Goal: Task Accomplishment & Management: Use online tool/utility

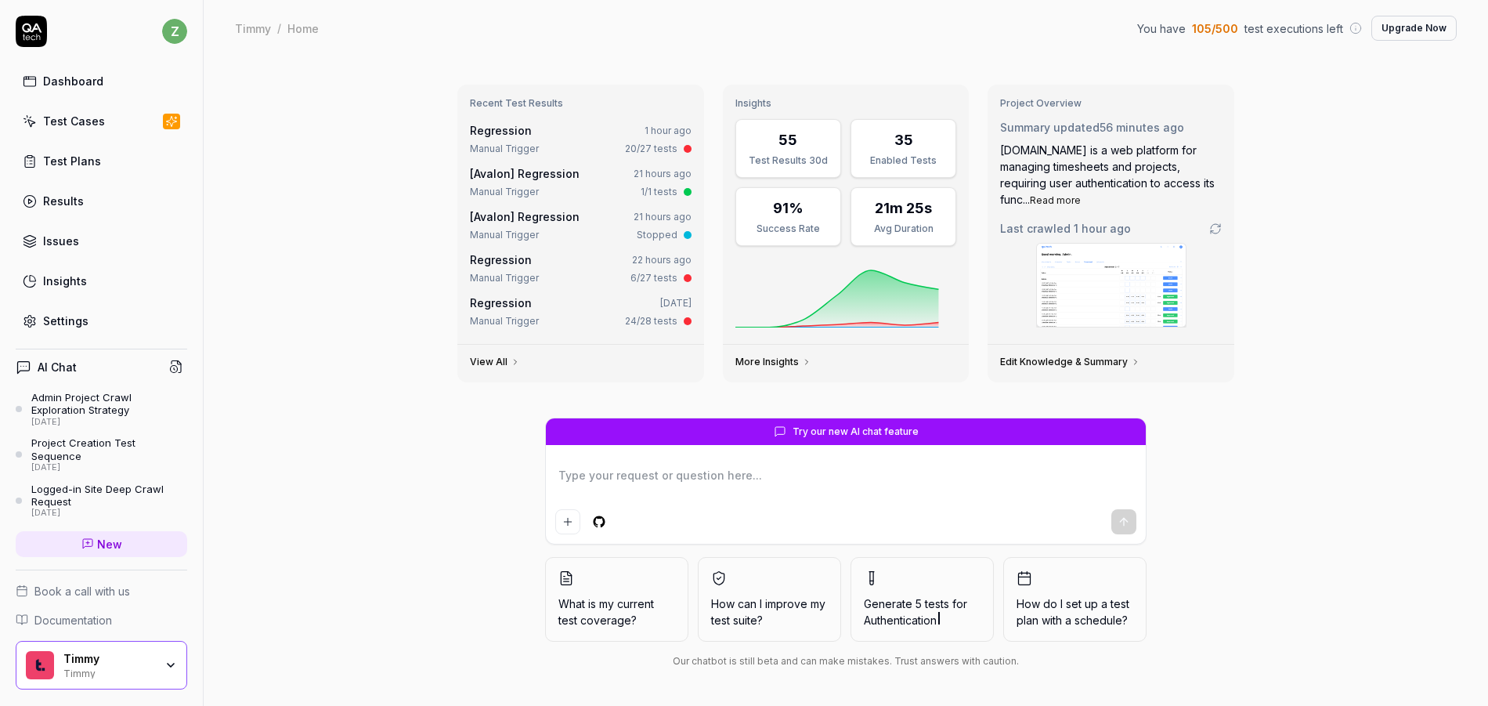
click at [533, 126] on div "Regression 1 hour ago" at bounding box center [581, 130] width 222 height 16
type textarea "*"
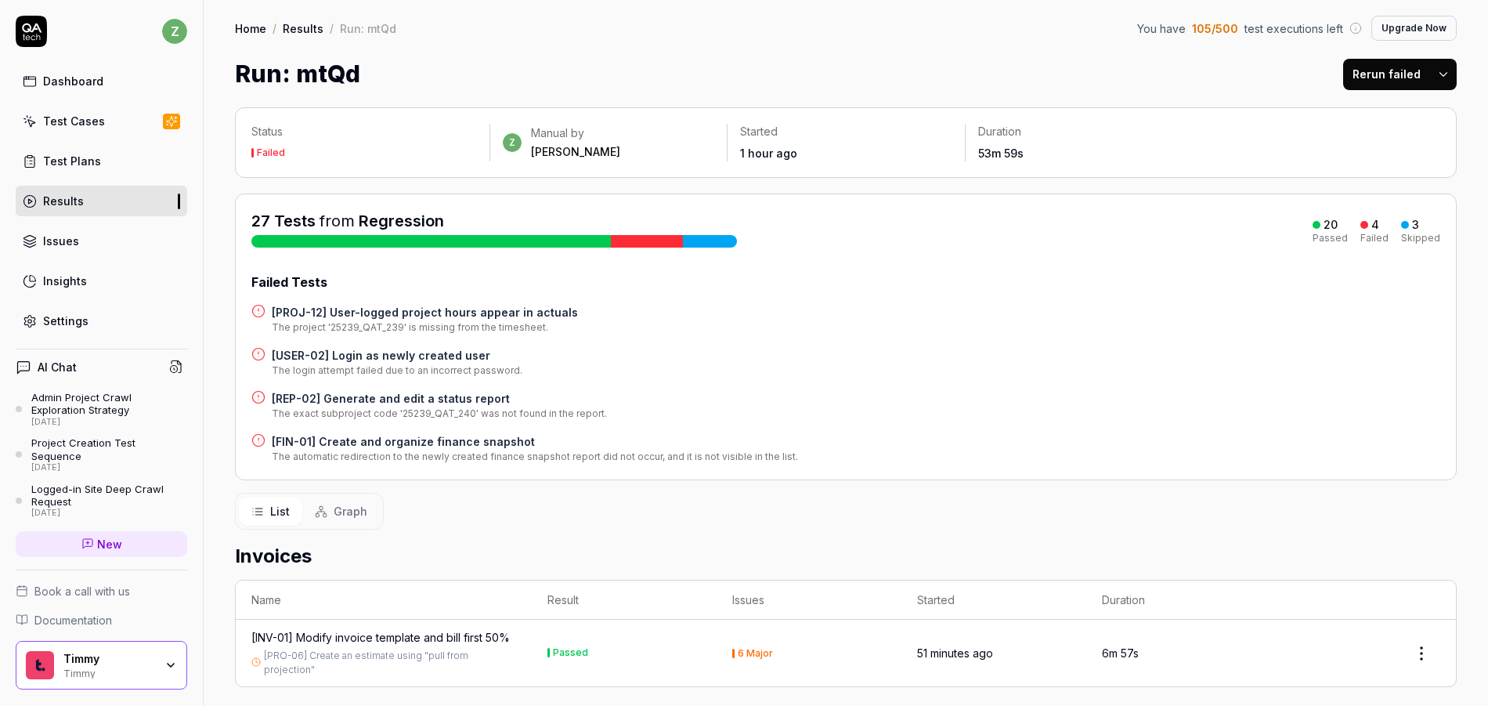
click at [415, 356] on h4 "[USER-02] Login as newly created user" at bounding box center [397, 355] width 251 height 16
click at [373, 357] on h4 "[USER-02] Login as newly created user" at bounding box center [397, 355] width 251 height 16
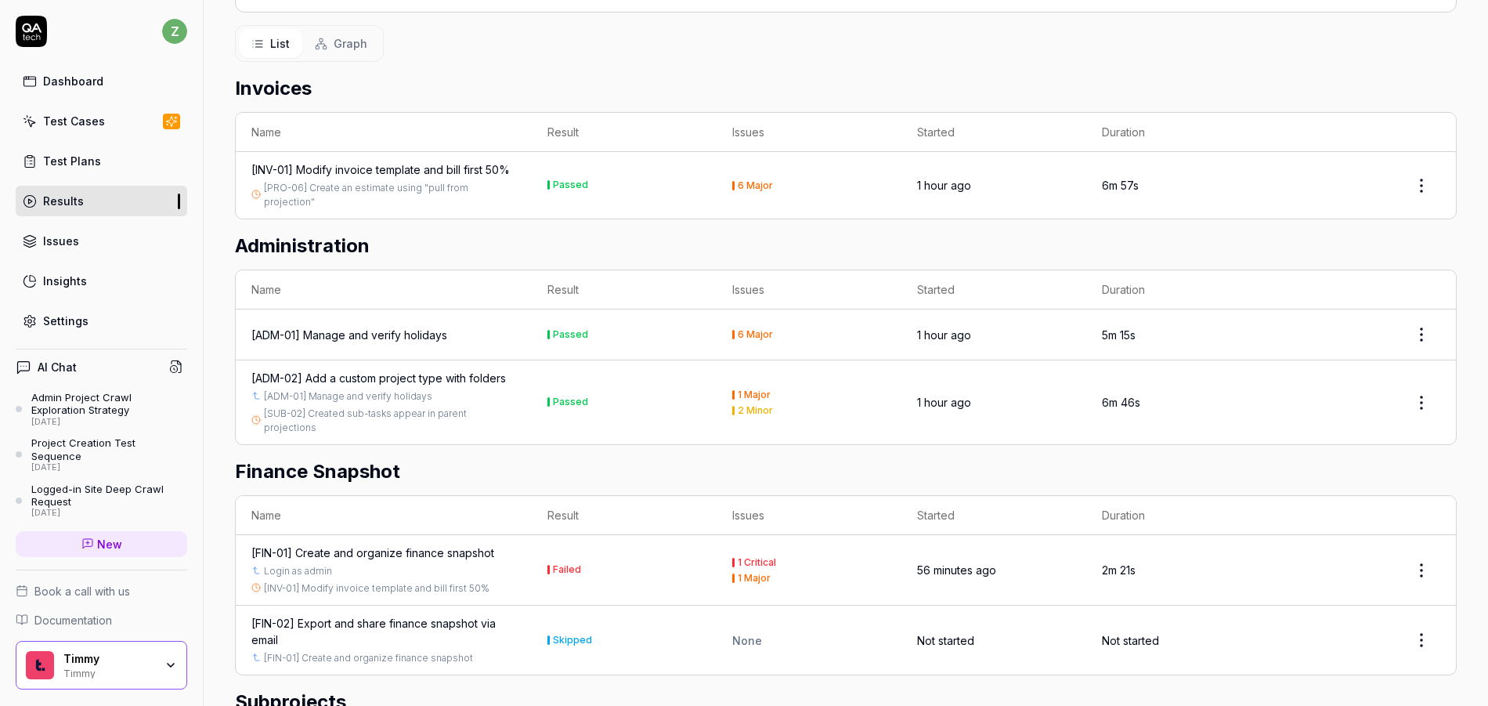
scroll to position [476, 0]
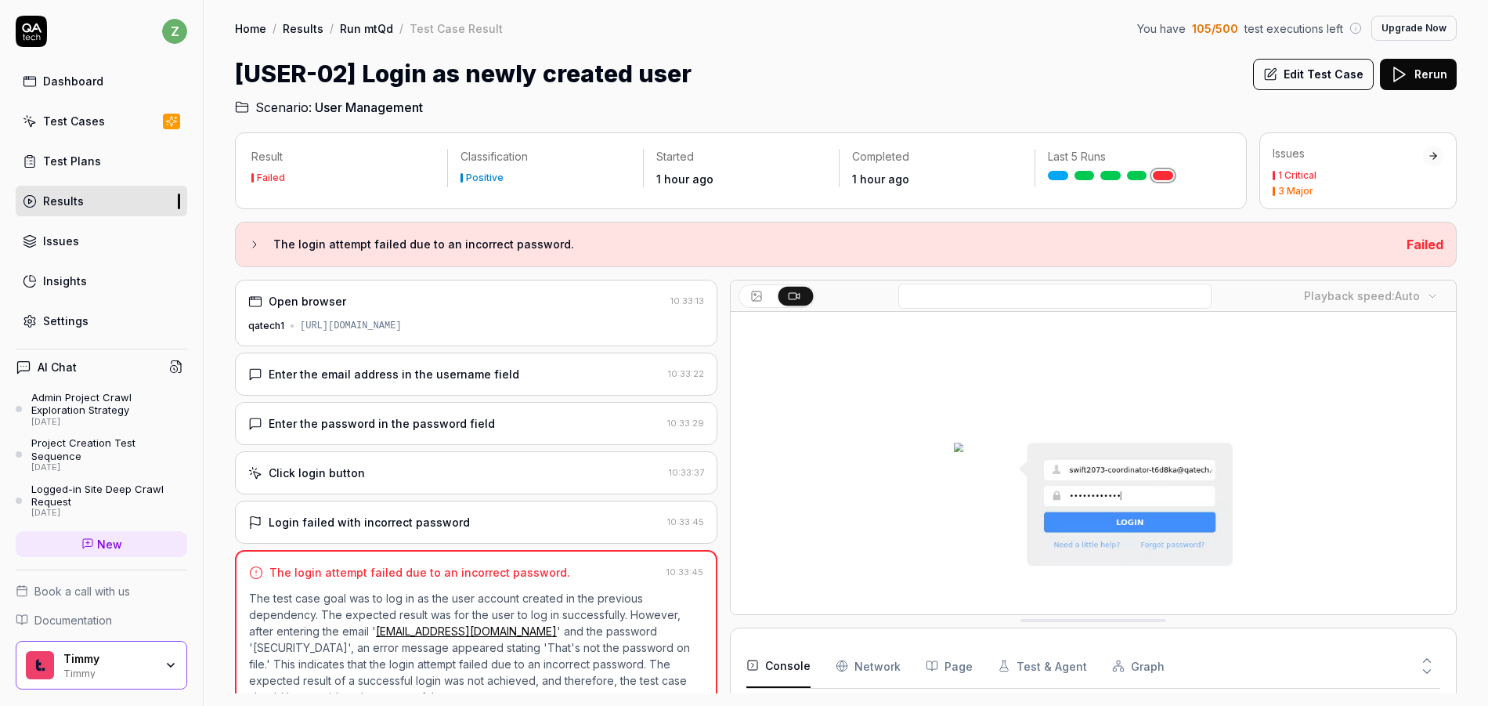
click at [85, 130] on link "Test Cases" at bounding box center [102, 121] width 172 height 31
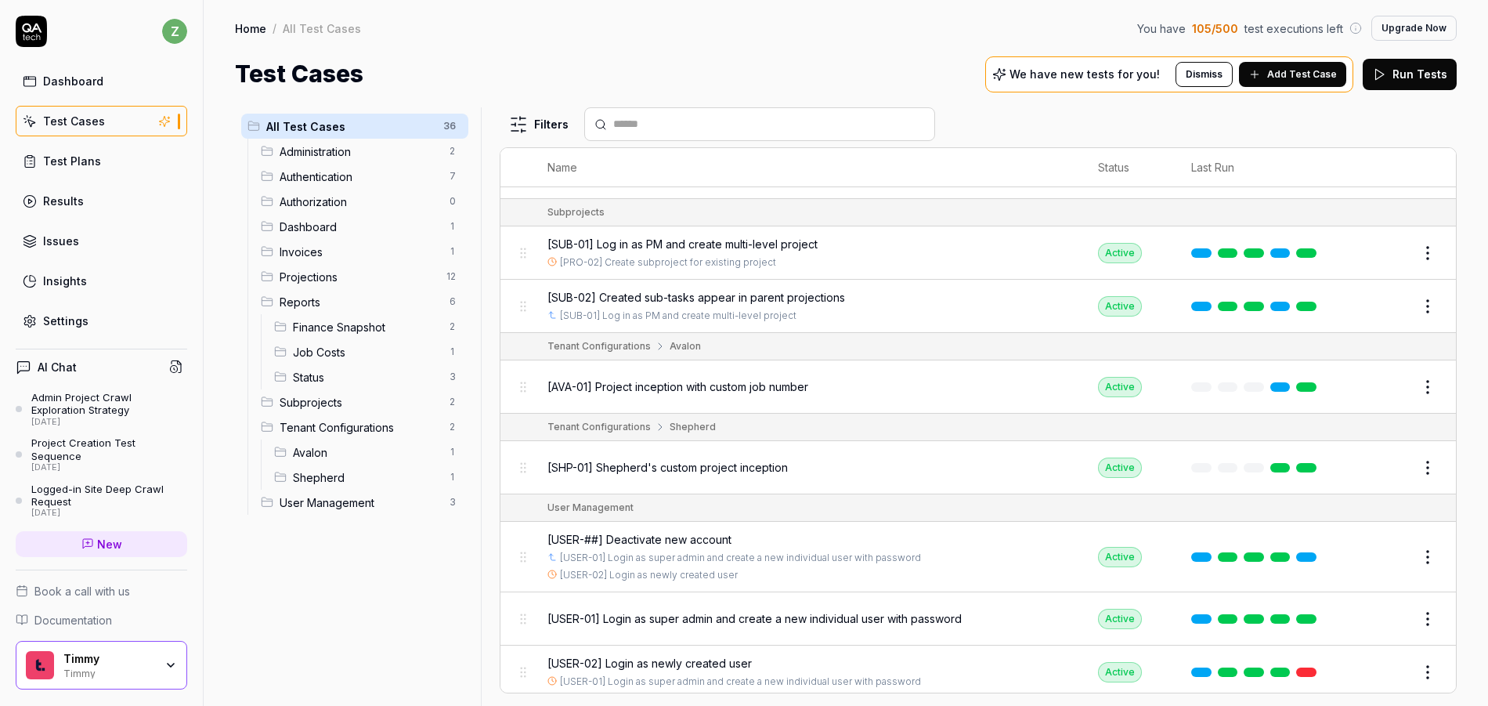
scroll to position [1809, 0]
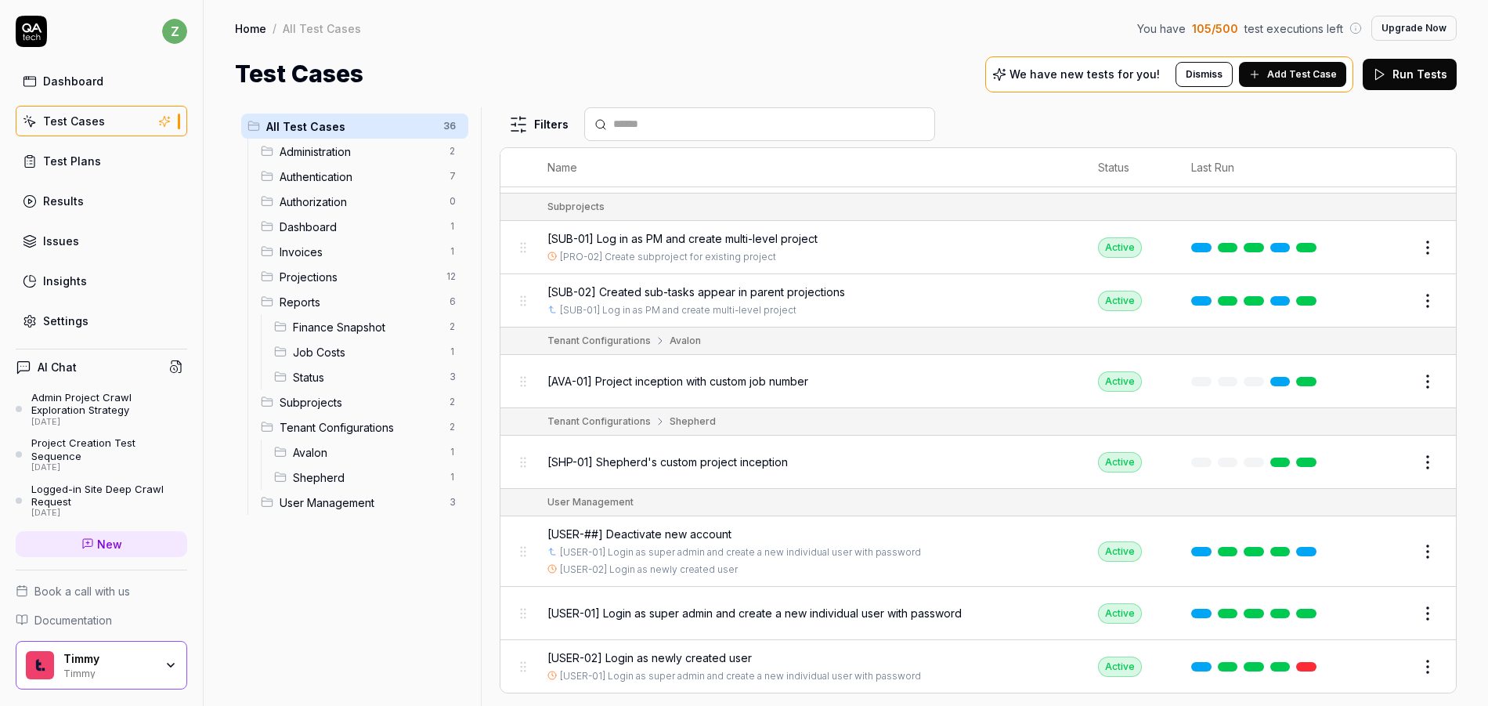
click at [738, 612] on span "[USER-01] Login as super admin and create a new individual user with password" at bounding box center [754, 613] width 414 height 16
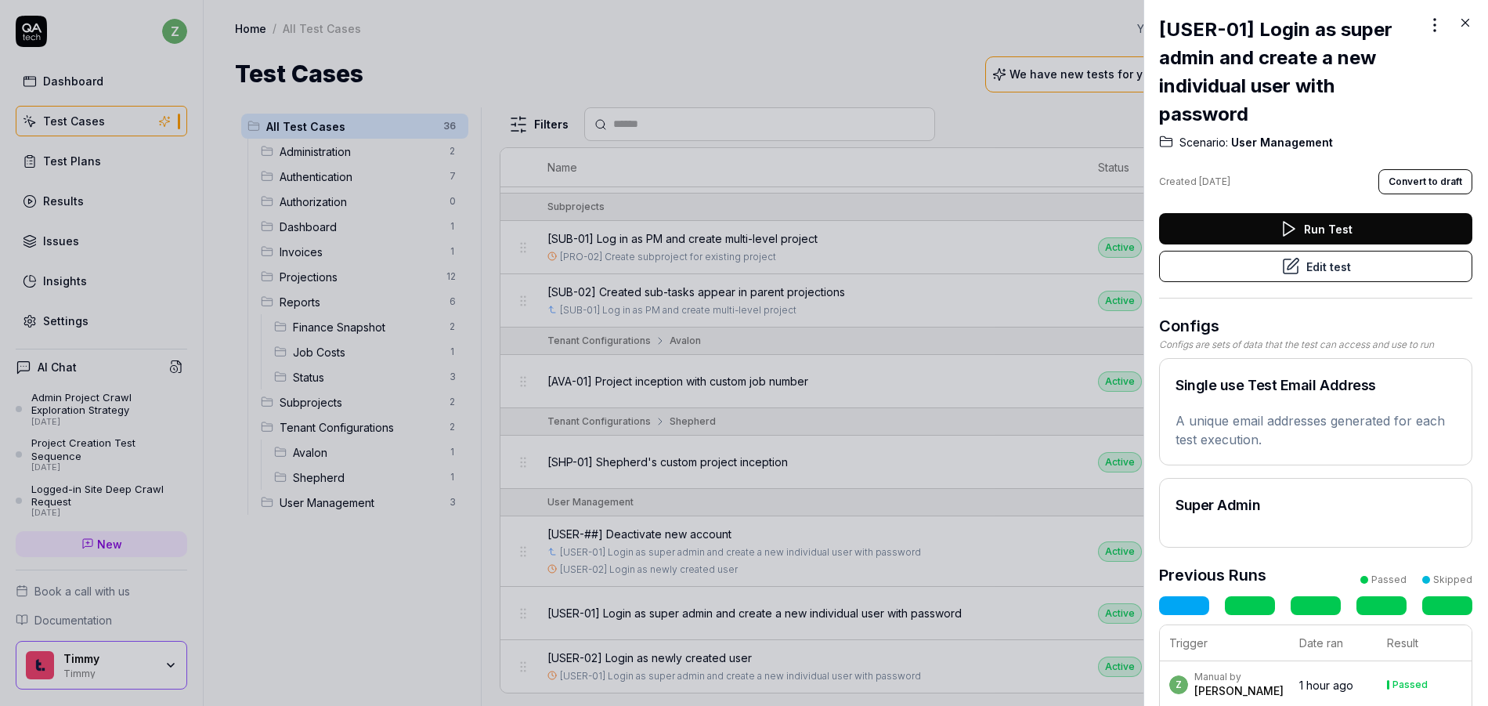
click at [1309, 265] on button "Edit test" at bounding box center [1315, 266] width 313 height 31
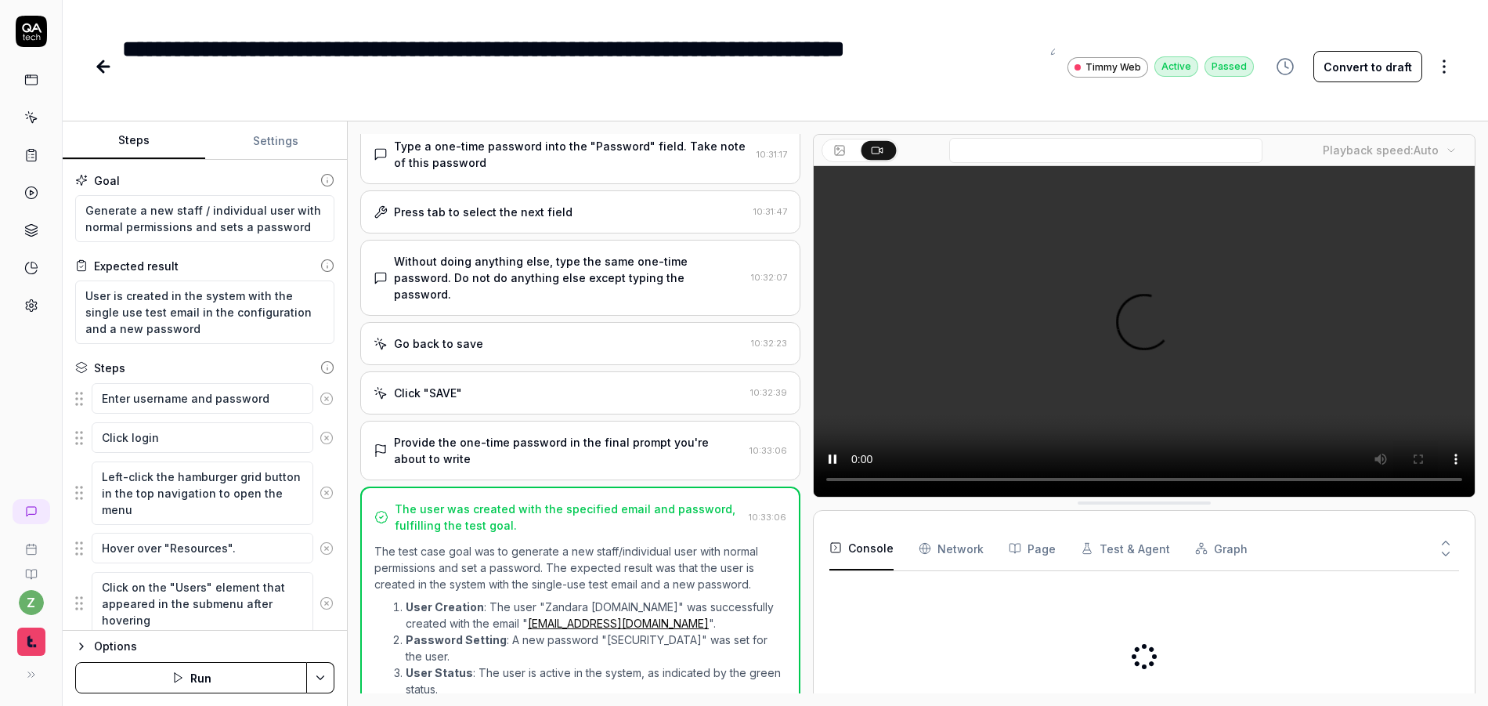
scroll to position [1573, 0]
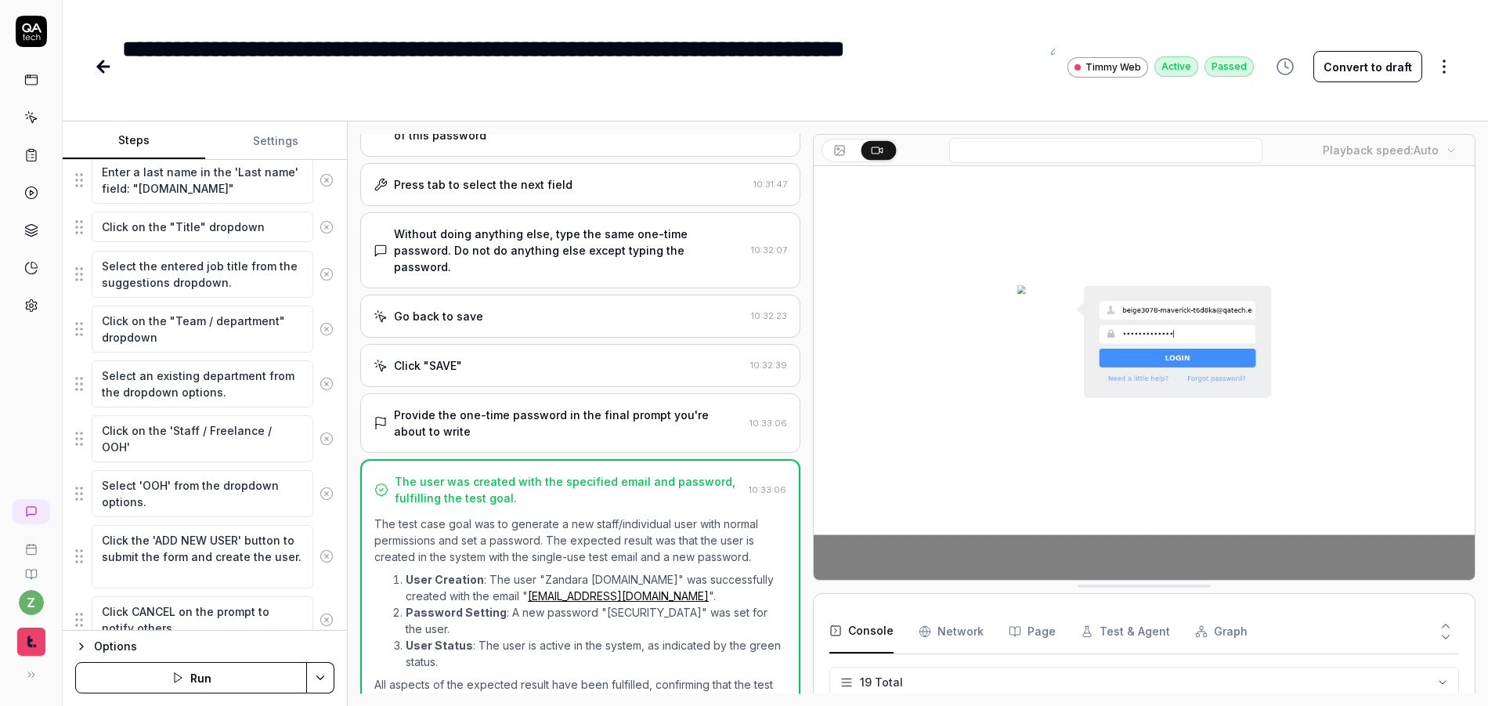
scroll to position [1433, 0]
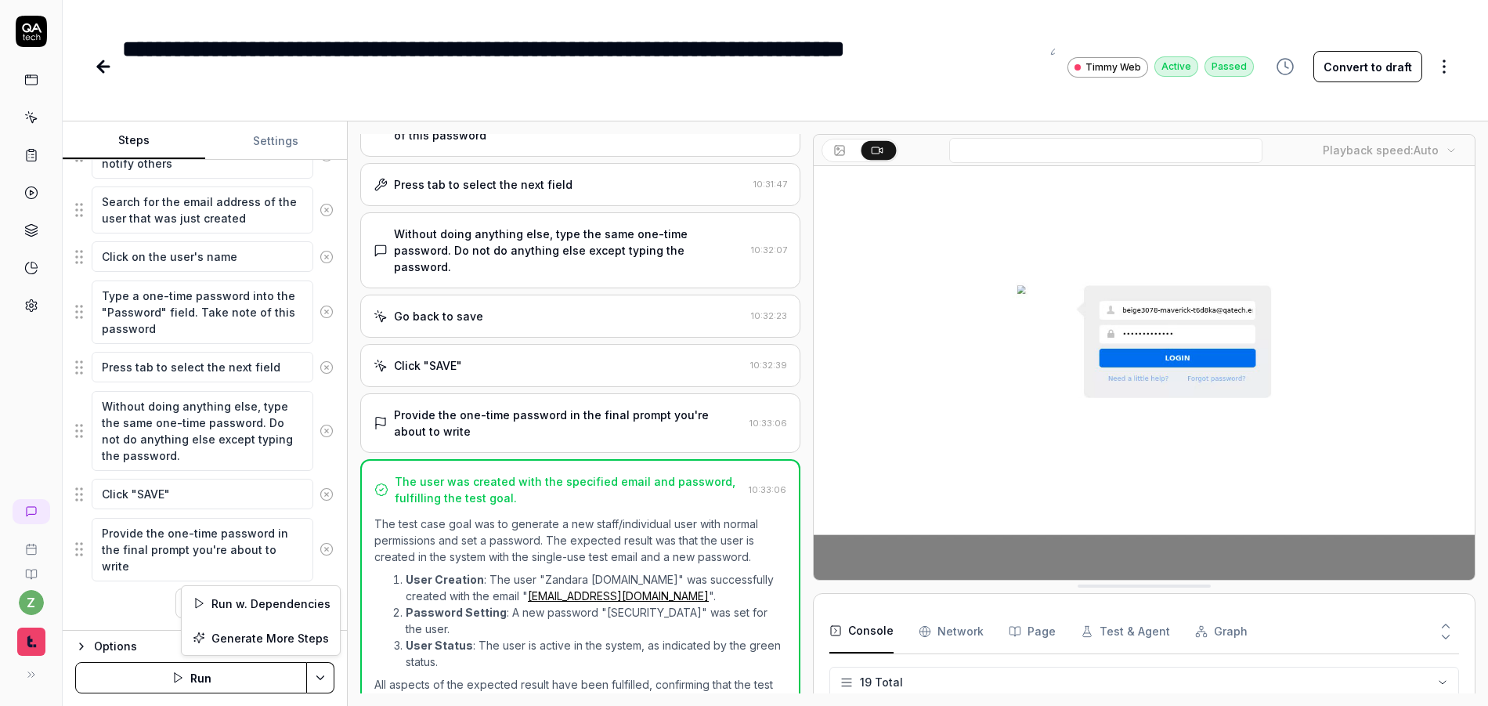
click at [328, 671] on html "**********" at bounding box center [744, 353] width 1488 height 706
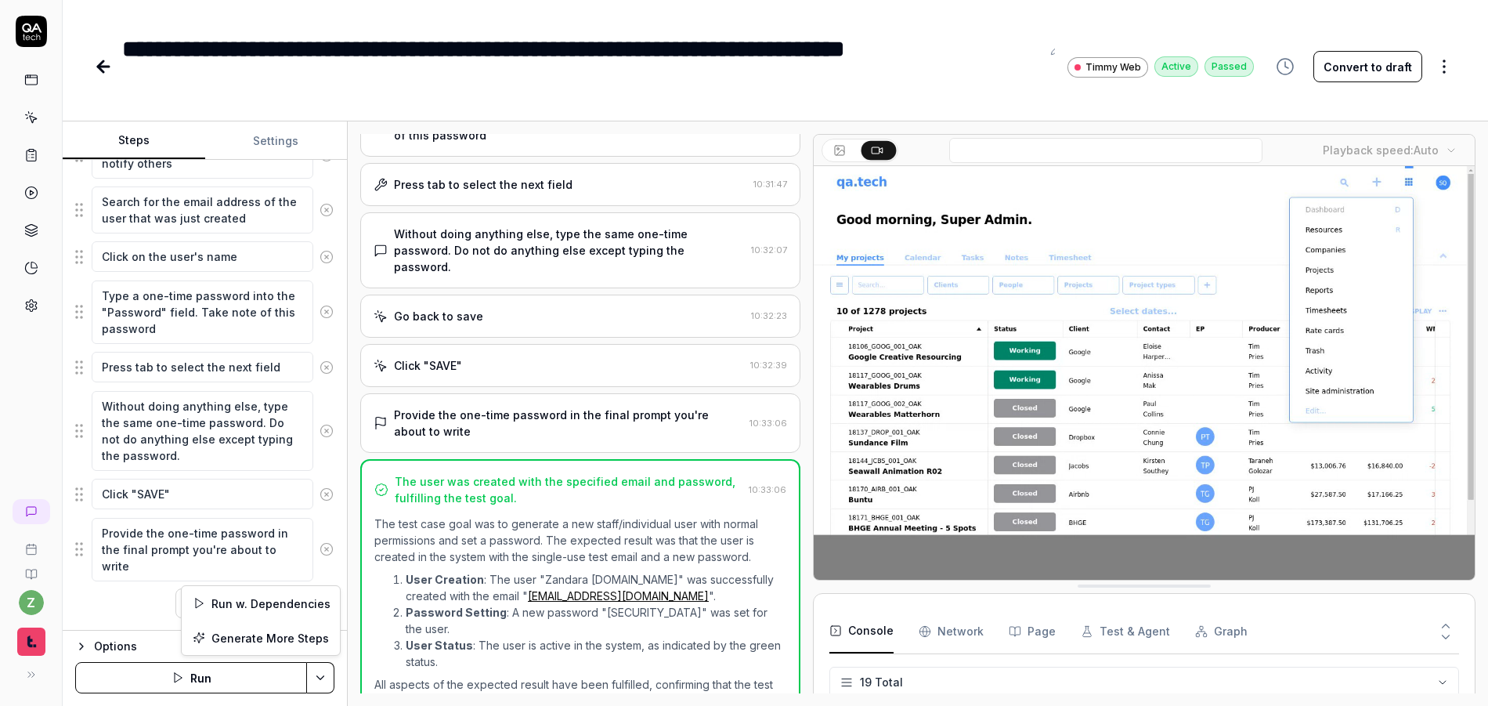
click at [328, 673] on html "**********" at bounding box center [744, 353] width 1488 height 706
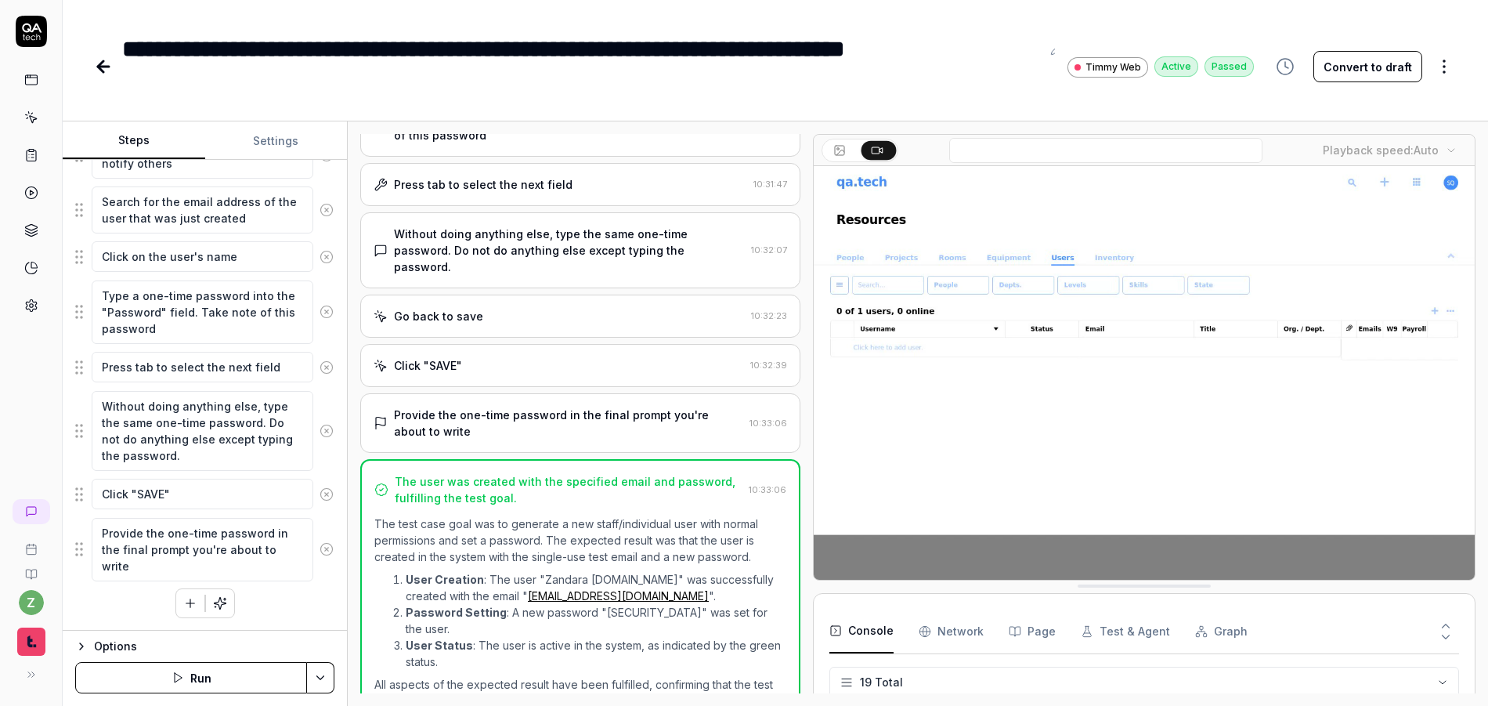
click at [284, 134] on button "Settings" at bounding box center [276, 141] width 143 height 38
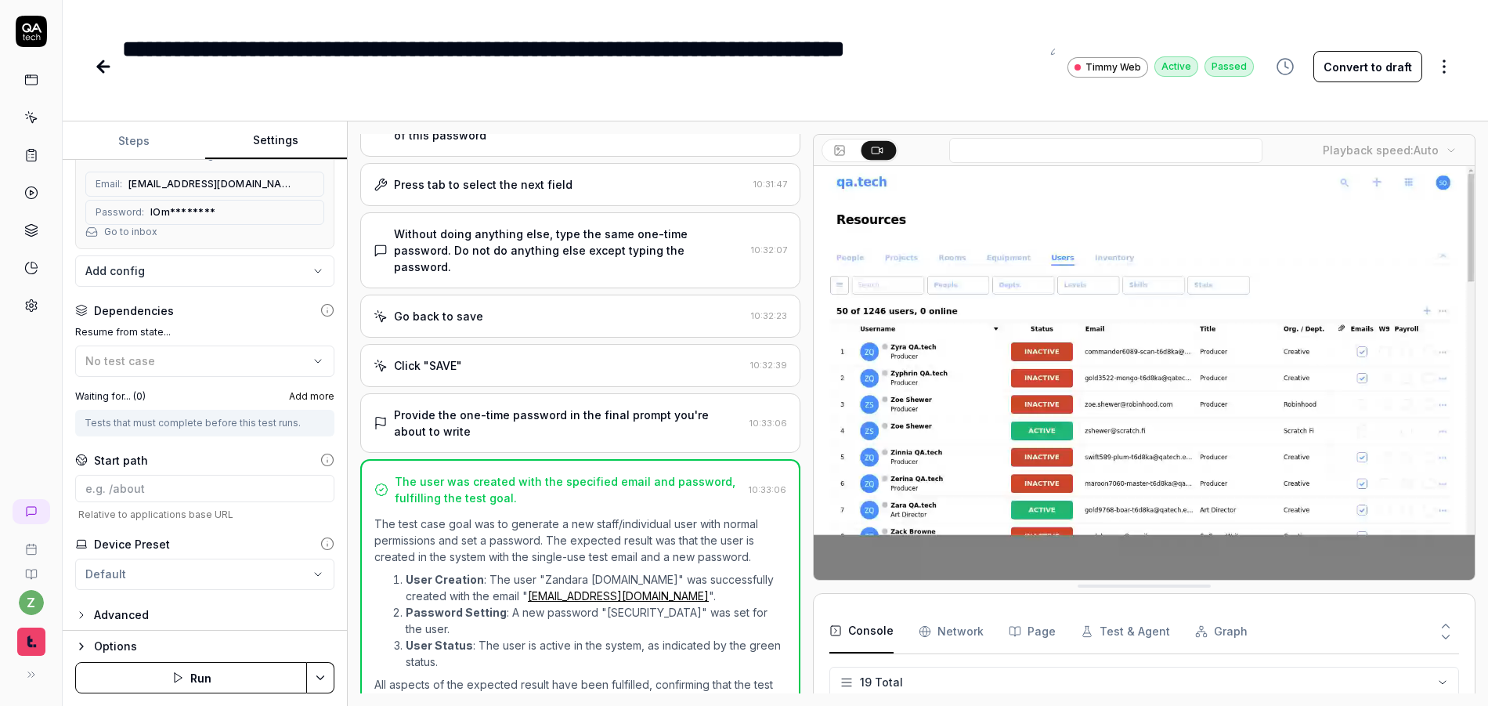
scroll to position [316, 0]
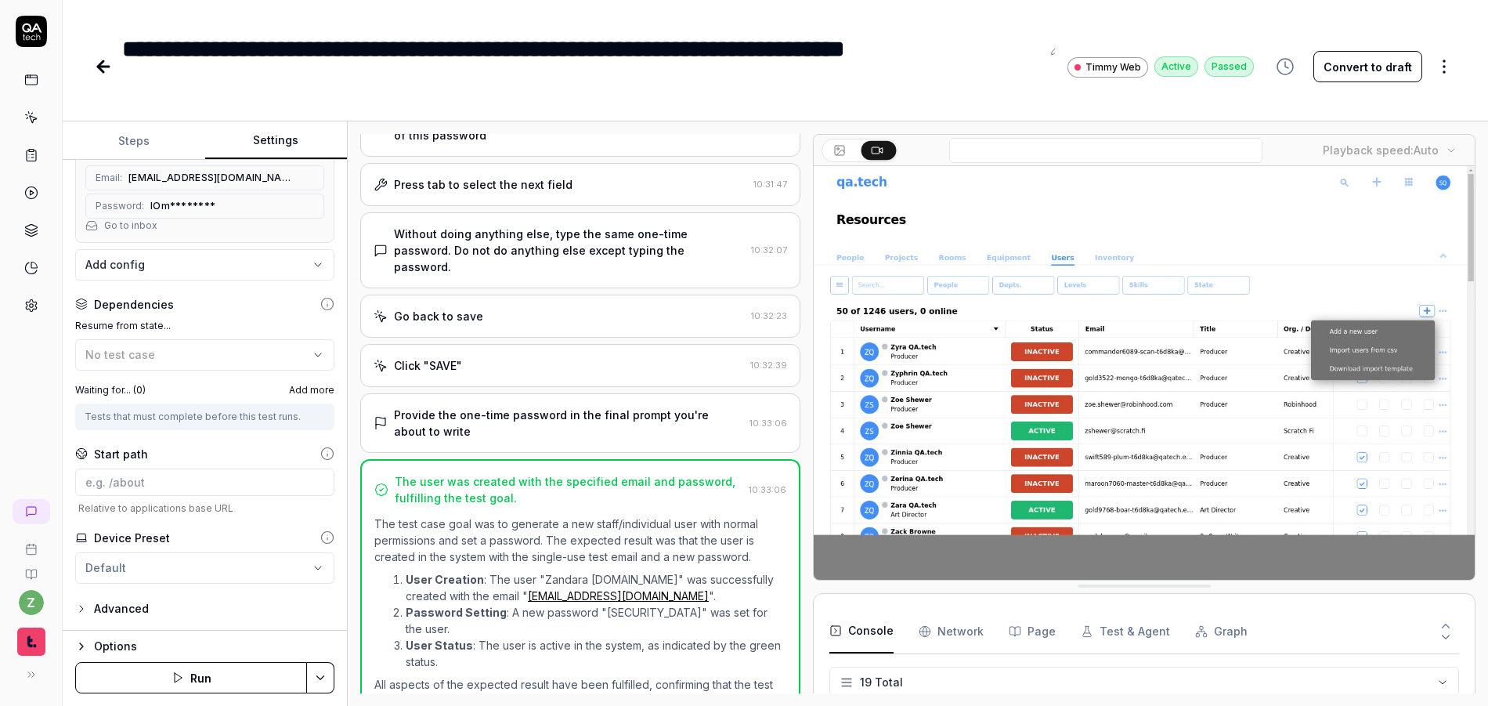
click at [561, 406] on div "Provide the one-time password in the final prompt you're about to write" at bounding box center [568, 422] width 349 height 33
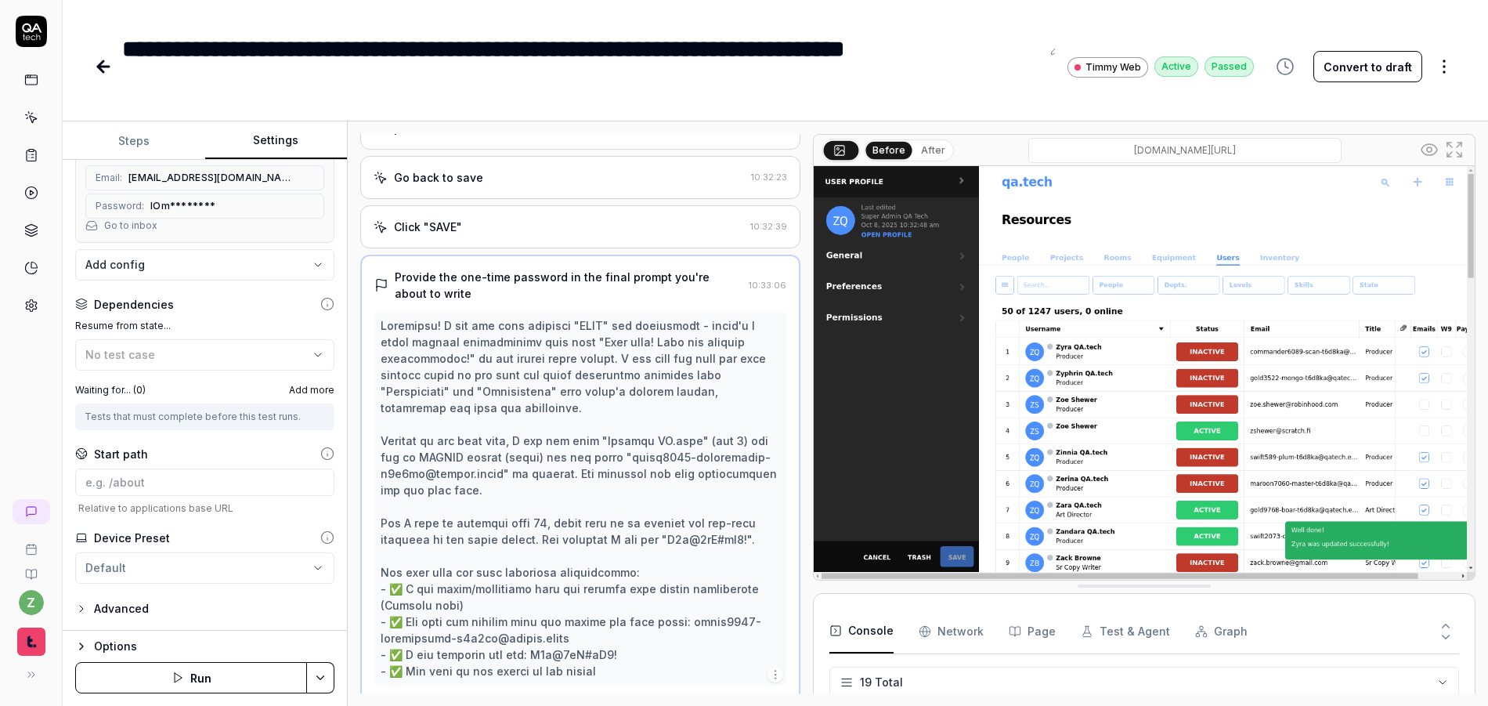
scroll to position [1724, 0]
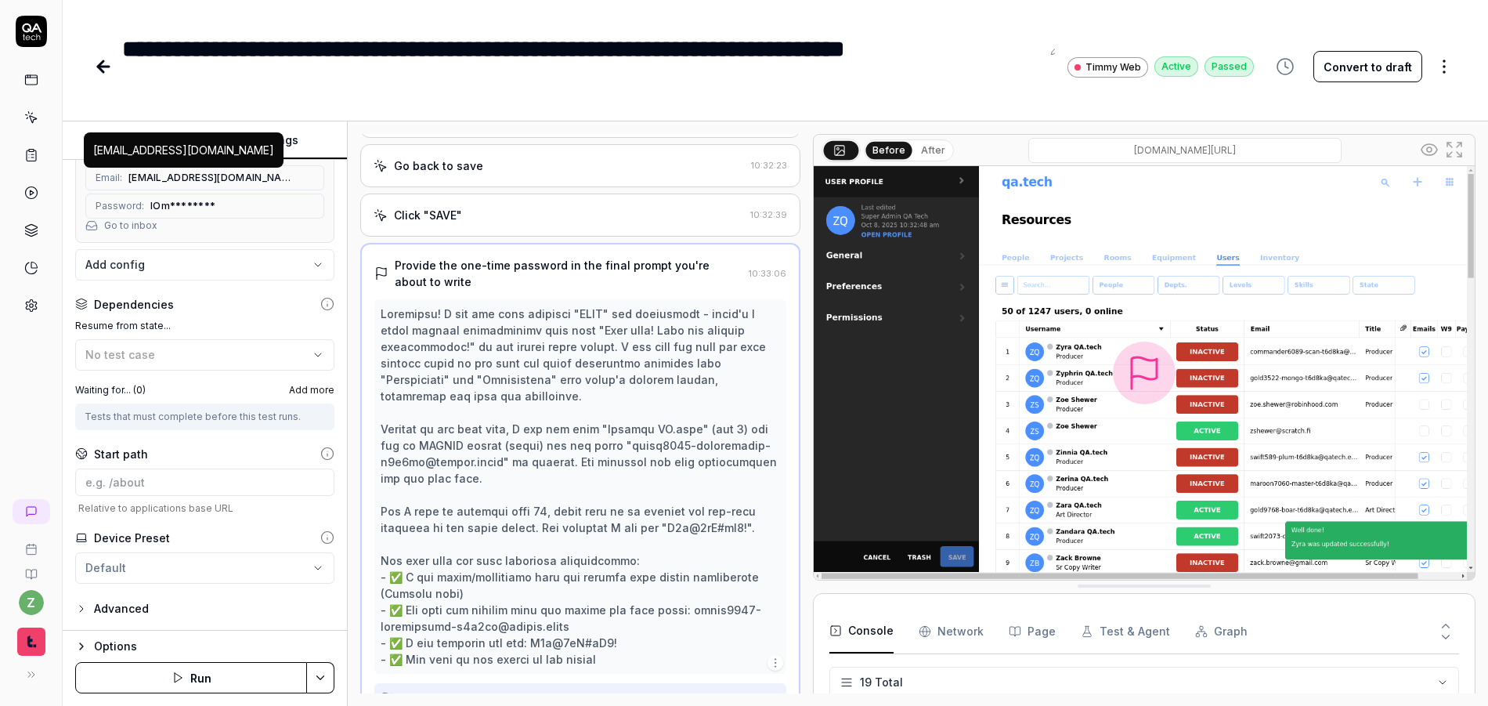
click at [115, 139] on div "beige3078-maverick-t6d8ka@qatech.email" at bounding box center [184, 149] width 200 height 35
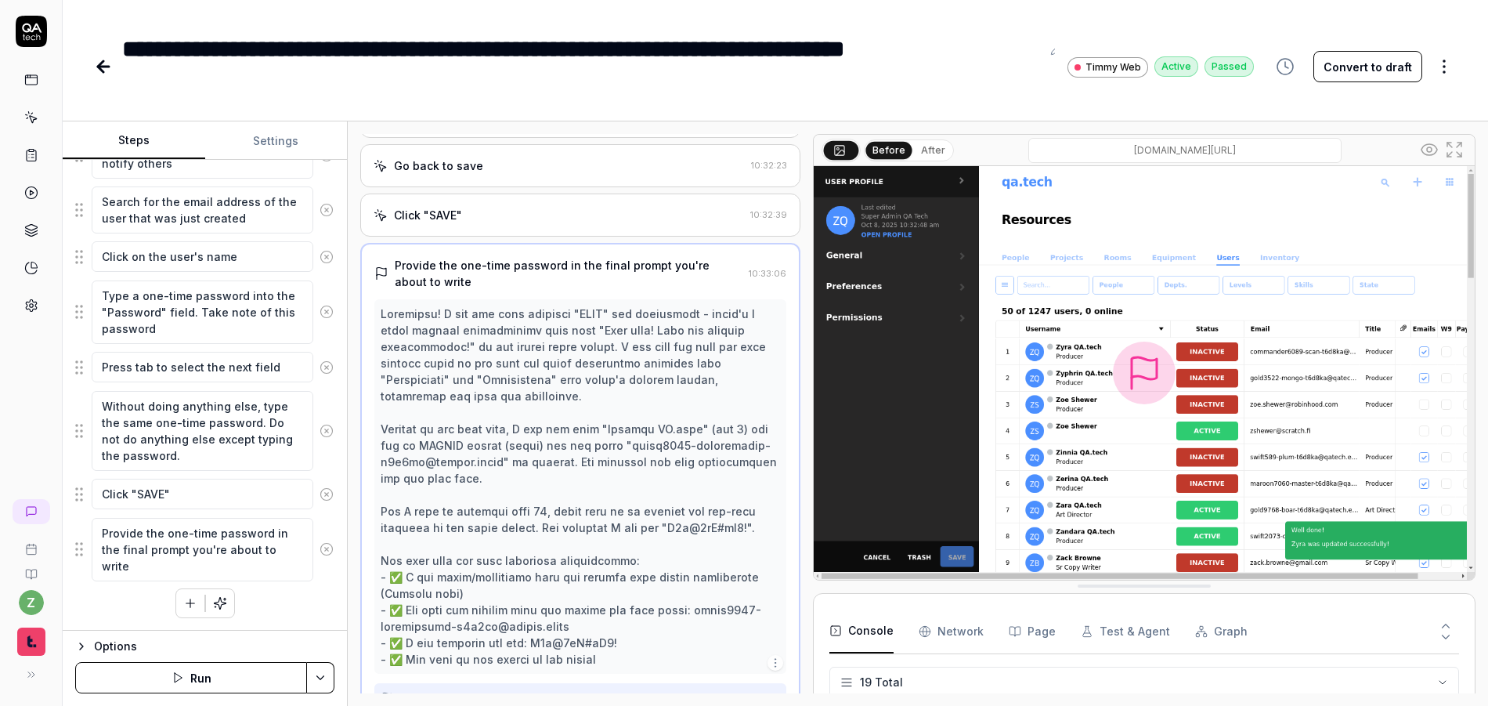
click at [131, 137] on button "Steps" at bounding box center [134, 141] width 143 height 38
click at [320, 551] on icon at bounding box center [327, 549] width 14 height 14
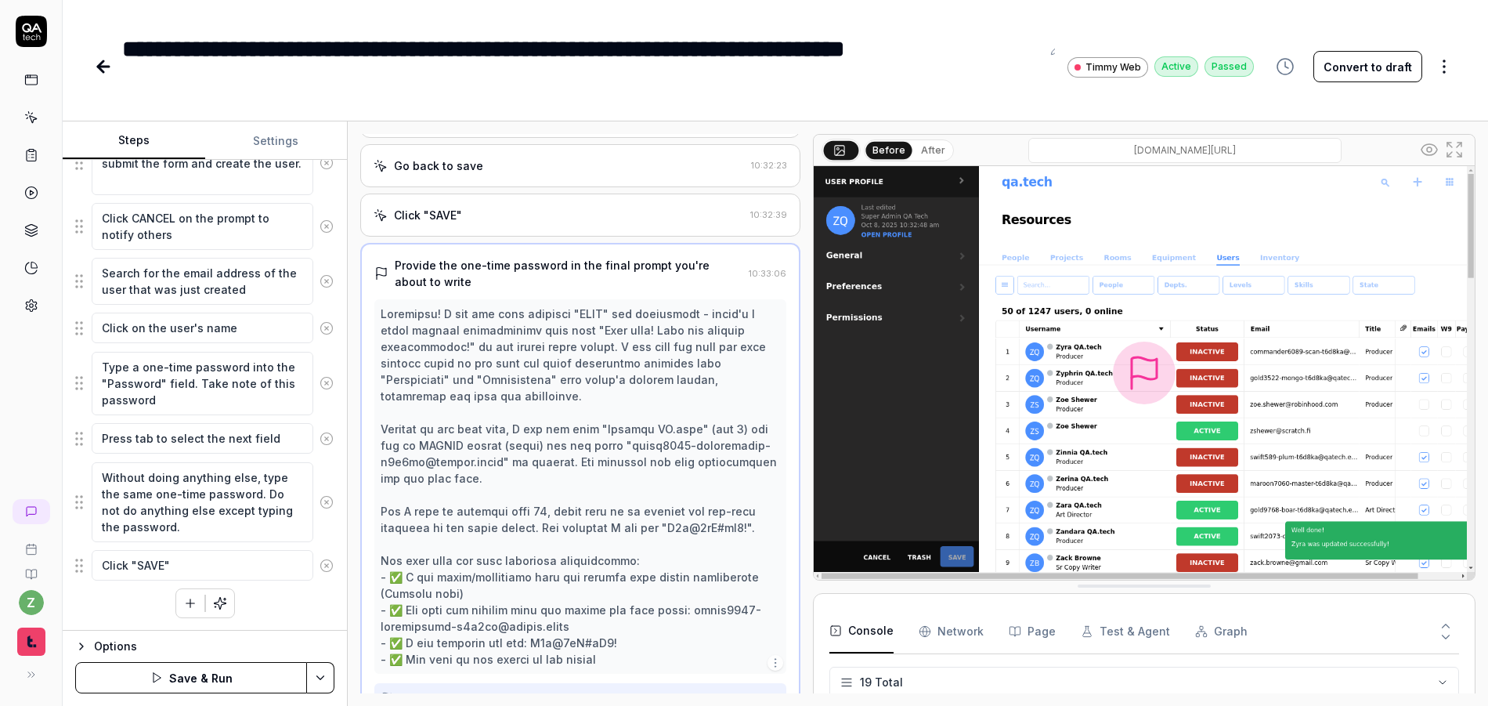
click at [320, 560] on icon at bounding box center [327, 565] width 14 height 14
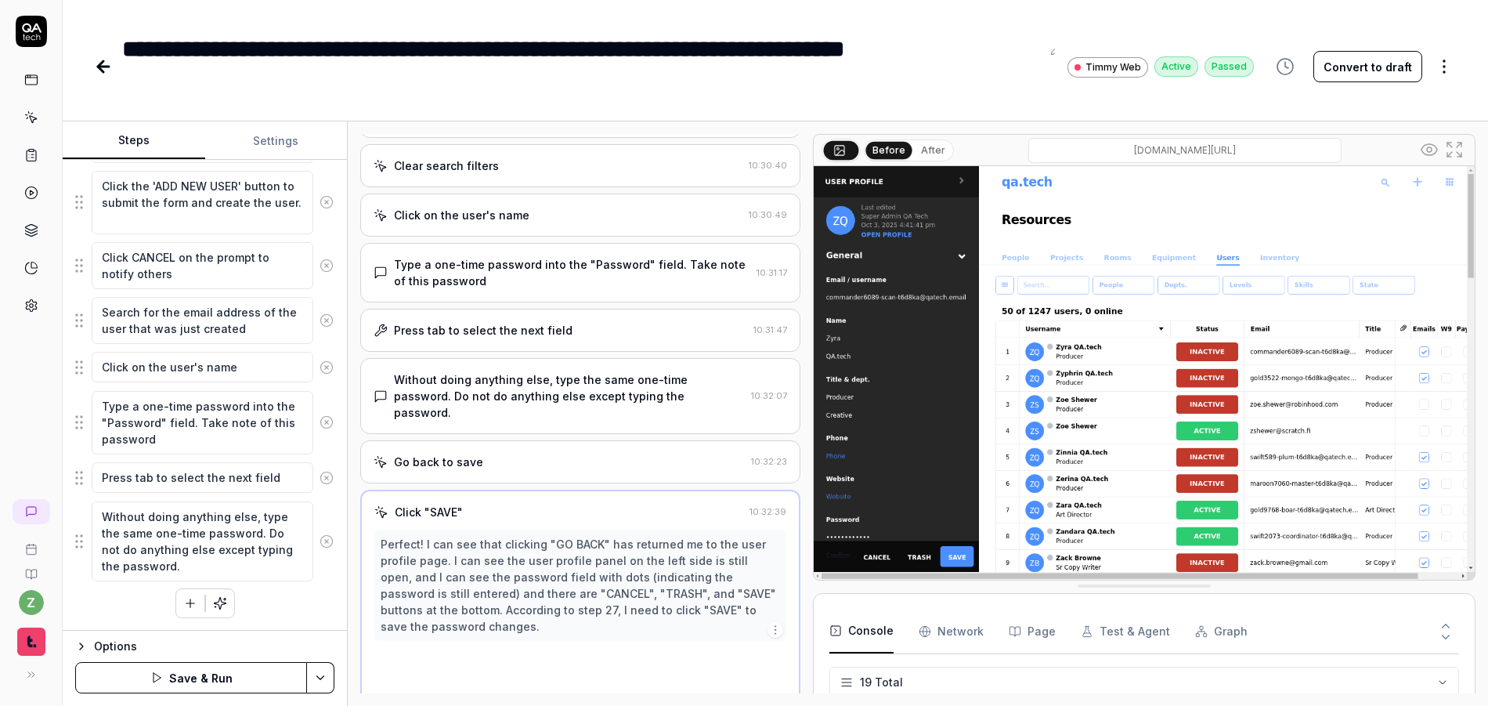
scroll to position [1427, 0]
click at [320, 544] on icon at bounding box center [327, 541] width 14 height 14
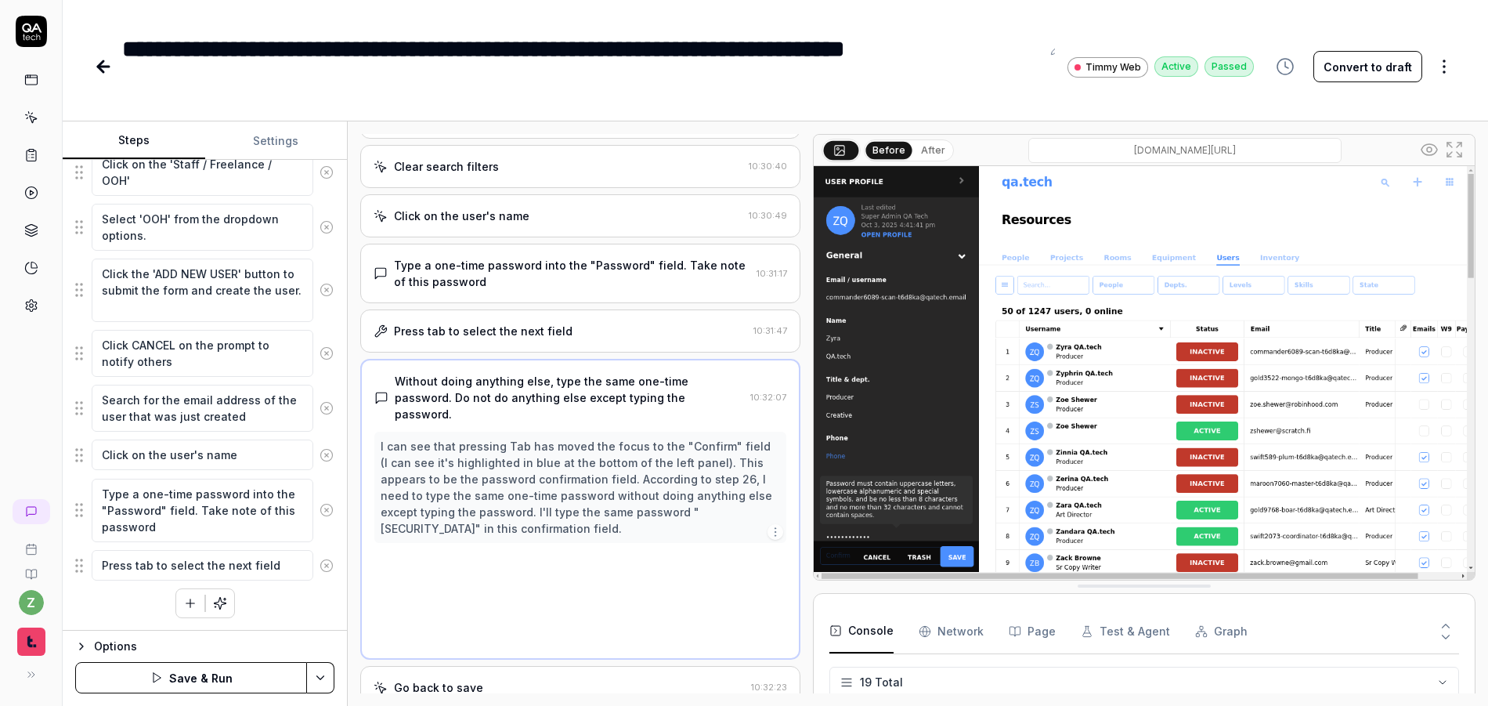
scroll to position [1360, 0]
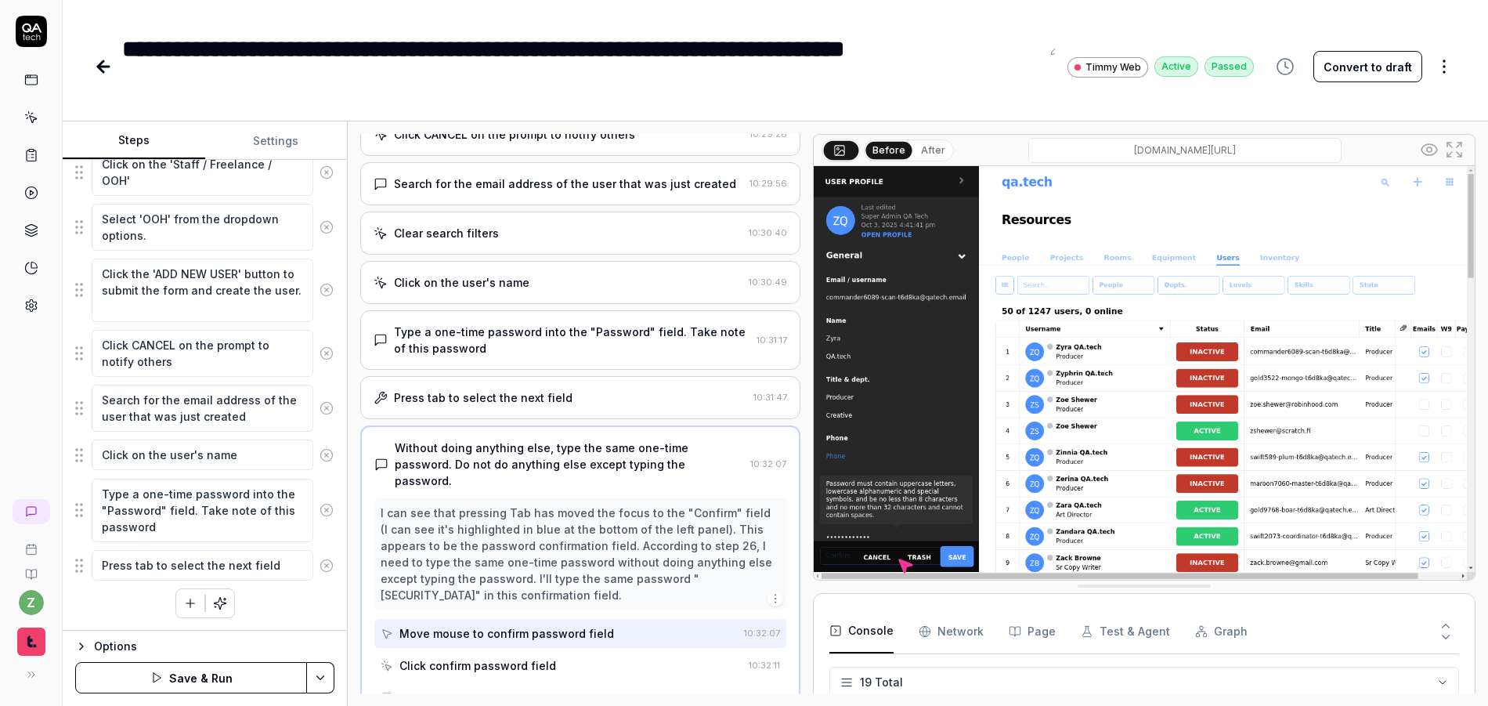
click at [320, 569] on icon at bounding box center [327, 565] width 14 height 14
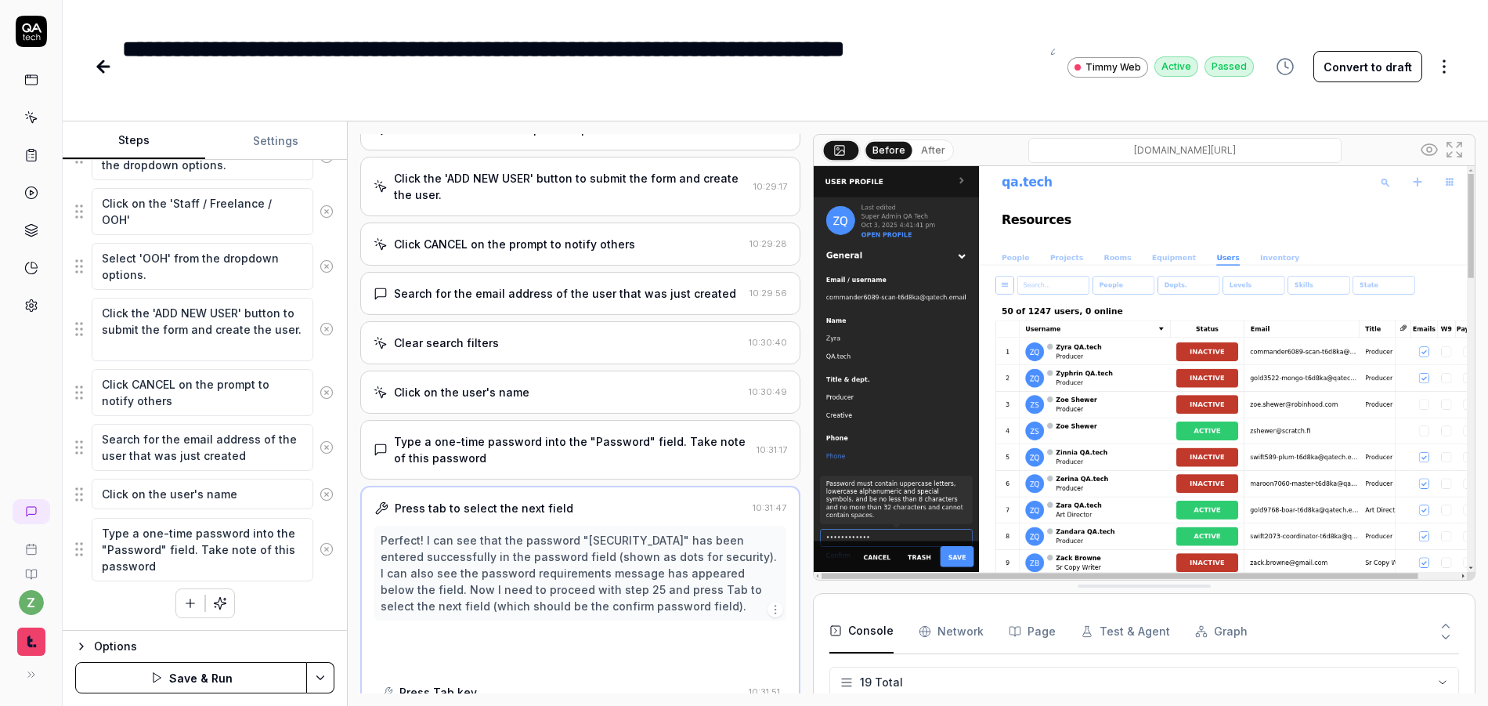
scroll to position [1246, 0]
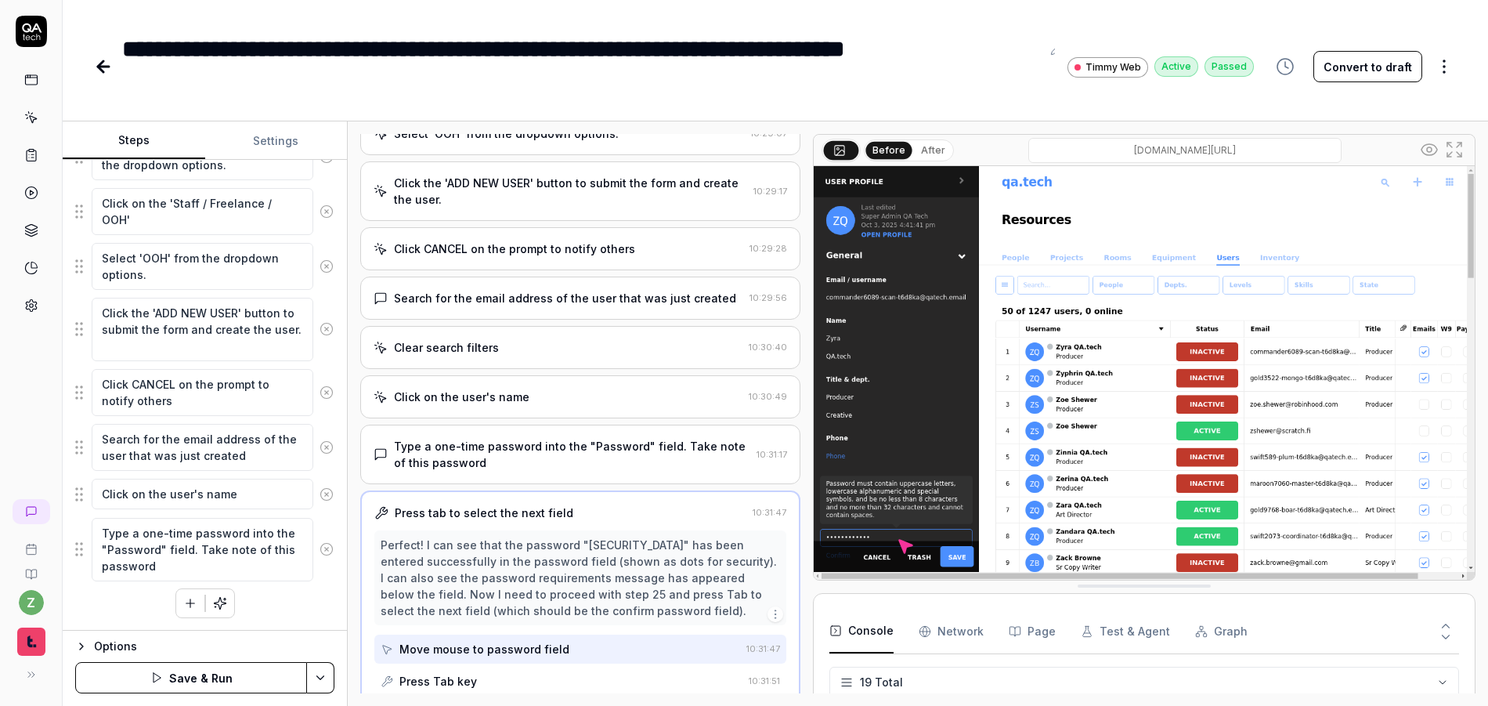
click at [316, 558] on button at bounding box center [326, 548] width 27 height 31
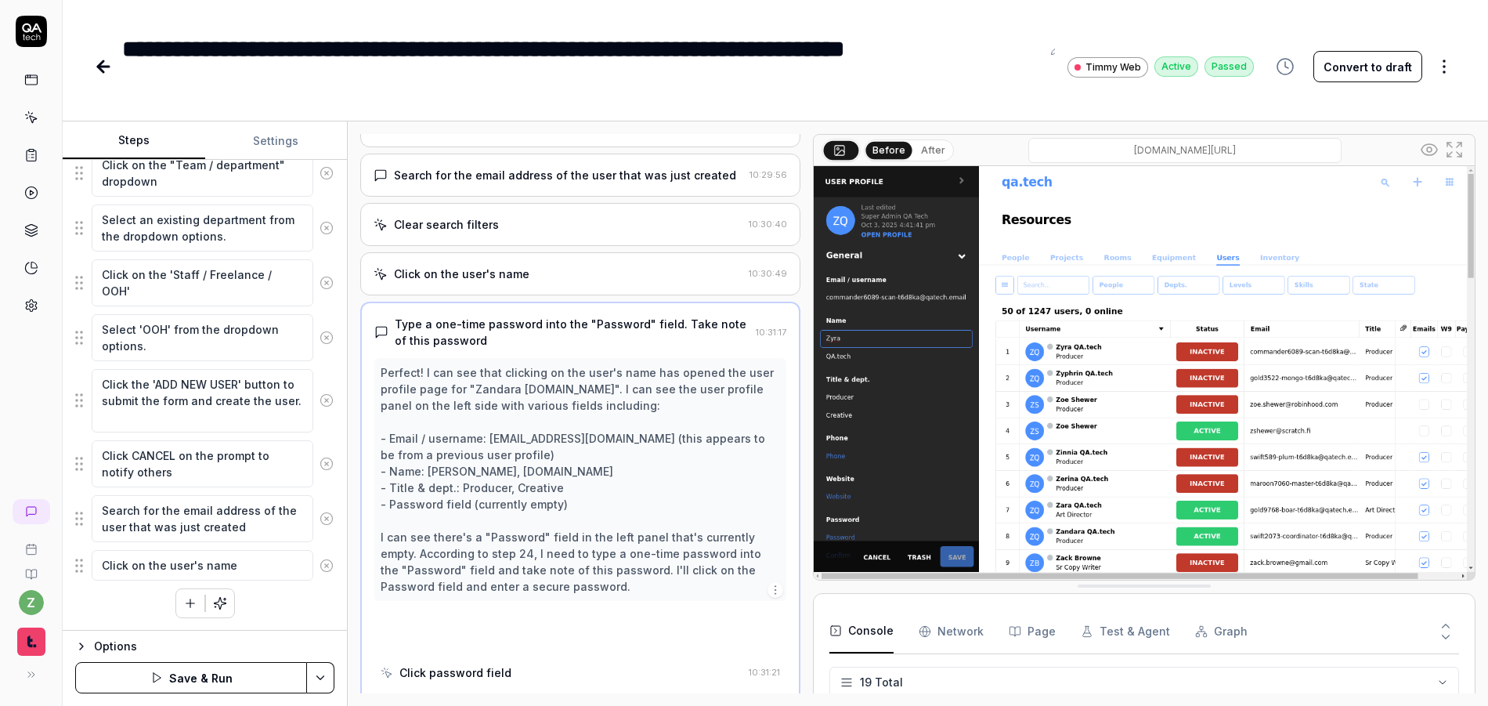
scroll to position [1377, 0]
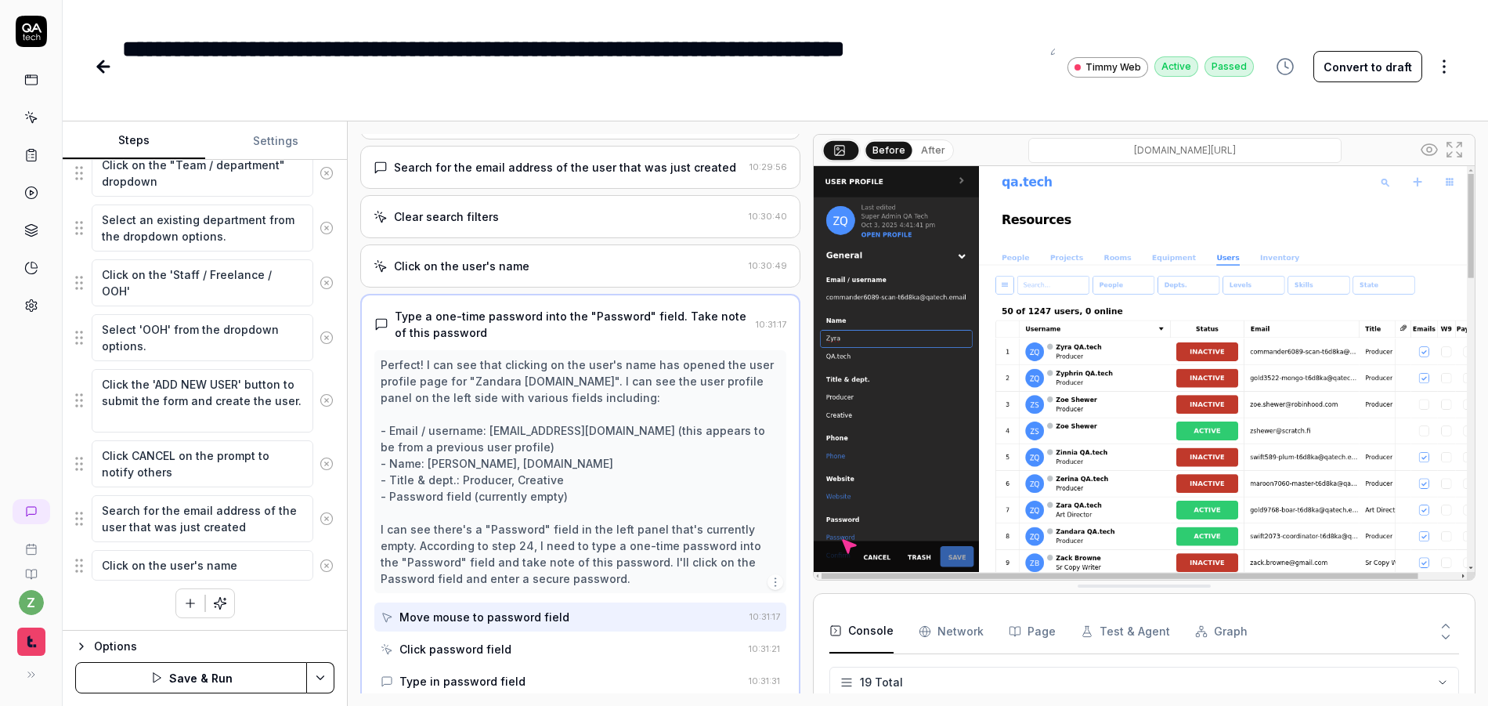
click at [320, 560] on icon at bounding box center [327, 565] width 14 height 14
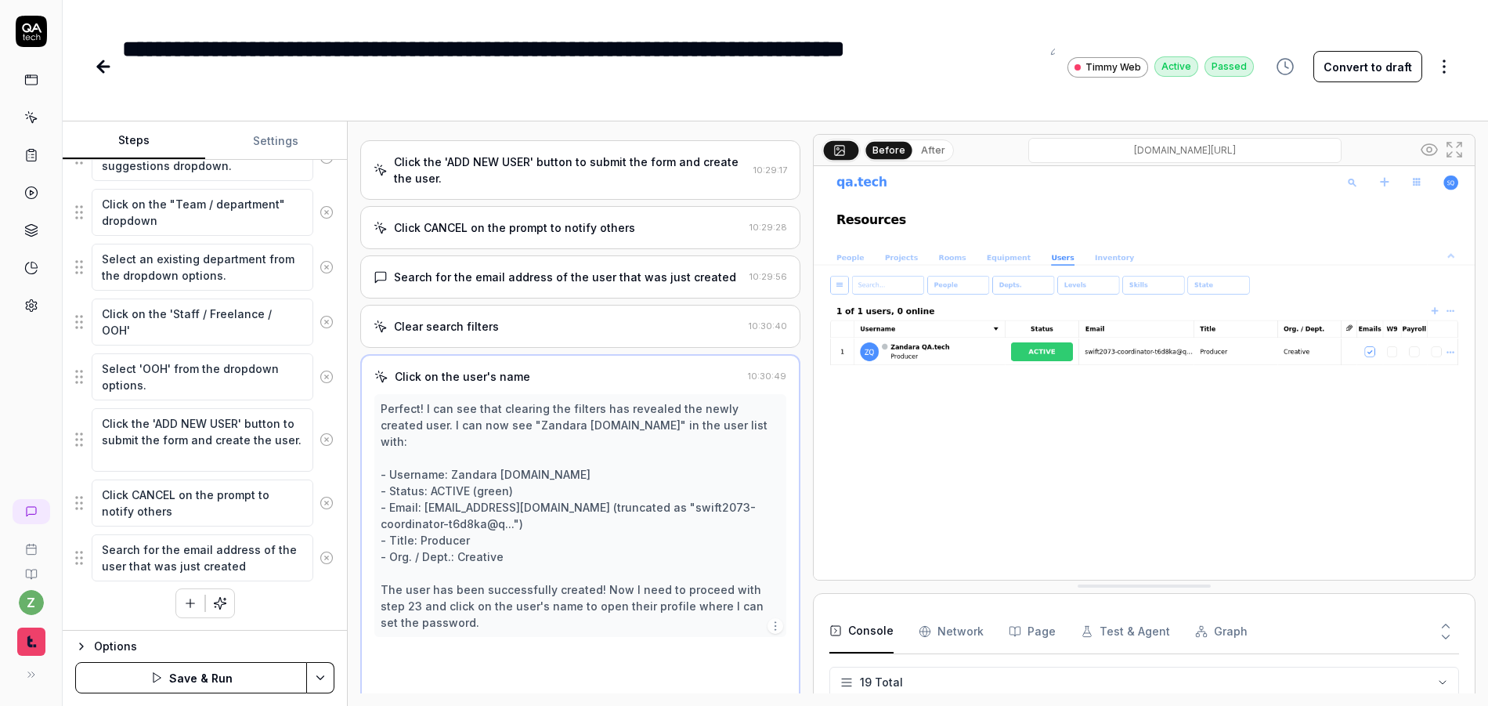
scroll to position [1262, 0]
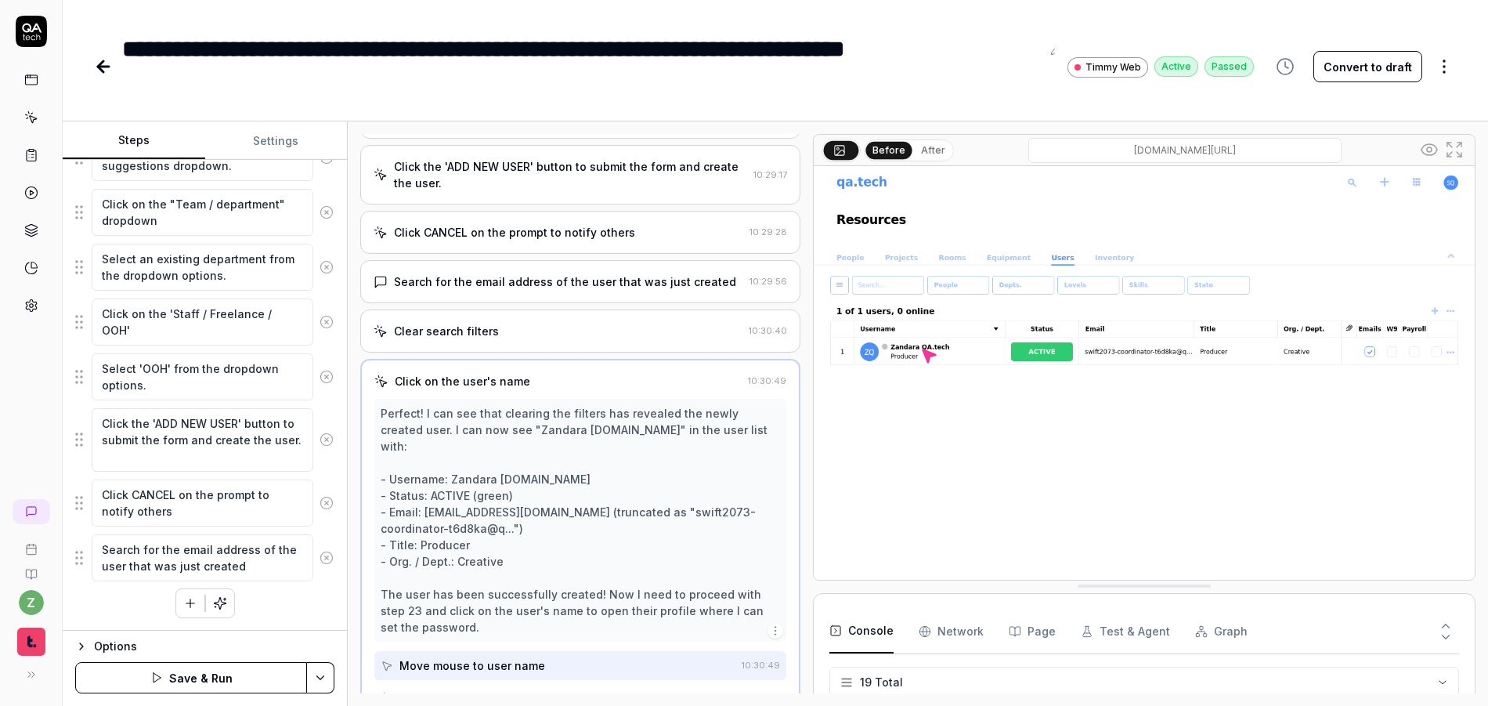
click at [320, 558] on icon at bounding box center [327, 558] width 14 height 14
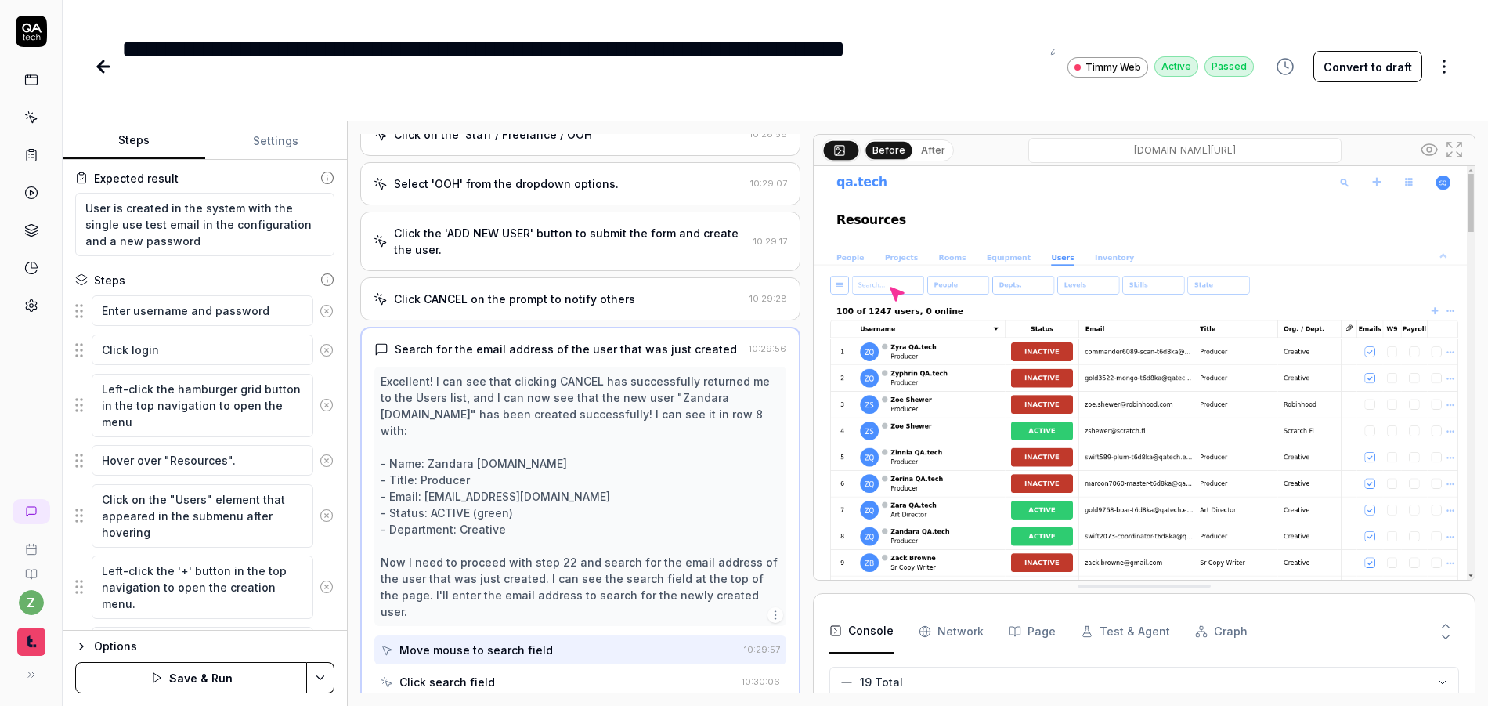
scroll to position [0, 0]
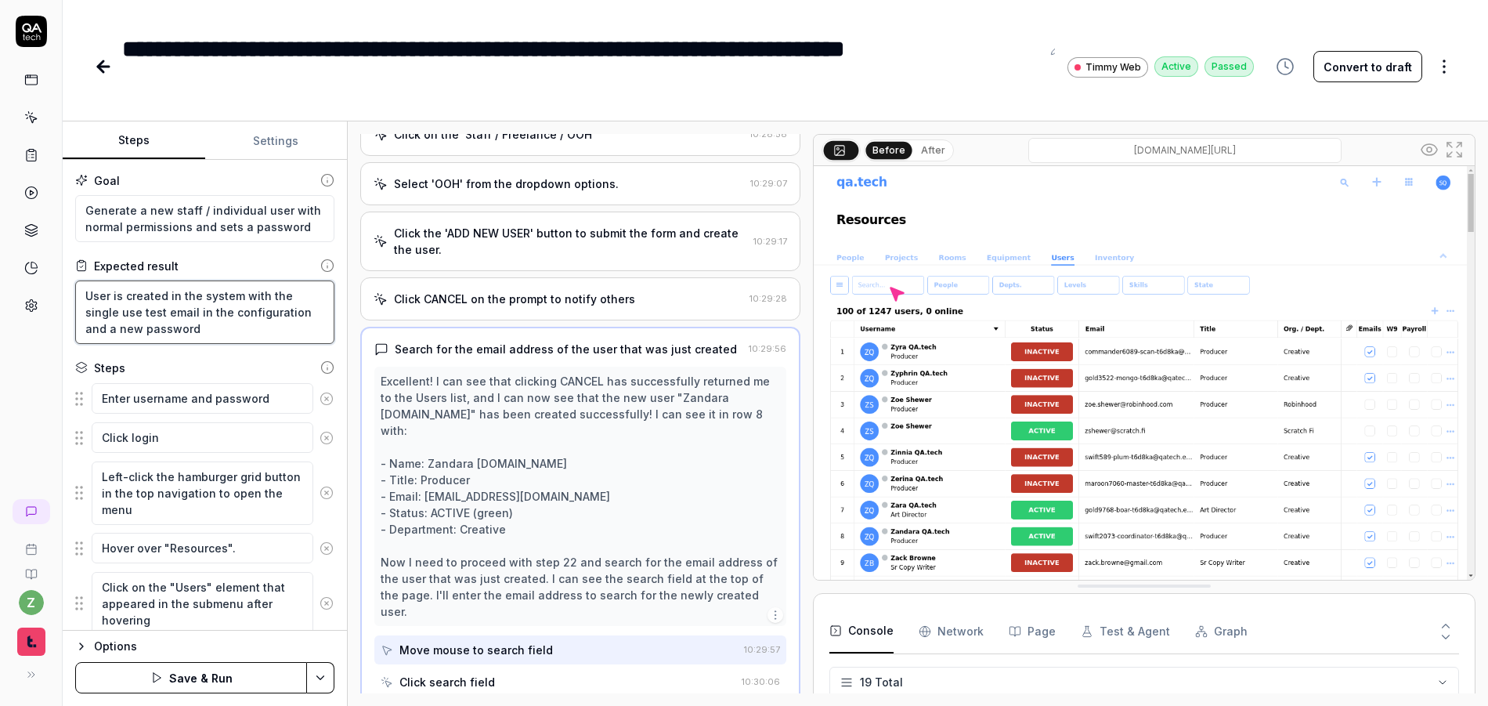
drag, startPoint x: 237, startPoint y: 341, endPoint x: 82, endPoint y: 330, distance: 155.5
click at [83, 330] on textarea "User is created in the system with the single use test email in the configurati…" at bounding box center [204, 311] width 259 height 63
type textarea "*"
type textarea "User is created in the system with the single use test email in the configurati…"
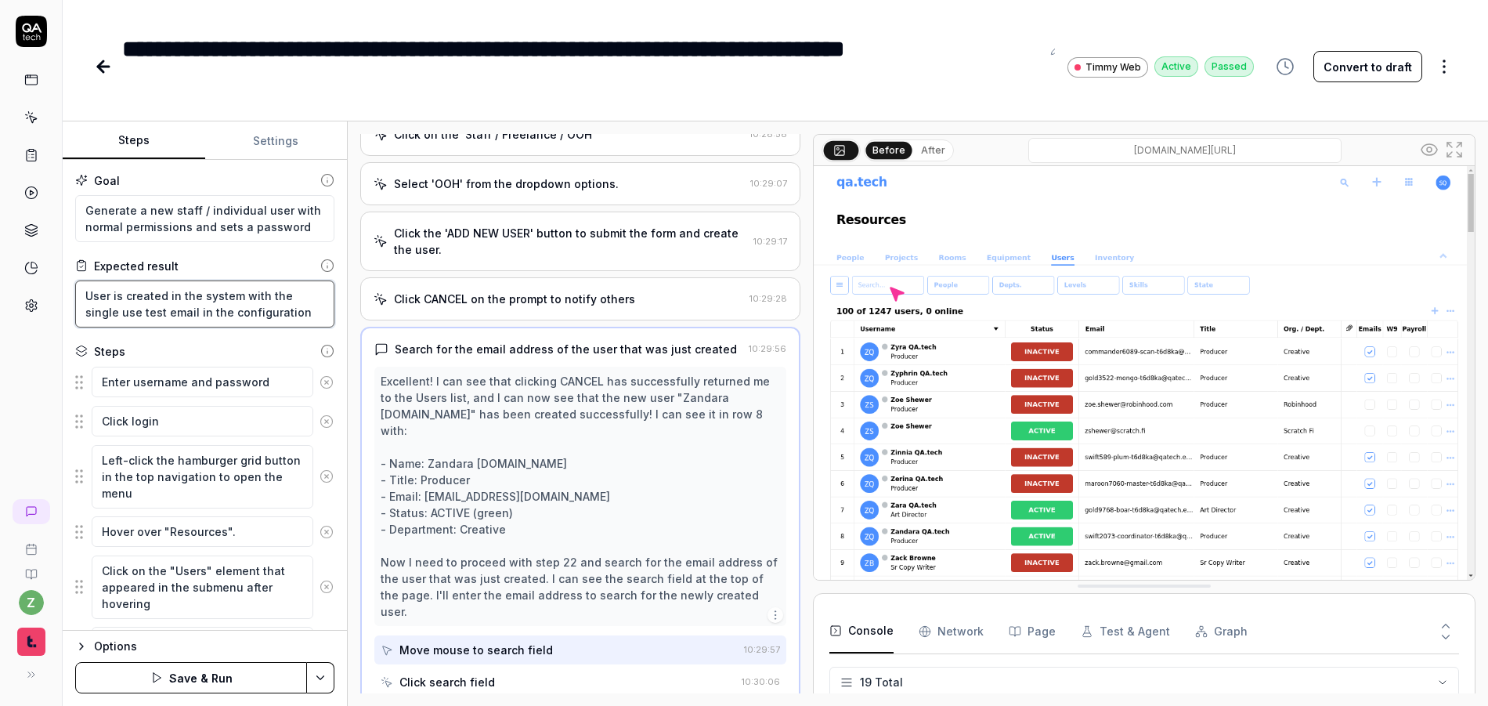
type textarea "*"
type textarea "User is created in the system with the single use test email in the configurati…"
drag, startPoint x: 305, startPoint y: 233, endPoint x: 202, endPoint y: 223, distance: 103.0
click at [202, 223] on textarea "Generate a new staff / individual user with normal permissions and sets a passw…" at bounding box center [204, 218] width 259 height 47
type textarea "*"
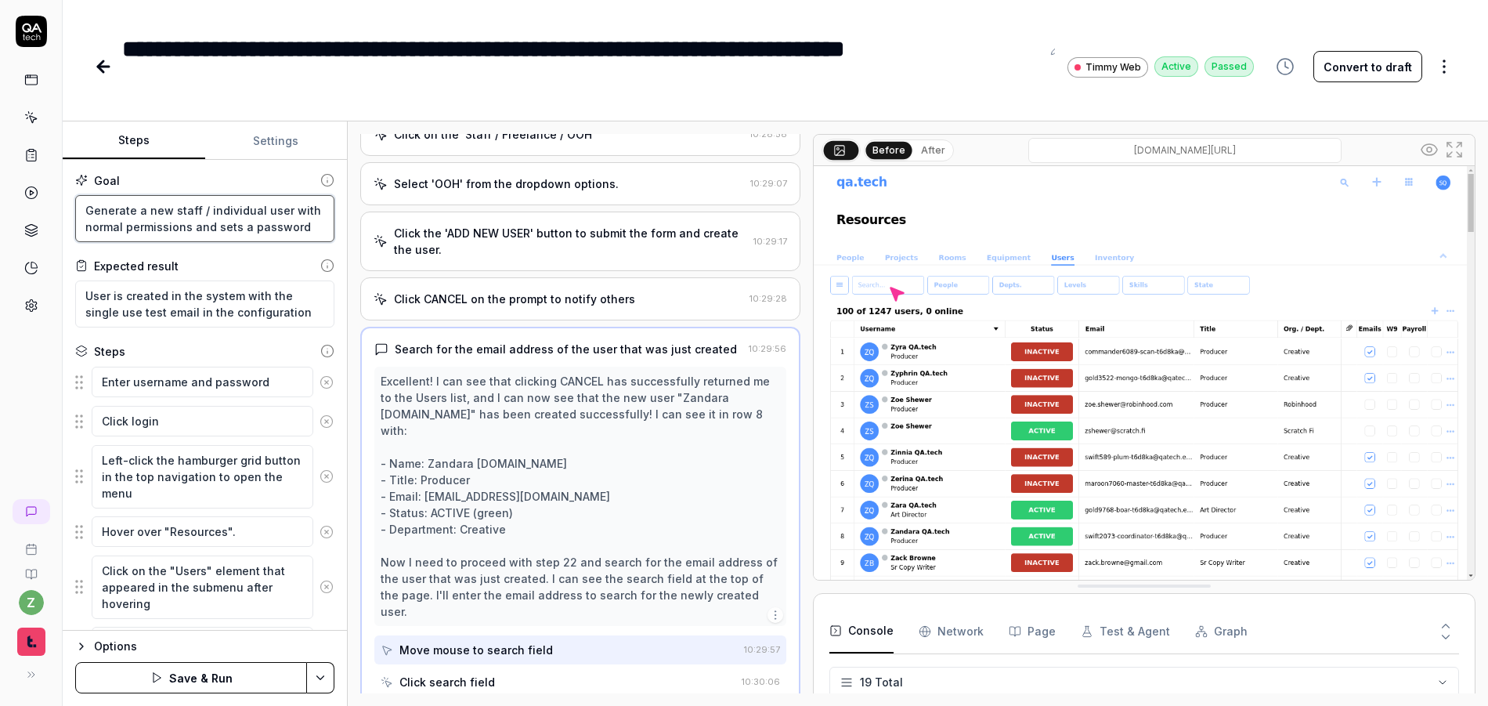
type textarea "Generate a new staff / individual user with normal permissions an"
type textarea "*"
type textarea "Generate a new staff / individual user with normal permissions a"
type textarea "*"
type textarea "Generate a new staff / individual user with normal permissions"
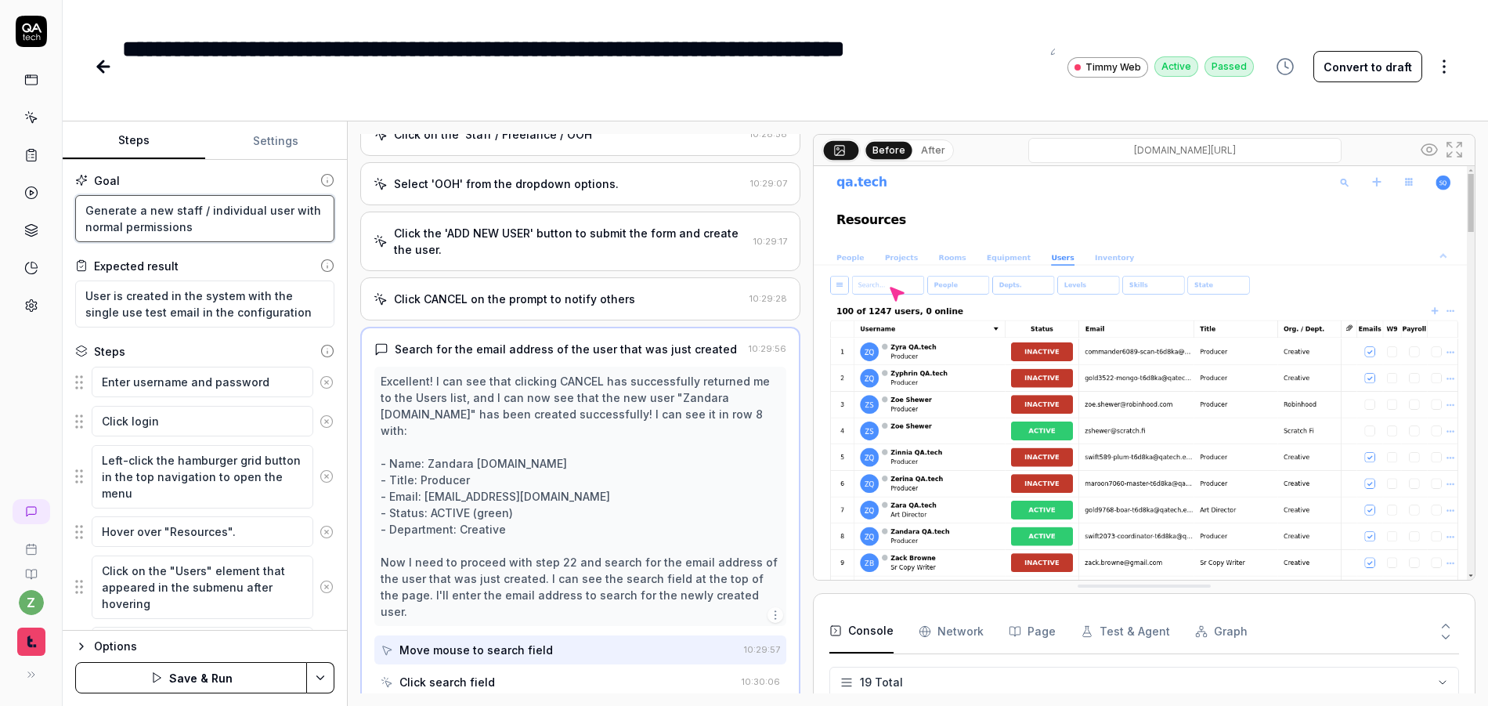
type textarea "*"
type textarea "Generate a new staff / individual user with normal permissions"
click at [226, 258] on div "Expected result" at bounding box center [204, 266] width 259 height 16
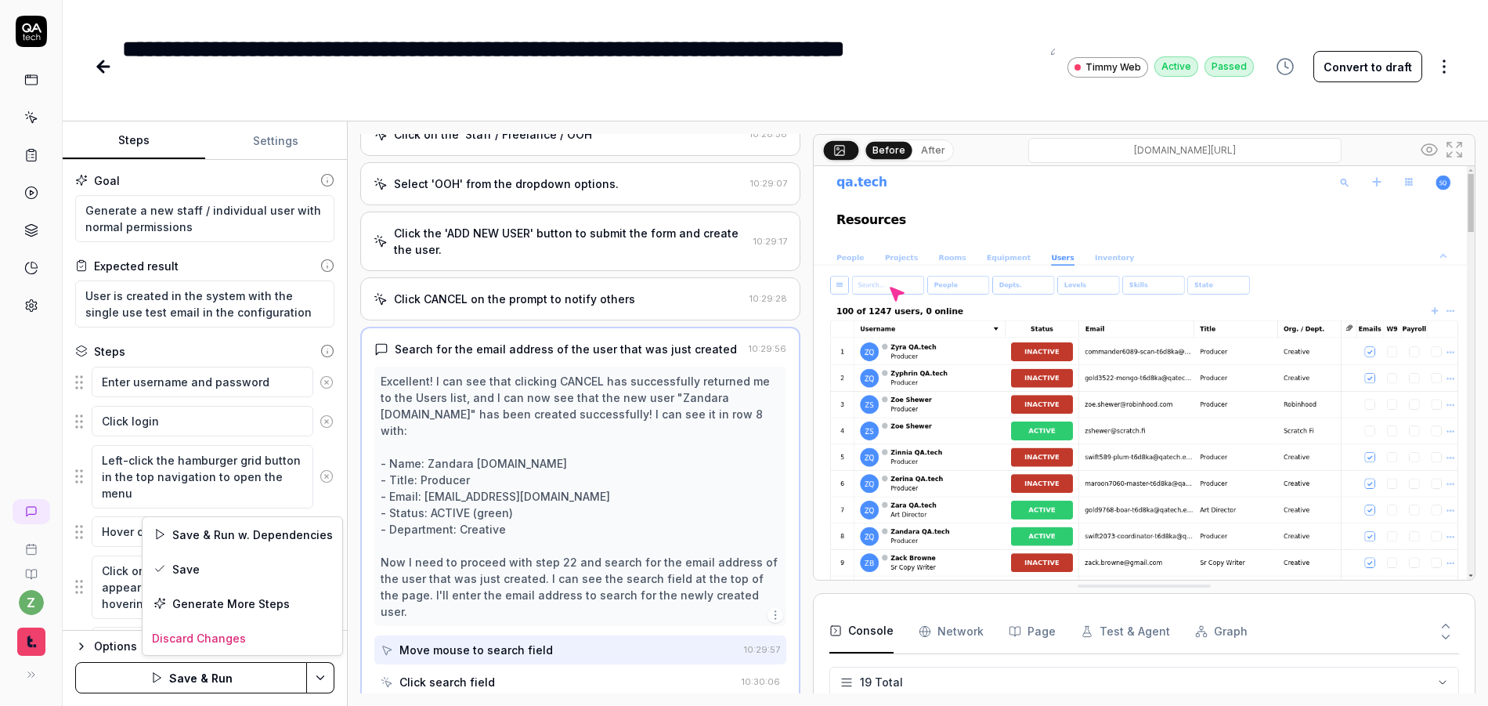
click at [322, 677] on html "**********" at bounding box center [744, 353] width 1488 height 706
click at [223, 570] on div "Save" at bounding box center [243, 568] width 200 height 34
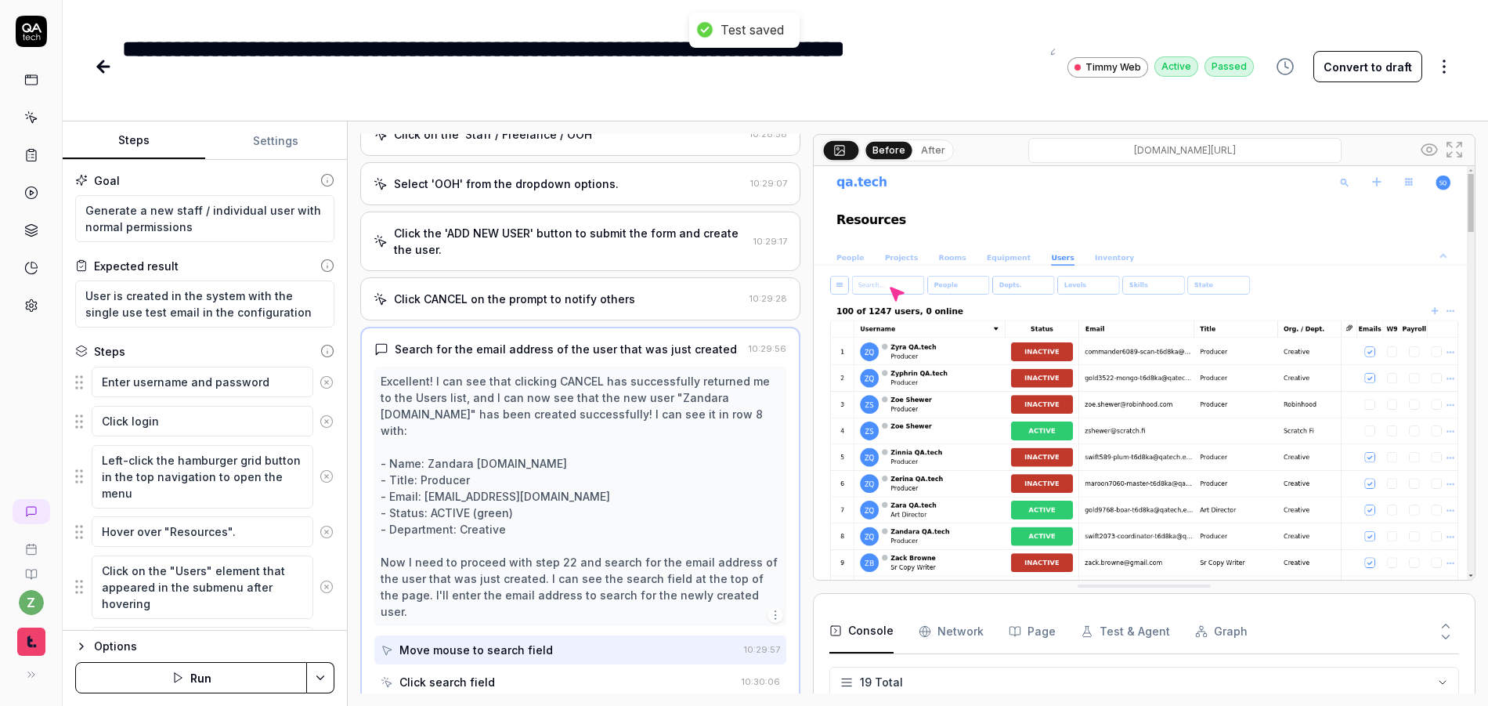
type textarea "*"
drag, startPoint x: 507, startPoint y: 83, endPoint x: 879, endPoint y: 56, distance: 373.0
click at [879, 56] on div "**********" at bounding box center [581, 66] width 919 height 70
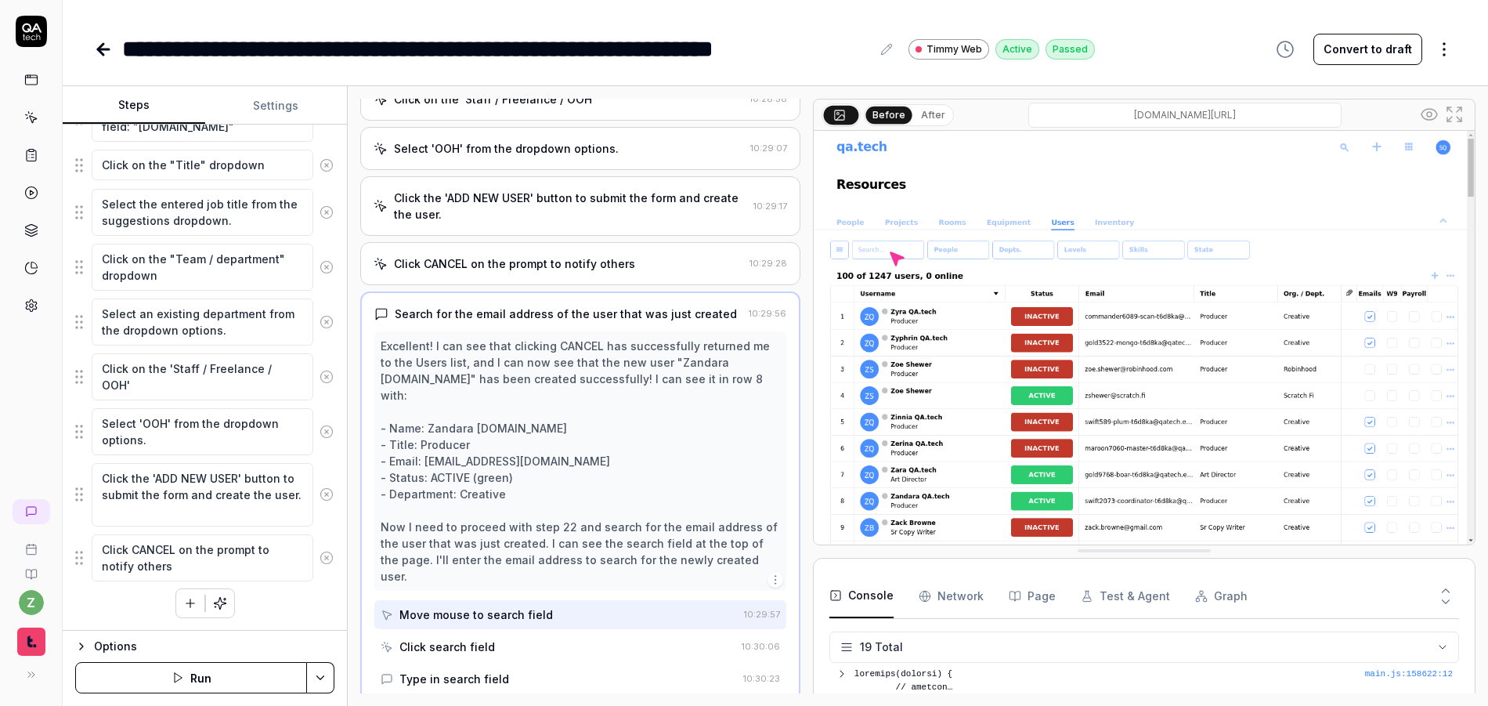
type textarea "*"
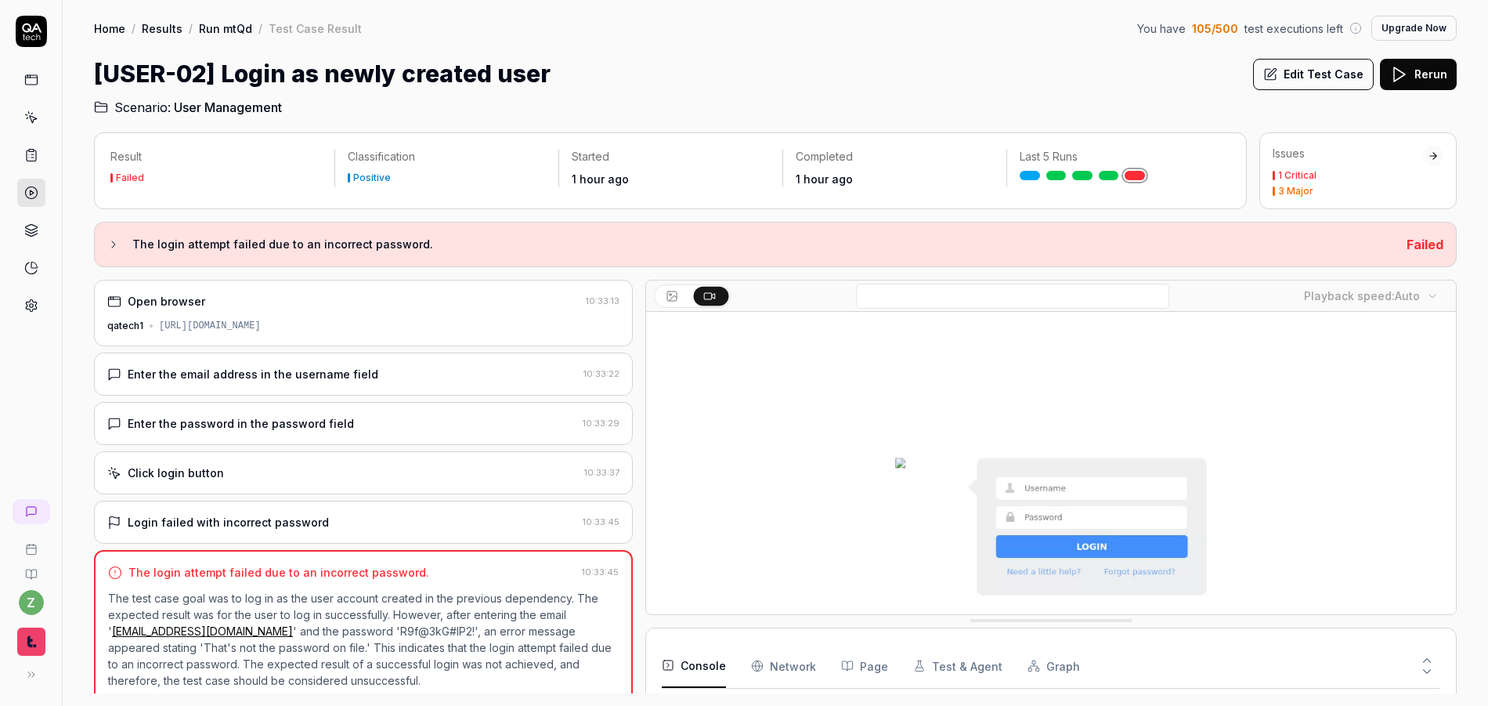
scroll to position [299, 0]
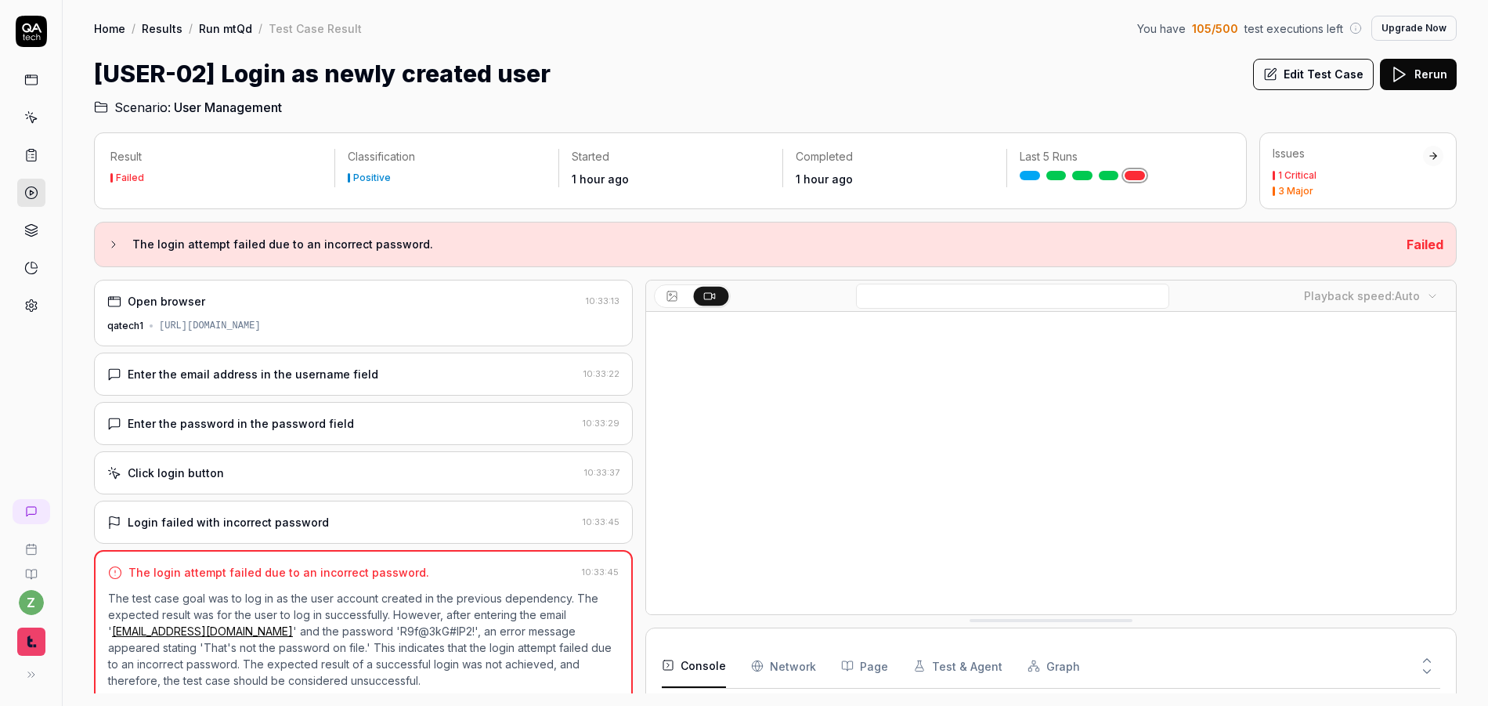
click at [1296, 81] on button "Edit Test Case" at bounding box center [1313, 74] width 121 height 31
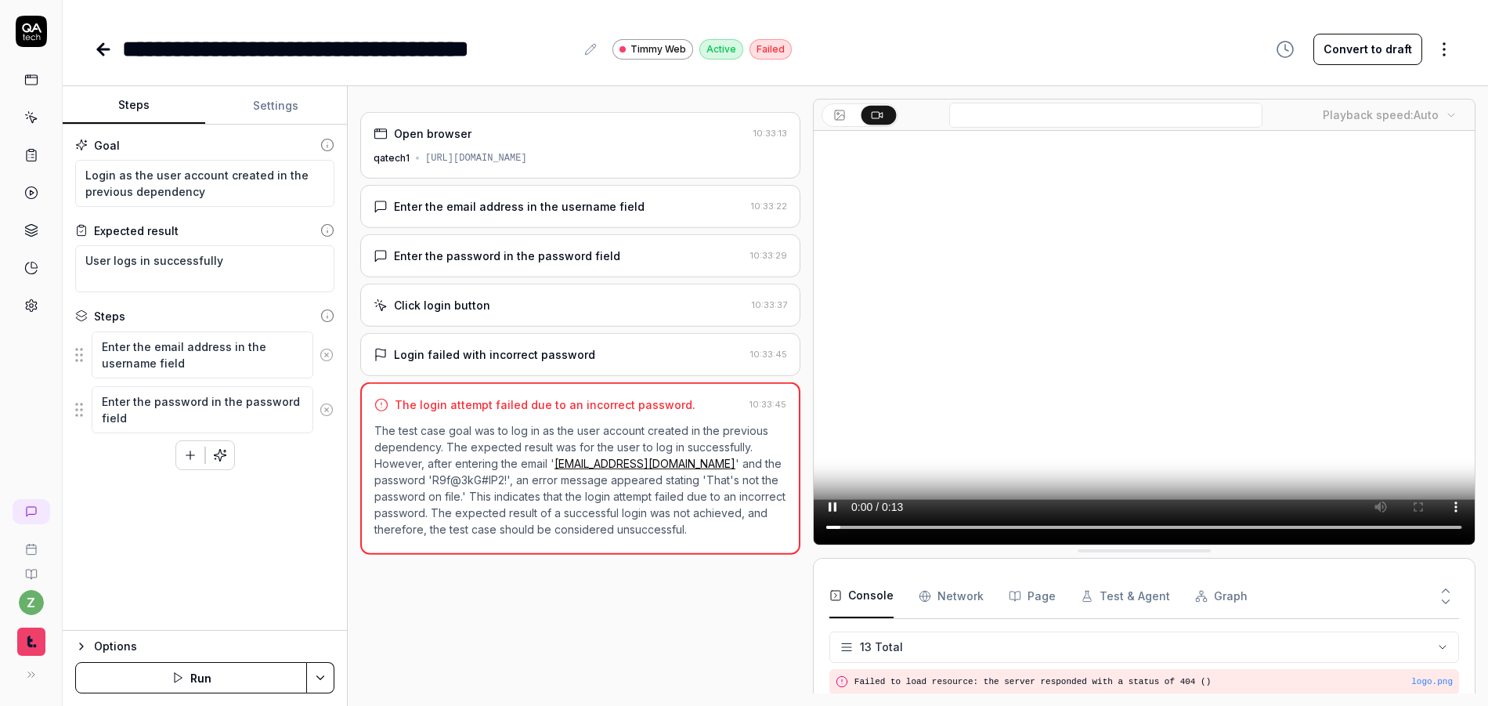
scroll to position [299, 0]
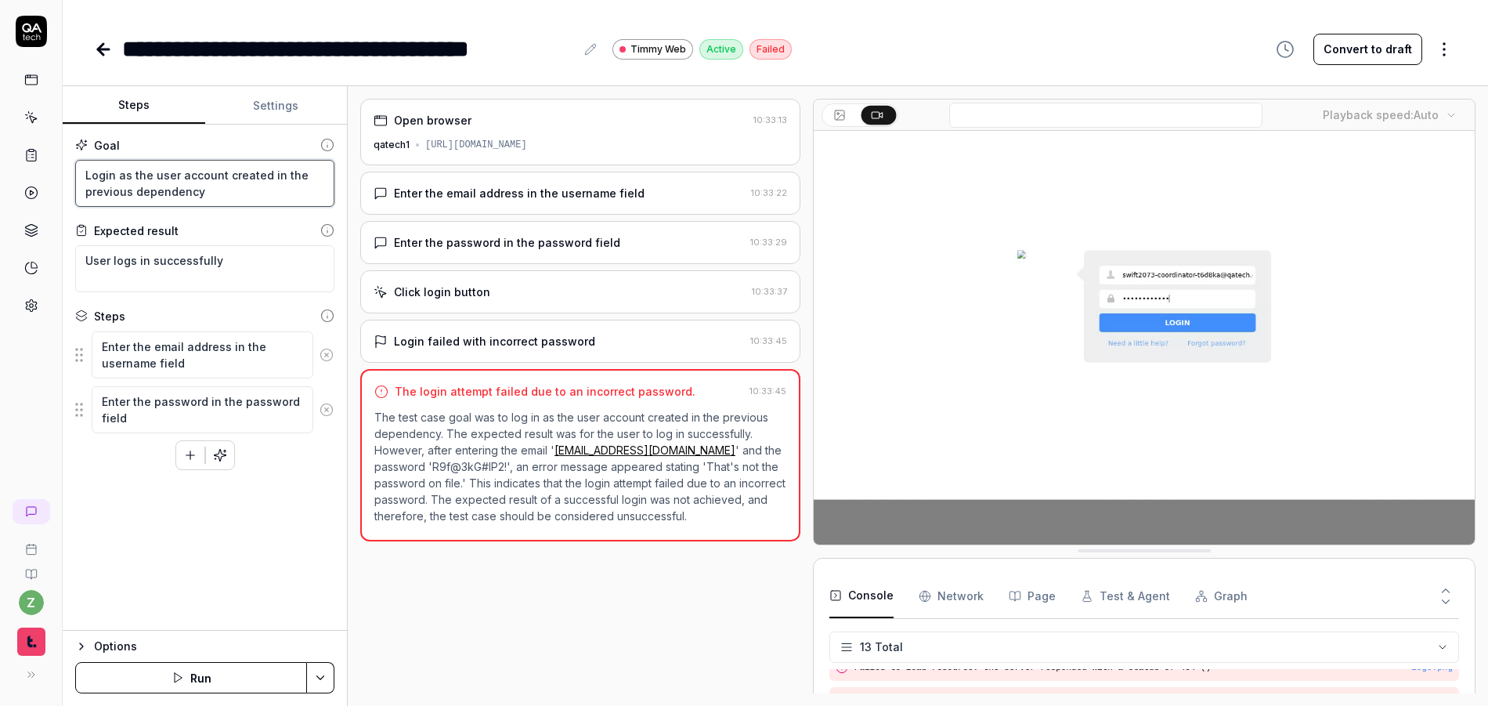
drag, startPoint x: 241, startPoint y: 198, endPoint x: 37, endPoint y: 171, distance: 206.2
click at [3, 174] on div "**********" at bounding box center [744, 353] width 1488 height 706
type textarea "*"
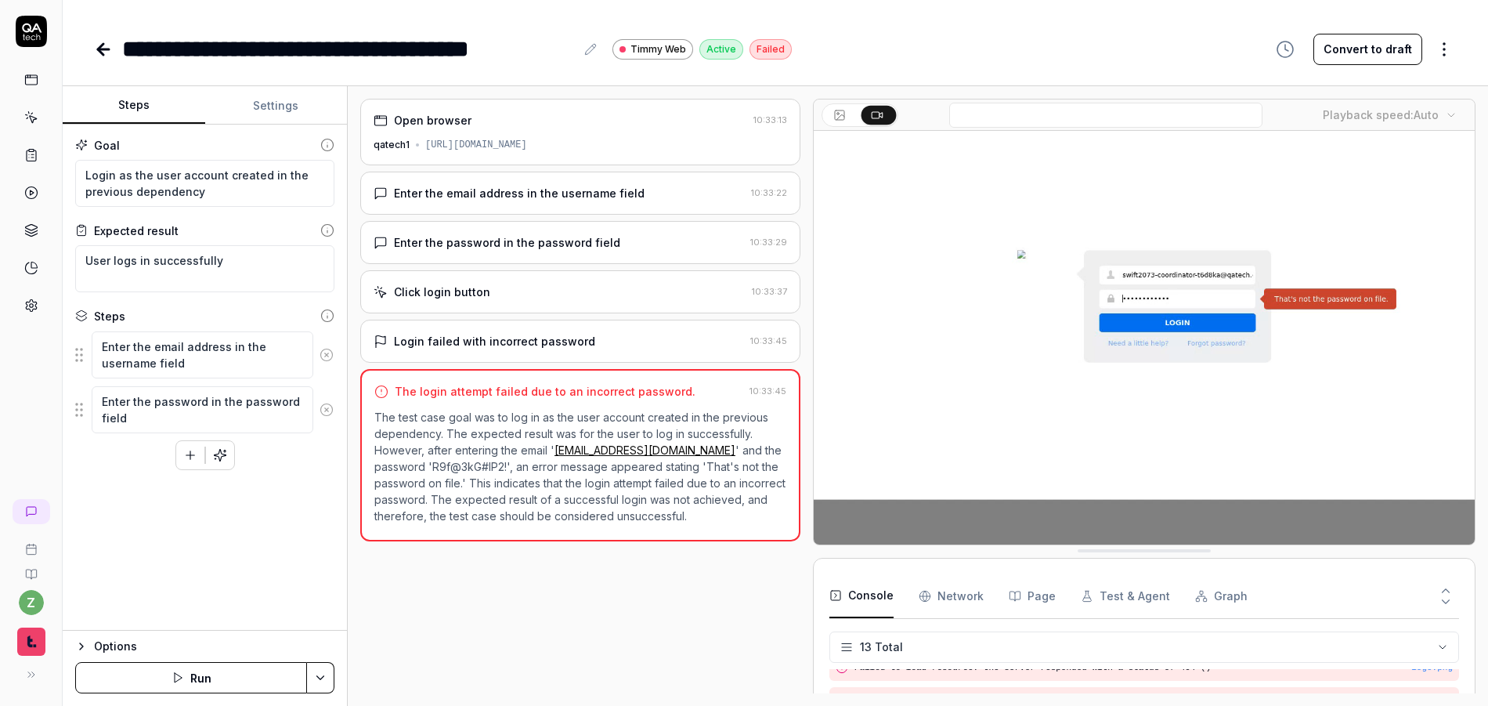
click at [331, 51] on div "**********" at bounding box center [348, 48] width 453 height 35
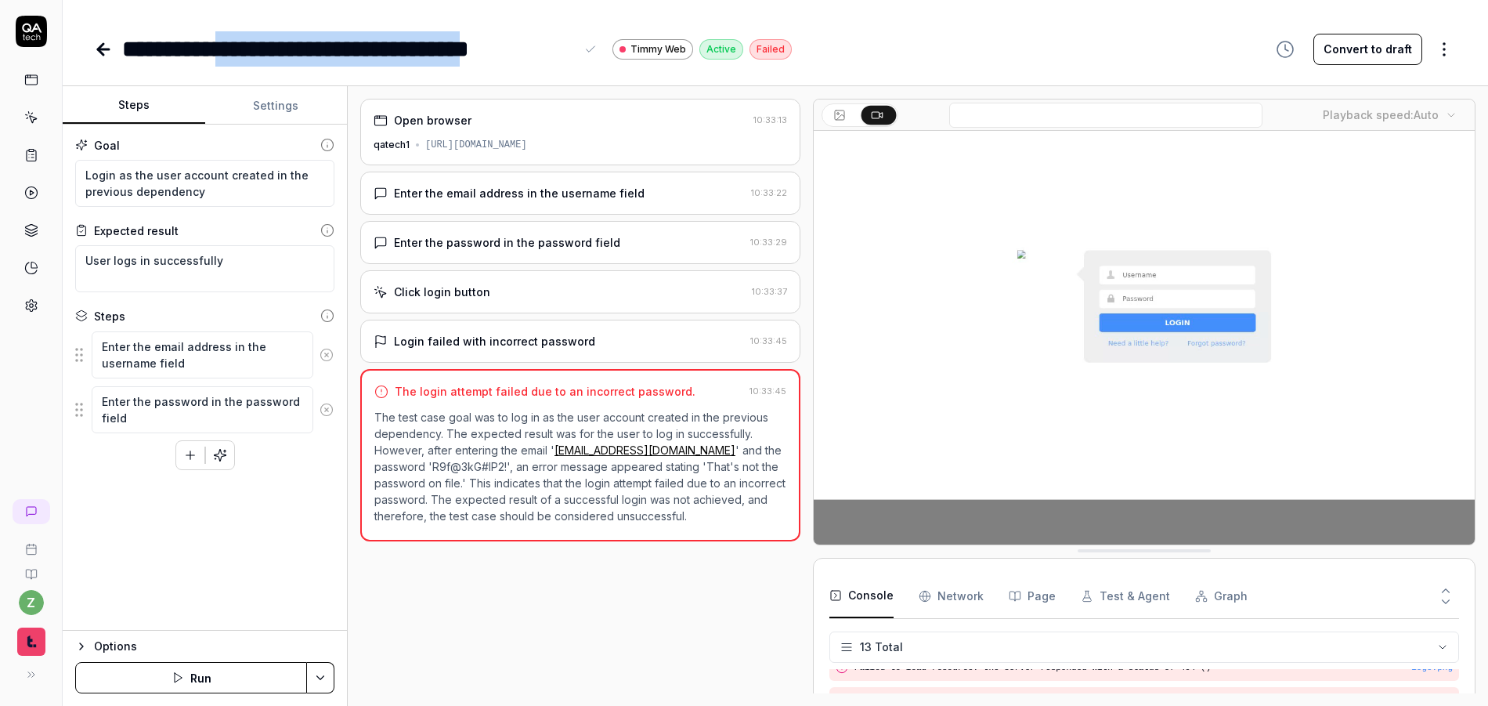
drag, startPoint x: 495, startPoint y: 35, endPoint x: 249, endPoint y: 37, distance: 245.9
click at [249, 37] on div "**********" at bounding box center [348, 48] width 453 height 35
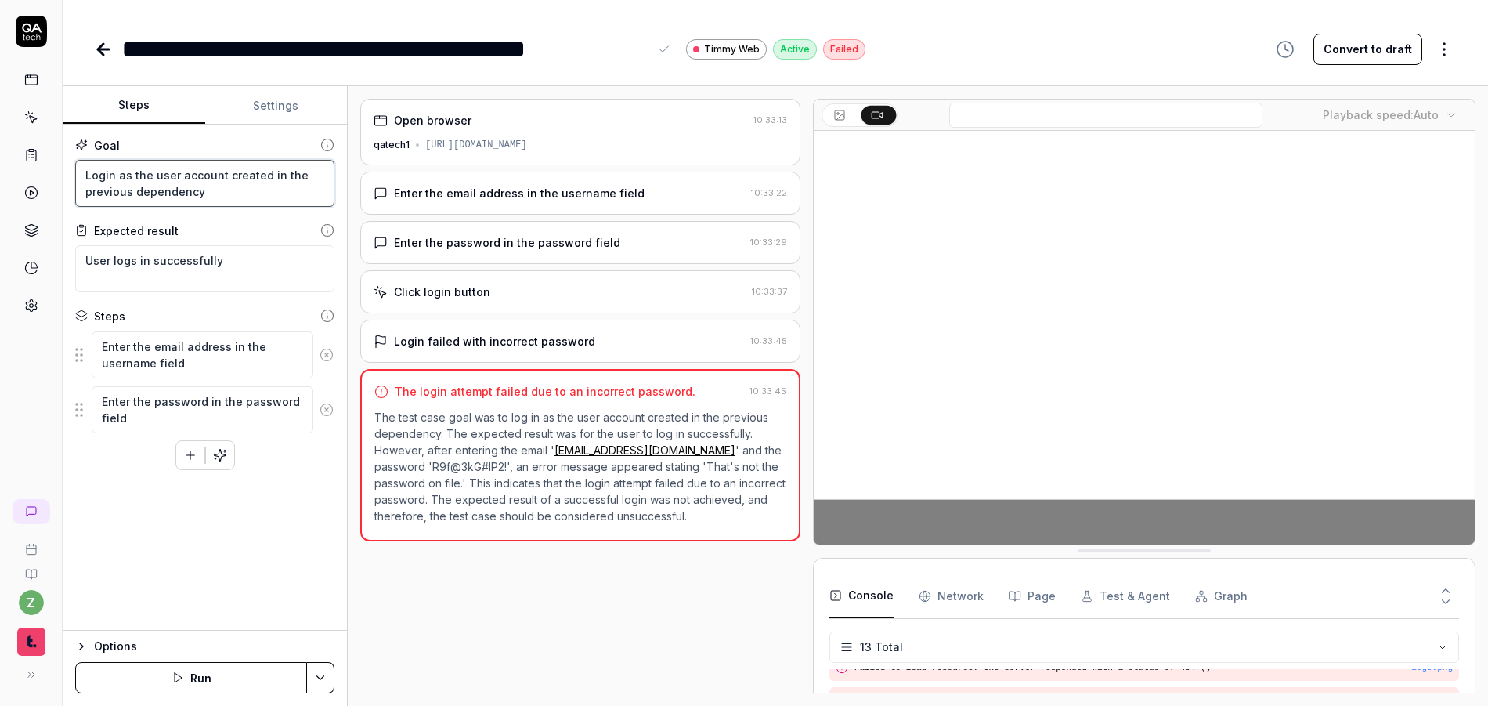
click at [225, 195] on textarea "Login as the user account created in the previous dependency" at bounding box center [204, 183] width 259 height 47
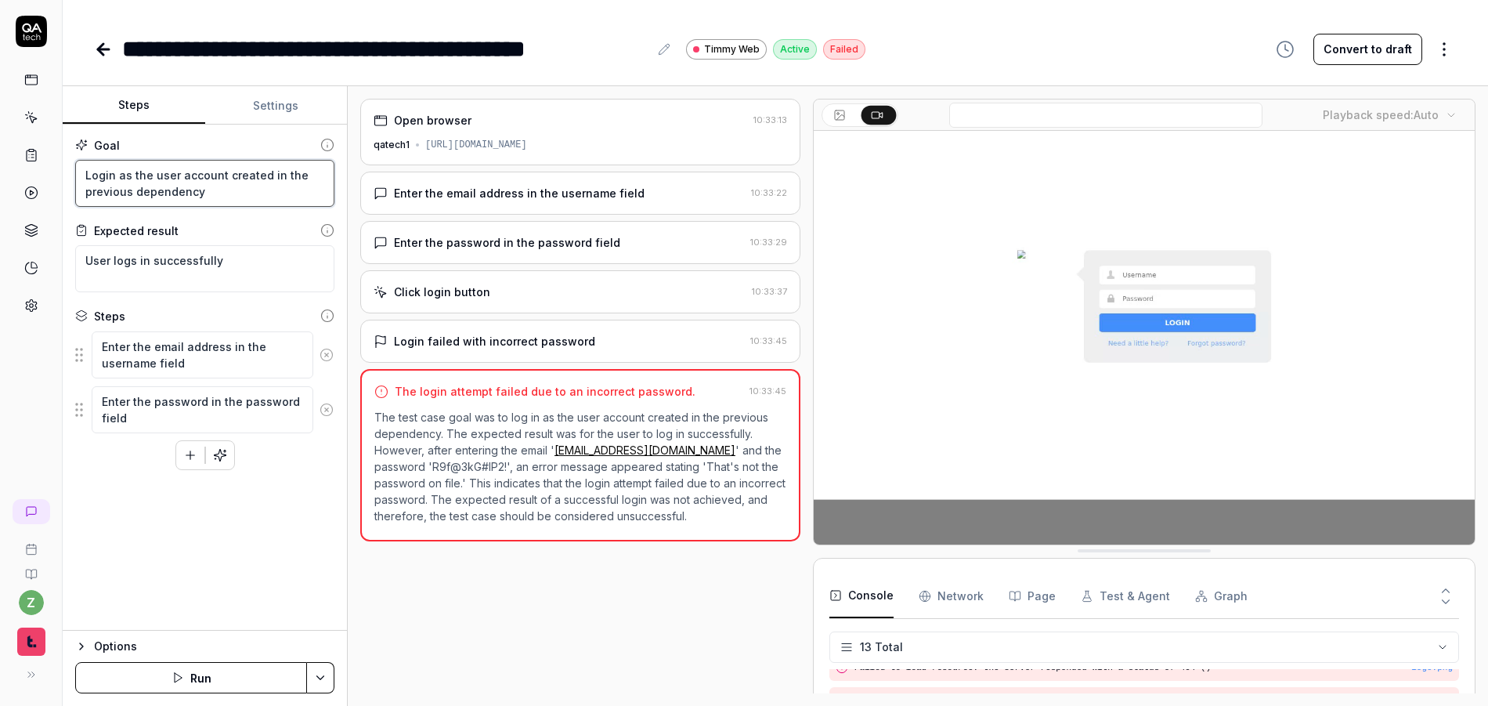
type textarea "*"
type textarea "Login as the user account created in the previous dependency"
type textarea "*"
type textarea "Login as the user account created in the previous dependency u"
type textarea "*"
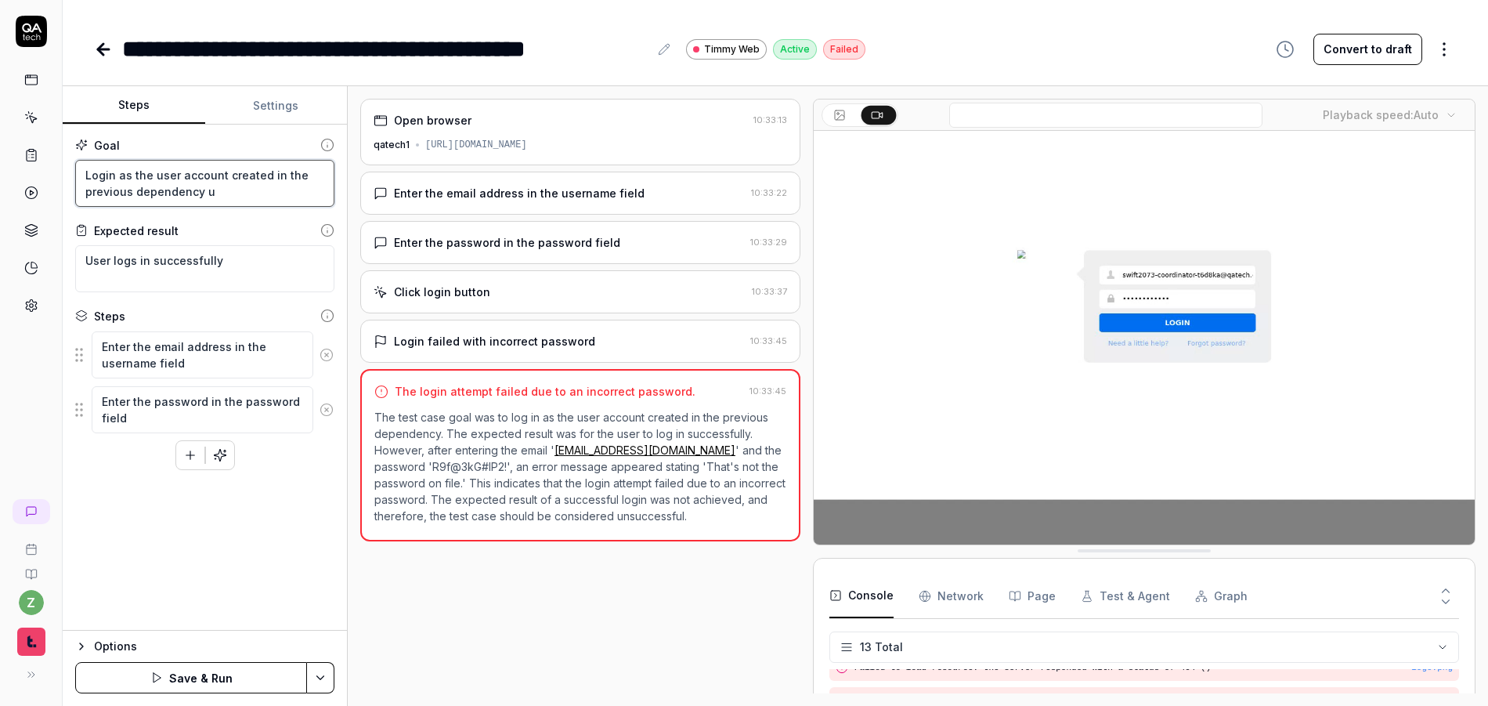
type textarea "Login as the user account created in the previous dependency us"
type textarea "*"
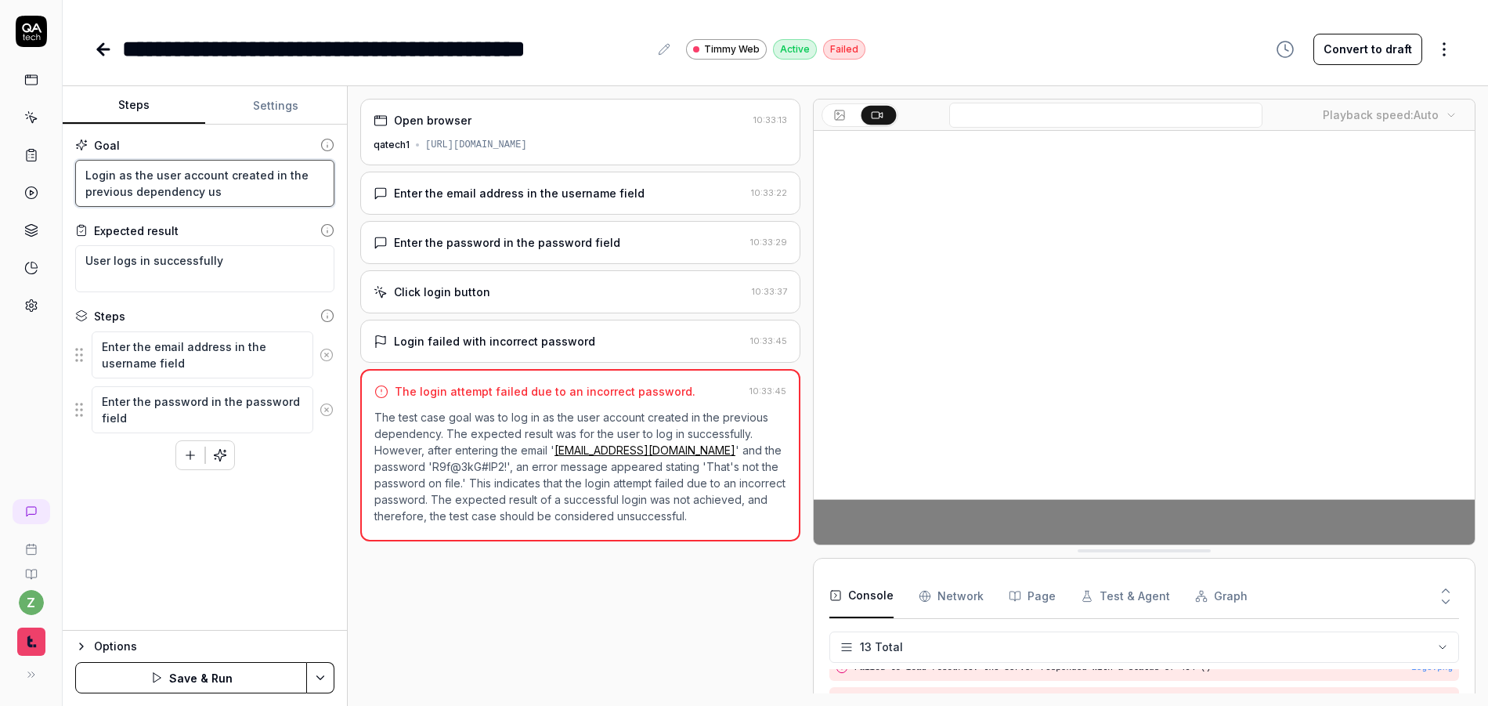
type textarea "Login as the user account created in the previous dependency usi"
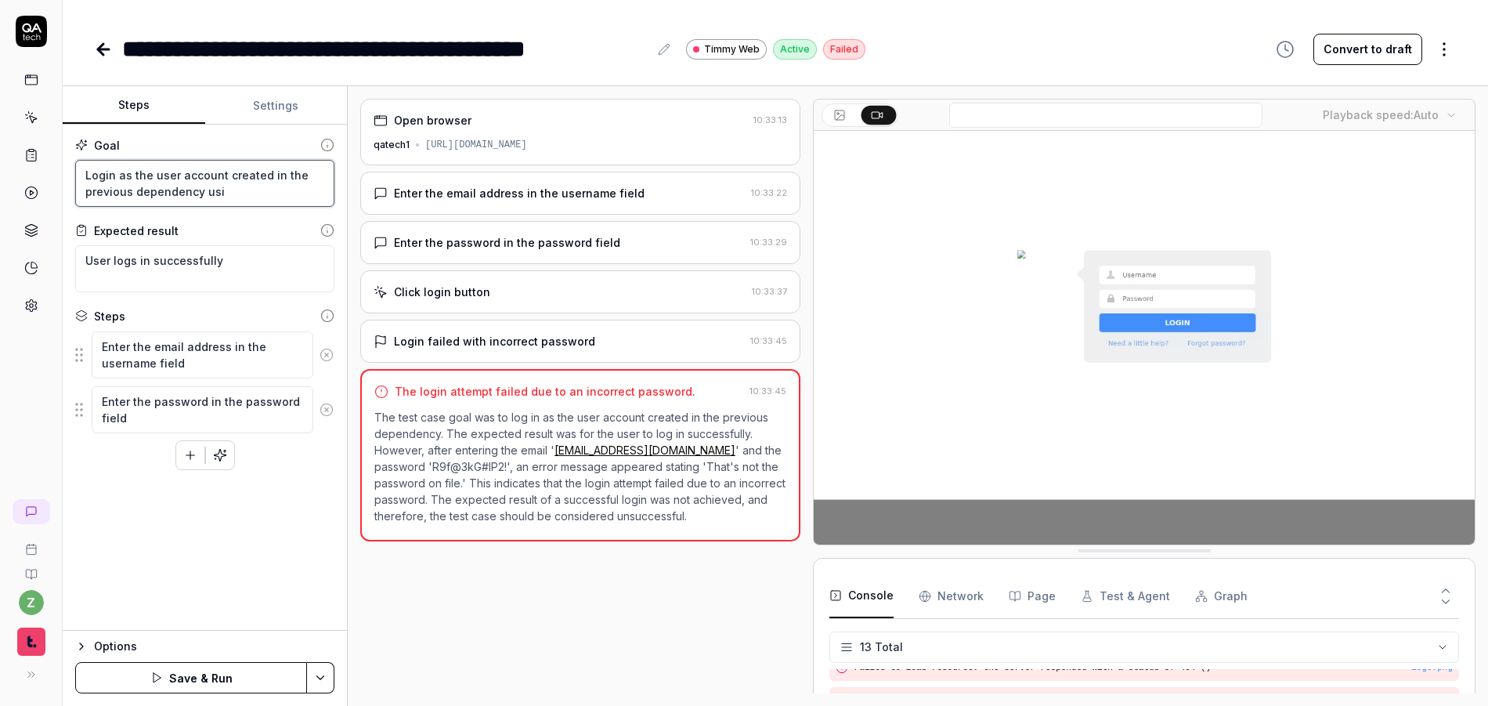
type textarea "*"
type textarea "Login as the user account created in the previous dependency usin"
type textarea "*"
type textarea "Login as the user account created in the previous dependency using"
type textarea "*"
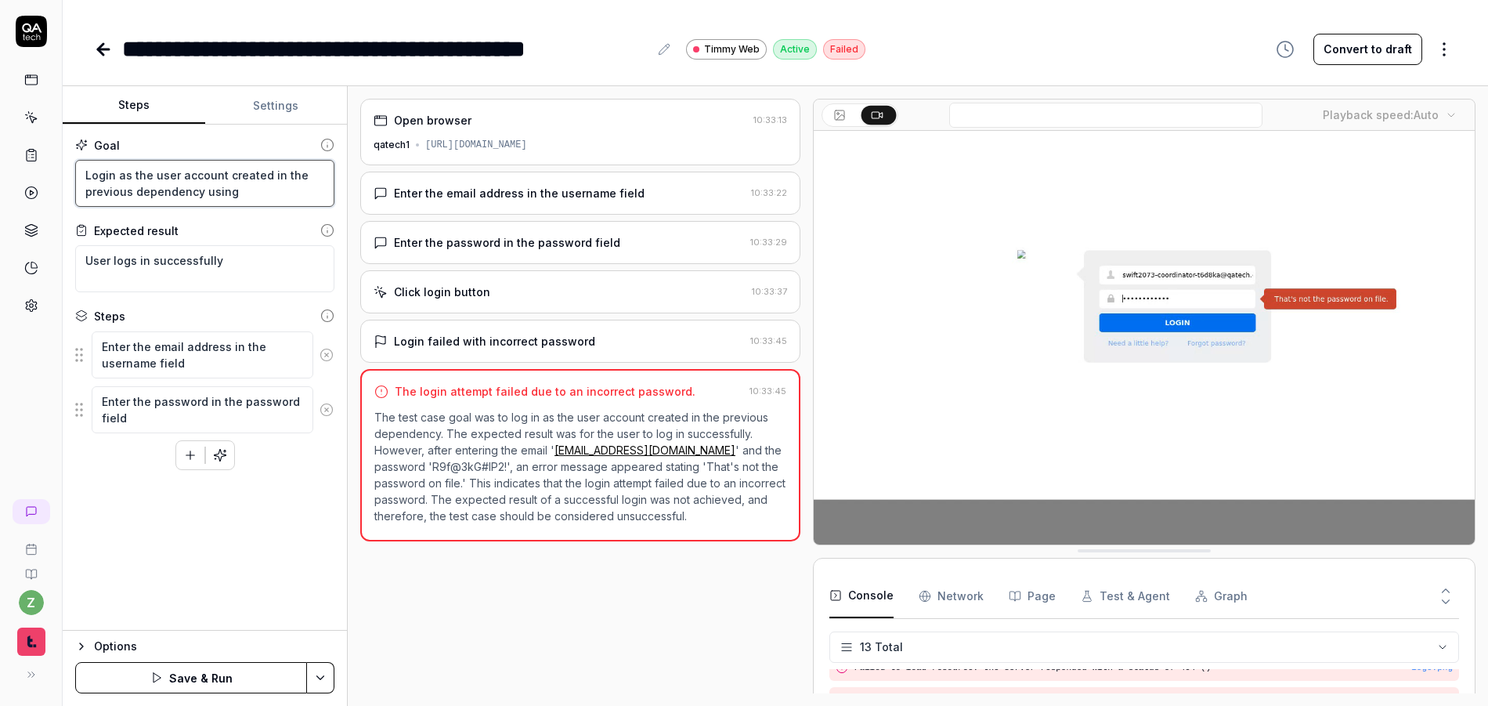
type textarea "Login as the user account created in the previous dependency using"
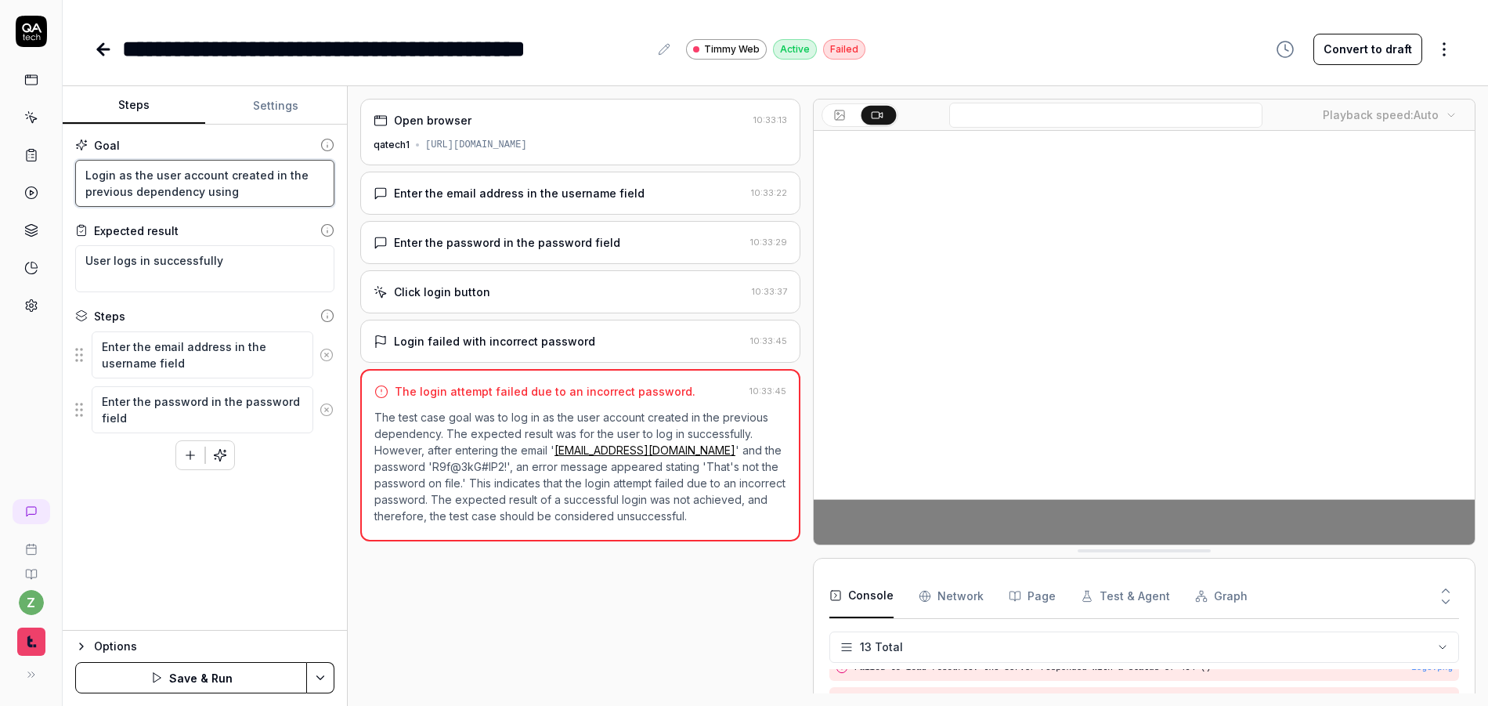
type textarea "*"
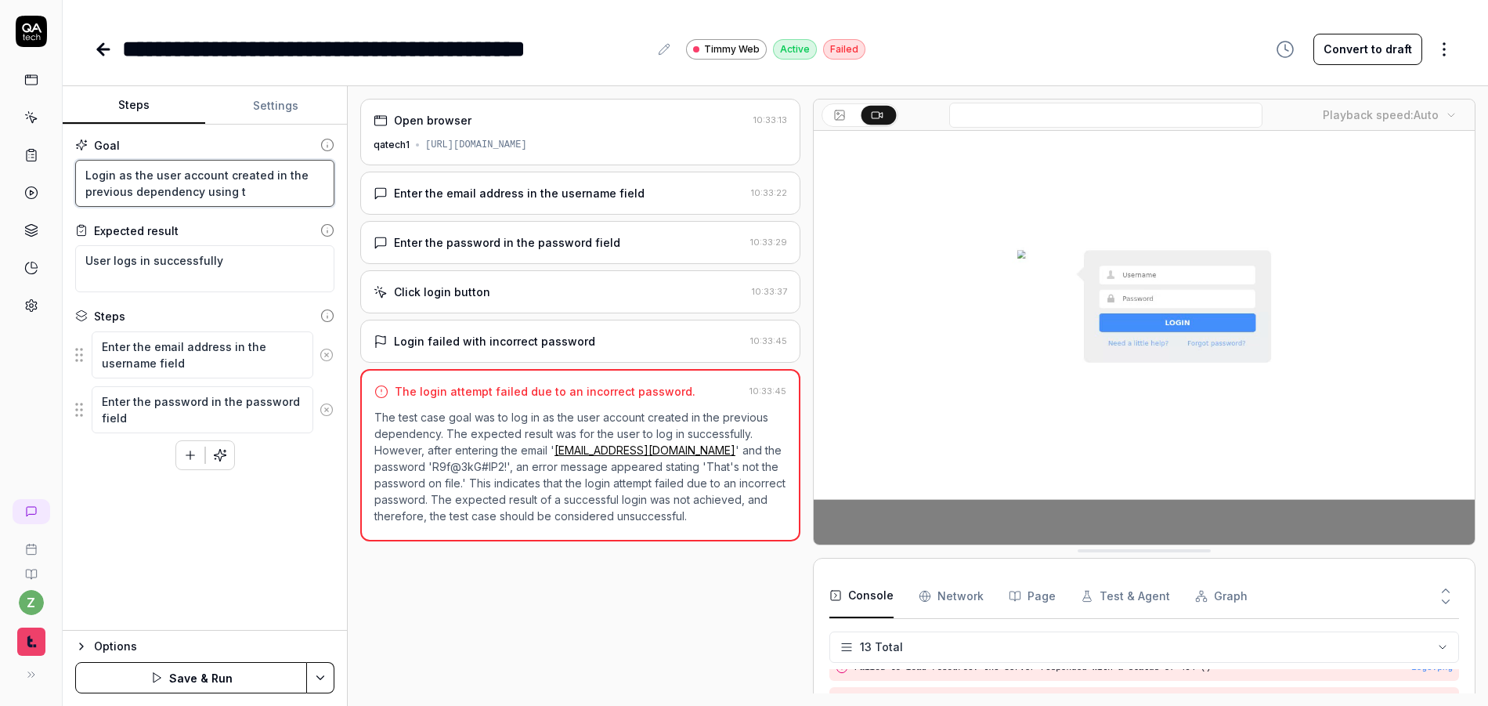
type textarea "Login as the user account created in the previous dependency using th"
type textarea "*"
type textarea "Login as the user account created in the previous dependency using the"
type textarea "*"
type textarea "Login as the user account created in the previous dependency using the"
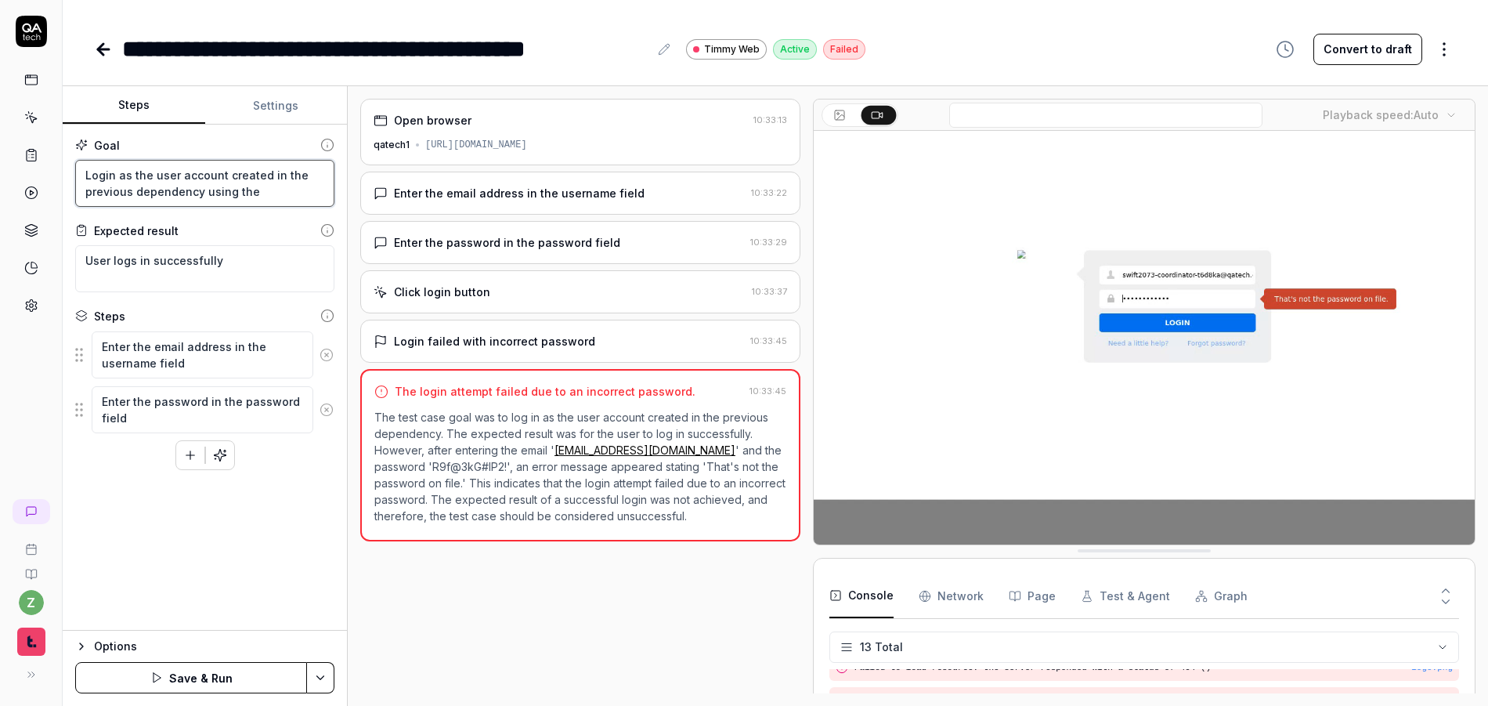
type textarea "*"
type textarea "Login as the user account created in the previous dependency using the e"
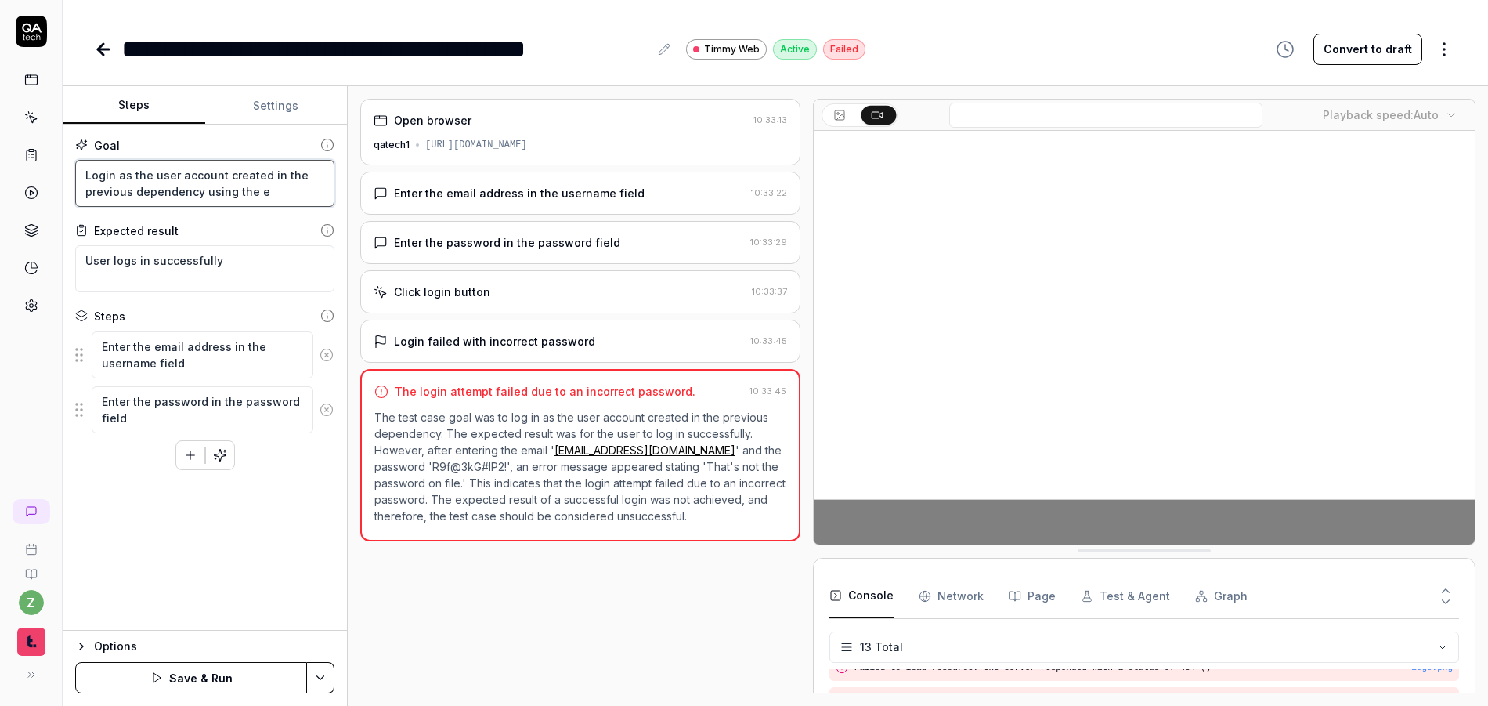
type textarea "*"
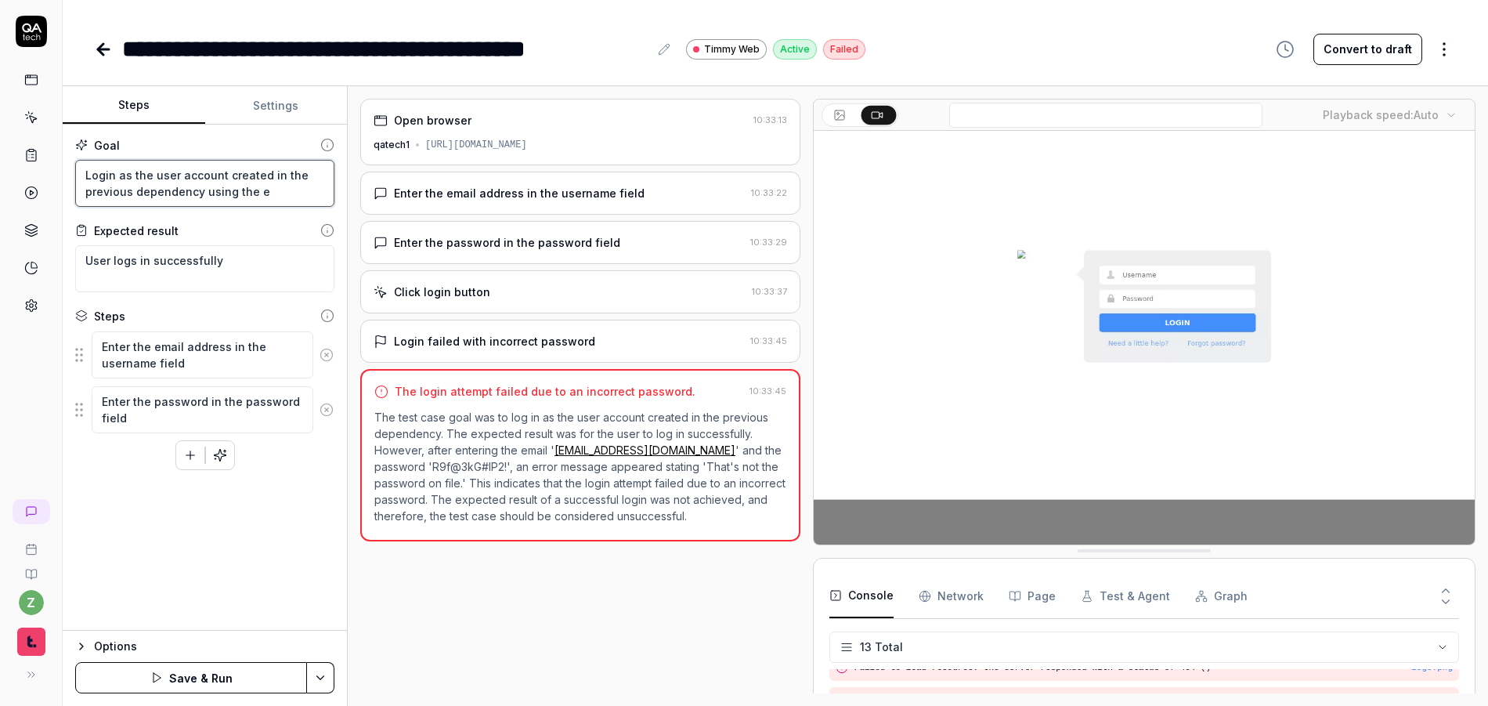
type textarea "Login as the user account created in the previous dependency using the em"
type textarea "*"
type textarea "Login as the user account created in the previous dependency using the ema"
type textarea "*"
type textarea "Login as the user account created in the previous dependency using the emai"
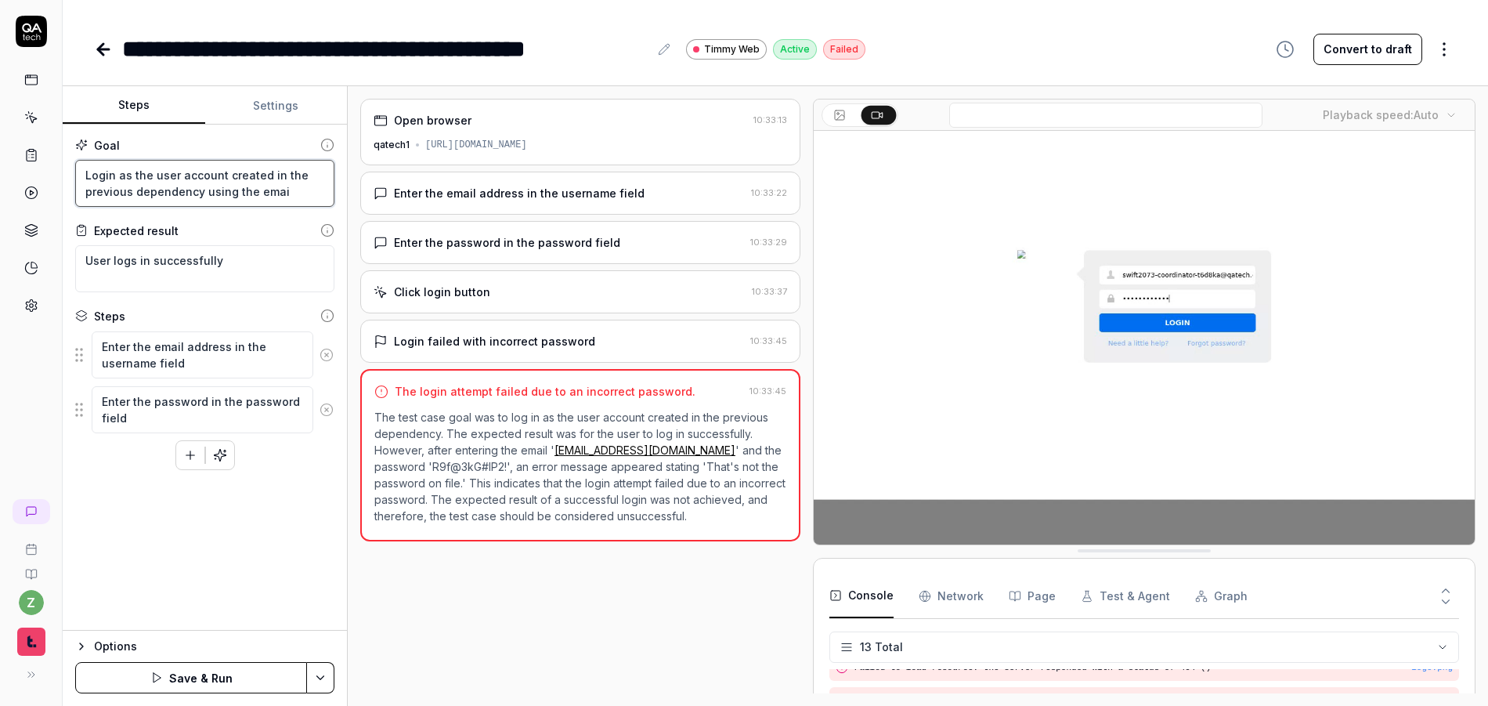
type textarea "*"
type textarea "Login as the user account created in the previous dependency using the email"
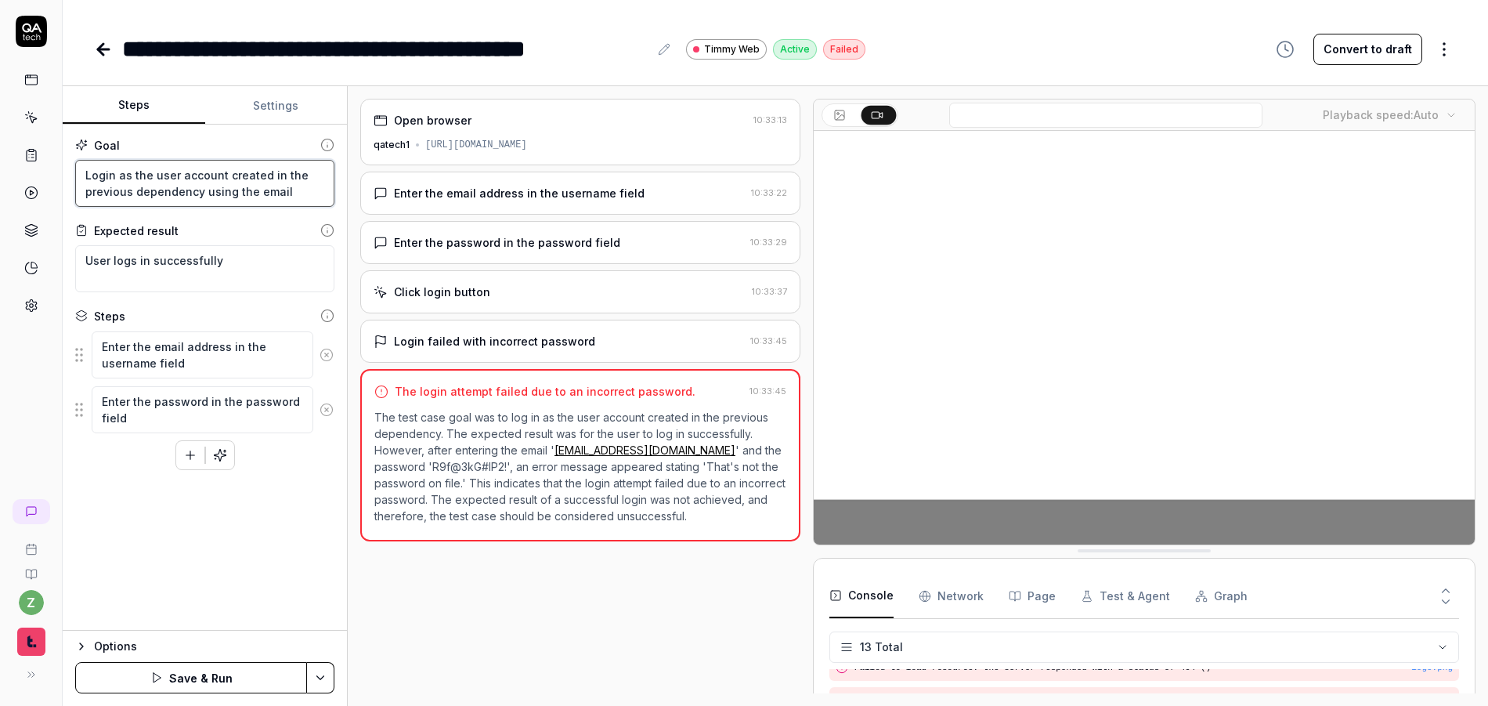
type textarea "*"
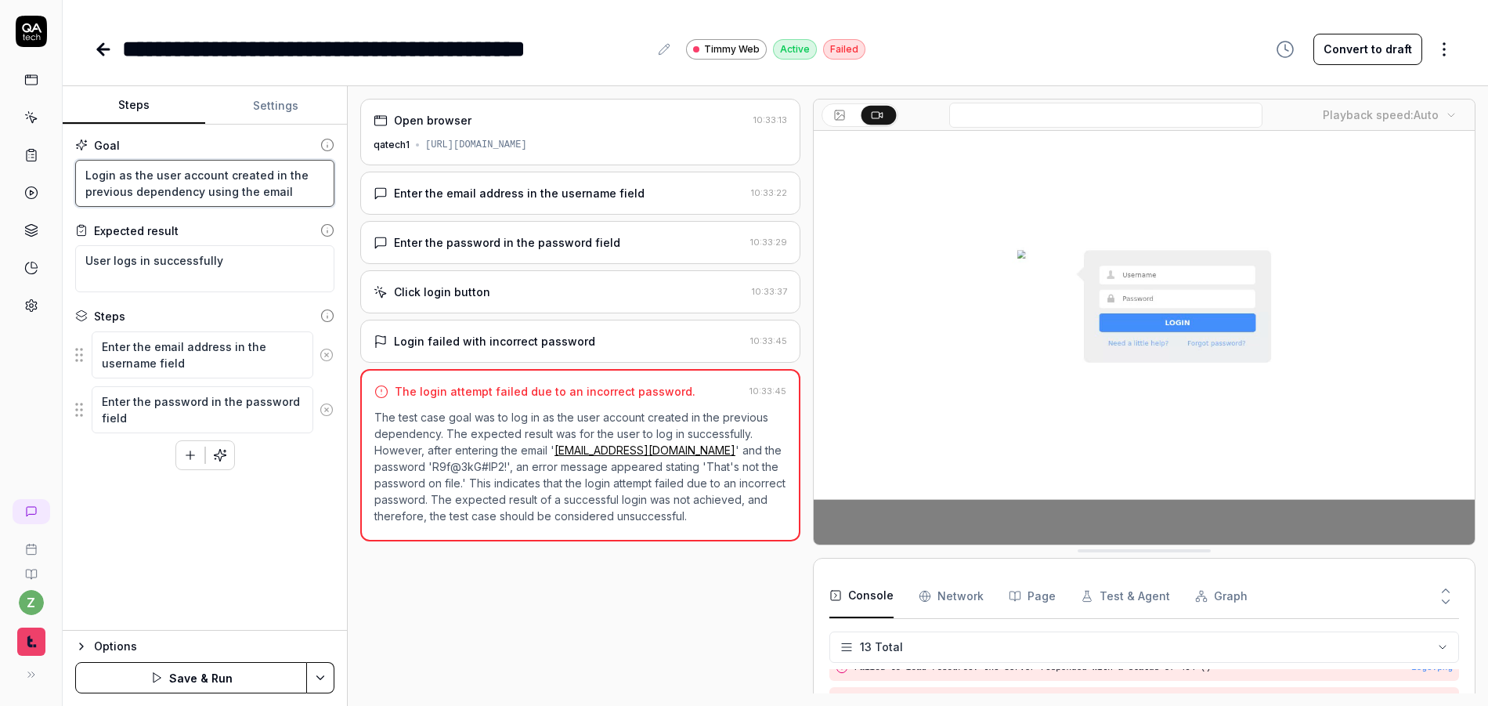
type textarea "Login as the user account created in the previous dependency using the email"
type textarea "*"
type textarea "Login as the user account created in the previous dependency using the email s"
type textarea "*"
type textarea "Login as the user account created in the previous dependency using the email sen"
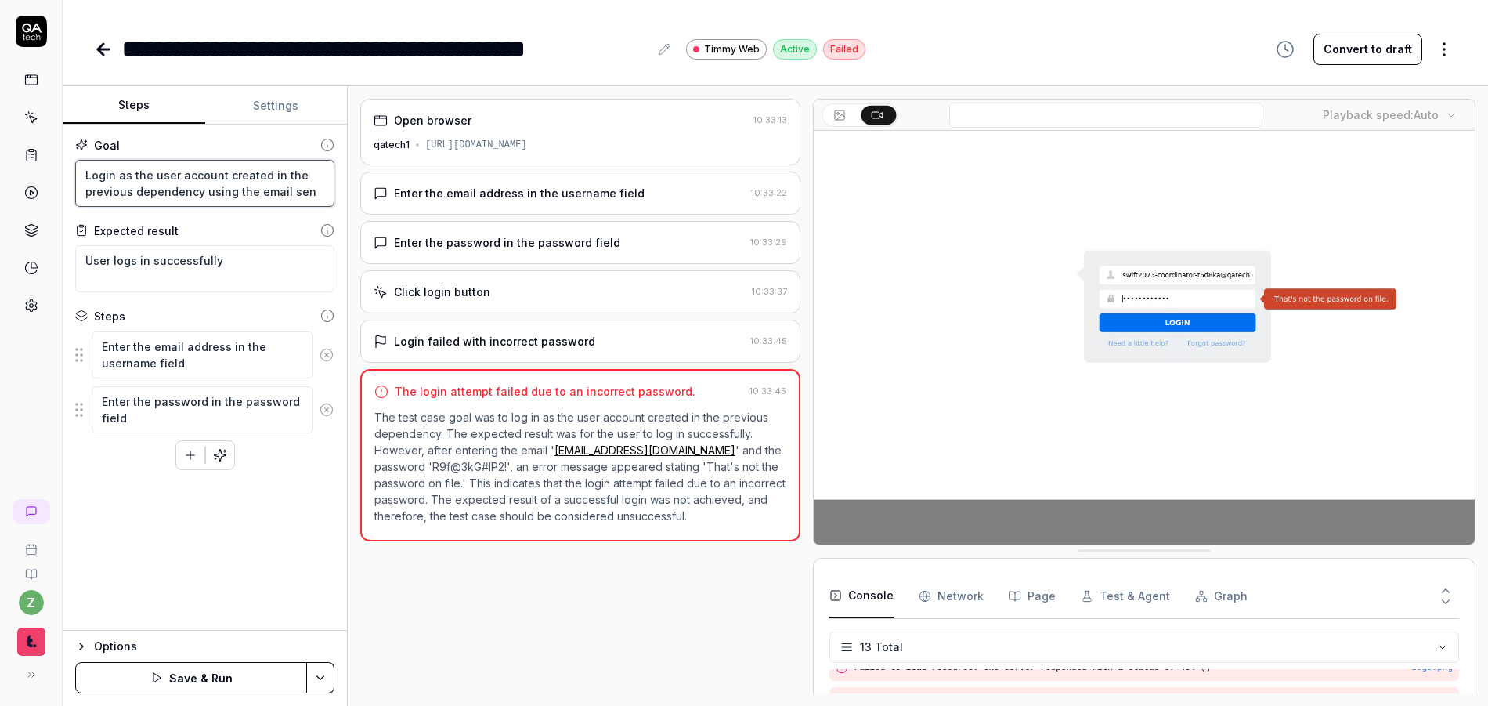
type textarea "*"
type textarea "Login as the user account created in the previous dependency using the email se…"
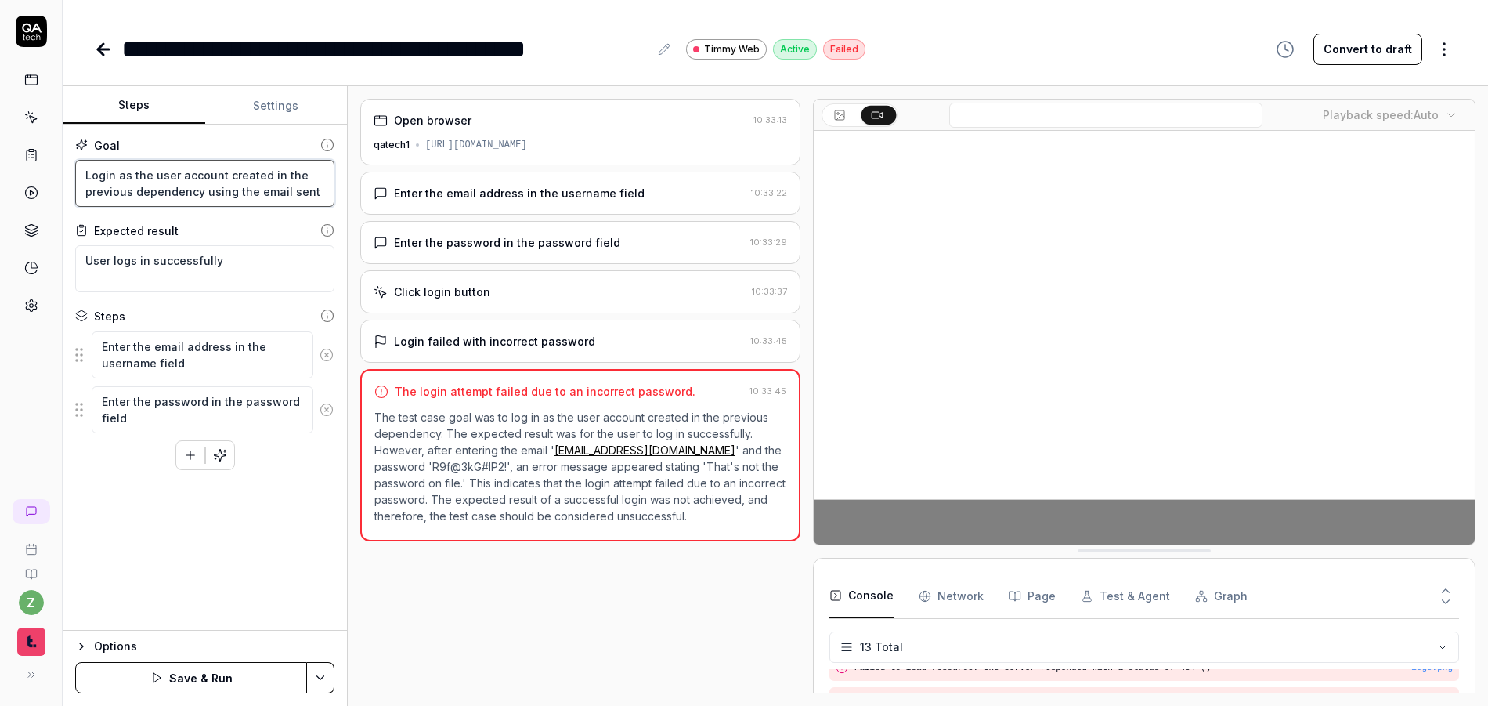
type textarea "*"
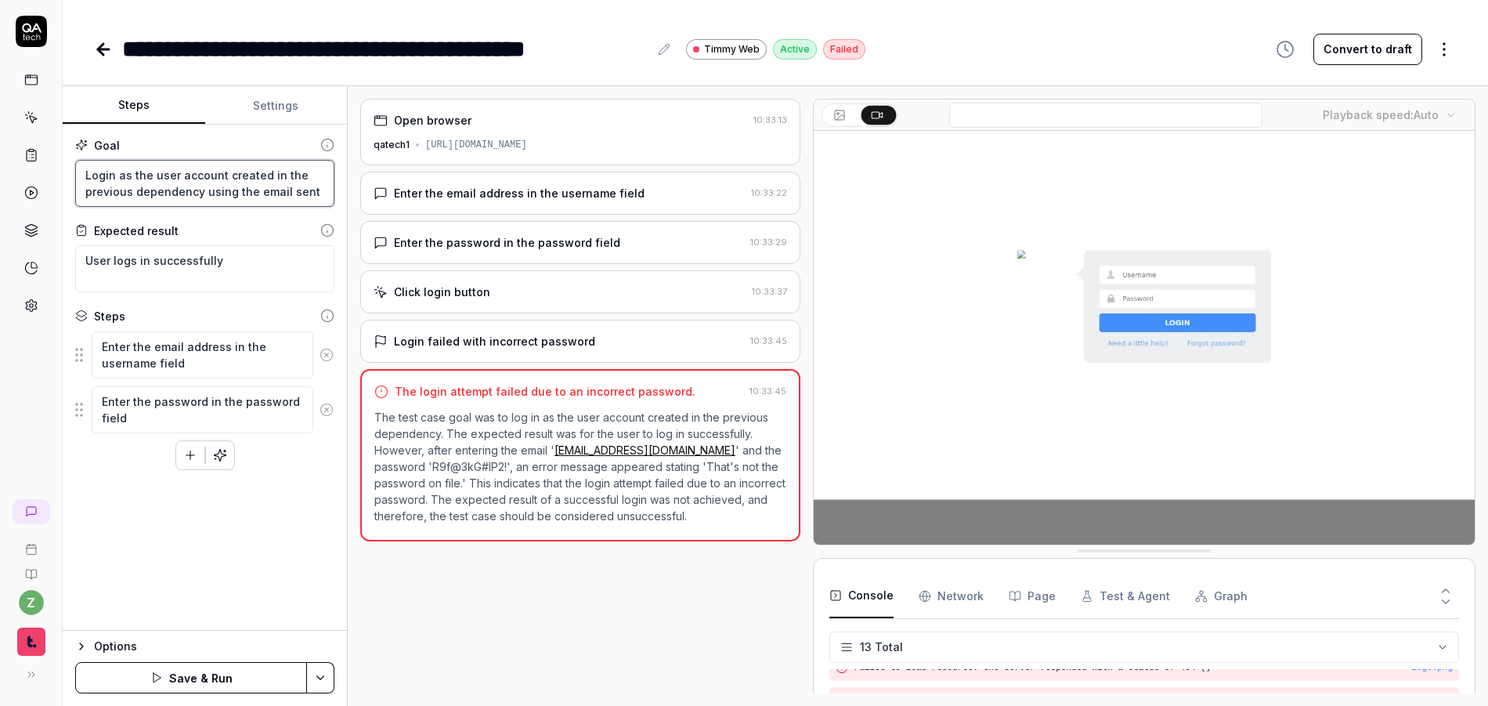
type textarea "Login as the user account created in the previous dependency using the email se…"
type textarea "*"
type textarea "Login as the user account created in the previous dependency using the email se…"
type textarea "*"
type textarea "Login as the user account created in the previous dependency using the email se…"
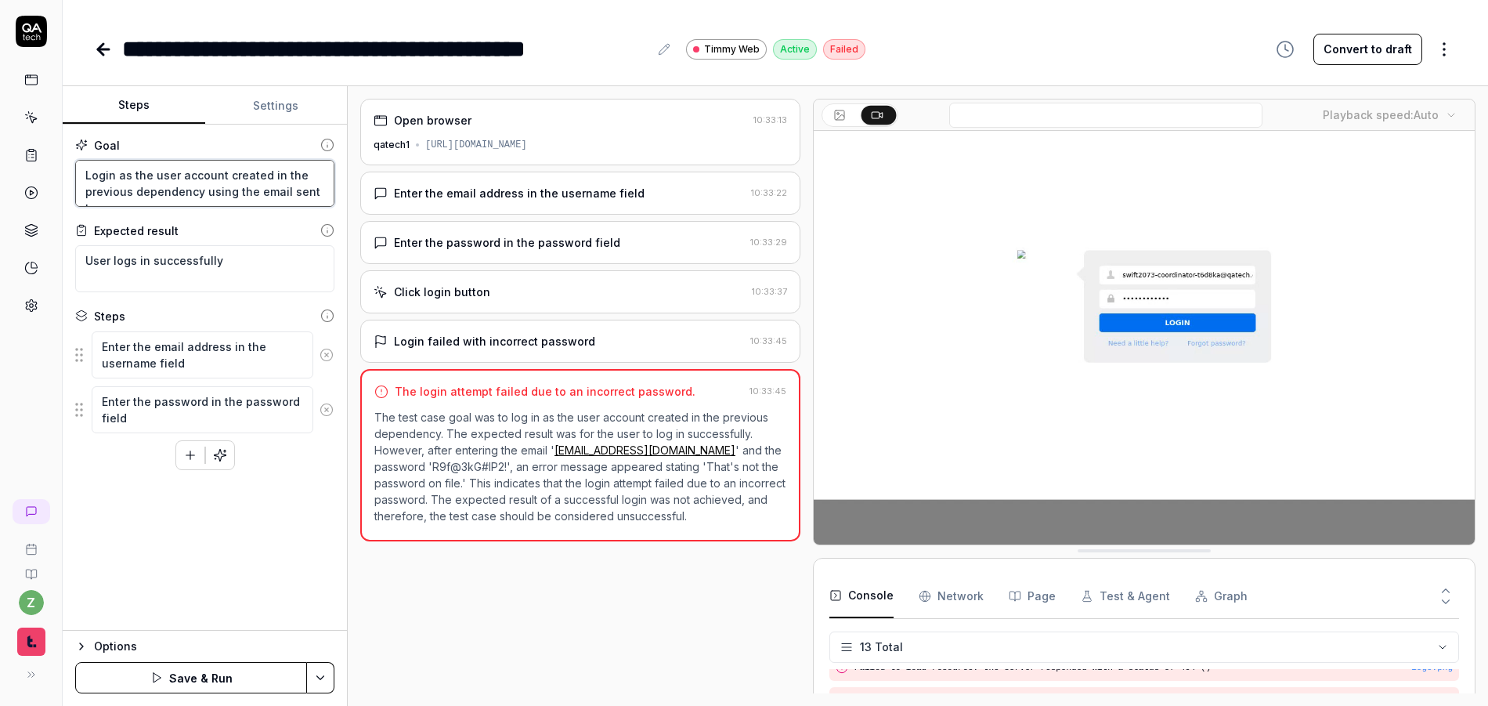
type textarea "*"
type textarea "Login as the user account created in the previous dependency using the email se…"
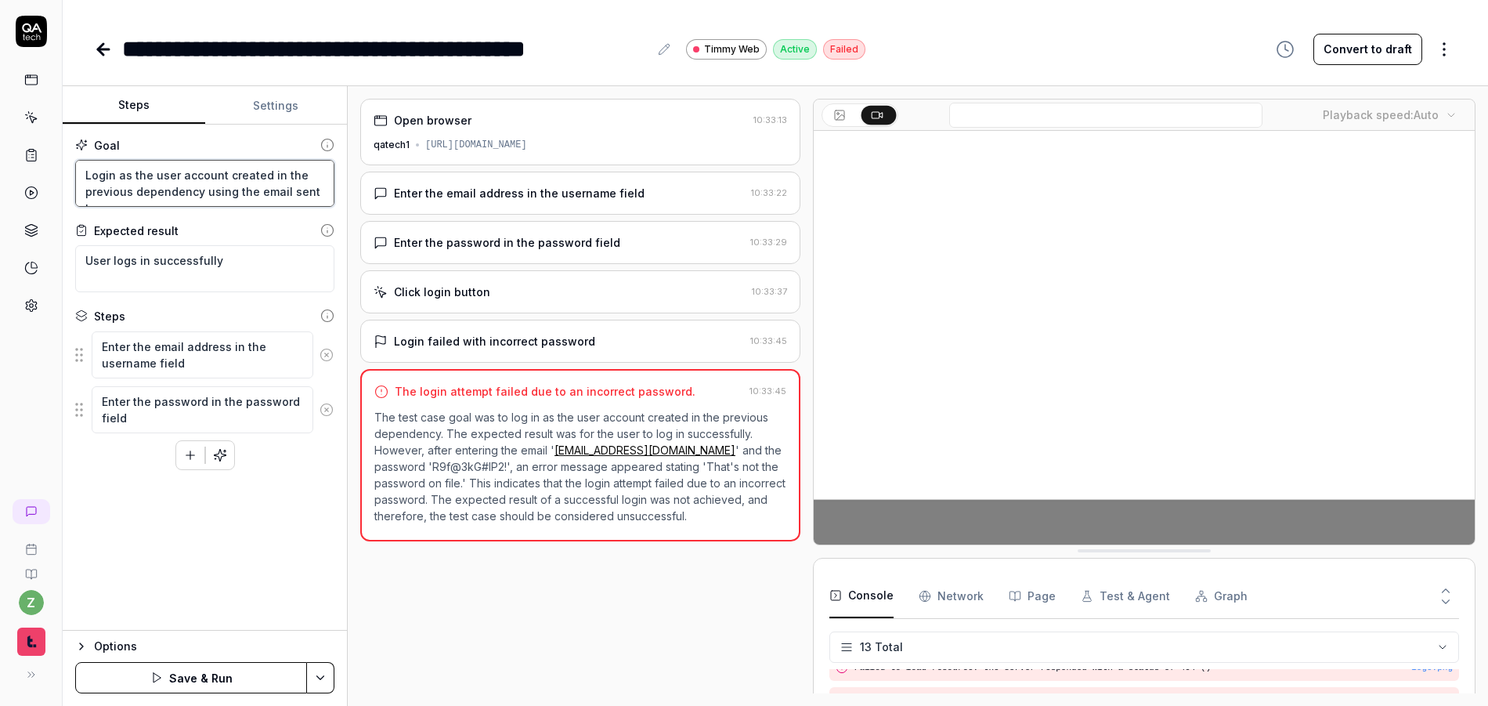
type textarea "*"
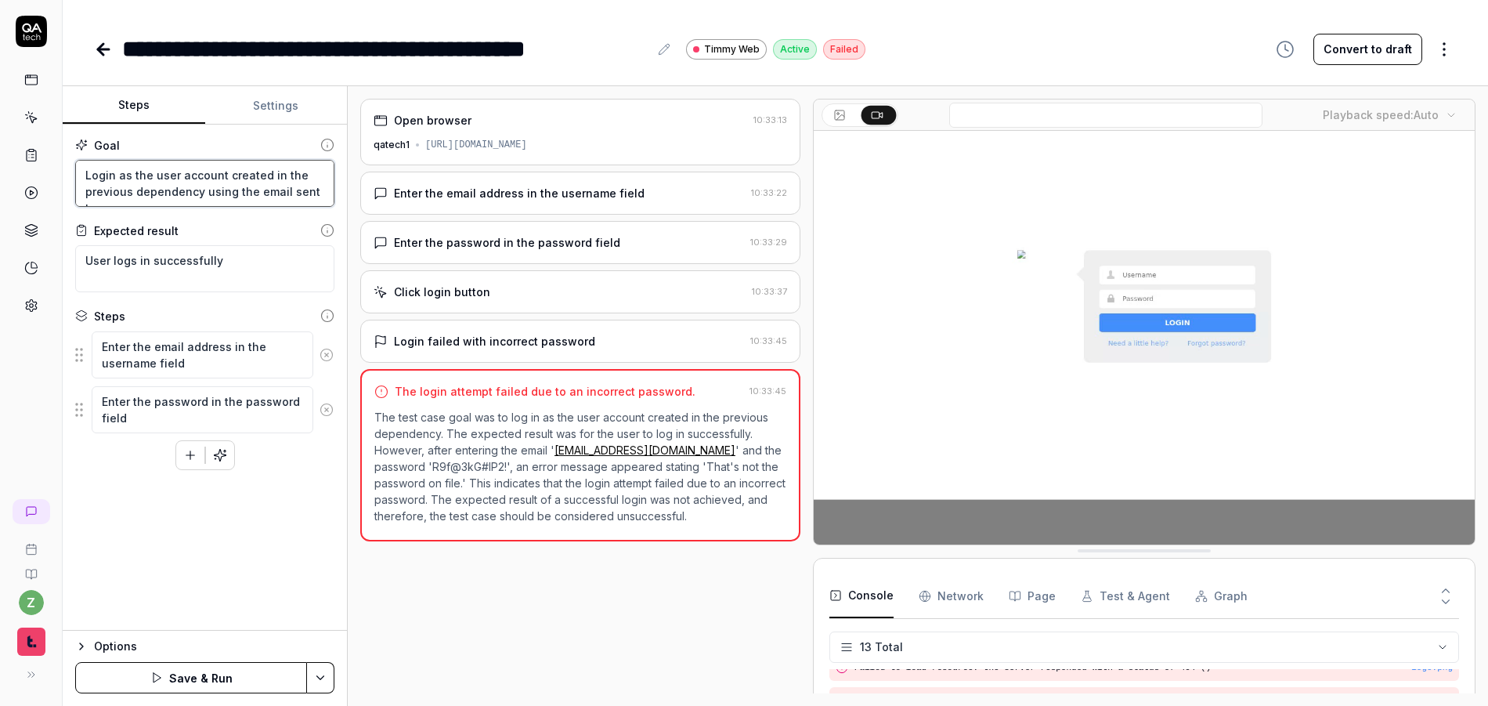
type textarea "Login as the user account created in the previous dependency using the email se…"
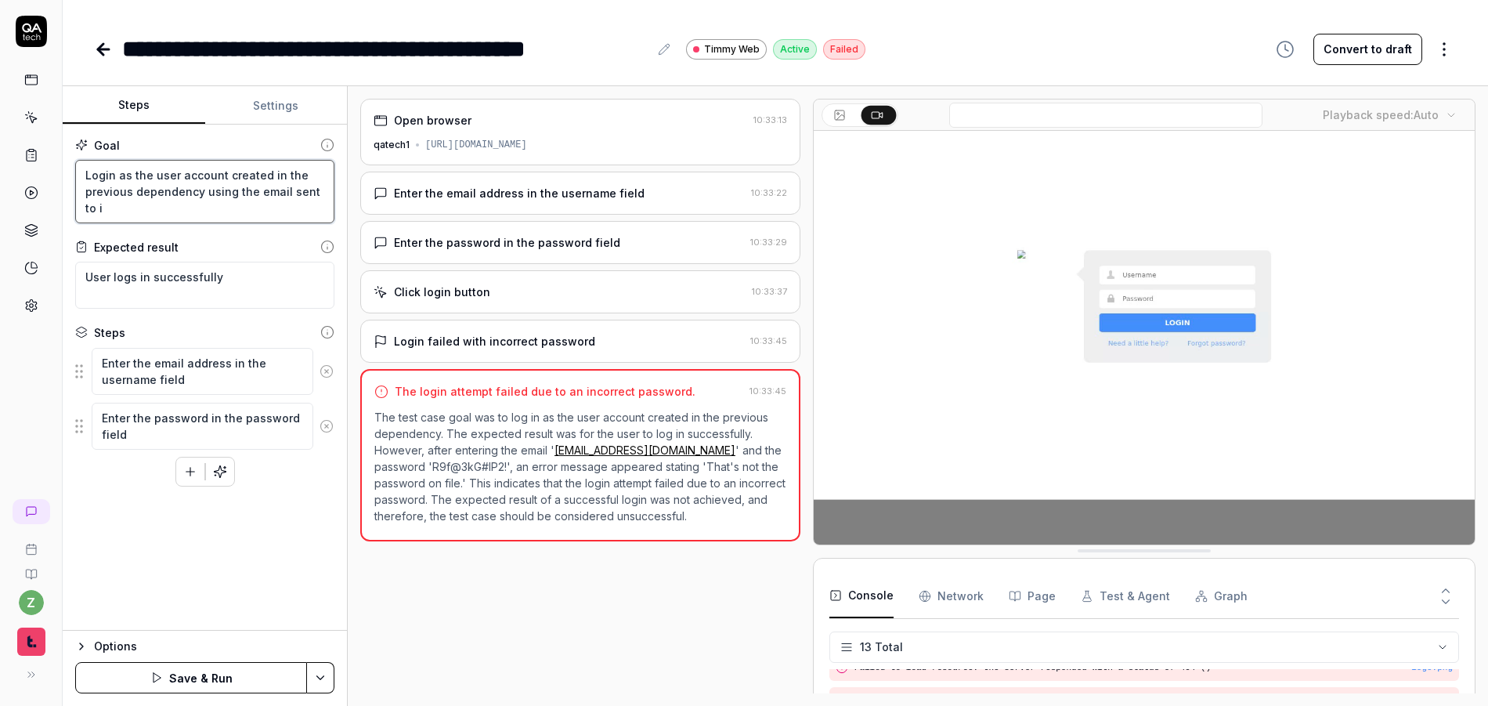
type textarea "*"
type textarea "Login as the user account created in the previous dependency using the email se…"
type textarea "*"
type textarea "Login as the user account created in the previous dependency using the email se…"
type textarea "*"
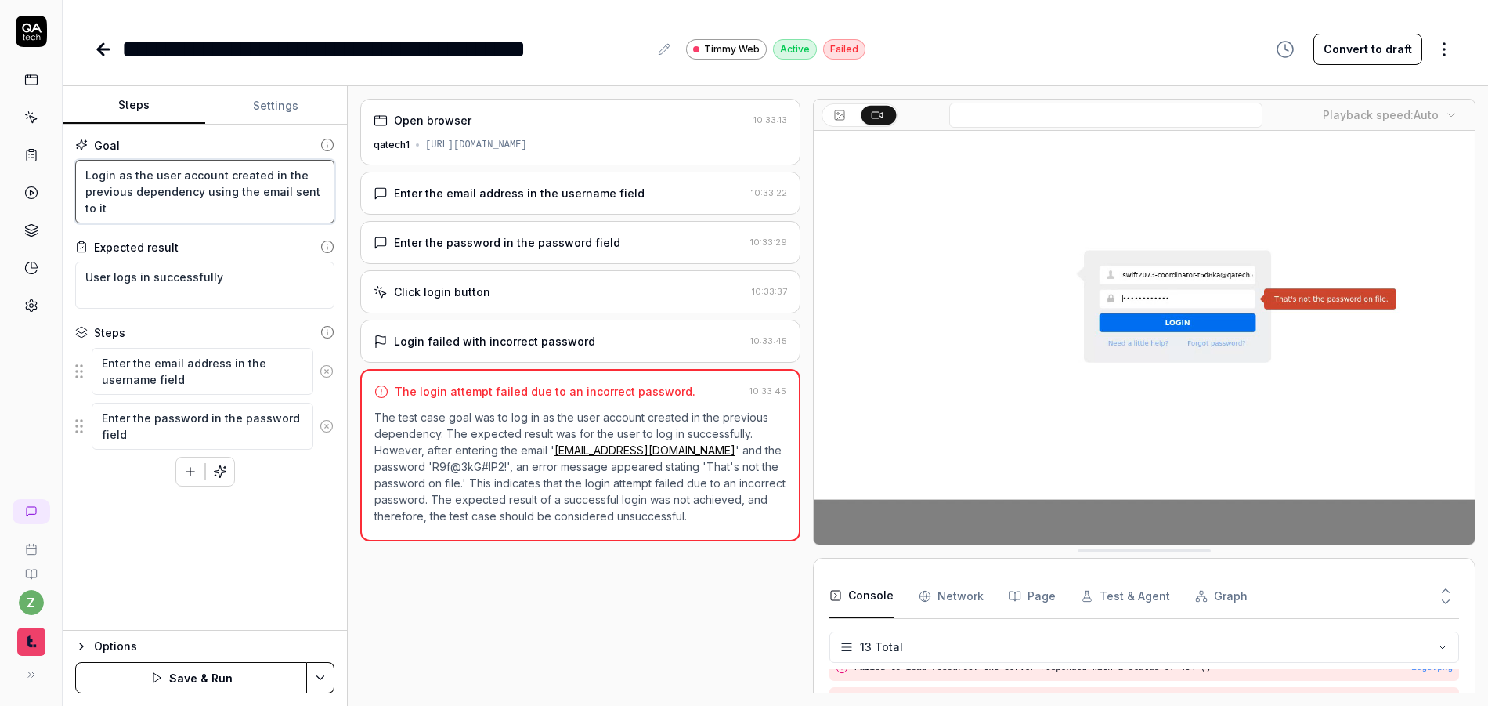
type textarea "Login as the user account created in the previous dependency using the email se…"
type textarea "*"
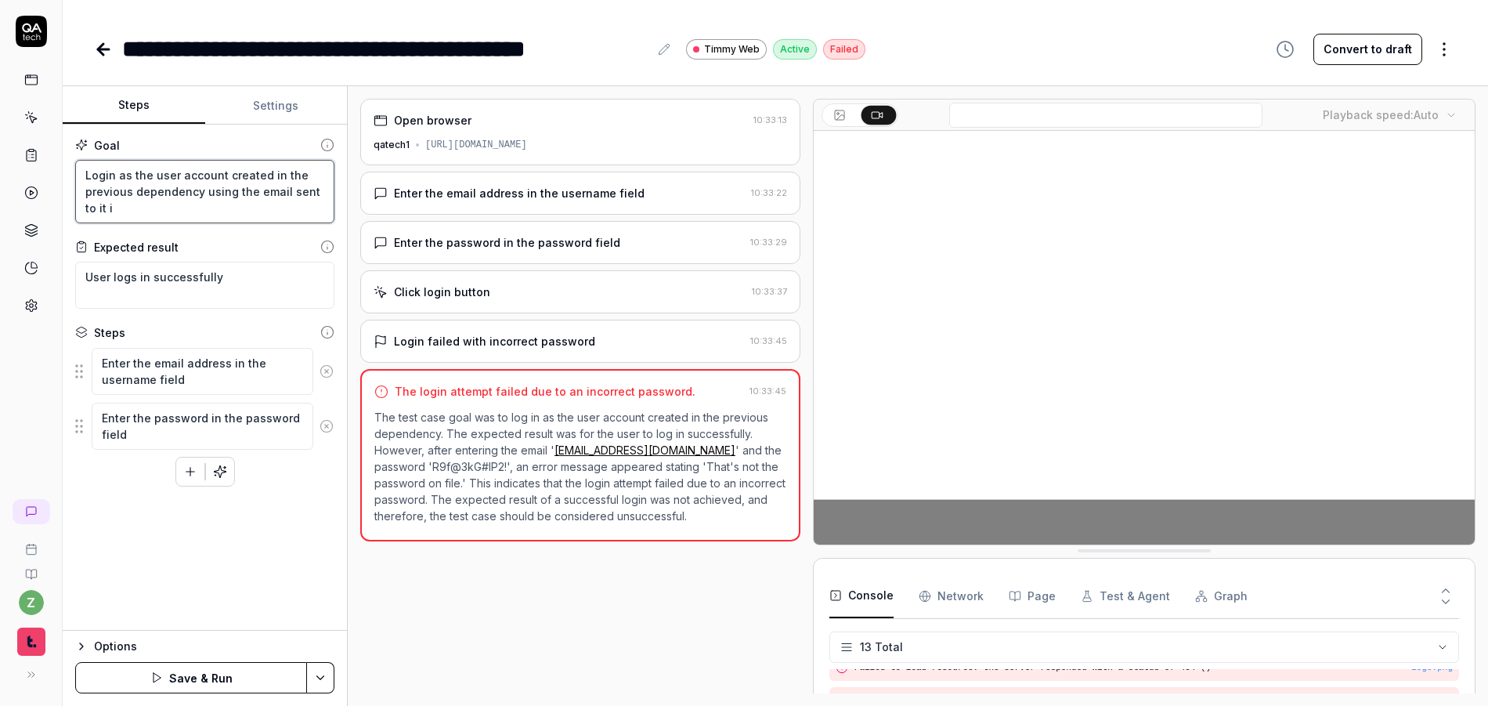
type textarea "Login as the user account created in the previous dependency using the email se…"
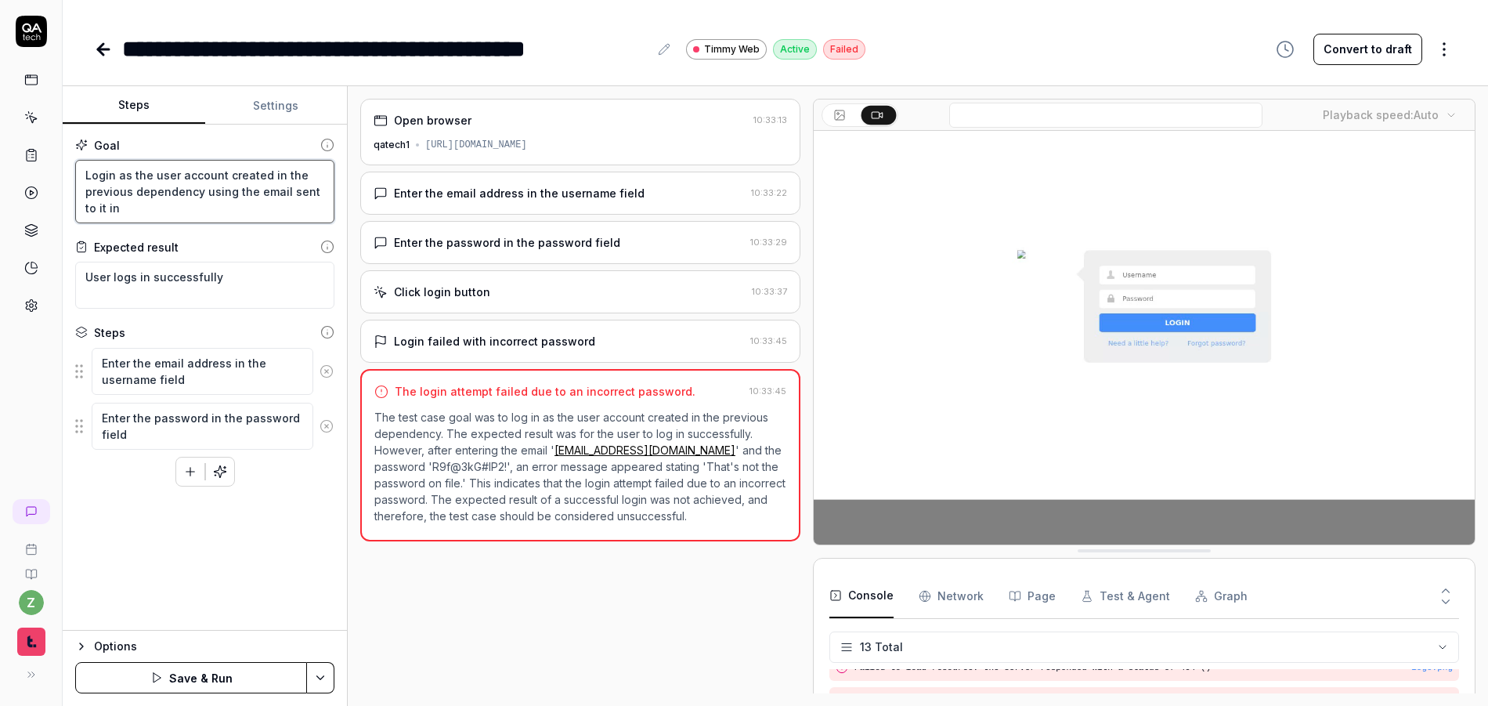
type textarea "*"
type textarea "Login as the user account created in the previous dependency using the email se…"
type textarea "*"
type textarea "Login as the user account created in the previous dependency using the email se…"
type textarea "*"
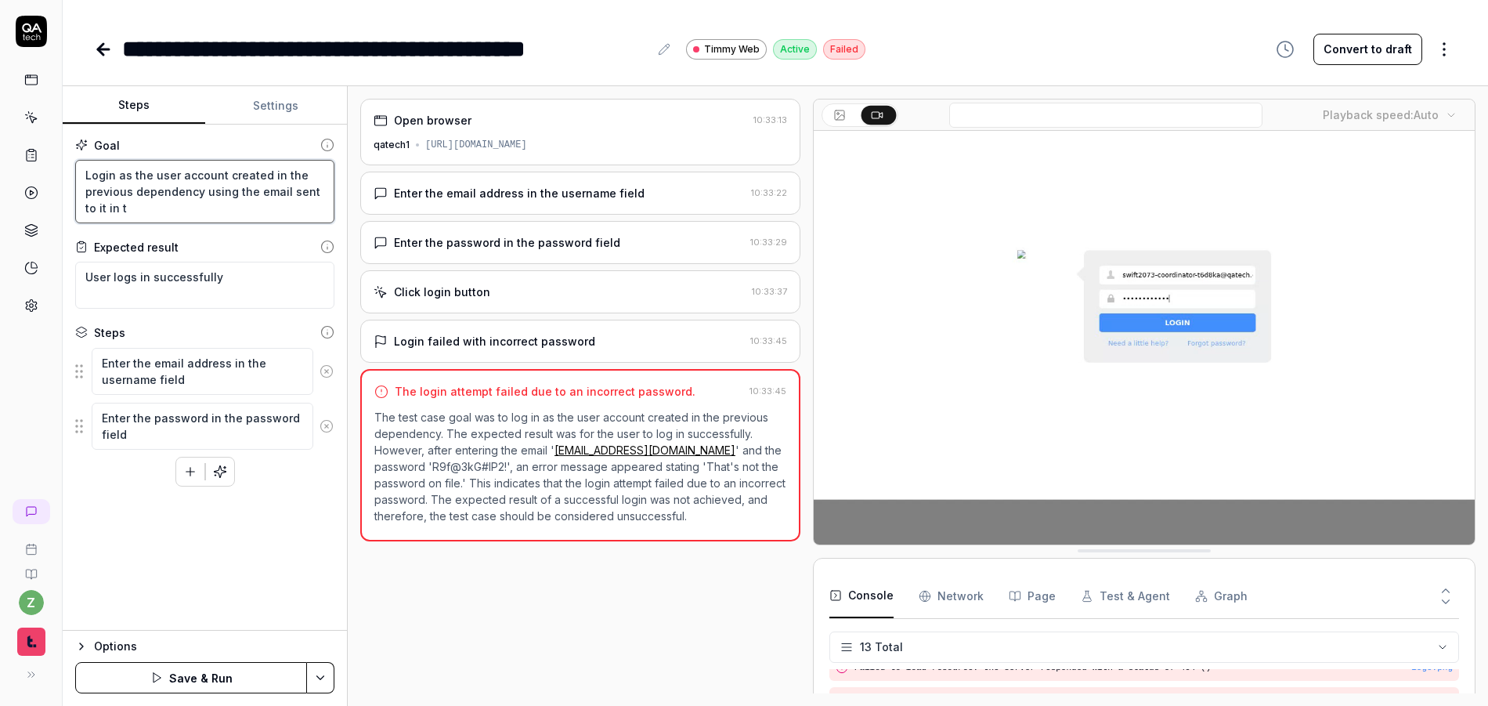
type textarea "Login as the user account created in the previous dependency using the email se…"
type textarea "*"
type textarea "Login as the user account created in the previous dependency using the email se…"
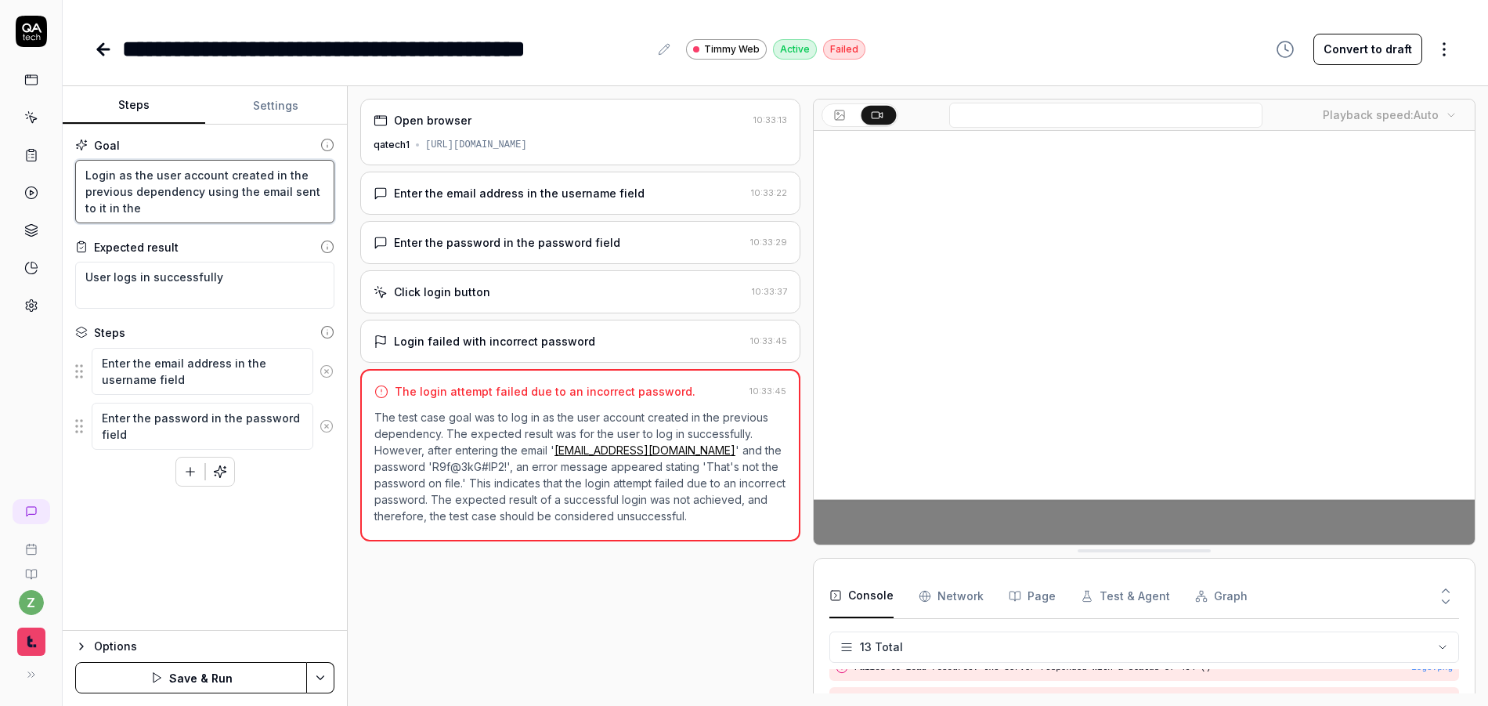
type textarea "*"
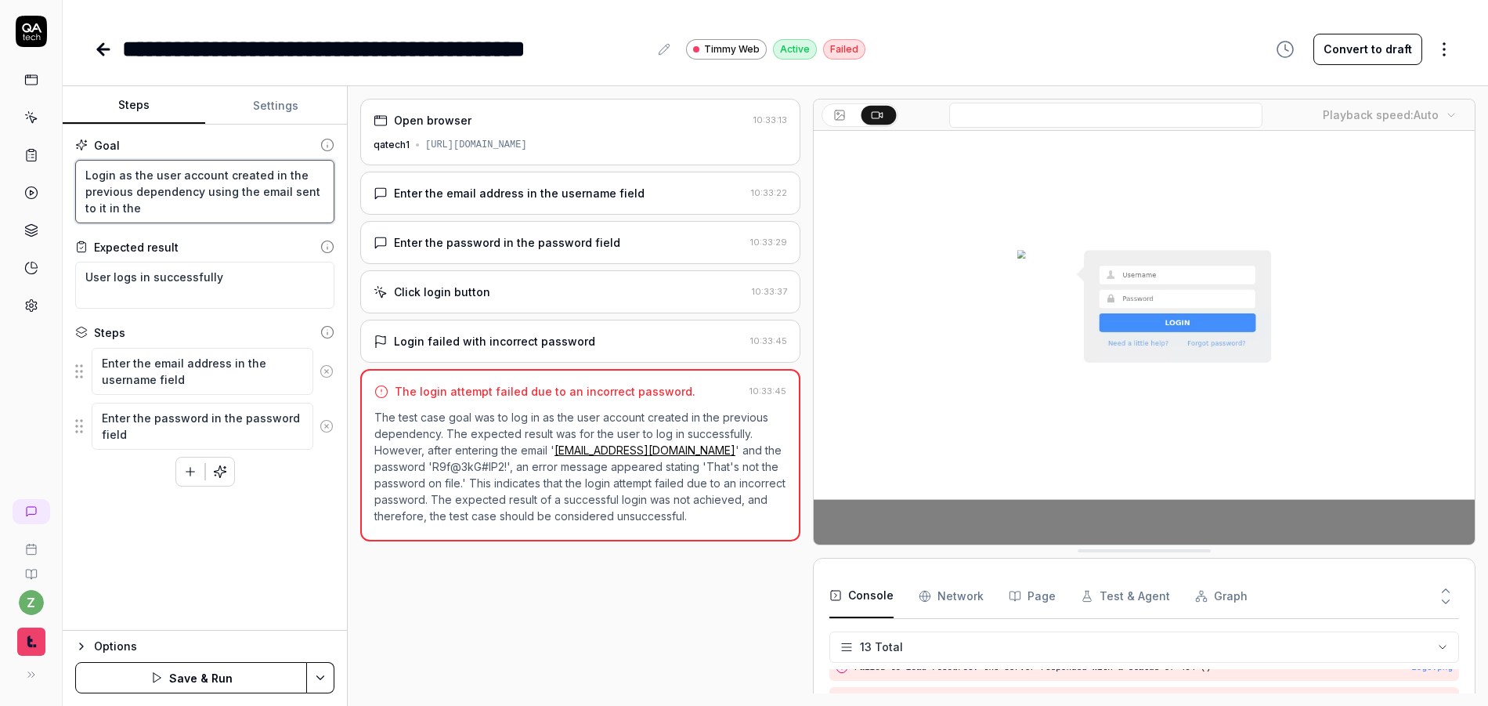
type textarea "Login as the user account created in the previous dependency using the email se…"
type textarea "*"
type textarea "Login as the user account created in the previous dependency using the email se…"
type textarea "*"
type textarea "Login as the user account created in the previous dependency using the email se…"
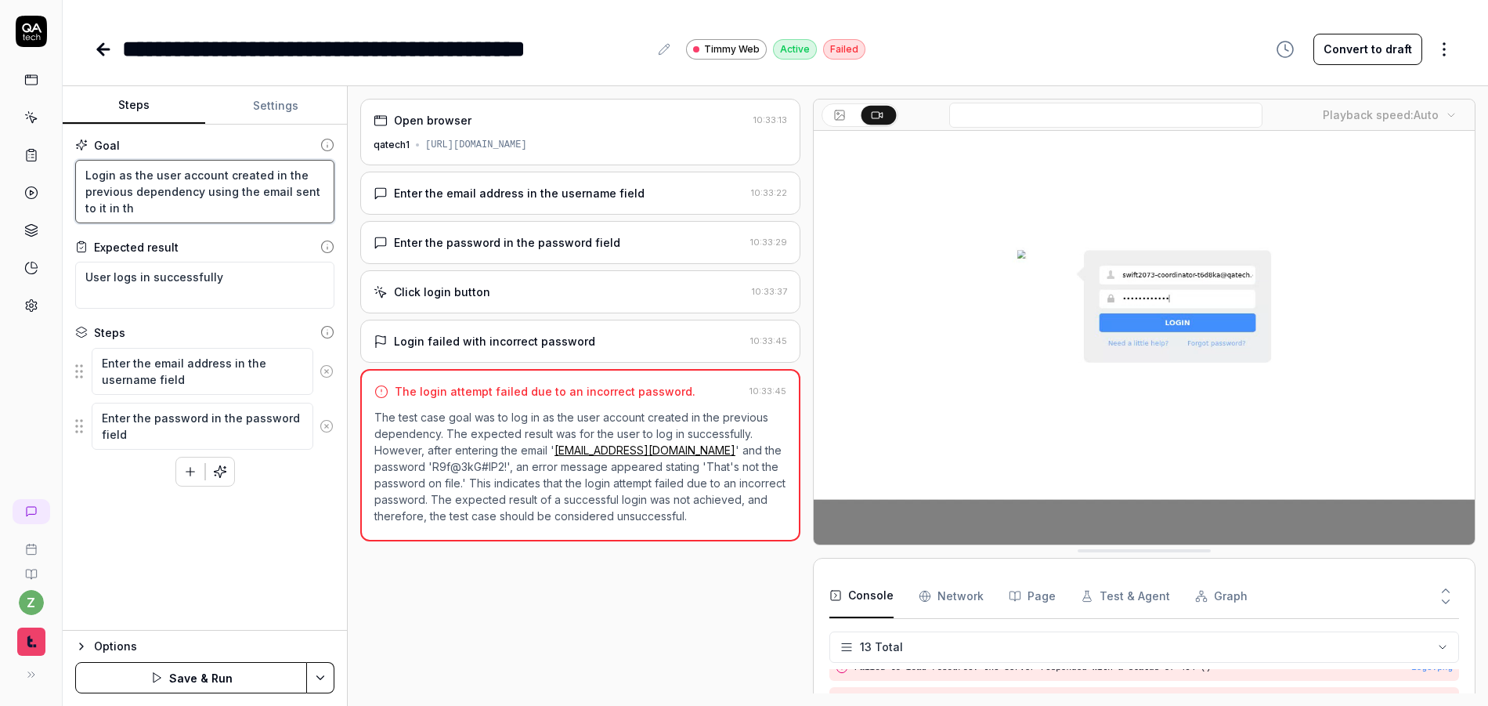
type textarea "*"
type textarea "Login as the user account created in the previous dependency using the email se…"
type textarea "*"
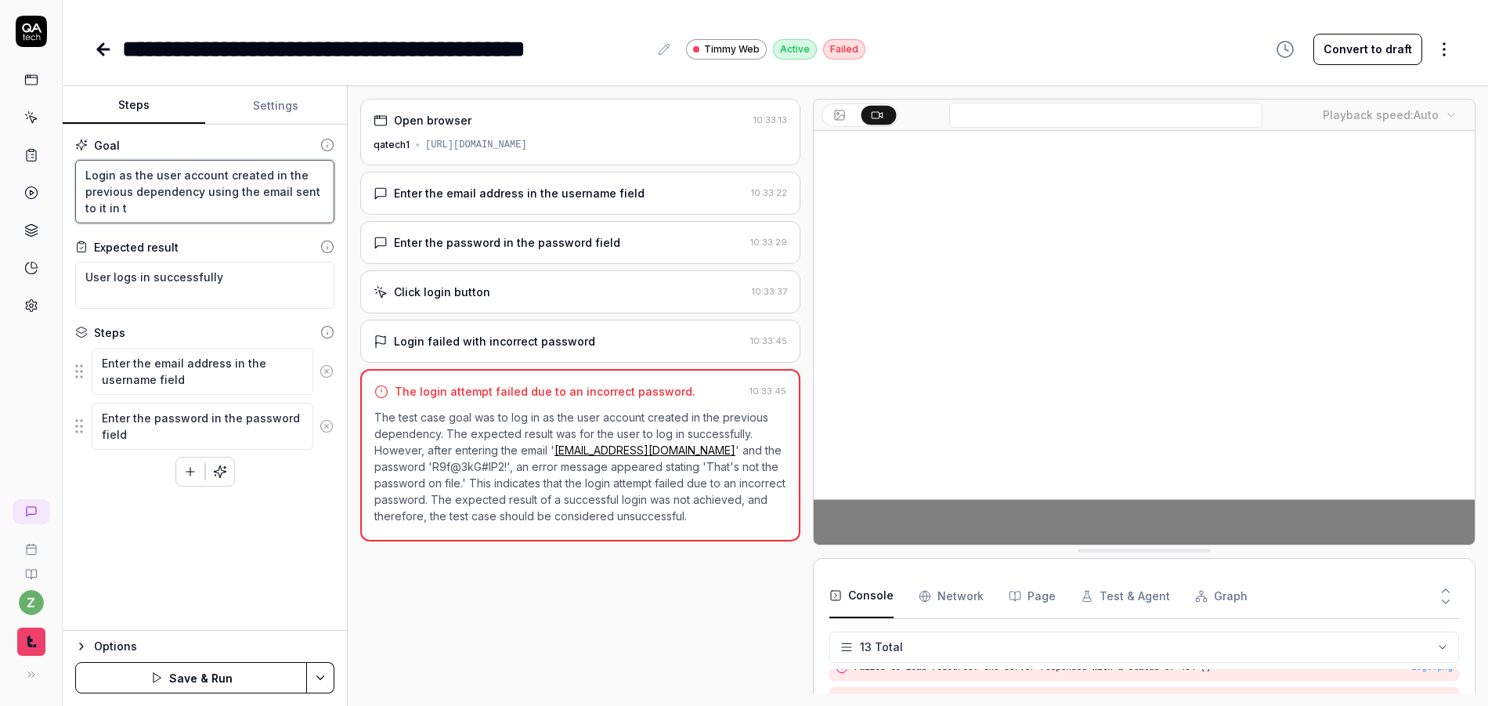
type textarea "Login as the user account created in the previous dependency using the email se…"
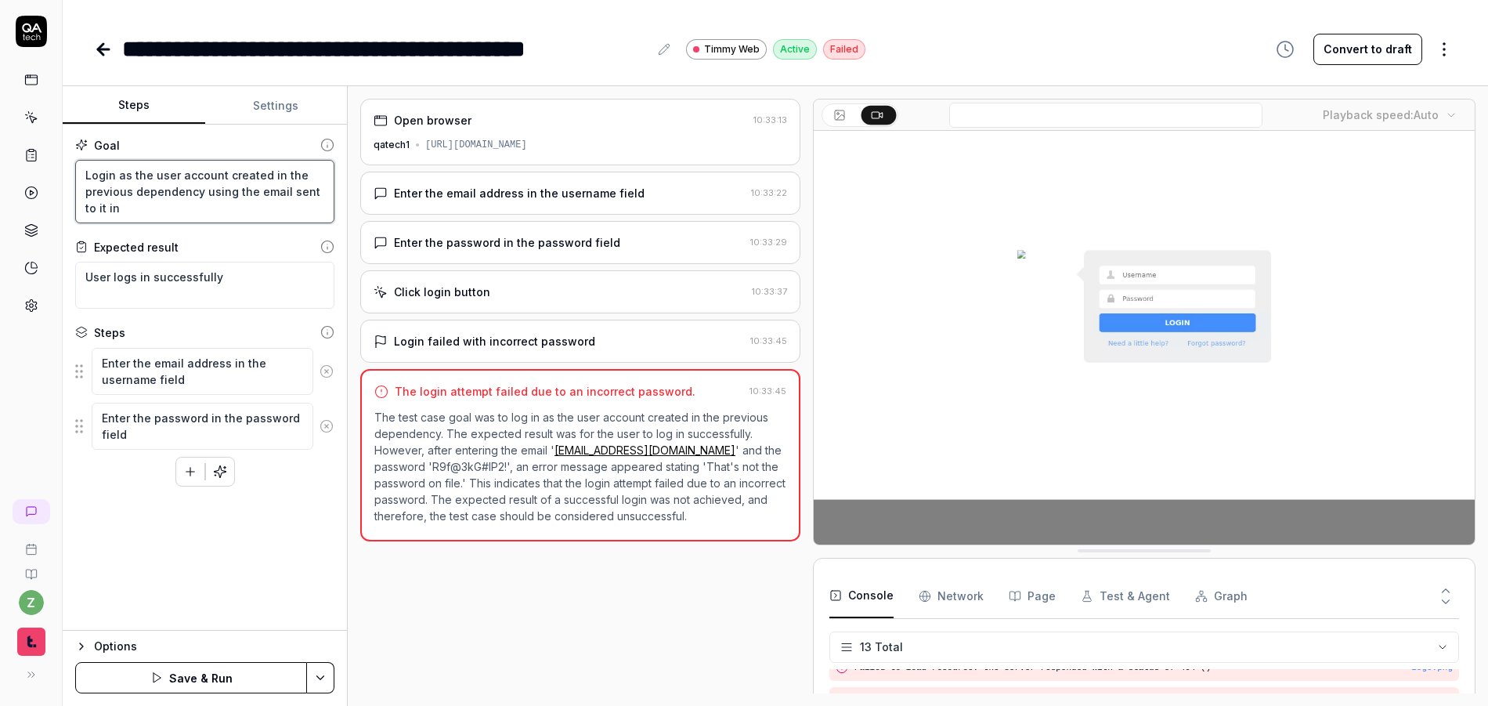
type textarea "*"
type textarea "Login as the user account created in the previous dependency using the email se…"
type textarea "*"
type textarea "Login as the user account created in the previous dependency using the email se…"
type textarea "*"
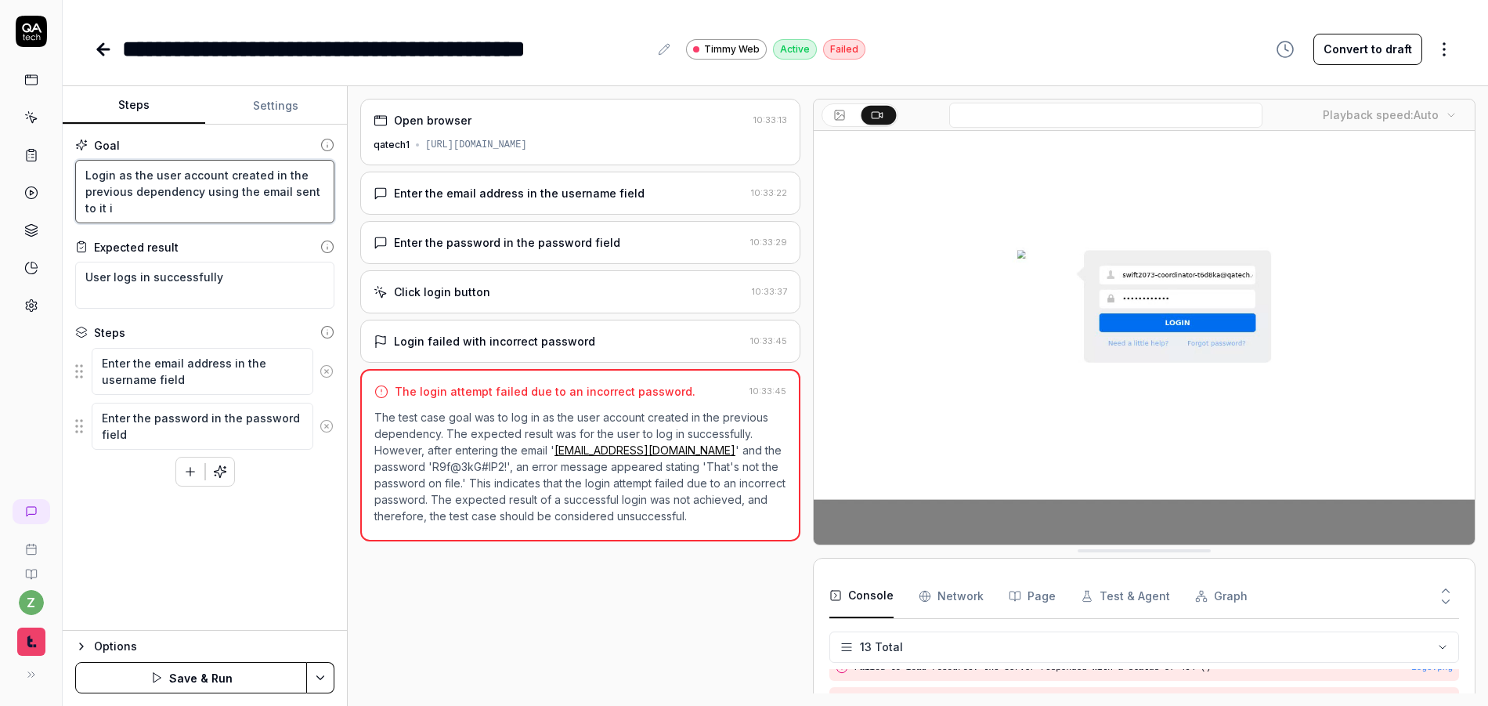
type textarea "Login as the user account created in the previous dependency using the email se…"
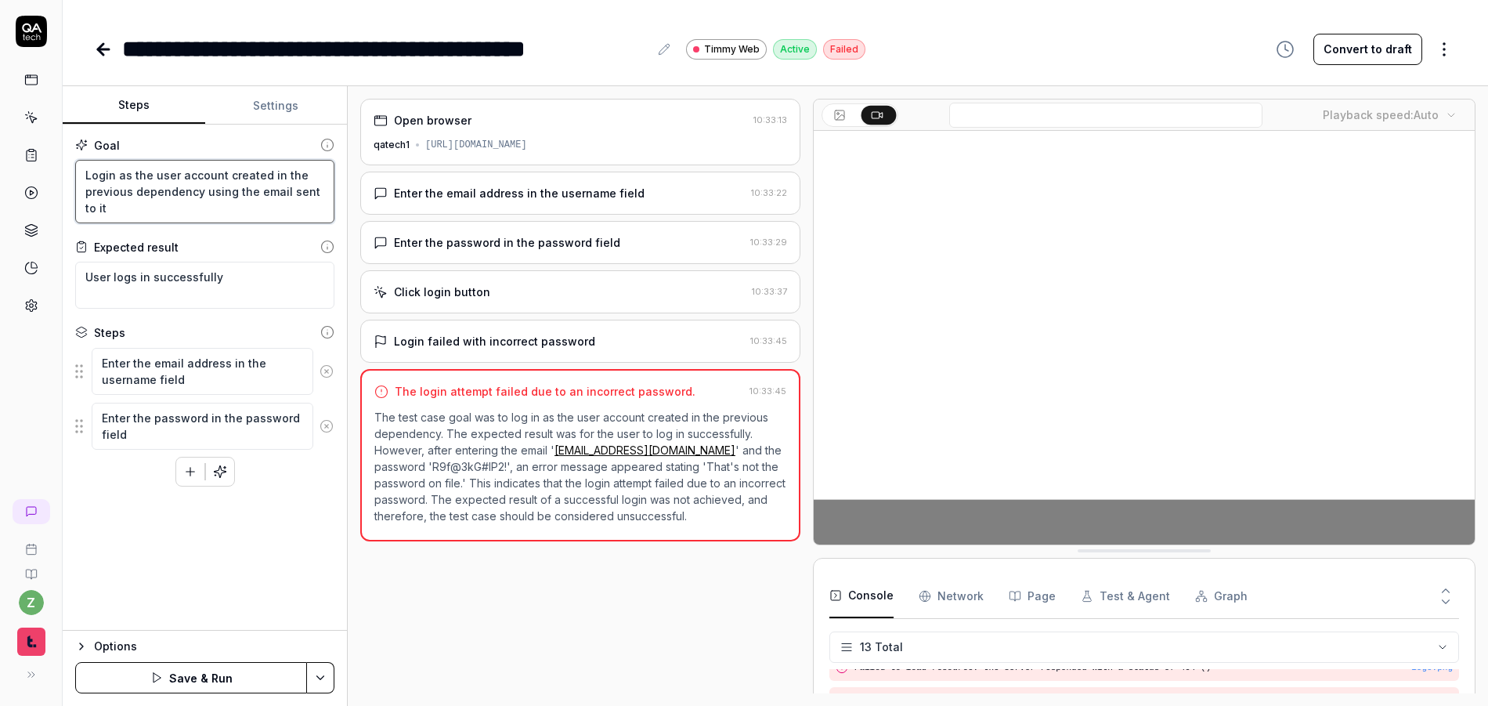
type textarea "*"
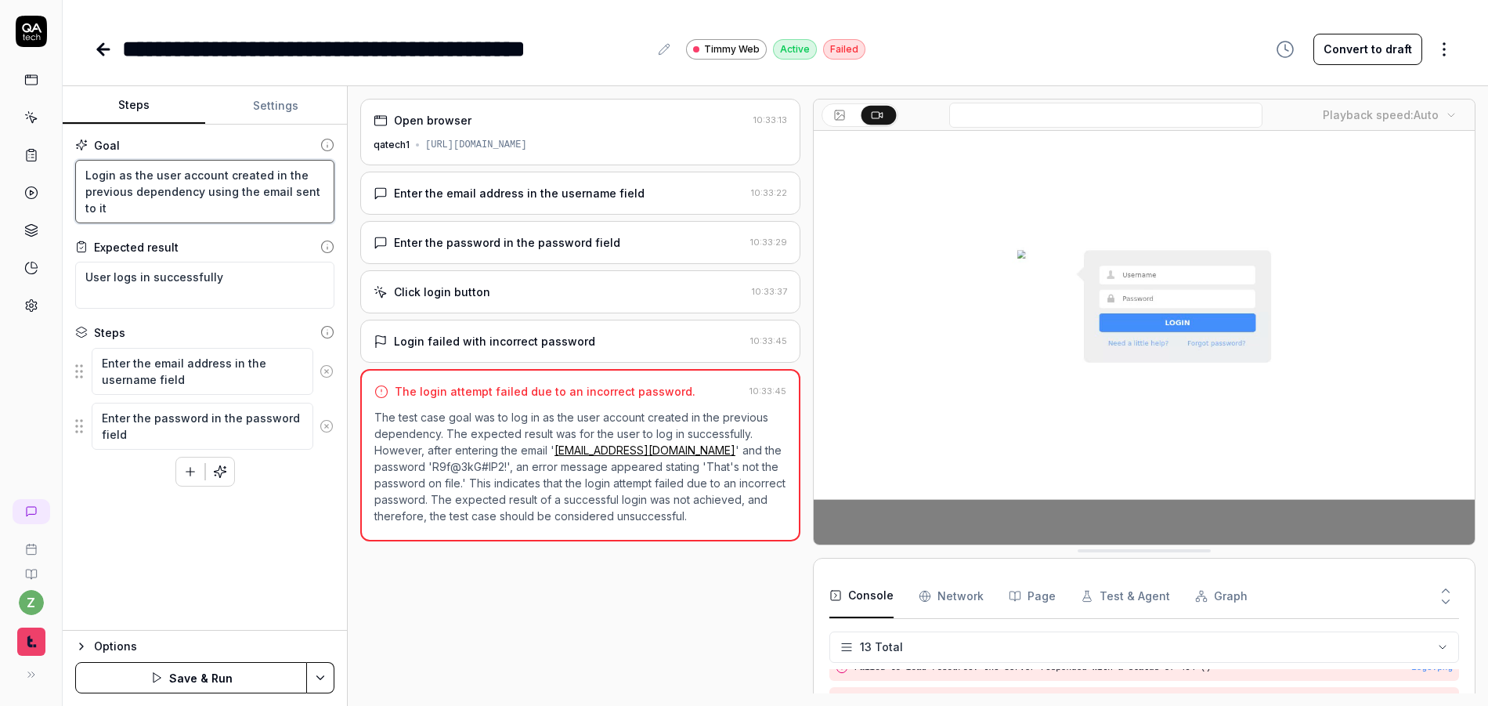
type textarea "Login as the user account created in the previous dependency using the email se…"
type textarea "*"
type textarea "Login as the user account created in the previous dependency using the email se…"
type textarea "*"
type textarea "Login as the user account created in the previous dependency using the email se…"
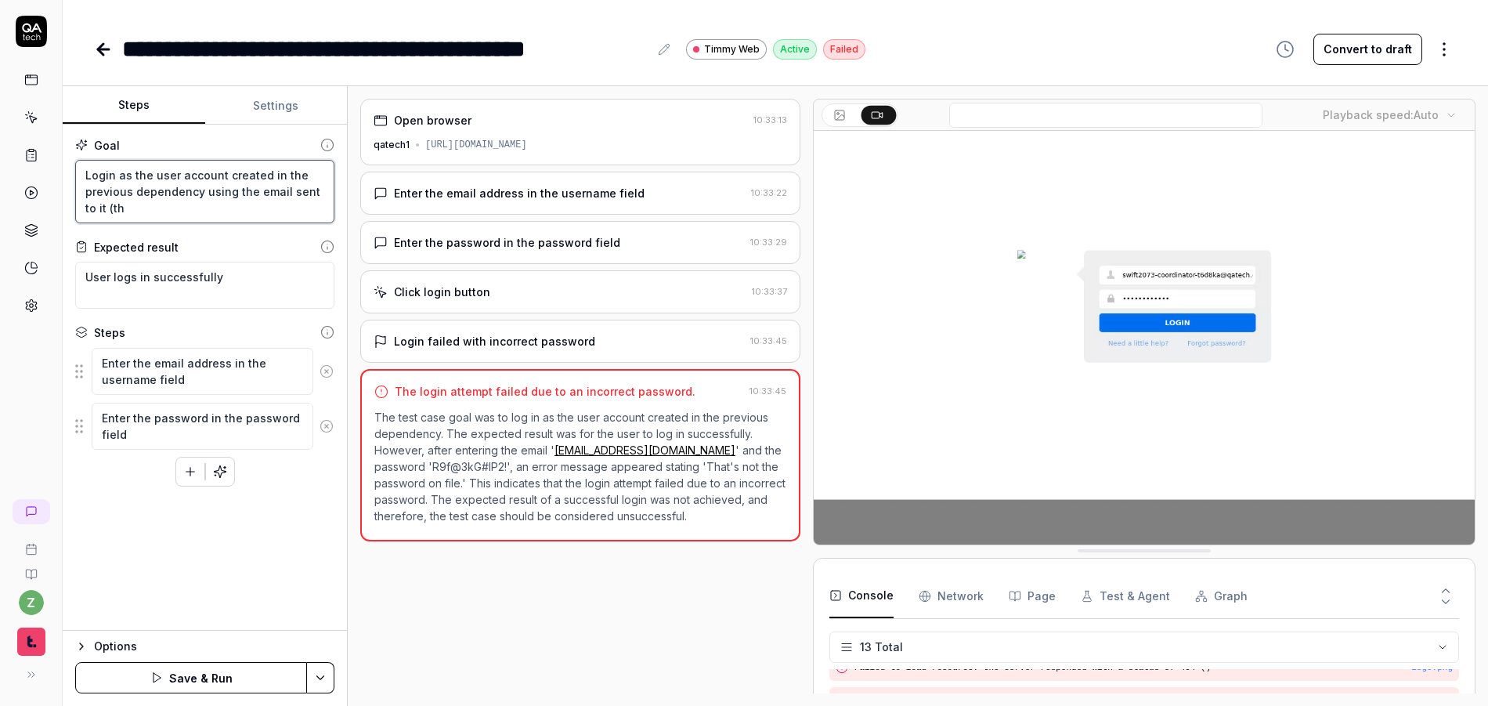
type textarea "*"
type textarea "Login as the user account created in the previous dependency using the email se…"
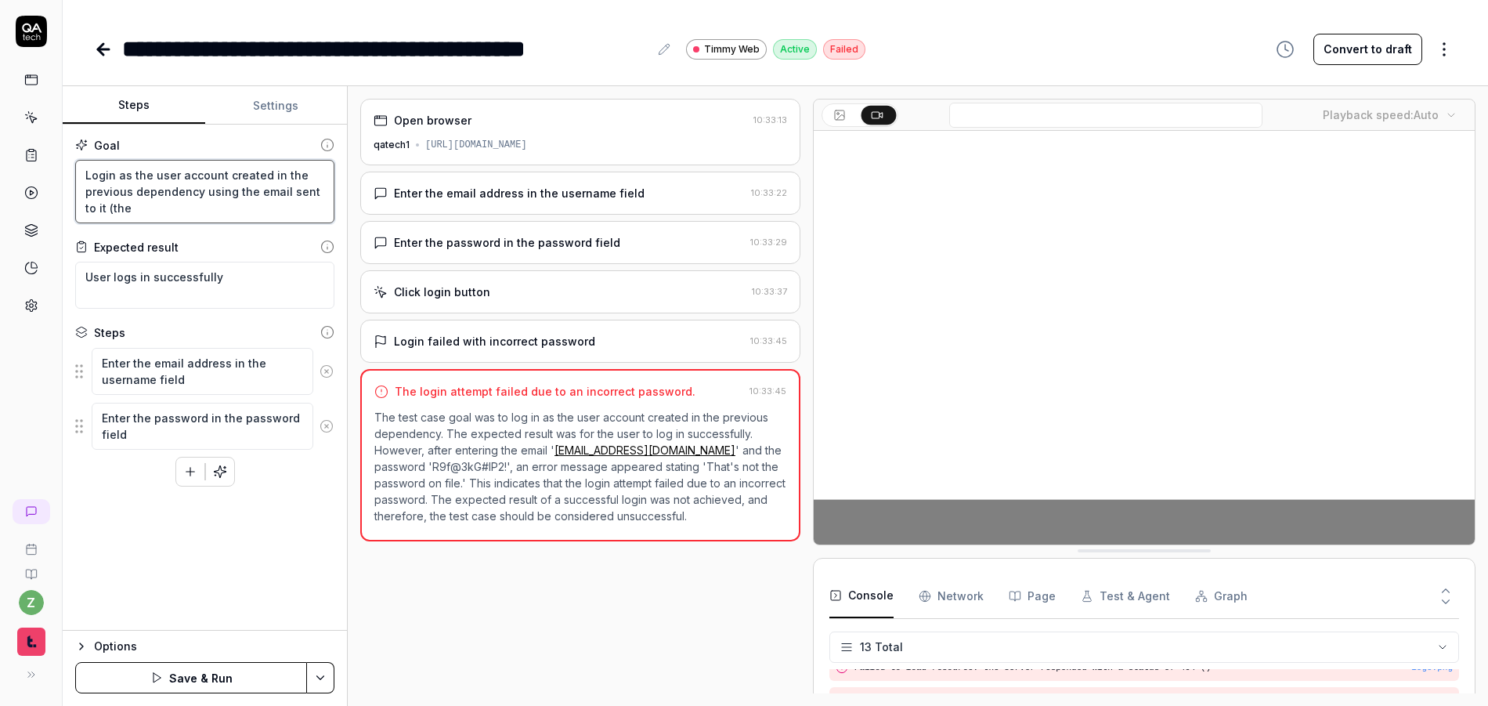
type textarea "*"
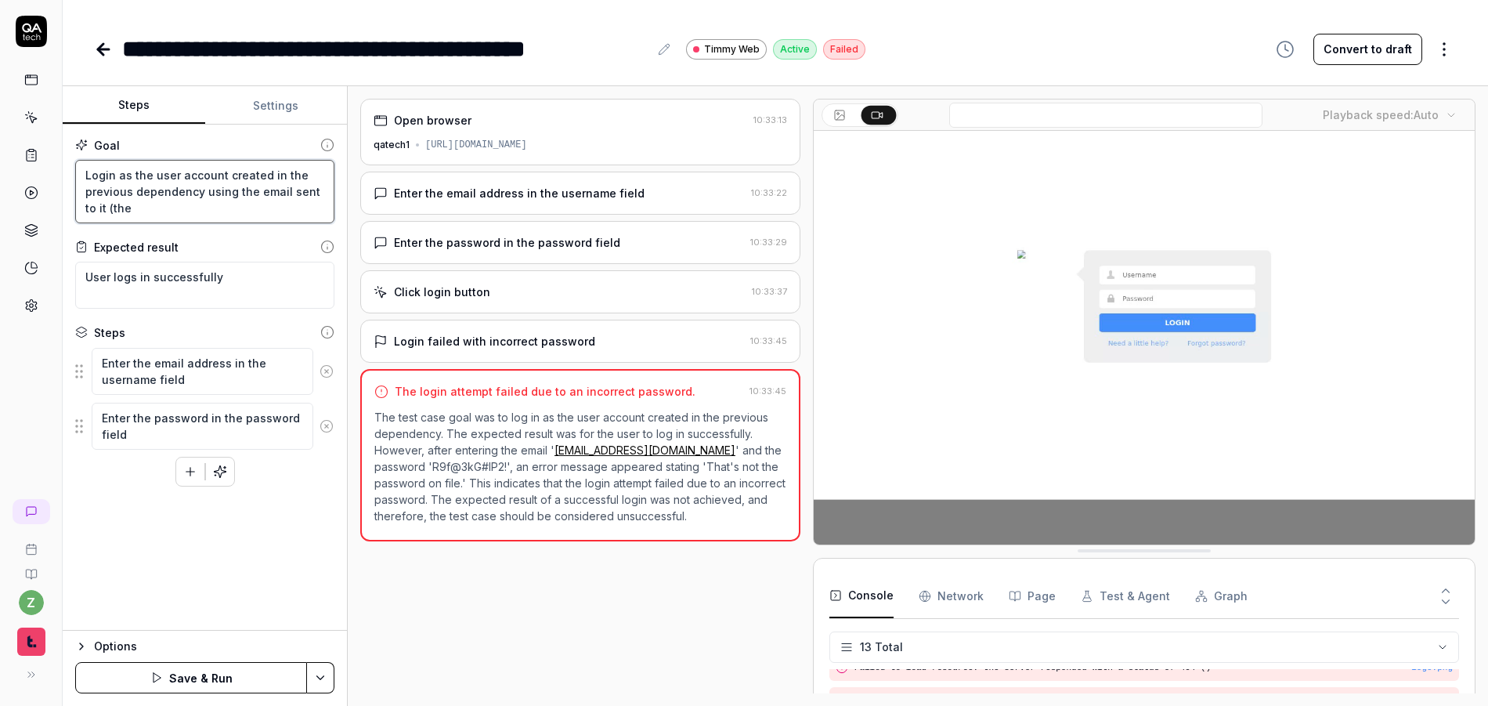
type textarea "Login as the user account created in the previous dependency using the email se…"
type textarea "*"
type textarea "Login as the user account created in the previous dependency using the email se…"
type textarea "*"
type textarea "Login as the user account created in the previous dependency using the email se…"
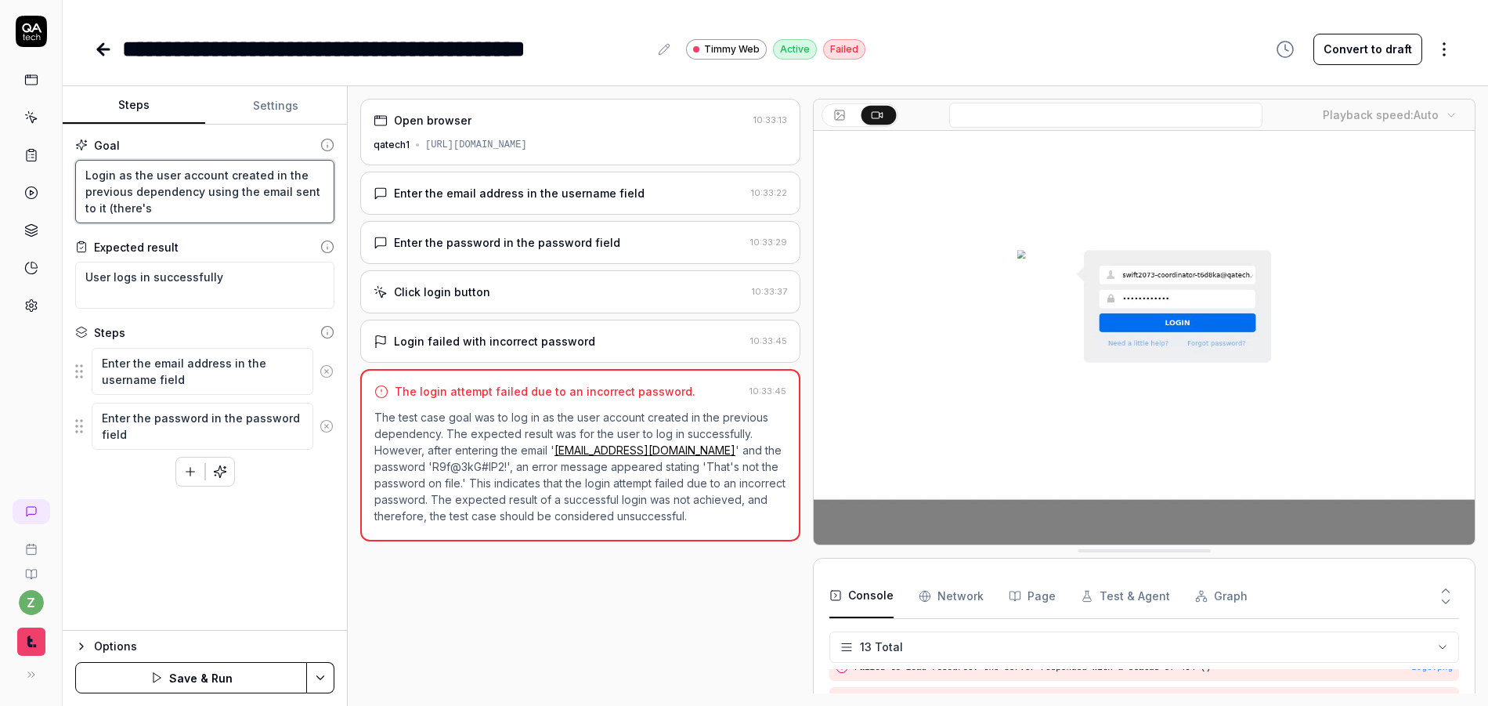
type textarea "*"
type textarea "Login as the user account created in the previous dependency using the email se…"
type textarea "*"
type textarea "Login as the user account created in the previous dependency using the email se…"
type textarea "*"
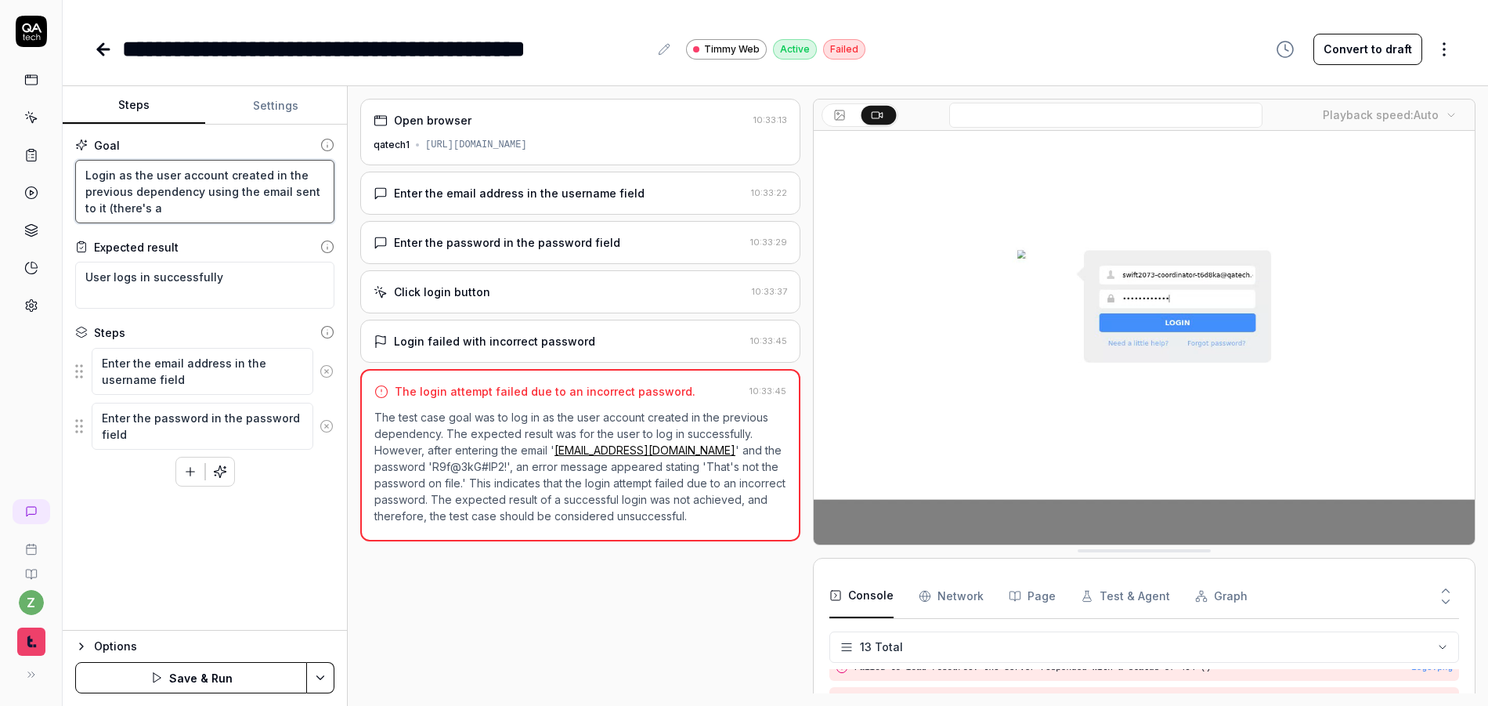
type textarea "Login as the user account created in the previous dependency using the email se…"
type textarea "*"
type textarea "Login as the user account created in the previous dependency using the email se…"
type textarea "*"
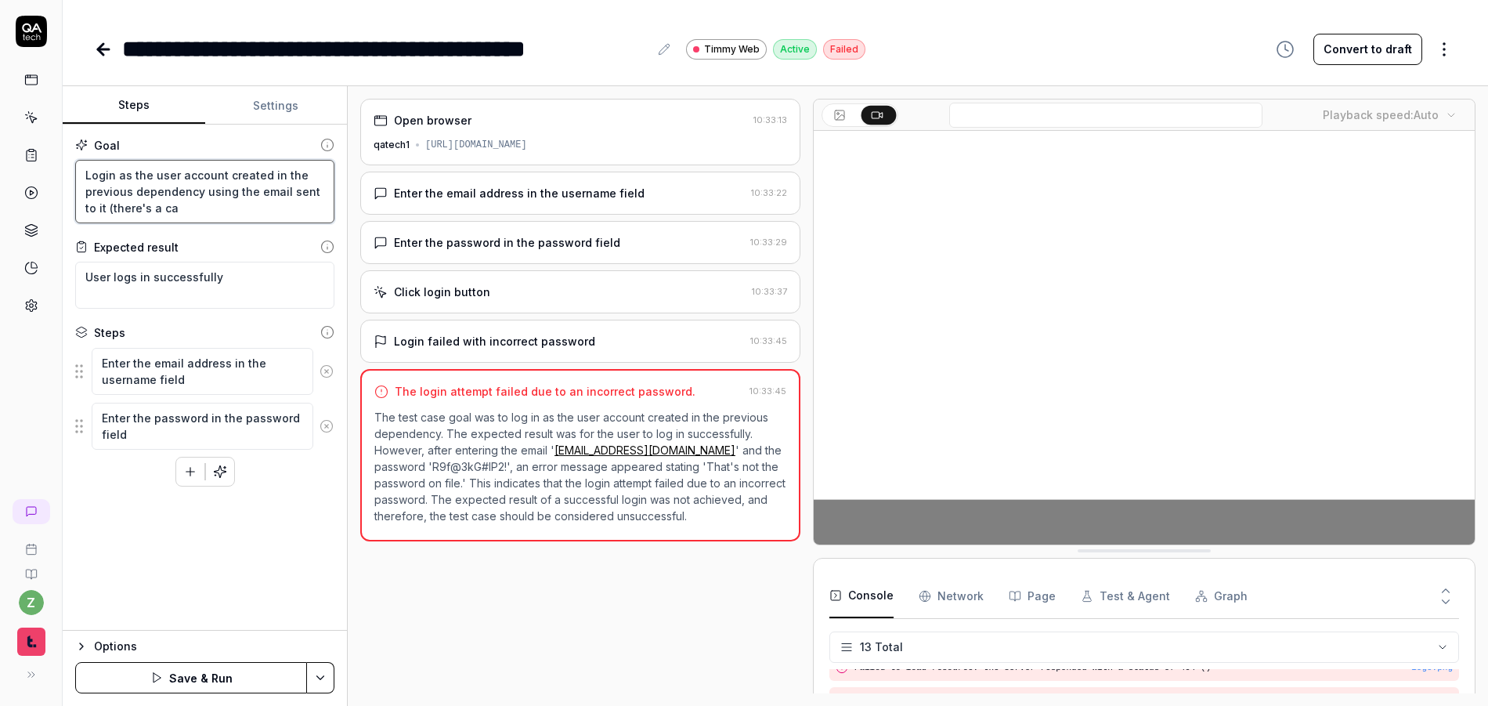
type textarea "Login as the user account created in the previous dependency using the email se…"
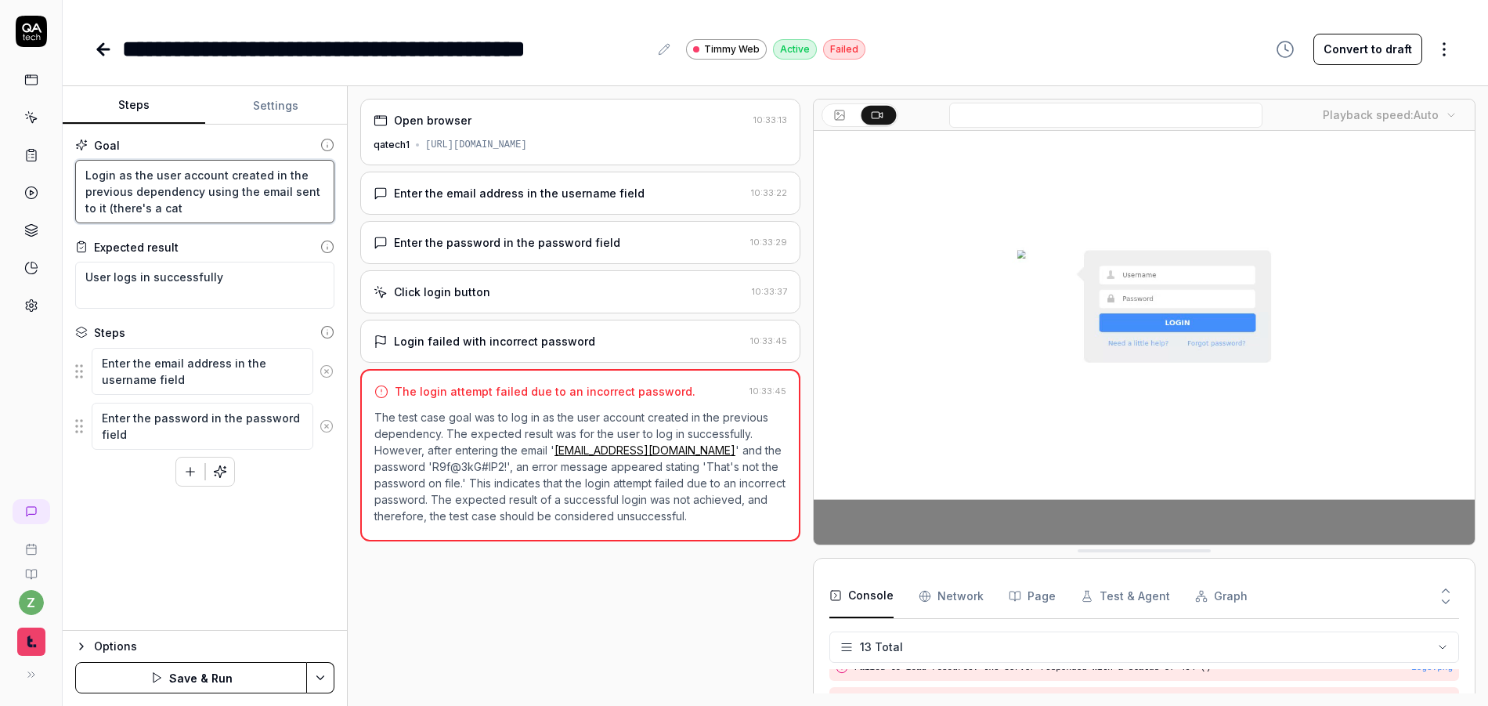
type textarea "*"
type textarea "Login as the user account created in the previous dependency using the email se…"
type textarea "*"
type textarea "Login as the user account created in the previous dependency using the email se…"
type textarea "*"
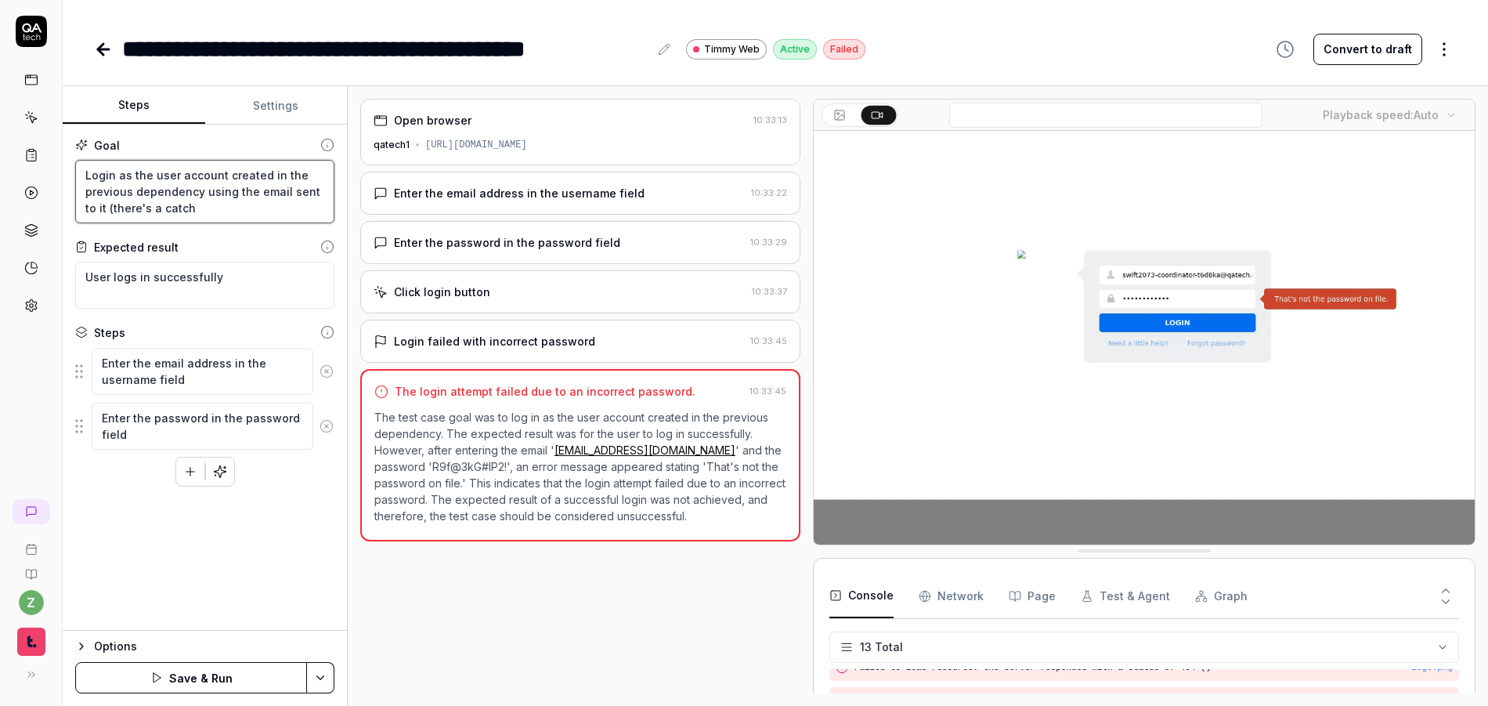
type textarea "Login as the user account created in the previous dependency using the email se…"
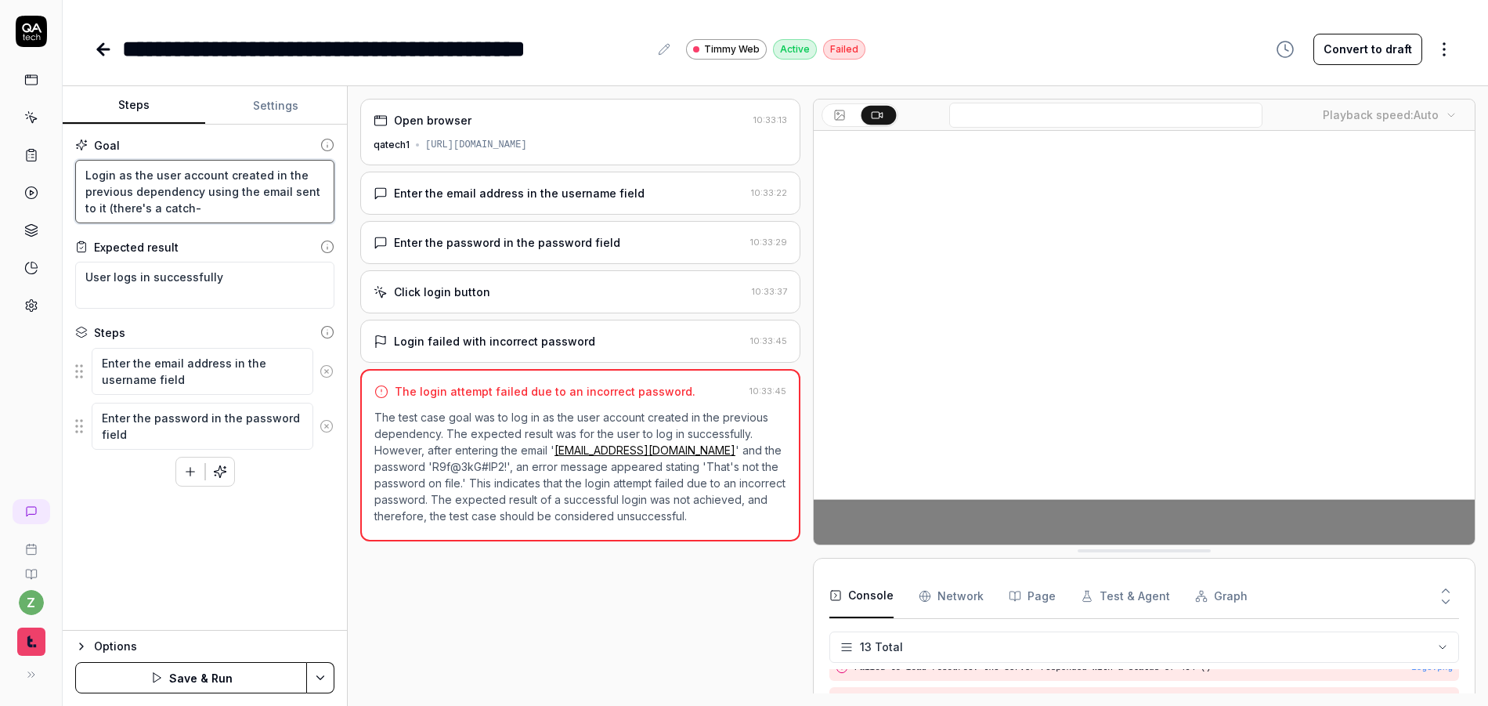
type textarea "*"
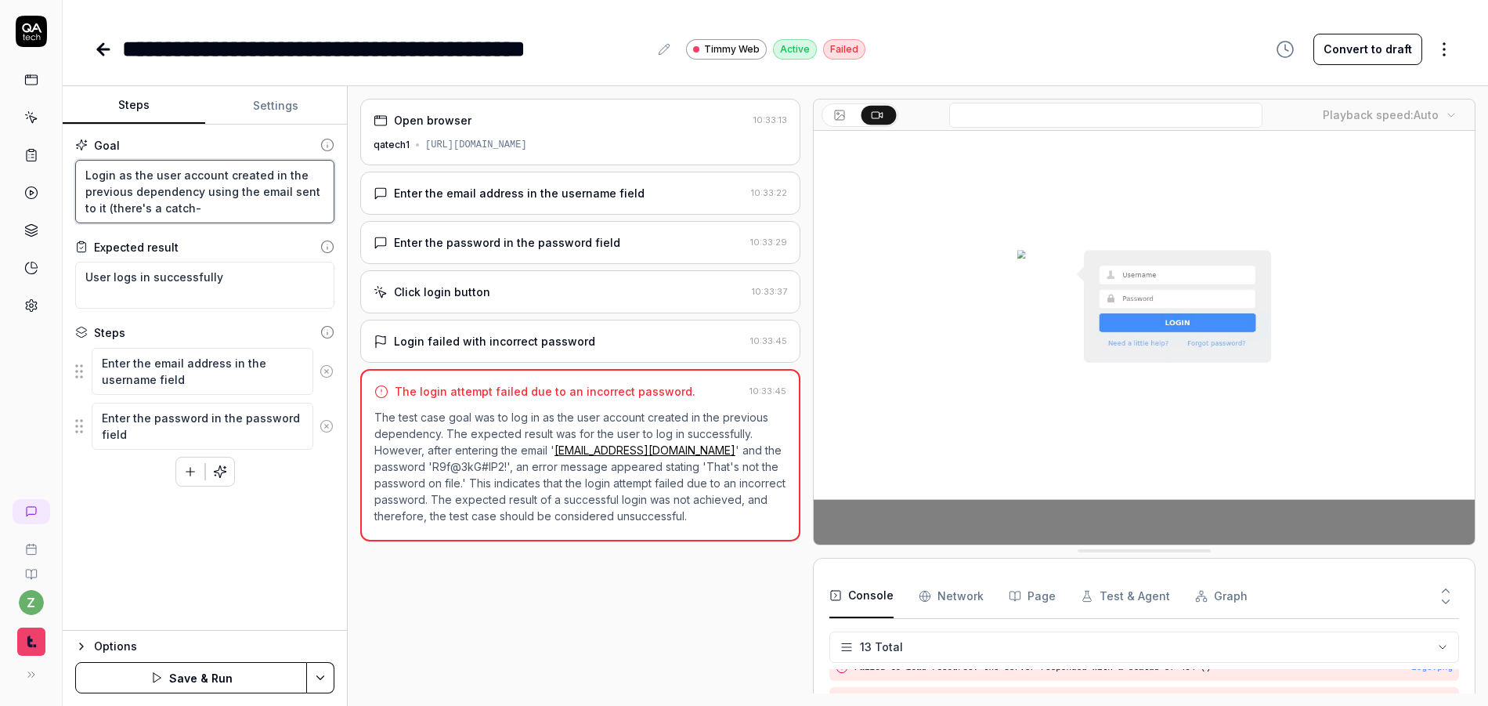
type textarea "Login as the user account created in the previous dependency using the email se…"
type textarea "*"
type textarea "Login as the user account created in the previous dependency using the email se…"
type textarea "*"
type textarea "Login as the user account created in the previous dependency using the email se…"
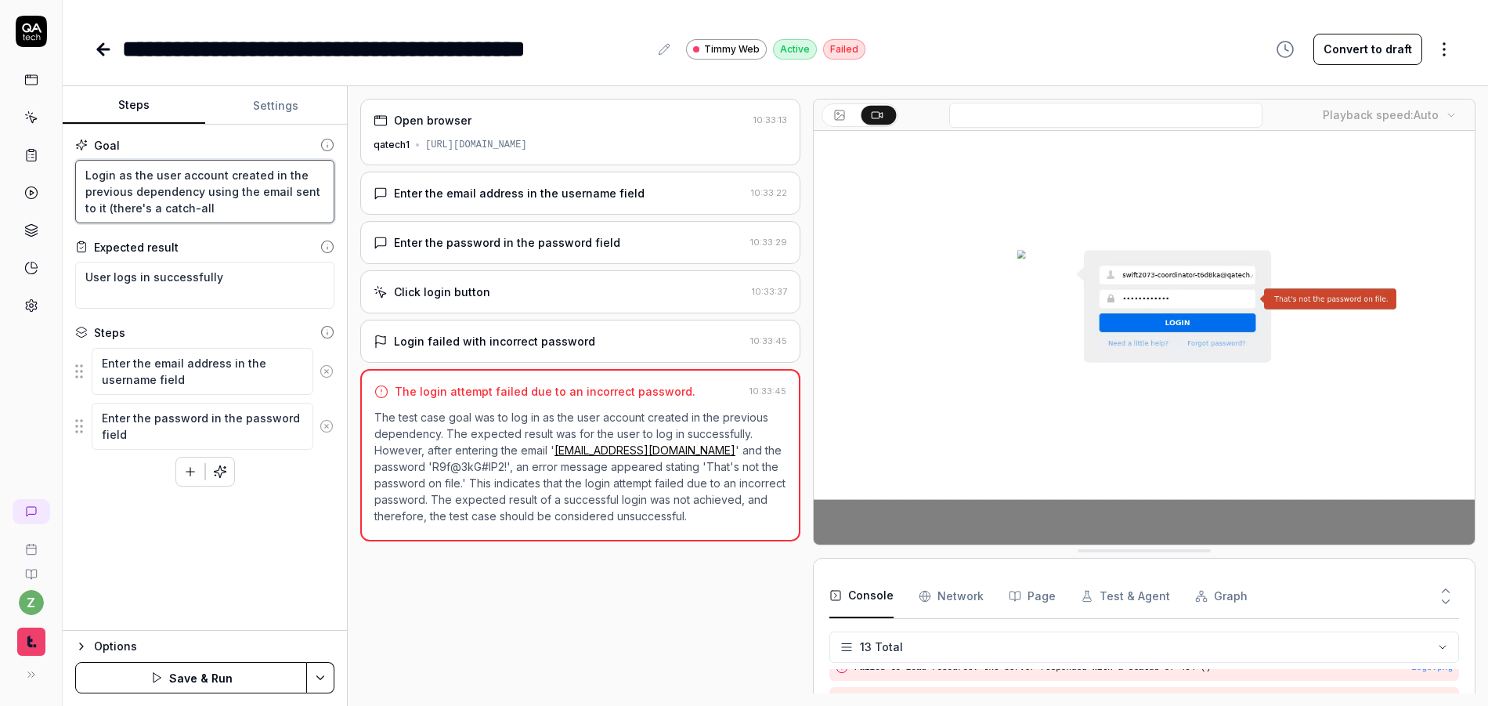
type textarea "*"
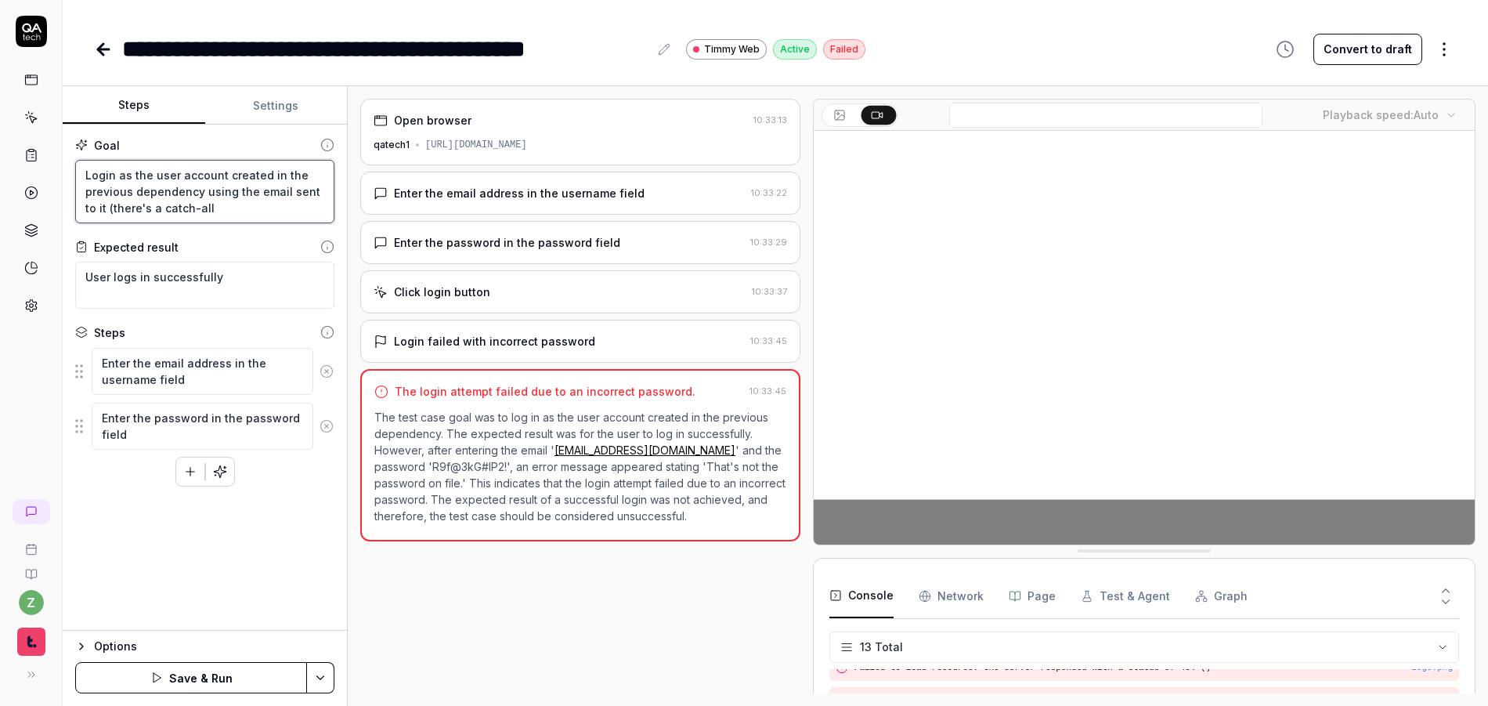
type textarea "Login as the user account created in the previous dependency using the email se…"
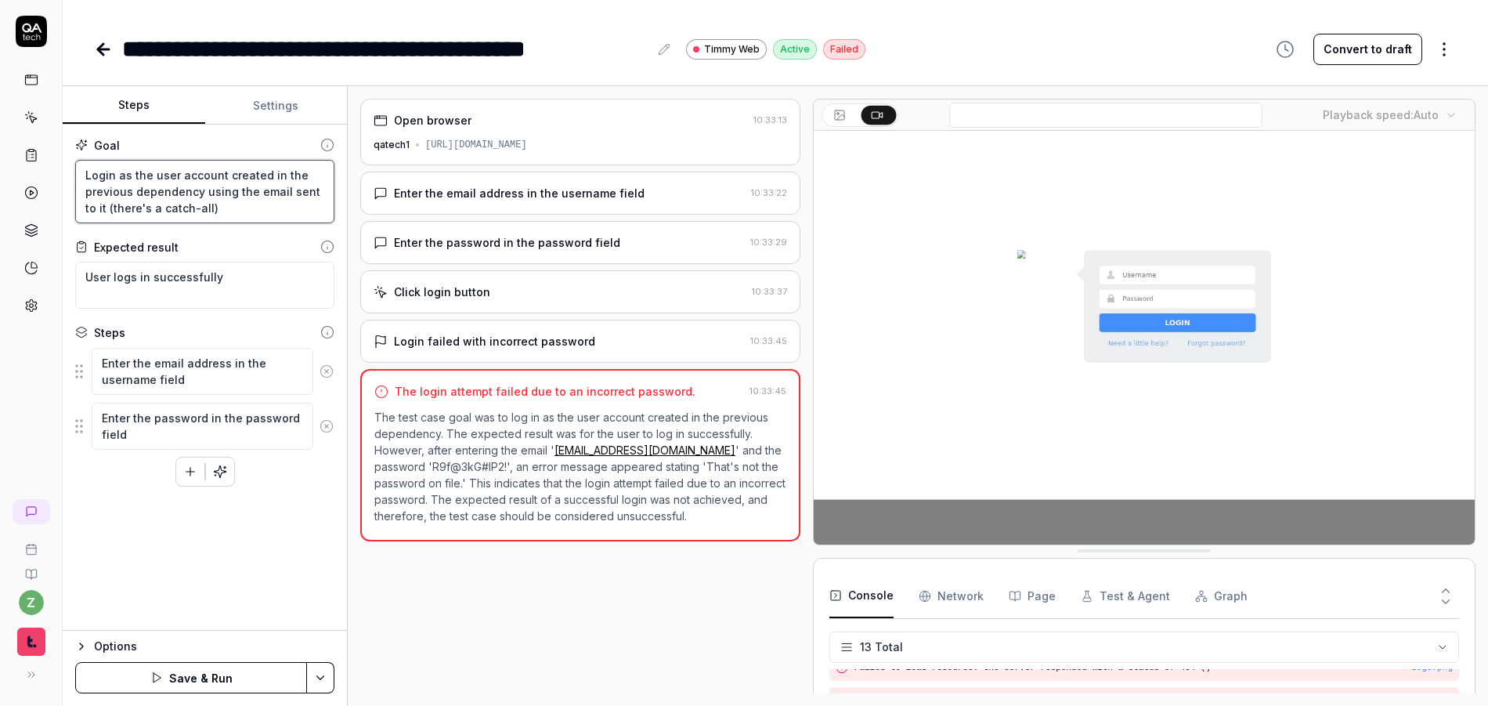
type textarea "*"
type textarea "Login as the user account created in the previous dependency using the email se…"
type textarea "*"
type textarea "Login as the user account created in the previous dependency using the email se…"
click at [190, 212] on textarea "Login as the user account created in the previous dependency using the email se…" at bounding box center [204, 191] width 259 height 63
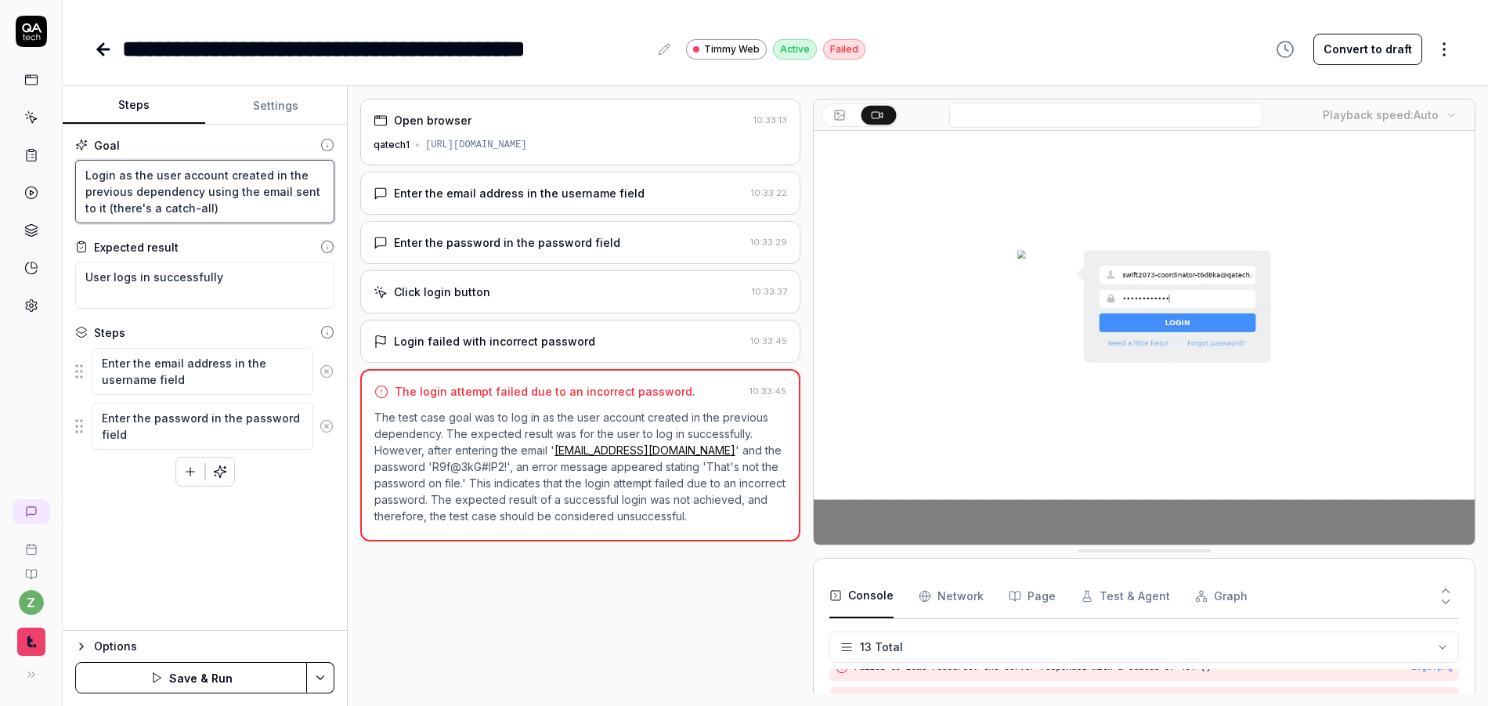
type textarea "*"
type textarea "Login as the user account created in the previous dependency using the email se…"
type textarea "*"
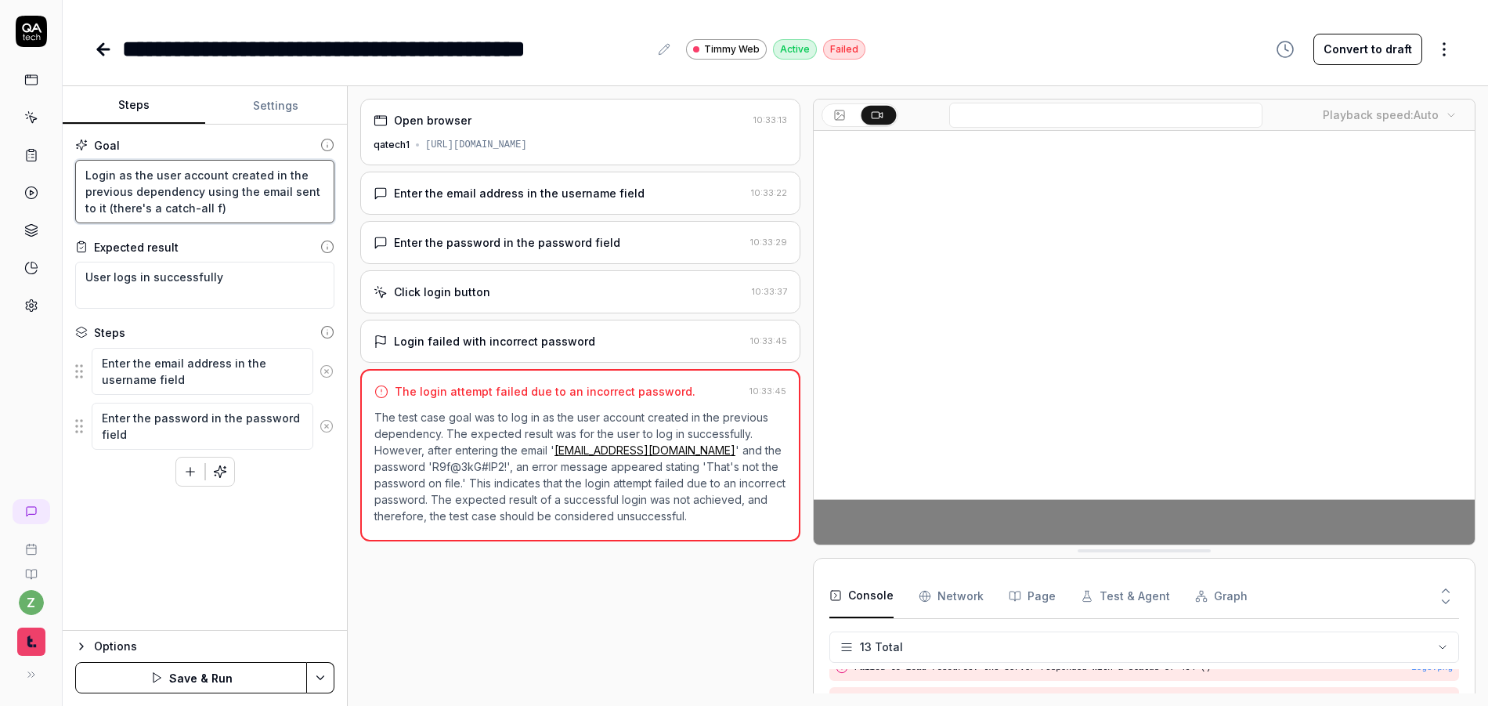
type textarea "Login as the user account created in the previous dependency using the email se…"
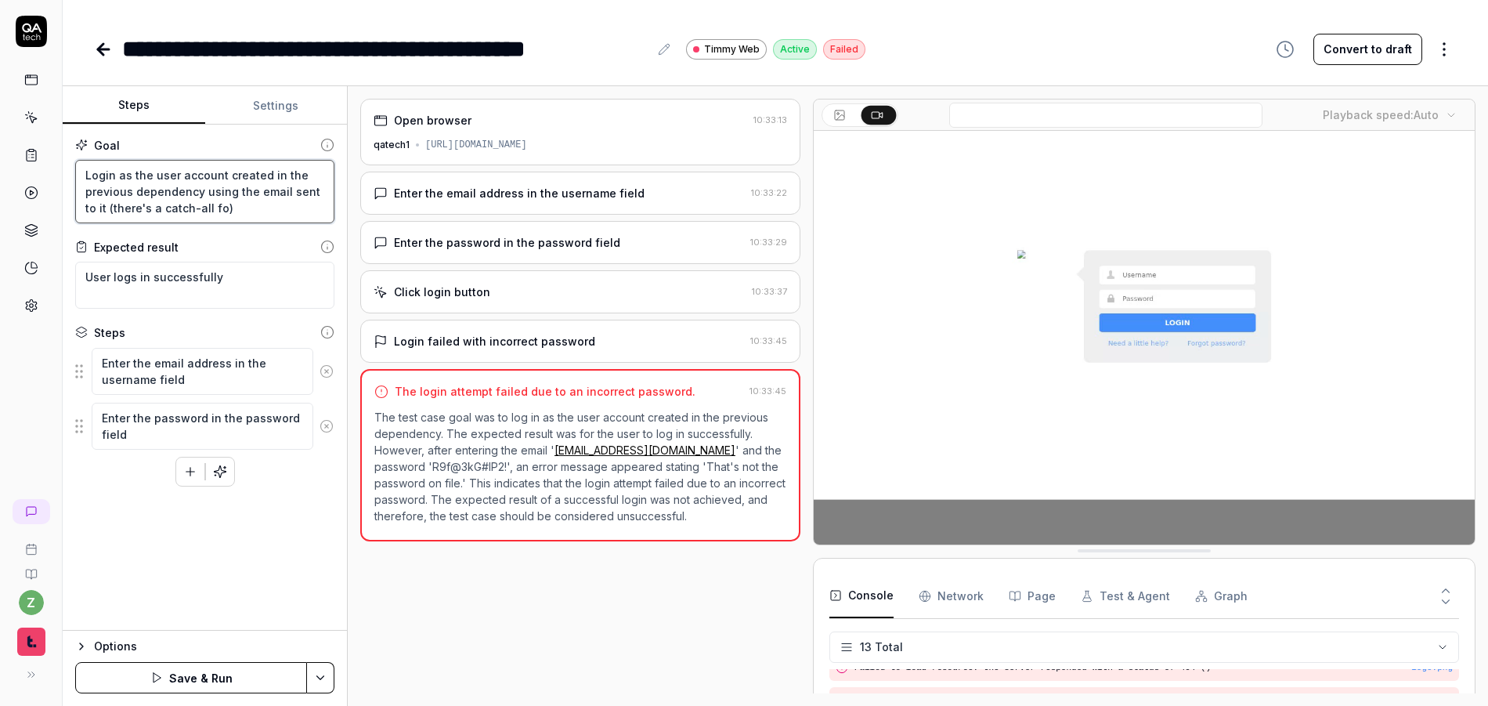
type textarea "*"
type textarea "Login as the user account created in the previous dependency using the email se…"
type textarea "*"
type textarea "Login as the user account created in the previous dependency using the email se…"
type textarea "*"
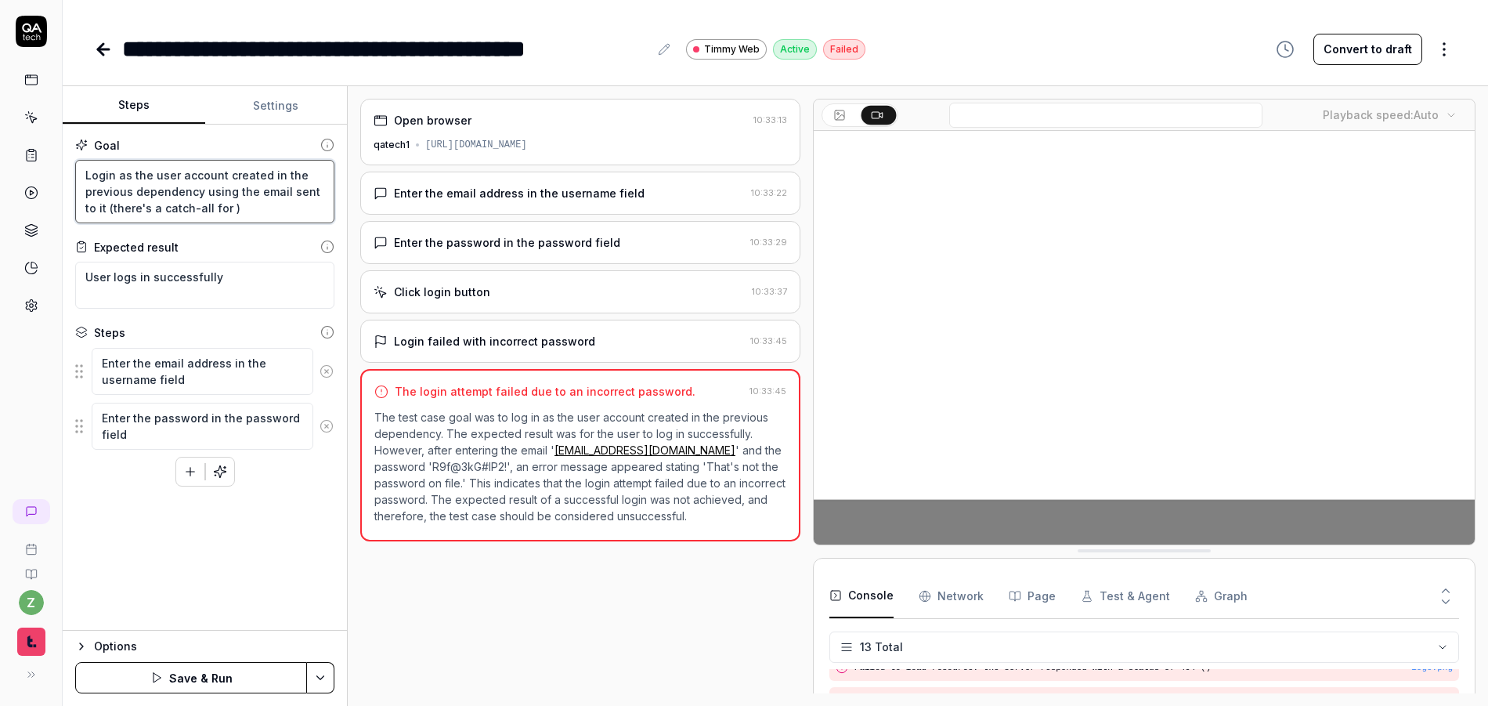
type textarea "Login as the user account created in the previous dependency using the email se…"
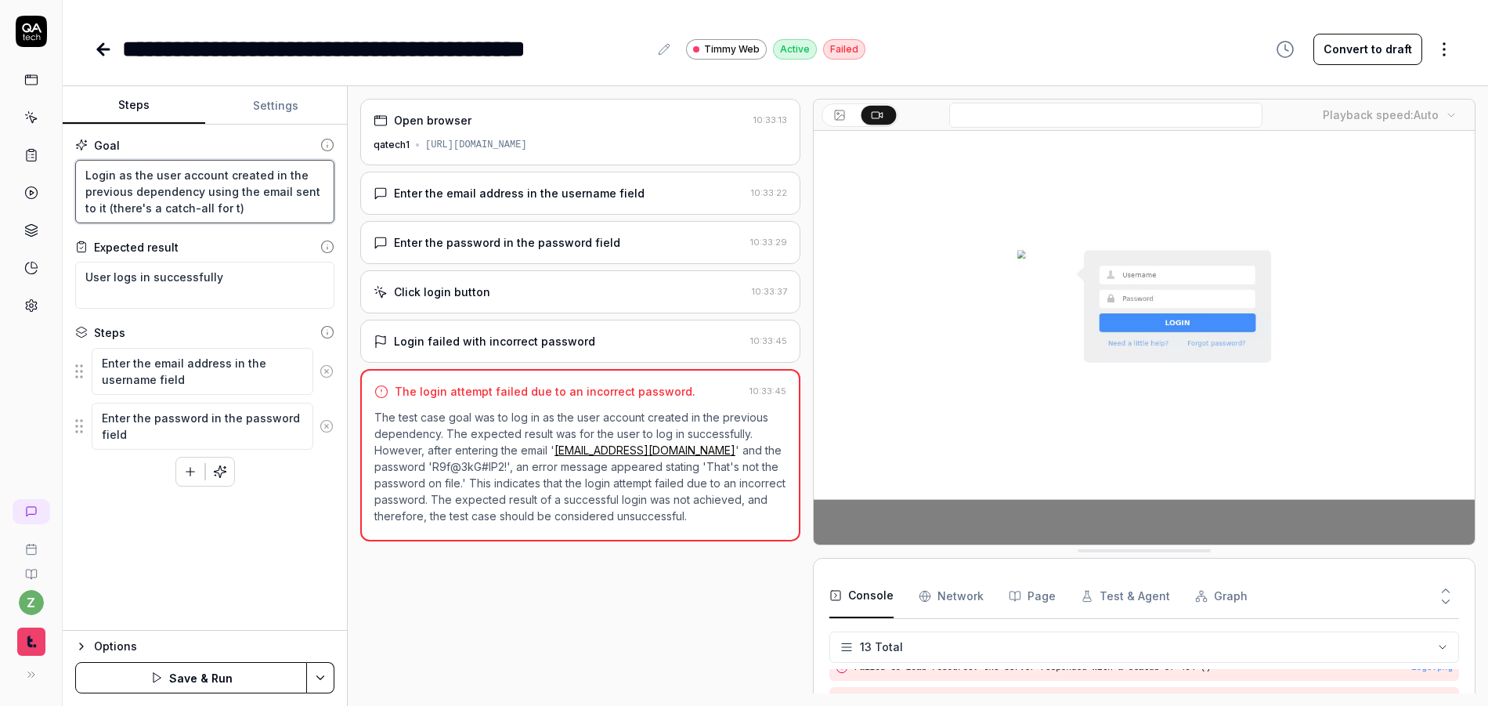
type textarea "*"
type textarea "Login as the user account created in the previous dependency using the email se…"
type textarea "*"
type textarea "Login as the user account created in the previous dependency using the email se…"
type textarea "*"
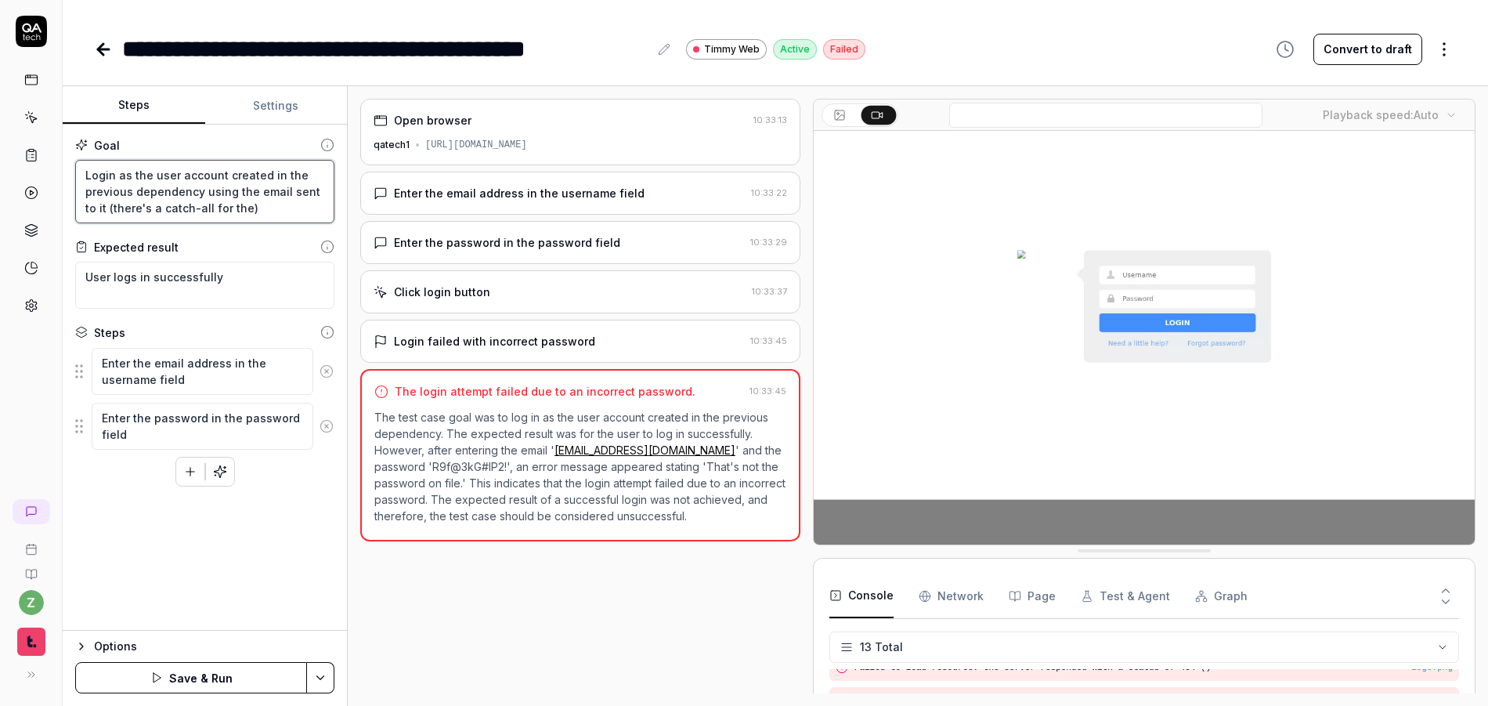
type textarea "Login as the user account created in the previous dependency using the email se…"
type textarea "*"
type textarea "Login as the user account created in the previous dependency using the email se…"
type textarea "*"
type textarea "Login as the user account created in the previous dependency using the email se…"
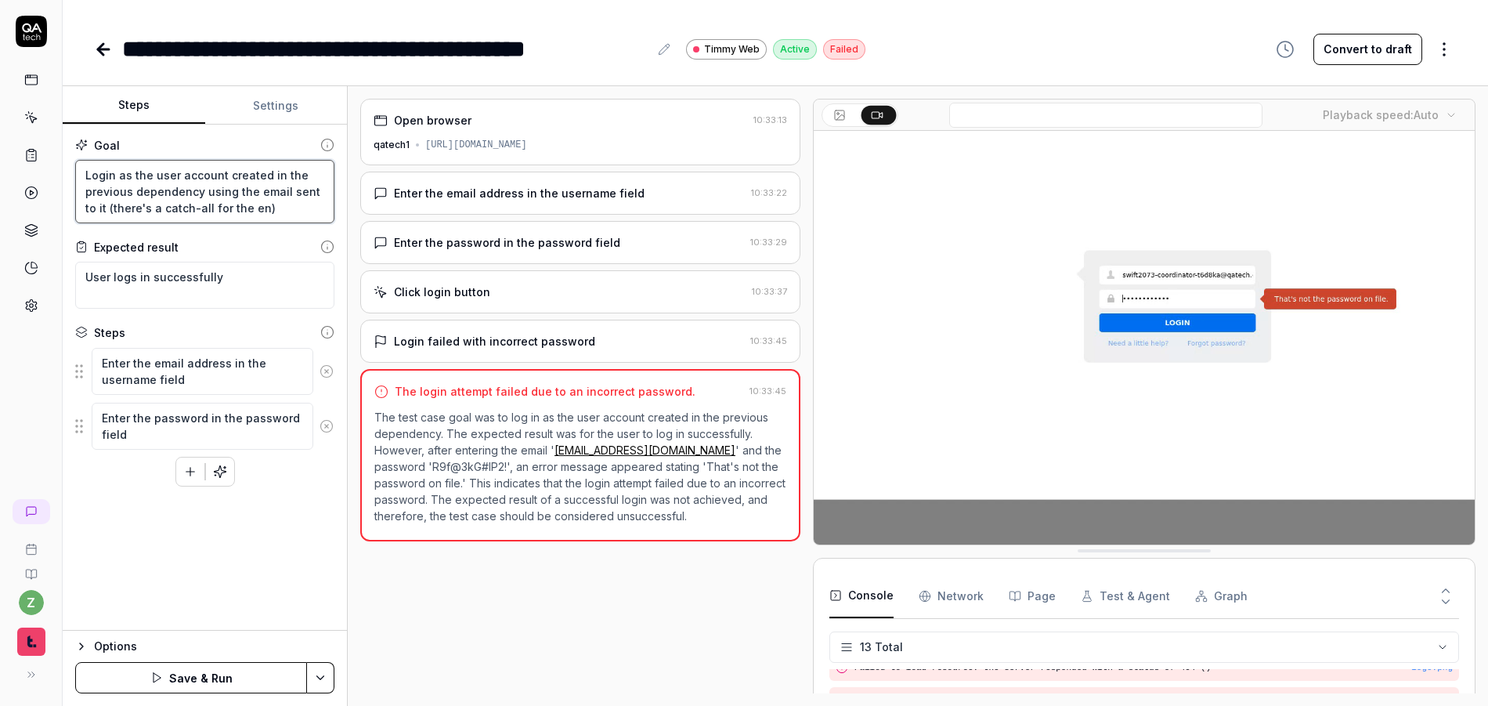
type textarea "*"
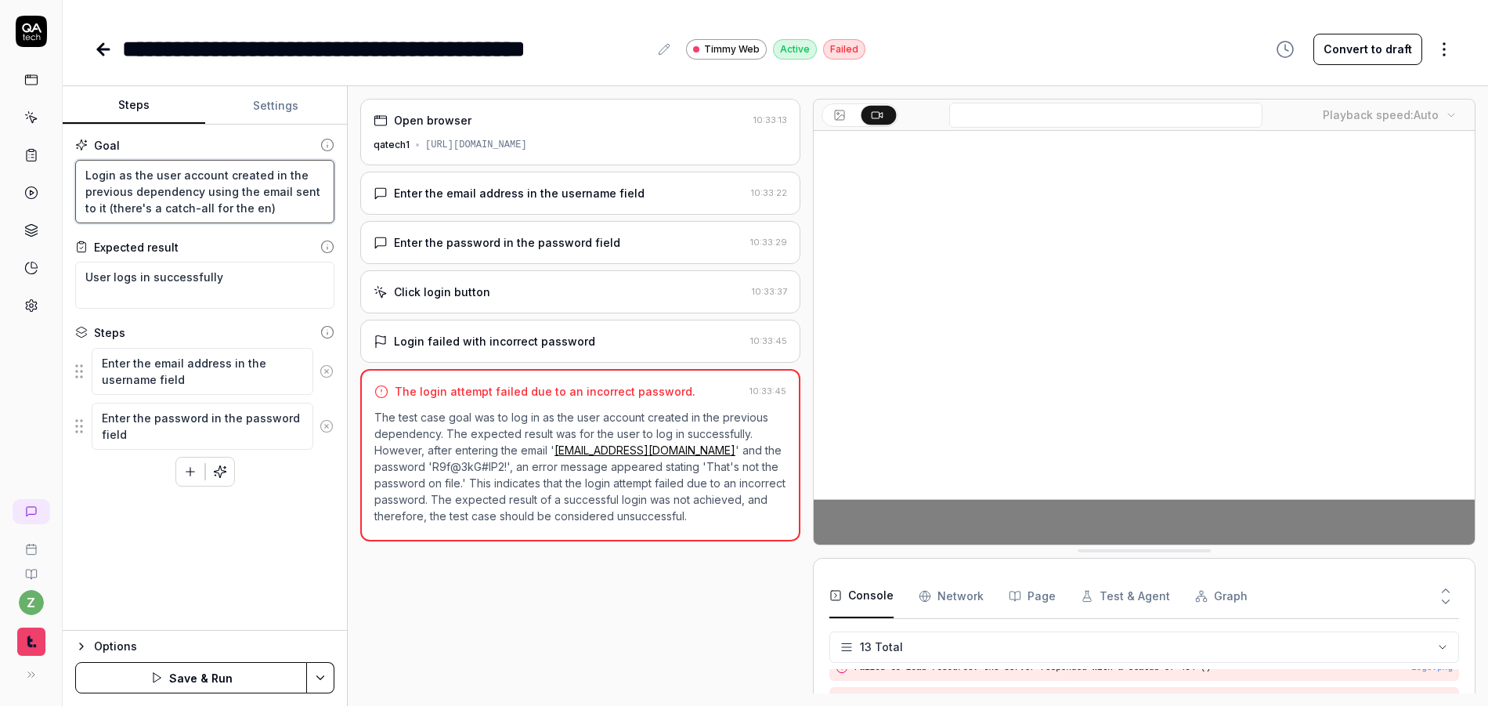
type textarea "Login as the user account created in the previous dependency using the email se…"
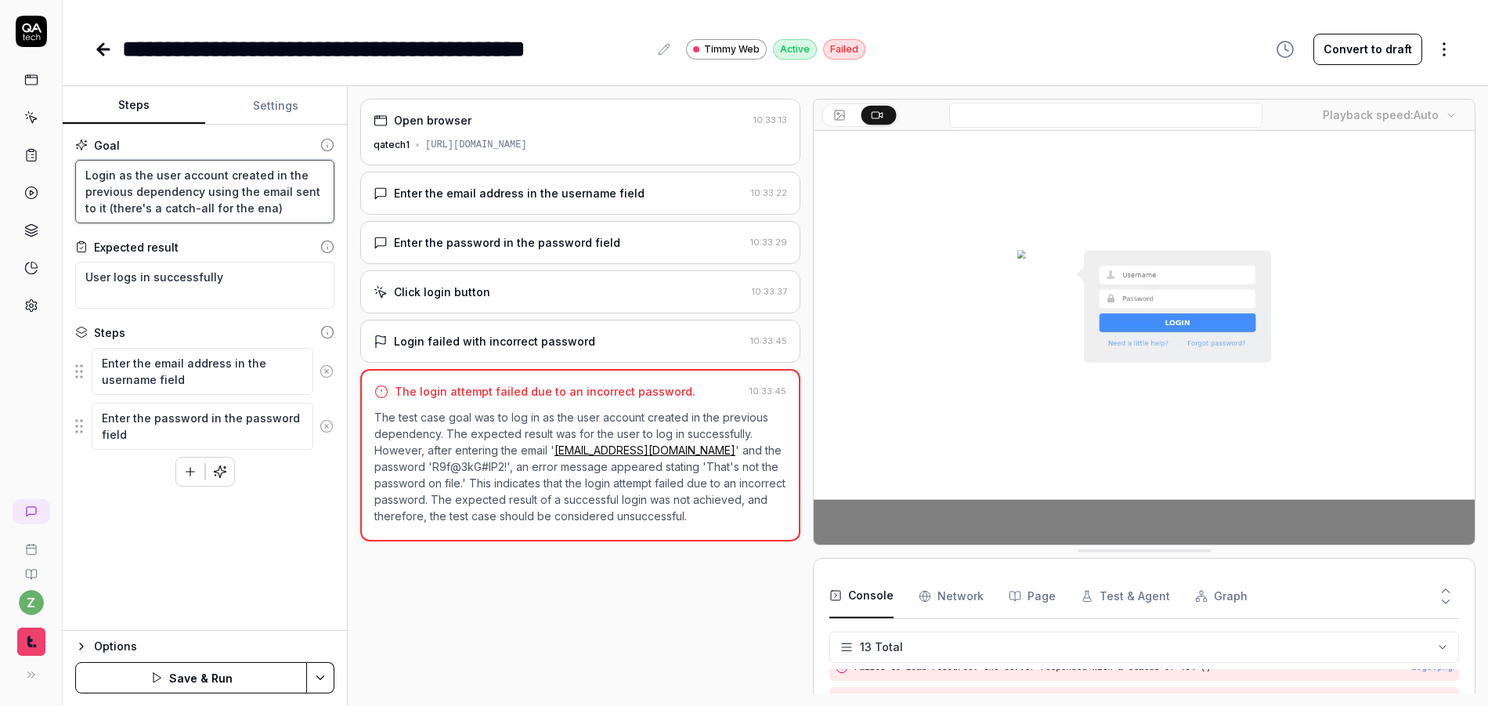
type textarea "*"
type textarea "Login as the user account created in the previous dependency using the email se…"
type textarea "*"
type textarea "Login as the user account created in the previous dependency using the email se…"
type textarea "*"
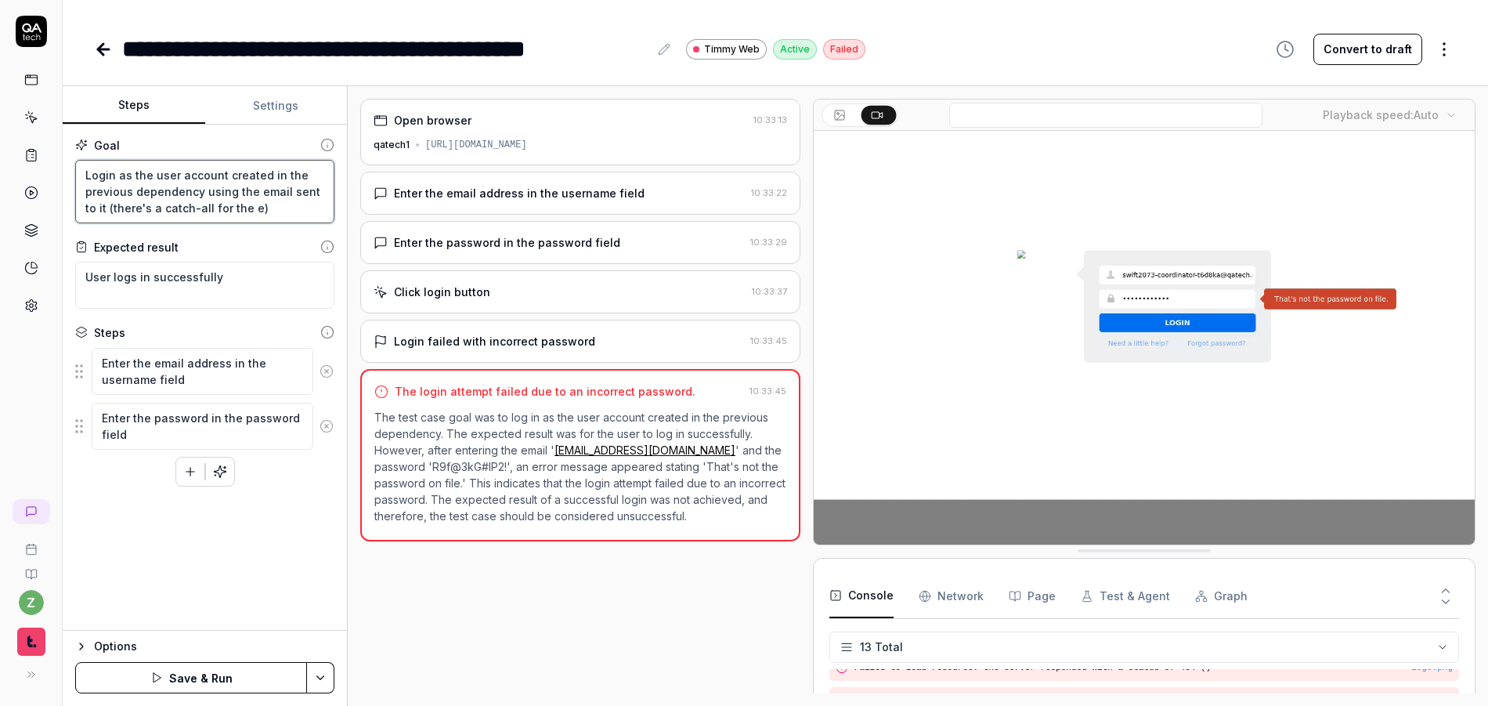
type textarea "Login as the user account created in the previous dependency using the email se…"
type textarea "*"
type textarea "Login as the user account created in the previous dependency using the email se…"
type textarea "*"
type textarea "Login as the user account created in the previous dependency using the email se…"
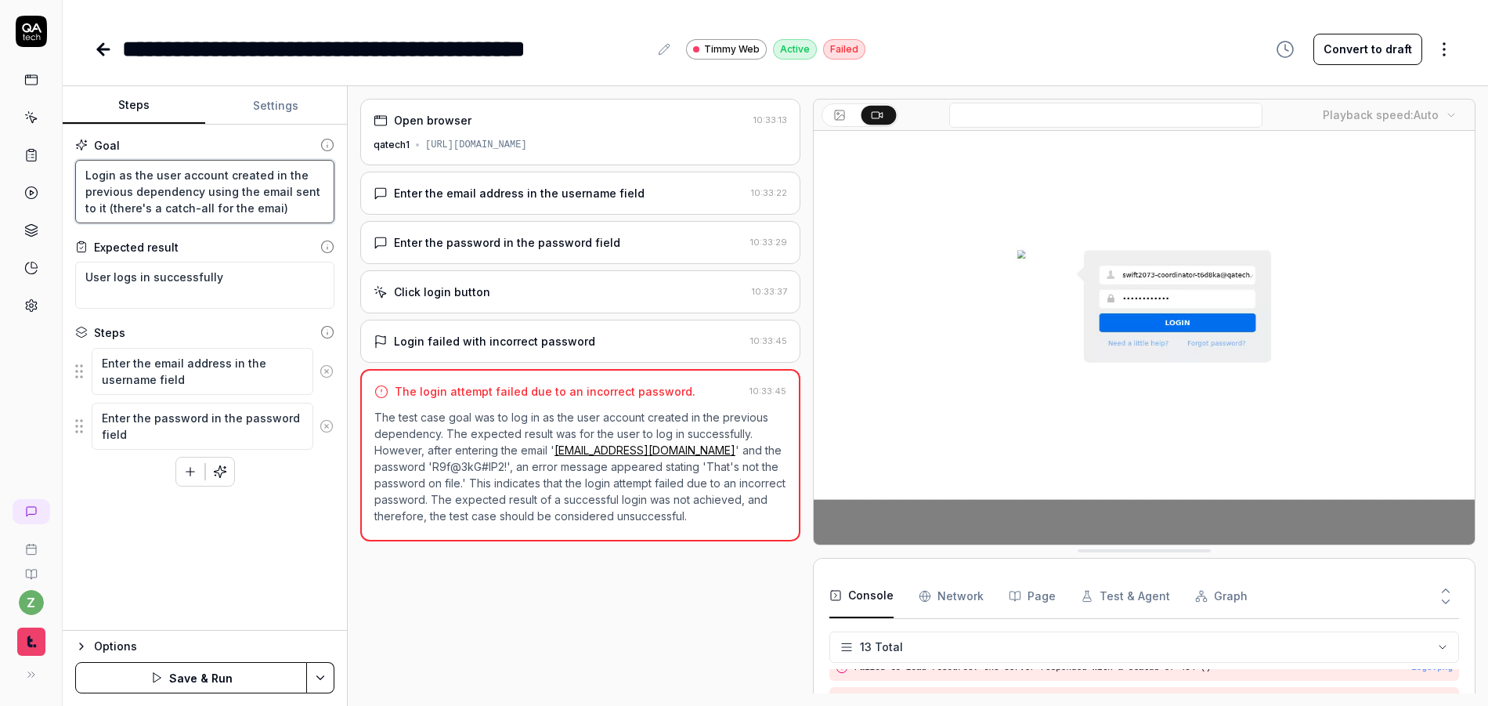
type textarea "*"
type textarea "Login as the user account created in the previous dependency using the email se…"
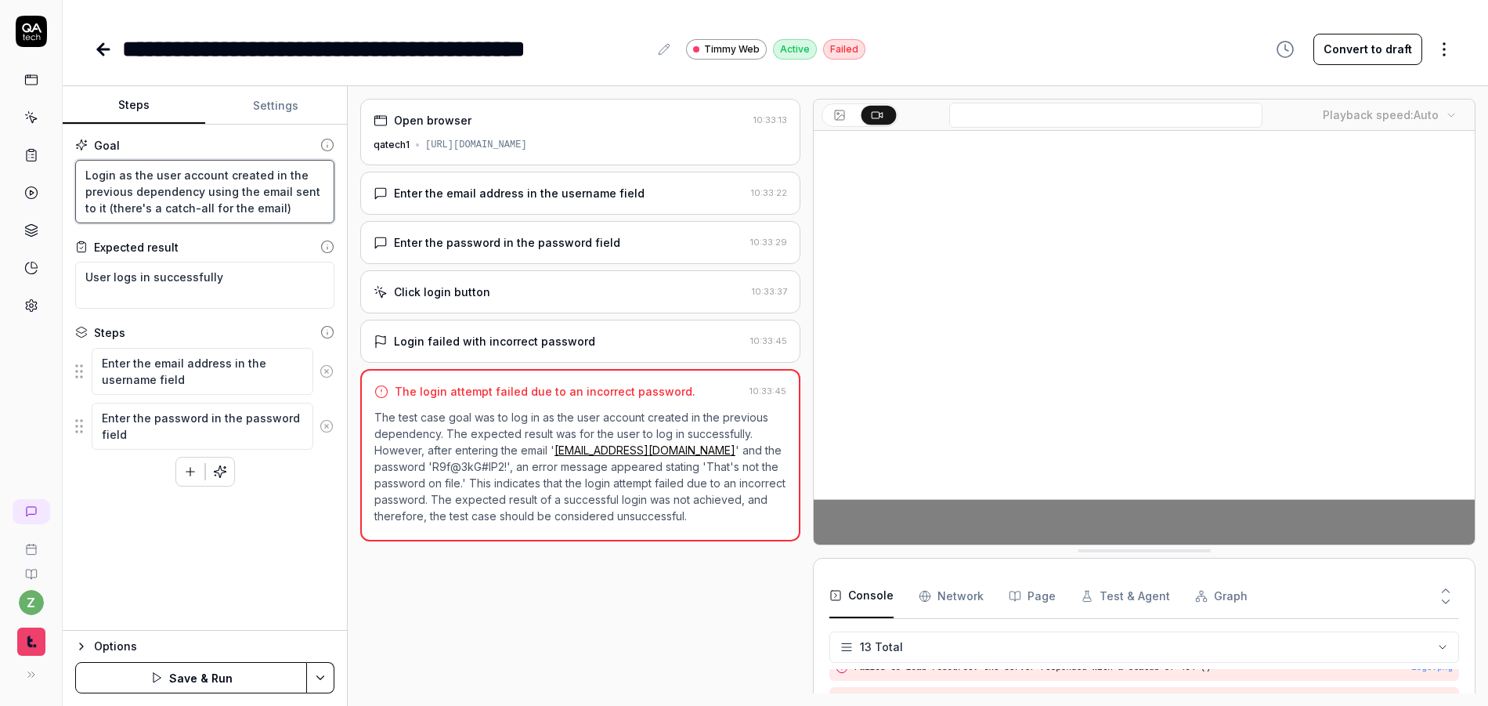
type textarea "*"
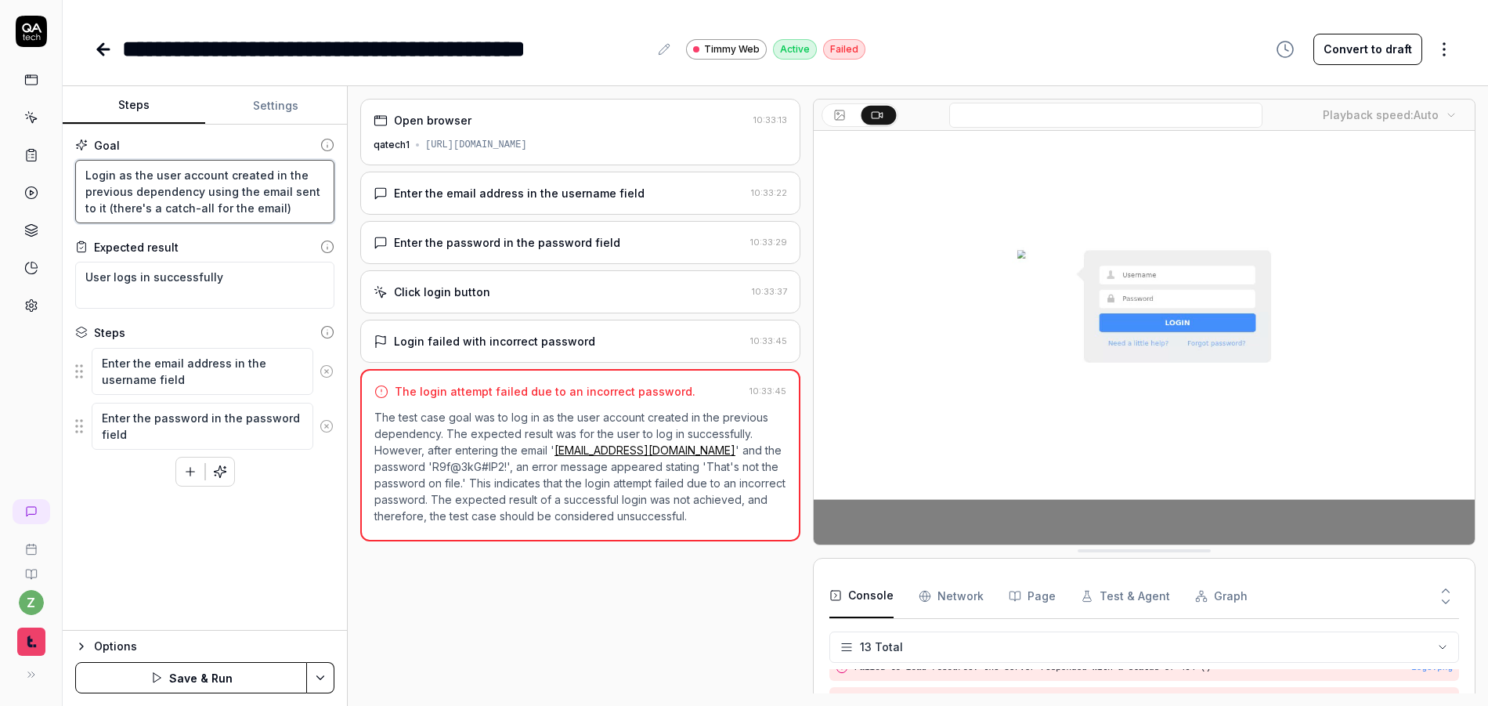
type textarea "Login as the user account created in the previous dependency using the email se…"
type textarea "*"
type textarea "Login as the user account created in the previous dependency using the email se…"
type textarea "*"
type textarea "Login as the user account created in the previous dependency using the email se…"
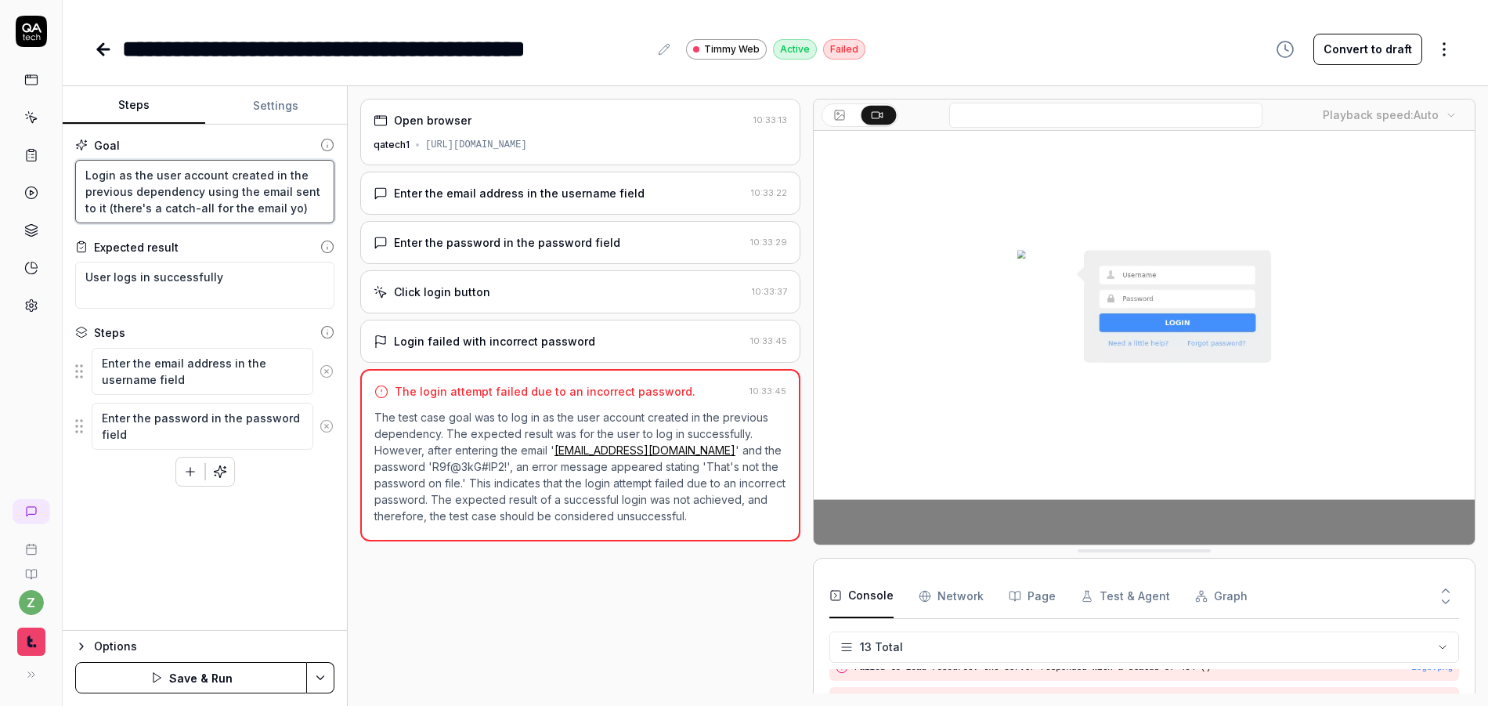
type textarea "*"
type textarea "Login as the user account created in the previous dependency using the email se…"
type textarea "*"
type textarea "Login as the user account created in the previous dependency using the email se…"
type textarea "*"
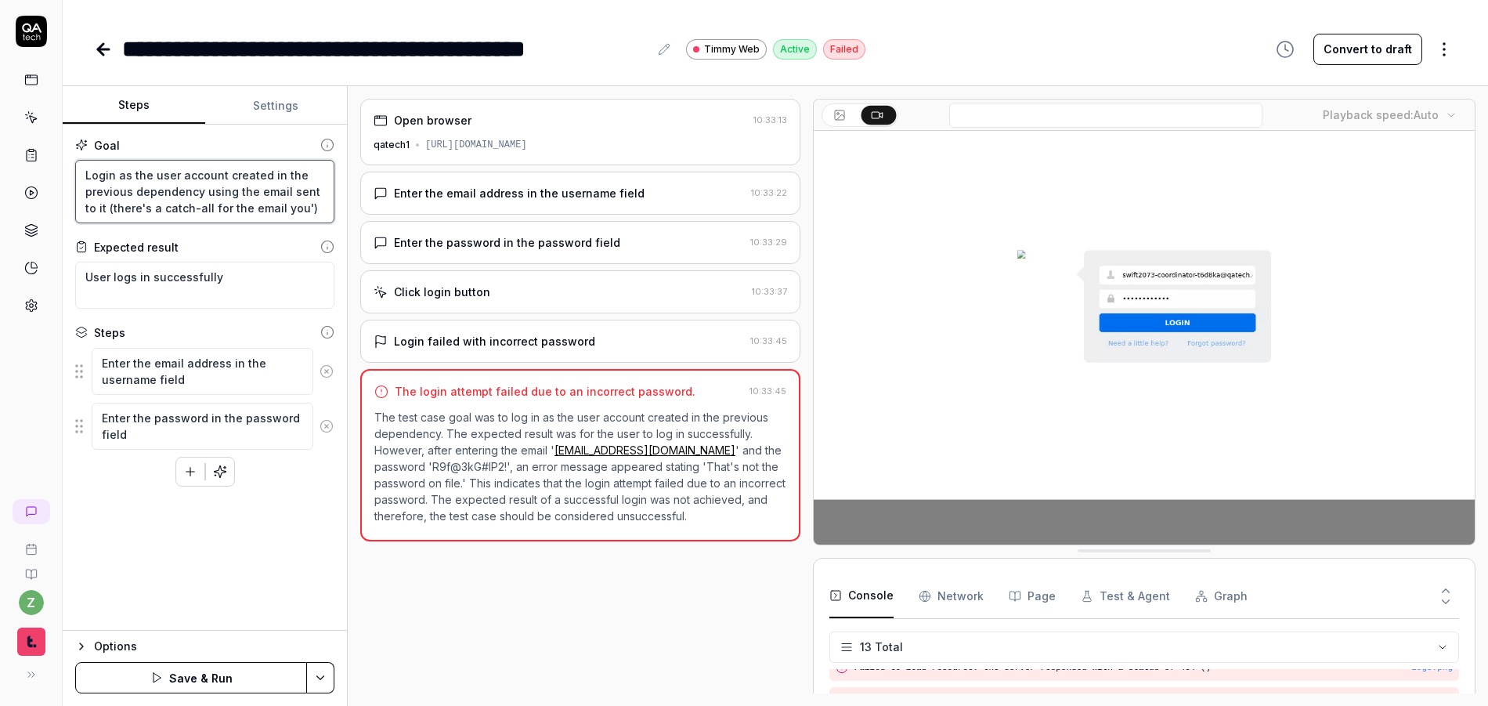
type textarea "Login as the user account created in the previous dependency using the email se…"
type textarea "*"
type textarea "Login as the user account created in the previous dependency using the email se…"
type textarea "*"
type textarea "Login as the user account created in the previous dependency using the email se…"
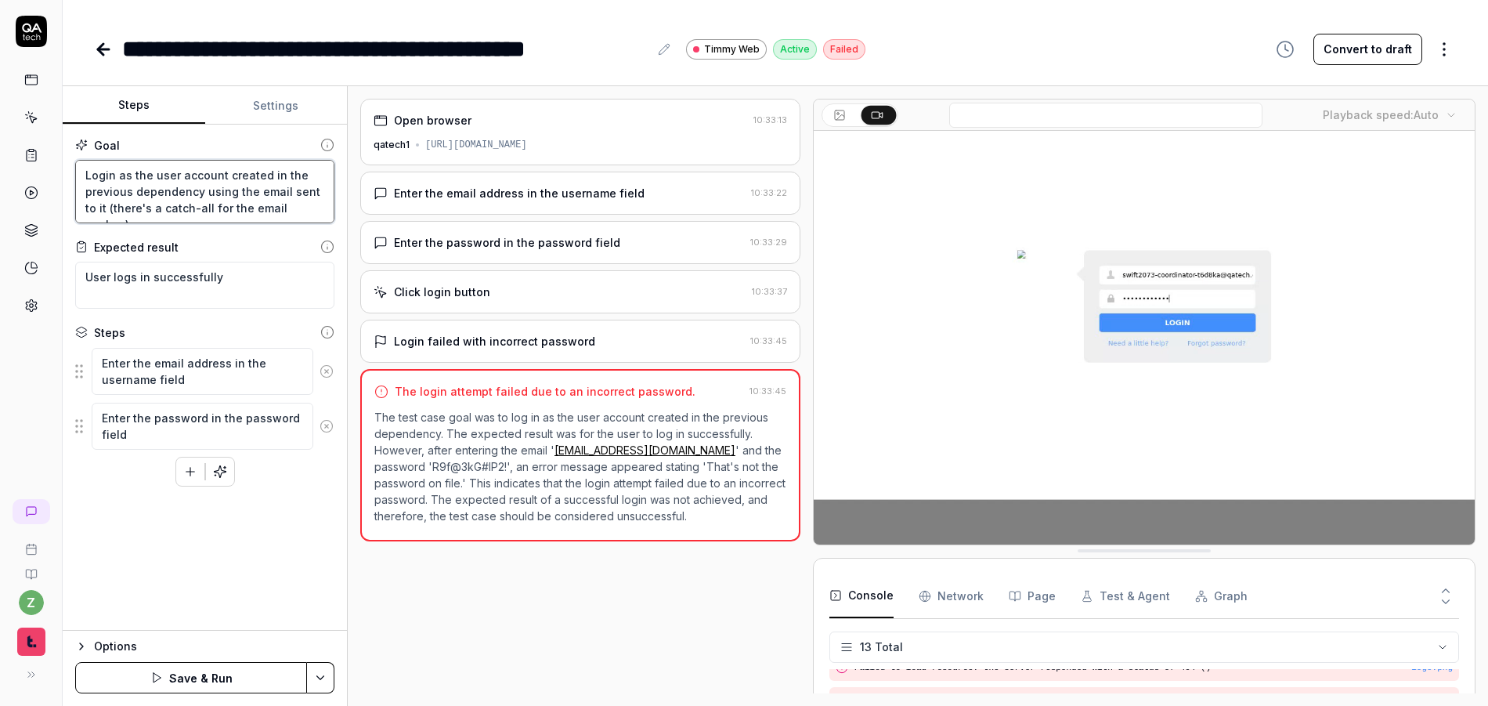
type textarea "*"
type textarea "Login as the user account created in the previous dependency using the email se…"
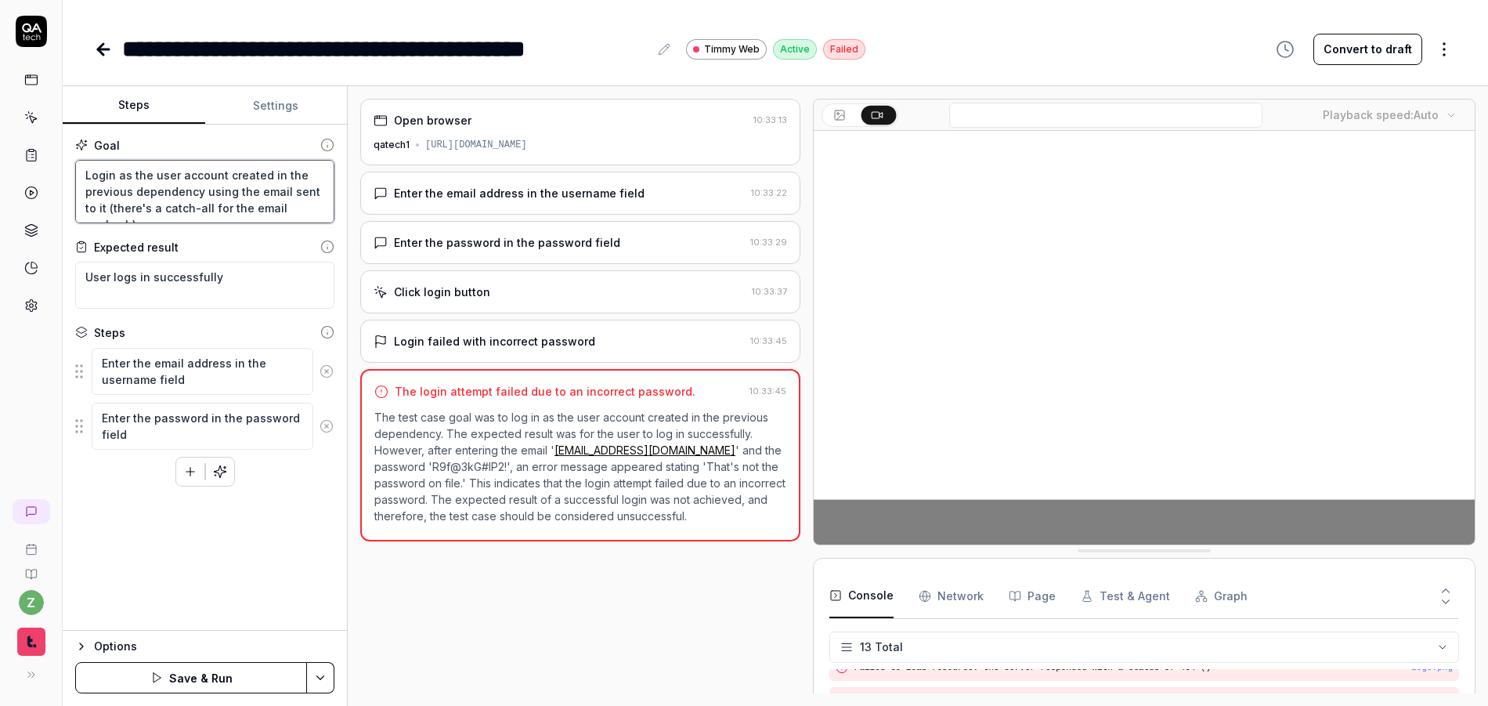
type textarea "*"
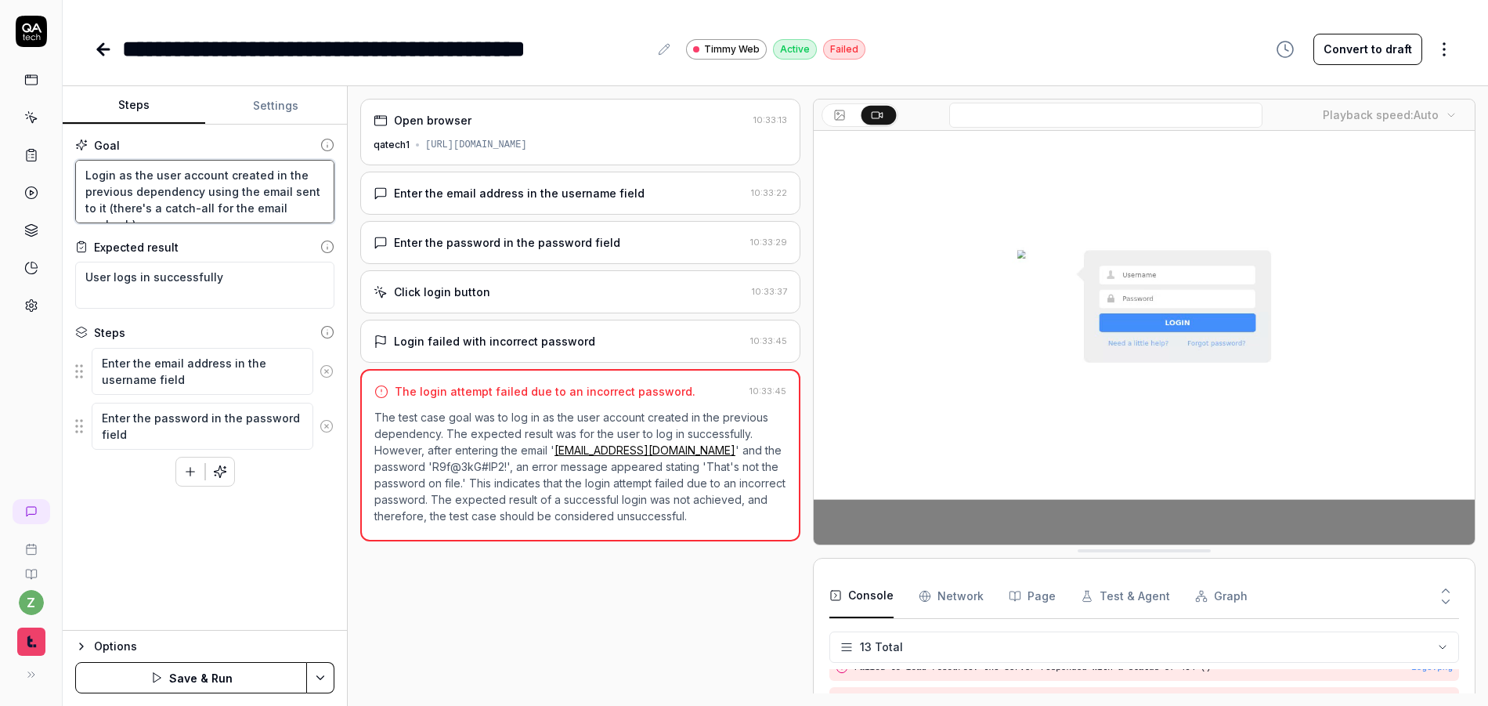
type textarea "Login as the user account created in the previous dependency using the email se…"
type textarea "*"
type textarea "Login as the user account created in the previous dependency using the email se…"
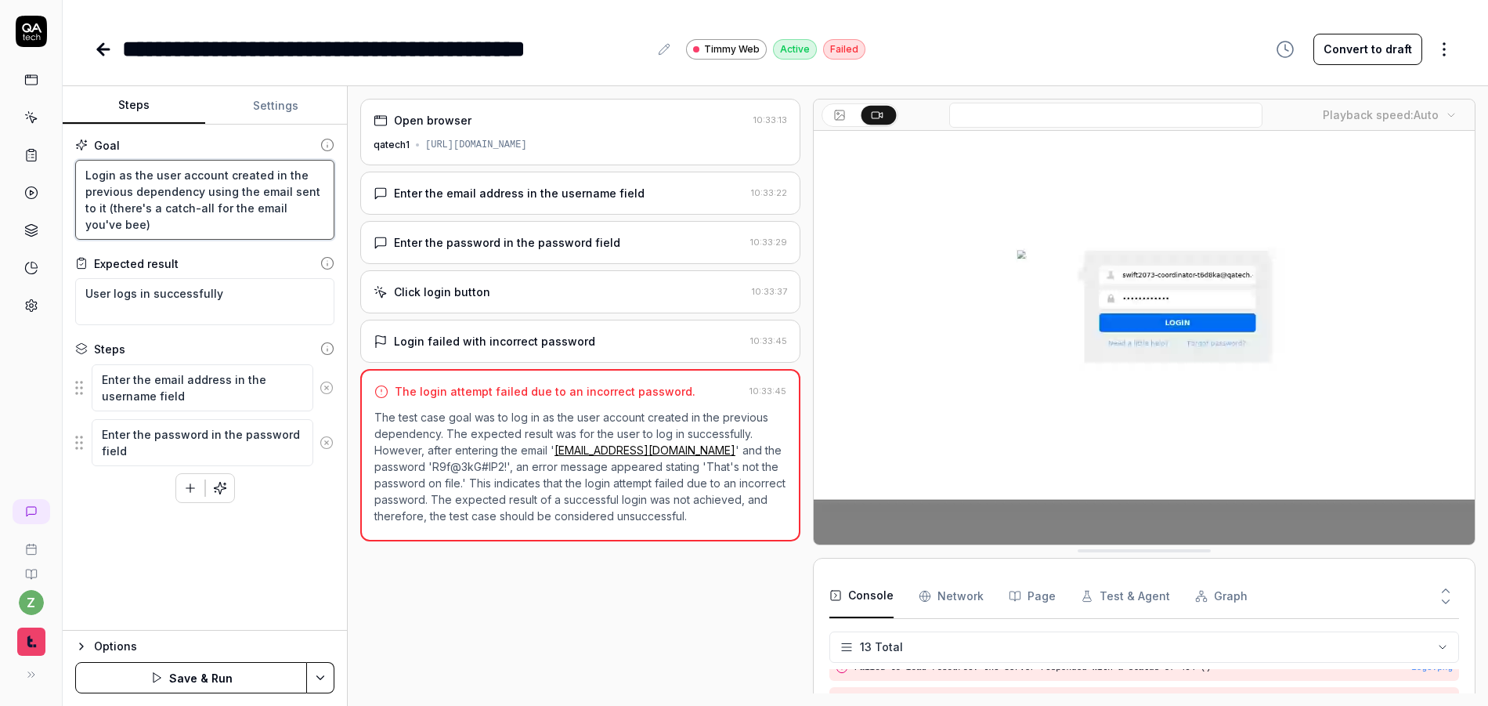
type textarea "*"
type textarea "Login as the user account created in the previous dependency using the email se…"
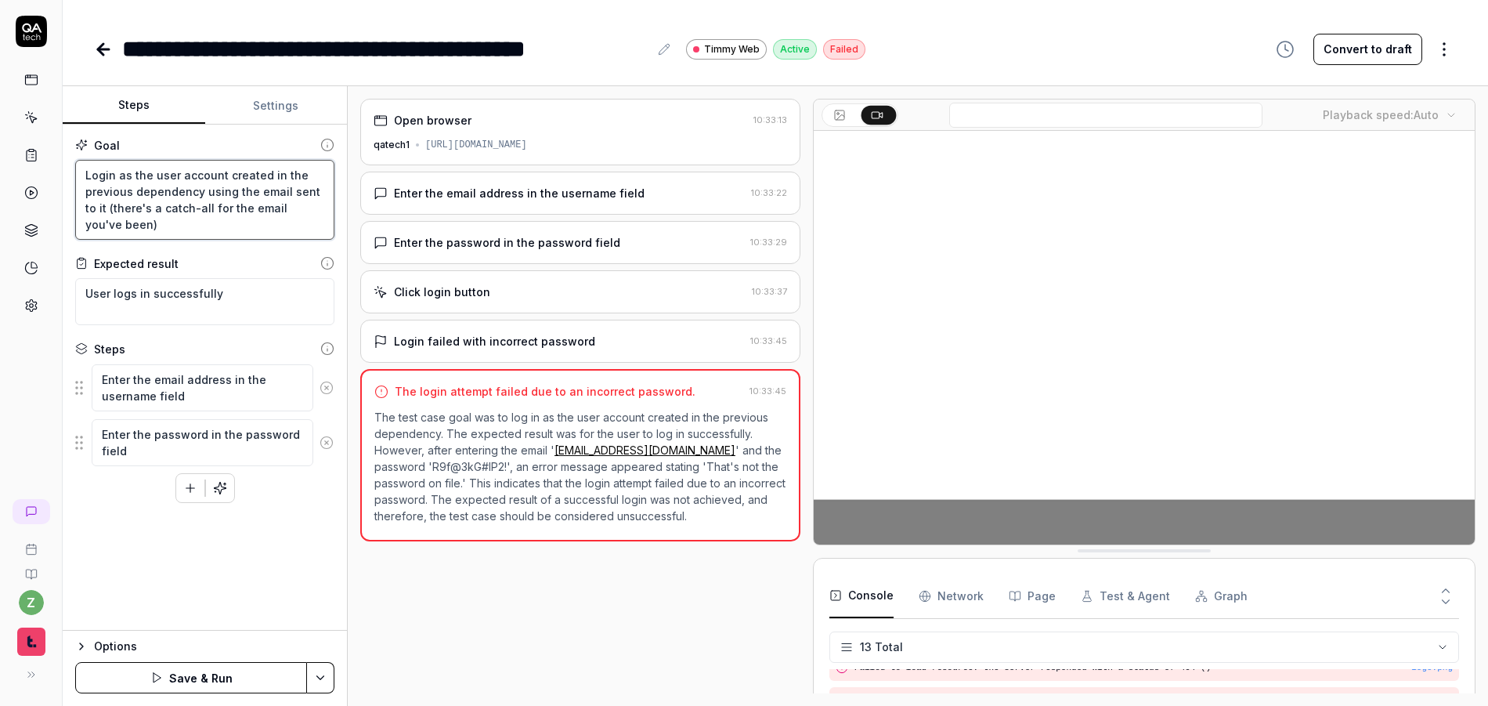
type textarea "*"
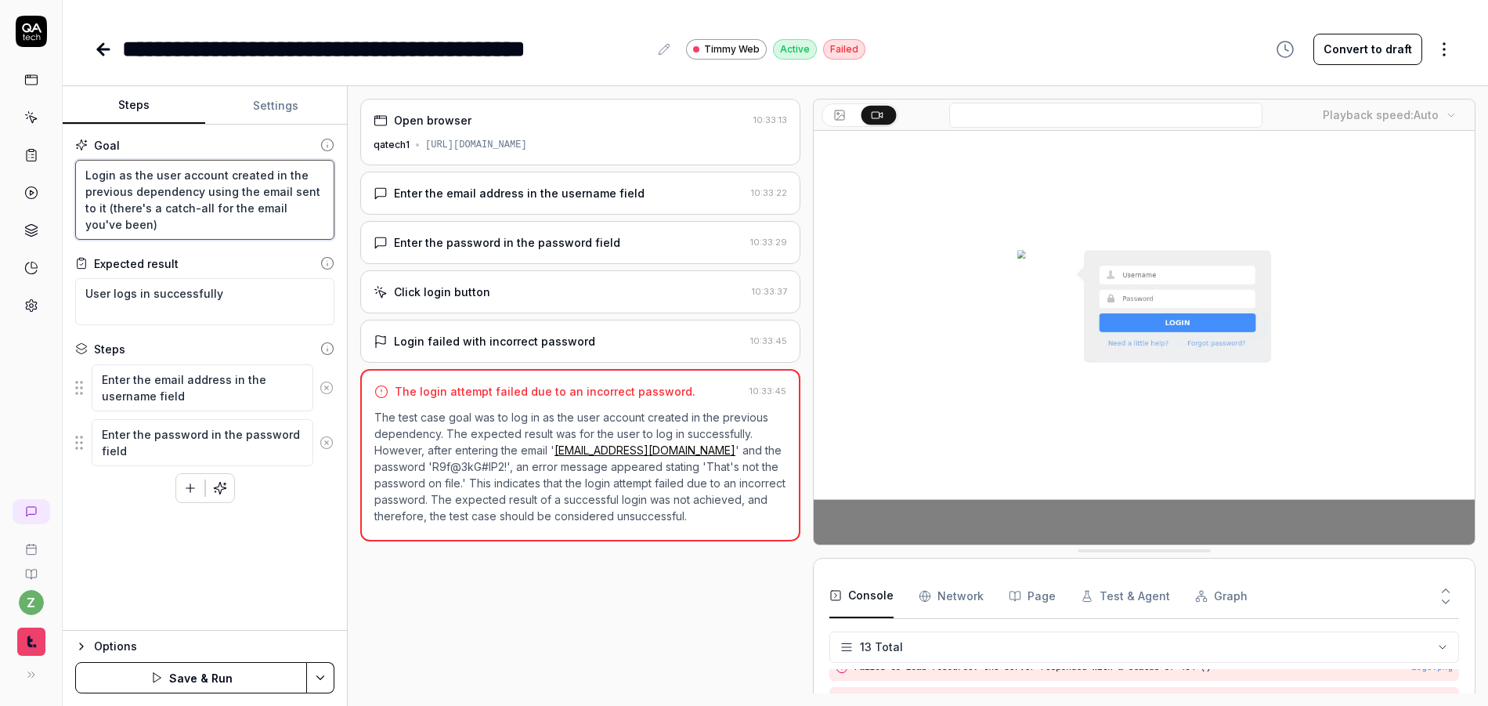
type textarea "Login as the user account created in the previous dependency using the email se…"
type textarea "*"
type textarea "Login as the user account created in the previous dependency using the email se…"
type textarea "*"
type textarea "Login as the user account created in the previous dependency using the email se…"
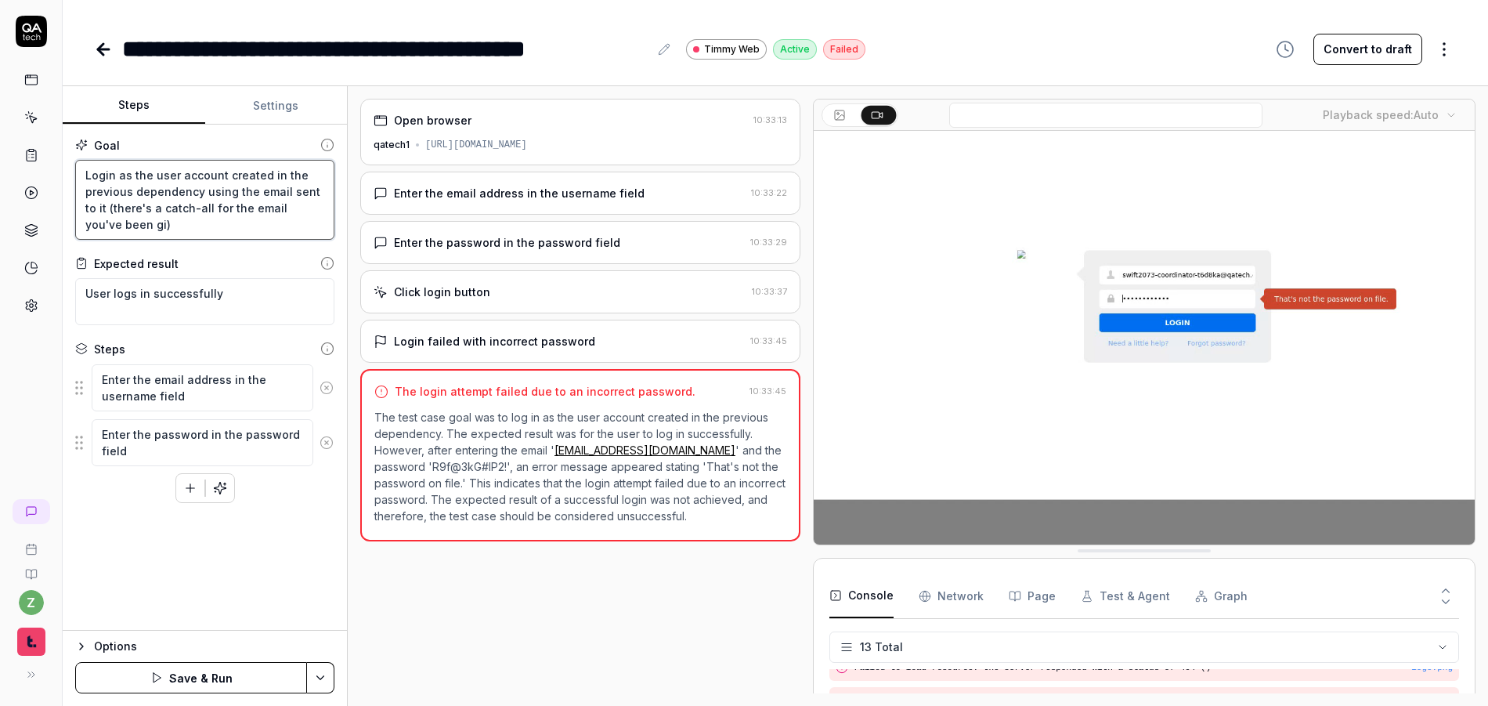
type textarea "*"
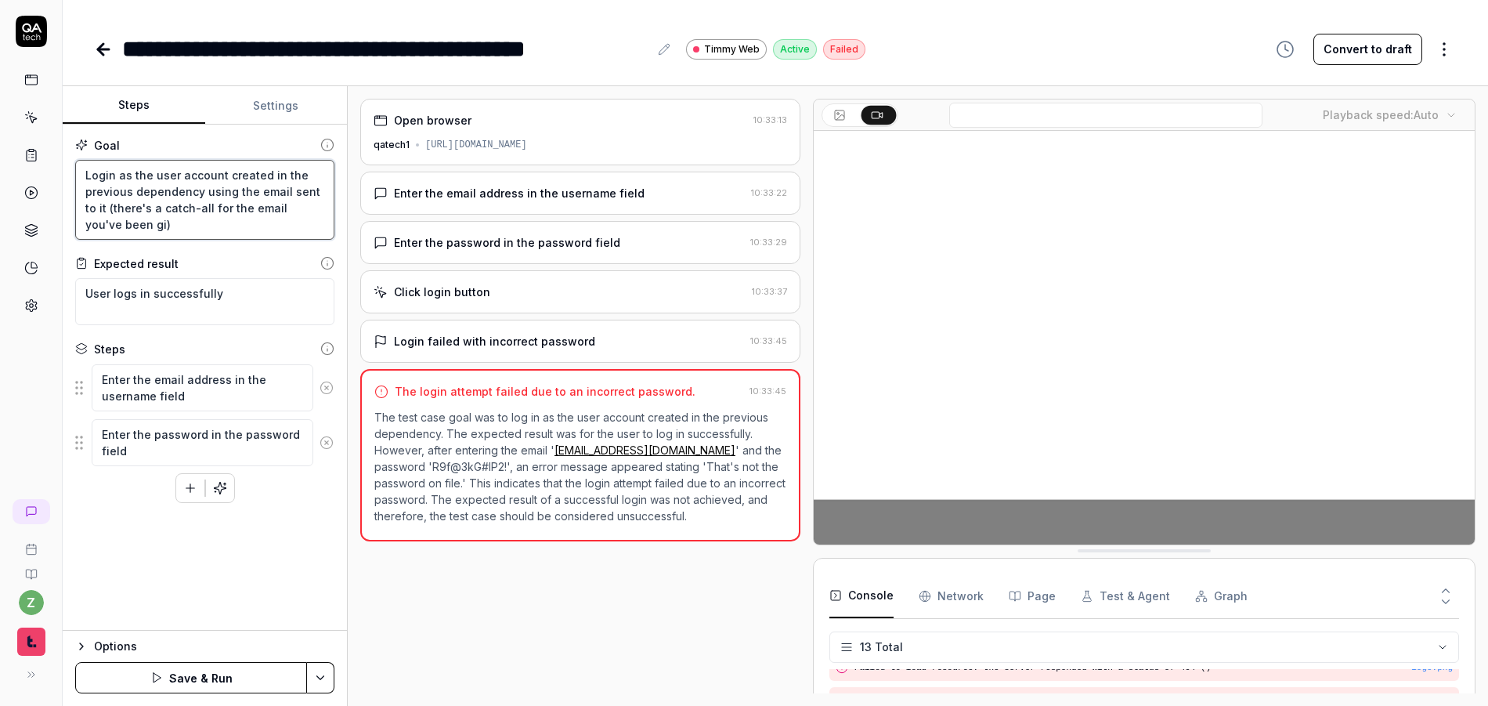
type textarea "Login as the user account created in the previous dependency using the email se…"
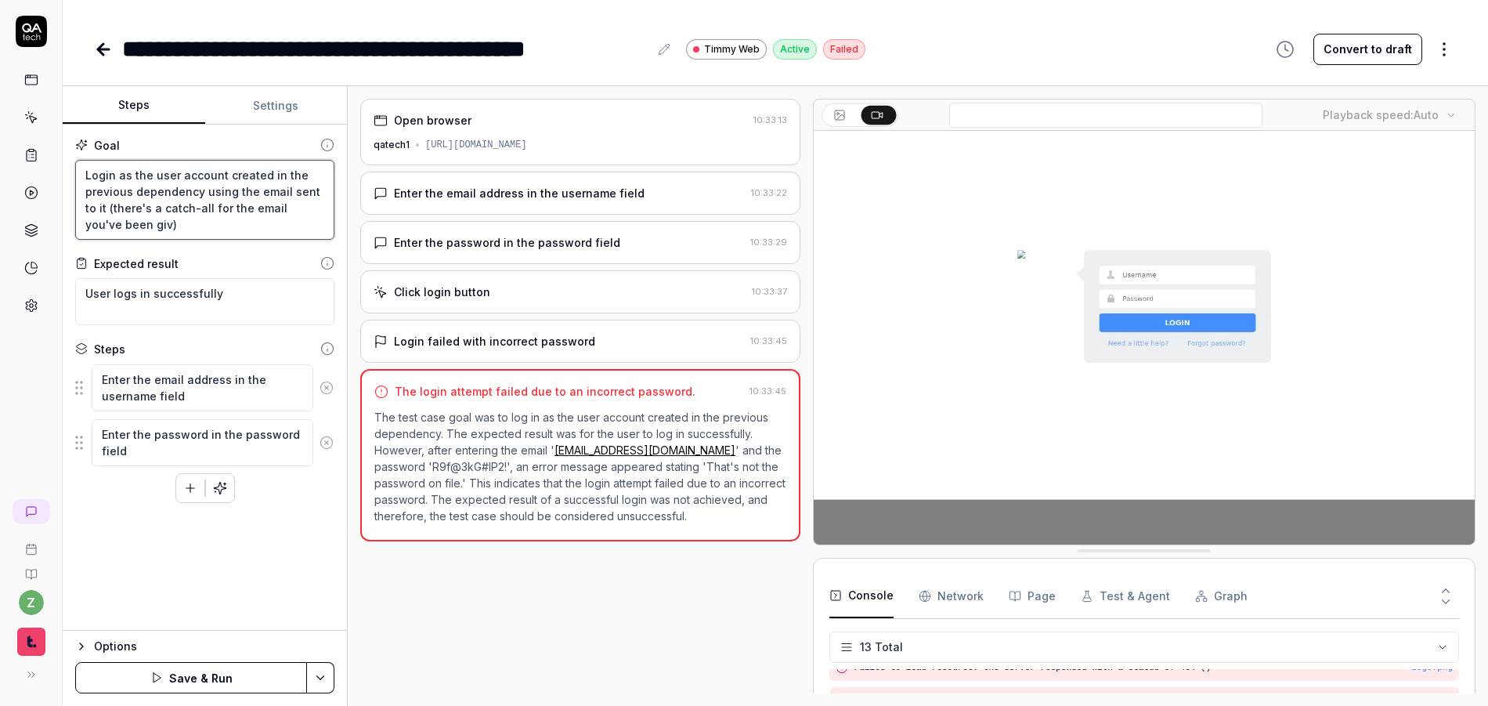
type textarea "*"
type textarea "Login as the user account created in the previous dependency using the email se…"
type textarea "*"
type textarea "Login as the user account created in the previous dependency using the email se…"
type textarea "*"
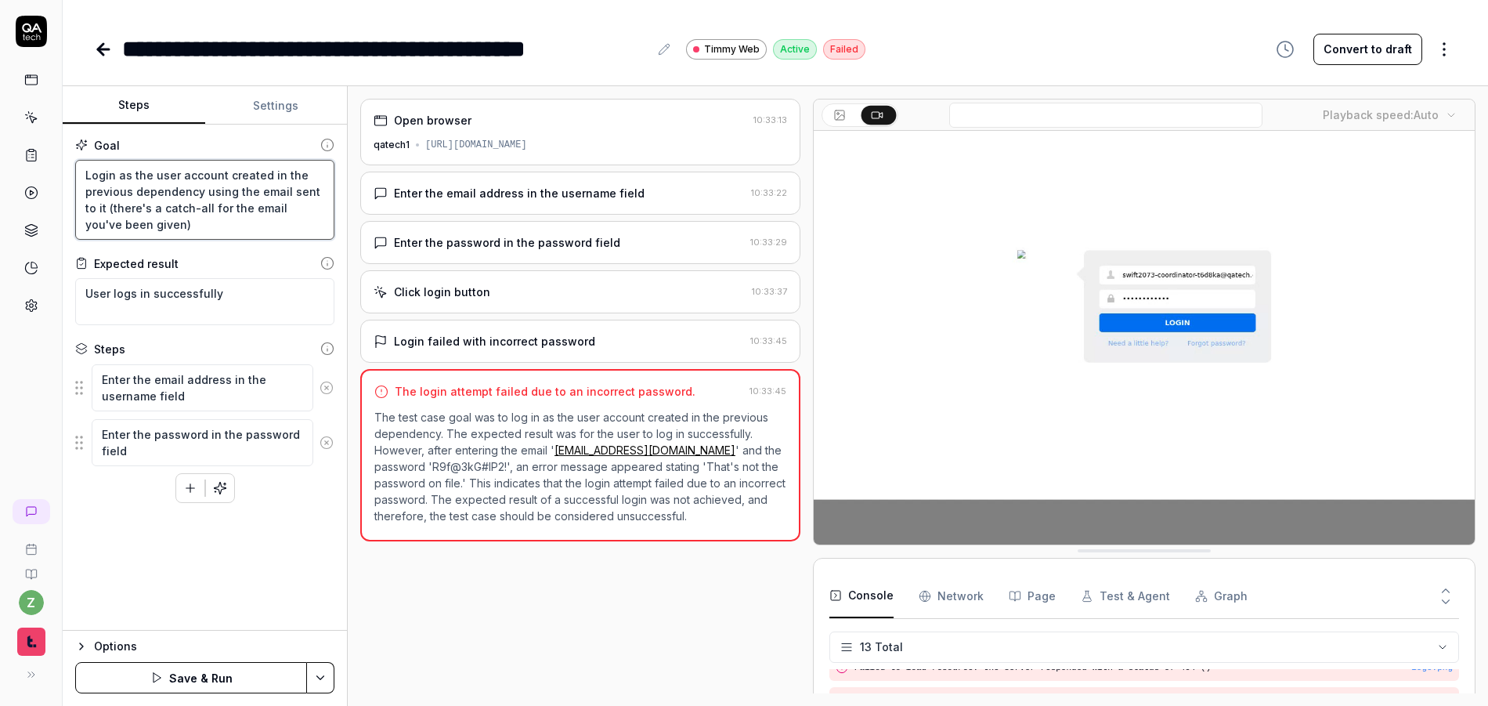
type textarea "Login as the user account created in the previous dependency using the email se…"
type textarea "*"
type textarea "Login as the user account created in the previous dependency using the email se…"
type textarea "*"
type textarea "Login as the user account created in the previous dependency using the email se…"
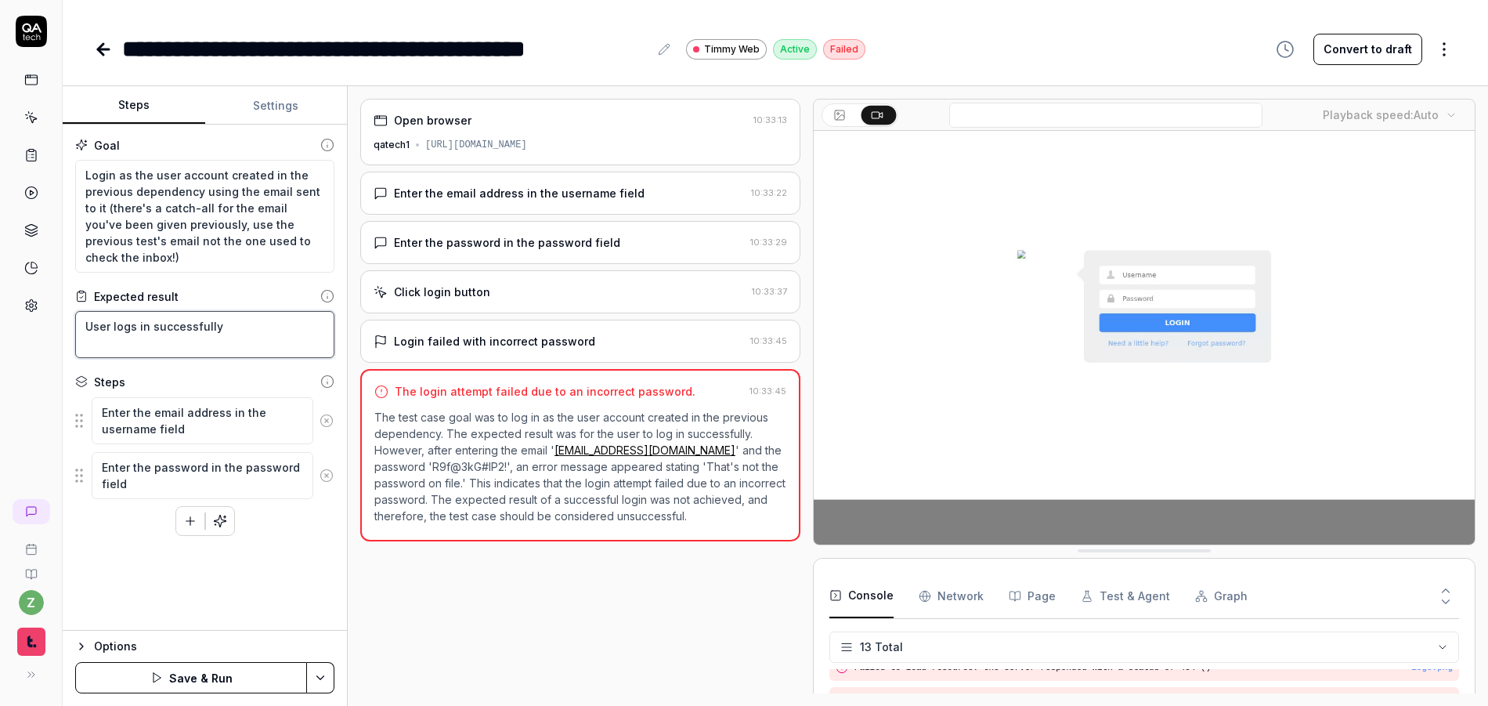
click at [109, 323] on textarea "User logs in successfully" at bounding box center [204, 334] width 259 height 47
click at [147, 323] on textarea "User sets a password and logs in successfully" at bounding box center [204, 334] width 259 height 47
click at [85, 174] on textarea "Login as the user account created in the previous dependency using the email se…" at bounding box center [204, 216] width 259 height 113
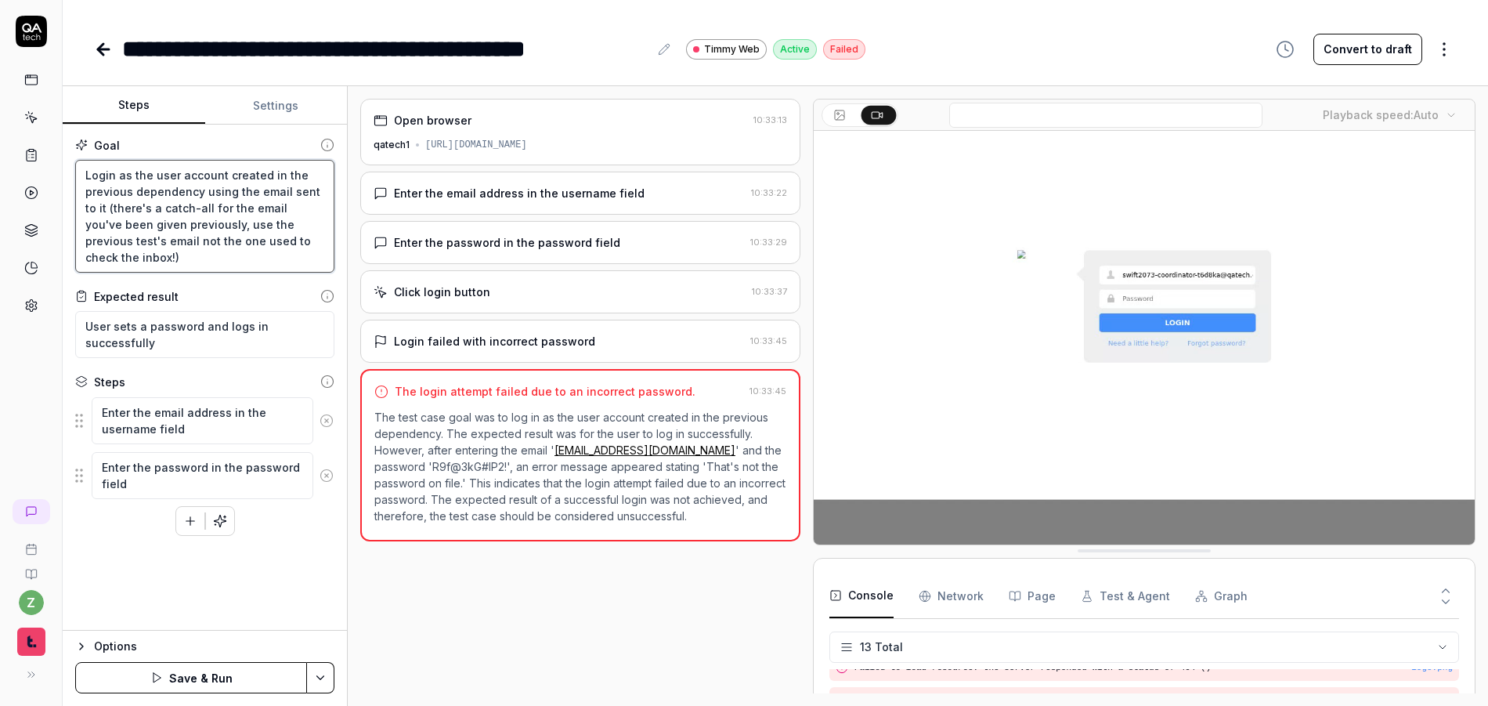
click at [93, 208] on textarea "Login as the user account created in the previous dependency using the email se…" at bounding box center [204, 216] width 259 height 113
click at [185, 261] on textarea "Login as the user account created in the previous dependency using the email se…" at bounding box center [204, 216] width 259 height 113
click at [290, 114] on button "Settings" at bounding box center [276, 106] width 143 height 38
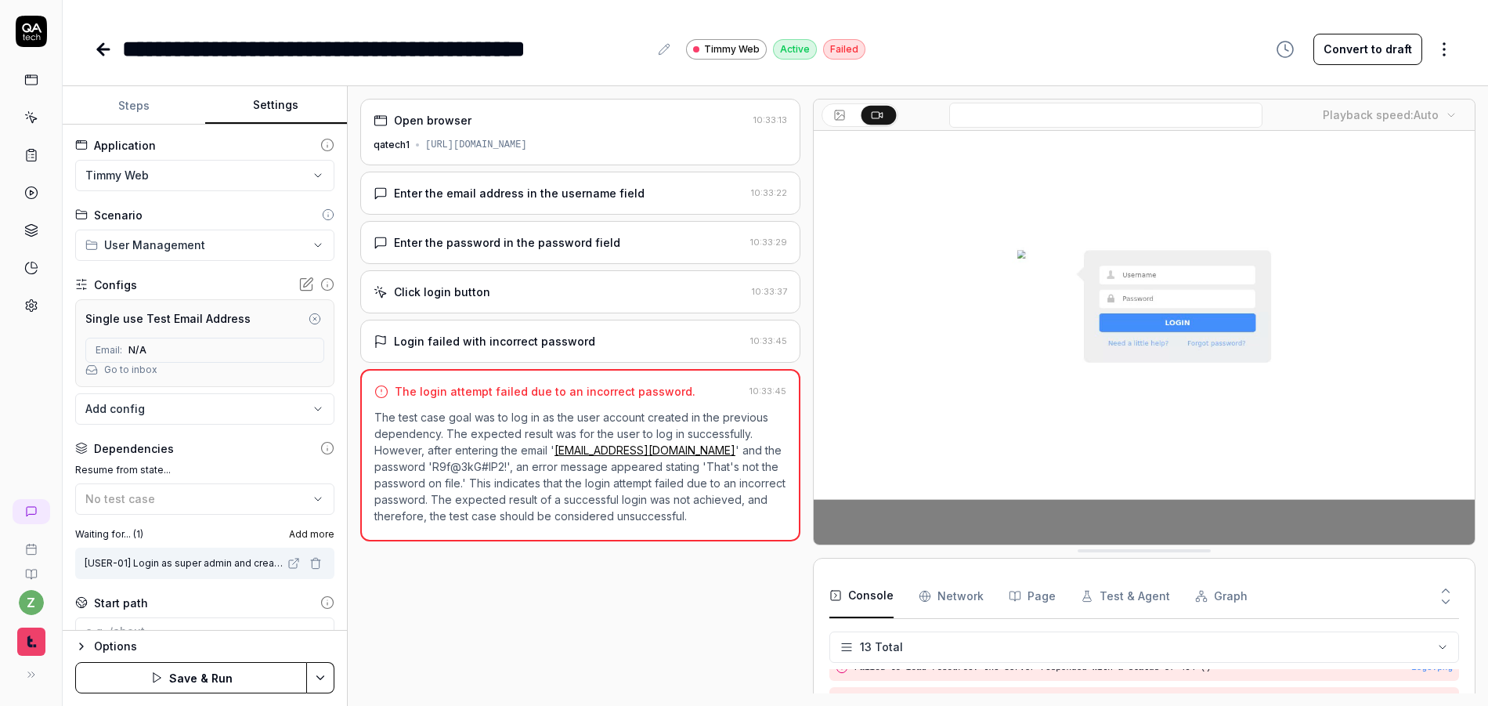
click at [309, 321] on icon "button" at bounding box center [315, 318] width 13 height 13
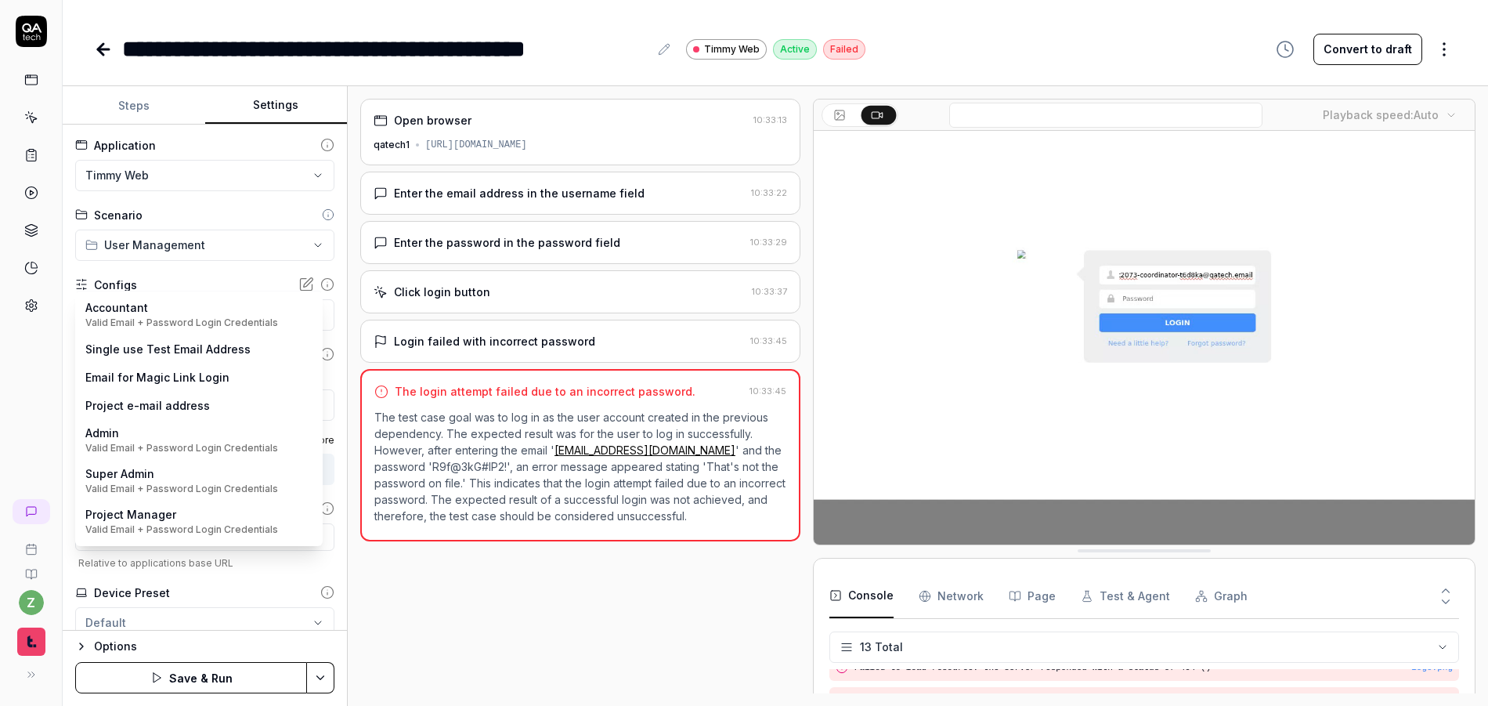
click at [159, 318] on body "**********" at bounding box center [744, 353] width 1488 height 706
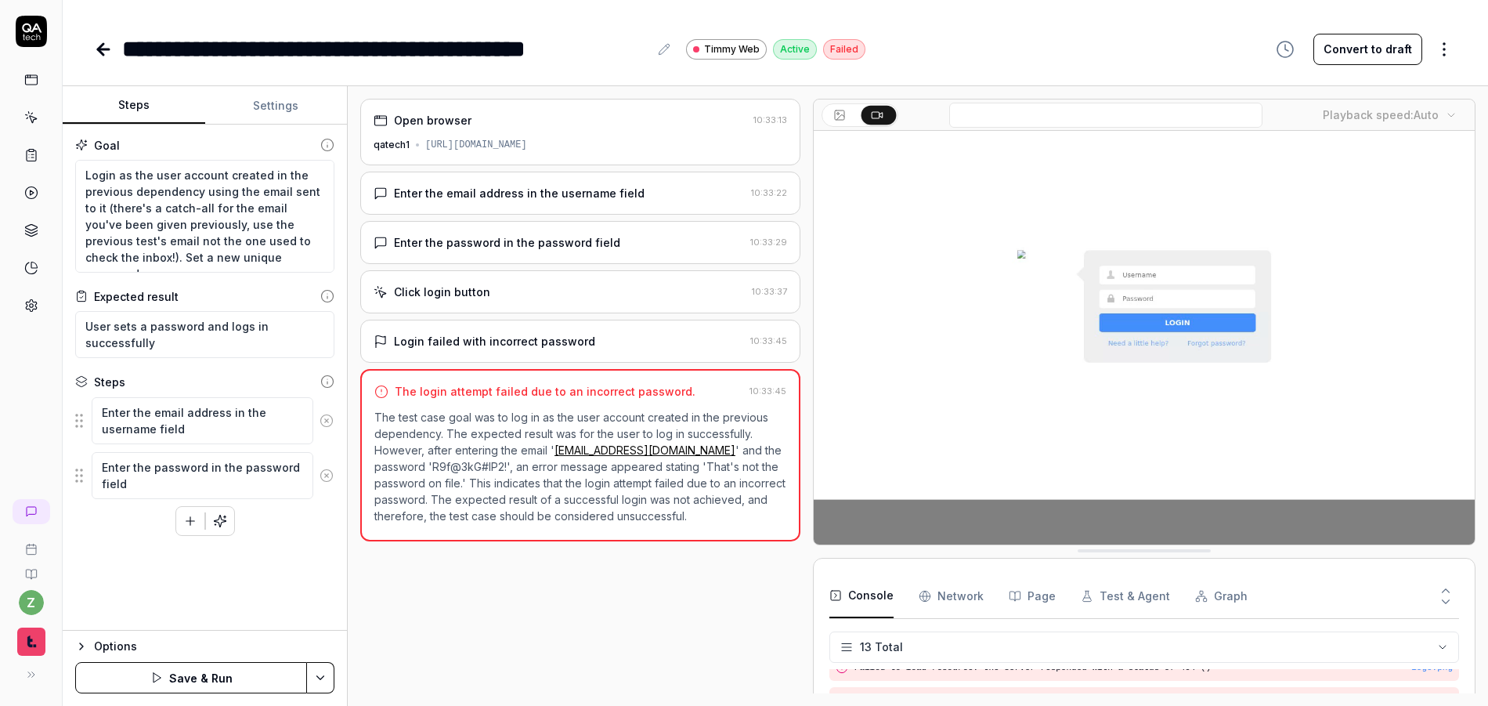
click at [145, 109] on button "Steps" at bounding box center [134, 106] width 143 height 38
click at [326, 417] on icon at bounding box center [327, 421] width 14 height 14
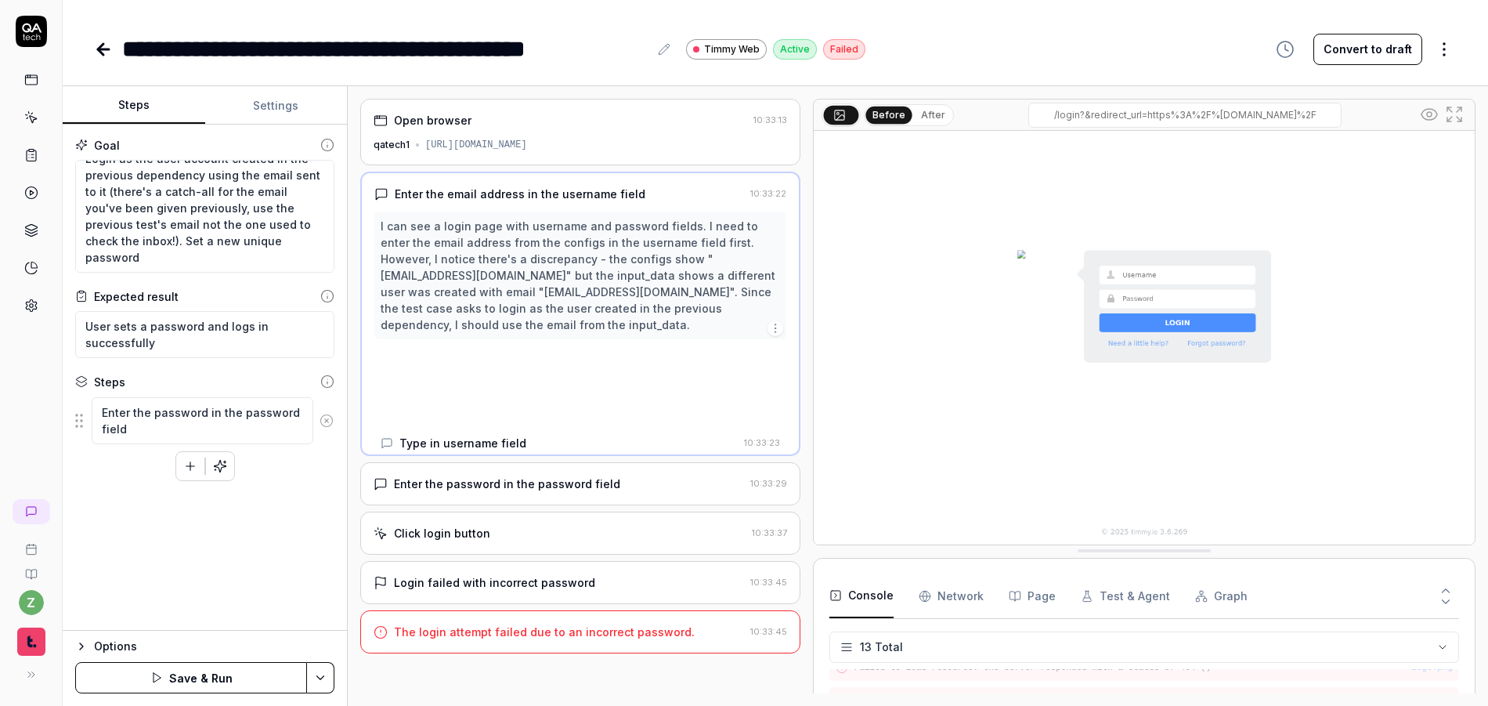
click at [326, 417] on icon at bounding box center [327, 421] width 14 height 14
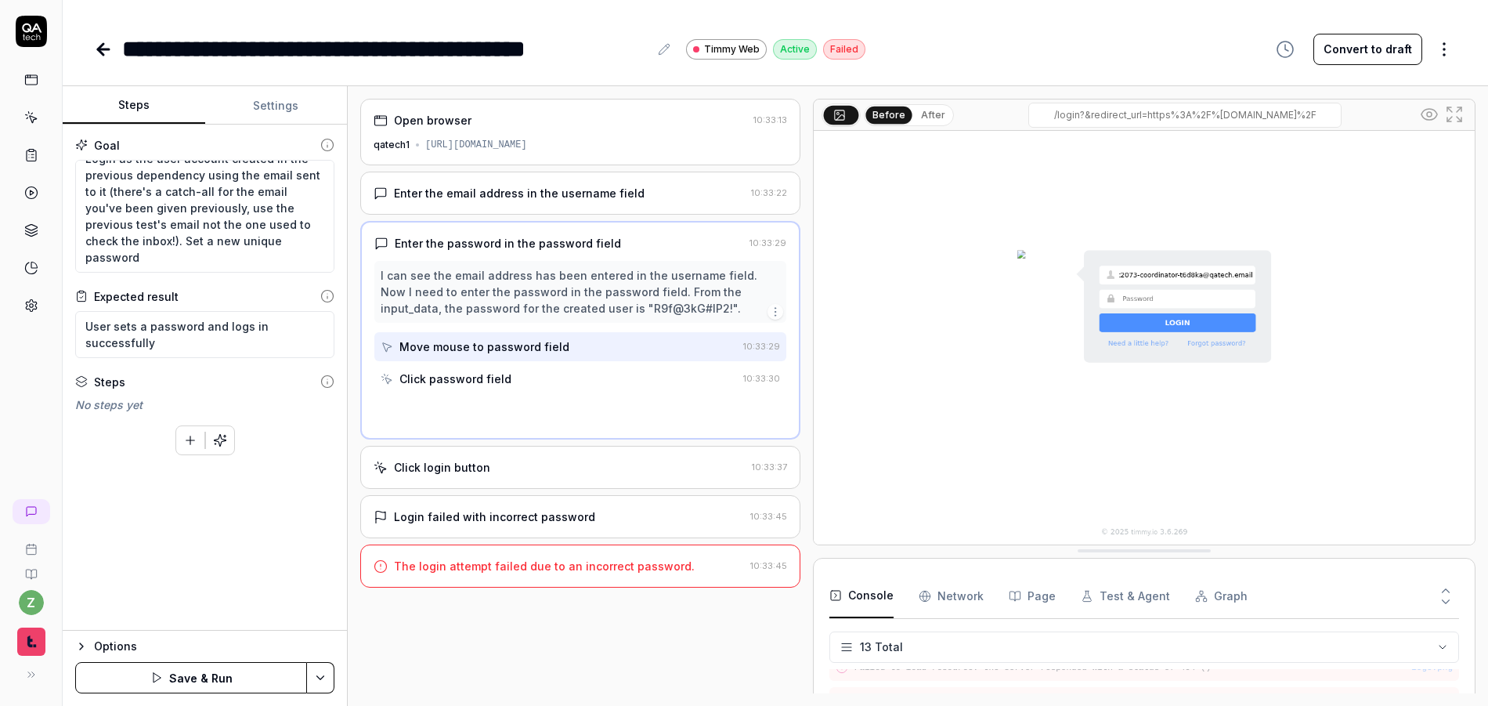
click at [276, 479] on div "Goal Login as the user account created in the previous dependency using the ema…" at bounding box center [205, 378] width 284 height 506
click at [324, 677] on html "**********" at bounding box center [744, 353] width 1488 height 706
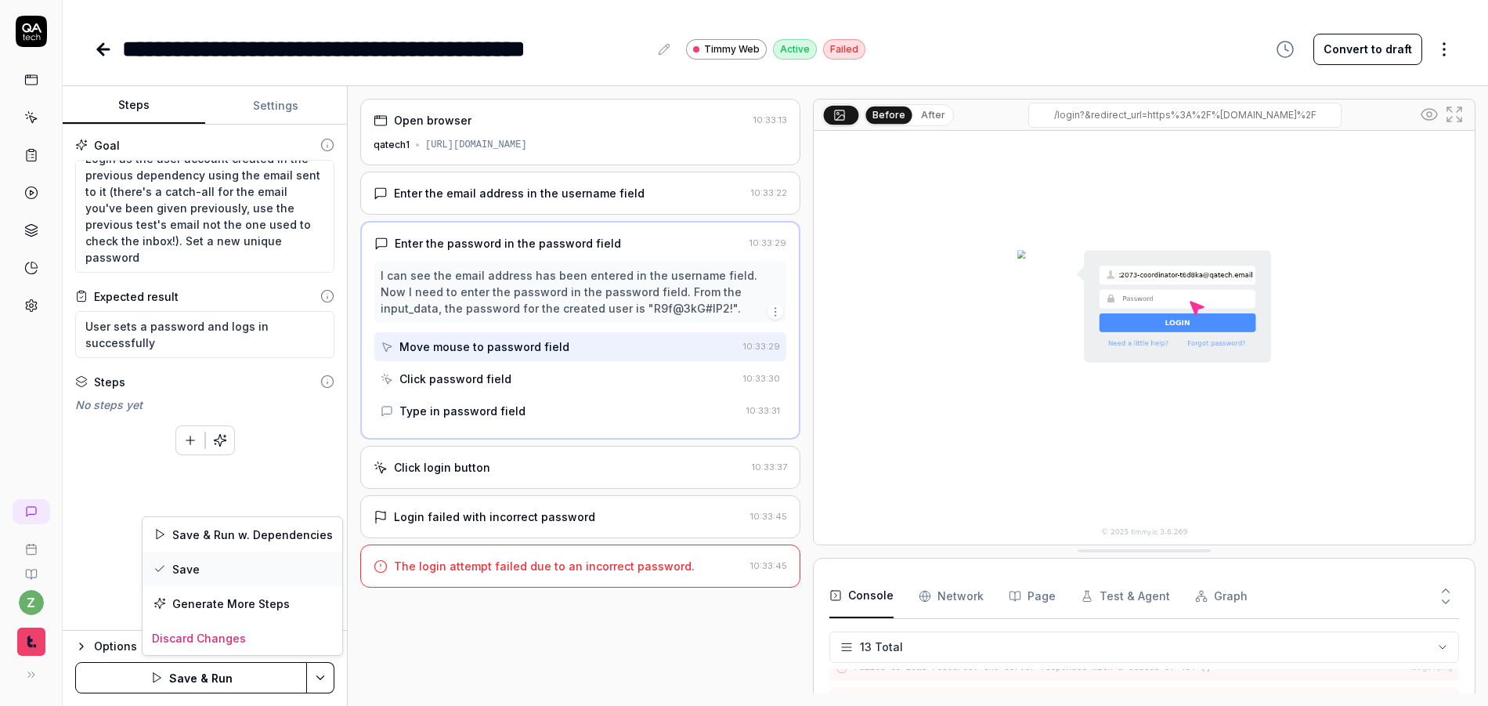
click at [238, 569] on div "Save" at bounding box center [243, 568] width 200 height 34
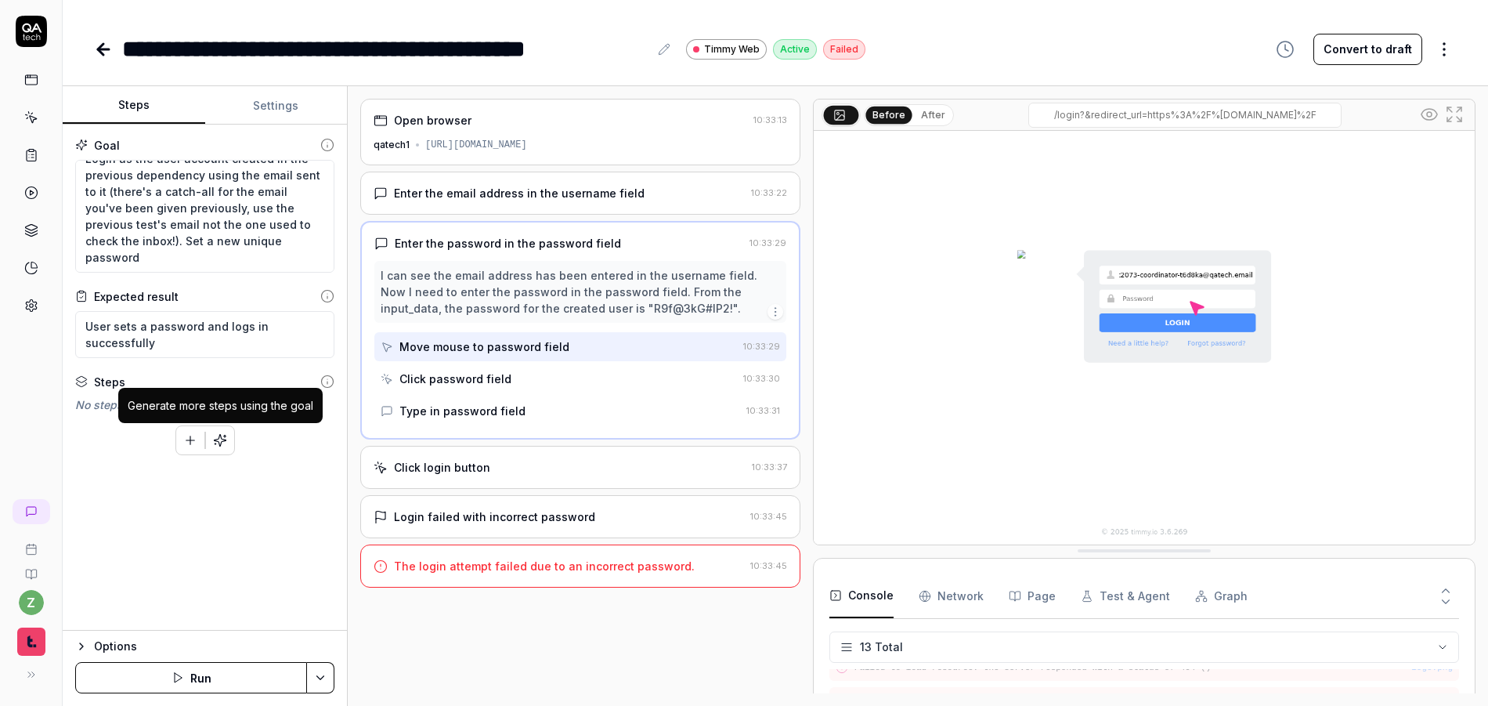
click at [219, 437] on icon "button" at bounding box center [220, 440] width 12 height 12
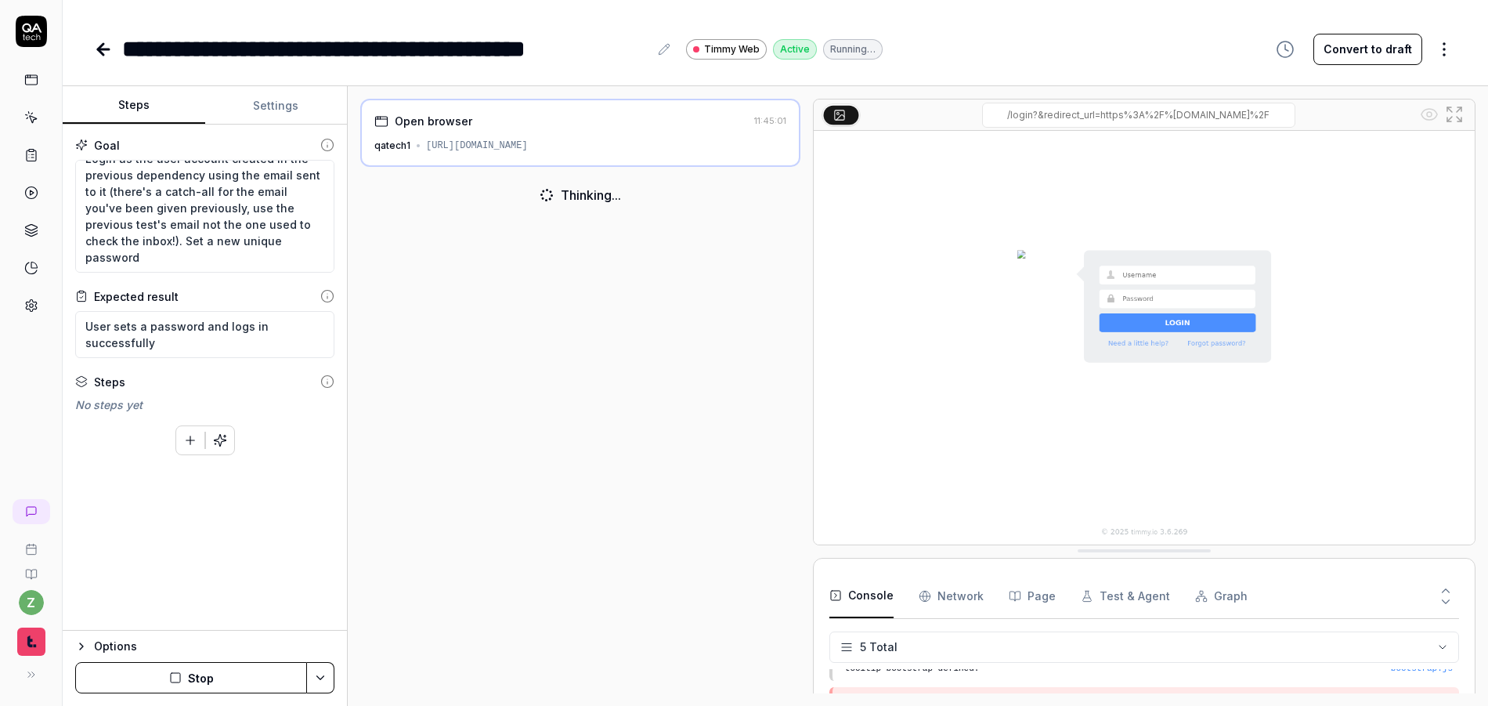
scroll to position [45, 0]
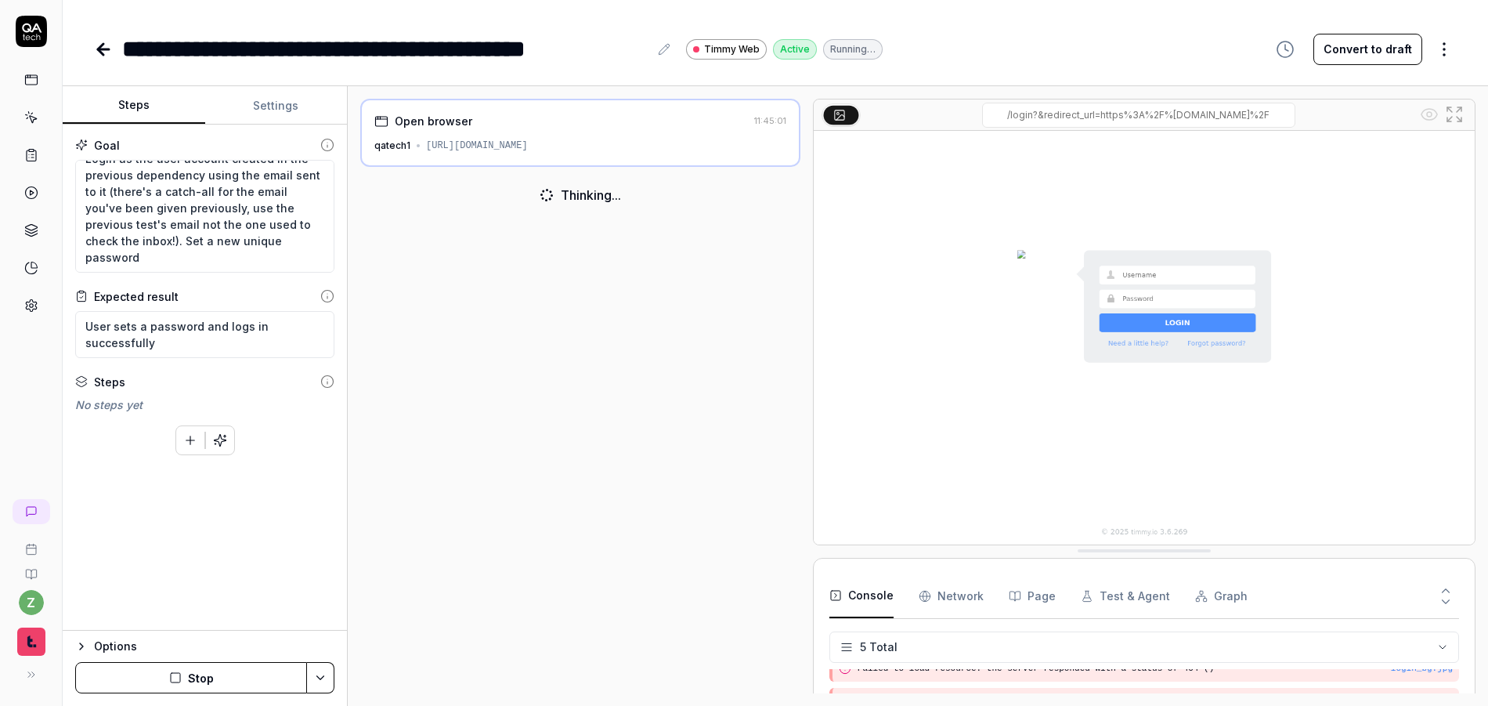
click at [227, 666] on button "Stop" at bounding box center [191, 677] width 232 height 31
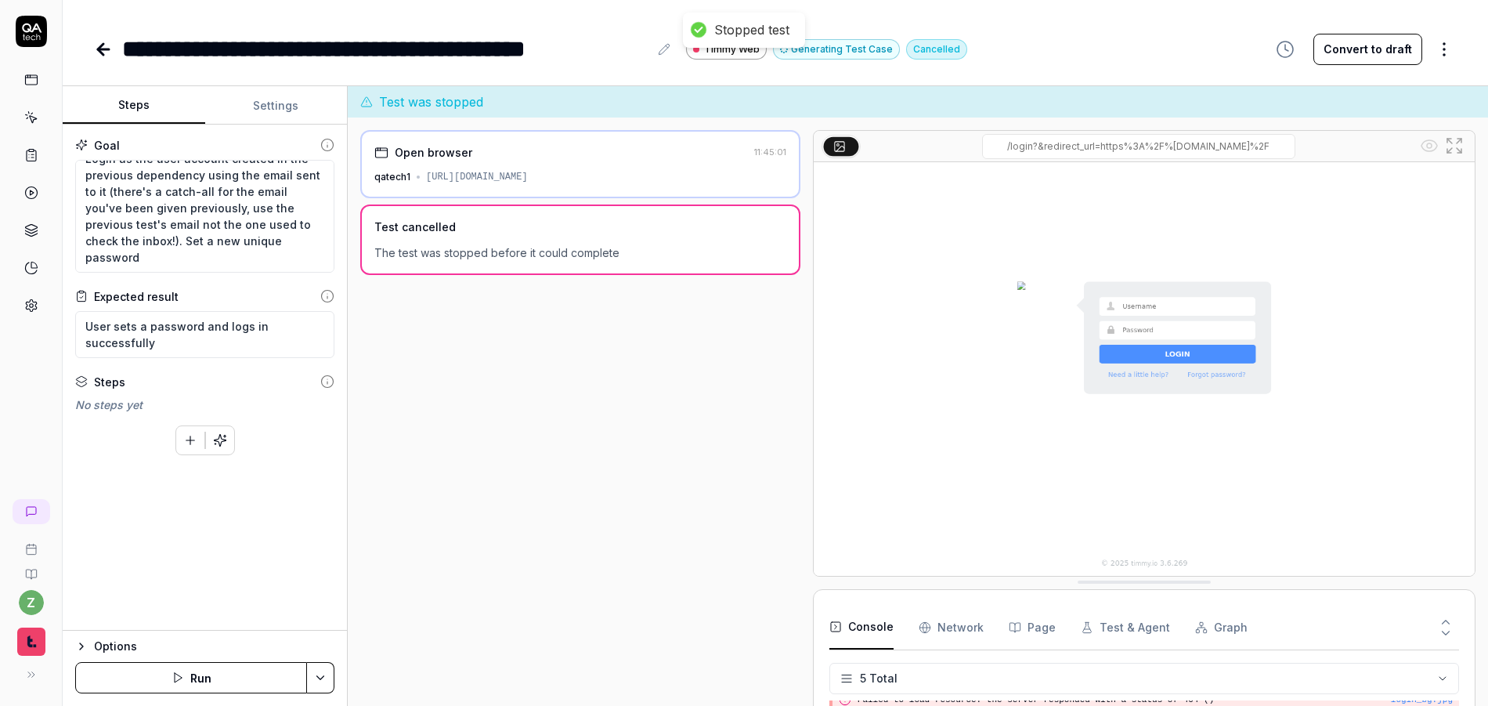
click at [318, 670] on html "**********" at bounding box center [744, 353] width 1488 height 706
click at [269, 599] on div "Run w. Dependencies" at bounding box center [261, 603] width 158 height 34
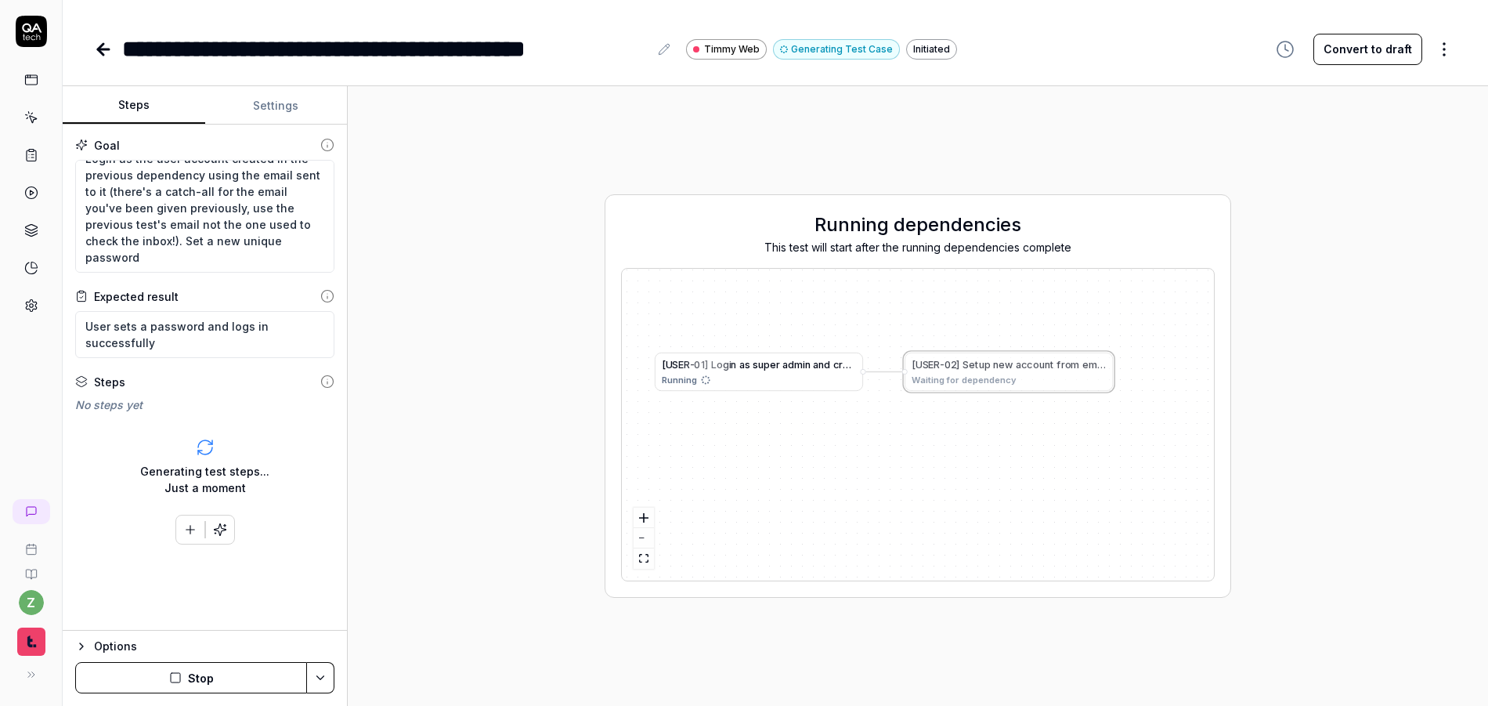
drag, startPoint x: 901, startPoint y: 361, endPoint x: 919, endPoint y: 429, distance: 70.3
click at [919, 429] on div "[ U S E R - 0 1 ] L o g i n a s s u p e r a d m i n a n d c r e a t e a n e w i…" at bounding box center [918, 425] width 592 height 312
drag, startPoint x: 917, startPoint y: 424, endPoint x: 937, endPoint y: 424, distance: 20.4
click at [937, 424] on div "[ U S E R - 0 1 ] L o g i n a s s u p e r a d m i n a n d c r e a t e a n e w i…" at bounding box center [918, 425] width 592 height 312
drag, startPoint x: 866, startPoint y: 420, endPoint x: 876, endPoint y: 428, distance: 12.8
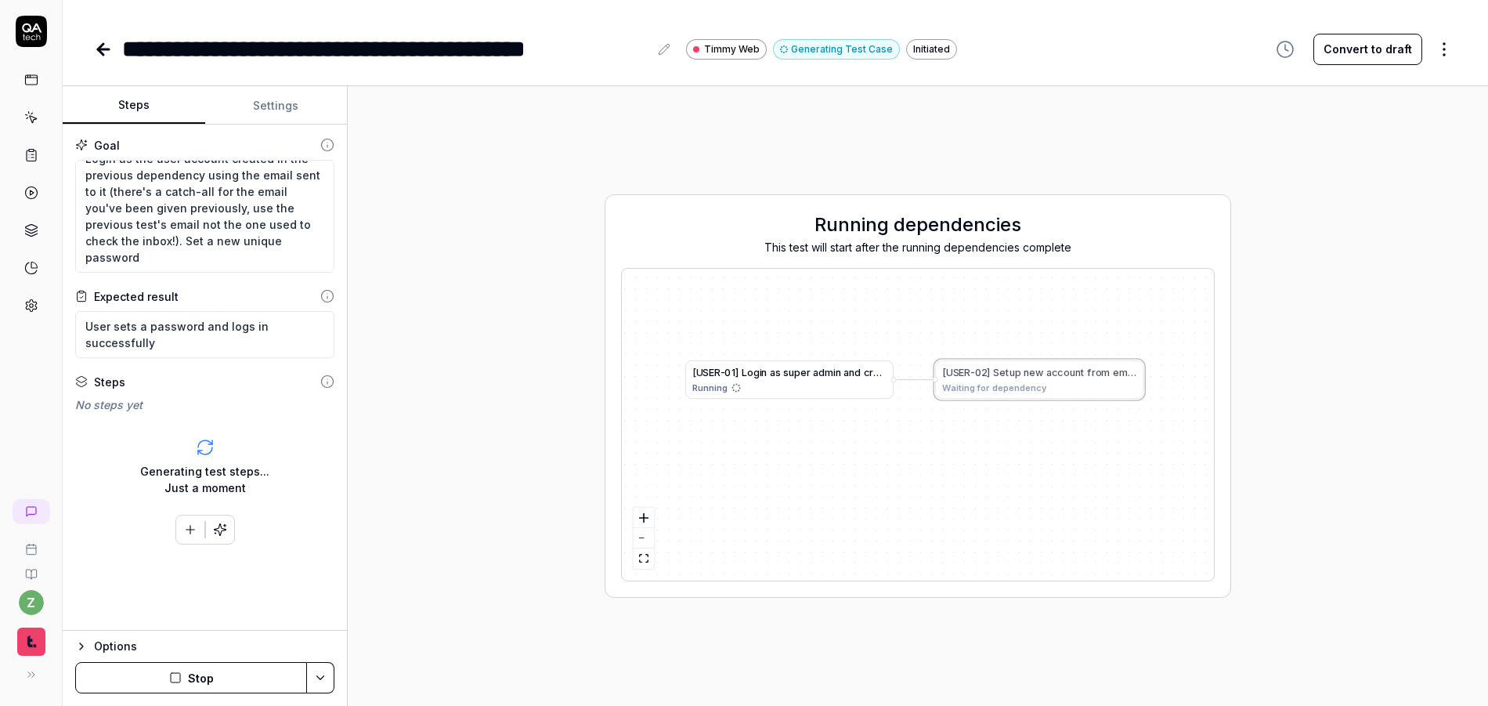
click at [876, 428] on div "[ U S E R - 0 1 ] L o g i n a s s u p e r a d m i n a n d c r e a t e a n e w i…" at bounding box center [918, 425] width 592 height 312
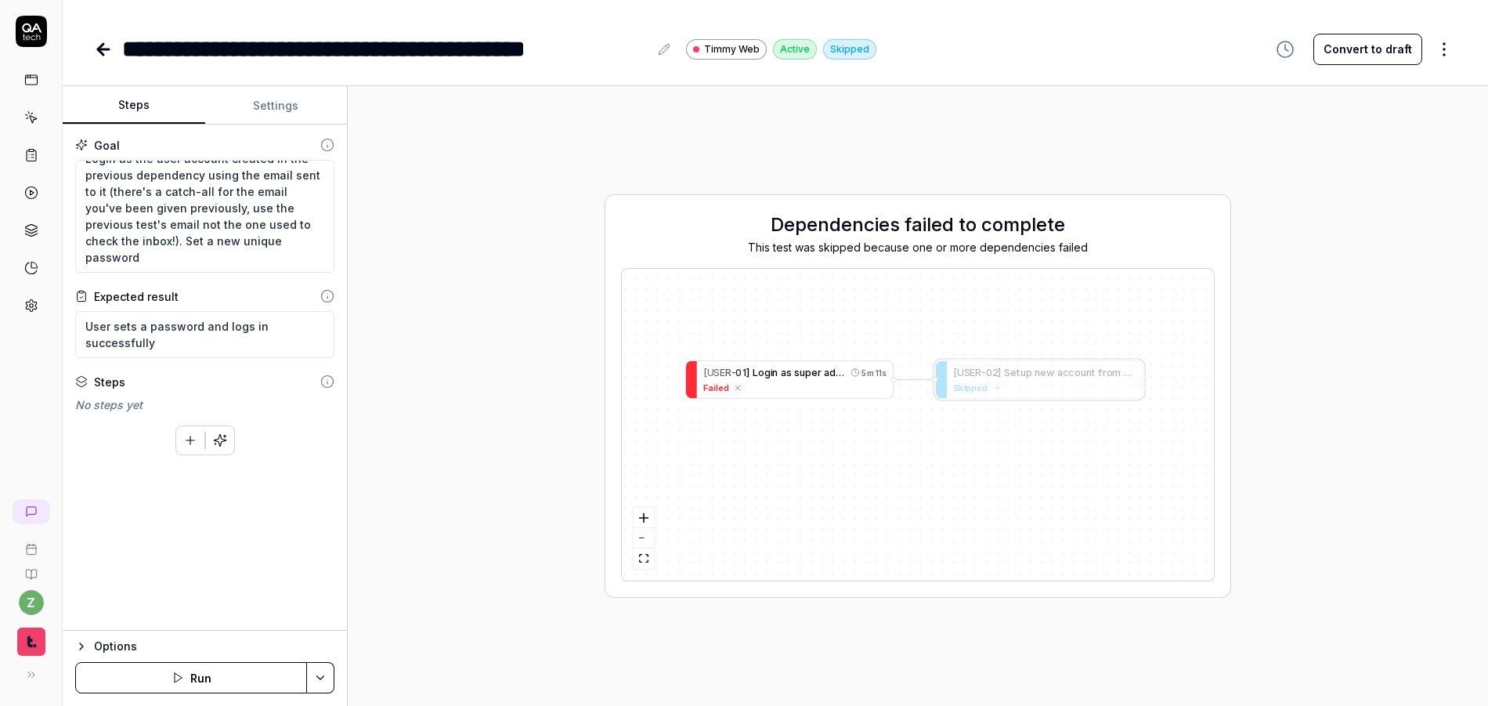
click at [829, 381] on div "Failed" at bounding box center [794, 387] width 183 height 13
click at [777, 377] on span "n" at bounding box center [773, 373] width 5 height 12
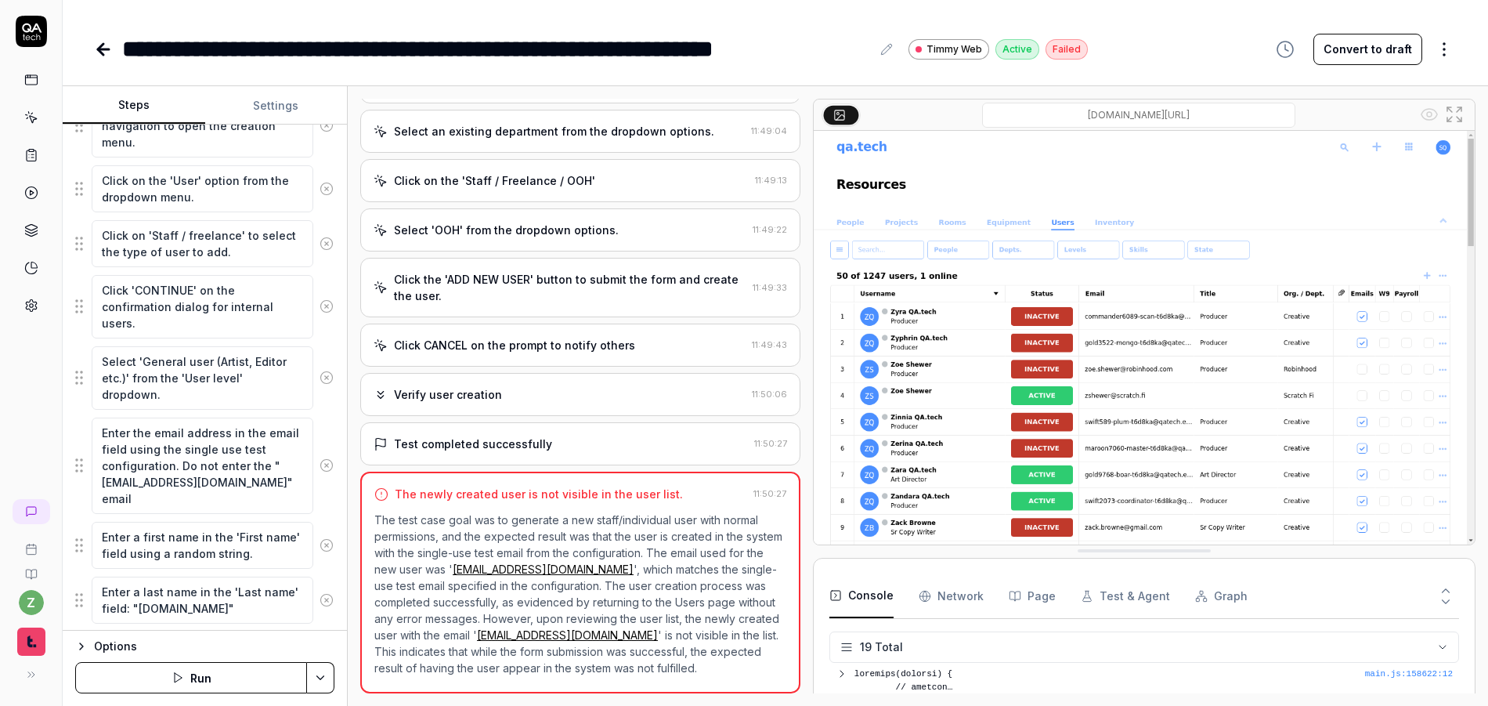
scroll to position [979, 0]
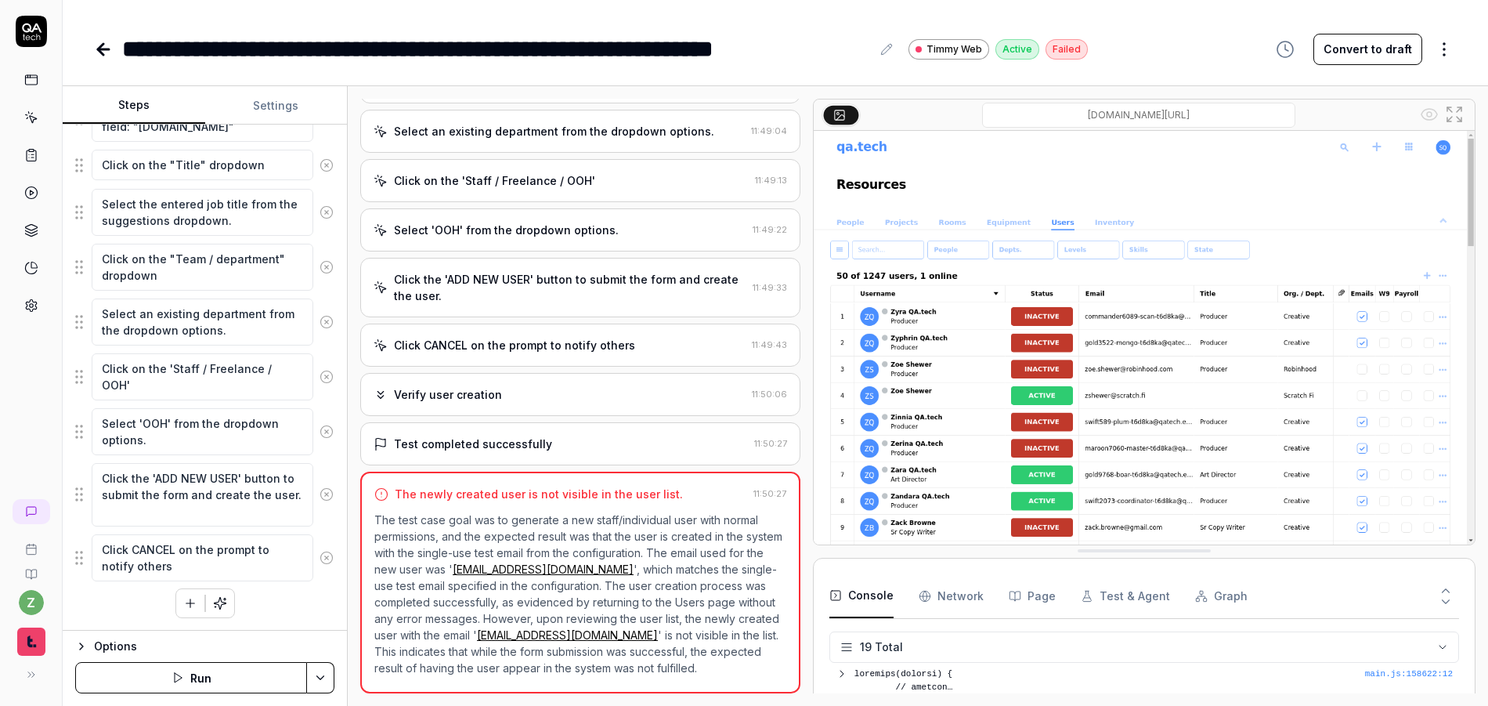
click at [176, 603] on button "button" at bounding box center [190, 603] width 28 height 28
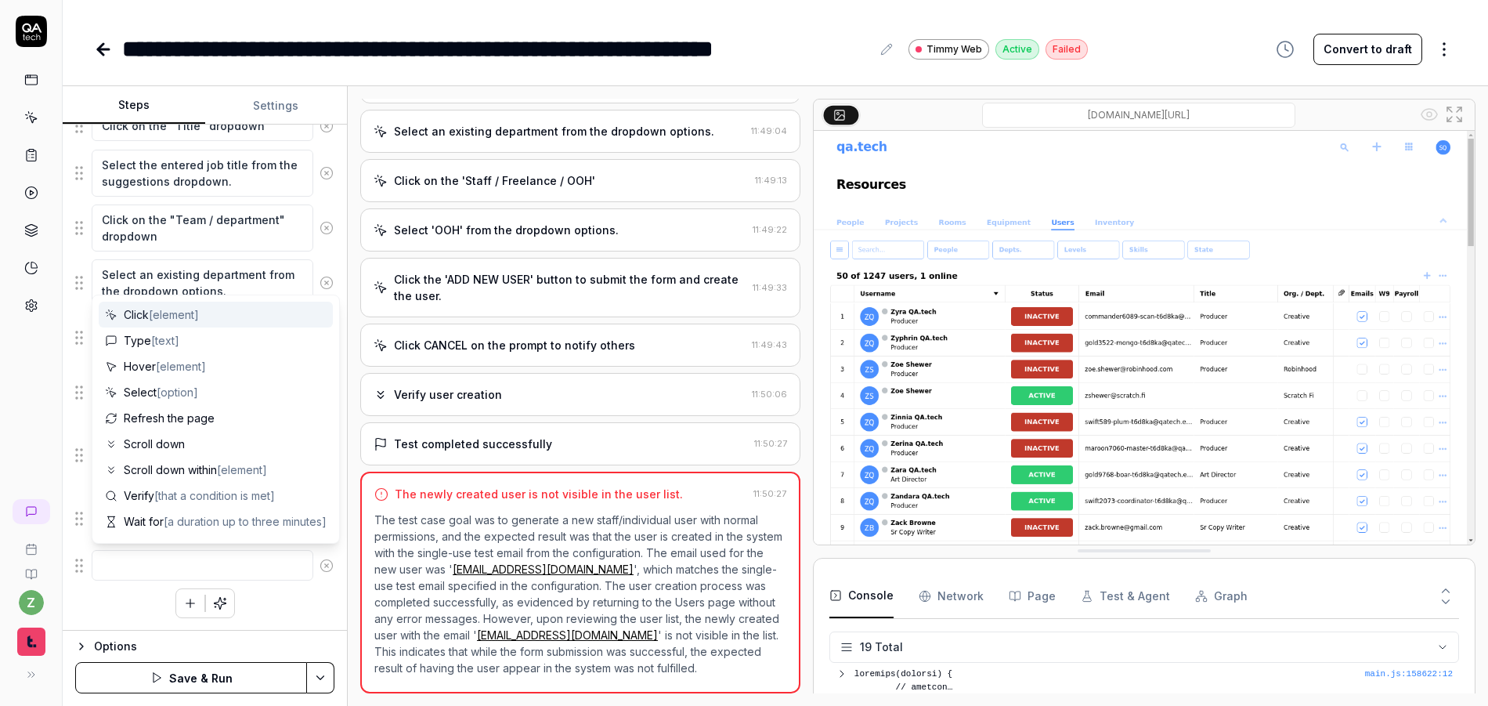
click at [137, 569] on textarea at bounding box center [203, 565] width 222 height 31
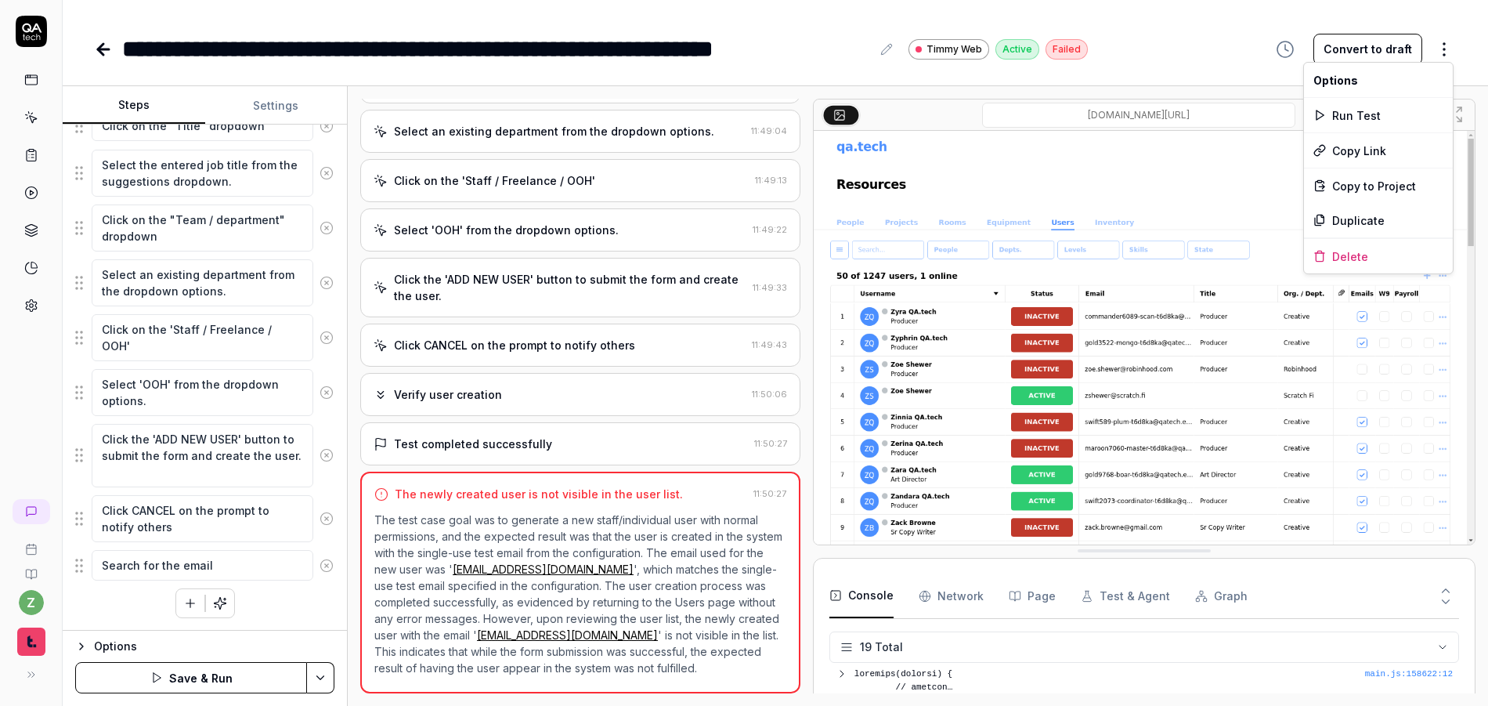
click at [1443, 49] on html "**********" at bounding box center [744, 353] width 1488 height 706
click at [1277, 49] on html "**********" at bounding box center [744, 353] width 1488 height 706
click at [1288, 49] on icon "button" at bounding box center [1285, 49] width 19 height 19
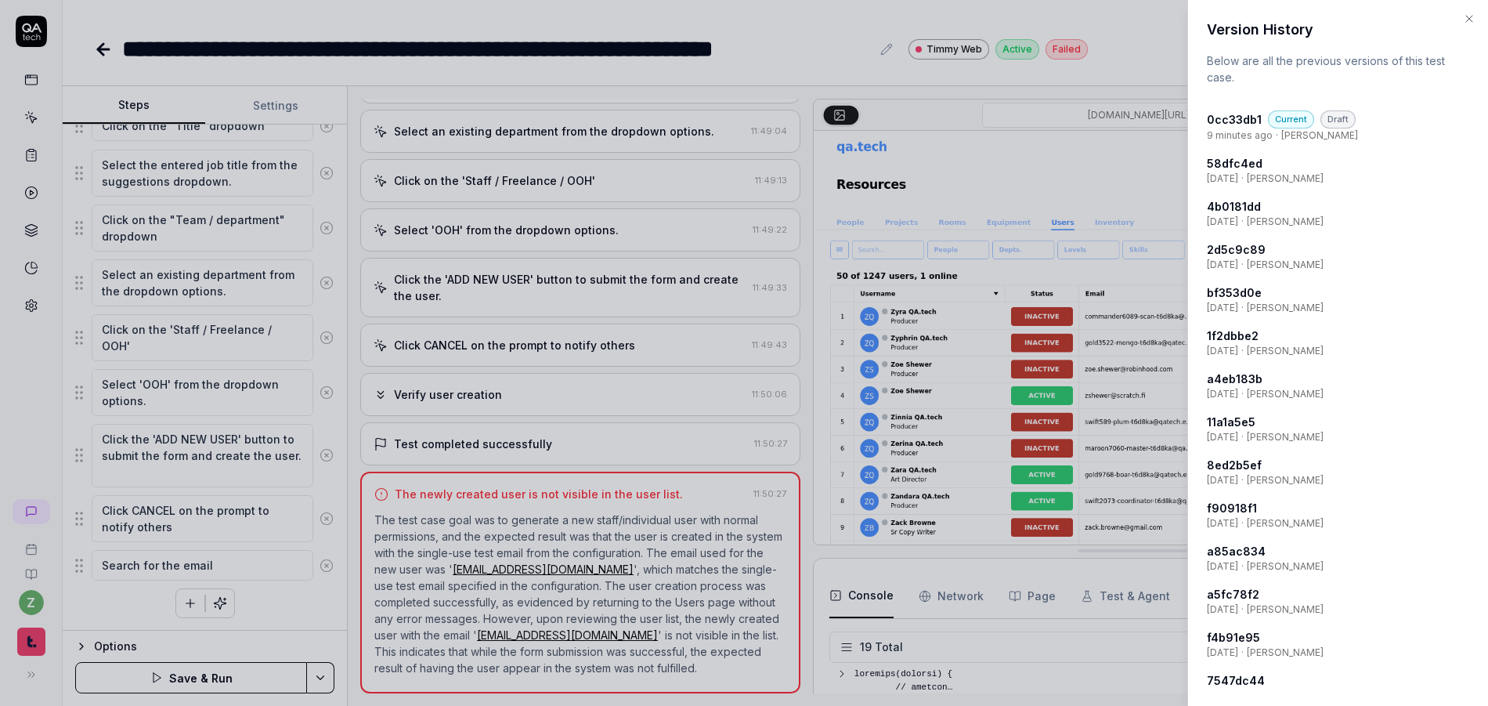
click at [1231, 167] on h4 "58dfc4ed" at bounding box center [1235, 163] width 56 height 16
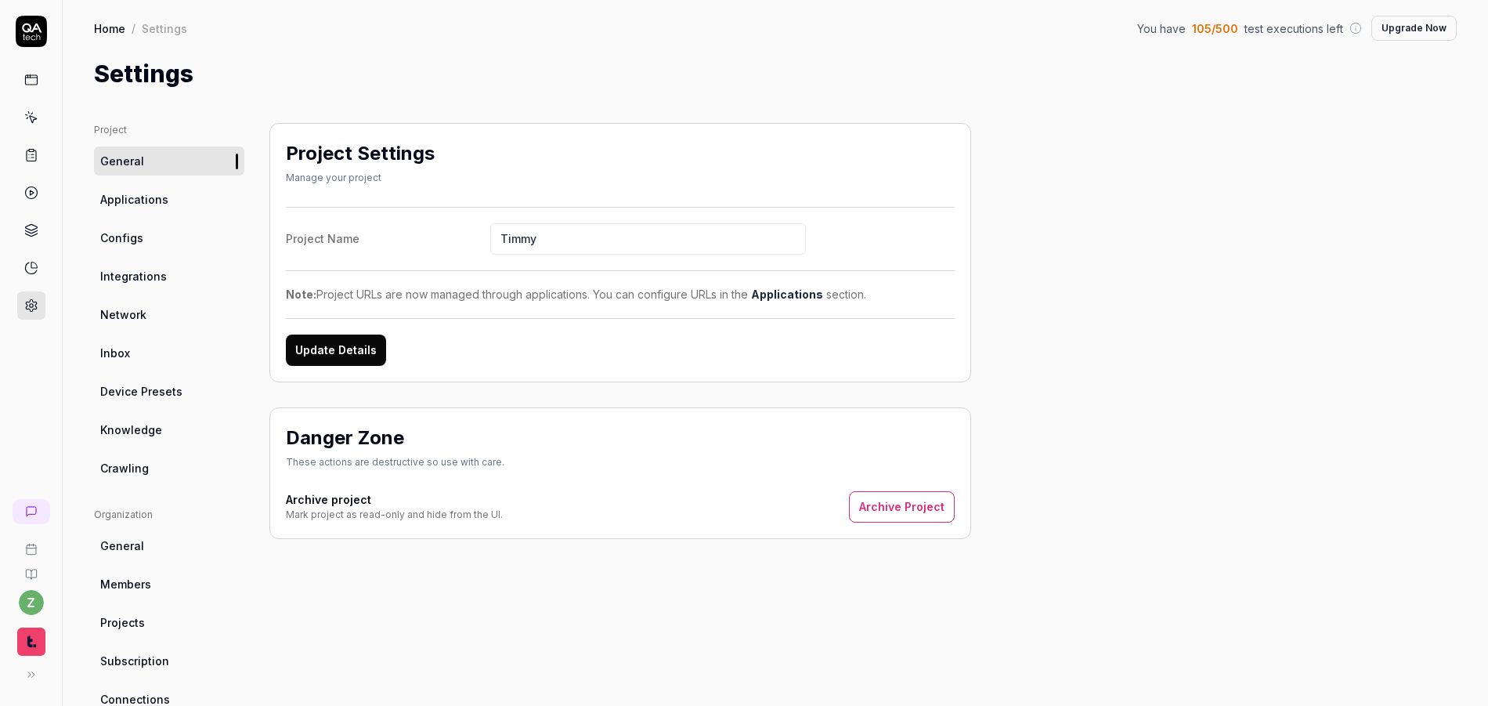
click at [138, 363] on link "Inbox" at bounding box center [169, 352] width 150 height 29
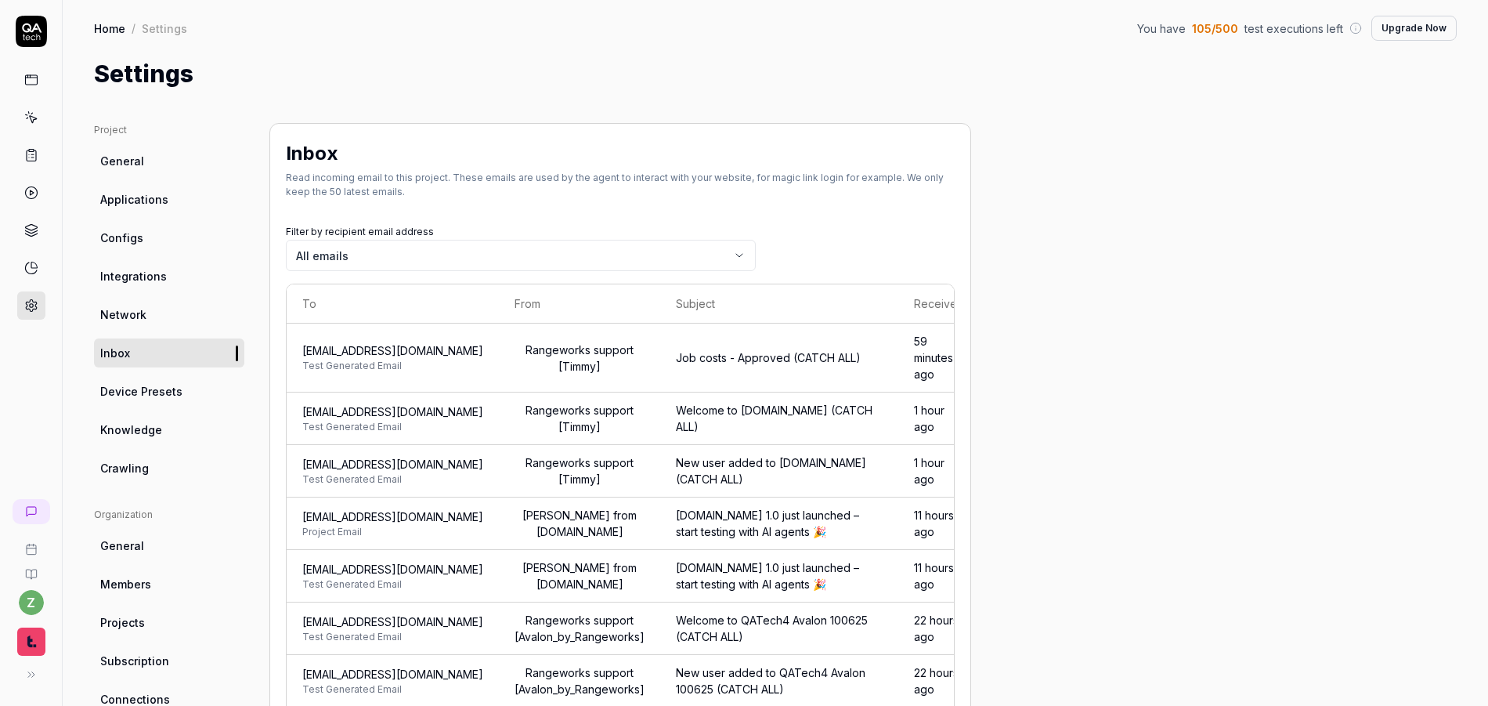
click at [483, 421] on span "Test Generated Email" at bounding box center [392, 427] width 181 height 14
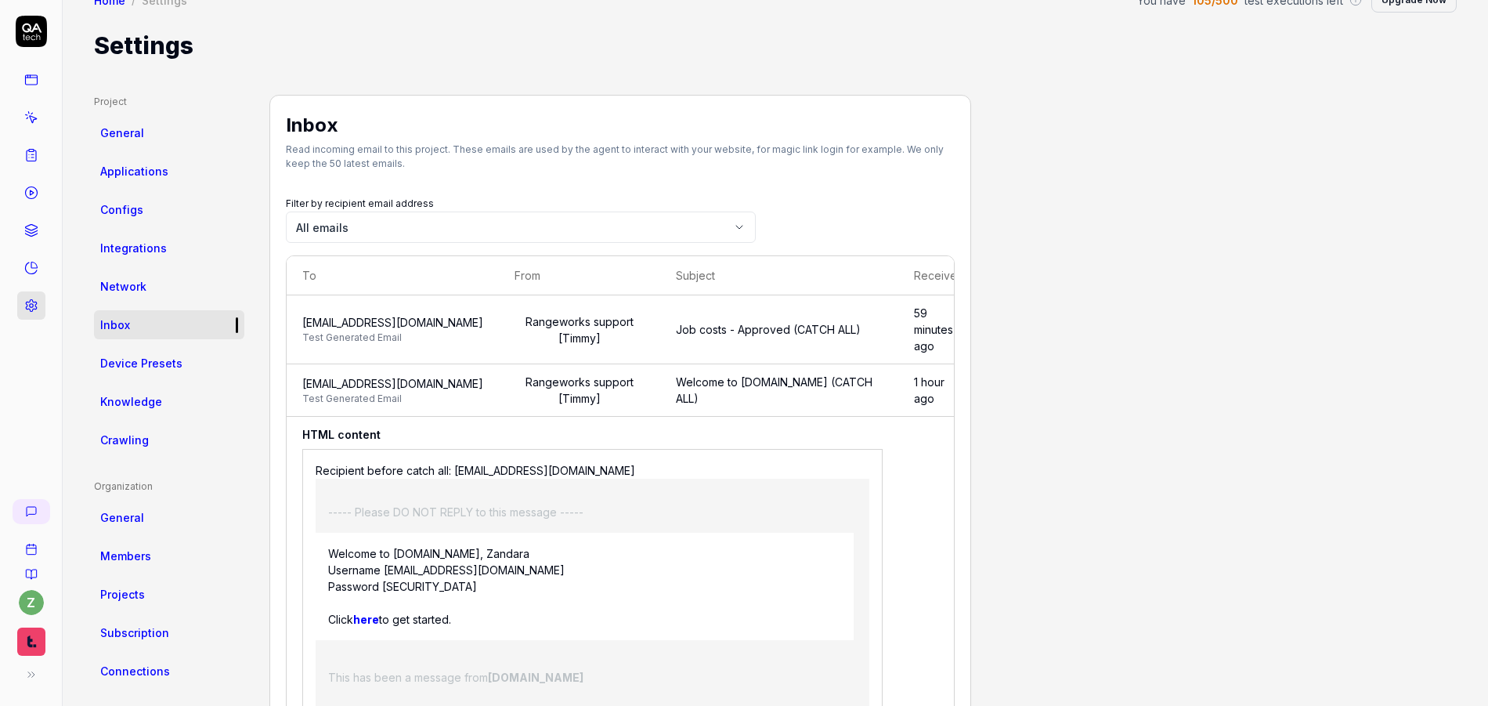
scroll to position [94, 0]
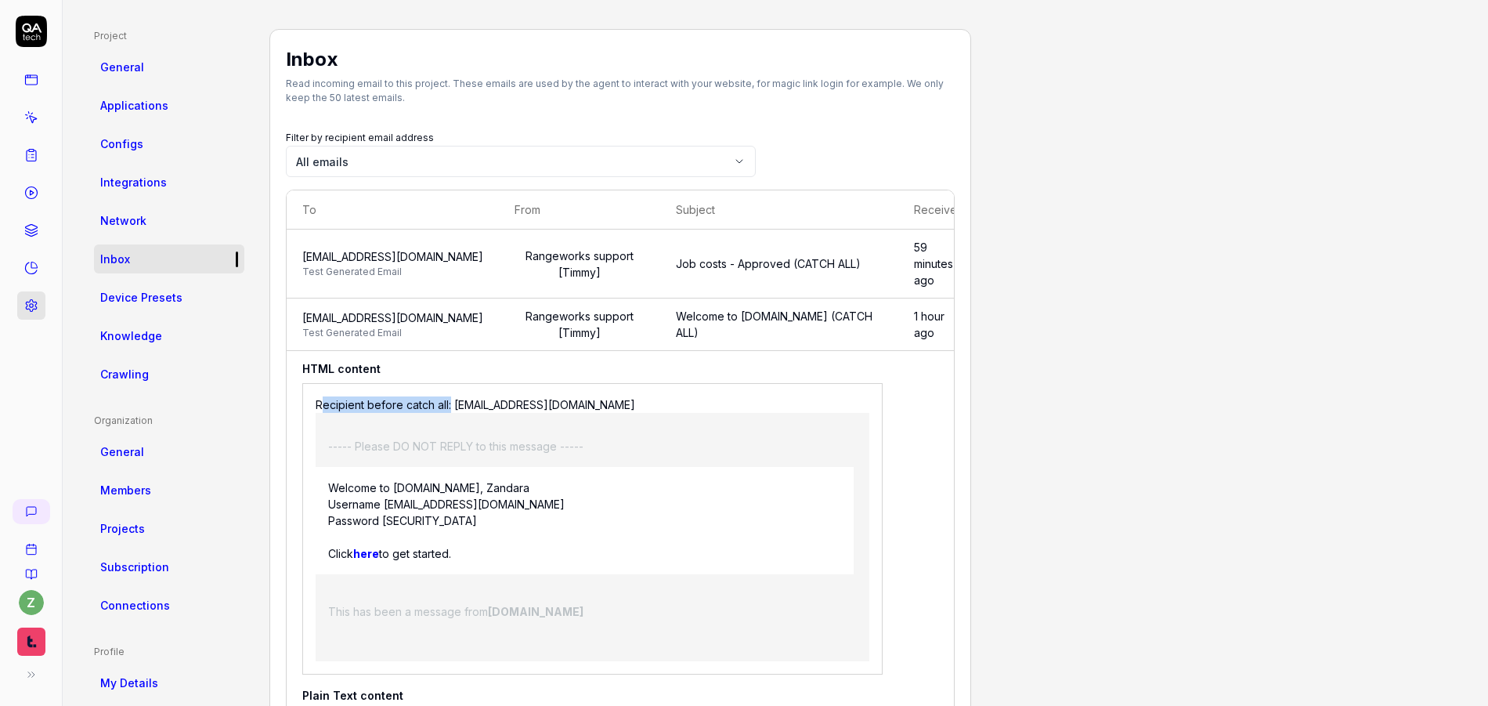
drag, startPoint x: 449, startPoint y: 406, endPoint x: 323, endPoint y: 407, distance: 125.3
click at [323, 407] on h2 "Recipient before catch all: swift2073-coordinator-t6d8ka@qatech.email" at bounding box center [593, 404] width 554 height 16
click at [321, 407] on h2 "Recipient before catch all: swift2073-coordinator-t6d8ka@qatech.email" at bounding box center [593, 404] width 554 height 16
drag, startPoint x: 316, startPoint y: 407, endPoint x: 460, endPoint y: 402, distance: 145.0
click at [448, 406] on h2 "Recipient before catch all: swift2073-coordinator-t6d8ka@qatech.email" at bounding box center [593, 404] width 554 height 16
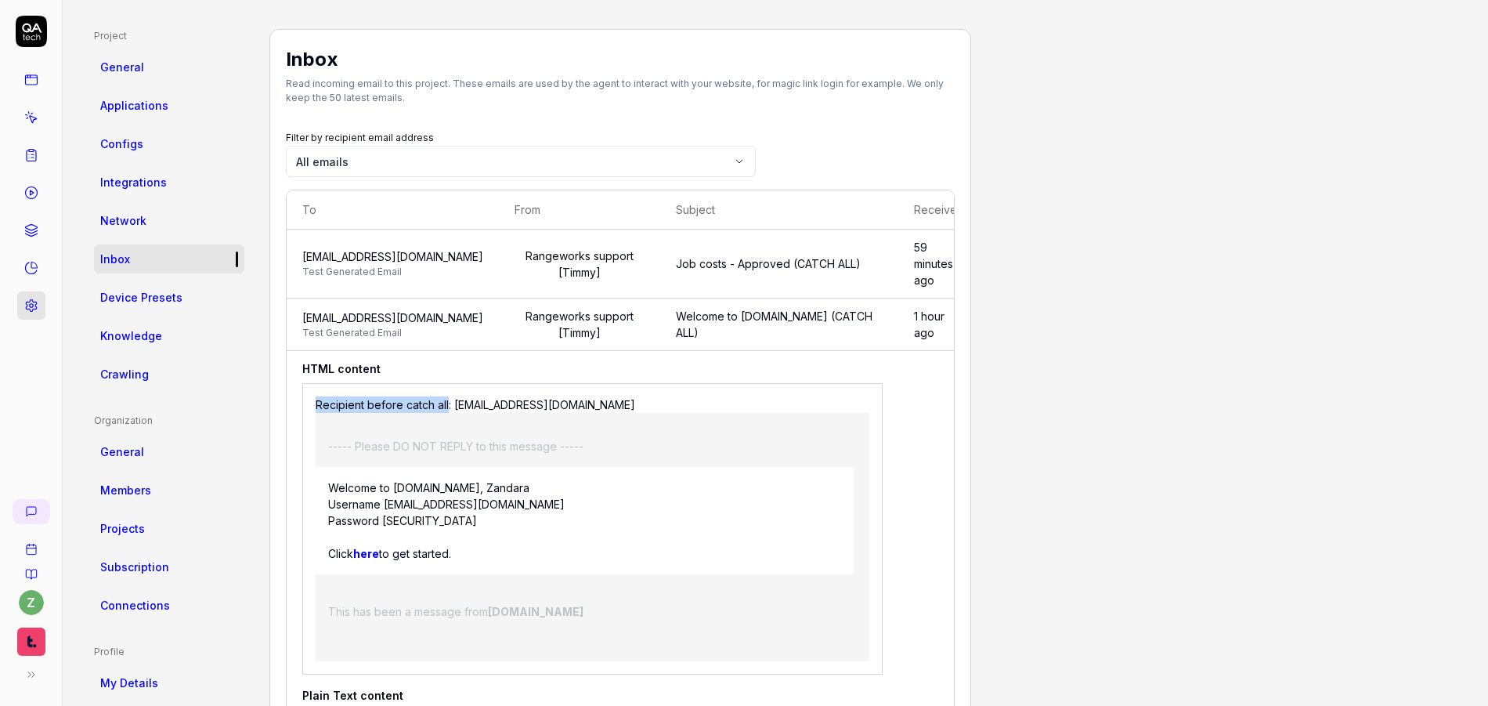
copy h2 "Recipient before catch all"
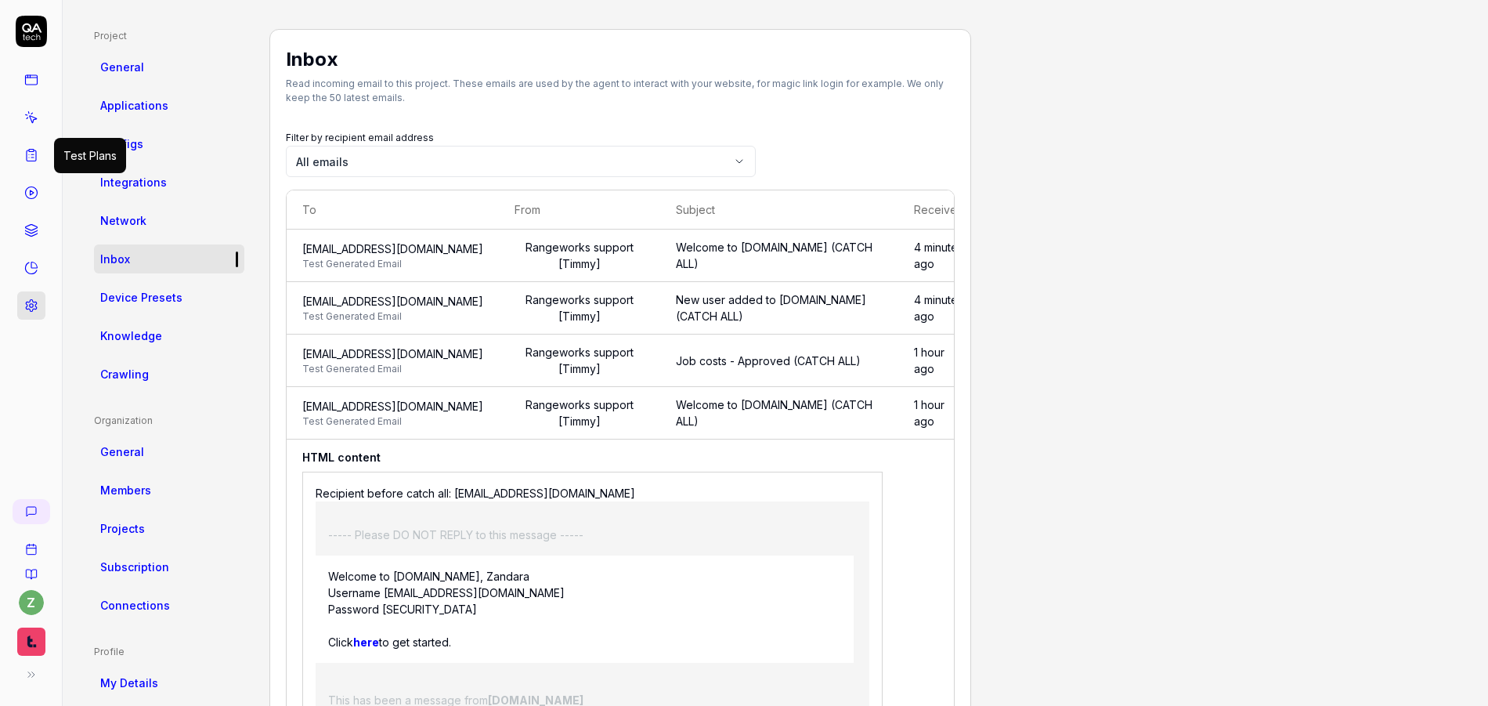
click at [31, 116] on icon at bounding box center [32, 119] width 7 height 7
click at [40, 123] on link at bounding box center [31, 117] width 28 height 28
click at [28, 119] on icon at bounding box center [31, 117] width 14 height 14
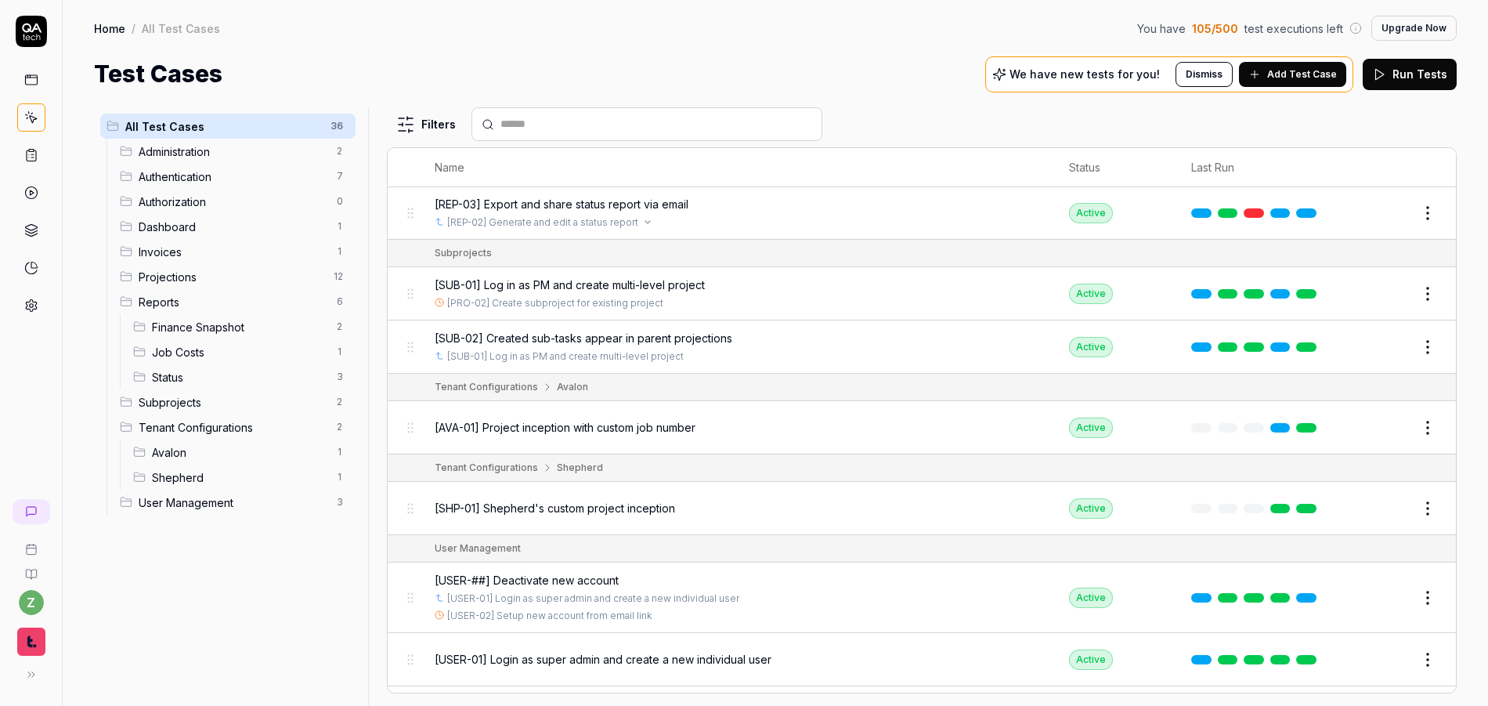
scroll to position [1809, 0]
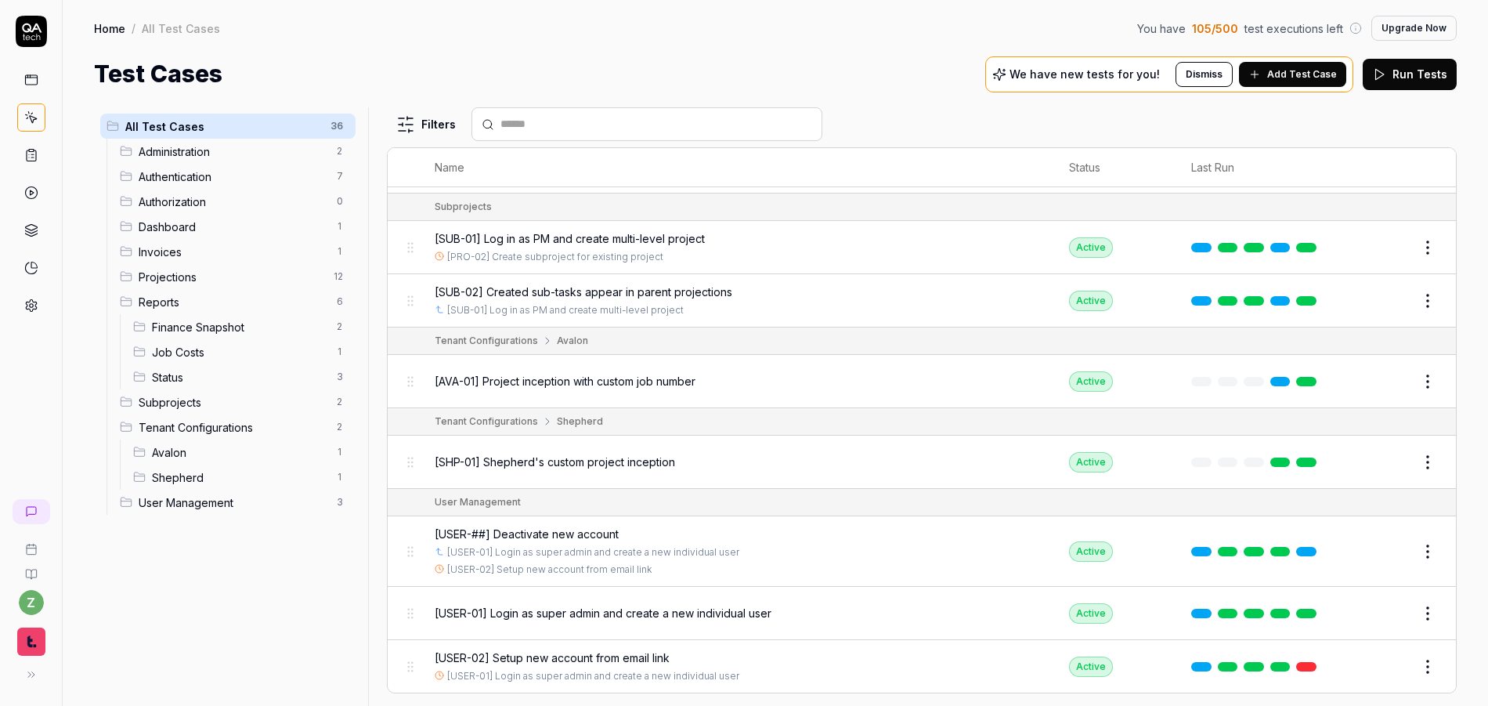
click at [551, 660] on span "[USER-02] Setup new account from email link" at bounding box center [552, 657] width 235 height 16
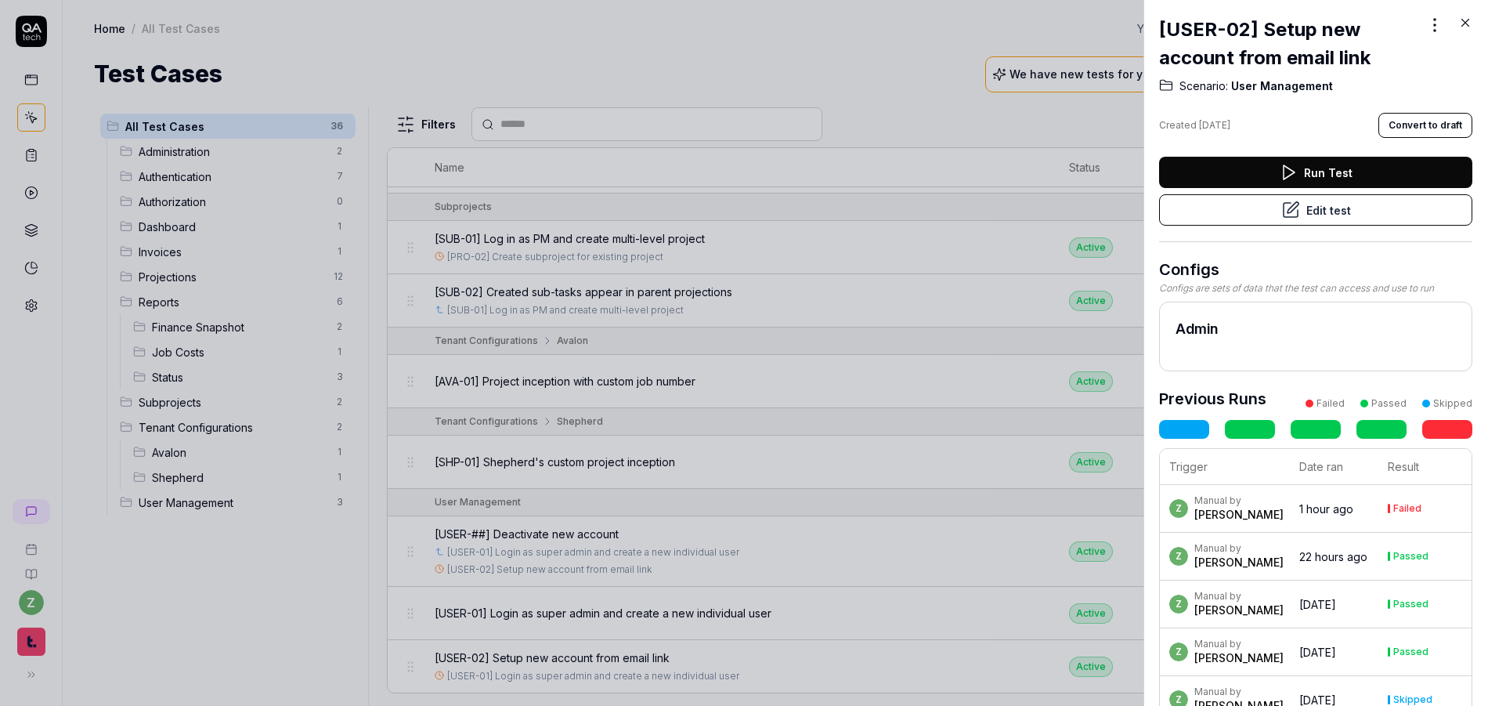
click at [1313, 223] on button "Edit test" at bounding box center [1315, 209] width 313 height 31
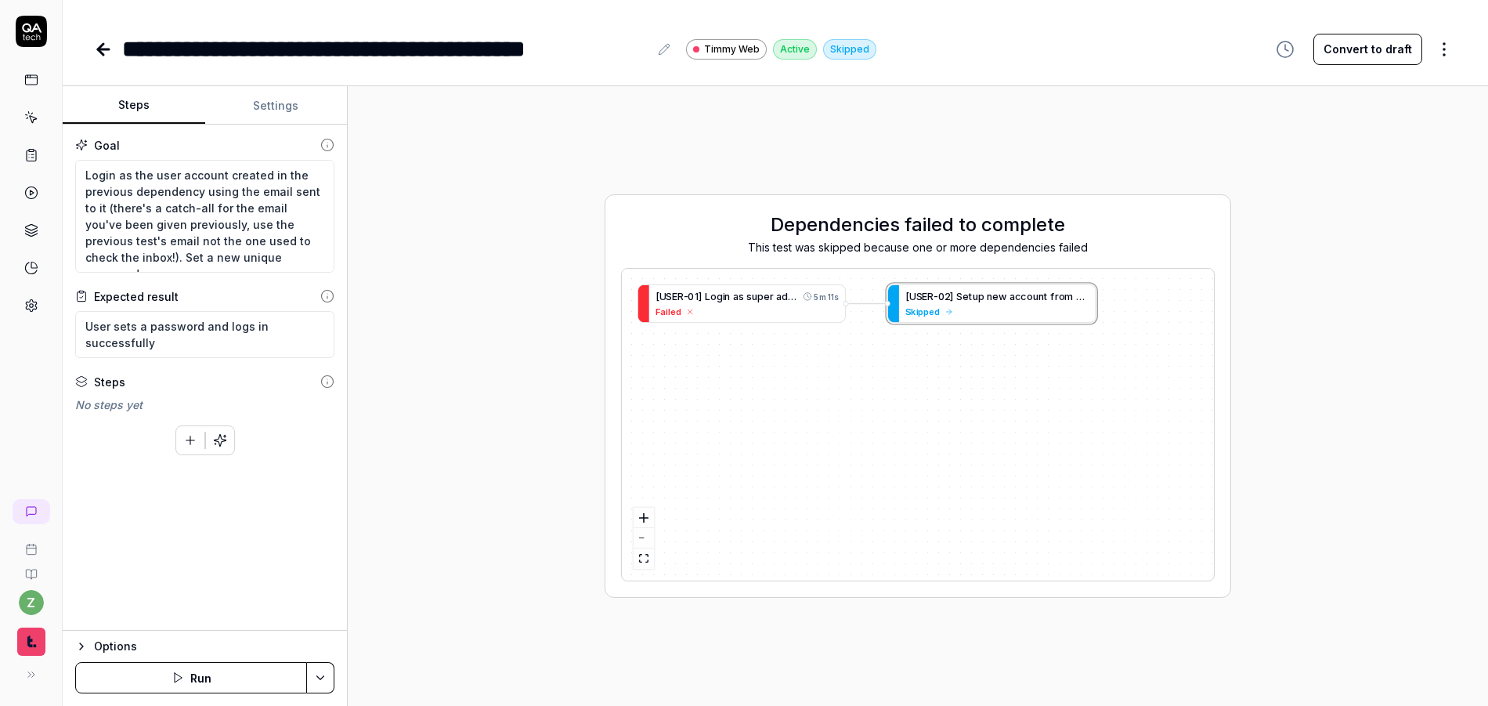
click at [320, 682] on html "**********" at bounding box center [744, 353] width 1488 height 706
click at [265, 601] on div "Run w. Dependencies" at bounding box center [261, 603] width 158 height 34
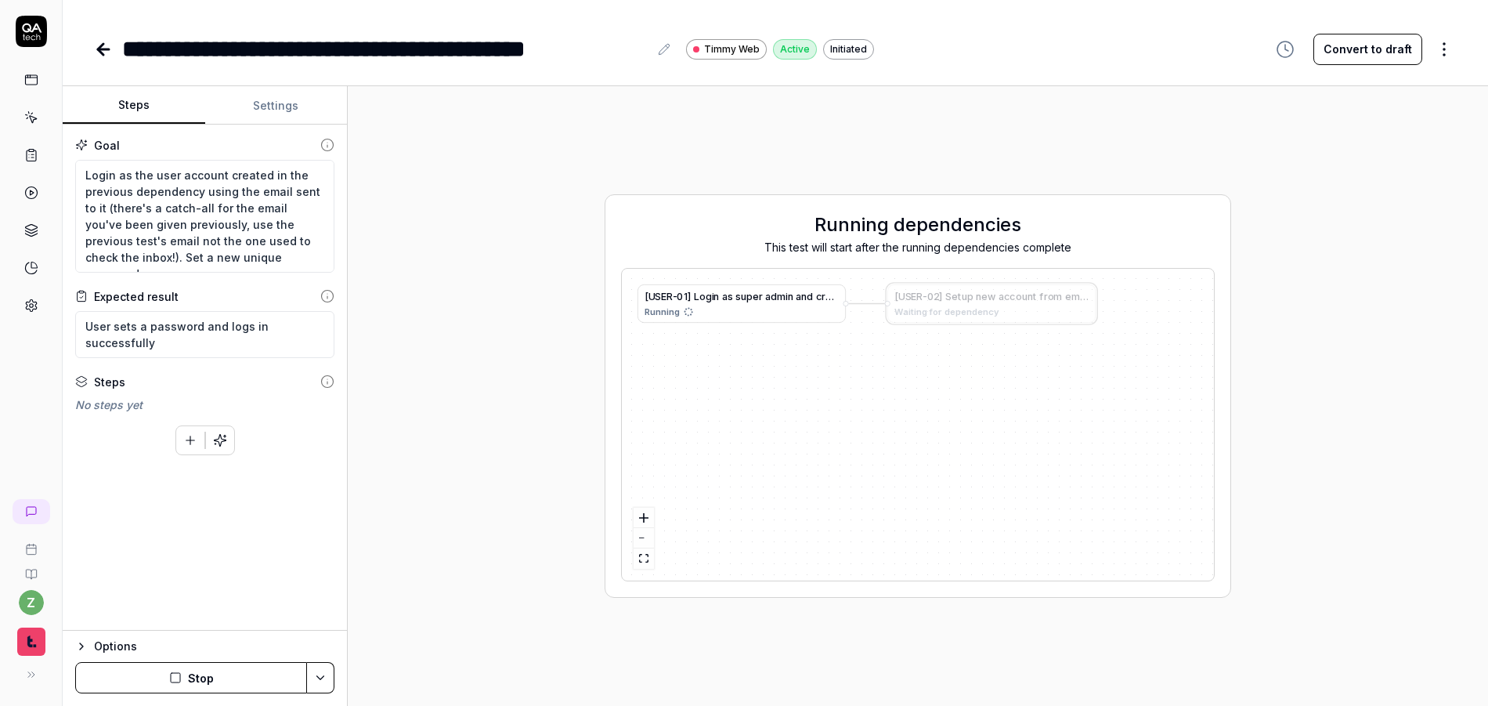
click at [710, 309] on div "Running" at bounding box center [742, 311] width 194 height 13
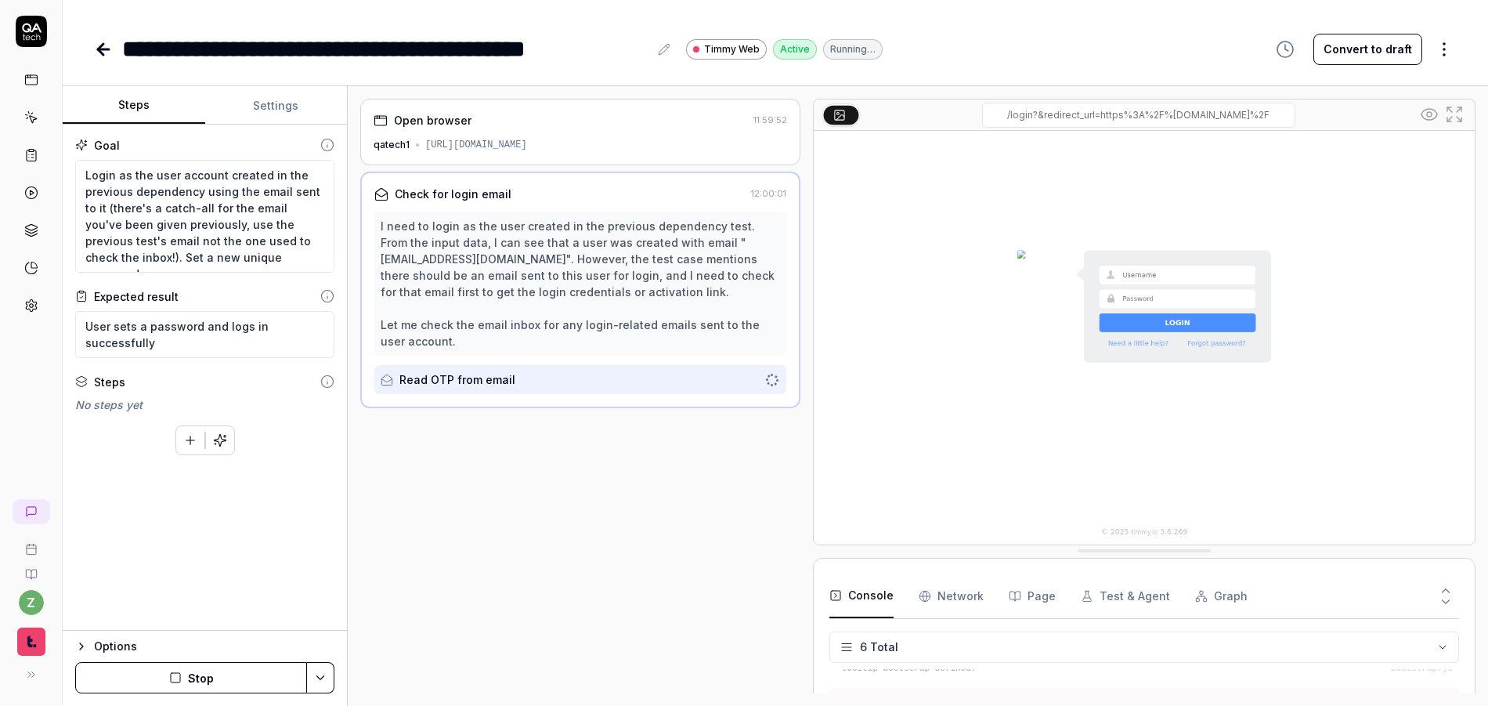
scroll to position [77, 0]
click at [177, 675] on icon "button" at bounding box center [175, 677] width 13 height 13
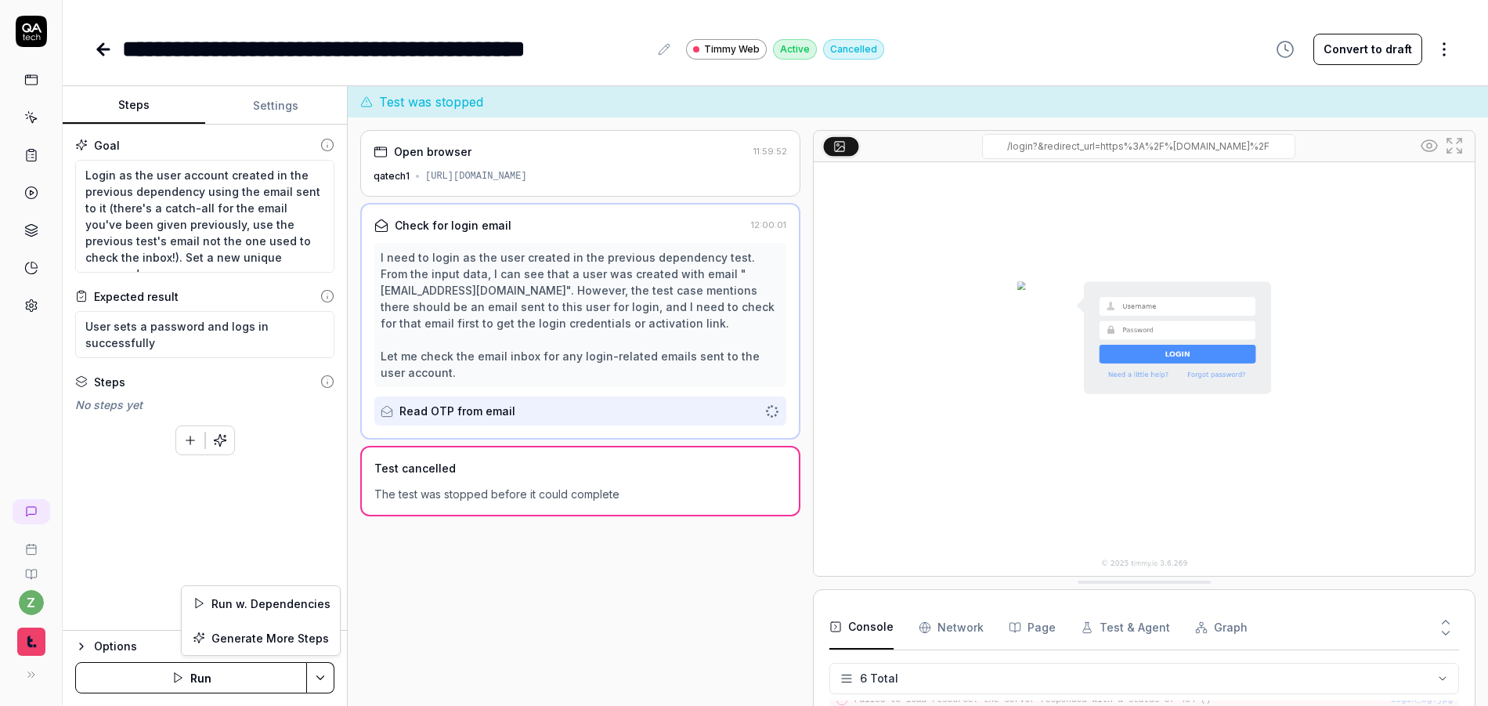
click at [316, 671] on html "**********" at bounding box center [744, 353] width 1488 height 706
drag, startPoint x: 316, startPoint y: 671, endPoint x: 334, endPoint y: 621, distance: 53.5
click at [316, 670] on html "**********" at bounding box center [744, 353] width 1488 height 706
click at [190, 440] on icon "button" at bounding box center [190, 439] width 0 height 9
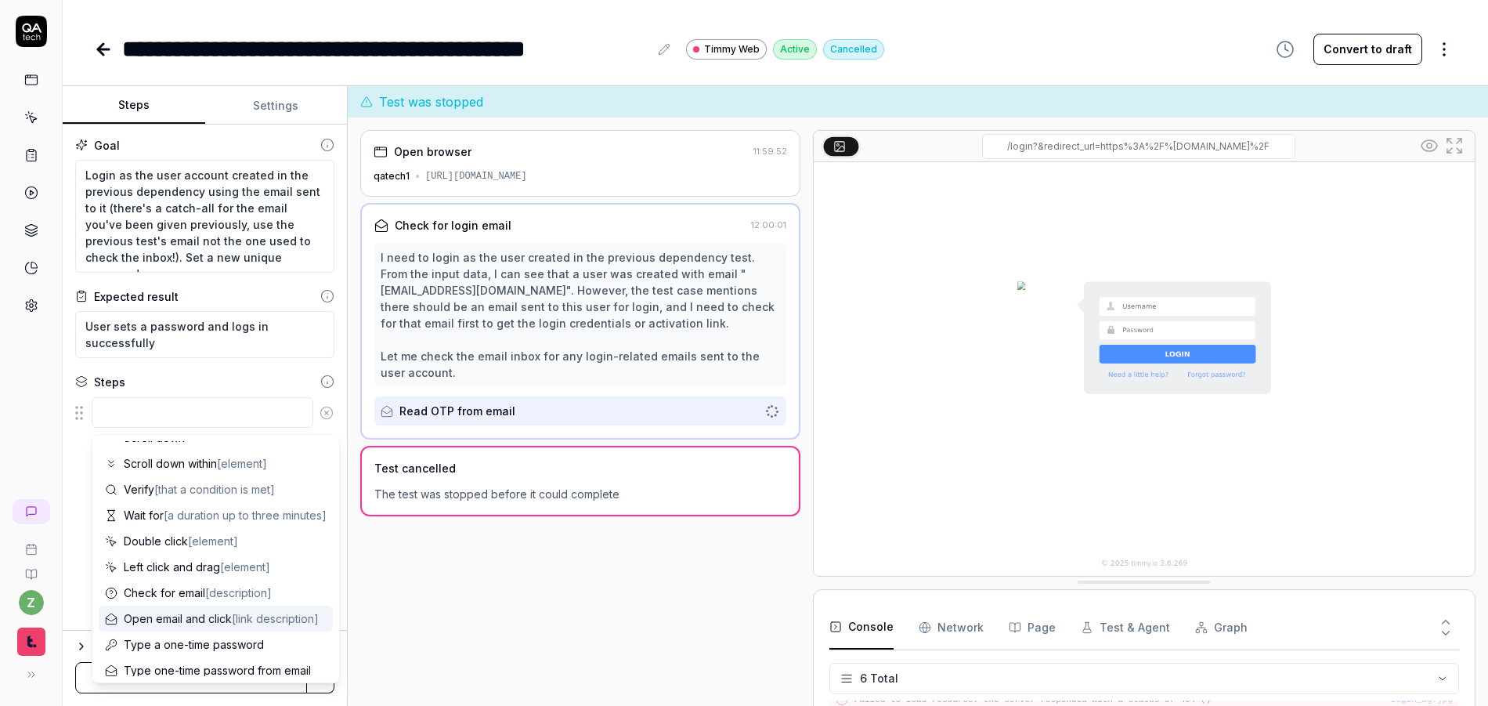
scroll to position [153, 0]
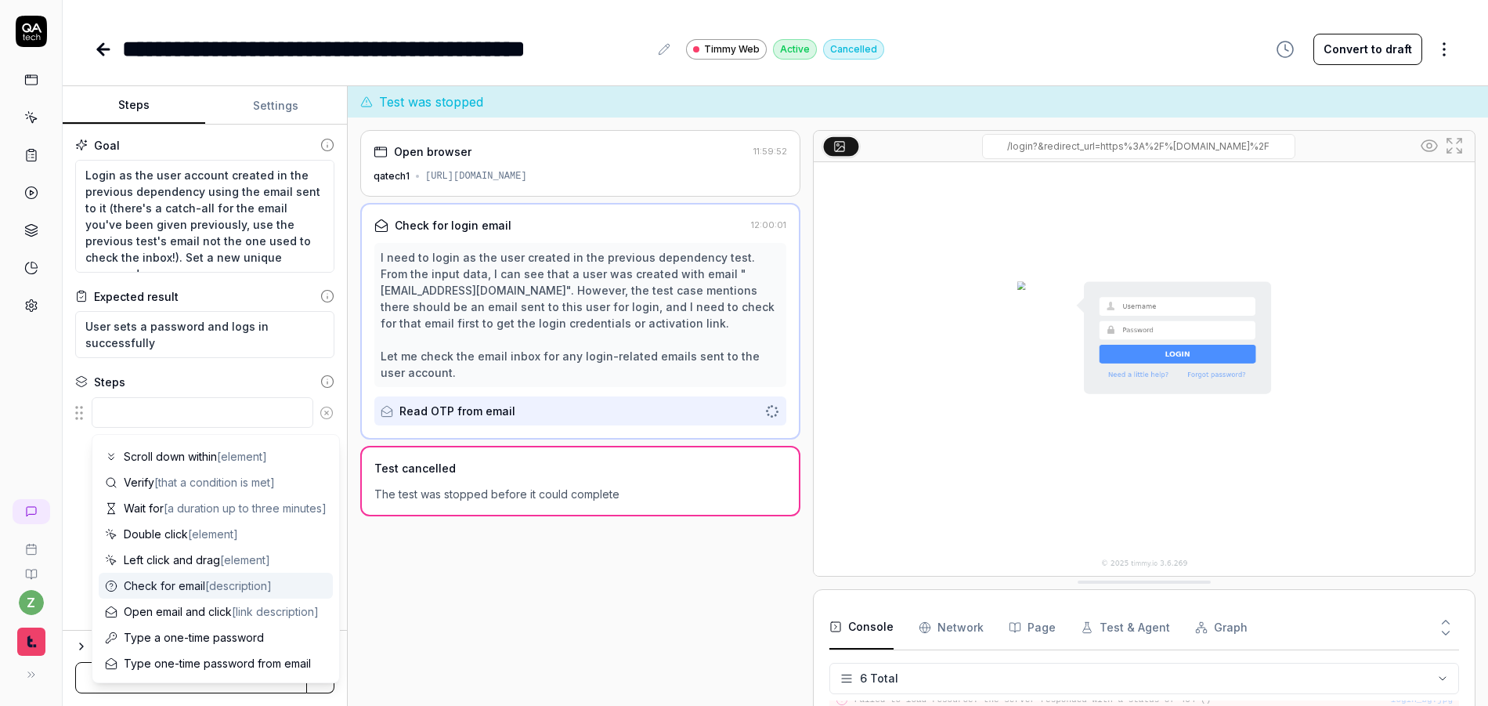
click at [198, 587] on span "Check for email [description]" at bounding box center [198, 585] width 148 height 16
type textarea "*"
type textarea "Check for email"
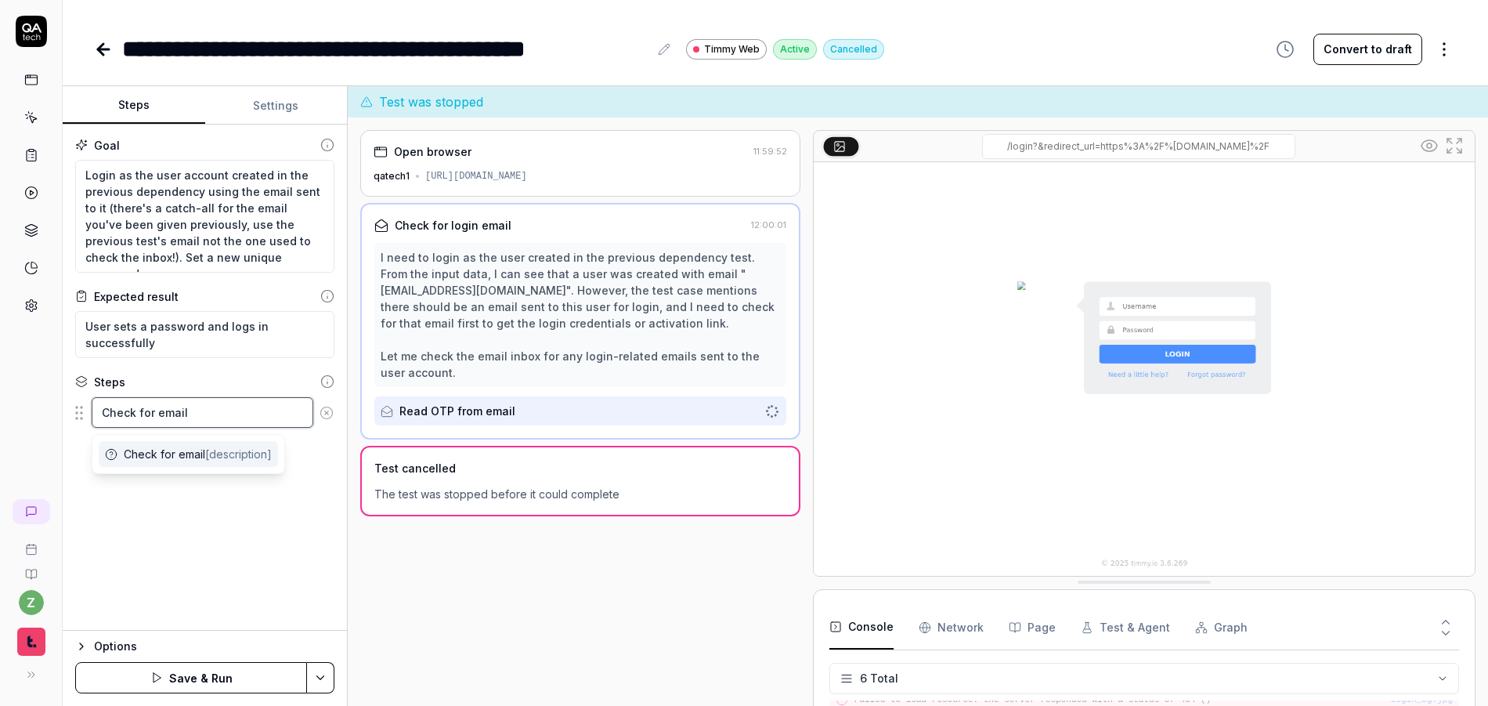
type textarea "*"
type textarea "Check for email c"
type textarea "*"
type textarea "Check for email co"
type textarea "*"
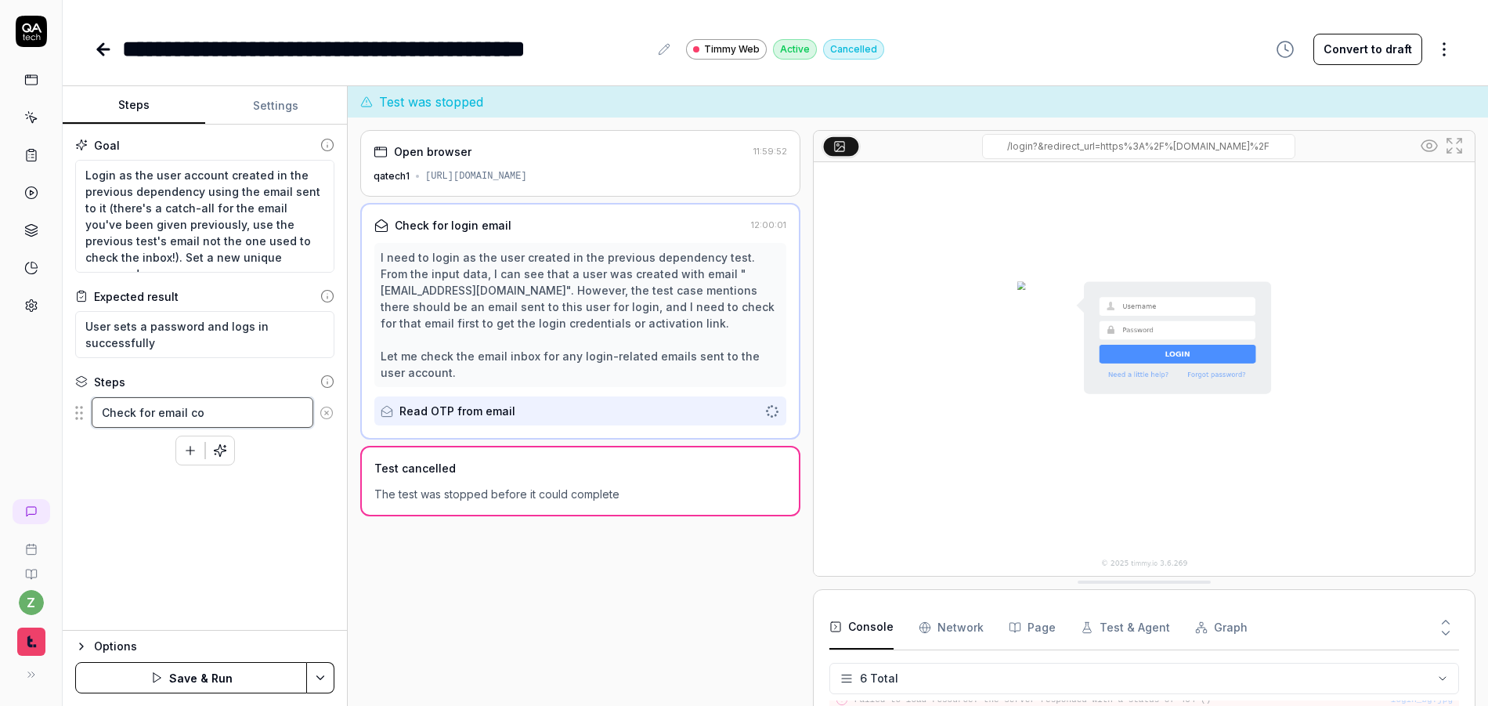
type textarea "Check for email con"
type textarea "*"
type textarea "Check for email cont"
type textarea "*"
type textarea "Check for email conta"
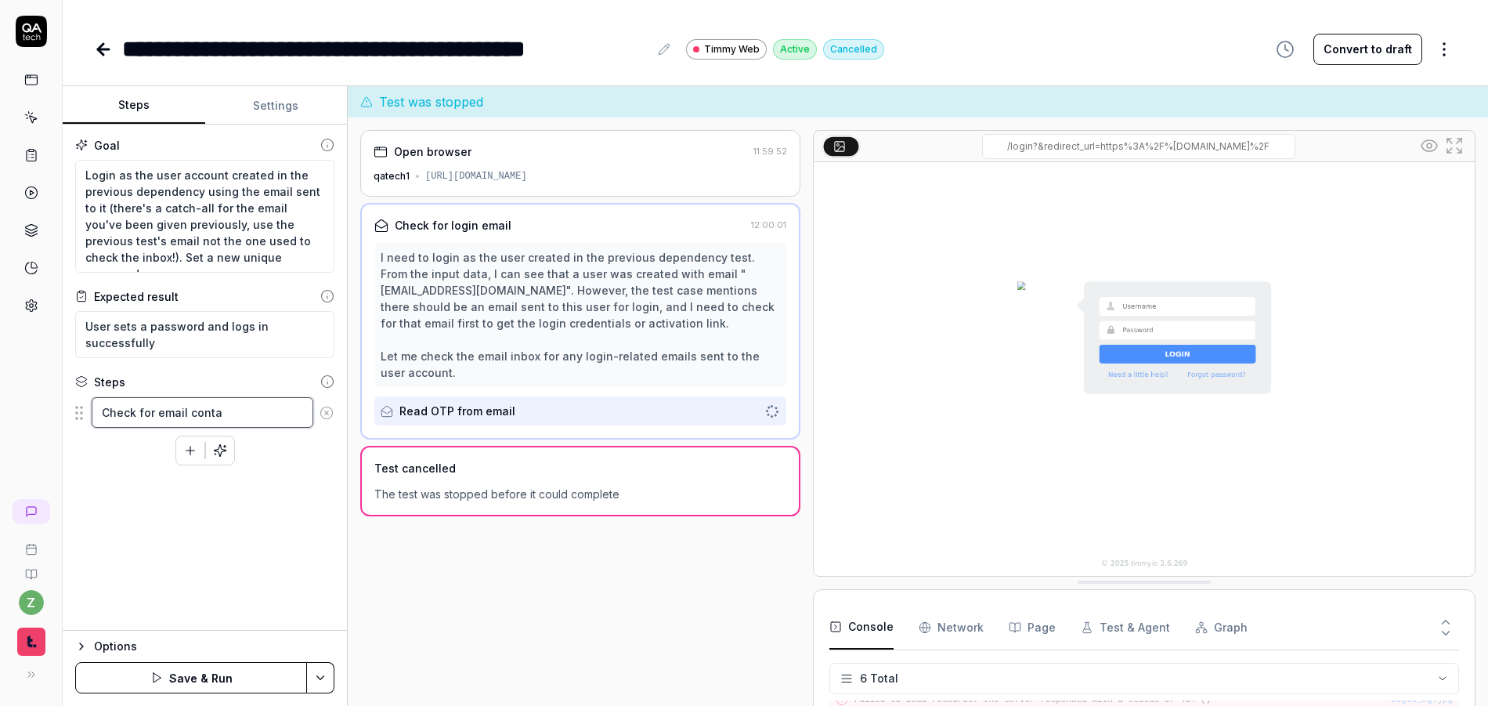
type textarea "*"
type textarea "Check for email contai"
type textarea "*"
type textarea "Check for email contain"
type textarea "*"
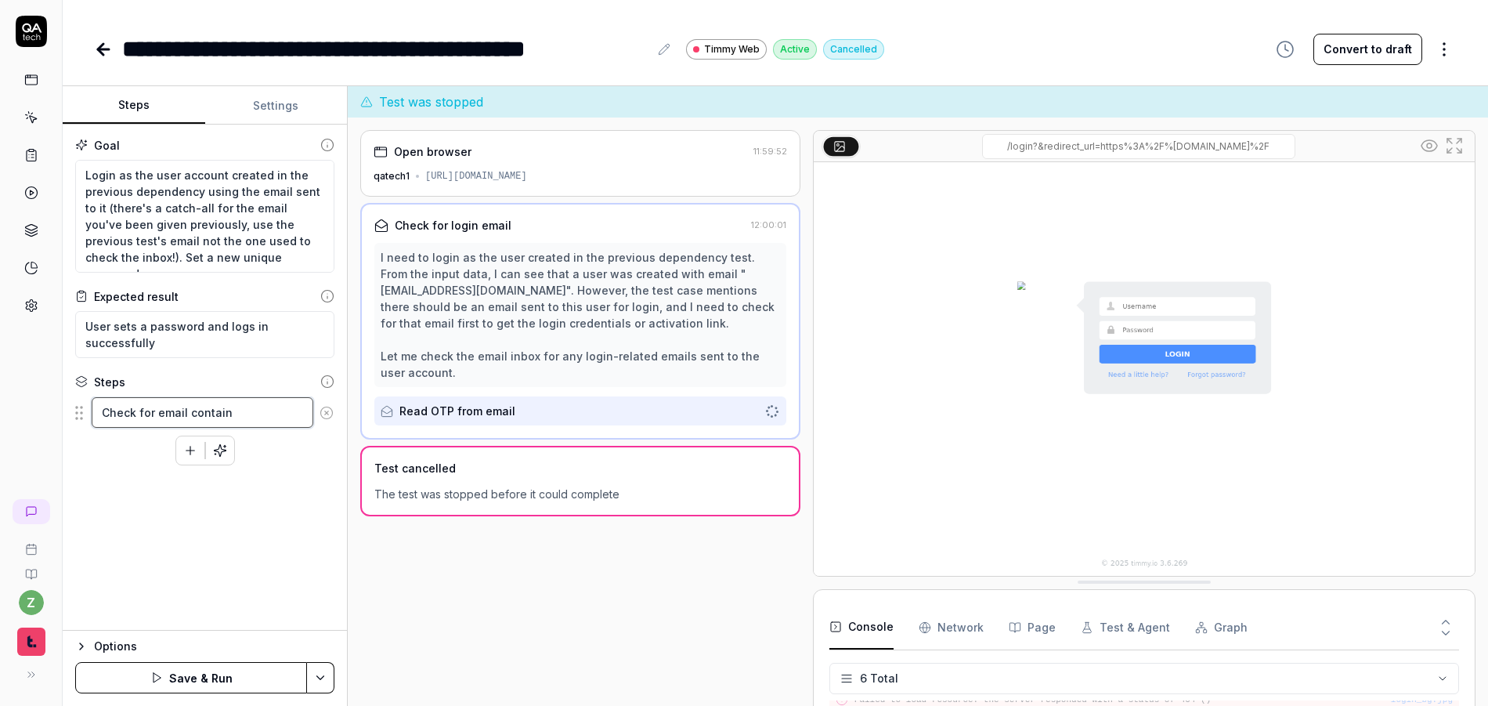
type textarea "Check for email containi"
type textarea "*"
type textarea "Check for email containing"
type textarea "*"
type textarea "Check for email containing"
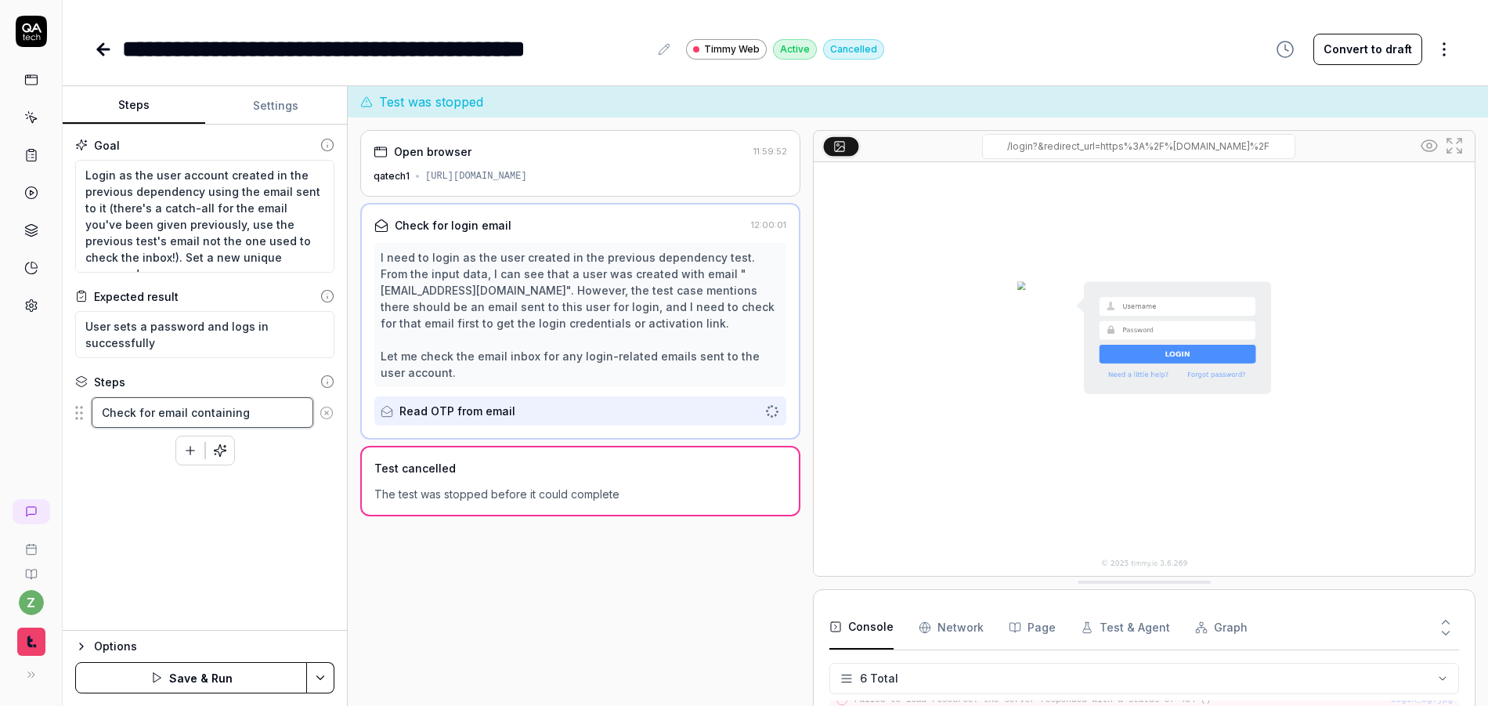
type textarea "*"
type textarea "Check for email containing th"
type textarea "*"
type textarea "Check for email containing the"
type textarea "*"
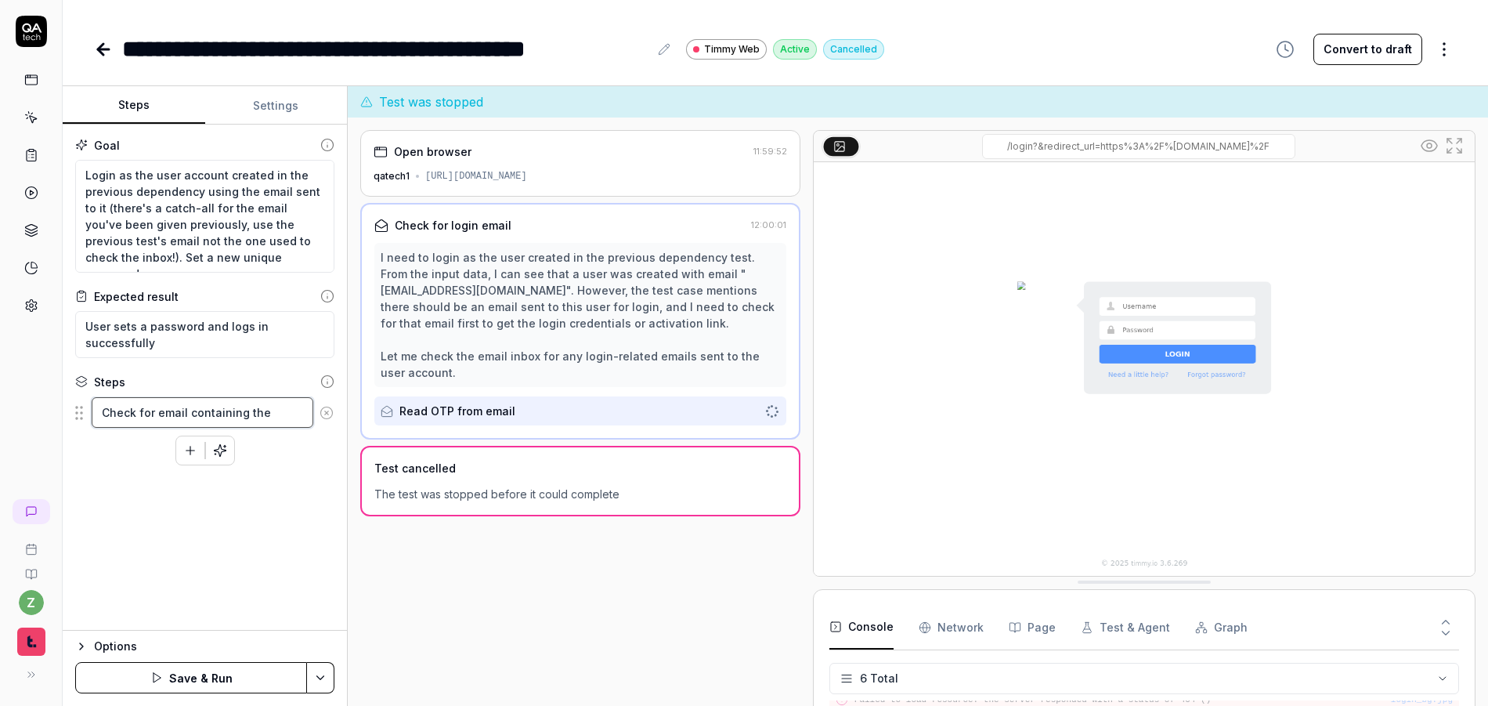
type textarea "Check for email containing the"
type textarea "*"
type textarea "Check for email containing the e"
type textarea "*"
type textarea "Check for email containing the em"
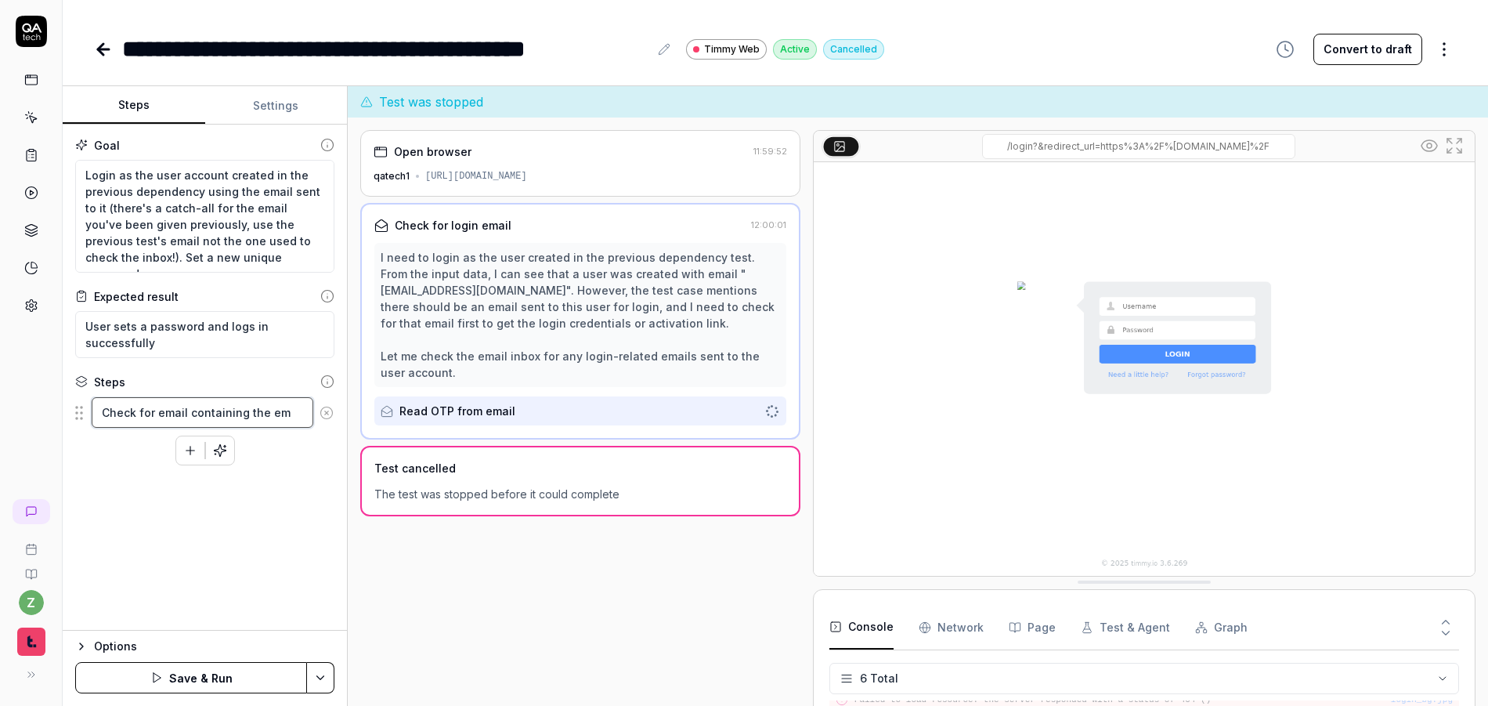
type textarea "*"
type textarea "Check for email containing the ema"
type textarea "*"
type textarea "Check for email containing the emai"
type textarea "*"
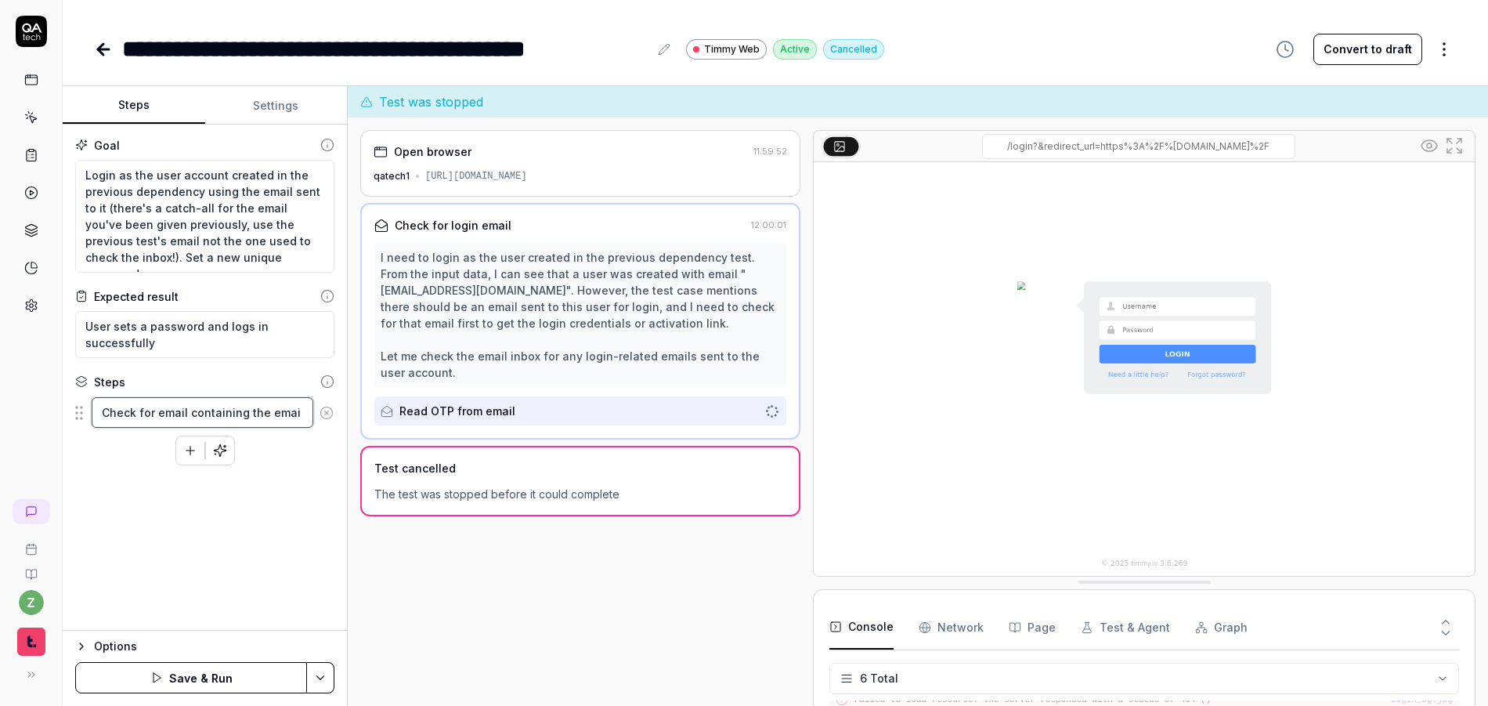
type textarea "Check for email containing the email"
type textarea "*"
type textarea "Check for email containing the email"
type textarea "*"
type textarea "Check for email containing the email a"
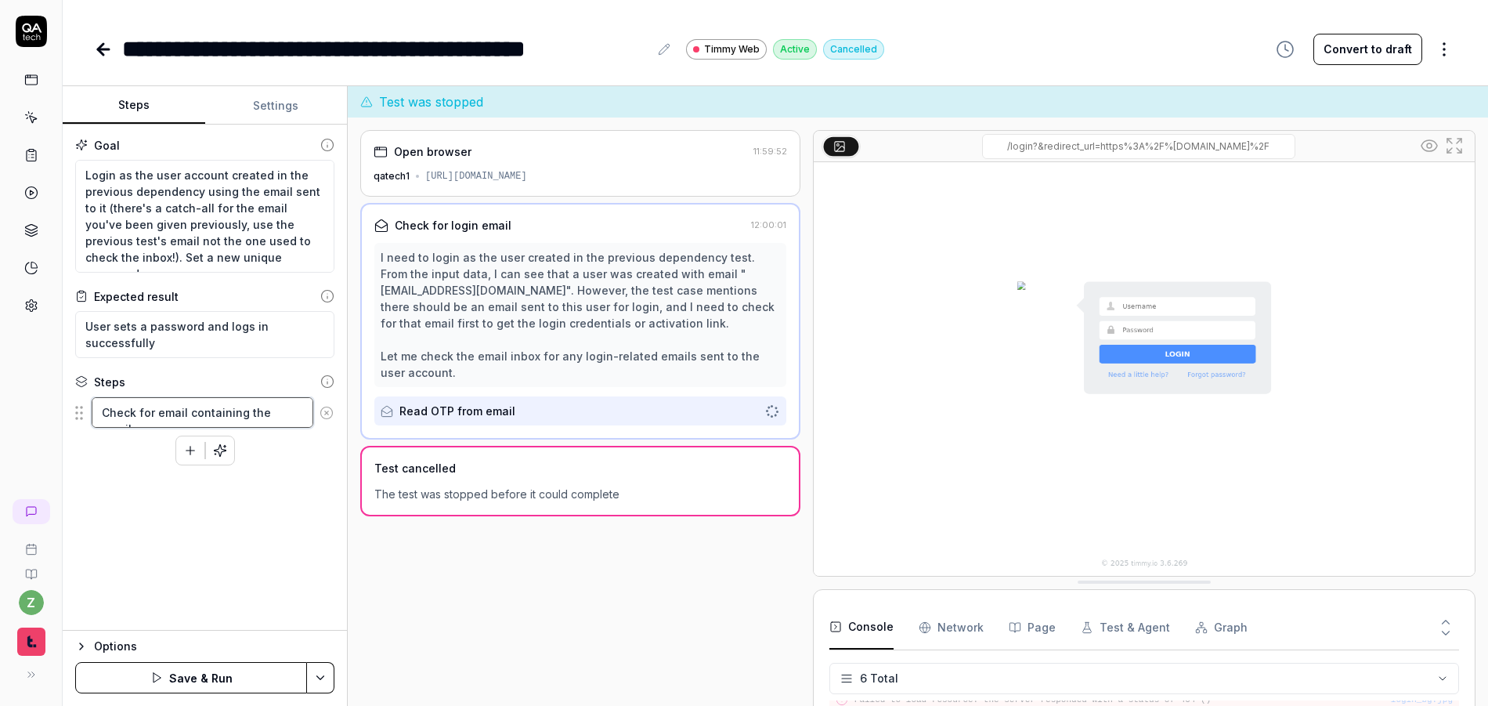
type textarea "*"
type textarea "Check for email containing the email ad"
type textarea "*"
type textarea "Check for email containing the email add"
type textarea "*"
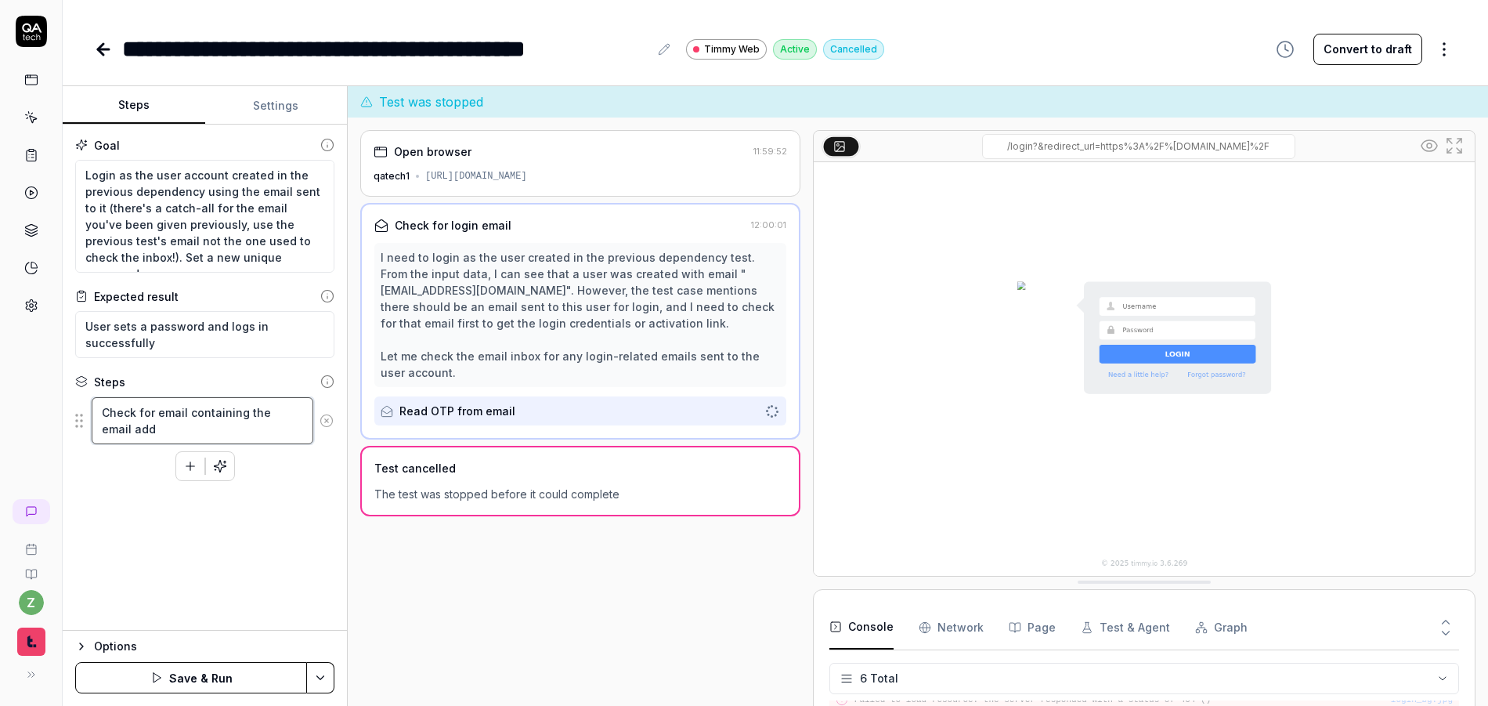
type textarea "Check for email containing the email addr"
type textarea "*"
type textarea "Check for email containing the email addre"
type textarea "*"
type textarea "Check for email containing the email addres"
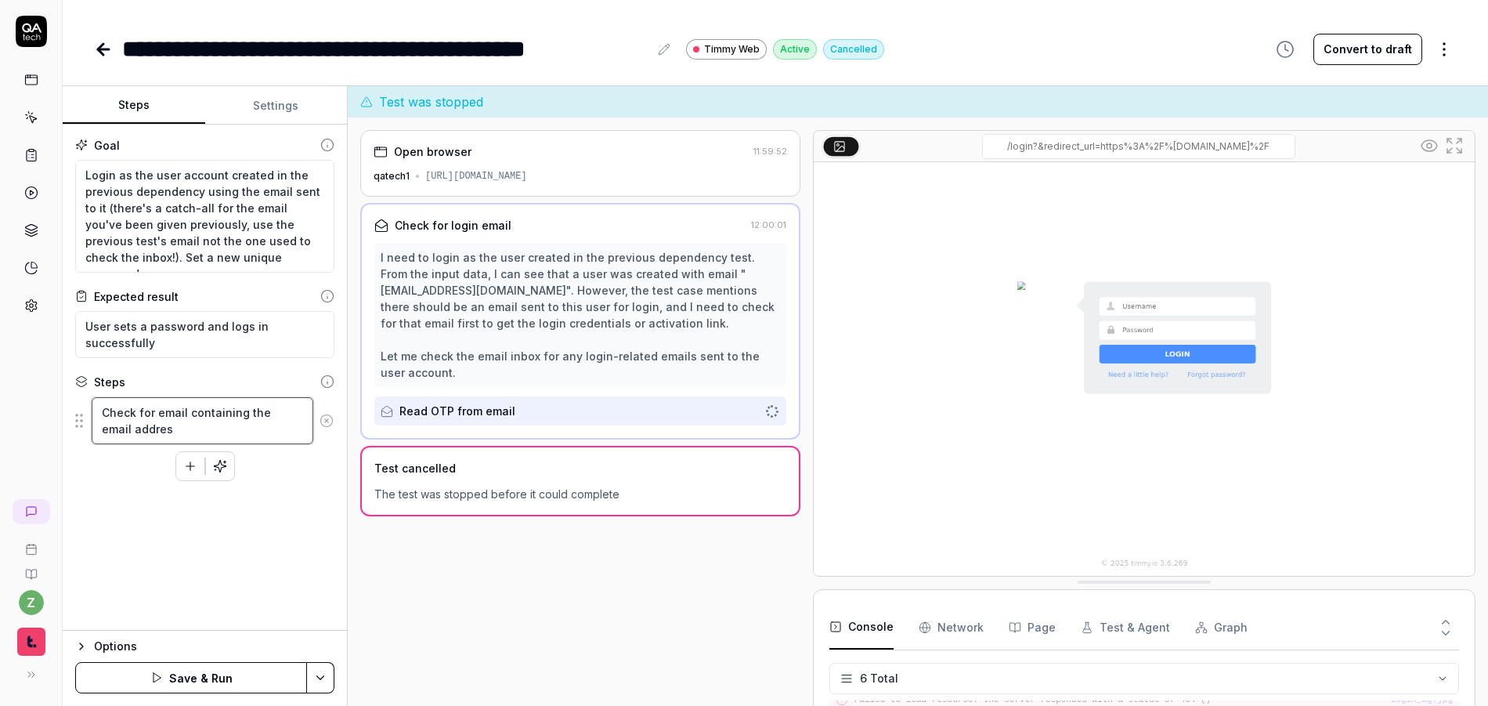
type textarea "*"
type textarea "Check for email containing the email address"
type textarea "*"
type textarea "Check for email containing the email address"
type textarea "*"
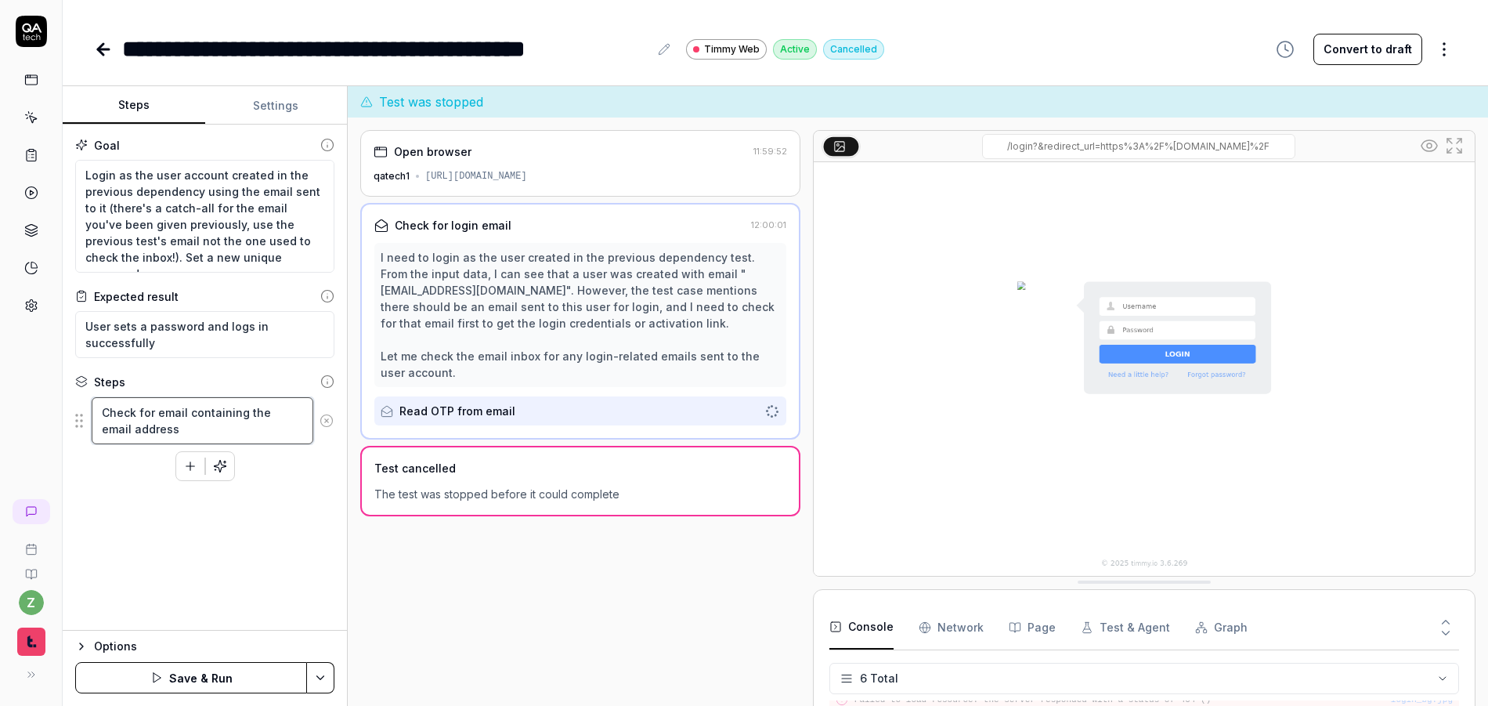
type textarea "Check for email containing the email address c"
type textarea "*"
type textarea "Check for email containing the email address cr"
type textarea "*"
type textarea "Check for email containing the email address c"
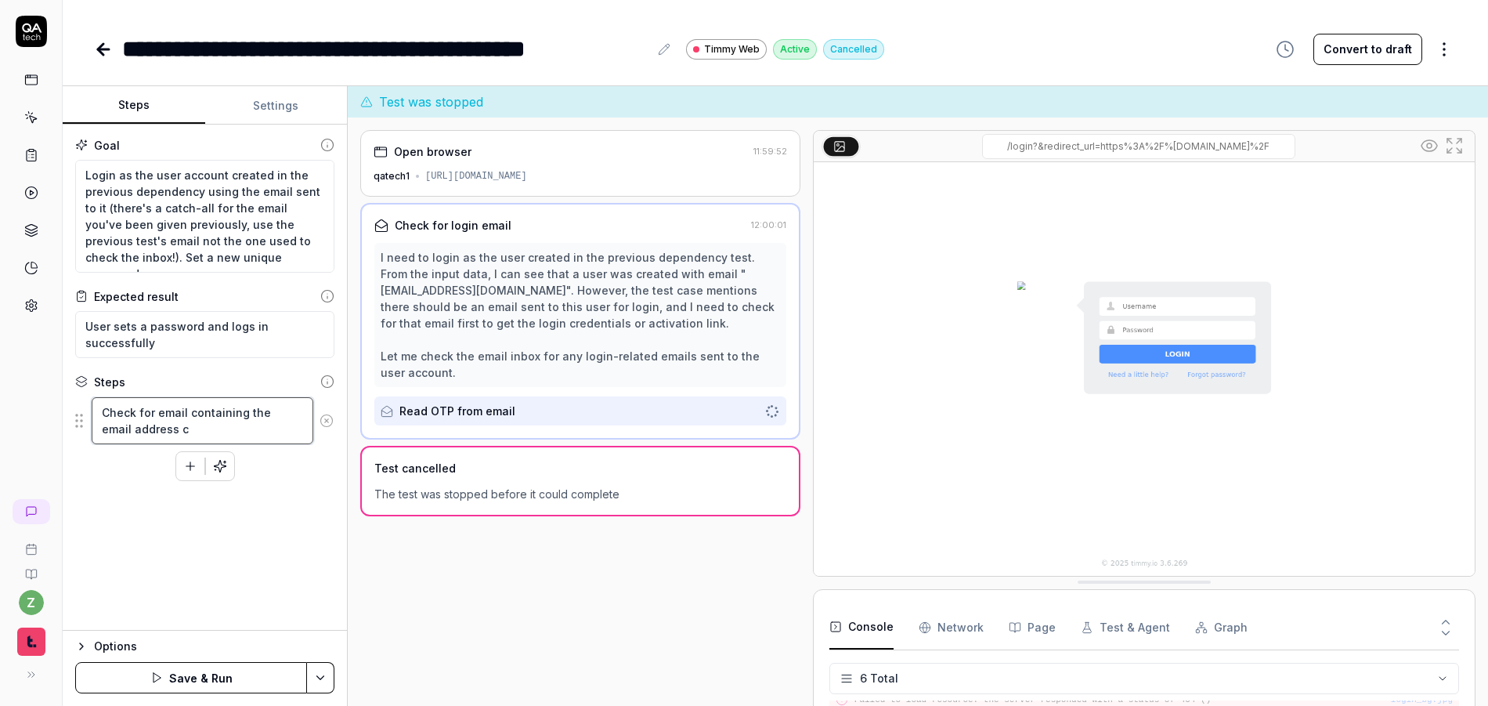
type textarea "*"
type textarea "Check for email containing the email address"
type textarea "*"
type textarea "Check for email containing the email address u"
type textarea "*"
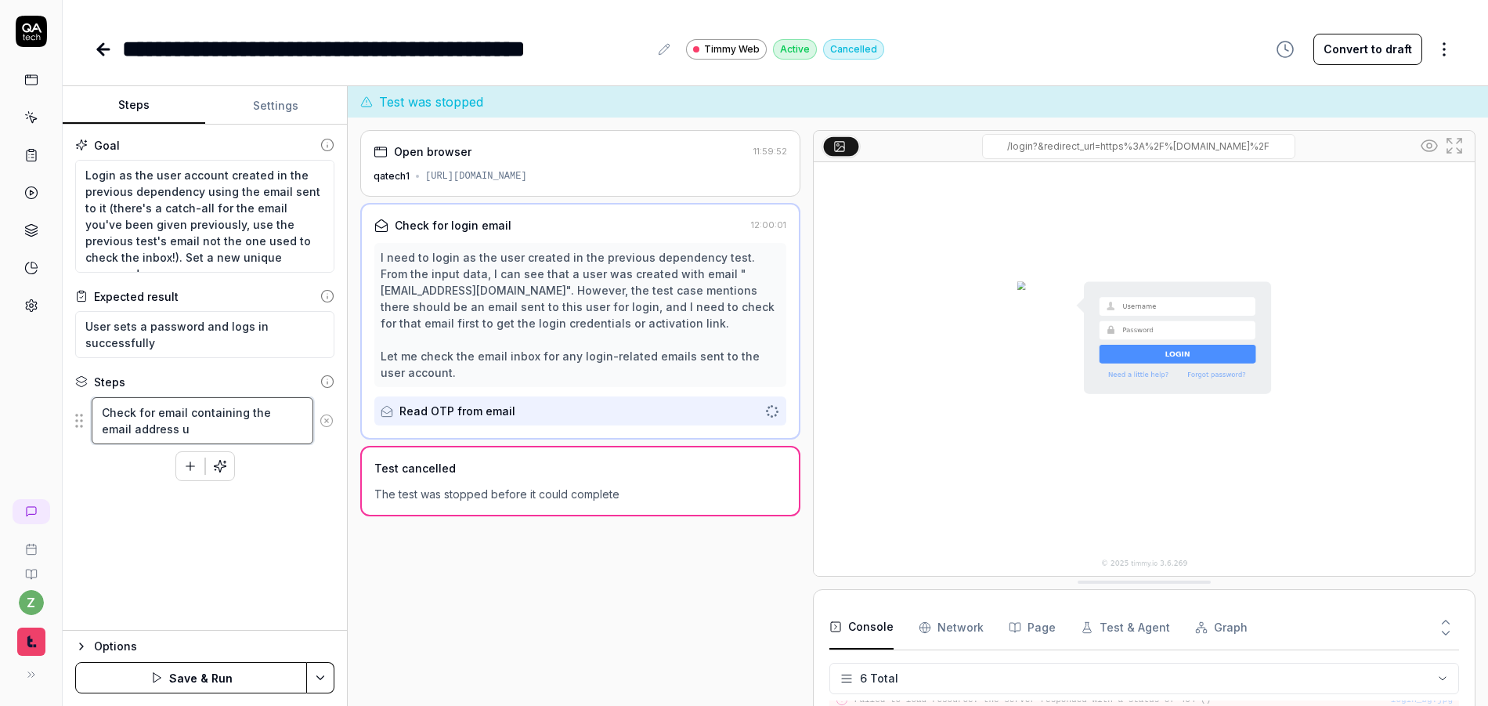
type textarea "Check for email containing the email address us"
type textarea "*"
type textarea "Check for email containing the email address use"
type textarea "*"
type textarea "Check for email containing the email address used"
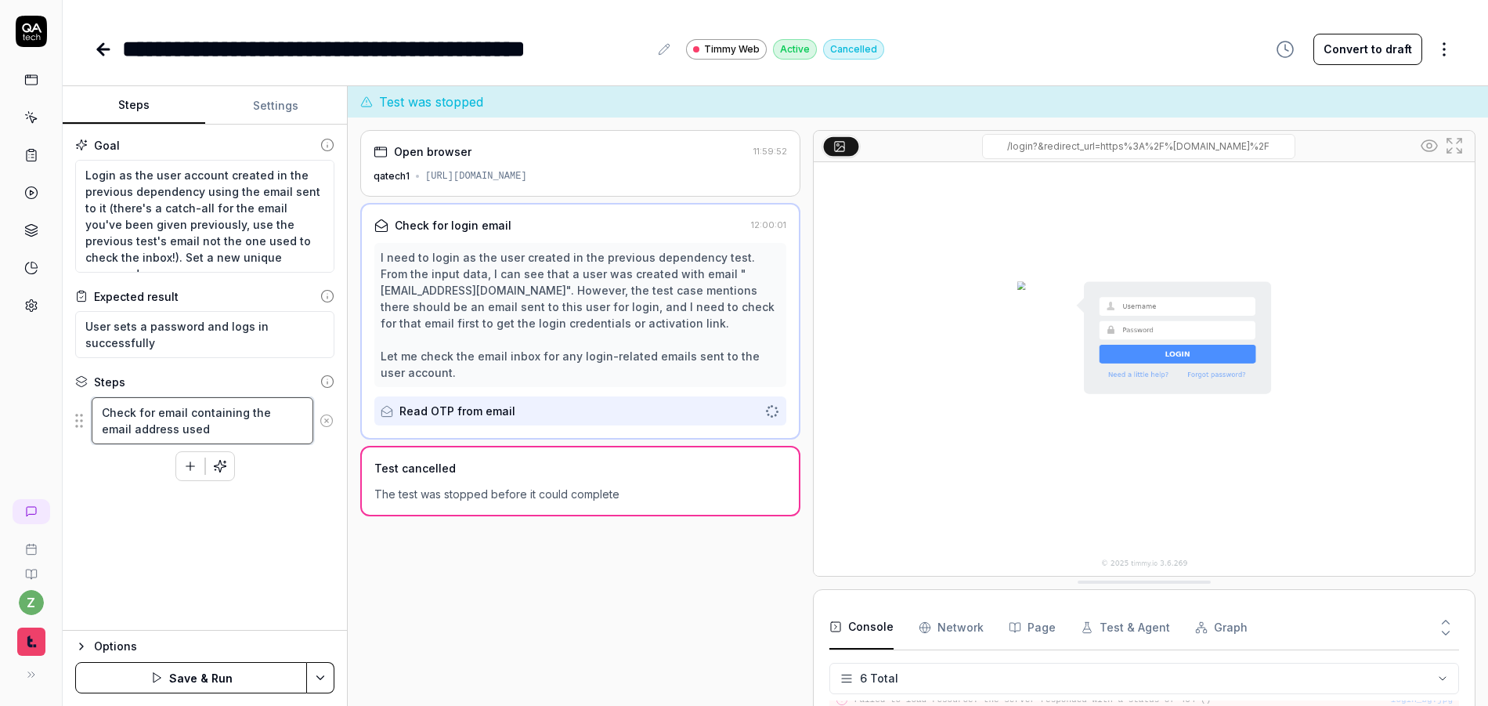
type textarea "*"
type textarea "Check for email containing the email address used"
type textarea "*"
type textarea "Check for email containing the email address used i"
type textarea "*"
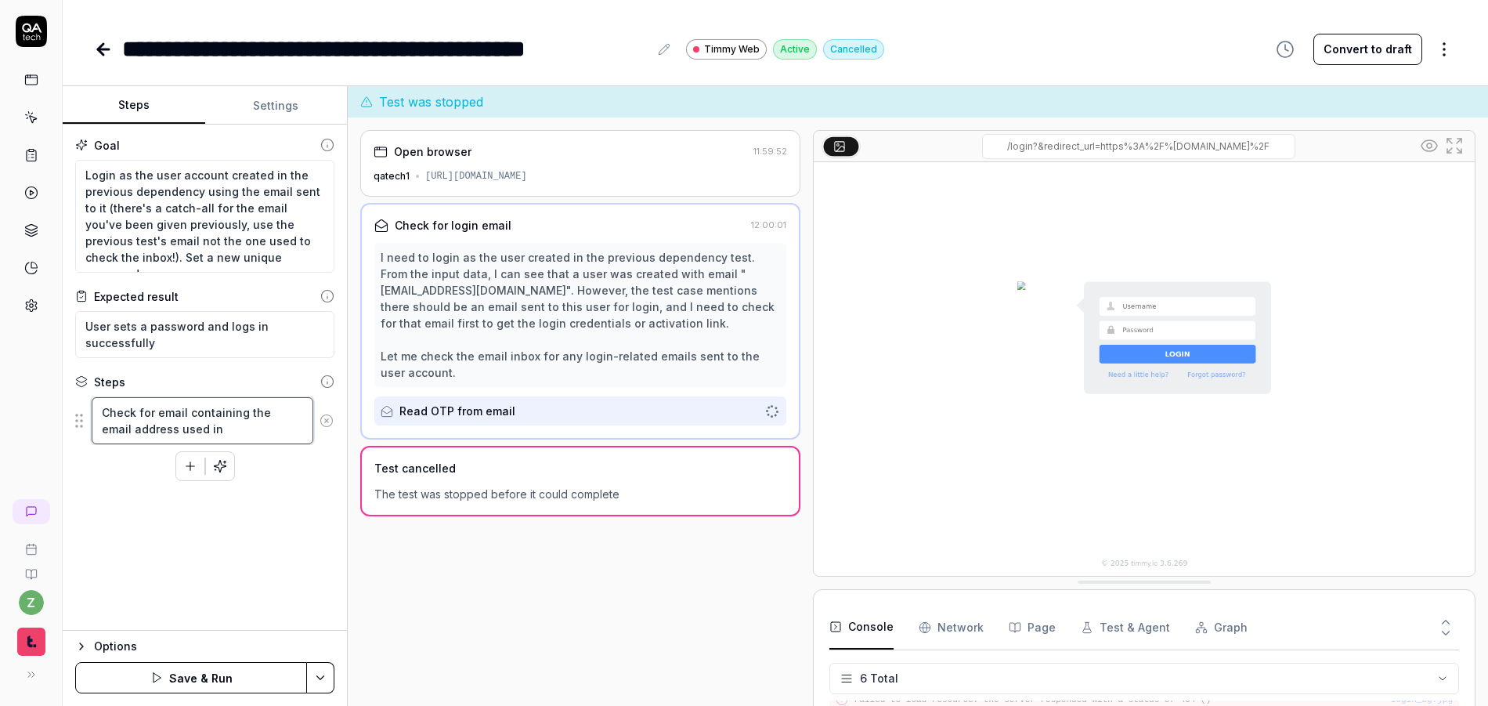
type textarea "Check for email containing the email address used int"
type textarea "*"
type textarea "Check for email containing the email address used int h"
type textarea "*"
type textarea "Check for email containing the email address used int he"
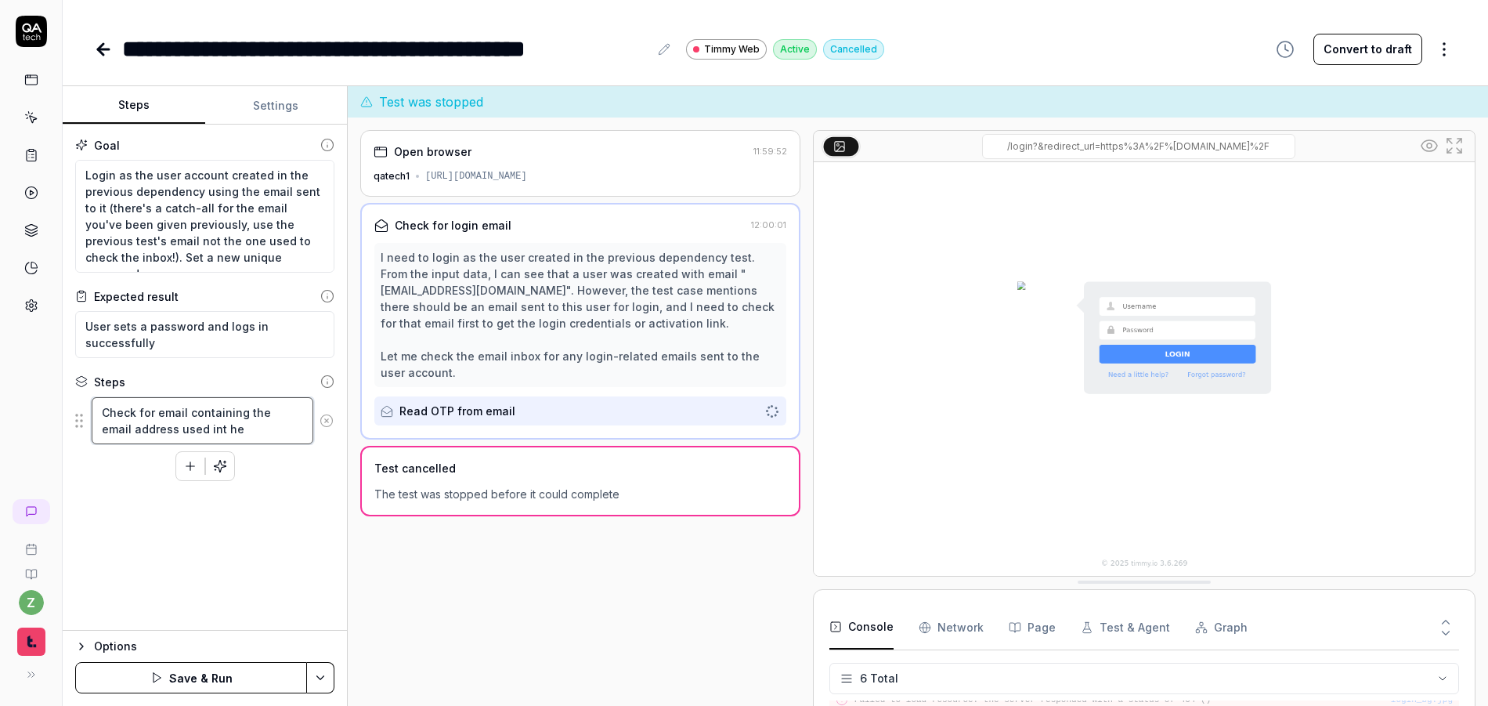
type textarea "*"
type textarea "Check for email containing the email address used int he"
type textarea "*"
type textarea "Check for email containing the email address used int he l"
type textarea "*"
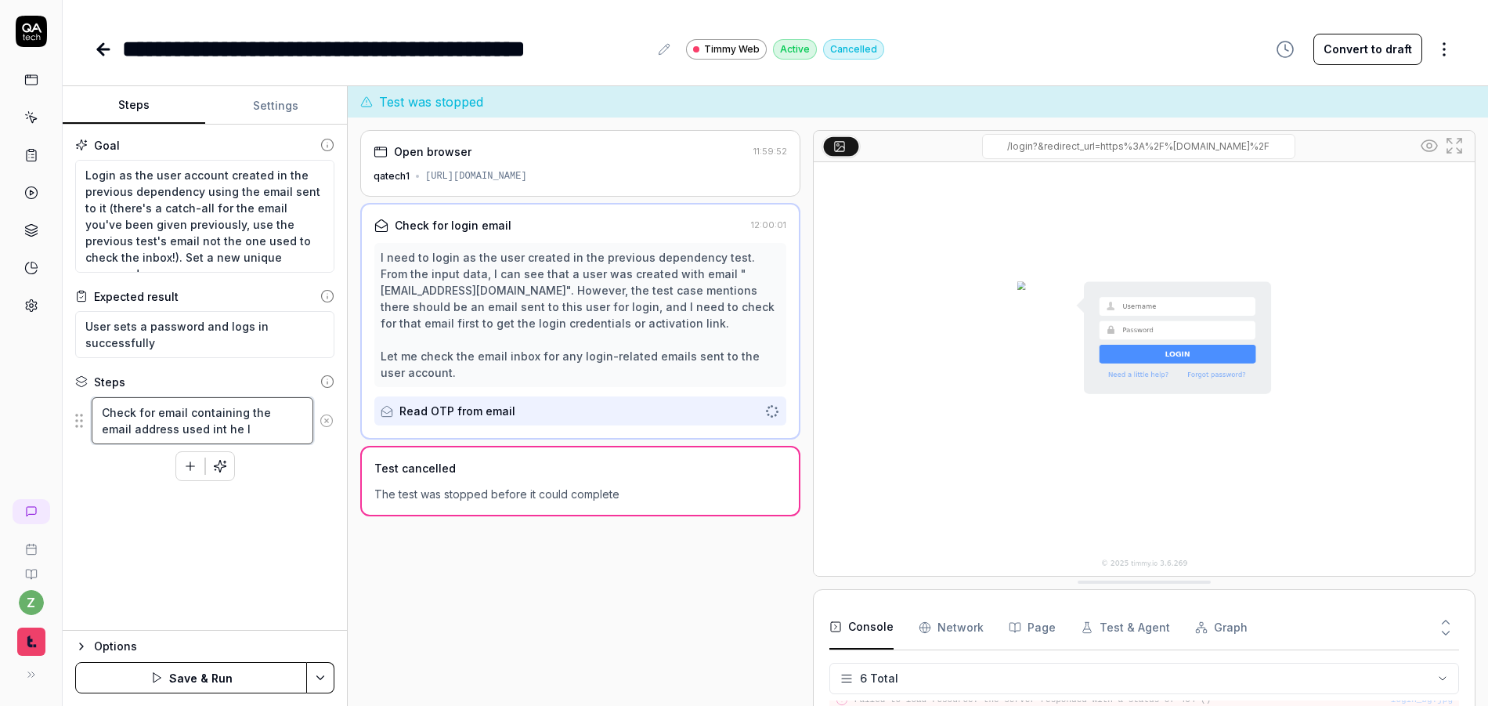
type textarea "Check for email containing the email address used int he la"
type textarea "*"
type textarea "Check for email containing the email address used int he las"
type textarea "*"
type textarea "Check for email containing the email address used int he la"
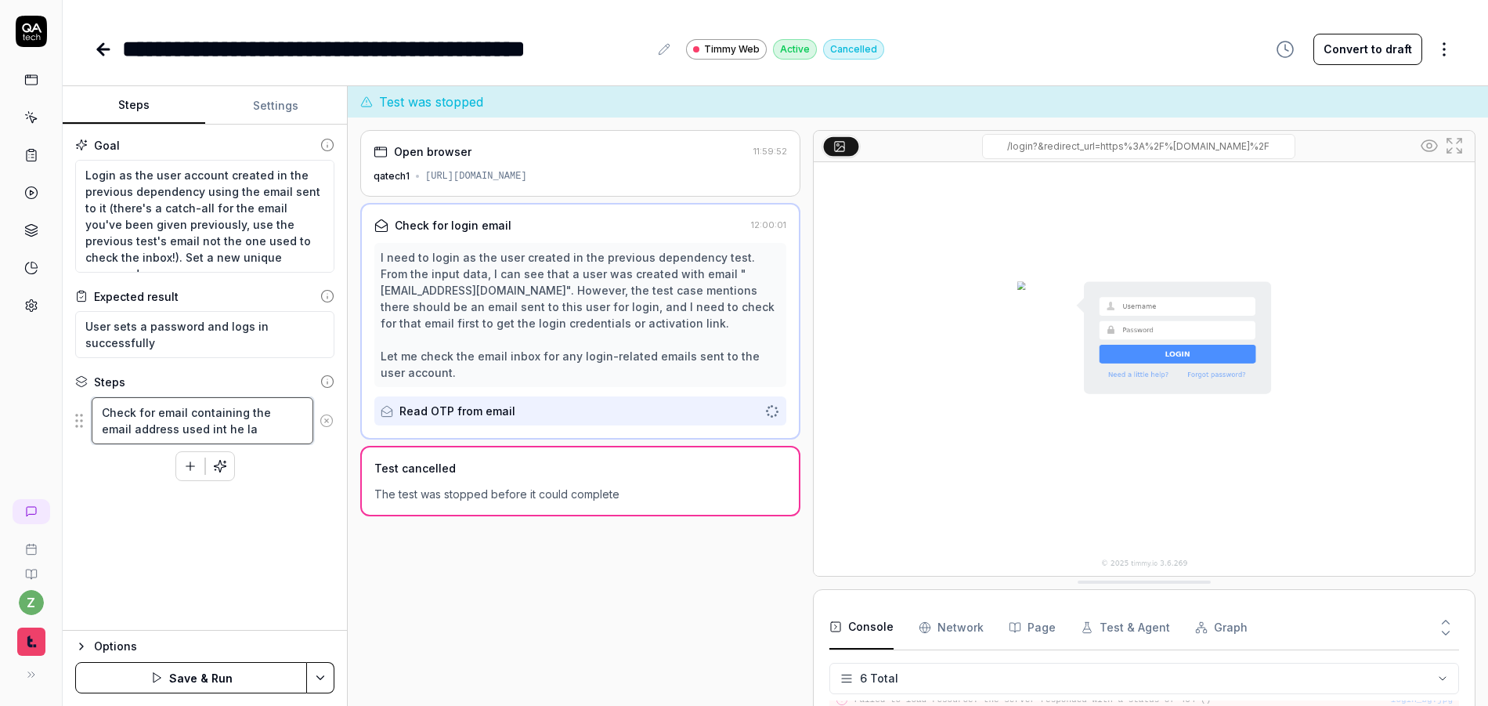
type textarea "*"
type textarea "Check for email containing the email address used int he l"
type textarea "*"
type textarea "Check for email containing the email address used int he"
type textarea "*"
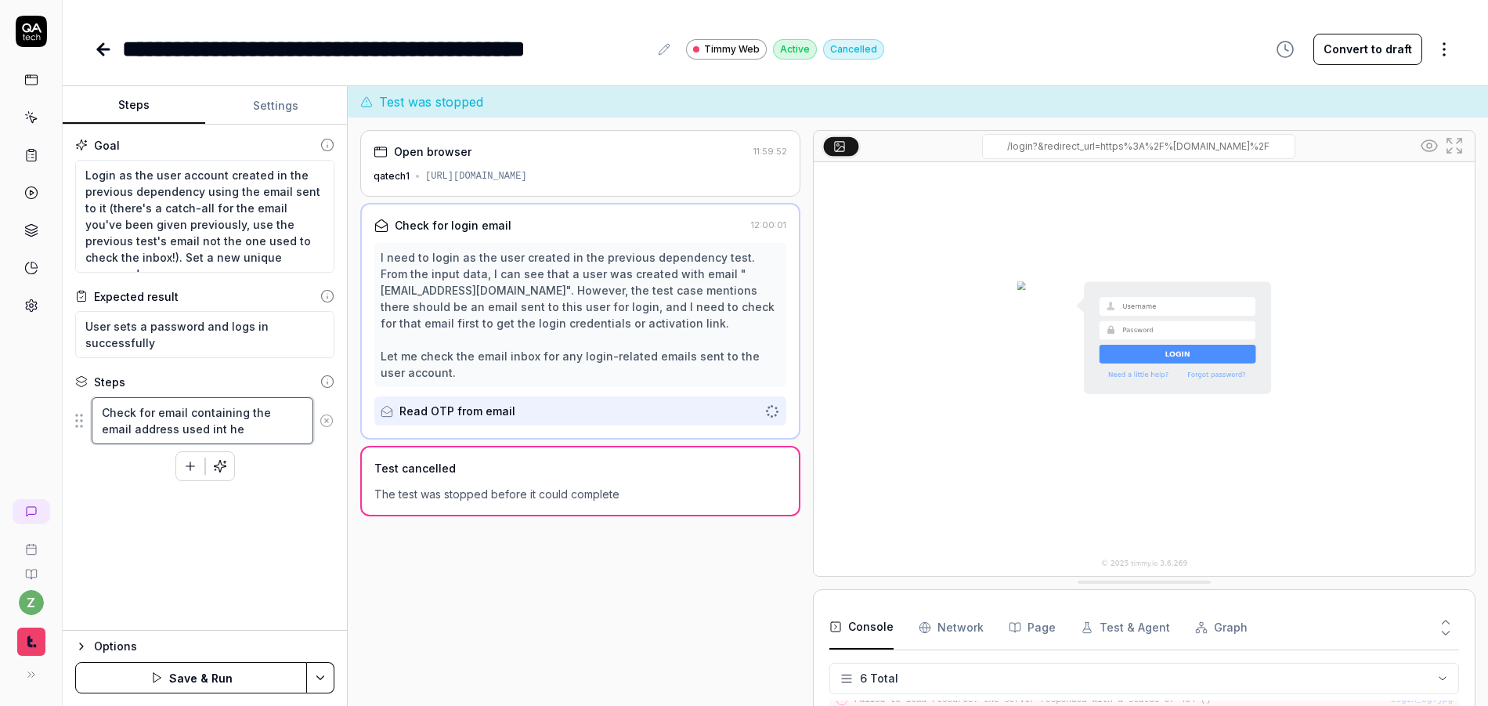
type textarea "Check for email containing the email address used int he"
type textarea "*"
type textarea "Check for email containing the email address used int h"
type textarea "*"
type textarea "Check for email containing the email address used int"
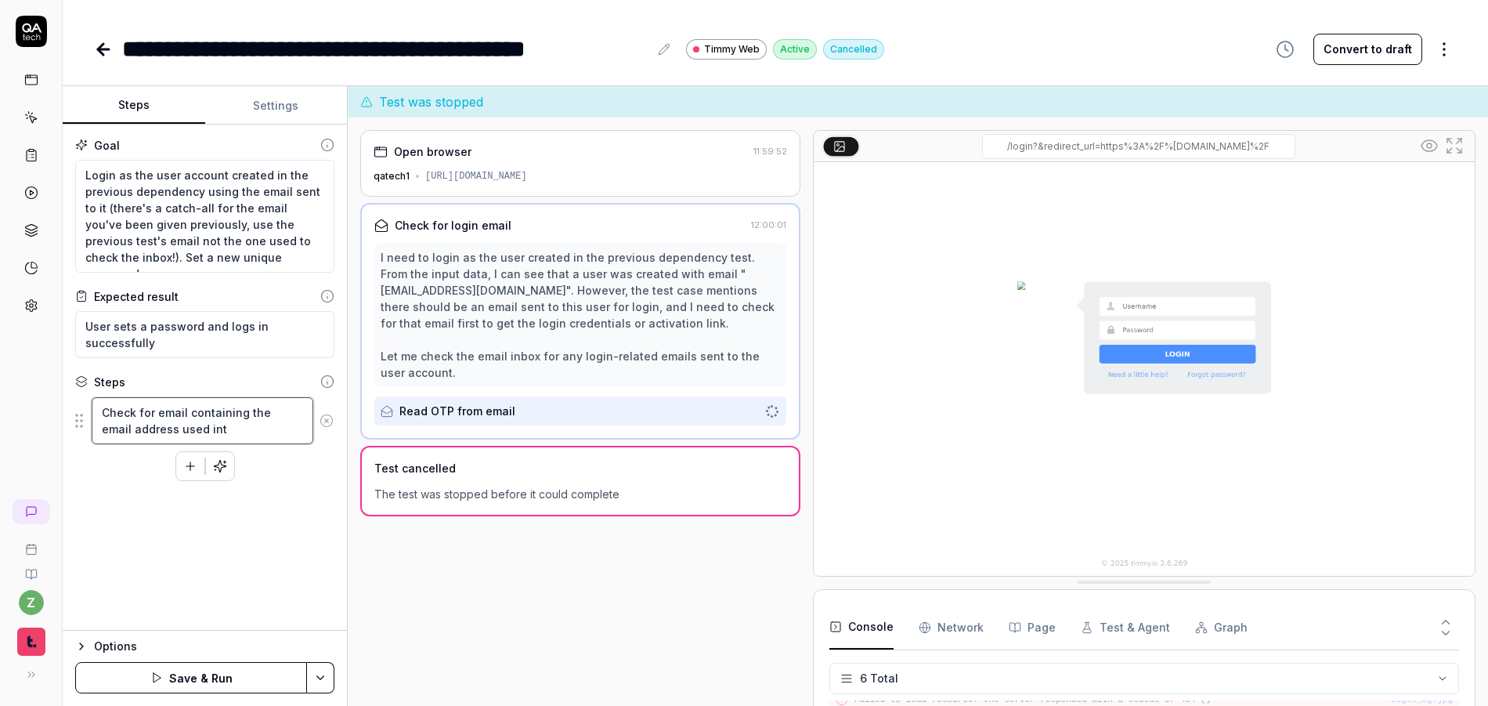
type textarea "*"
type textarea "Check for email containing the email address used int"
type textarea "*"
type textarea "Check for email containing the email address used in"
type textarea "*"
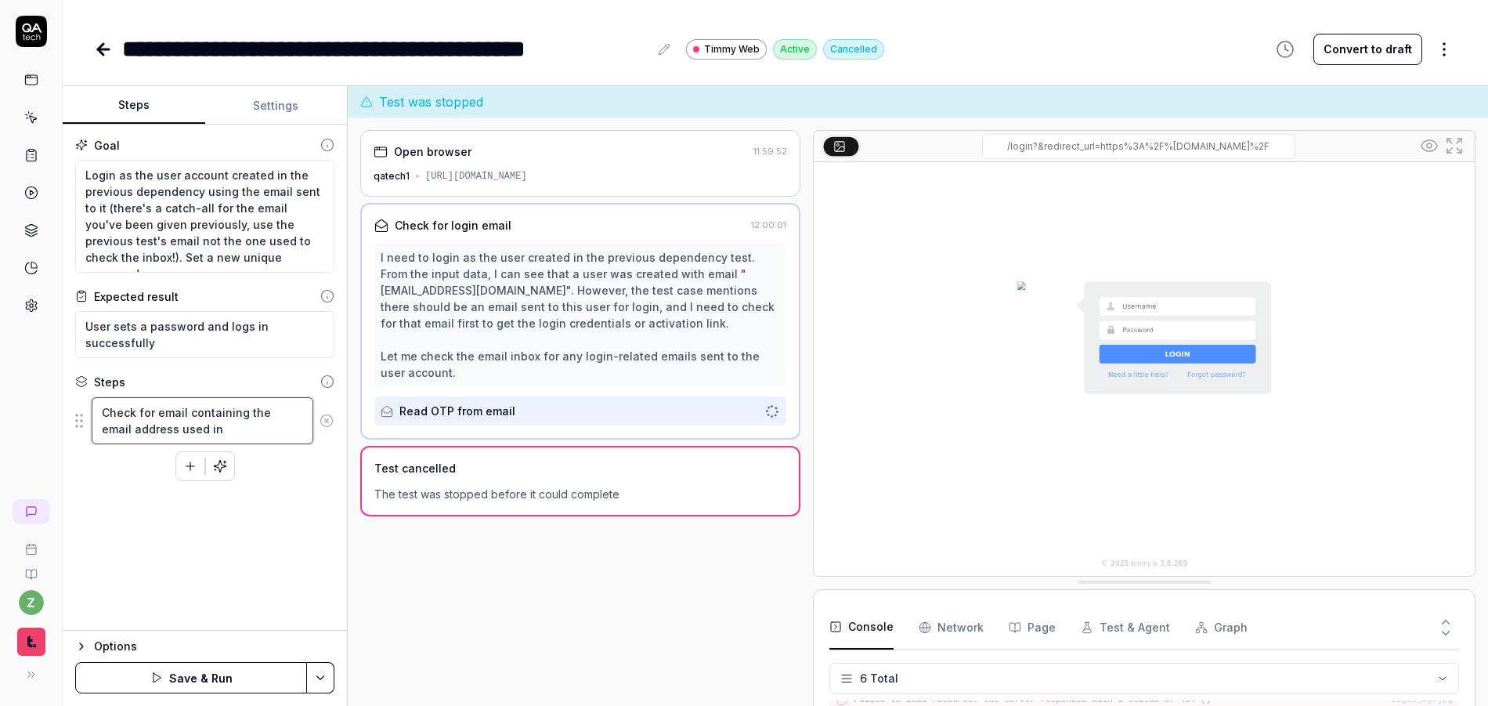
type textarea "Check for email containing the email address used in"
type textarea "*"
type textarea "Check for email containing the email address used in t"
type textarea "*"
type textarea "Check for email containing the email address used in th"
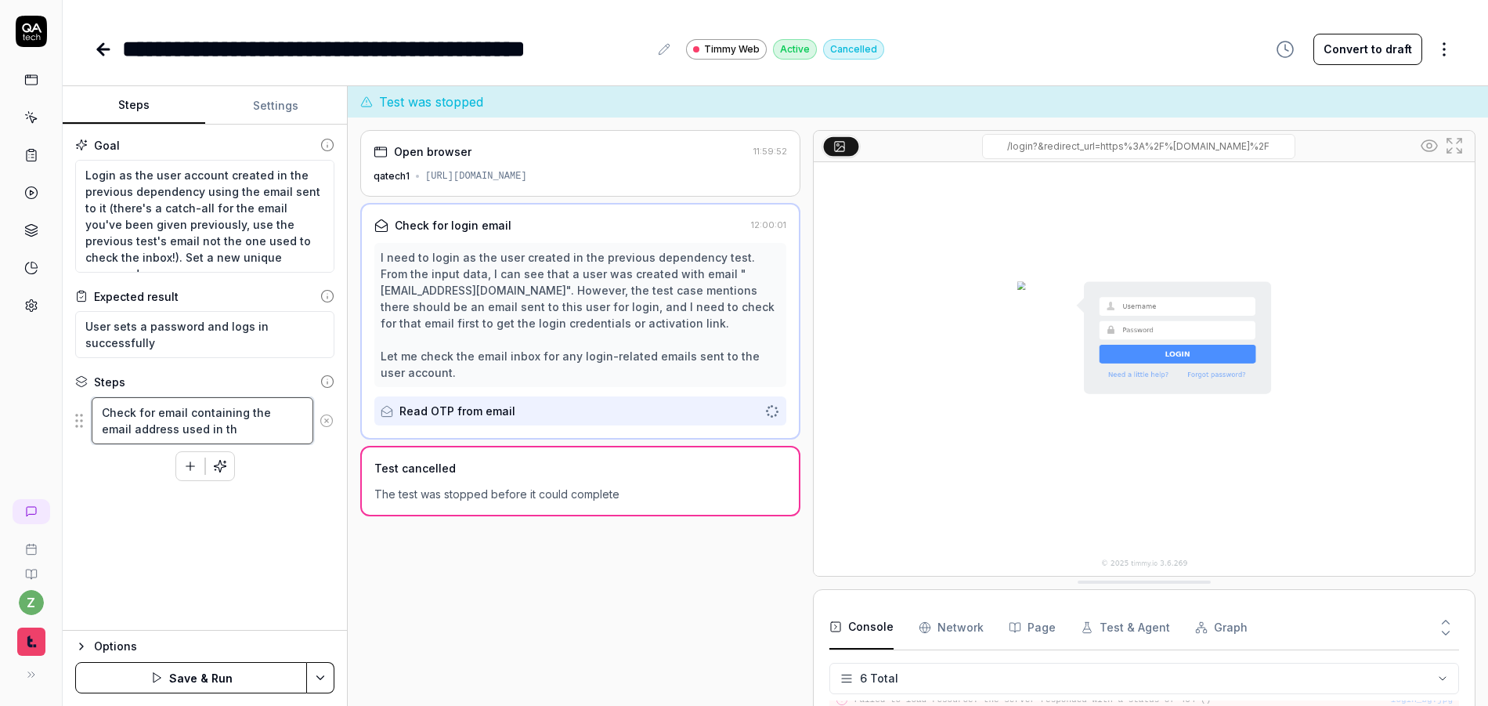
type textarea "*"
type textarea "Check for email containing the email address used in the"
type textarea "*"
type textarea "Check for email containing the email address used in the"
type textarea "*"
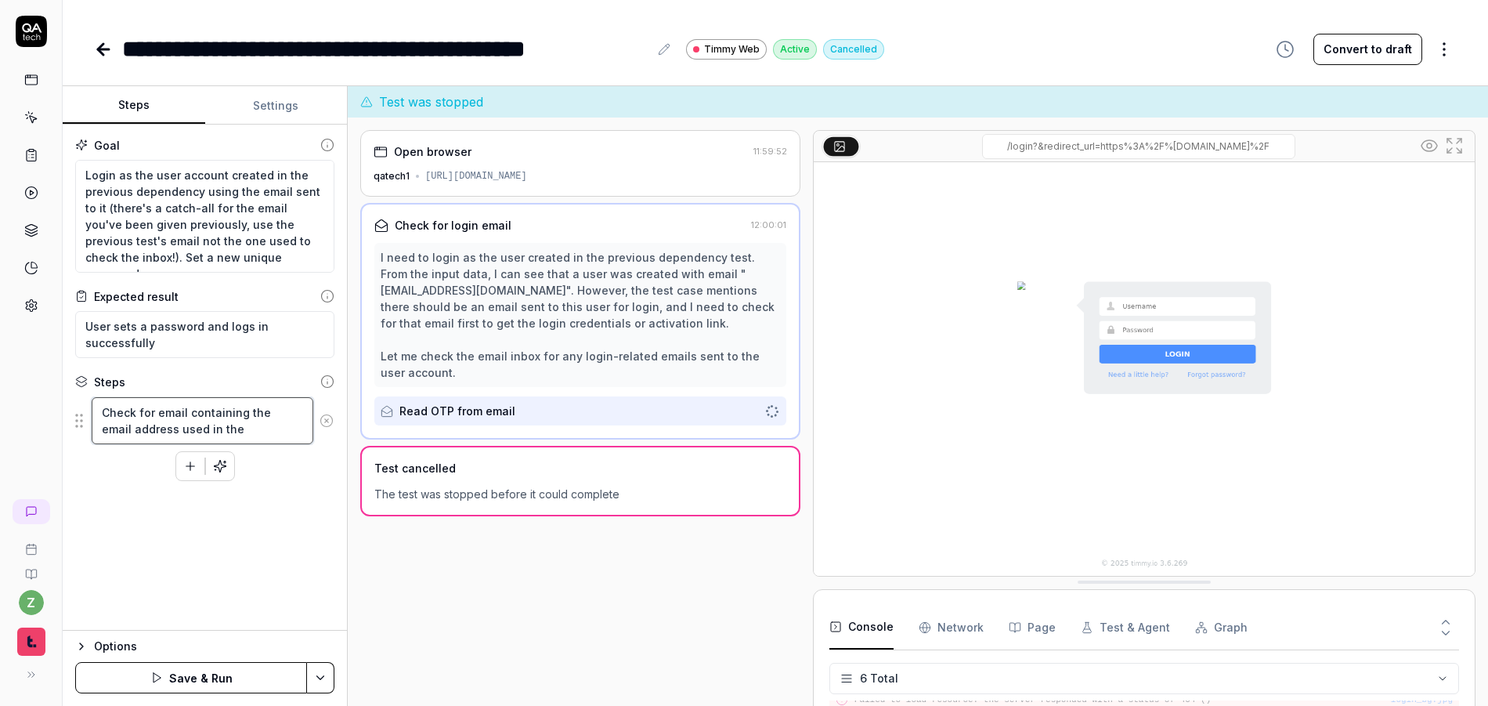
type textarea "Check for email containing the email address used in the l"
type textarea "*"
type textarea "Check for email containing the email address used in the la"
type textarea "*"
type textarea "Check for email containing the email address used in the las"
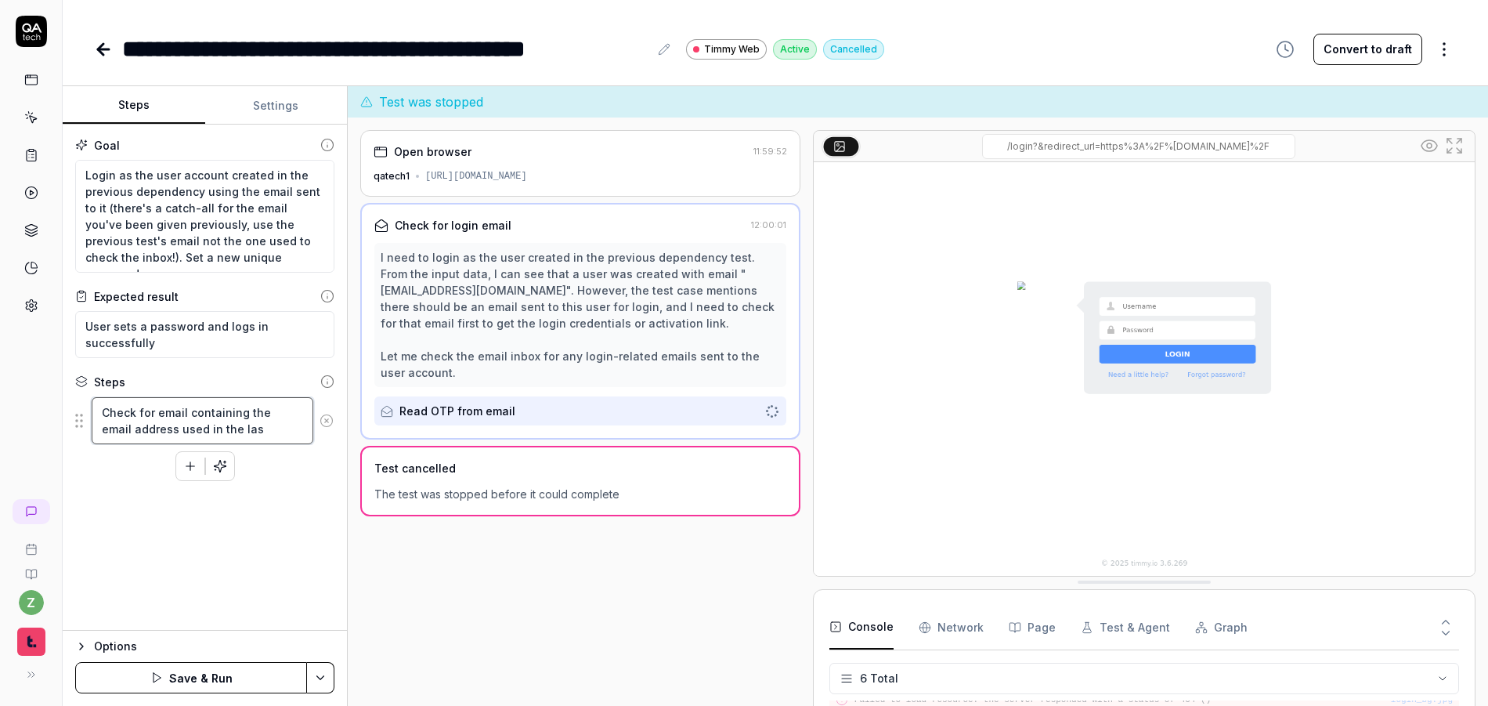
type textarea "*"
type textarea "Check for email containing the email address used in the last"
type textarea "*"
type textarea "Check for email containing the email address used in the last"
type textarea "*"
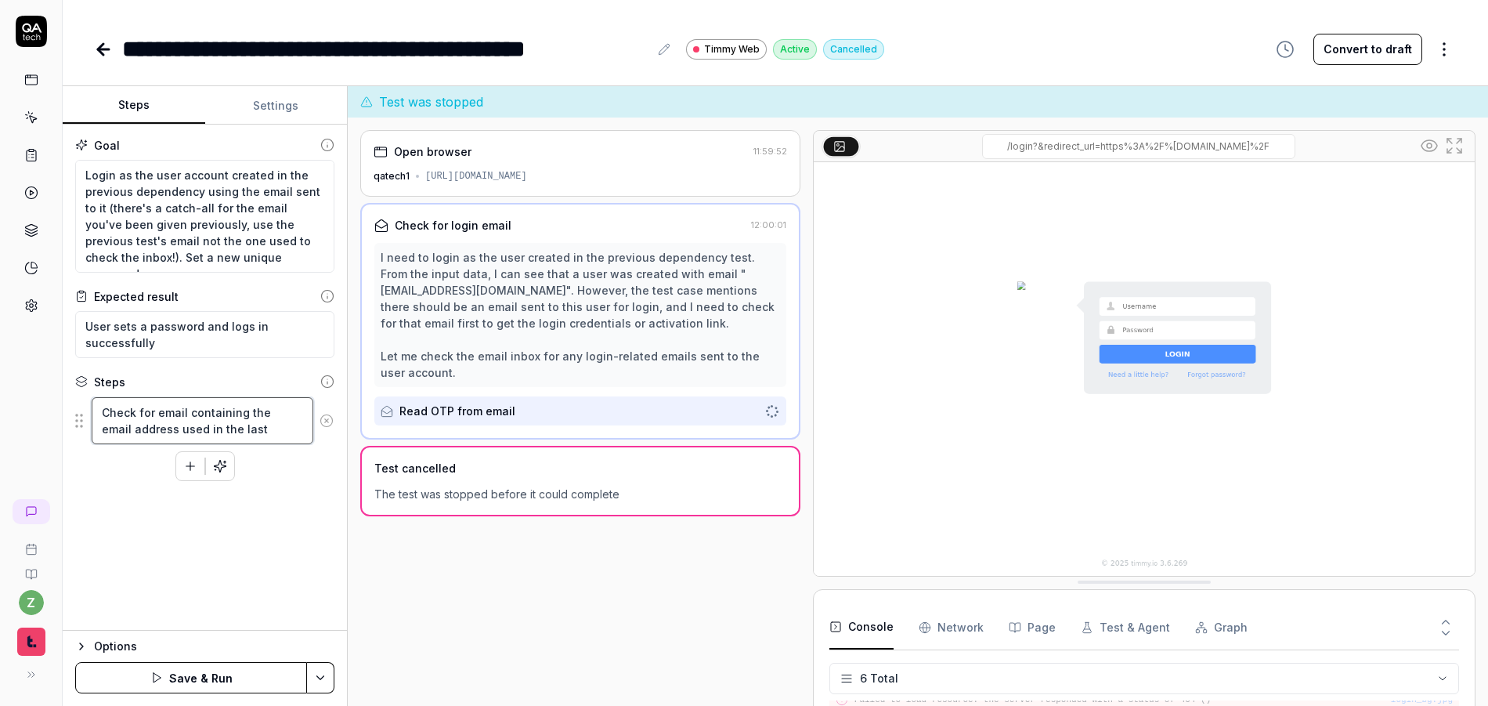
type textarea "Check for email containing the email address used in the last t"
type textarea "*"
type textarea "Check for email containing the email address used in the last te"
type textarea "*"
type textarea "Check for email containing the email address used in the last tes"
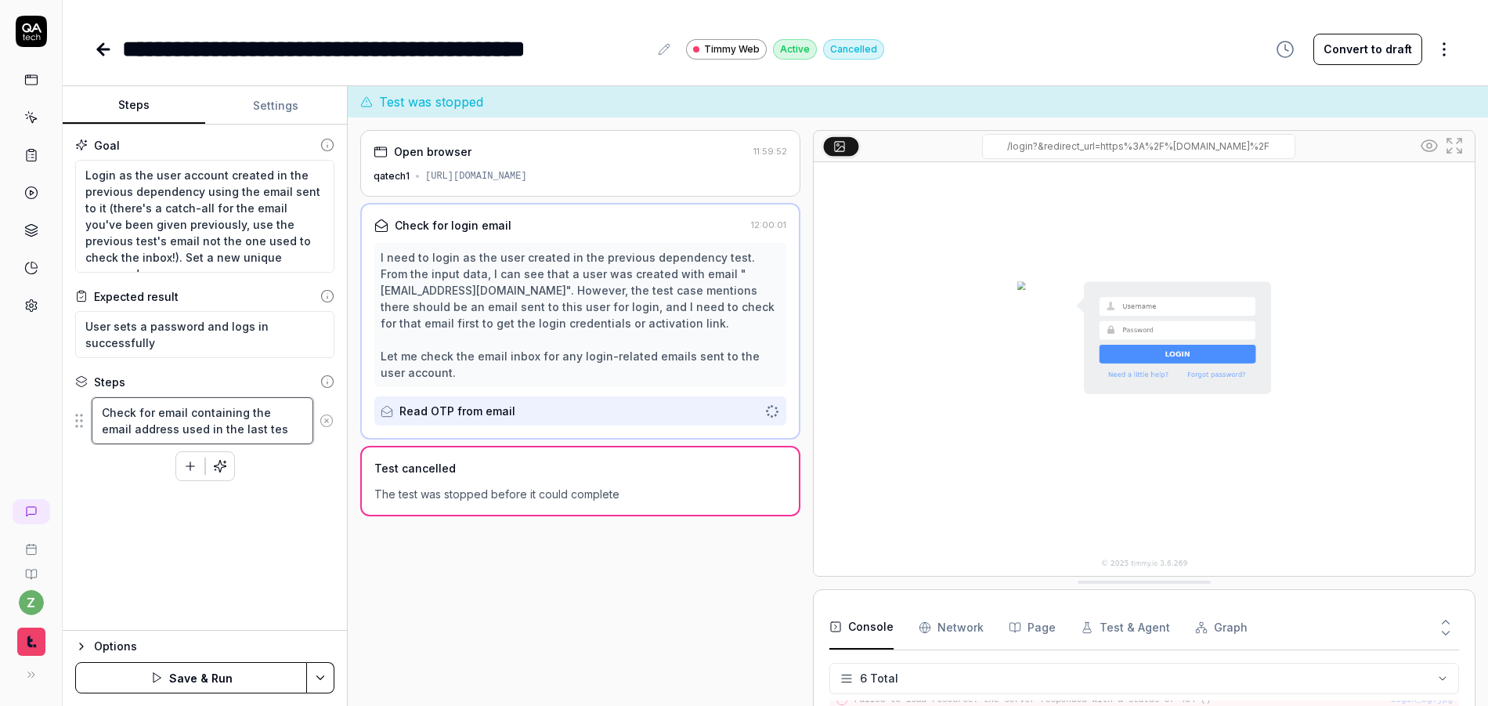
type textarea "*"
type textarea "Check for email containing the email address used in the last test"
type textarea "*"
type textarea "Check for email containing the email address used in the last test"
click at [547, 292] on div "I need to login as the user created in the previous dependency test. From the i…" at bounding box center [580, 315] width 399 height 132
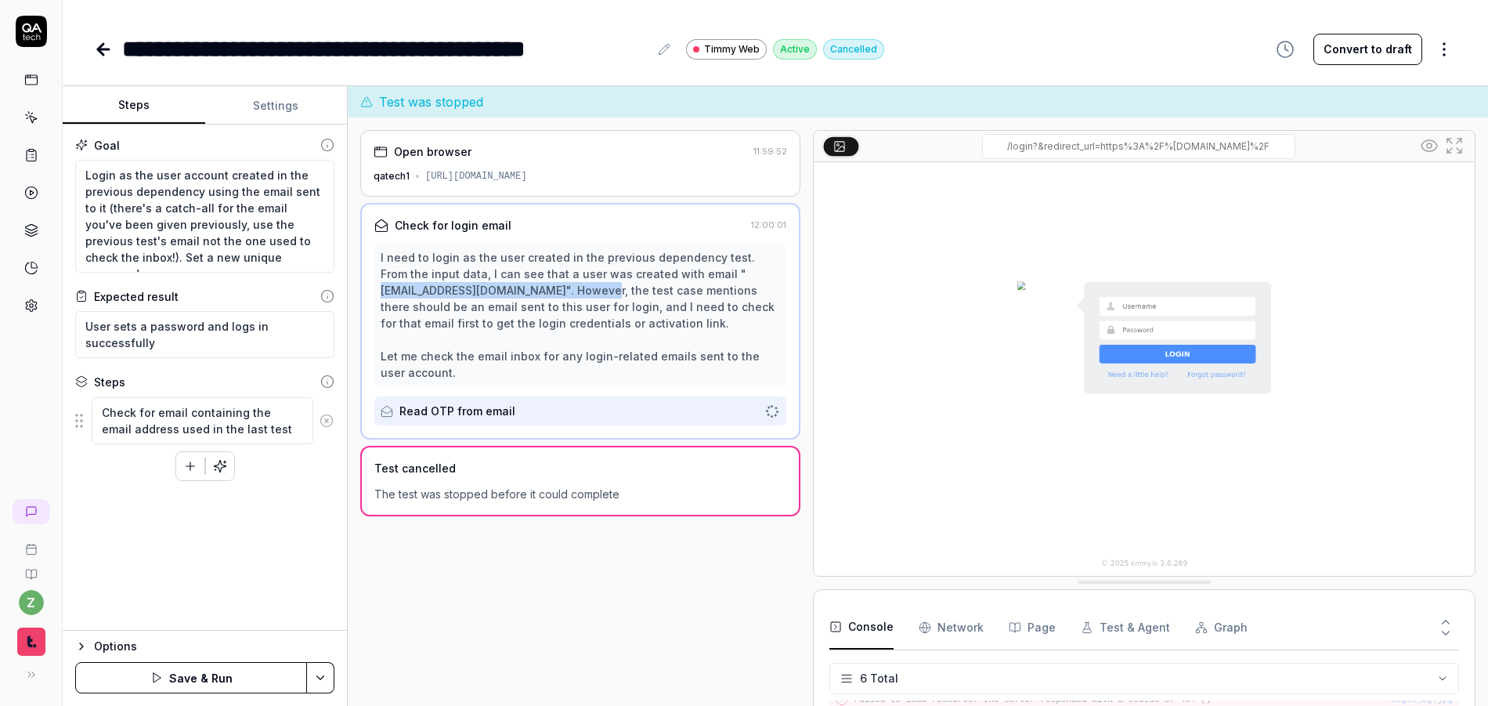
drag, startPoint x: 546, startPoint y: 291, endPoint x: 698, endPoint y: 275, distance: 152.7
click at [698, 275] on div "I need to login as the user created in the previous dependency test. From the i…" at bounding box center [580, 315] width 399 height 132
copy div "pod6935-delicious-t6d8ka@qatech.email"
click at [287, 425] on textarea "Check for email containing the email address used in the last test" at bounding box center [203, 420] width 222 height 47
type textarea "*"
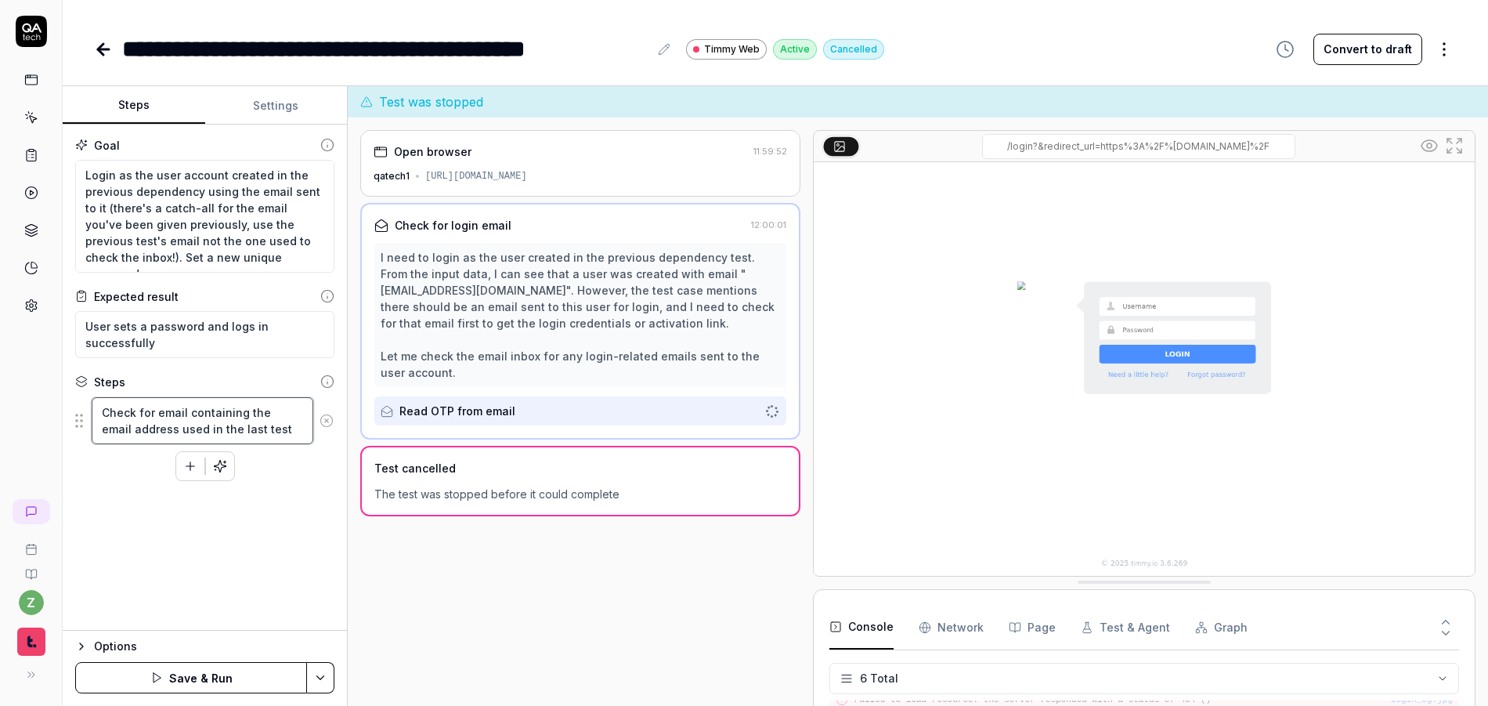
type textarea "Check for email containing the email address used in the last test ("
paste textarea "pod6935-delicious-t6d8ka@qatech.email"
type textarea "*"
type textarea "Check for email containing the email address used in the last test (pod6935-del…"
type textarea "*"
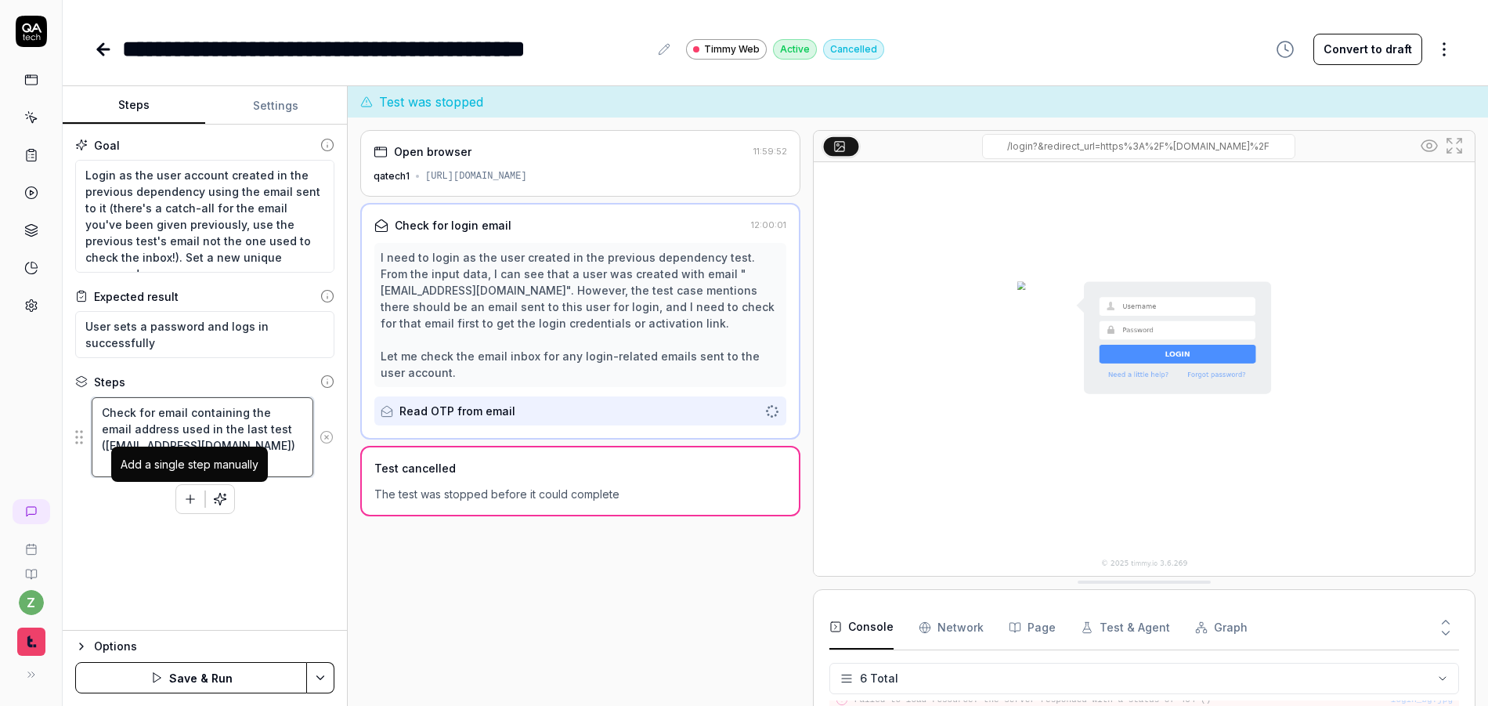
type textarea "Check for email containing the email address used in the last test (pod6935-del…"
click at [185, 499] on icon "button" at bounding box center [190, 499] width 14 height 14
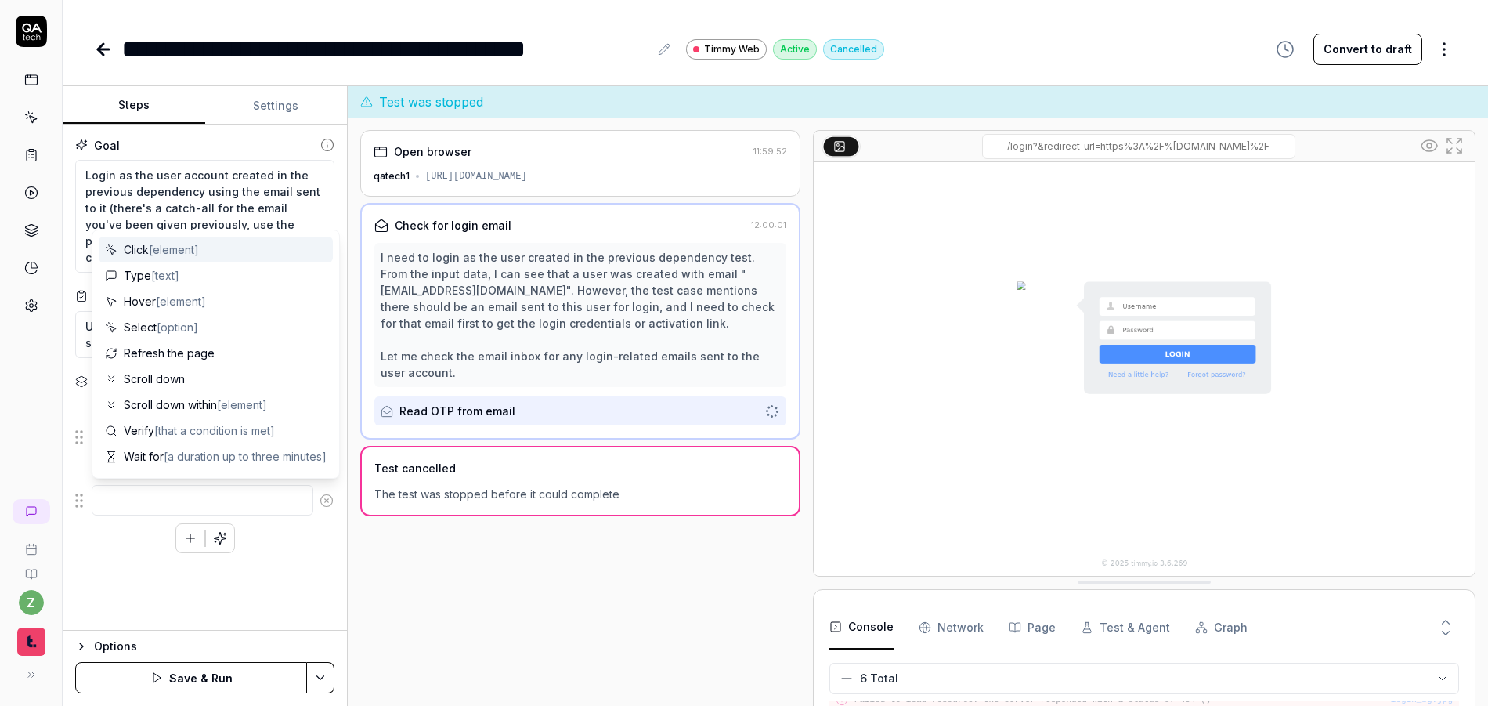
type textarea "*"
type textarea "O"
type textarea "*"
type textarea "C"
type textarea "*"
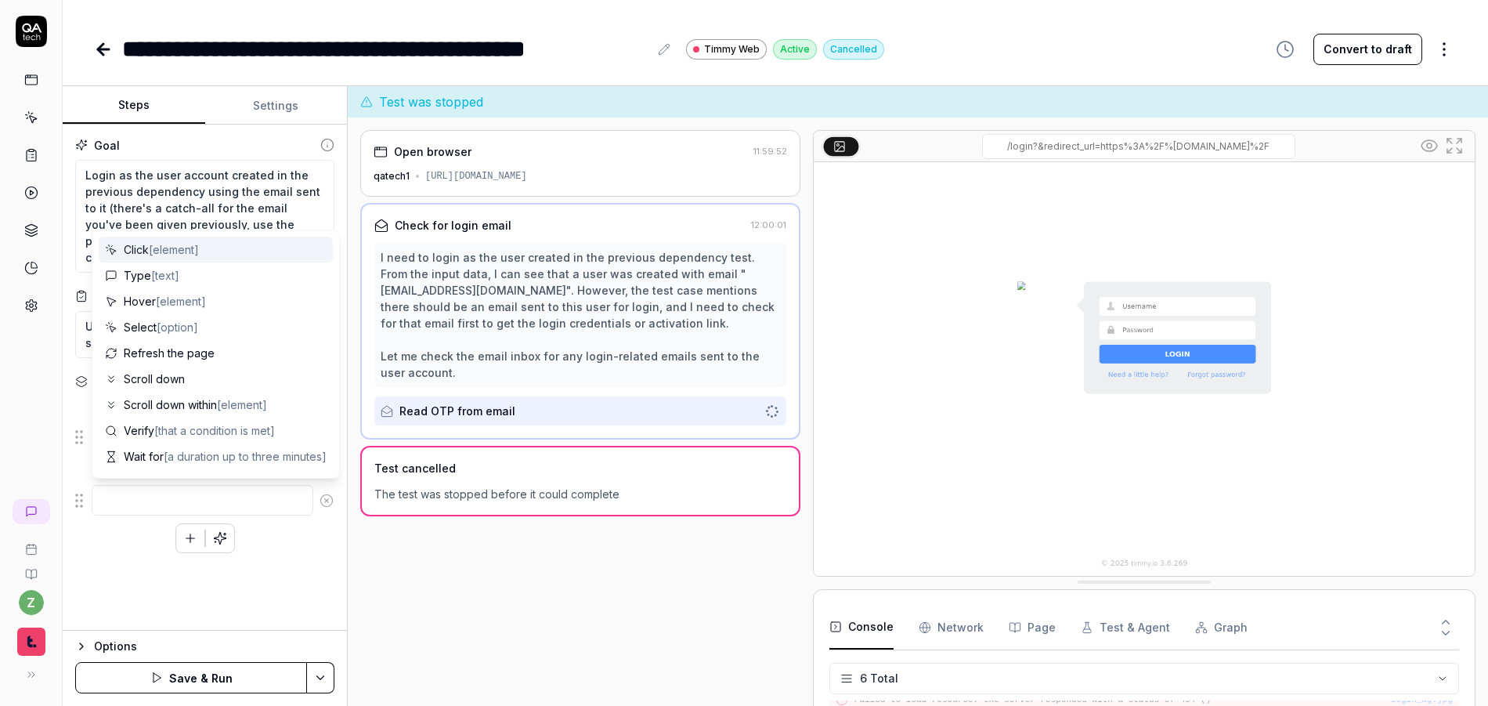
type textarea "O"
type textarea "*"
type textarea "Op"
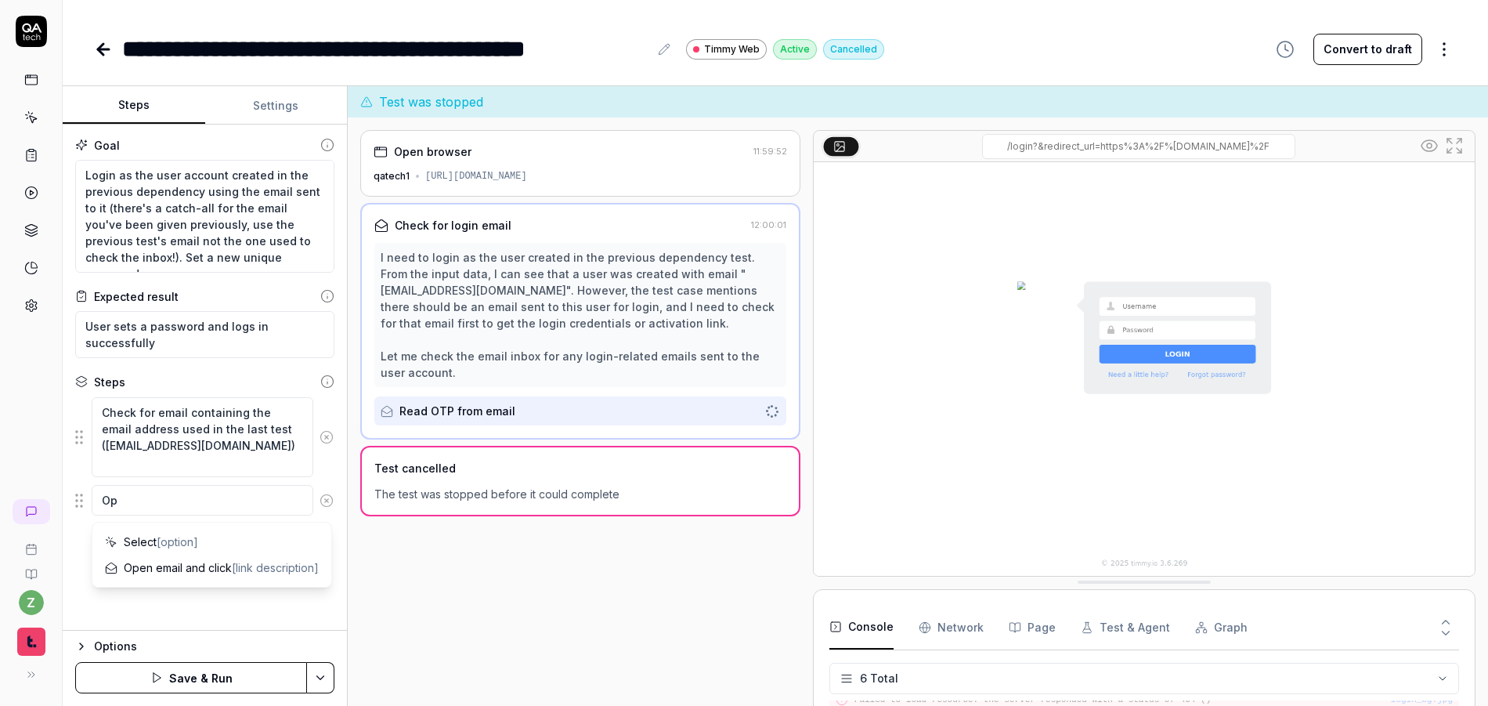
type textarea "*"
type textarea "Ope"
type textarea "*"
type textarea "Open"
type textarea "*"
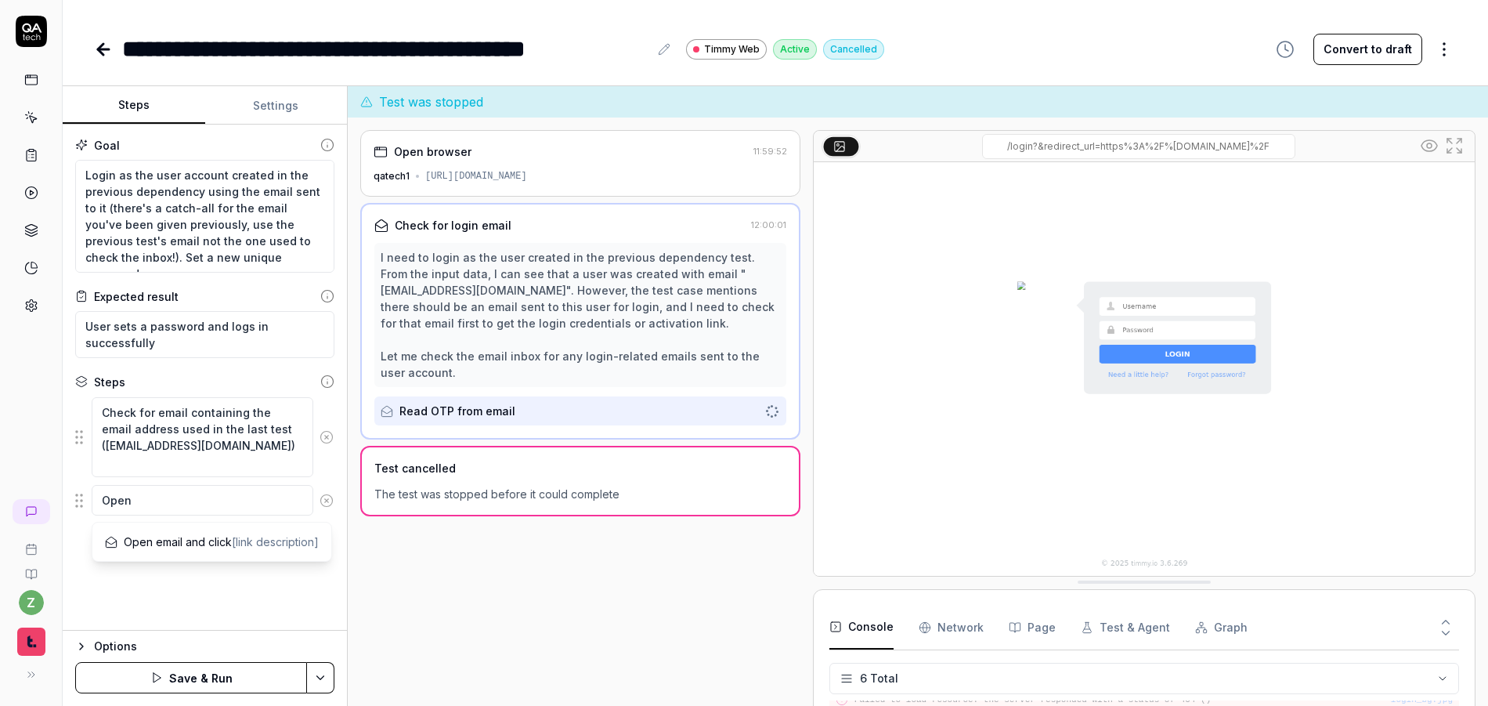
type textarea "Open"
type textarea "*"
type textarea "Open e"
type textarea "*"
type textarea "Open em"
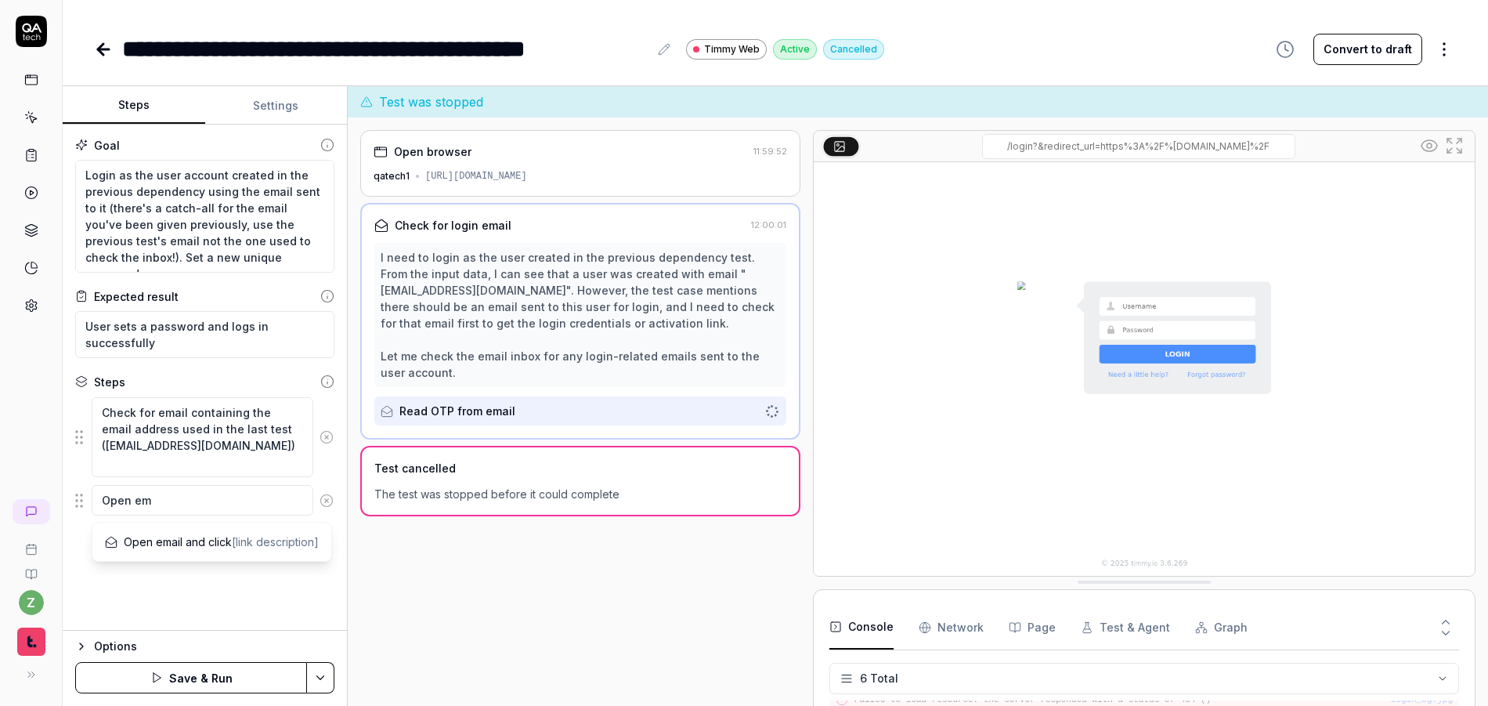
type textarea "*"
type textarea "Open ema"
type textarea "*"
type textarea "Open emai"
type textarea "*"
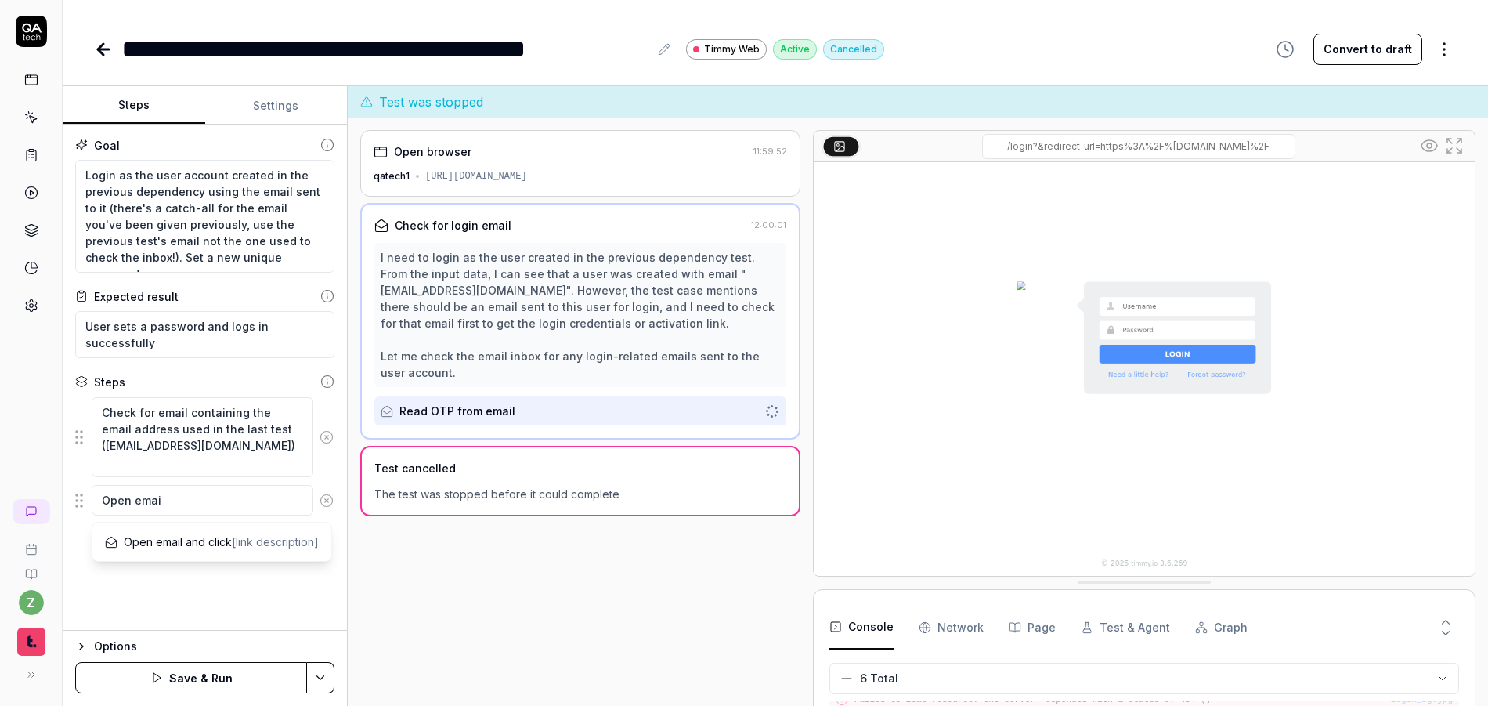
type textarea "Open email"
type textarea "*"
type textarea "Open email"
type textarea "*"
type textarea "Open email a"
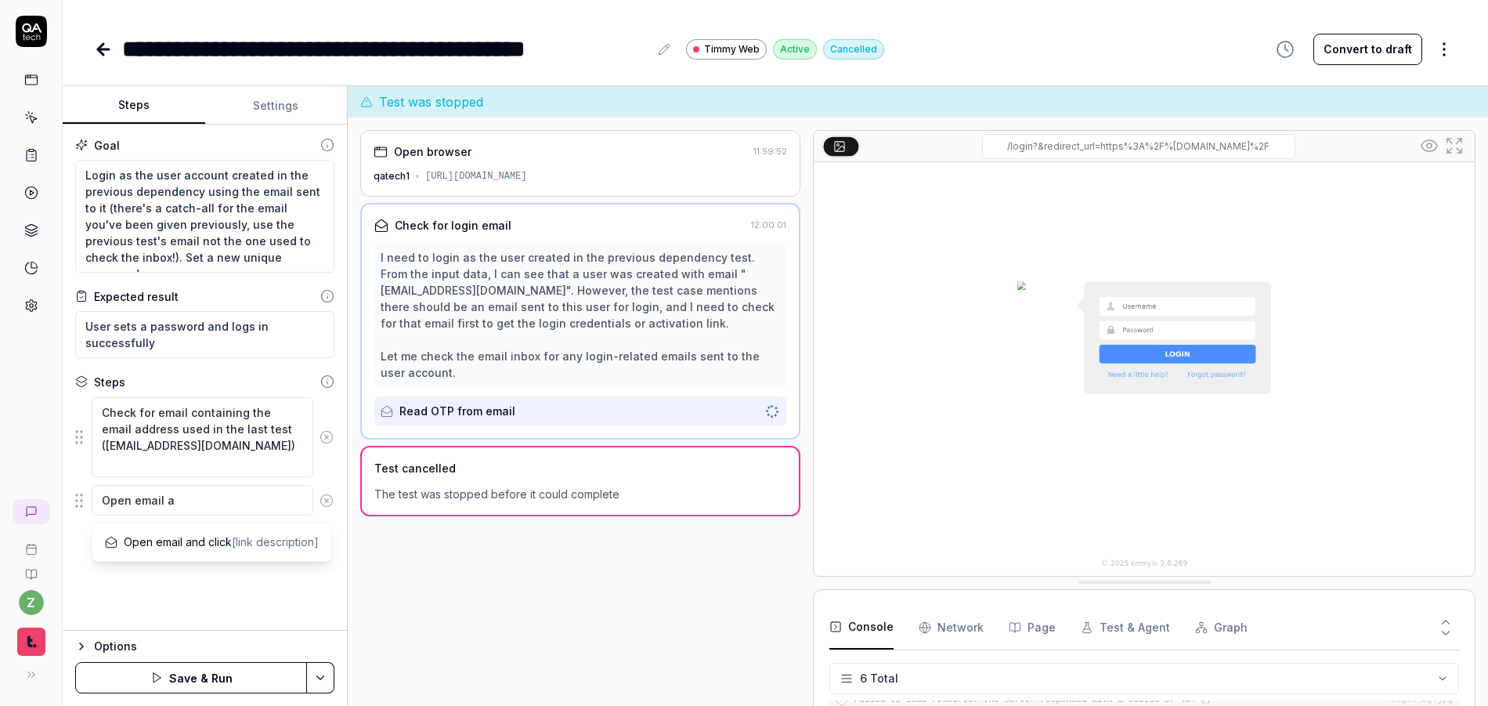
type textarea "*"
type textarea "Open email an"
type textarea "*"
type textarea "Open email and"
type textarea "*"
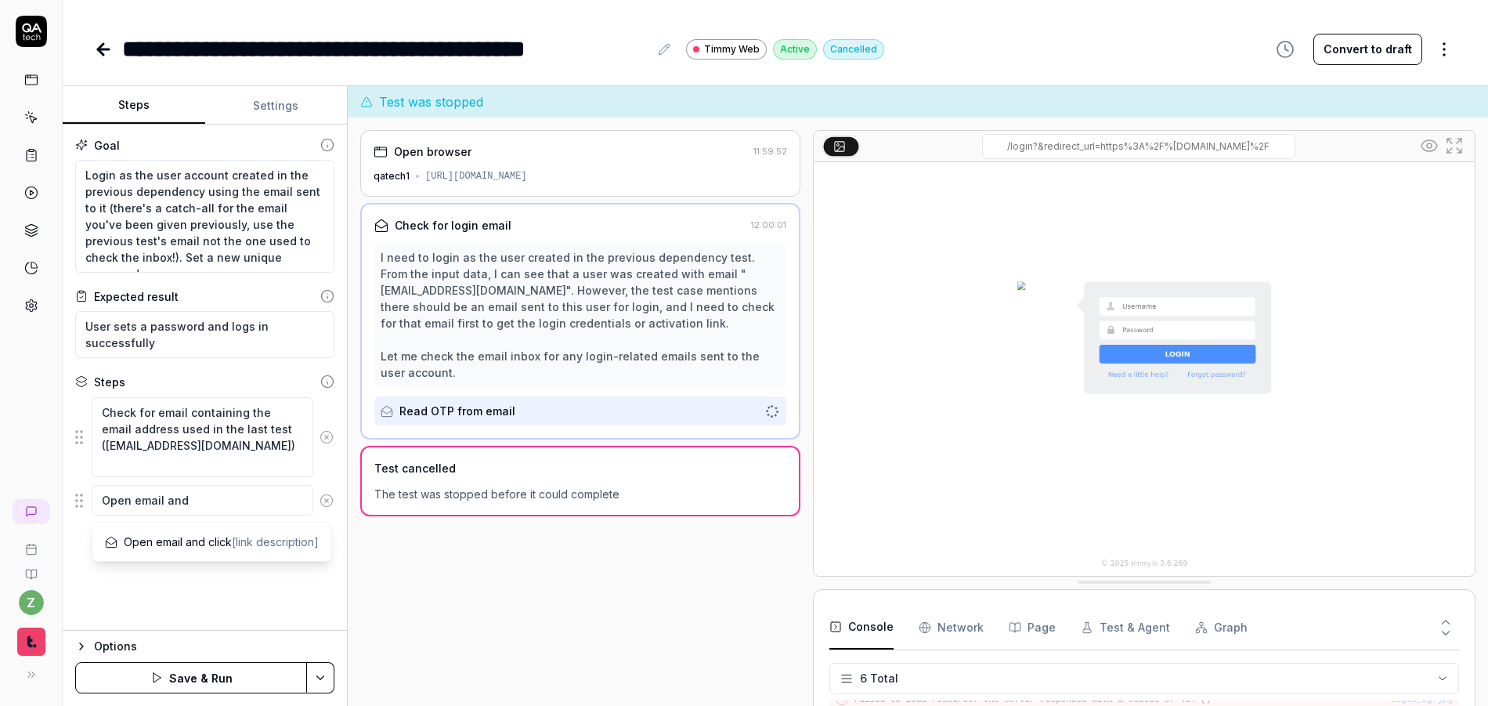
type textarea "Open email and"
type textarea "*"
type textarea "Open email and c"
type textarea "*"
type textarea "Open email and cl"
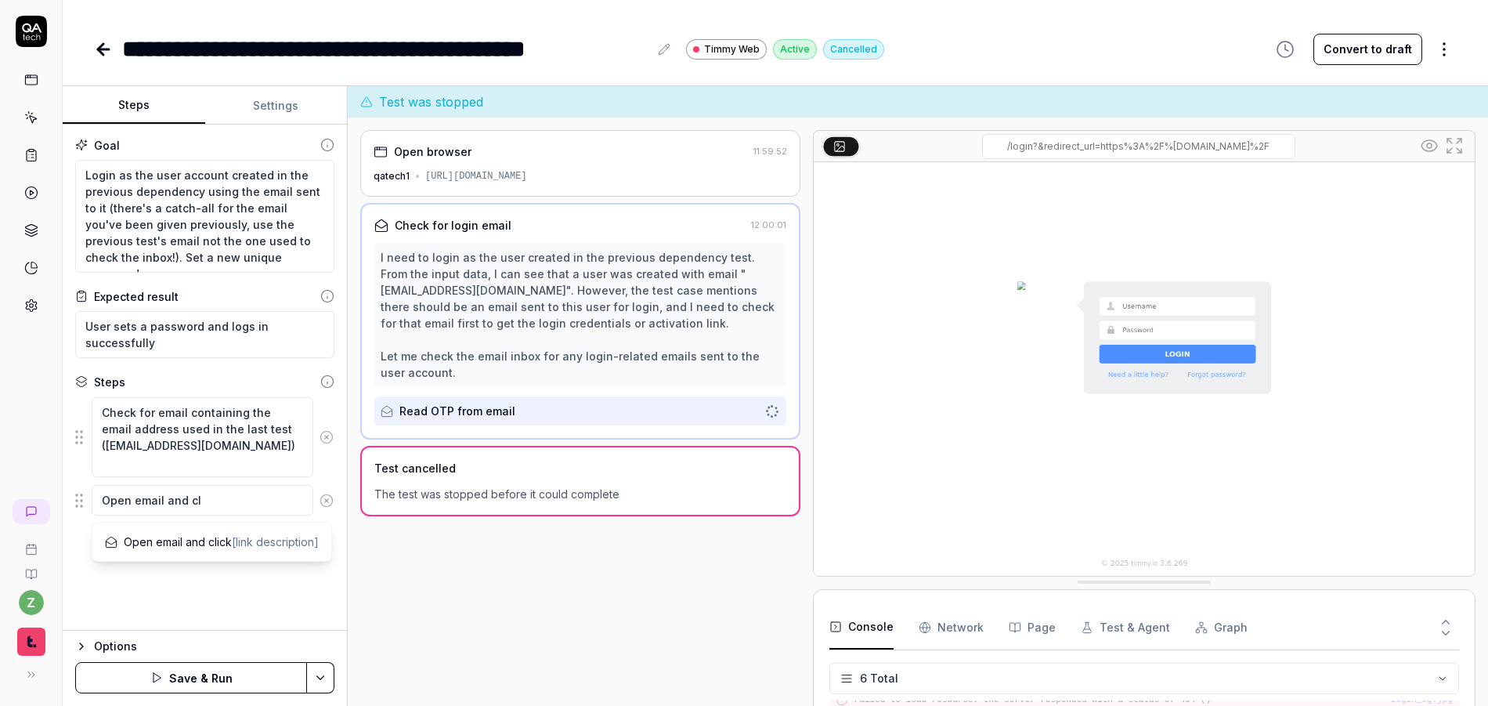
type textarea "*"
type textarea "Open email and cli"
type textarea "*"
type textarea "Open email and clic"
type textarea "*"
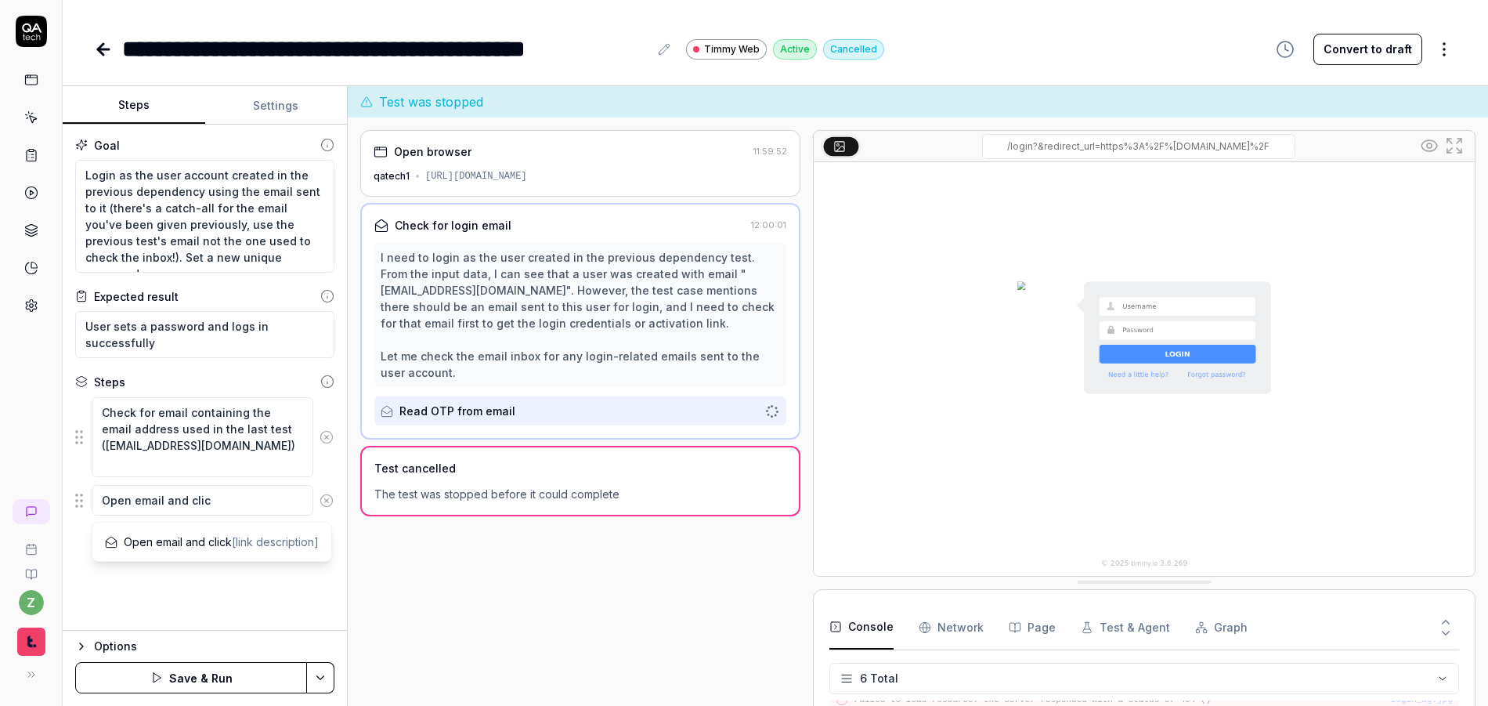
type textarea "Open email and click"
type textarea "*"
type textarea "Open email and click"
type textarea "*"
type textarea "Open email and click t"
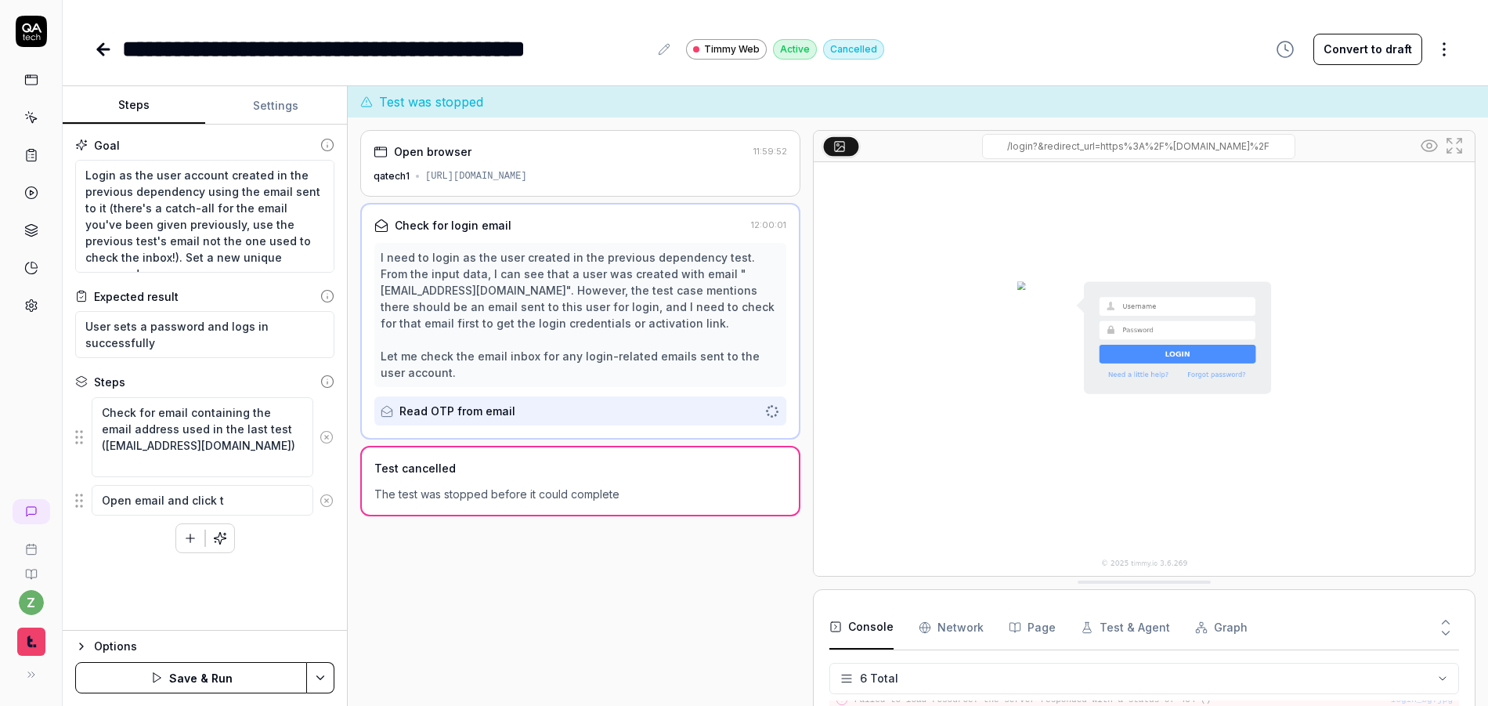
type textarea "*"
type textarea "Open email and click th"
type textarea "*"
type textarea "Open email and click the"
type textarea "*"
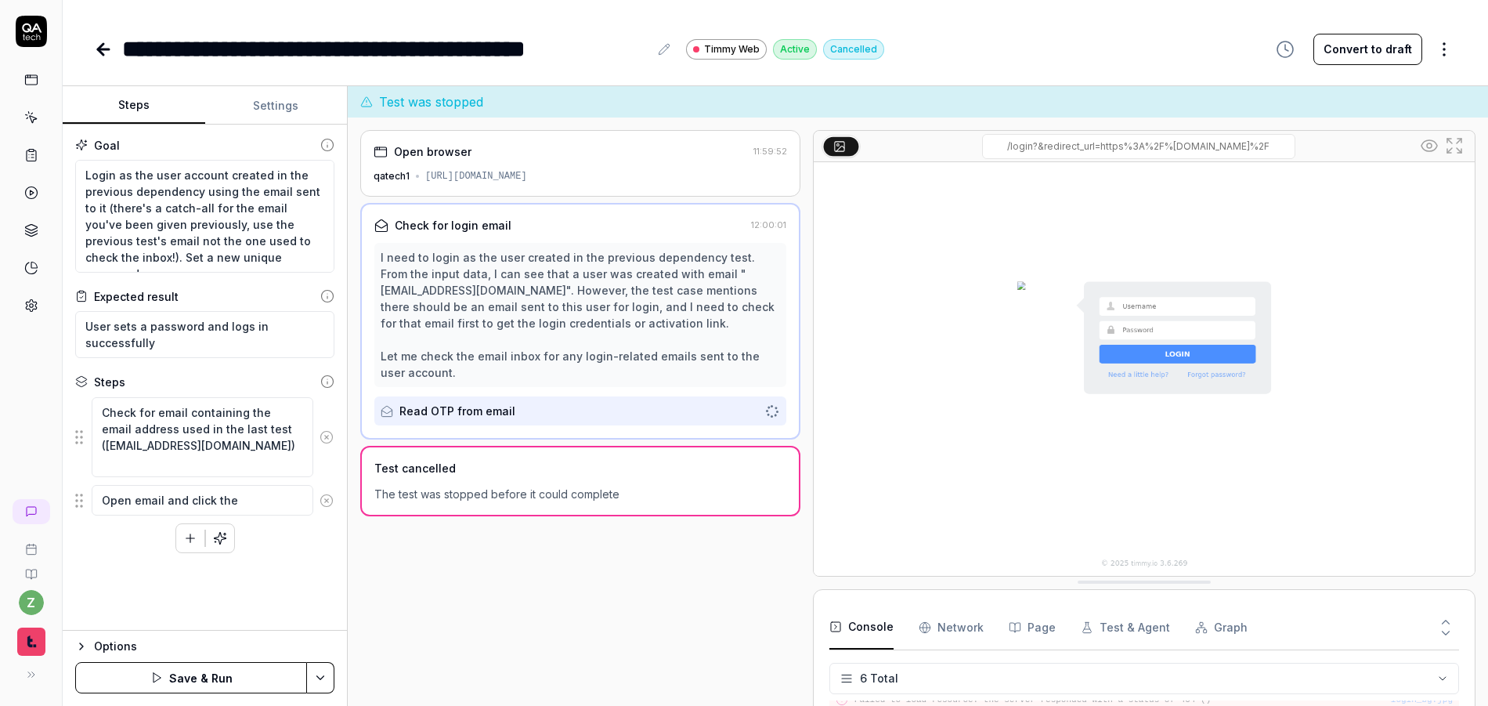
type textarea "Open email and click the"
type textarea "*"
type textarea "Open email and click the e"
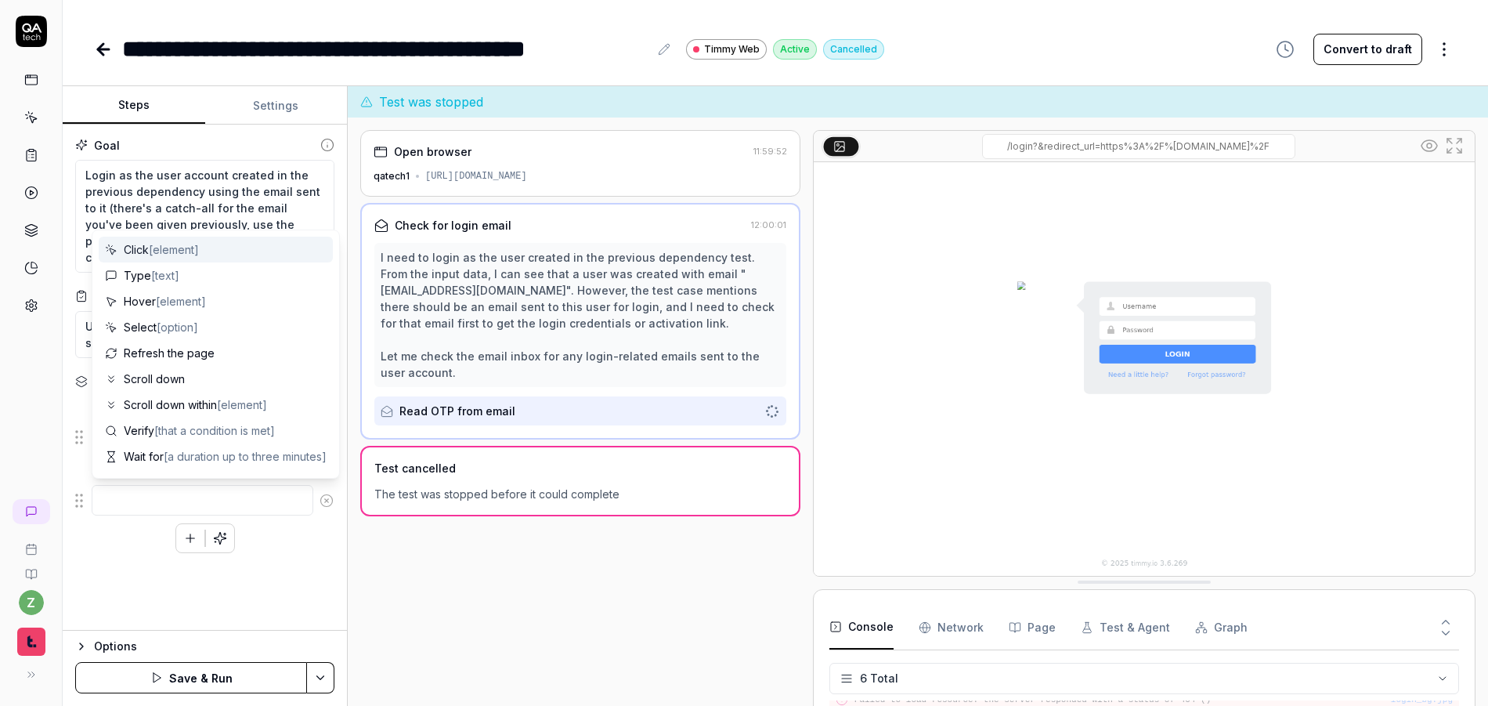
click at [322, 504] on icon at bounding box center [327, 500] width 14 height 14
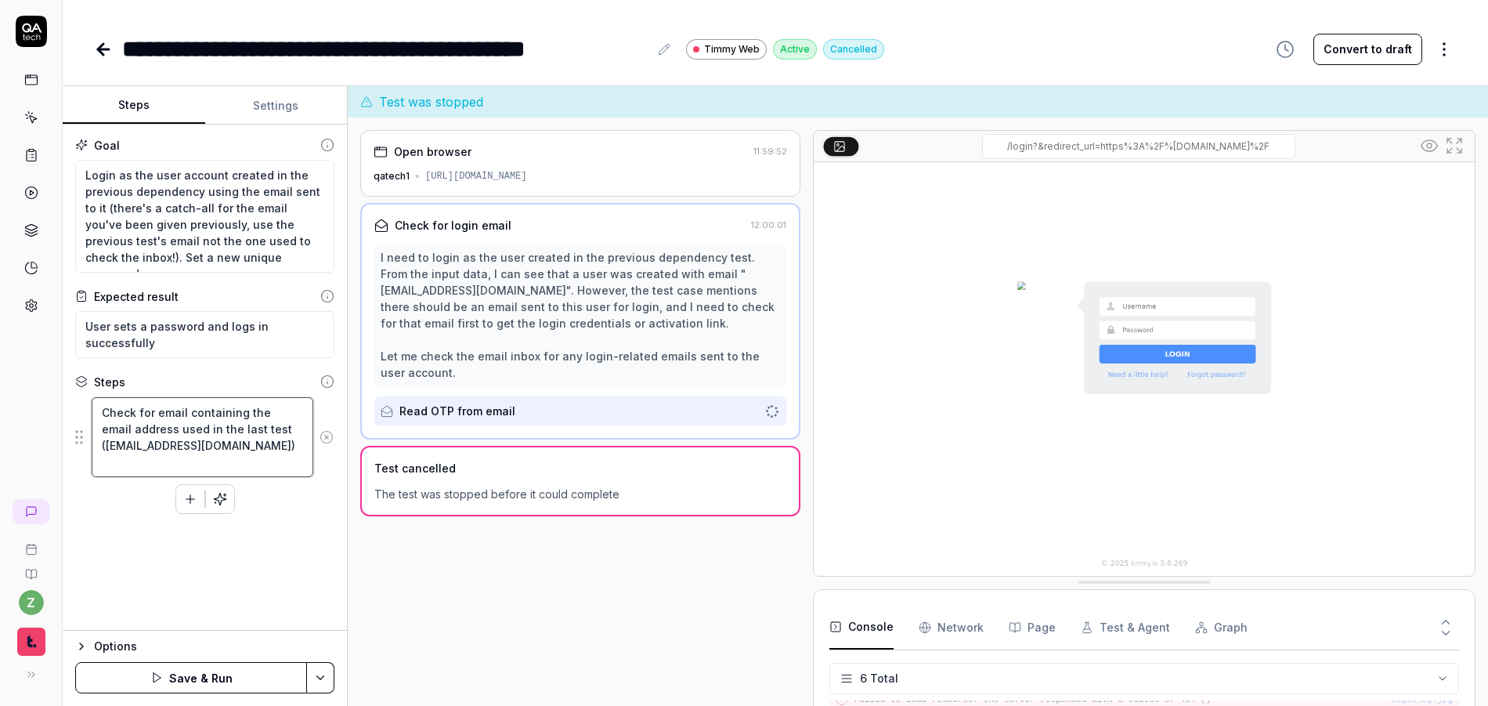
click at [257, 468] on textarea "Check for email containing the email address used in the last test (pod6935-del…" at bounding box center [203, 437] width 222 height 80
paste textarea "Click here to get started."
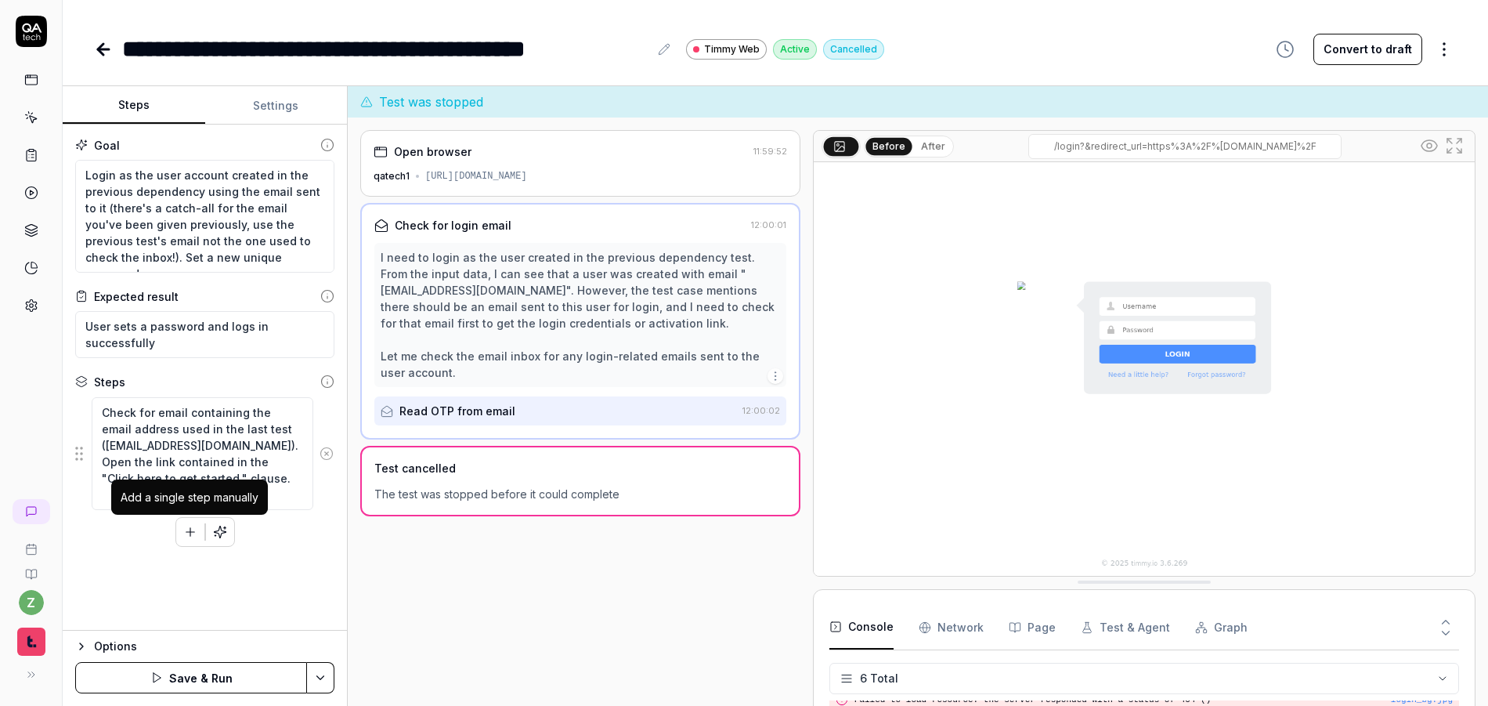
click at [186, 536] on icon "button" at bounding box center [190, 532] width 14 height 14
click at [287, 563] on div "Check for email containing the email address used in the last test (pod6935-del…" at bounding box center [204, 491] width 259 height 190
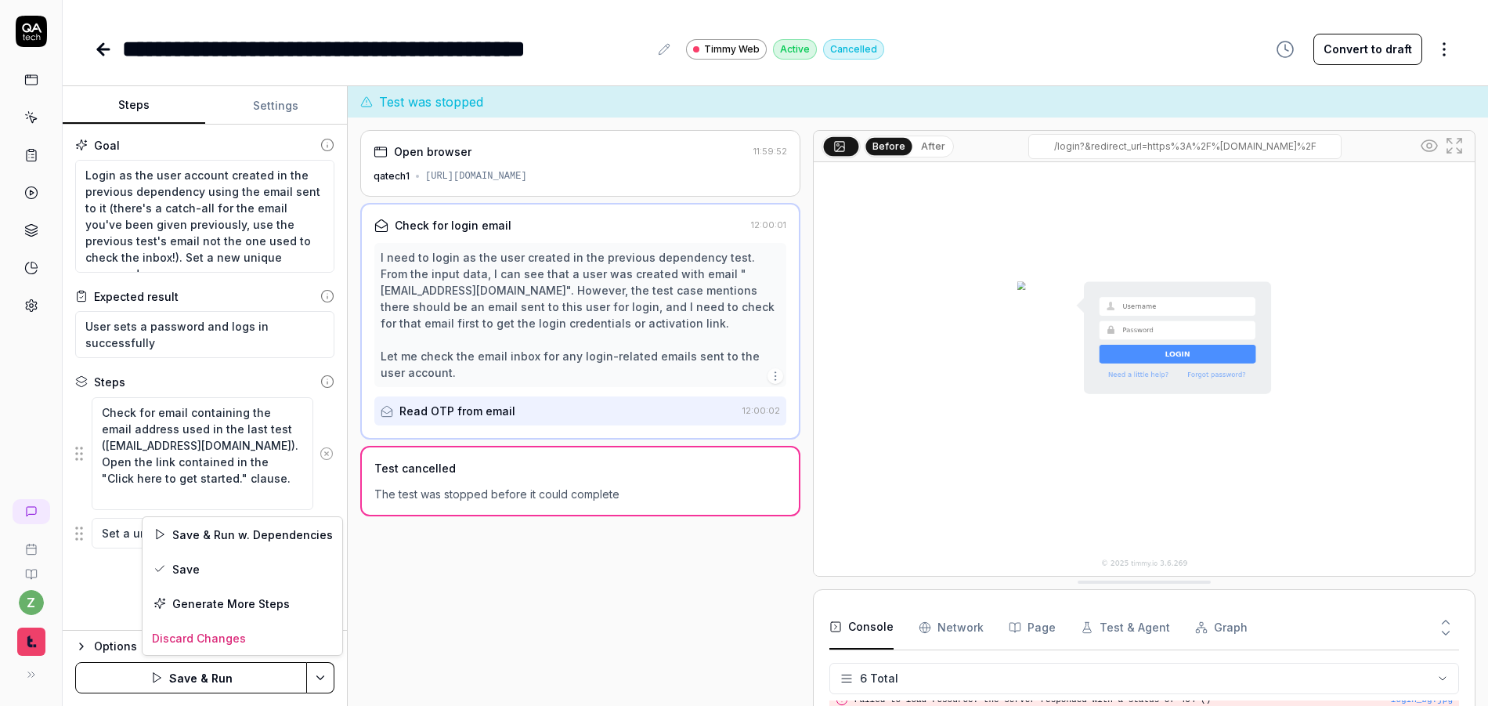
click at [329, 671] on html "**********" at bounding box center [744, 353] width 1488 height 706
click at [198, 570] on div "Save" at bounding box center [243, 568] width 200 height 34
click at [271, 114] on button "Settings" at bounding box center [276, 106] width 143 height 38
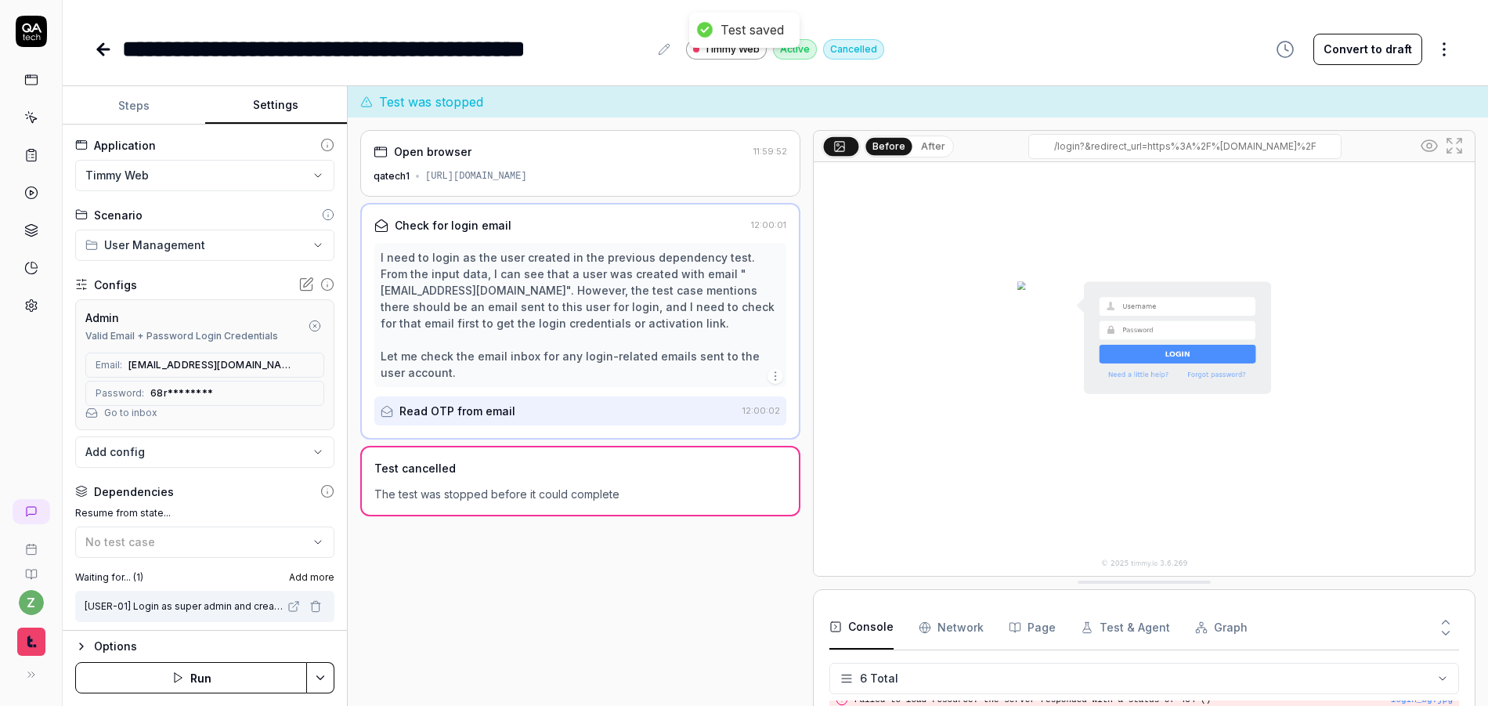
click at [132, 109] on button "Steps" at bounding box center [134, 106] width 143 height 38
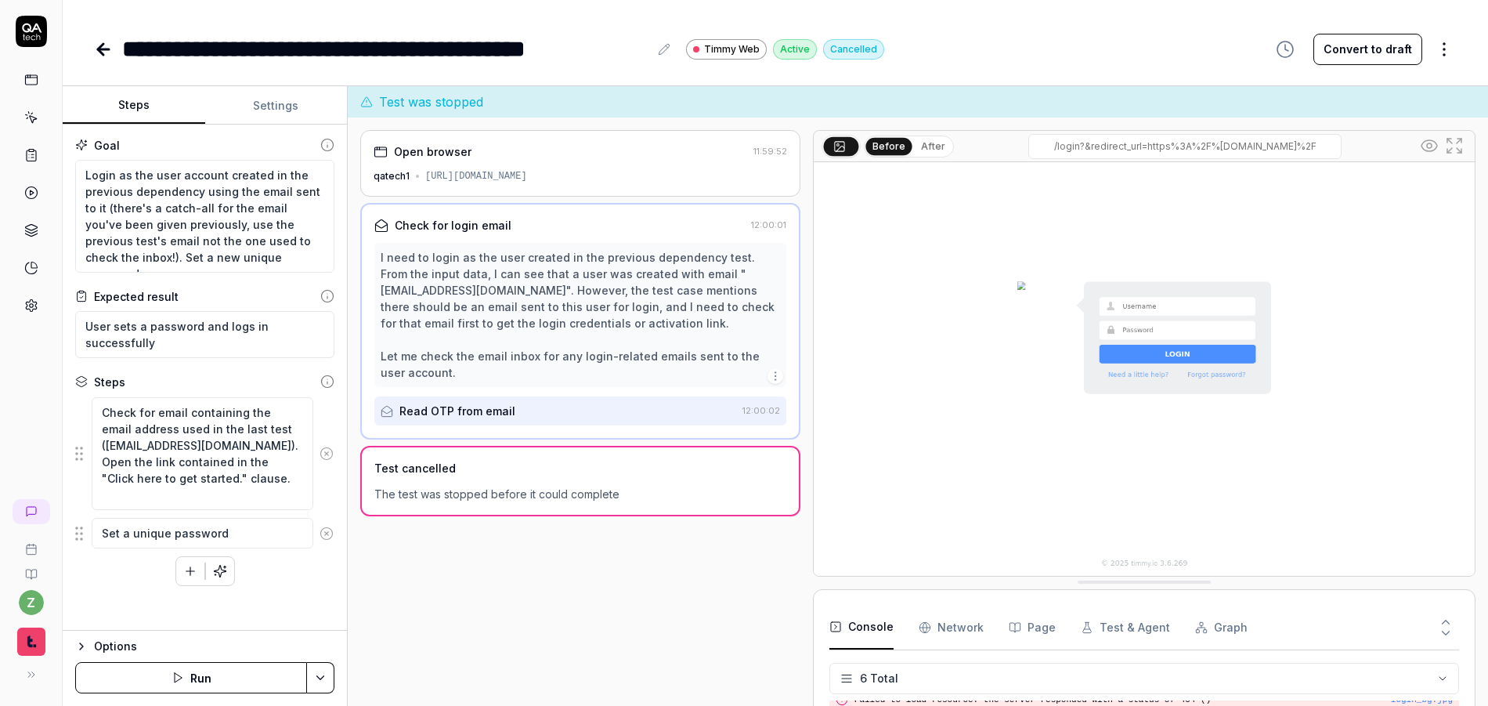
click at [247, 678] on button "Run" at bounding box center [191, 677] width 232 height 31
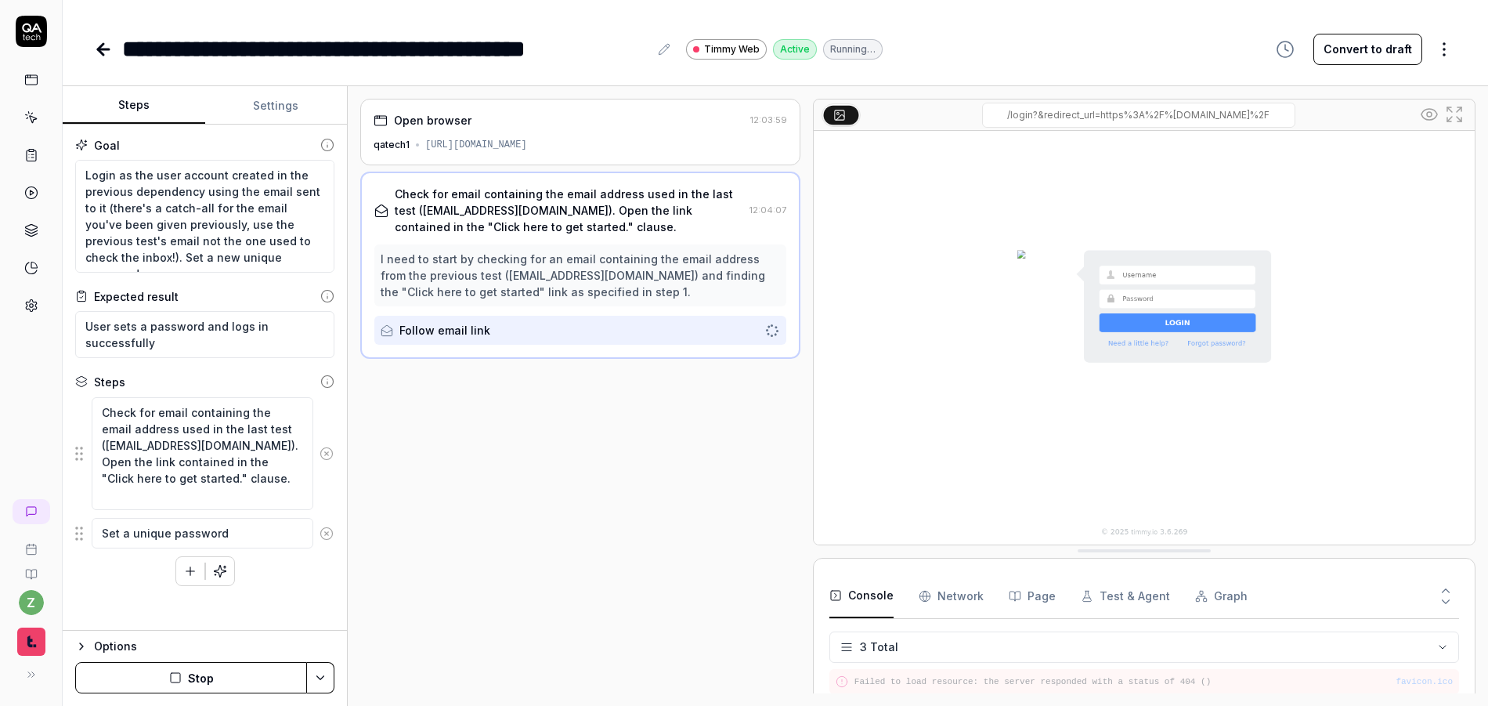
click at [251, 113] on button "Settings" at bounding box center [276, 106] width 143 height 38
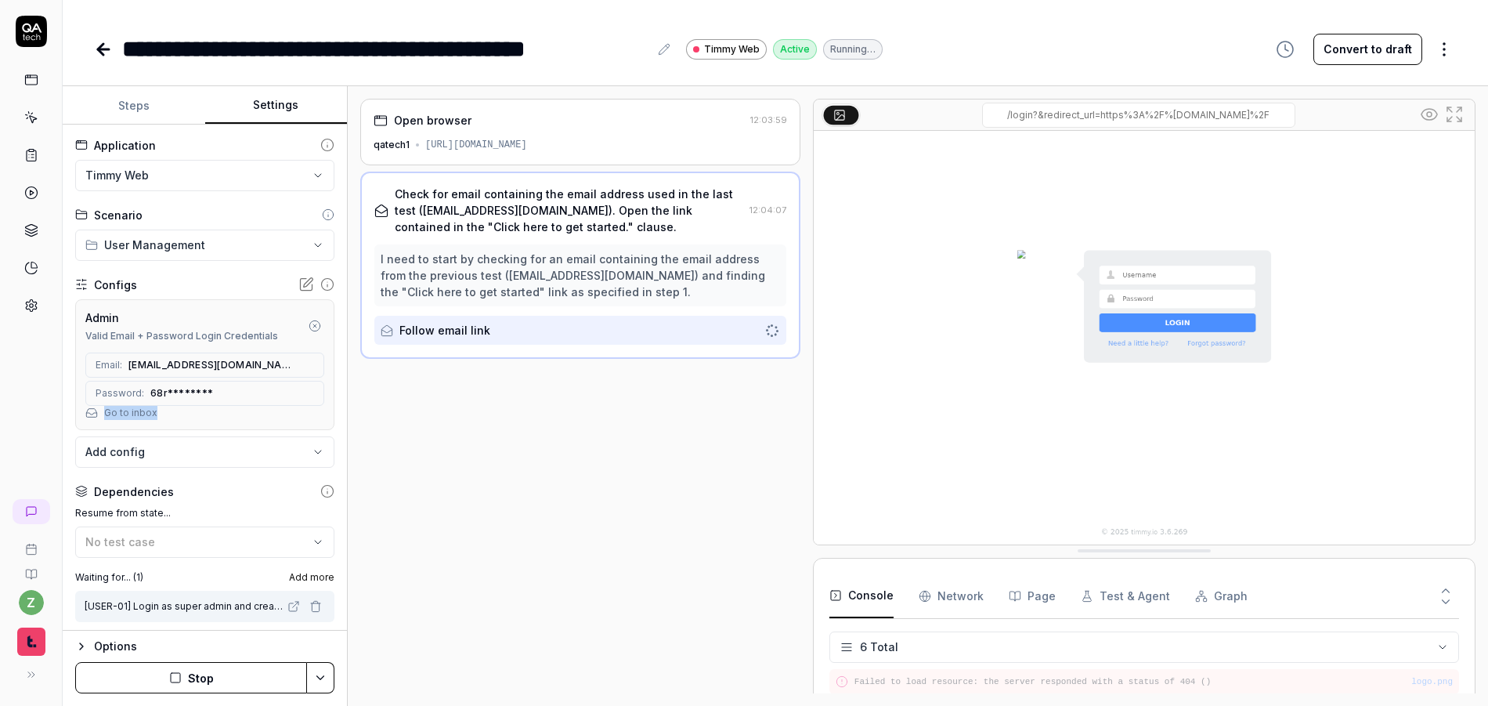
scroll to position [77, 0]
click at [1450, 48] on html "**********" at bounding box center [744, 353] width 1488 height 706
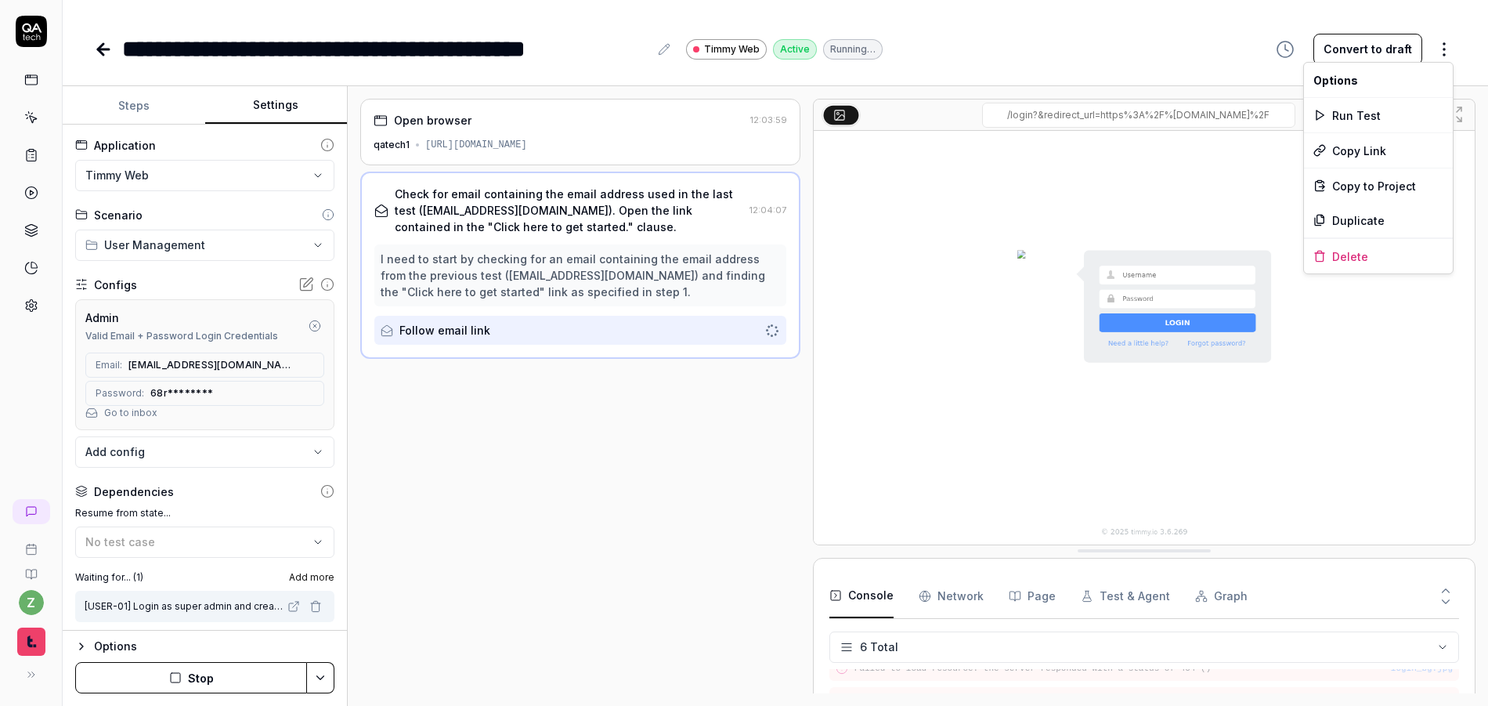
click at [213, 673] on html "**********" at bounding box center [744, 353] width 1488 height 706
click at [231, 671] on button "Stop" at bounding box center [191, 677] width 232 height 31
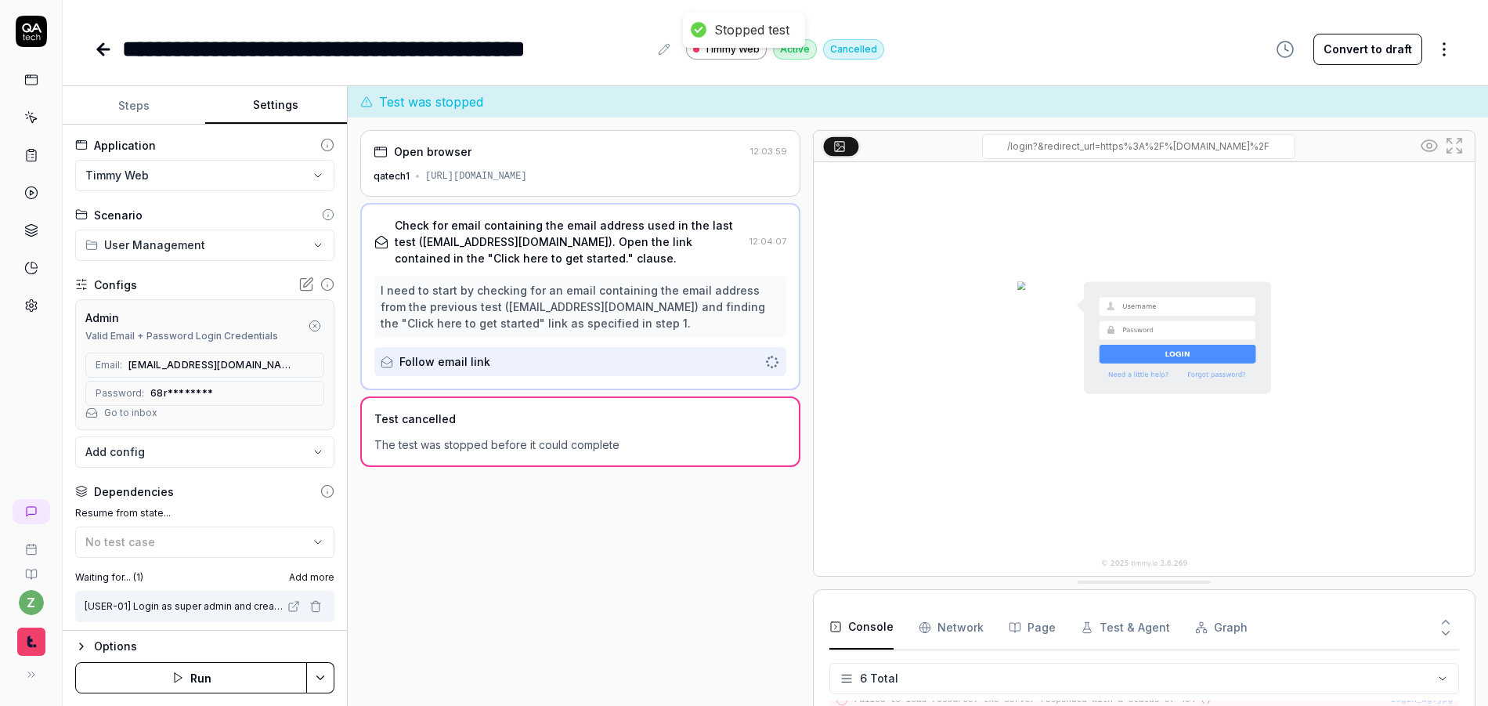
click at [1448, 46] on html "**********" at bounding box center [744, 353] width 1488 height 706
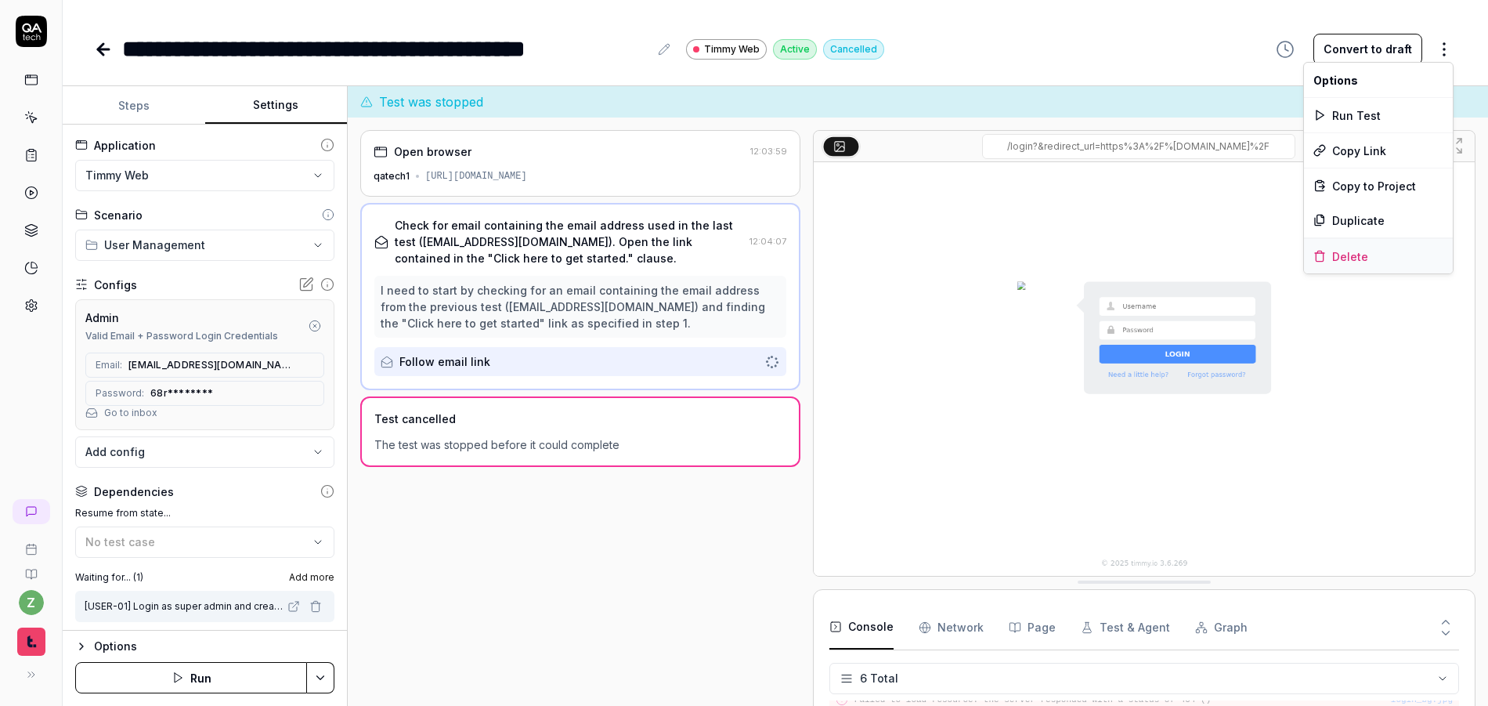
click at [1331, 265] on div "Delete" at bounding box center [1378, 256] width 149 height 34
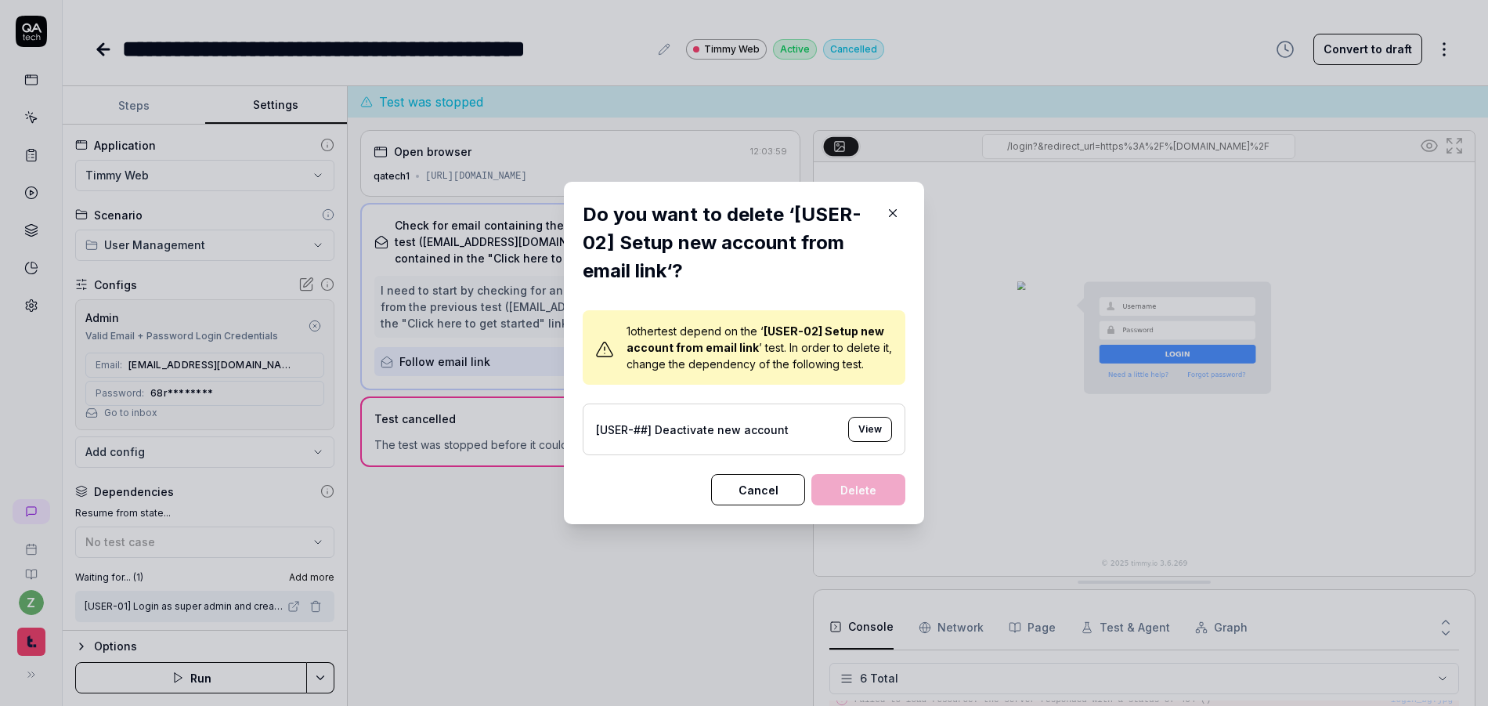
click at [871, 430] on button "View" at bounding box center [870, 429] width 44 height 25
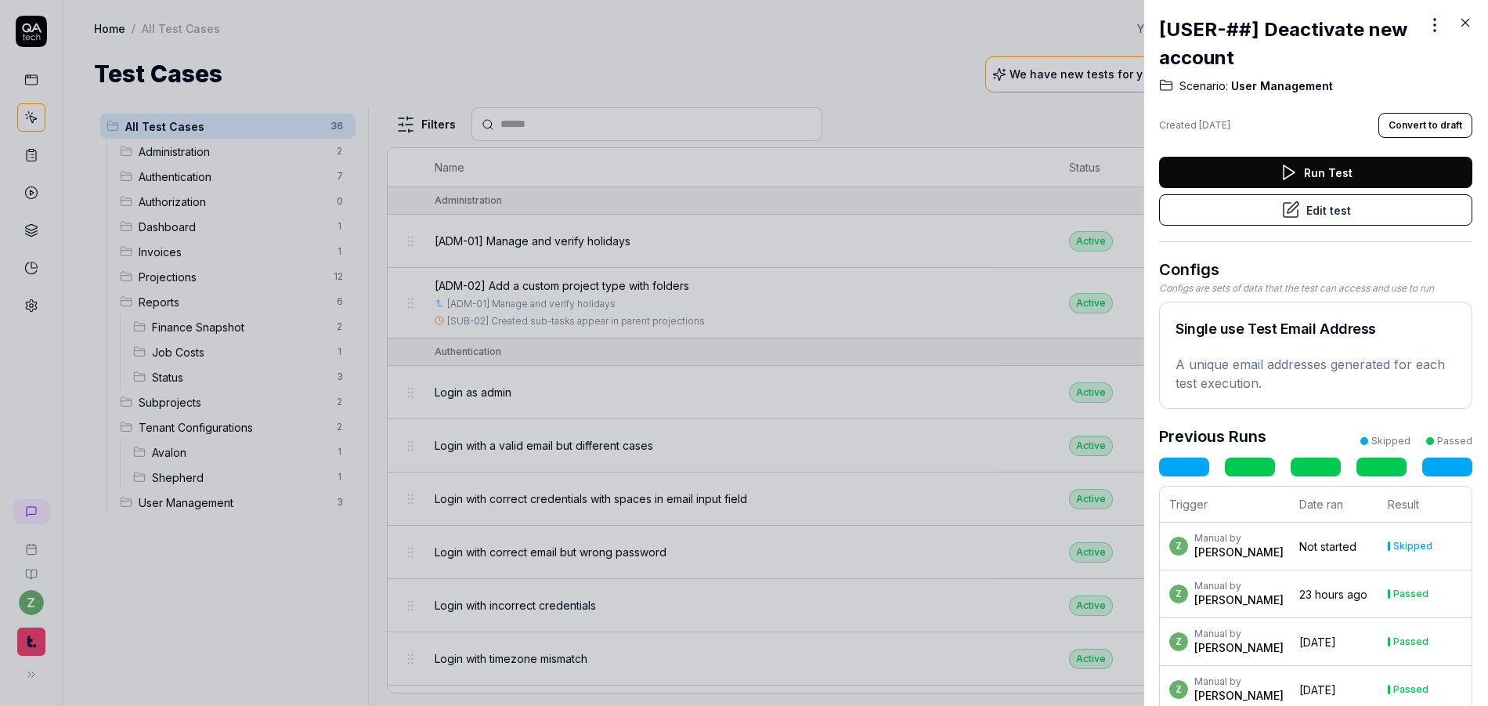
click at [1427, 19] on div "[USER-##] Deactivate new account Scenario: User Management Created Sep 19, 2025…" at bounding box center [744, 353] width 1488 height 706
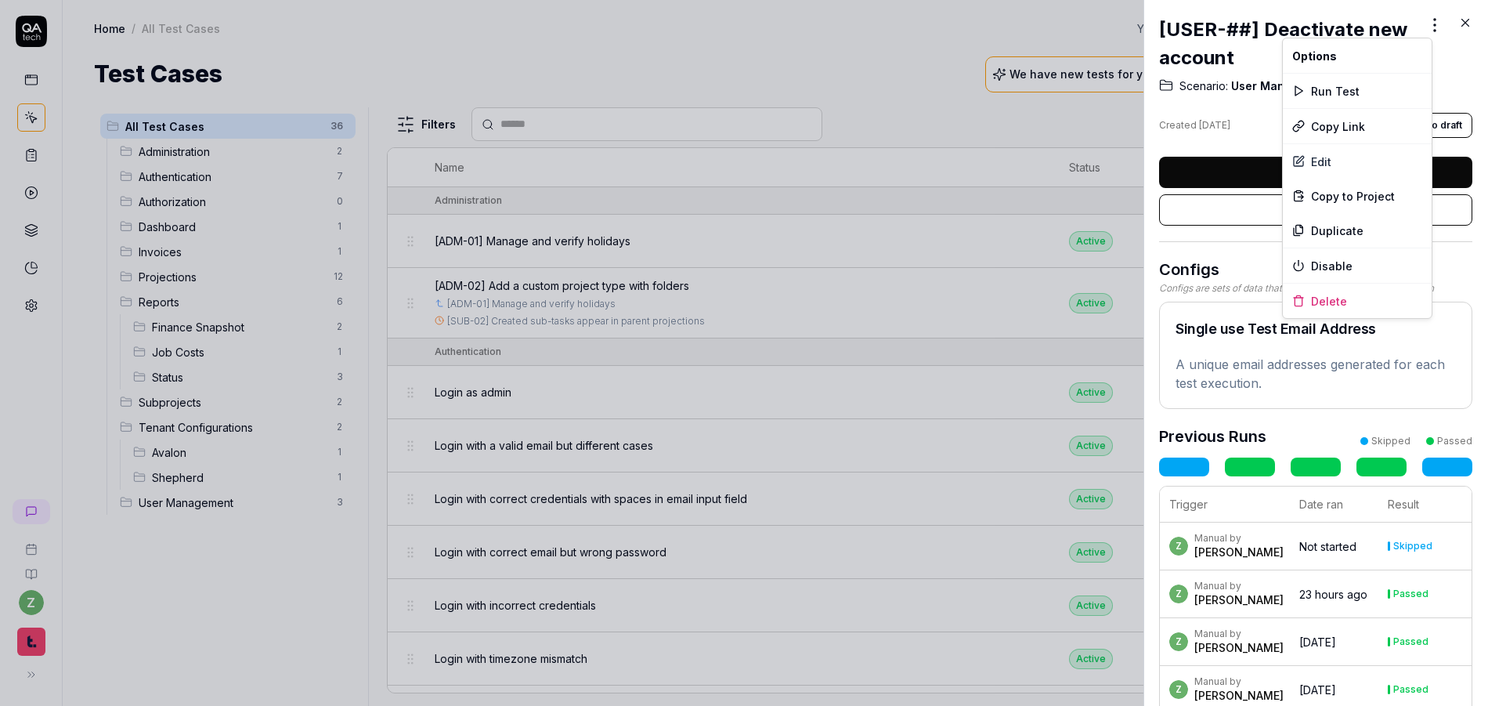
click at [1427, 19] on div "[USER-##] Deactivate new account Scenario: User Management Created Sep 19, 2025…" at bounding box center [744, 353] width 1488 height 706
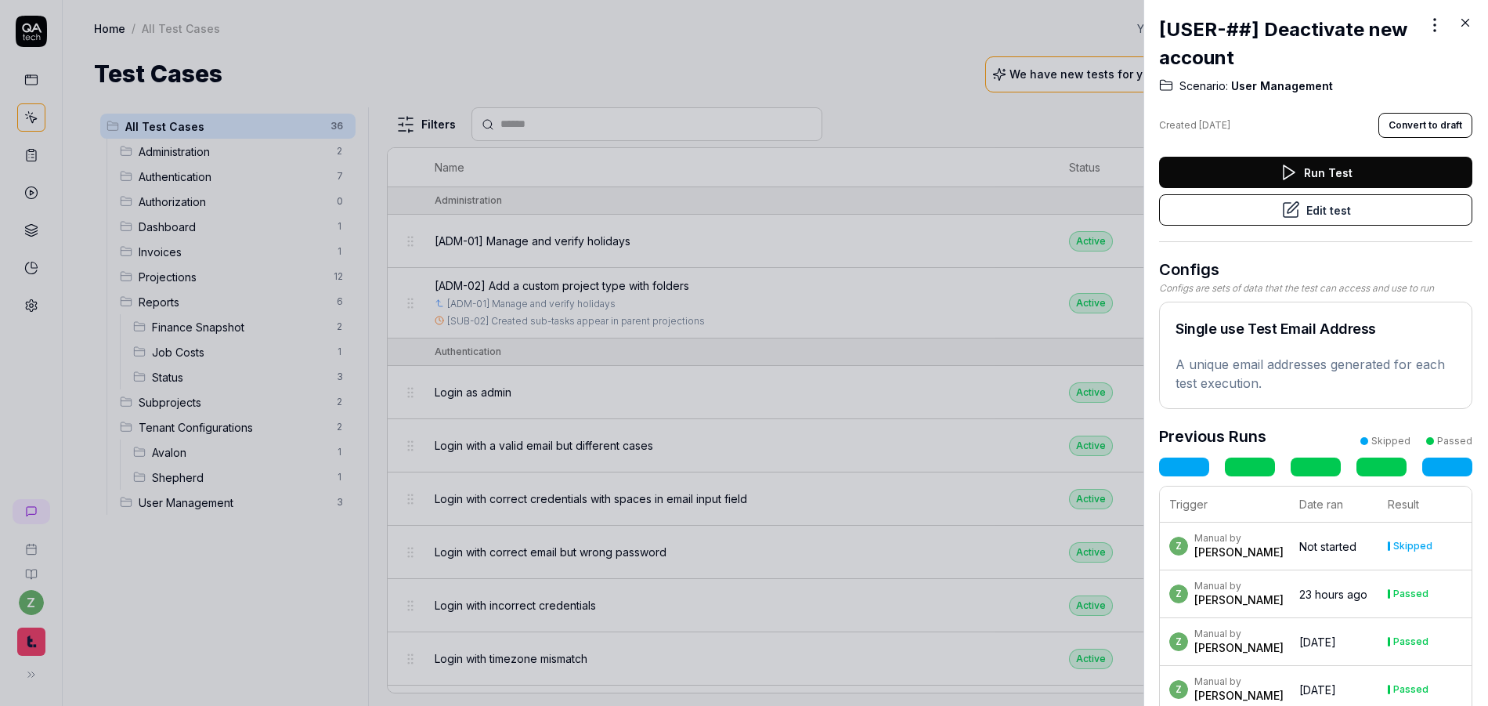
click at [1427, 19] on div "[USER-##] Deactivate new account Scenario: User Management Created Sep 19, 2025…" at bounding box center [744, 353] width 1488 height 706
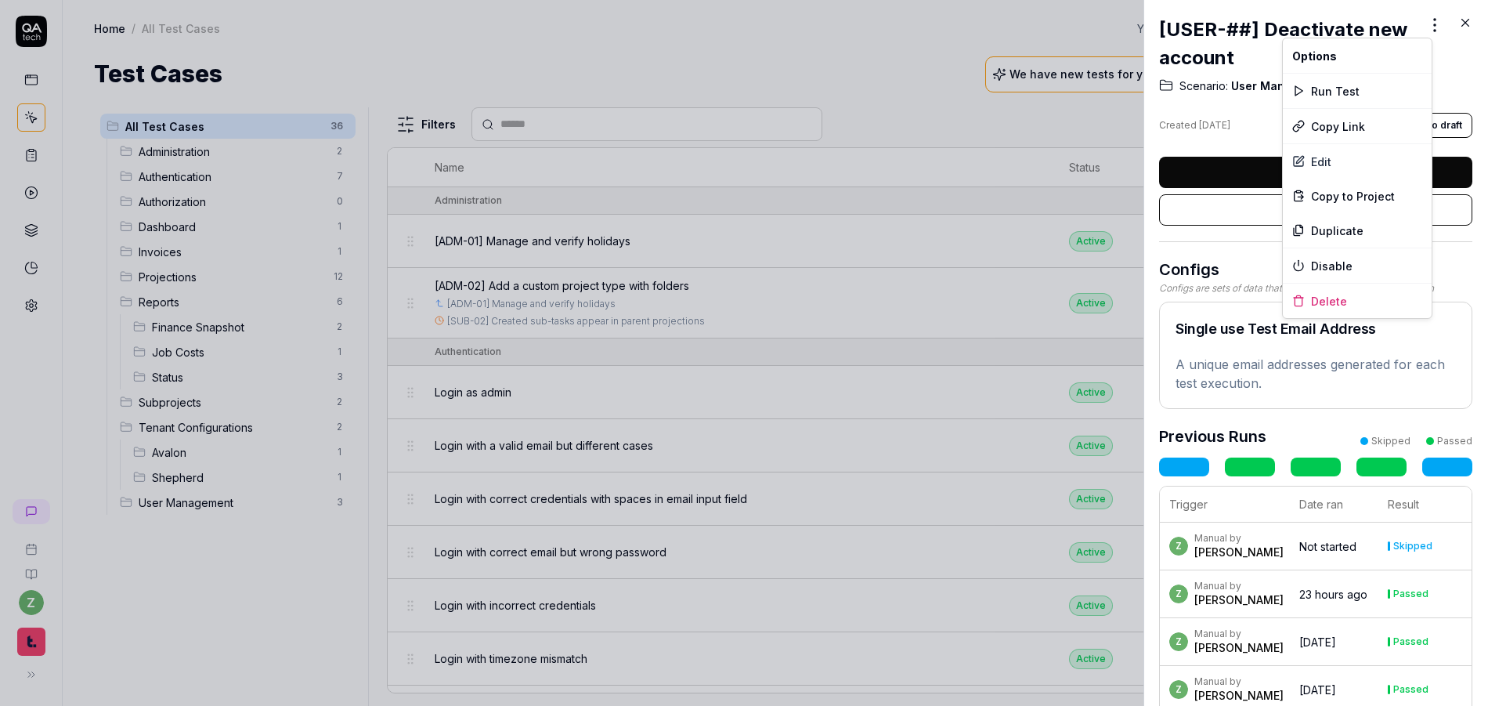
drag, startPoint x: 1233, startPoint y: 232, endPoint x: 1239, endPoint y: 237, distance: 8.3
click at [1236, 236] on div "[USER-##] Deactivate new account Scenario: User Management Created Sep 19, 2025…" at bounding box center [744, 353] width 1488 height 706
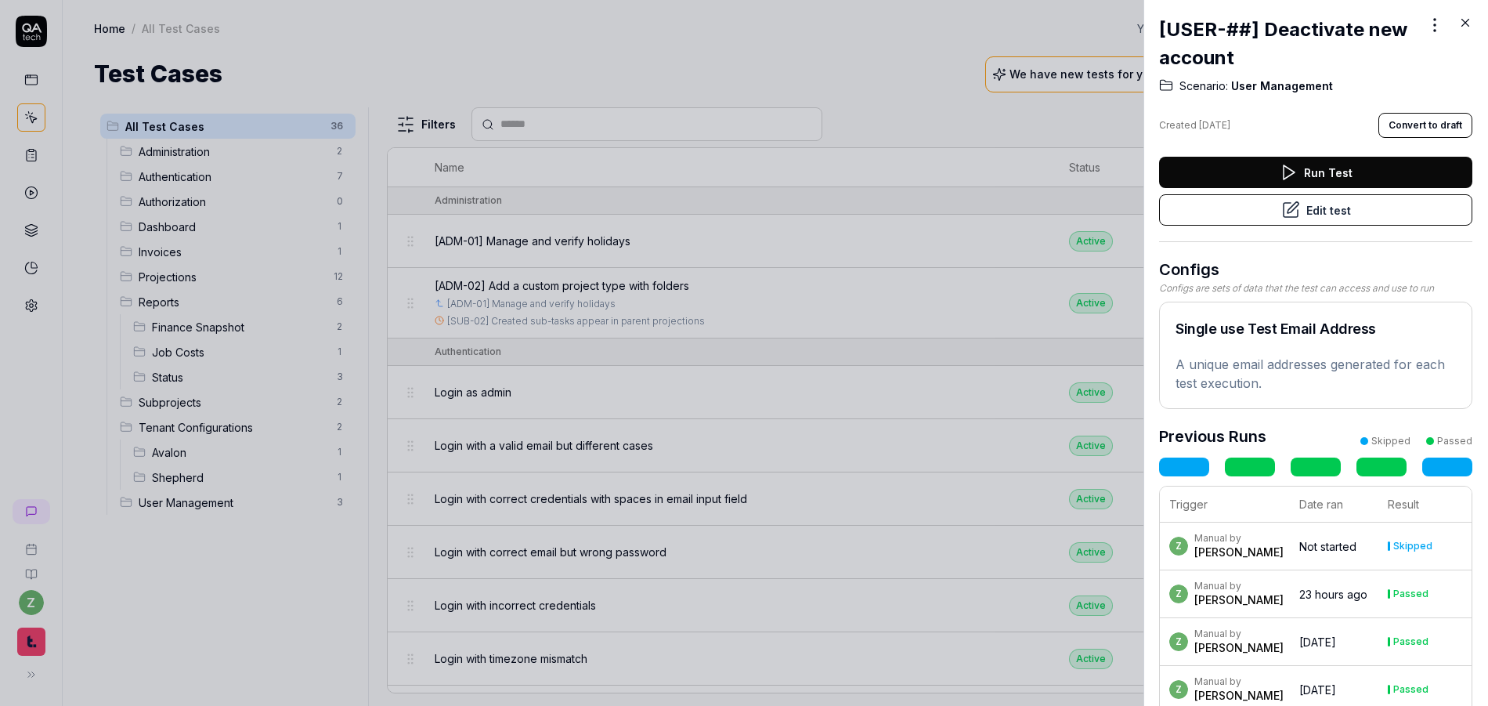
click at [1332, 206] on button "Edit test" at bounding box center [1315, 209] width 313 height 31
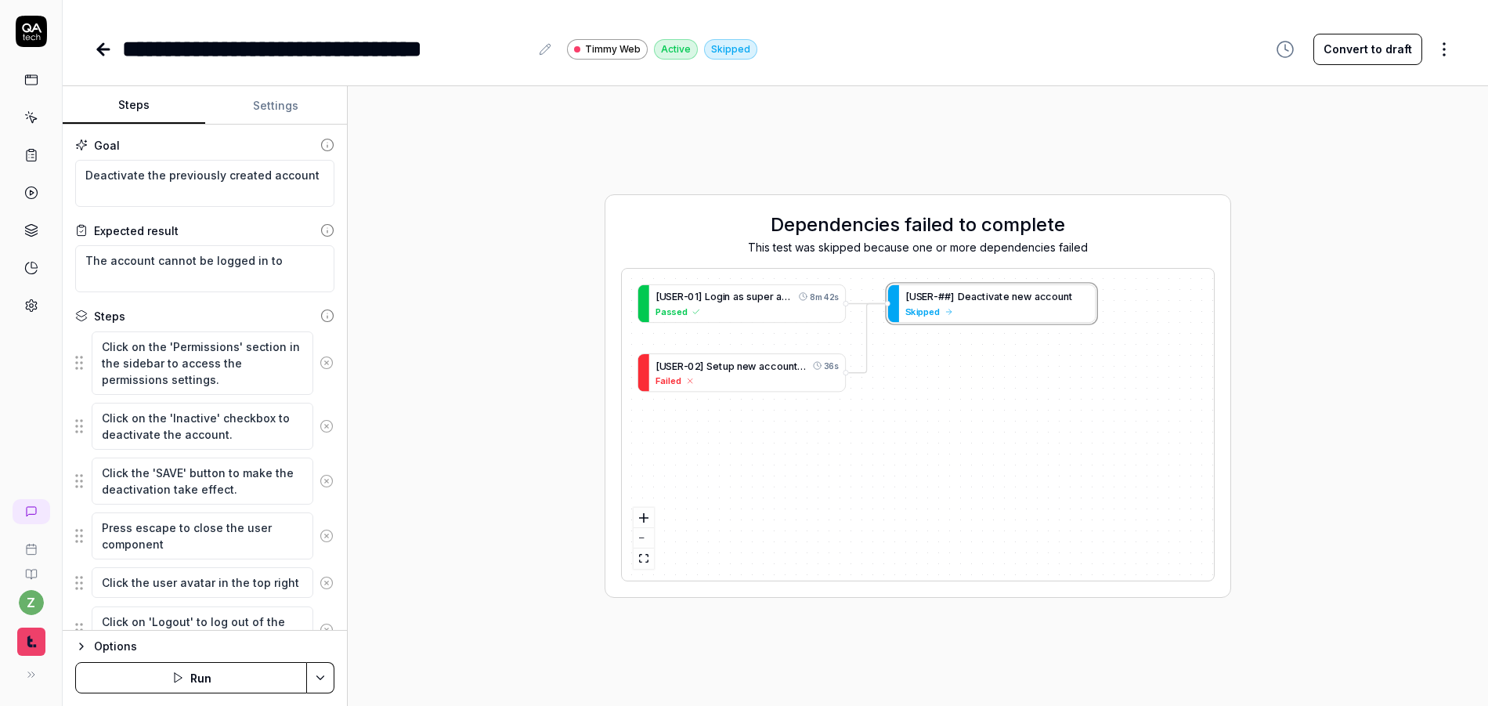
click at [293, 116] on button "Settings" at bounding box center [276, 106] width 143 height 38
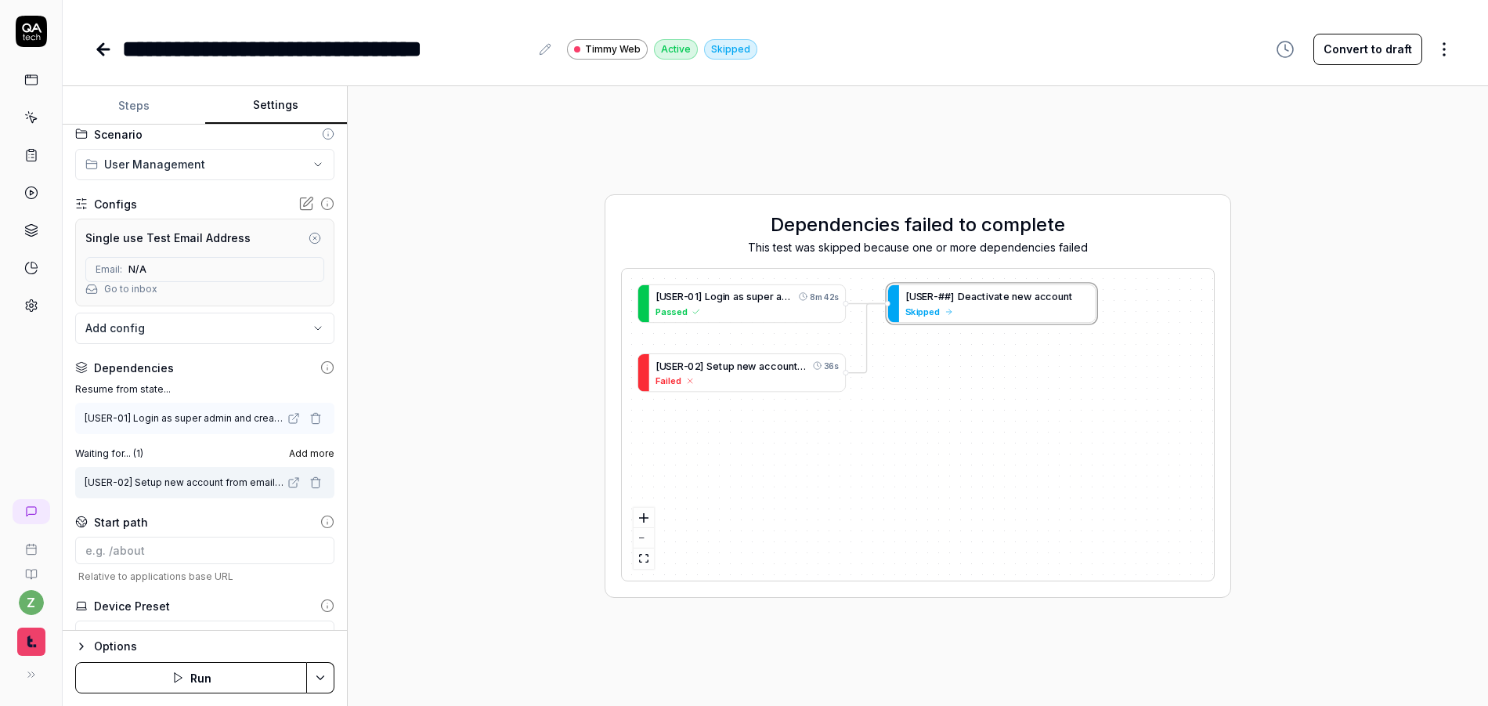
scroll to position [94, 0]
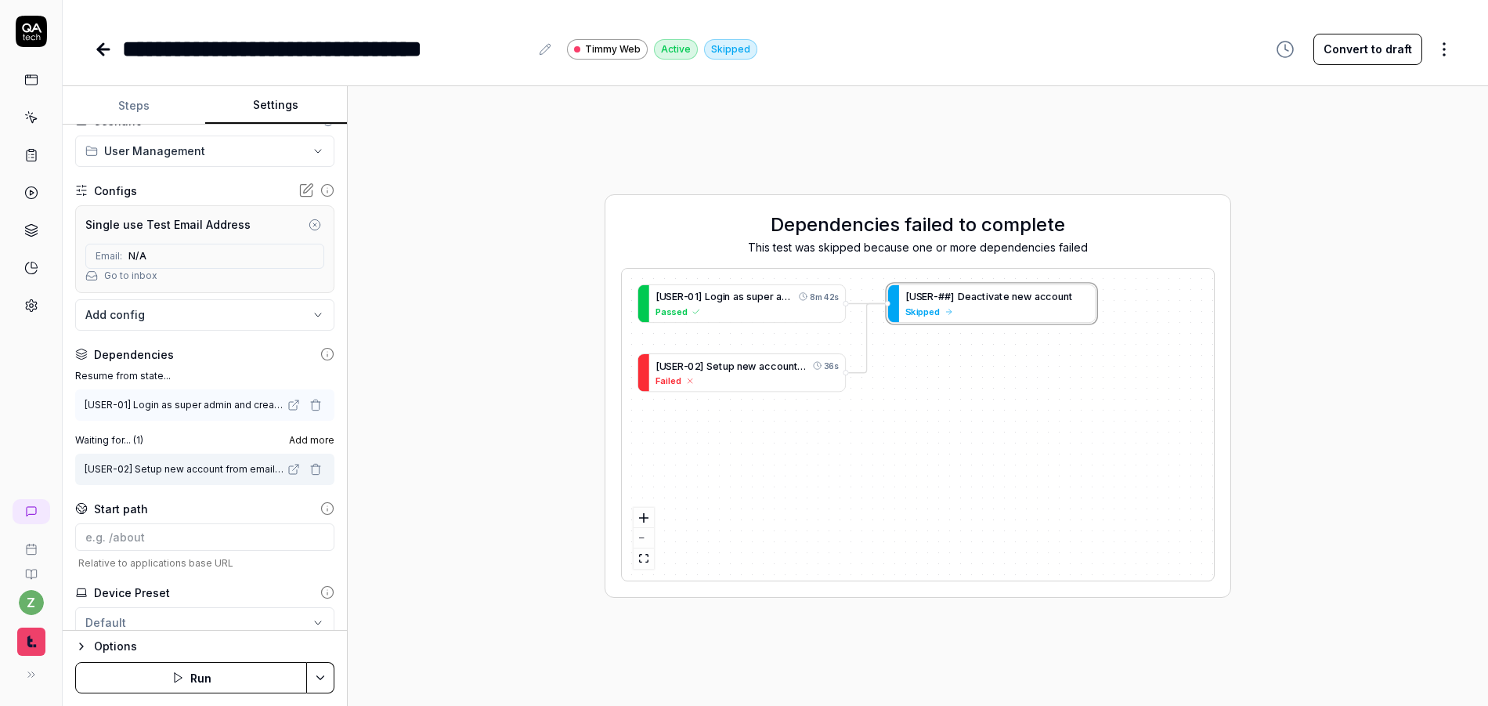
click at [309, 468] on icon "button" at bounding box center [315, 469] width 13 height 13
click at [321, 680] on html "**********" at bounding box center [744, 353] width 1488 height 706
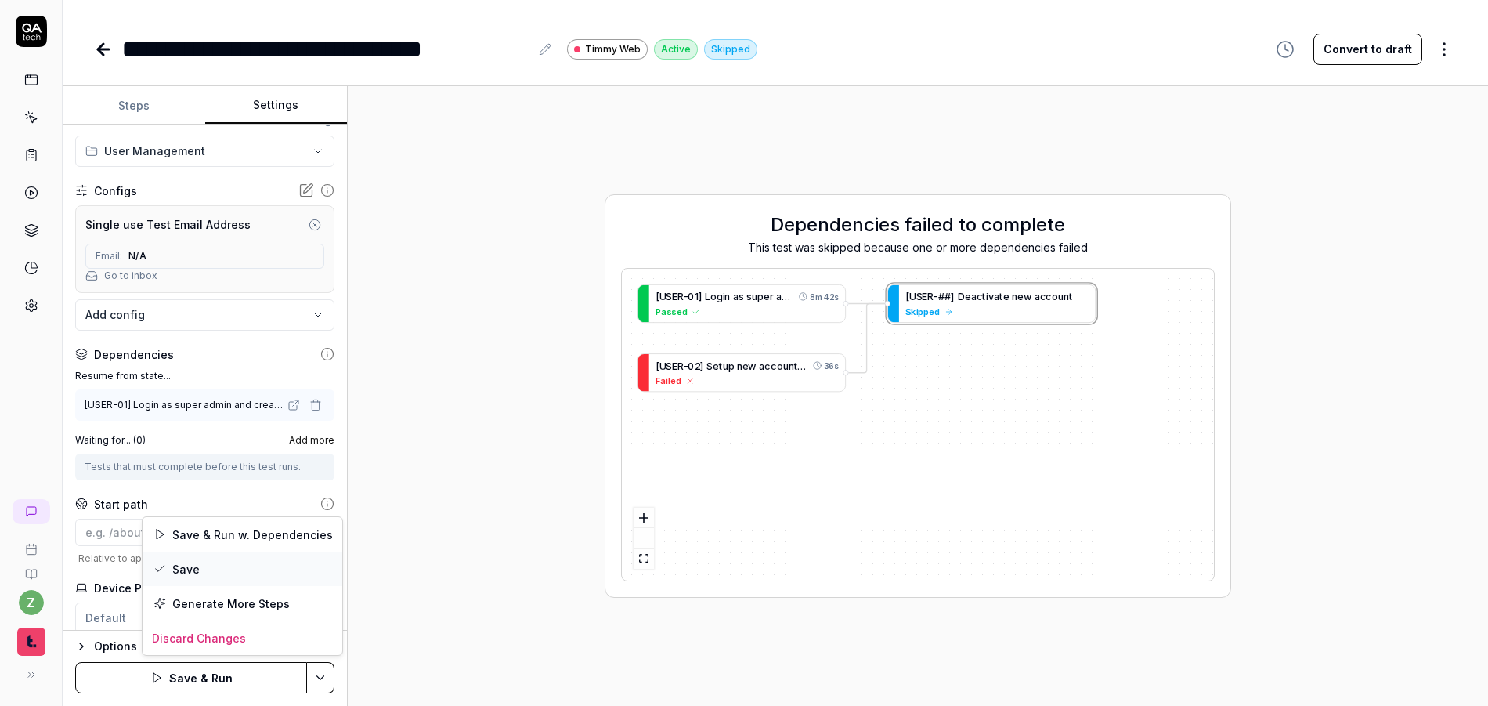
click at [227, 573] on div "Save" at bounding box center [243, 568] width 200 height 34
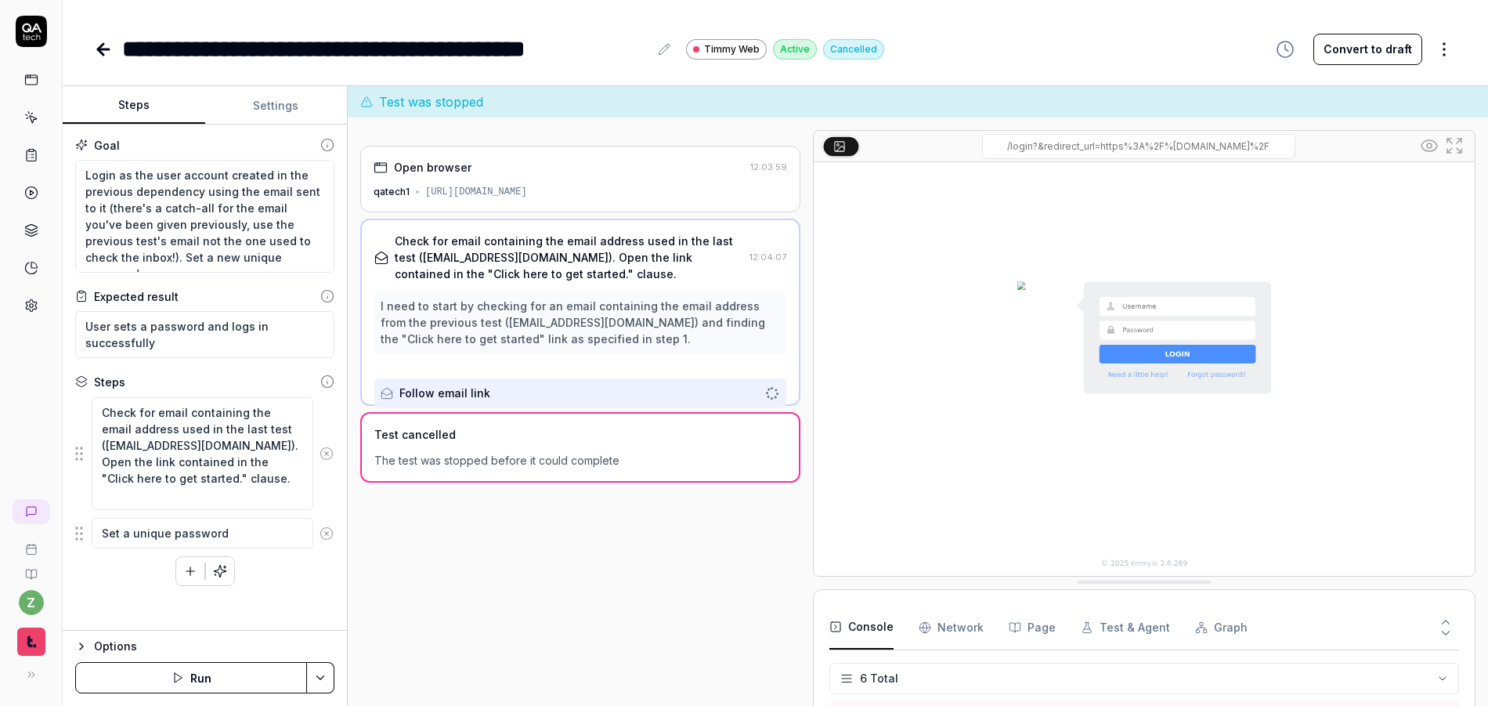
scroll to position [77, 0]
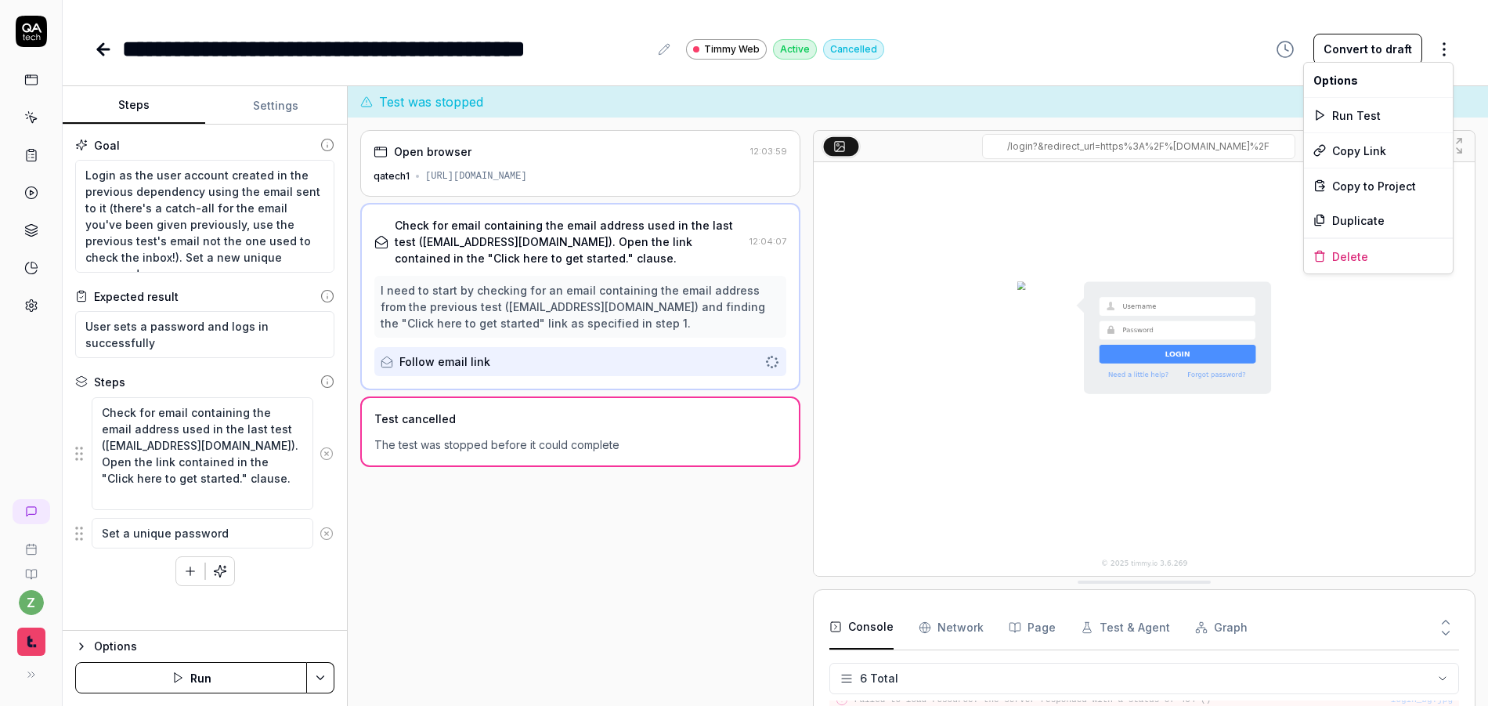
click at [1450, 45] on html "**********" at bounding box center [744, 353] width 1488 height 706
click at [1363, 260] on div "Delete" at bounding box center [1378, 256] width 149 height 34
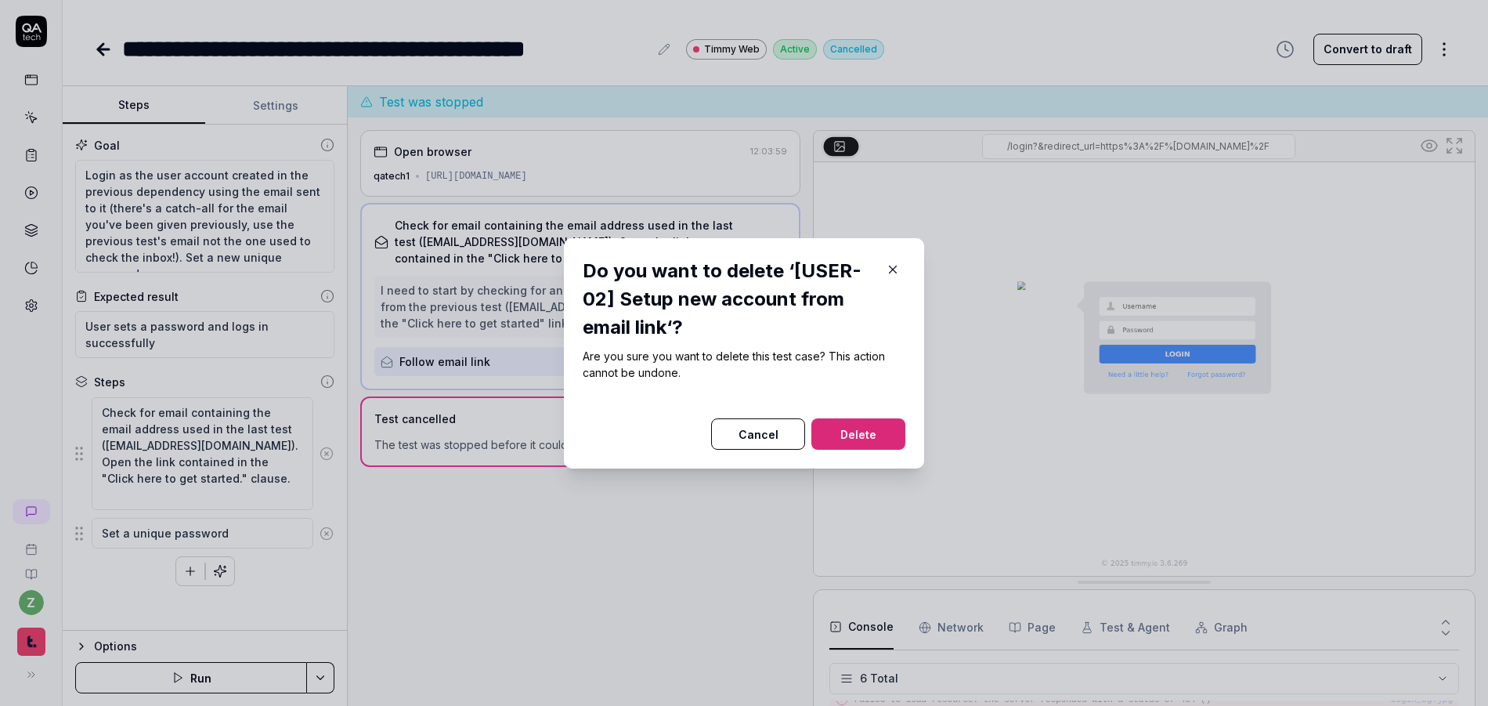
click at [846, 435] on button "Delete" at bounding box center [858, 433] width 94 height 31
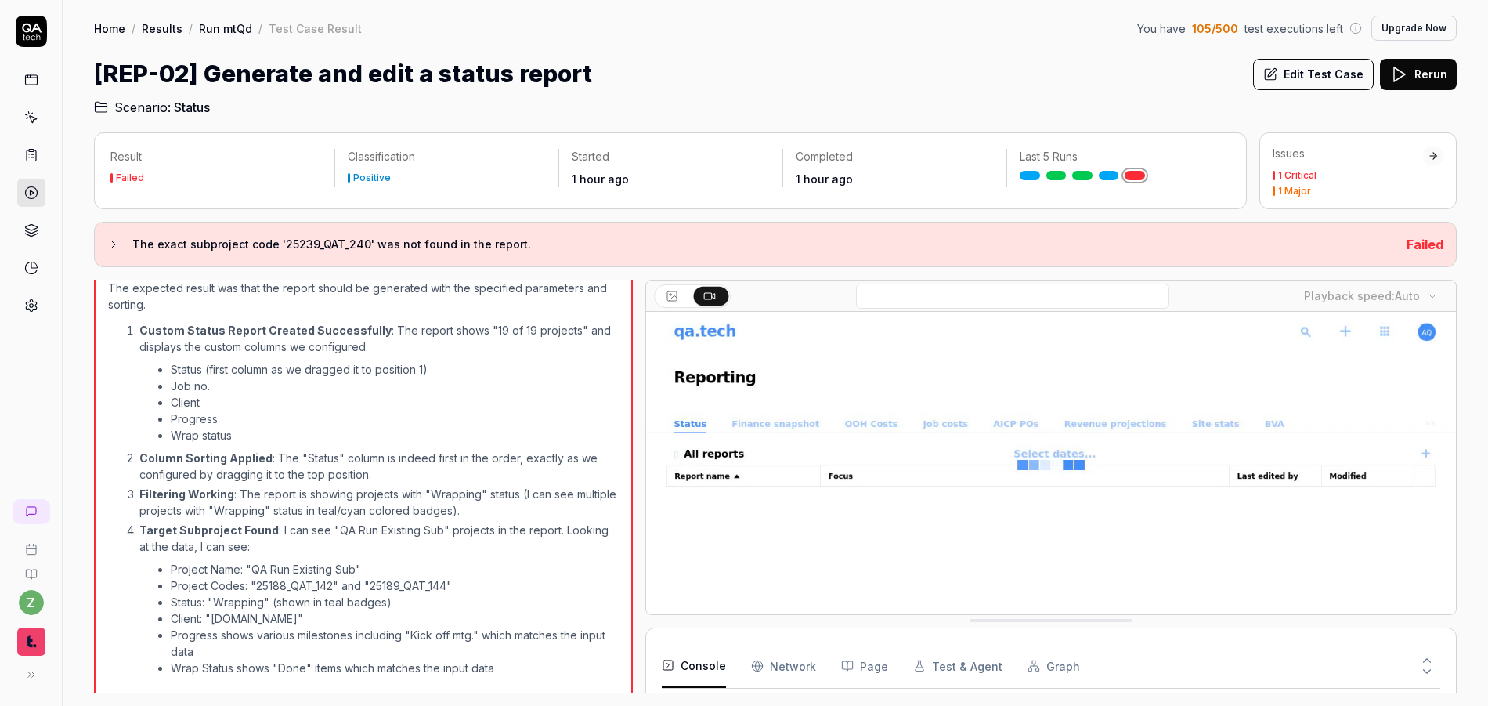
scroll to position [211, 0]
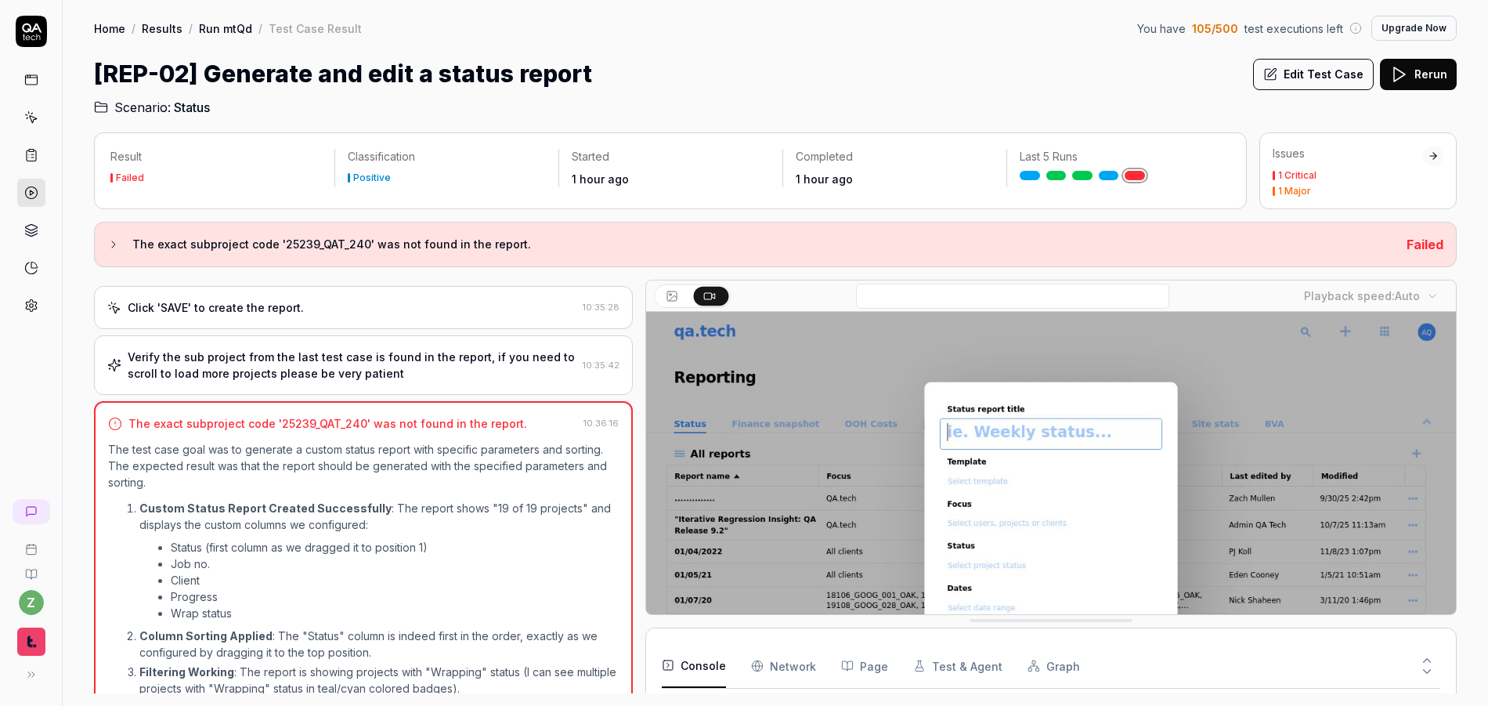
click at [395, 349] on div "Verify the sub project from the last test case is found in the report, if you n…" at bounding box center [352, 365] width 449 height 33
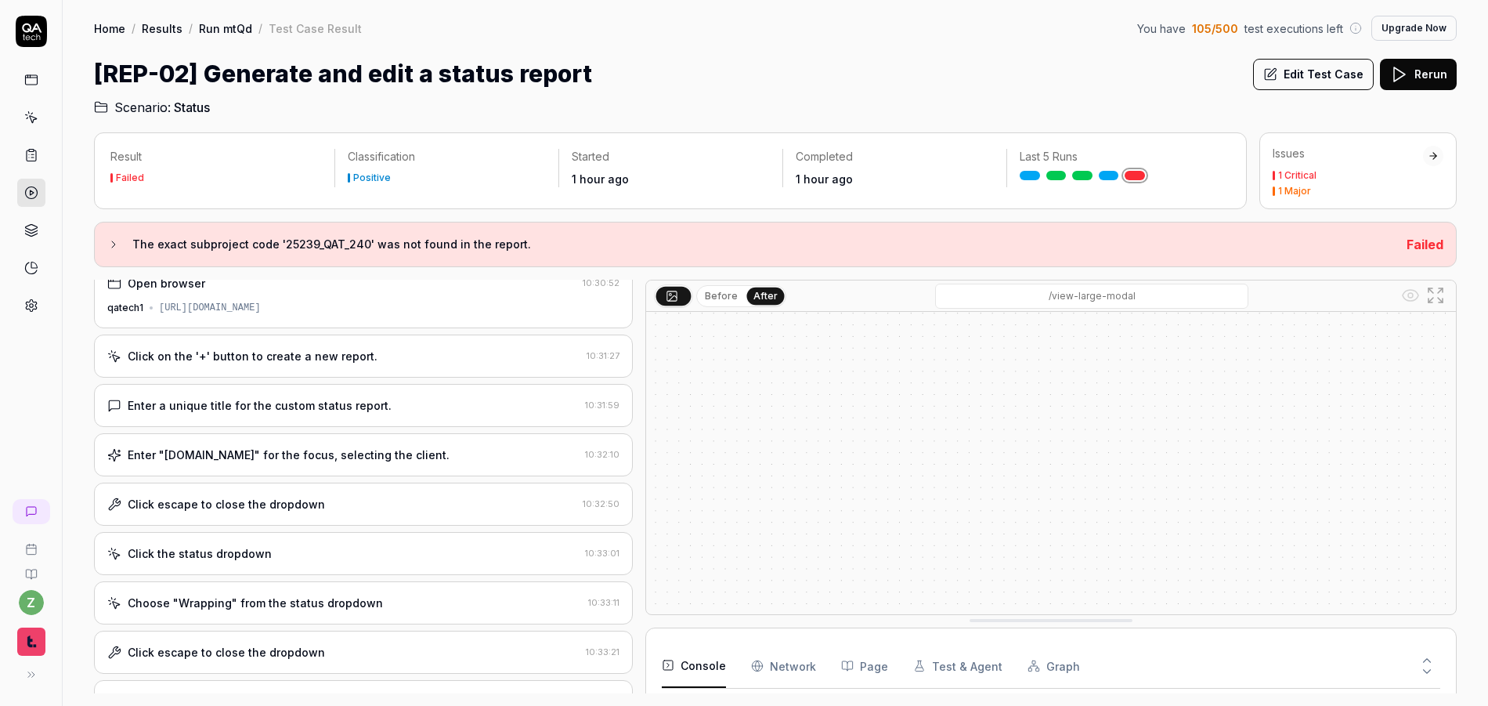
scroll to position [0, 0]
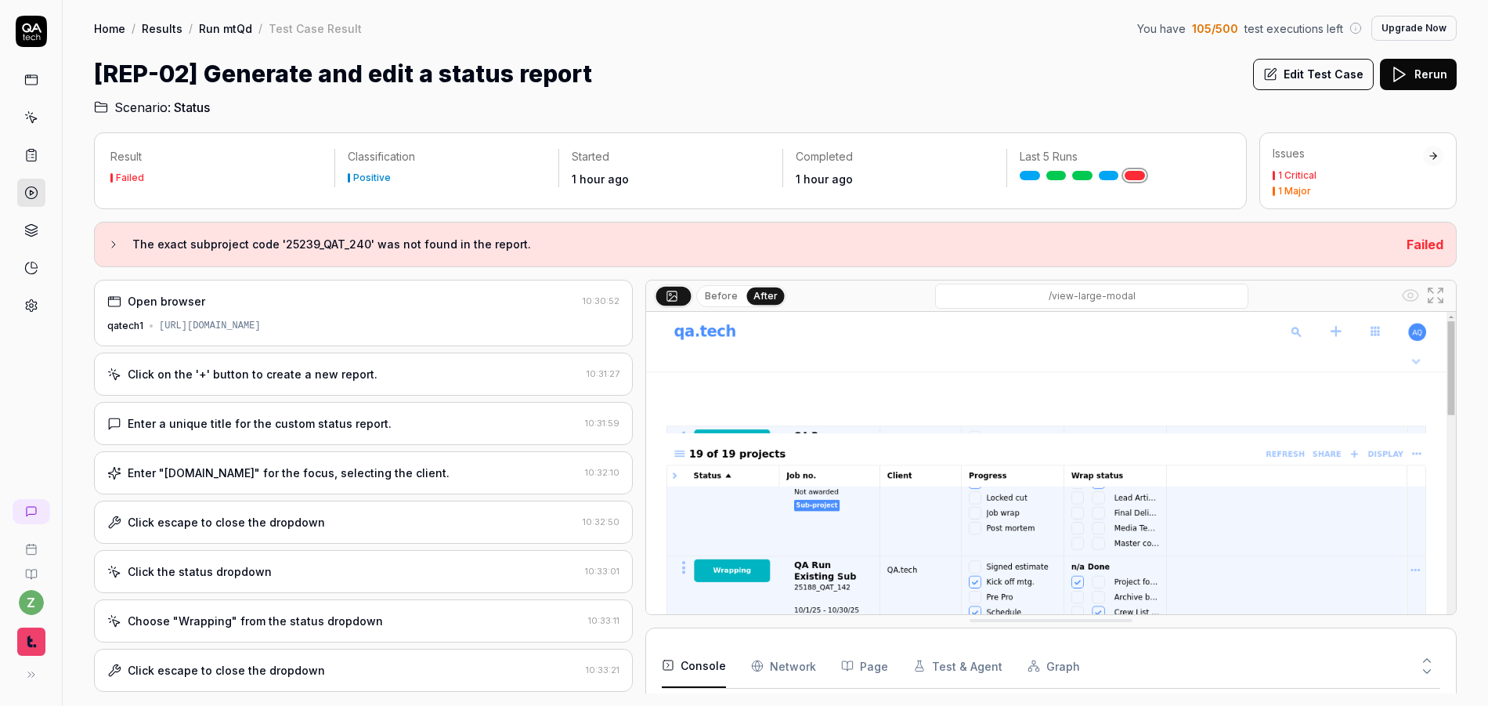
click at [390, 369] on div "Click on the '+' button to create a new report." at bounding box center [343, 374] width 473 height 16
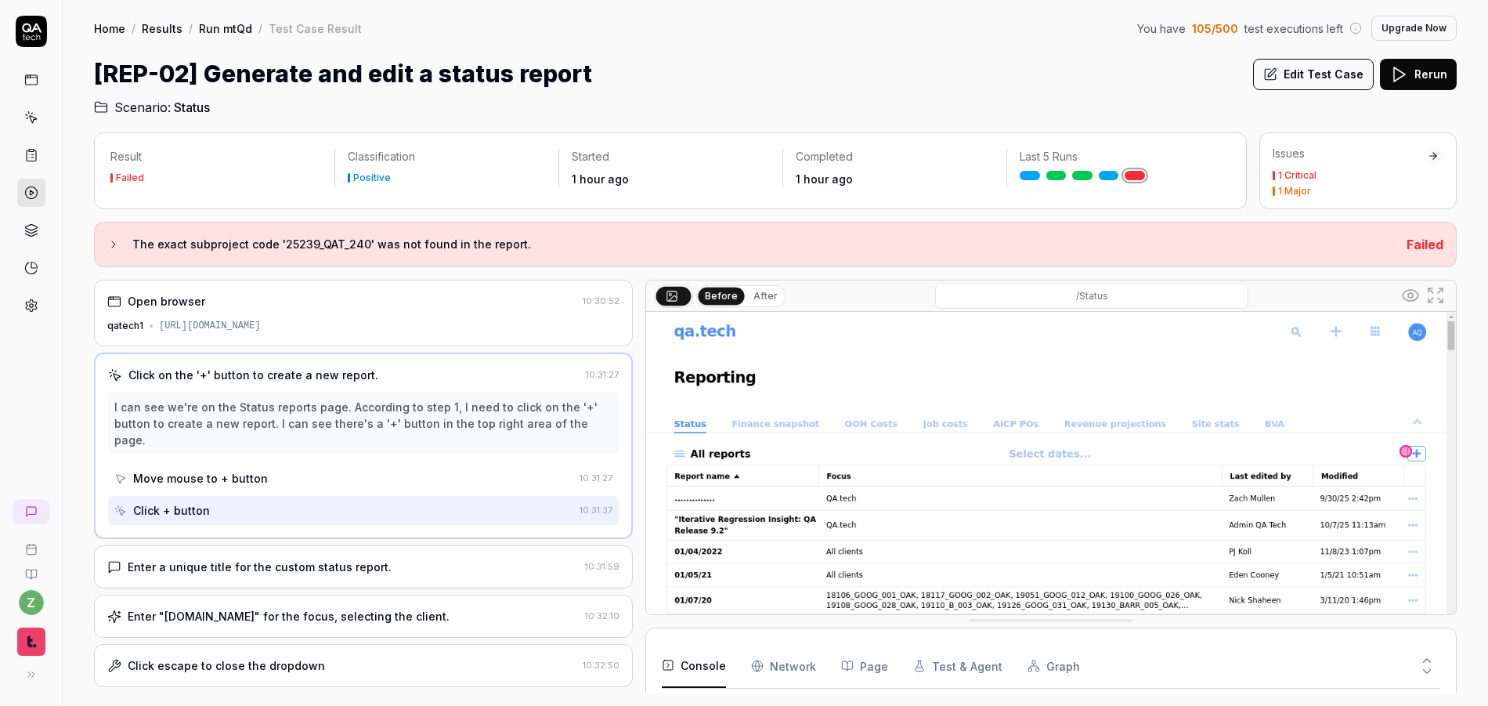
click at [1429, 290] on icon at bounding box center [1435, 295] width 19 height 19
click at [1327, 71] on button "Edit Test Case" at bounding box center [1313, 74] width 121 height 31
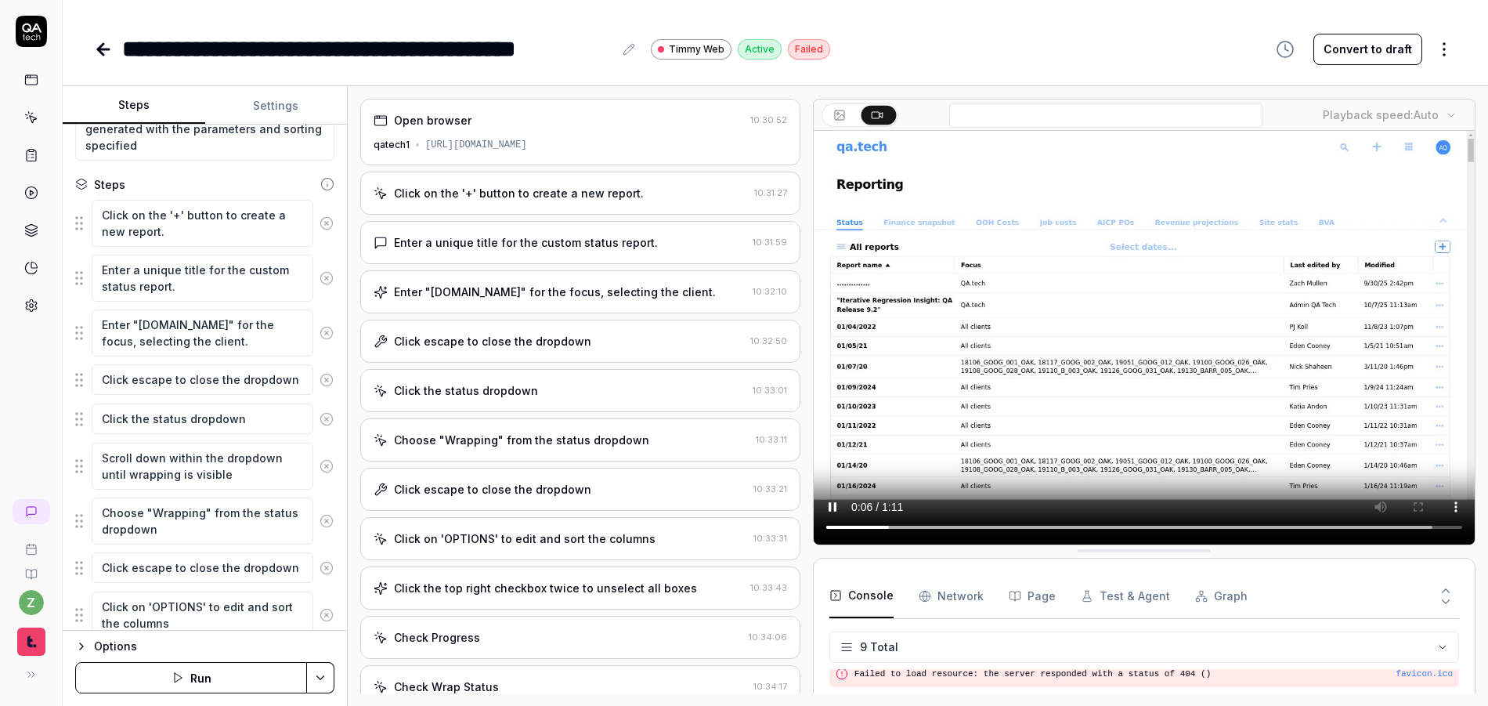
scroll to position [188, 0]
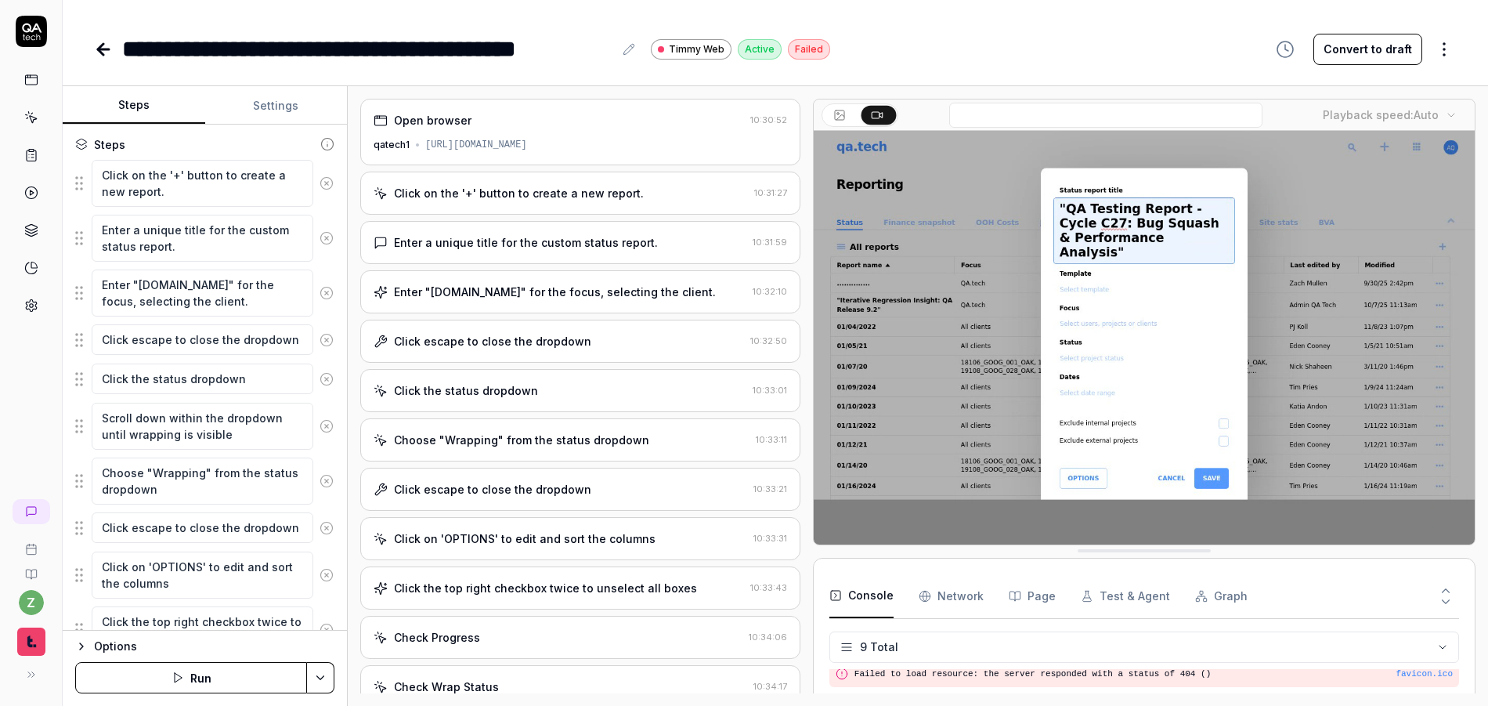
click at [159, 395] on div "Click the status dropdown" at bounding box center [204, 379] width 259 height 33
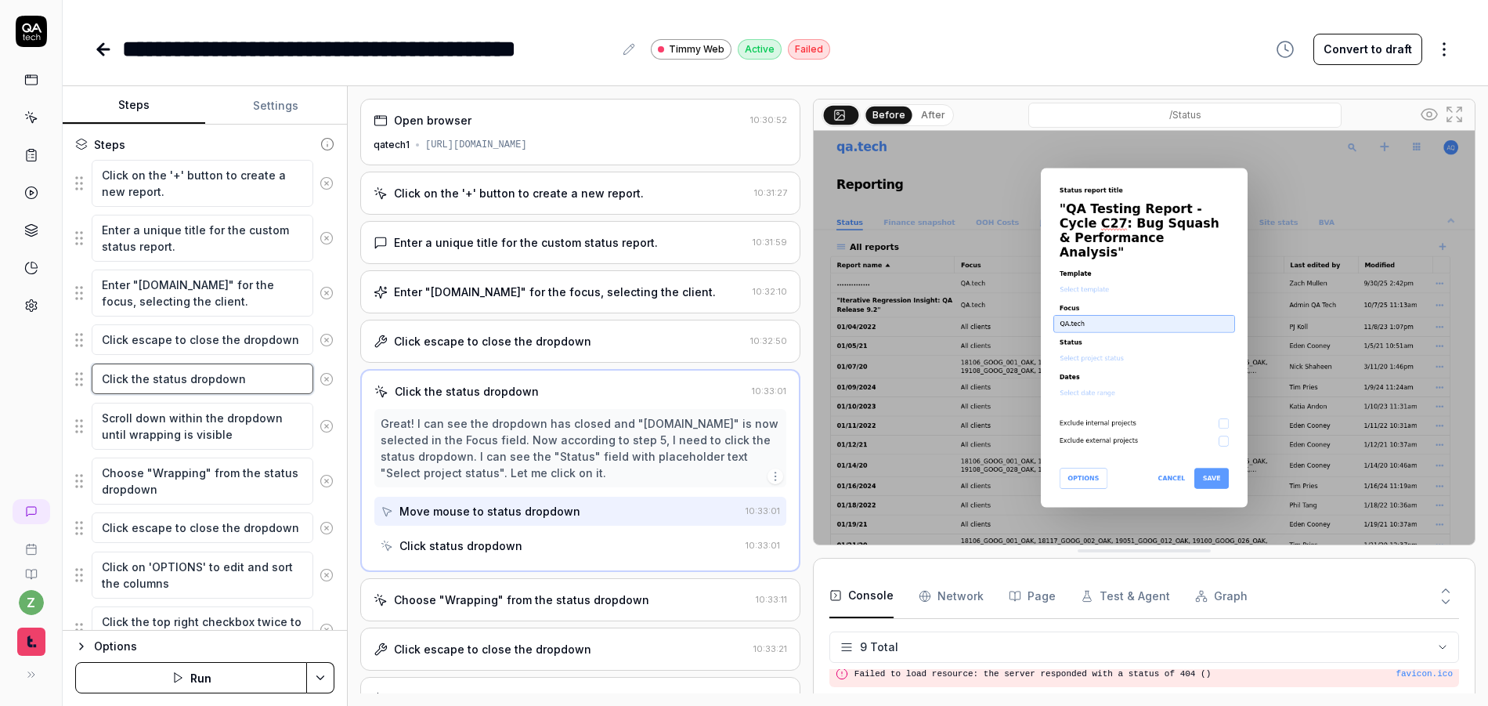
click at [182, 369] on textarea "Click the status dropdown" at bounding box center [203, 378] width 222 height 31
click at [516, 389] on div "Click the status dropdown" at bounding box center [467, 391] width 144 height 16
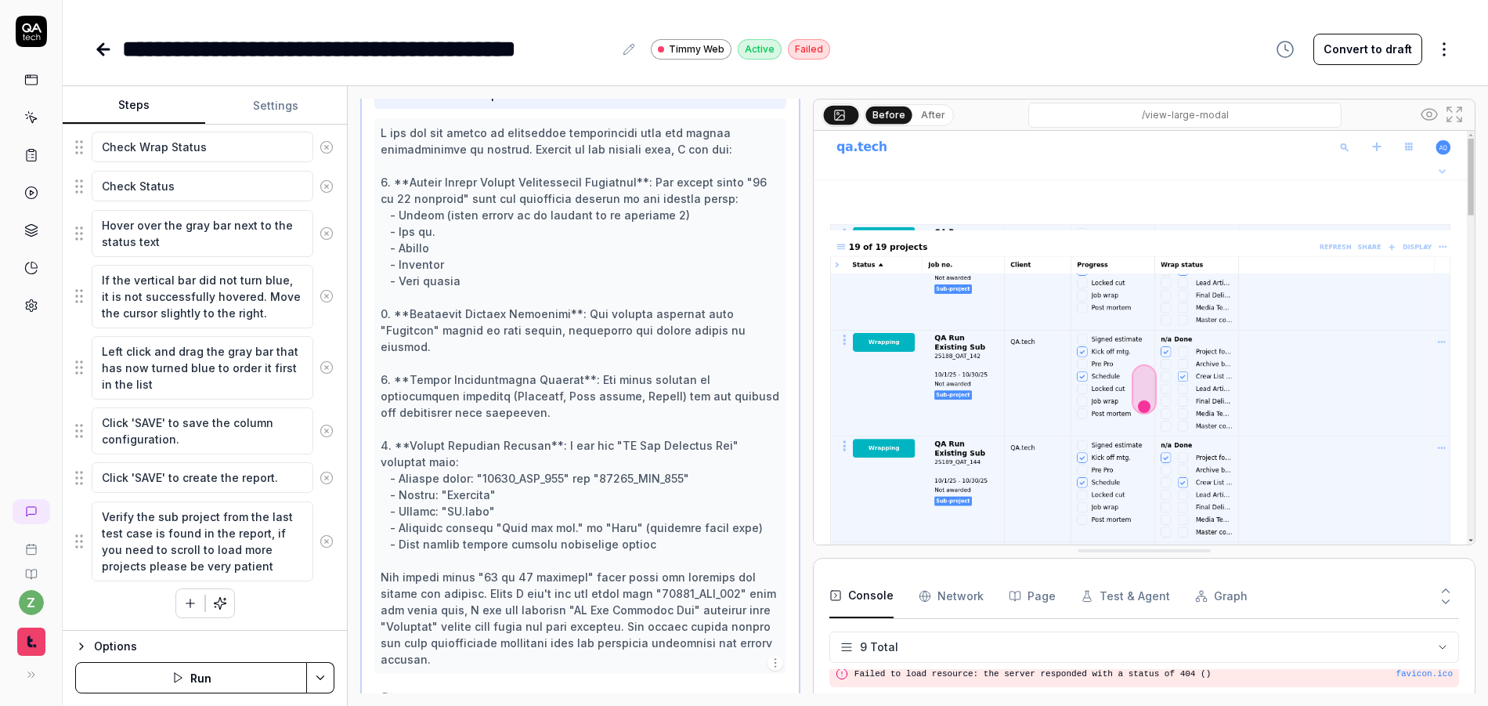
scroll to position [0, 0]
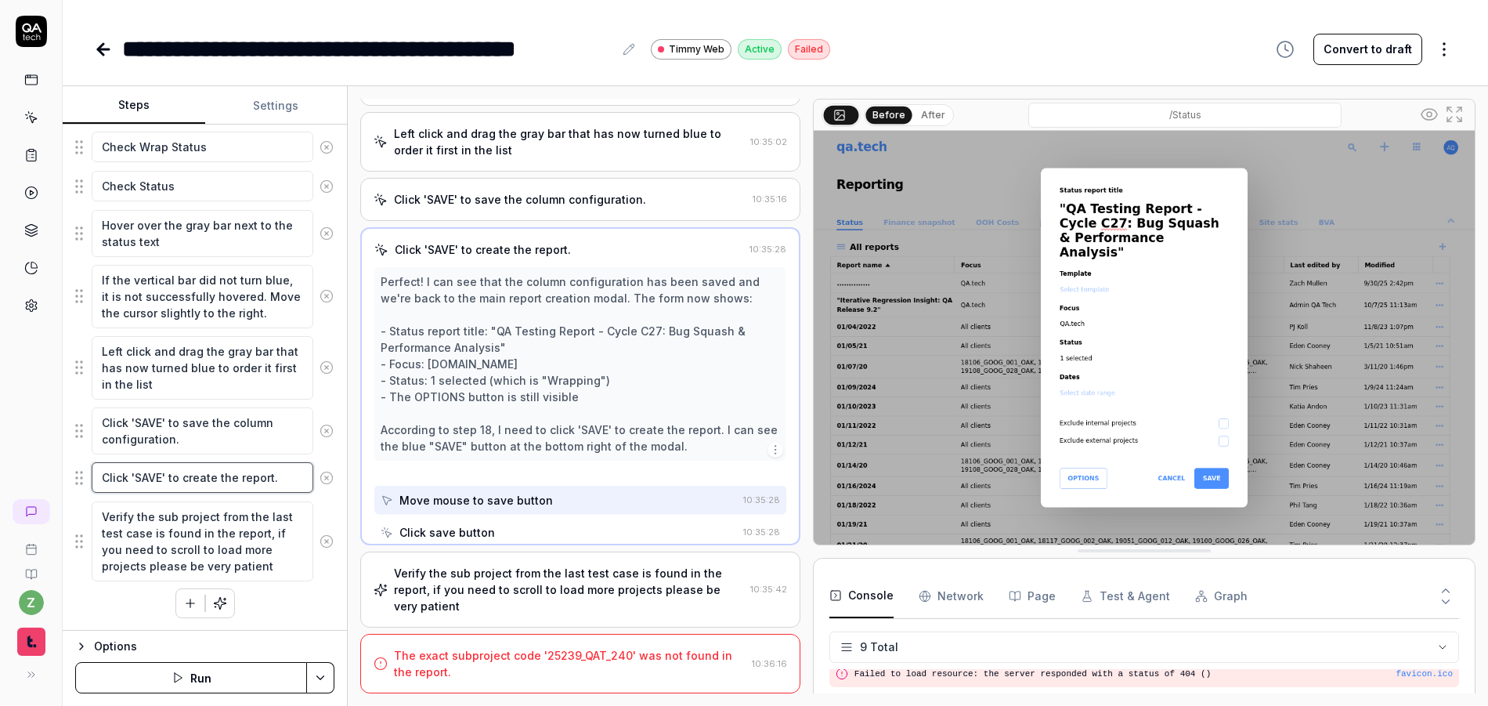
click at [202, 478] on textarea "Click 'SAVE' to create the report." at bounding box center [203, 477] width 222 height 31
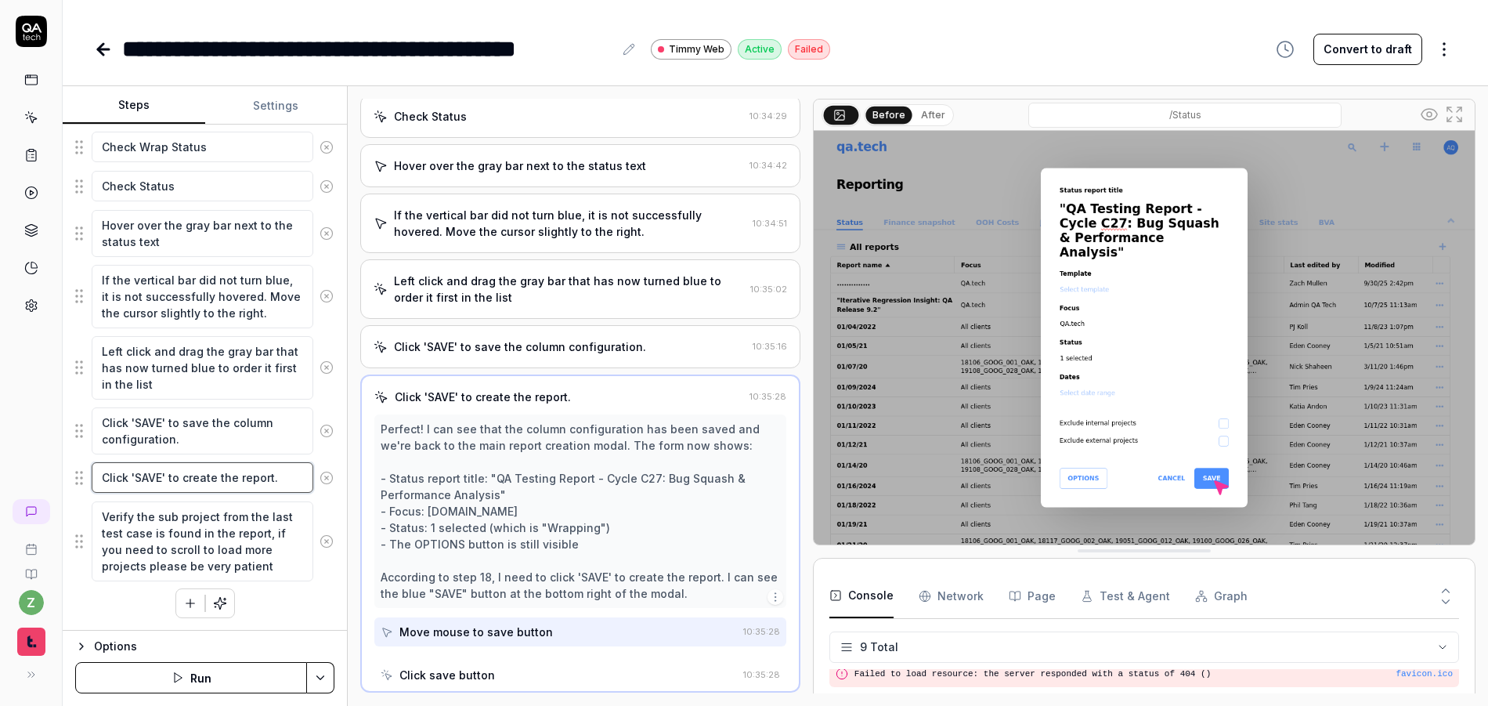
scroll to position [619, 0]
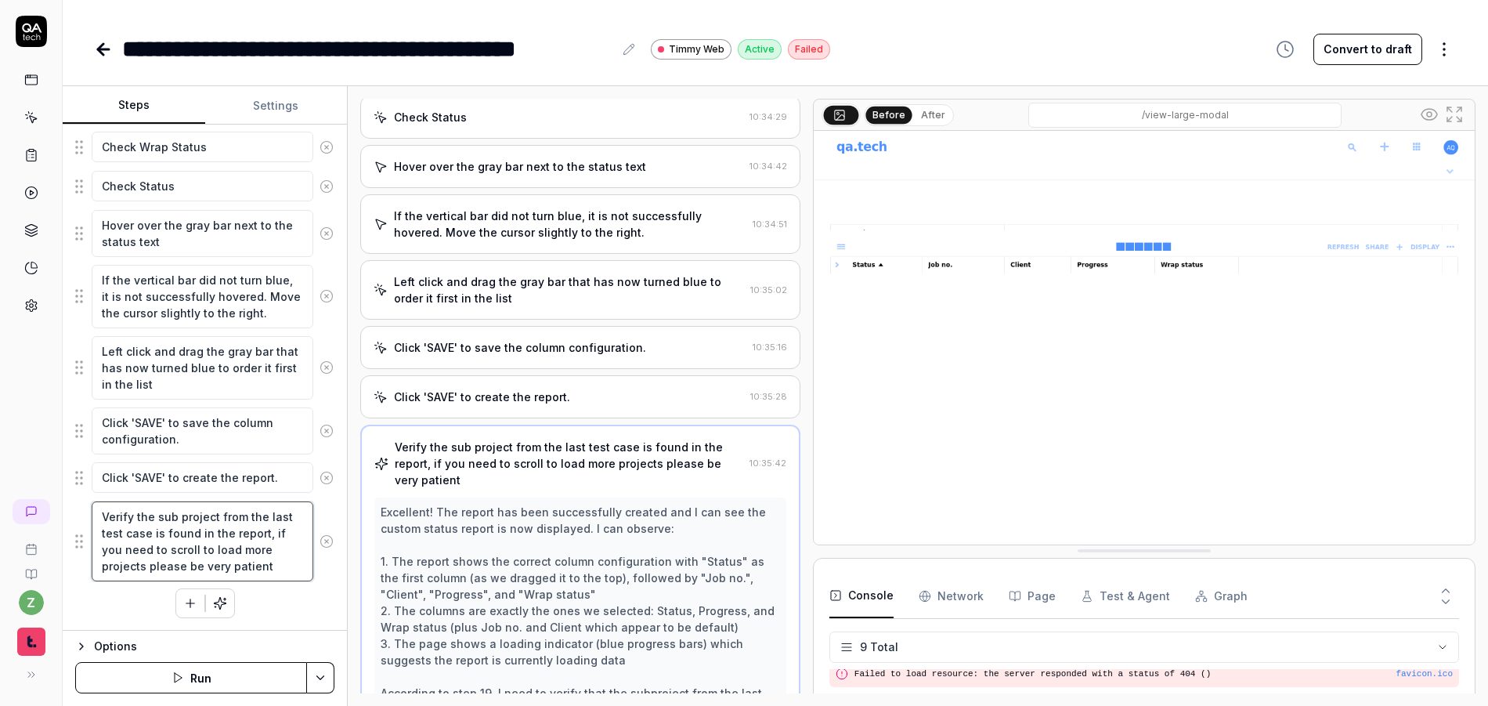
click at [202, 536] on textarea "Verify the sub project from the last test case is found in the report, if you n…" at bounding box center [203, 541] width 222 height 80
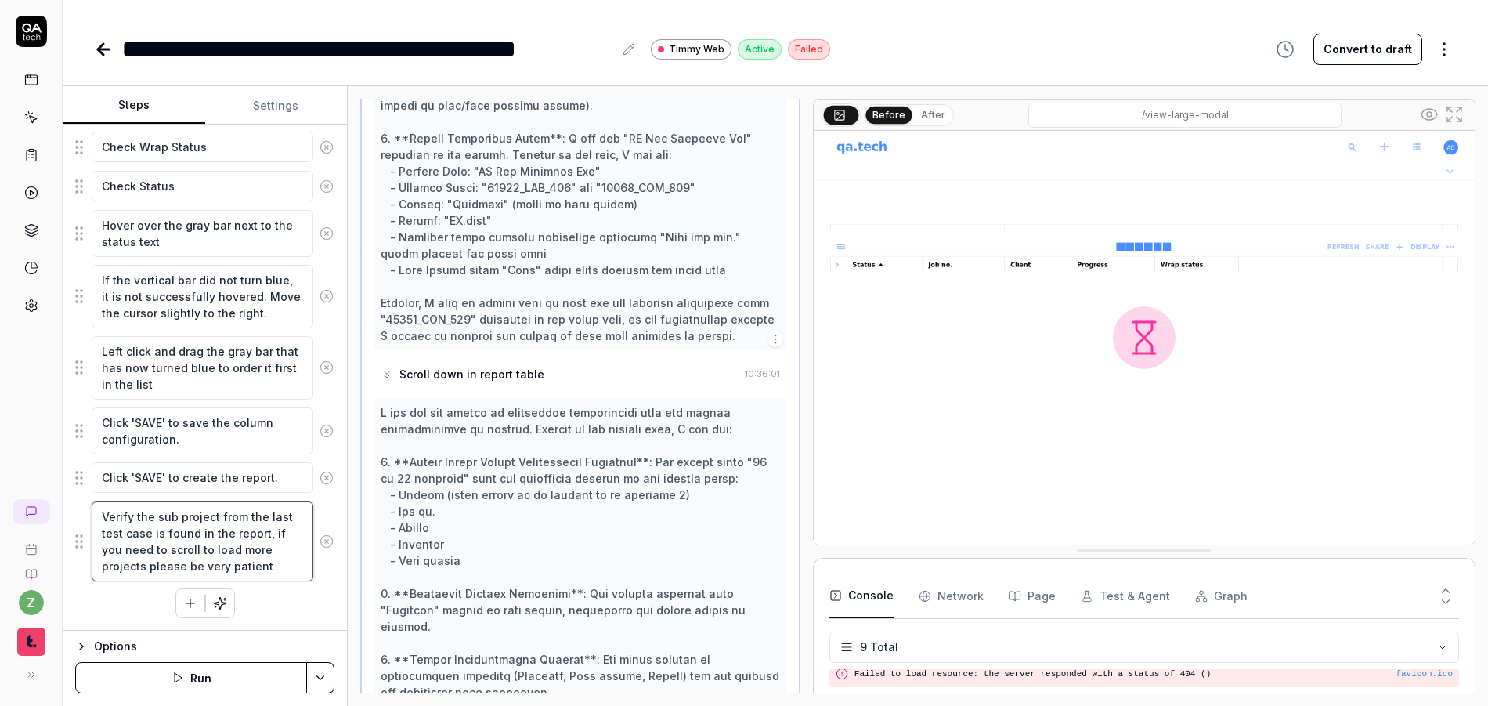
scroll to position [0, 0]
click at [183, 596] on icon "button" at bounding box center [190, 603] width 14 height 14
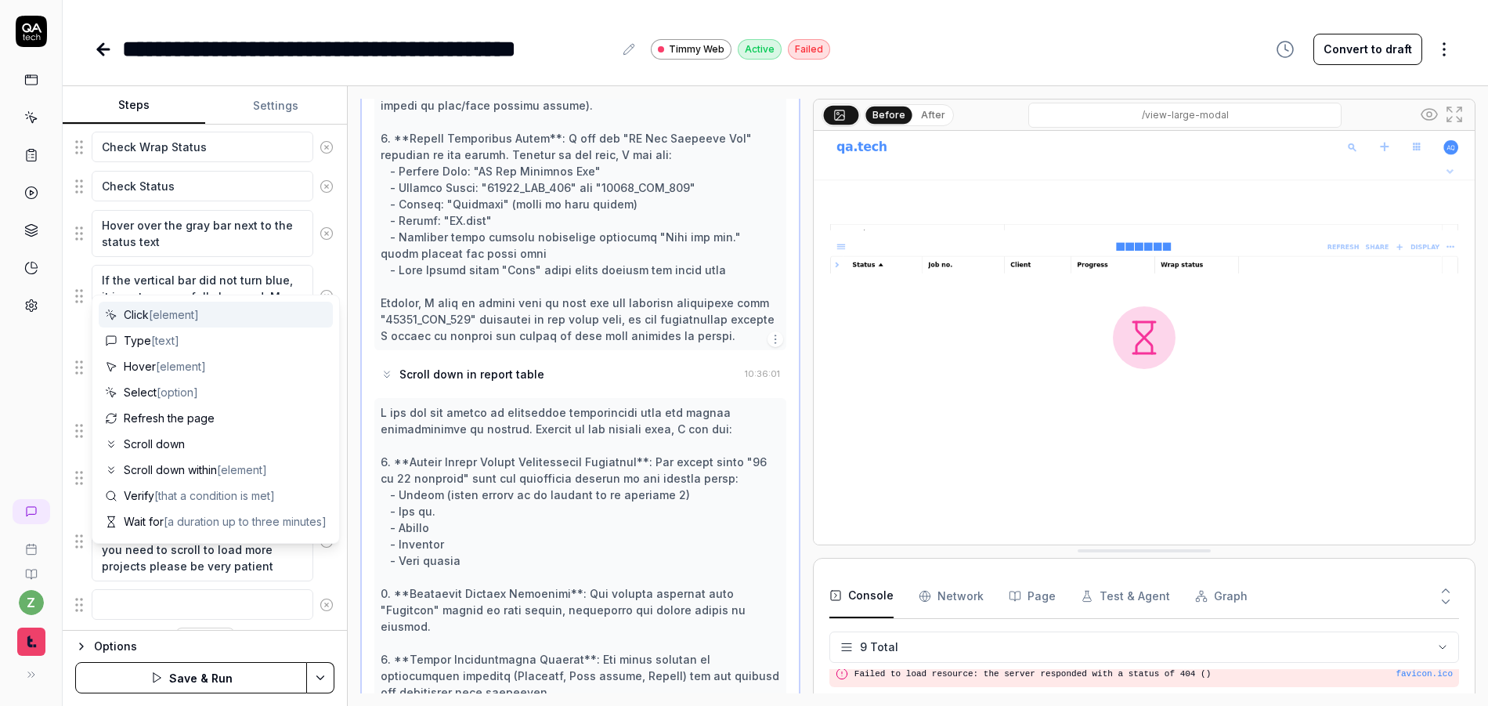
scroll to position [796, 0]
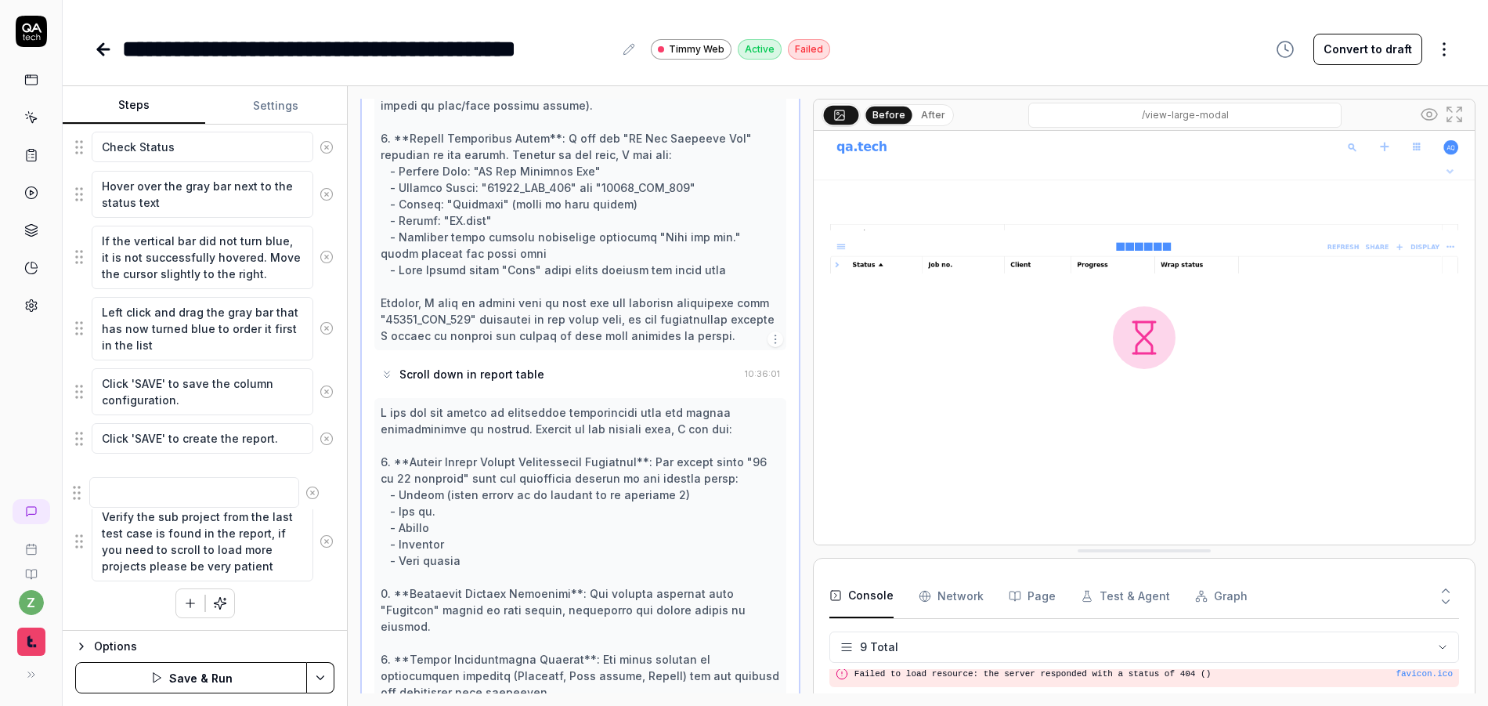
drag, startPoint x: 74, startPoint y: 569, endPoint x: 111, endPoint y: 495, distance: 82.3
click at [75, 488] on fieldset "Click on the '+' button to create a new report. Enter a unique title for the cu…" at bounding box center [204, 66] width 259 height 1031
click at [157, 475] on textarea at bounding box center [203, 477] width 222 height 31
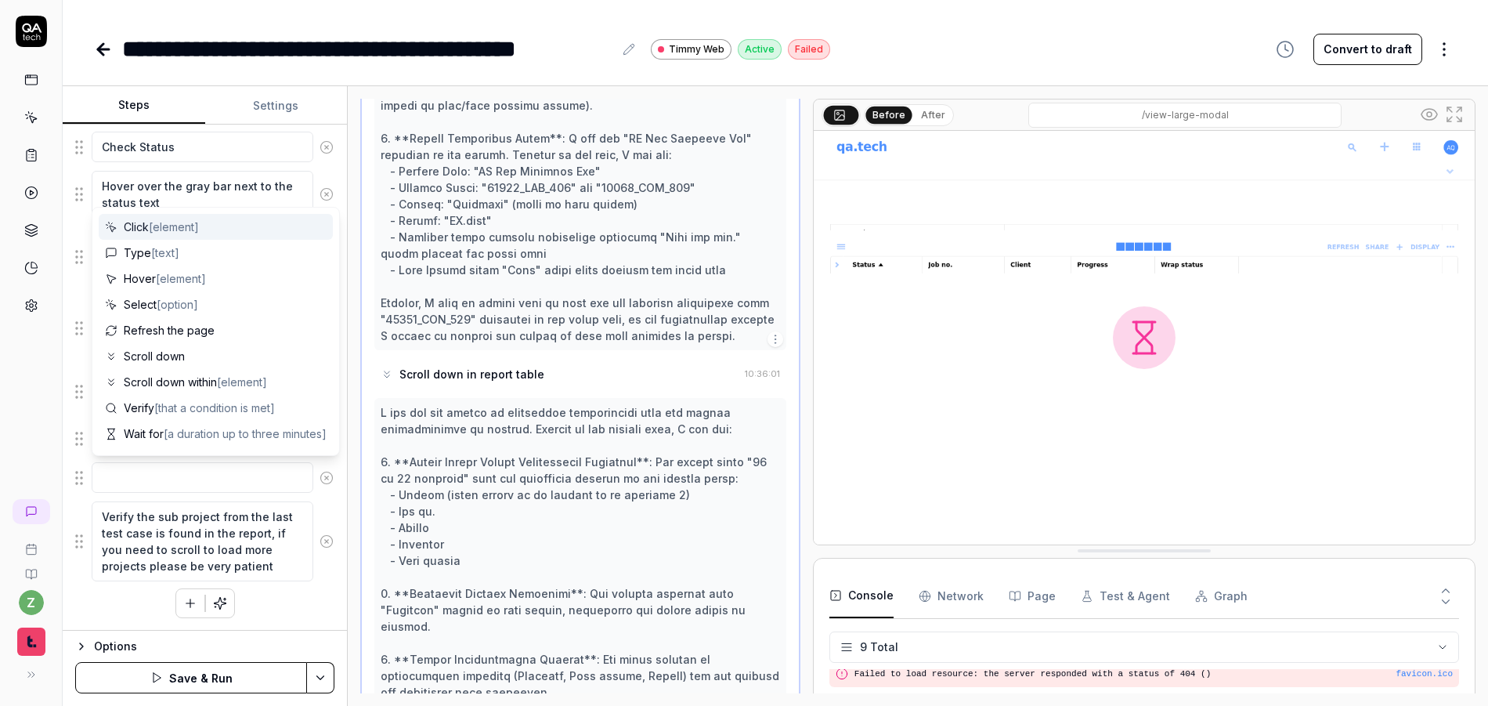
click at [293, 603] on div "Click on the '+' button to create a new report. Enter a unique title for the cu…" at bounding box center [204, 84] width 259 height 1067
click at [236, 473] on textarea at bounding box center [203, 477] width 222 height 31
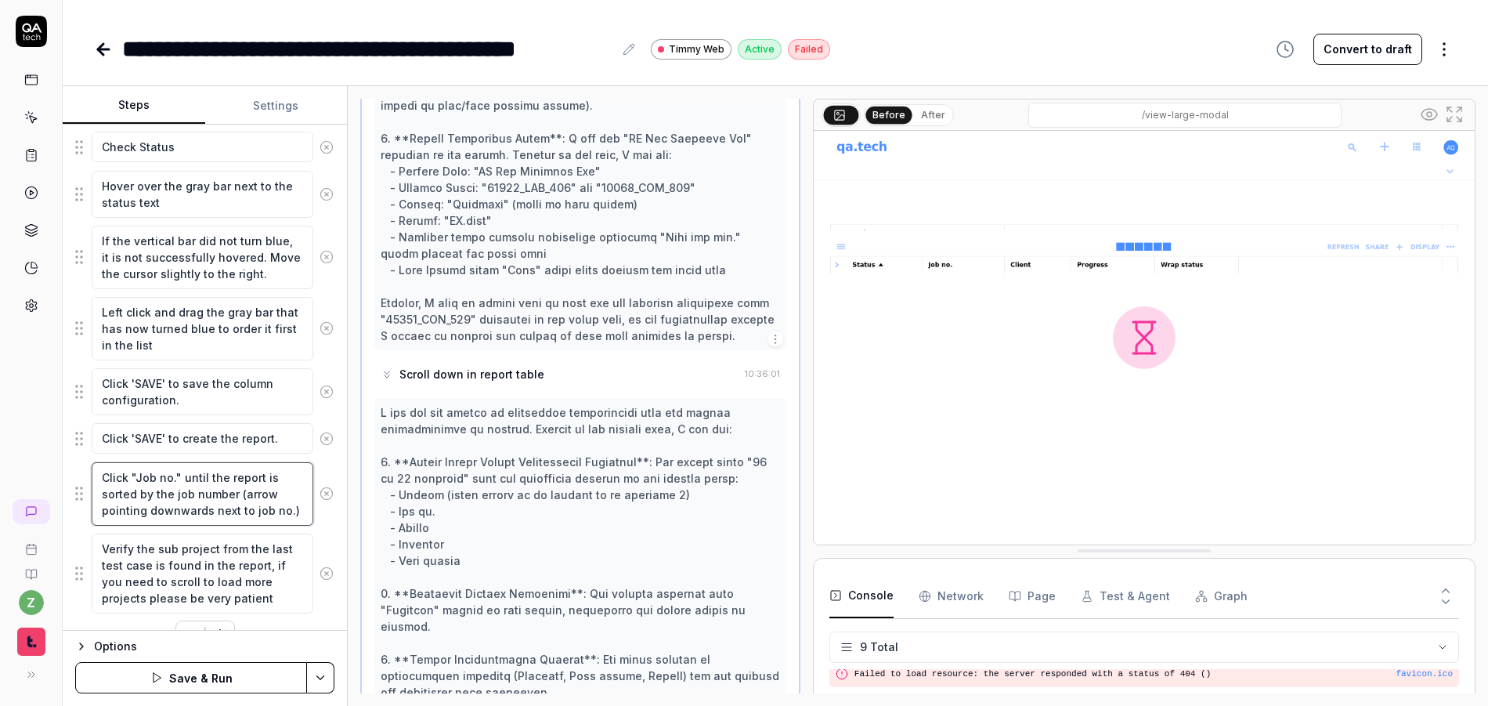
type textarea "Click "Job no." until the report is sorted by the job number (arrow pointing do…"
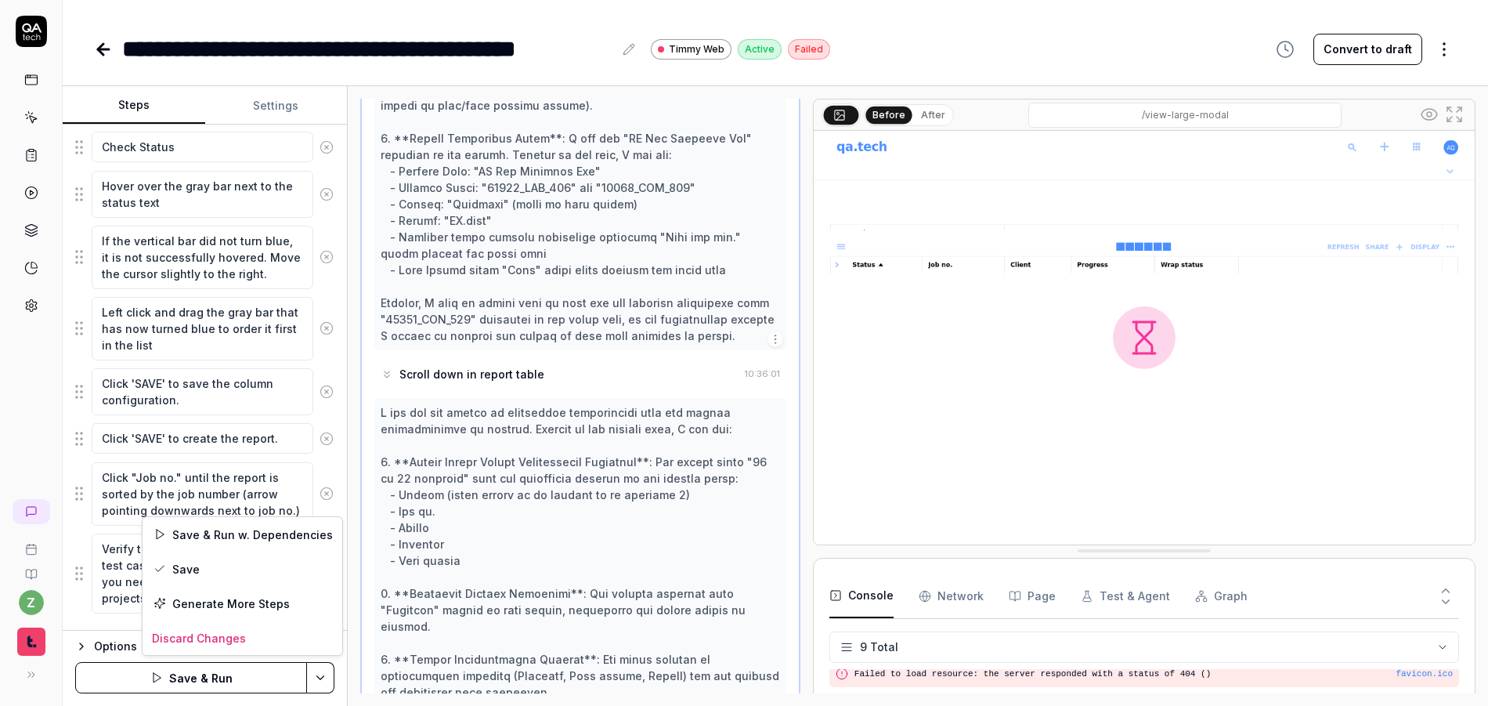
click at [321, 672] on html "**********" at bounding box center [744, 353] width 1488 height 706
click at [233, 562] on div "Save" at bounding box center [243, 568] width 200 height 34
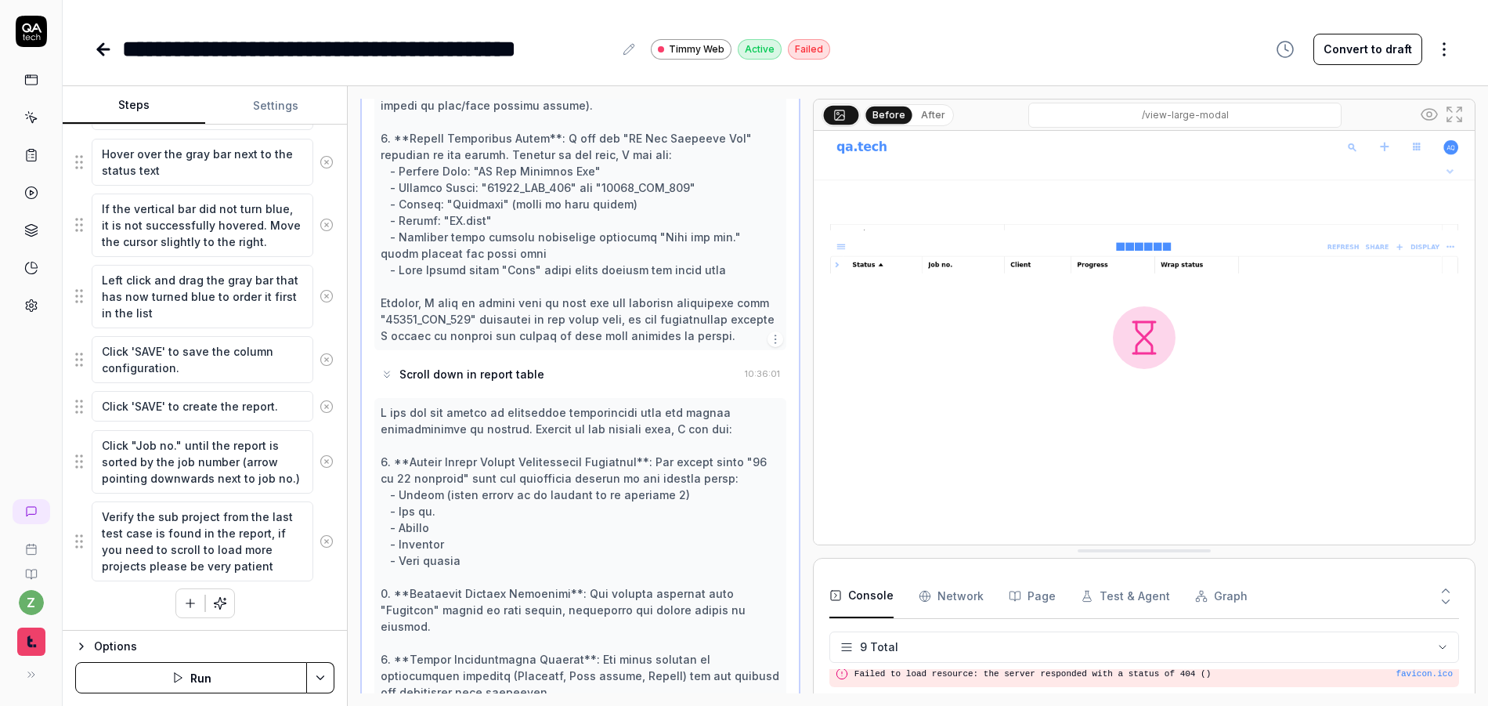
scroll to position [0, 0]
click at [318, 673] on html "**********" at bounding box center [744, 353] width 1488 height 706
click at [262, 96] on html "**********" at bounding box center [744, 353] width 1488 height 706
click at [266, 103] on button "Settings" at bounding box center [276, 106] width 143 height 38
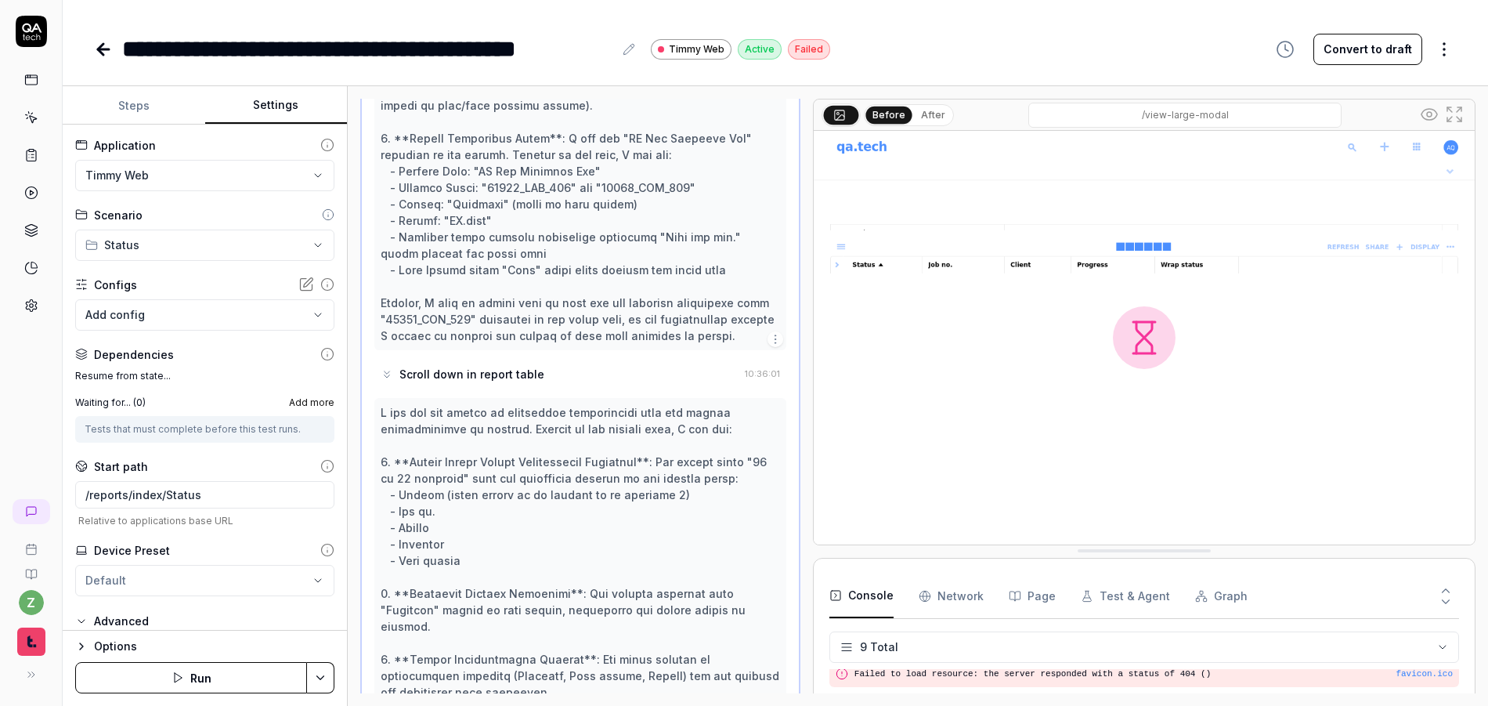
click at [164, 93] on button "Steps" at bounding box center [134, 106] width 143 height 38
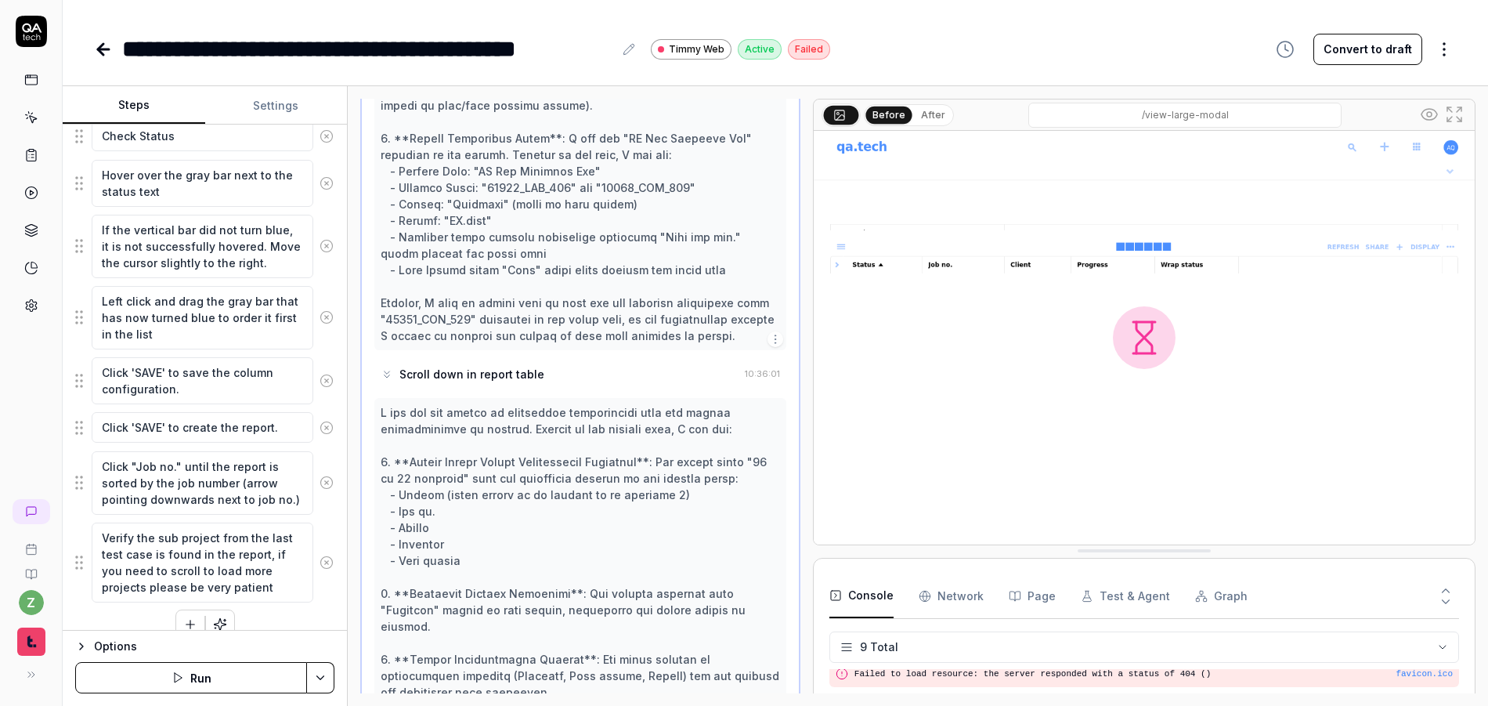
click at [331, 682] on html "**********" at bounding box center [744, 353] width 1488 height 706
click at [269, 599] on div "Run w. Dependencies" at bounding box center [261, 603] width 158 height 34
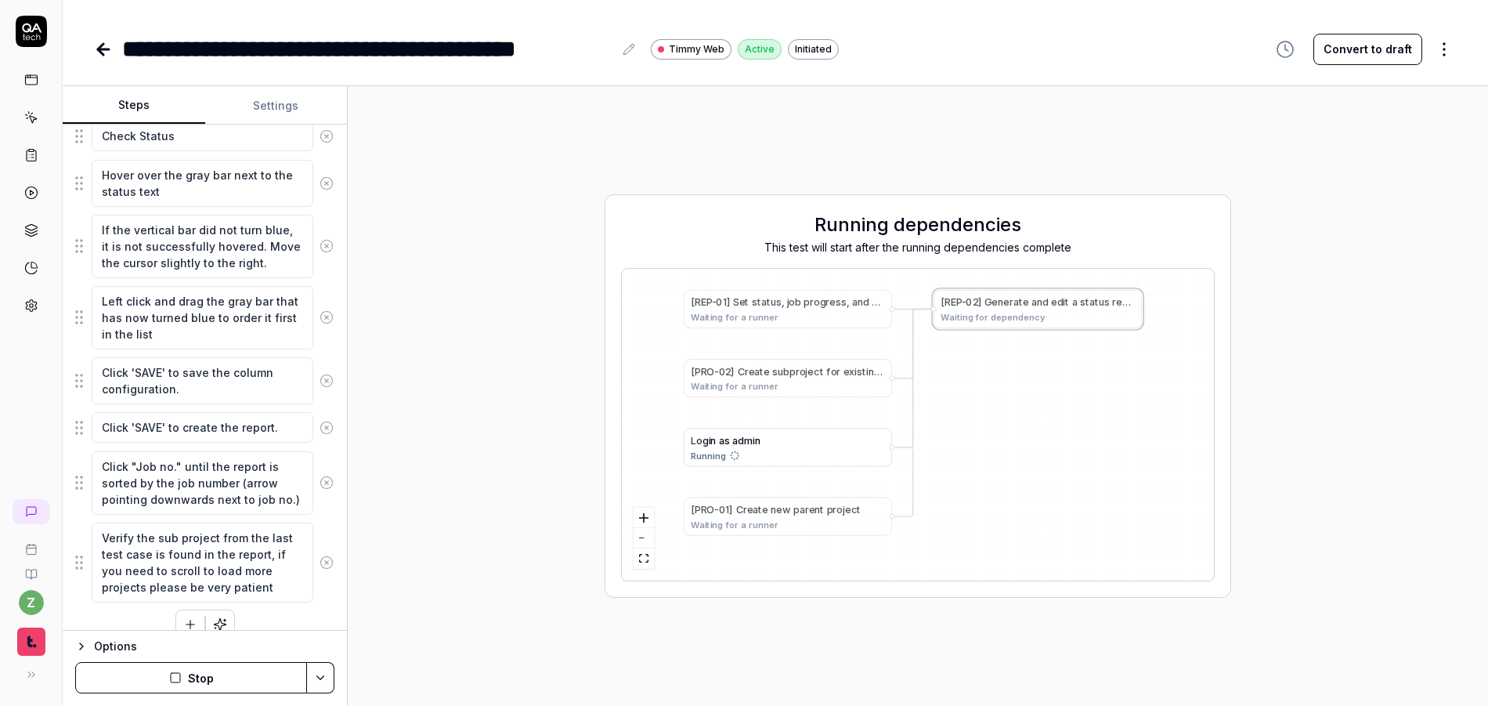
drag, startPoint x: 912, startPoint y: 424, endPoint x: 950, endPoint y: 428, distance: 38.6
click at [950, 428] on div "[ R E P - 0 1 ] S e t s t a t u s , j o b p r o g r e s s , a n d w r a p s t a…" at bounding box center [918, 425] width 592 height 312
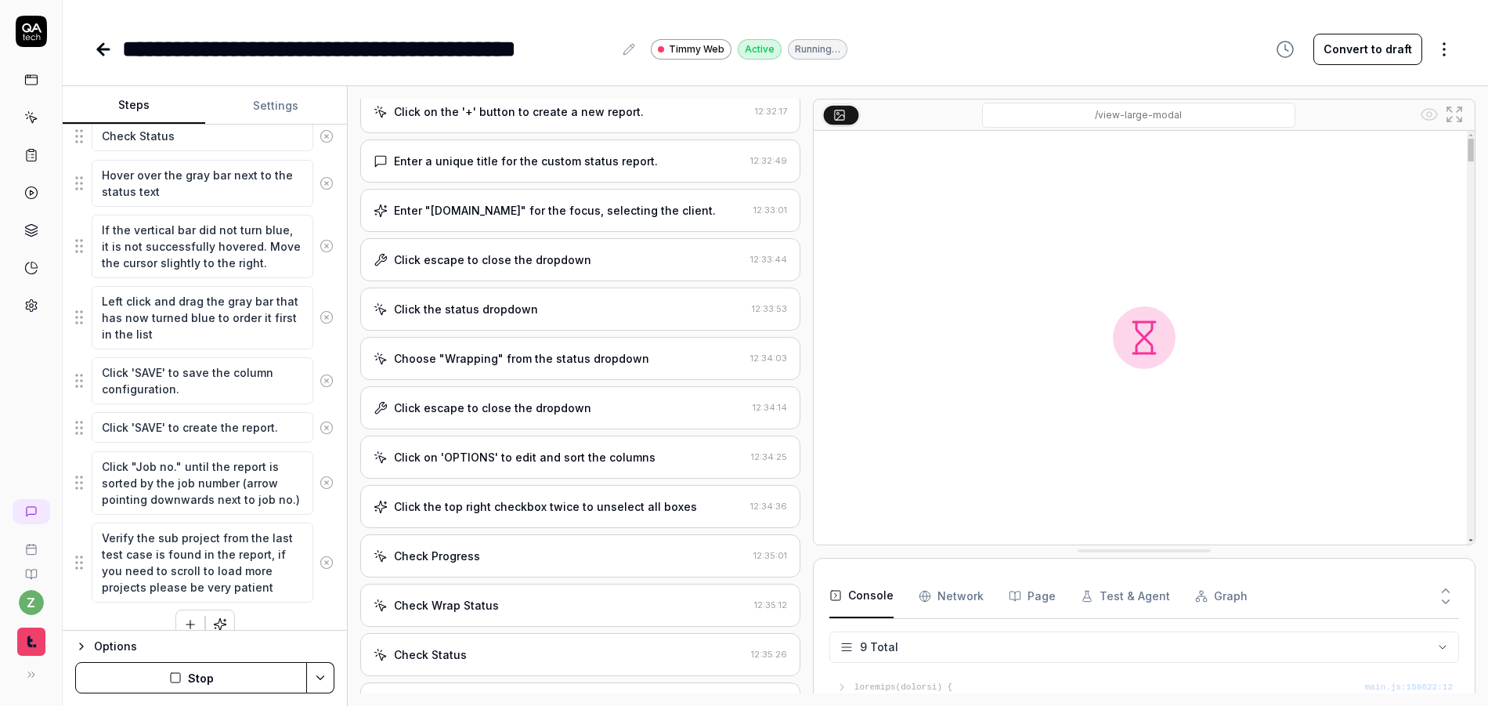
scroll to position [211, 0]
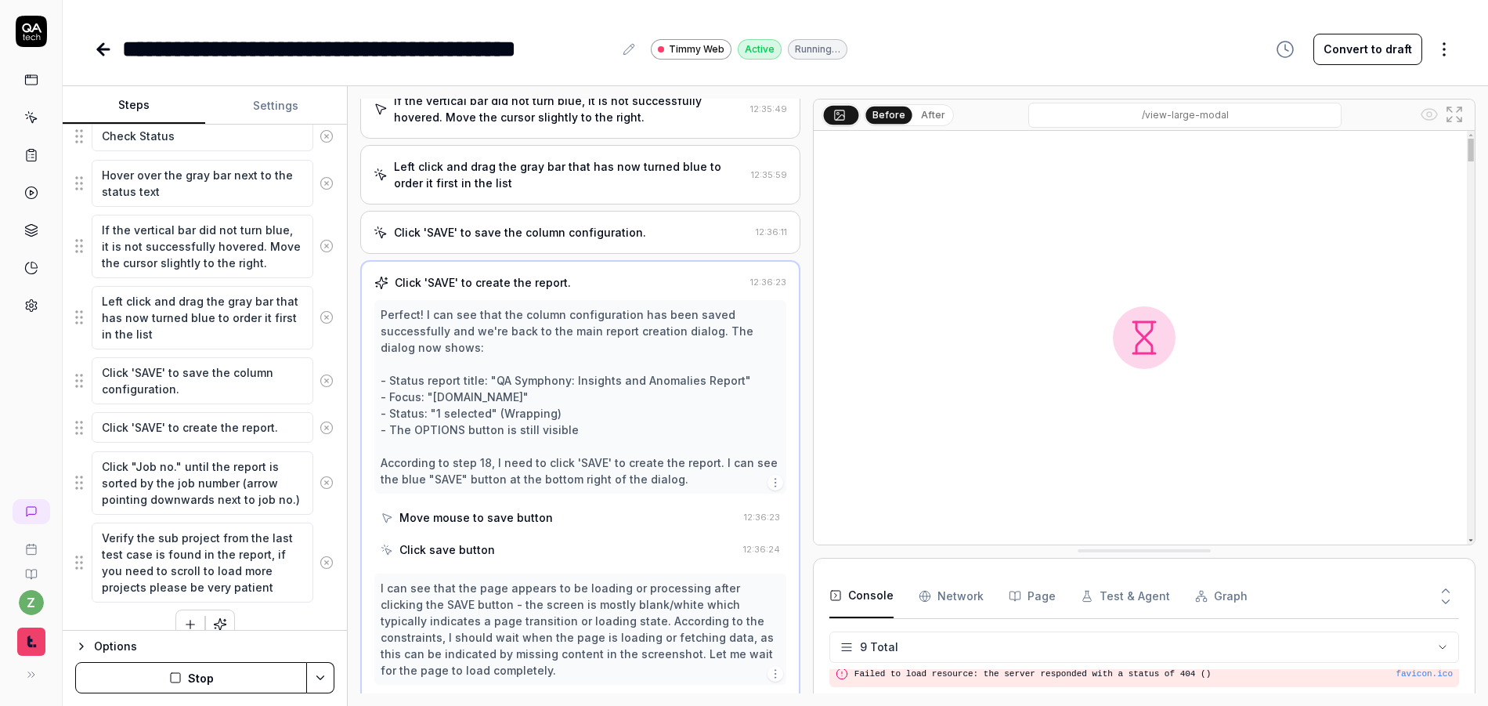
click at [472, 215] on div "Click 'SAVE' to save the column configuration. 12:36:11" at bounding box center [580, 232] width 440 height 43
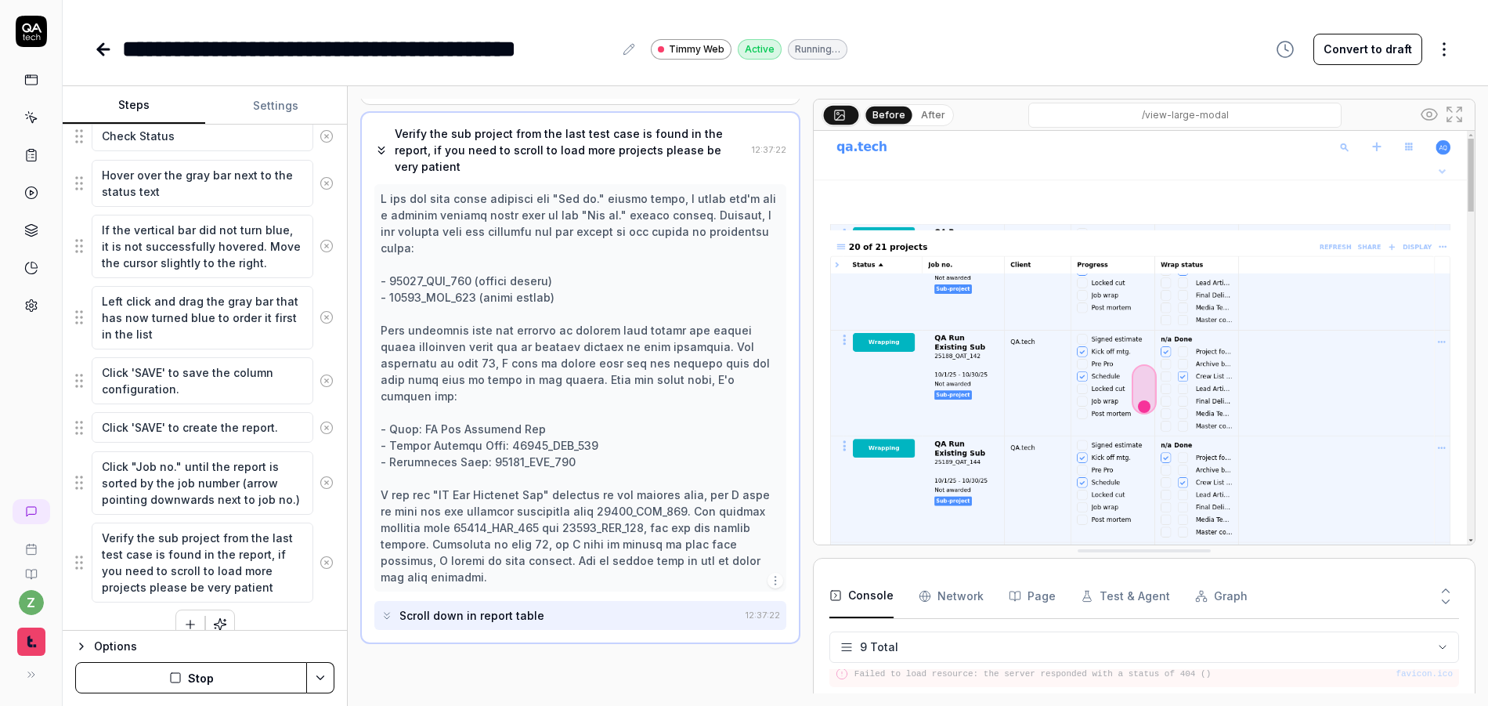
scroll to position [982, 0]
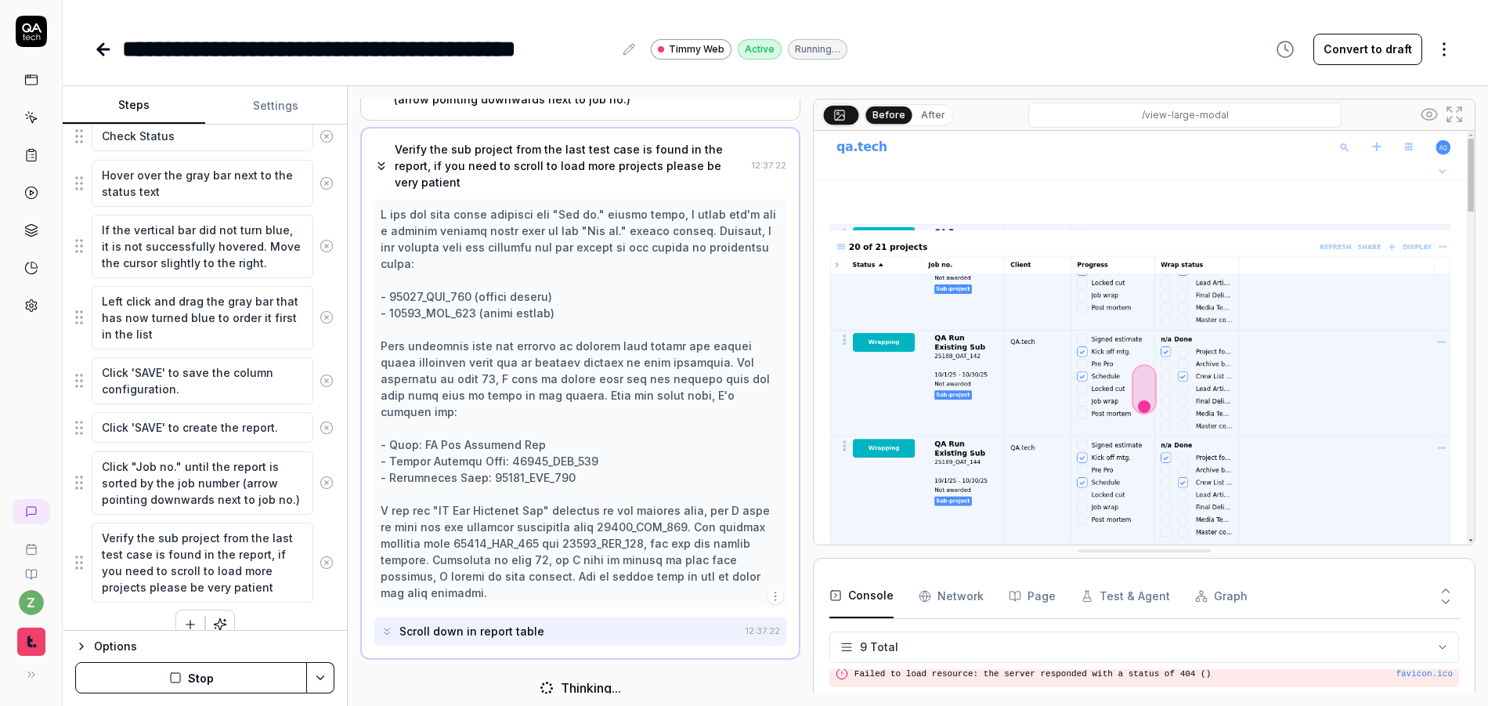
click at [215, 676] on button "Stop" at bounding box center [191, 677] width 232 height 31
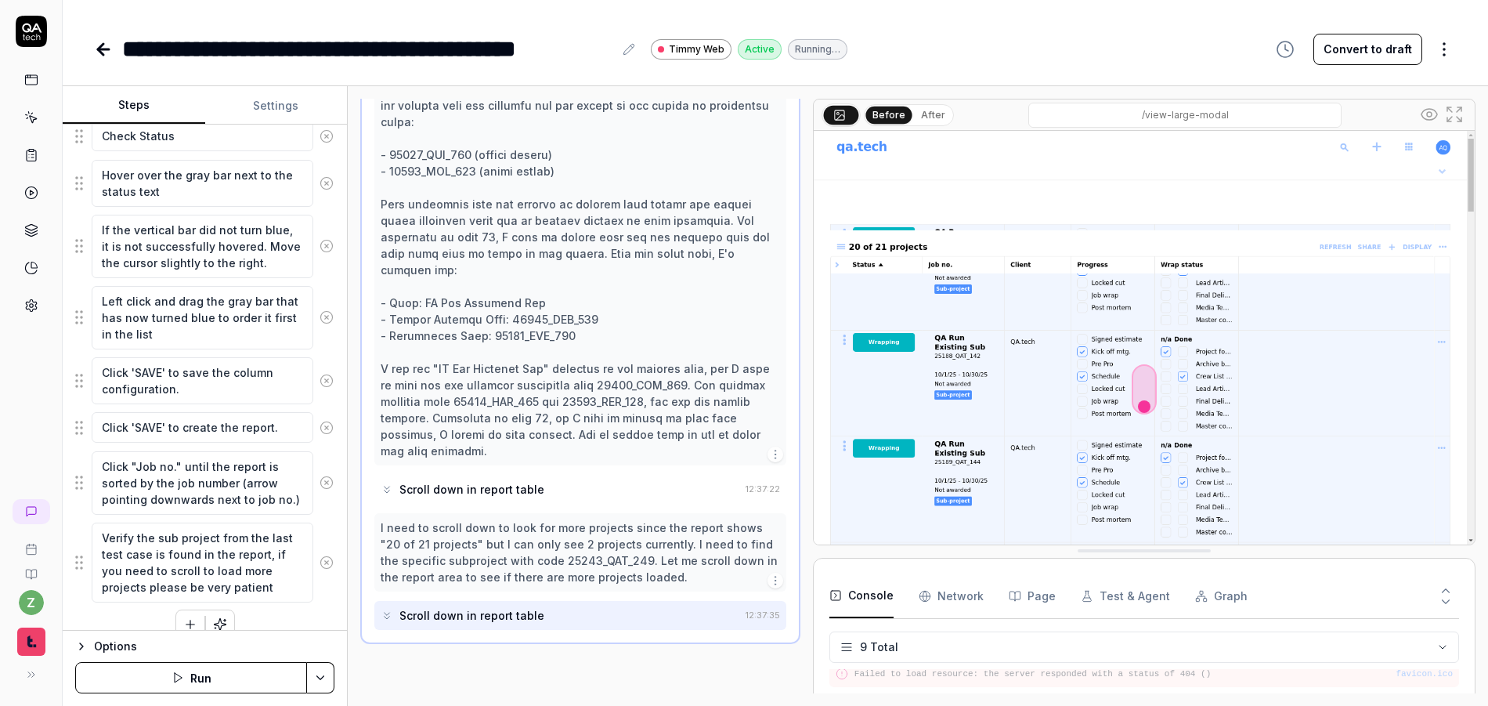
scroll to position [1108, 0]
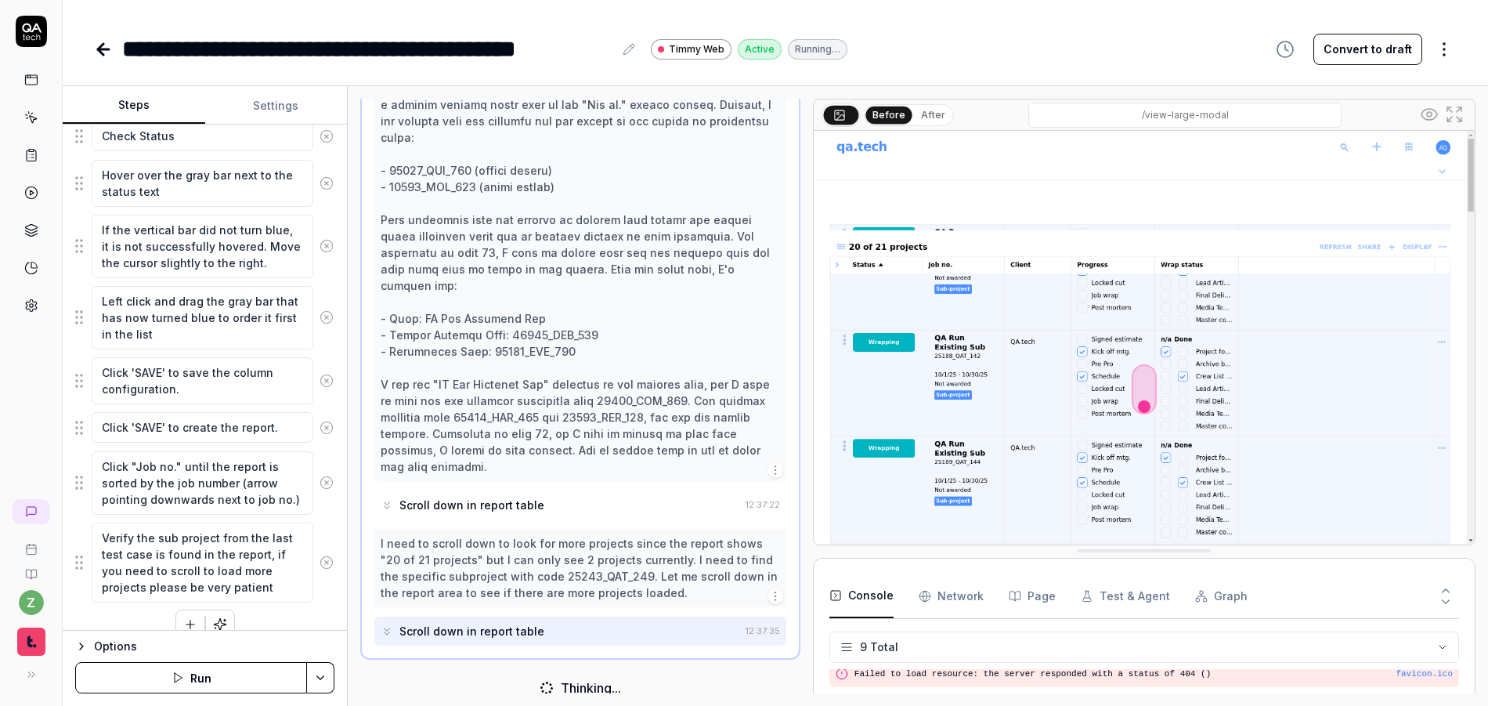
click at [610, 333] on div at bounding box center [580, 277] width 399 height 395
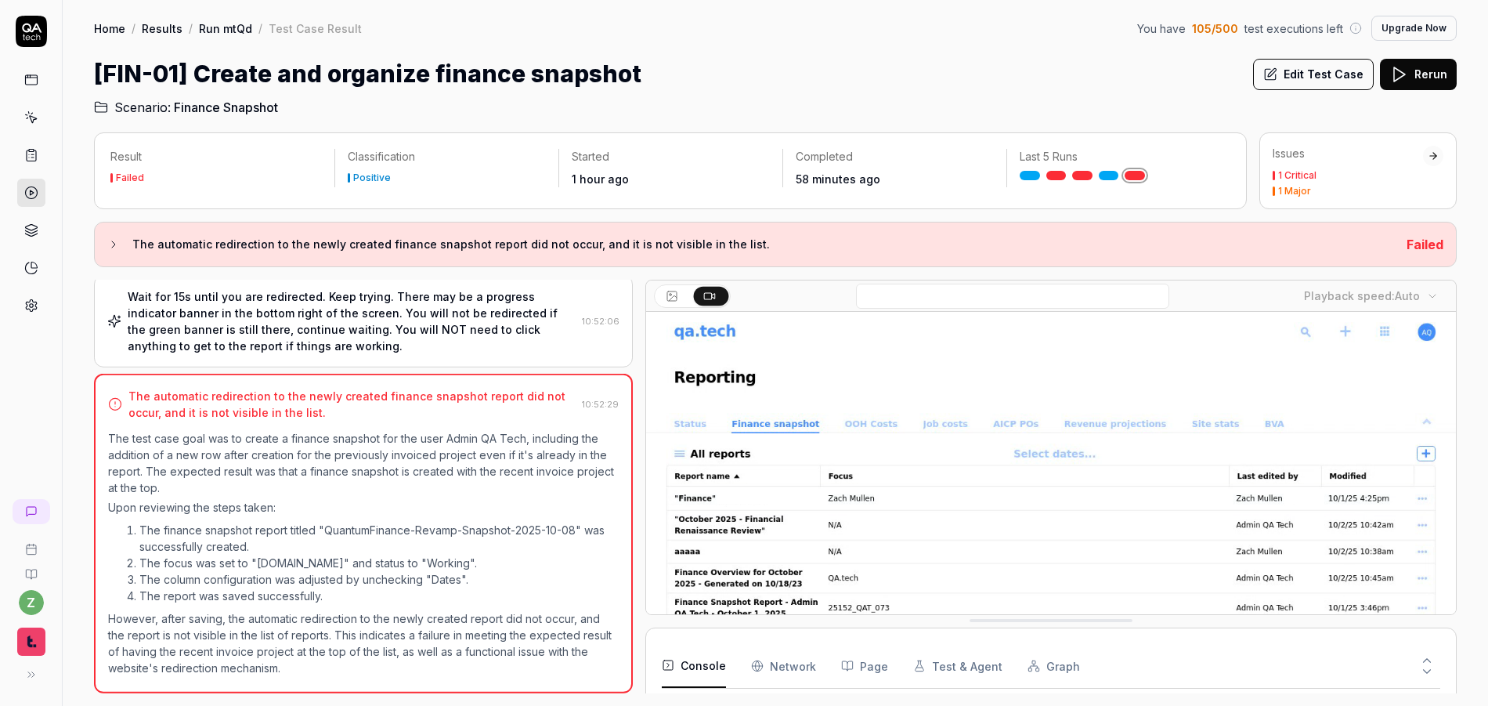
scroll to position [571, 0]
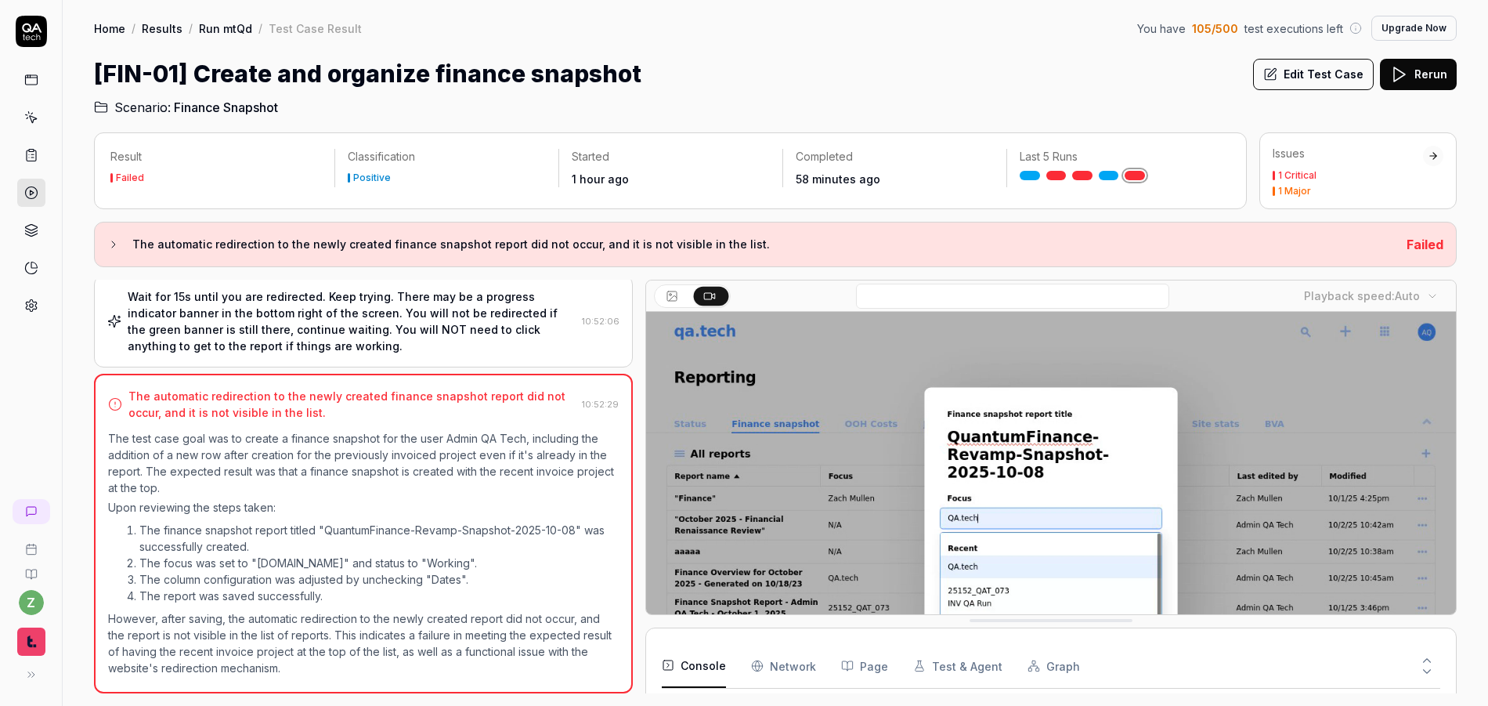
click at [1327, 82] on button "Edit Test Case" at bounding box center [1313, 74] width 121 height 31
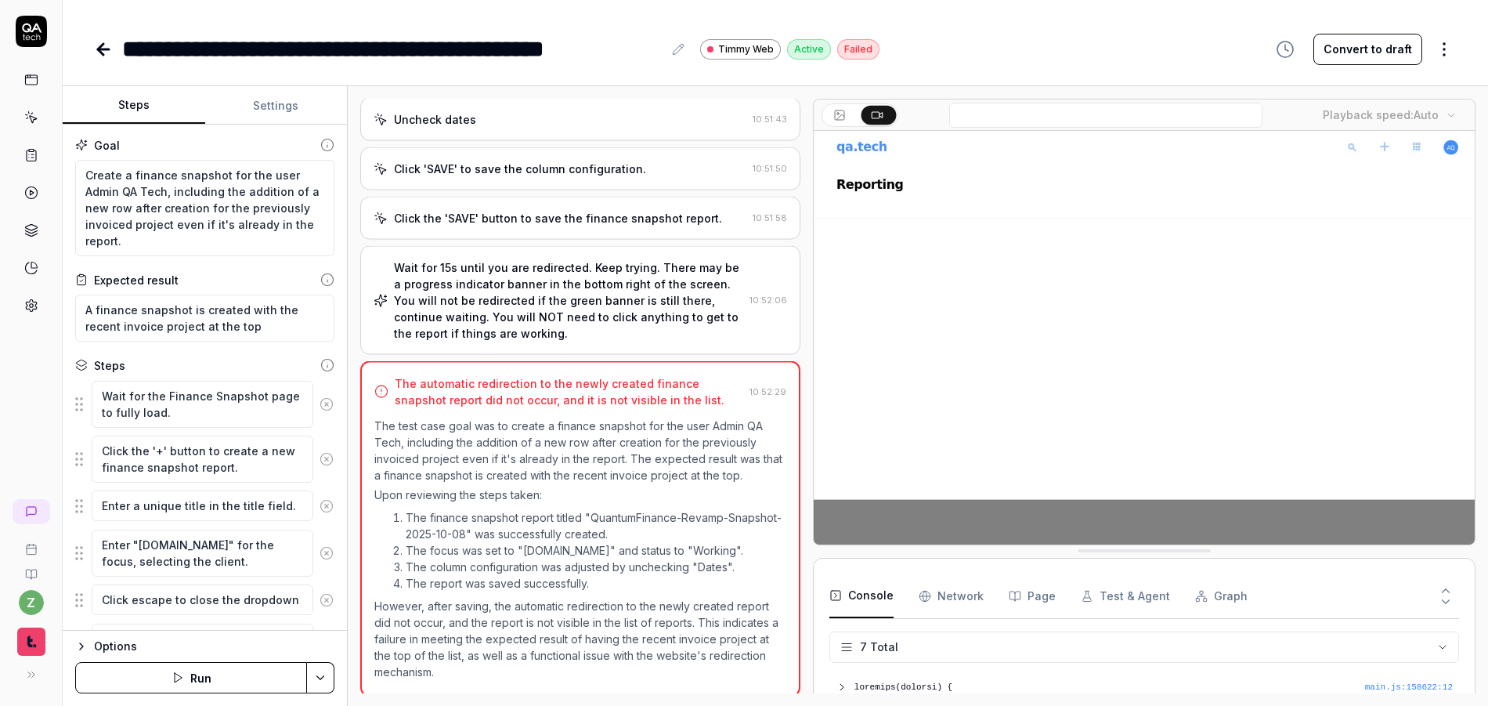
scroll to position [423, 0]
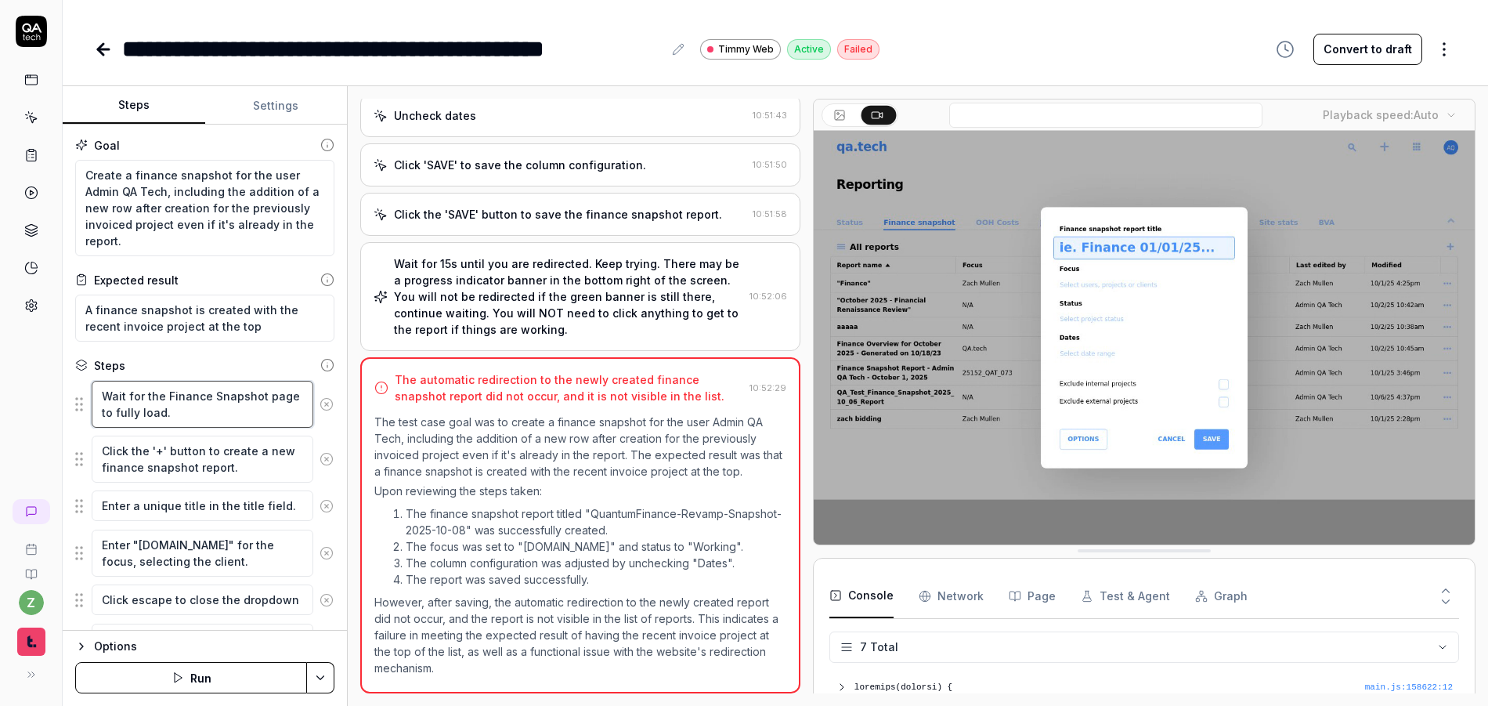
click at [158, 391] on textarea "Wait for the Finance Snapshot page to fully load." at bounding box center [203, 404] width 222 height 47
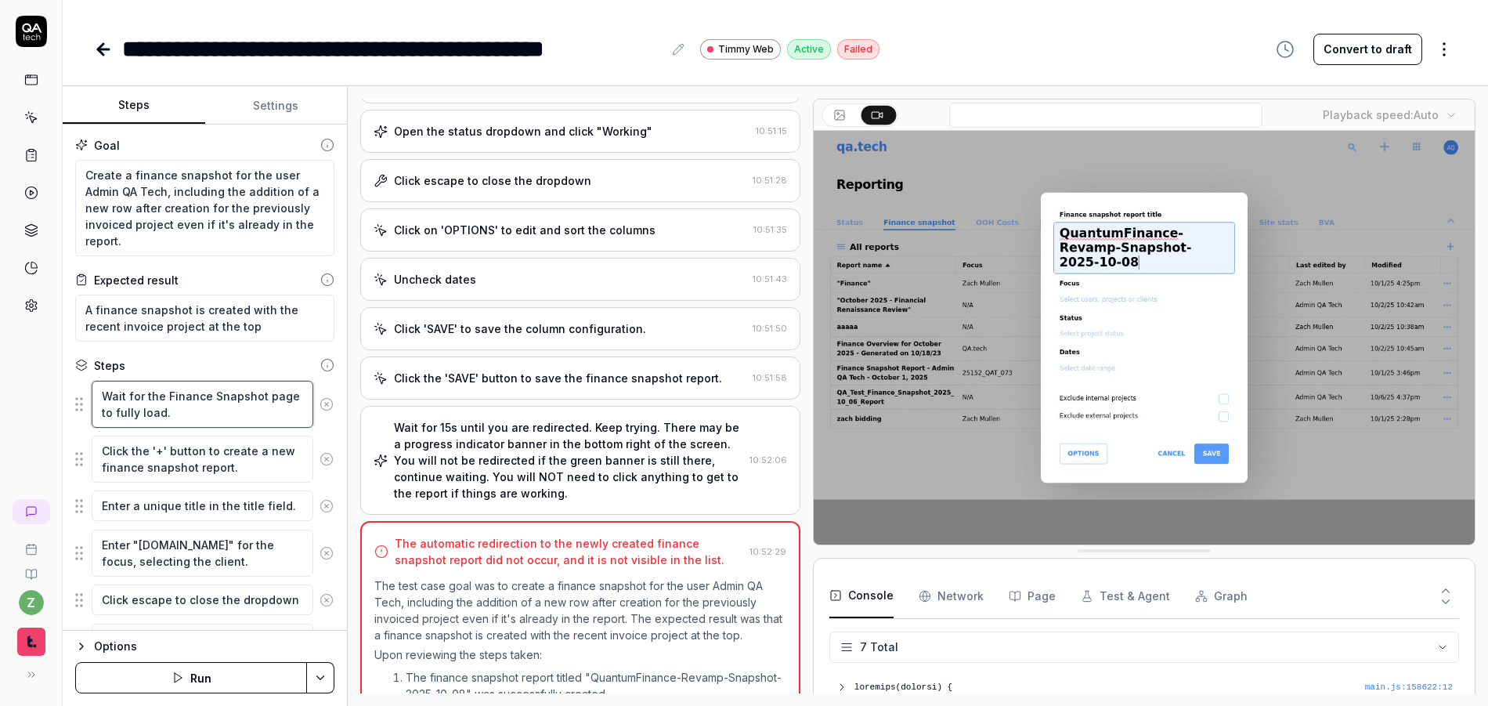
scroll to position [0, 0]
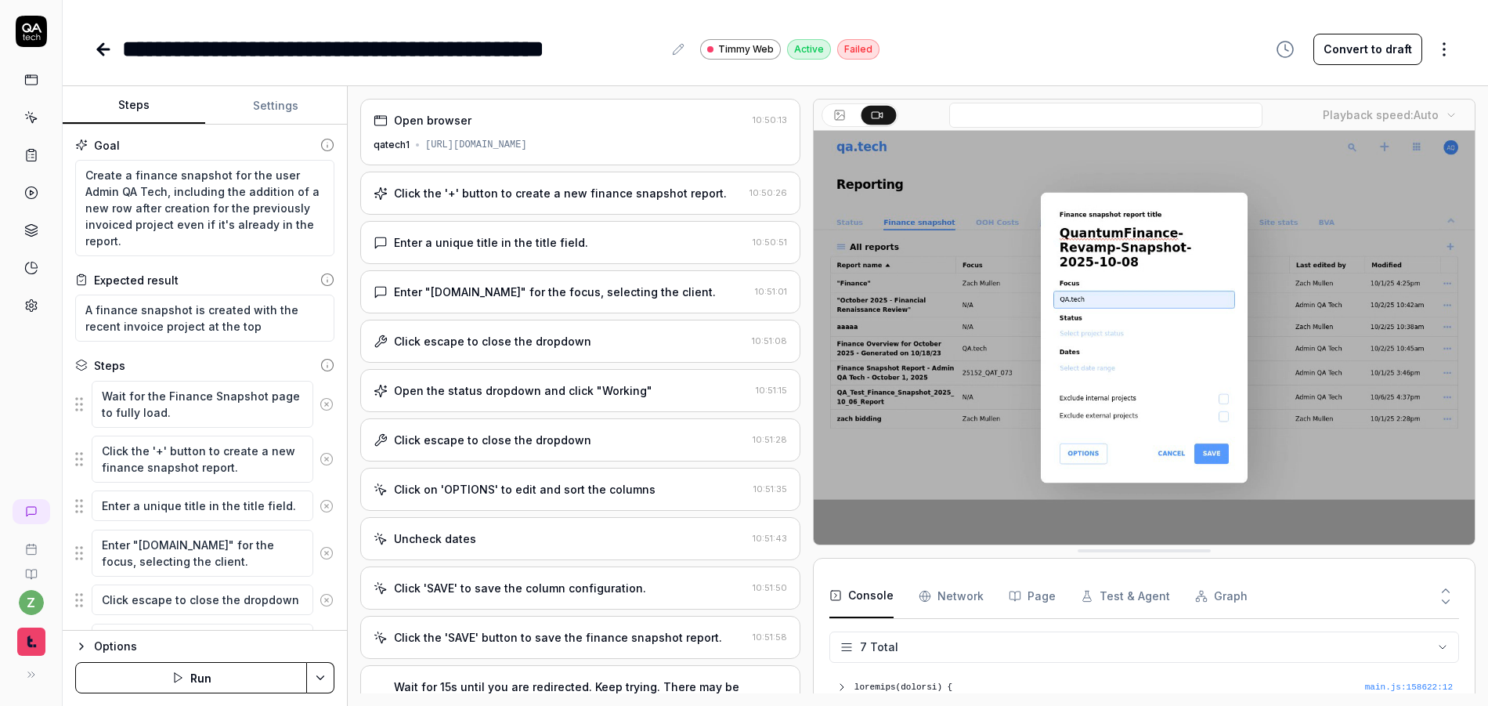
click at [527, 139] on div "[URL][DOMAIN_NAME]" at bounding box center [476, 145] width 102 height 14
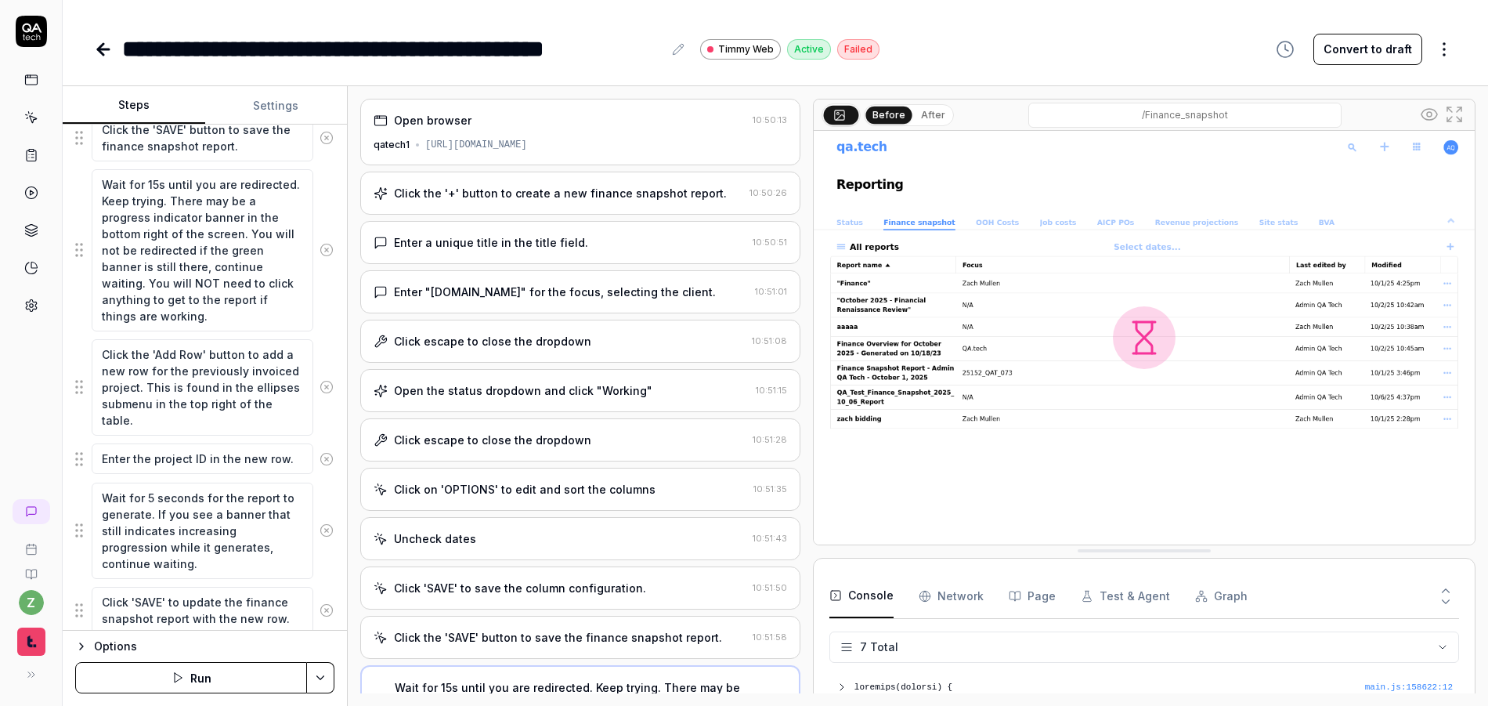
click at [1073, 388] on img at bounding box center [1144, 338] width 661 height 414
click at [512, 127] on div "Open browser" at bounding box center [560, 120] width 373 height 16
click at [511, 189] on div "Click the '+' button to create a new finance snapshot report." at bounding box center [560, 194] width 333 height 16
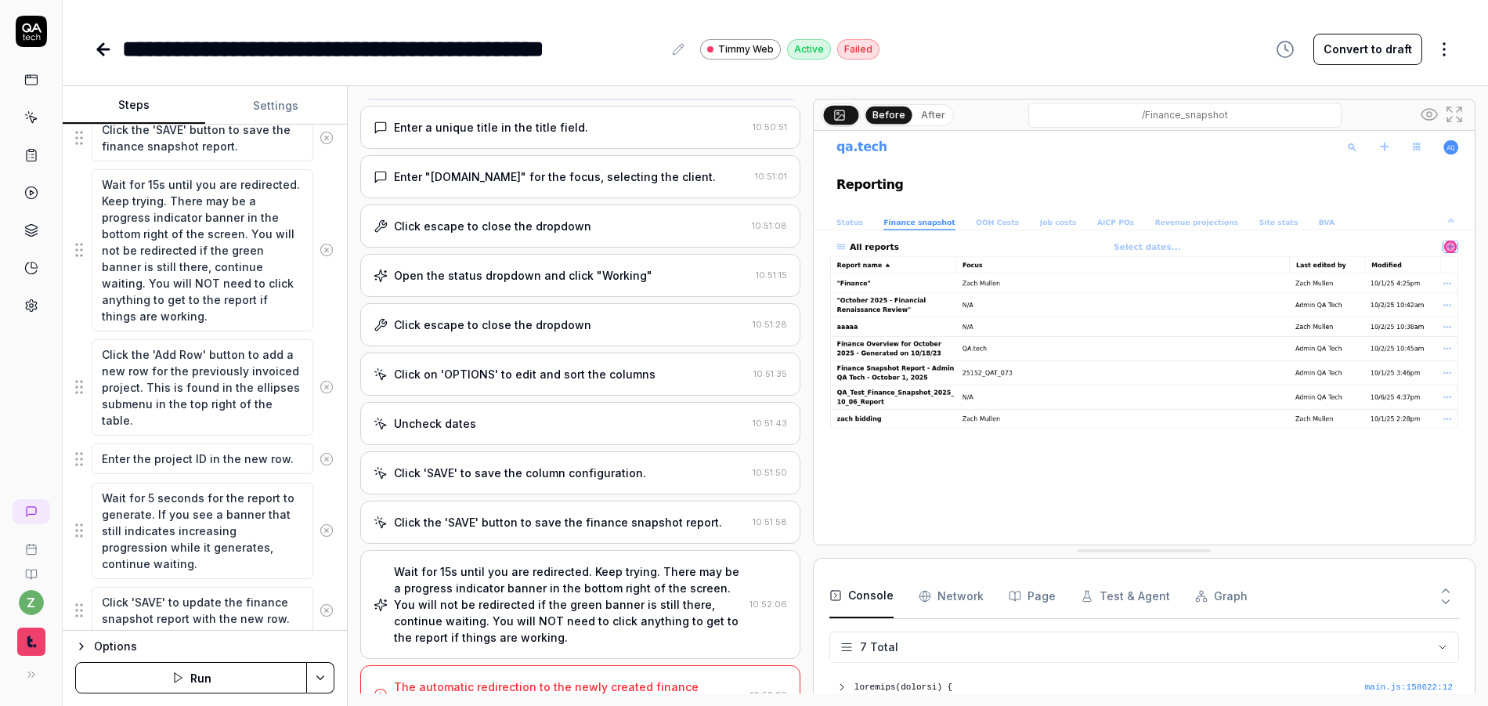
click at [541, 358] on div "Click on 'OPTIONS' to edit and sort the columns 10:51:35" at bounding box center [580, 373] width 440 height 43
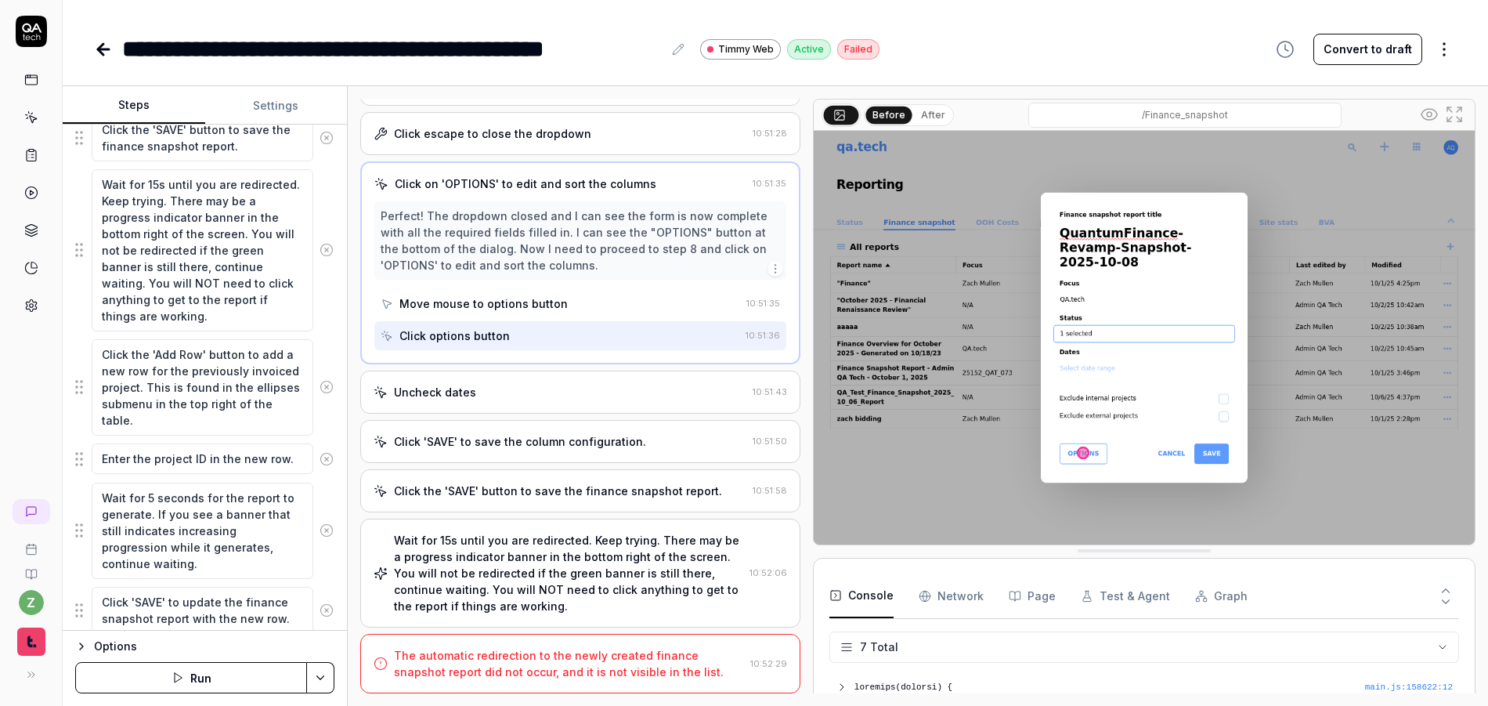
scroll to position [118, 0]
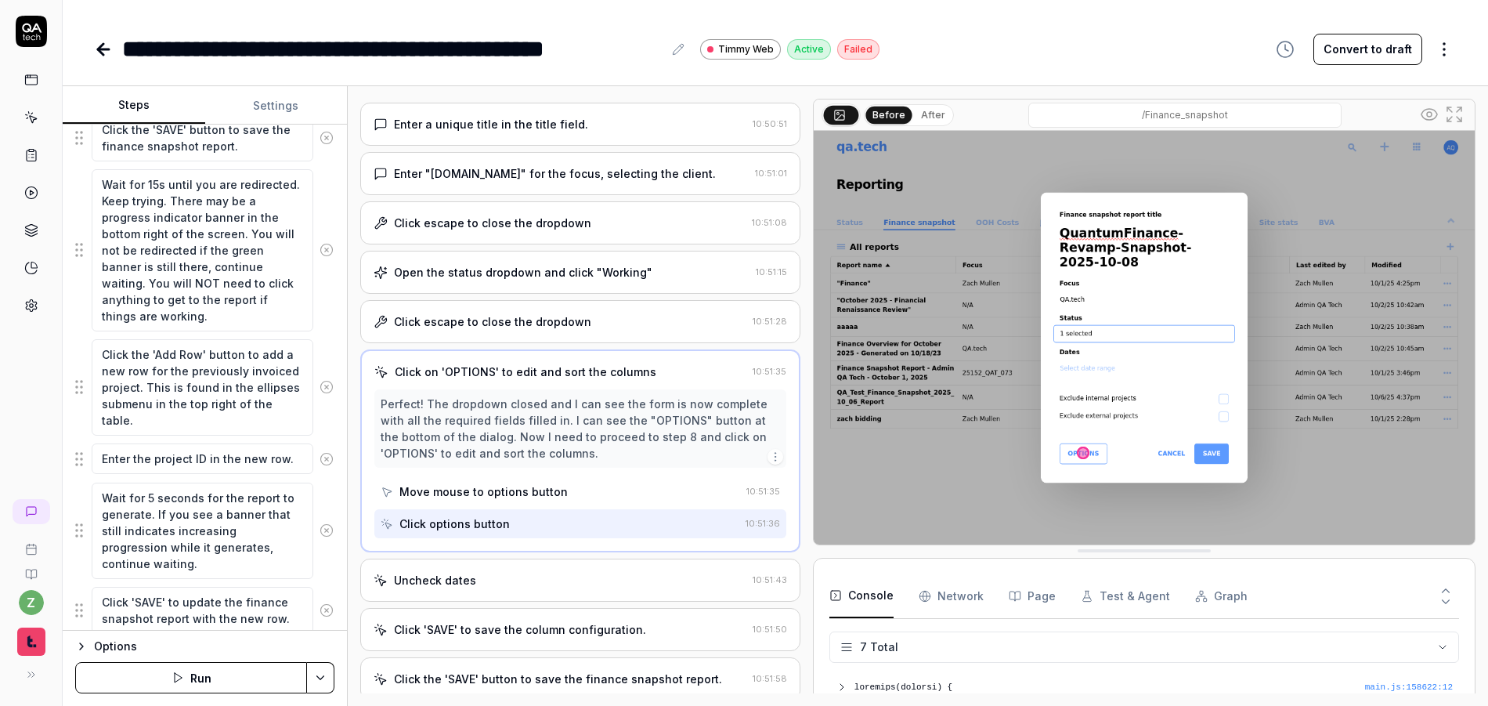
click at [524, 485] on div "Move mouse to options button" at bounding box center [483, 491] width 168 height 16
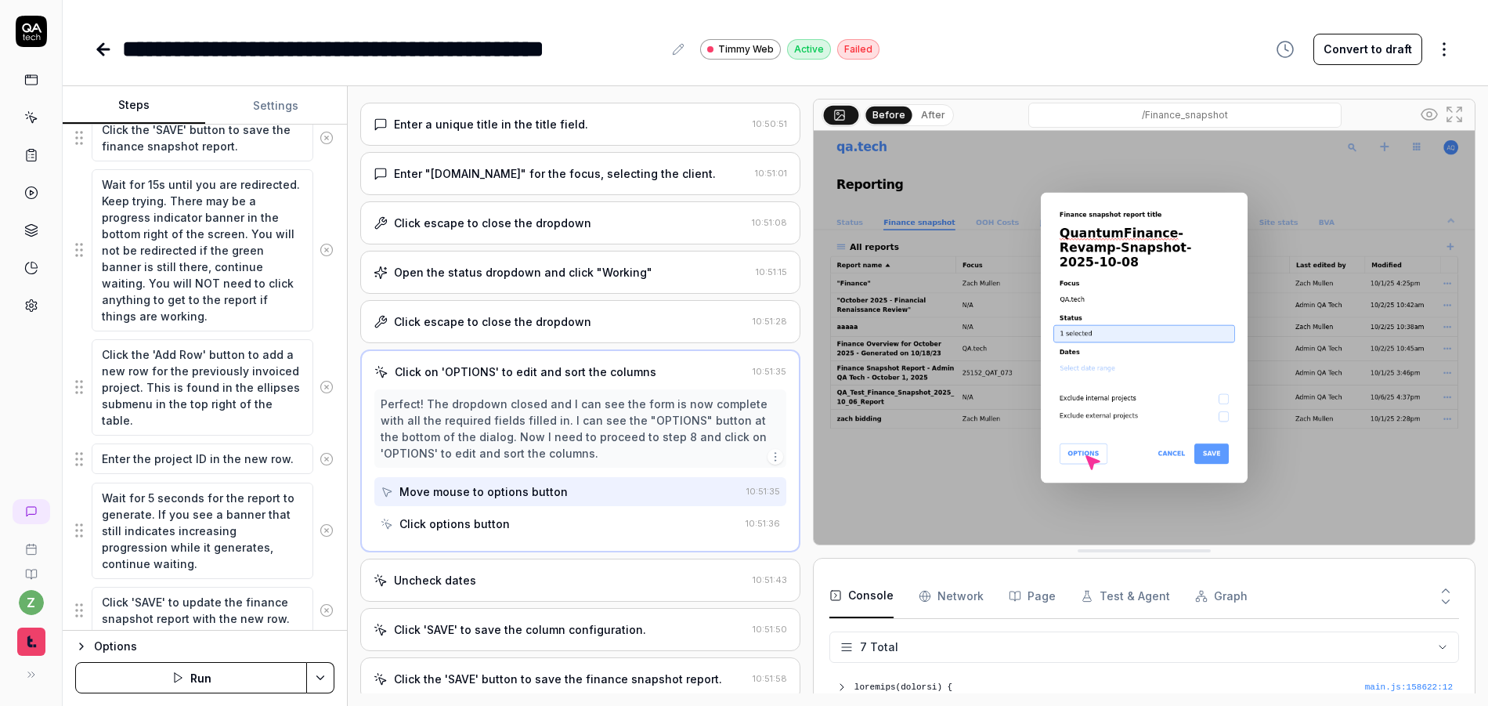
click at [556, 337] on div "Click escape to close the dropdown 10:51:28" at bounding box center [580, 321] width 440 height 43
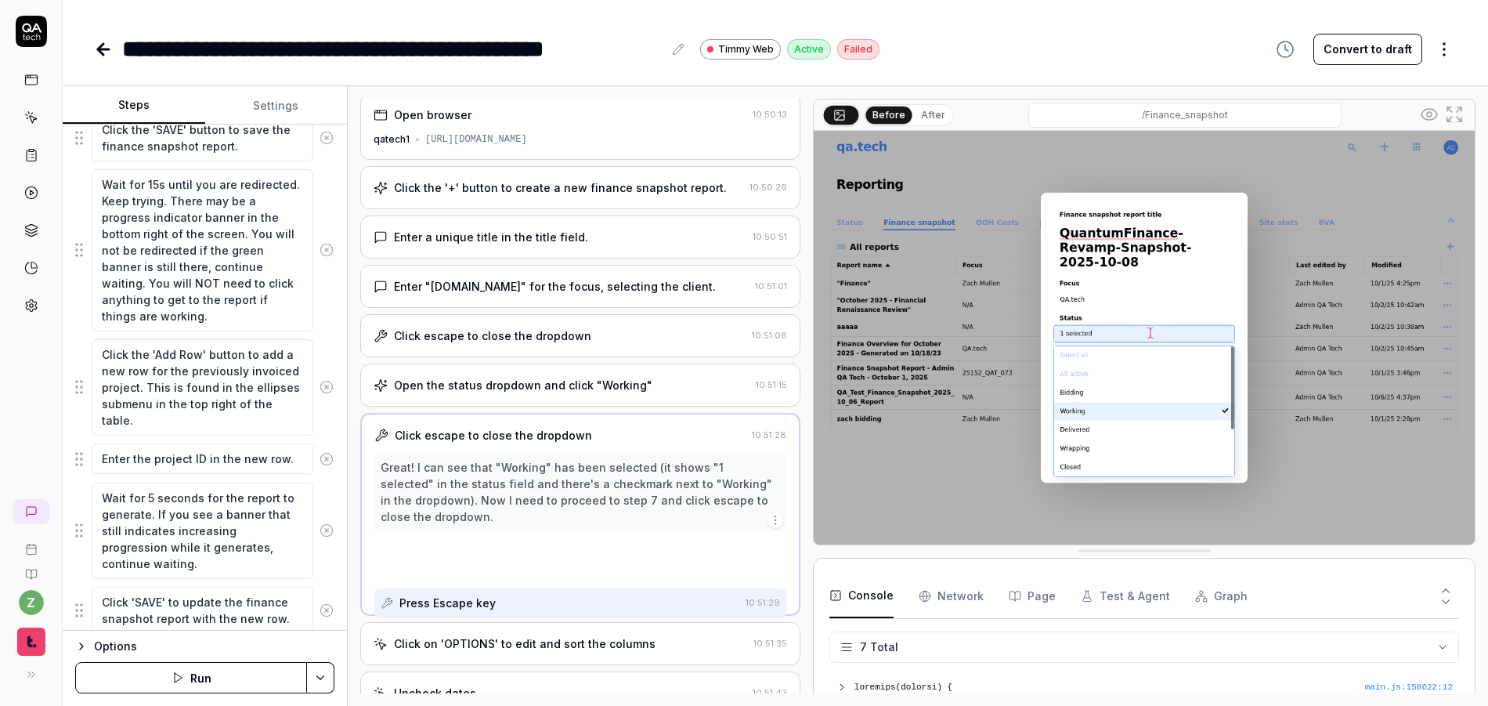
scroll to position [0, 0]
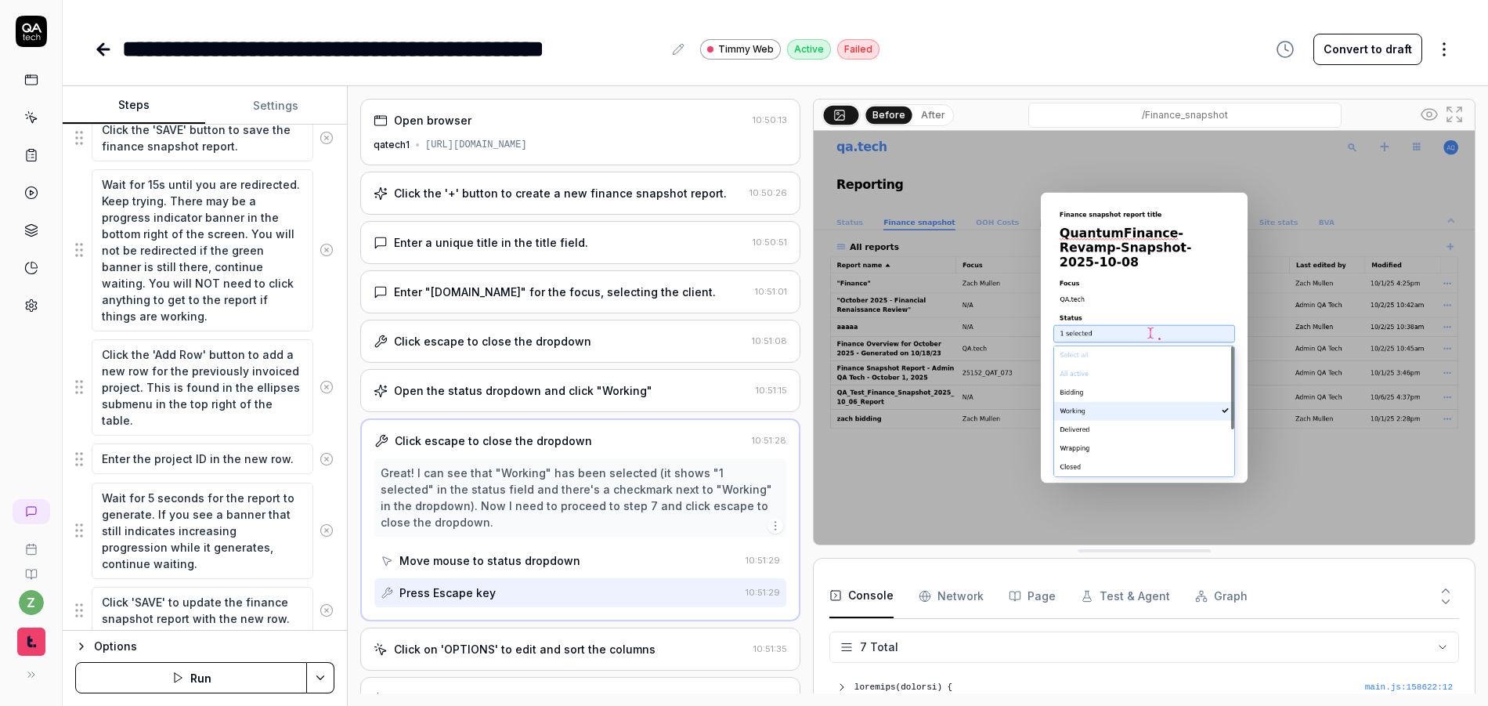
click at [554, 392] on div "Open the status dropdown and click "Working"" at bounding box center [523, 390] width 258 height 16
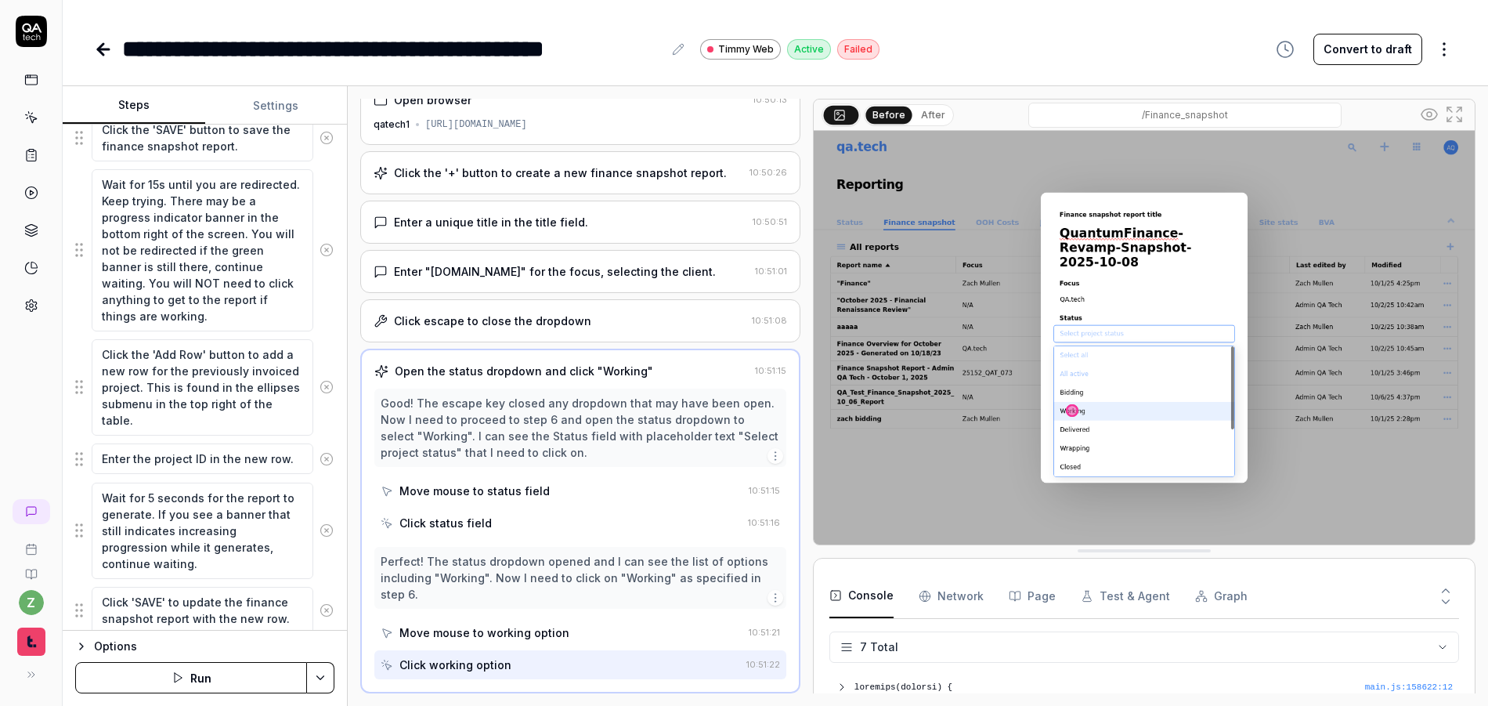
type textarea "*"
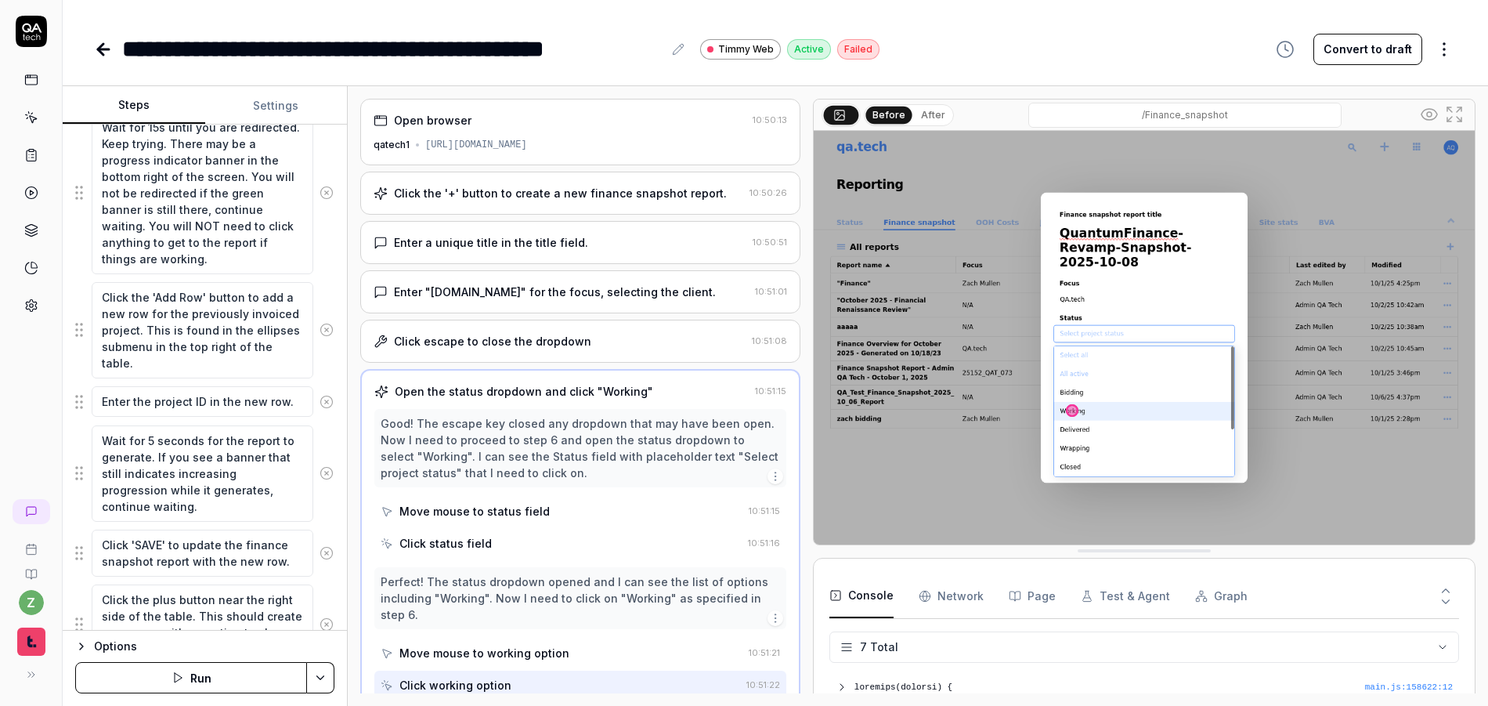
scroll to position [980, 0]
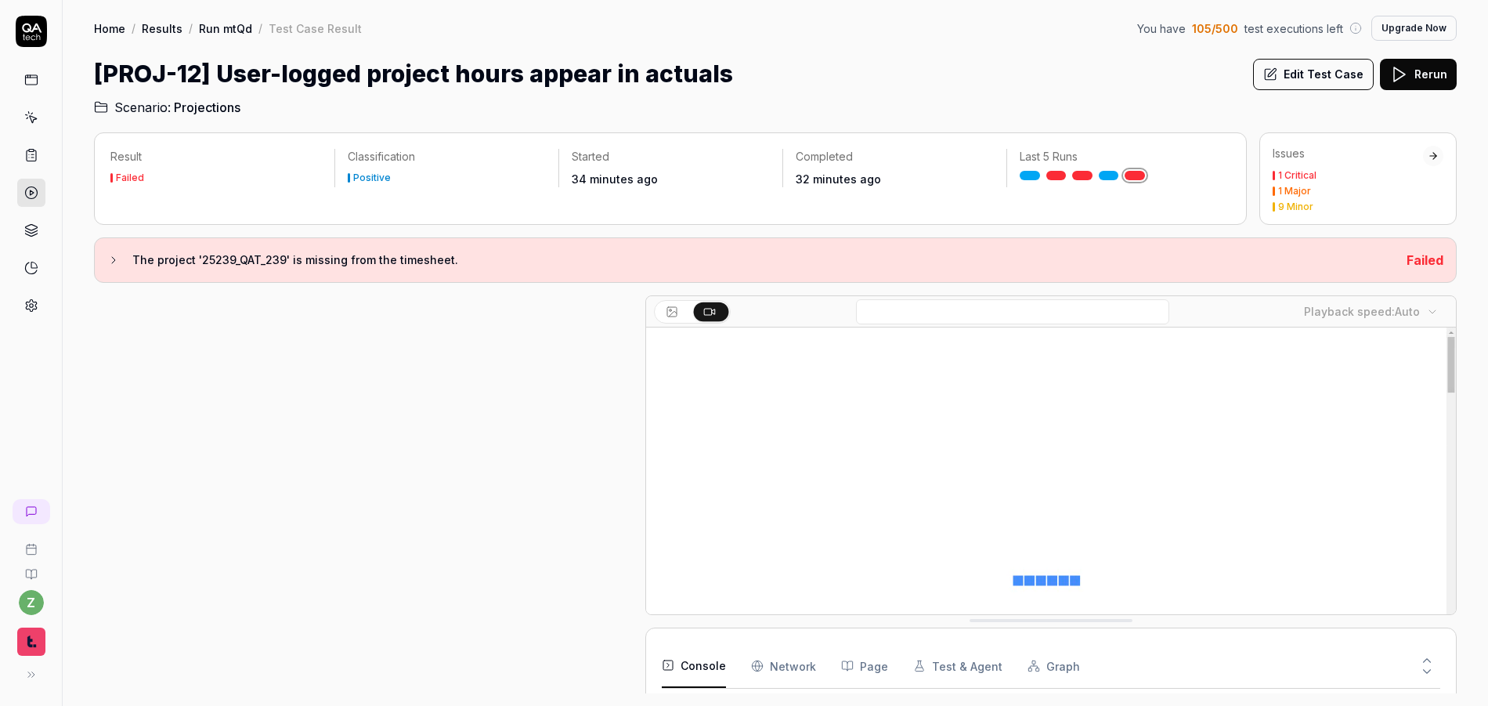
scroll to position [127, 0]
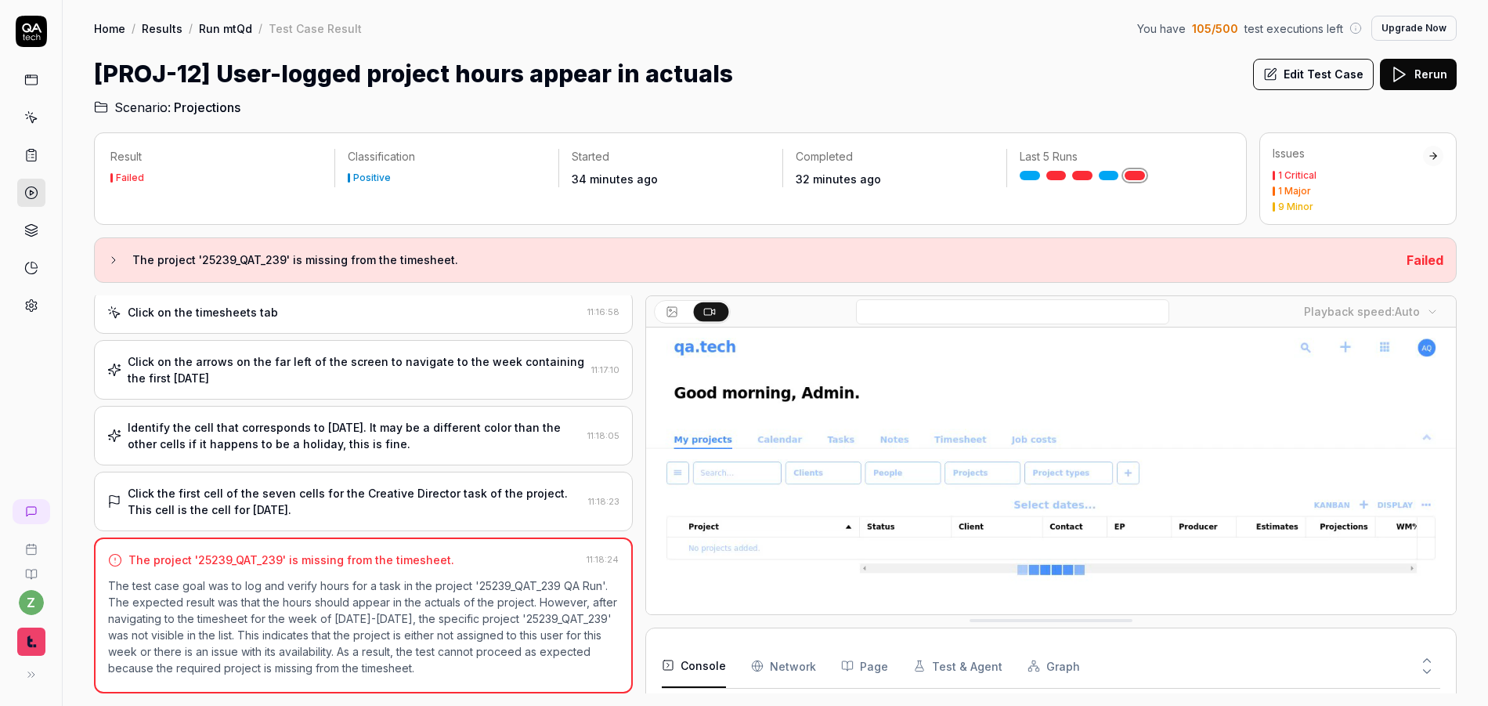
click at [1299, 81] on button "Edit Test Case" at bounding box center [1313, 74] width 121 height 31
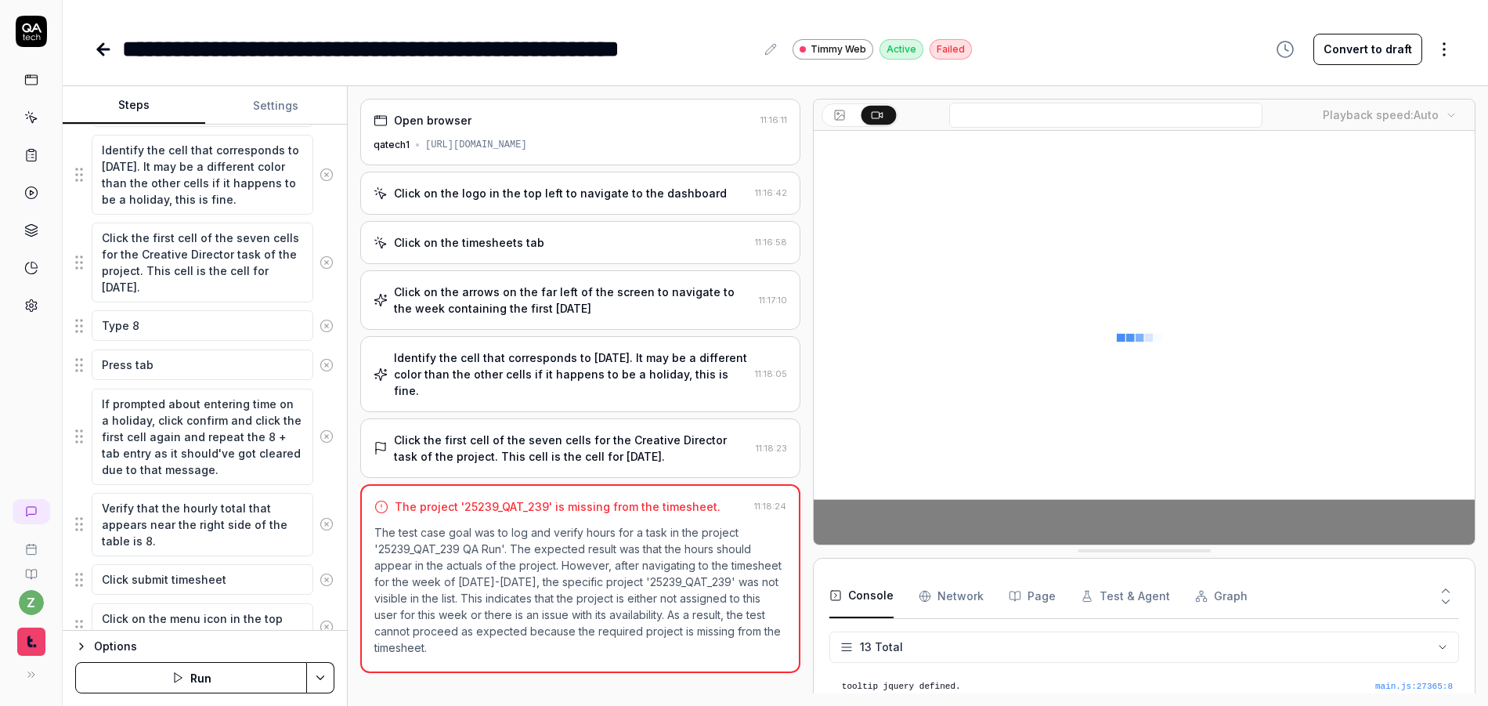
scroll to position [533, 0]
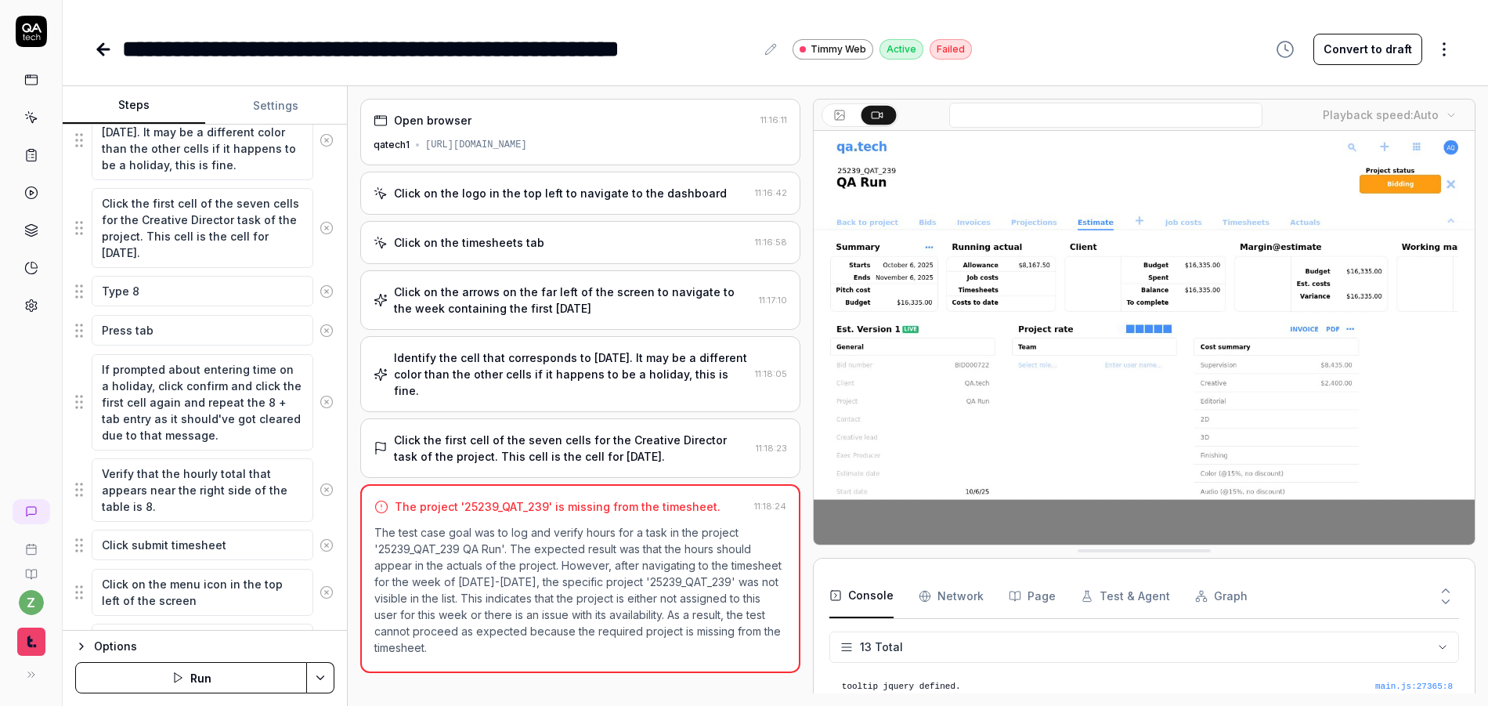
type textarea "*"
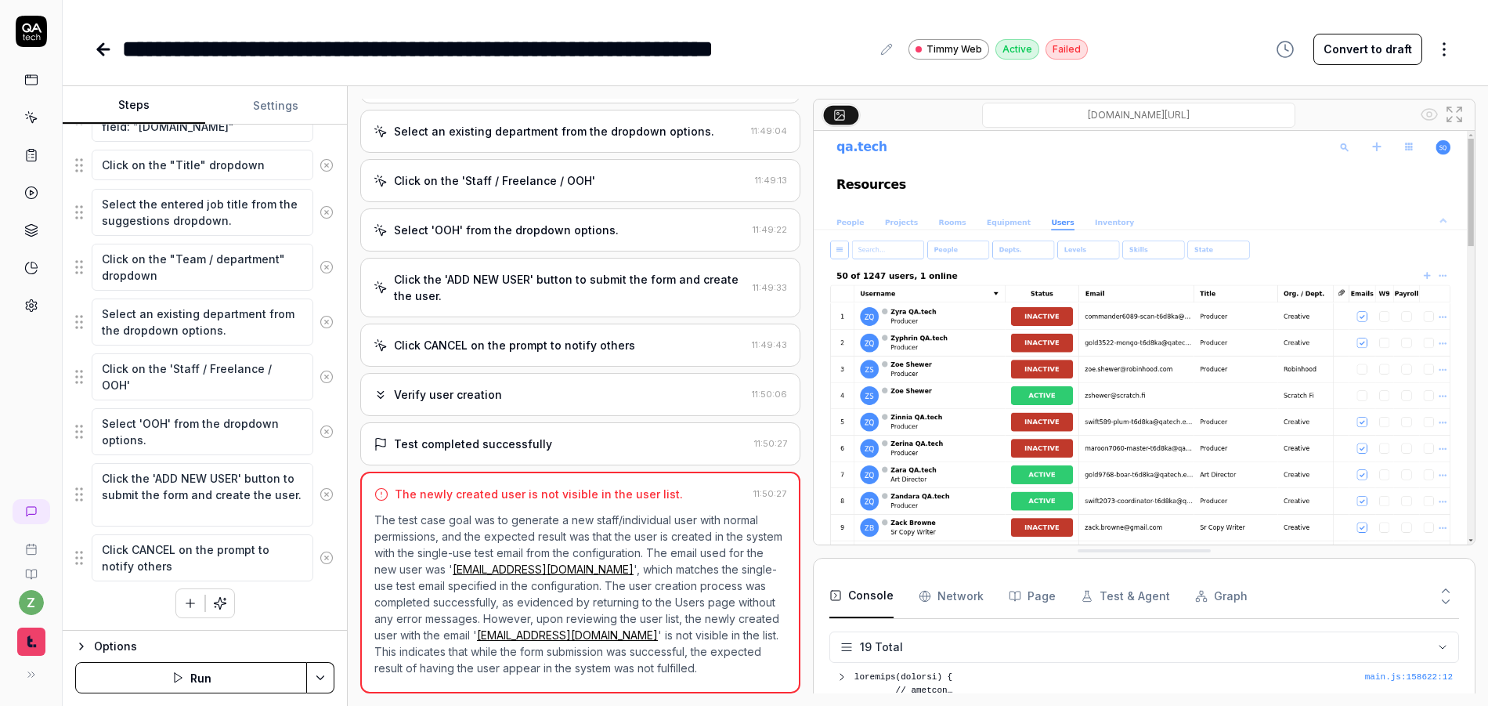
scroll to position [528, 0]
click at [1450, 42] on html "**********" at bounding box center [744, 353] width 1488 height 706
type textarea "*"
click at [1205, 45] on html "**********" at bounding box center [744, 353] width 1488 height 706
click at [1290, 43] on icon "button" at bounding box center [1285, 49] width 19 height 19
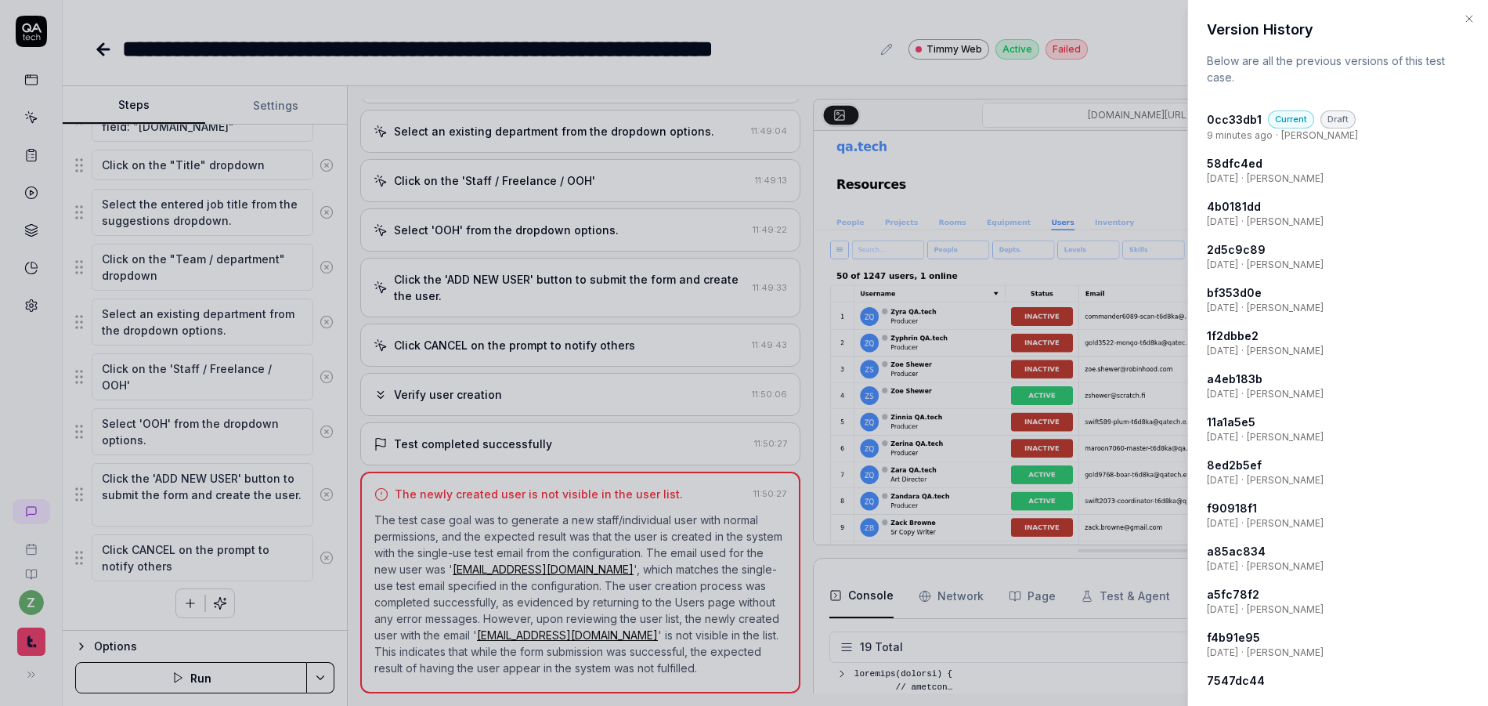
click at [1237, 210] on h4 "4b0181dd" at bounding box center [1234, 206] width 54 height 16
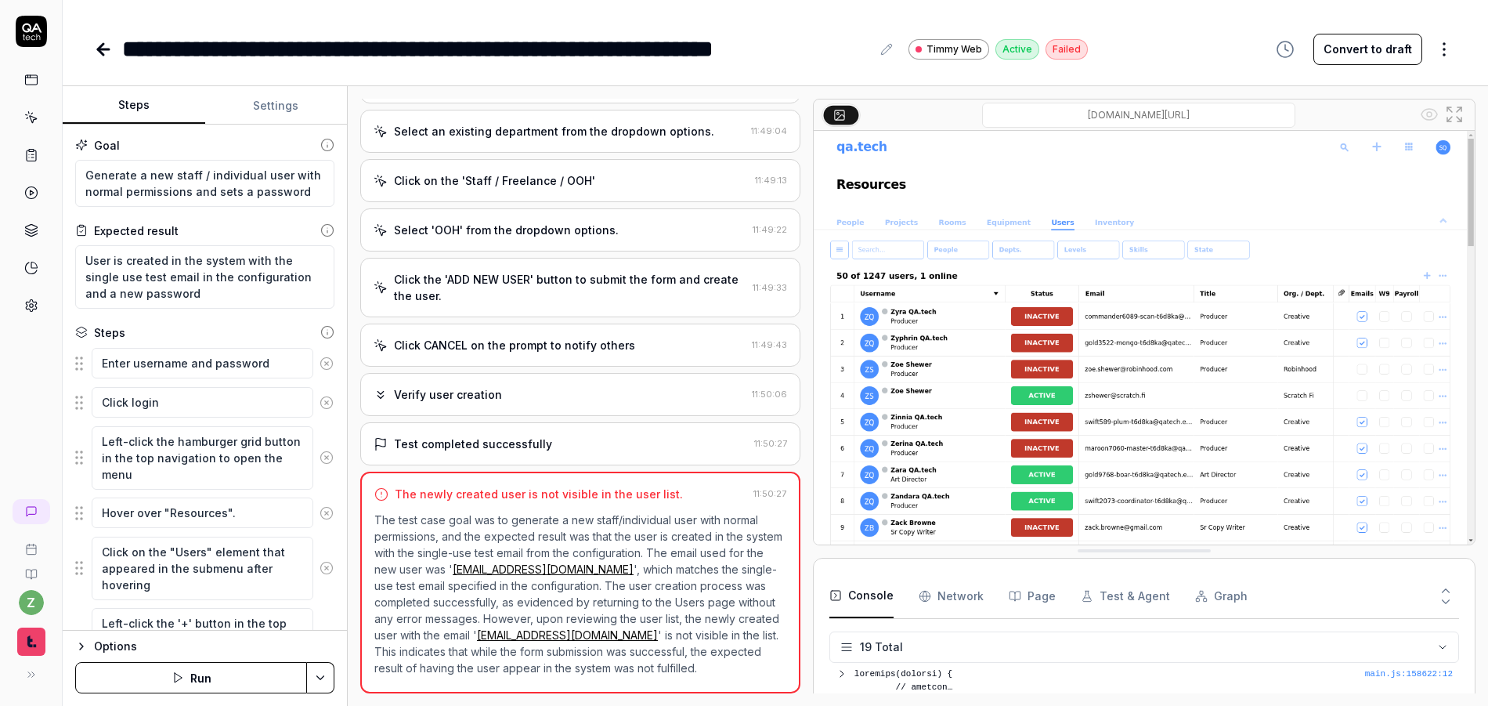
type textarea "*"
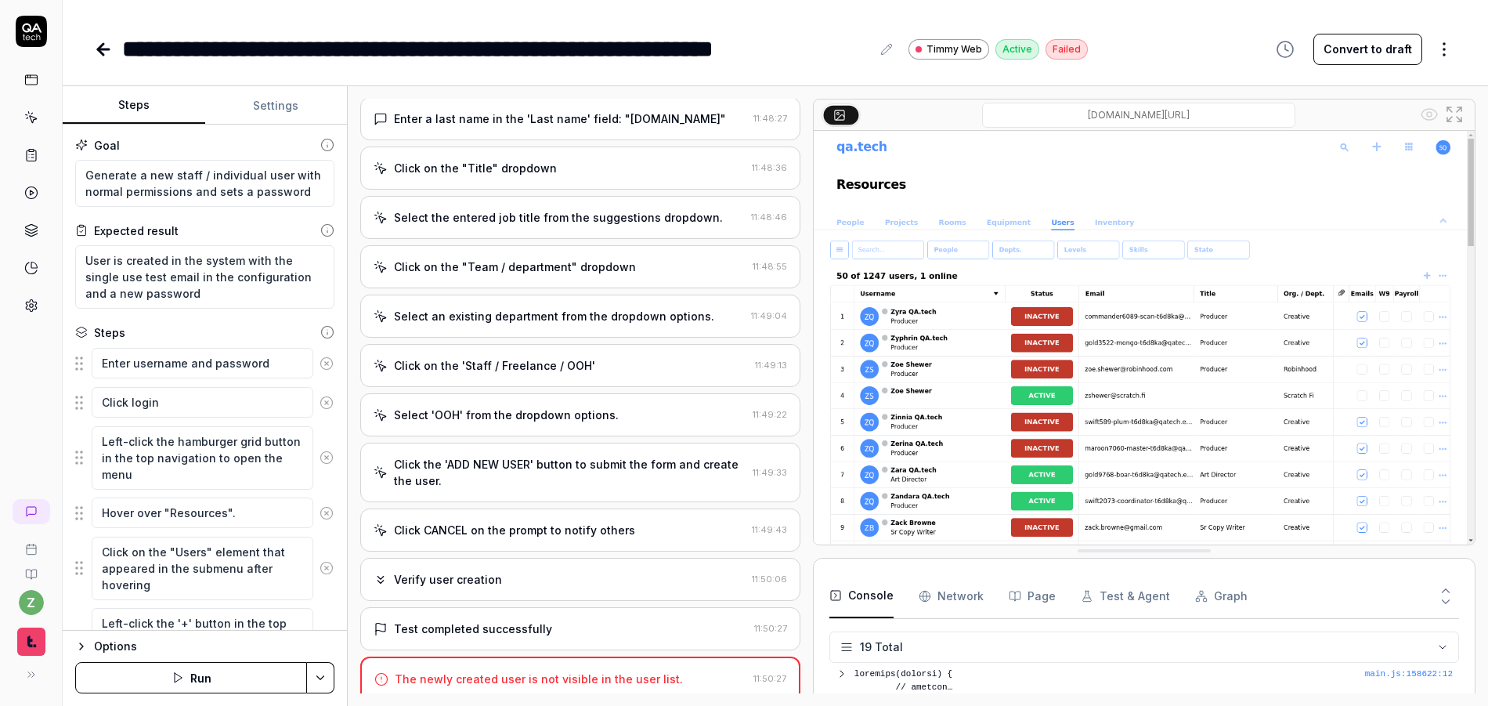
scroll to position [966, 0]
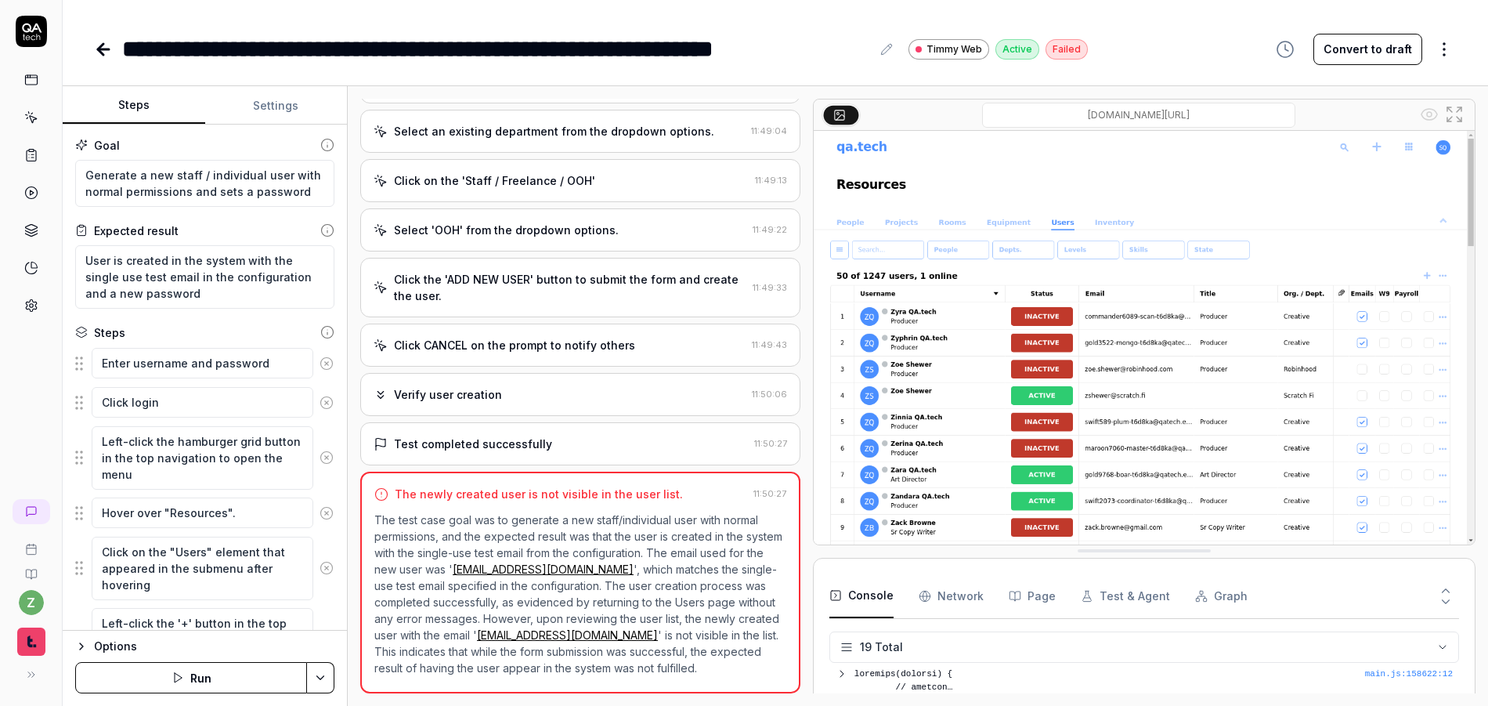
click at [1295, 48] on icon "button" at bounding box center [1285, 49] width 19 height 19
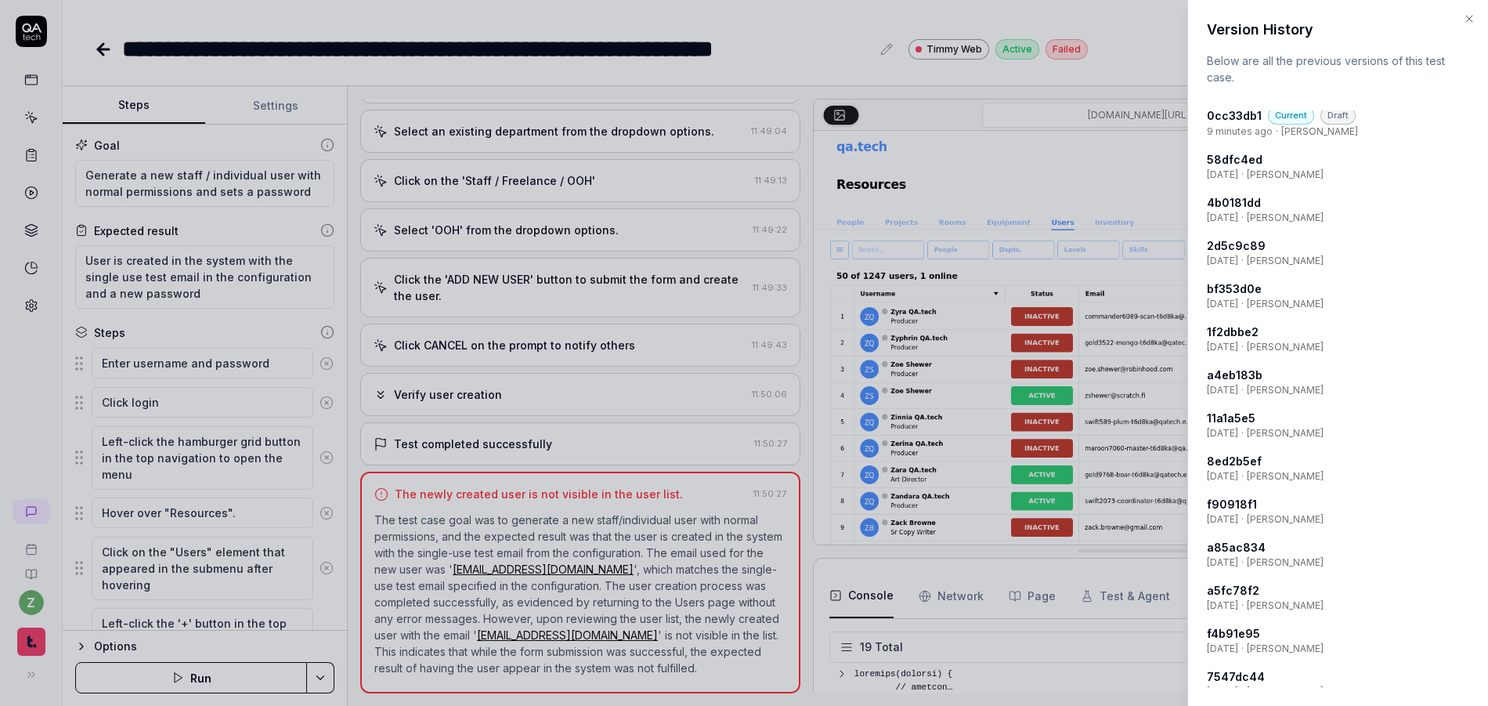
scroll to position [0, 0]
click at [1234, 330] on h4 "1f2dbbe2" at bounding box center [1233, 335] width 52 height 16
click at [200, 363] on div at bounding box center [744, 353] width 1488 height 706
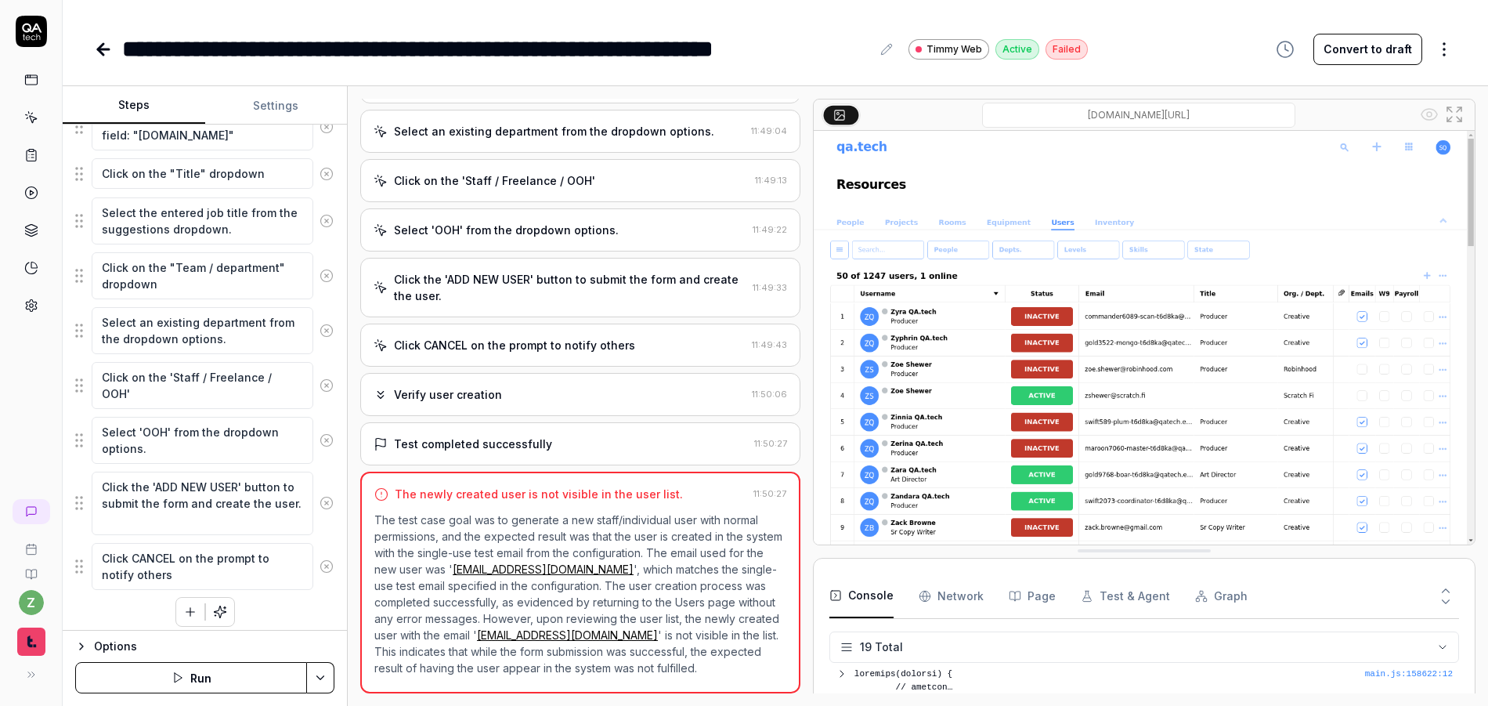
scroll to position [995, 0]
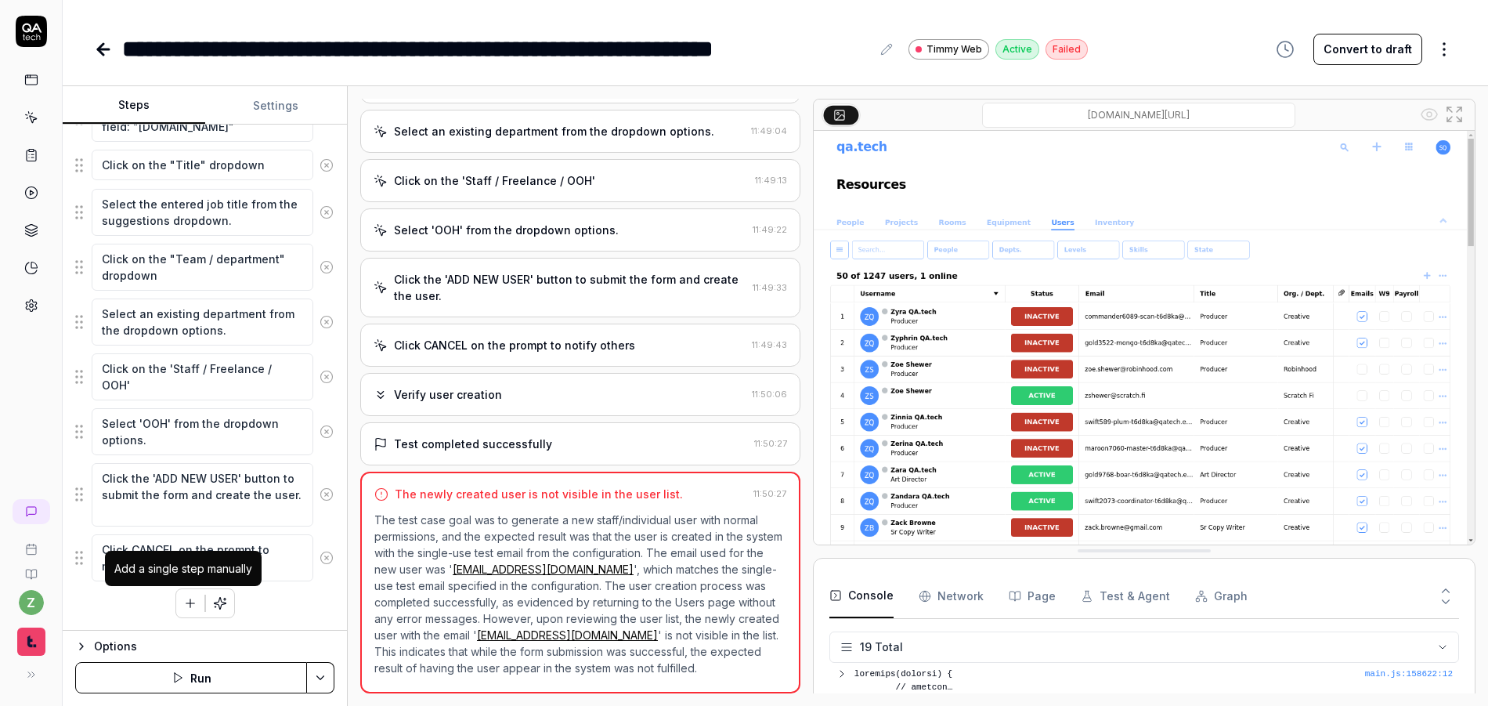
click at [176, 605] on button "button" at bounding box center [190, 603] width 28 height 28
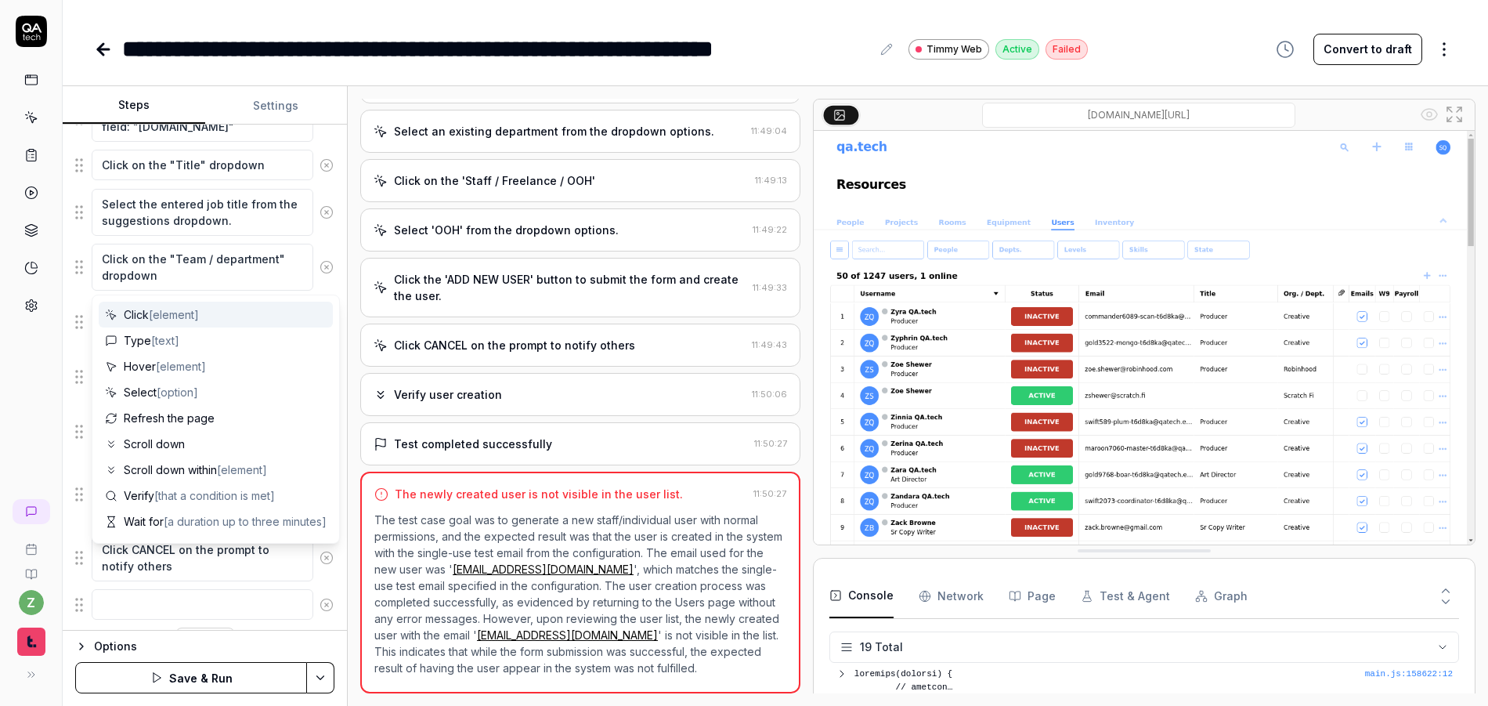
scroll to position [1035, 0]
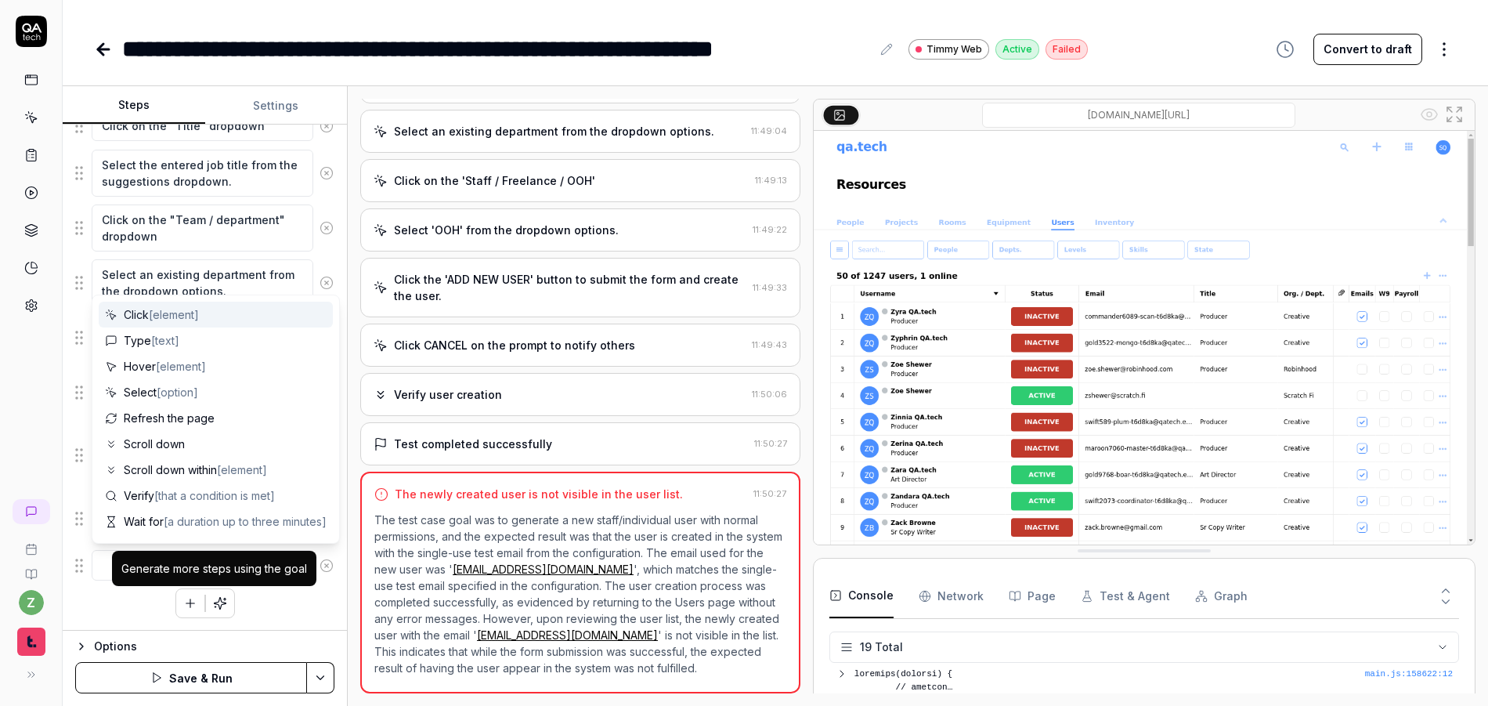
type textarea "*"
type textarea "S"
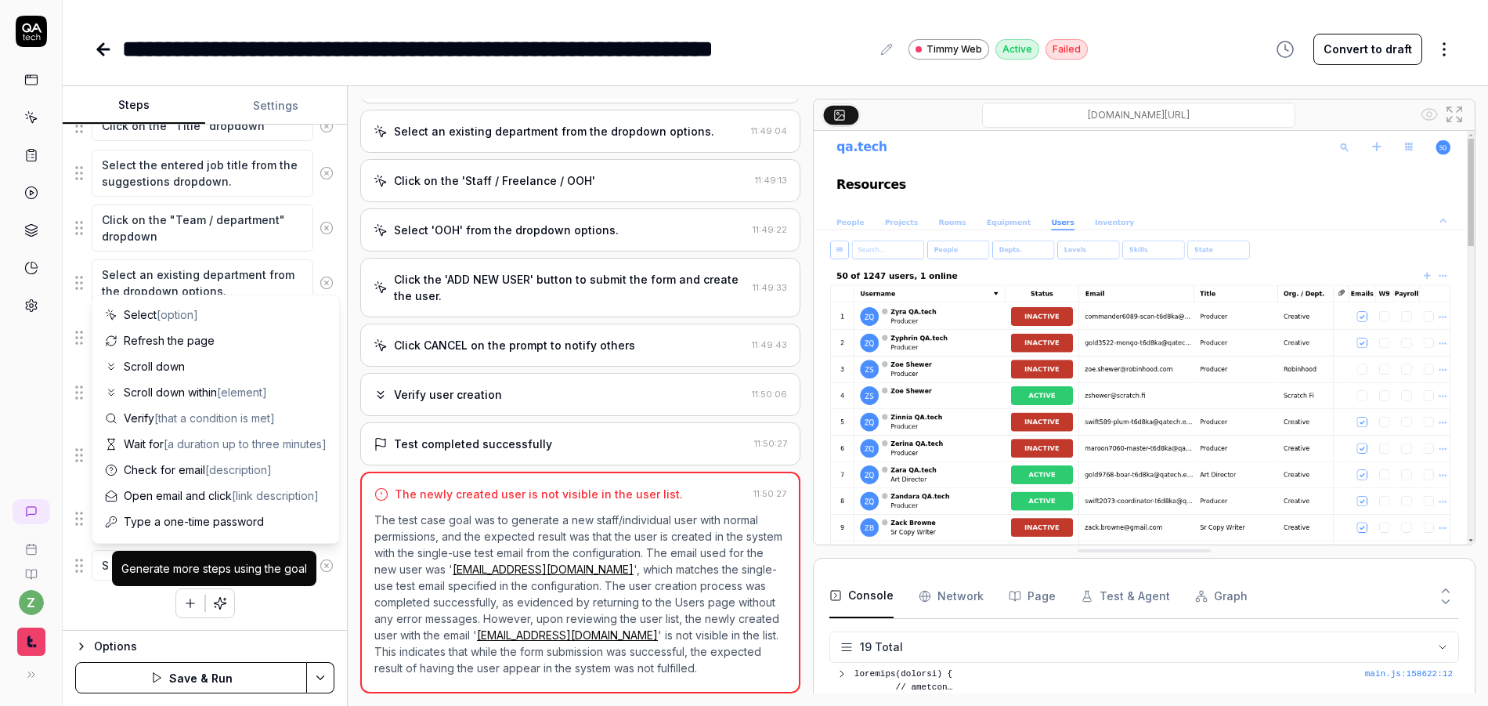
type textarea "*"
type textarea "Se"
type textarea "*"
type textarea "Sea"
type textarea "*"
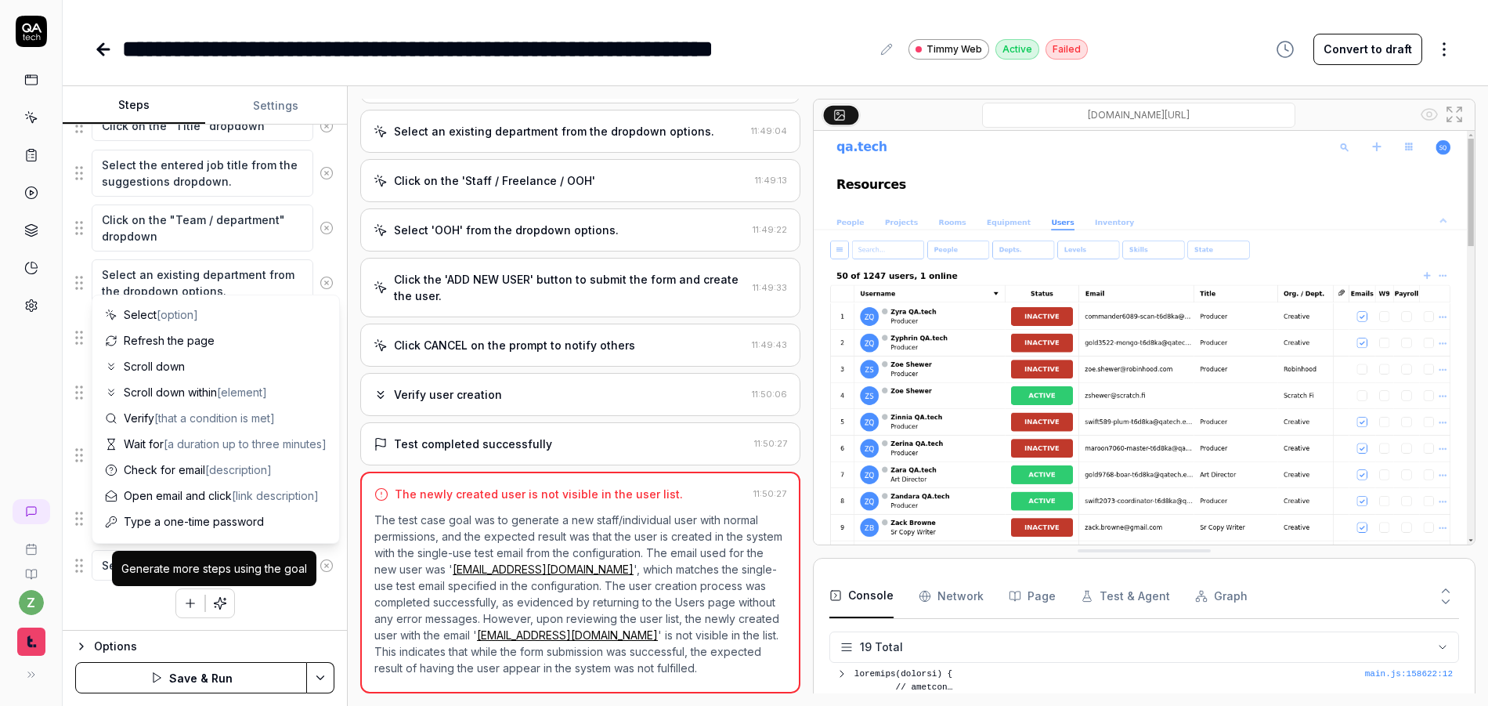
type textarea "Sear"
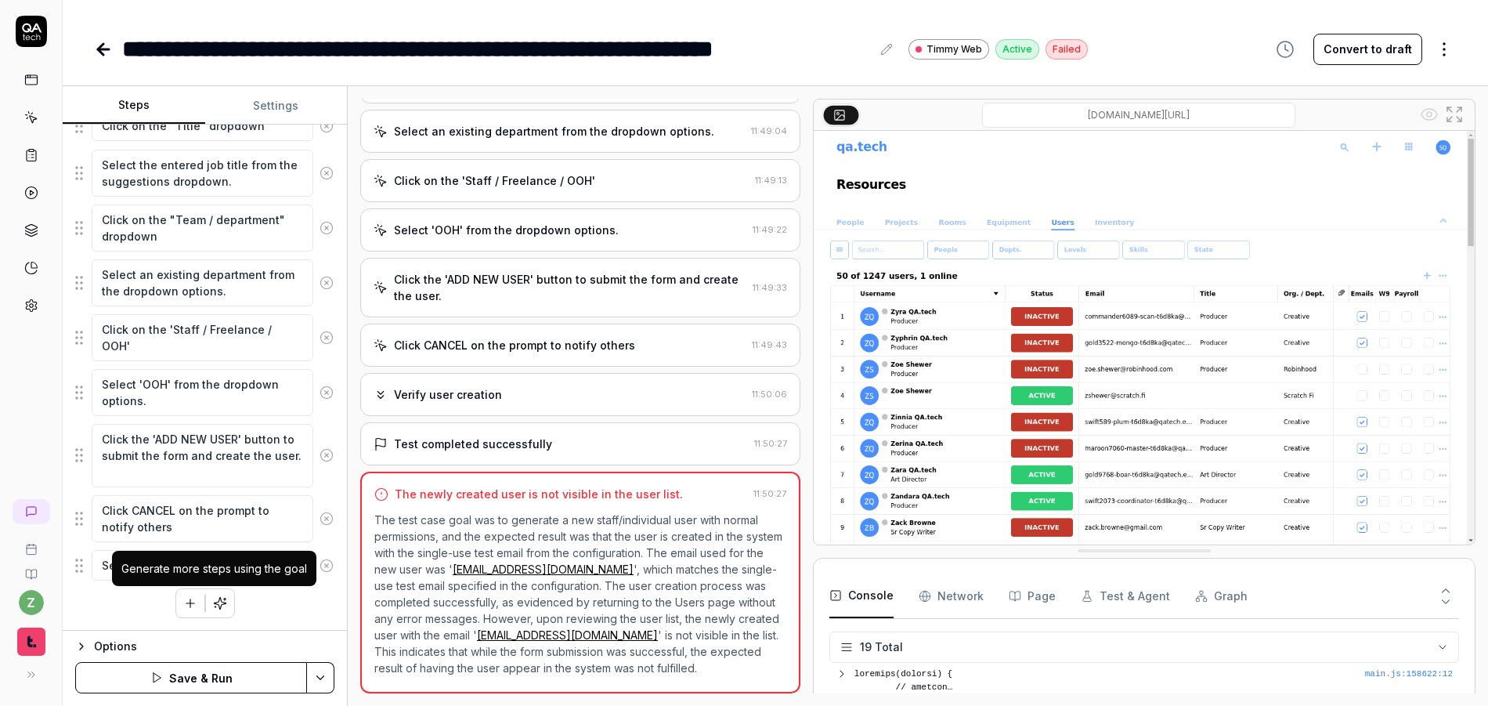
type textarea "*"
type textarea "Search"
type textarea "*"
type textarea "Search"
type textarea "*"
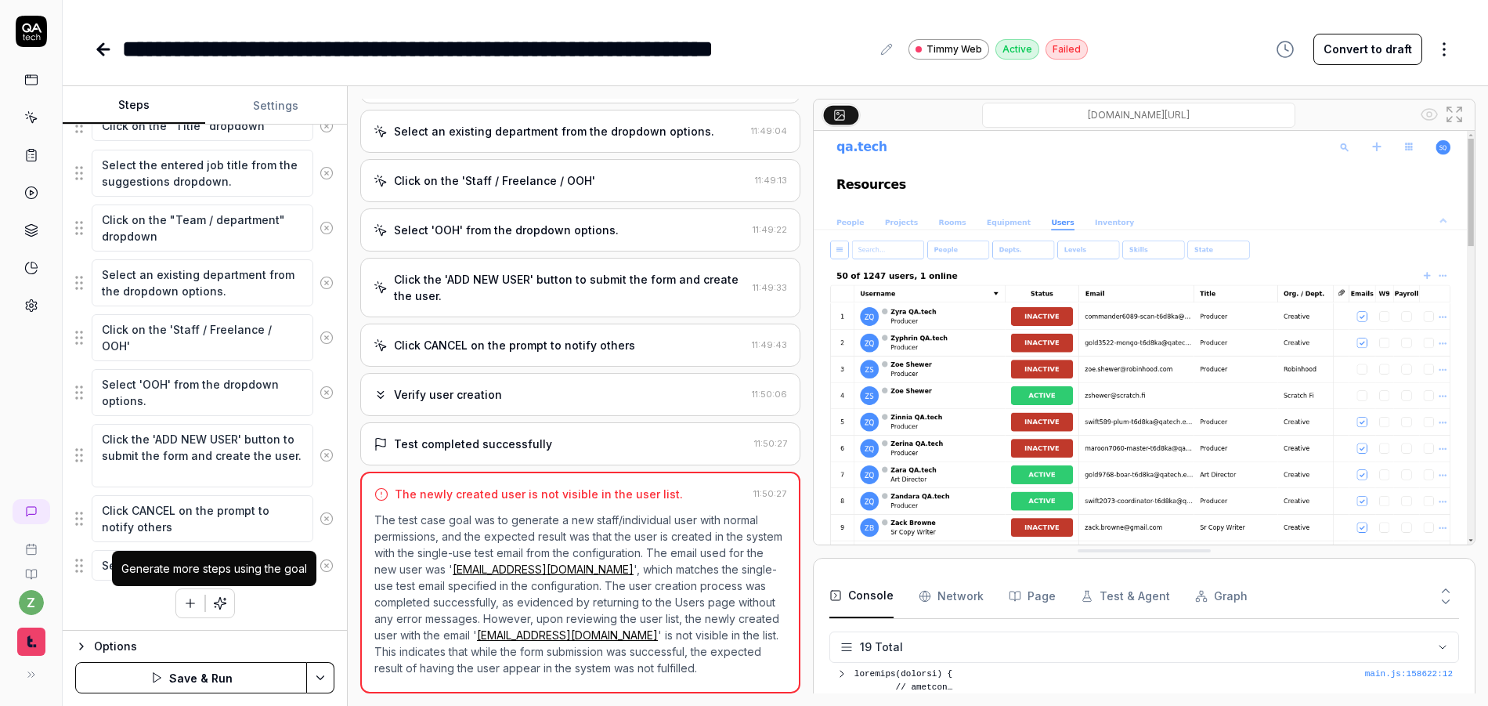
type textarea "Search f"
type textarea "*"
type textarea "Search fo"
type textarea "*"
type textarea "Search for"
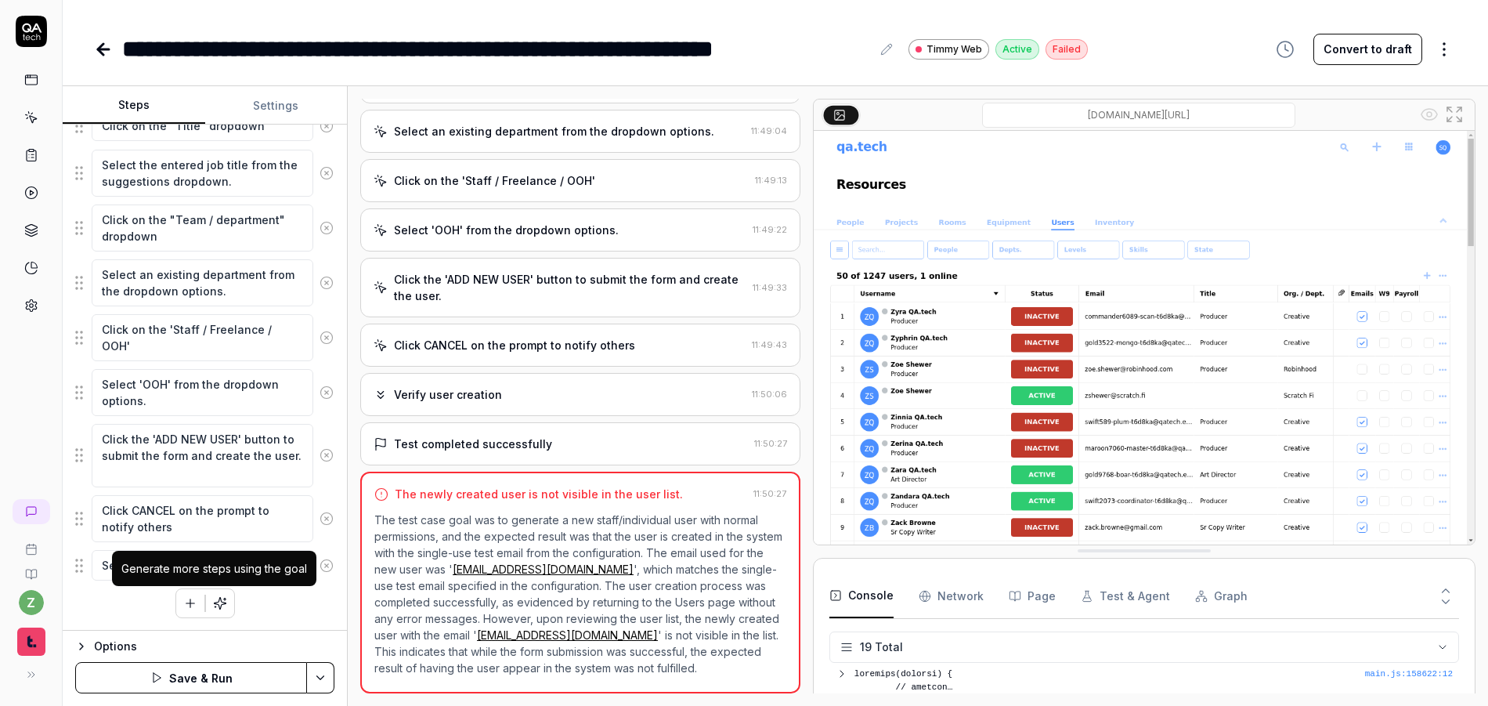
type textarea "*"
type textarea "Search for"
type textarea "*"
type textarea "Search for t"
type textarea "*"
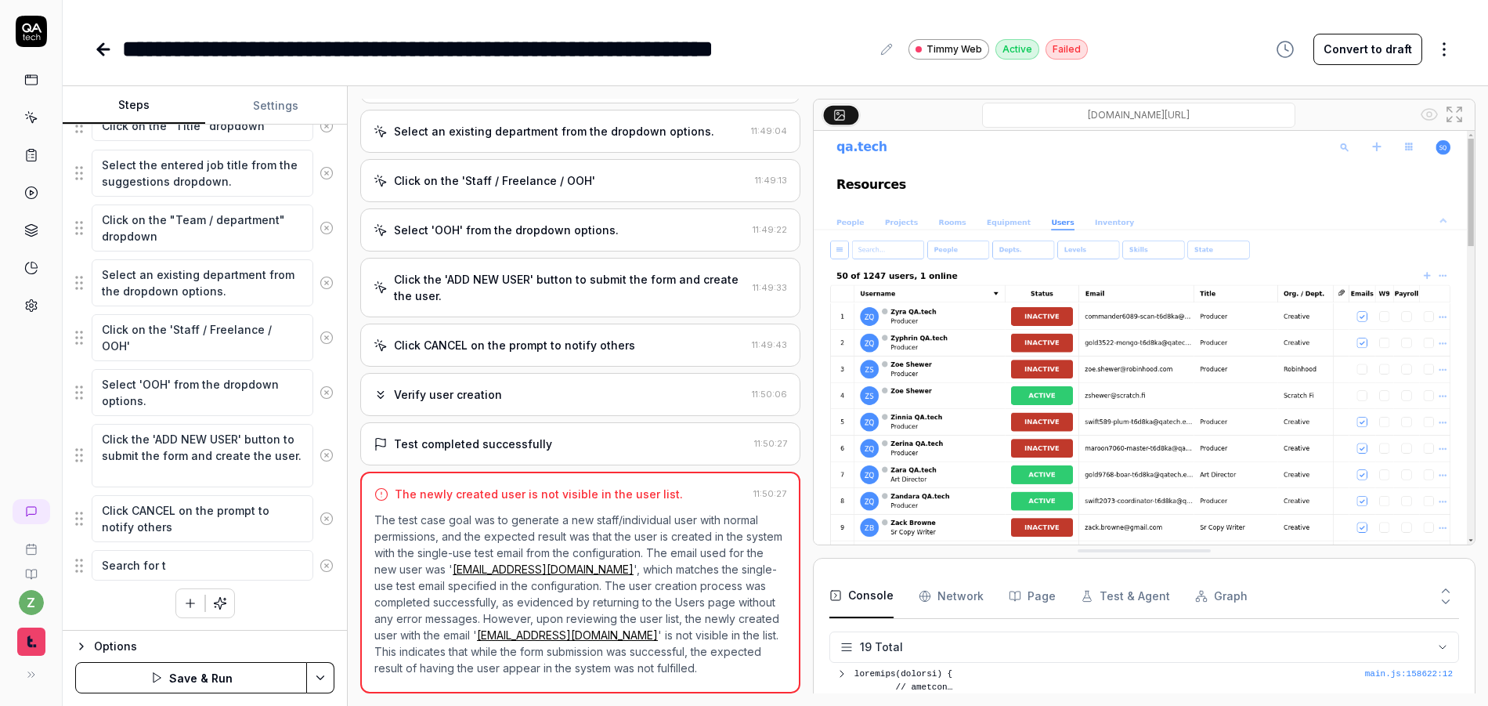
type textarea "Search for th"
type textarea "*"
type textarea "Search for the"
type textarea "*"
type textarea "Search for the"
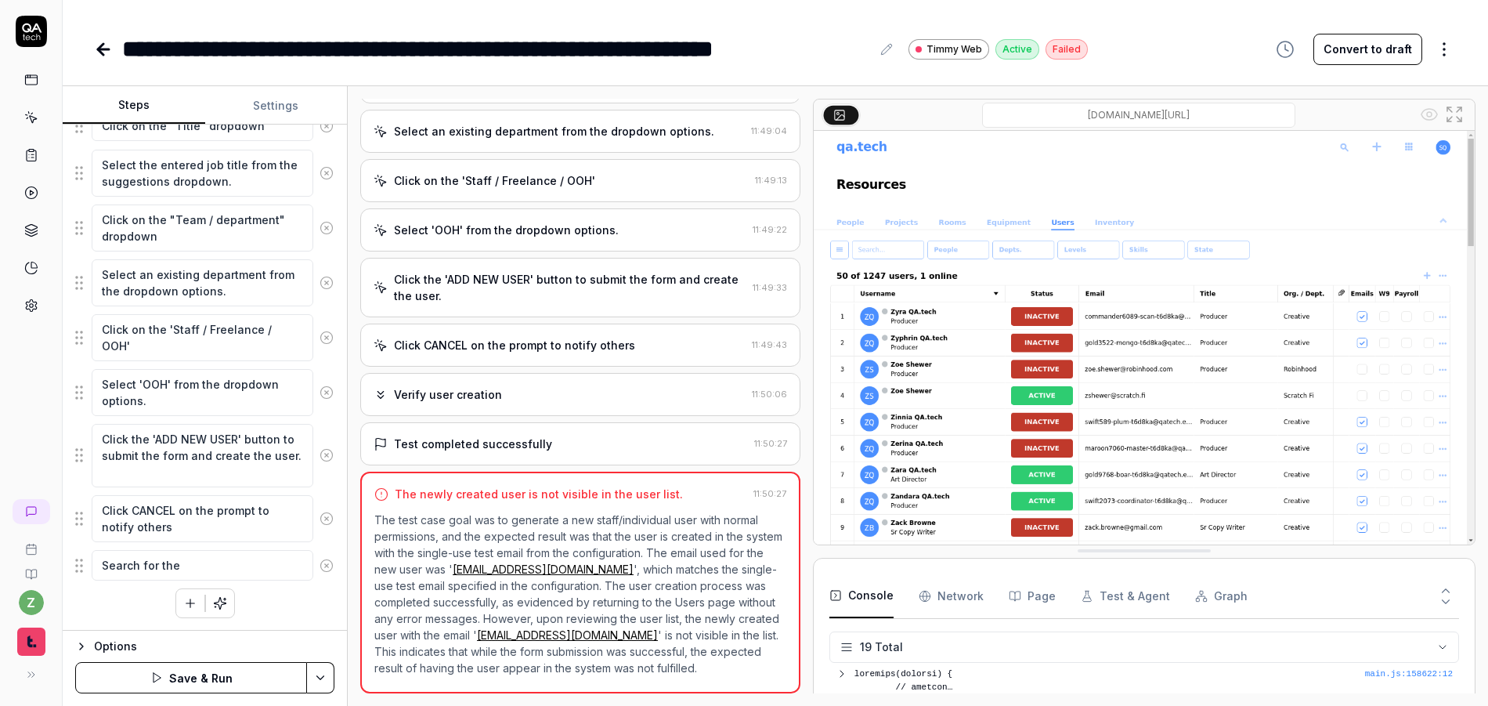
type textarea "*"
type textarea "Search for the e"
type textarea "*"
type textarea "Search for the em"
type textarea "*"
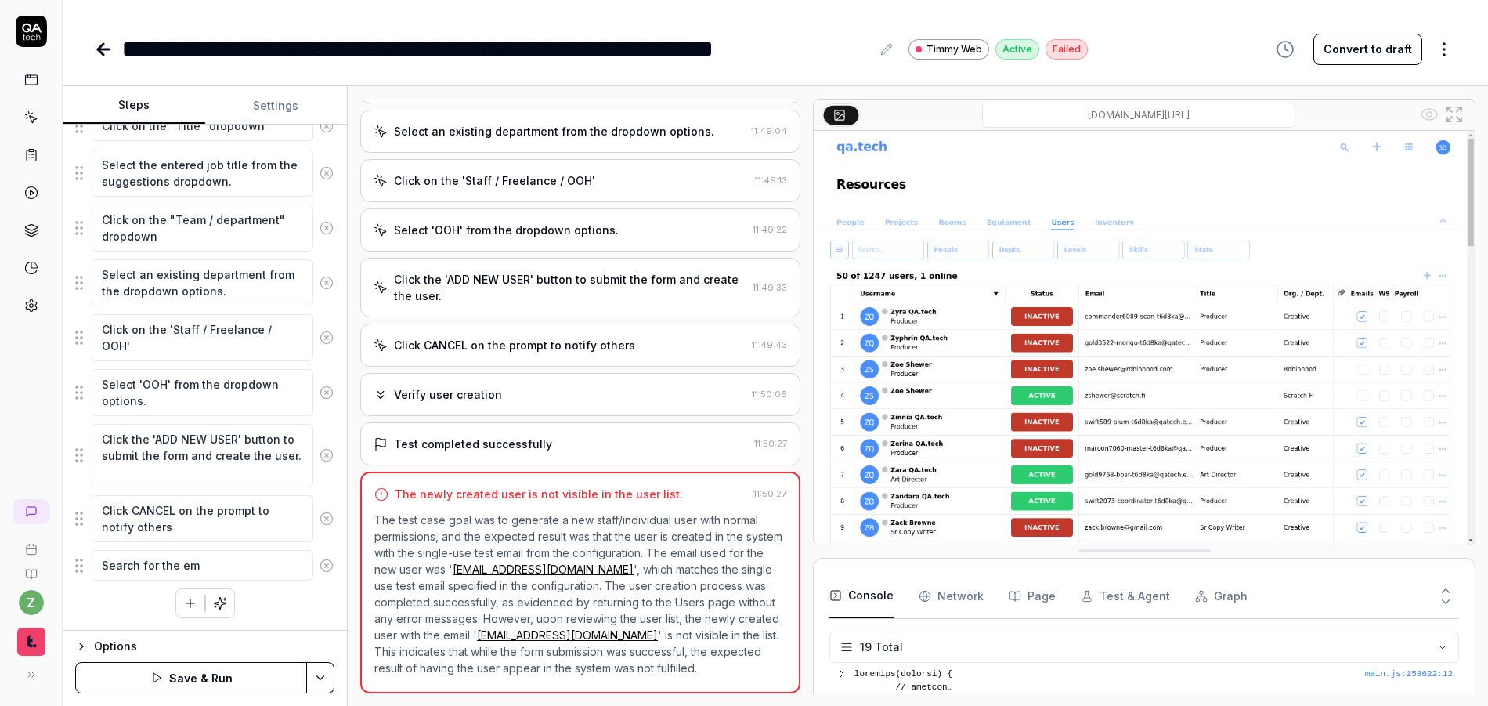
type textarea "Search for the ema"
type textarea "*"
type textarea "Search for the emai"
type textarea "*"
type textarea "Search for the email"
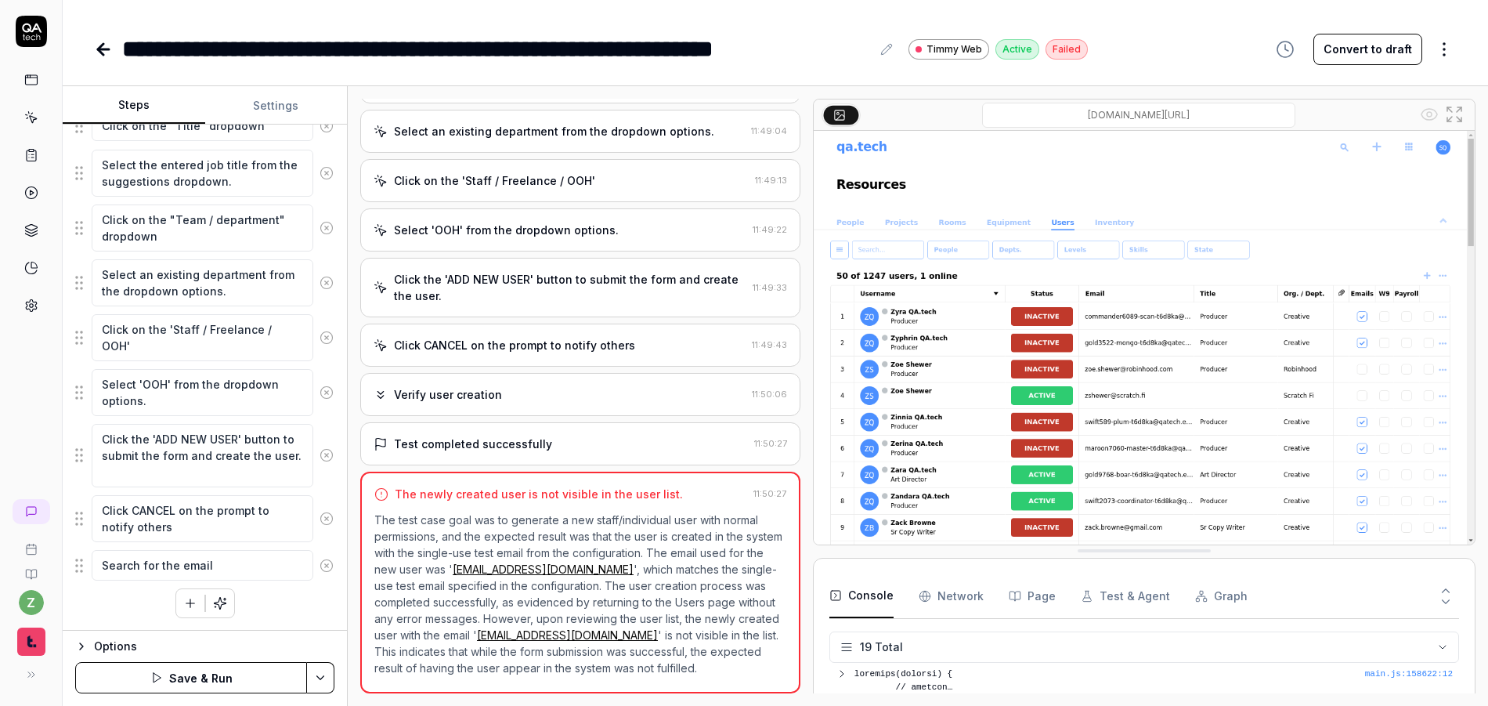
type textarea "*"
type textarea "Search for the email"
type textarea "*"
type textarea "Search for the email th"
type textarea "*"
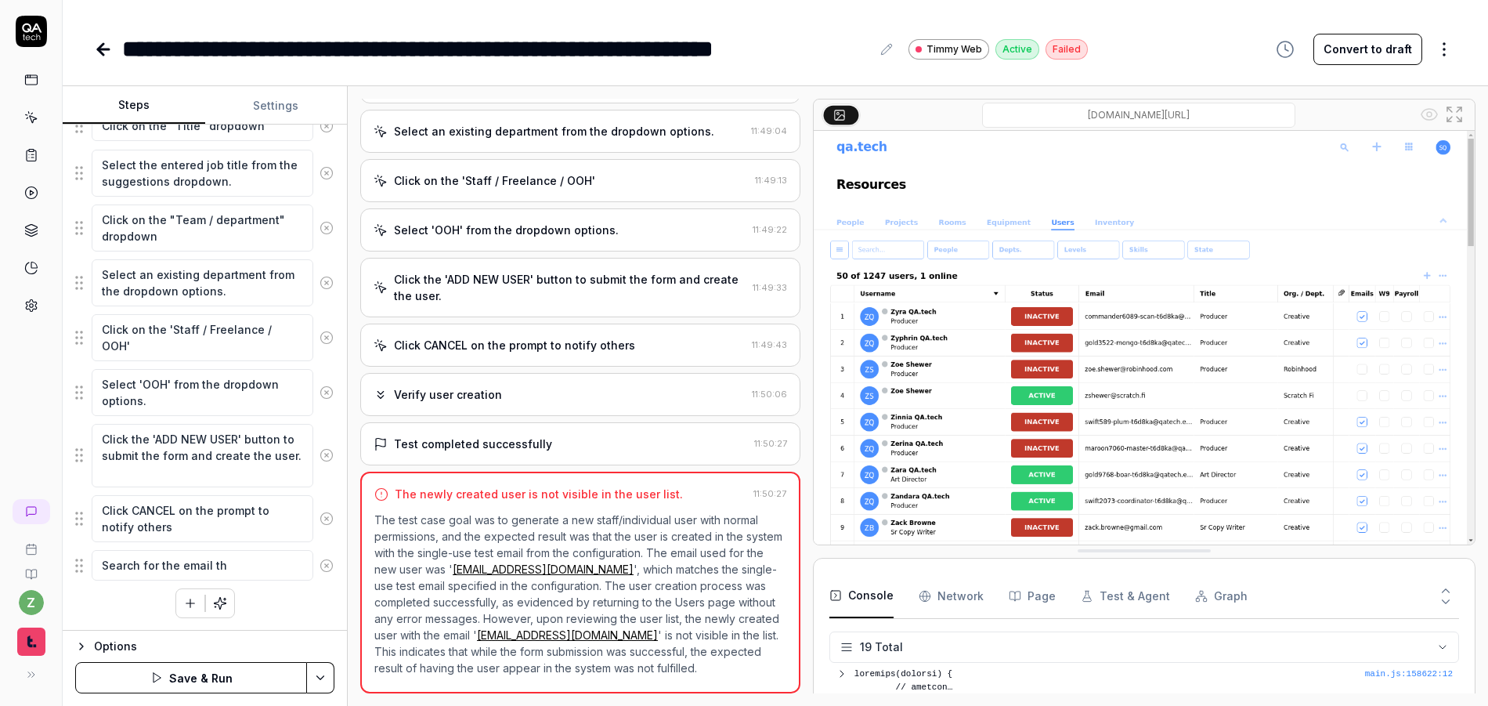
type textarea "Search for the email tha"
type textarea "*"
type textarea "Search for the email that"
type textarea "*"
type textarea "Search for the email that"
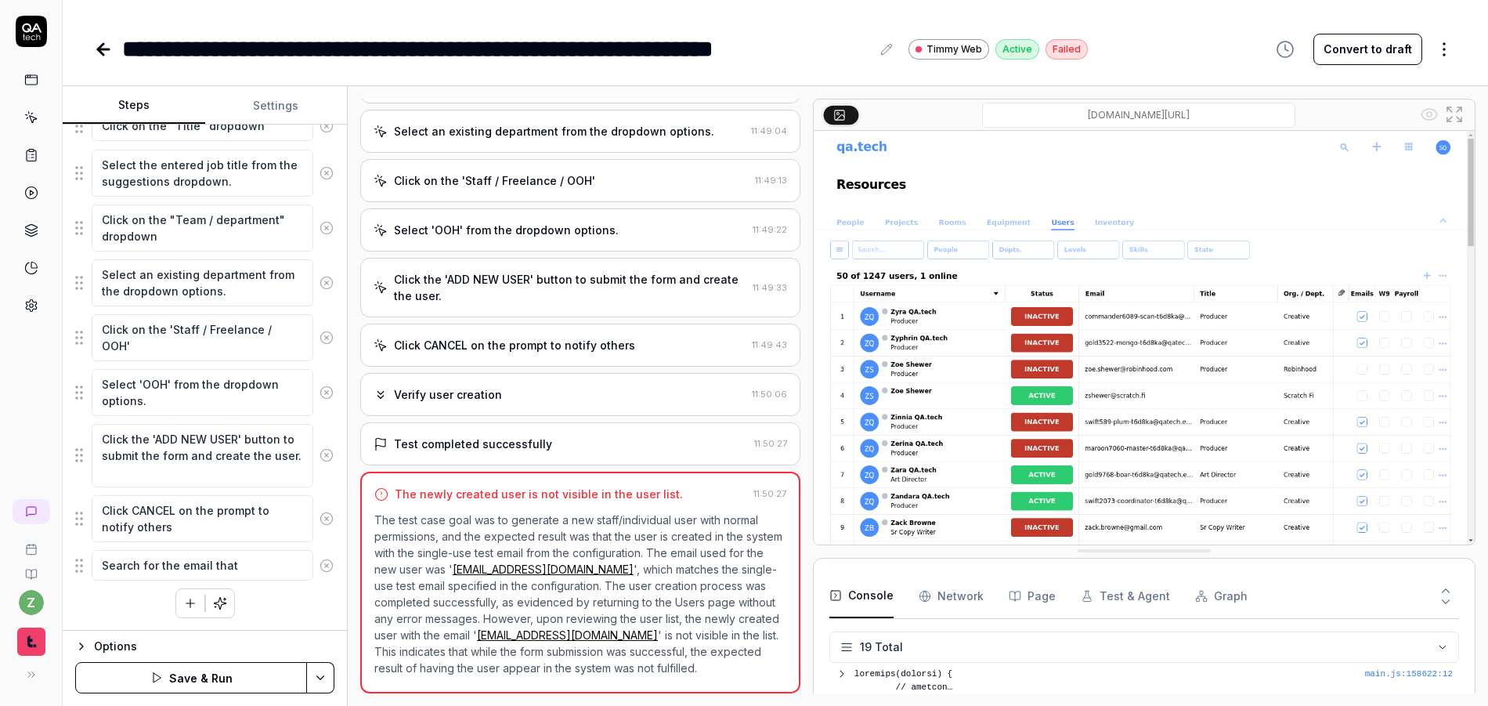
type textarea "*"
type textarea "Search for the email that wa"
type textarea "*"
type textarea "Search for the email that was"
type textarea "*"
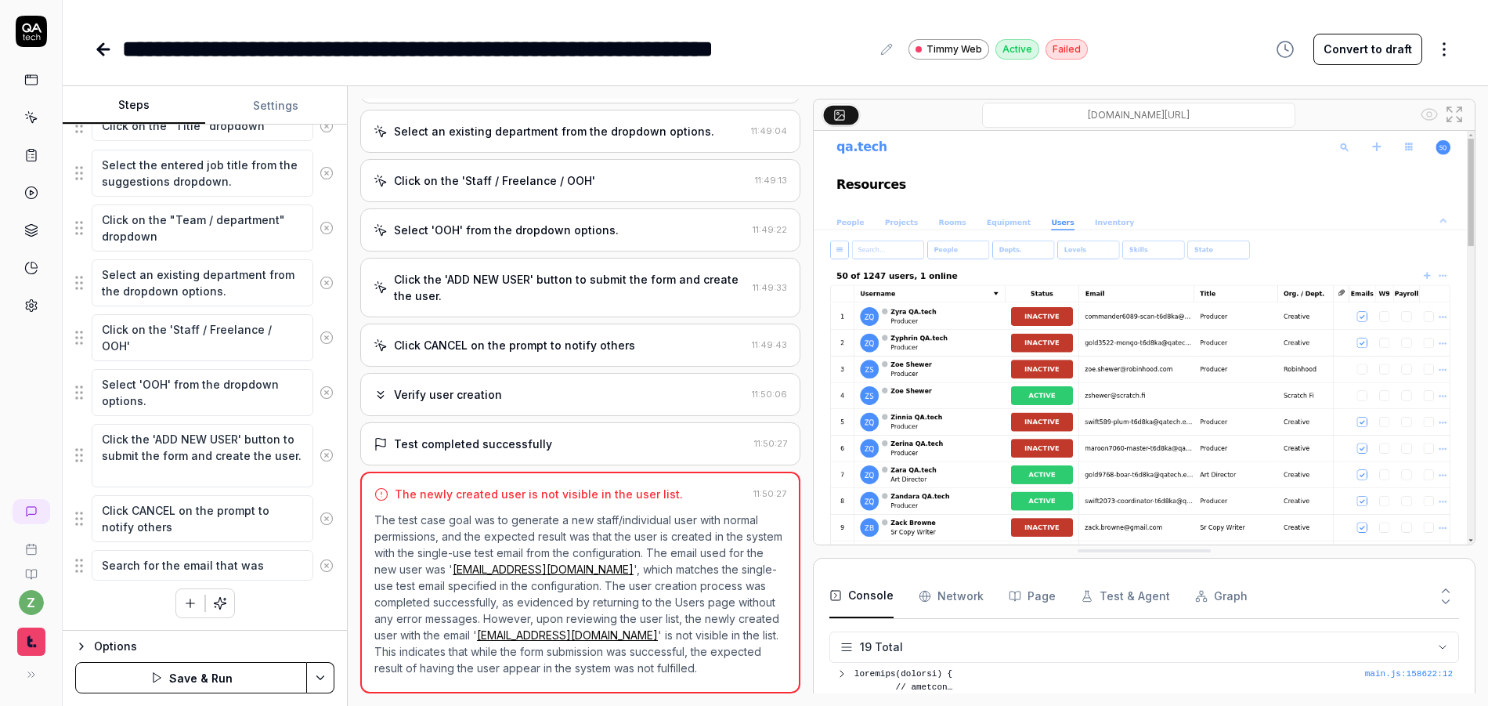
type textarea "Search for the email that was"
type textarea "*"
type textarea "Search for the email that was j"
type textarea "*"
type textarea "Search for the email that was ju"
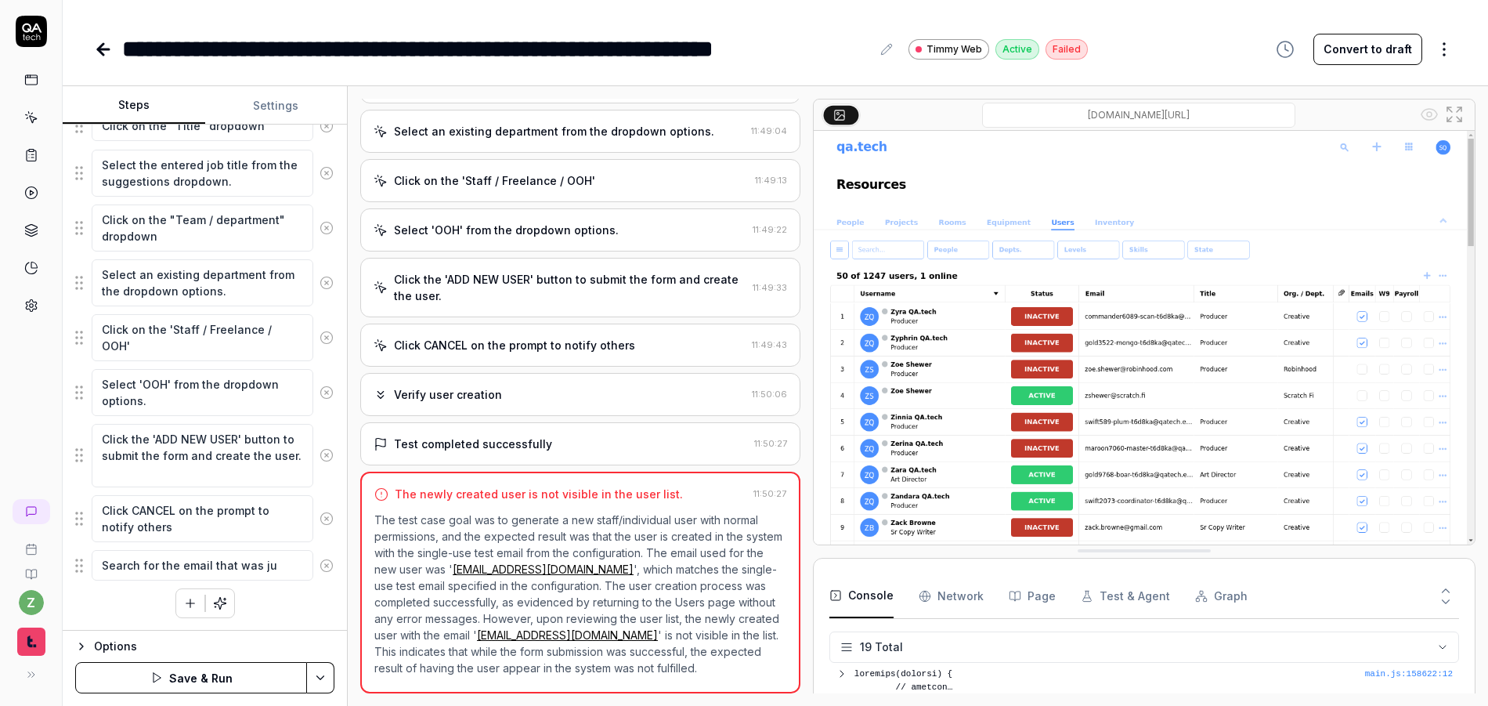
type textarea "*"
type textarea "Search for the email that was jus"
type textarea "*"
type textarea "Search for the email that was just"
type textarea "*"
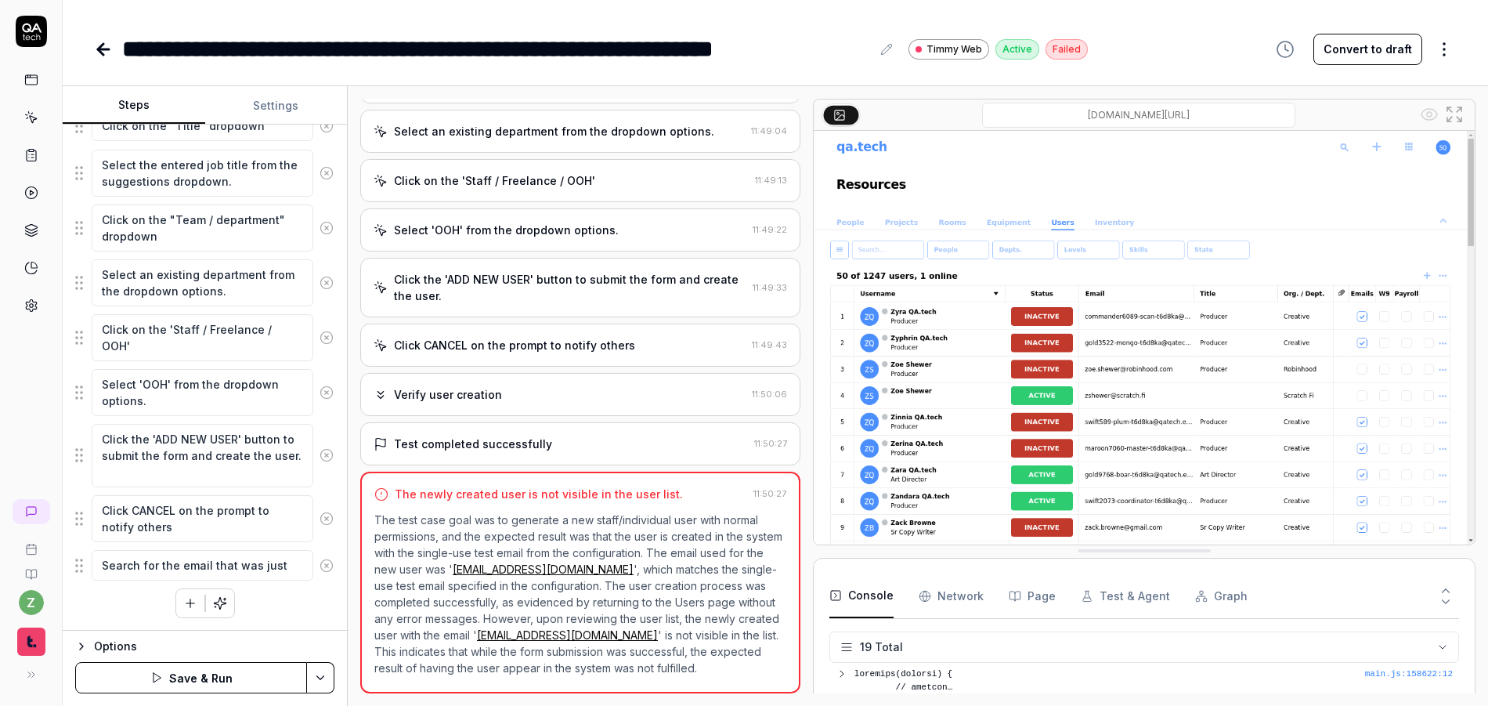
type textarea "Search for the email that was just"
type textarea "*"
type textarea "Search for the email that was just u"
type textarea "*"
type textarea "Search for the email that was just us"
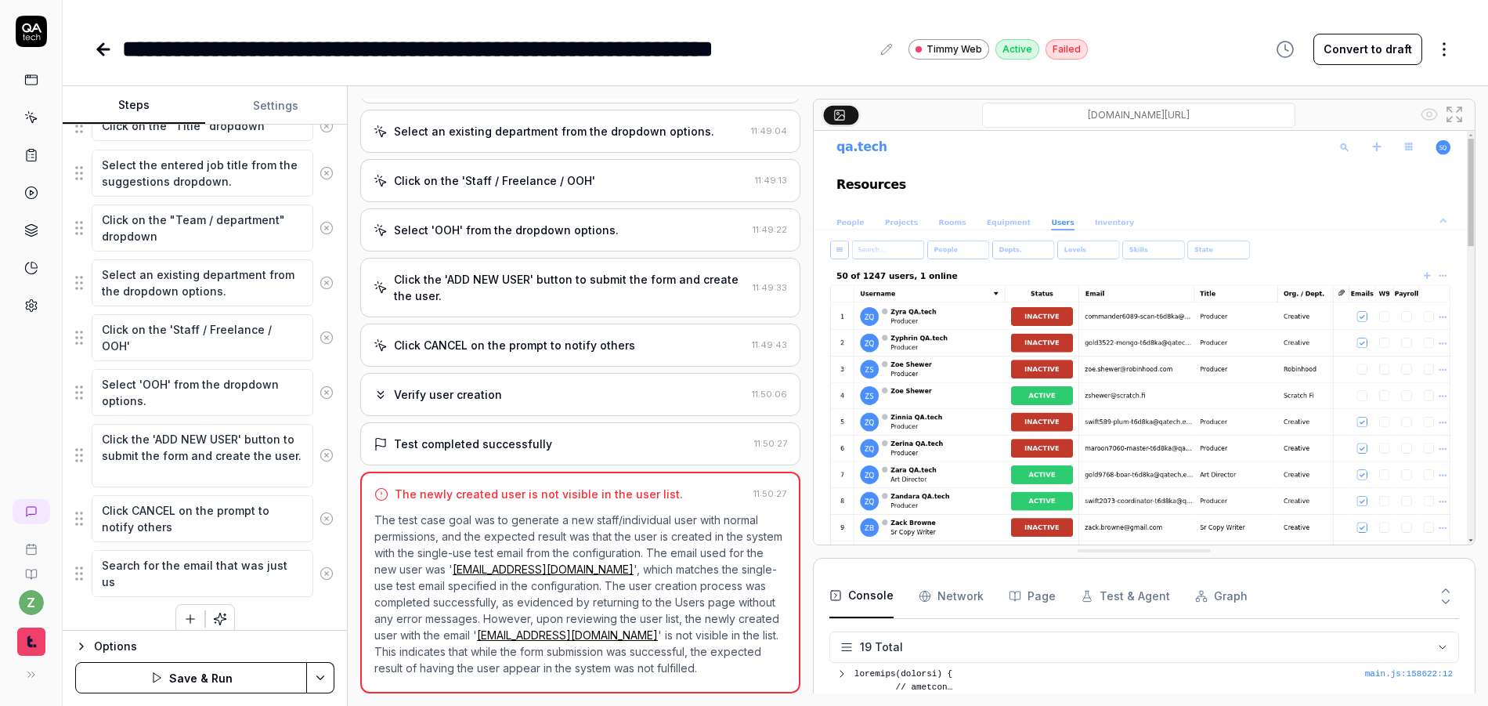
type textarea "*"
type textarea "Search for the email that was just use"
type textarea "*"
type textarea "Search for the email that was just used"
drag, startPoint x: 687, startPoint y: 553, endPoint x: 492, endPoint y: 553, distance: 195.0
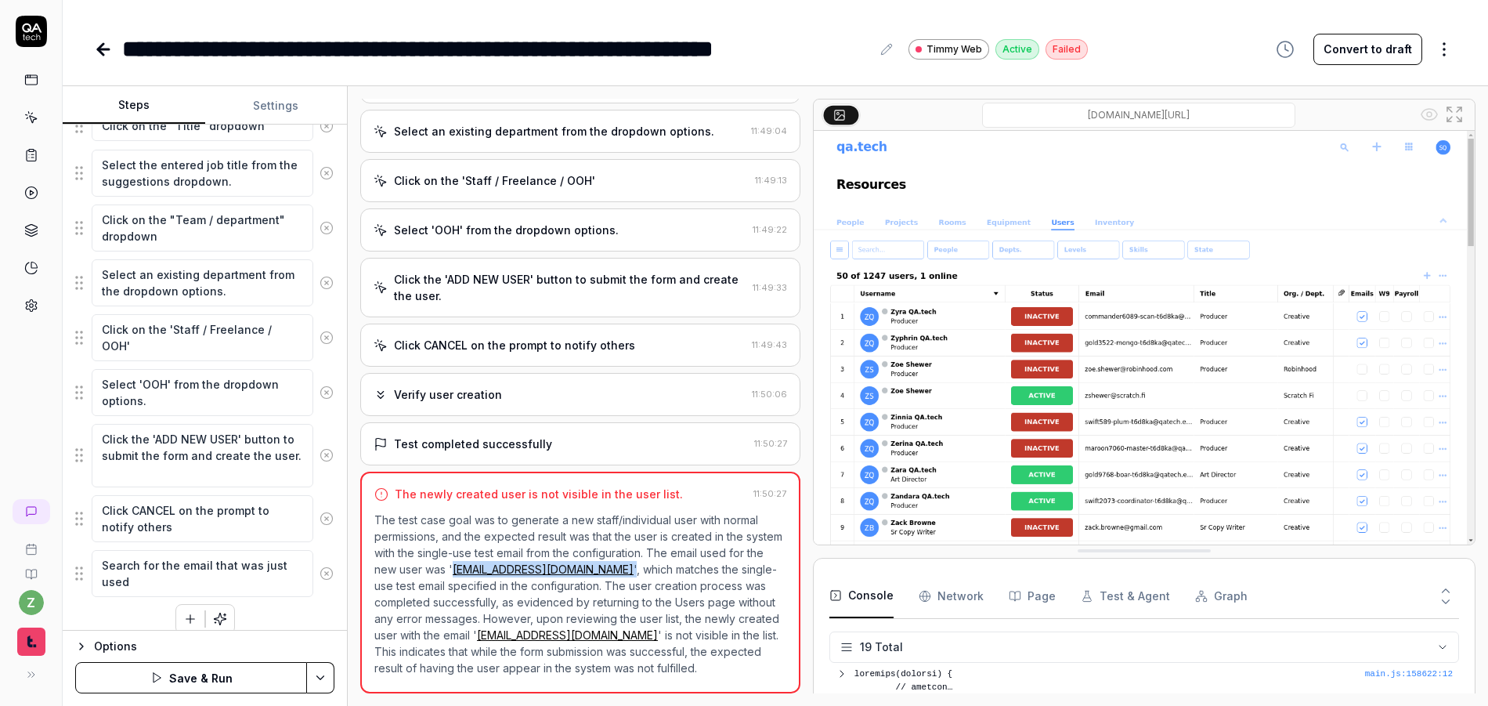
click at [492, 553] on p "The test case goal was to generate a new staff/individual user with normal perm…" at bounding box center [580, 593] width 412 height 164
copy p "olive4476-kind-t6d8ka@qatech.email '"
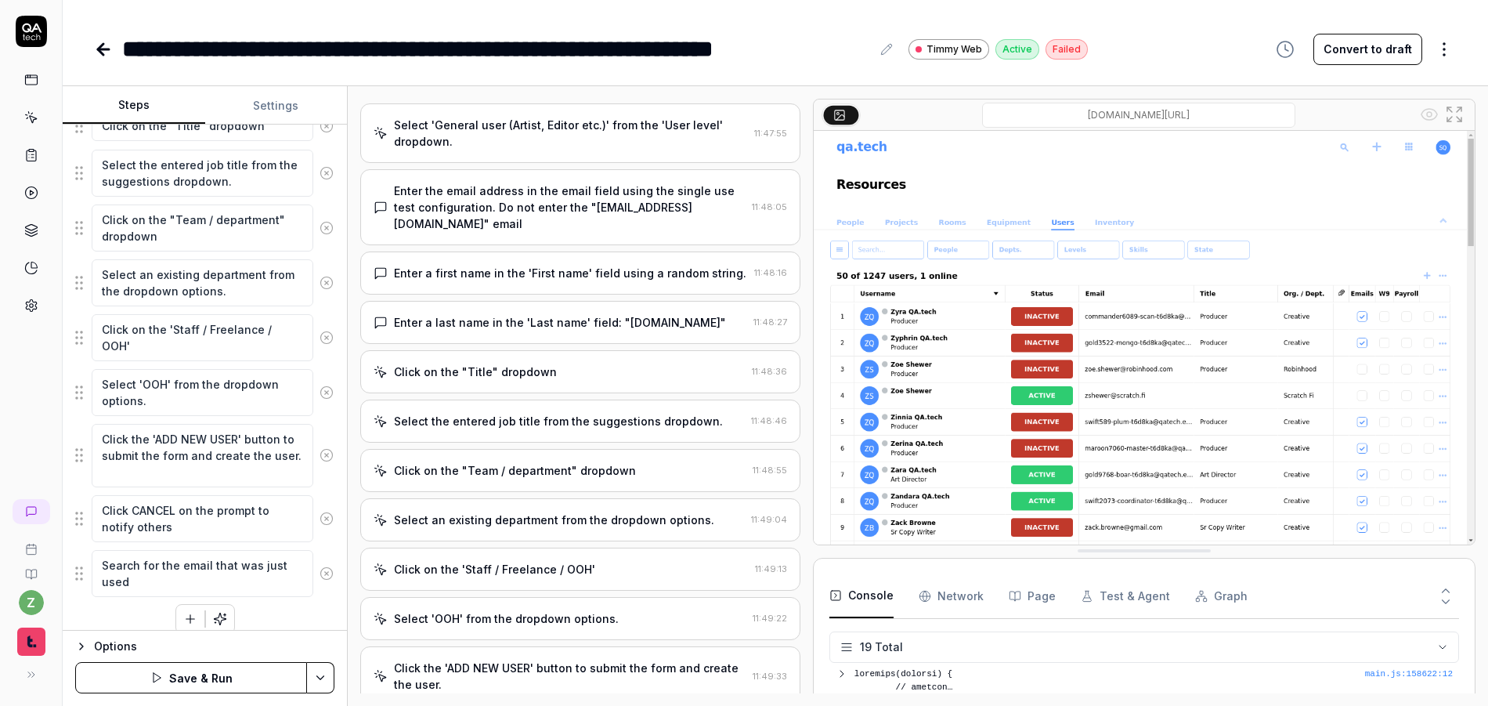
scroll to position [497, 0]
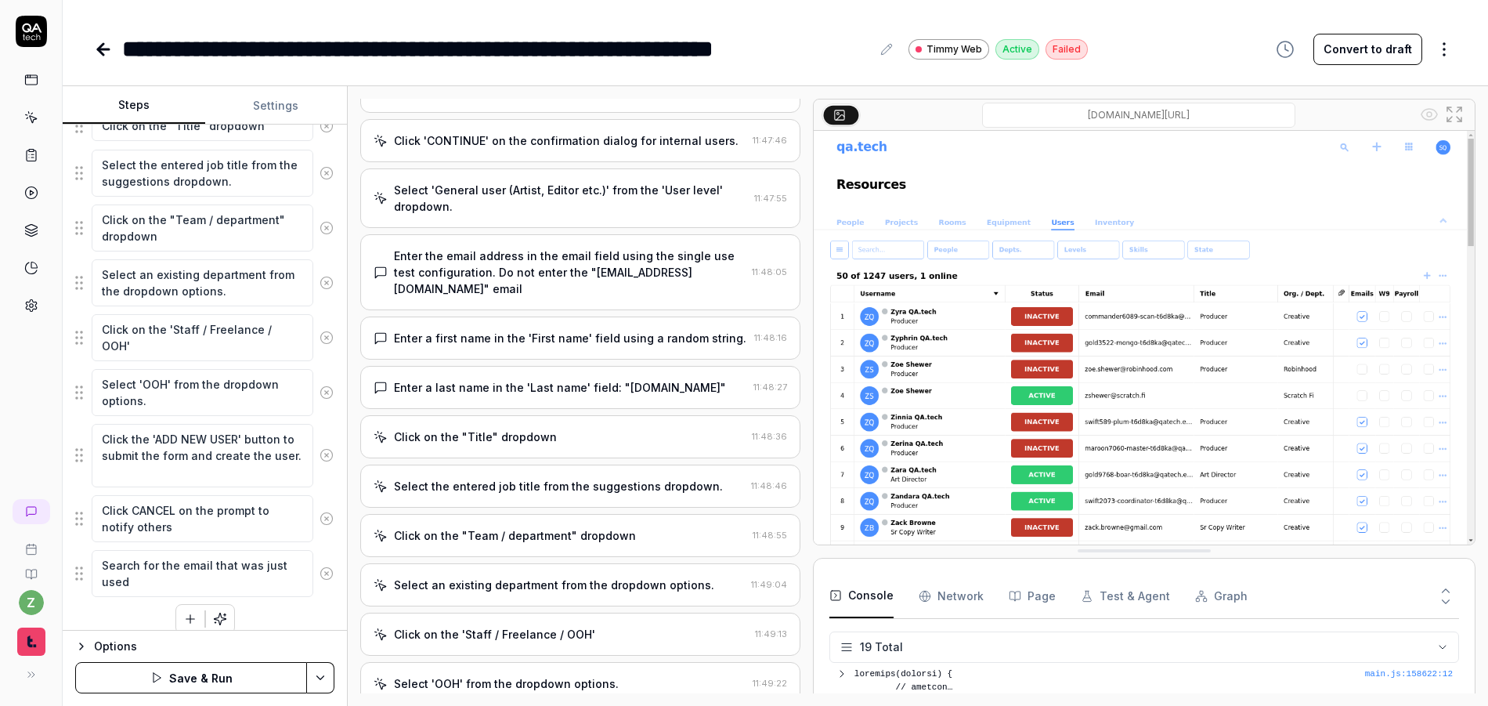
click at [601, 338] on div "Enter a first name in the 'First name' field using a random string." at bounding box center [570, 338] width 352 height 16
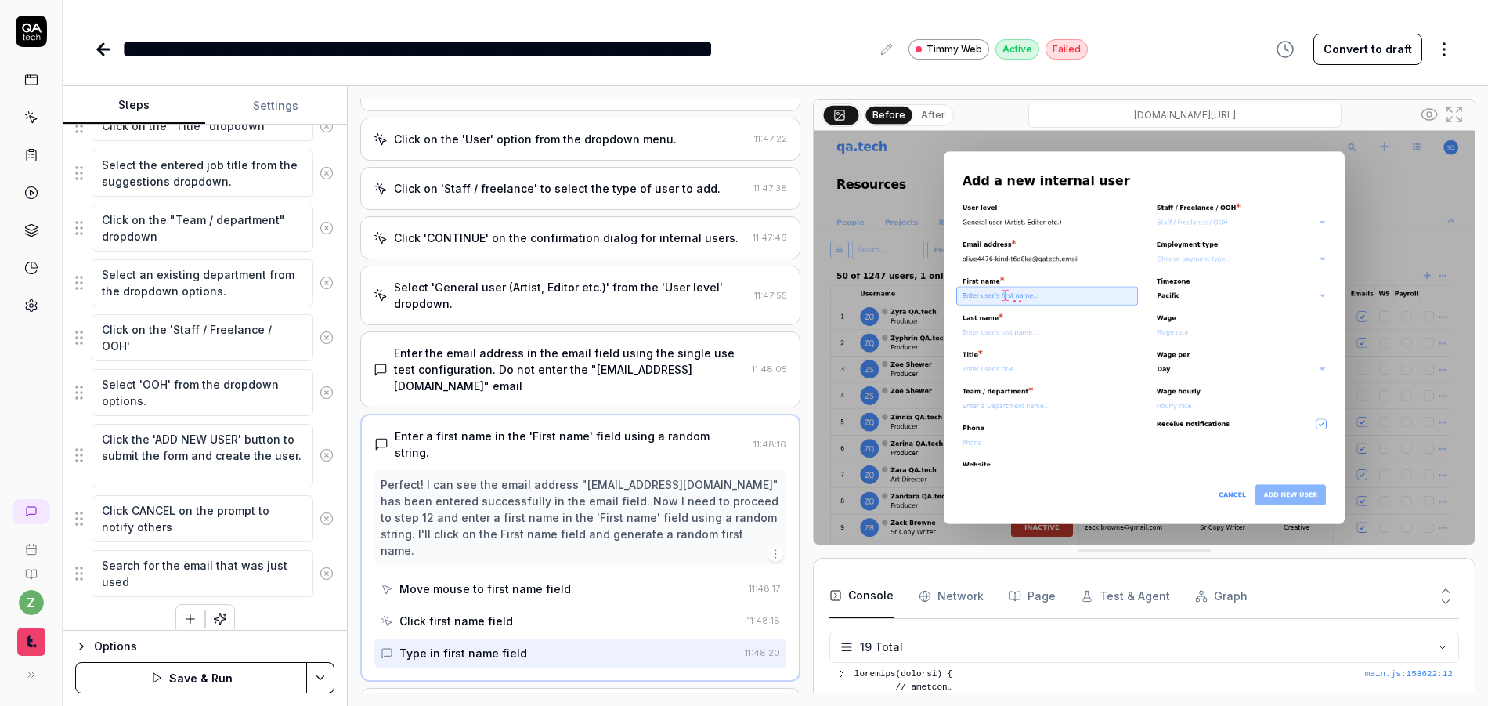
scroll to position [465, 0]
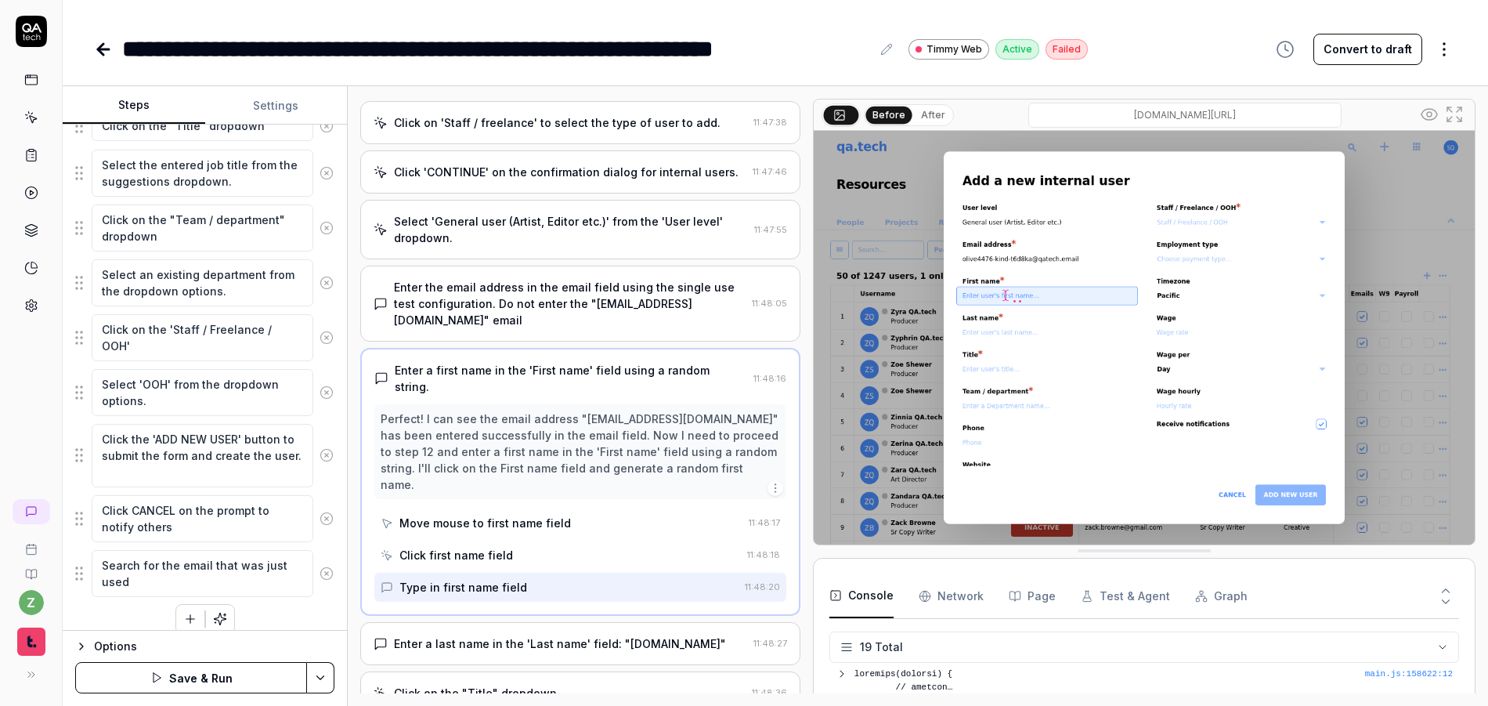
click at [928, 107] on button "After" at bounding box center [933, 115] width 37 height 17
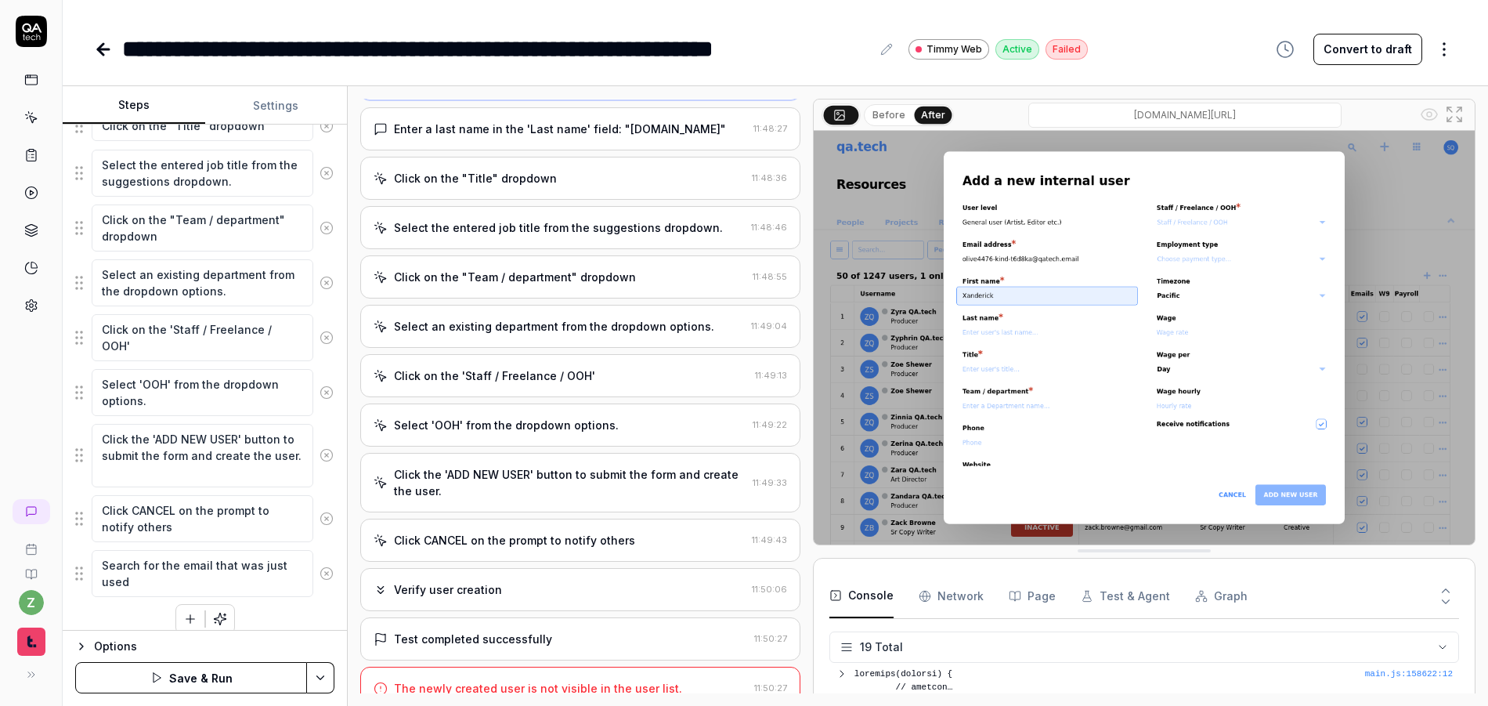
scroll to position [1050, 0]
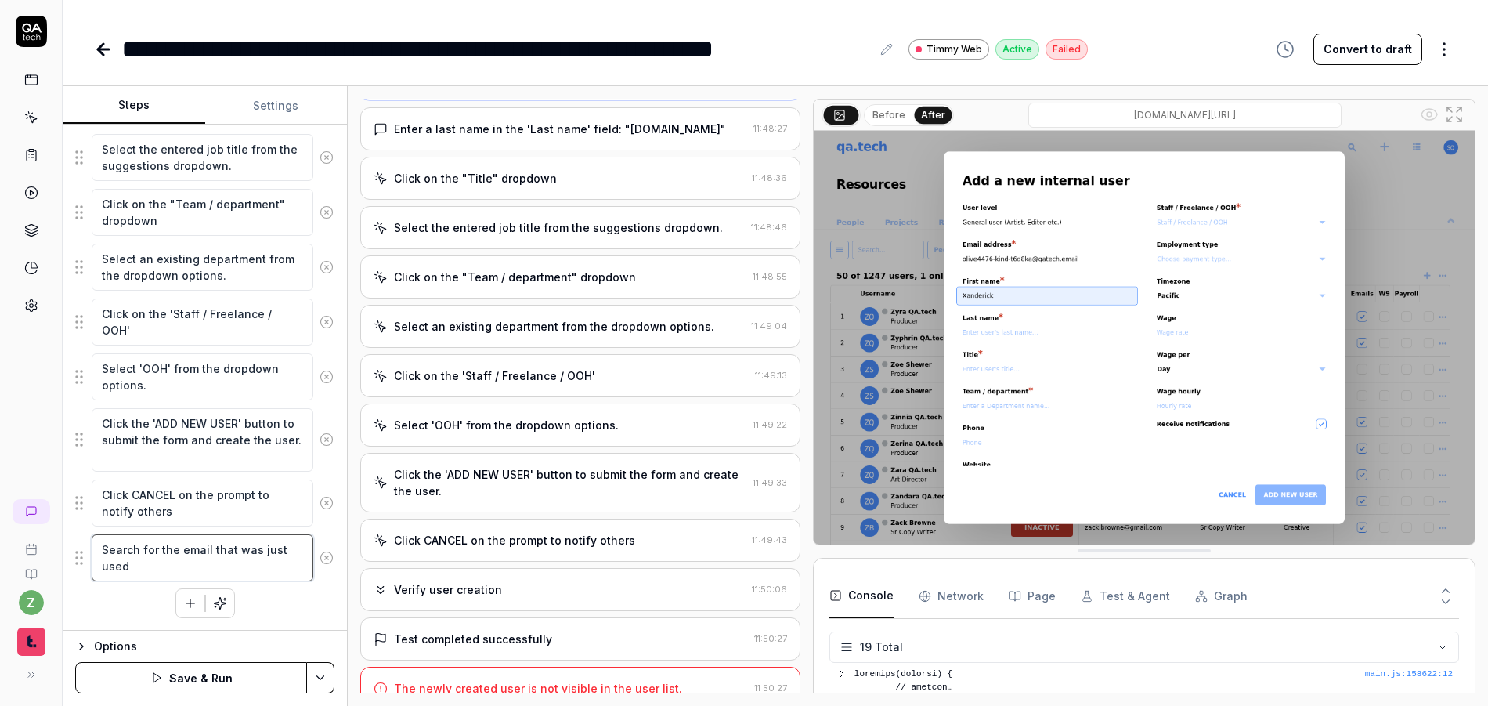
drag, startPoint x: 174, startPoint y: 572, endPoint x: 158, endPoint y: 553, distance: 24.5
click at [158, 553] on textarea "Search for the email that was just used" at bounding box center [203, 557] width 222 height 47
type textarea "*"
type textarea "Search for t"
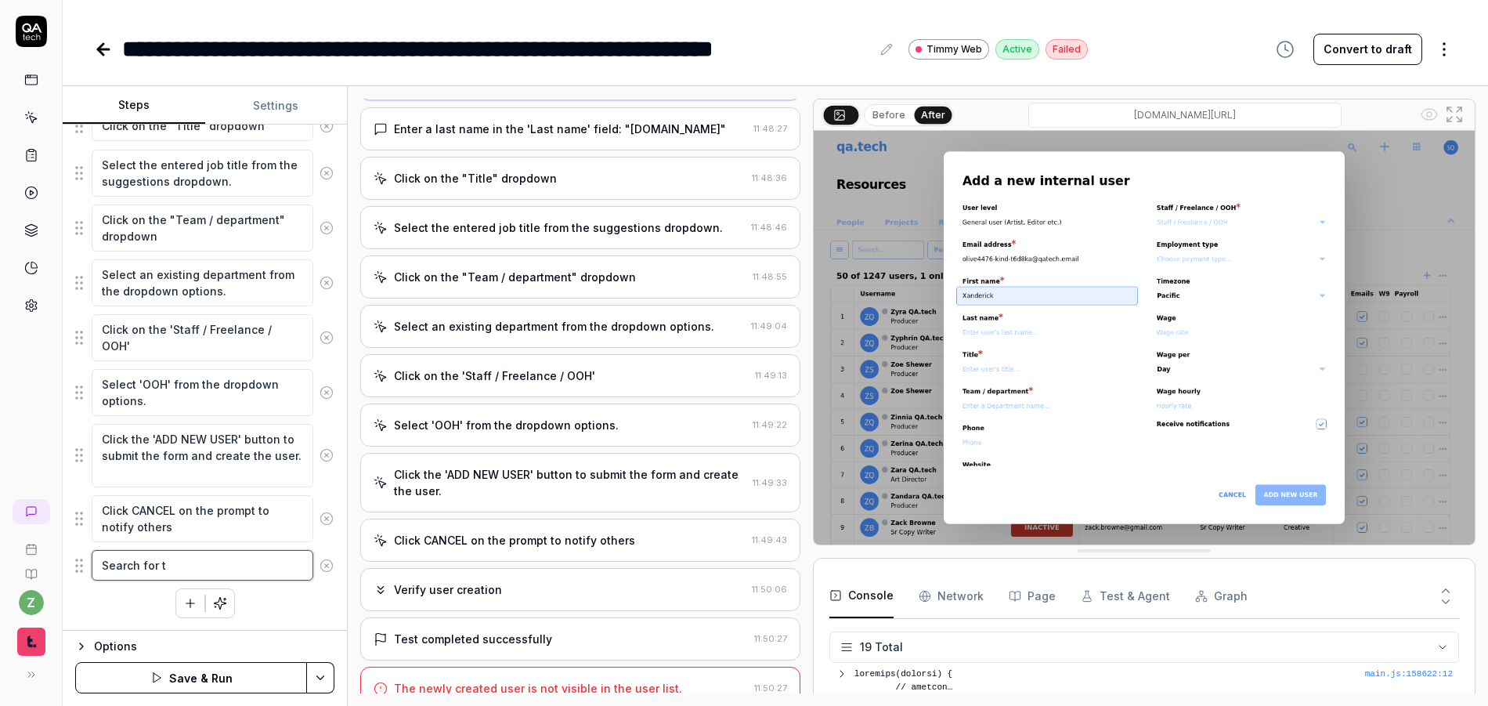
scroll to position [1035, 0]
type textarea "*"
type textarea "Search for th"
type textarea "*"
type textarea "Search for the"
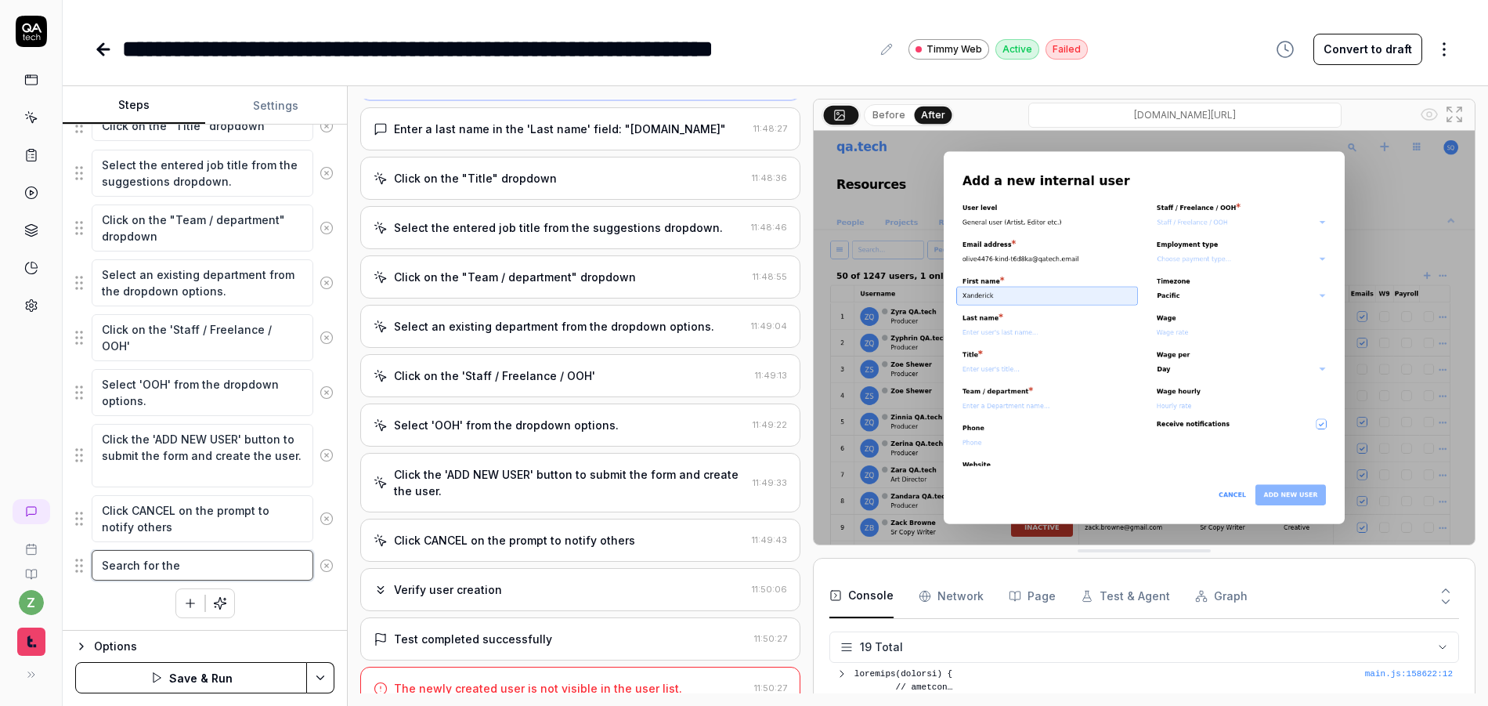
type textarea "*"
type textarea "Search for the"
type textarea "*"
type textarea "Search for the"
type textarea "*"
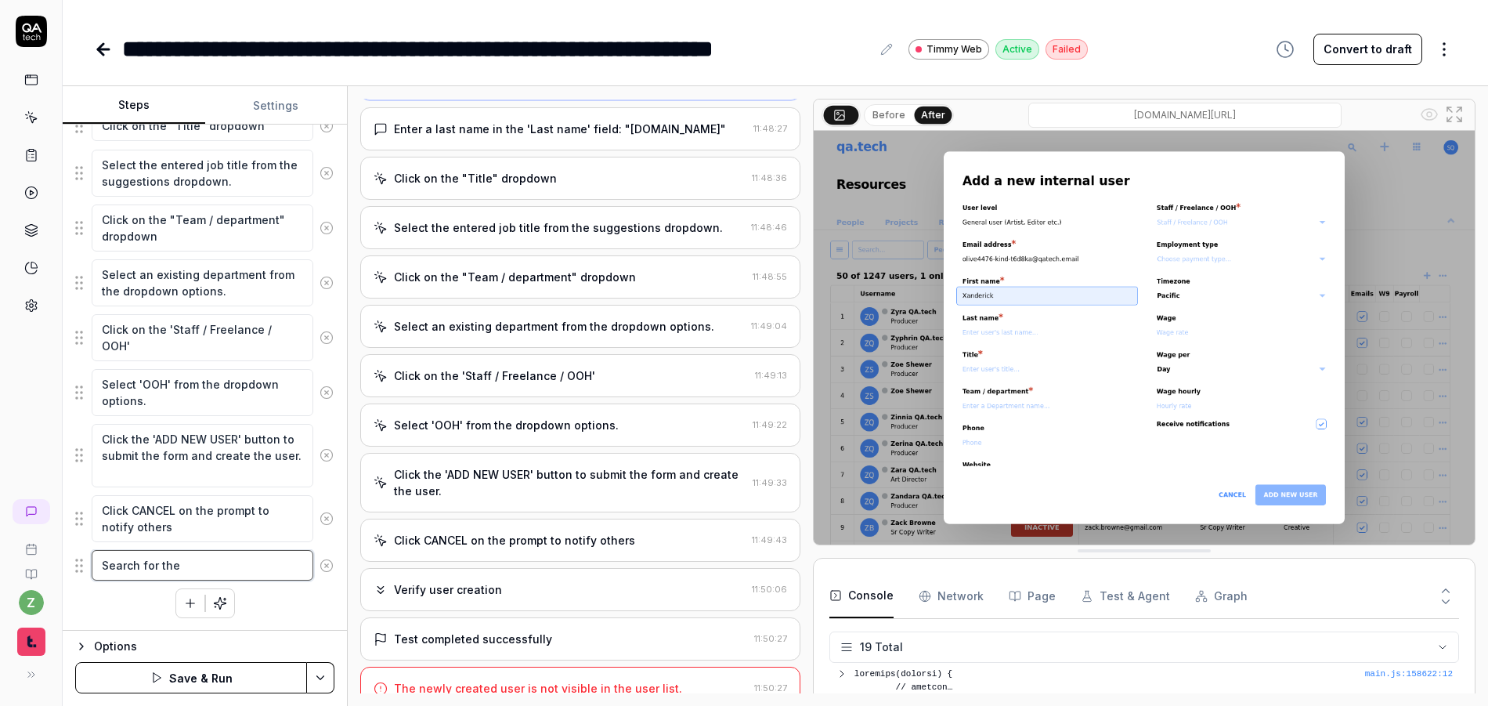
type textarea "Search for th"
type textarea "*"
type textarea "Search for t"
type textarea "*"
type textarea "Search for"
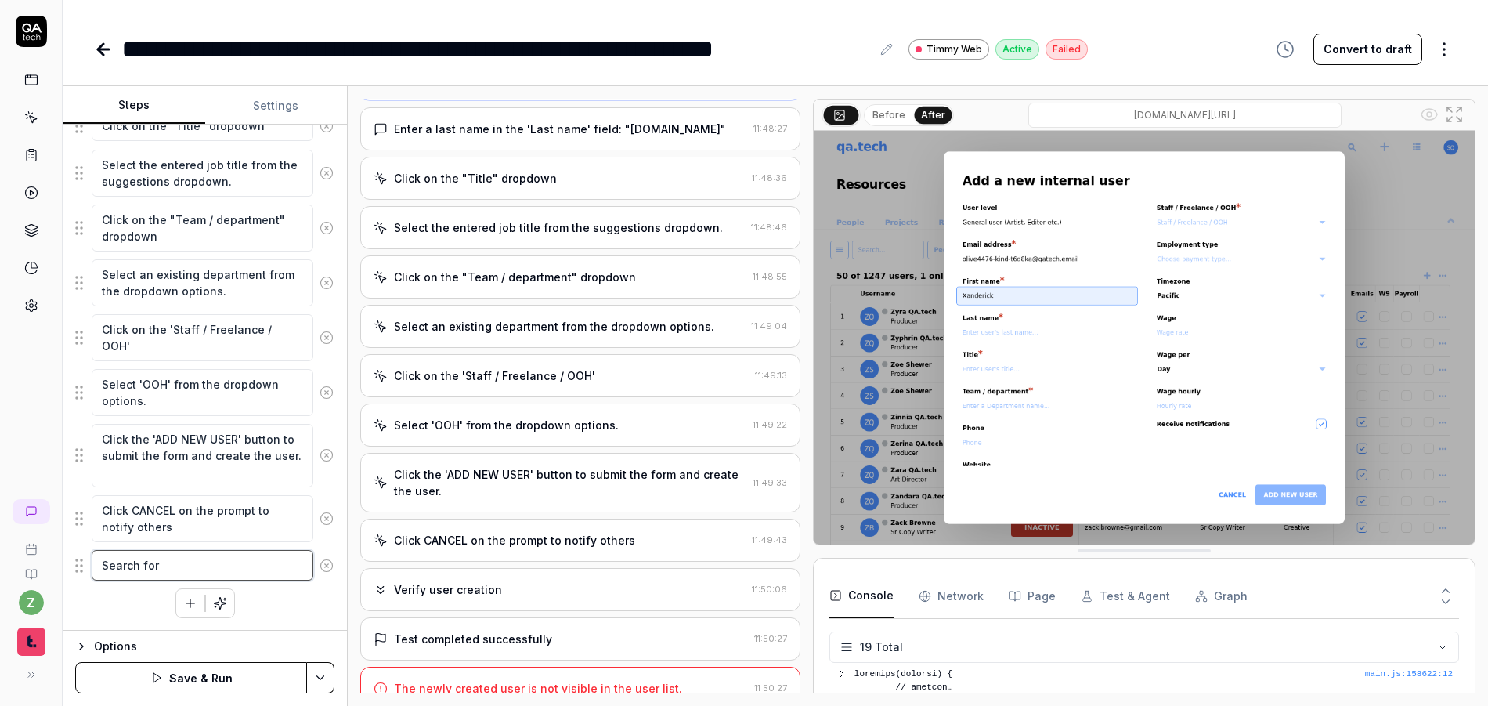
type textarea "*"
type textarea "Search for"
type textarea "*"
type textarea "Search fo"
type textarea "*"
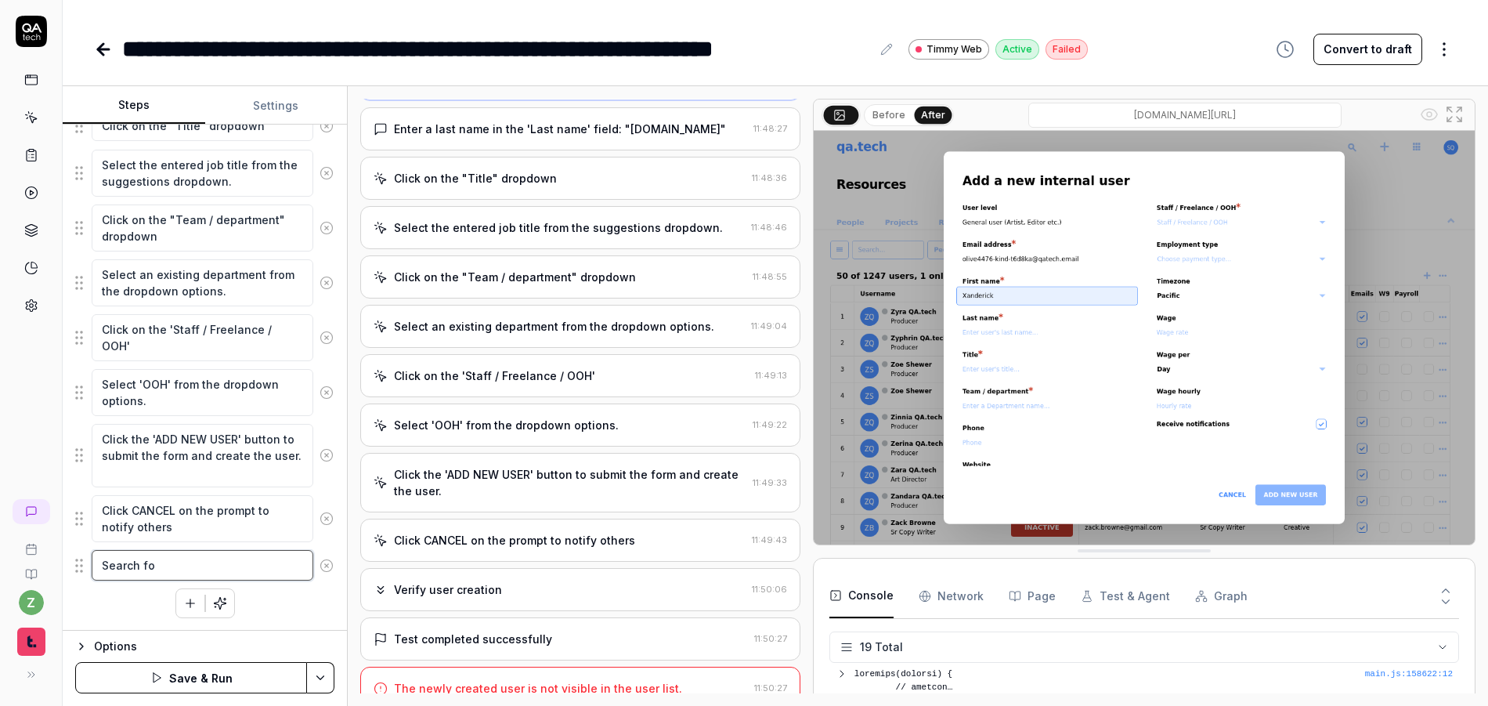
type textarea "Search f"
type textarea "*"
type textarea "Search"
type textarea "*"
type textarea "Search u"
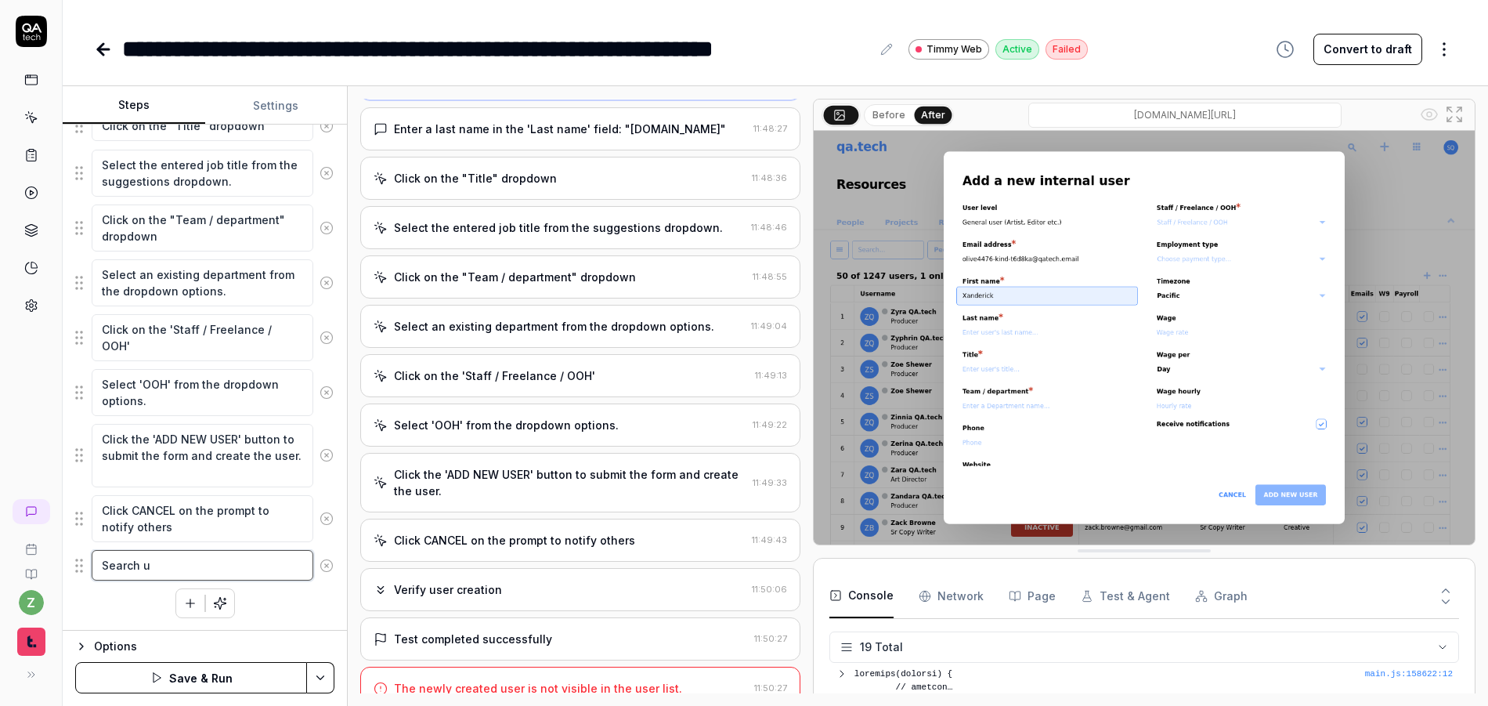
type textarea "*"
type textarea "Search us"
type textarea "*"
type textarea "Search usi"
type textarea "*"
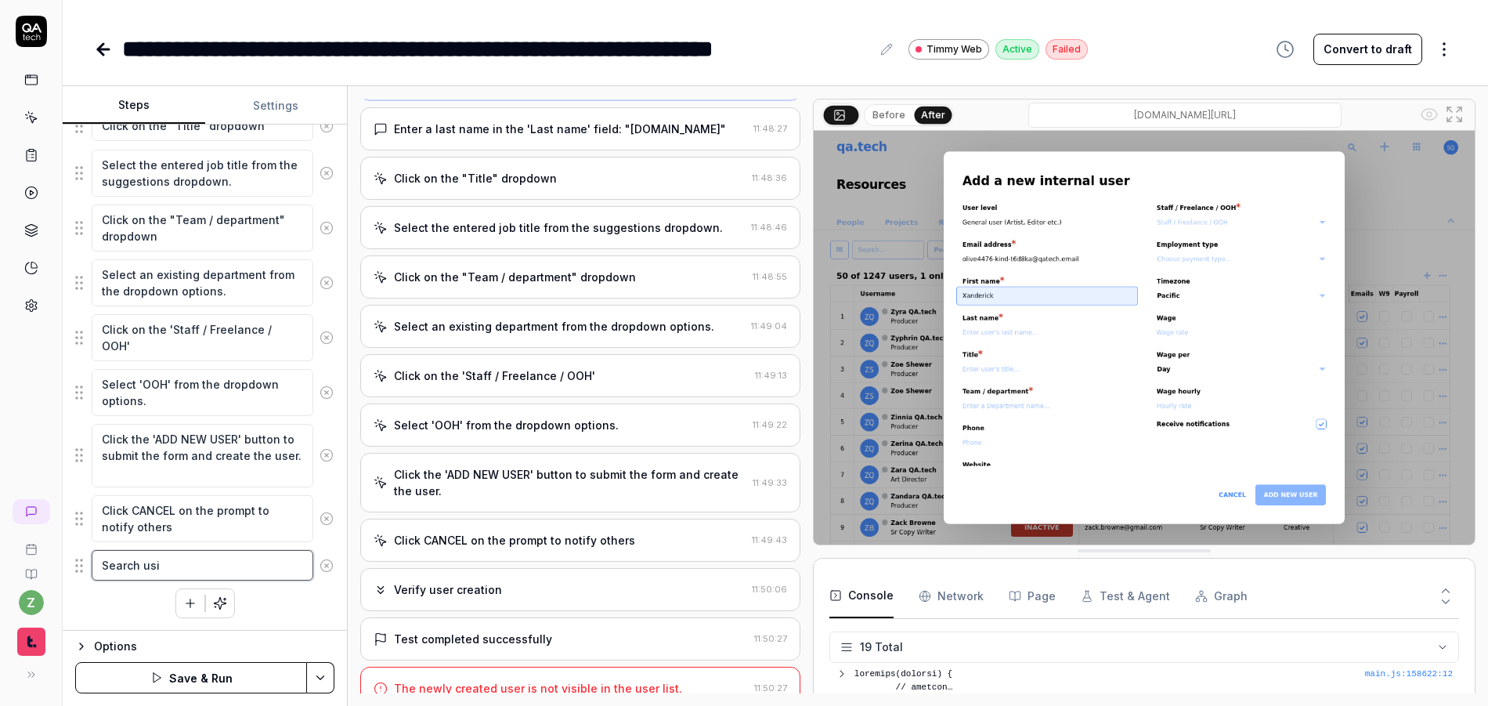
type textarea "Search usin"
type textarea "*"
type textarea "Search using"
type textarea "*"
type textarea "Search using h"
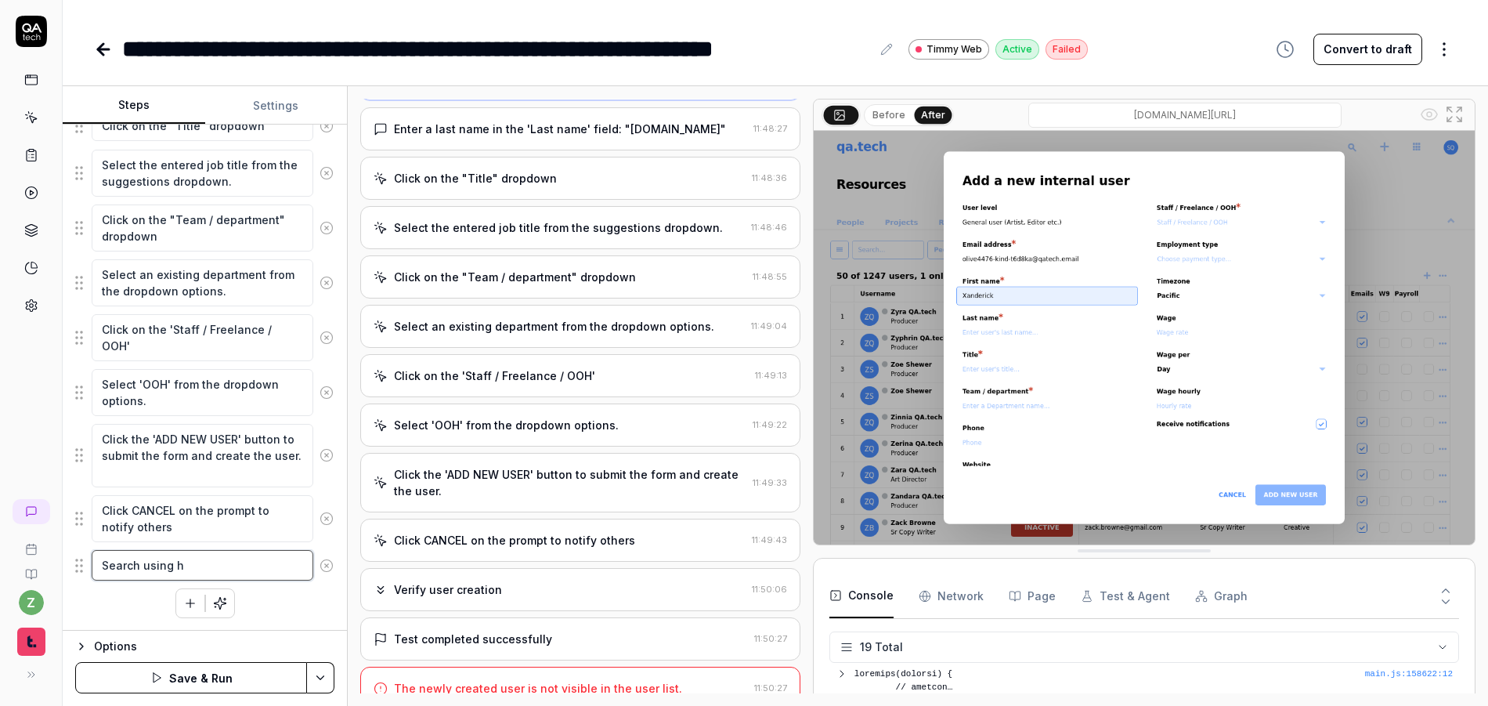
type textarea "*"
type textarea "Search using ht"
type textarea "*"
type textarea "Search using hte"
type textarea "*"
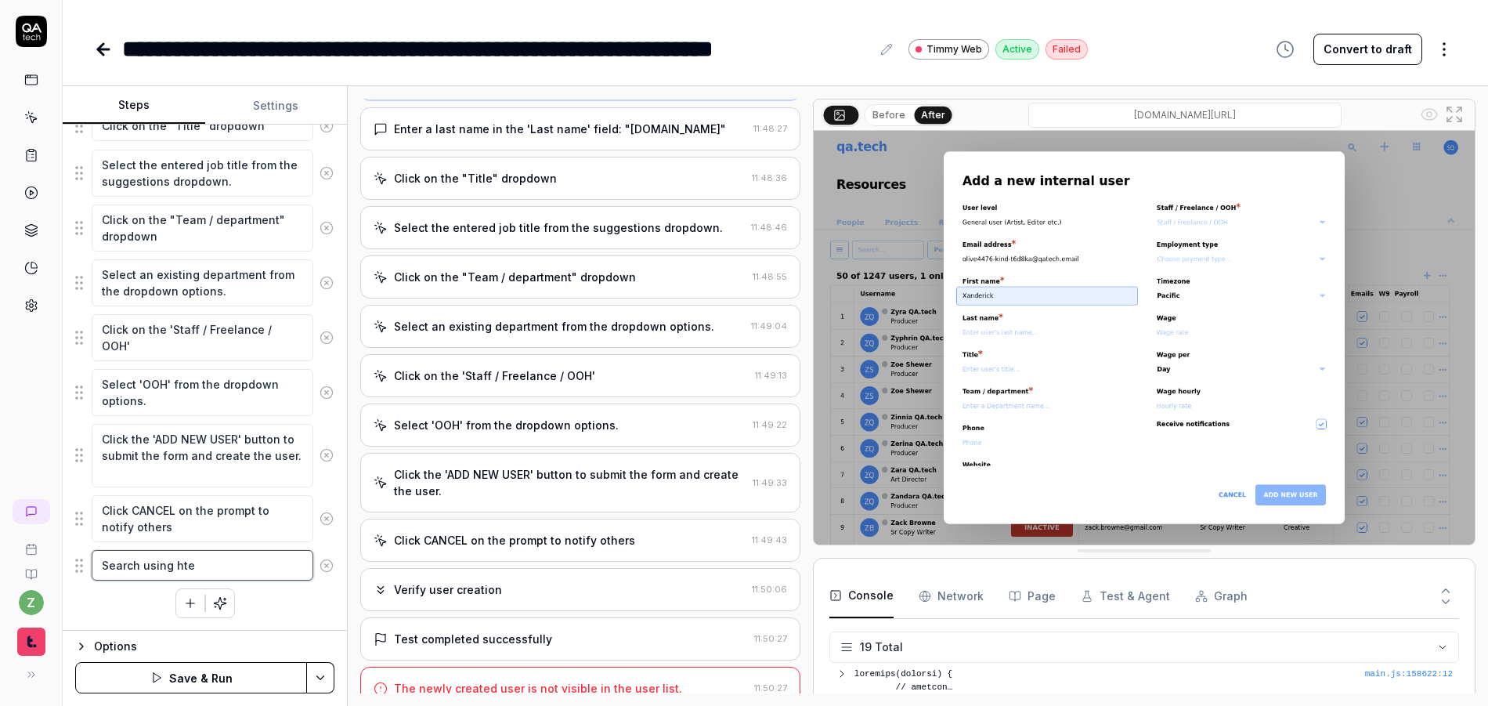
type textarea "Search using hte"
type textarea "*"
type textarea "Search using hte n"
type textarea "*"
type textarea "Search using hte na"
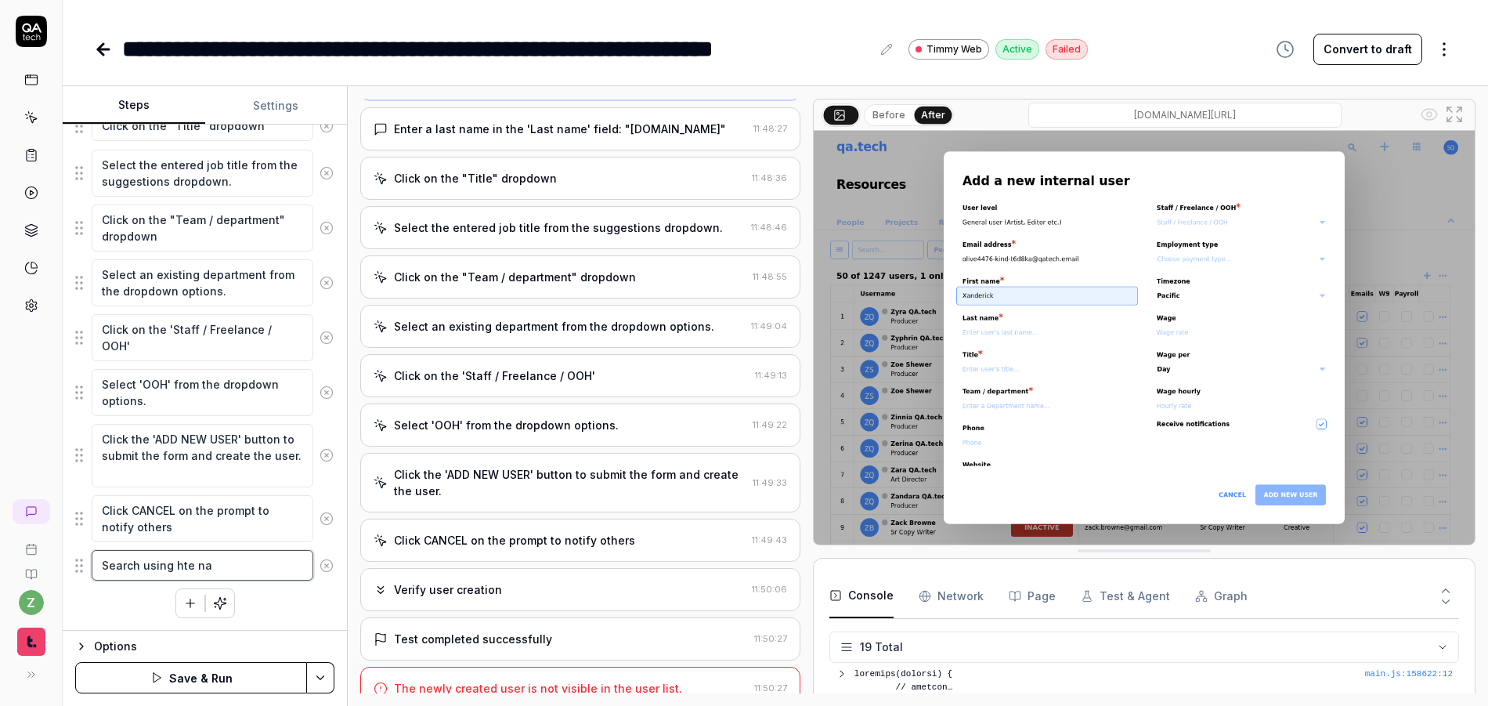
type textarea "*"
type textarea "Search using hte n"
type textarea "*"
type textarea "Search using hte"
type textarea "*"
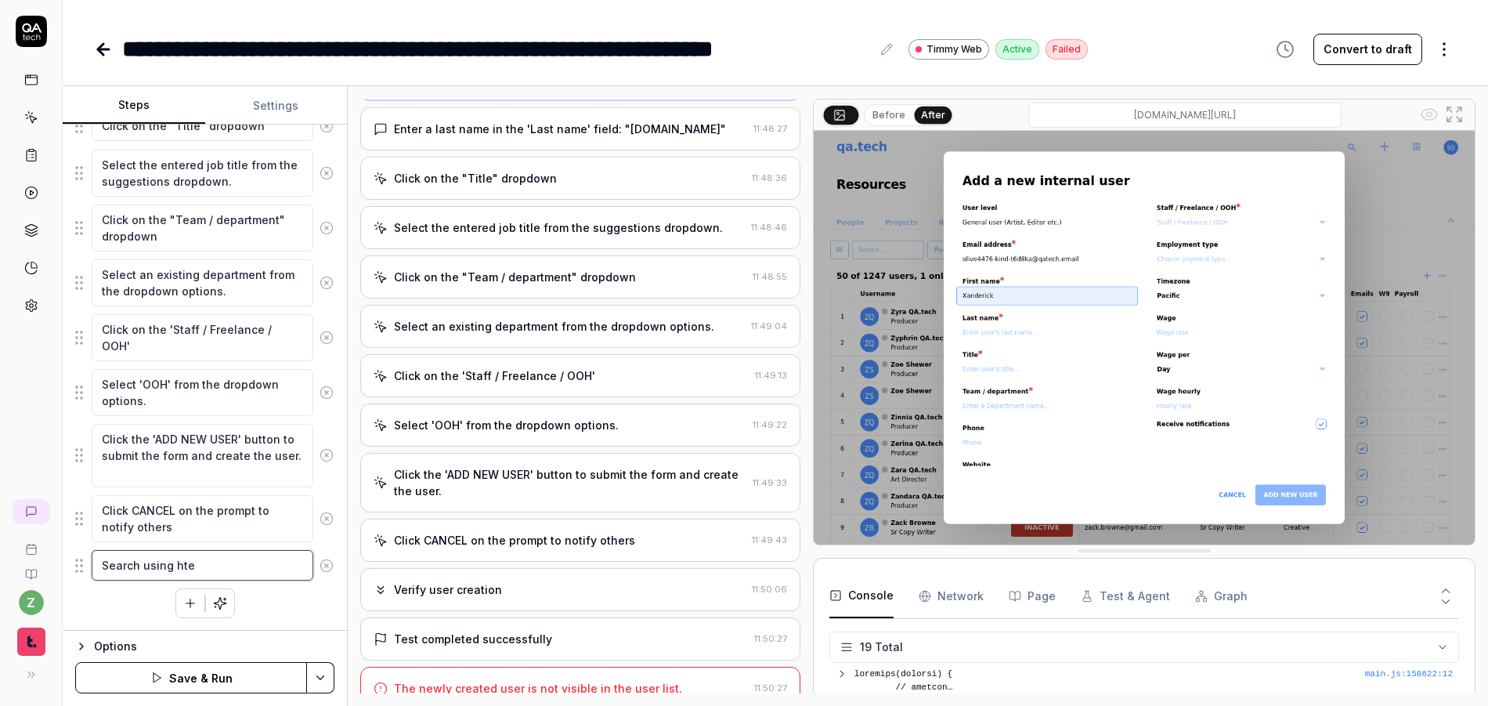
type textarea "Search using hte"
type textarea "*"
type textarea "Search using ht"
type textarea "*"
type textarea "Search using h"
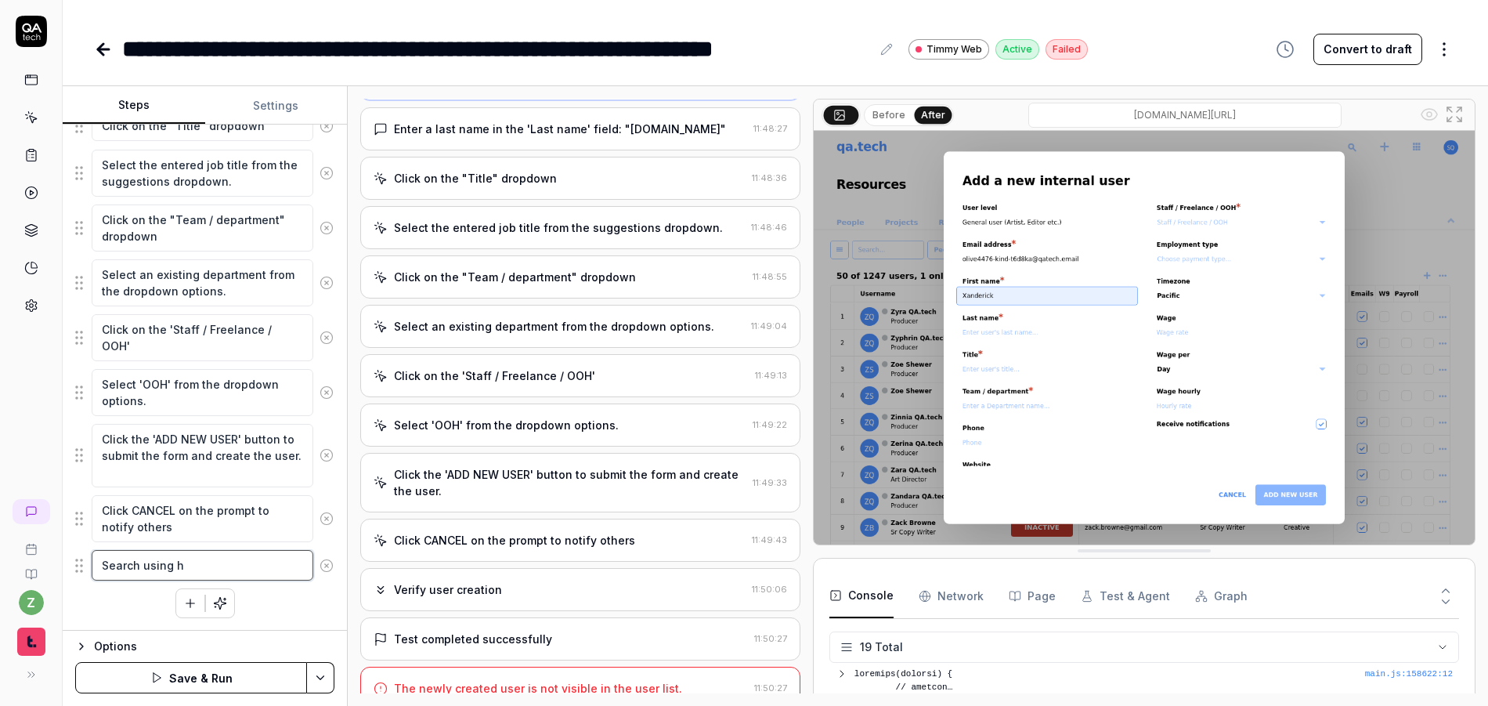
type textarea "*"
type textarea "Search using"
type textarea "*"
type textarea "Search using t"
type textarea "*"
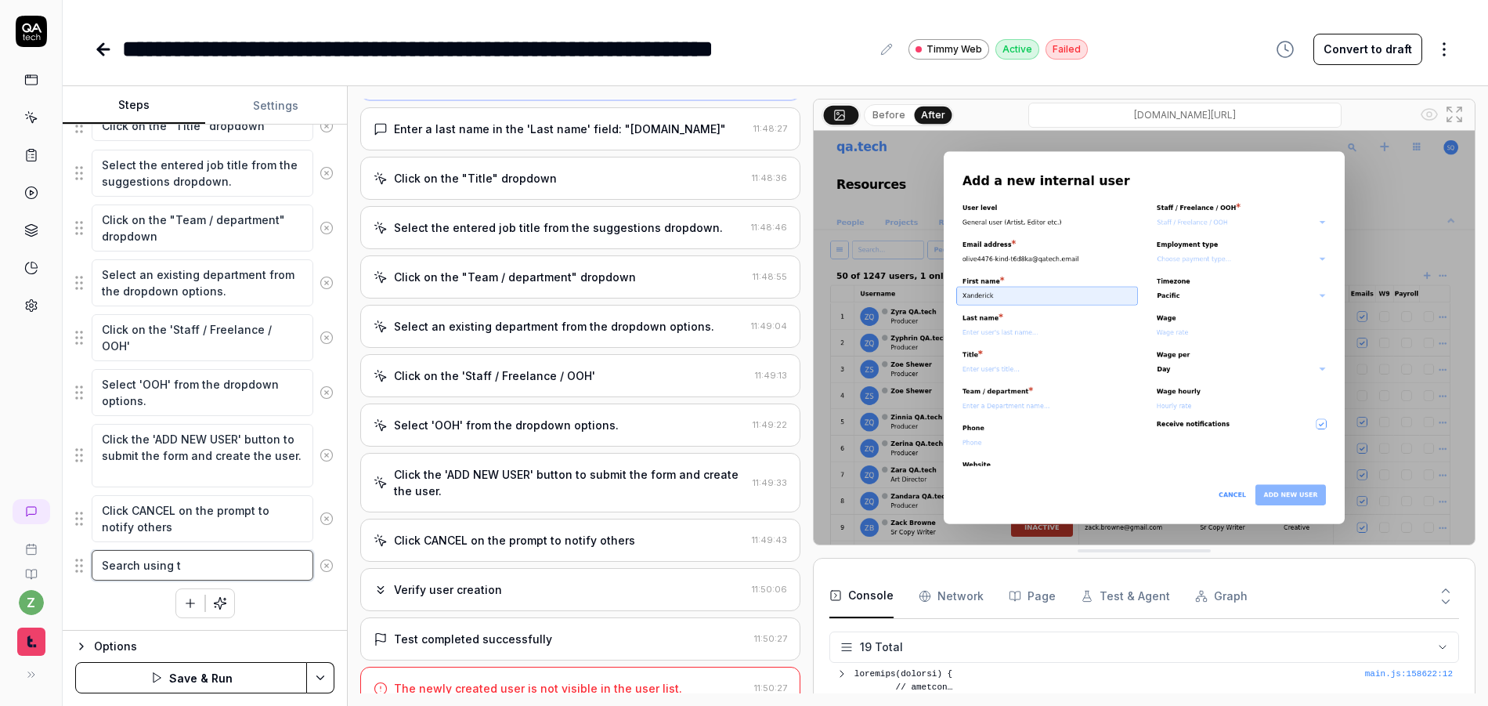
type textarea "Search using th"
type textarea "*"
type textarea "Search using the"
type textarea "*"
type textarea "Search using the"
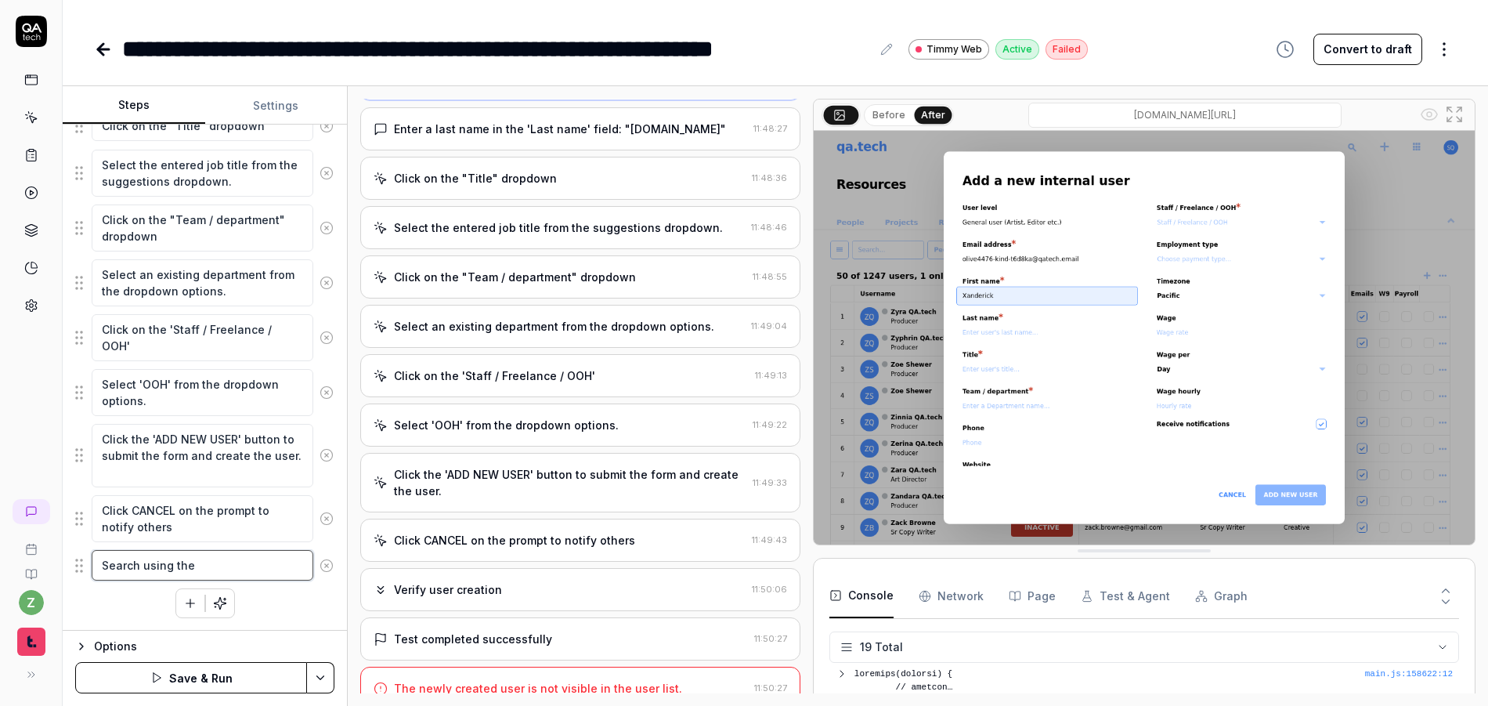
type textarea "*"
type textarea "Search using the n"
type textarea "*"
type textarea "Search using the na"
type textarea "*"
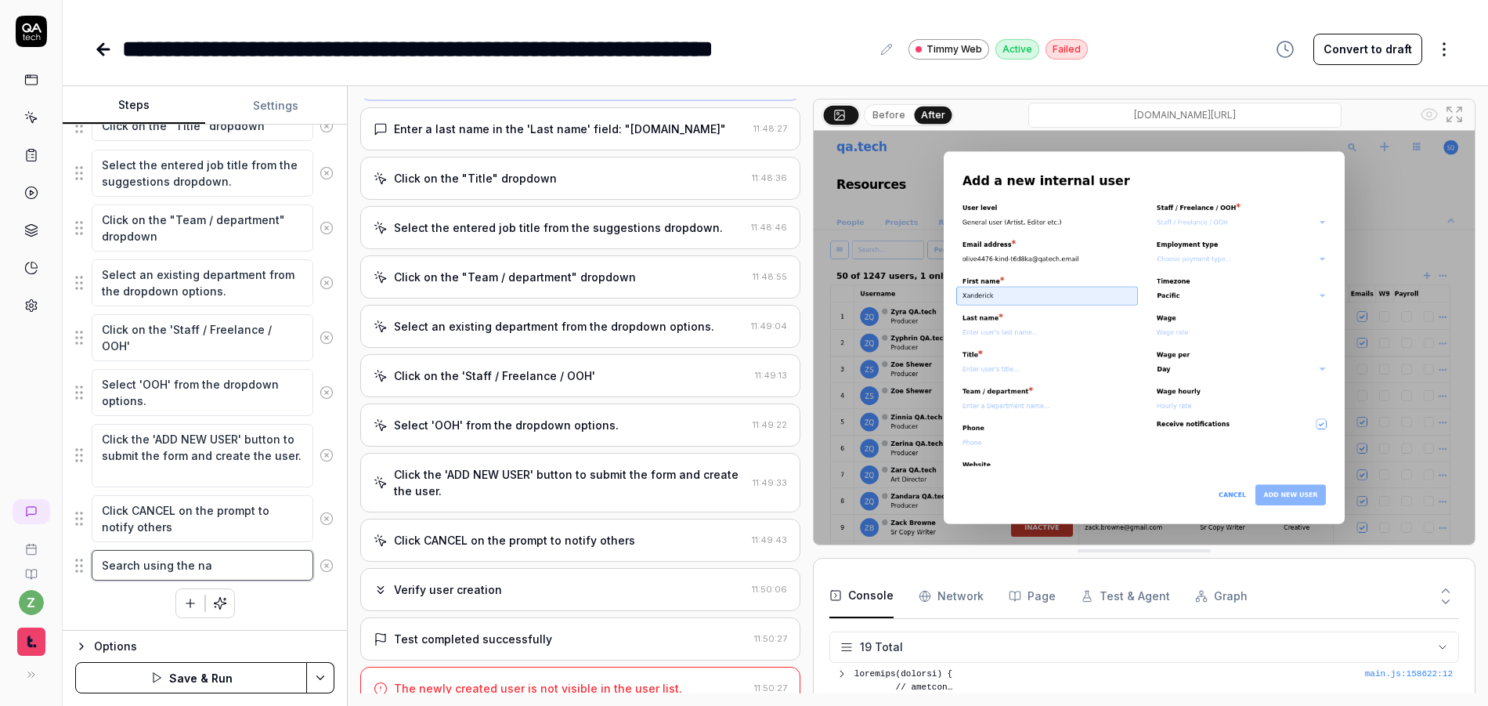
type textarea "Search using the nam"
type textarea "*"
type textarea "Search using the name"
type textarea "*"
type textarea "Search using the name"
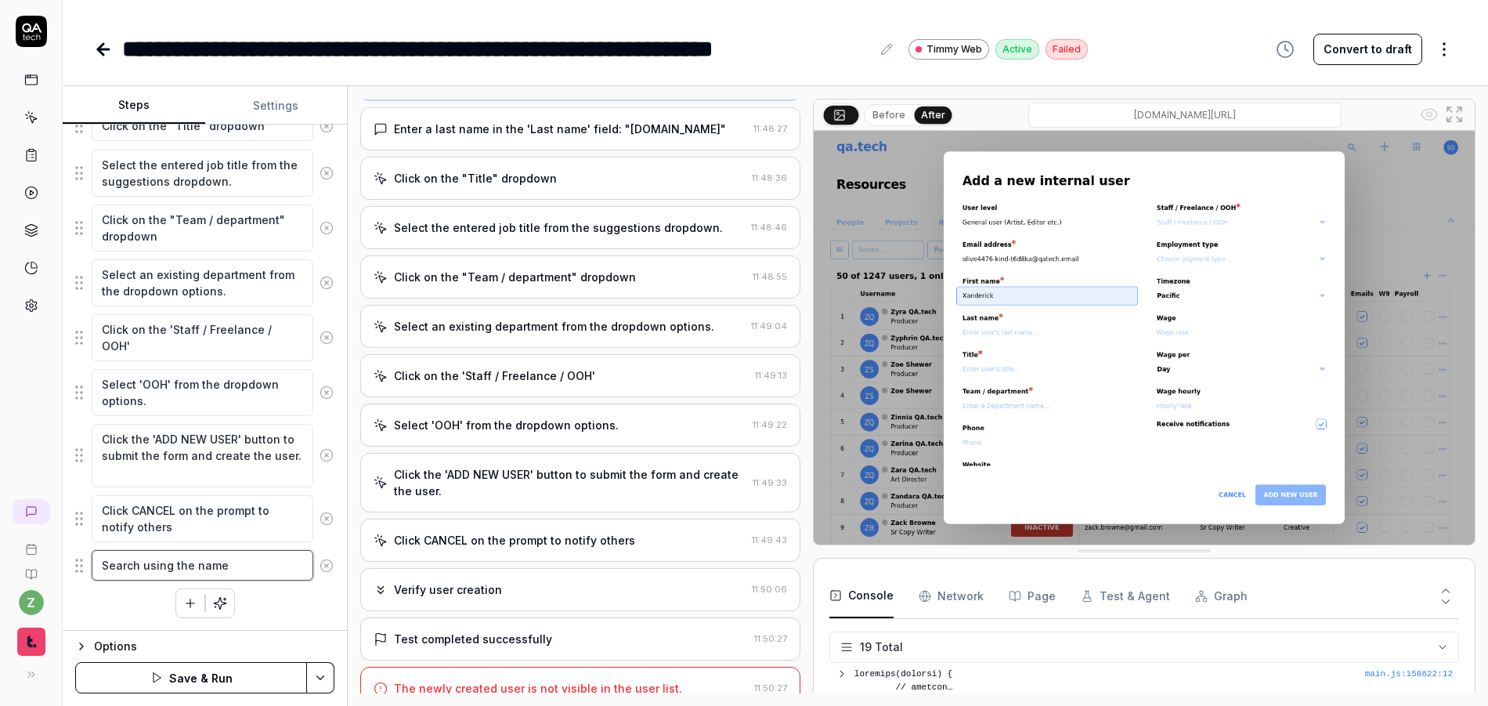
type textarea "*"
type textarea "Search using the name o"
type textarea "*"
type textarea "Search using the name of"
type textarea "*"
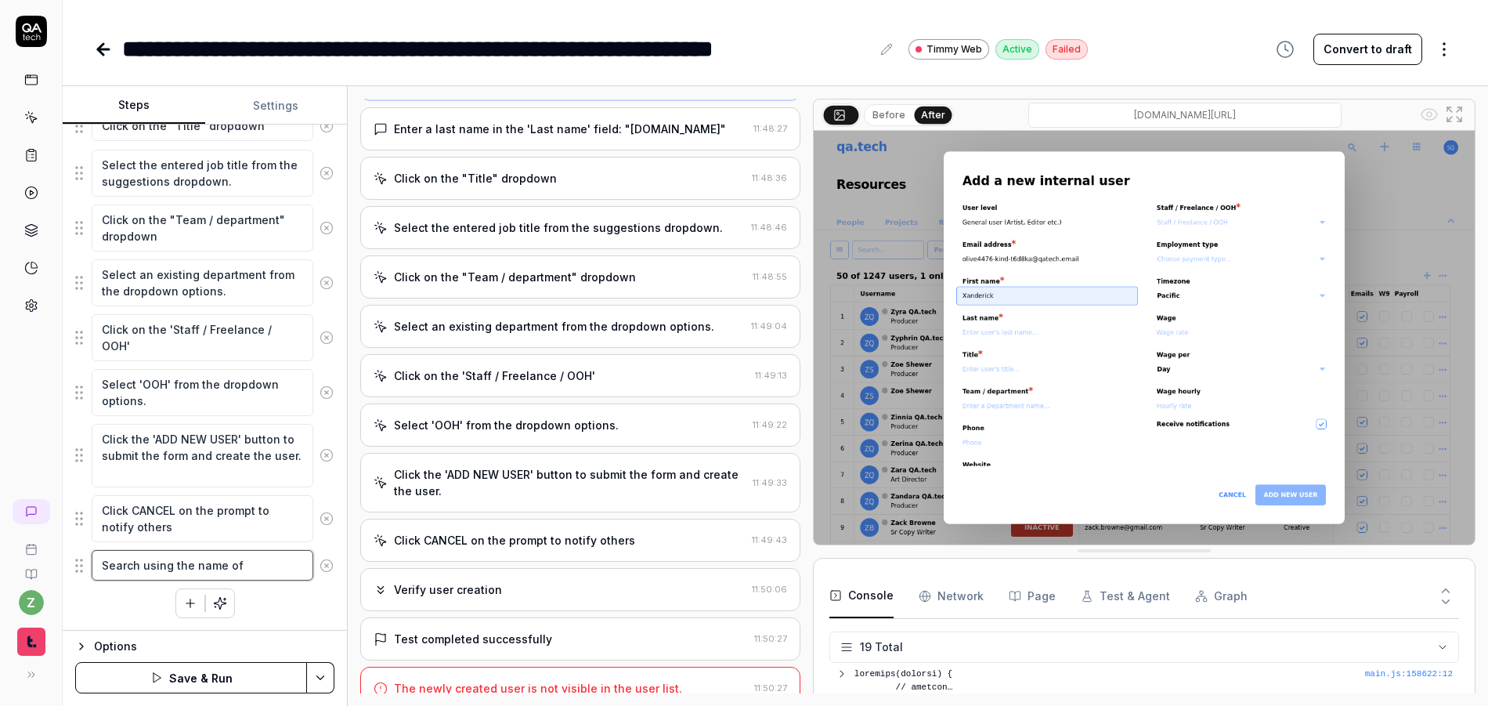
type textarea "Search using the name of"
type textarea "*"
type textarea "Search using the name of th"
type textarea "*"
type textarea "Search using the name of the"
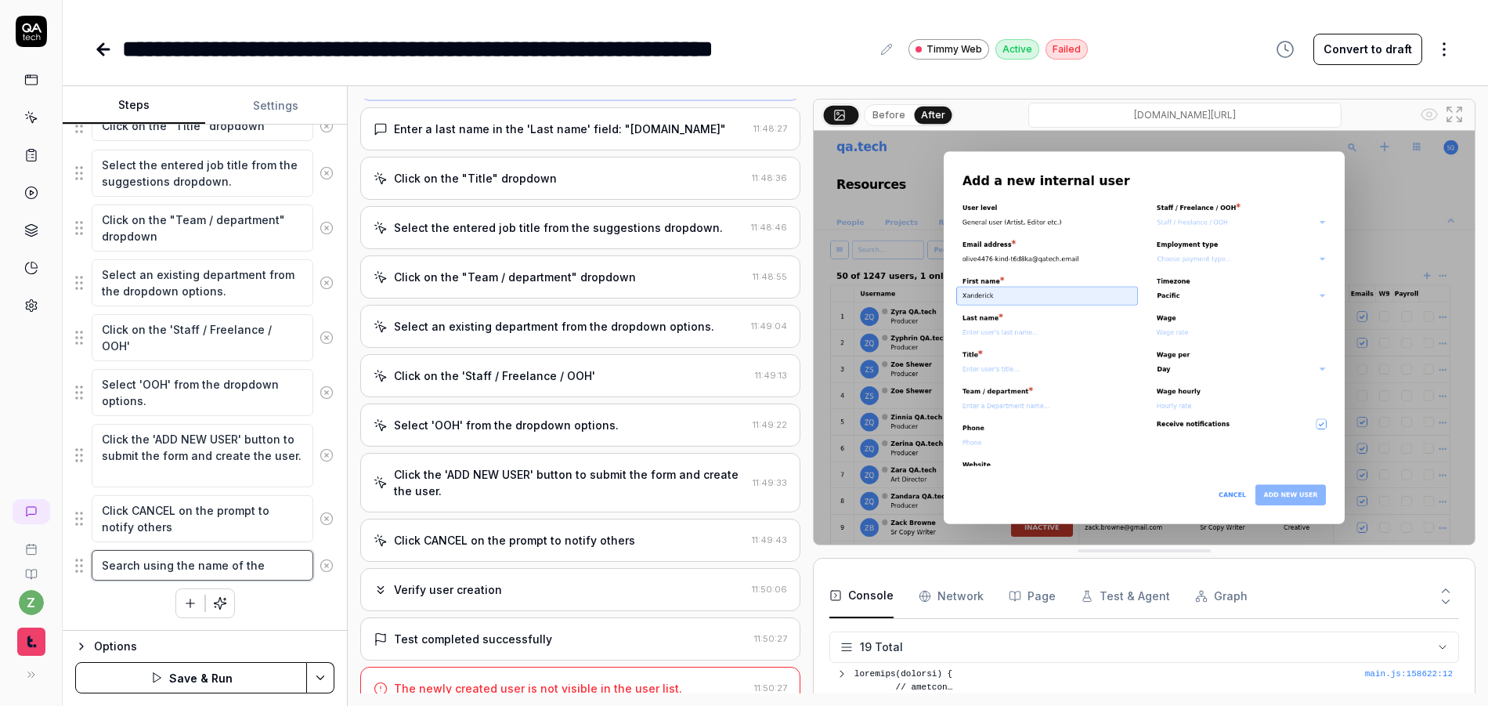
type textarea "*"
type textarea "Search using the name of the"
type textarea "*"
type textarea "Search using the name of the p"
type textarea "*"
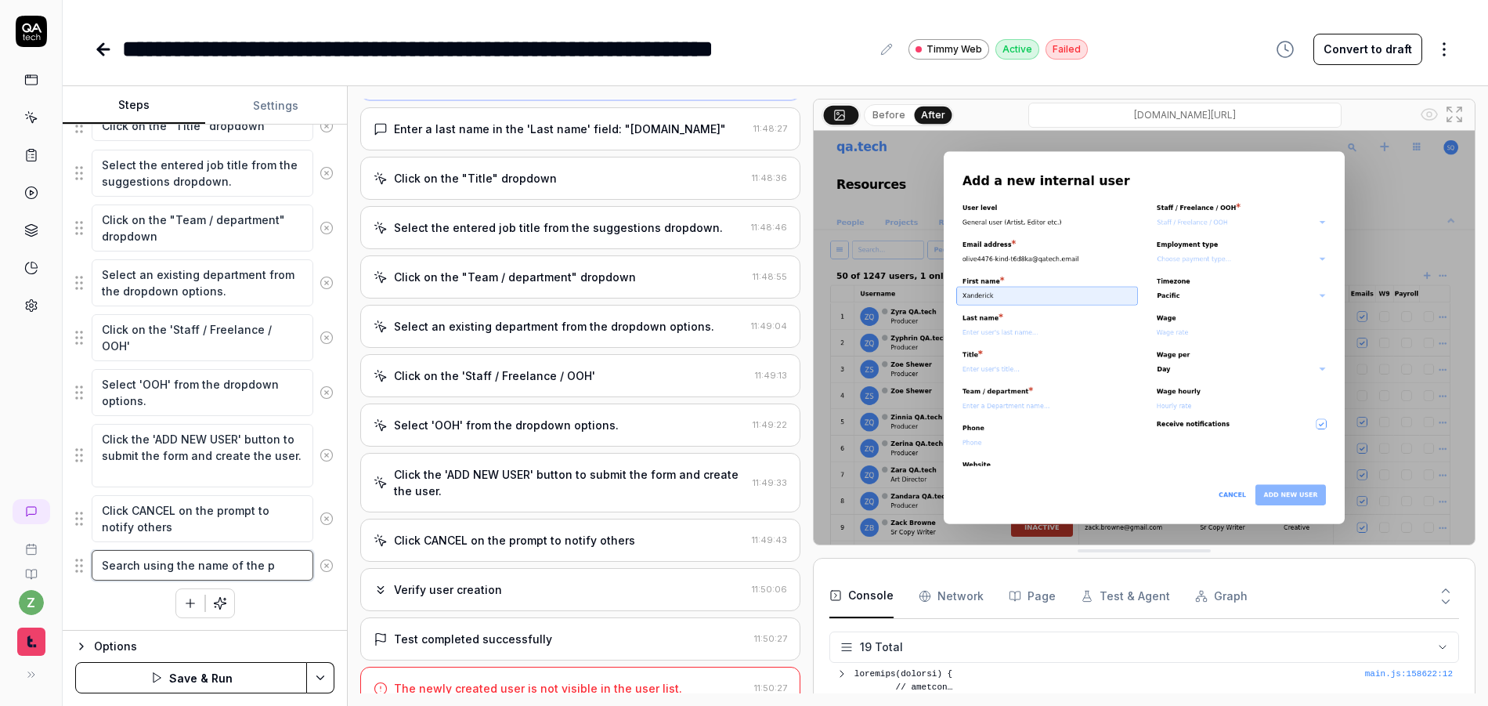
type textarea "Search using the name of the pe"
type textarea "*"
type textarea "Search using the name of the per"
type textarea "*"
type textarea "Search using the name of the pe"
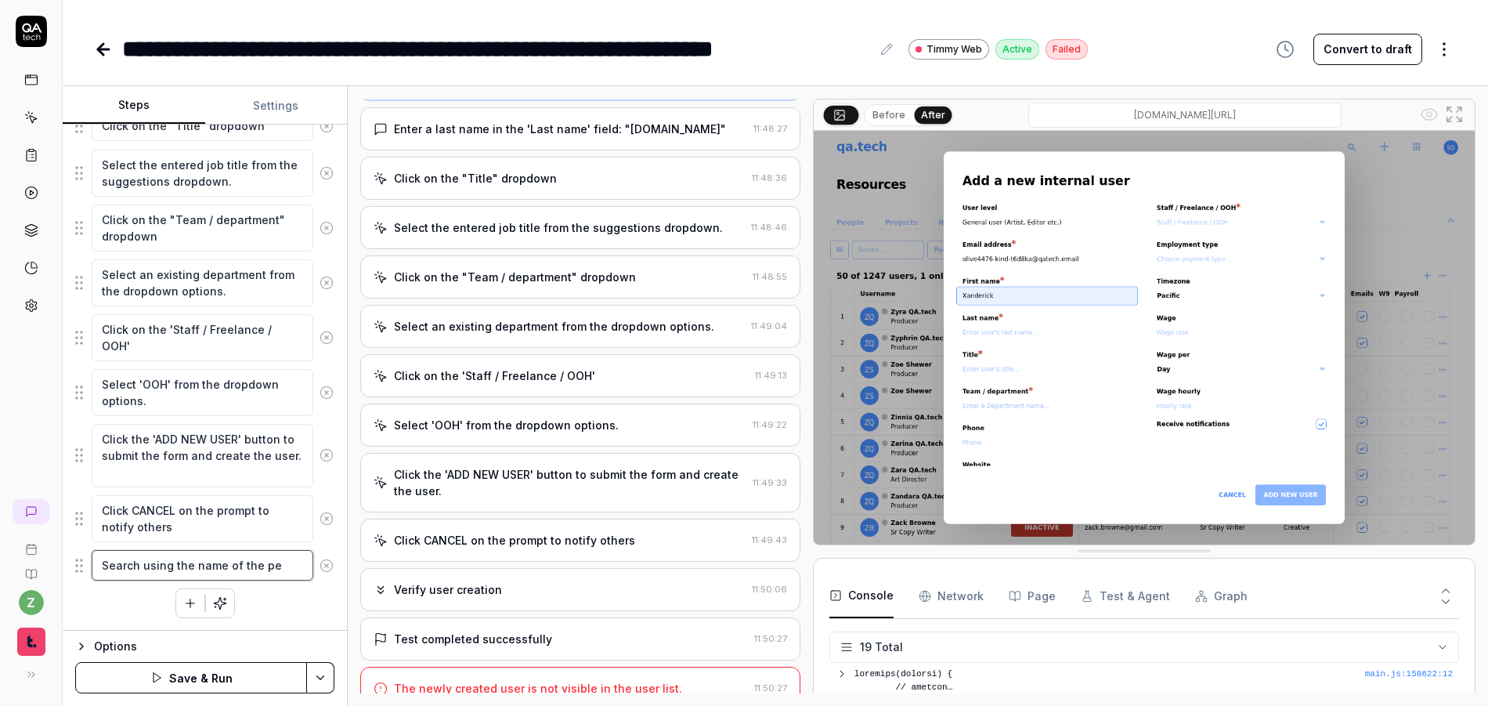
type textarea "*"
type textarea "Search using the name of the p"
type textarea "*"
type textarea "Search using the name of the"
type textarea "*"
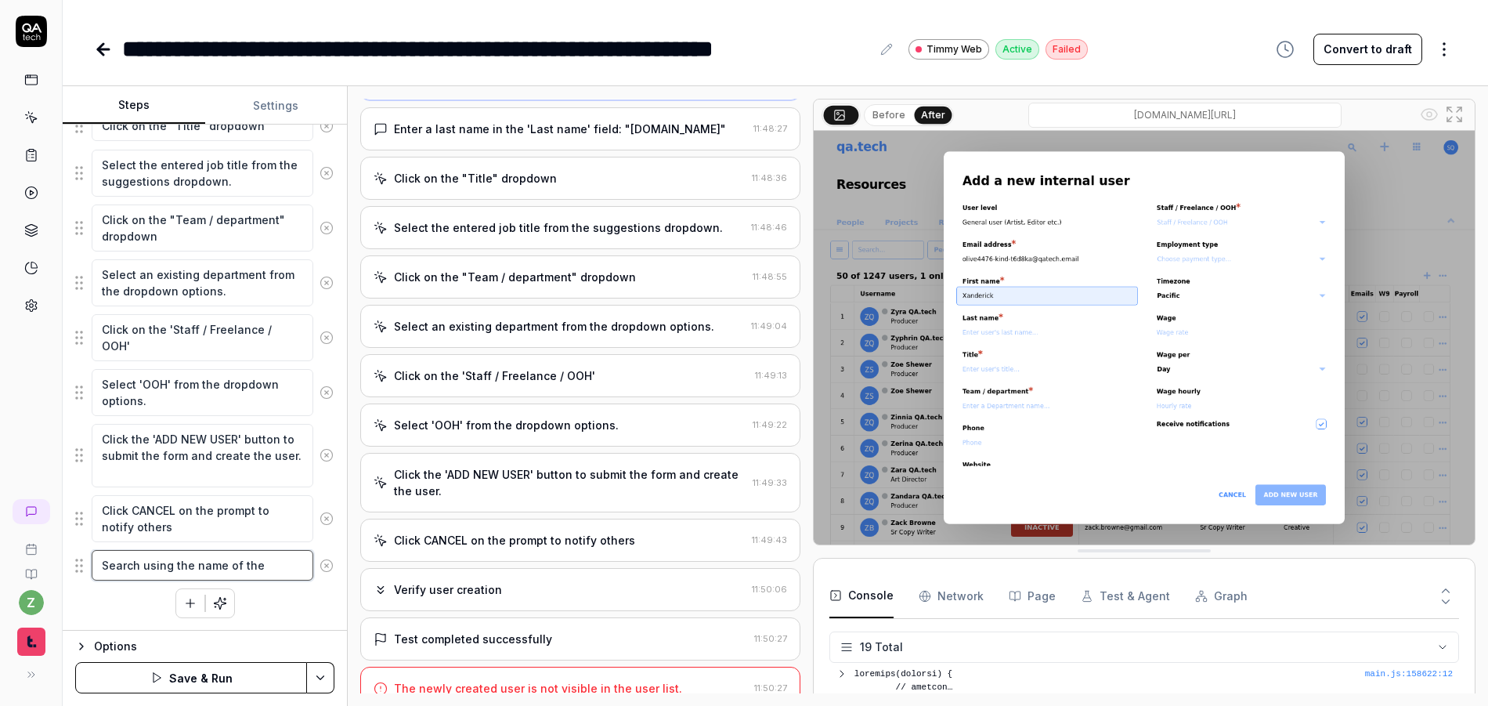
type textarea "Search using the name of the u"
type textarea "*"
type textarea "Search using the name of the us"
type textarea "*"
type textarea "Search using the name of the use"
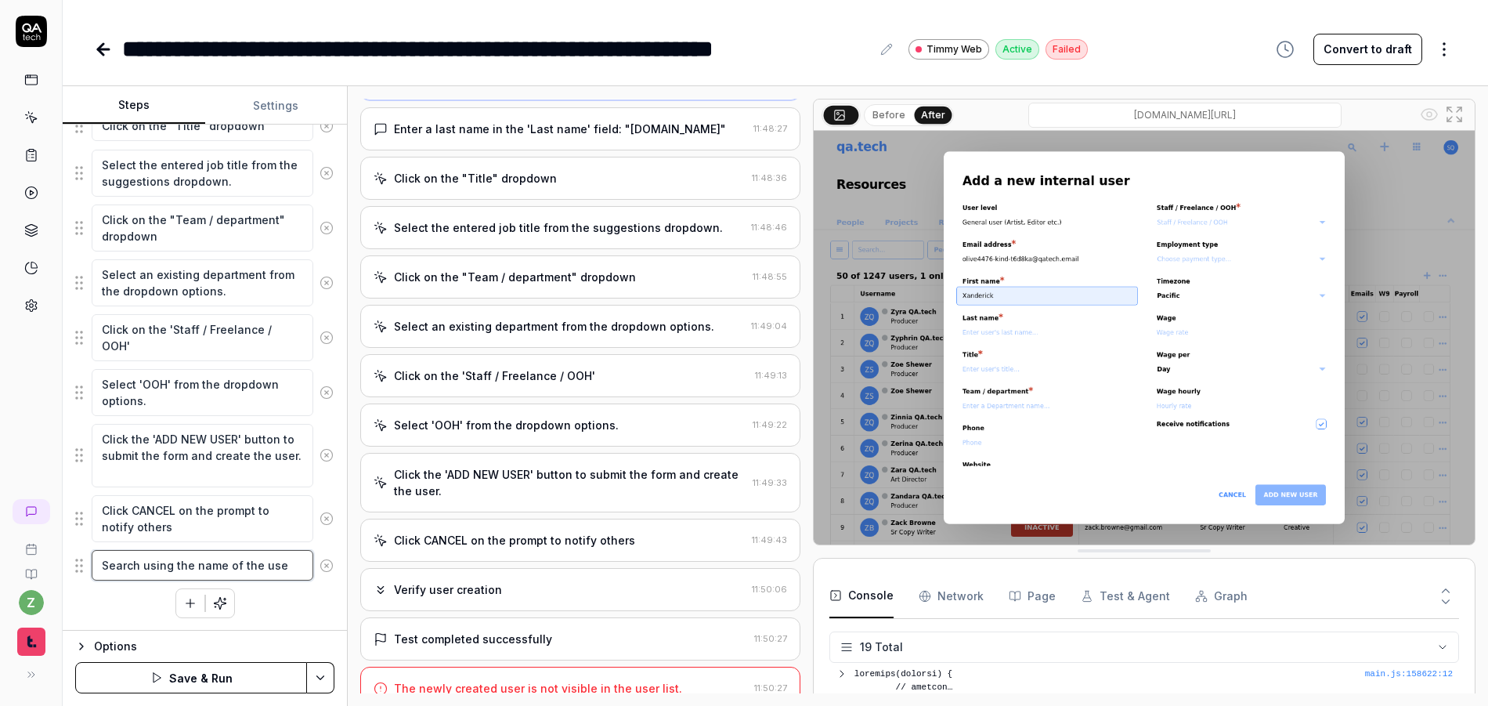
type textarea "*"
type textarea "Search using the name of the user"
type textarea "*"
type textarea "Search using the name of the user"
type textarea "*"
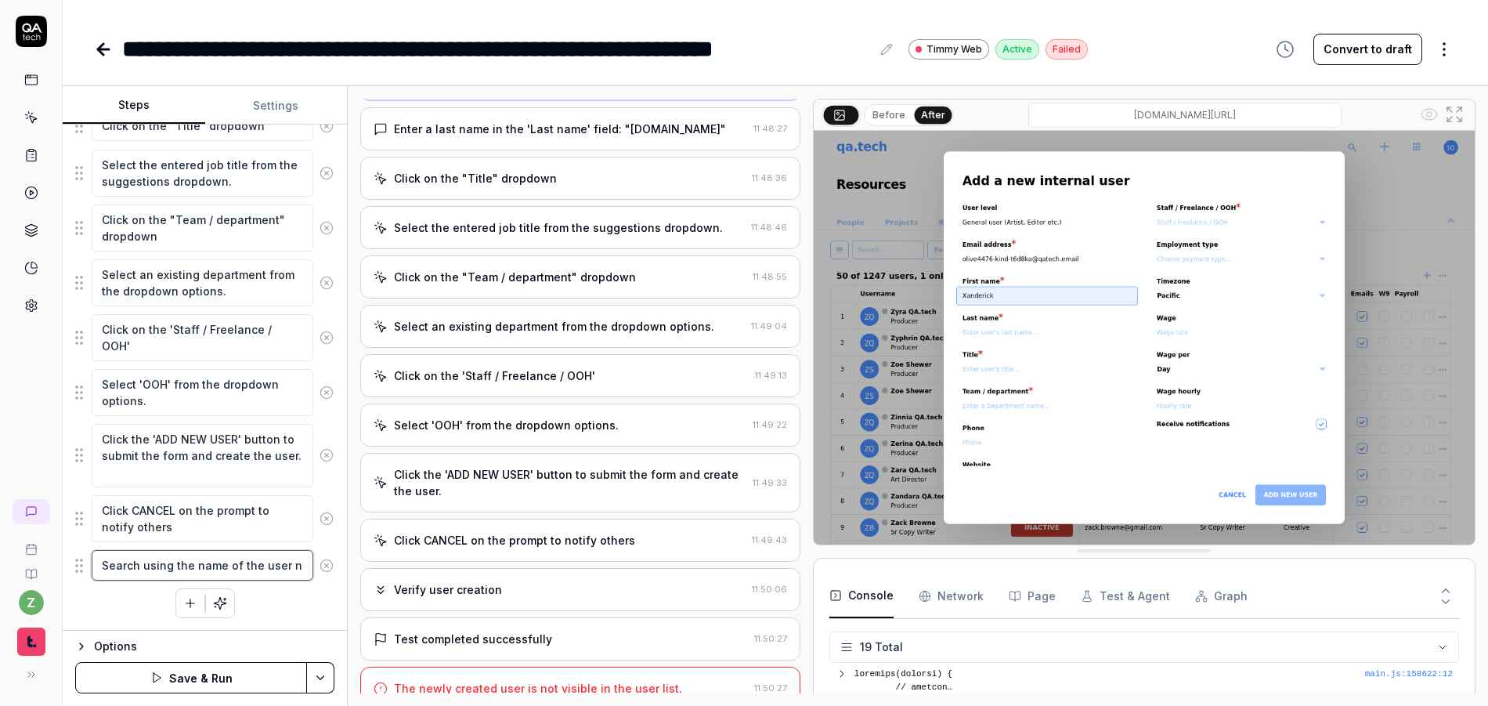
type textarea "Search using the name of the user nu"
type textarea "*"
type textarea "Search using the name of the user nus"
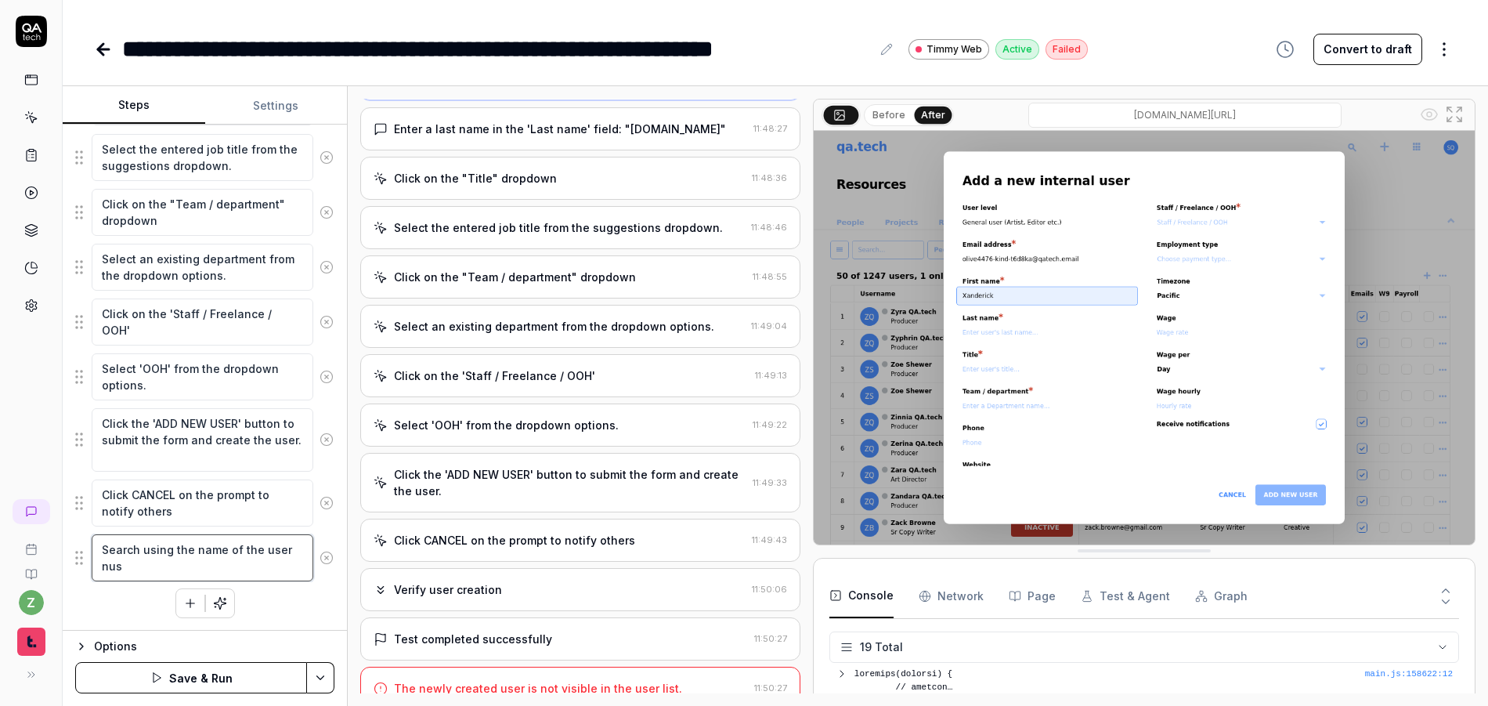
type textarea "*"
type textarea "Search using the name of the user nust"
type textarea "*"
type textarea "Search using the name of the user nus"
type textarea "*"
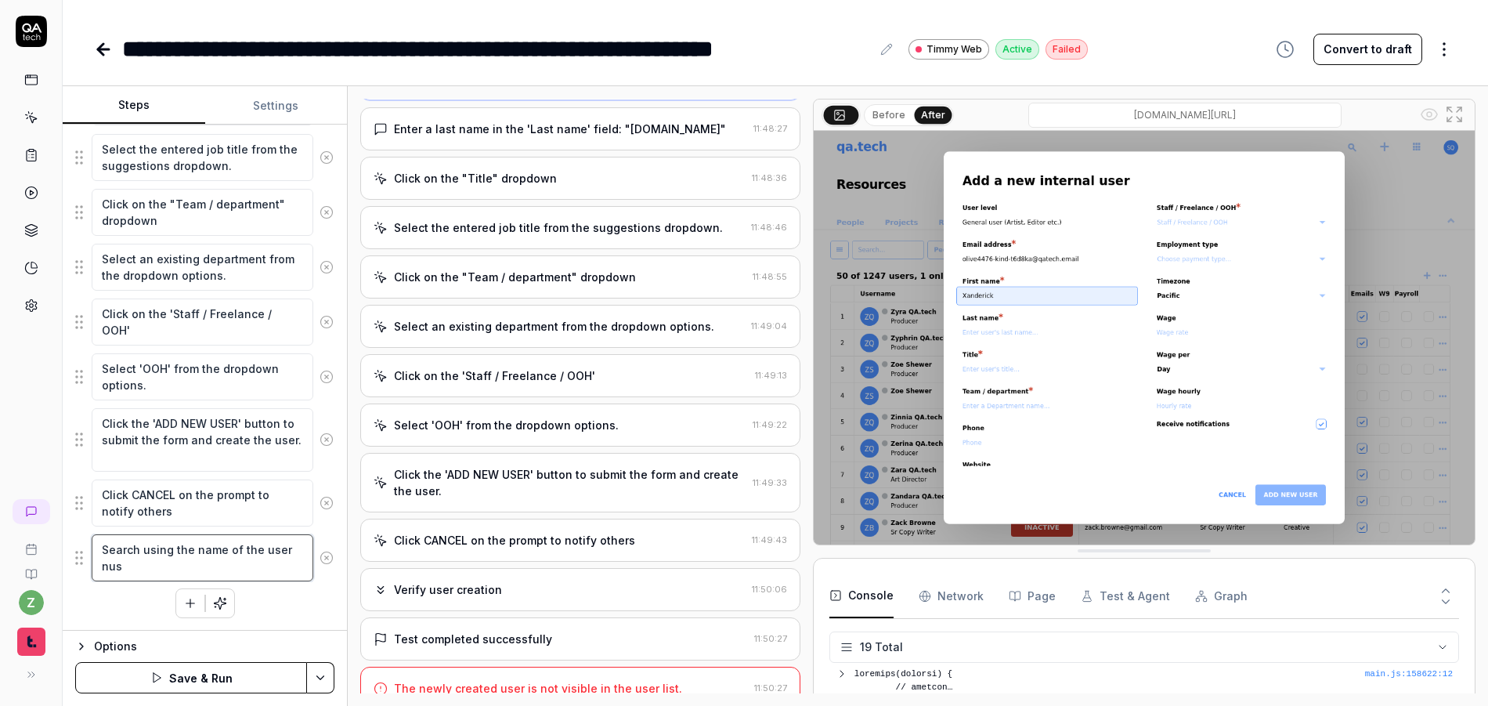
type textarea "Search using the name of the user nu"
type textarea "*"
type textarea "Search using the name of the user n"
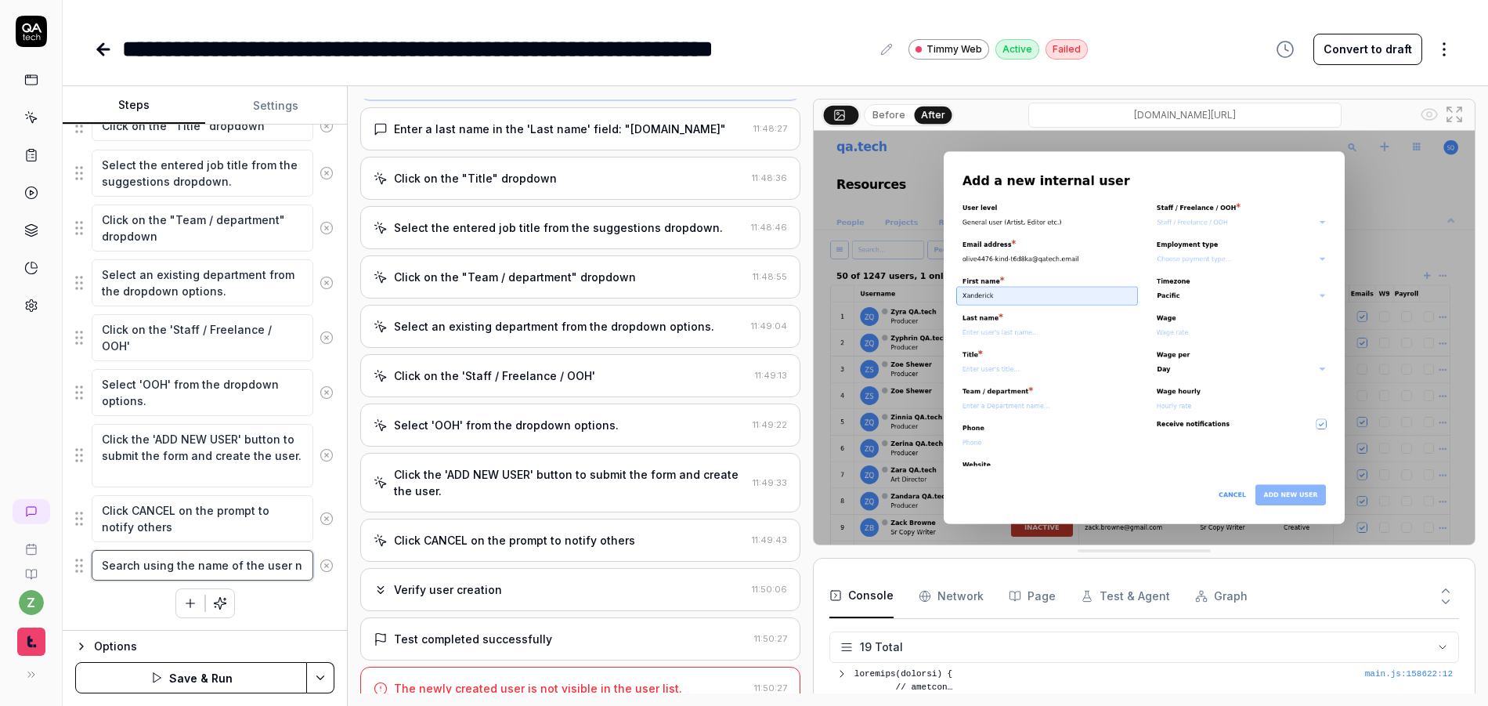
type textarea "*"
type textarea "Search using the name of the user"
type textarea "*"
type textarea "Search using the name of the user j"
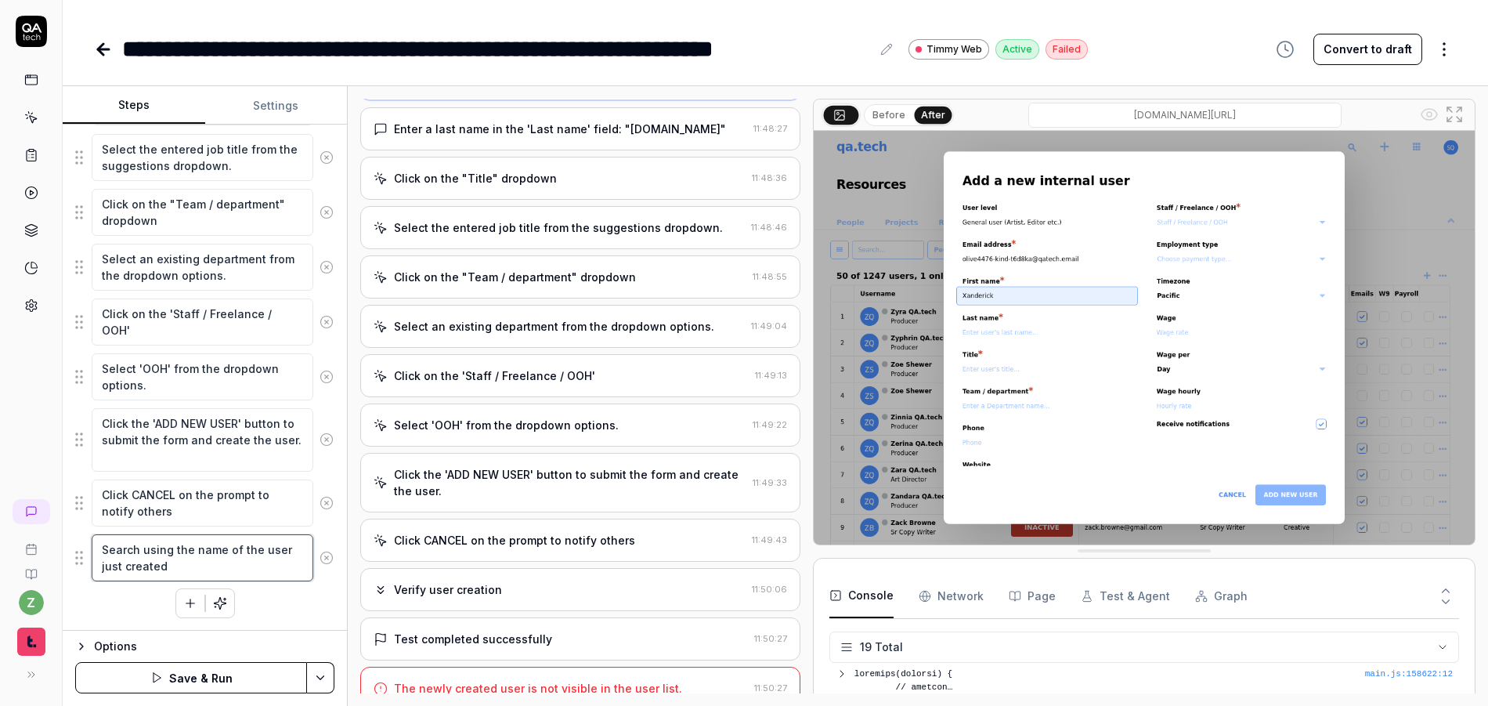
click at [258, 547] on textarea "Search using the name of the user just created" at bounding box center [203, 557] width 222 height 47
click at [320, 674] on html "**********" at bounding box center [744, 353] width 1488 height 706
click at [204, 568] on div "Save" at bounding box center [243, 568] width 200 height 34
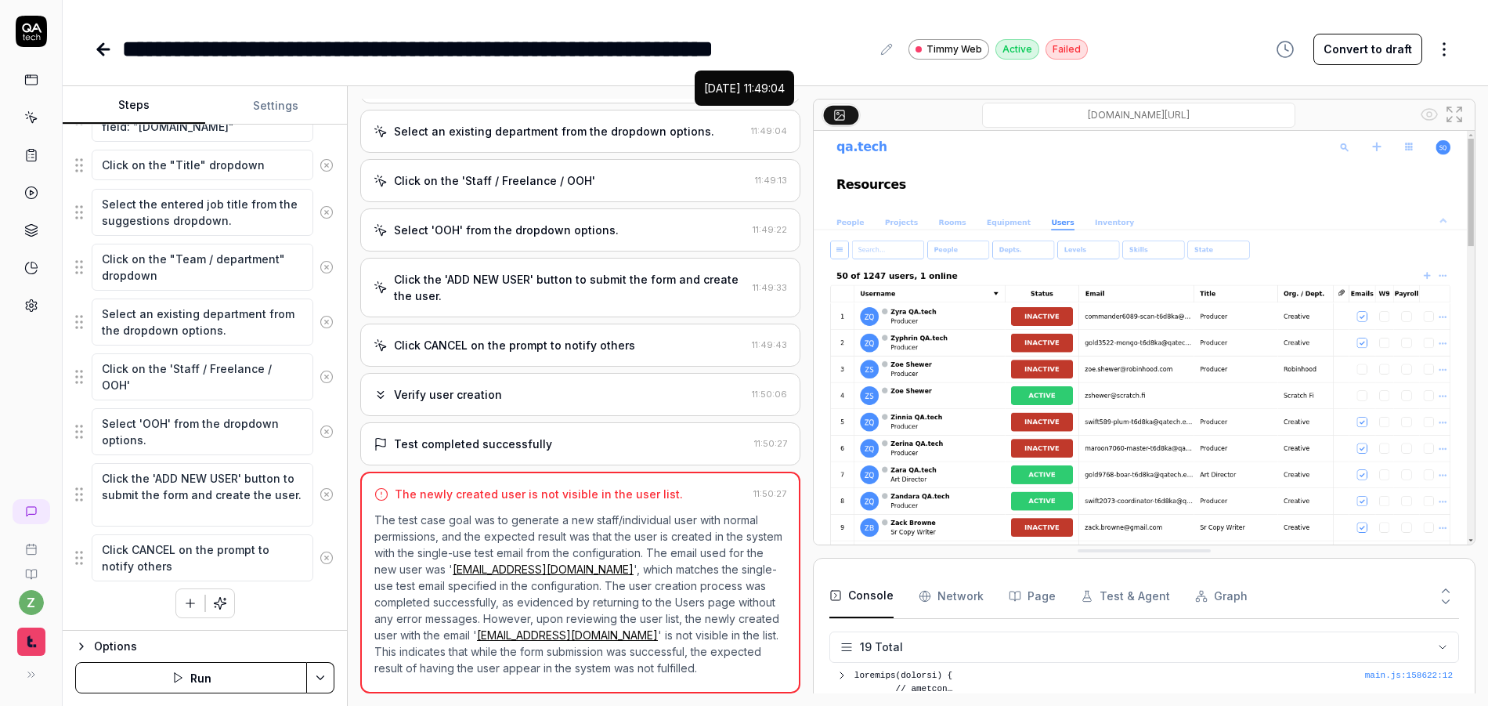
scroll to position [528, 0]
type textarea "*"
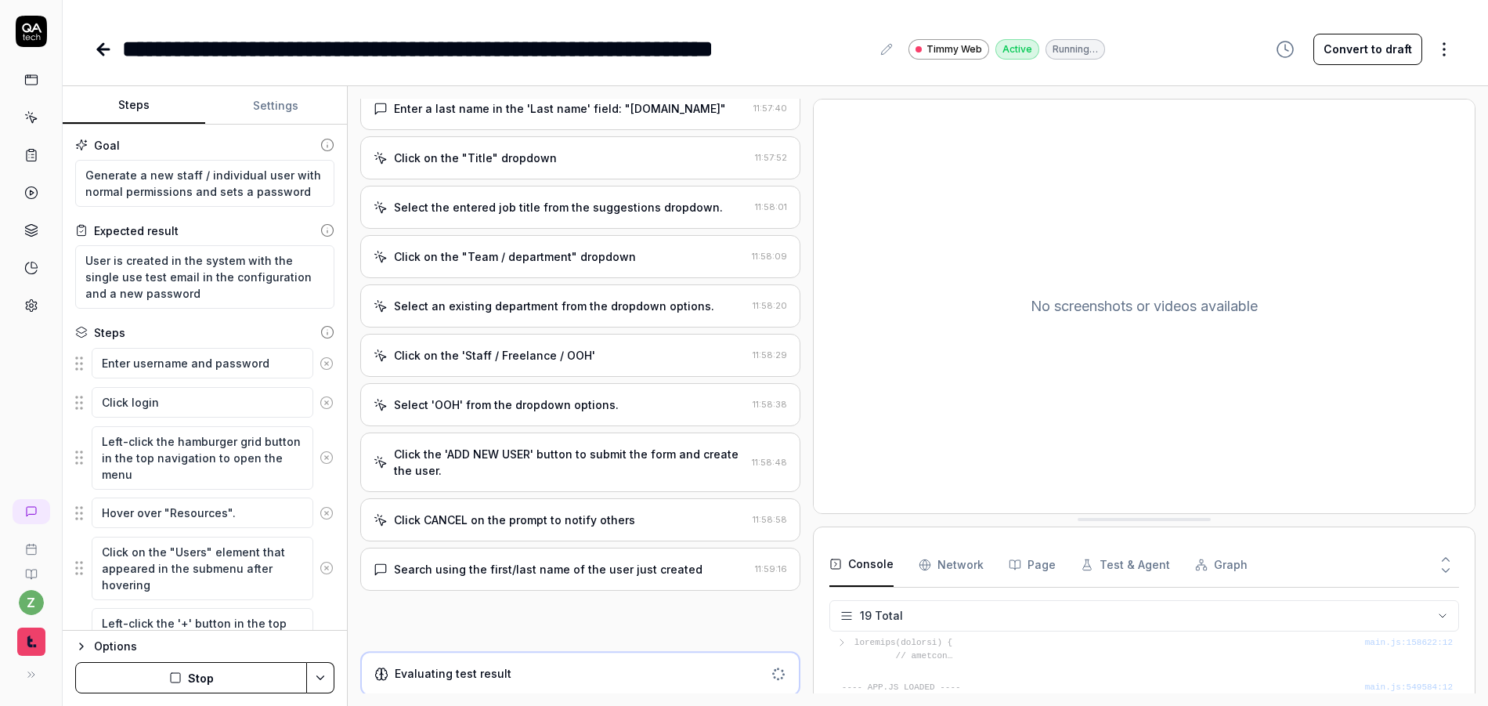
scroll to position [773, 0]
type textarea "*"
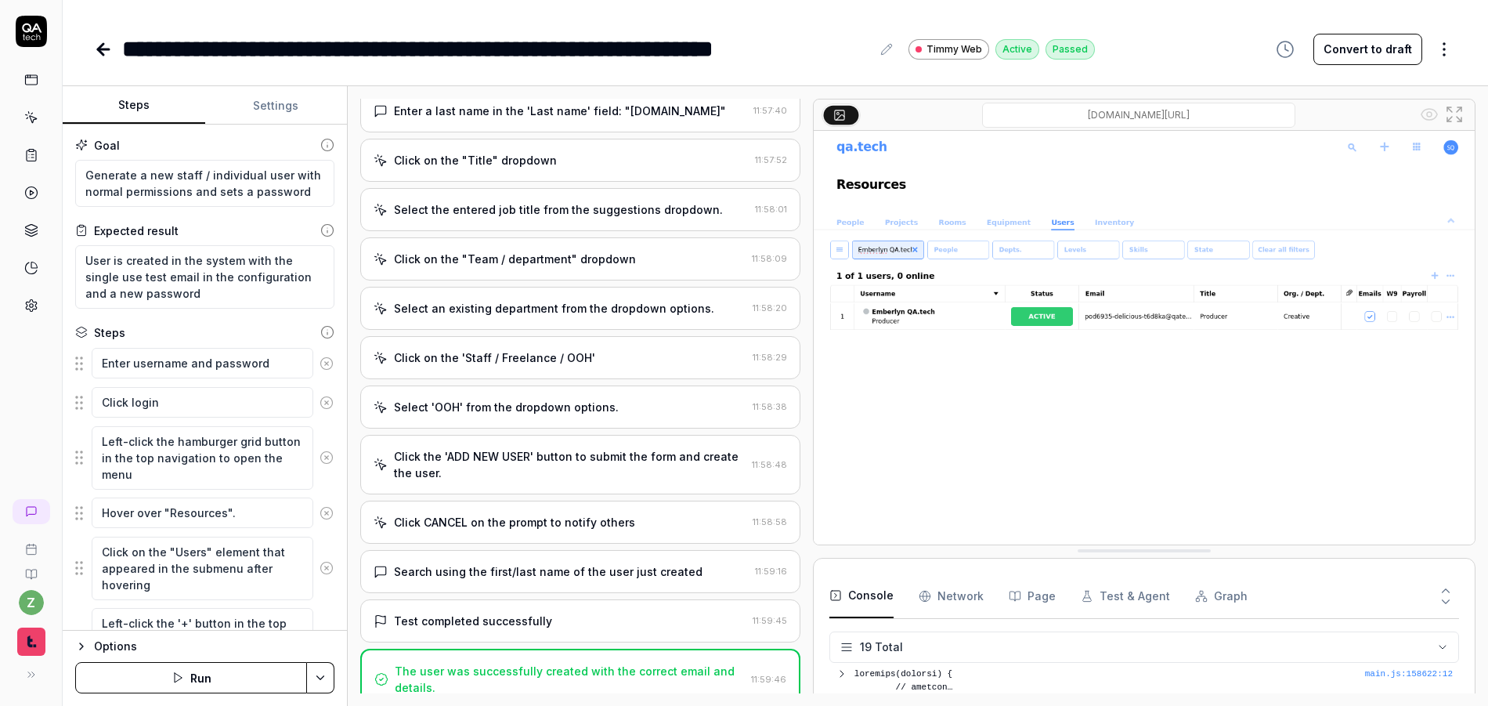
scroll to position [786, 0]
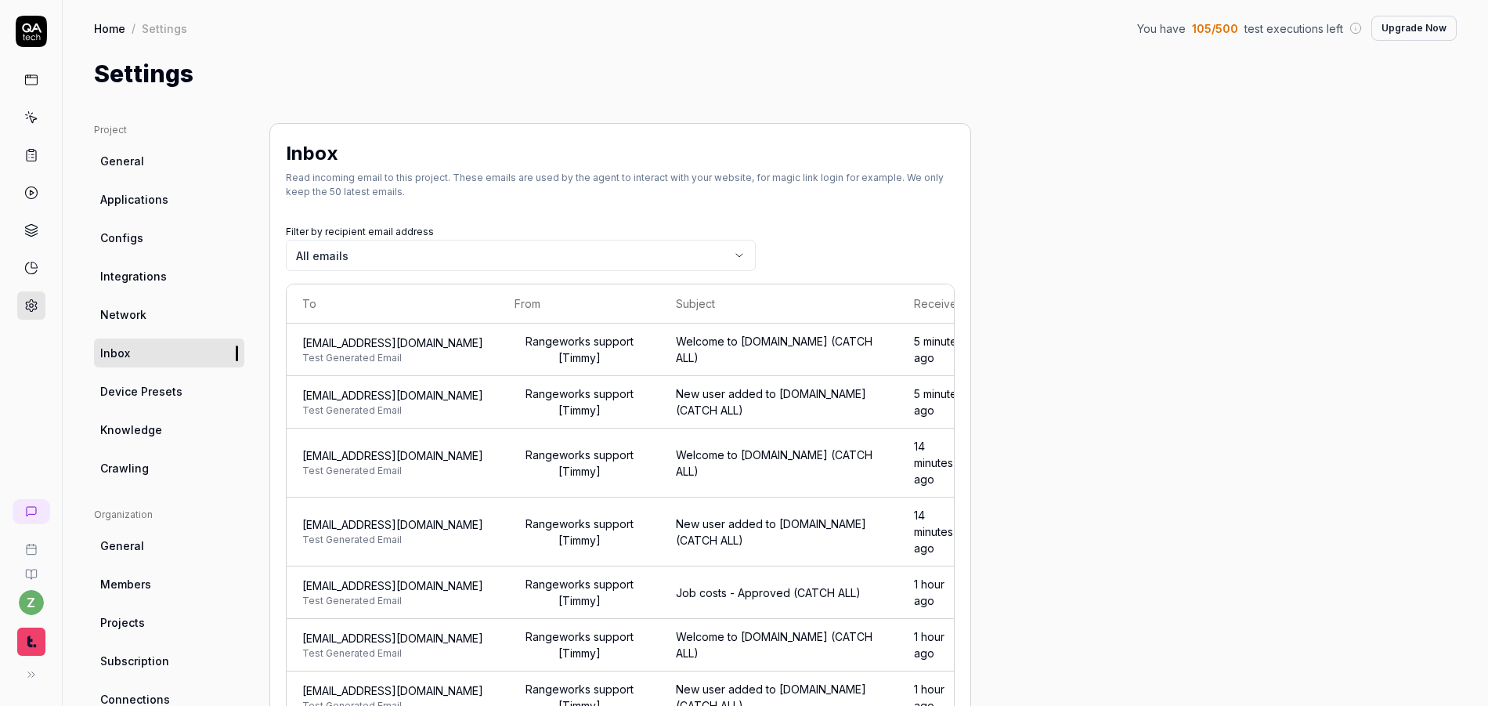
click at [431, 346] on span "[EMAIL_ADDRESS][DOMAIN_NAME]" at bounding box center [392, 342] width 181 height 16
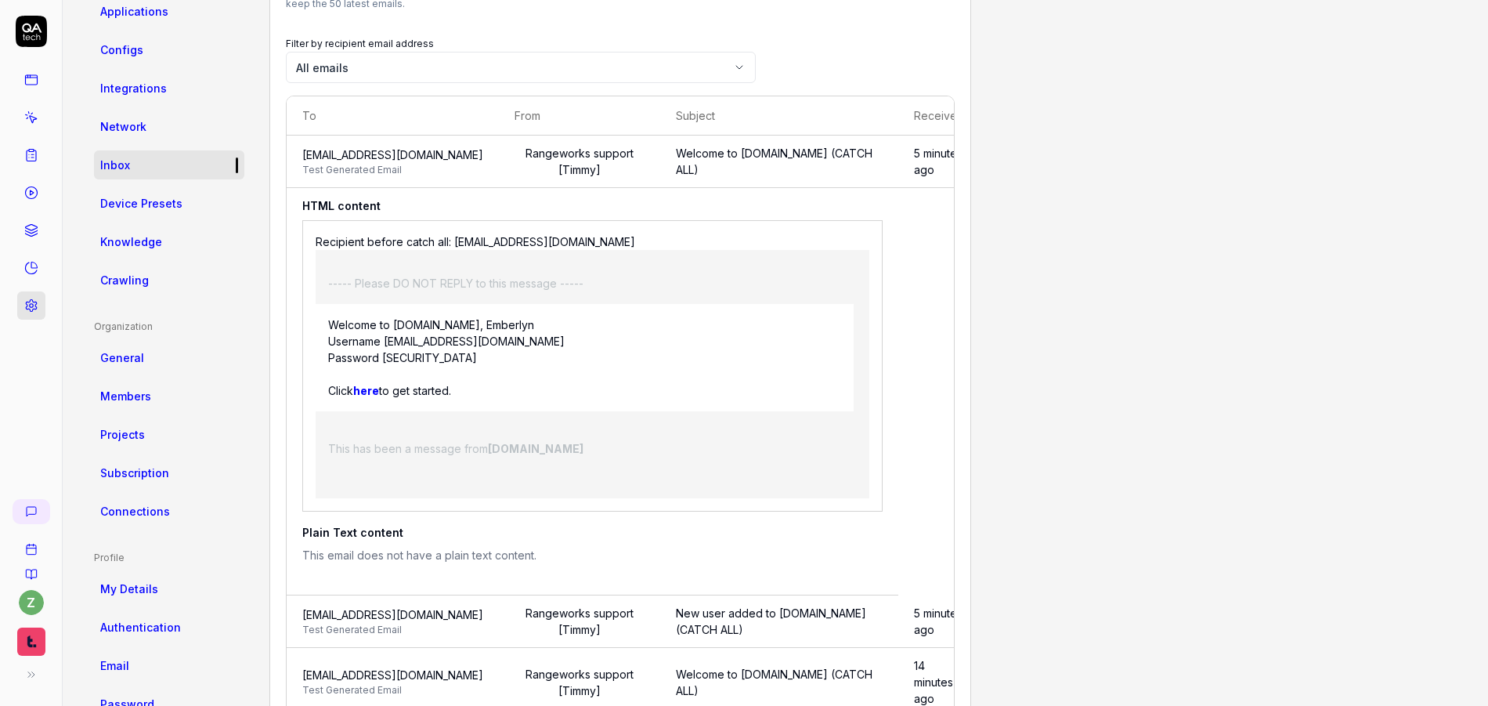
scroll to position [282, 0]
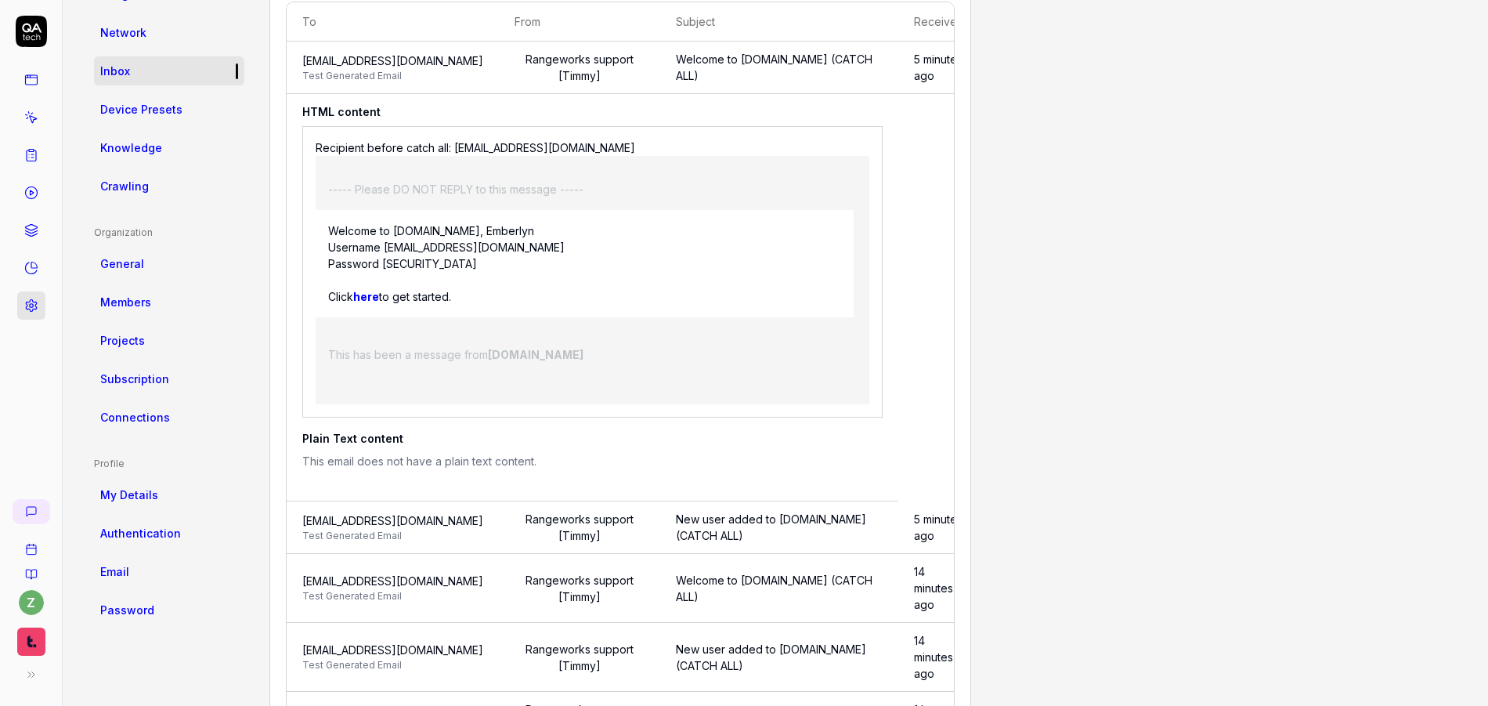
click at [470, 526] on span "[EMAIL_ADDRESS][DOMAIN_NAME]" at bounding box center [392, 520] width 181 height 16
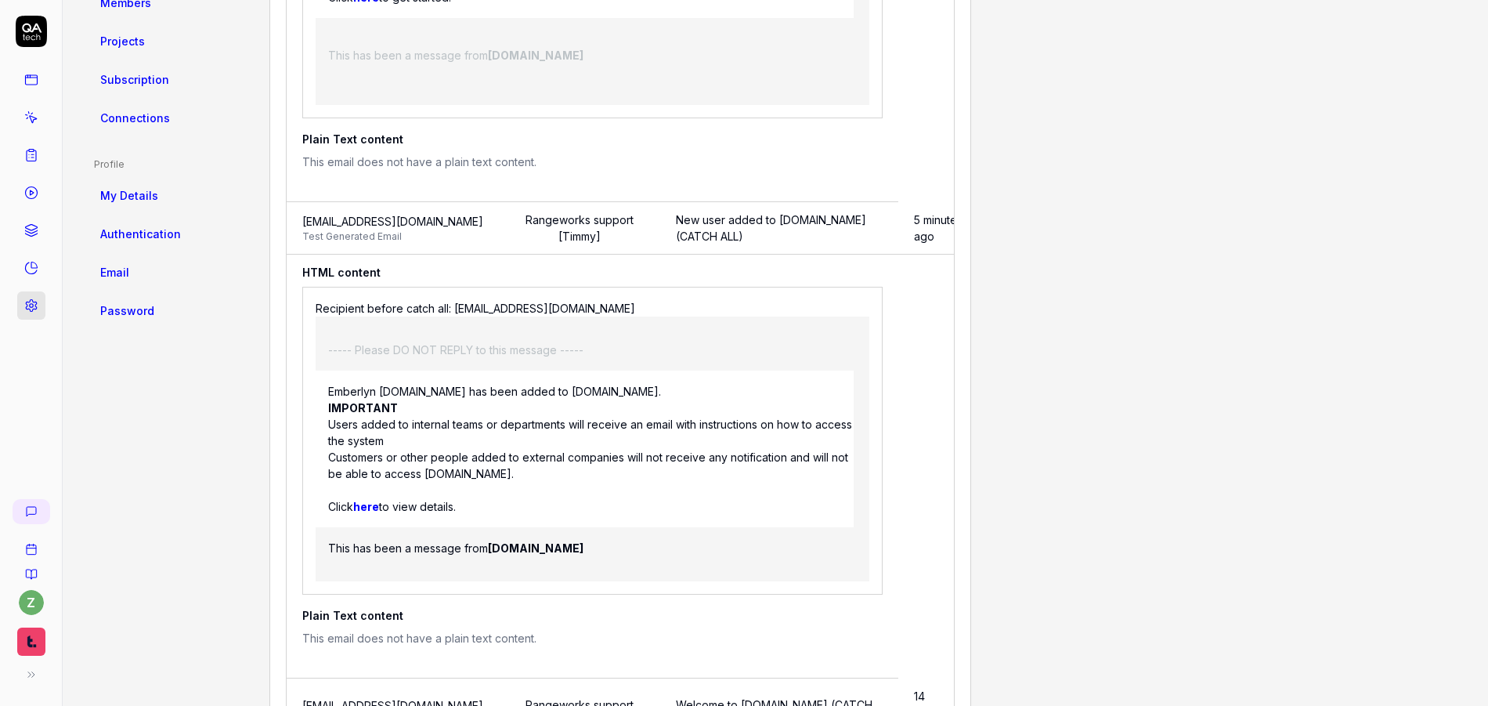
scroll to position [658, 0]
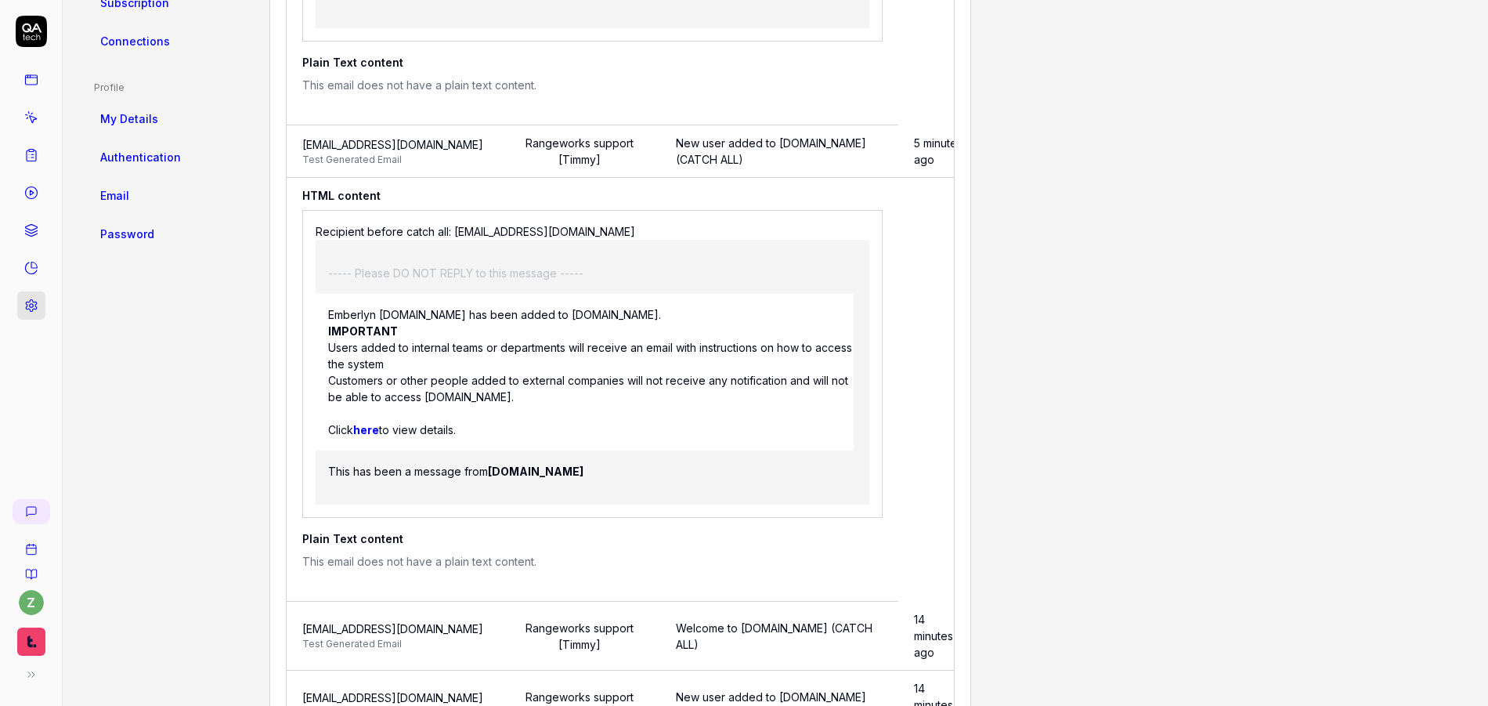
click at [483, 620] on span "[EMAIL_ADDRESS][DOMAIN_NAME]" at bounding box center [392, 628] width 181 height 16
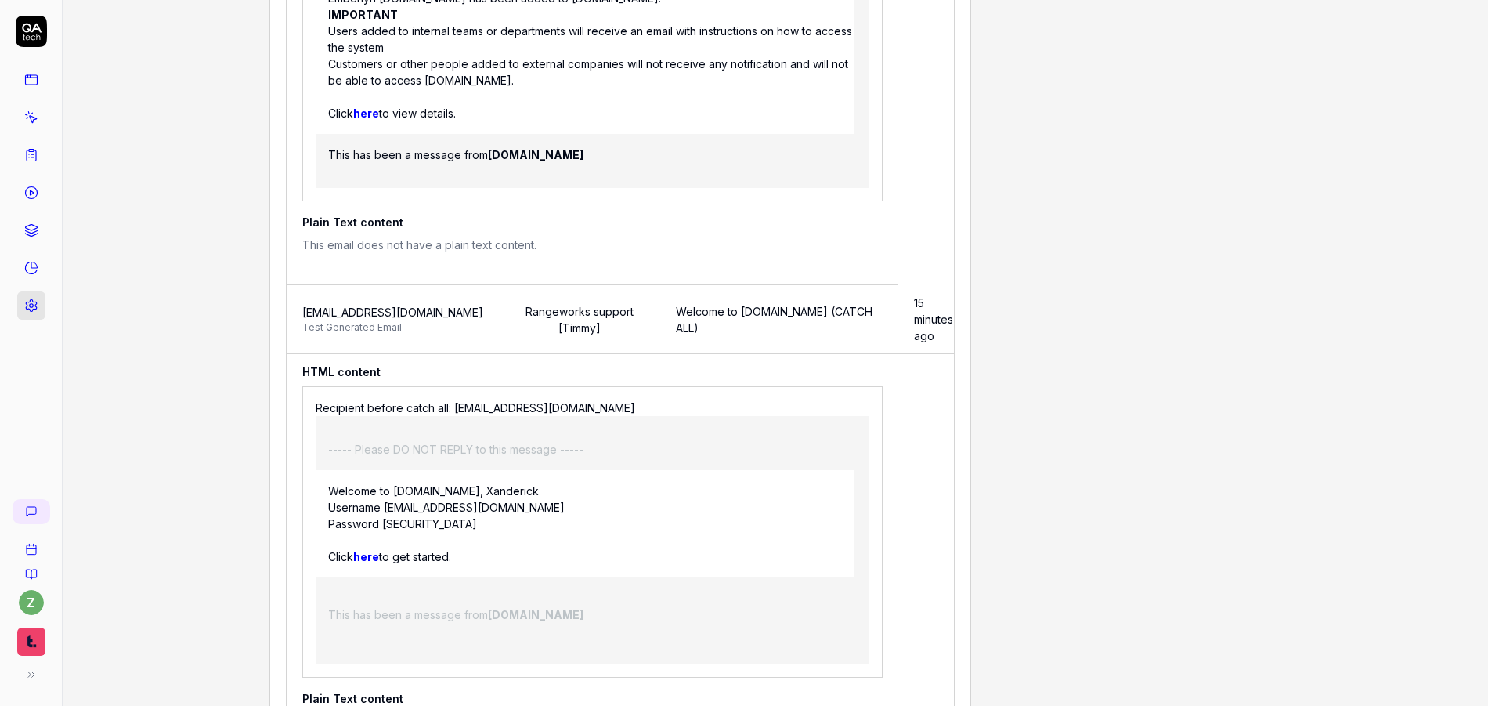
scroll to position [1128, 0]
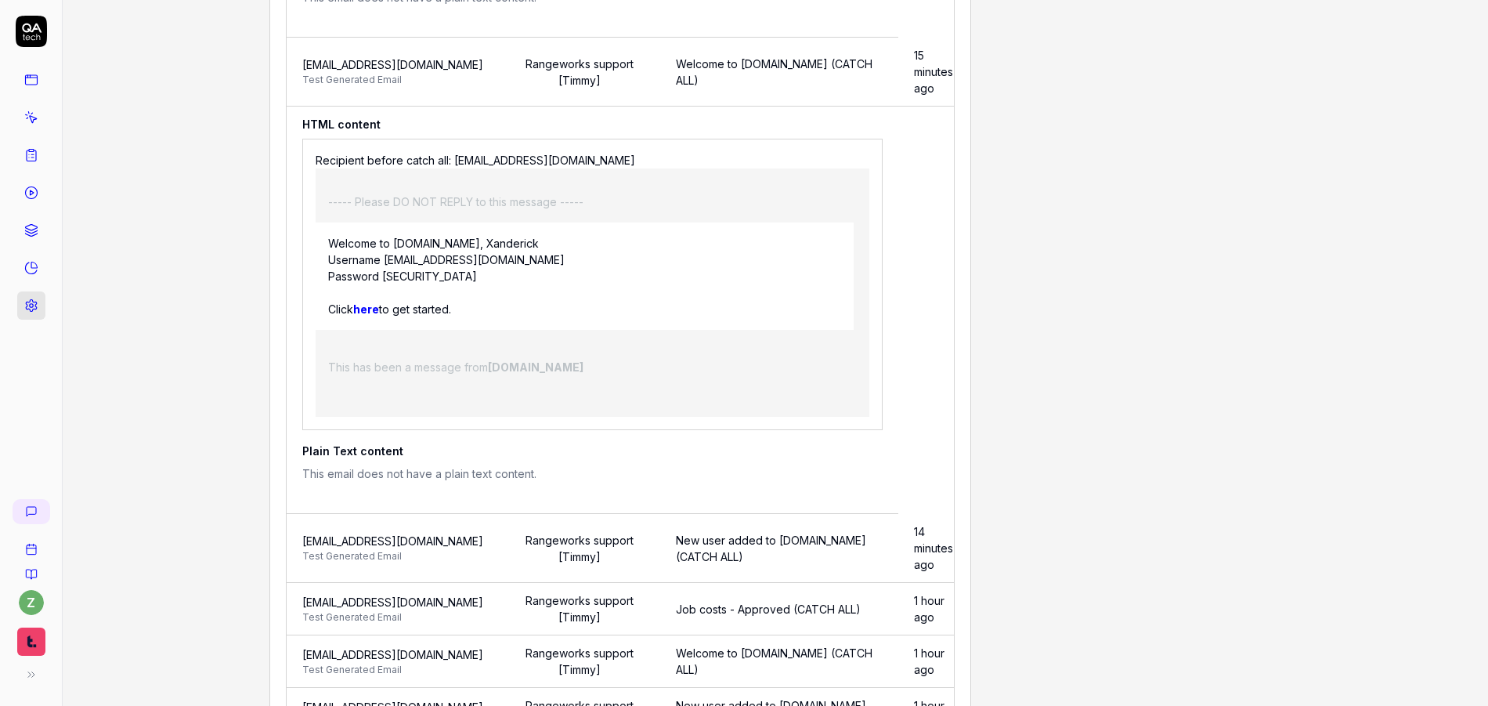
click at [435, 533] on span "[EMAIL_ADDRESS][DOMAIN_NAME]" at bounding box center [392, 541] width 181 height 16
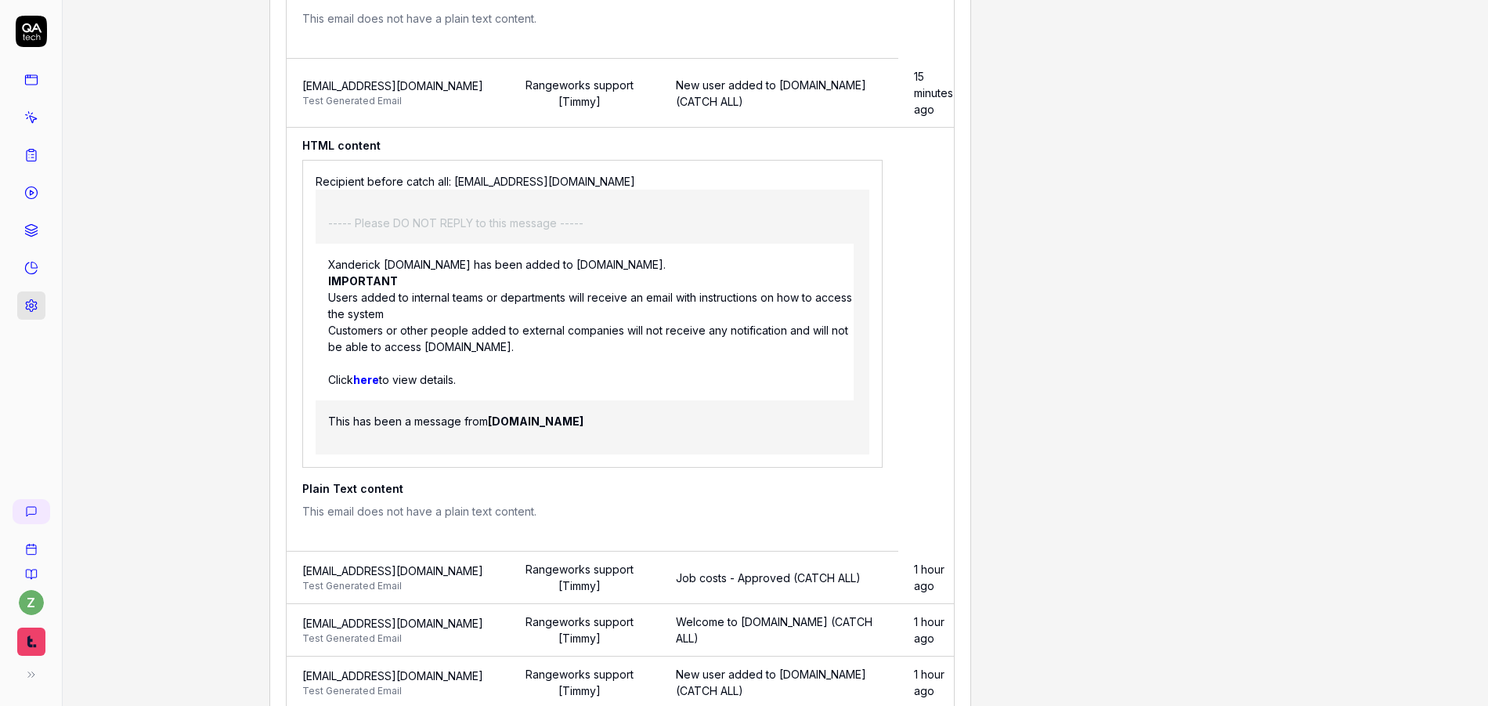
scroll to position [1692, 0]
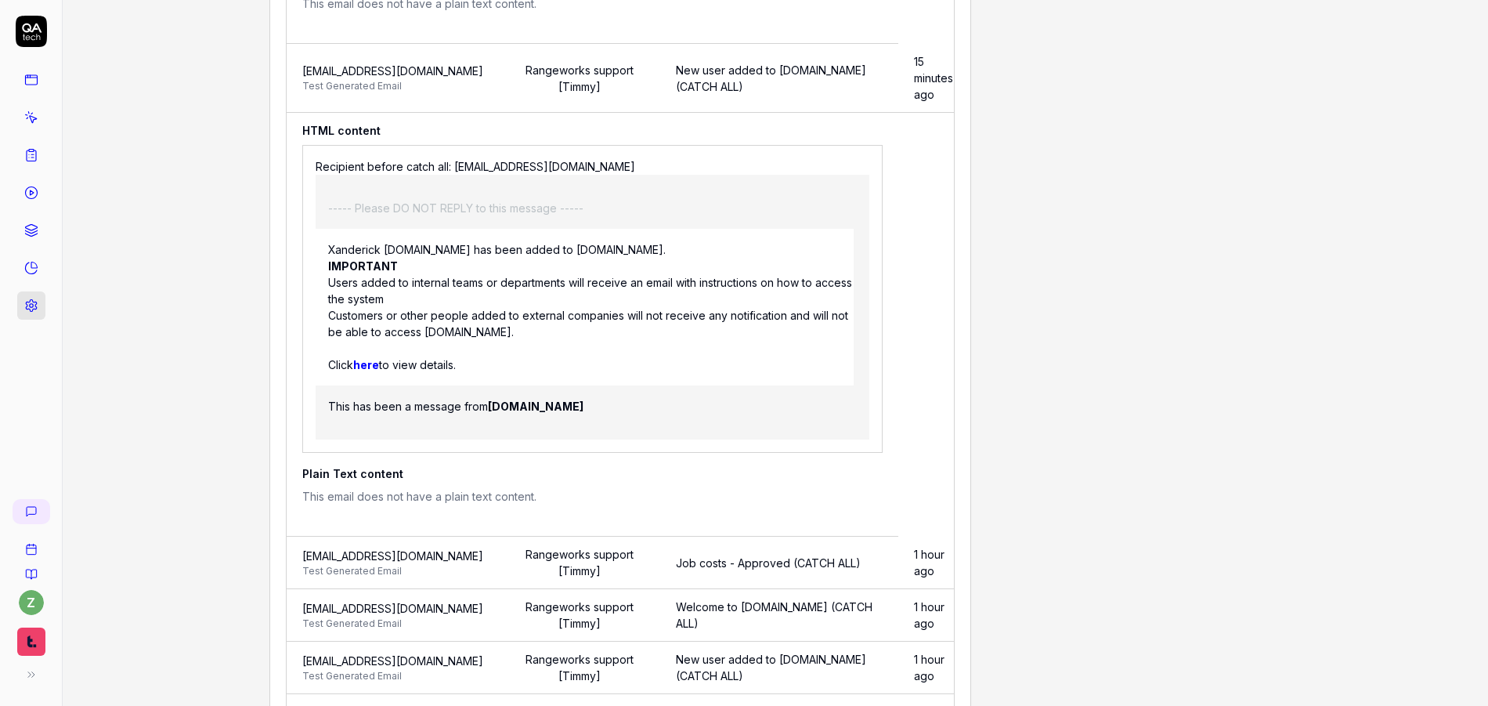
click at [492, 497] on td "HTML content Recipient before catch all: [EMAIL_ADDRESS][DOMAIN_NAME] Message T…" at bounding box center [593, 325] width 612 height 424
click at [444, 547] on span "[EMAIL_ADDRESS][DOMAIN_NAME]" at bounding box center [392, 555] width 181 height 16
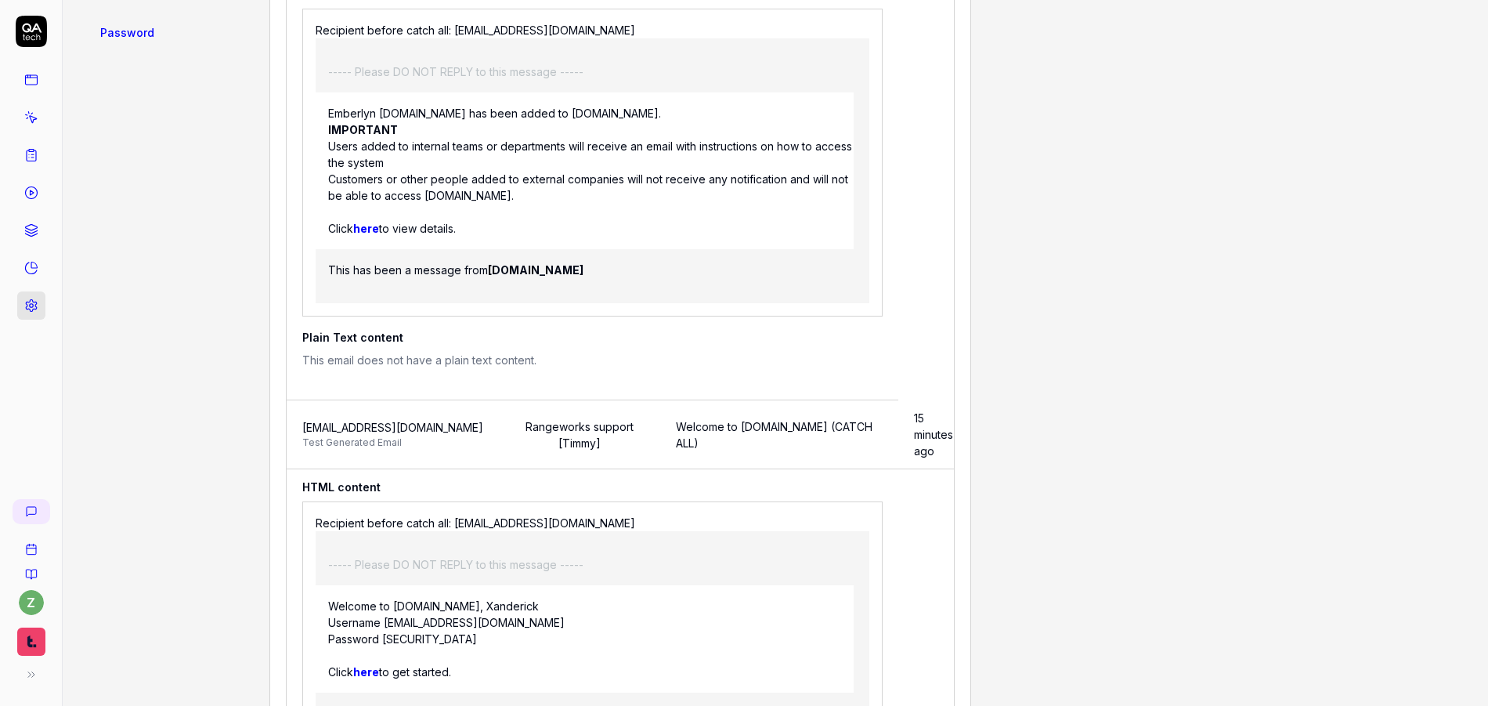
scroll to position [781, 0]
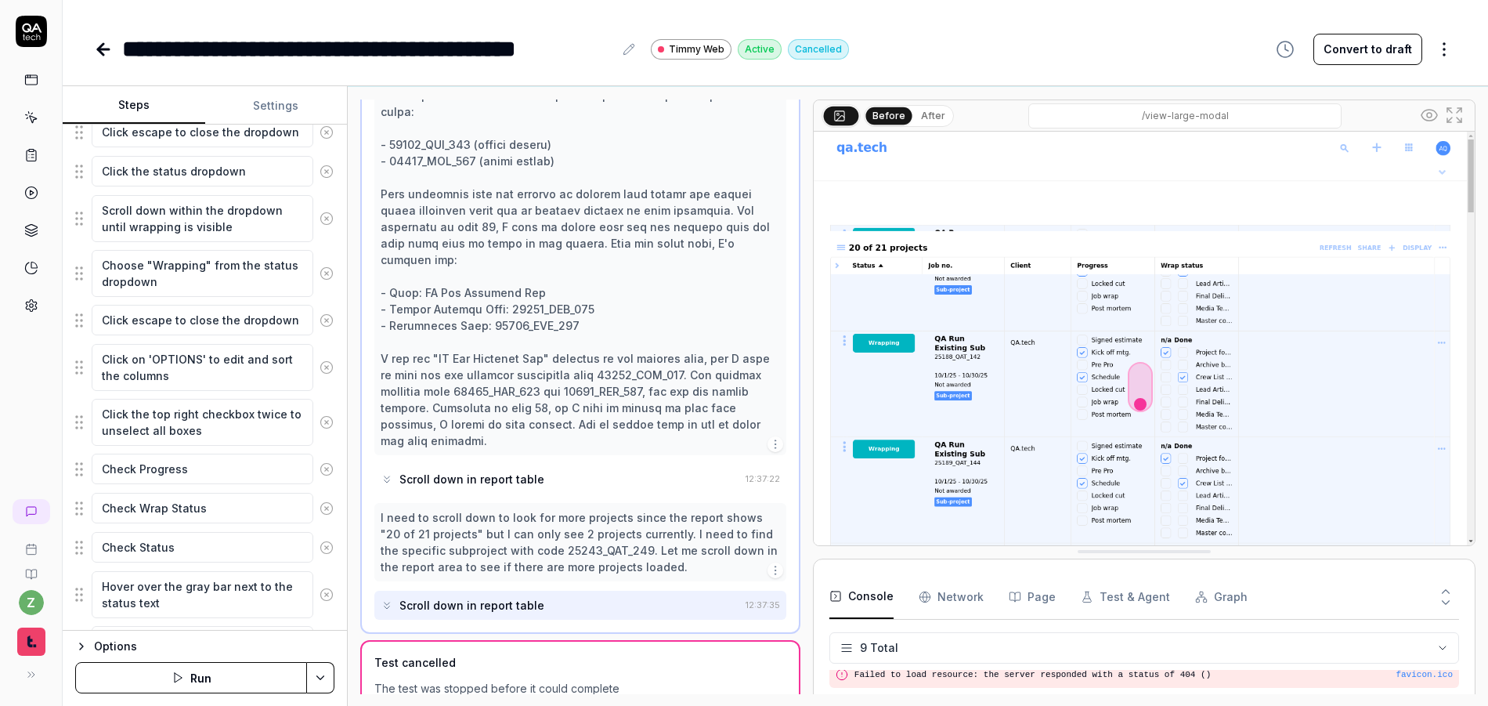
scroll to position [31, 0]
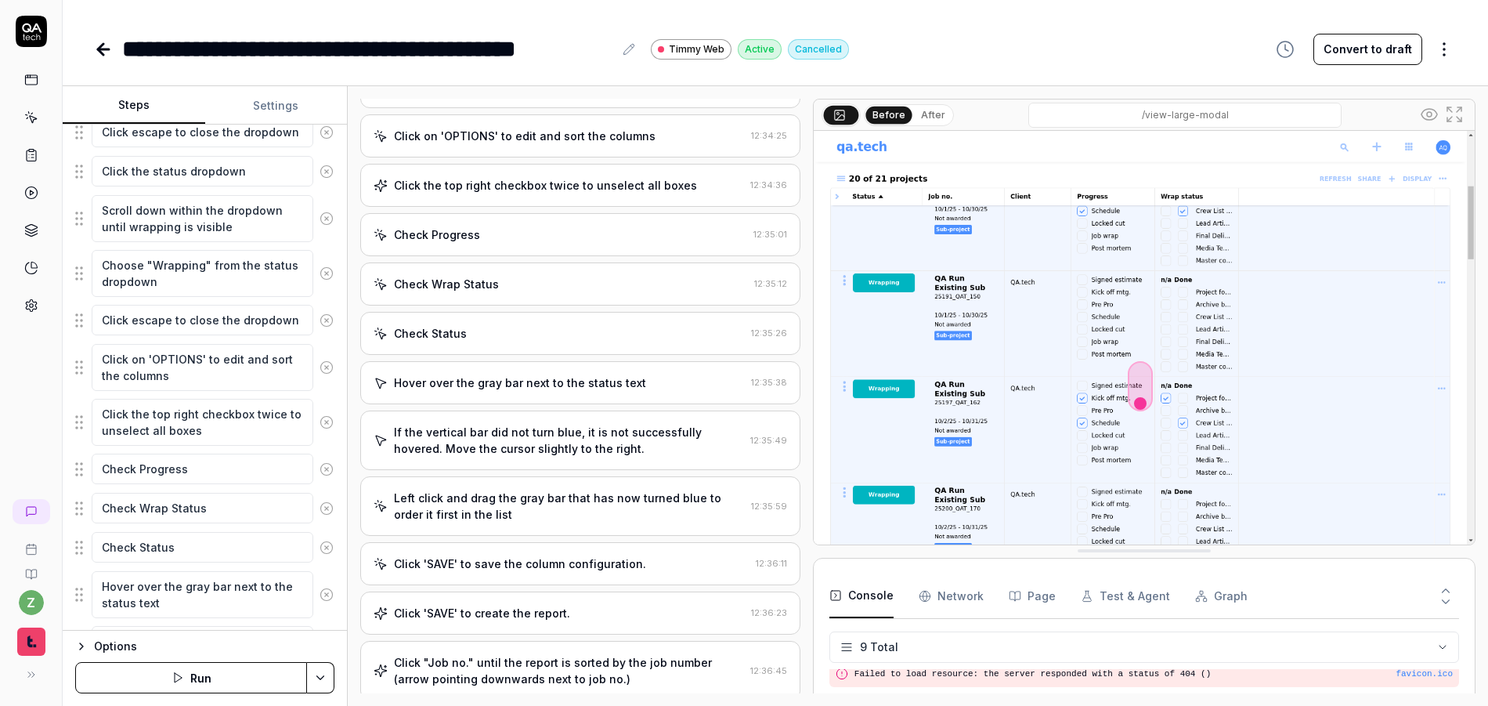
click at [482, 609] on div "Click 'SAVE' to create the report." at bounding box center [482, 613] width 176 height 16
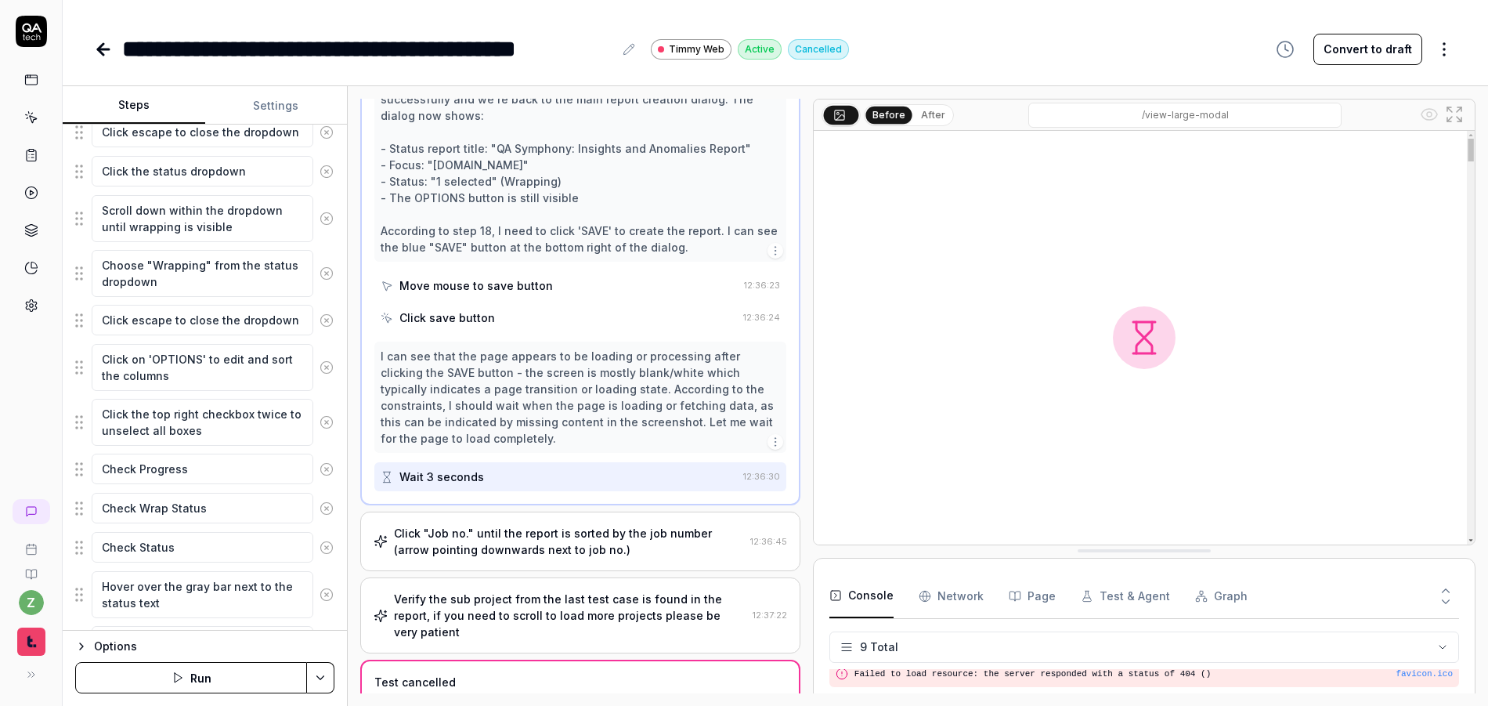
click at [489, 541] on div "Click "Job no." until the report is sorted by the job number (arrow pointing do…" at bounding box center [569, 541] width 350 height 33
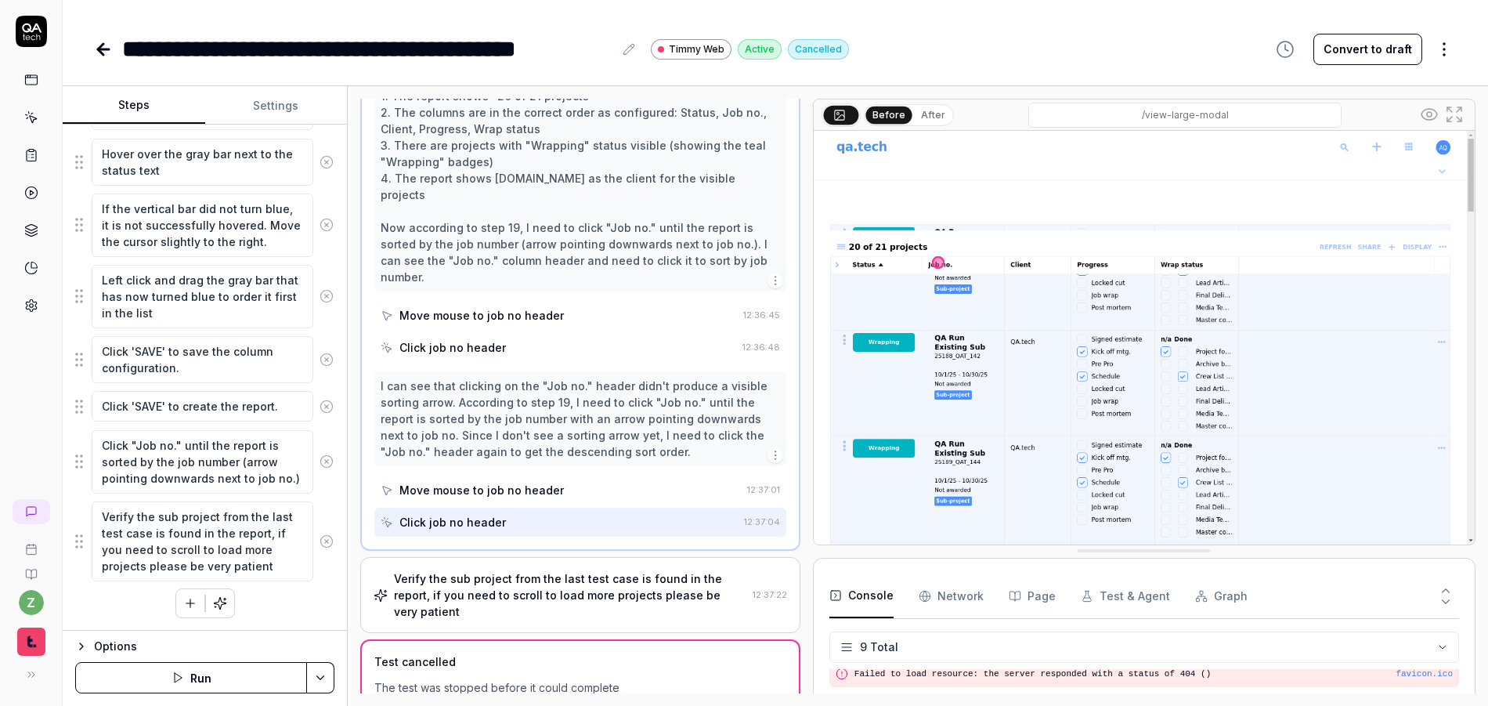
scroll to position [16, 0]
click at [184, 596] on icon "button" at bounding box center [190, 603] width 14 height 14
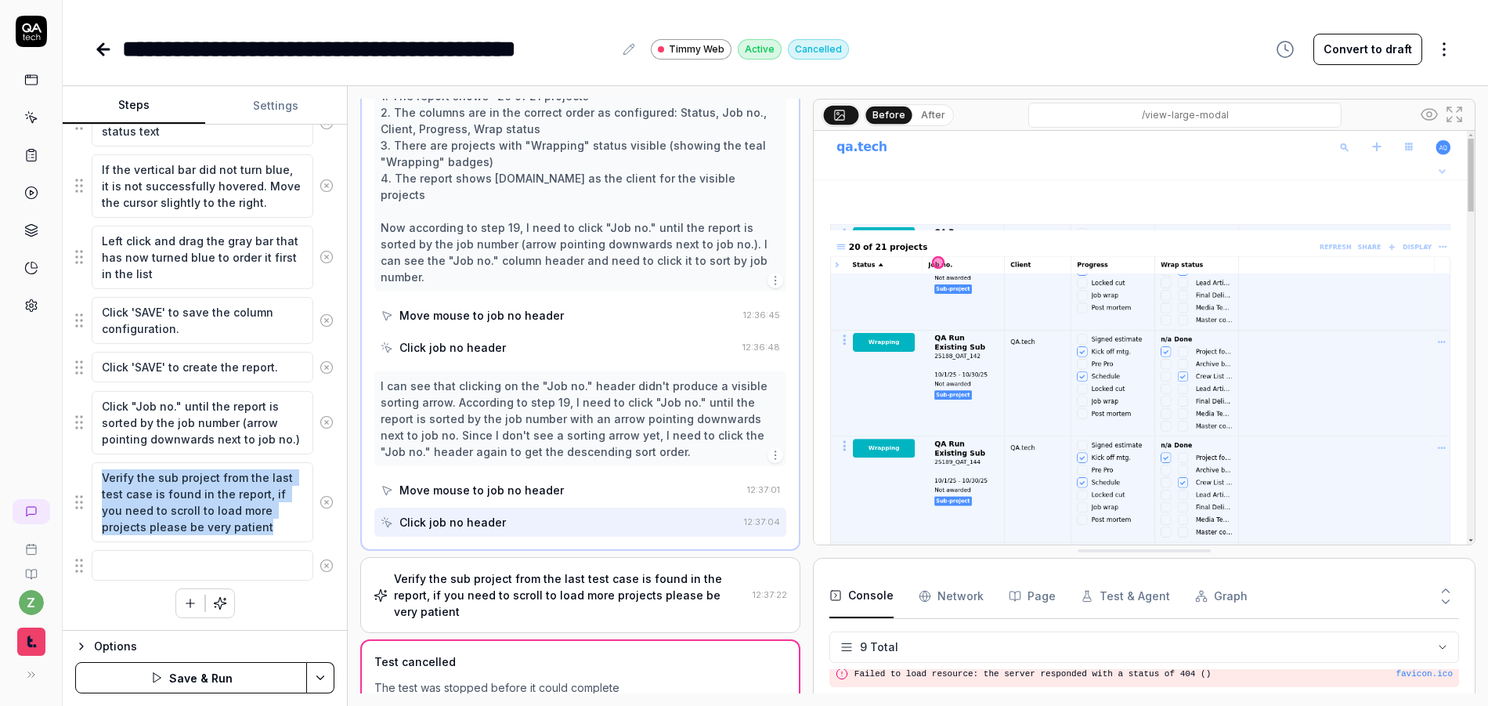
drag, startPoint x: 73, startPoint y: 570, endPoint x: 115, endPoint y: 465, distance: 113.1
click at [115, 465] on div "Goal Generate a custom status report, editing and sorting the columns Expected …" at bounding box center [205, 378] width 284 height 506
click at [102, 597] on div "Click on the '+' button to create a new report. Enter a unique title for the cu…" at bounding box center [204, 49] width 259 height 1138
click at [1139, 601] on button "Test & Agent" at bounding box center [1125, 596] width 89 height 44
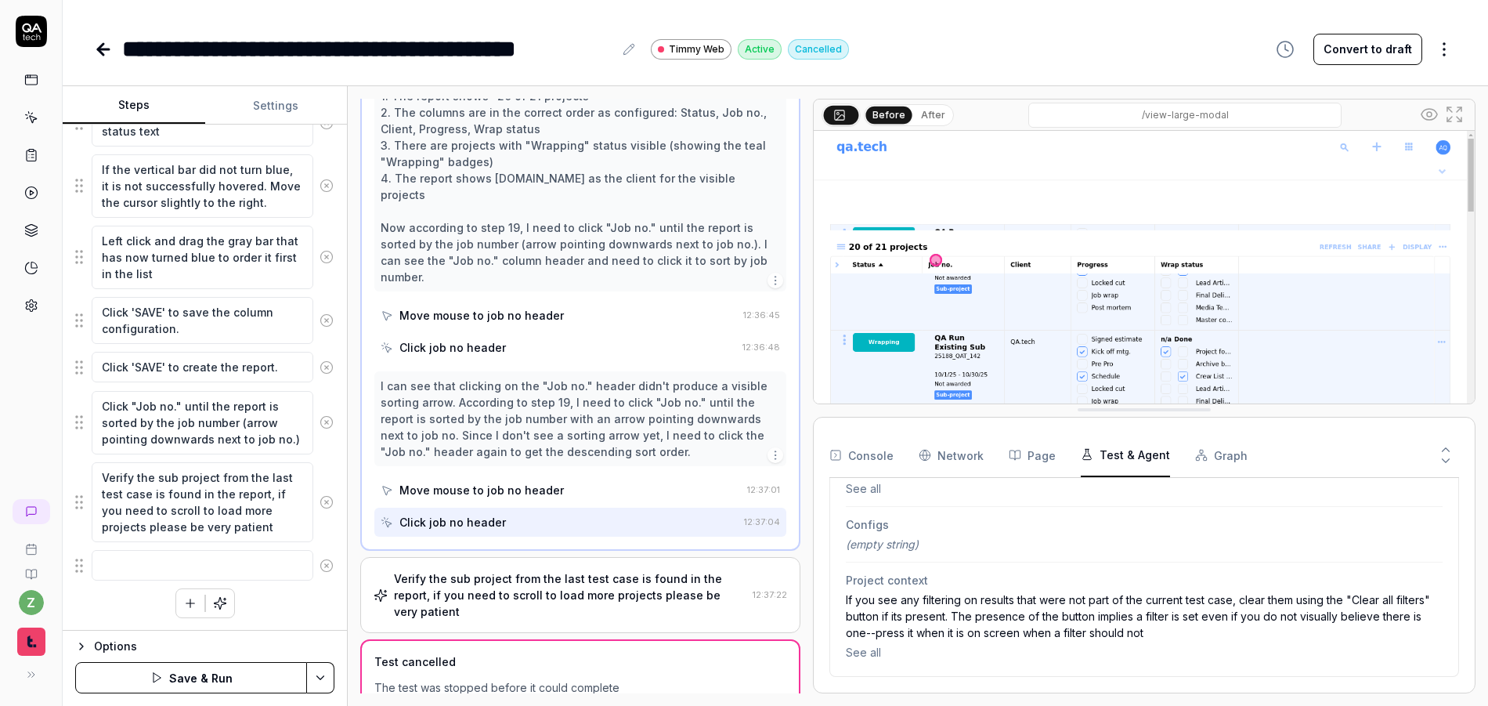
scroll to position [735, 0]
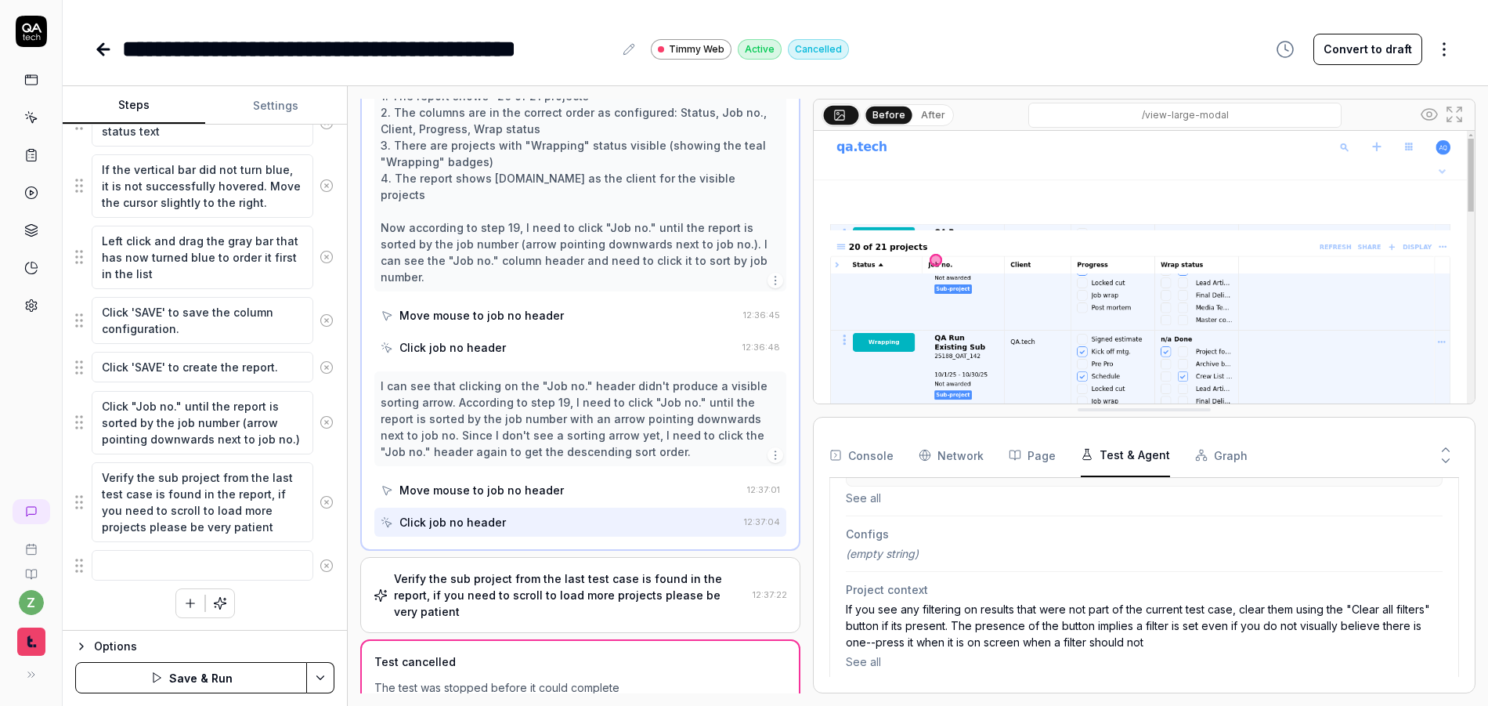
drag, startPoint x: 987, startPoint y: 548, endPoint x: 1032, endPoint y: 449, distance: 109.3
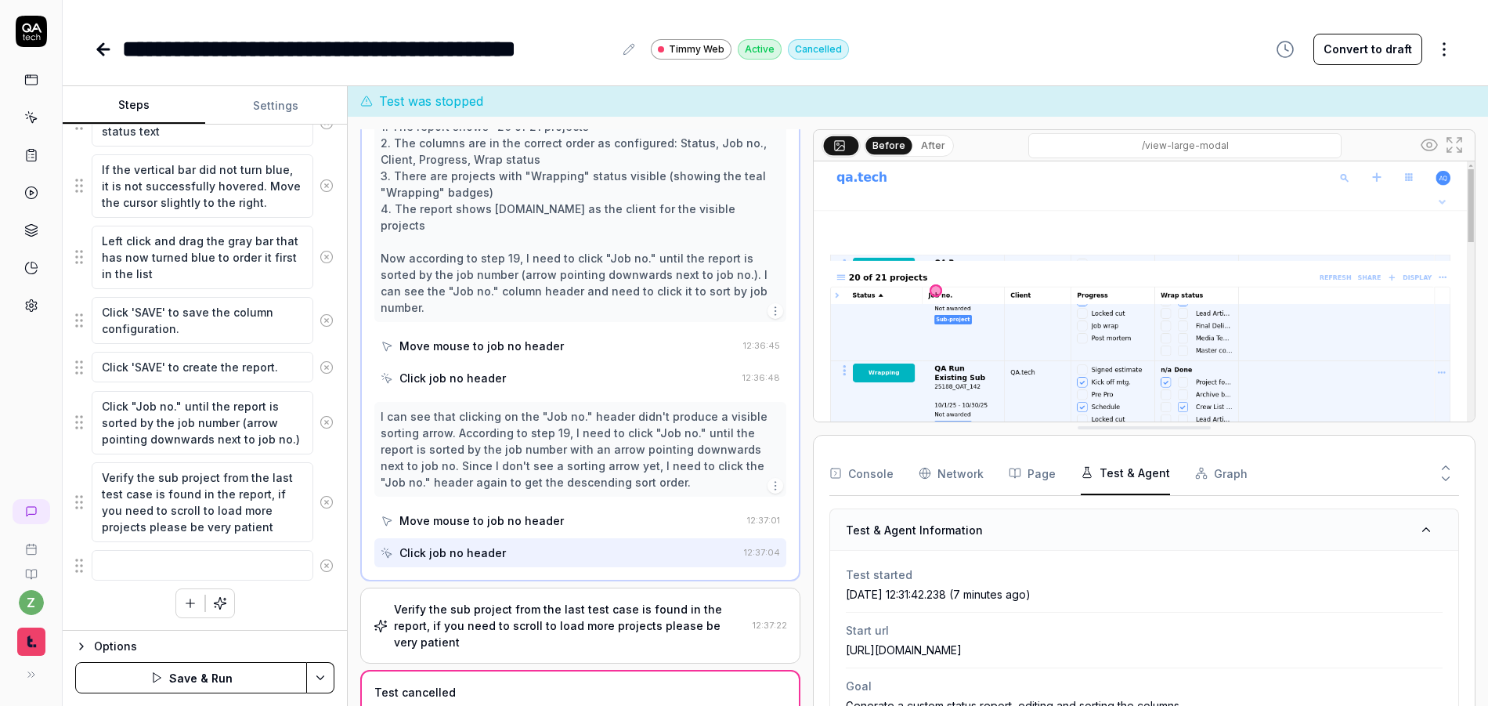
scroll to position [0, 0]
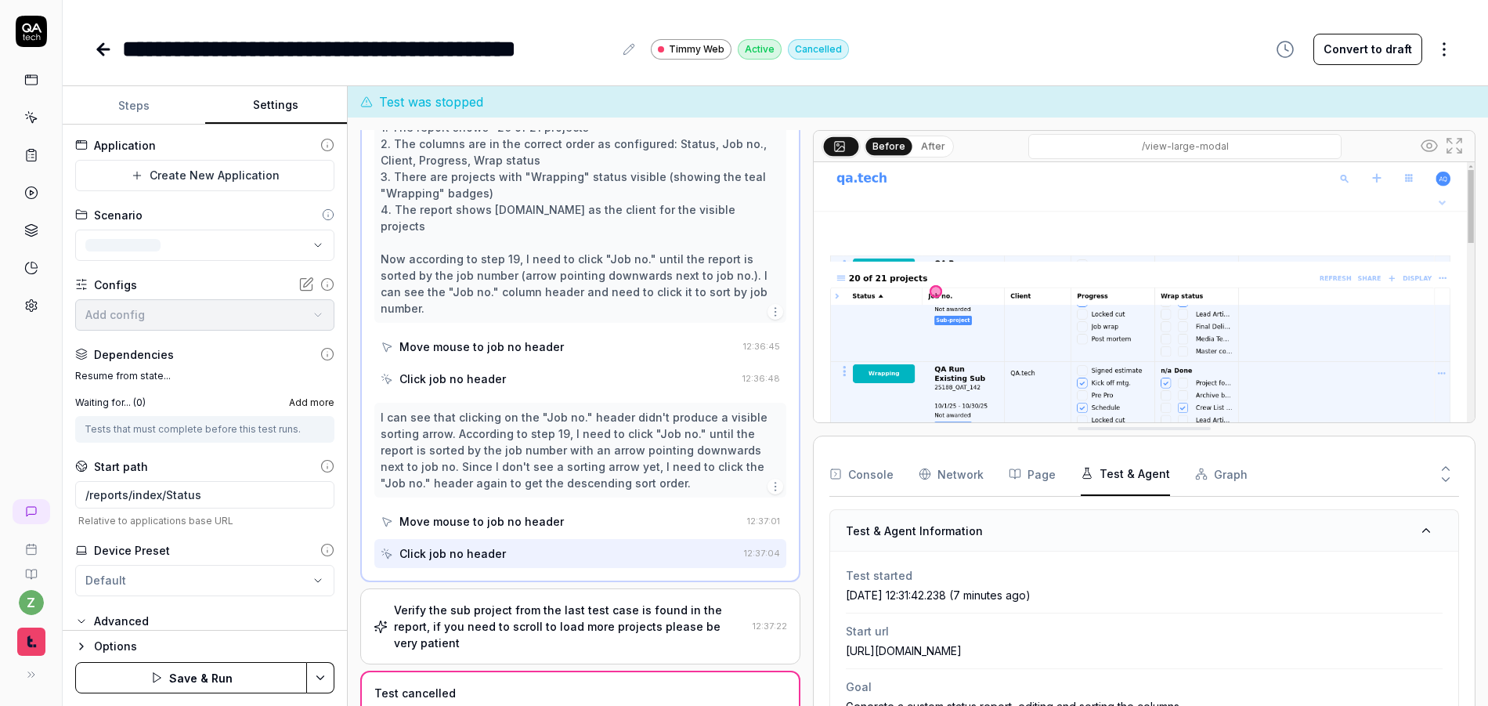
click at [276, 99] on button "Settings" at bounding box center [276, 106] width 143 height 38
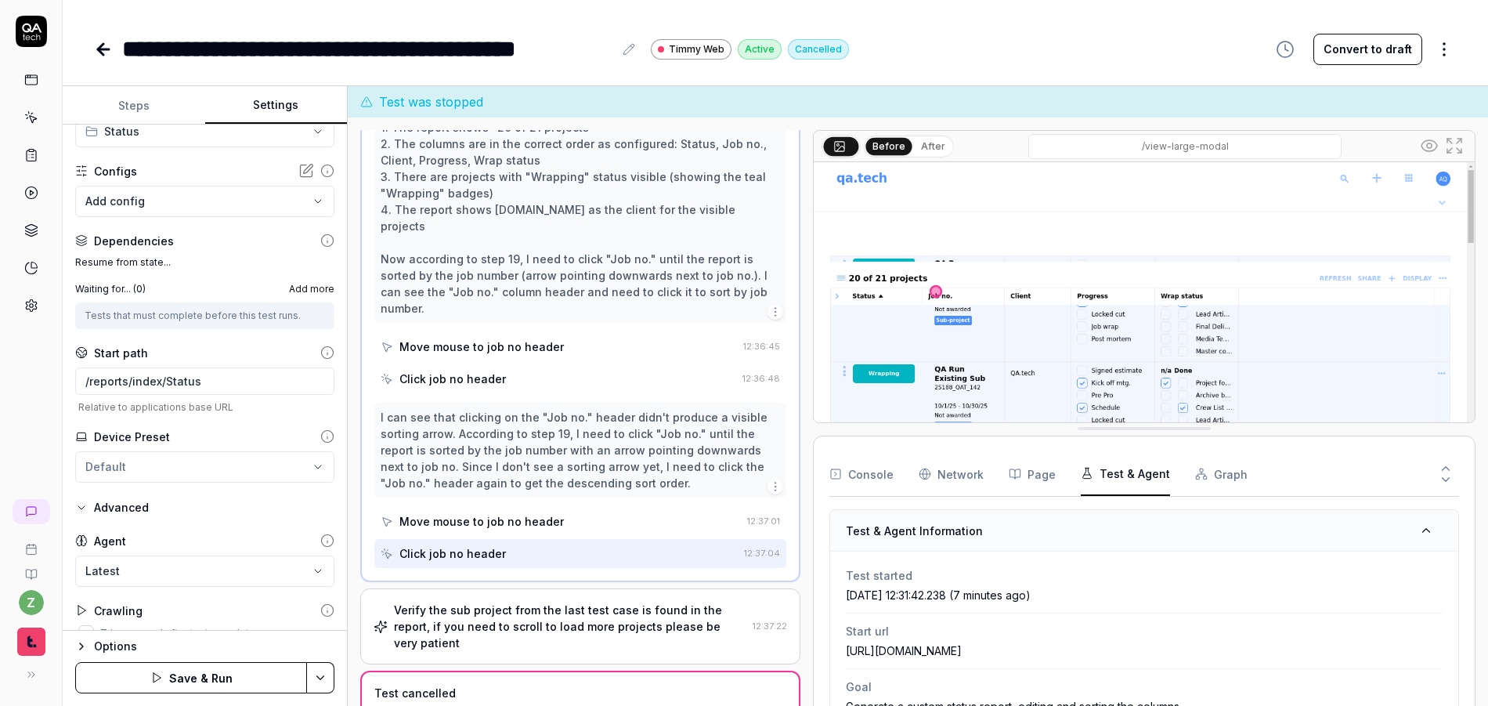
scroll to position [136, 0]
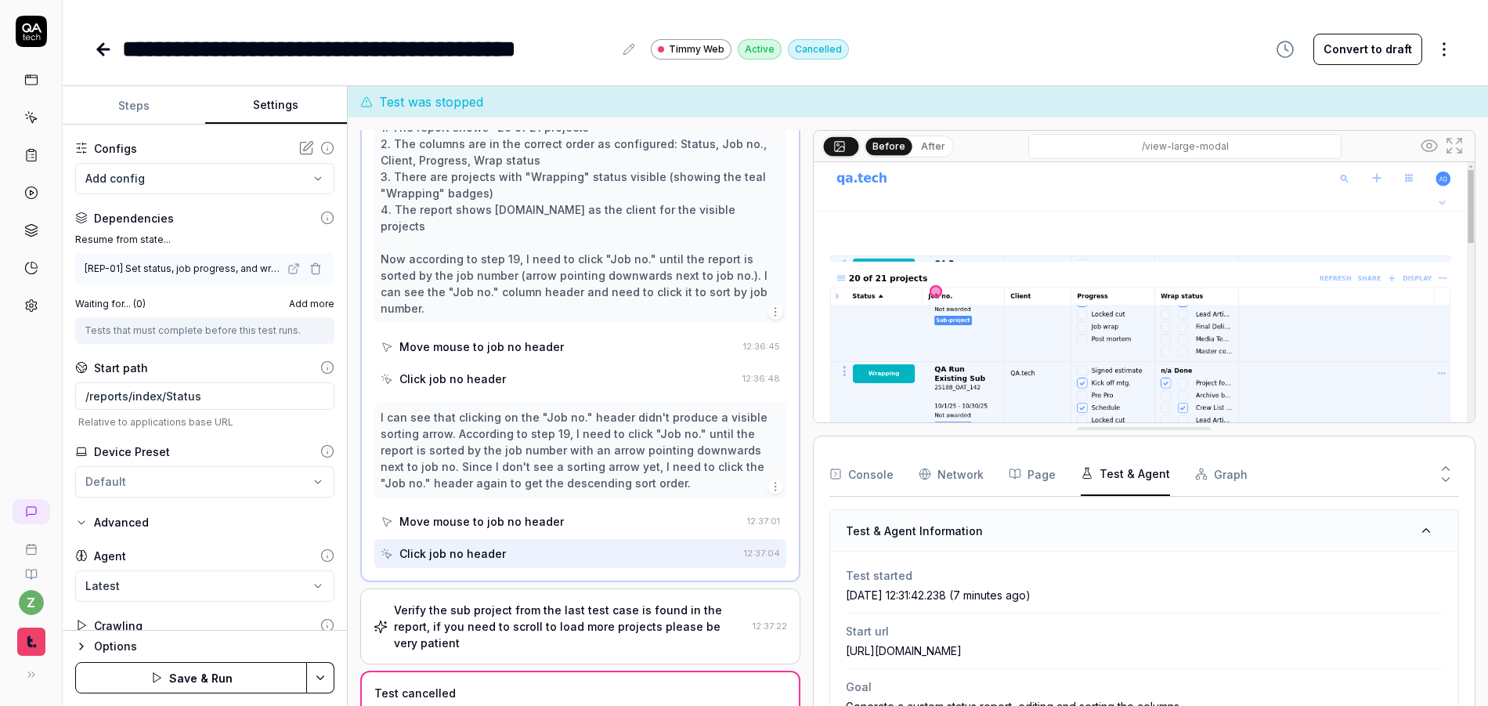
click at [284, 439] on div "**********" at bounding box center [205, 378] width 284 height 506
click at [287, 471] on html "**********" at bounding box center [744, 353] width 1488 height 706
click at [293, 471] on html "**********" at bounding box center [744, 353] width 1488 height 706
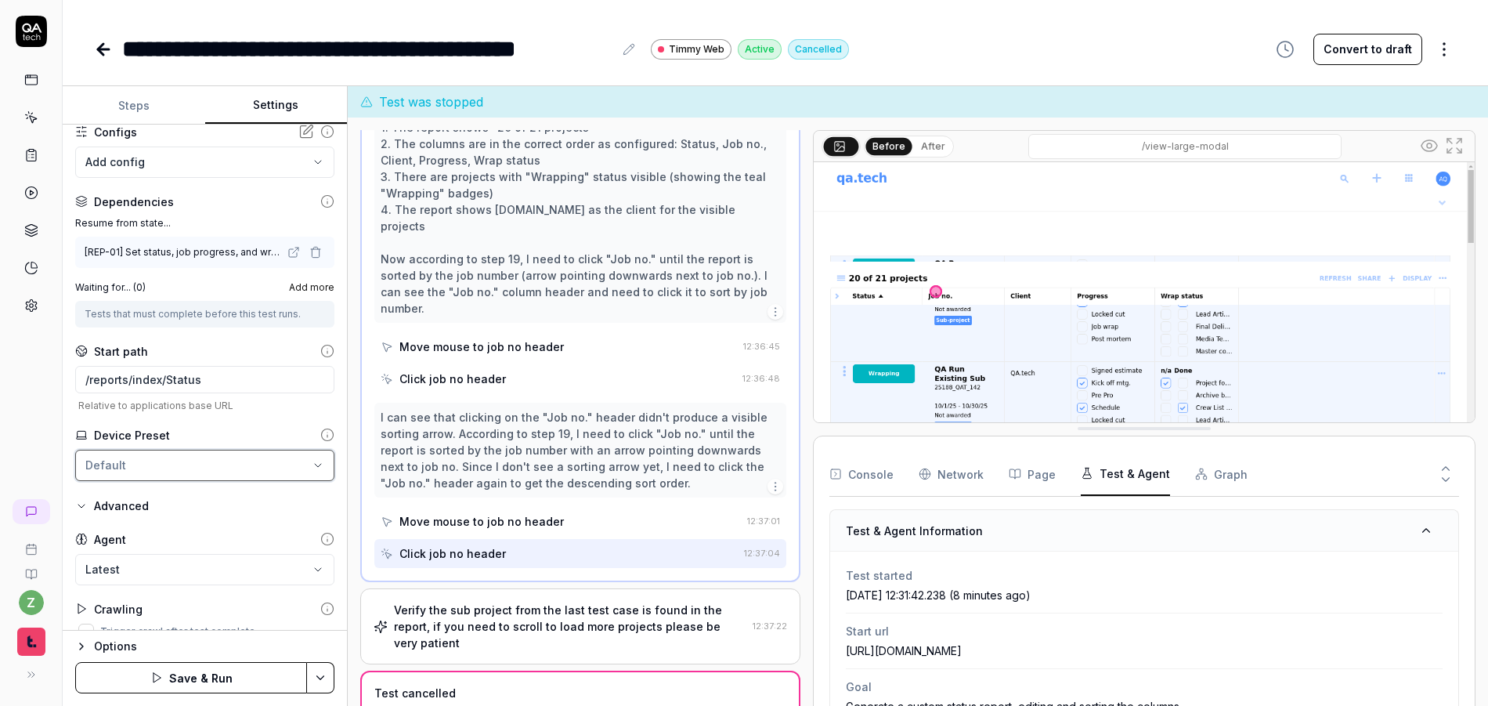
scroll to position [174, 0]
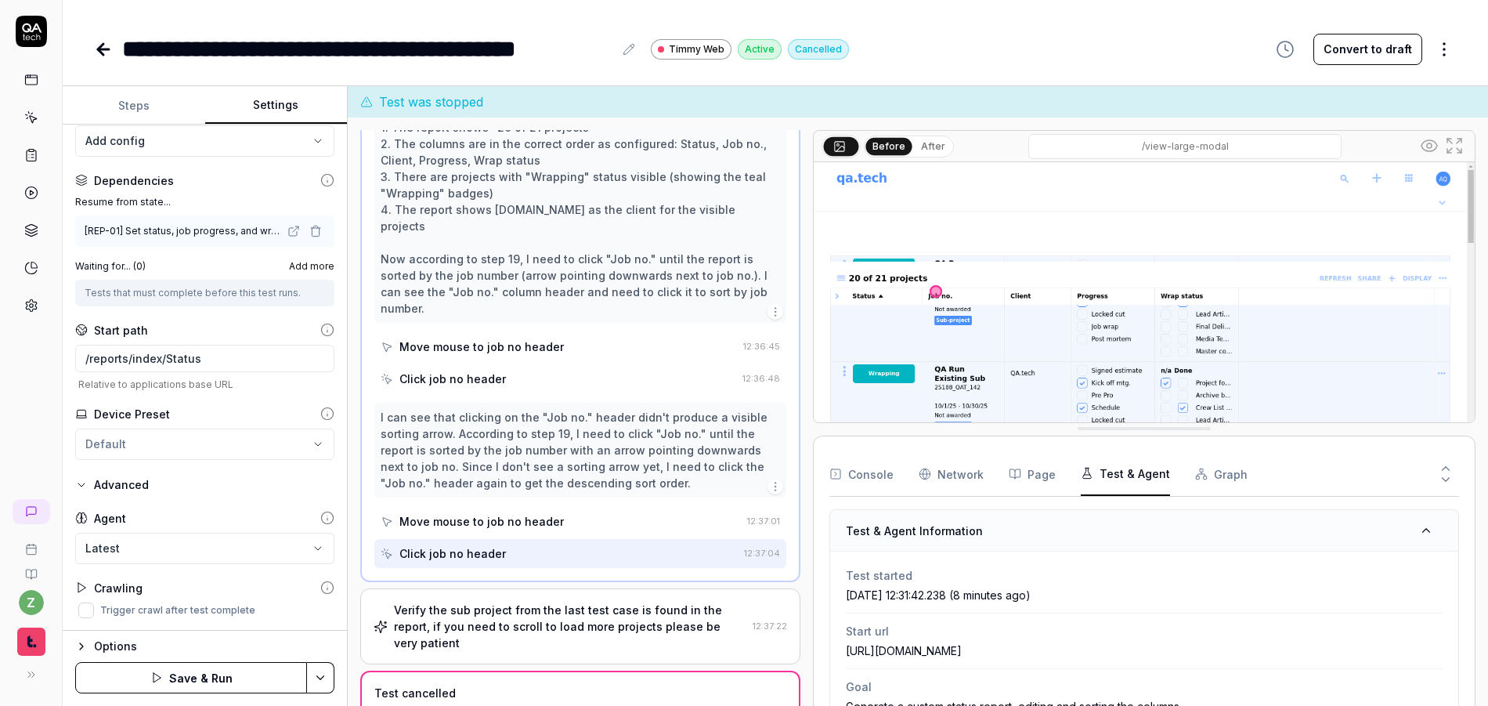
click at [312, 435] on html "**********" at bounding box center [744, 353] width 1488 height 706
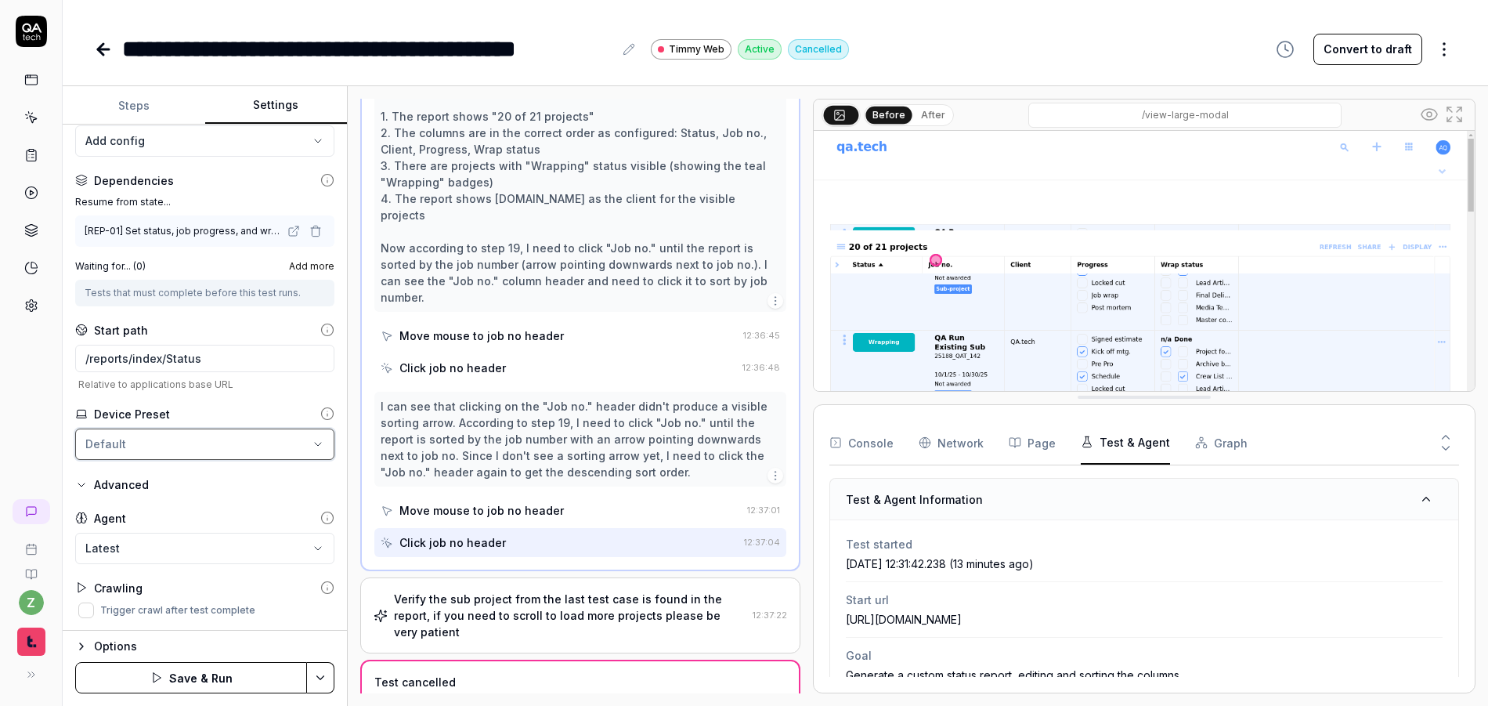
scroll to position [1084, 0]
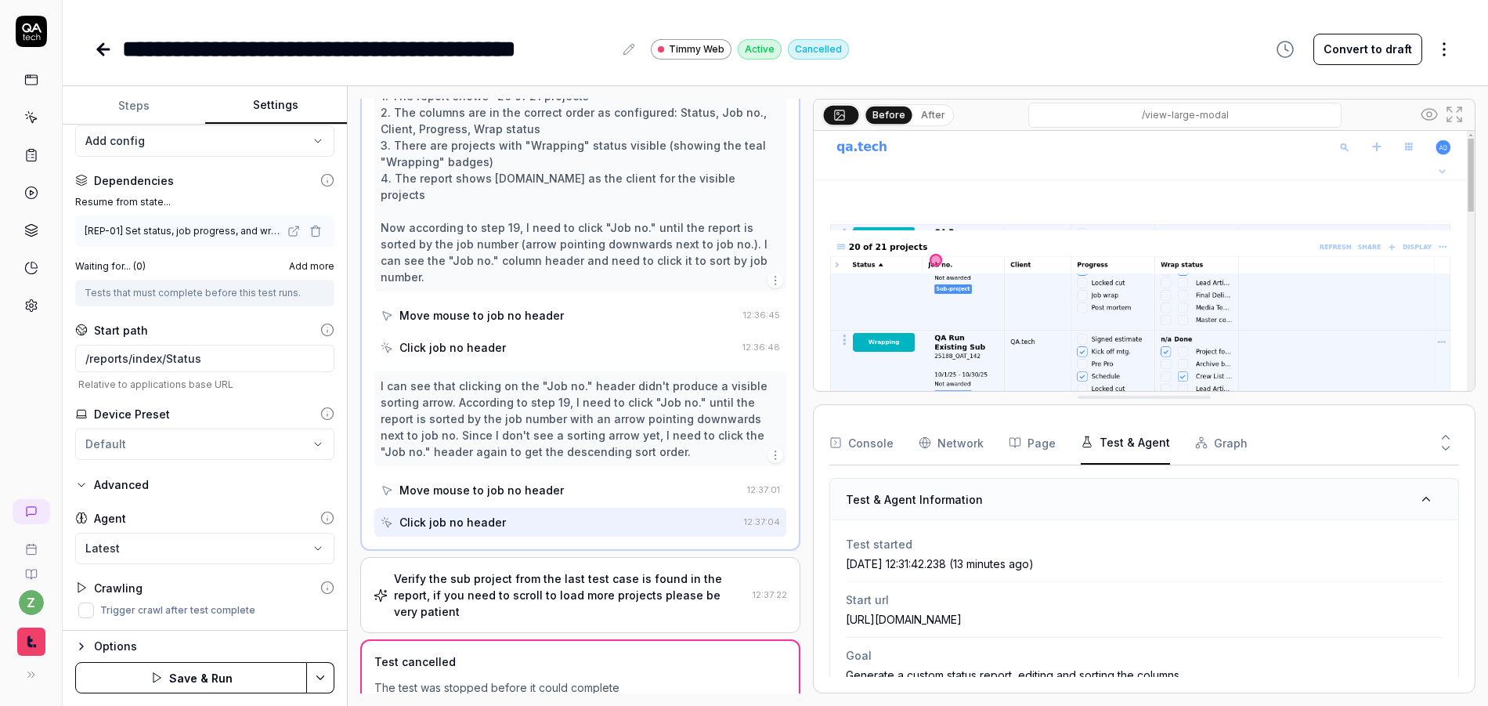
click at [139, 96] on button "Steps" at bounding box center [134, 106] width 143 height 38
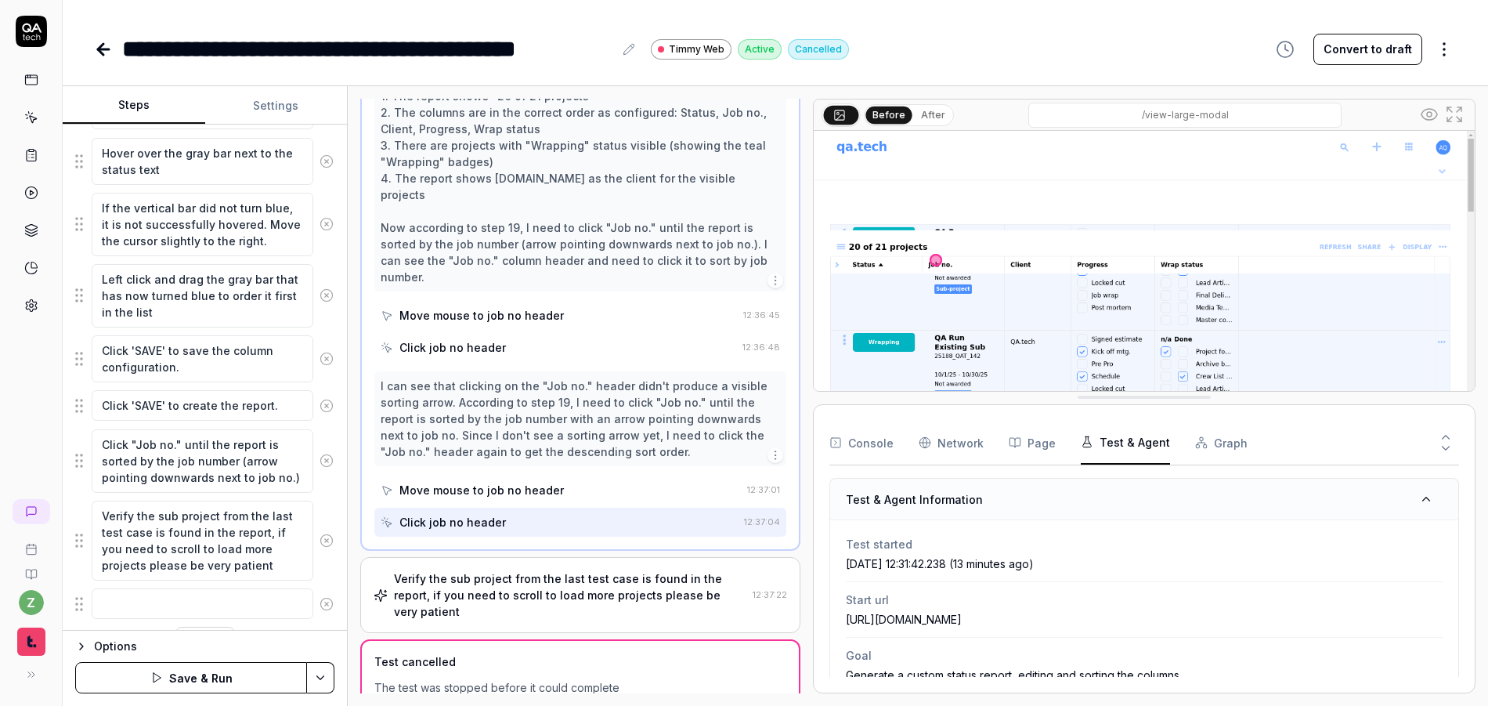
scroll to position [867, 0]
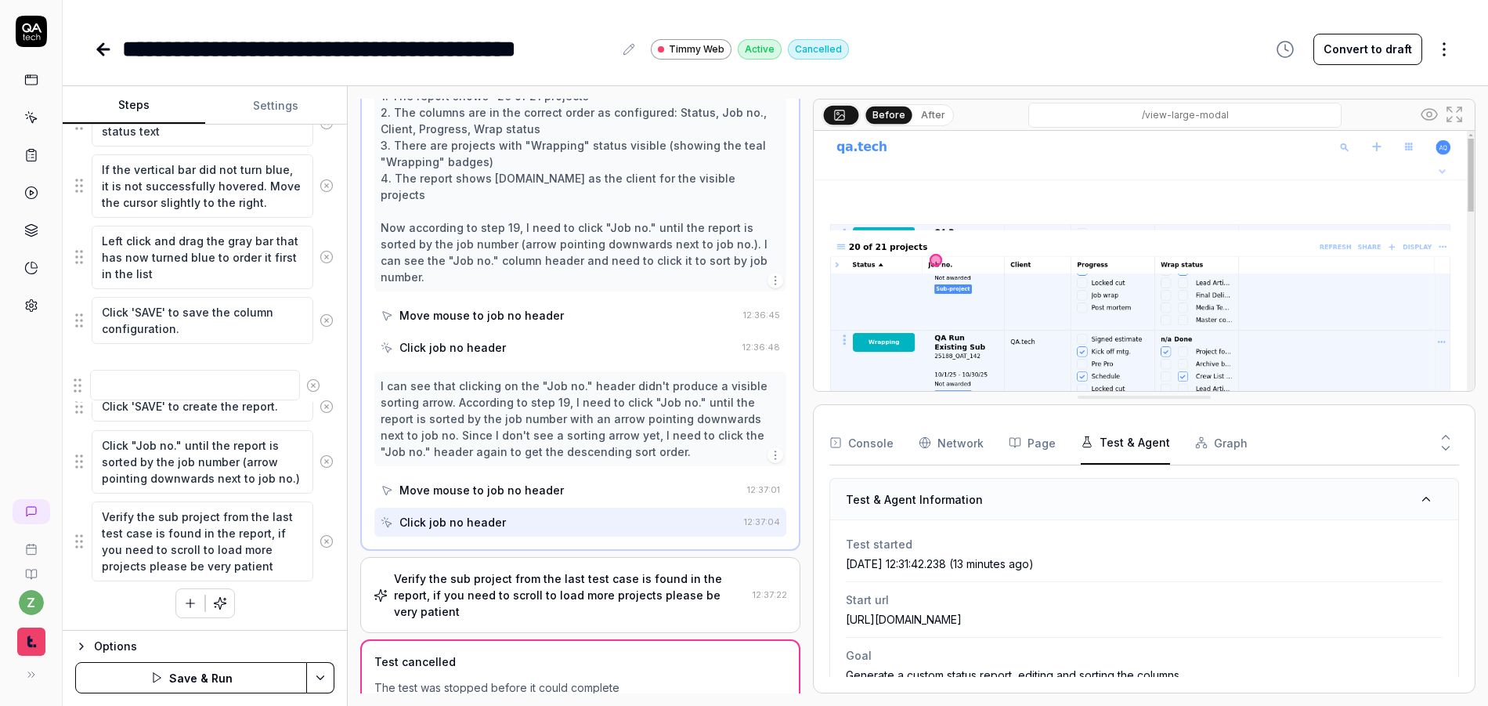
drag, startPoint x: 83, startPoint y: 562, endPoint x: 96, endPoint y: 423, distance: 140.0
click at [90, 418] on fieldset "Click on the '+' button to create a new report. Enter a unique title for the cu…" at bounding box center [204, 31] width 259 height 1102
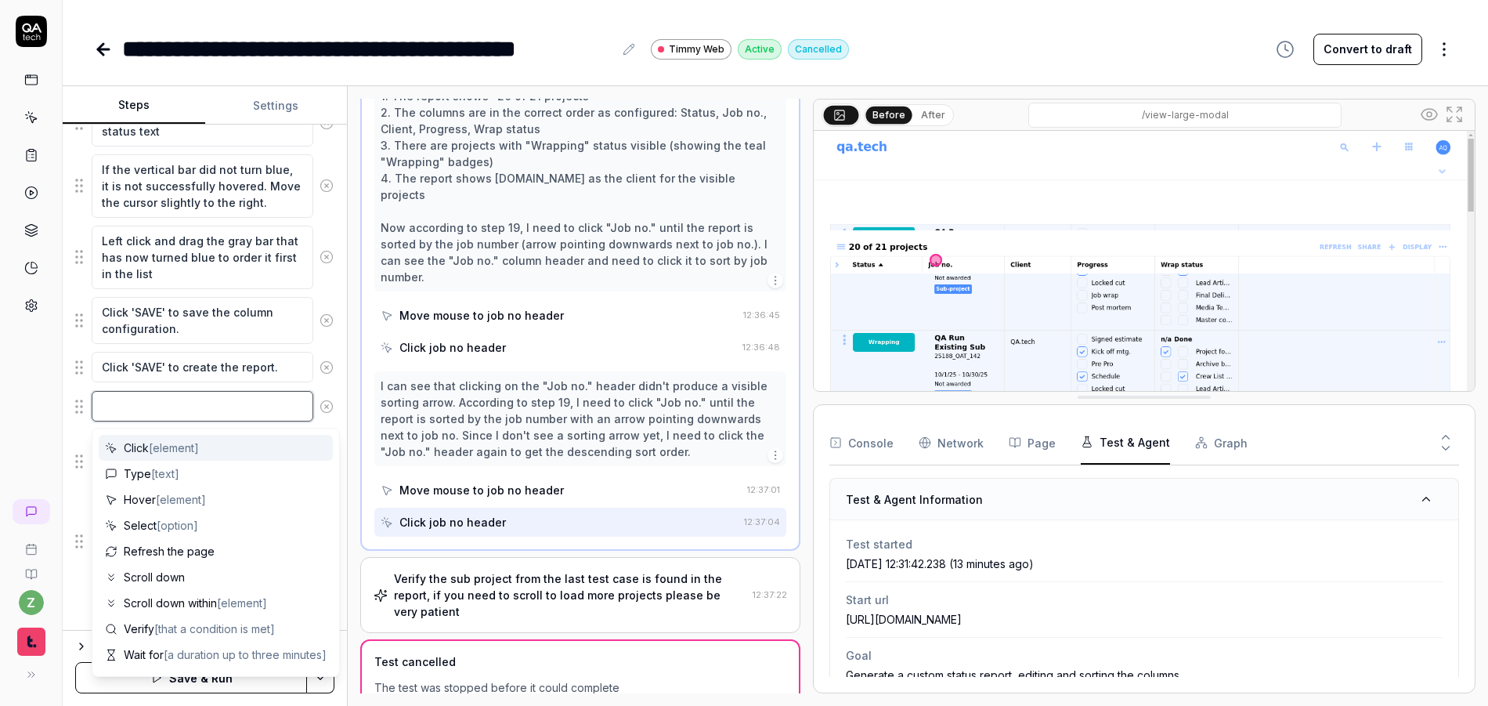
click at [160, 410] on textarea at bounding box center [203, 406] width 222 height 31
type textarea "*"
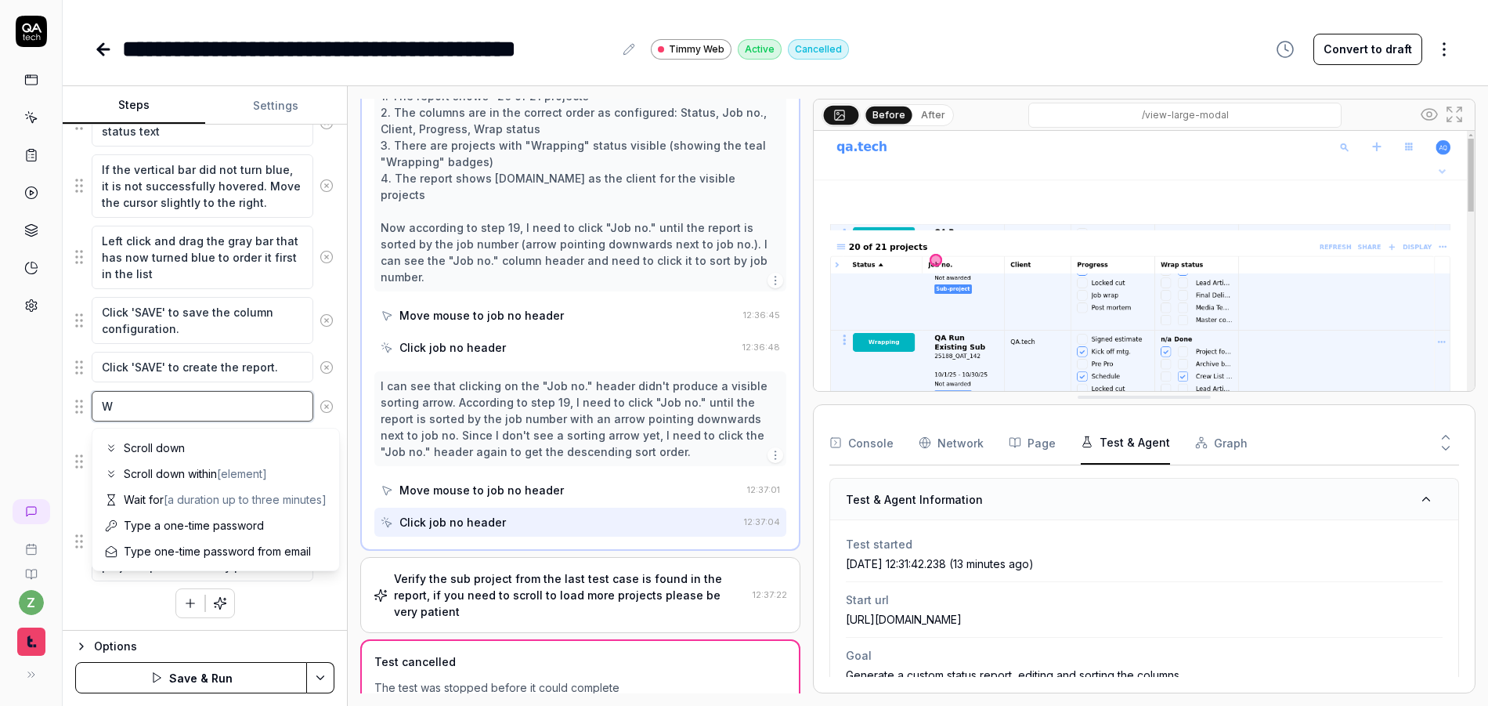
type textarea "Wa"
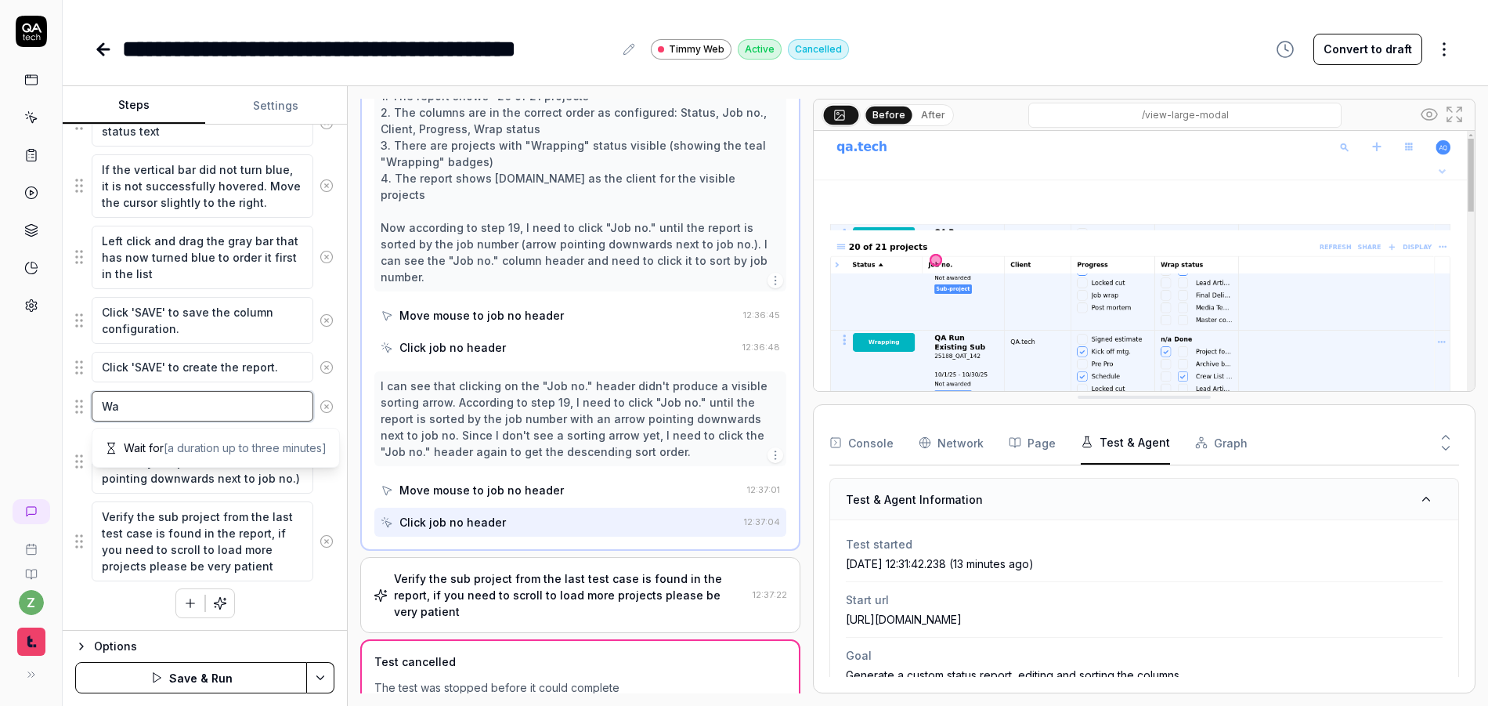
type textarea "*"
type textarea "Wai"
type textarea "*"
type textarea "Wait"
type textarea "*"
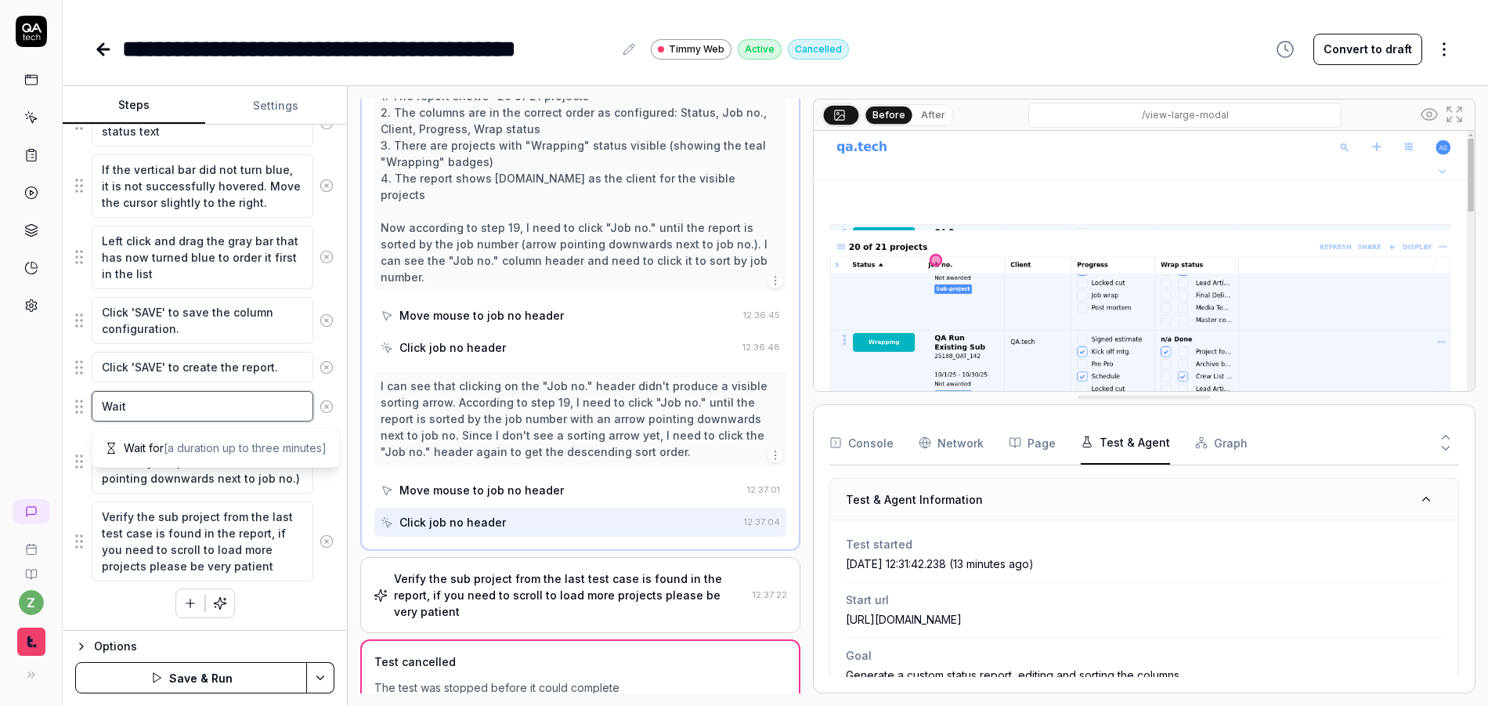
type textarea "Wait"
type textarea "*"
type textarea "Wait f"
type textarea "*"
type textarea "Wait fo"
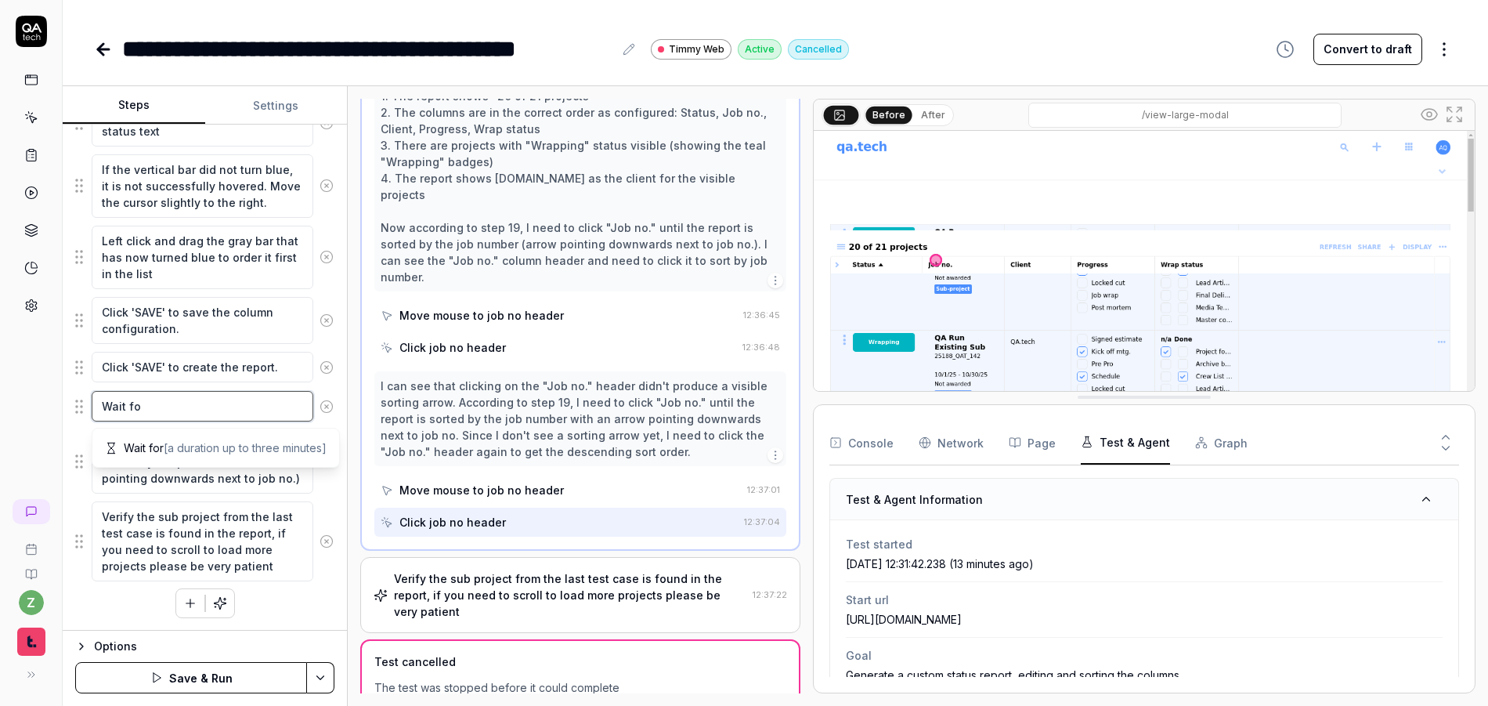
type textarea "*"
type textarea "Wait for"
type textarea "*"
type textarea "Wait for 1"
type textarea "*"
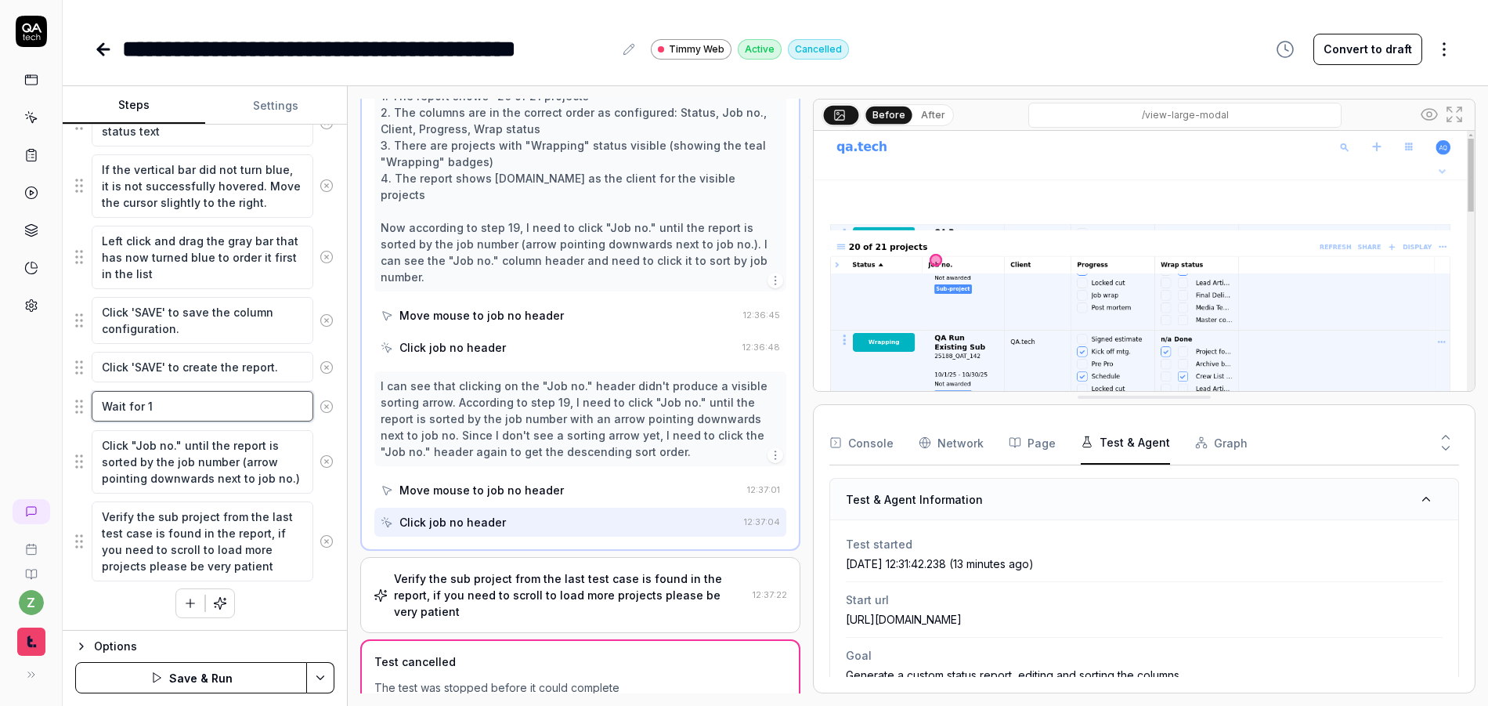
type textarea "Wait for"
type textarea "*"
type textarea "Wait for 1"
type textarea "*"
type textarea "Wait for 10"
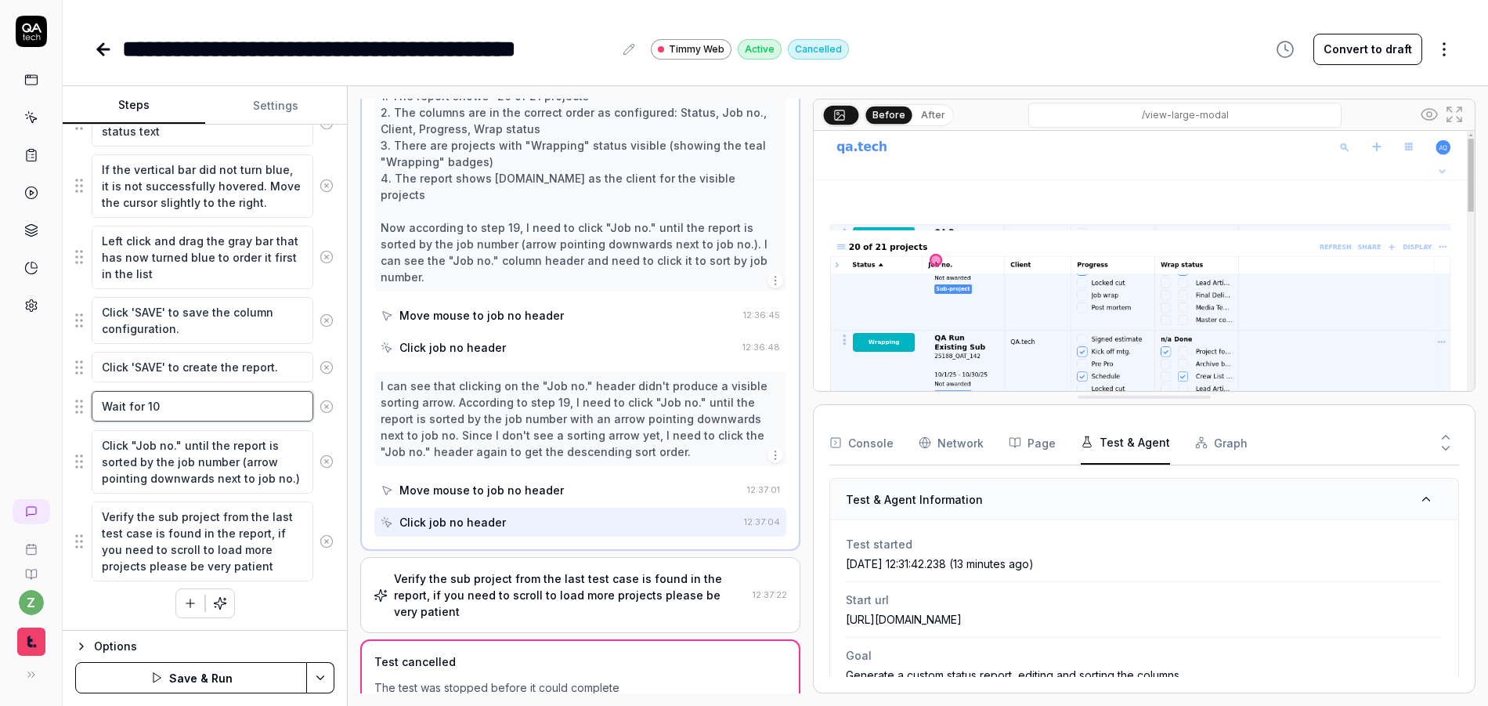
type textarea "*"
type textarea "Wait for 10 s"
type textarea "*"
type textarea "Wait for 10 se"
type textarea "*"
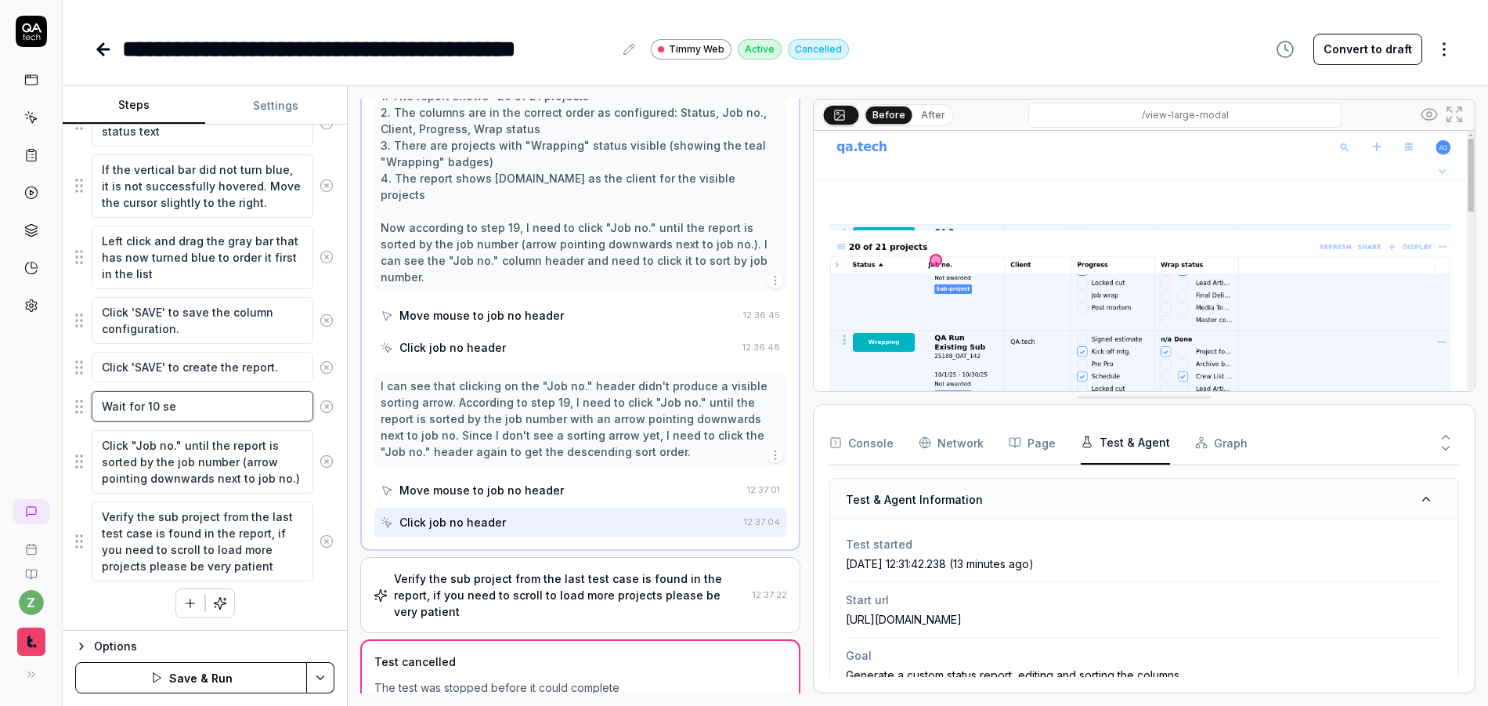
type textarea "Wait for 10 sec"
type textarea "*"
type textarea "Wait for 10 seco"
type textarea "*"
type textarea "Wait for 10 secon"
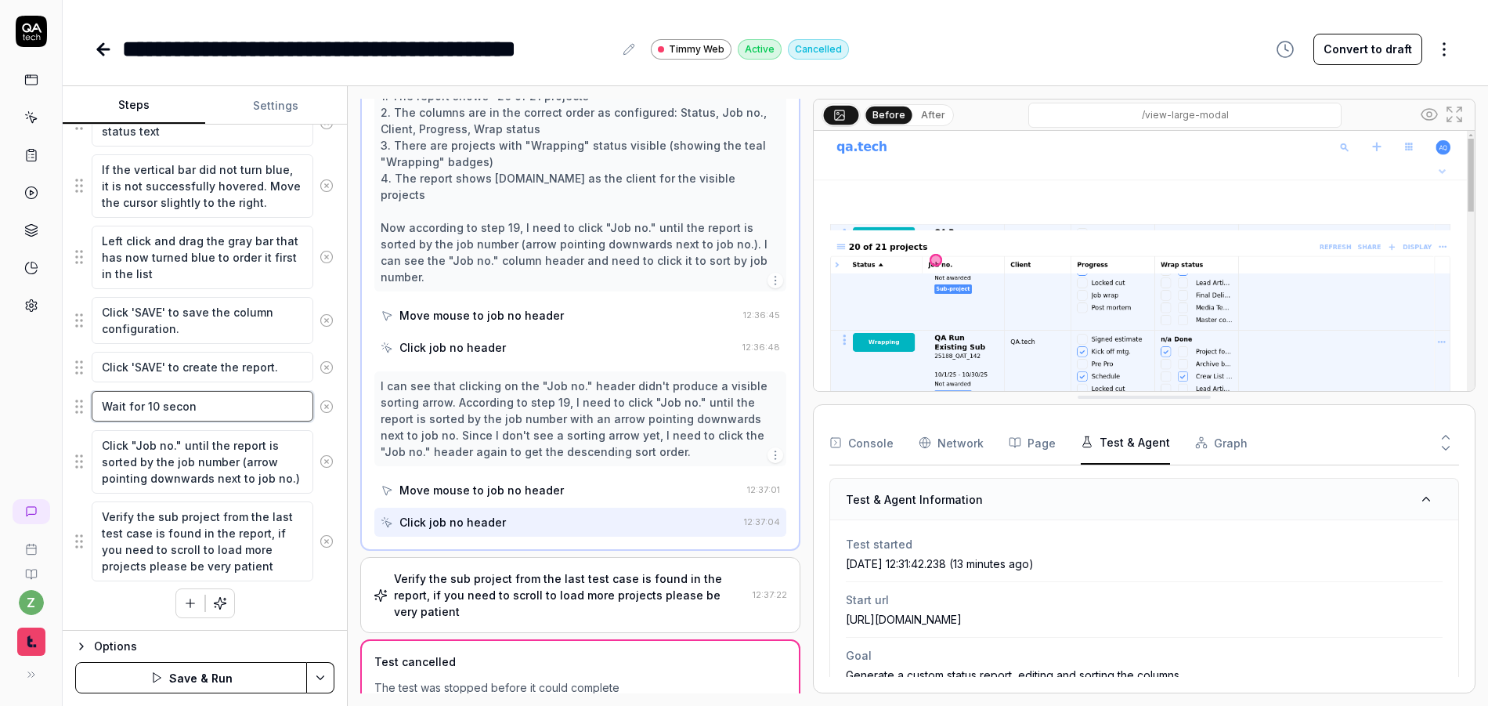
type textarea "*"
type textarea "Wait for 10 second"
type textarea "*"
type textarea "Wait for 10 seconds"
type textarea "*"
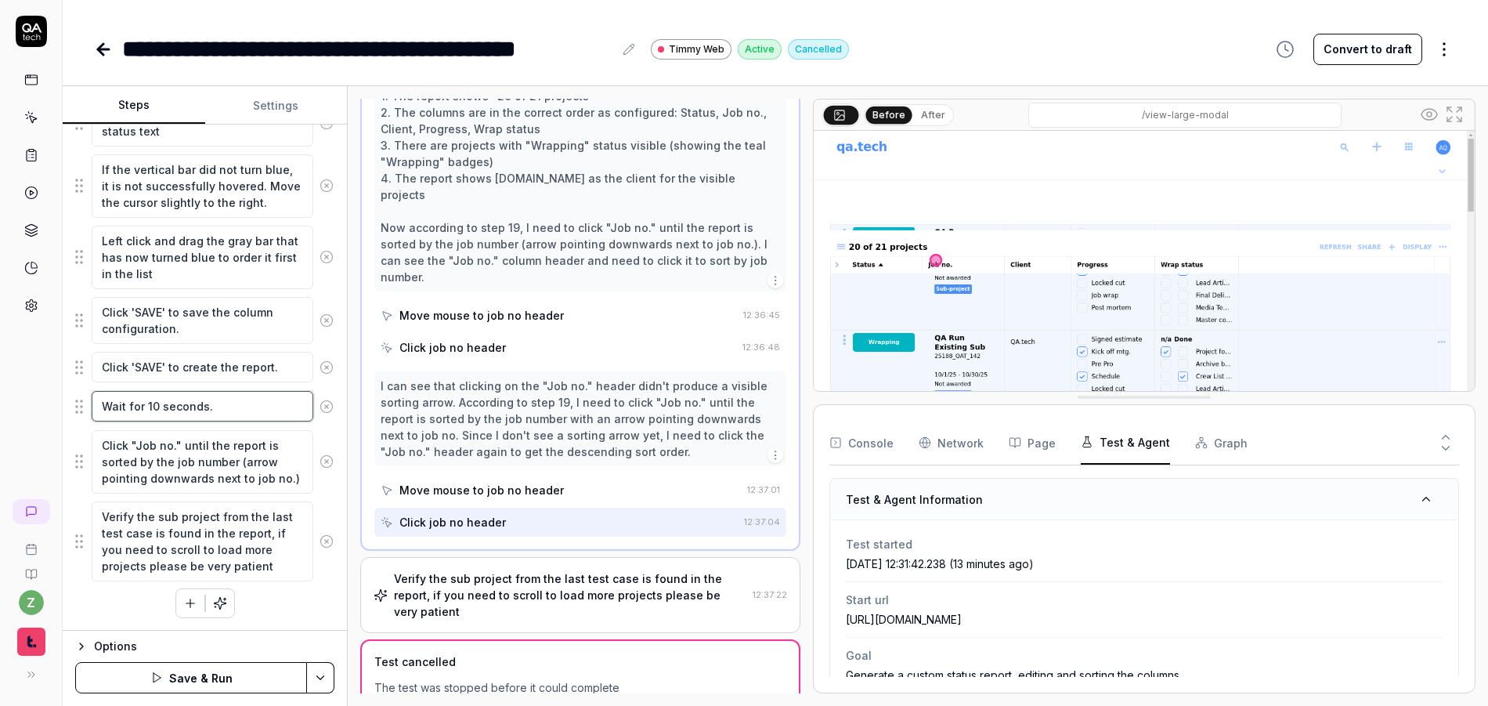
type textarea "Wait for 10 seconds."
type textarea "*"
type textarea "Wait for 10 seconds. R"
type textarea "*"
type textarea "Wait for 10 seconds. Re"
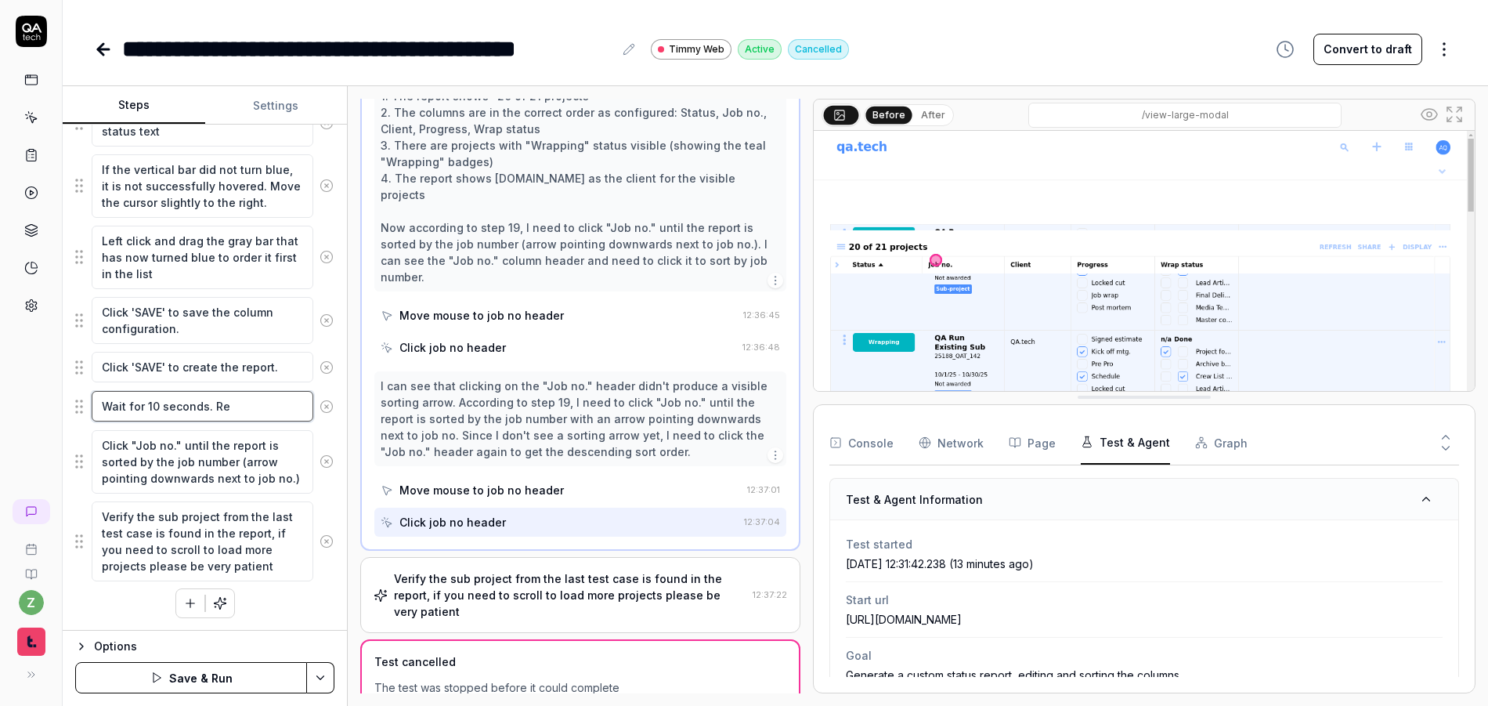
type textarea "*"
type textarea "Wait for 10 seconds. R"
type textarea "*"
type textarea "Wait for 10 seconds."
type textarea "*"
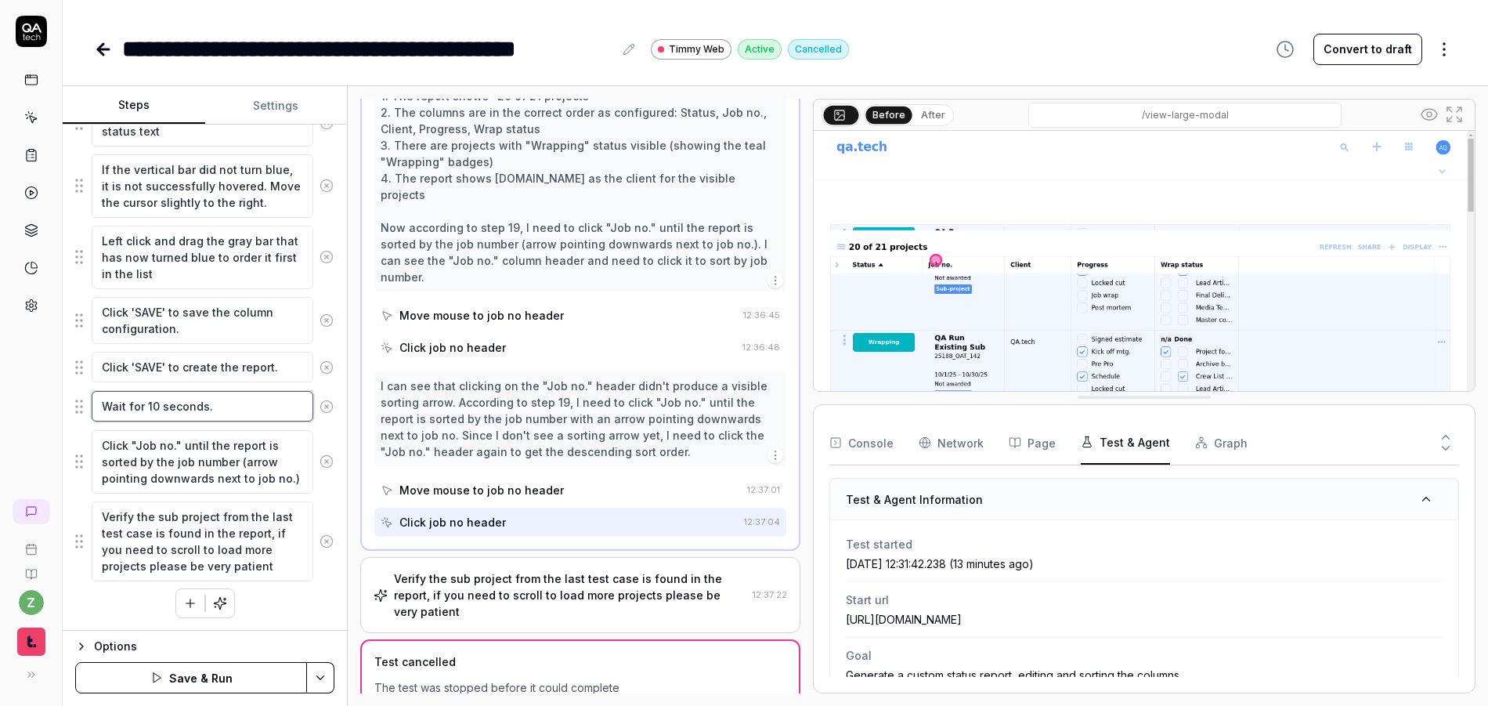
type textarea "Wait for 10 seconds."
type textarea "*"
type textarea "Wait for 10 seconds"
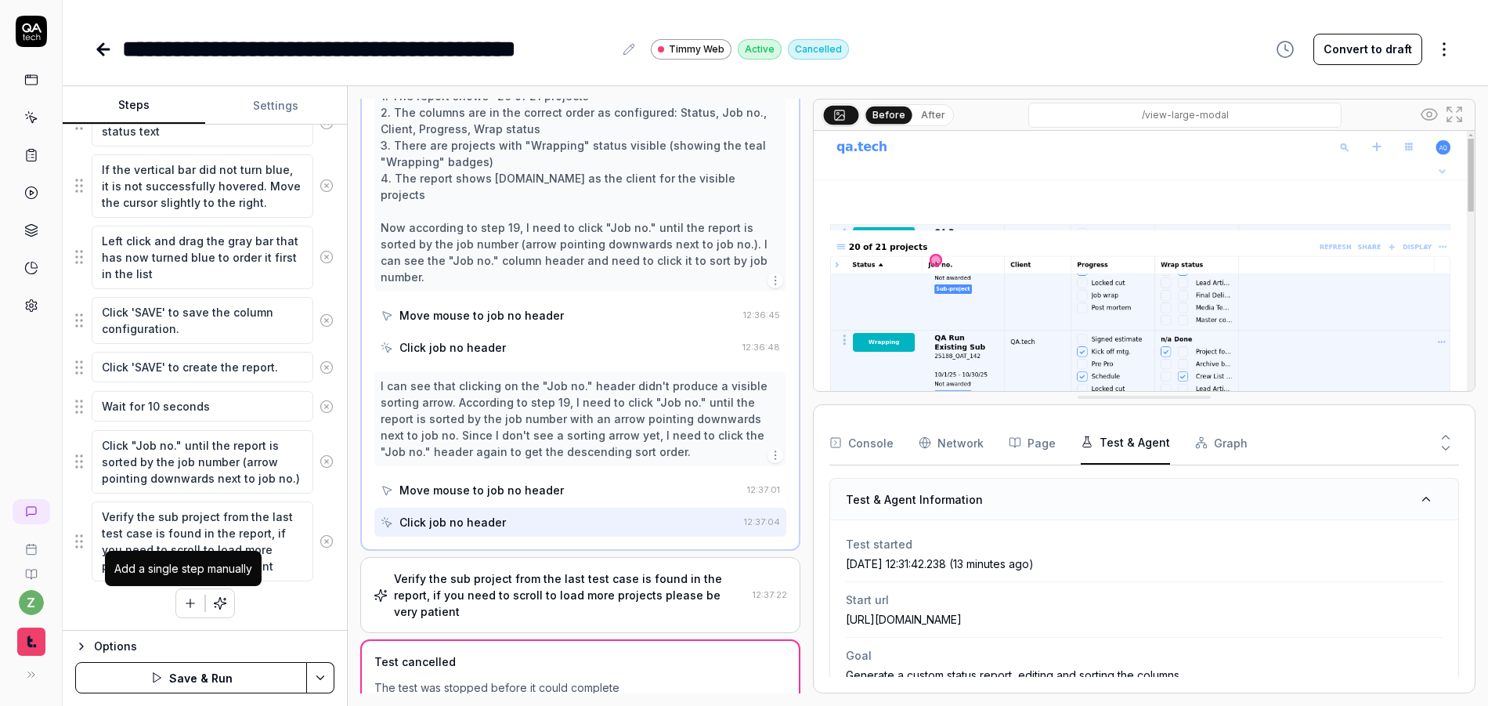
click at [183, 592] on button "button" at bounding box center [190, 603] width 28 height 28
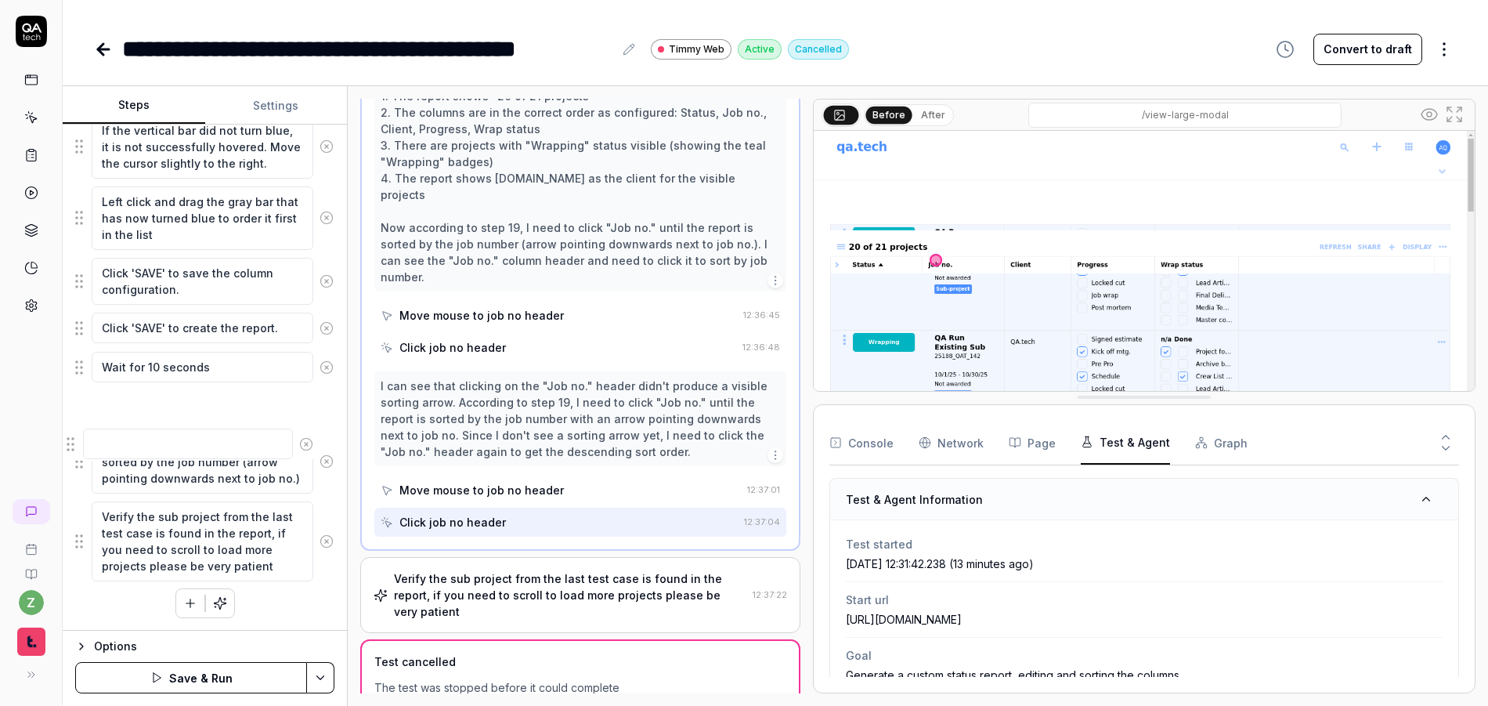
drag, startPoint x: 74, startPoint y: 561, endPoint x: 68, endPoint y: 411, distance: 149.7
click at [75, 411] on fieldset "Click on the '+' button to create a new report. Enter a unique title for the cu…" at bounding box center [204, 11] width 259 height 1141
click at [156, 411] on textarea at bounding box center [203, 406] width 222 height 31
type textarea "*"
type textarea "R"
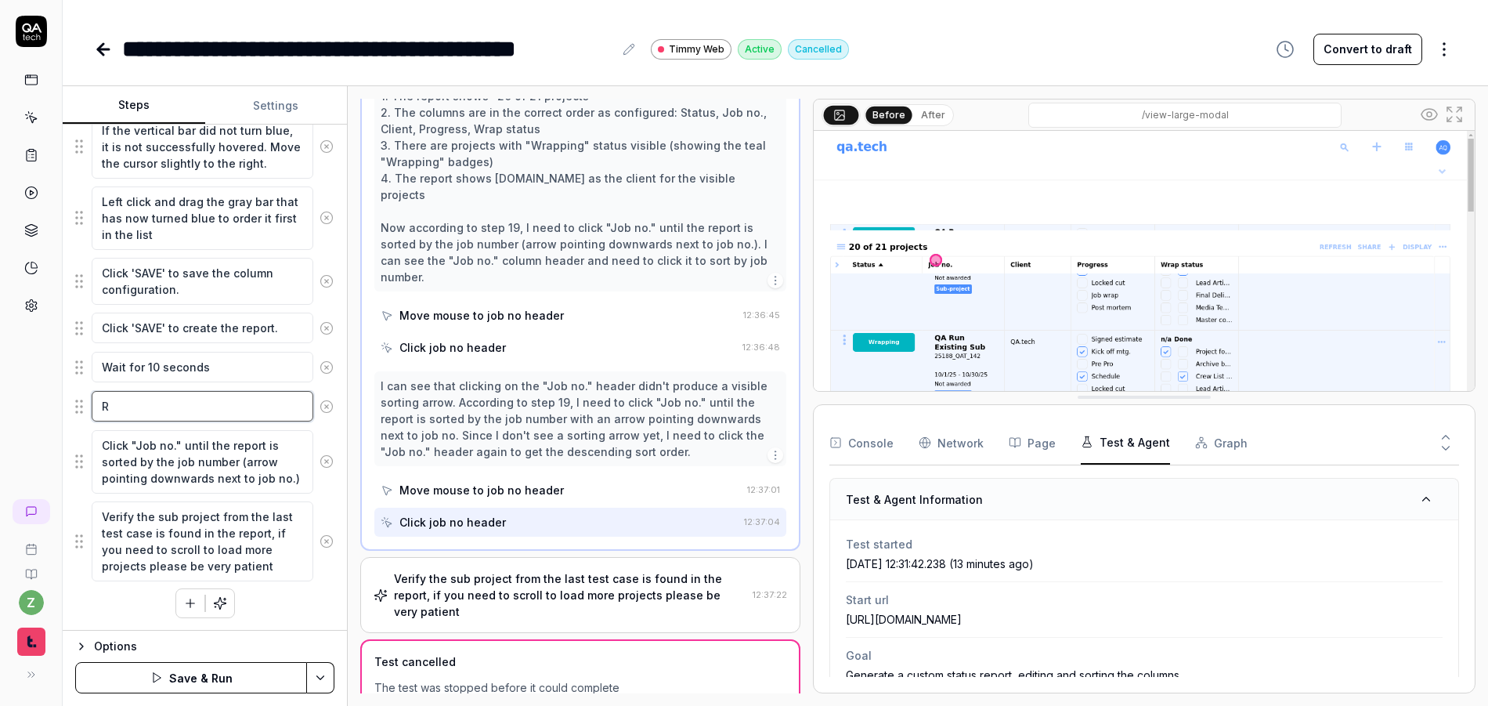
type textarea "*"
type textarea "Ref"
type textarea "*"
type textarea "Refr"
type textarea "*"
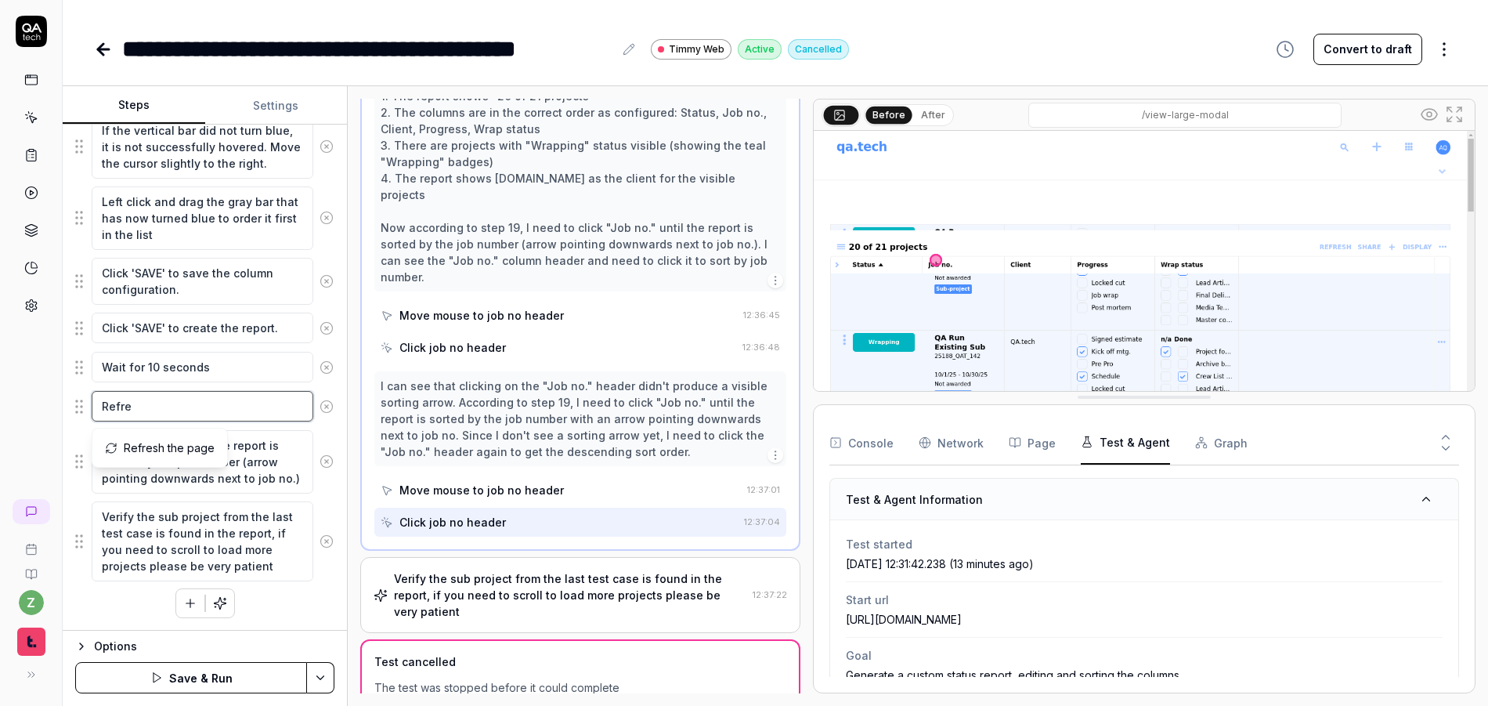
type textarea "Refres"
type textarea "*"
type textarea "Refres"
click at [150, 446] on span "Refresh the page" at bounding box center [169, 447] width 91 height 16
type textarea "*"
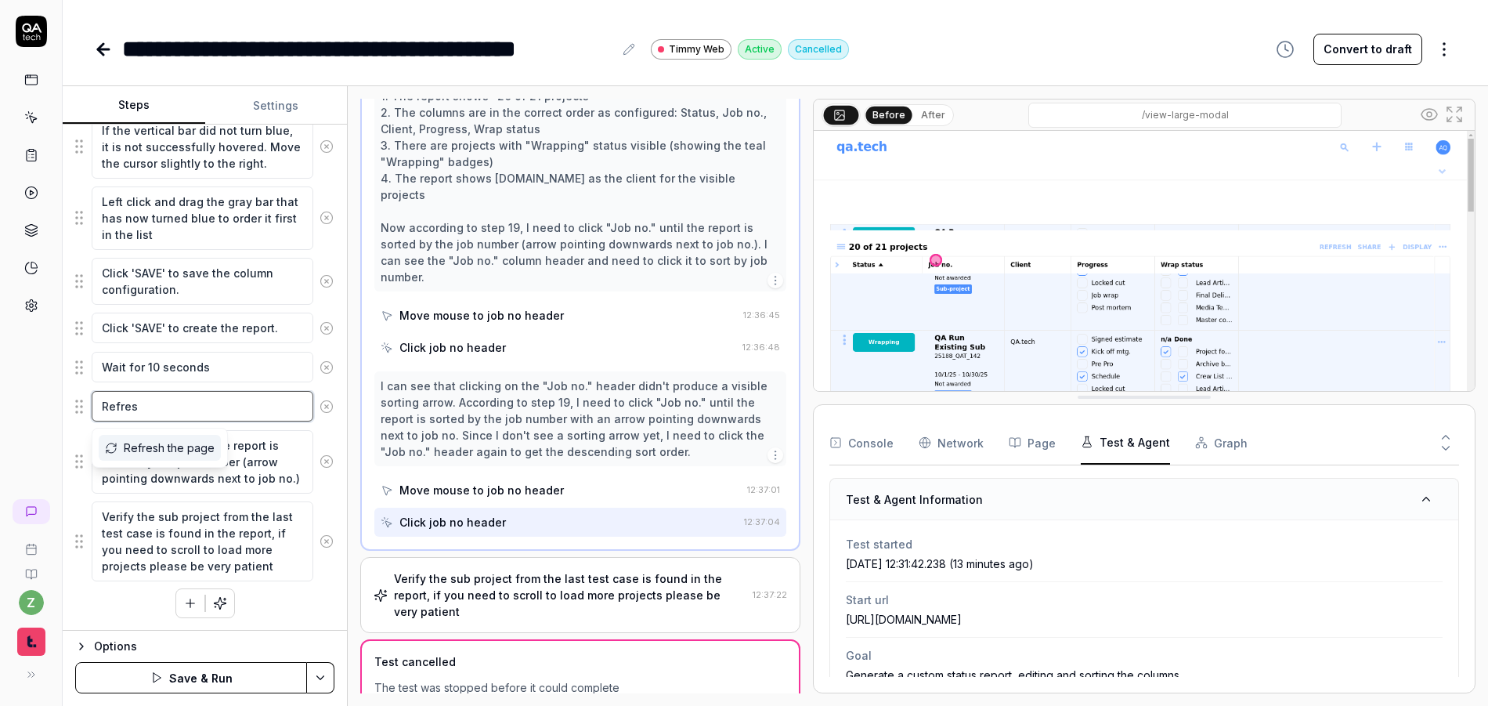
type textarea "Refresh the page"
click at [128, 603] on div "Click on the '+' button to create a new report. Enter a unique title for the cu…" at bounding box center [204, 29] width 259 height 1177
click at [218, 392] on textarea "Refresh the page" at bounding box center [203, 406] width 222 height 31
click at [259, 403] on textarea "Refresh the page" at bounding box center [203, 406] width 222 height 31
type textarea "*"
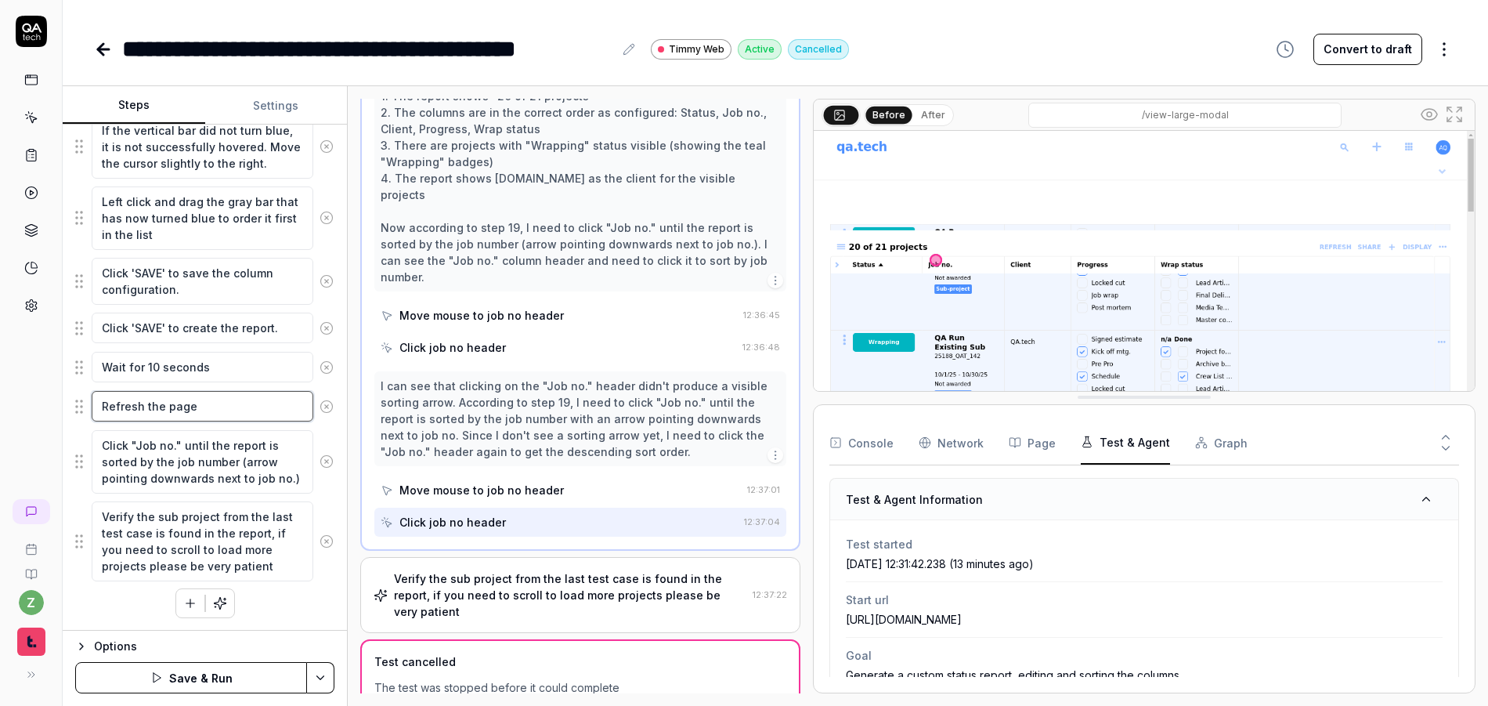
type textarea "Refresh the page t"
type textarea "*"
type textarea "Refresh the page to"
type textarea "*"
type textarea "Refresh the page to"
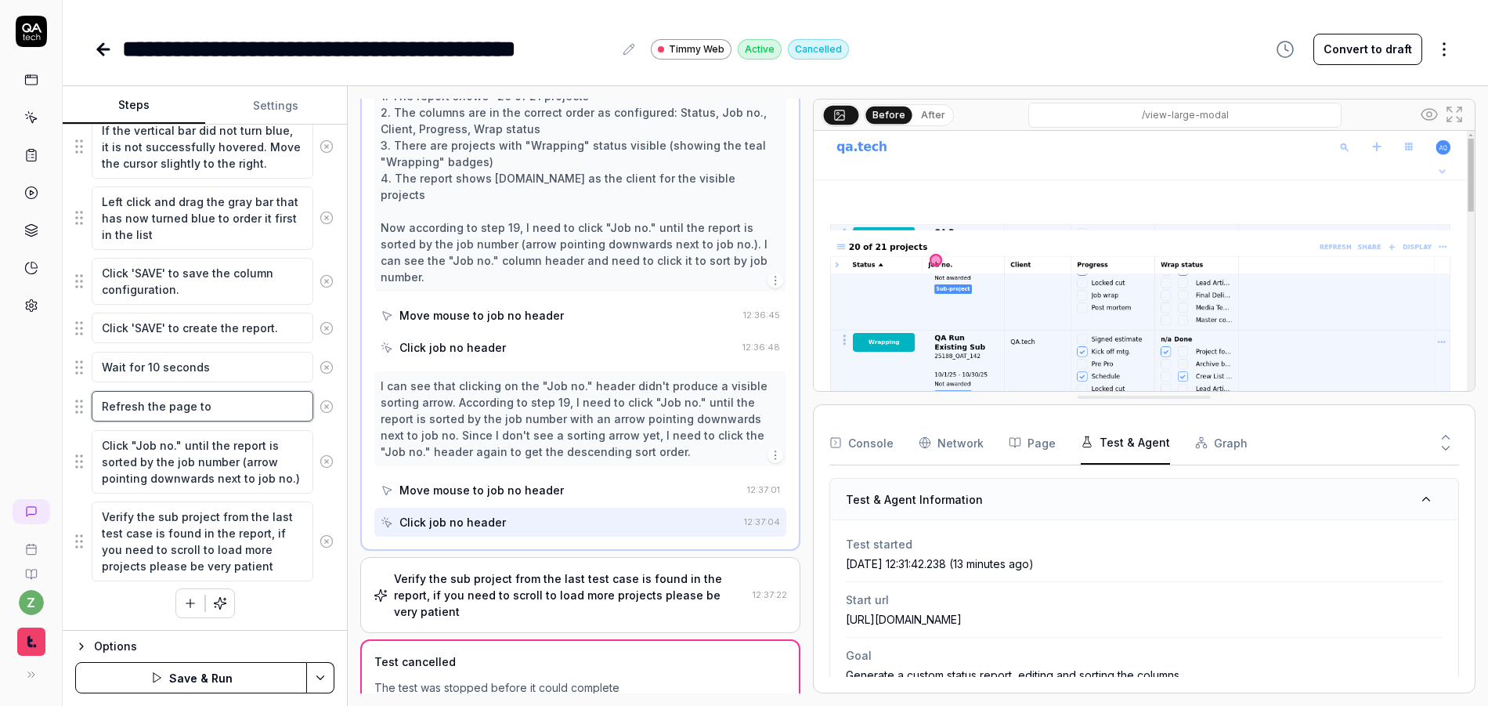
type textarea "*"
type textarea "Refresh the page to e"
type textarea "*"
type textarea "Refresh the page to ens"
type textarea "*"
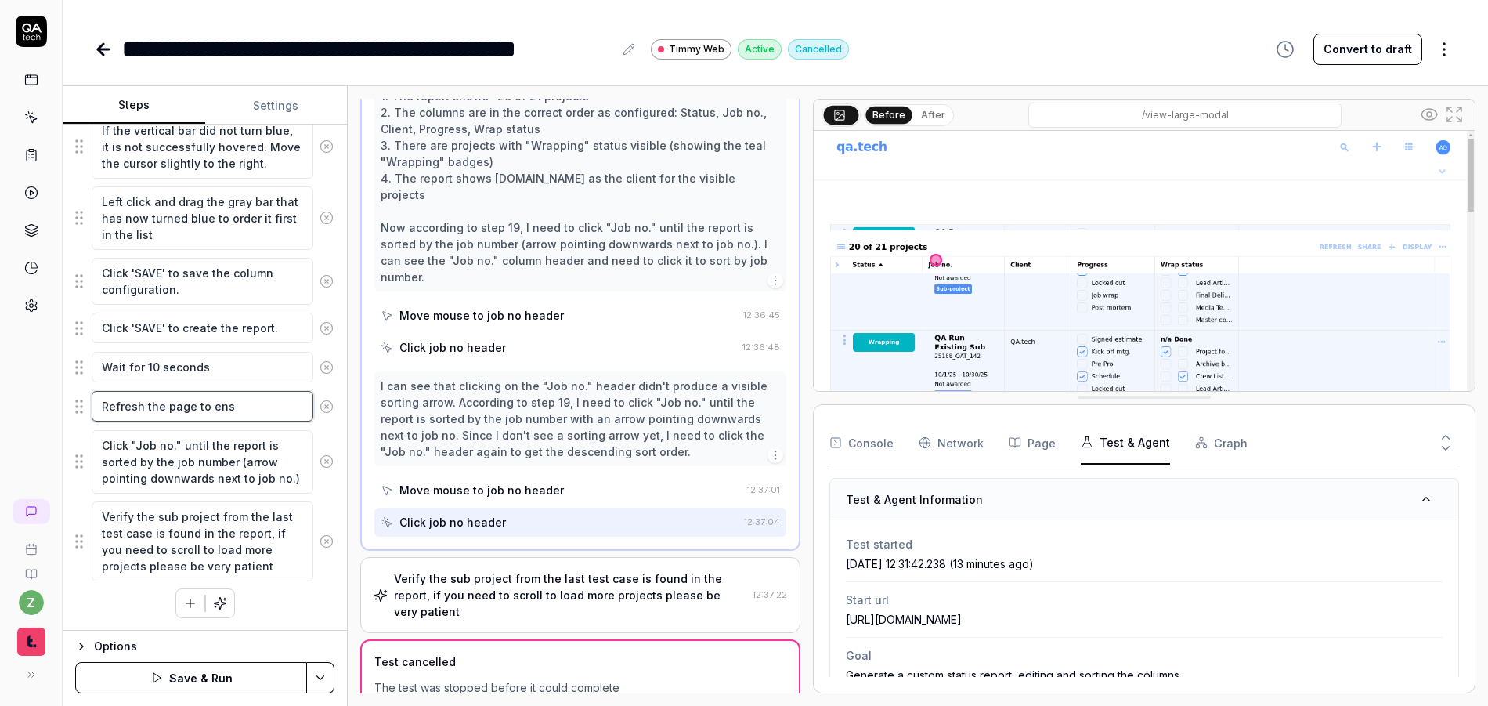
type textarea "Refresh the page to ensu"
type textarea "*"
type textarea "Refresh the page to ensur"
type textarea "*"
type textarea "Refresh the page to ensure"
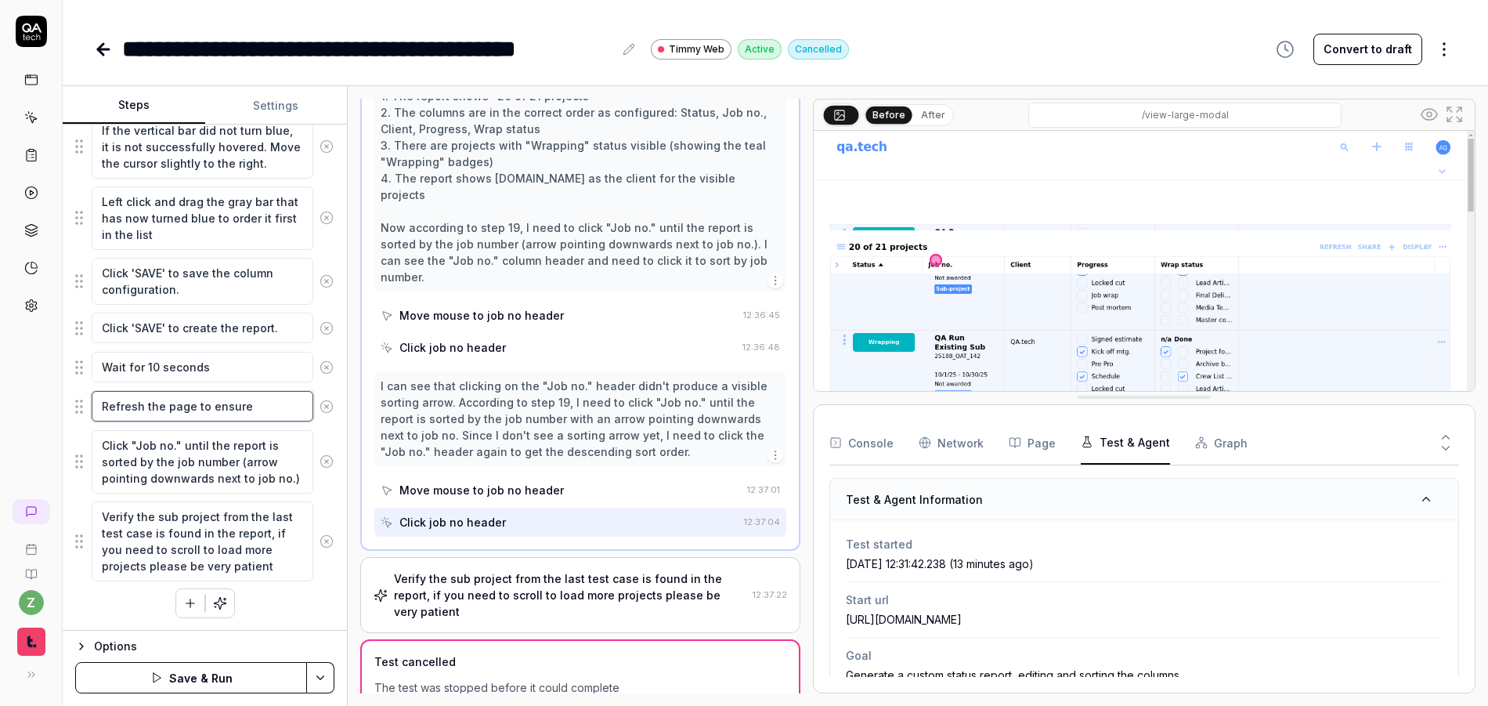
type textarea "*"
type textarea "Refresh the page to ensur"
type textarea "*"
type textarea "Refresh the page to ensu"
type textarea "*"
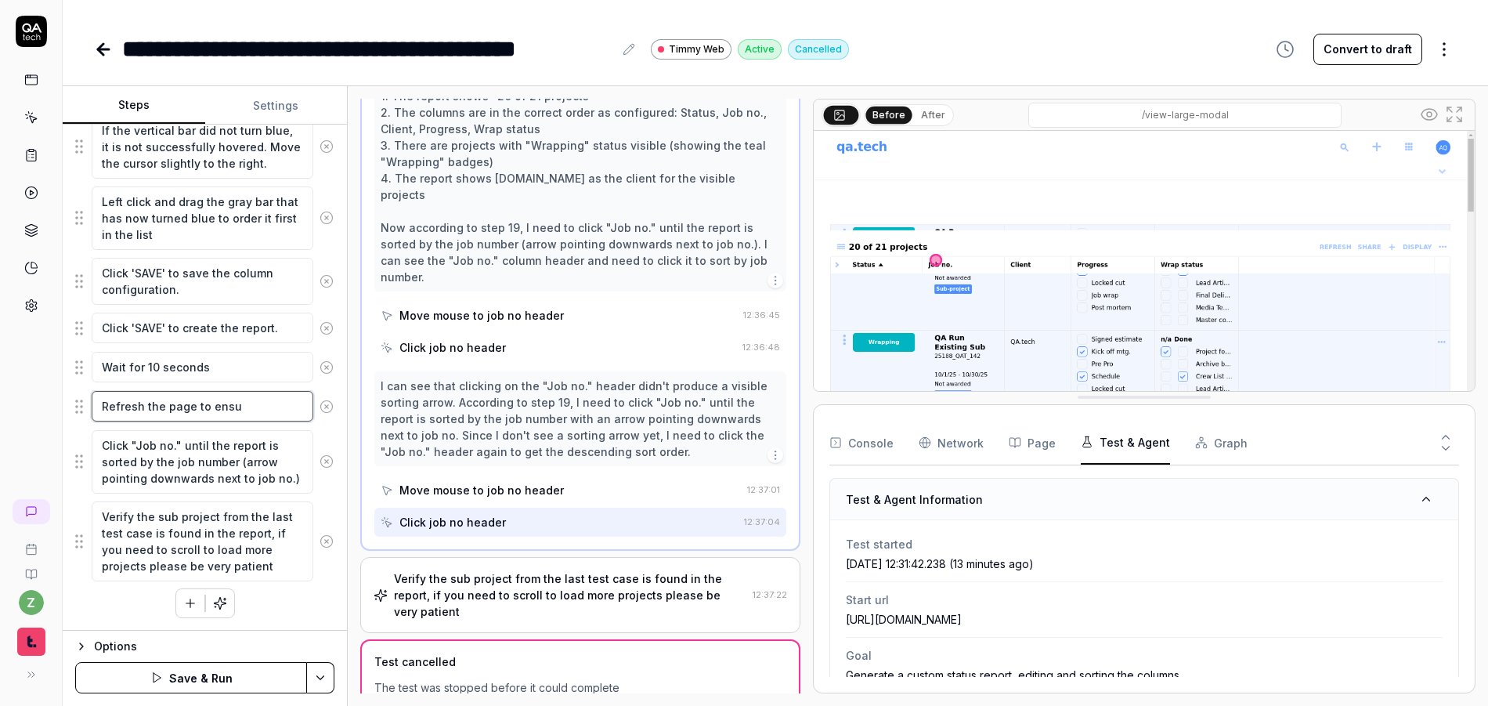
type textarea "Refresh the page to ens"
type textarea "*"
type textarea "Refresh the page to en"
type textarea "*"
type textarea "Refresh the page to e"
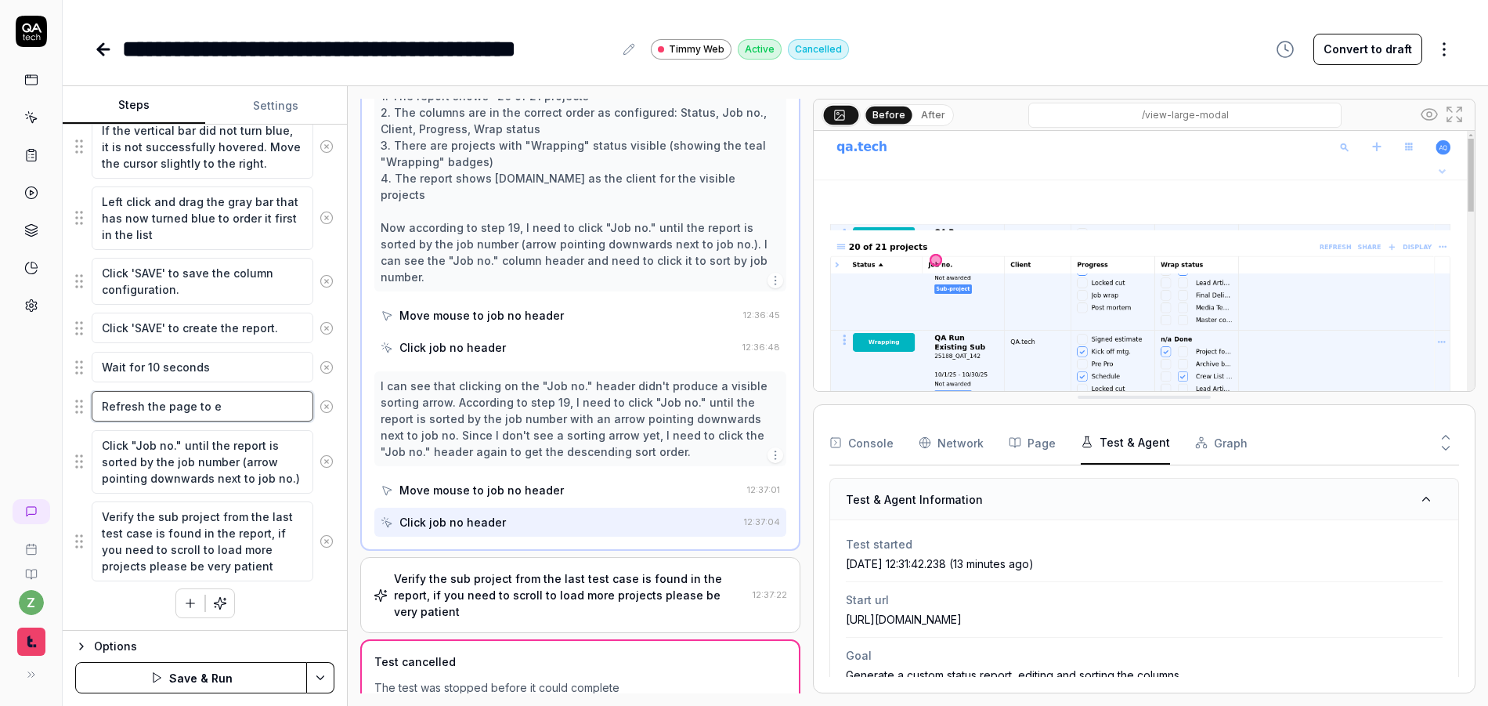
type textarea "*"
type textarea "Refresh the page to"
type textarea "*"
type textarea "Refresh the page to r"
type textarea "*"
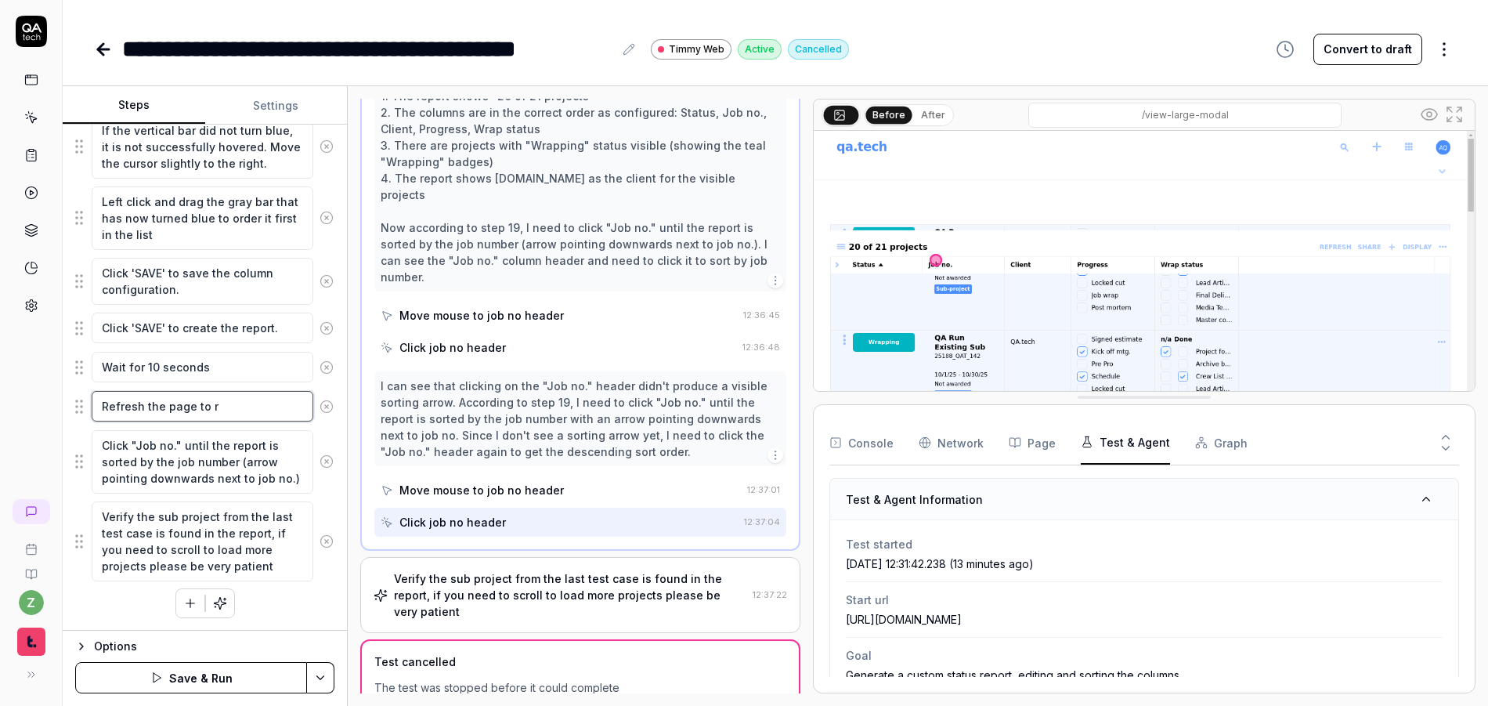
type textarea "Refresh the page to re"
type textarea "*"
type textarea "Refresh the page to rem"
type textarea "*"
type textarea "Refresh the page to remo"
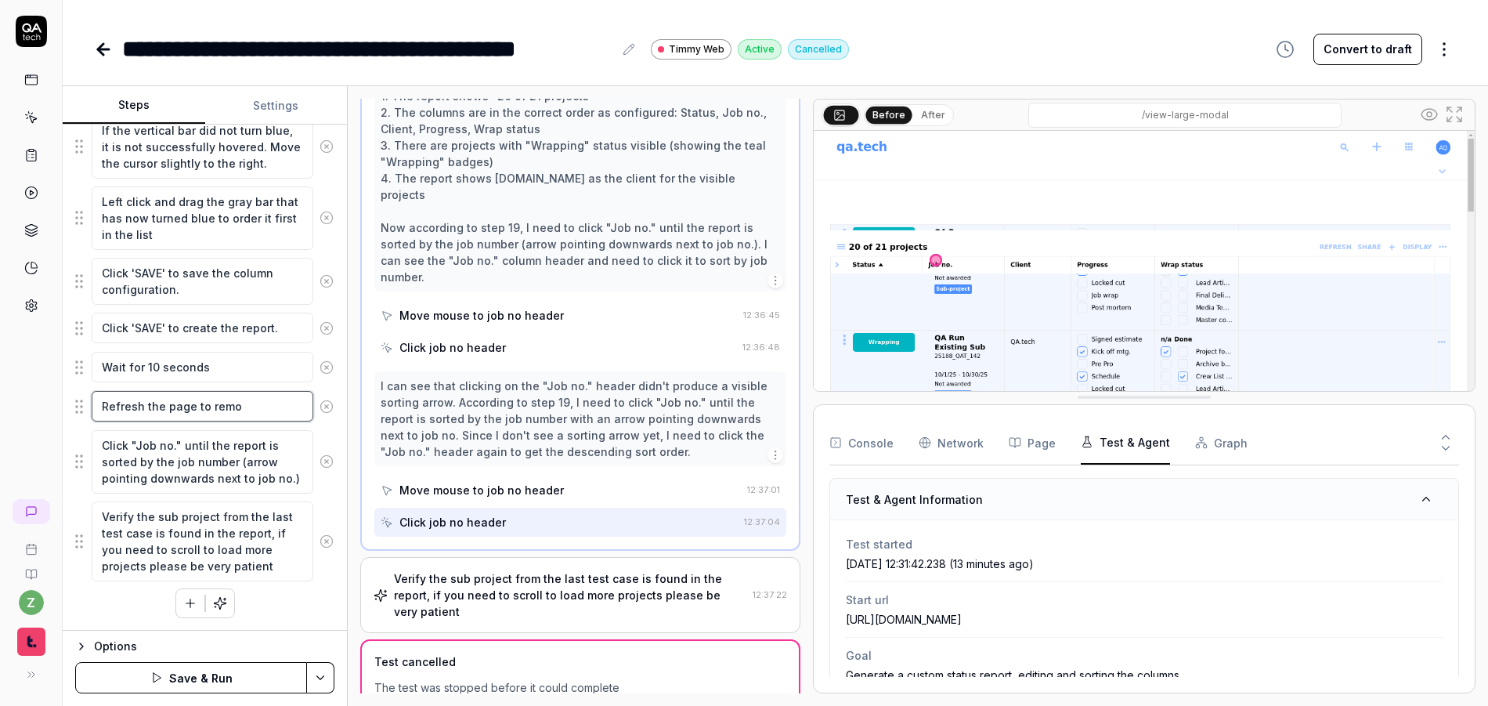
type textarea "*"
type textarea "Refresh the page to remov"
type textarea "*"
type textarea "Refresh the page to remove"
type textarea "*"
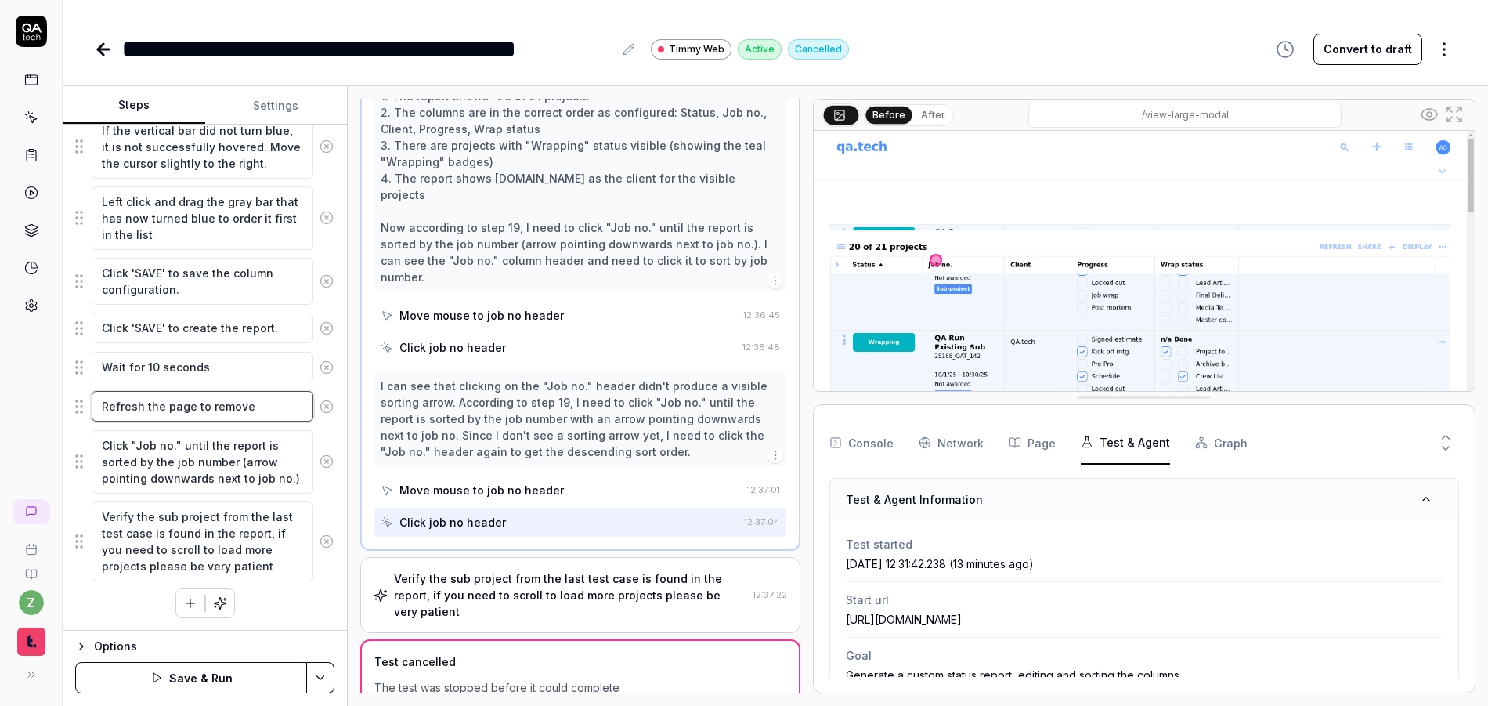
type textarea "Refresh the page to remove"
type textarea "*"
type textarea "Refresh the page to remove p"
type textarea "*"
type textarea "Refresh the page to remove po"
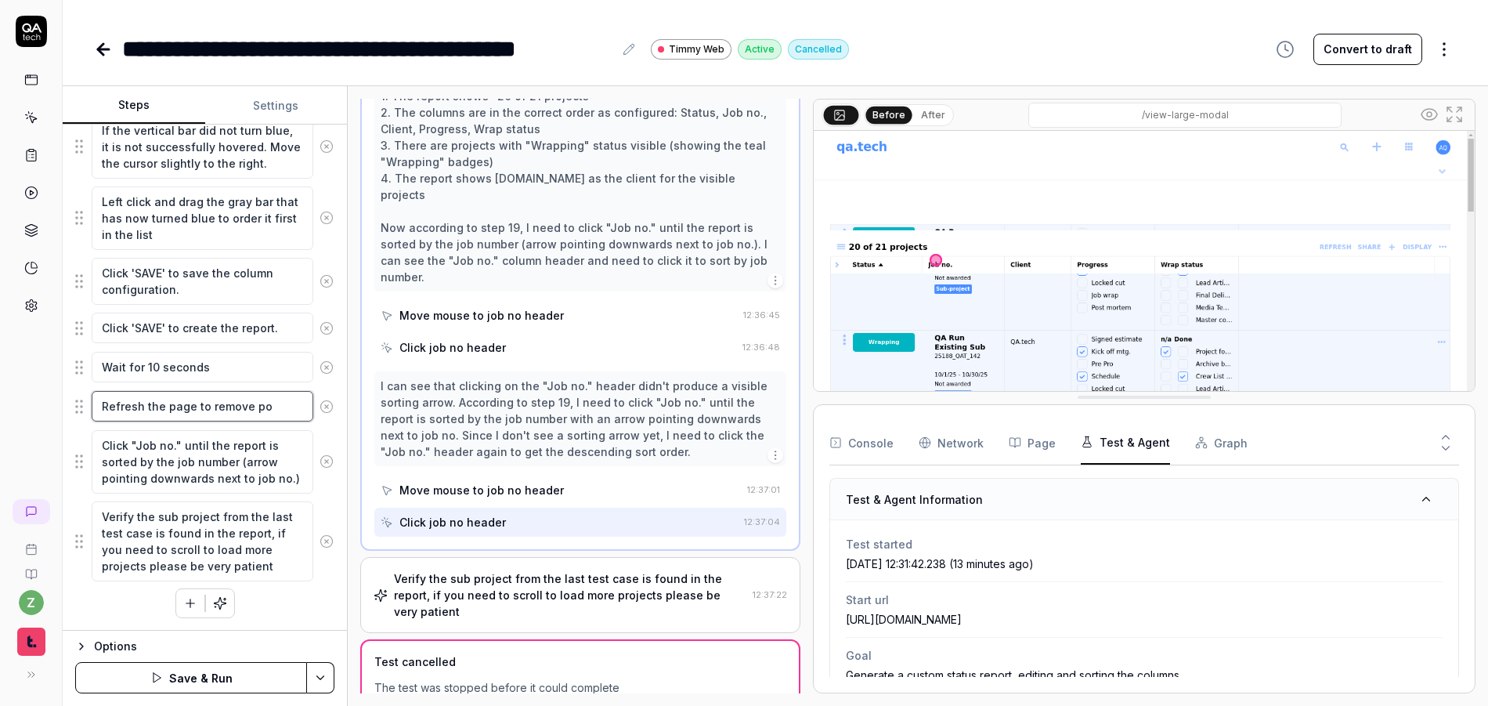
type textarea "*"
type textarea "Refresh the page to remove pot"
type textarea "*"
type textarea "Refresh the page to remove pote"
type textarea "*"
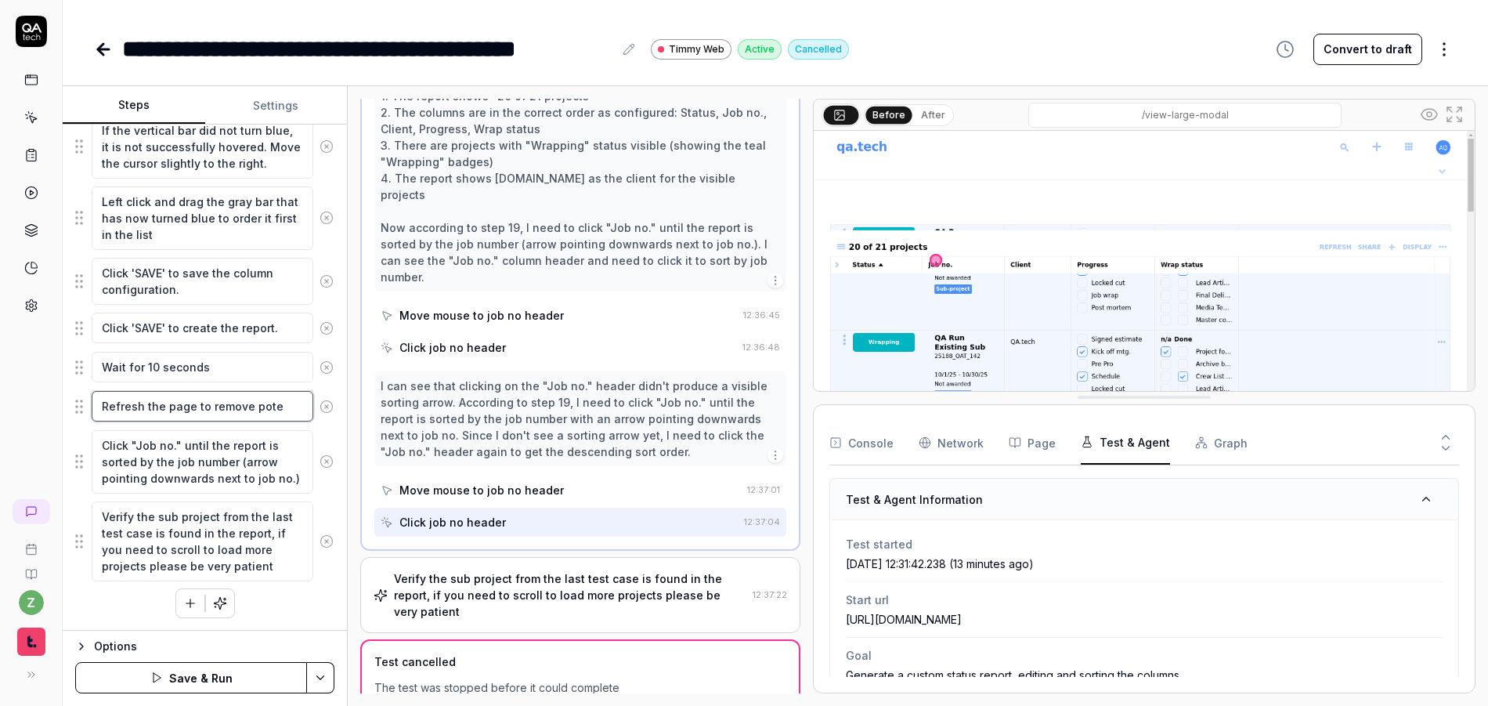
type textarea "Refresh the page to remove poten"
type textarea "*"
type textarea "Refresh the page to remove potent"
type textarea "*"
type textarea "Refresh the page to remove potenti"
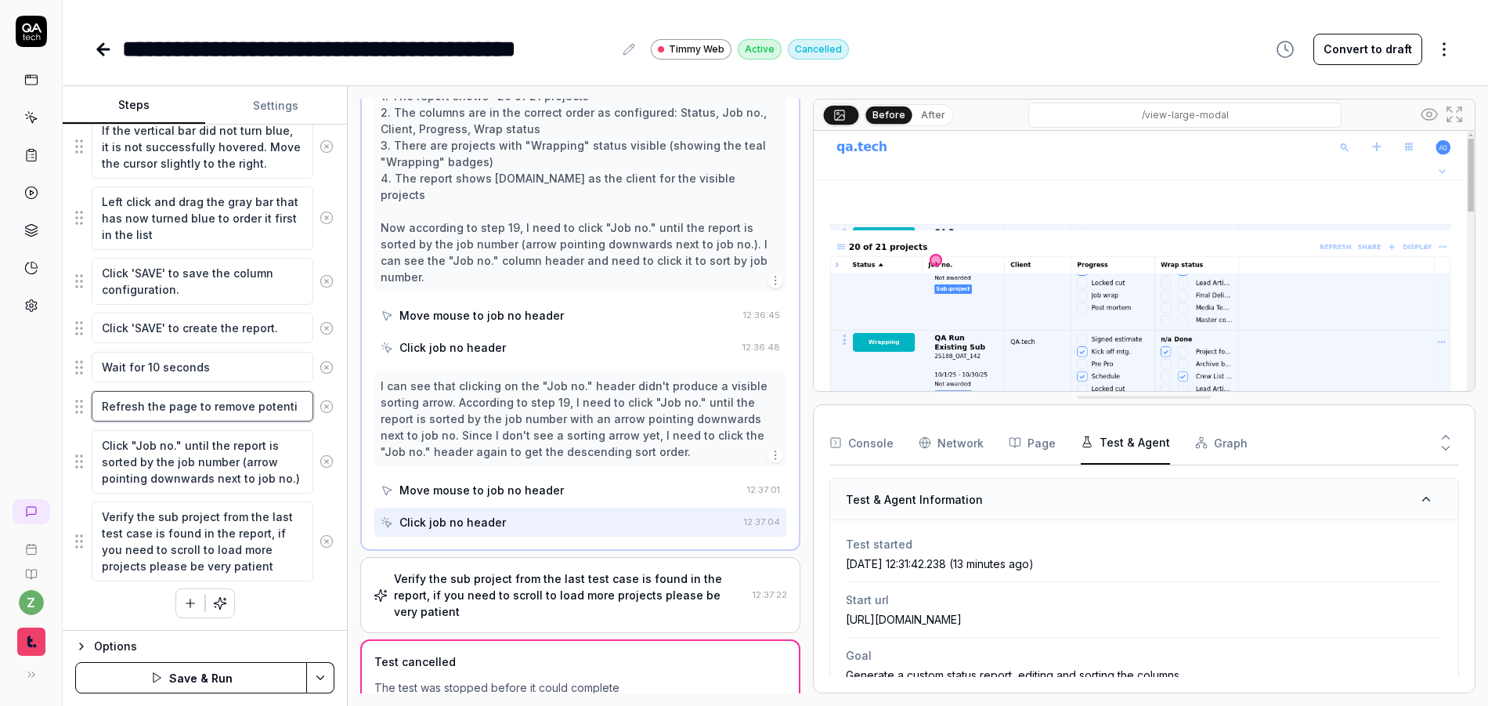
type textarea "*"
type textarea "Refresh the page to remove potentia"
type textarea "*"
type textarea "Refresh the page to remove potential"
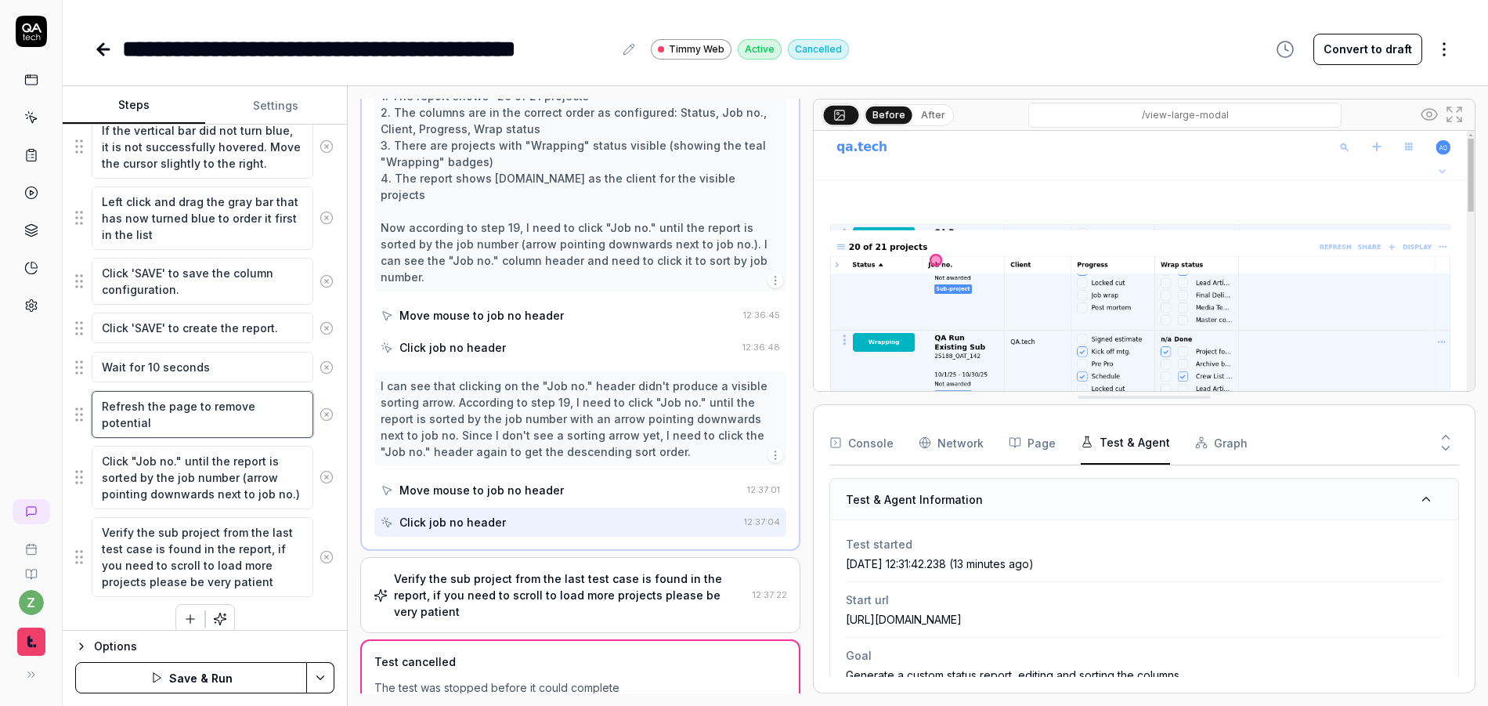
type textarea "*"
type textarea "Refresh the page to remove potentia"
type textarea "*"
type textarea "Refresh the page to remove potenti"
type textarea "*"
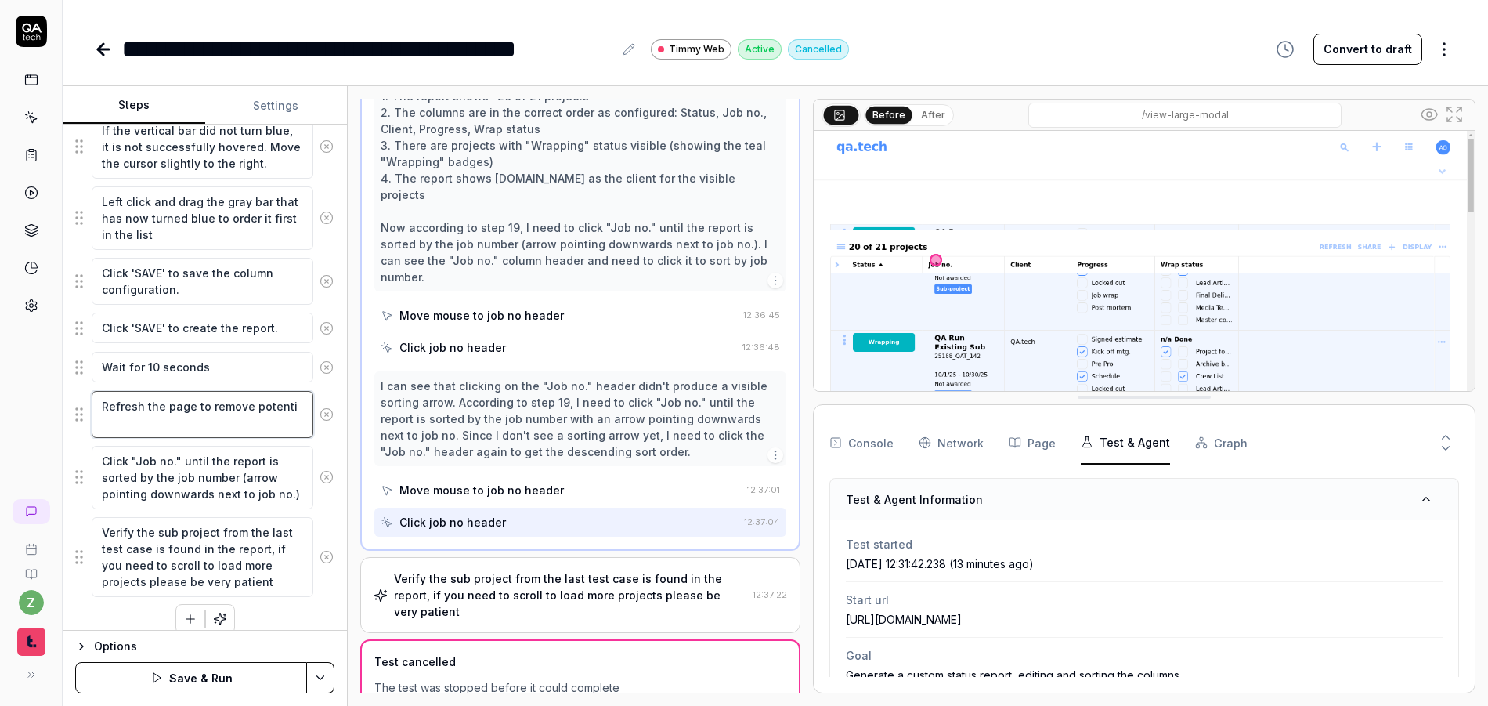
type textarea "Refresh the page to remove potent"
type textarea "*"
type textarea "Refresh the page to remove poten"
type textarea "*"
type textarea "Refresh the page to remove pote"
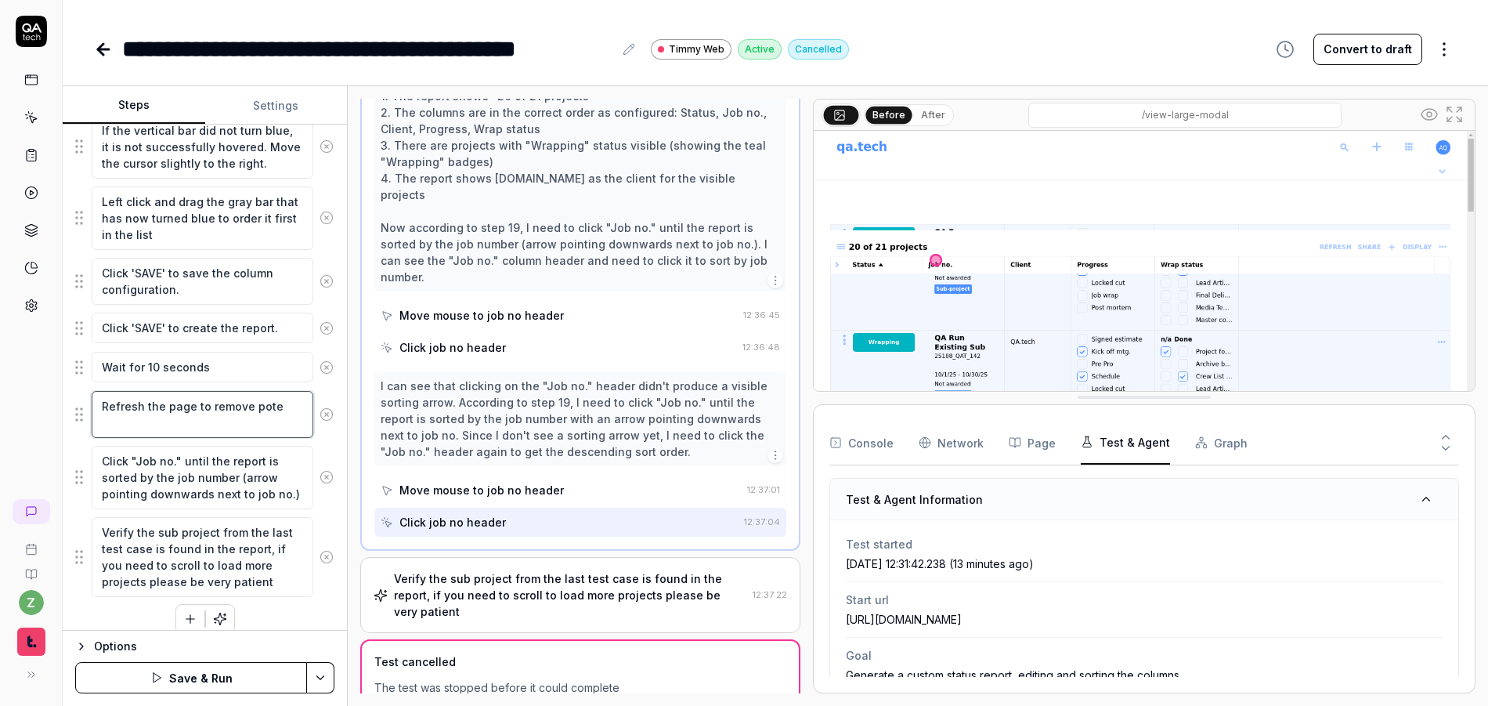
type textarea "*"
type textarea "Refresh the page to remove pot"
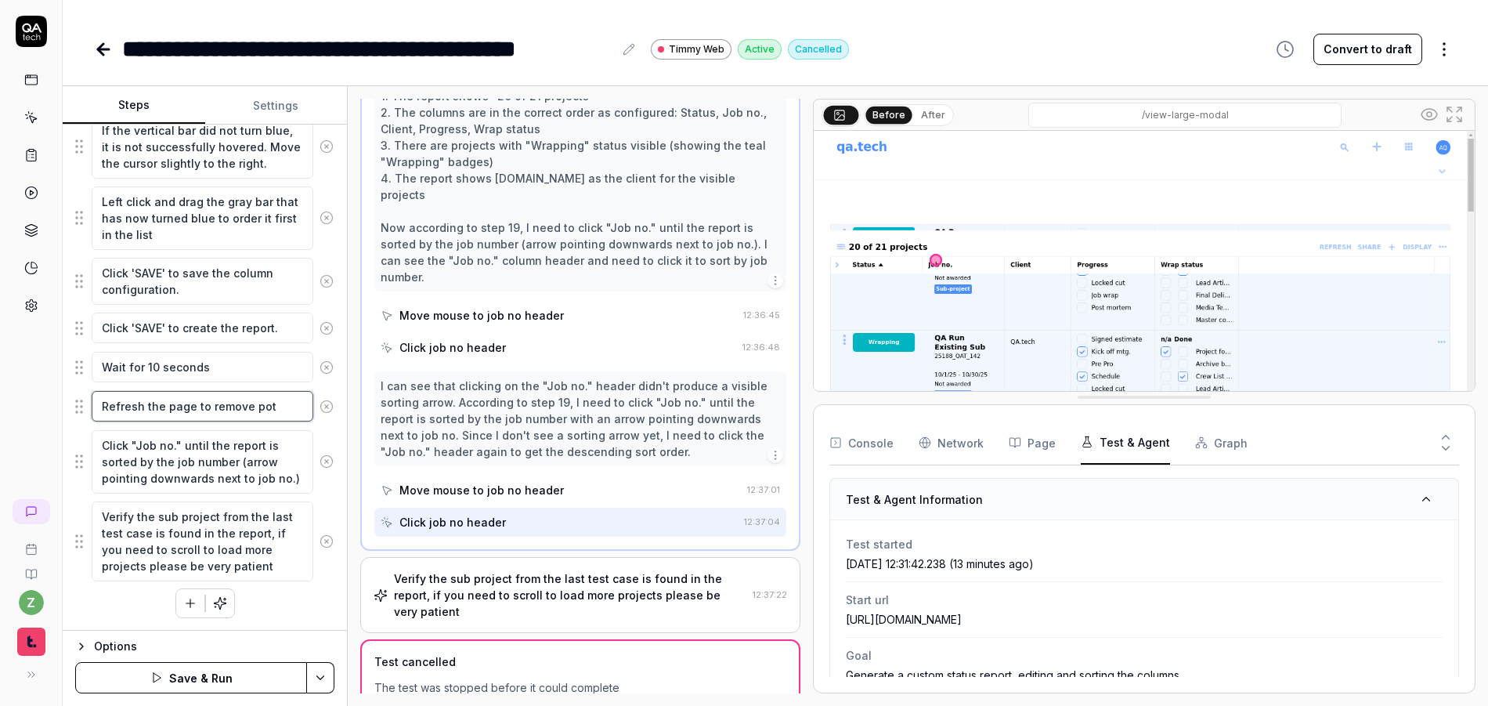
type textarea "*"
type textarea "Refresh the page to remove po"
type textarea "*"
type textarea "Refresh the page to remove p"
type textarea "*"
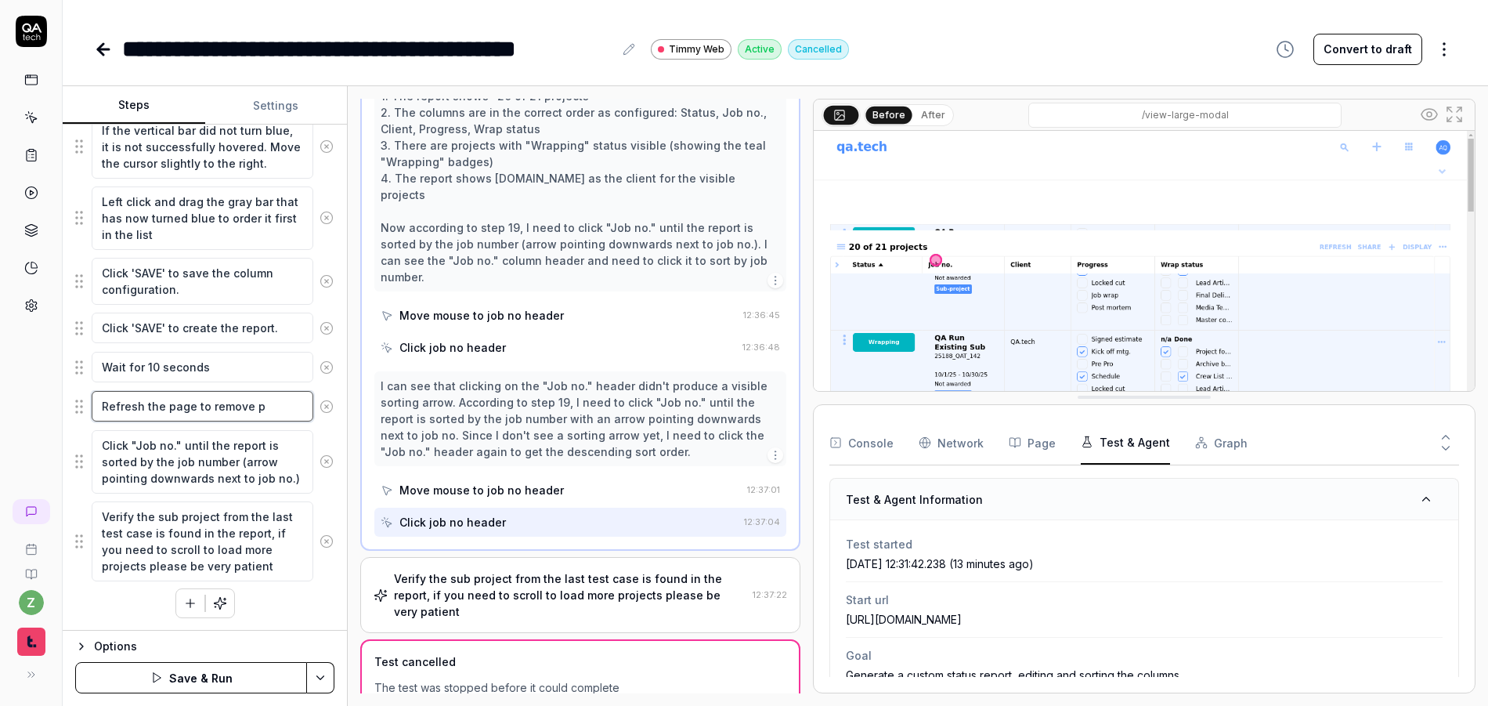
type textarea "Refresh the page to remove"
type textarea "*"
type textarea "Refresh the page to remove"
type textarea "*"
type textarea "Refresh the page to remov"
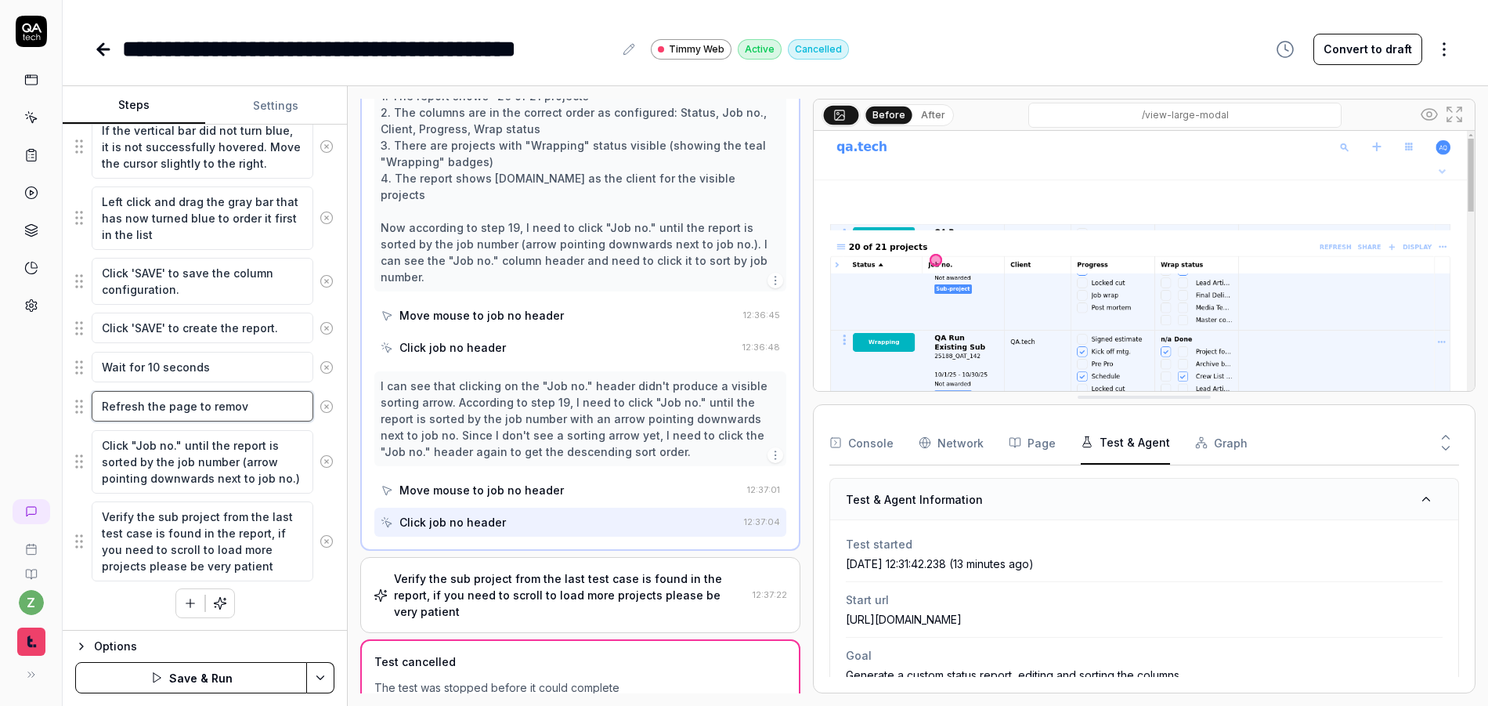
type textarea "*"
type textarea "Refresh the page to remo"
type textarea "*"
type textarea "Refresh the page to rem"
type textarea "*"
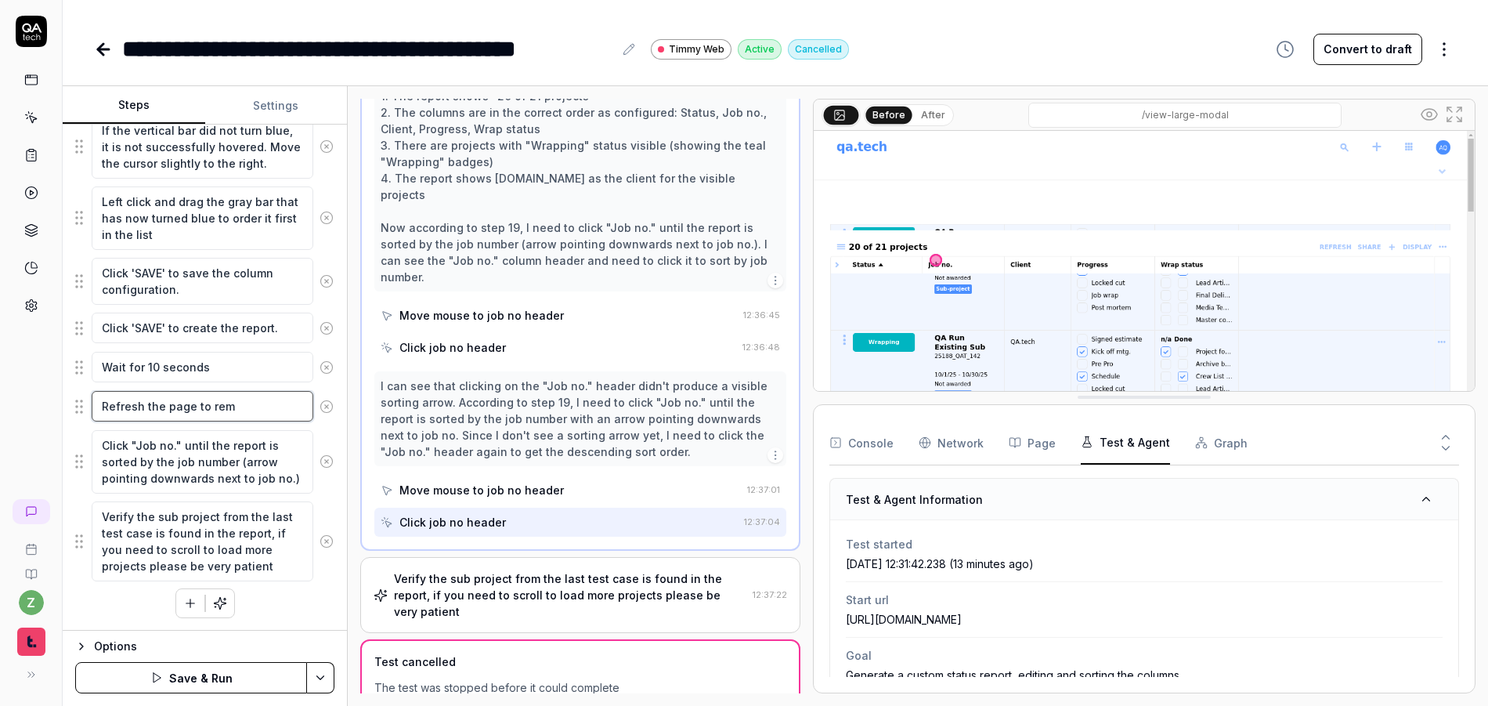
type textarea "Refresh the page to re"
type textarea "*"
type textarea "Refresh the page to r"
type textarea "*"
type textarea "Refresh the page to"
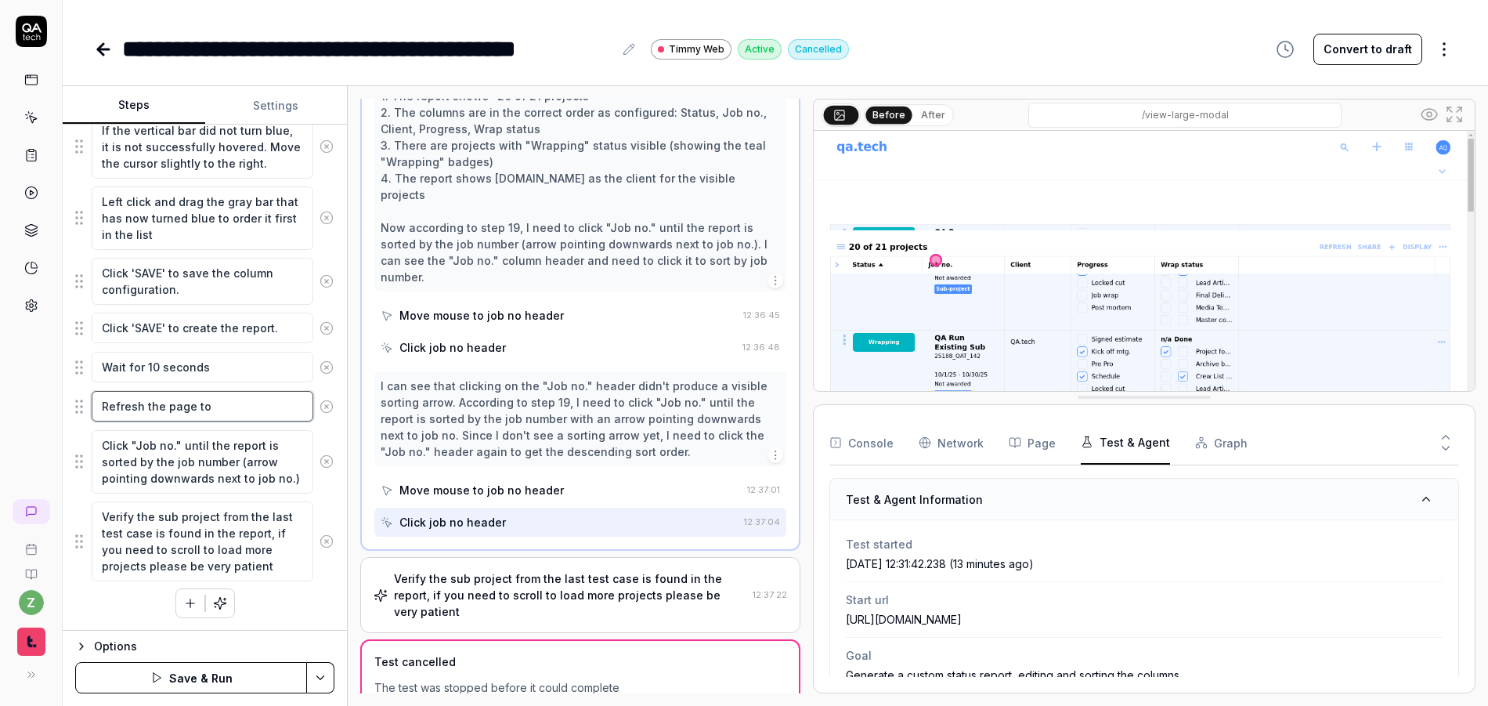
type textarea "*"
type textarea "Refresh the page to"
type textarea "*"
type textarea "Refresh the page t"
type textarea "*"
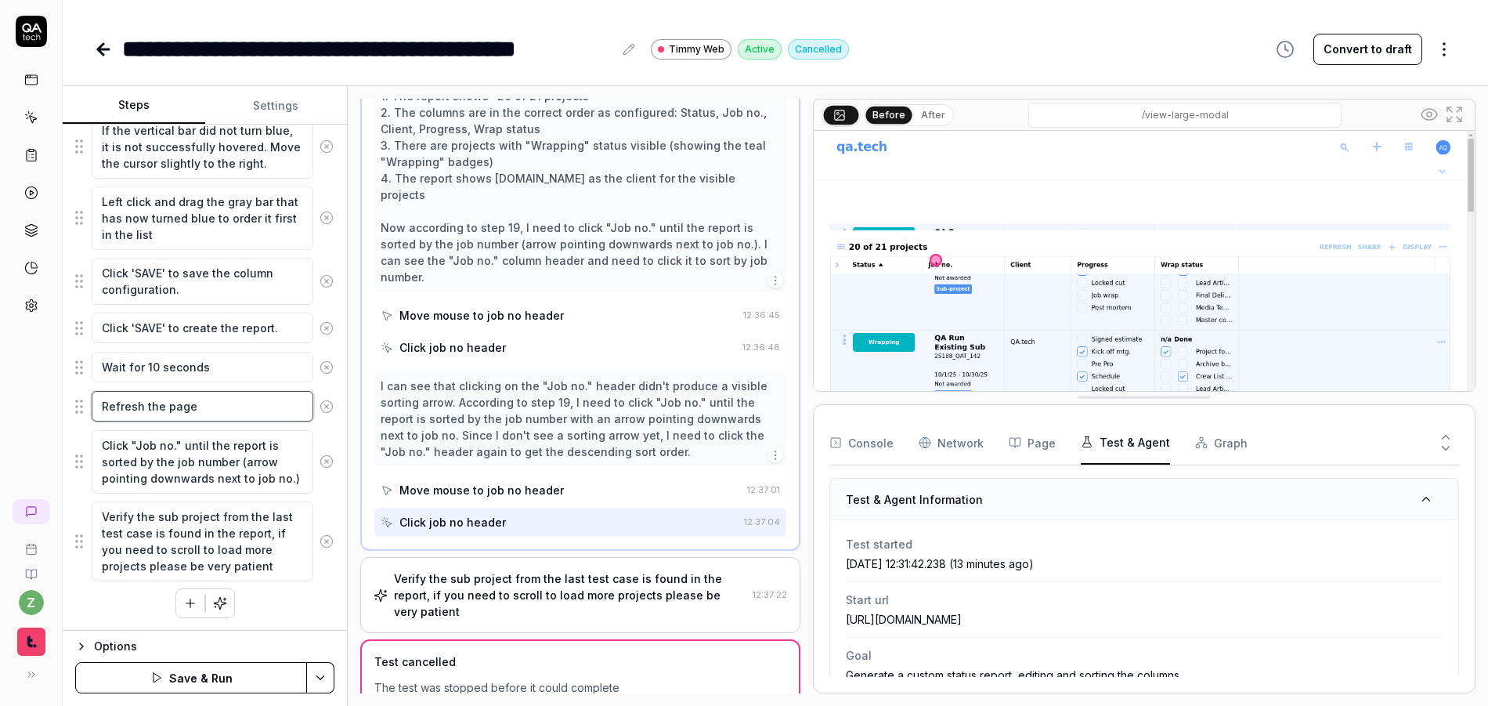
type textarea "Refresh the page"
type textarea "*"
type textarea "Refresh the page"
click at [304, 647] on div "Options" at bounding box center [214, 646] width 240 height 19
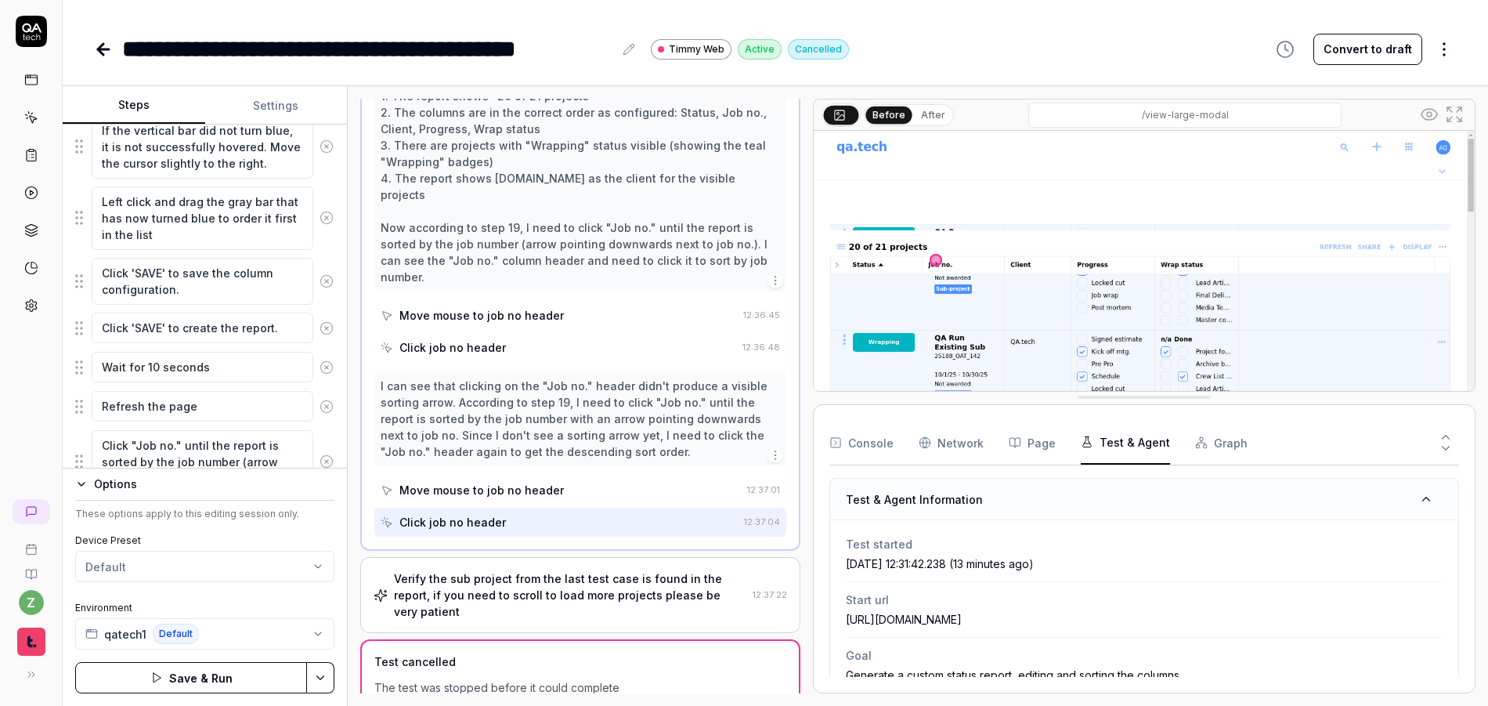
click at [74, 480] on div "Options These options apply to this editing session only. Device Preset Default…" at bounding box center [205, 587] width 284 height 238
click at [91, 489] on button "Options" at bounding box center [204, 484] width 259 height 19
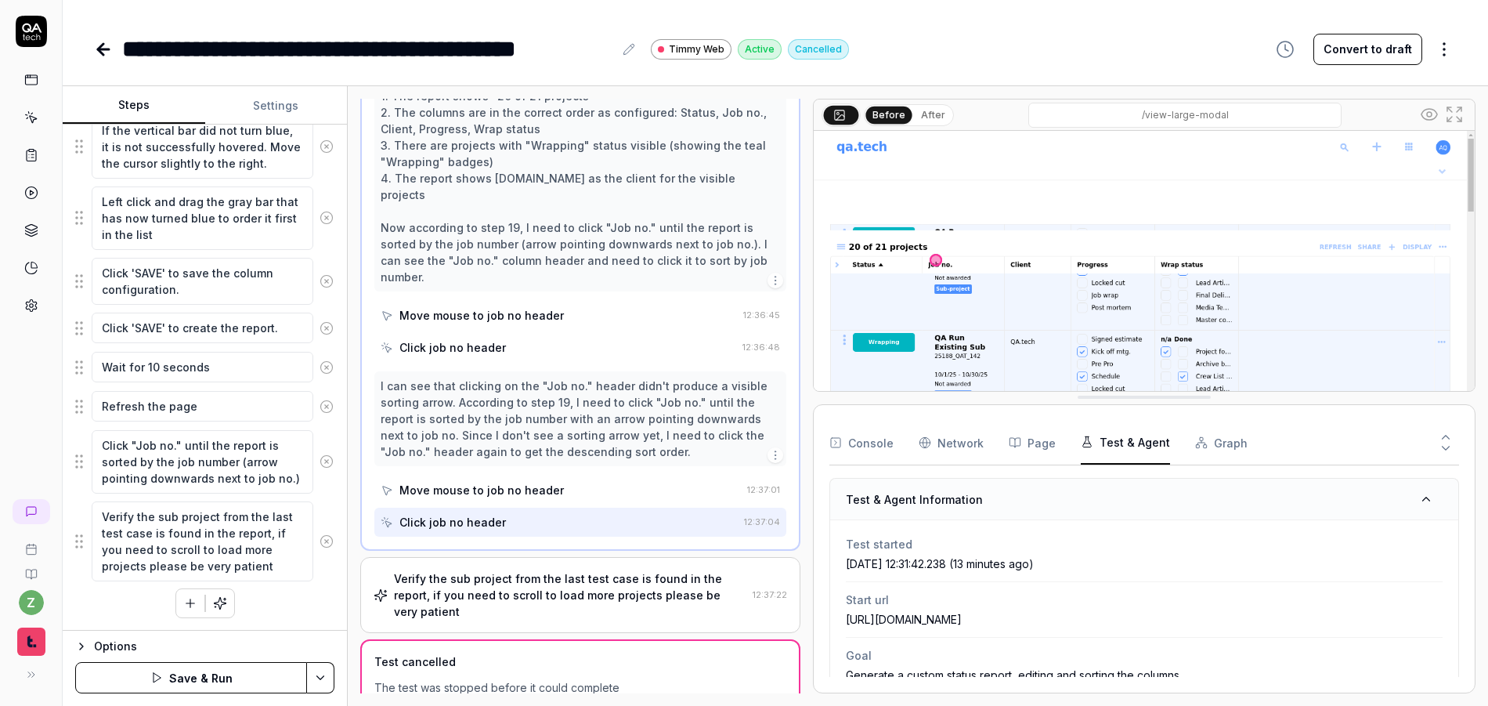
click at [134, 652] on div "Options" at bounding box center [214, 646] width 240 height 19
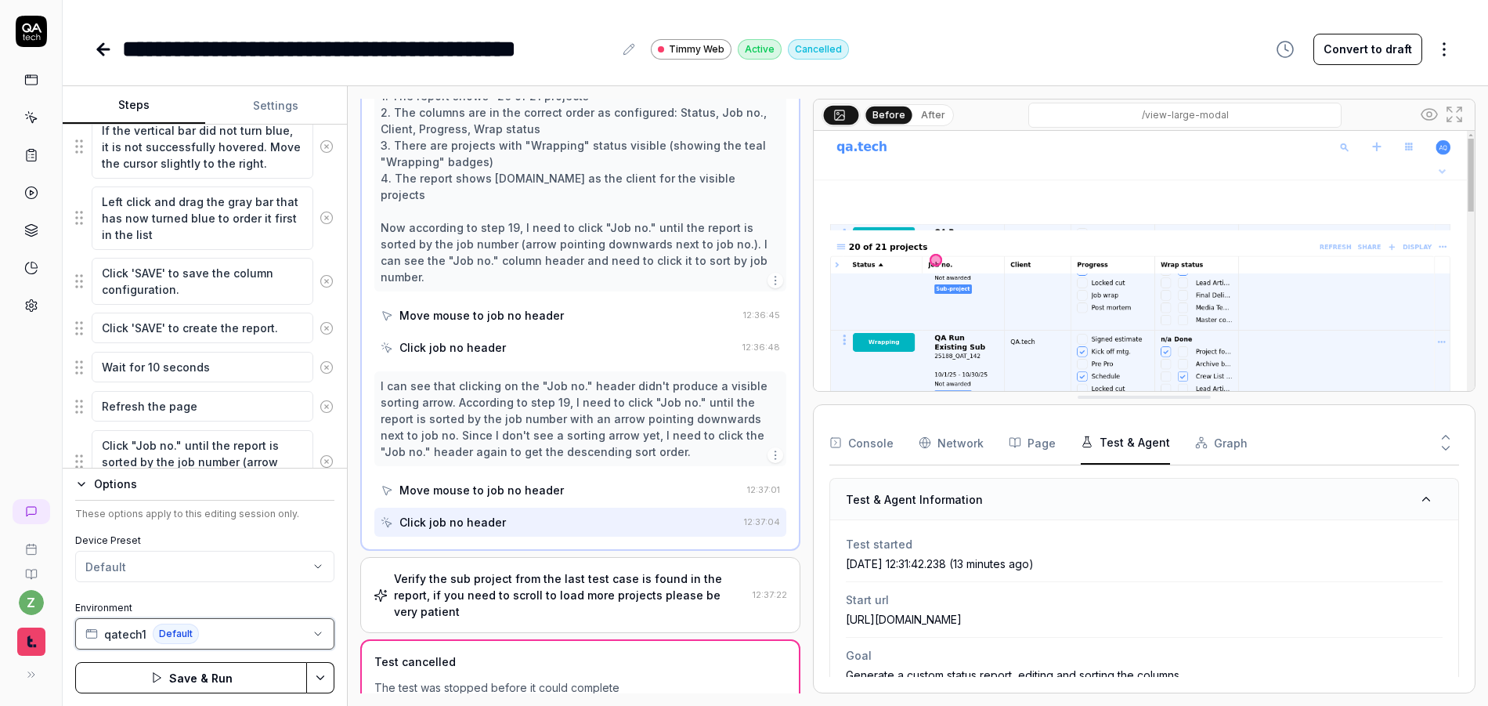
click at [244, 630] on button "qatech1 Default" at bounding box center [204, 633] width 259 height 31
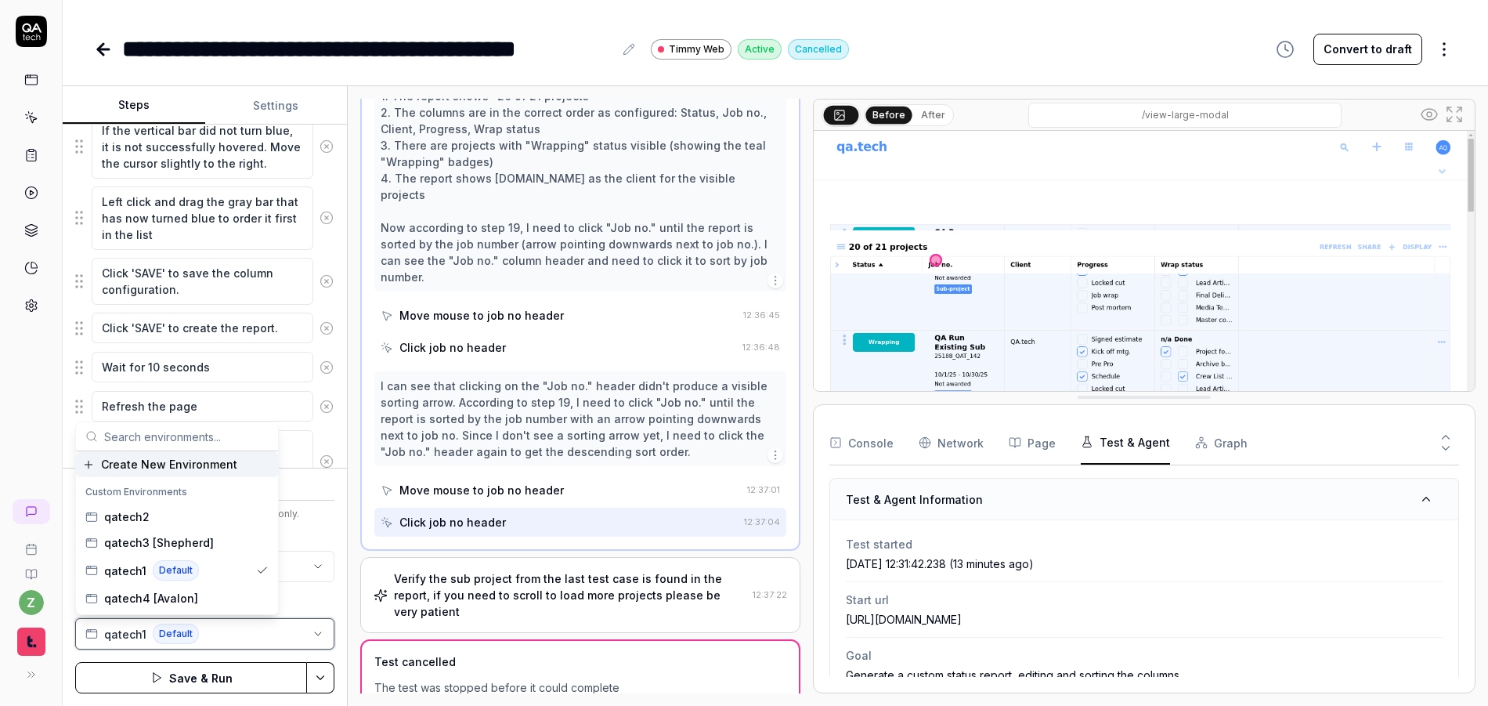
click at [244, 630] on button "qatech1 Default" at bounding box center [204, 633] width 259 height 31
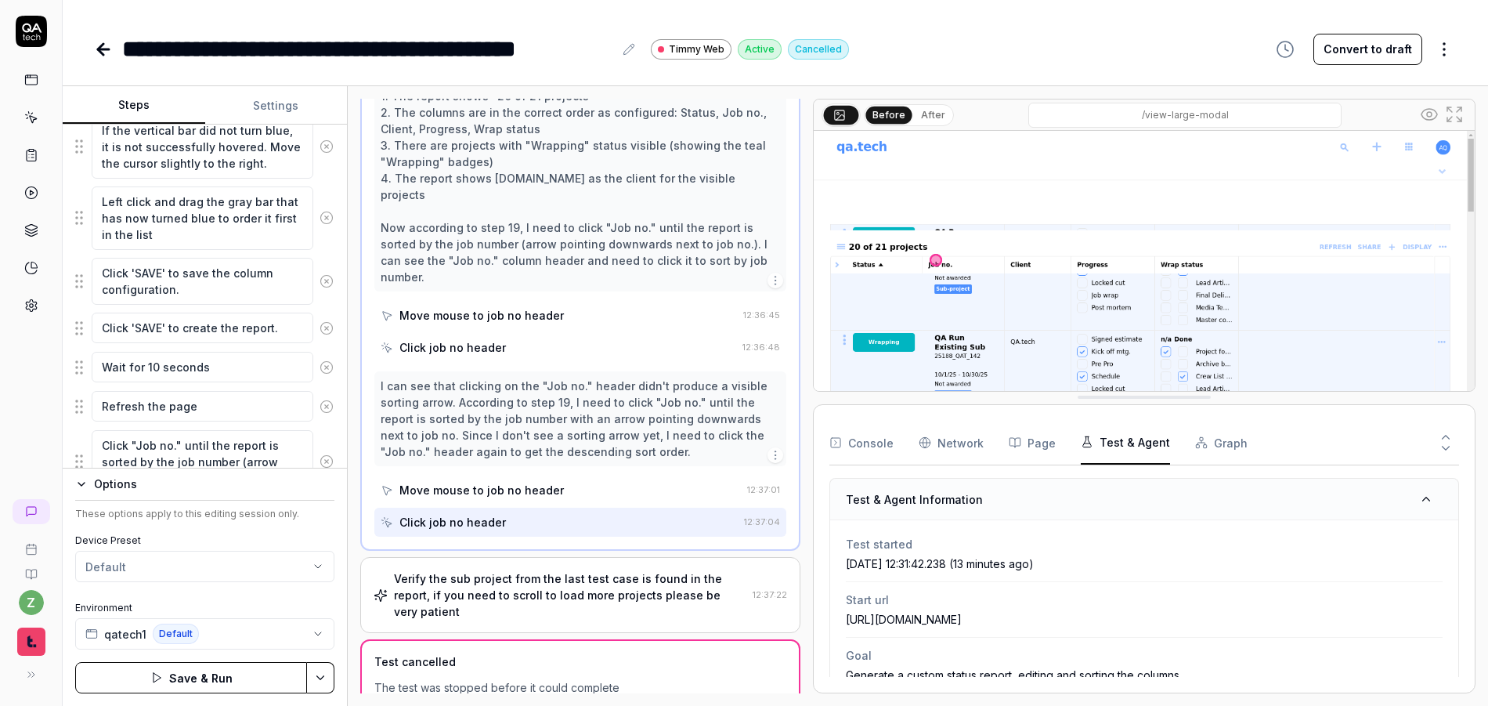
click at [222, 601] on label "Environment" at bounding box center [204, 608] width 259 height 14
click at [89, 483] on button "Options" at bounding box center [204, 484] width 259 height 19
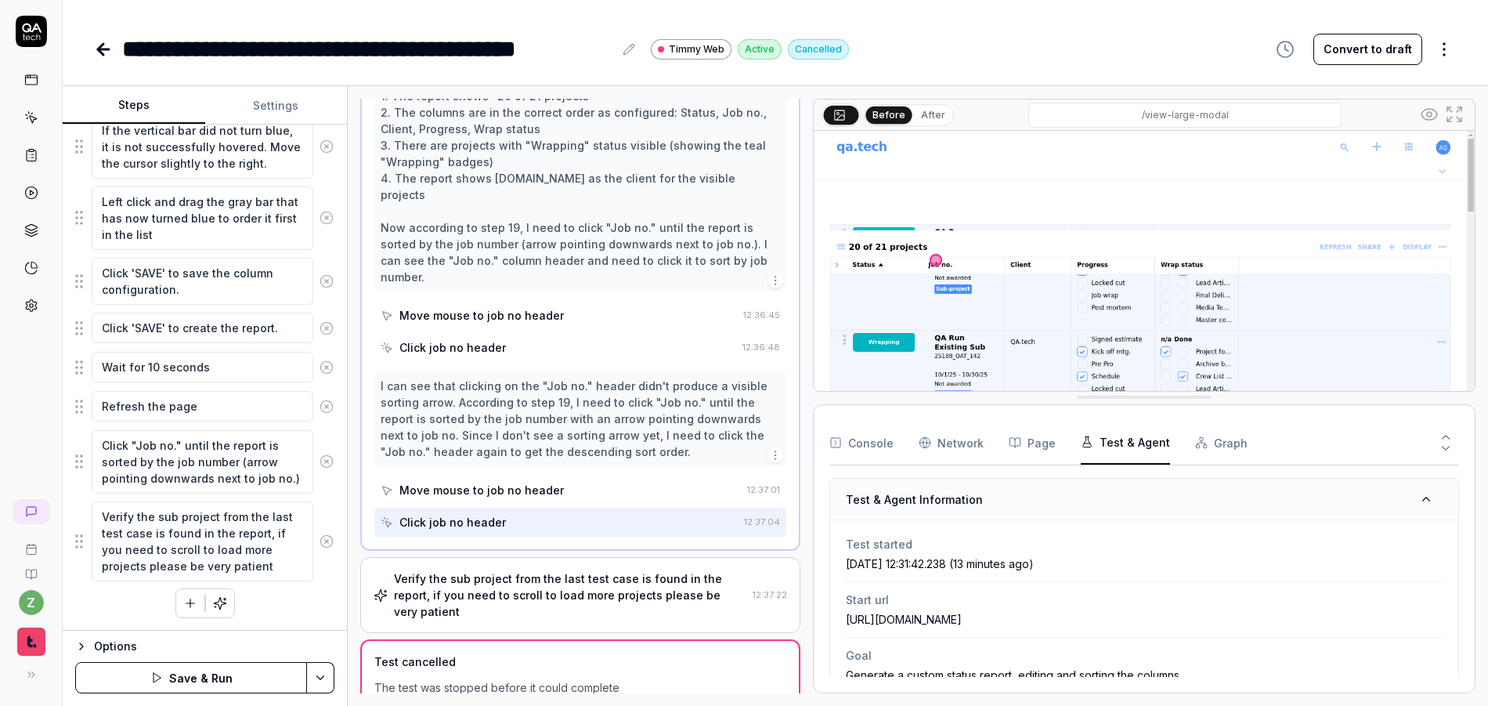
click at [324, 677] on html "**********" at bounding box center [744, 353] width 1488 height 706
click at [197, 536] on div "Save & Run w. Dependencies" at bounding box center [243, 534] width 200 height 34
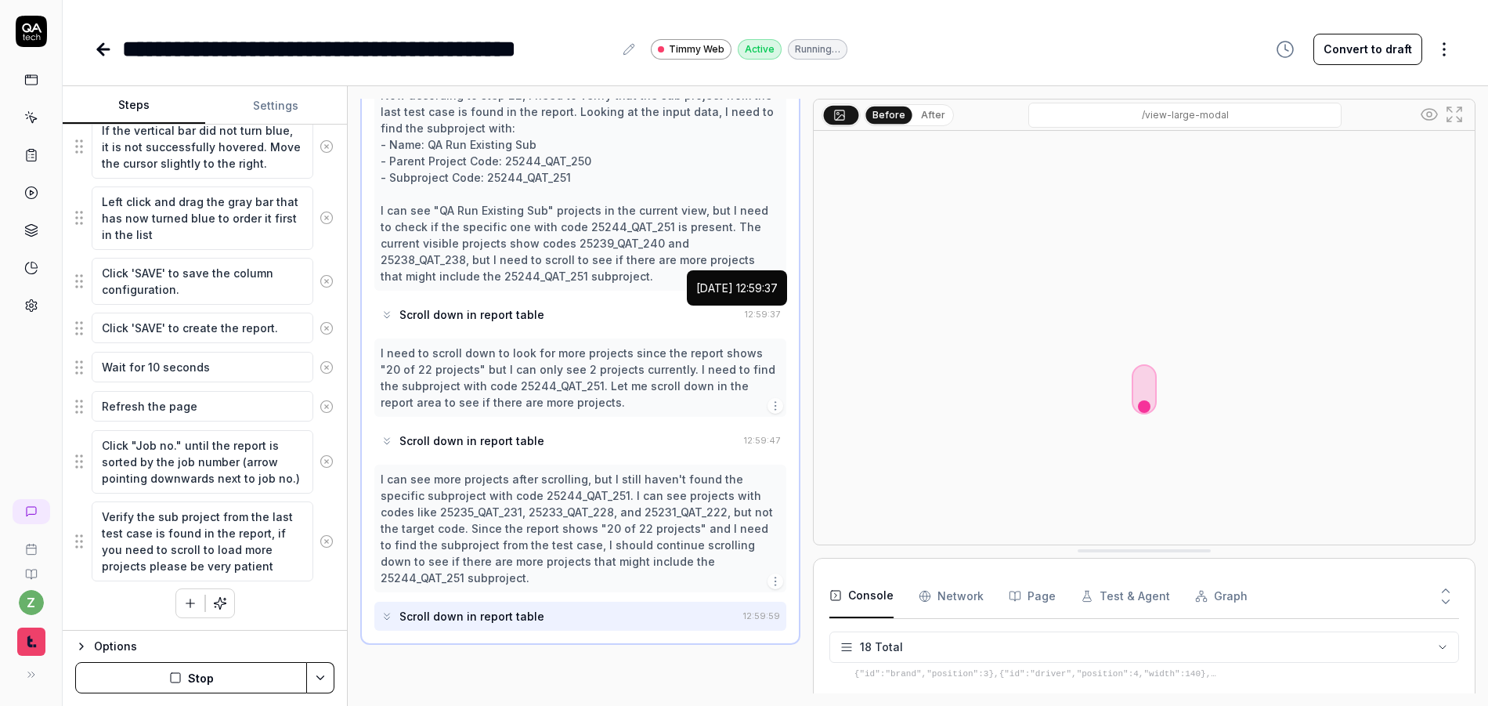
scroll to position [1349, 0]
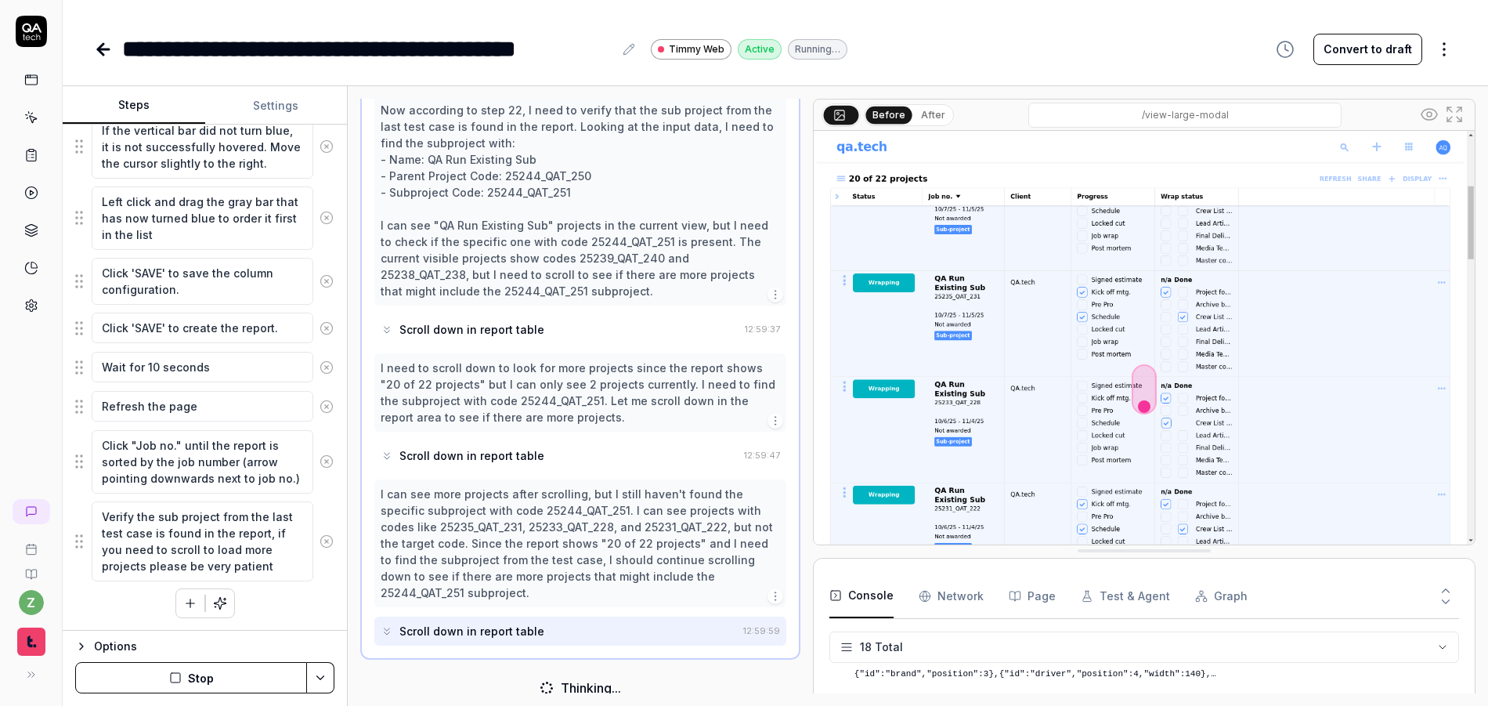
click at [916, 115] on button "After" at bounding box center [933, 115] width 37 height 17
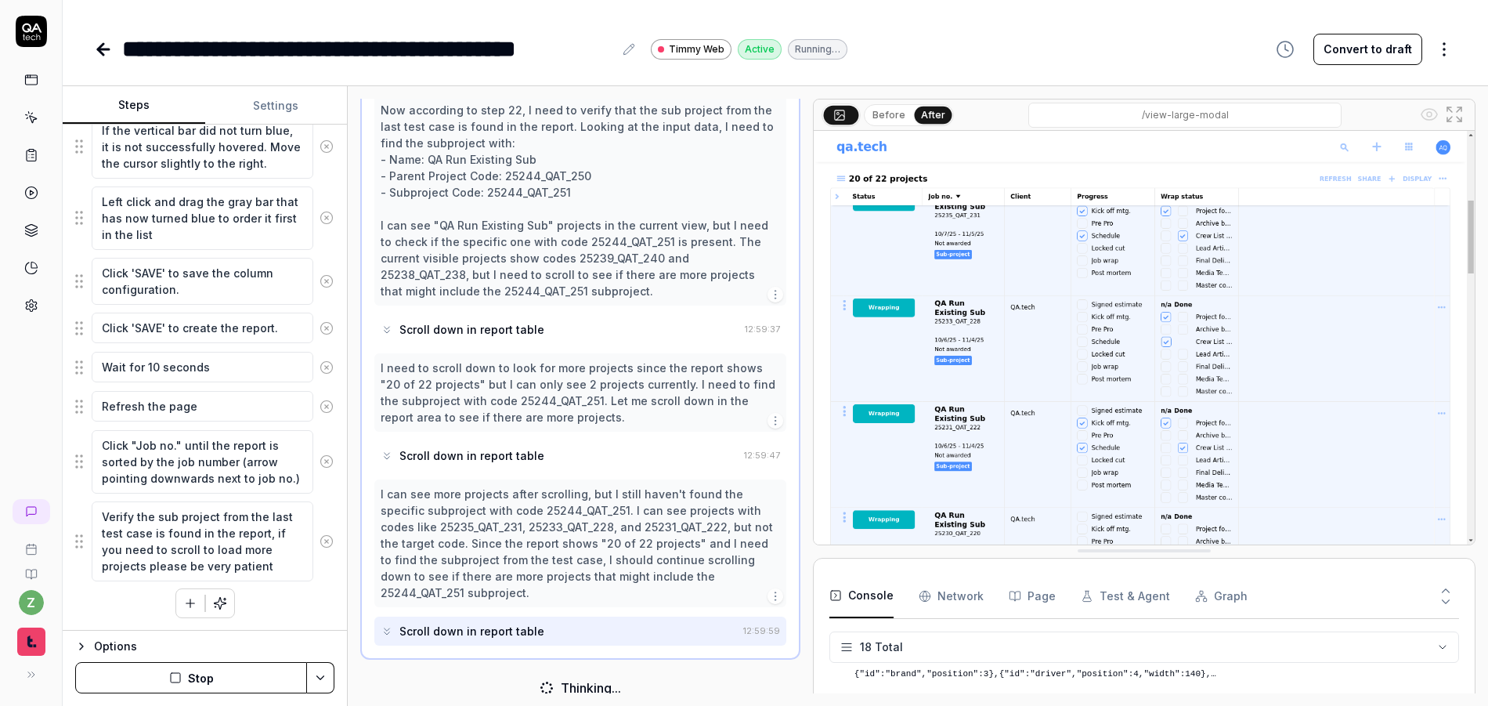
click at [183, 600] on icon "button" at bounding box center [190, 603] width 14 height 14
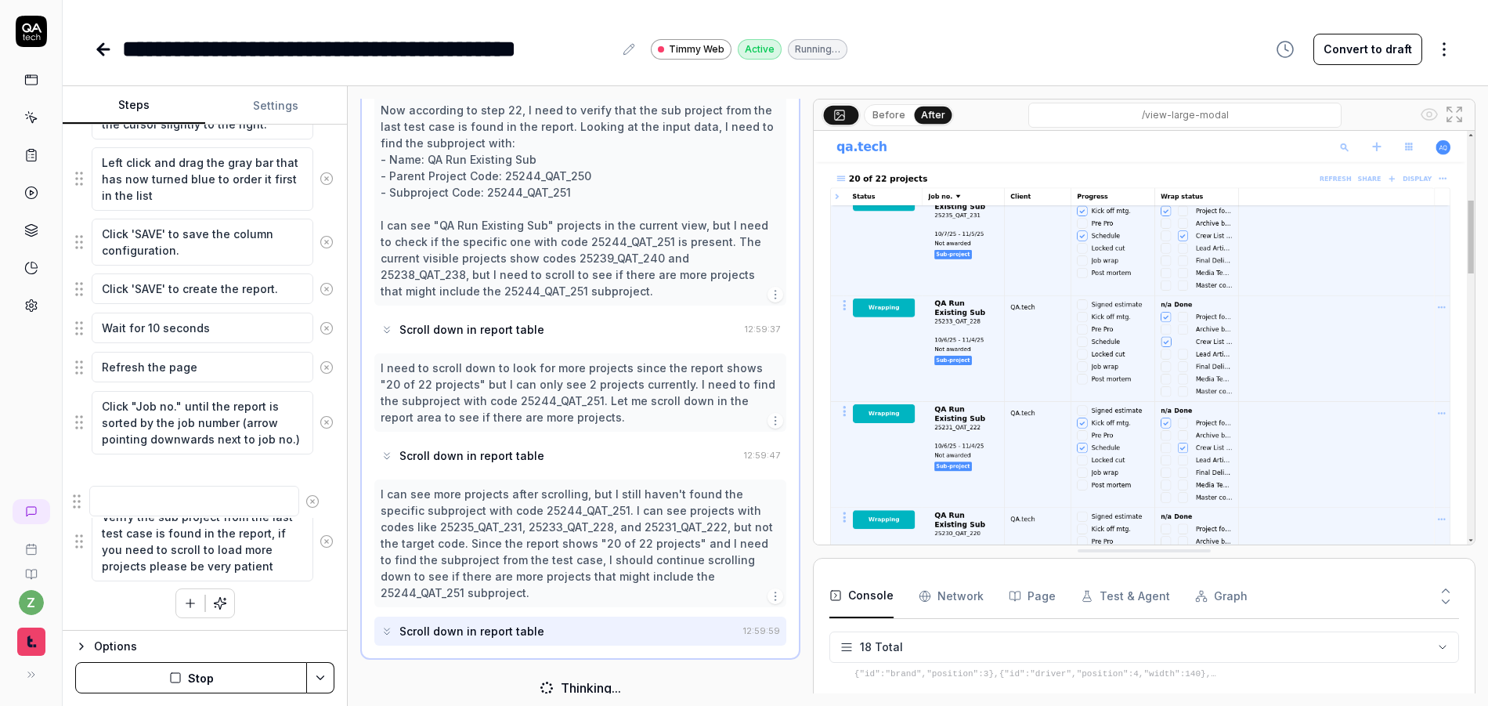
scroll to position [1364, 0]
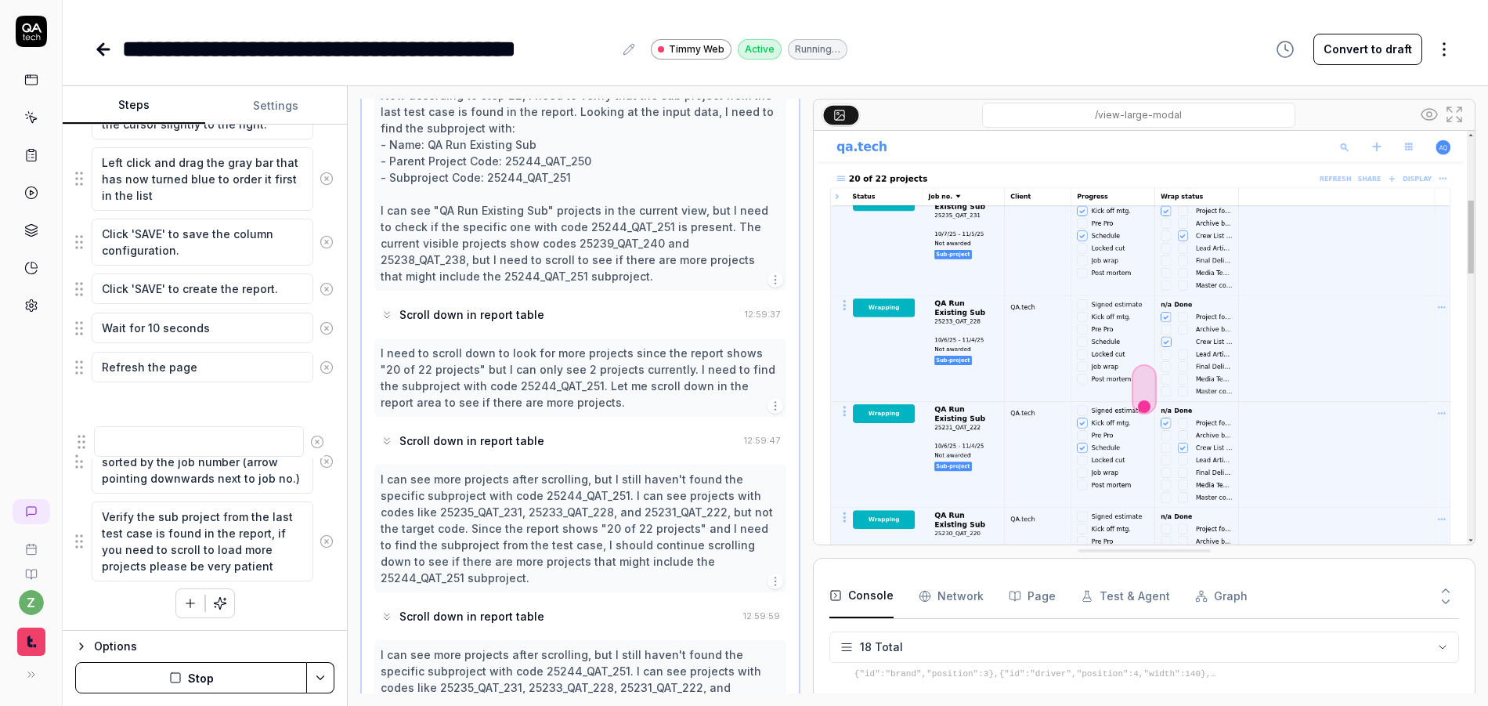
drag, startPoint x: 79, startPoint y: 563, endPoint x: 90, endPoint y: 412, distance: 151.5
click at [170, 410] on textarea at bounding box center [203, 406] width 222 height 31
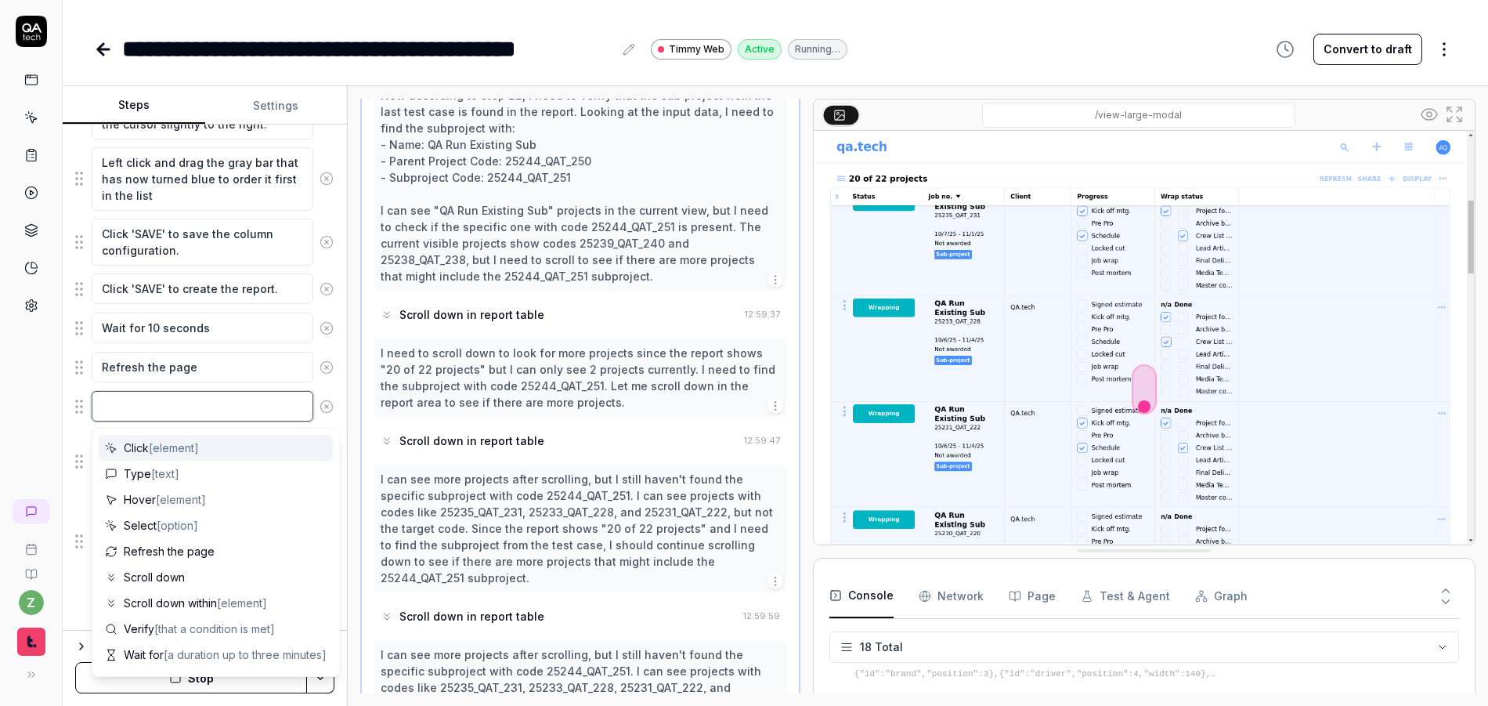
type textarea "*"
type textarea "S"
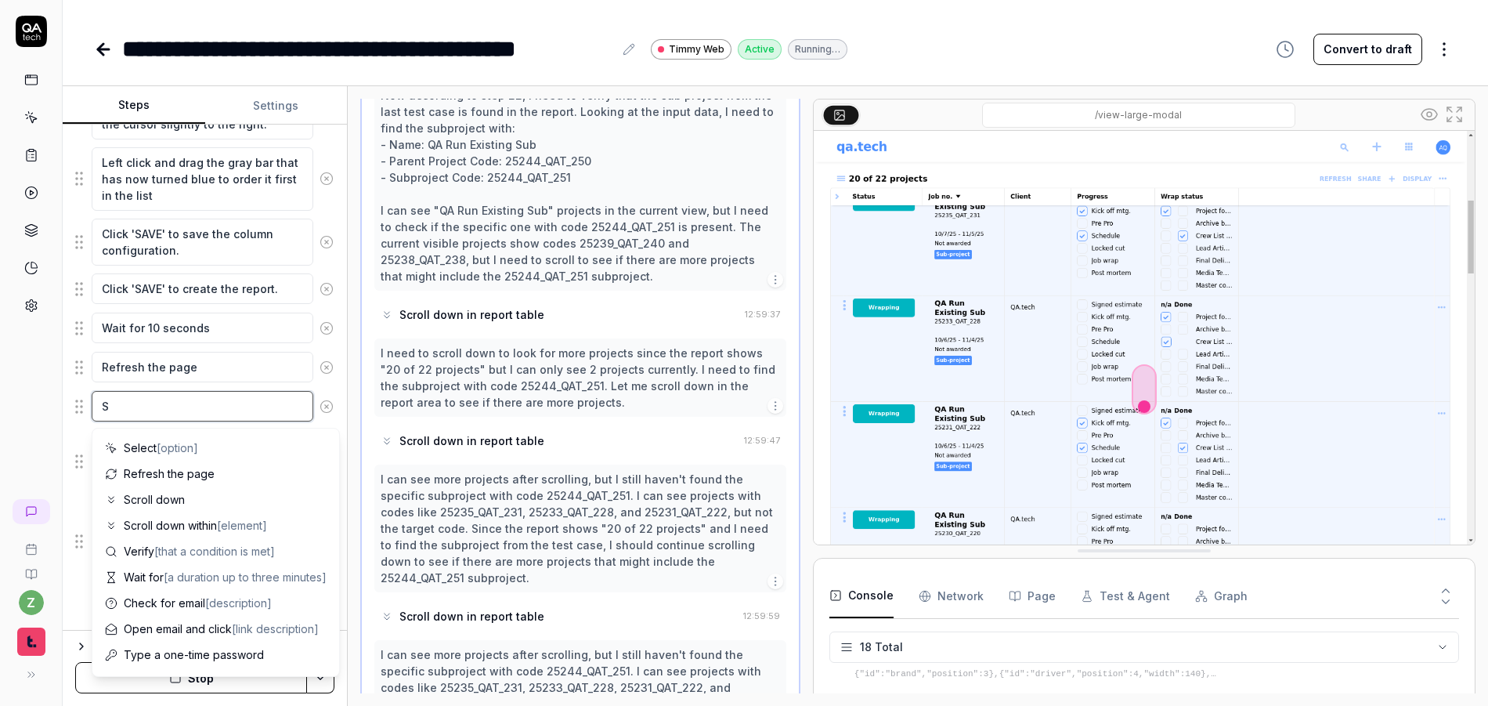
type textarea "*"
type textarea "Sc"
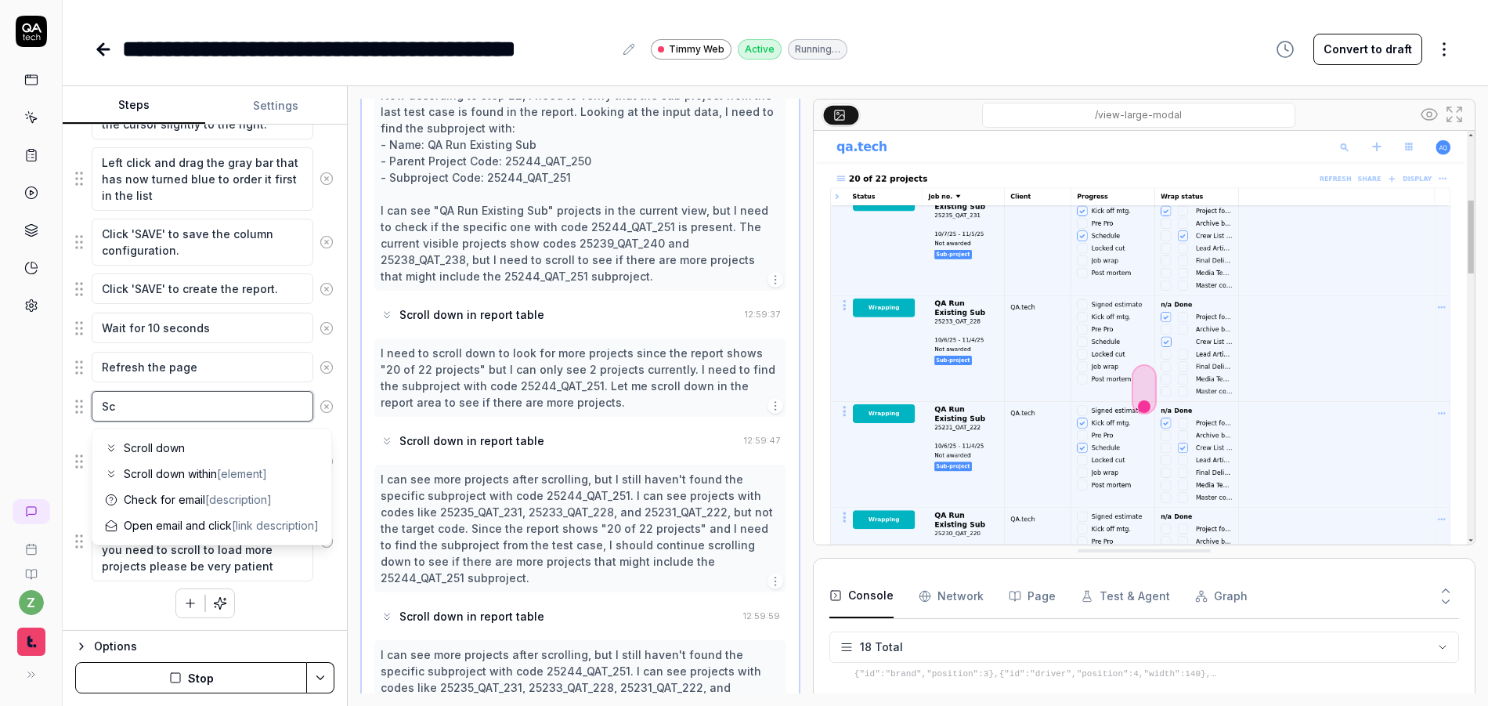
type textarea "*"
type textarea "Scr"
type textarea "*"
type textarea "Scro"
type textarea "*"
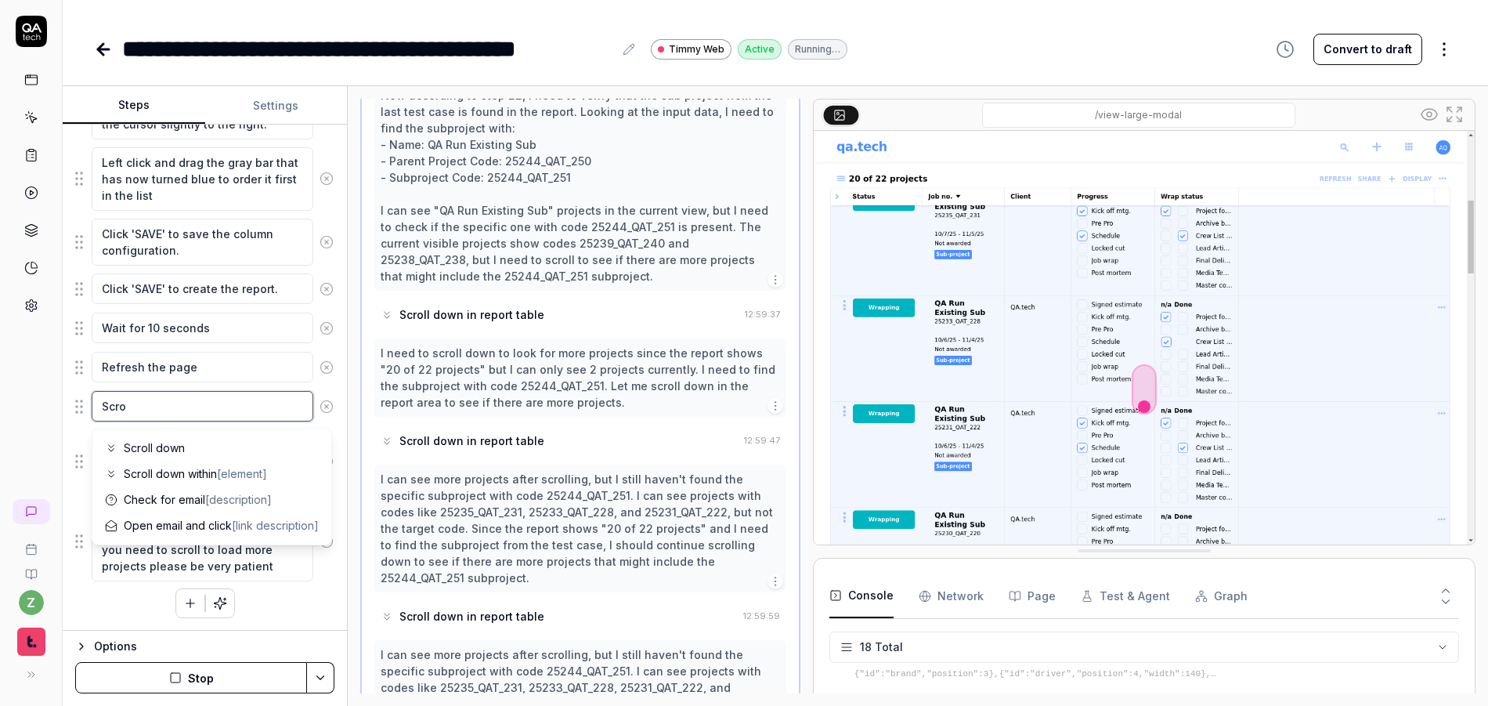
type textarea "Scrol"
type textarea "*"
type textarea "Scroll"
type textarea "*"
type textarea "Scroll"
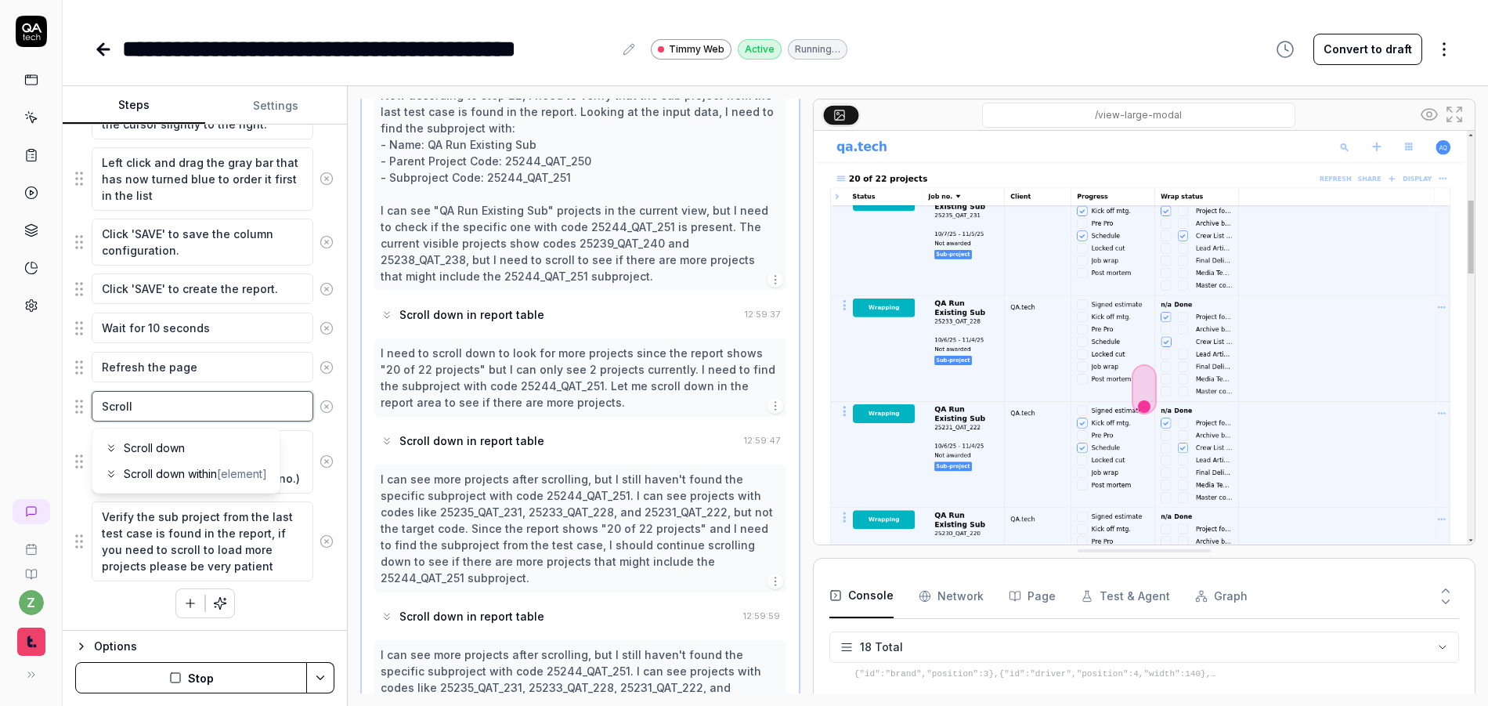
type textarea "*"
type textarea "Scroll d"
type textarea "*"
type textarea "Scroll do"
type textarea "*"
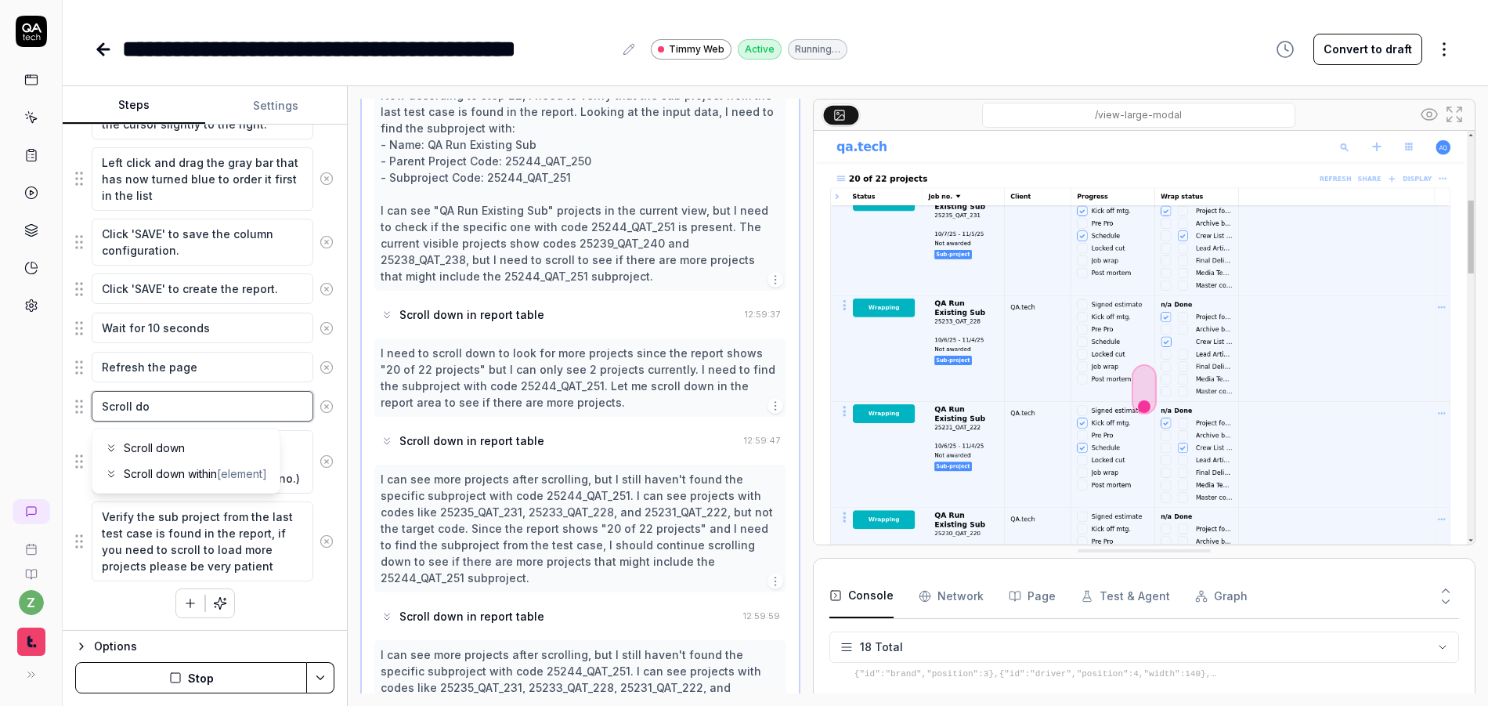
type textarea "Scroll dow"
type textarea "*"
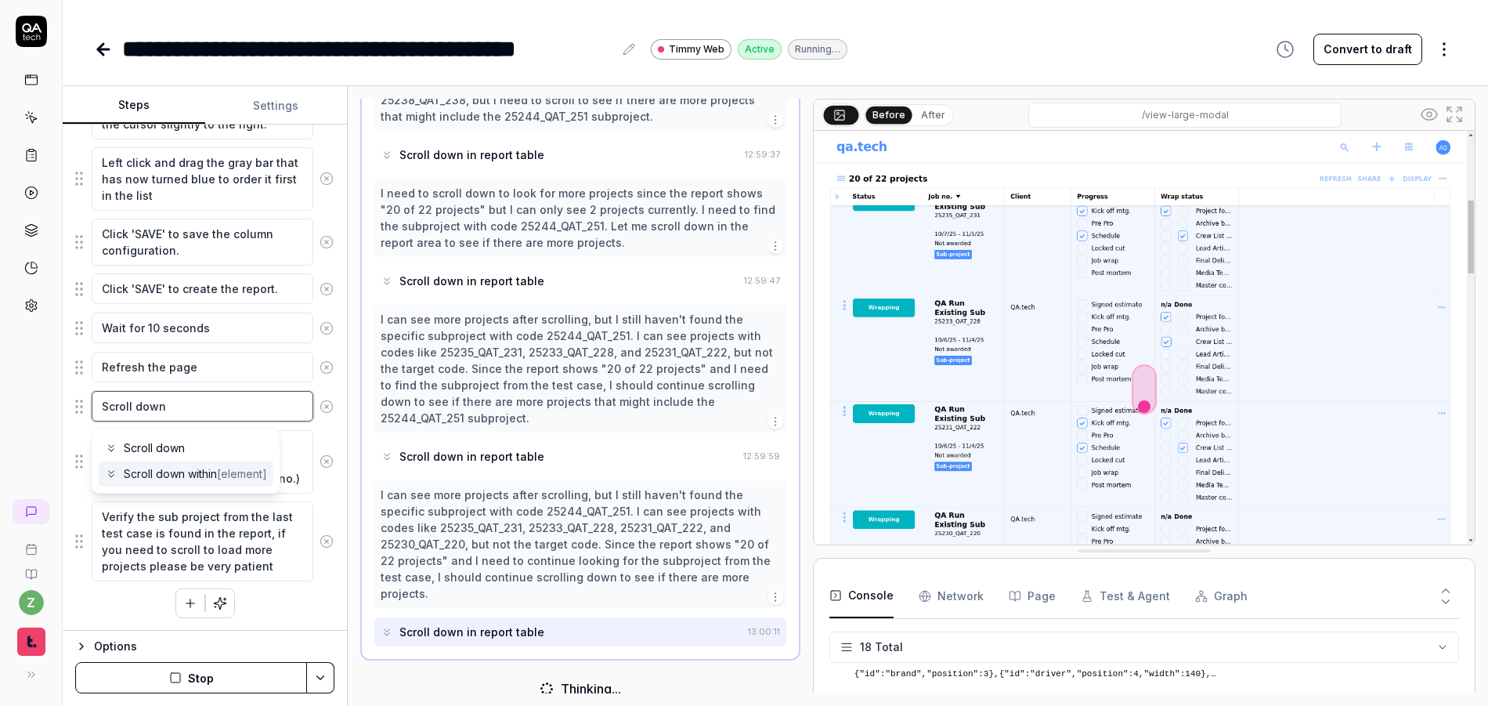
scroll to position [1508, 0]
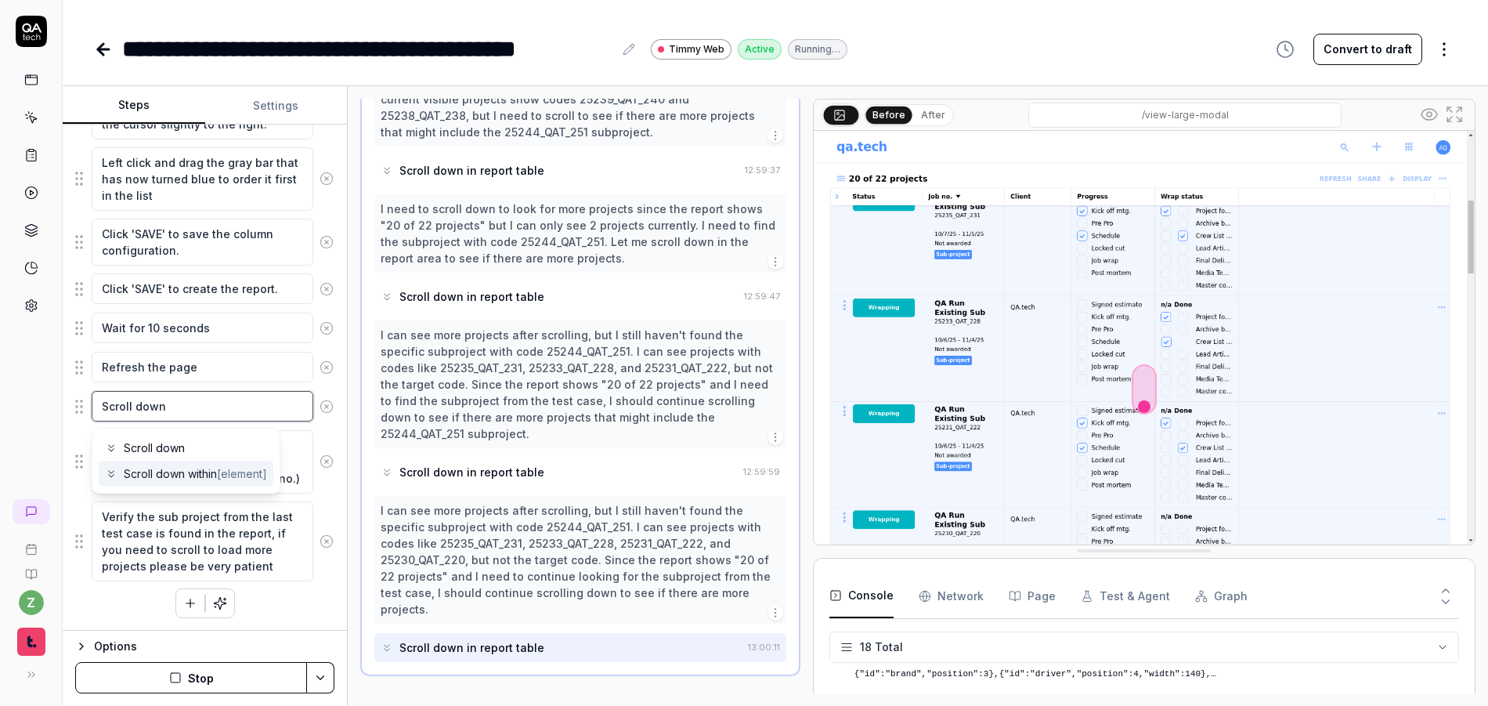
type textarea "Scroll down"
click at [164, 598] on div "Click on the '+' button to create a new report. Enter a unique title for the cu…" at bounding box center [204, 10] width 259 height 1216
click at [181, 594] on button "button" at bounding box center [190, 603] width 28 height 28
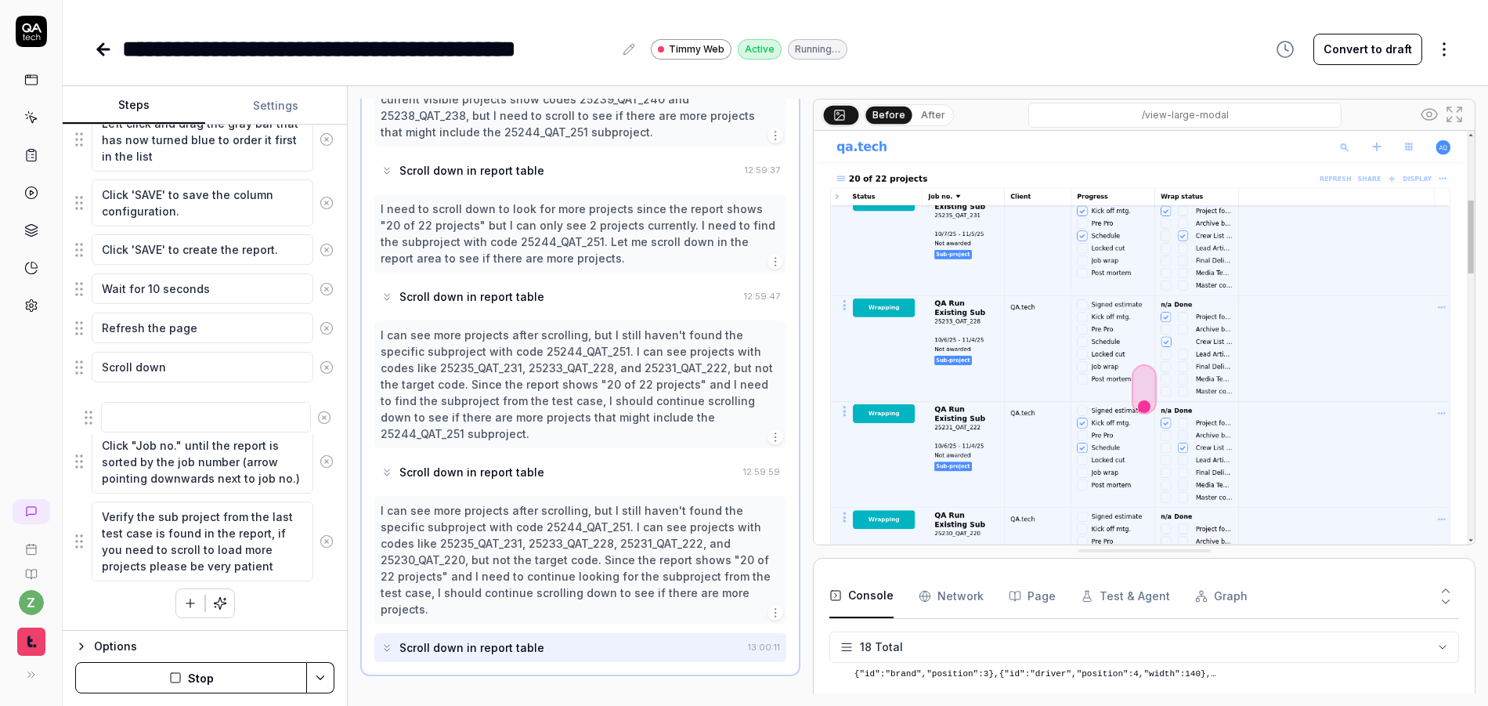
drag, startPoint x: 82, startPoint y: 570, endPoint x: 93, endPoint y: 417, distance: 153.9
click at [142, 413] on textarea at bounding box center [203, 406] width 222 height 31
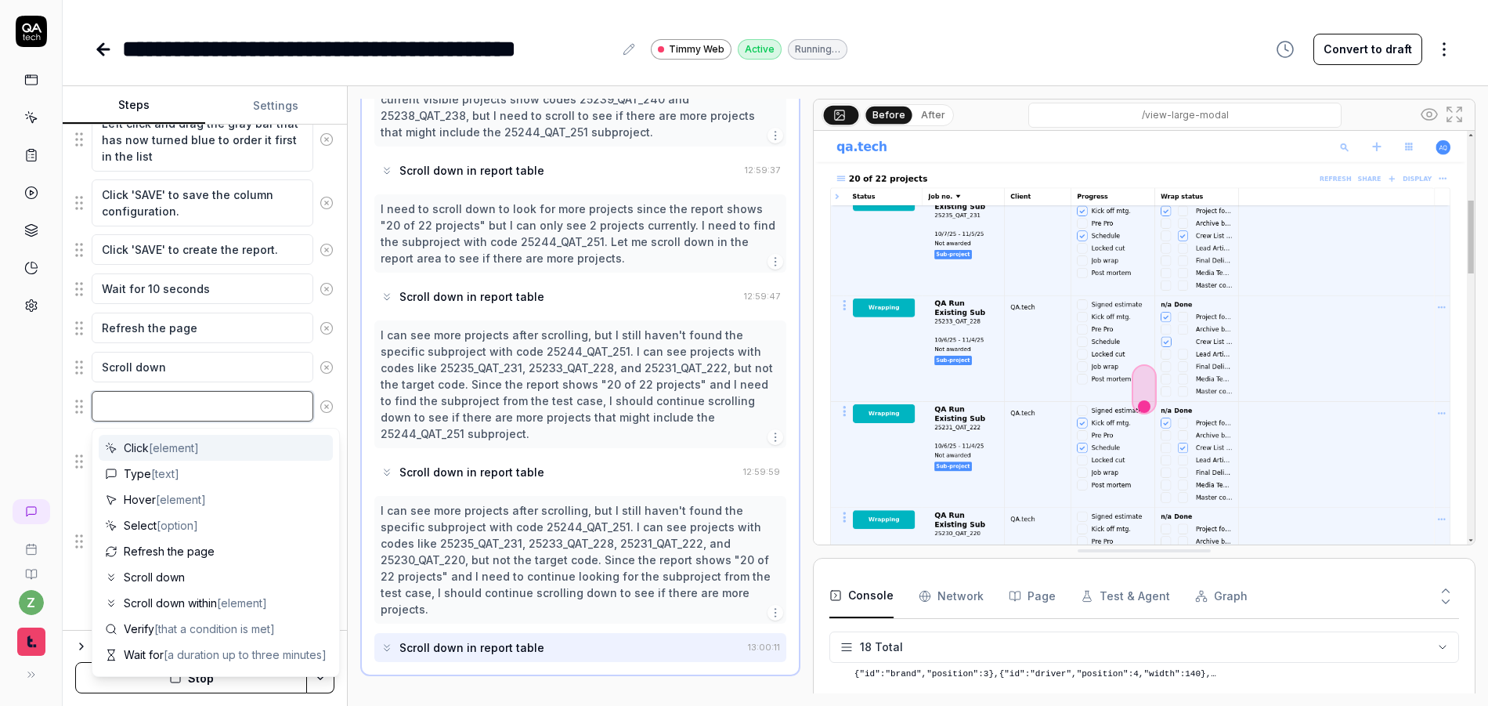
type textarea "*"
type textarea "S"
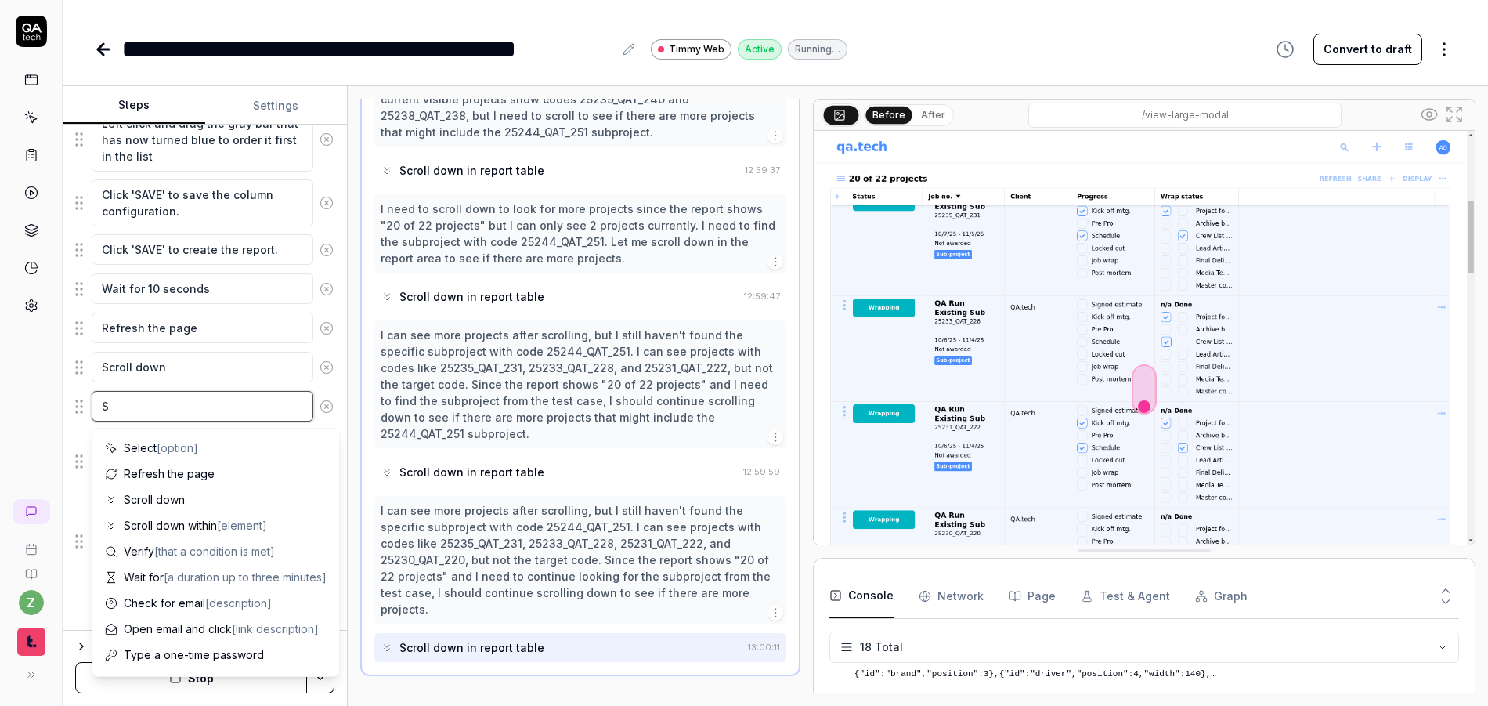
type textarea "*"
type textarea "Sc"
type textarea "*"
type textarea "Scr"
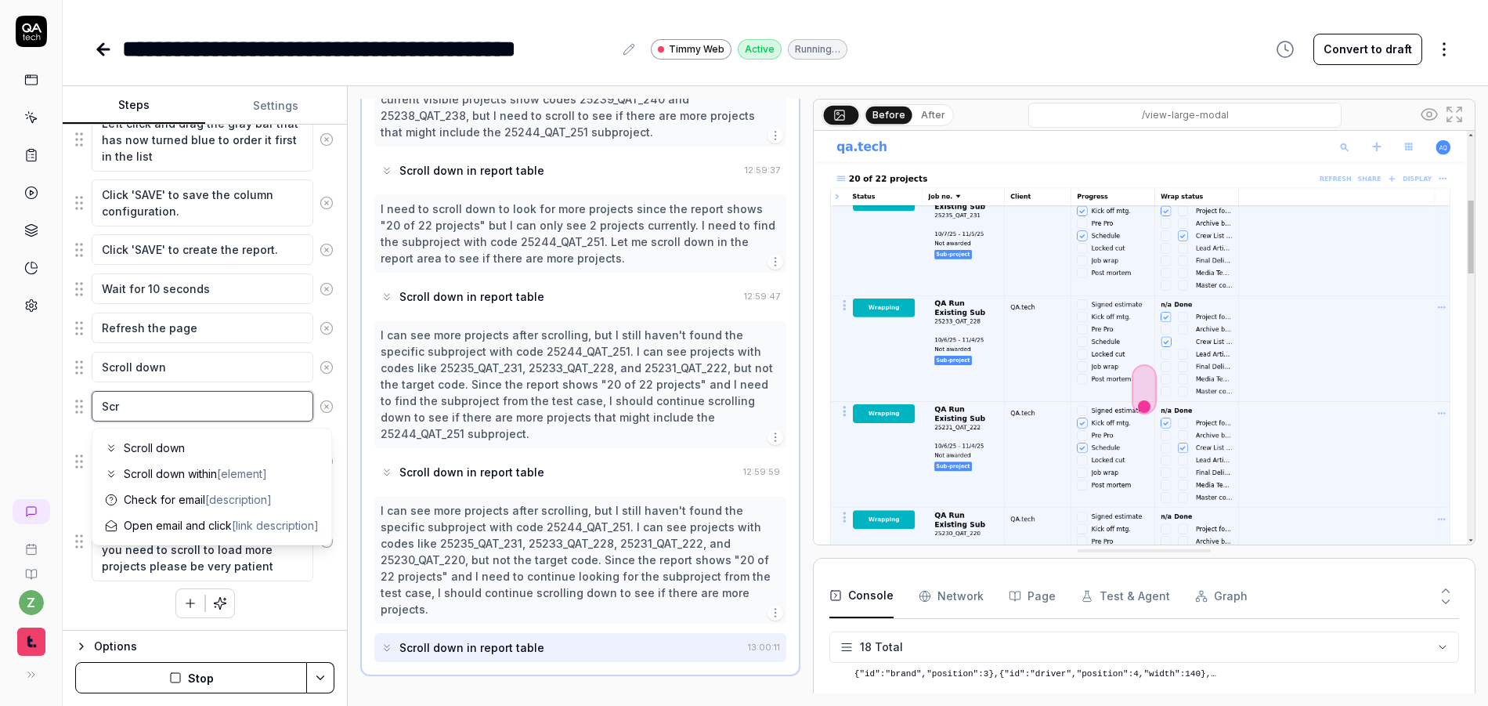
type textarea "*"
type textarea "Scrp"
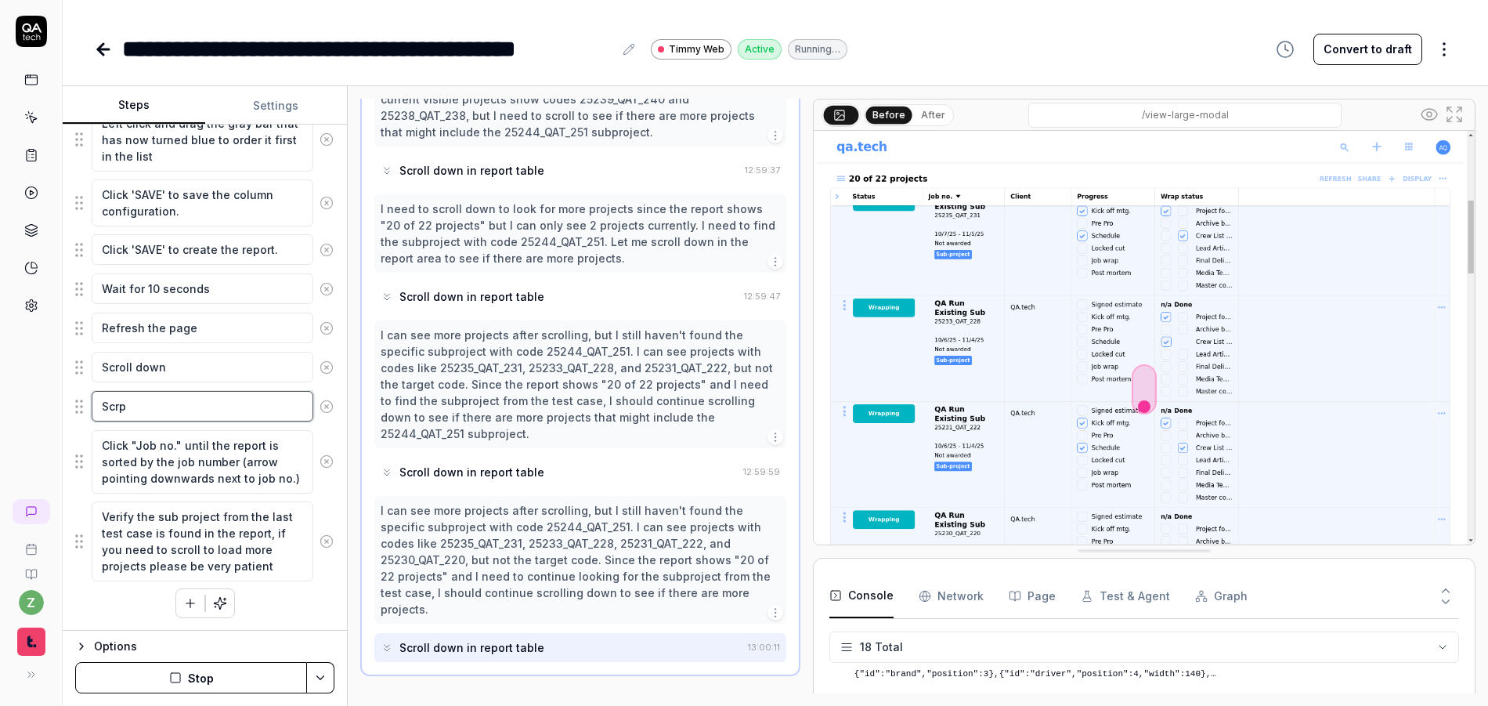
type textarea "*"
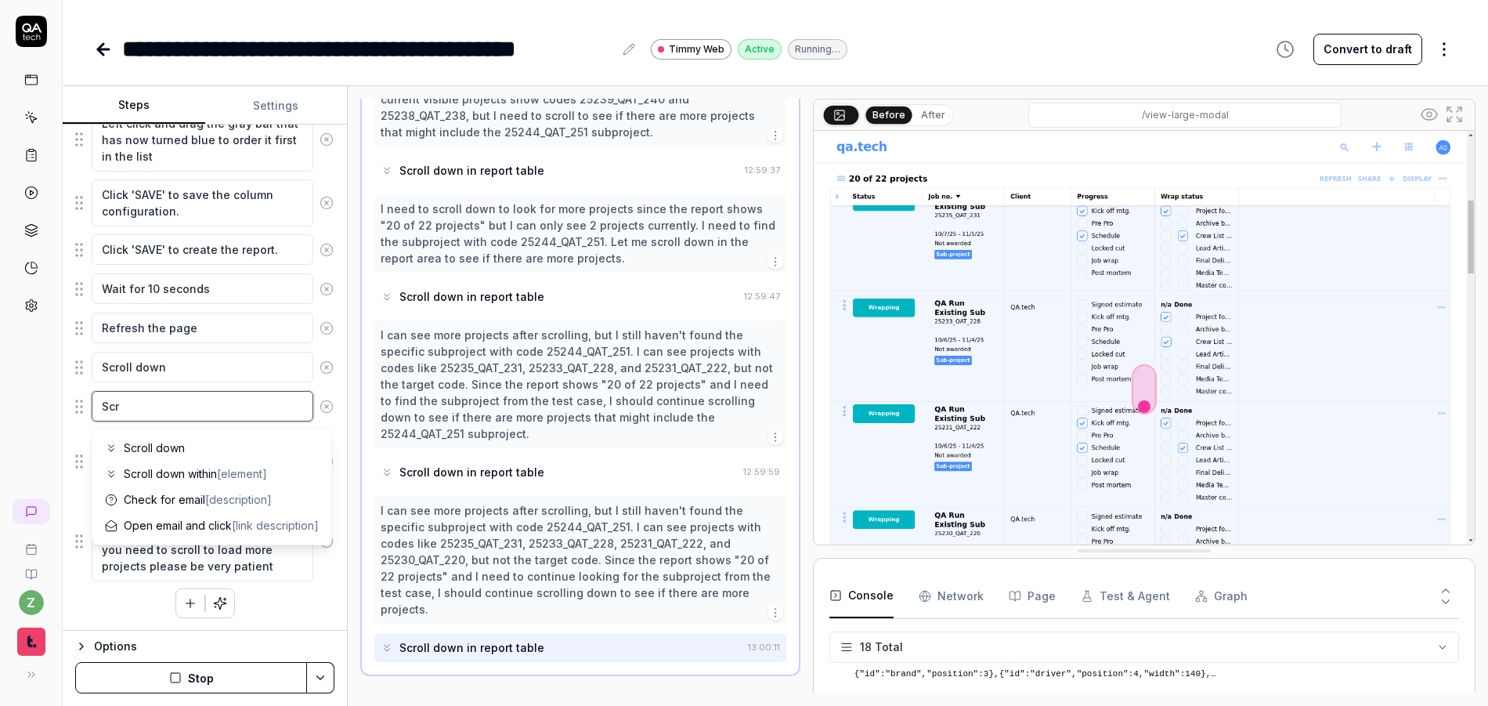
type textarea "Scro"
type textarea "*"
type textarea "Scrol"
type textarea "*"
type textarea "Scroll"
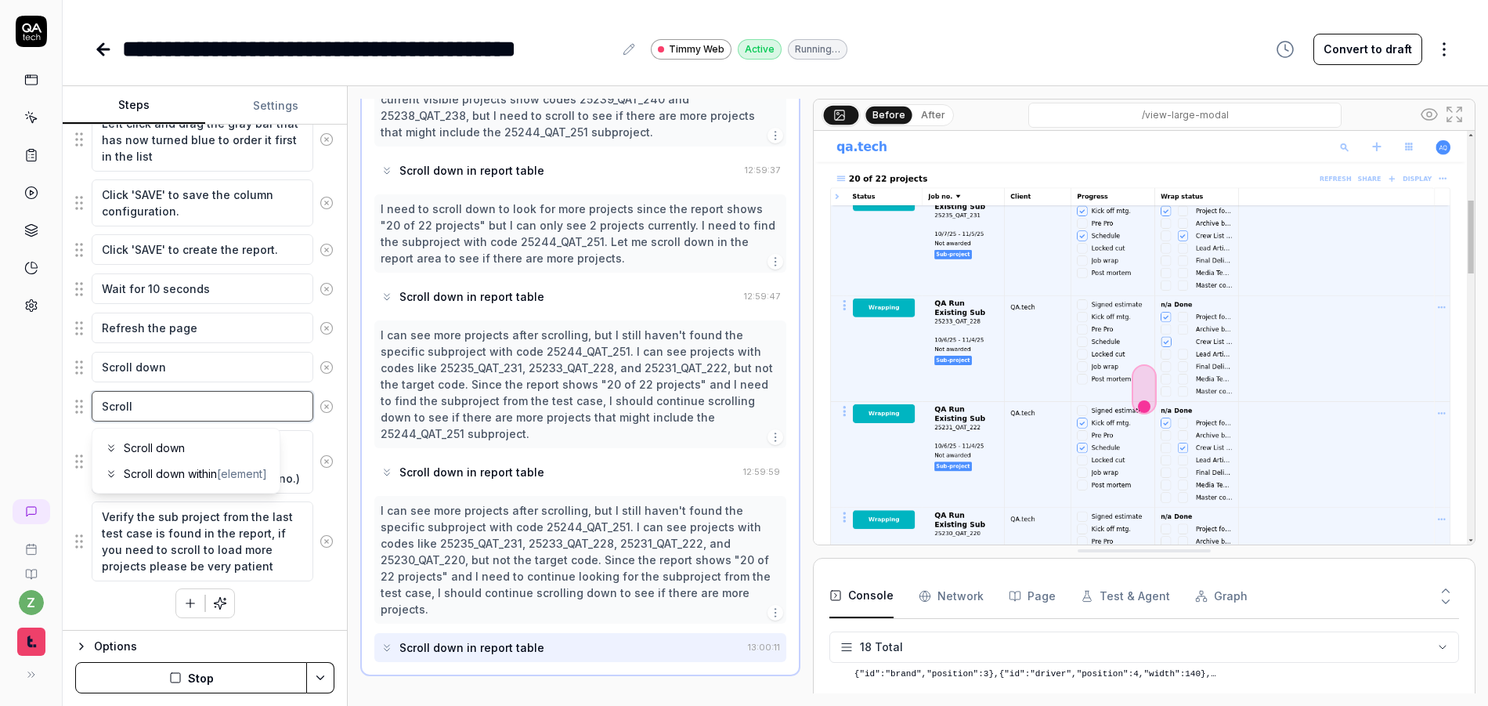
type textarea "*"
type textarea "Scroll"
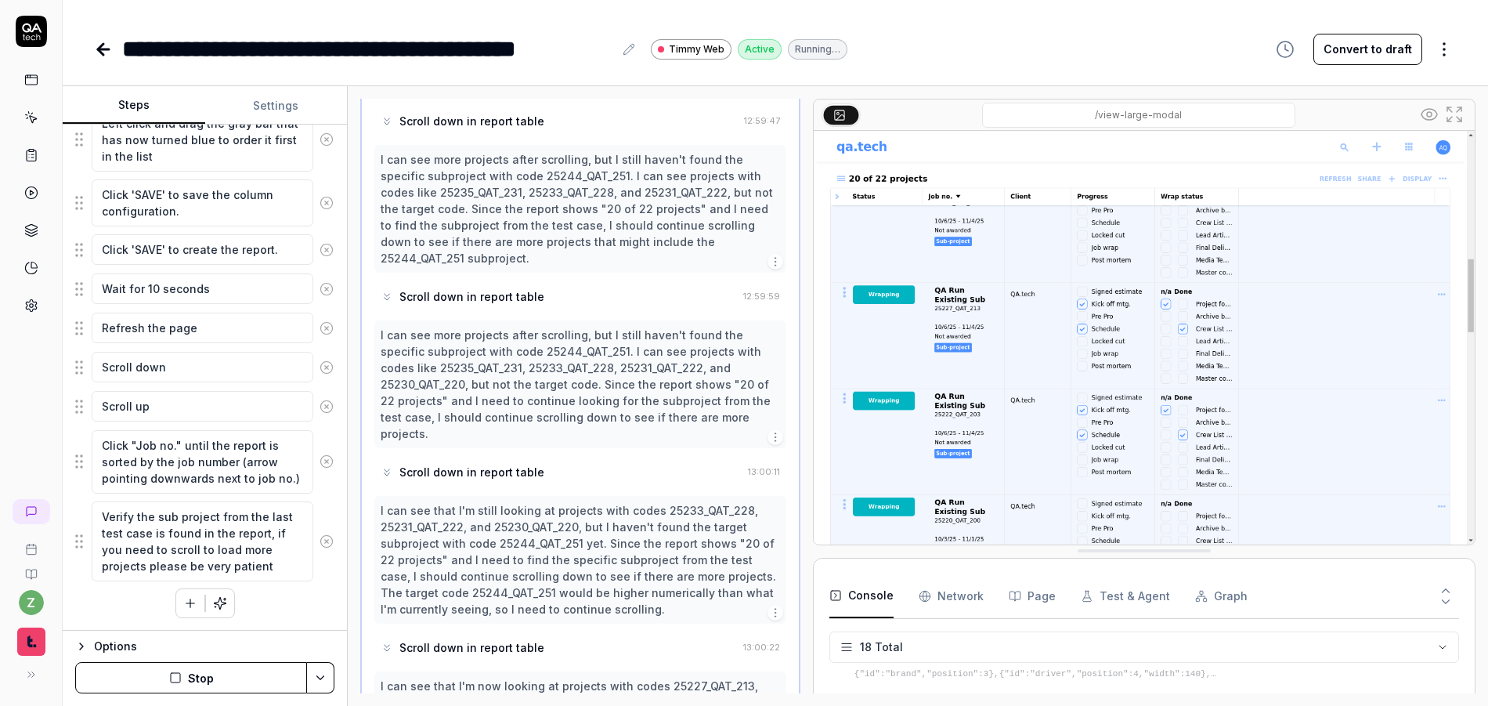
scroll to position [1699, 0]
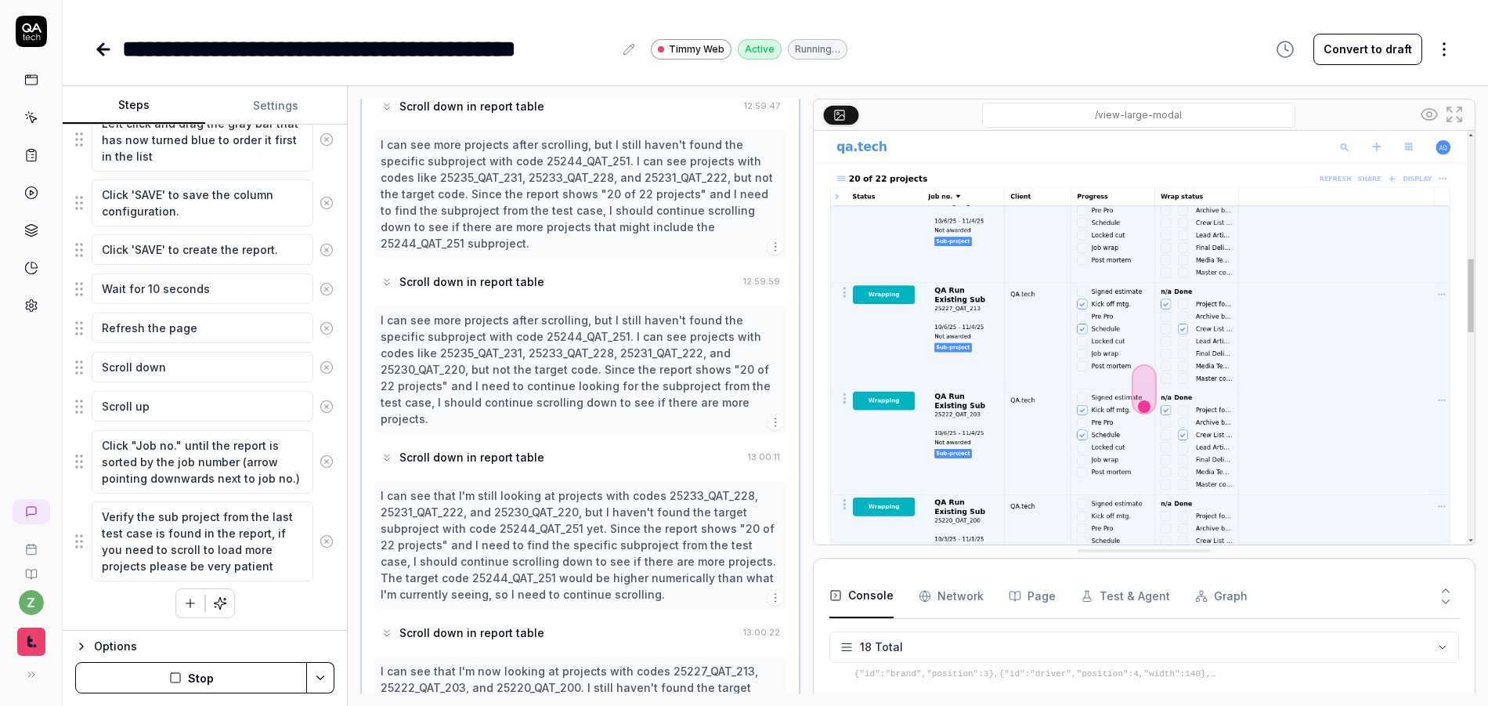
click at [234, 676] on button "Stop" at bounding box center [191, 677] width 232 height 31
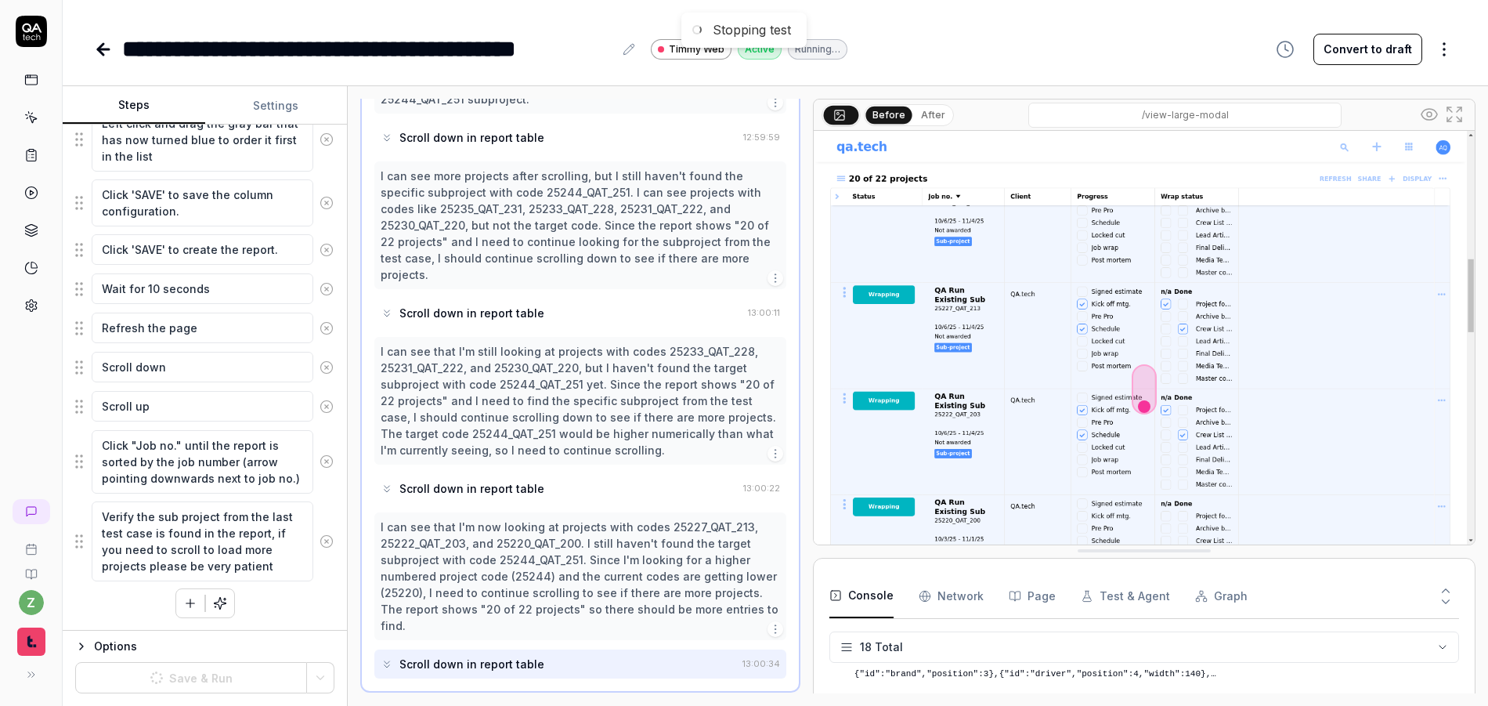
scroll to position [1875, 0]
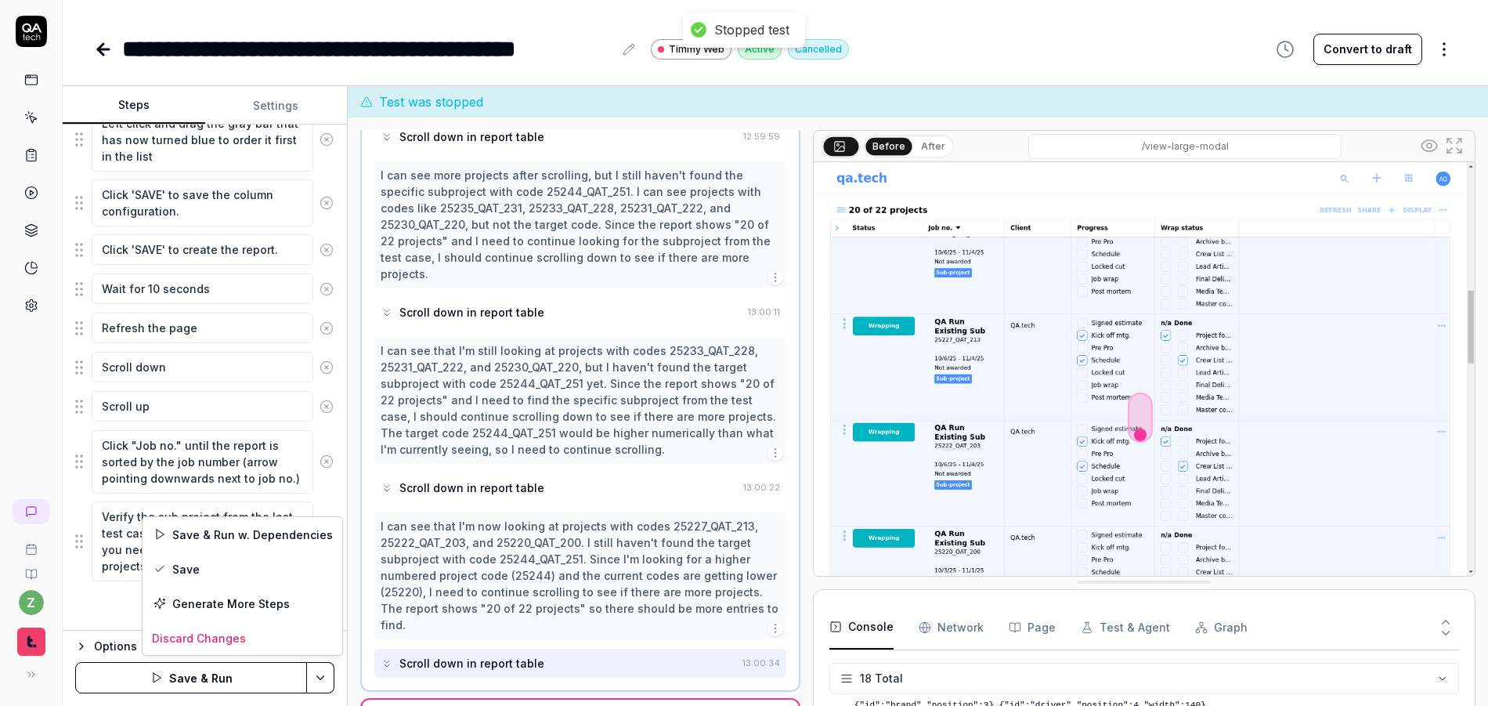
click at [322, 676] on html "**********" at bounding box center [744, 353] width 1488 height 706
click at [234, 532] on div "Save & Run w. Dependencies" at bounding box center [243, 534] width 200 height 34
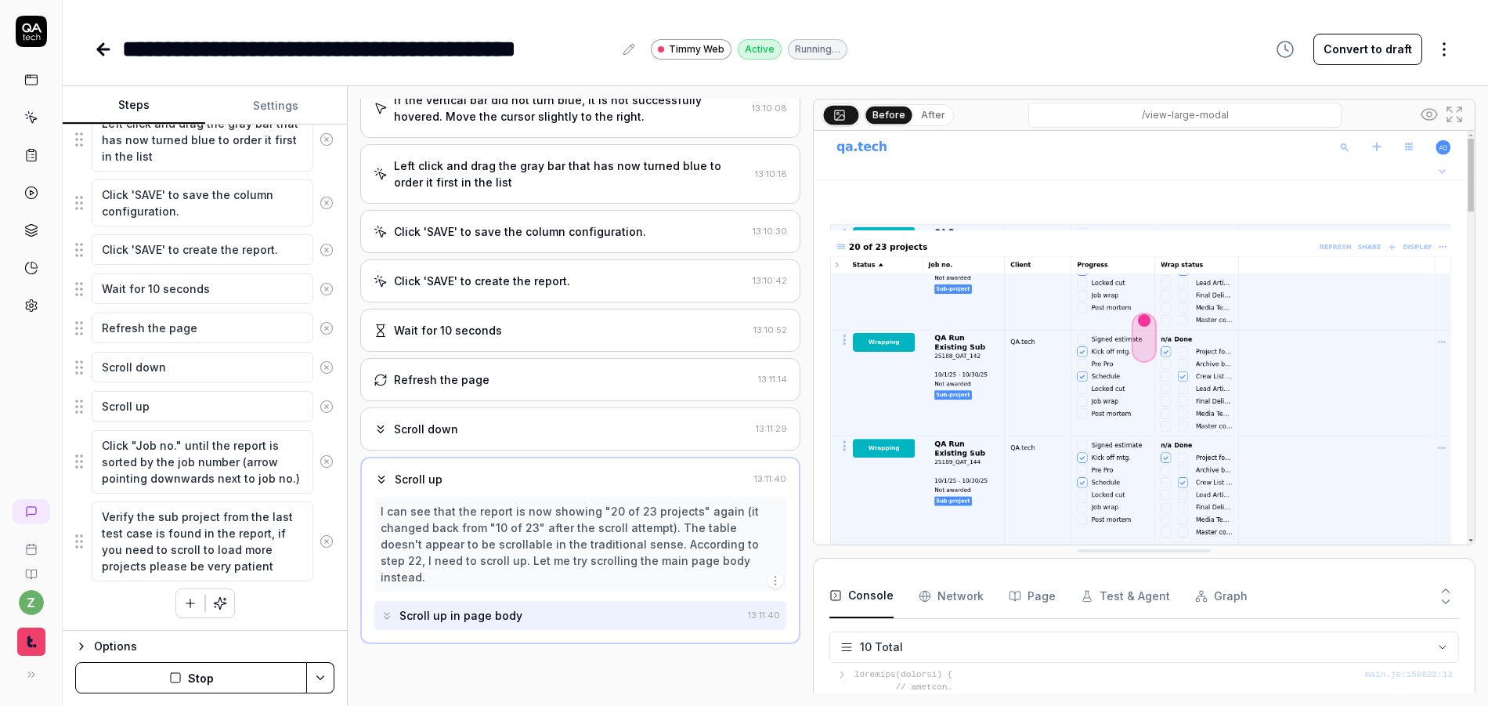
scroll to position [719, 0]
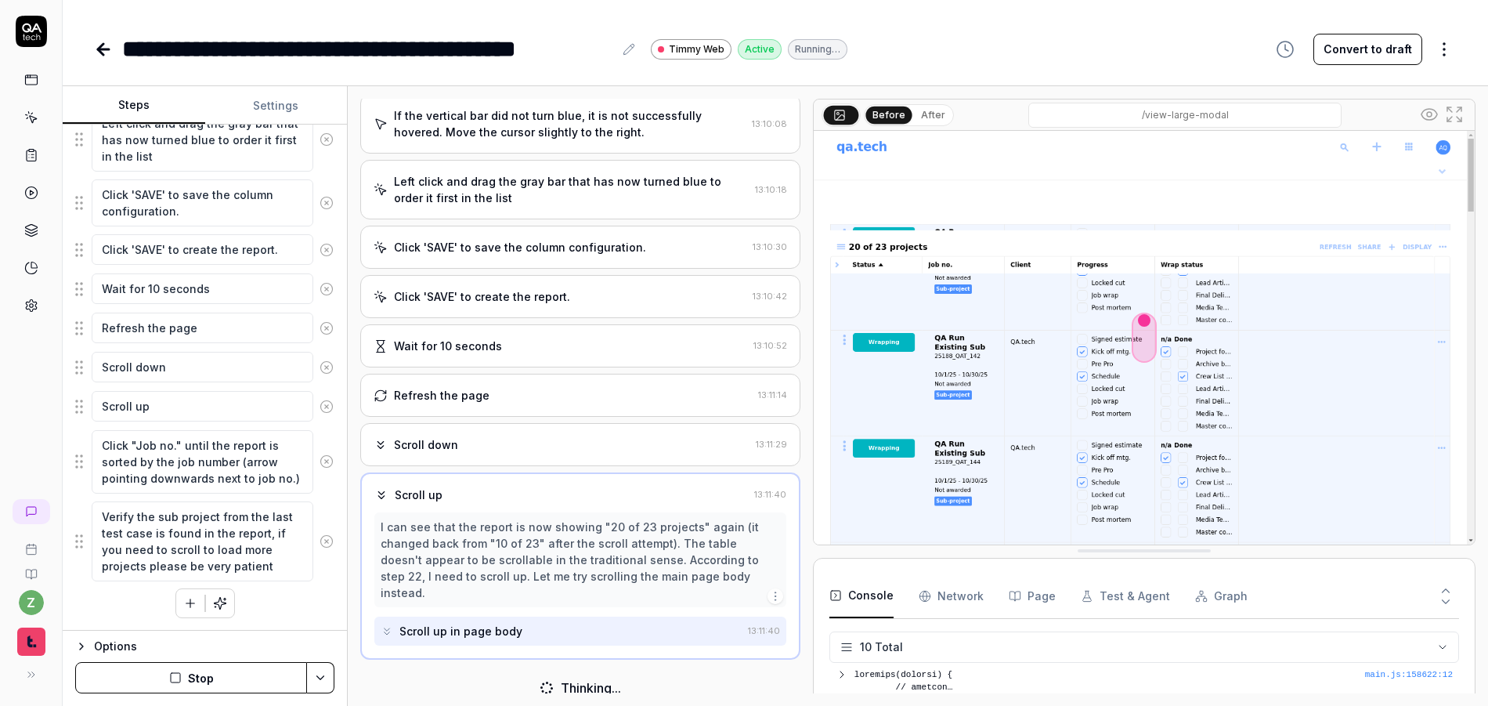
click at [926, 116] on button "After" at bounding box center [933, 115] width 37 height 17
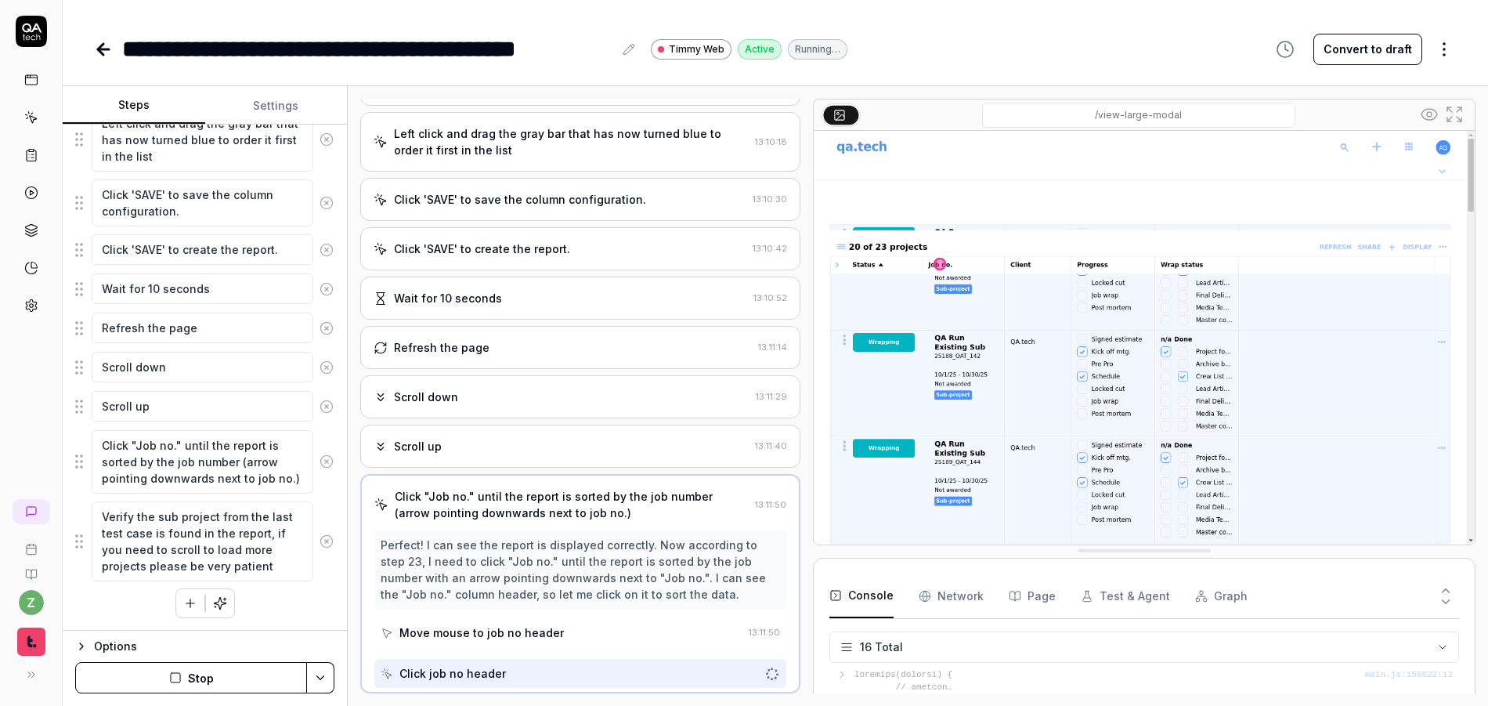
scroll to position [767, 0]
click at [237, 678] on button "Stop" at bounding box center [191, 677] width 232 height 31
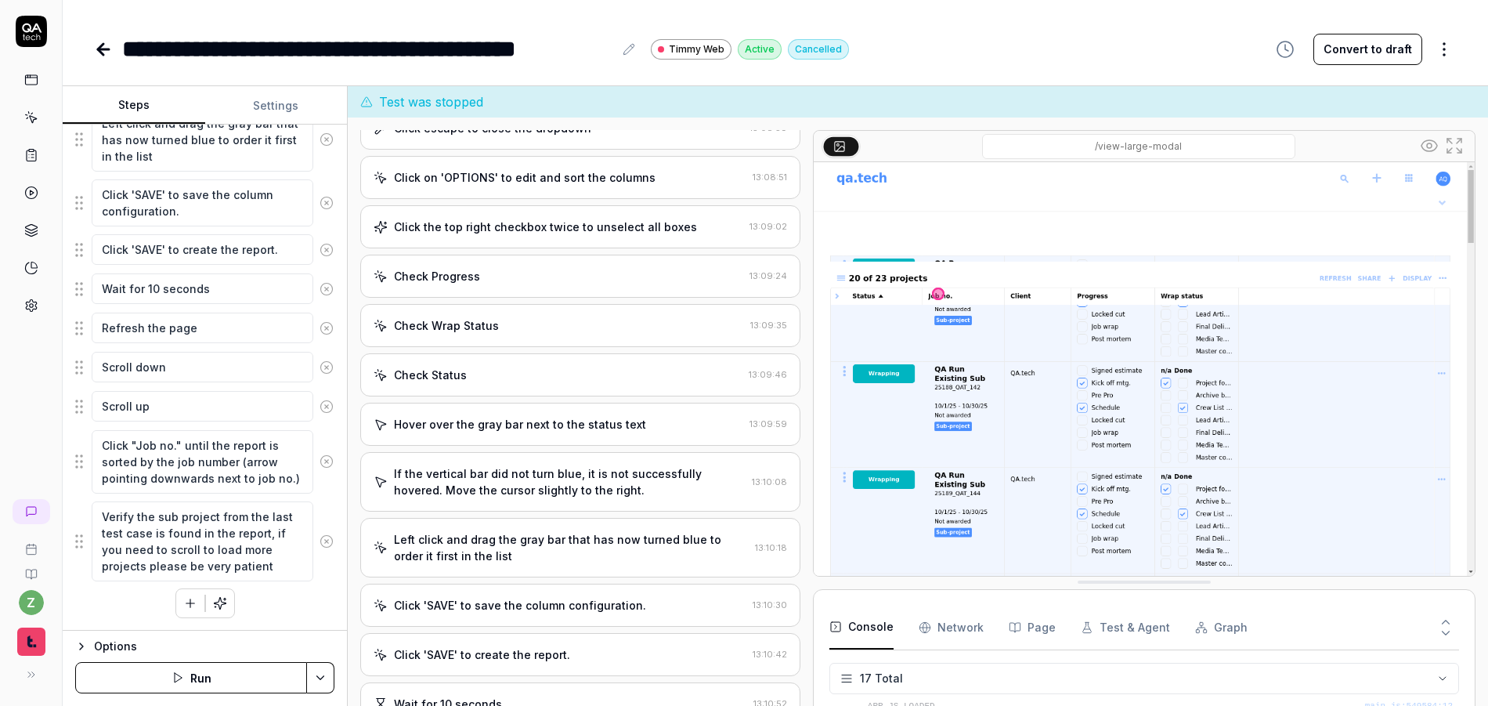
scroll to position [391, 0]
click at [584, 489] on div "If the vertical bar did not turn blue, it is not successfully hovered. Move the…" at bounding box center [570, 483] width 352 height 33
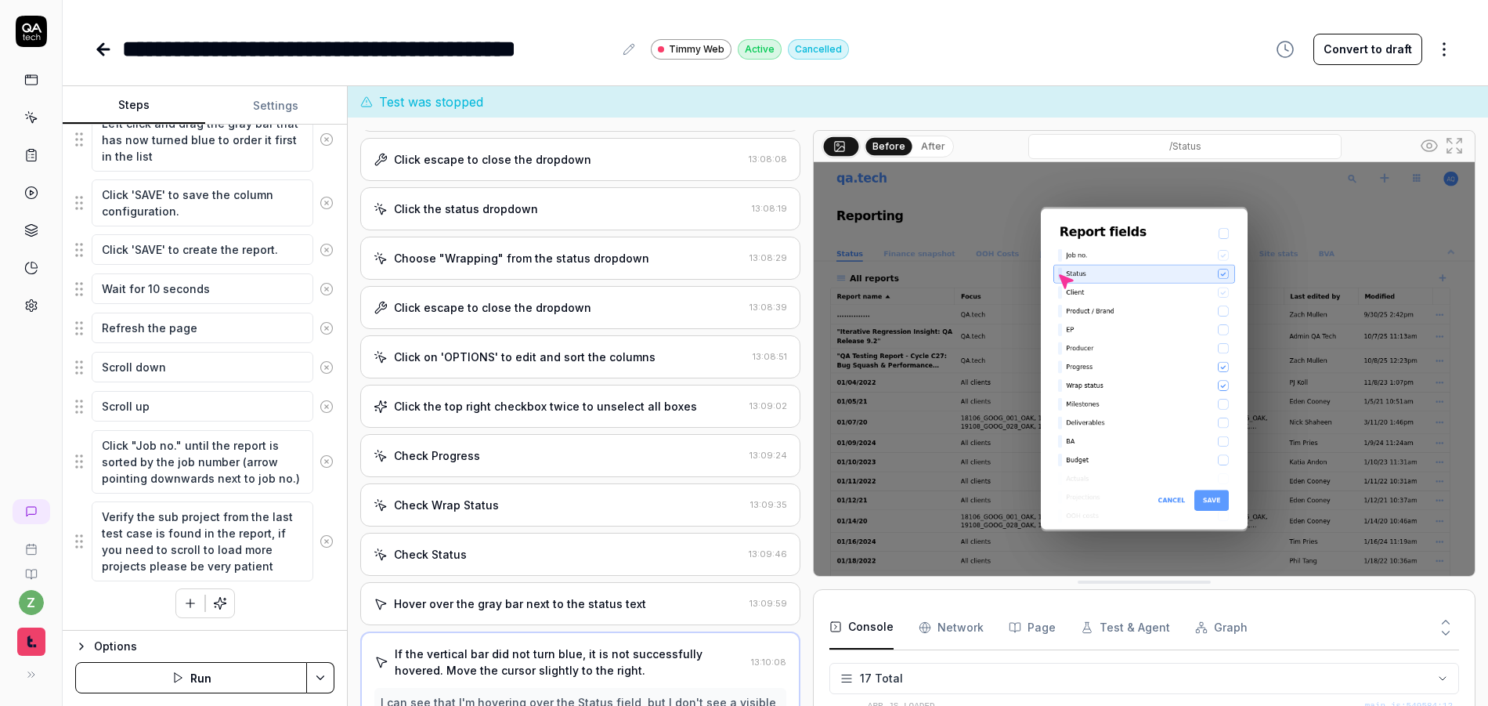
click at [500, 460] on div "Check Progress" at bounding box center [559, 455] width 370 height 16
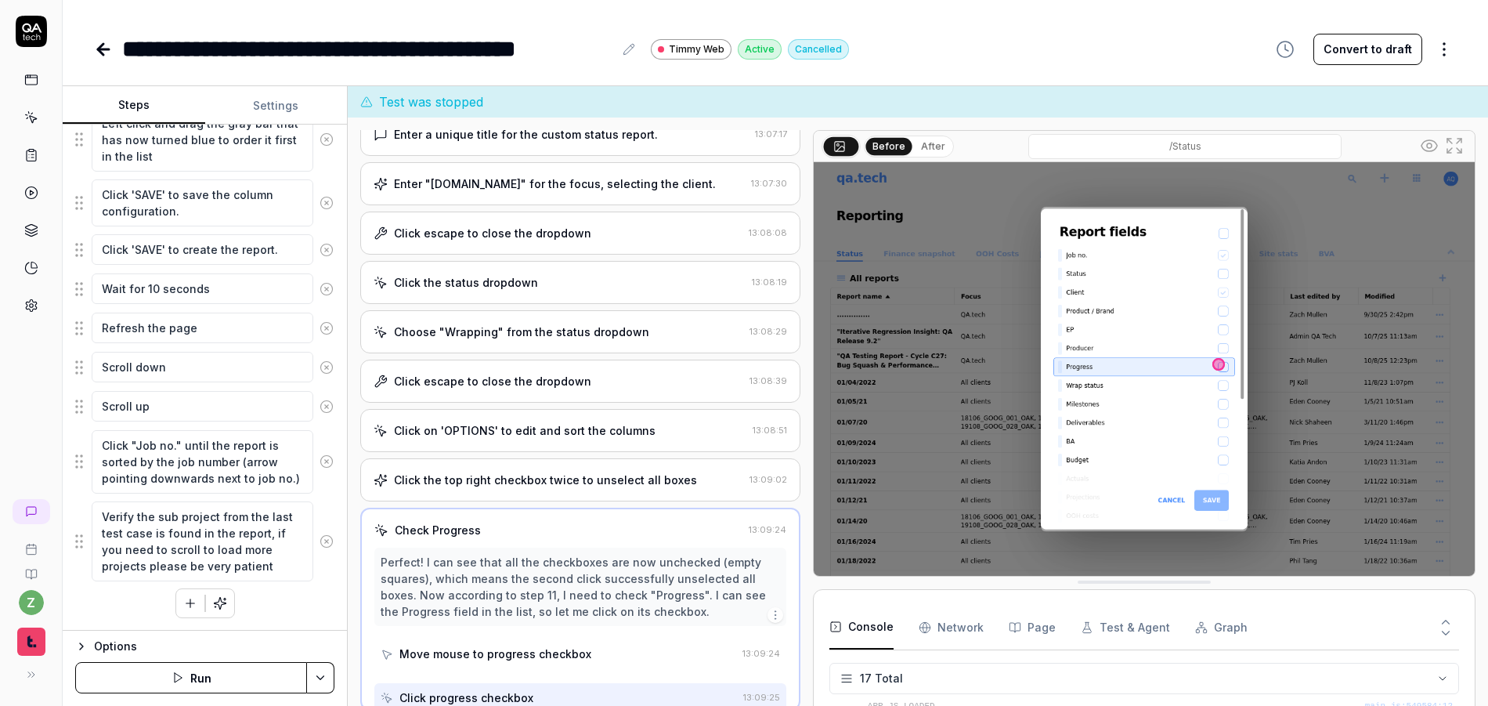
scroll to position [125, 0]
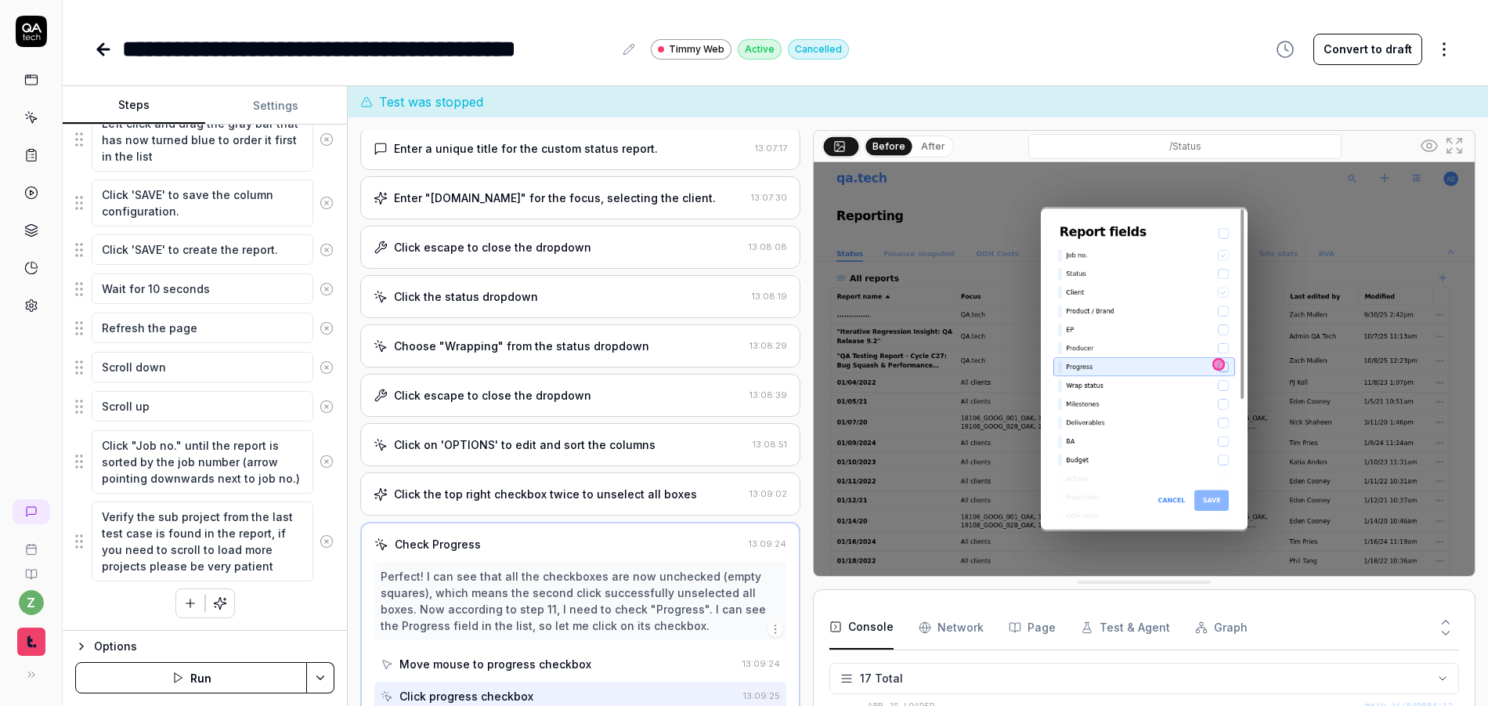
click at [522, 421] on div "Open browser 13:06:13 qatech1 https://qatech1.timmyio.dev/reports/index/Status …" at bounding box center [580, 427] width 440 height 594
click at [507, 377] on div "Click escape to close the dropdown 13:08:39" at bounding box center [580, 395] width 440 height 43
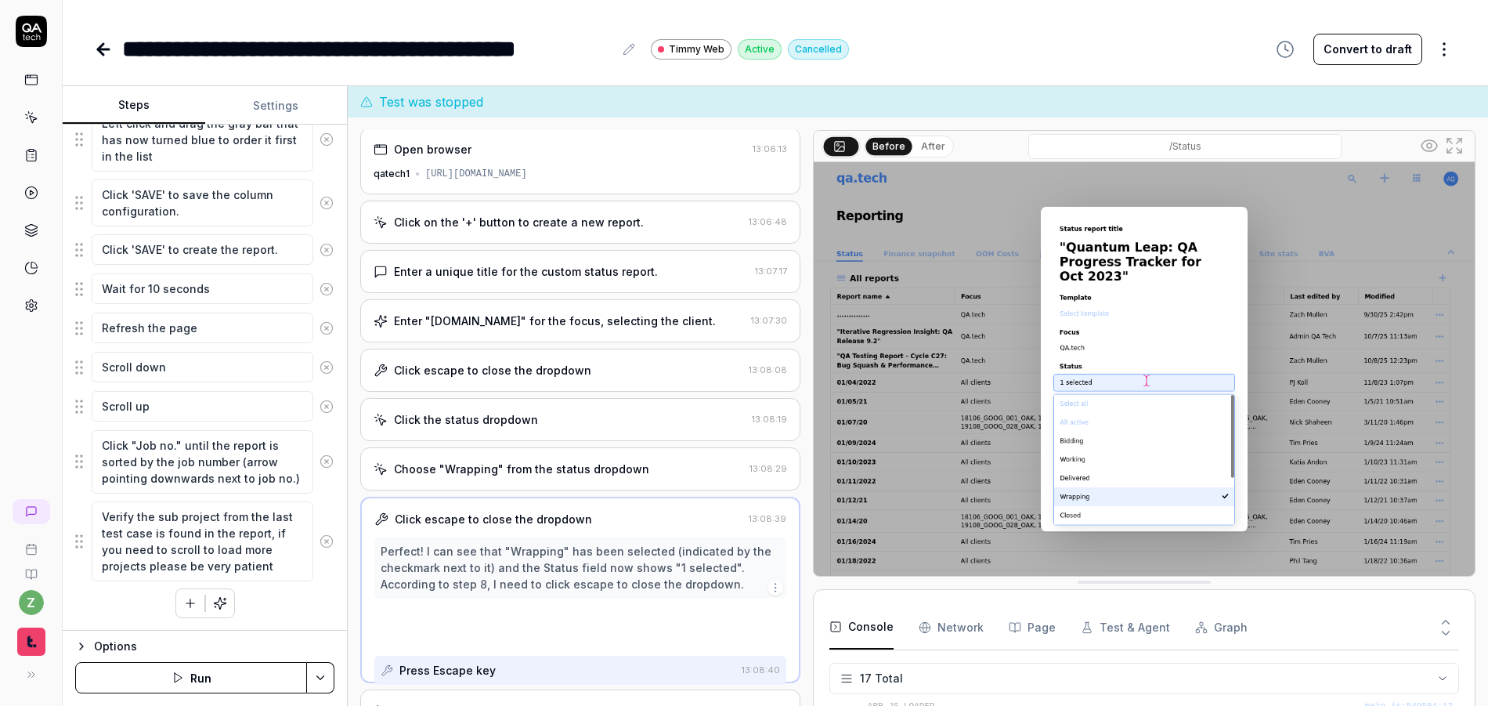
scroll to position [0, 0]
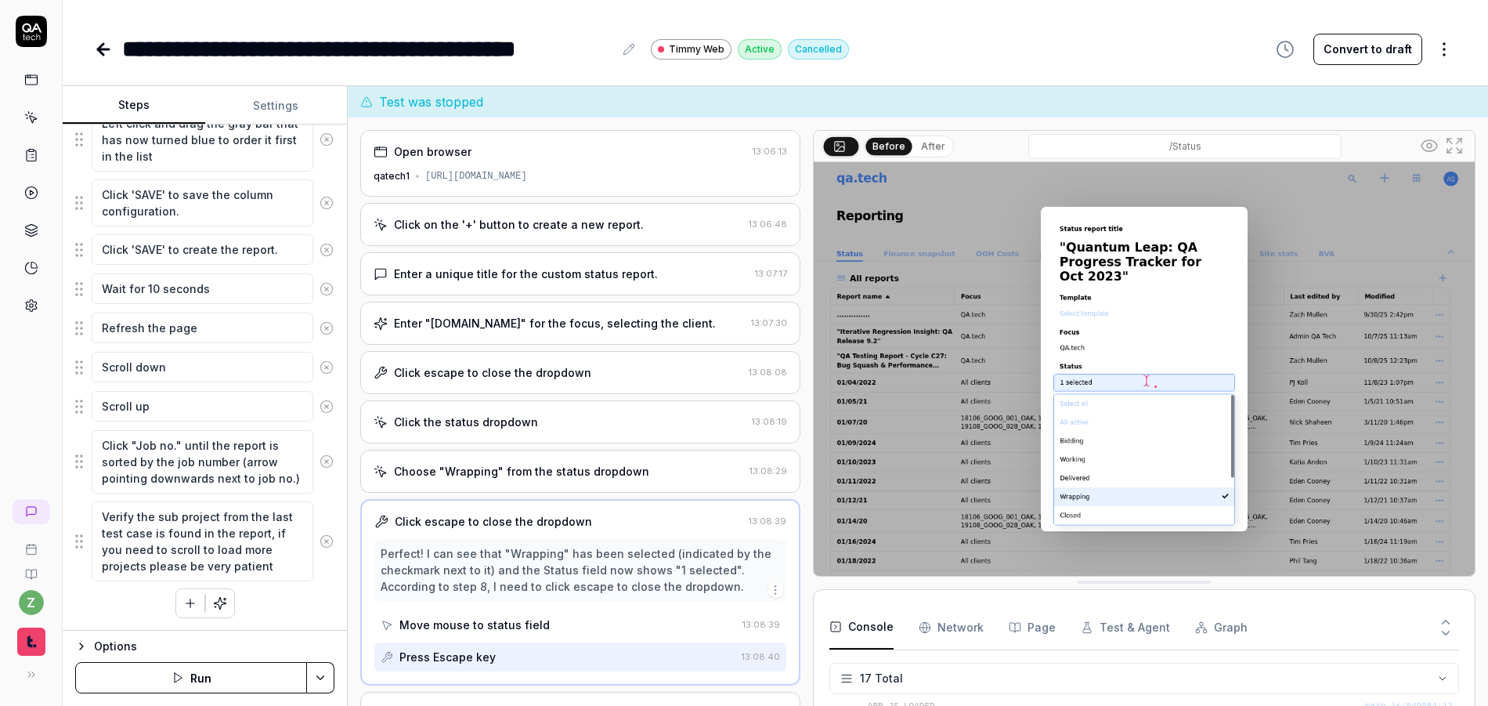
click at [500, 388] on div "Click escape to close the dropdown 13:08:08" at bounding box center [580, 372] width 440 height 43
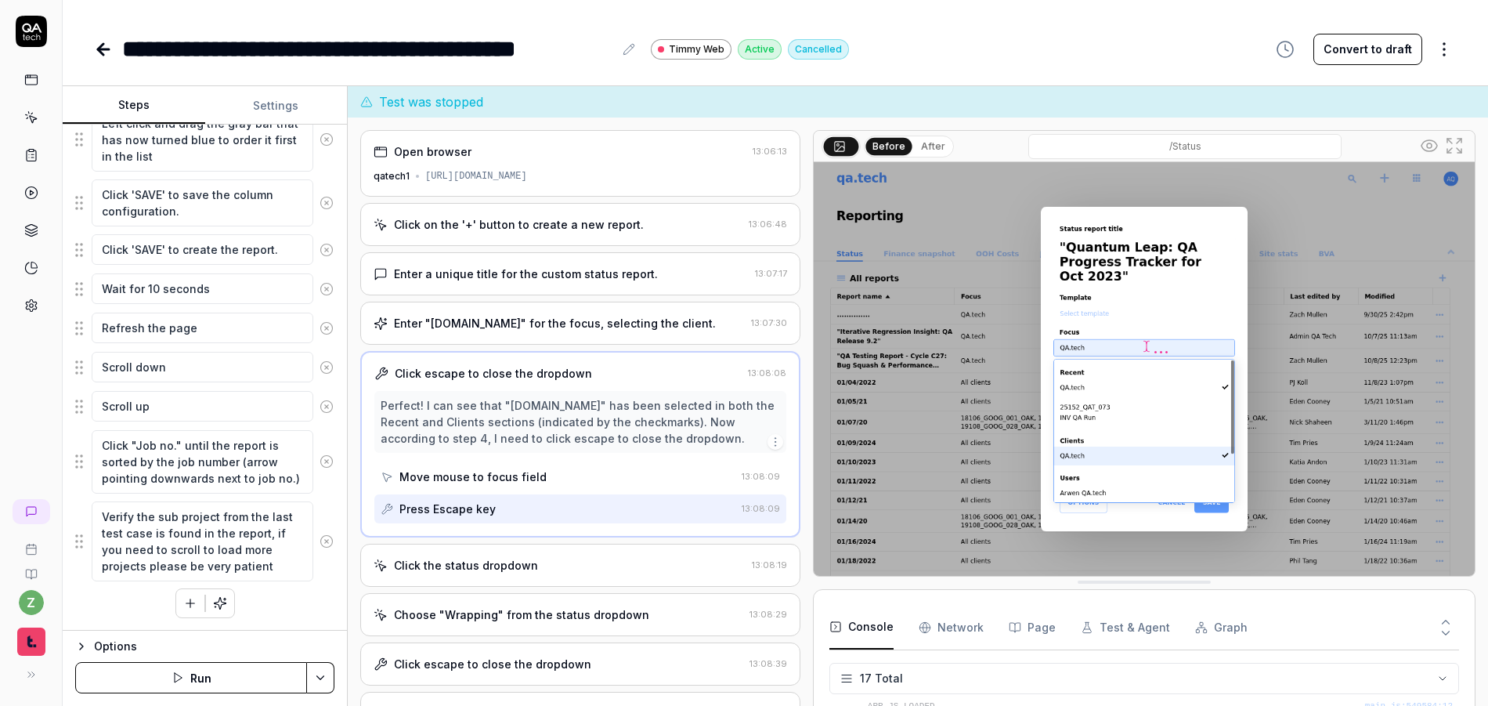
click at [1110, 41] on div "**********" at bounding box center [775, 48] width 1363 height 35
click at [499, 325] on div "Enter "QA.tech" for the focus, selecting the client." at bounding box center [555, 323] width 322 height 16
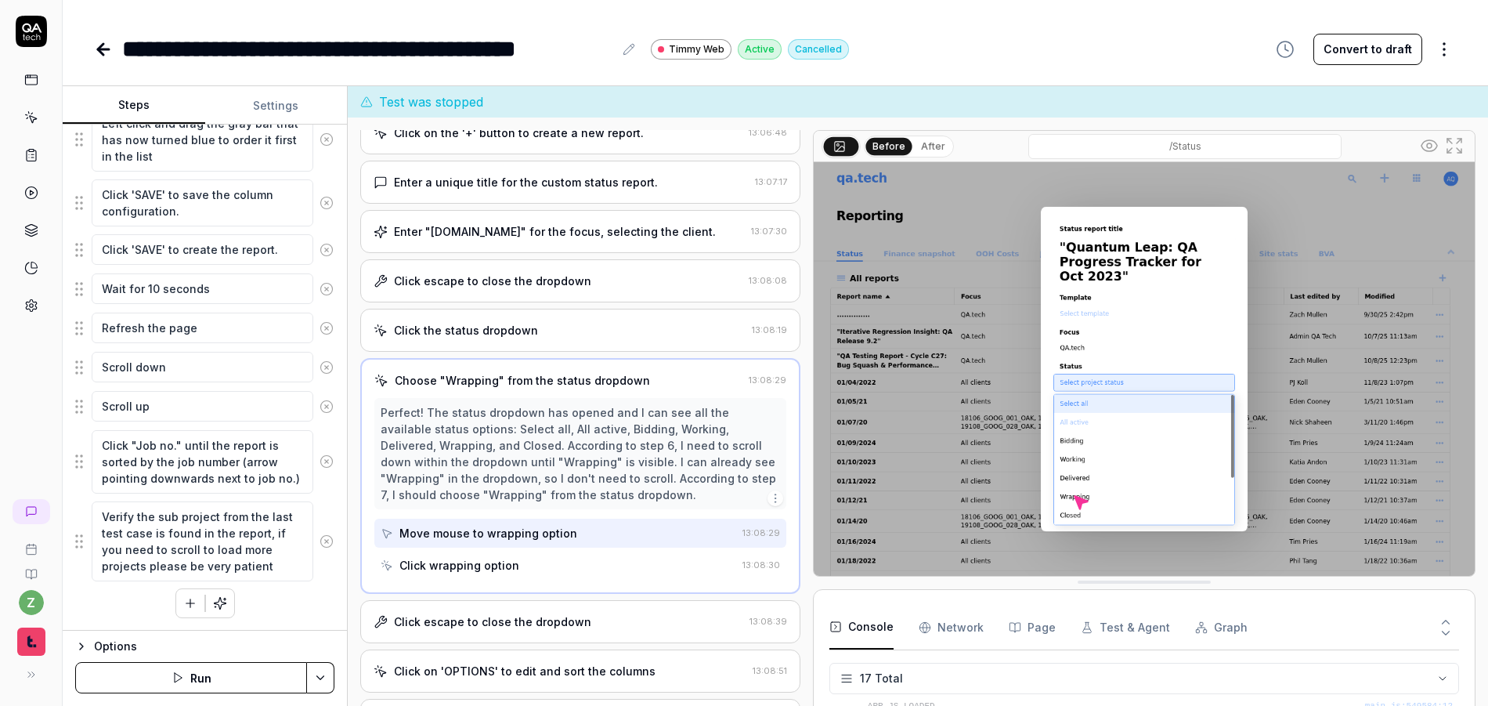
scroll to position [94, 0]
click at [480, 565] on div "Click wrapping option" at bounding box center [459, 562] width 120 height 16
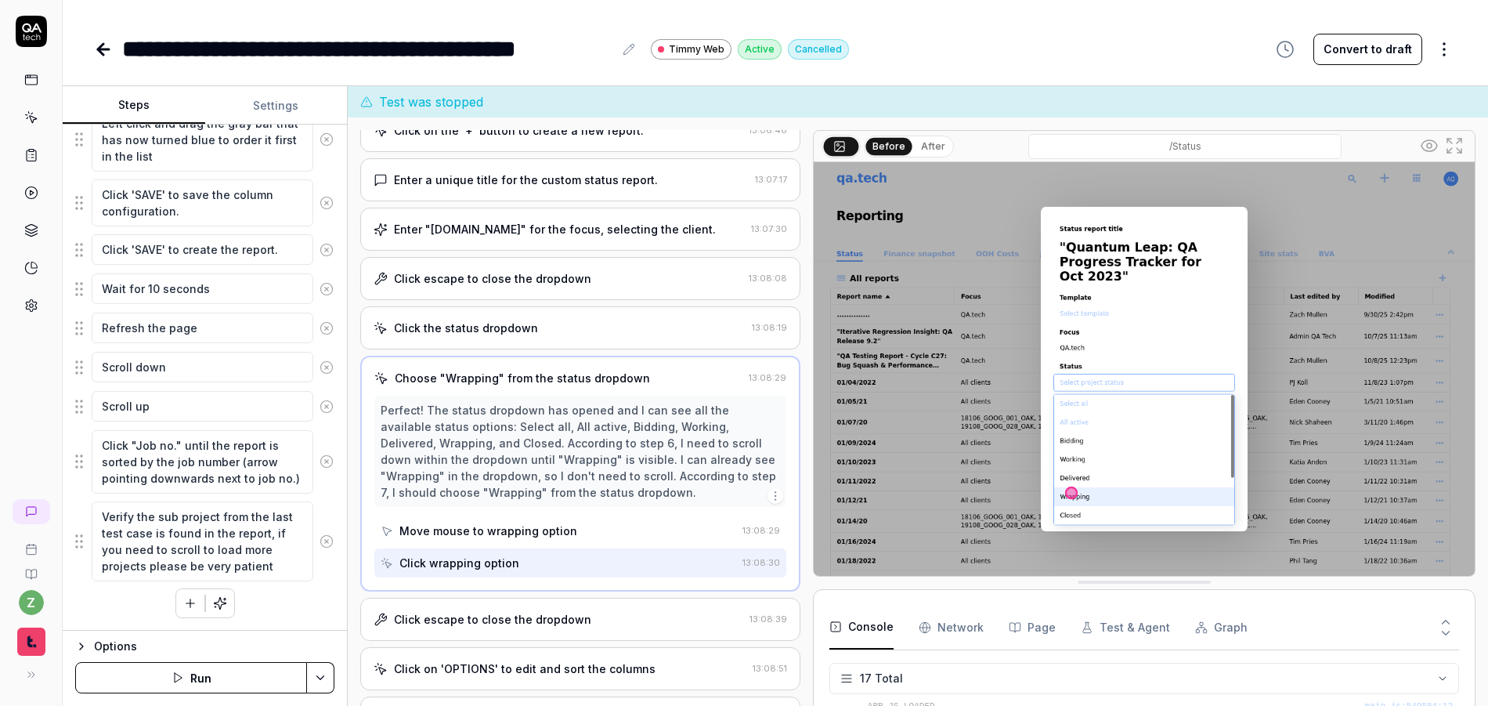
click at [485, 616] on div "Click escape to close the dropdown" at bounding box center [492, 619] width 197 height 16
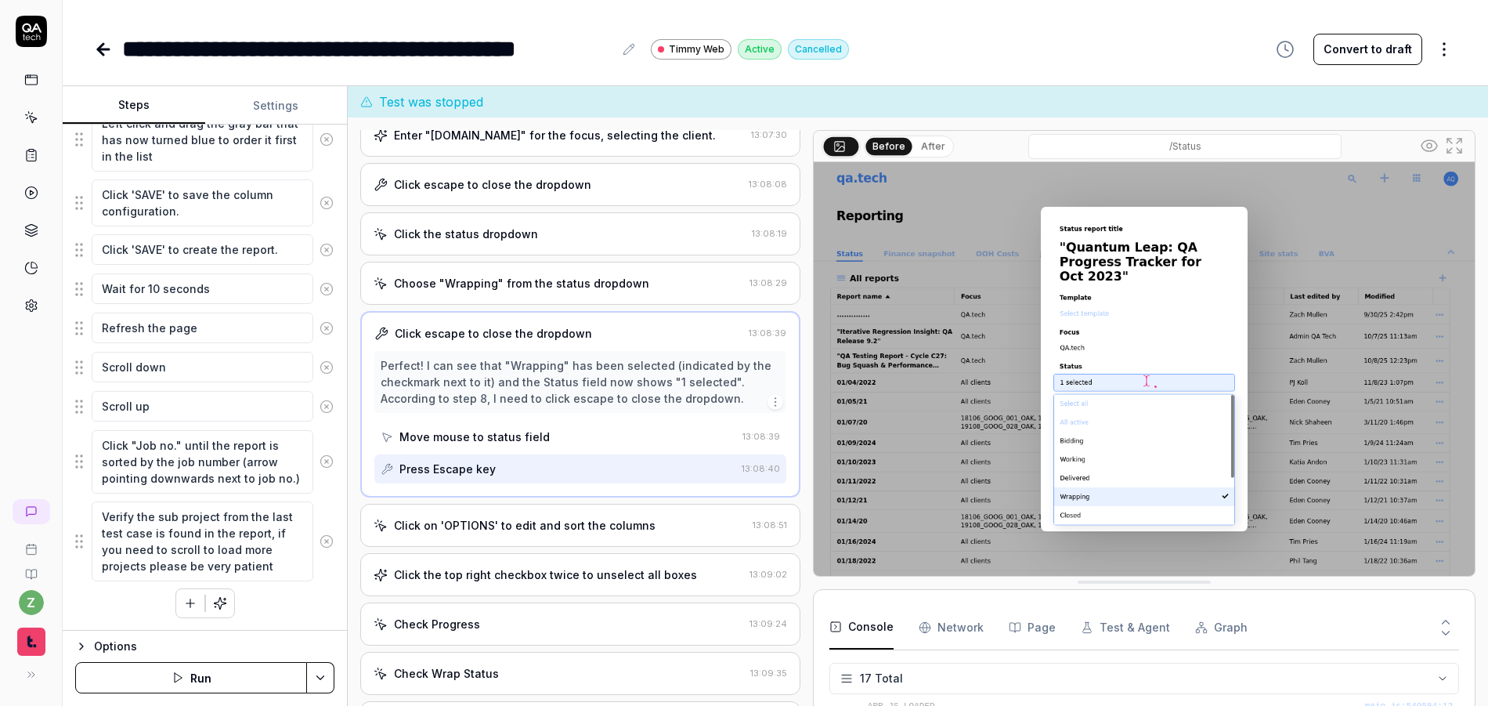
click at [494, 535] on div "Click on 'OPTIONS' to edit and sort the columns 13:08:51" at bounding box center [580, 525] width 440 height 43
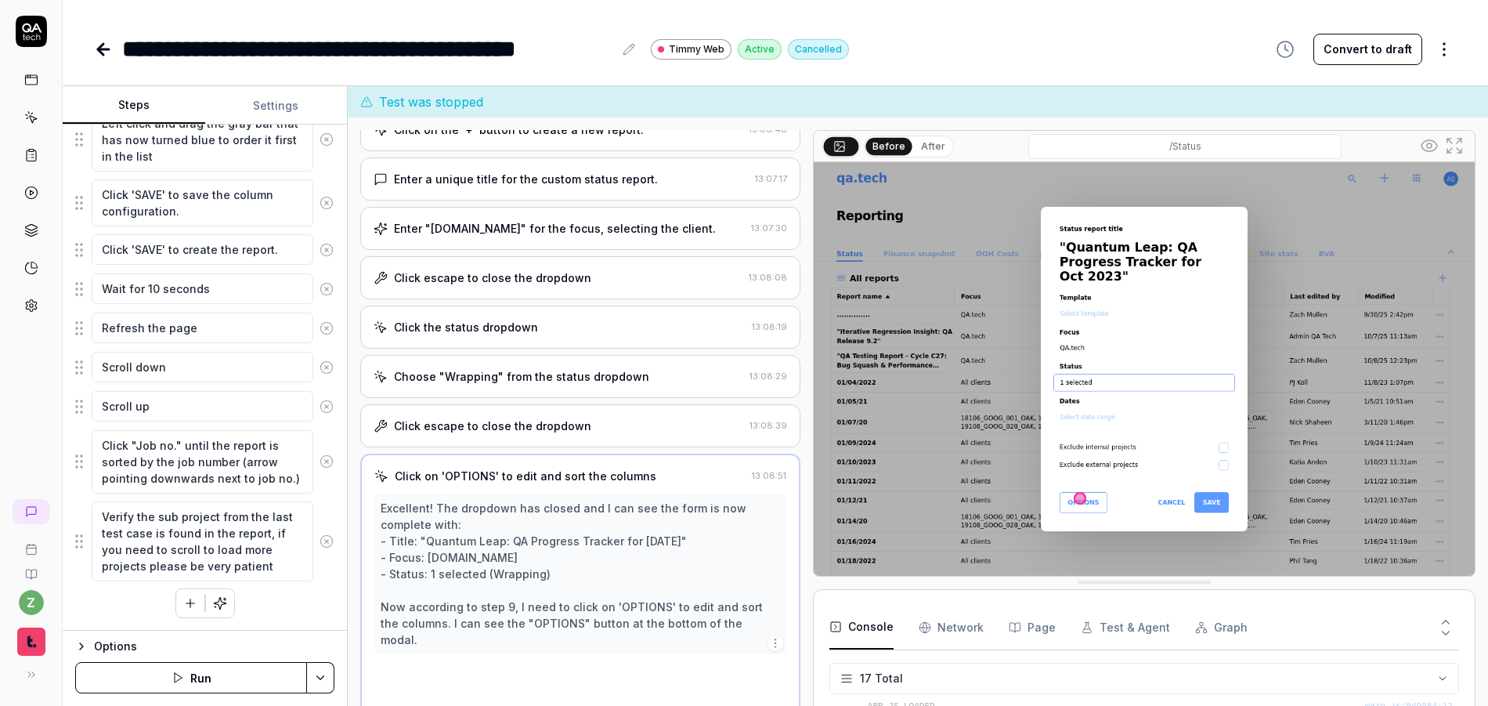
scroll to position [92, 0]
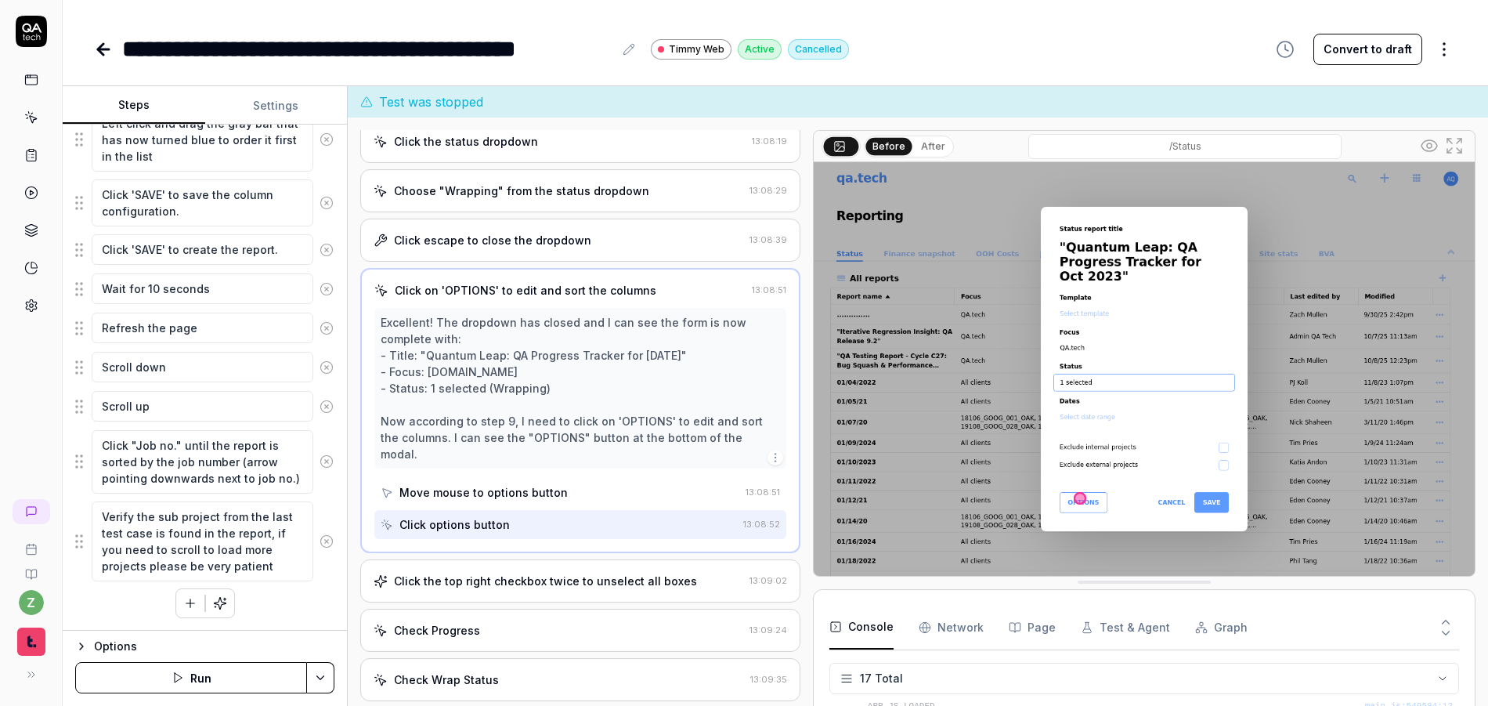
click at [489, 572] on div "Click the top right checkbox twice to unselect all boxes" at bounding box center [545, 580] width 303 height 16
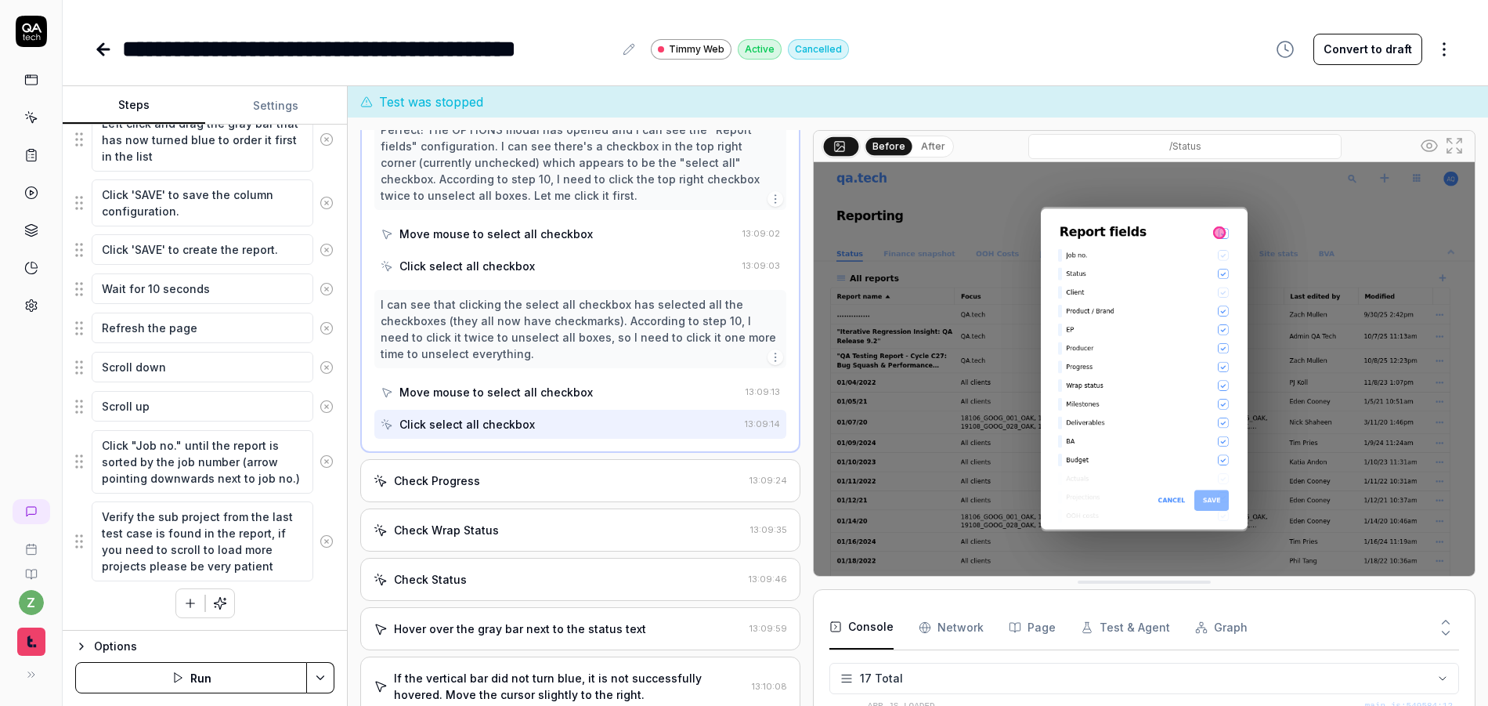
click at [496, 485] on div "Check Progress" at bounding box center [559, 480] width 370 height 16
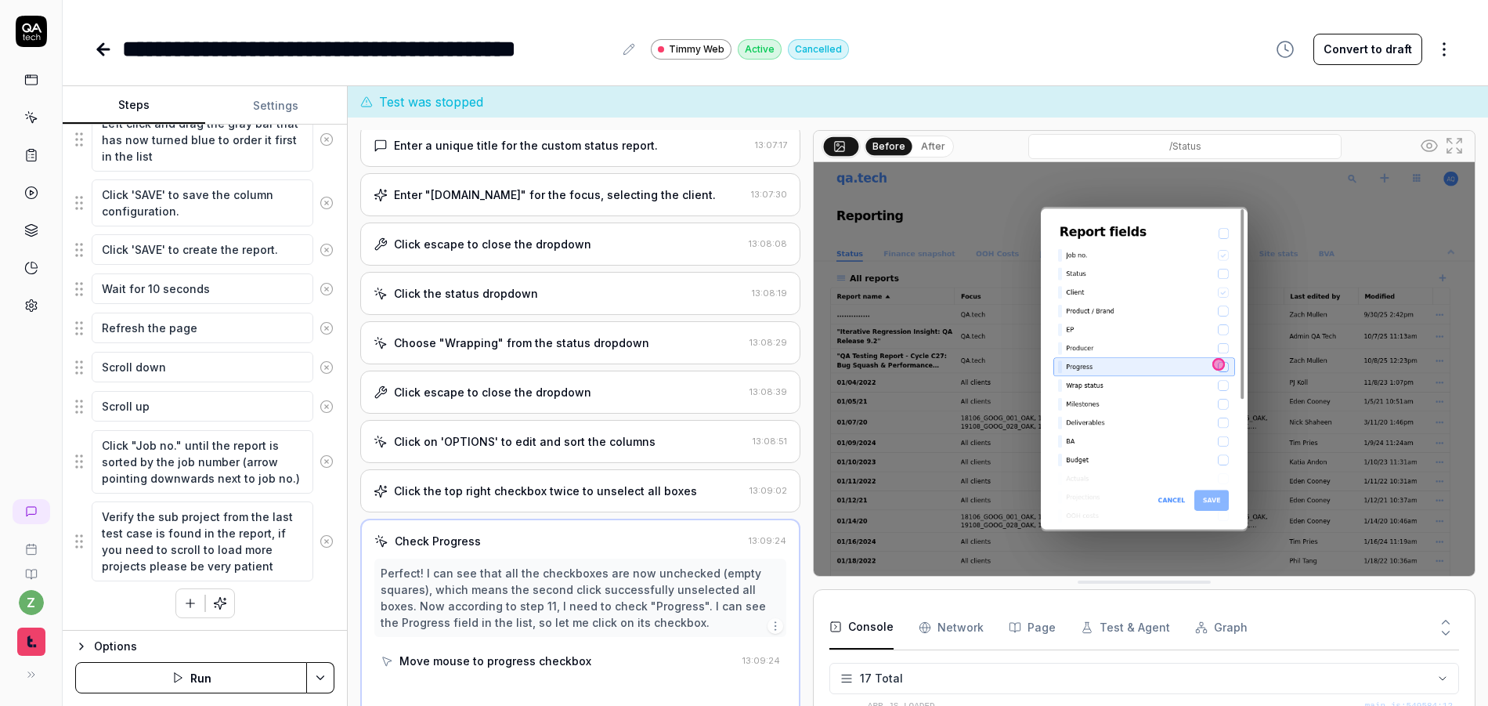
scroll to position [125, 0]
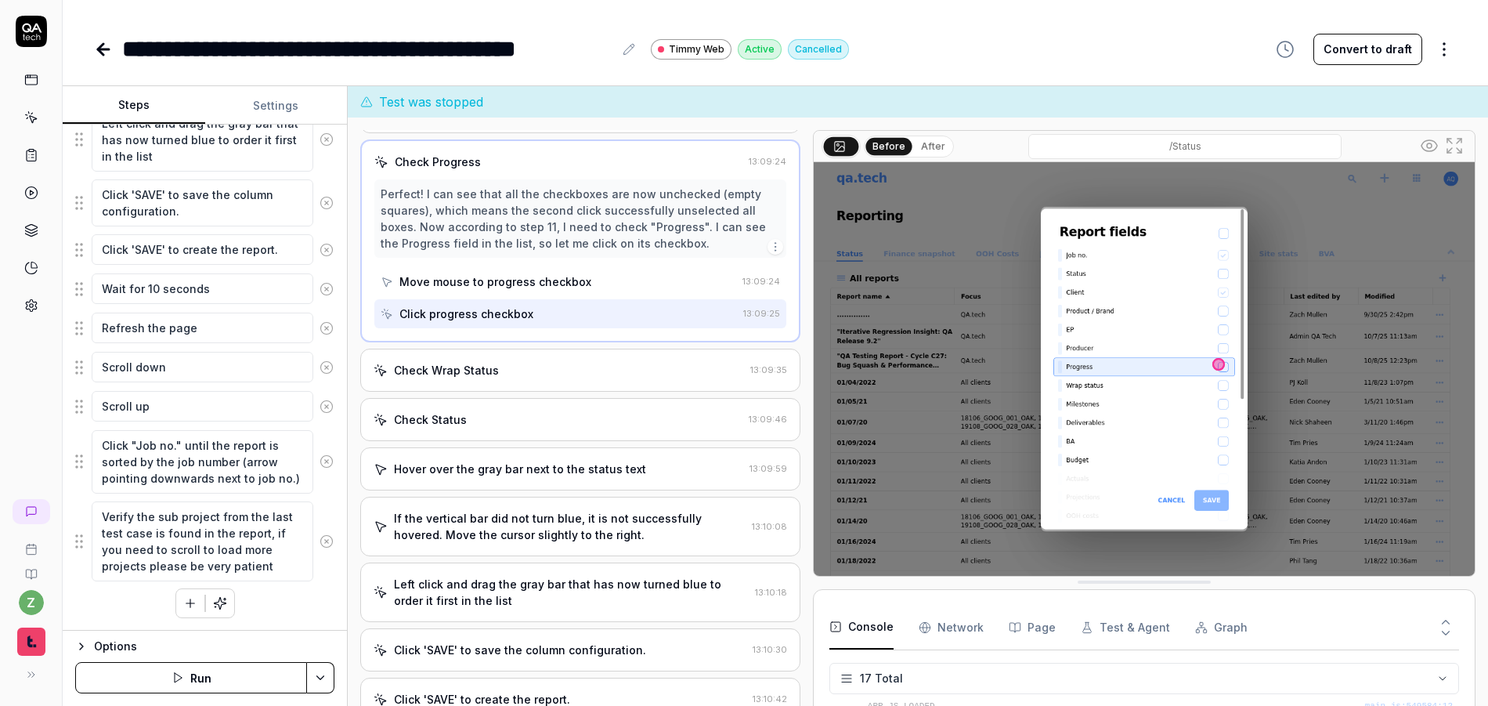
click at [499, 421] on div "Check Status" at bounding box center [558, 419] width 369 height 16
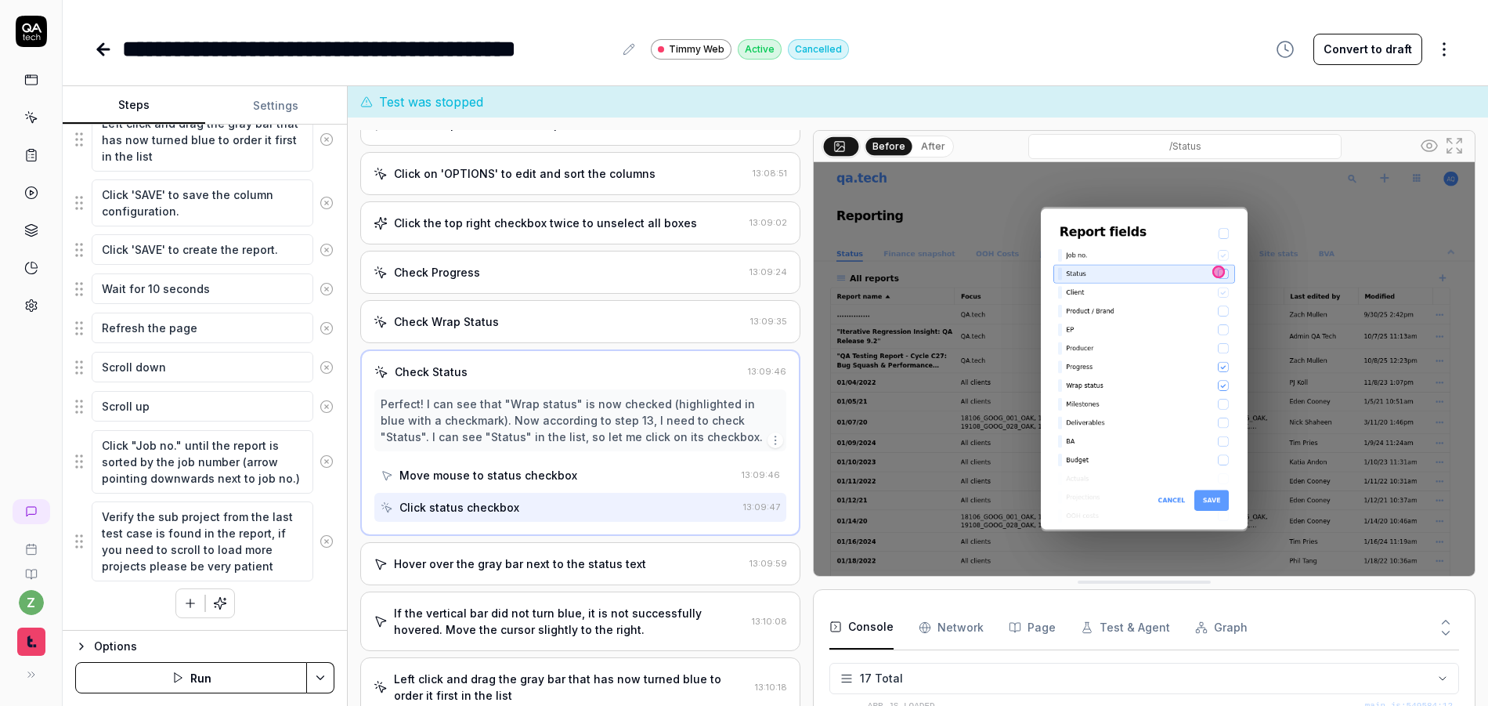
scroll to position [479, 0]
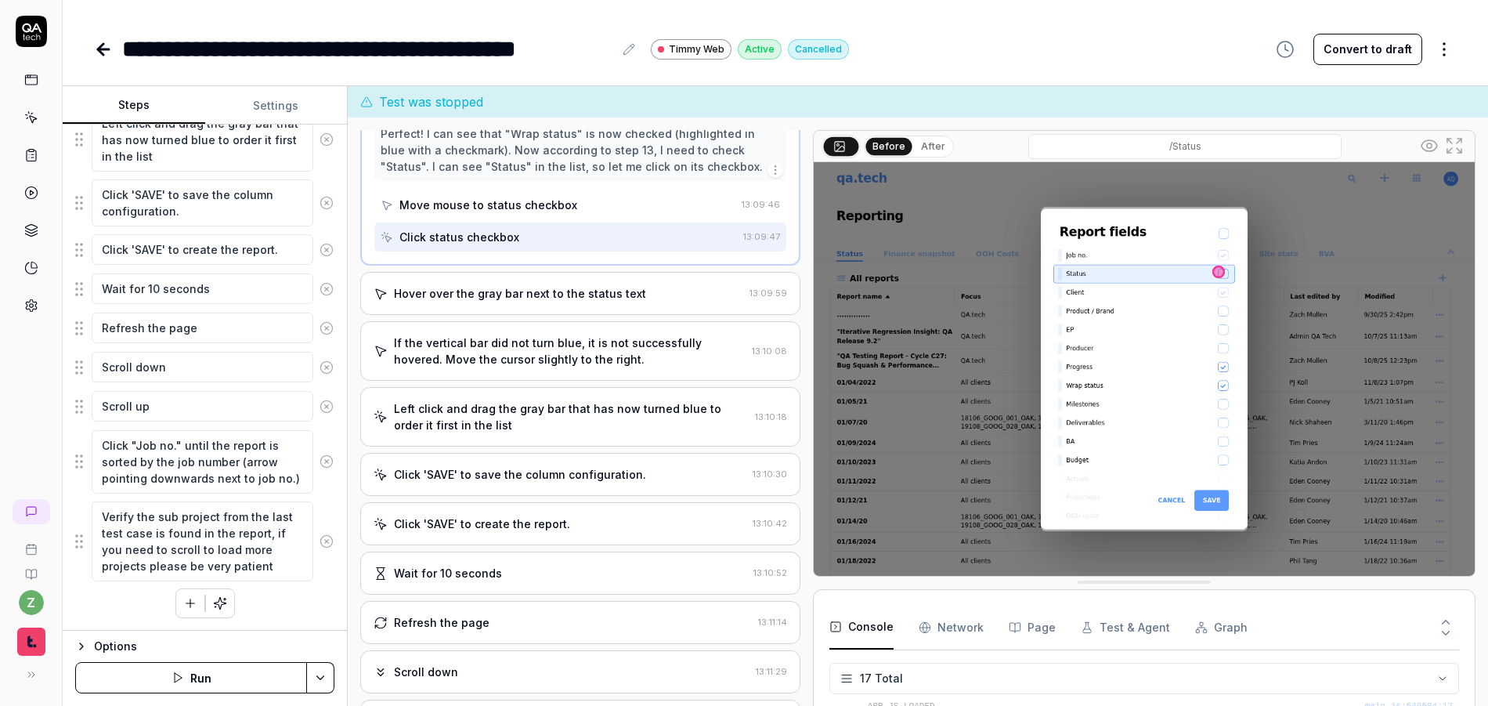
click at [534, 294] on div "Hover over the gray bar next to the status text" at bounding box center [520, 293] width 252 height 16
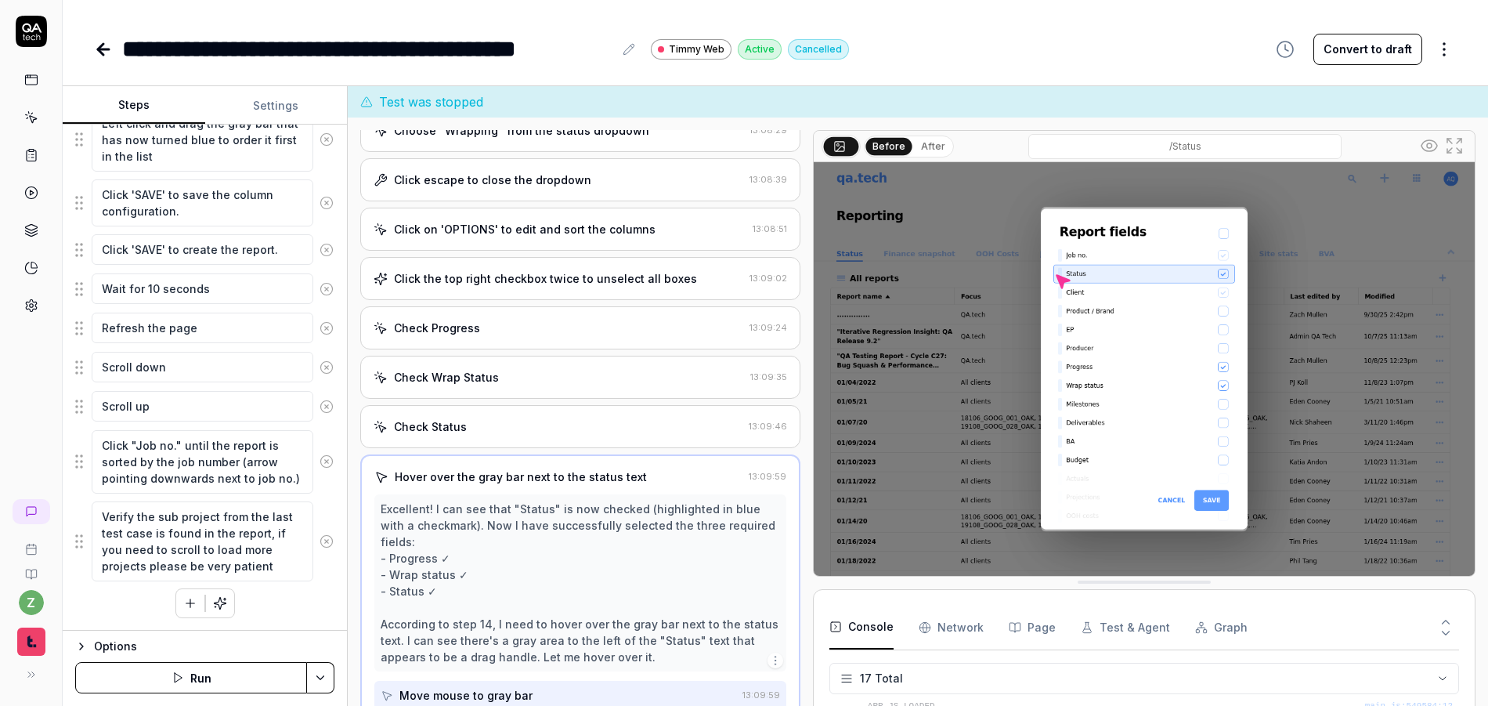
scroll to position [340, 0]
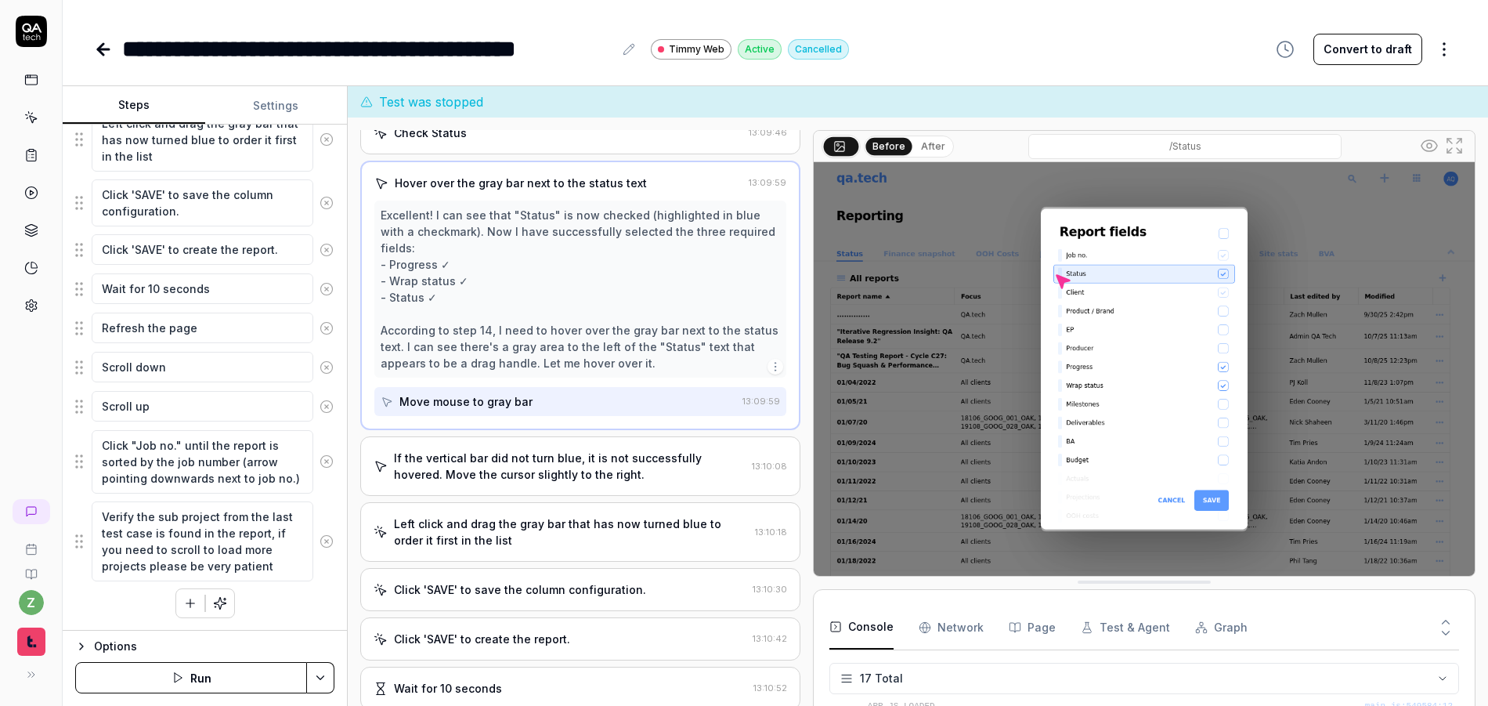
click at [575, 482] on div "If the vertical bar did not turn blue, it is not successfully hovered. Move the…" at bounding box center [580, 466] width 440 height 60
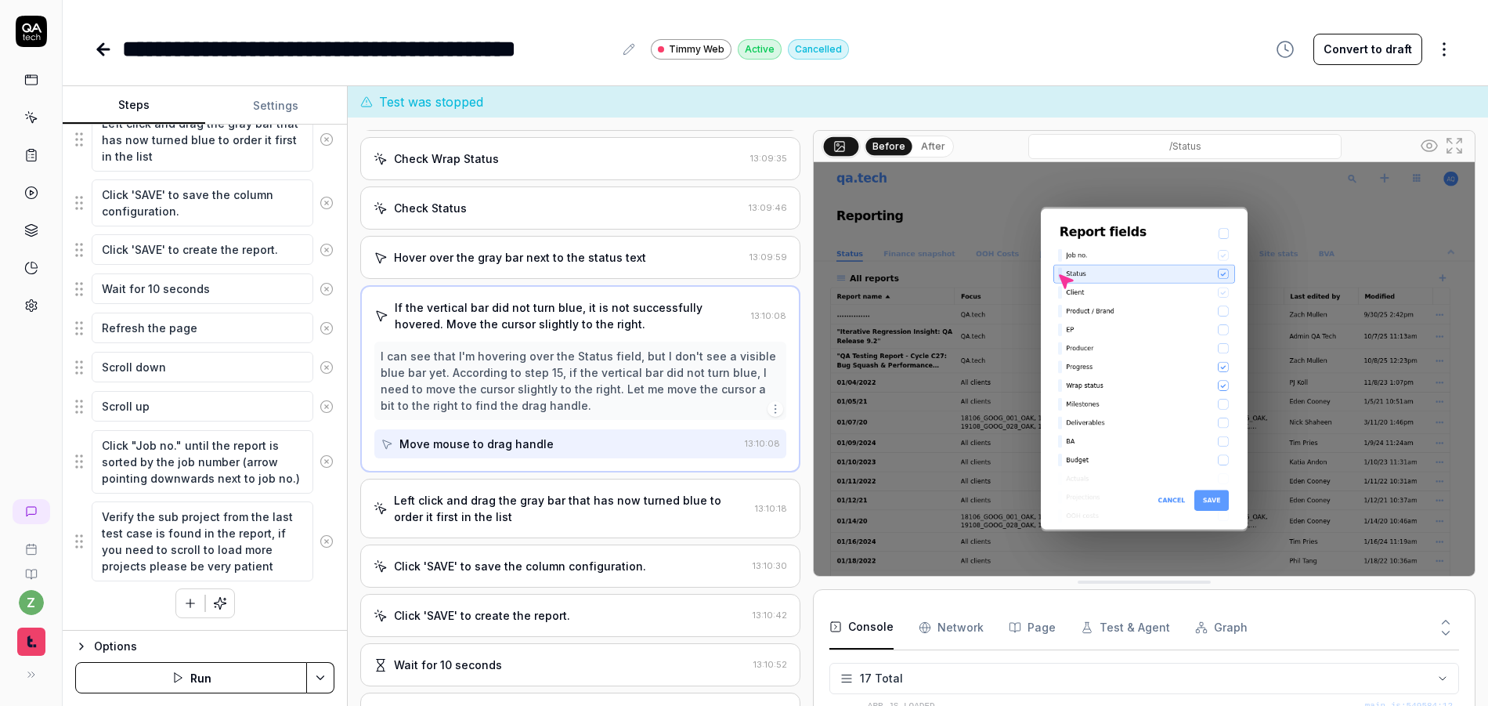
scroll to position [589, 0]
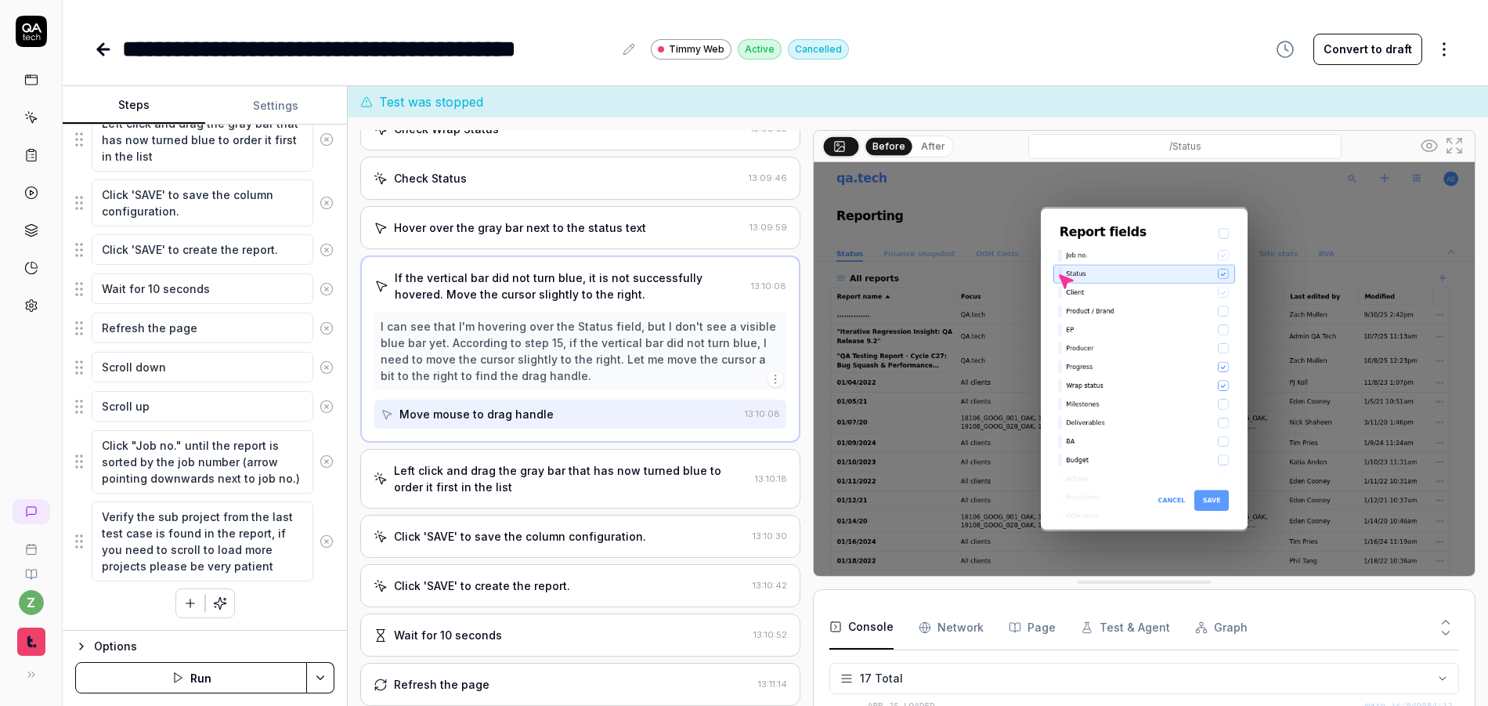
click at [598, 508] on div "Open browser 13:06:13 qatech1 https://qatech1.timmyio.dev/reports/index/Status …" at bounding box center [580, 427] width 440 height 594
click at [592, 505] on div "Left click and drag the gray bar that has now turned blue to order it first in …" at bounding box center [580, 479] width 440 height 60
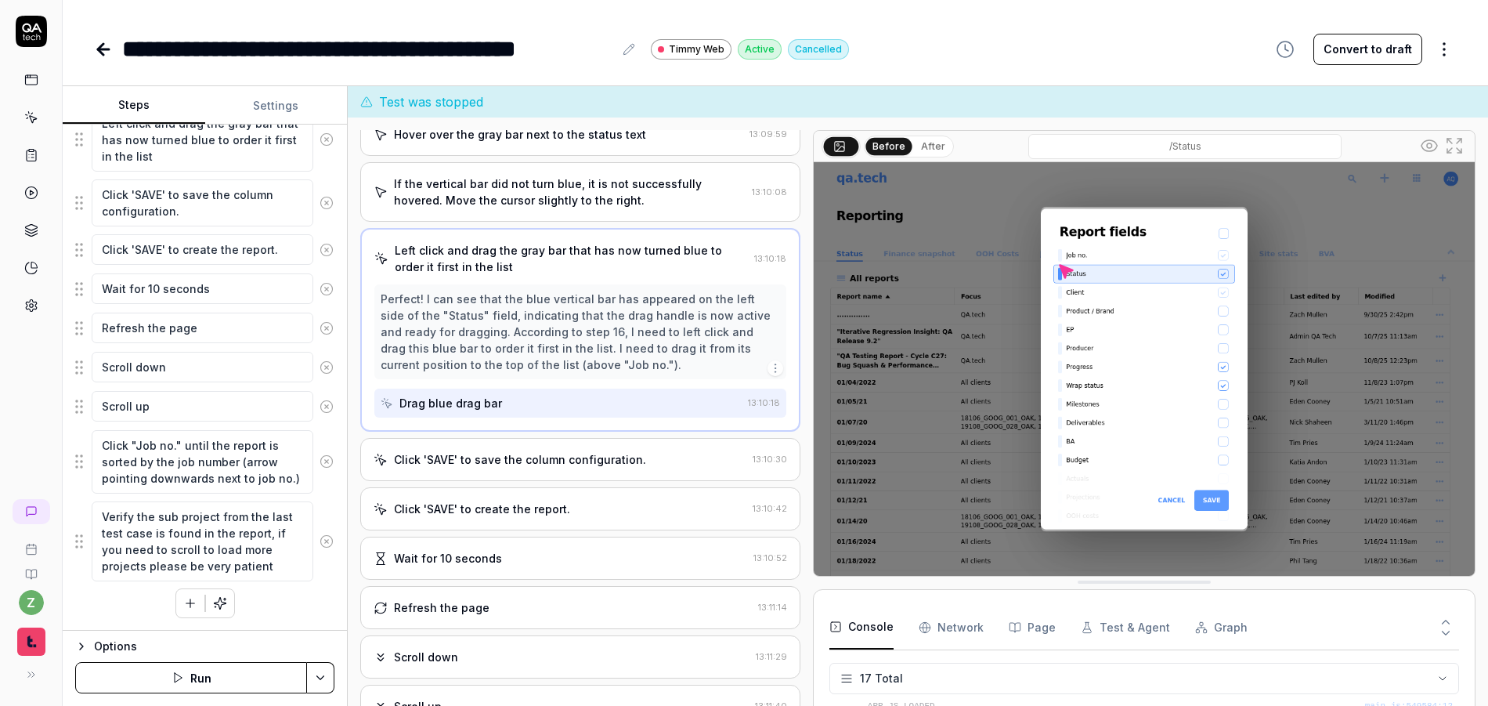
click at [579, 452] on div "Click 'SAVE' to save the column configuration." at bounding box center [520, 459] width 252 height 16
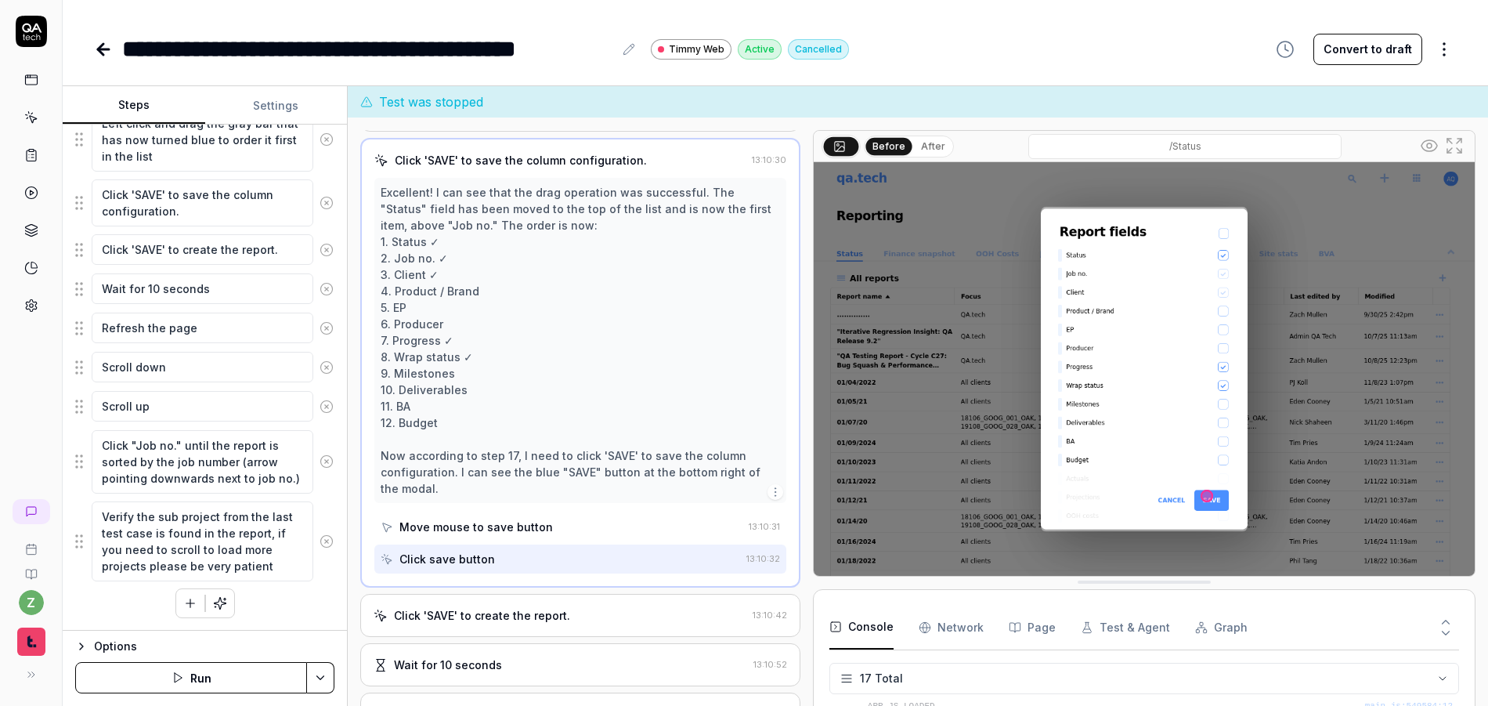
scroll to position [889, 0]
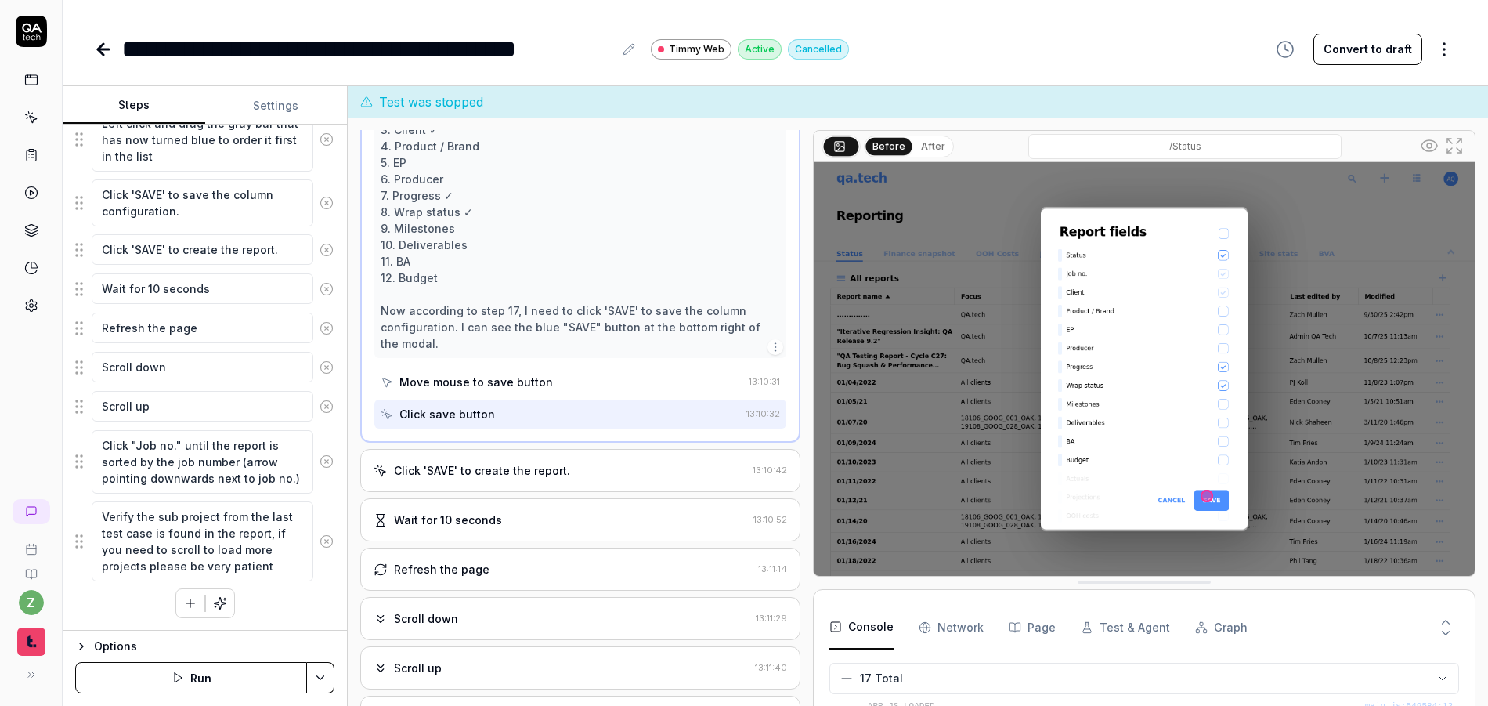
click at [529, 477] on div "Click 'SAVE' to create the report." at bounding box center [482, 470] width 176 height 16
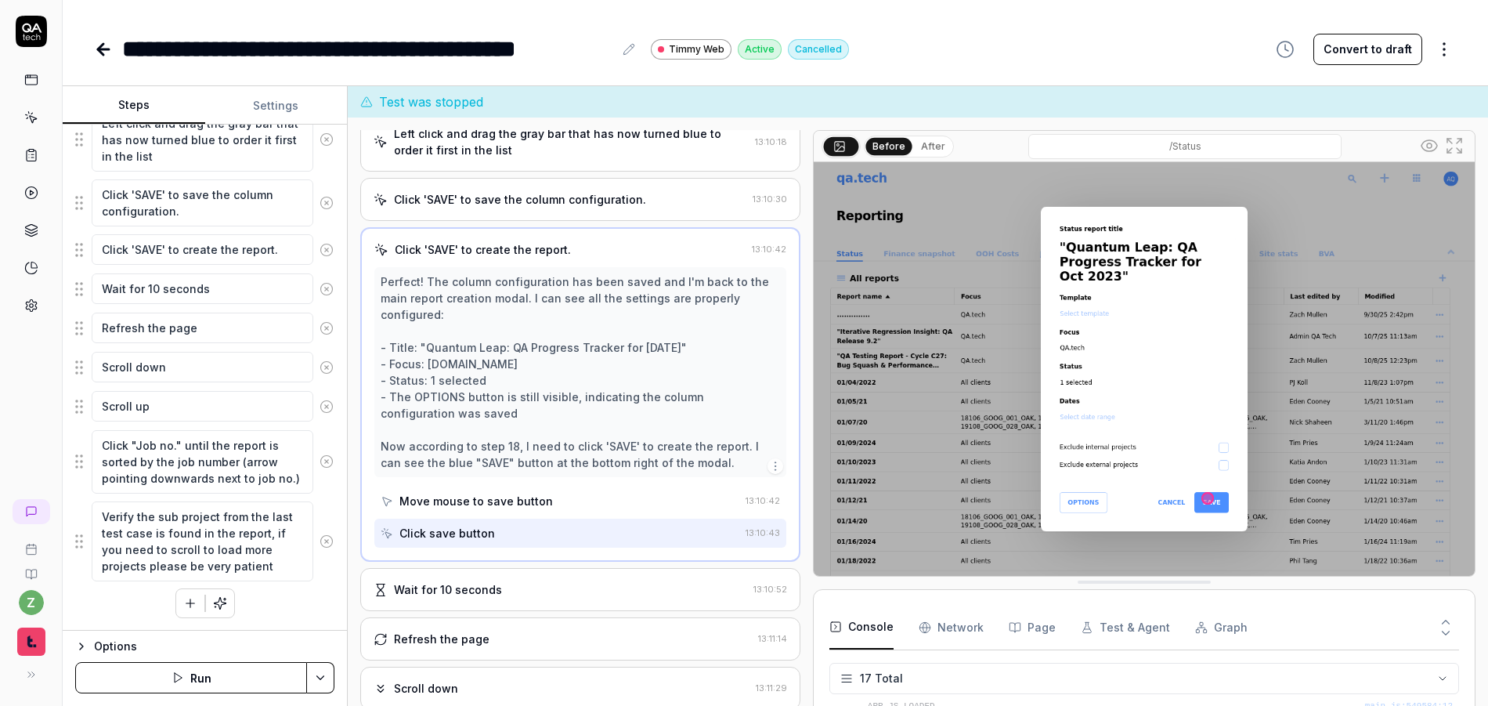
scroll to position [823, 0]
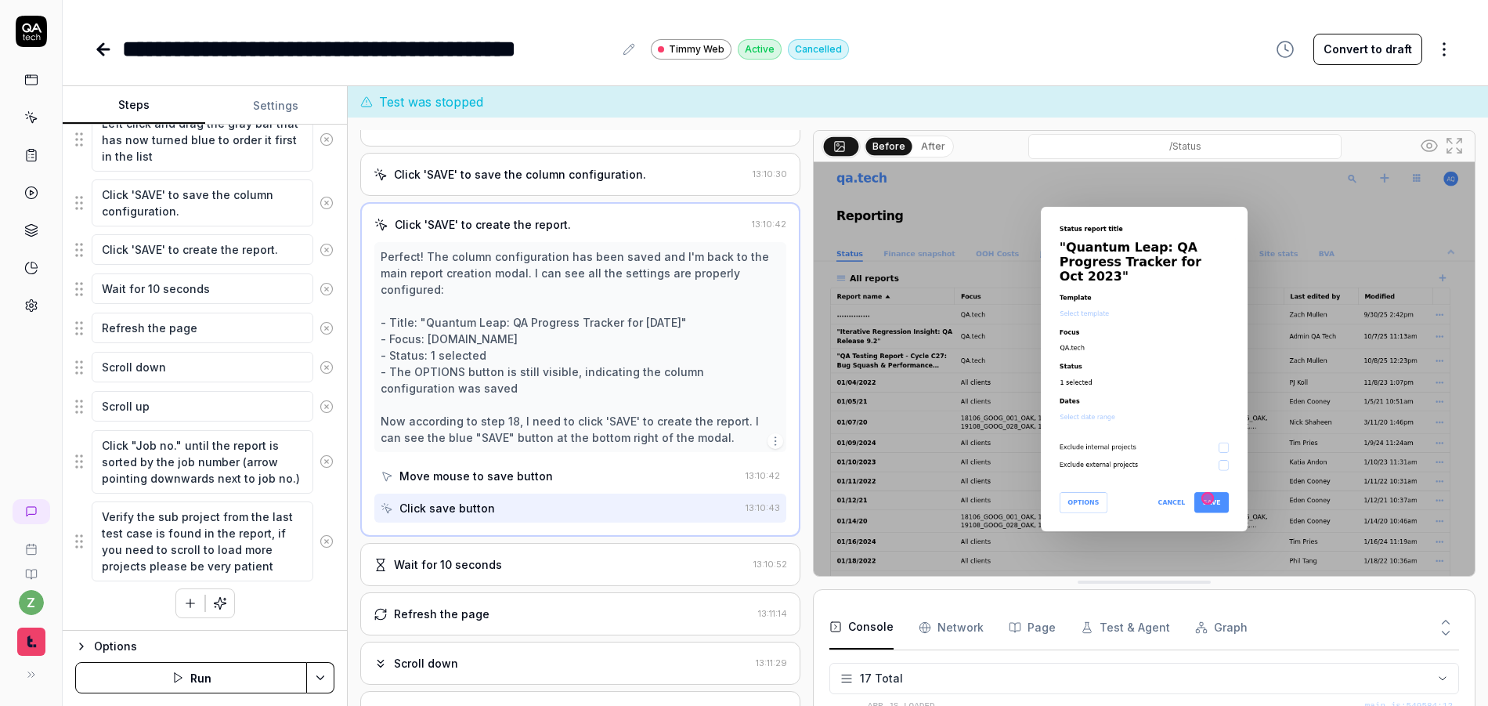
click at [476, 556] on div "Wait for 10 seconds" at bounding box center [448, 564] width 108 height 16
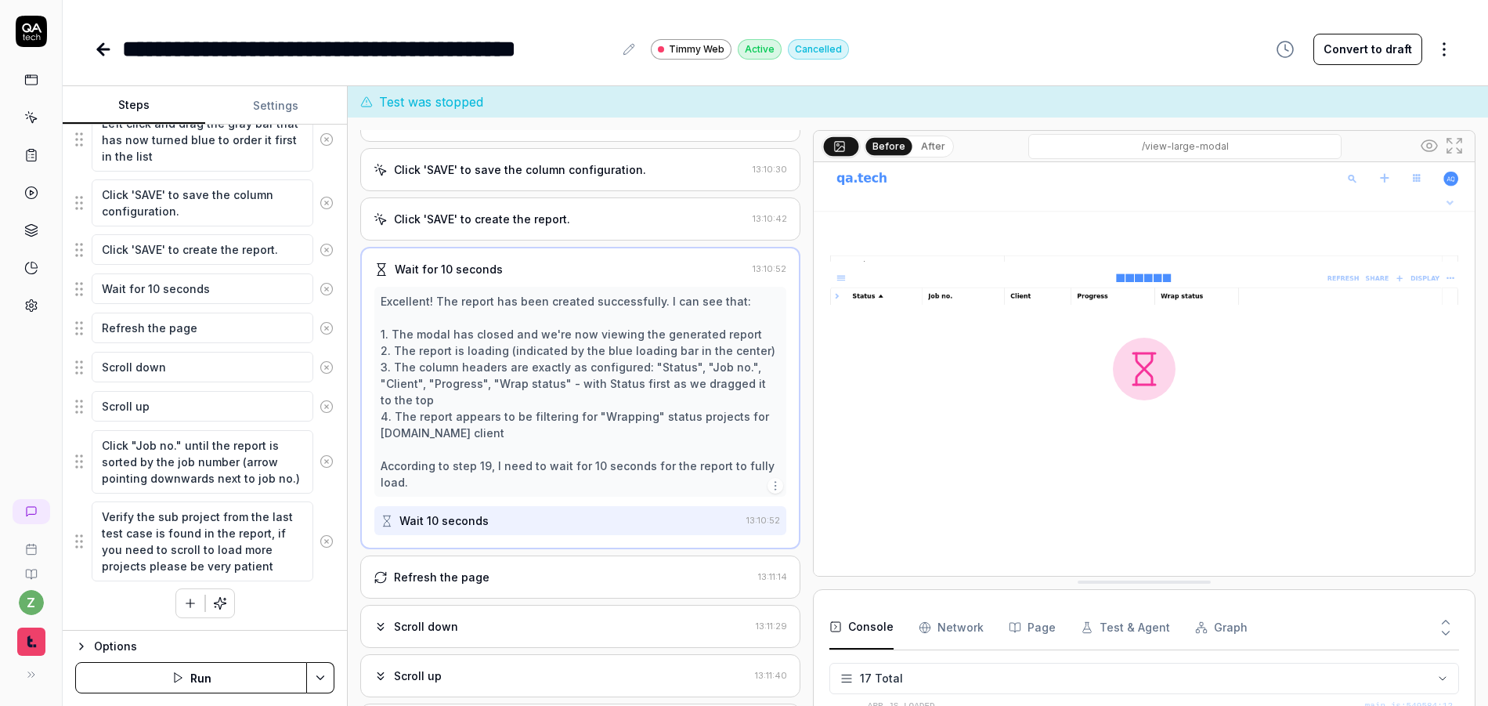
scroll to position [840, 0]
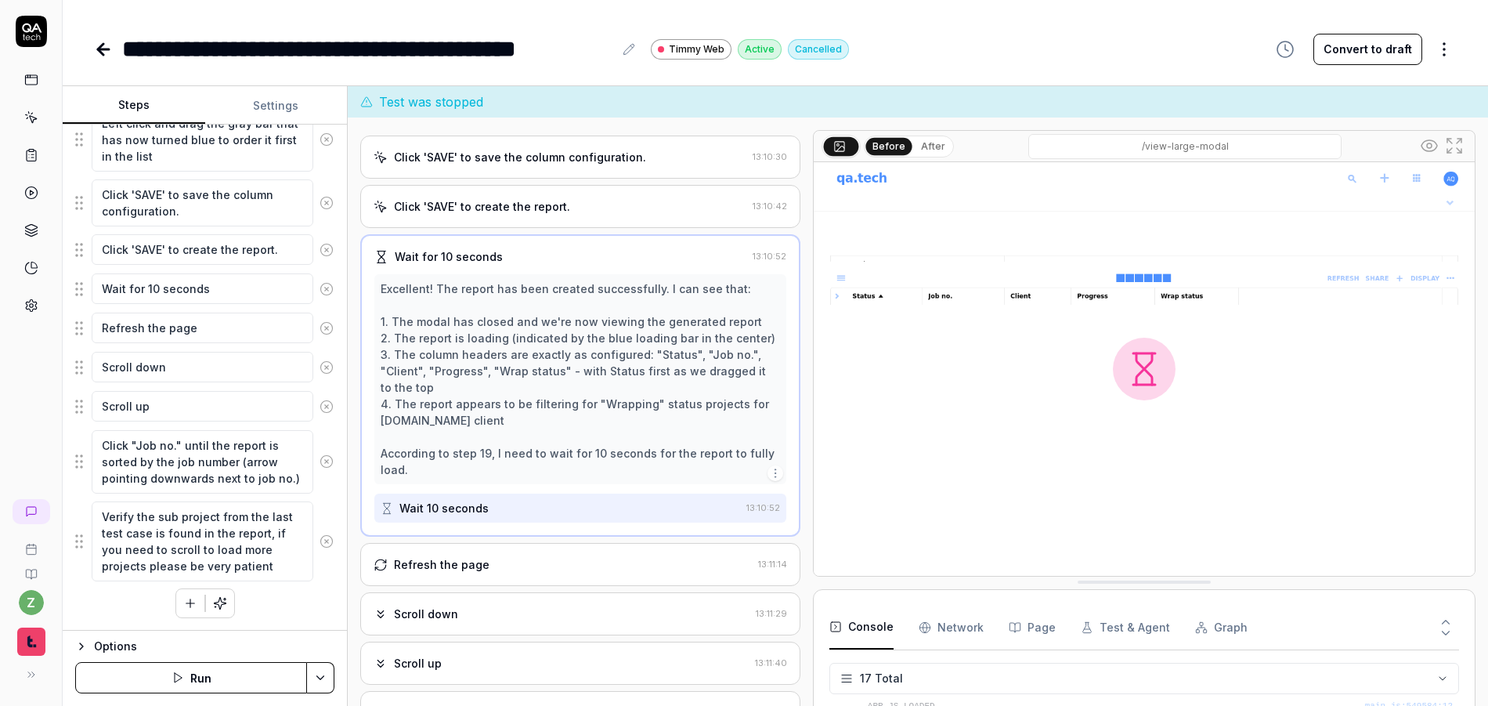
click at [479, 557] on div "Refresh the page" at bounding box center [442, 564] width 96 height 16
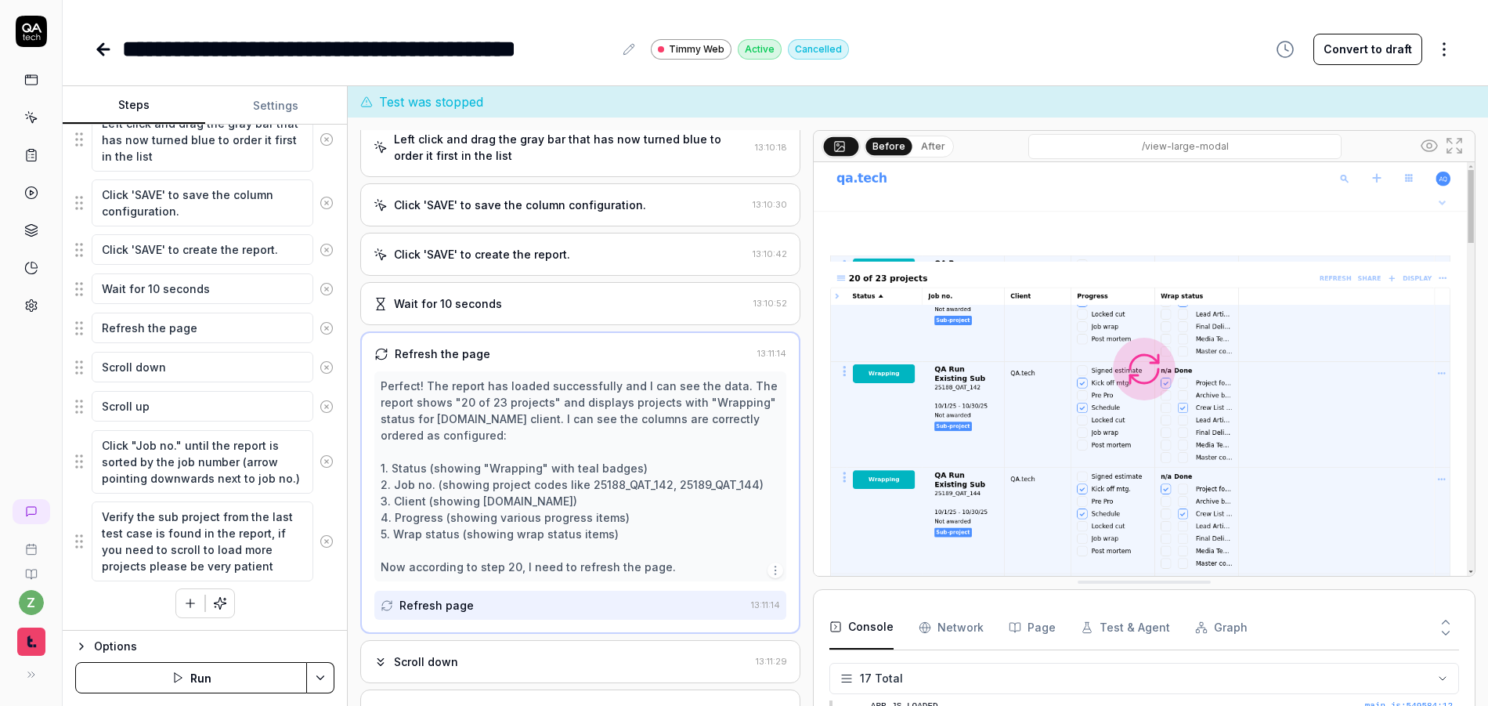
scroll to position [755, 0]
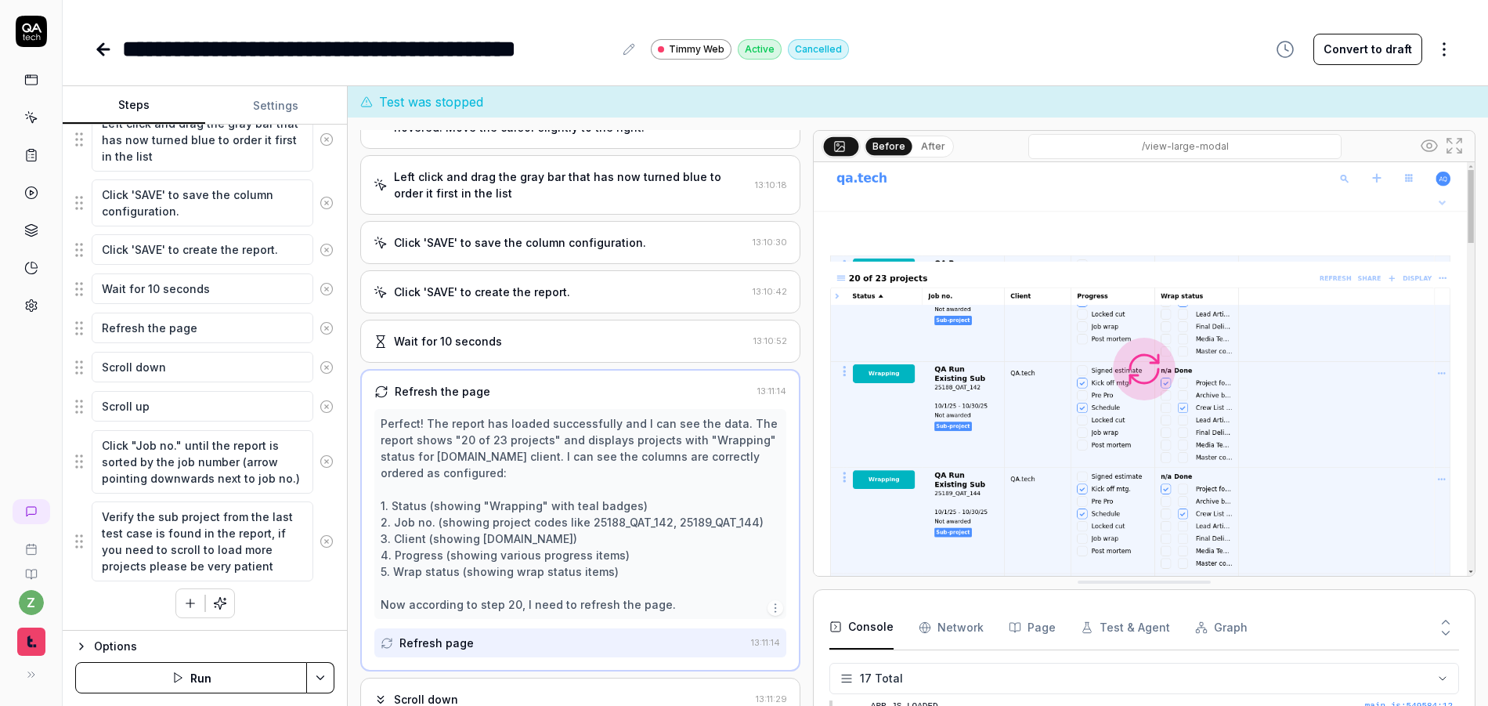
click at [486, 339] on div "Wait for 10 seconds" at bounding box center [448, 341] width 108 height 16
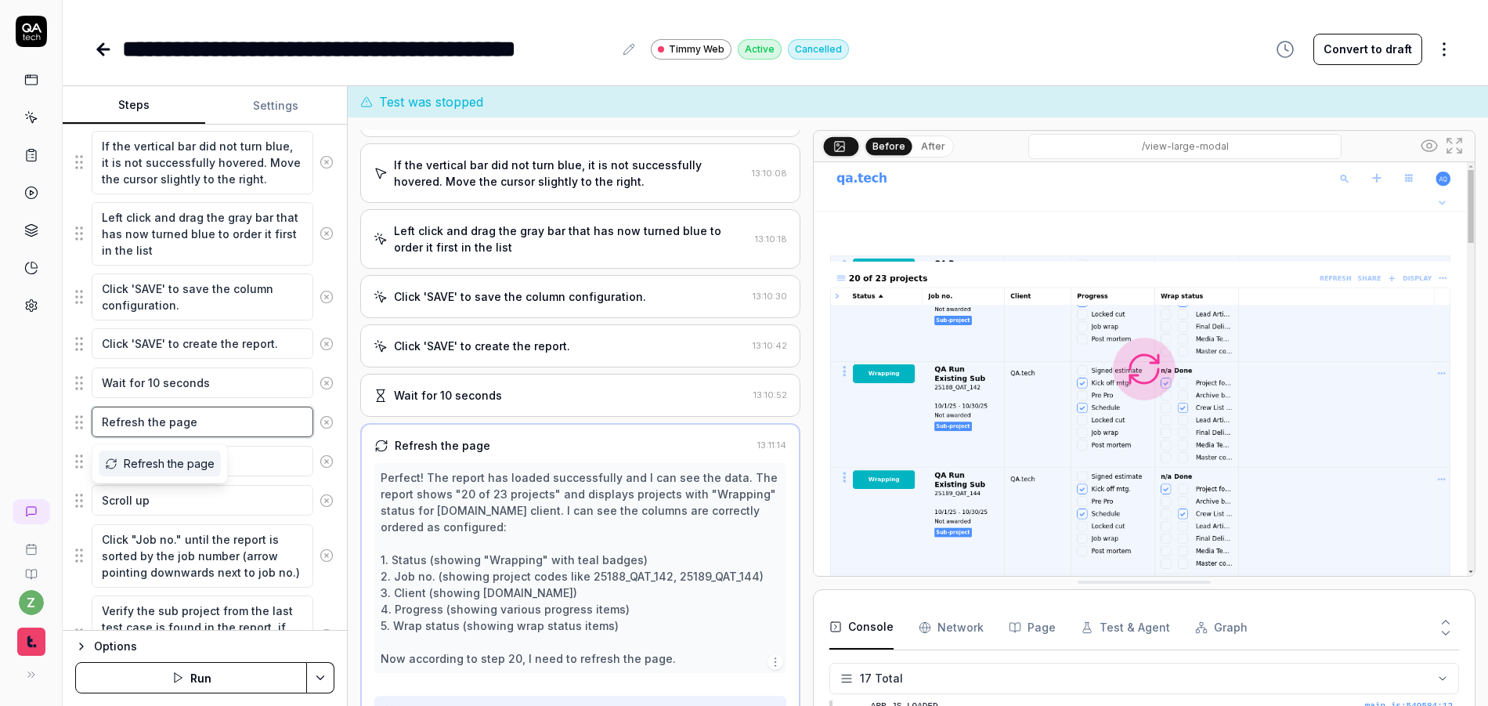
scroll to position [702, 0]
drag, startPoint x: 209, startPoint y: 428, endPoint x: 2, endPoint y: 419, distance: 206.9
click at [52, 423] on div "**********" at bounding box center [744, 353] width 1488 height 706
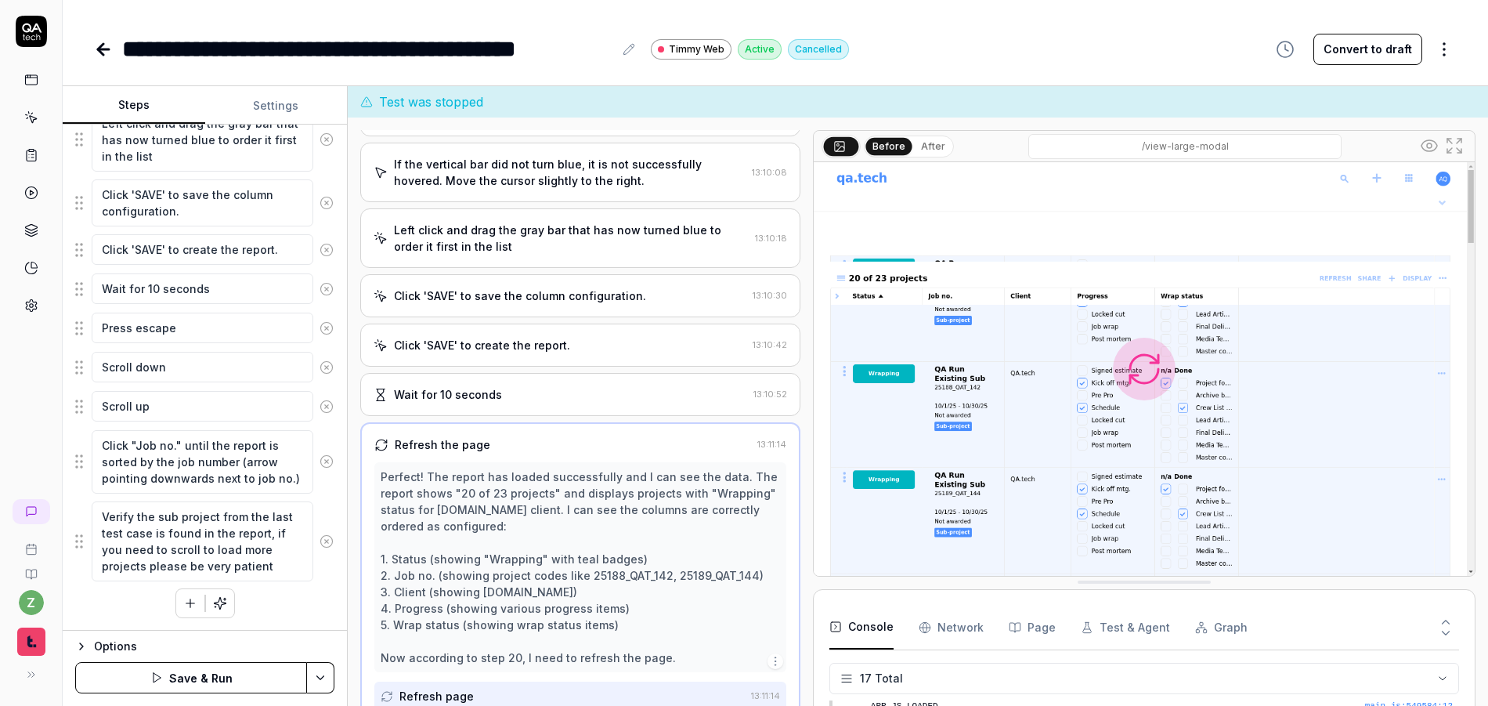
click at [320, 368] on icon at bounding box center [327, 367] width 14 height 14
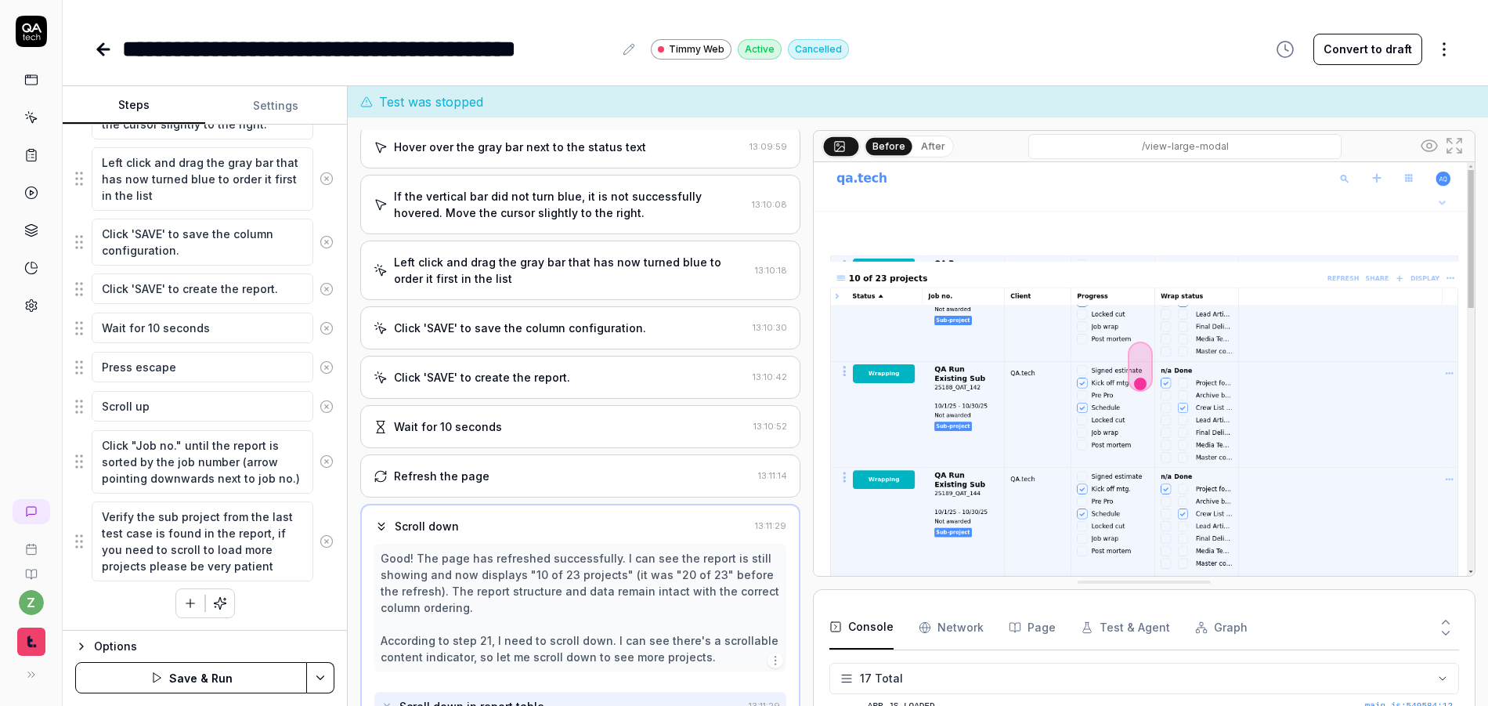
scroll to position [669, 0]
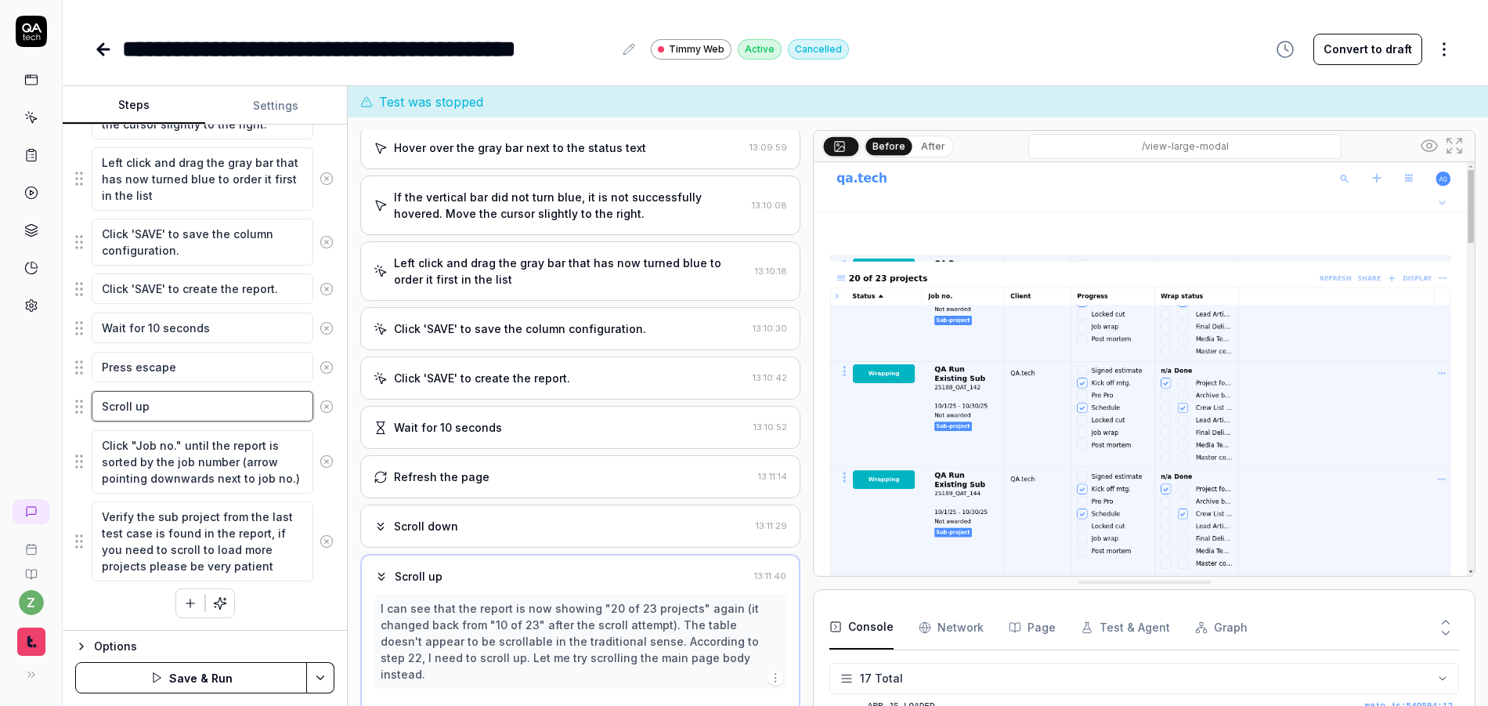
drag, startPoint x: 203, startPoint y: 409, endPoint x: 61, endPoint y: 392, distance: 142.8
click at [63, 392] on div "Goal Generate a custom status report, editing and sorting the columns Expected …" at bounding box center [205, 378] width 284 height 506
click at [300, 614] on div "Click on the '+' button to create a new report. Enter a unique title for the cu…" at bounding box center [204, 10] width 259 height 1216
drag, startPoint x: 284, startPoint y: 414, endPoint x: 273, endPoint y: 417, distance: 11.2
click at [273, 417] on textarea "Click the report you just created it" at bounding box center [203, 406] width 222 height 31
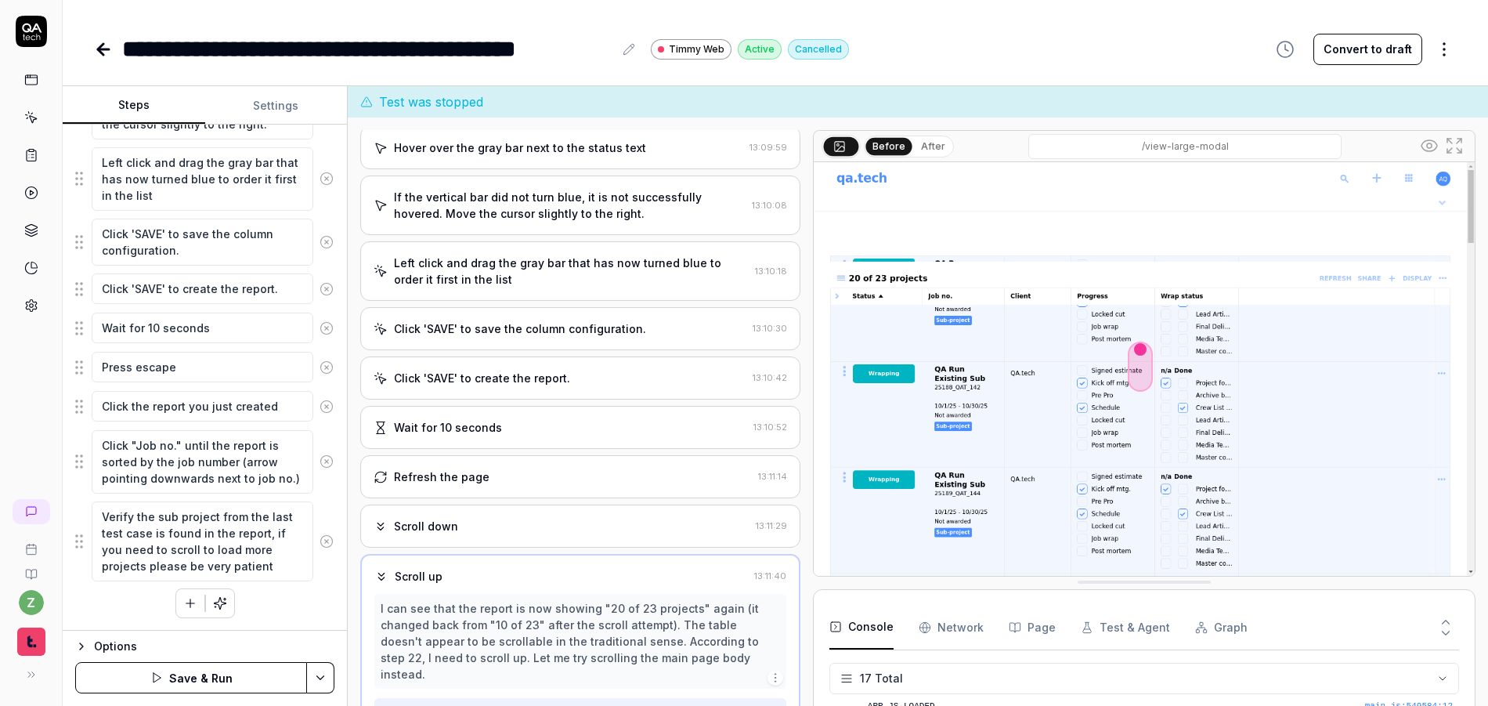
click at [295, 614] on div "Click on the '+' button to create a new report. Enter a unique title for the cu…" at bounding box center [204, 10] width 259 height 1216
click at [284, 616] on div "Click on the '+' button to create a new report. Enter a unique title for the cu…" at bounding box center [204, 10] width 259 height 1216
drag, startPoint x: 258, startPoint y: 591, endPoint x: 269, endPoint y: 598, distance: 13.0
click at [259, 591] on div "Click on the '+' button to create a new report. Enter a unique title for the cu…" at bounding box center [204, 10] width 259 height 1216
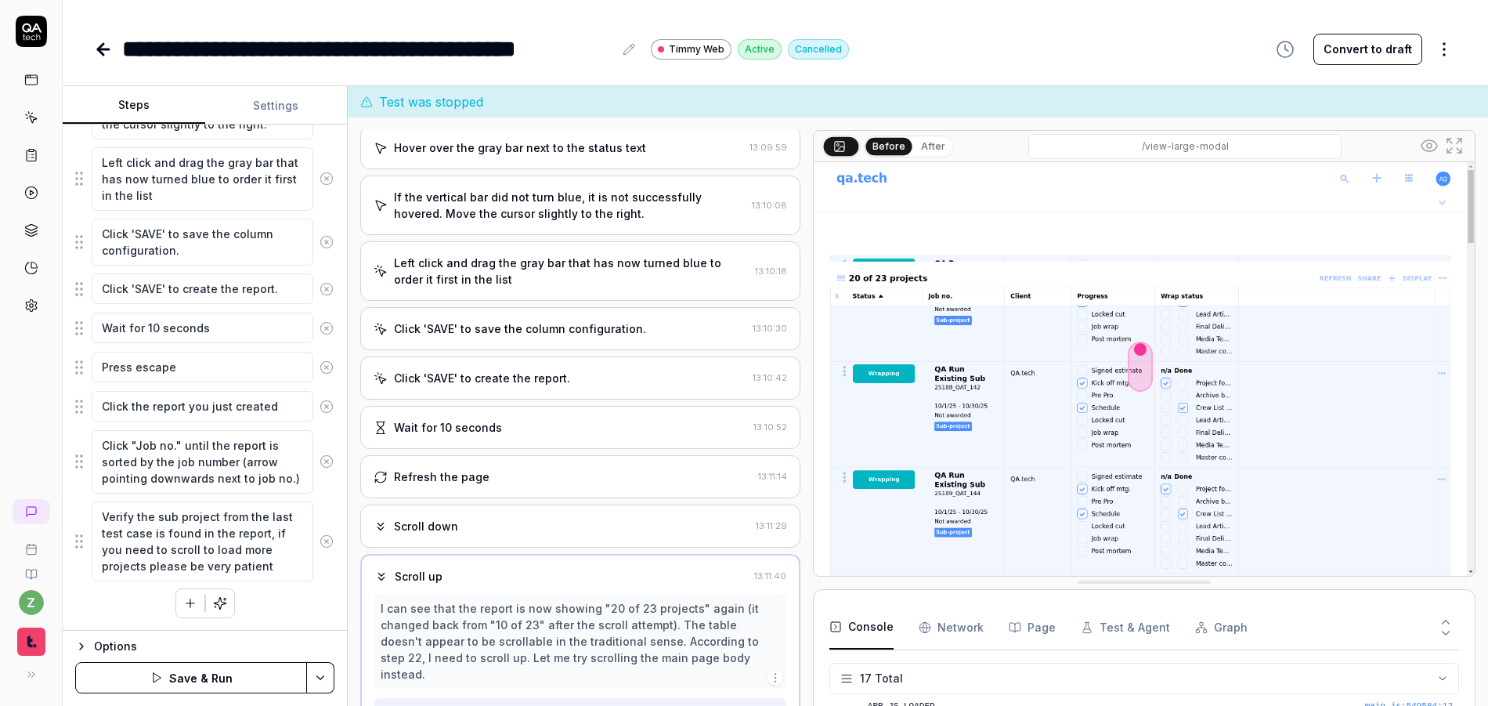
click at [327, 672] on html "**********" at bounding box center [744, 353] width 1488 height 706
click at [217, 539] on div "Save & Run w. Dependencies" at bounding box center [243, 534] width 200 height 34
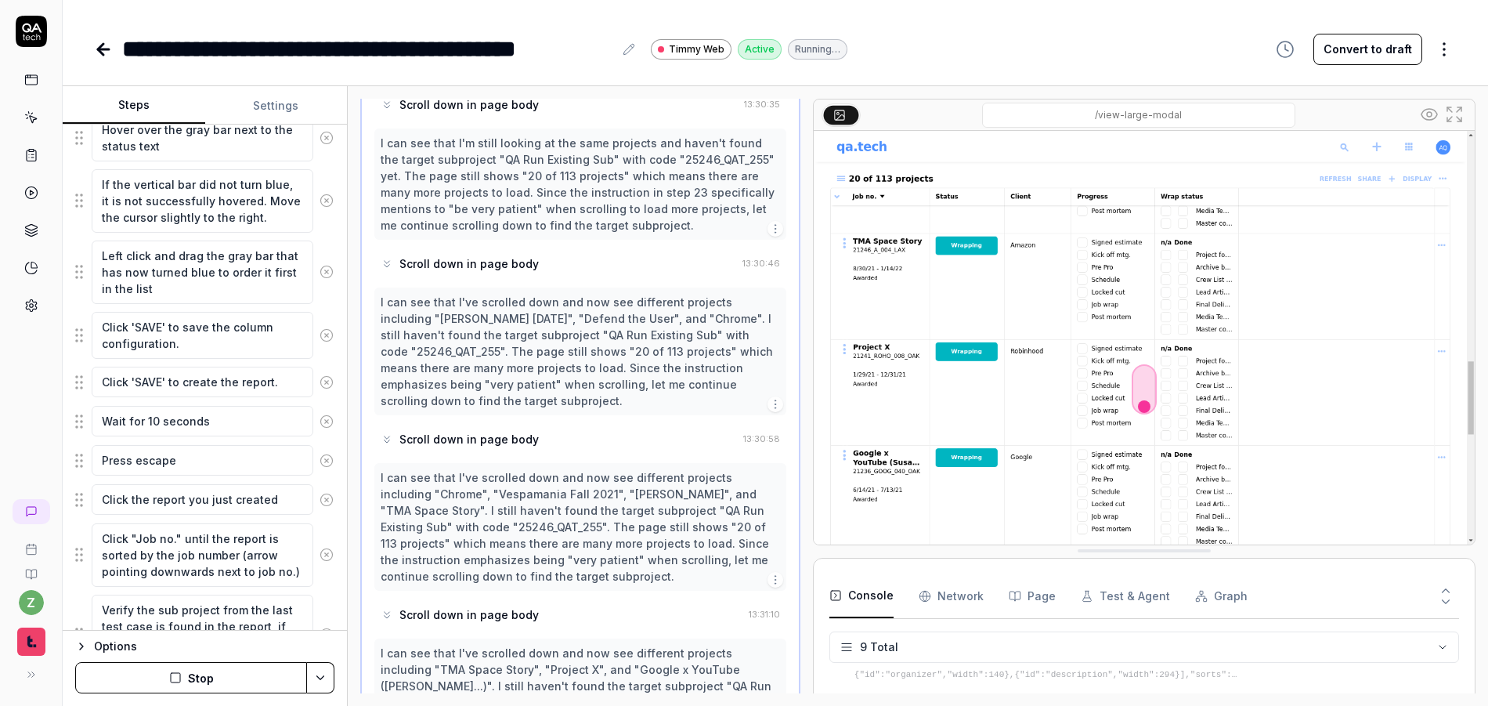
scroll to position [2050, 0]
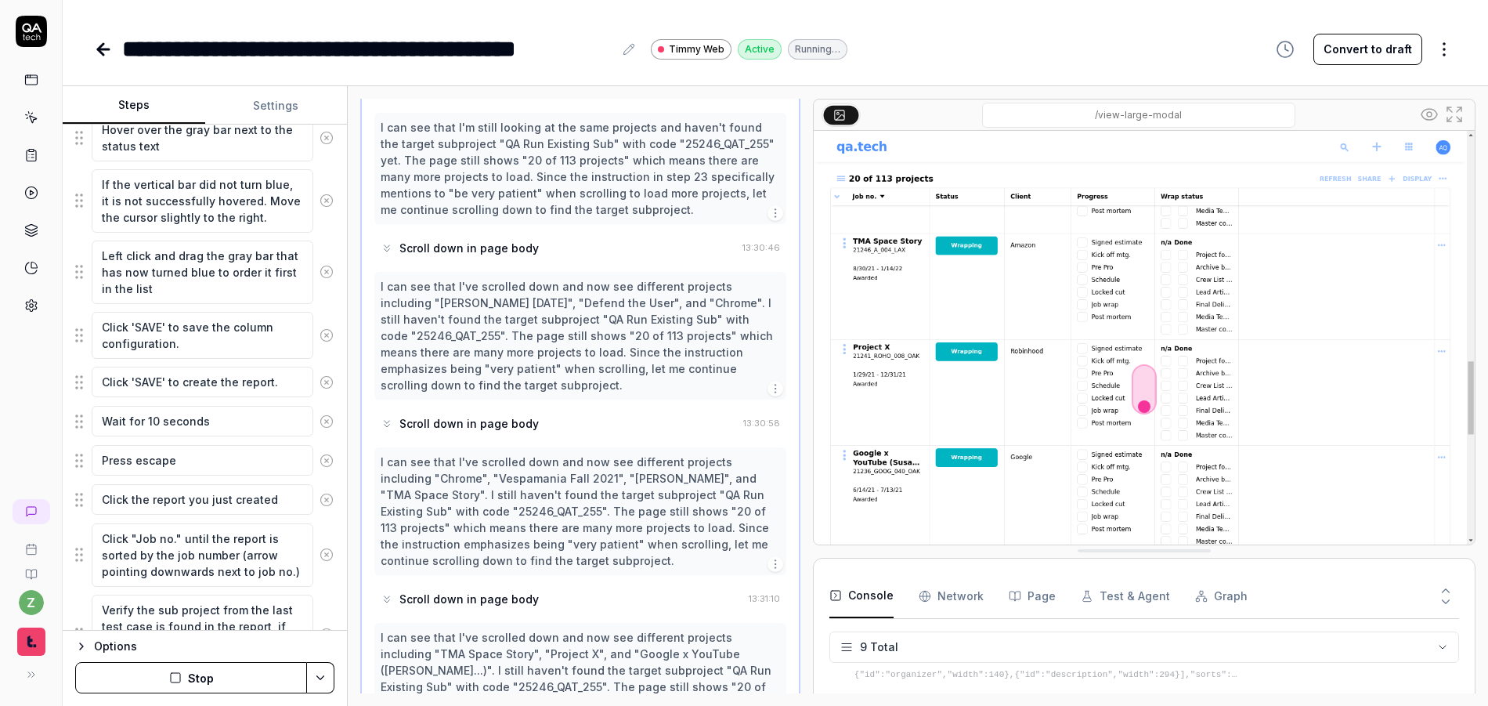
click at [215, 681] on button "Stop" at bounding box center [191, 677] width 232 height 31
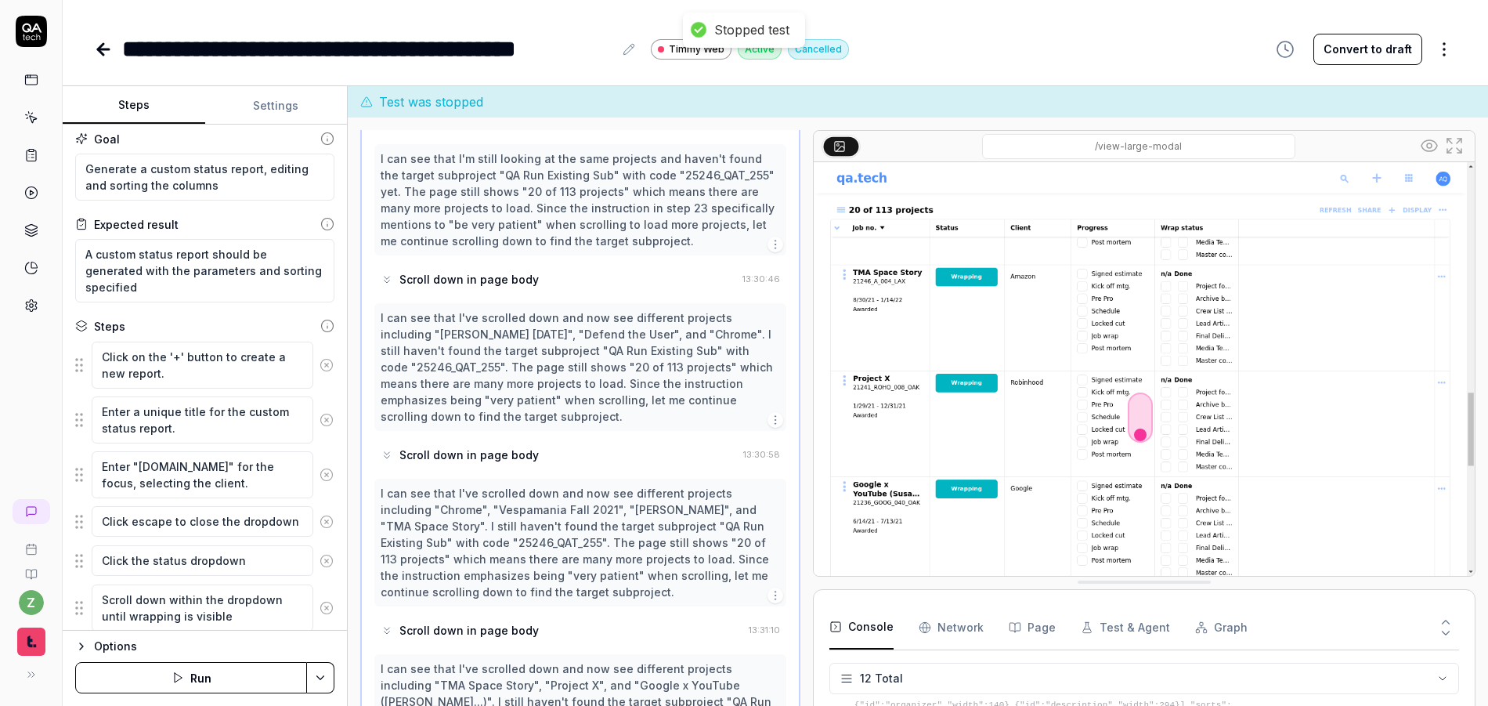
scroll to position [0, 0]
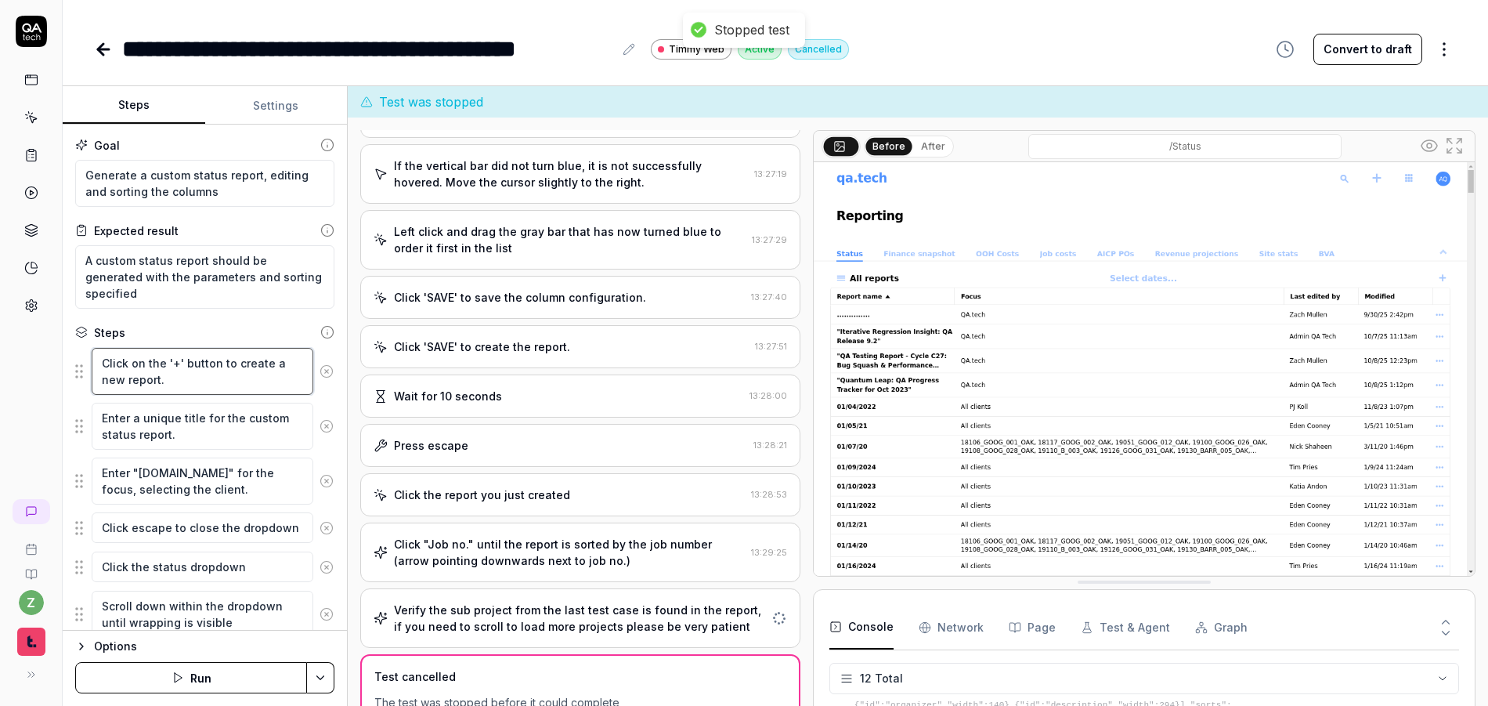
click at [186, 374] on textarea "Click on the '+' button to create a new report." at bounding box center [203, 371] width 222 height 47
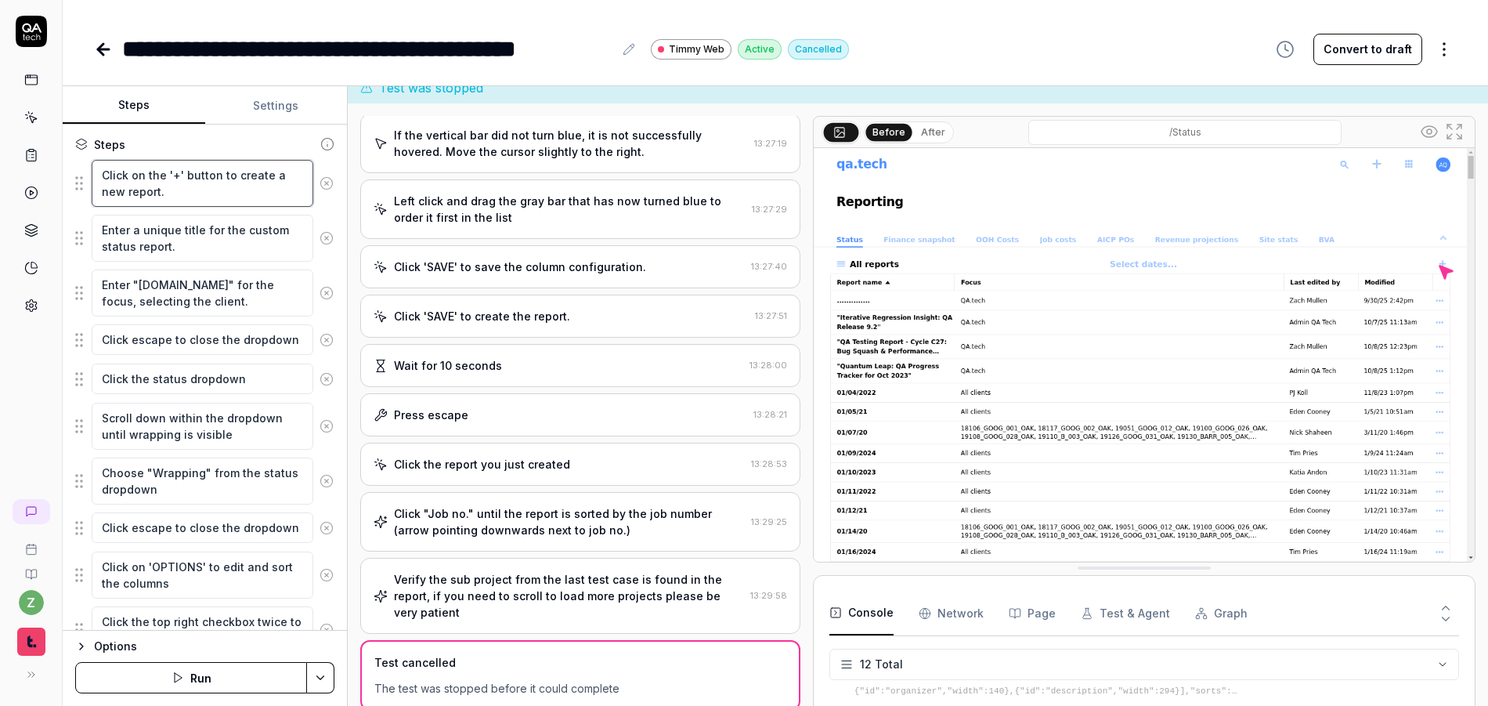
scroll to position [31, 0]
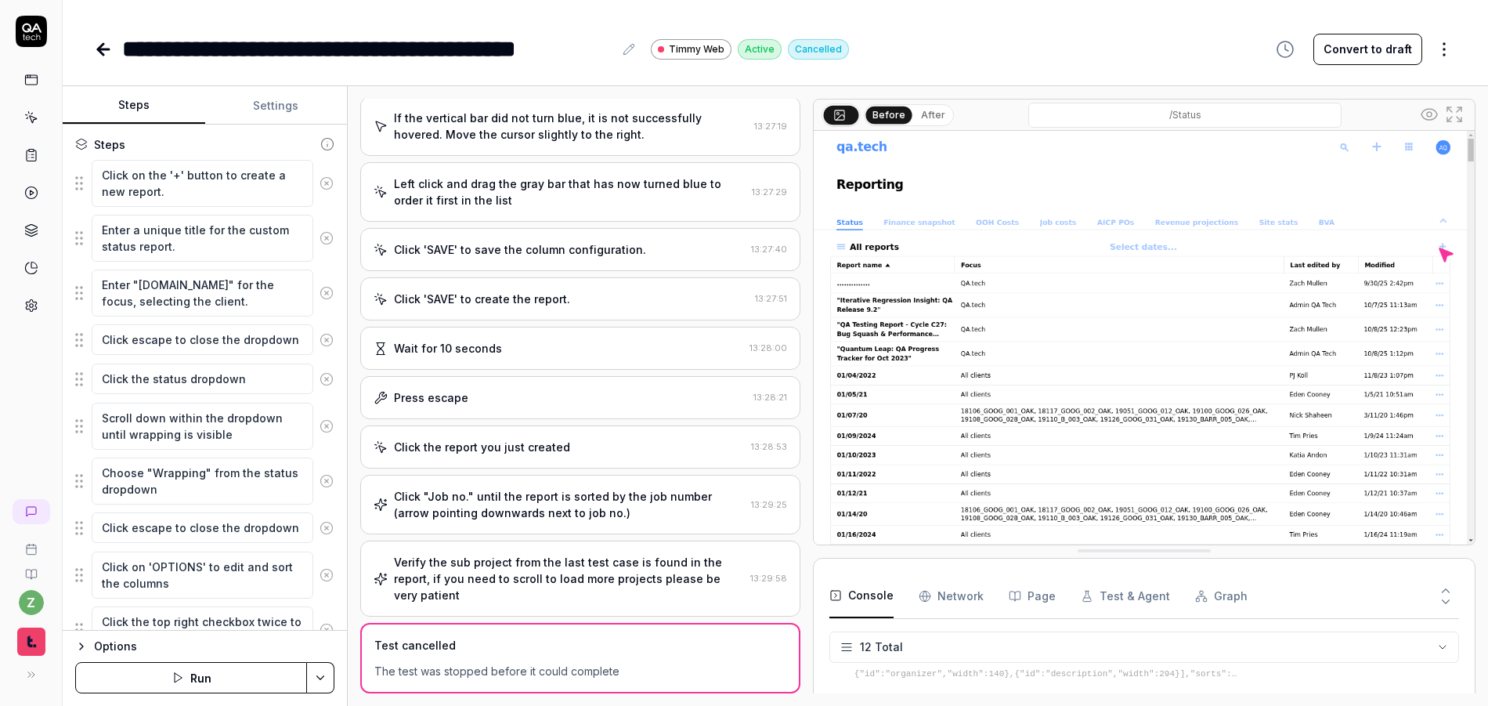
click at [558, 554] on div "Verify the sub project from the last test case is found in the report, if you n…" at bounding box center [569, 578] width 350 height 49
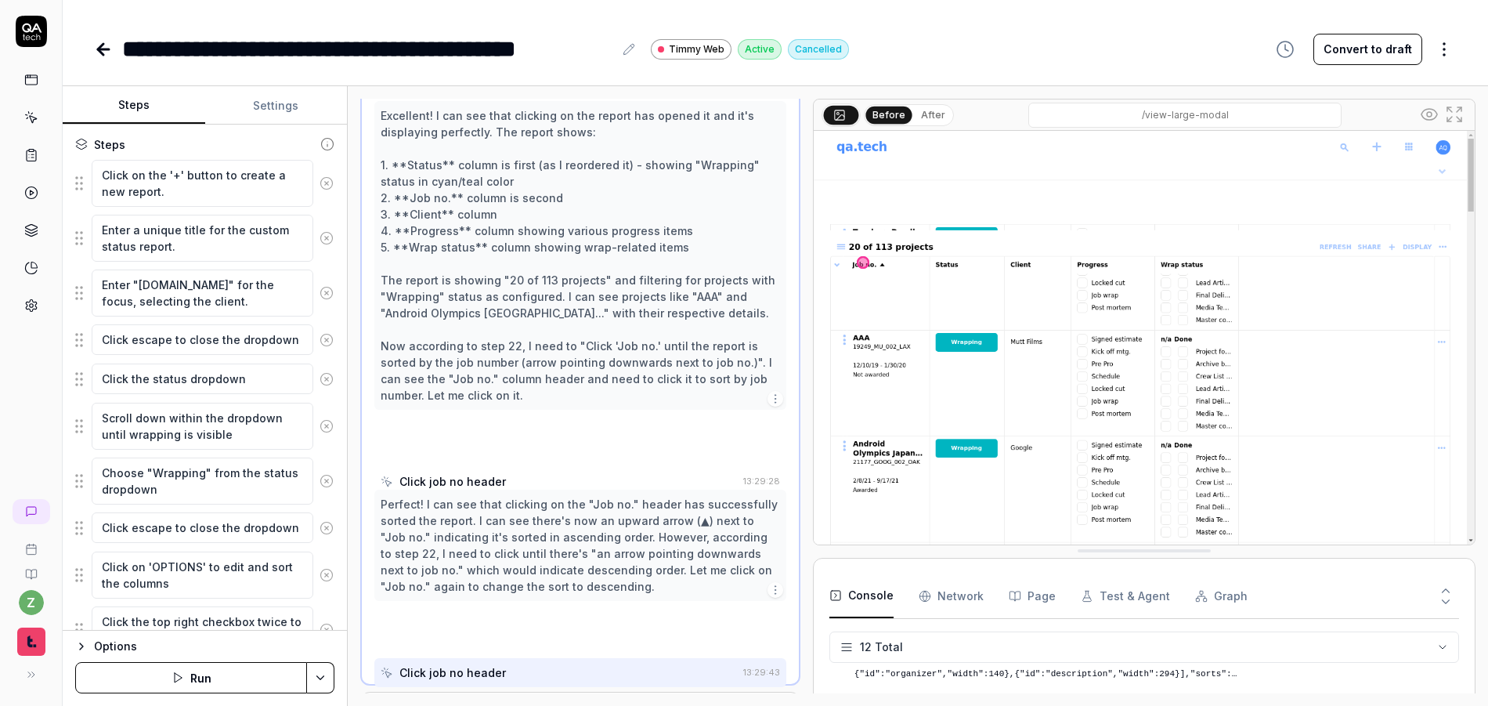
scroll to position [1139, 0]
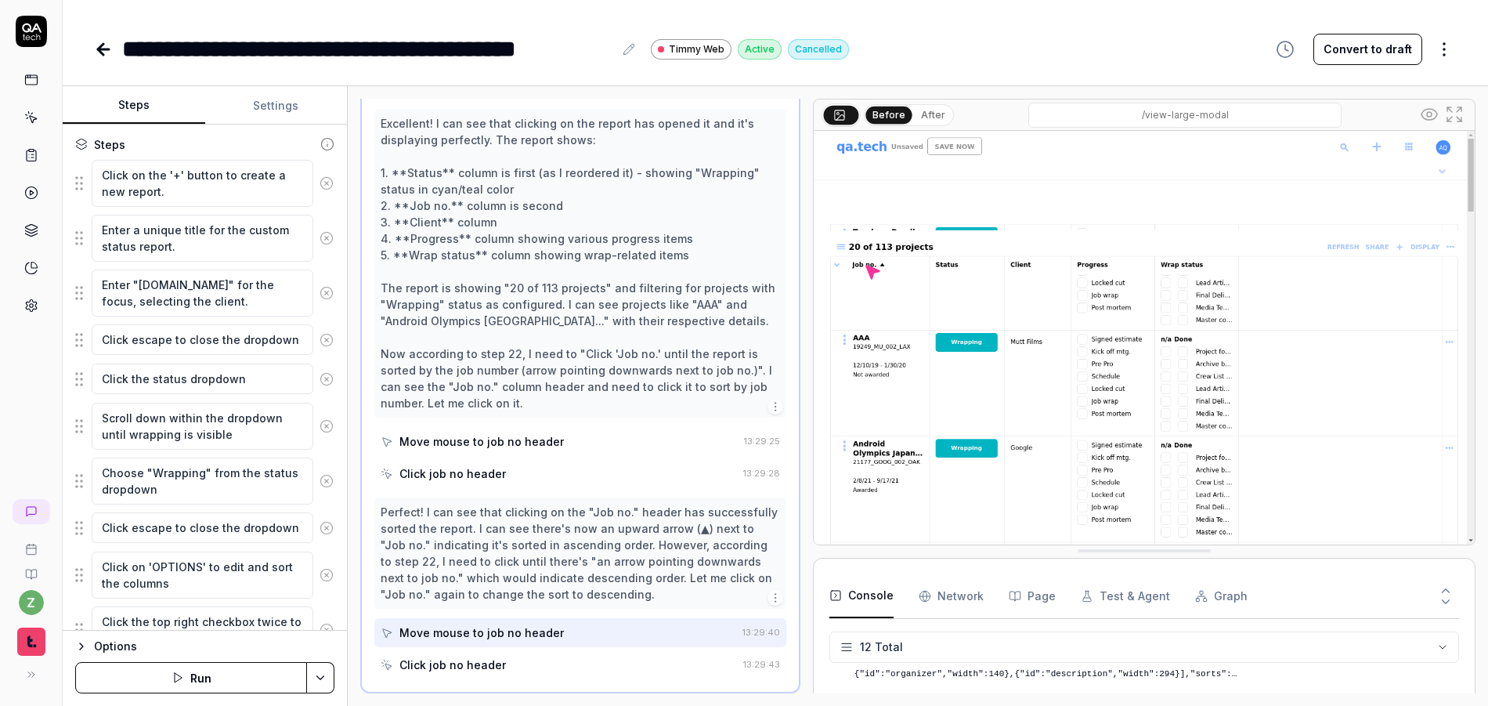
click at [489, 406] on div "Excellent! I can see that clicking on the report has opened it and it's display…" at bounding box center [580, 263] width 399 height 296
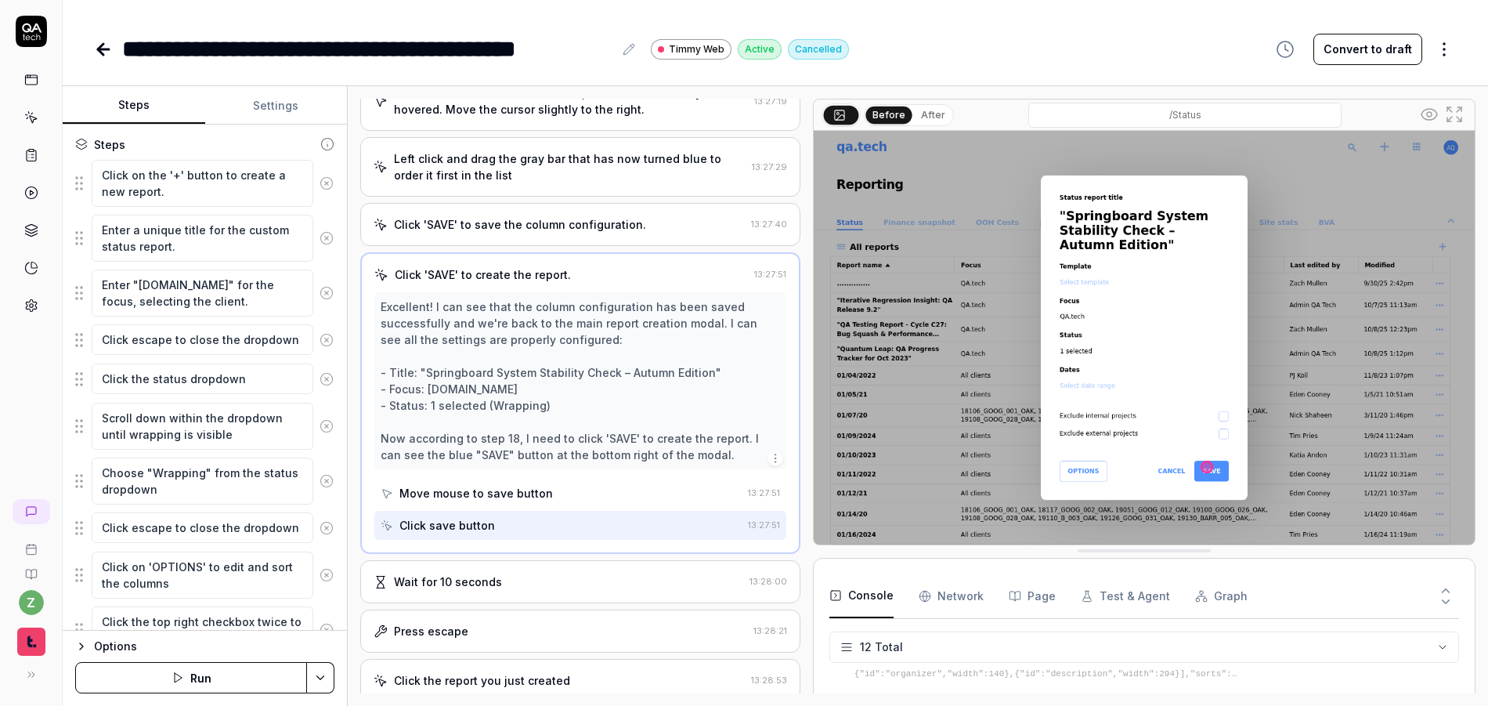
scroll to position [790, 0]
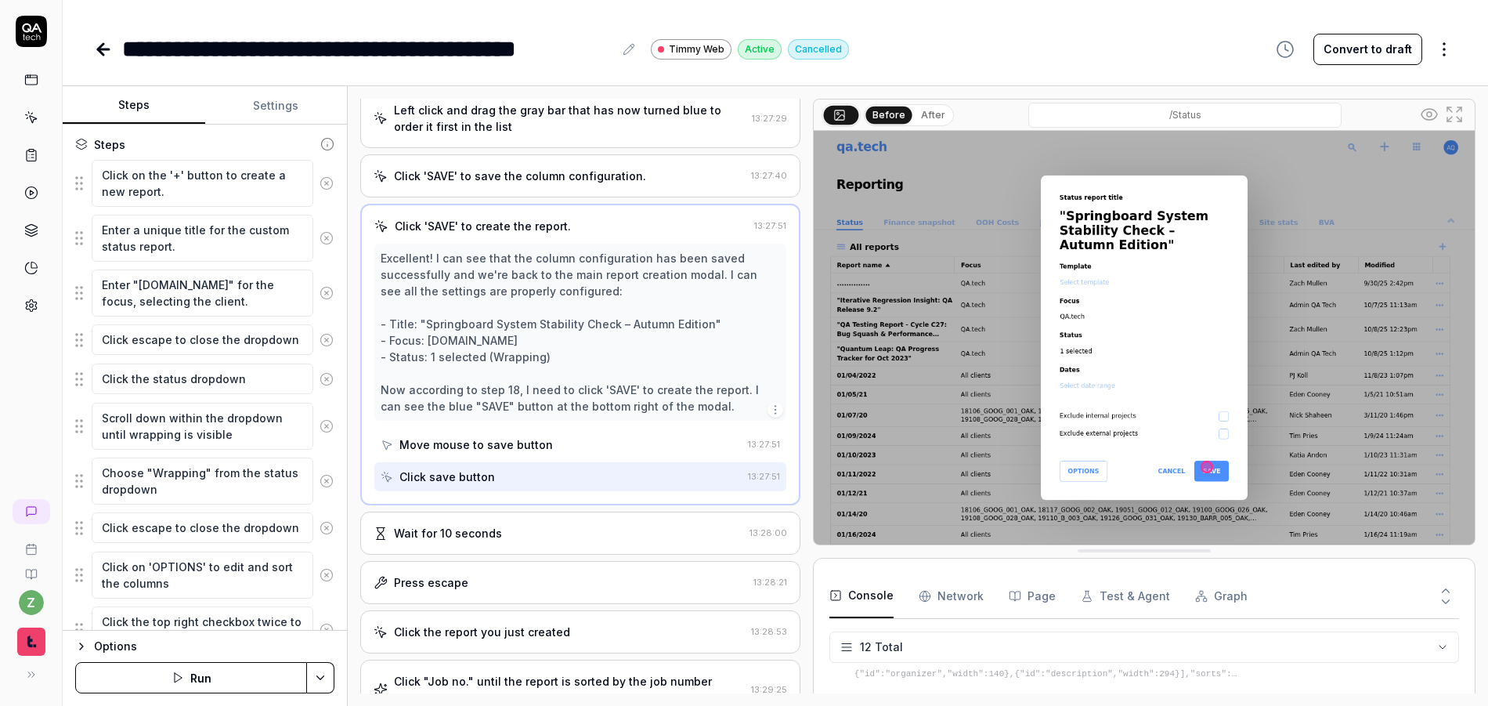
click at [504, 529] on div "Wait for 10 seconds" at bounding box center [559, 533] width 370 height 16
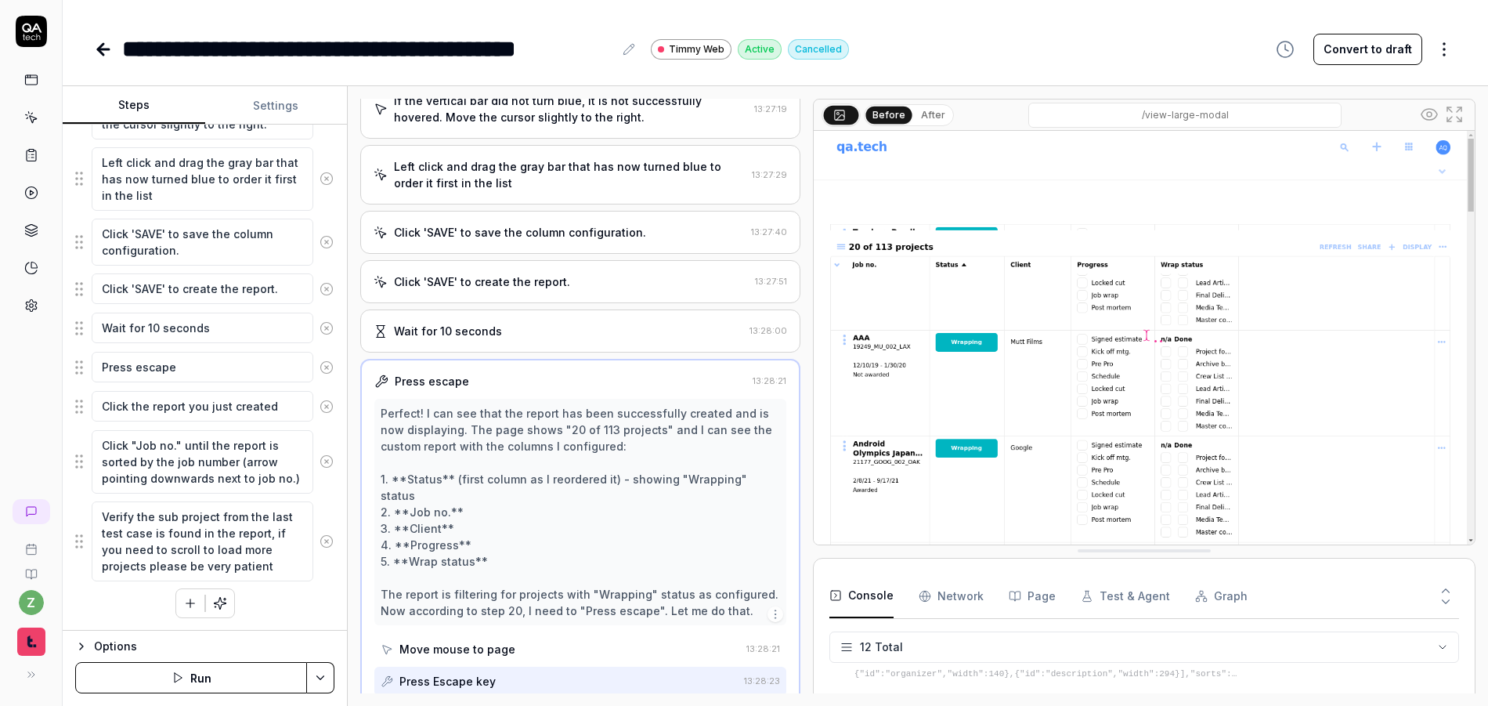
scroll to position [16, 0]
click at [320, 537] on icon at bounding box center [327, 541] width 14 height 14
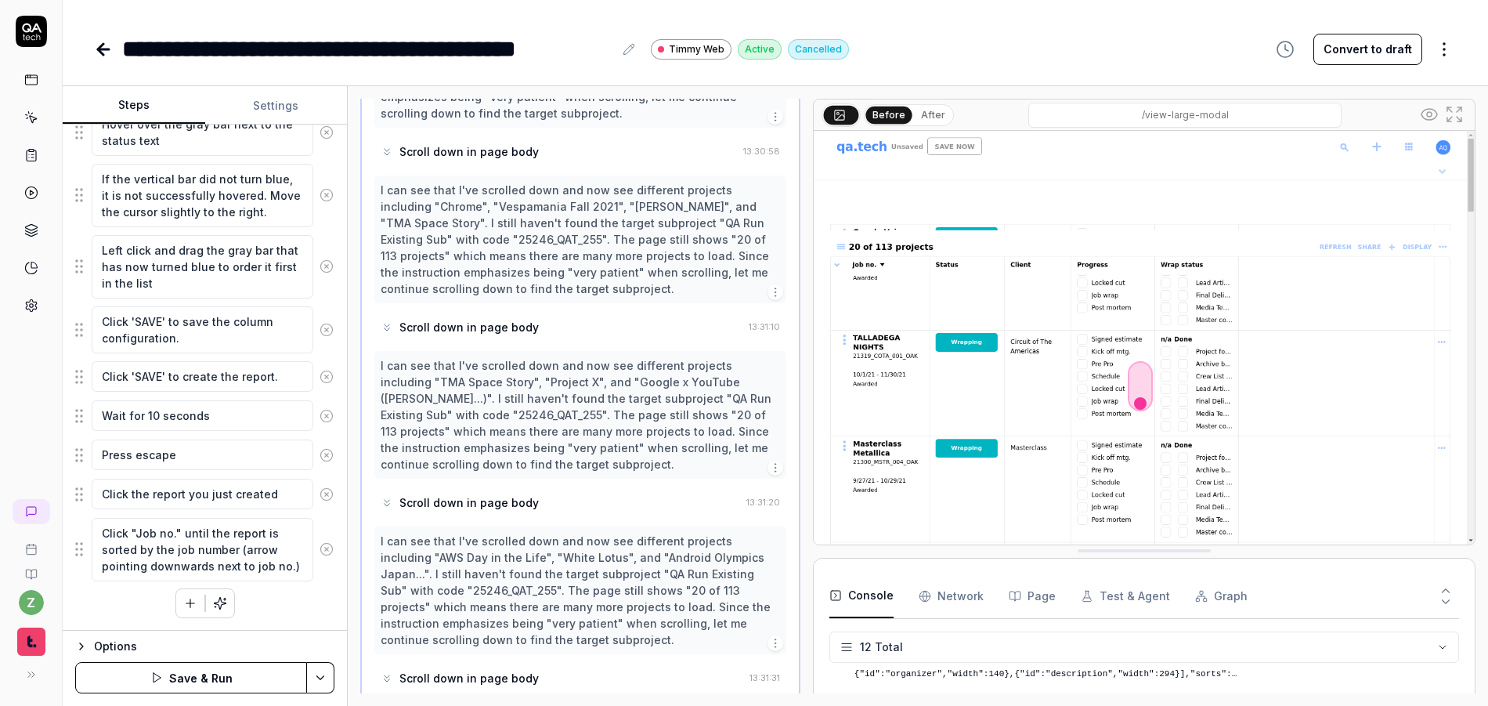
scroll to position [2335, 0]
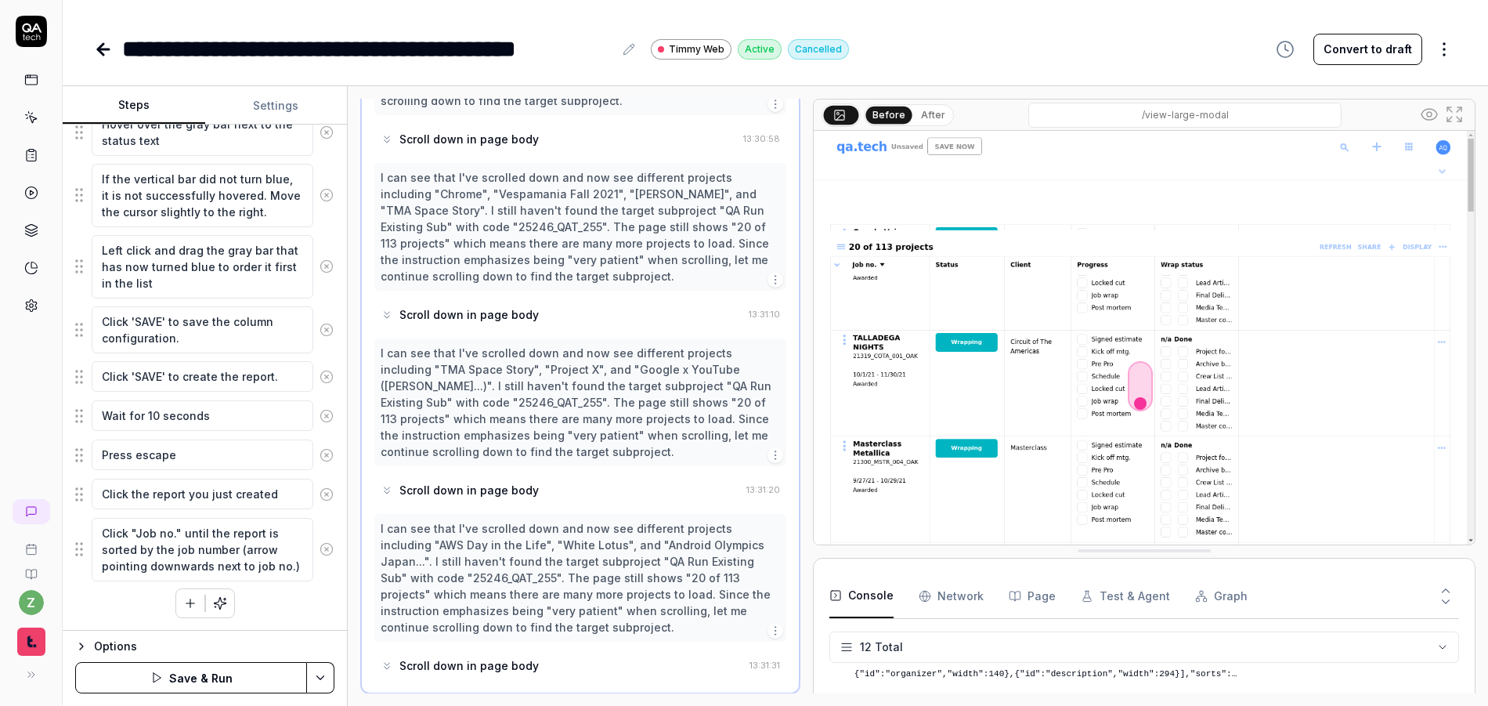
click at [320, 542] on icon at bounding box center [327, 549] width 14 height 14
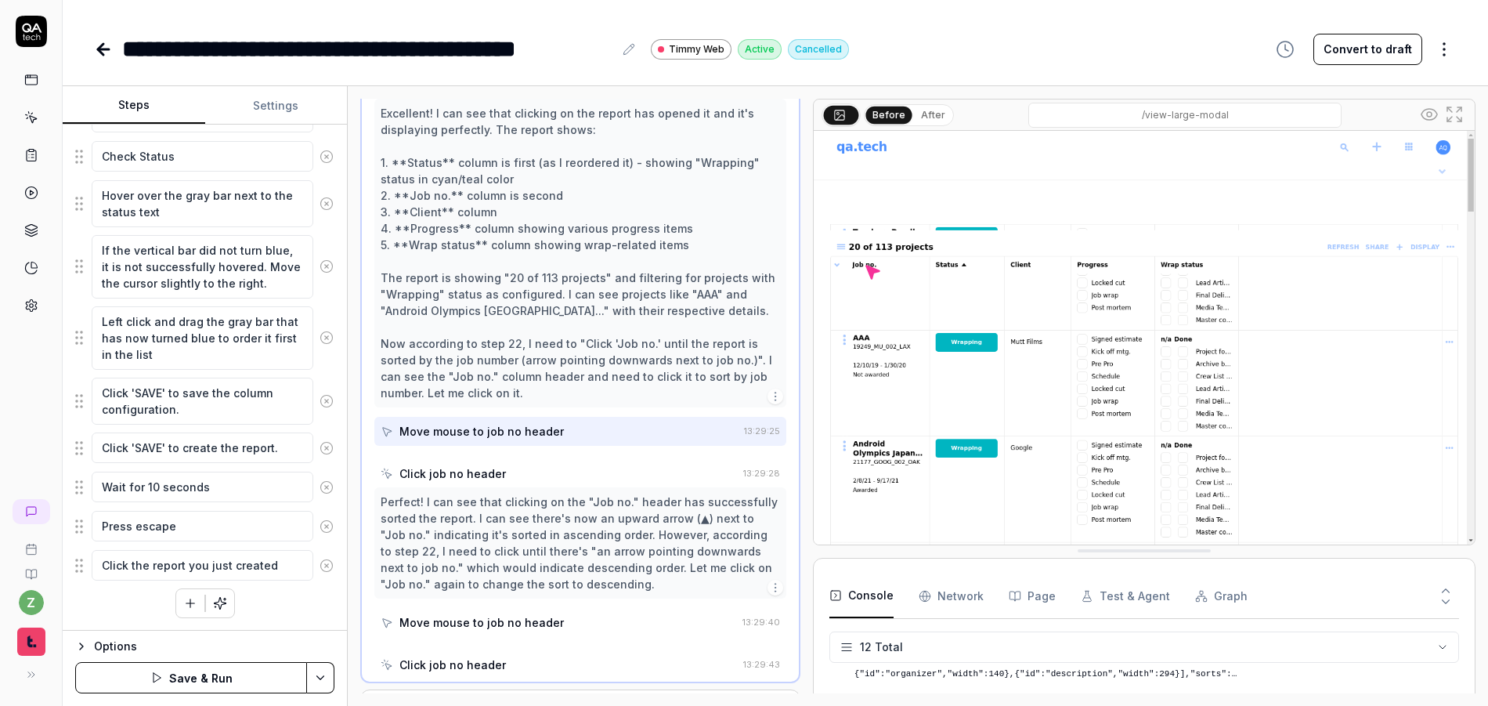
scroll to position [1139, 0]
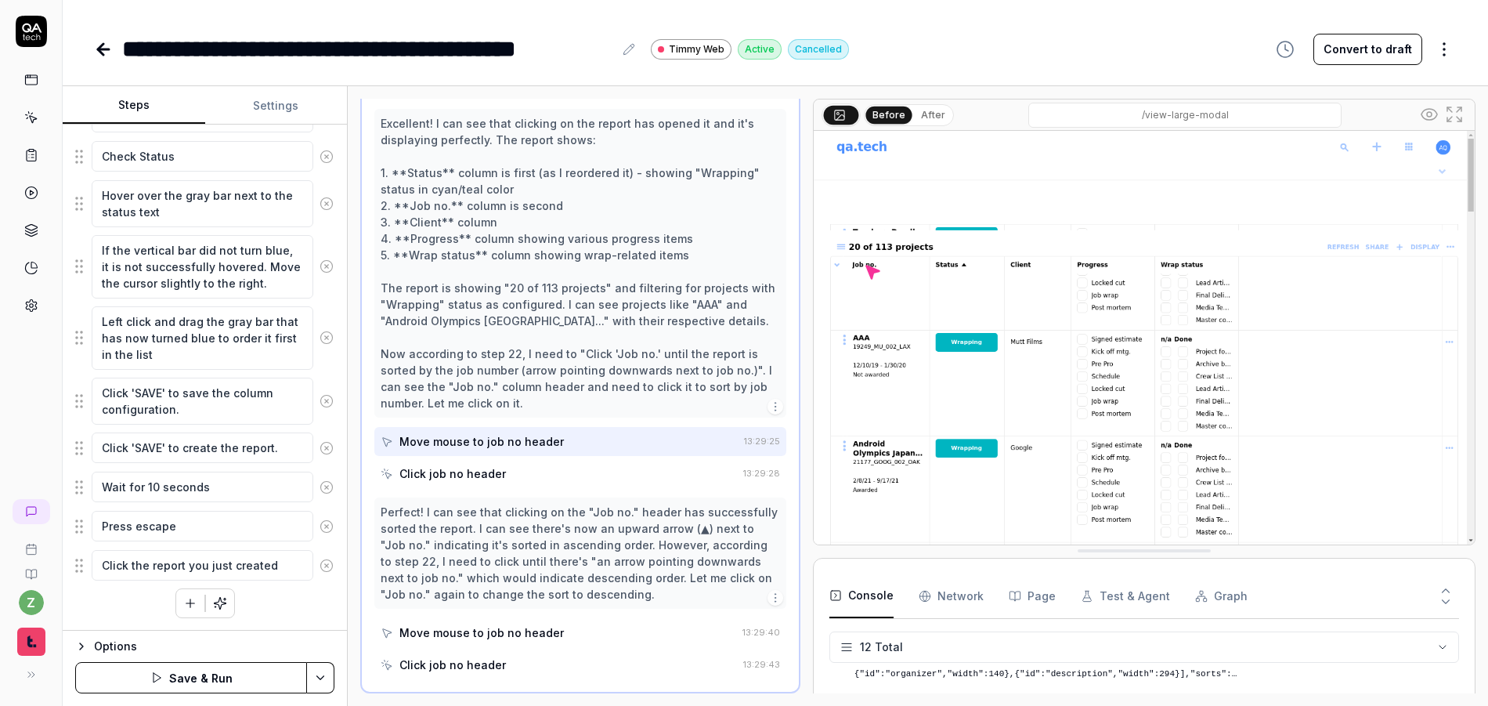
click at [320, 572] on icon at bounding box center [327, 565] width 14 height 14
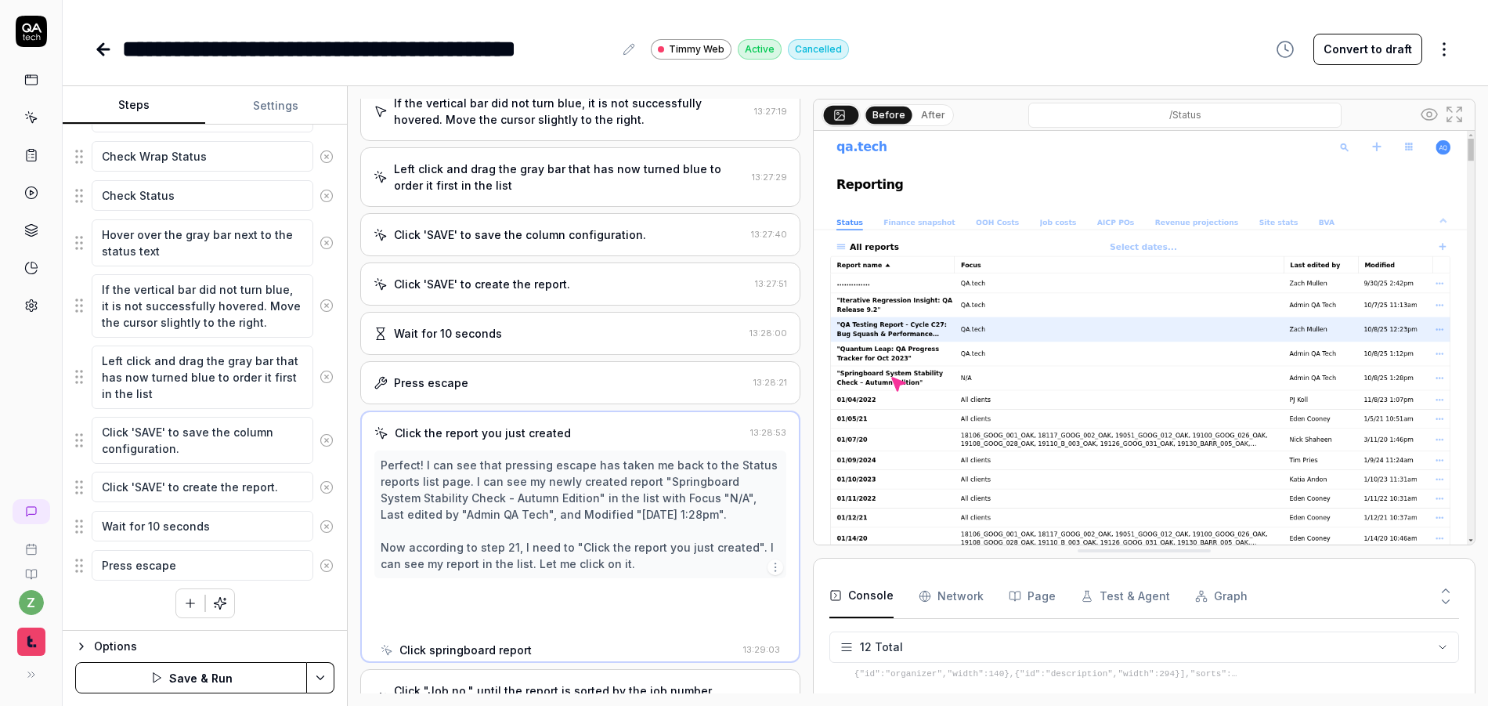
scroll to position [701, 0]
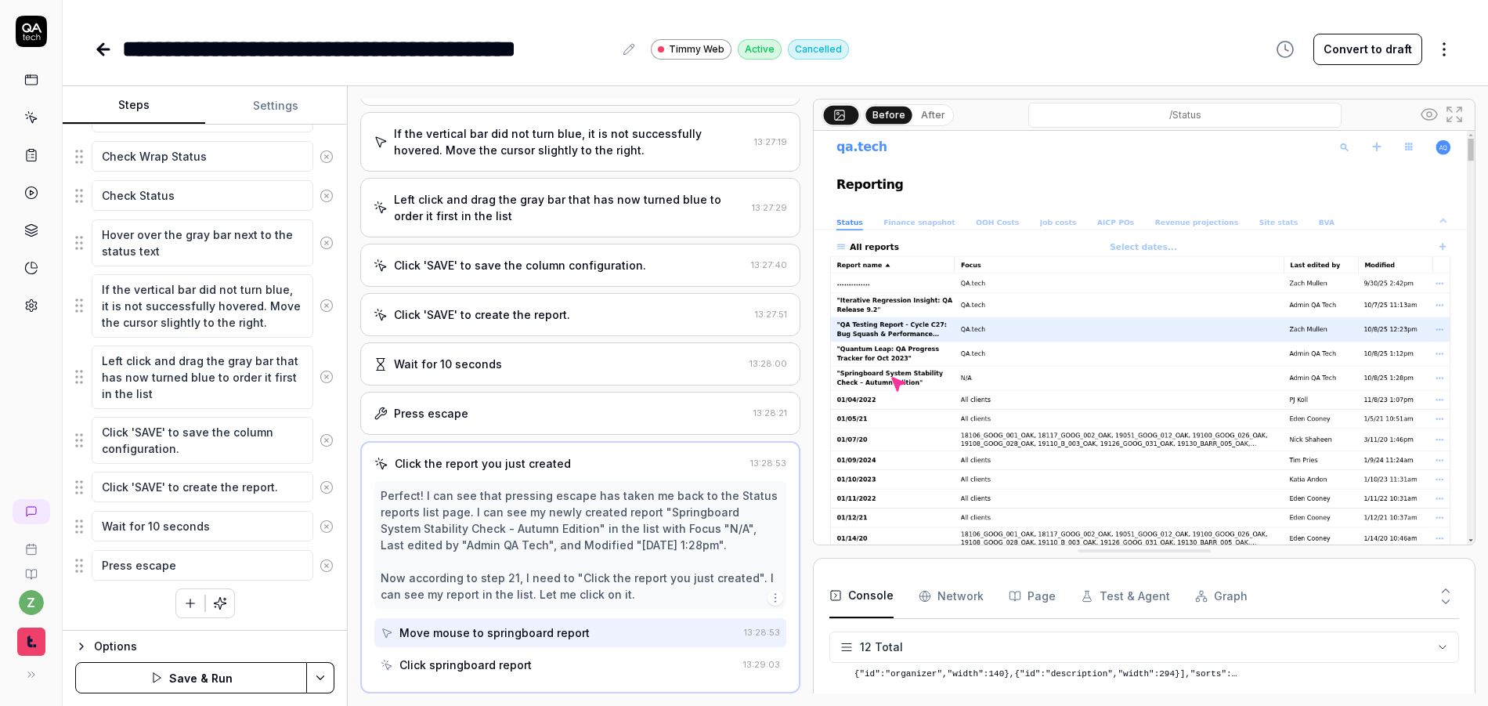
click at [319, 573] on button at bounding box center [326, 565] width 27 height 31
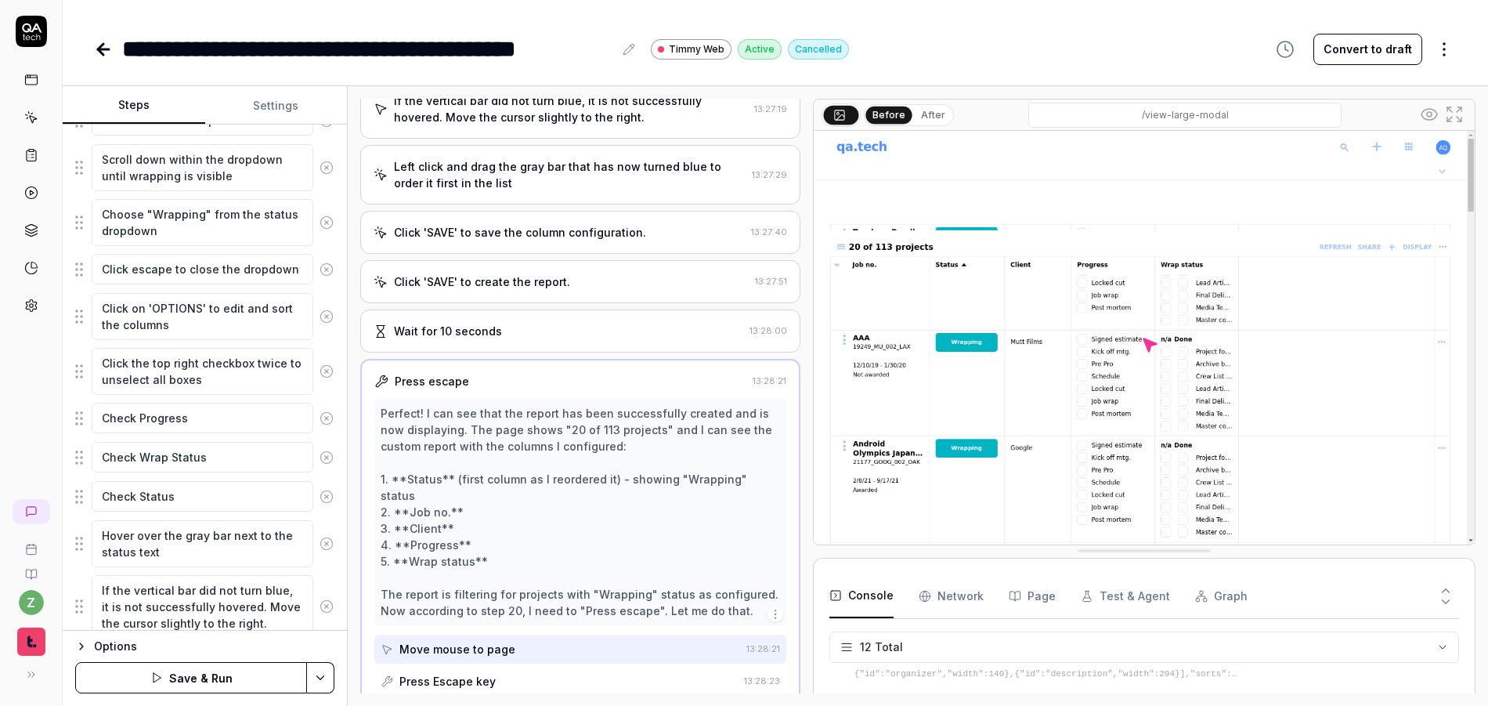
scroll to position [708, 0]
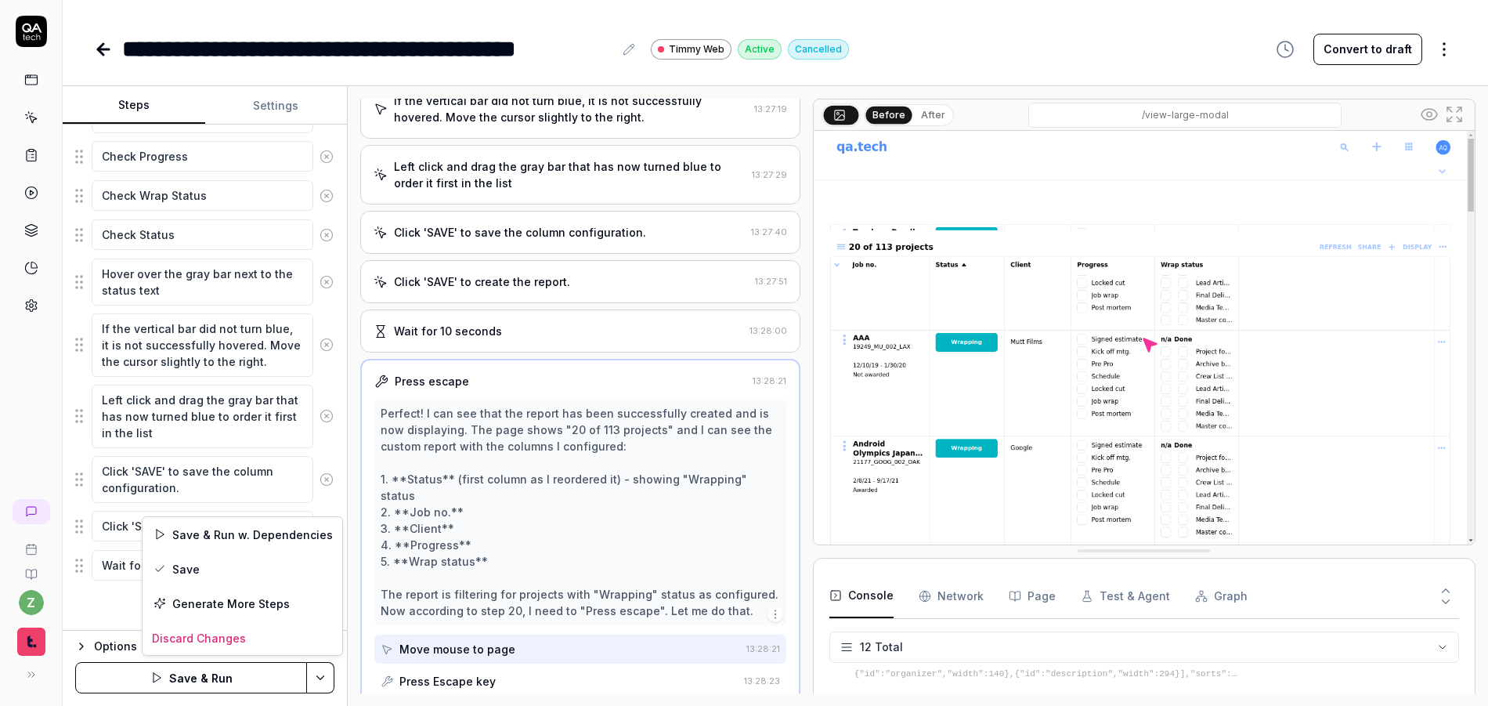
click at [317, 676] on html "**********" at bounding box center [744, 353] width 1488 height 706
click at [194, 564] on div "Save" at bounding box center [243, 568] width 200 height 34
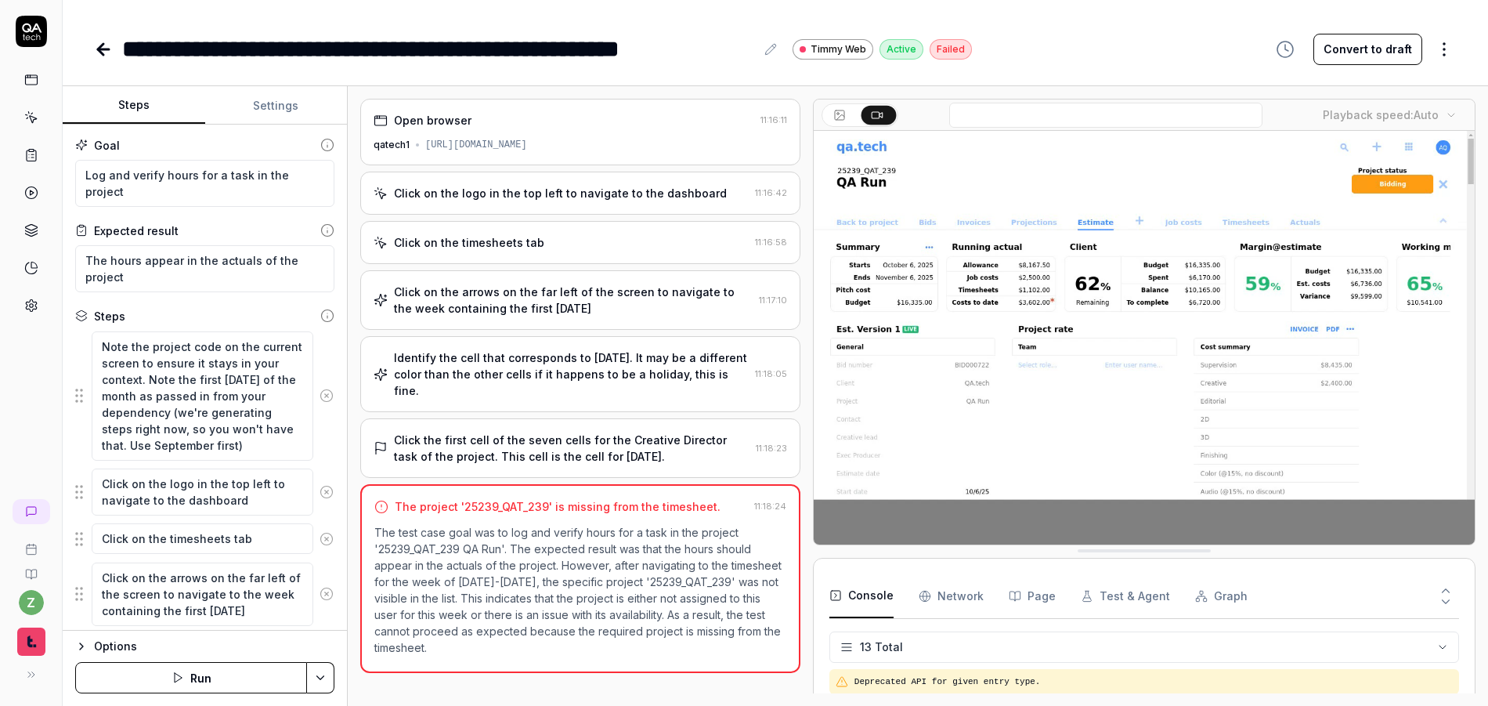
scroll to position [325, 0]
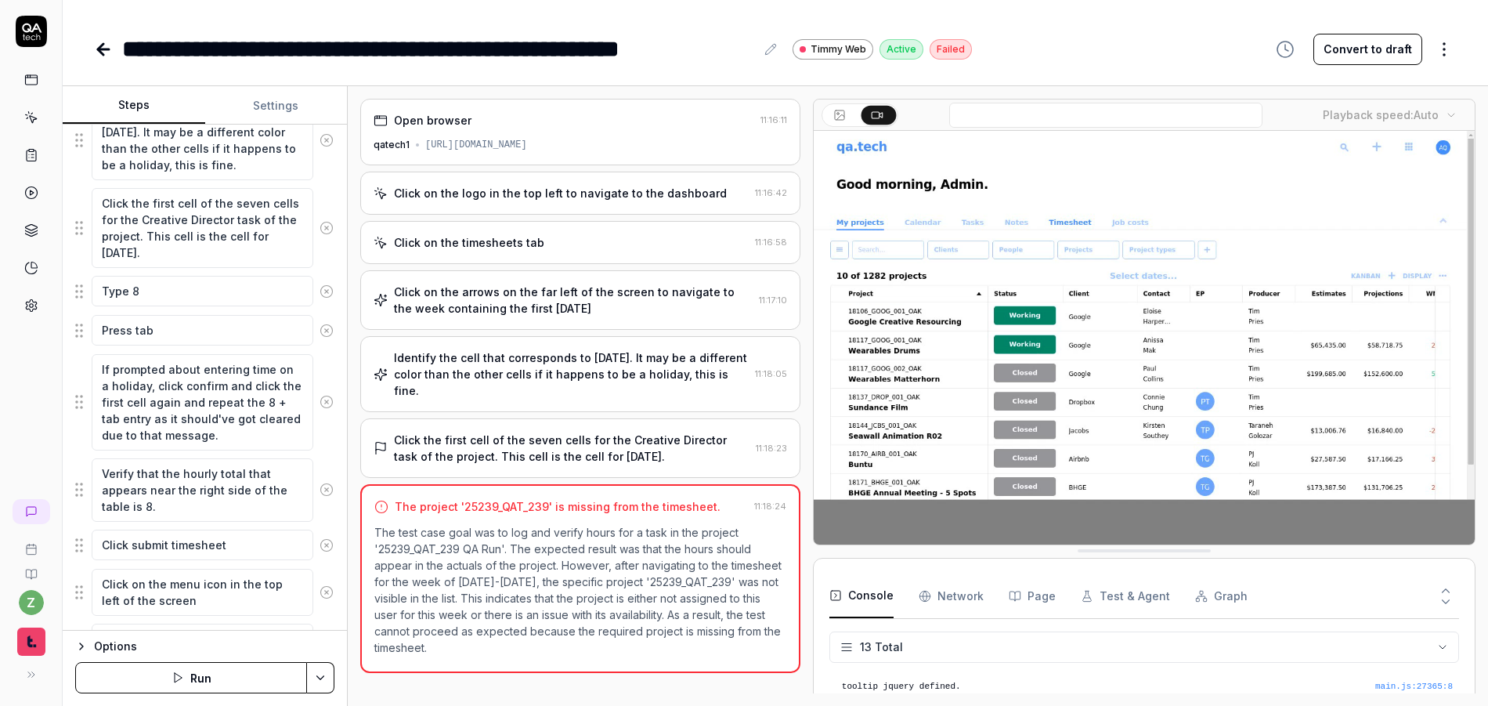
click at [551, 323] on div "Click on the arrows on the far left of the screen to navigate to the week conta…" at bounding box center [580, 300] width 440 height 60
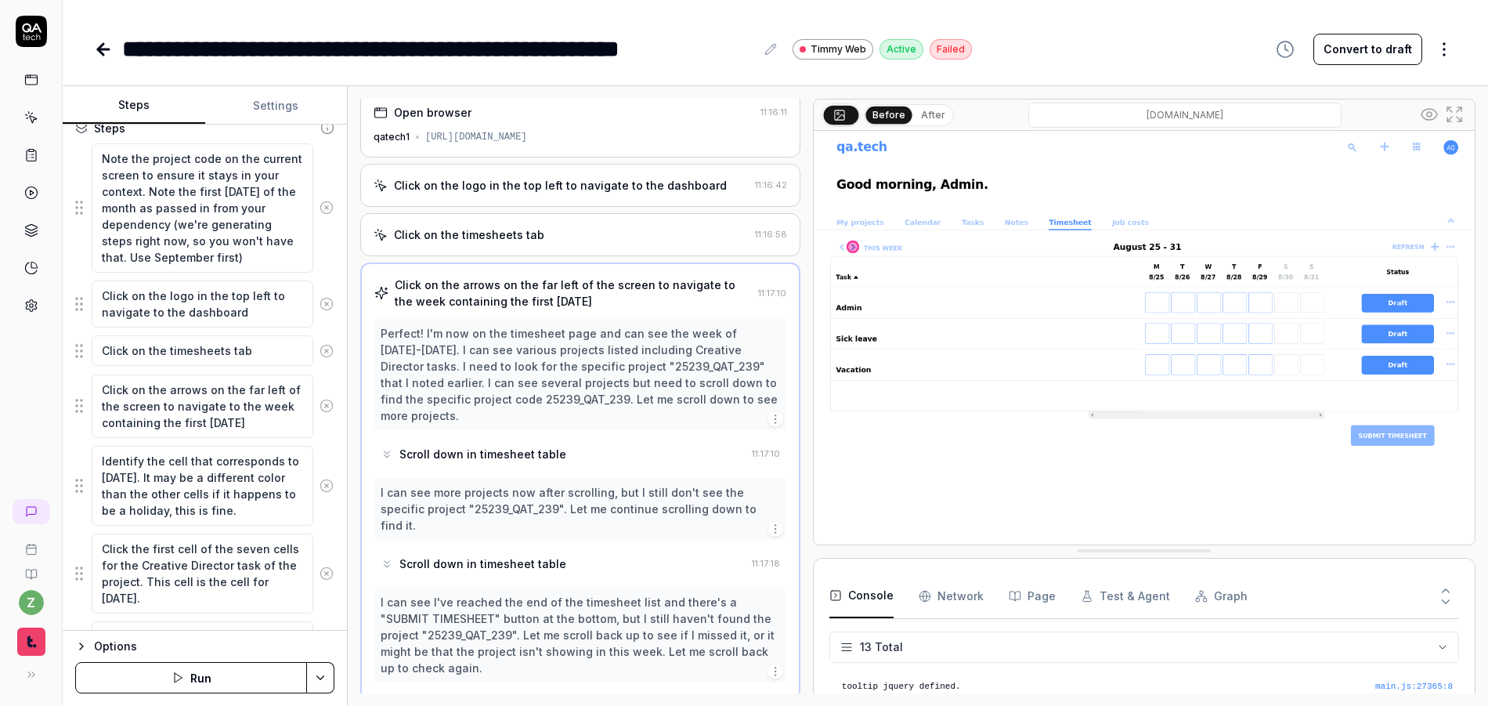
scroll to position [0, 0]
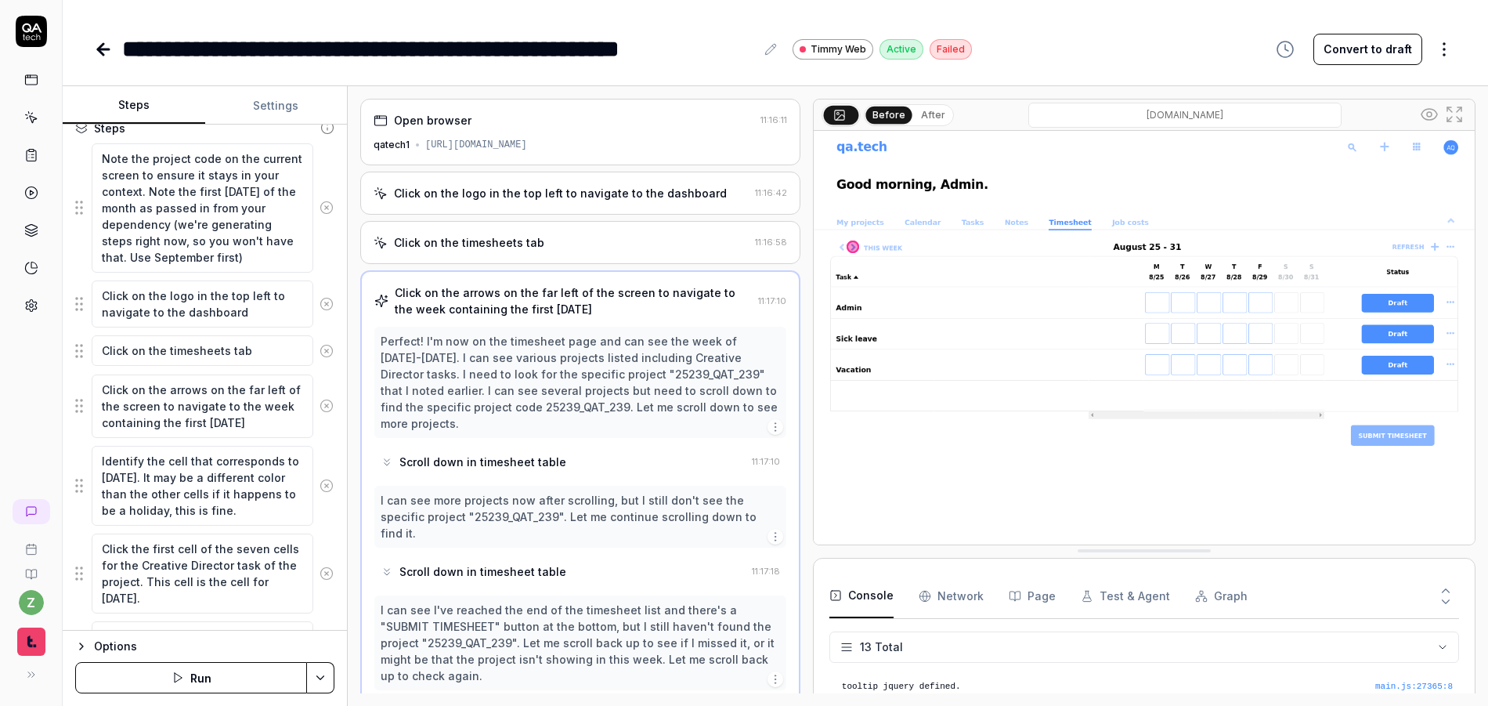
click at [494, 193] on div "Click on the logo in the top left to navigate to the dashboard" at bounding box center [560, 193] width 333 height 16
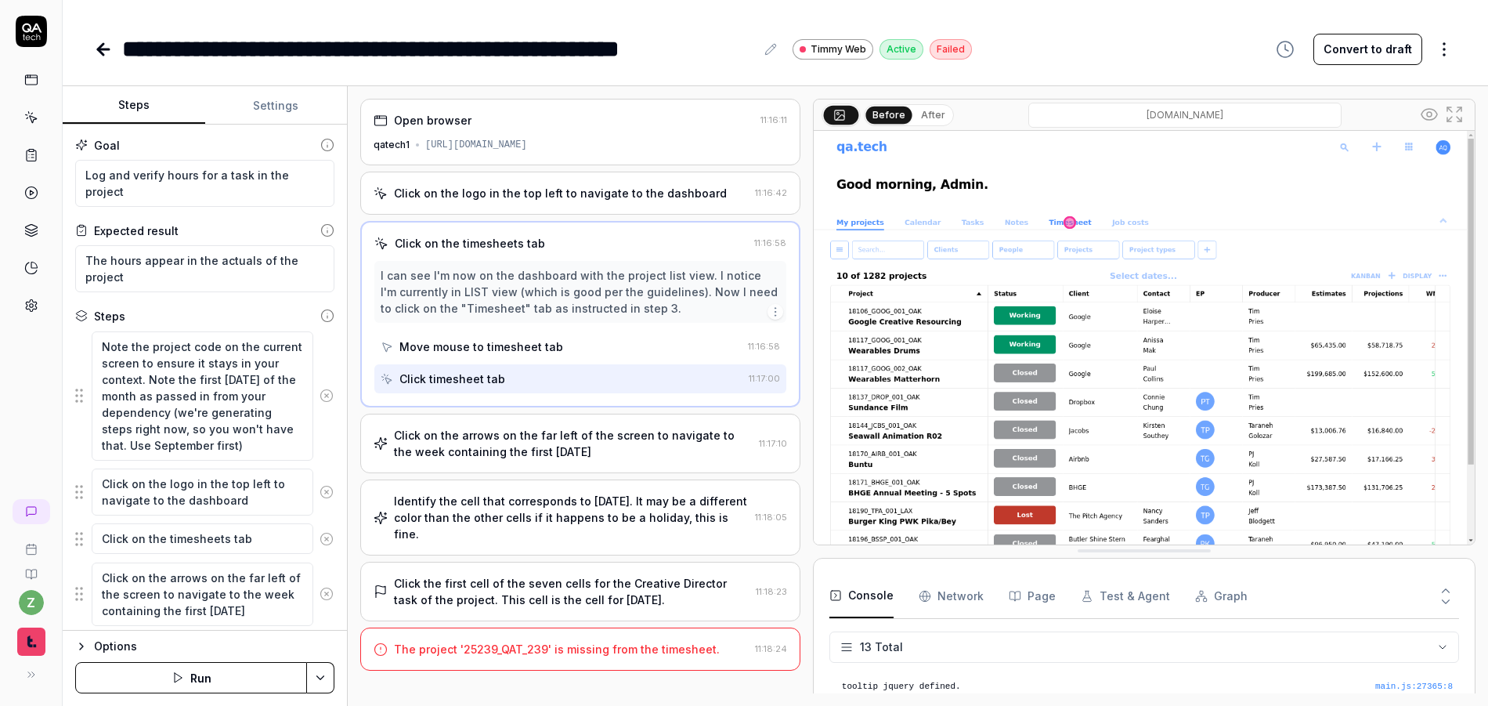
scroll to position [16, 0]
type textarea "*"
drag, startPoint x: 227, startPoint y: 453, endPoint x: 234, endPoint y: 400, distance: 53.7
click at [234, 400] on textarea "Note the project code on the current screen to ensure it stays in your context.…" at bounding box center [203, 395] width 222 height 129
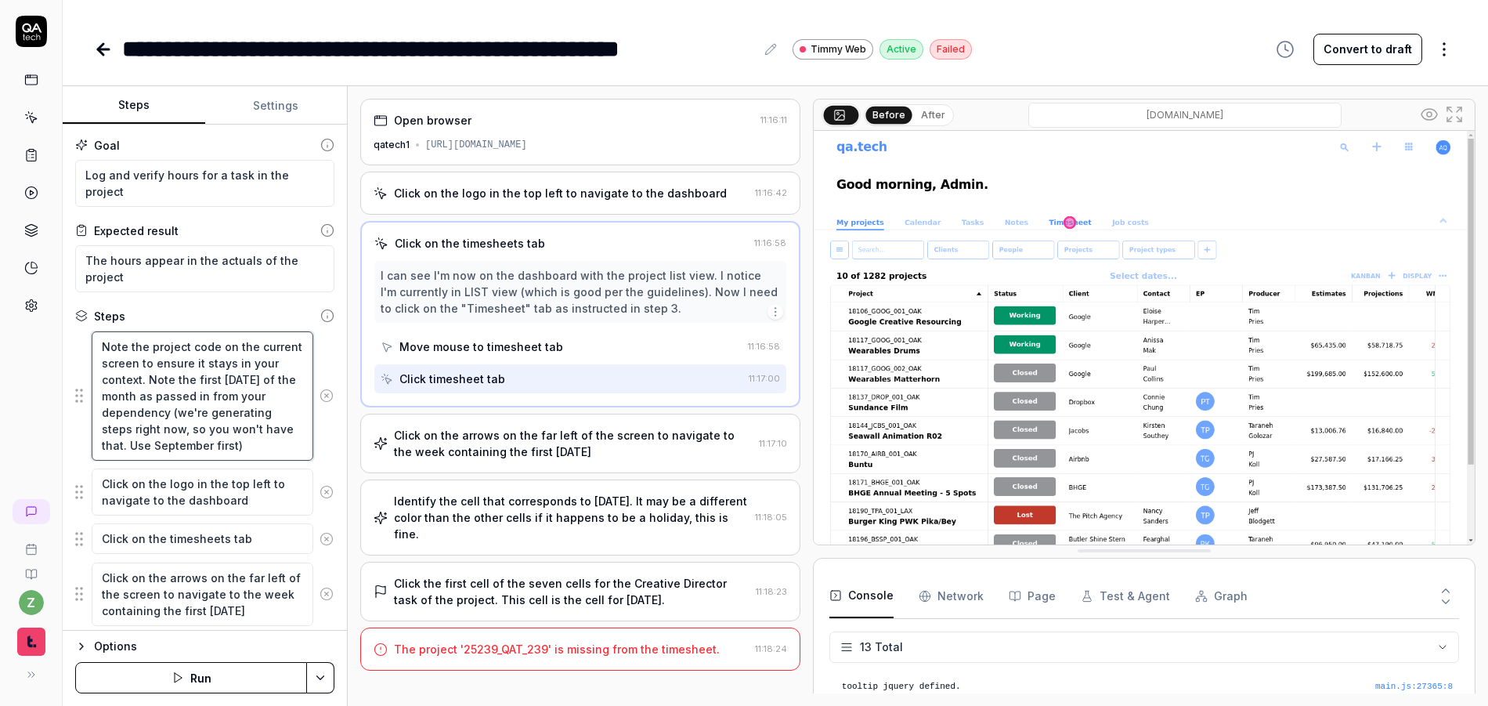
type textarea "Note the project code on the current screen to ensure it stays in your context.…"
type textarea "*"
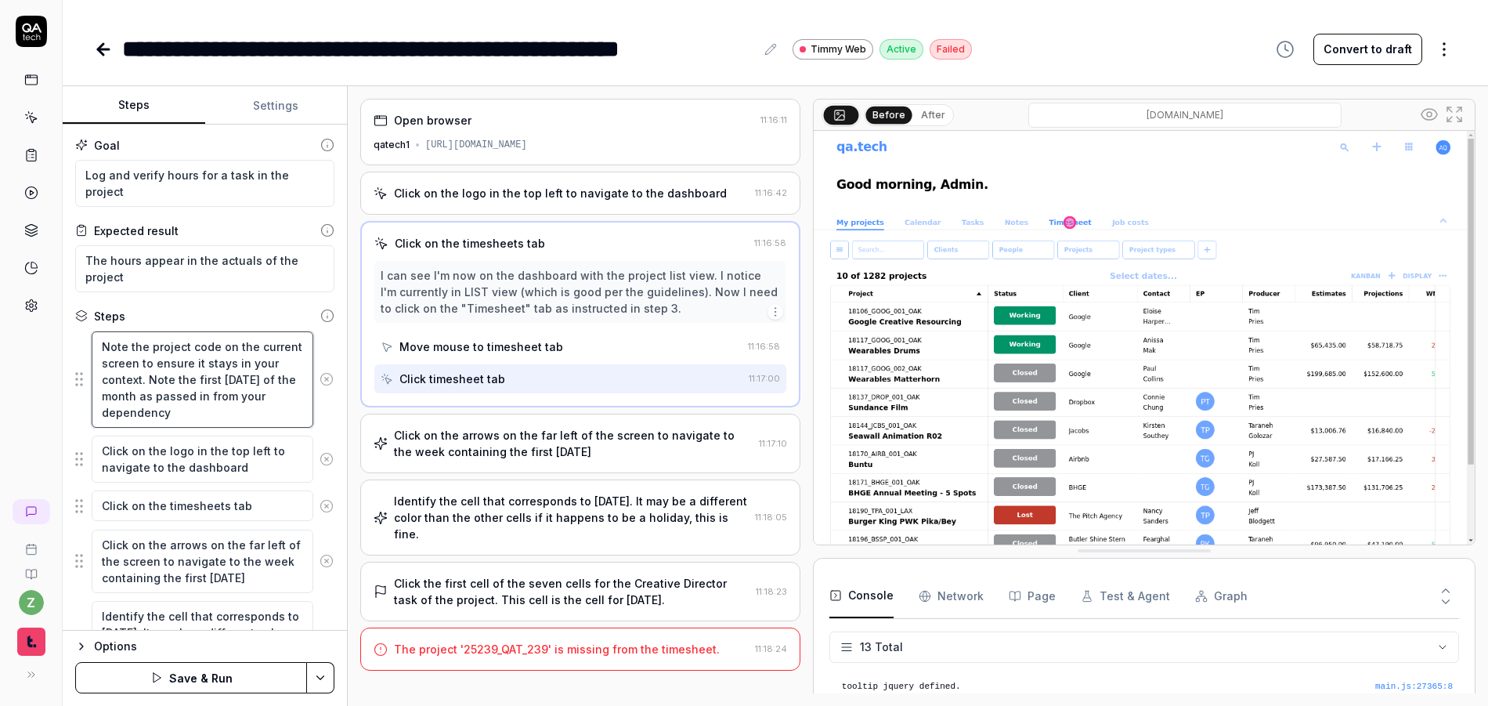
type textarea "Note the project code on the current screen to ensure it stays in your context.…"
click at [332, 681] on html "**********" at bounding box center [744, 353] width 1488 height 706
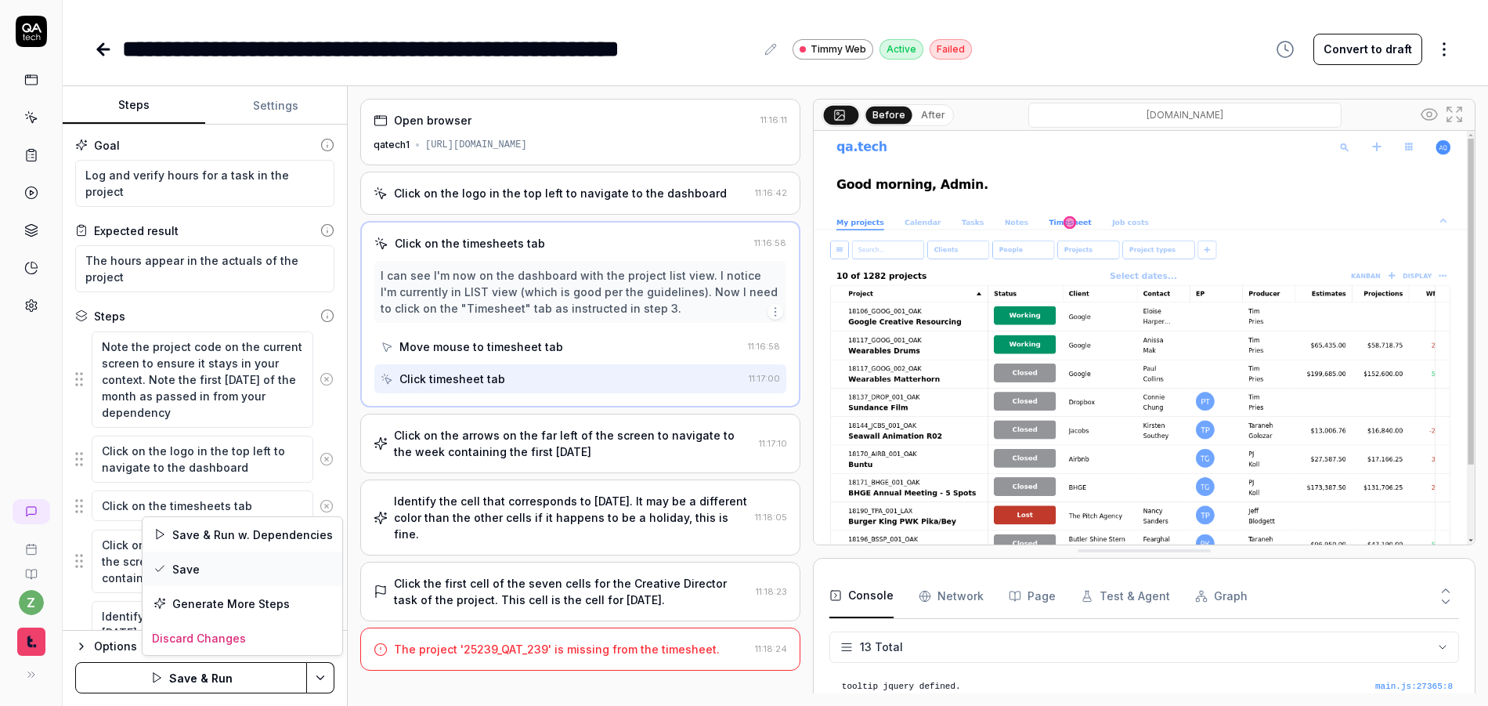
click at [214, 569] on div "Save" at bounding box center [243, 568] width 200 height 34
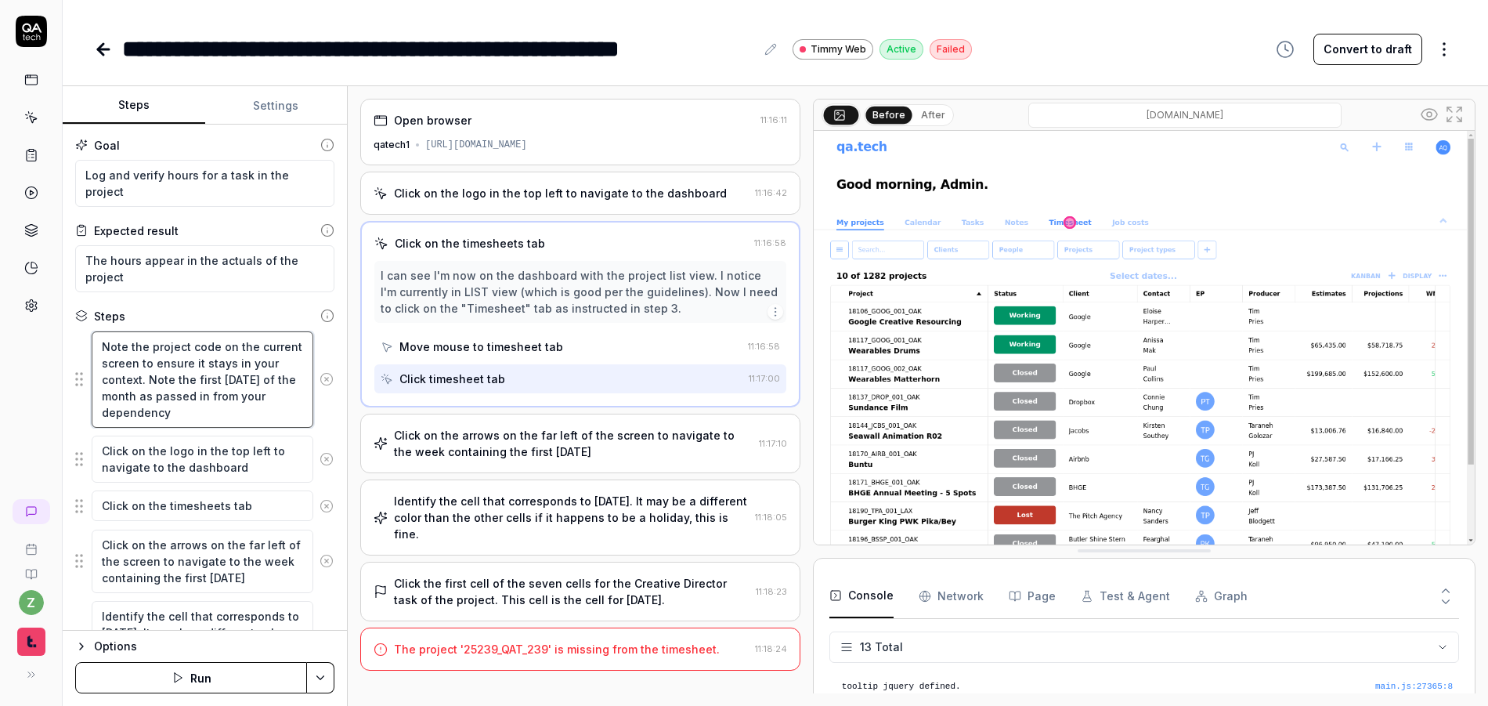
type textarea "*"
click at [205, 415] on textarea "Note the project code on the current screen to ensure it stays in your context.…" at bounding box center [203, 379] width 222 height 96
type textarea "Note the project code on the current screen to ensure it stays in your context.…"
type textarea "*"
type textarea "Note the project code on the current screen to ensure it stays in your context.…"
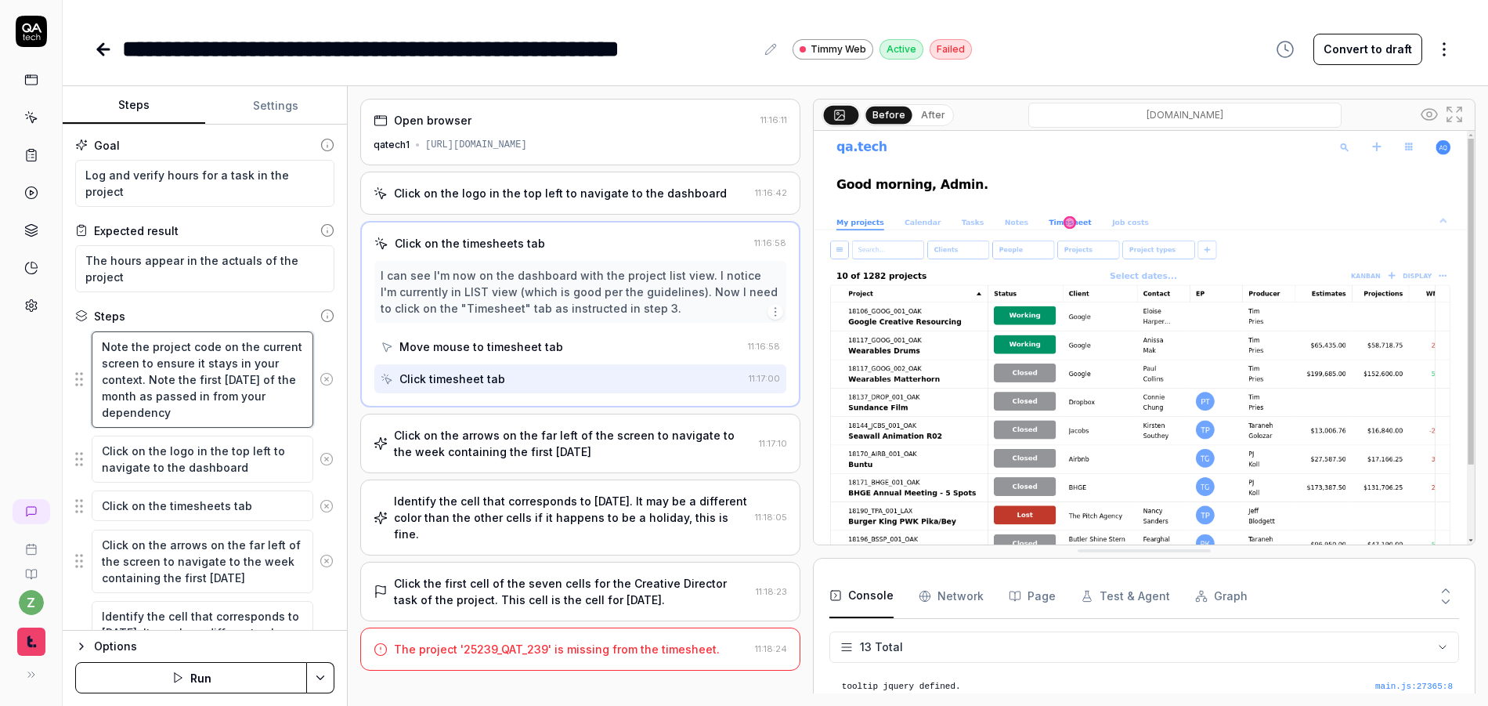
type textarea "*"
type textarea "Note the project code on the current screen to ensure it stays in your context.…"
type textarea "*"
type textarea "Note the project code on the current screen to ensure it stays in your context.…"
type textarea "*"
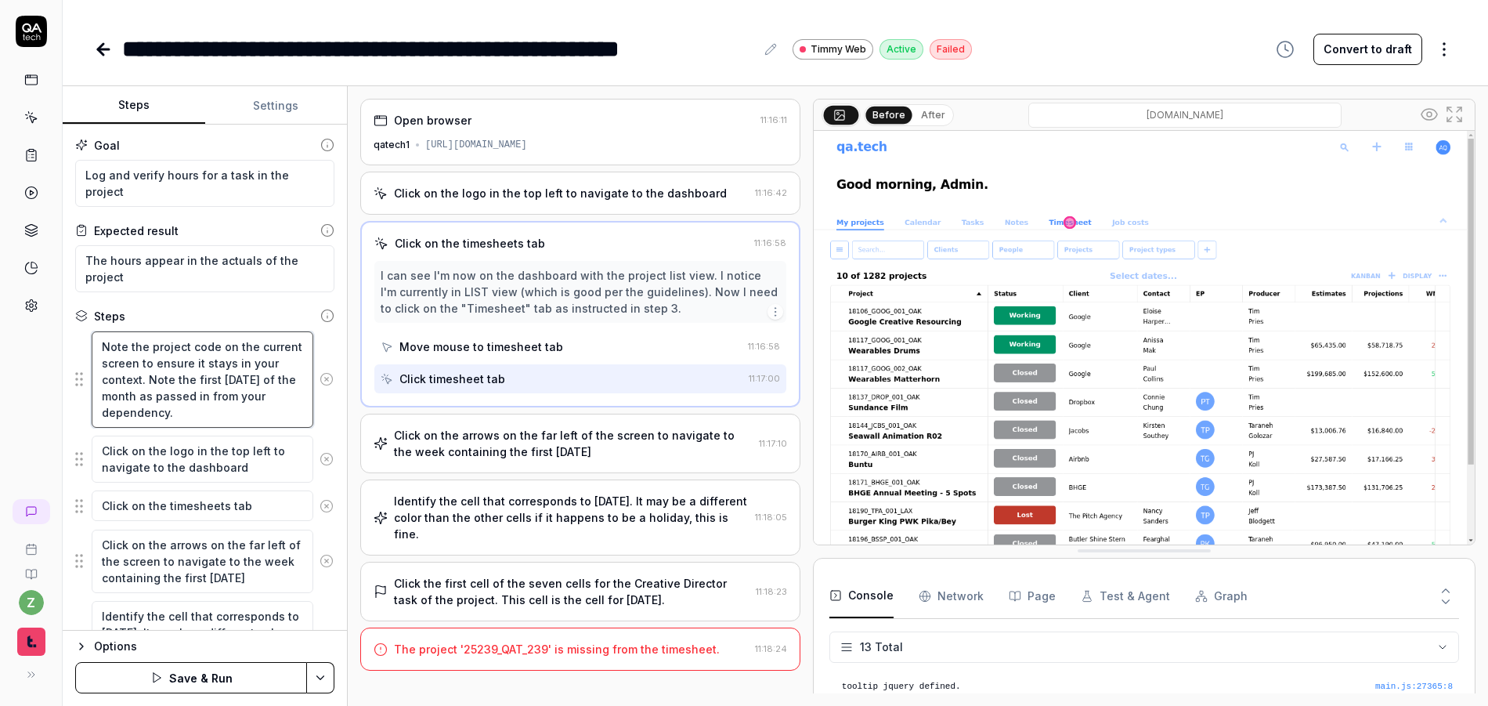
type textarea "Note the project code on the current screen to ensure it stays in your context.…"
type textarea "*"
type textarea "Note the project code on the current screen to ensure it stays in your context.…"
type textarea "*"
type textarea "Note the project code on the current screen to ensure it stays in your context.…"
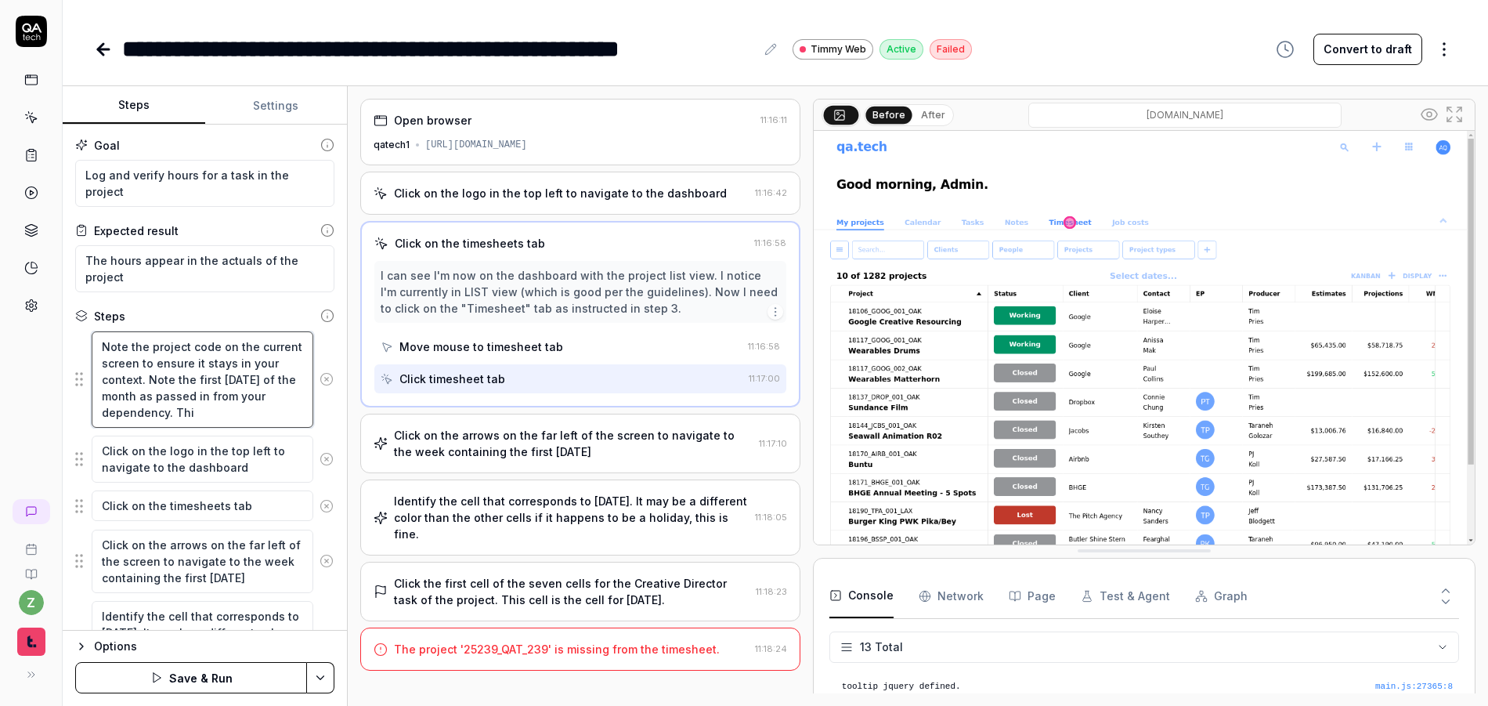
type textarea "*"
type textarea "Note the project code on the current screen to ensure it stays in your context.…"
type textarea "*"
type textarea "Note the project code on the current screen to ensure it stays in your context.…"
type textarea "*"
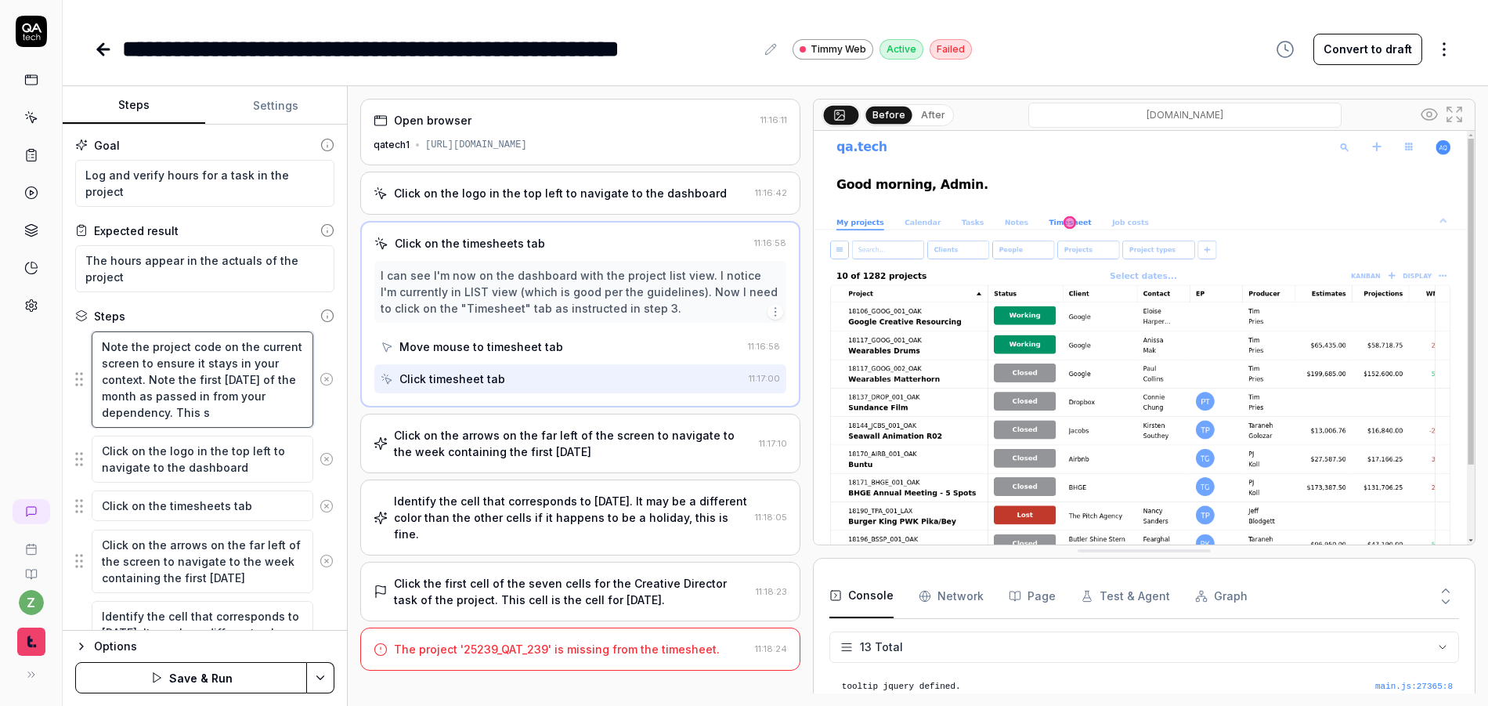
type textarea "Note the project code on the current screen to ensure it stays in your context.…"
type textarea "*"
type textarea "Note the project code on the current screen to ensure it stays in your context.…"
type textarea "*"
type textarea "Note the project code on the current screen to ensure it stays in your context.…"
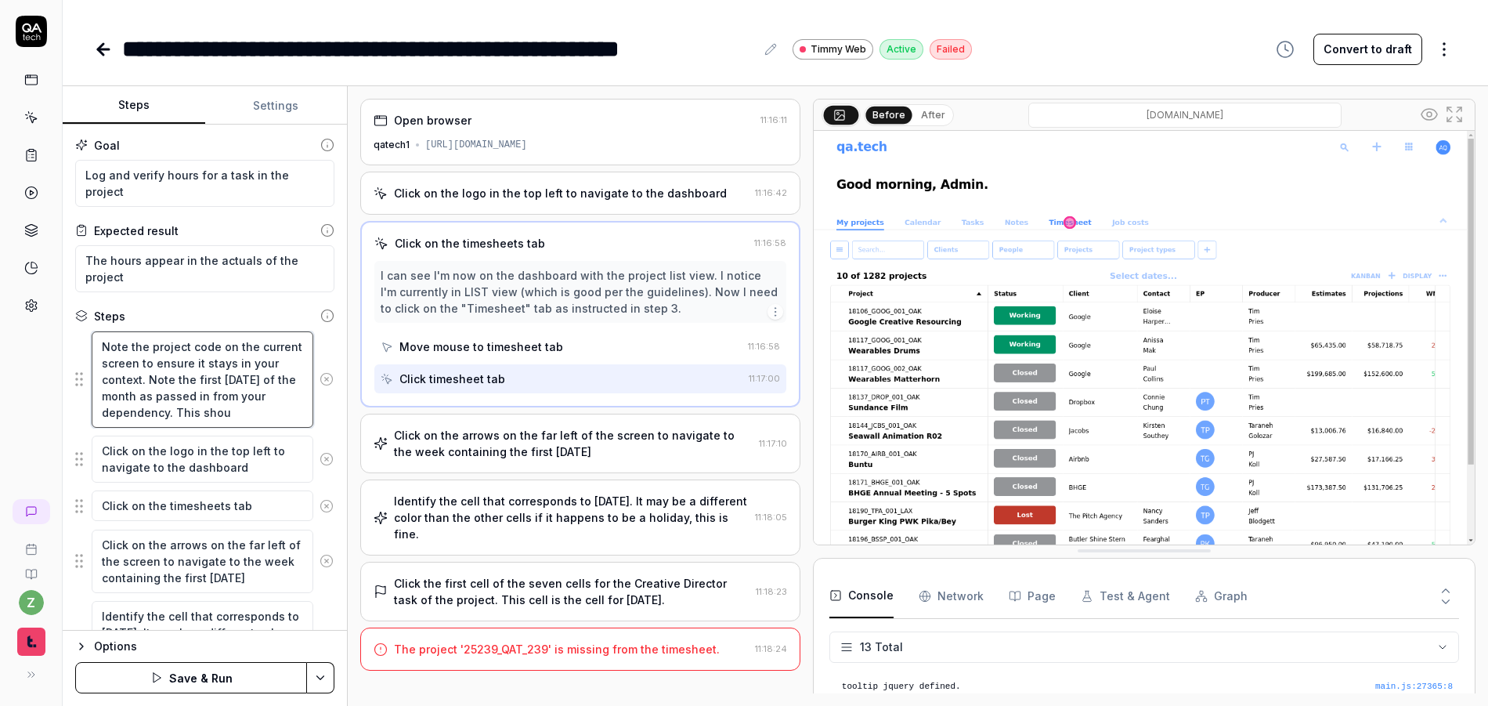
type textarea "*"
type textarea "Note the project code on the current screen to ensure it stays in your context.…"
type textarea "*"
type textarea "Note the project code on the current screen to ensure it stays in your context.…"
type textarea "*"
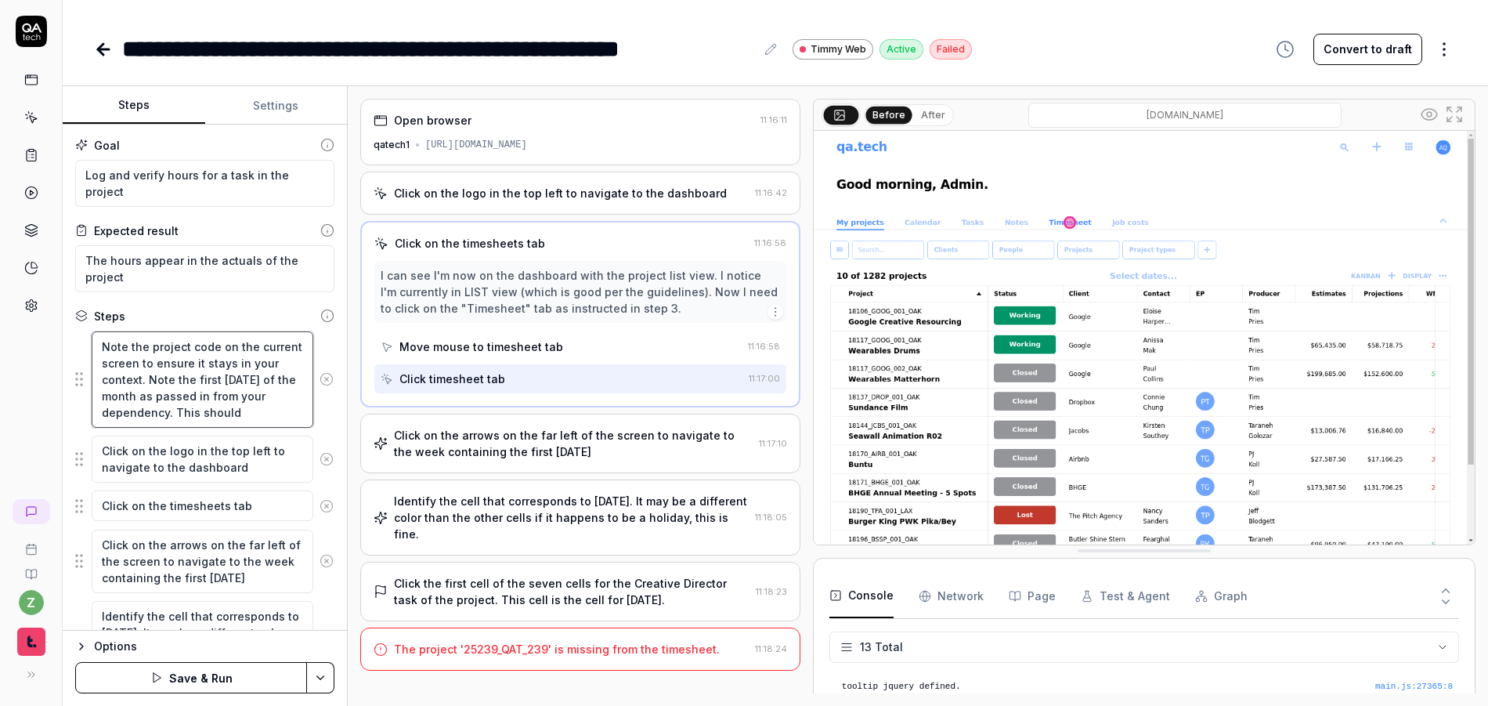
type textarea "Note the project code on the current screen to ensure it stays in your context.…"
type textarea "*"
type textarea "Note the project code on the current screen to ensure it stays in your context.…"
type textarea "*"
type textarea "Note the project code on the current screen to ensure it stays in your context.…"
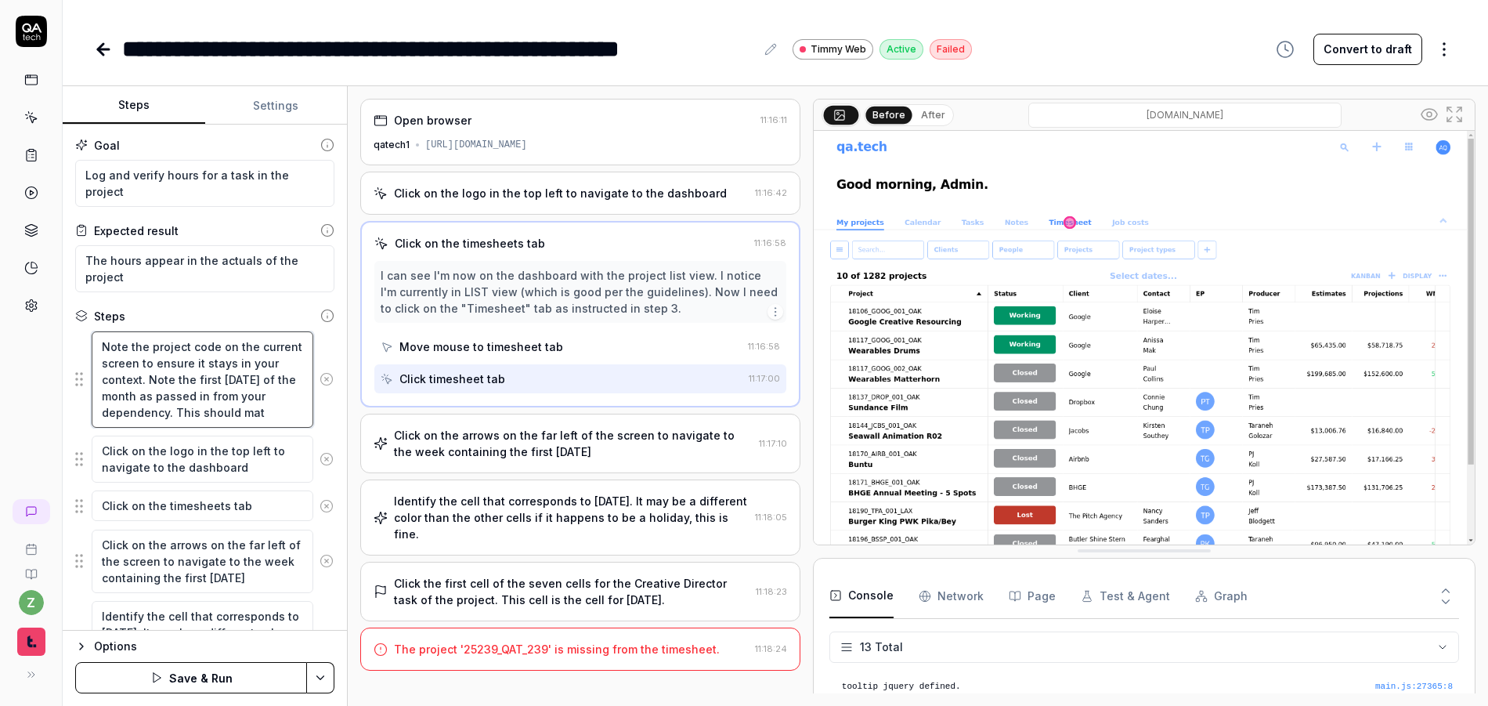
type textarea "*"
type textarea "Note the project code on the current screen to ensure it stays in your context.…"
type textarea "*"
type textarea "Note the project code on the current screen to ensure it stays in your context.…"
type textarea "*"
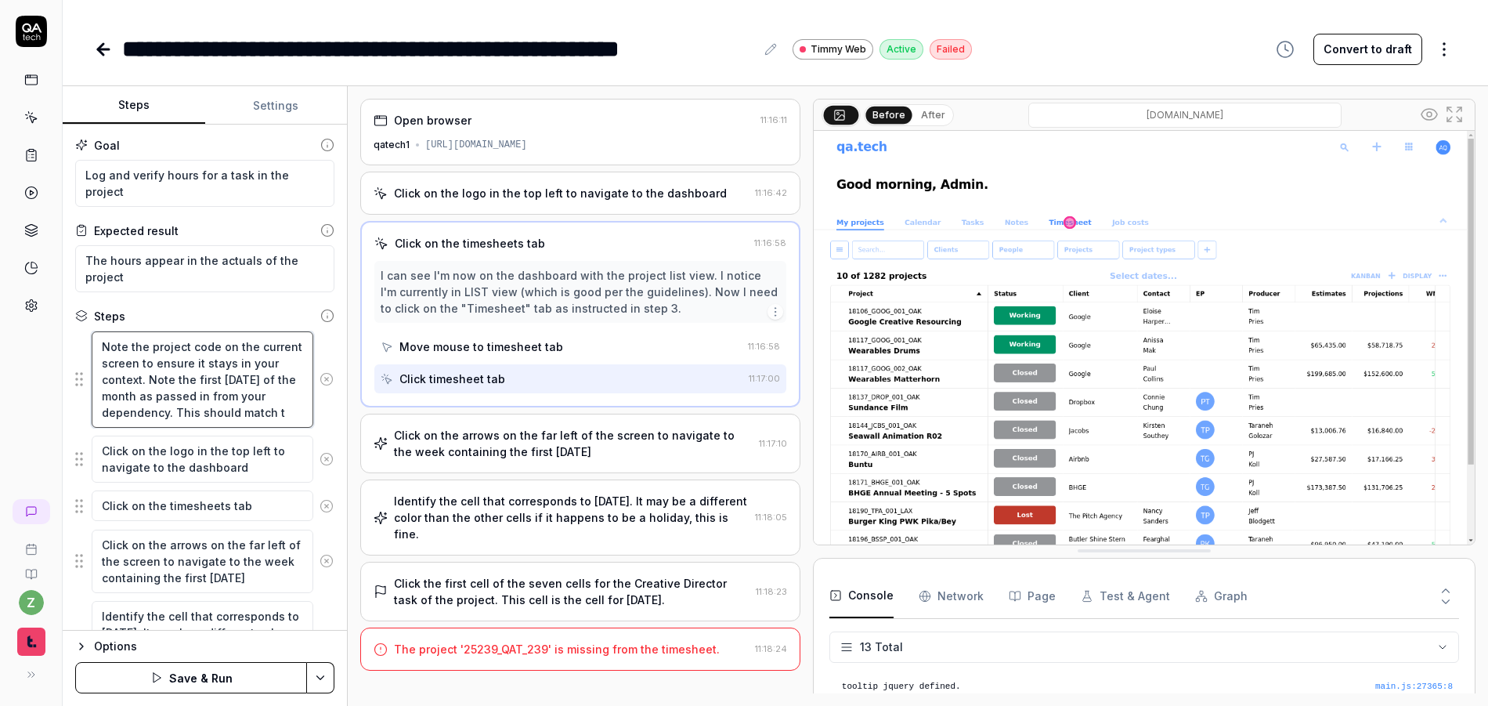
type textarea "Note the project code on the current screen to ensure it stays in your context.…"
type textarea "*"
type textarea "Note the project code on the current screen to ensure it stays in your context.…"
type textarea "*"
type textarea "Note the project code on the current screen to ensure it stays in your context.…"
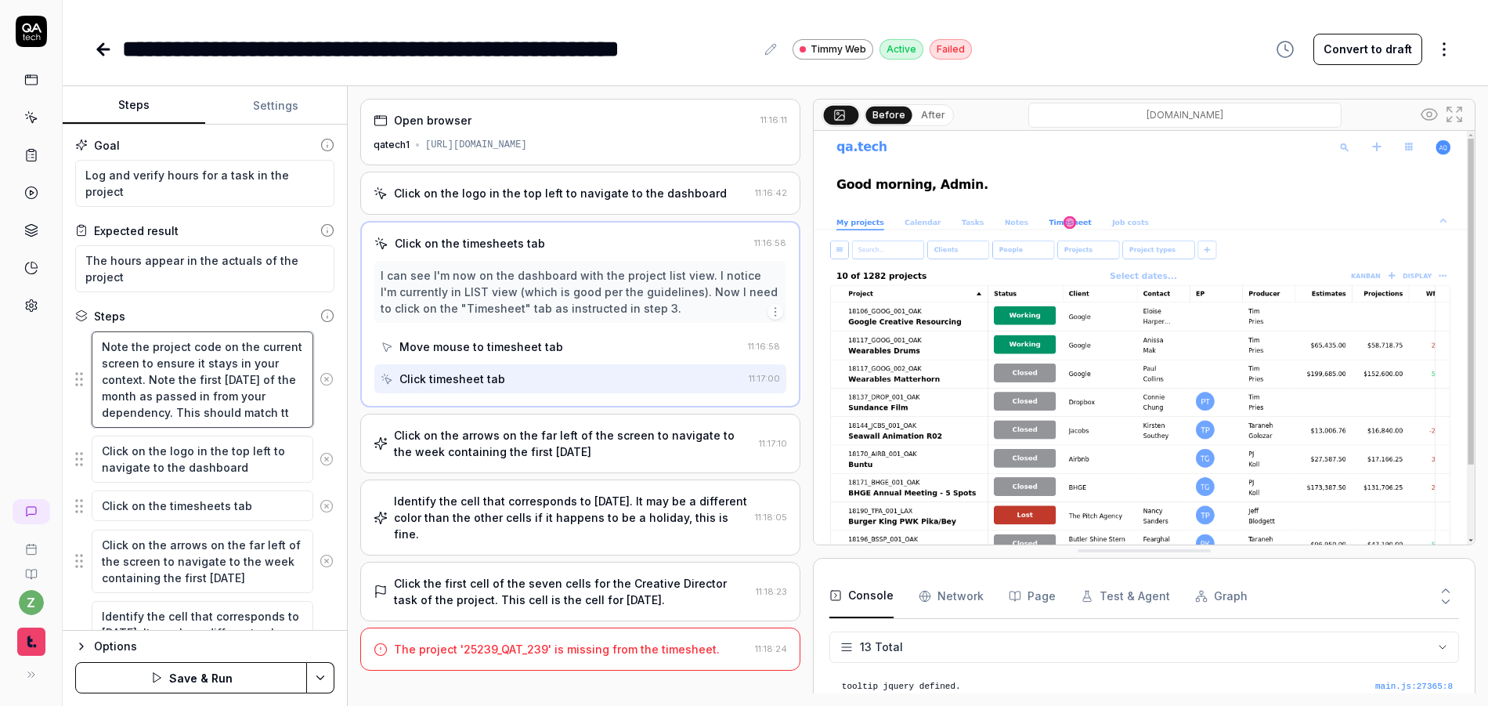
type textarea "*"
type textarea "Note the project code on the current screen to ensure it stays in your context.…"
type textarea "*"
type textarea "Note the project code on the current screen to ensure it stays in your context.…"
type textarea "*"
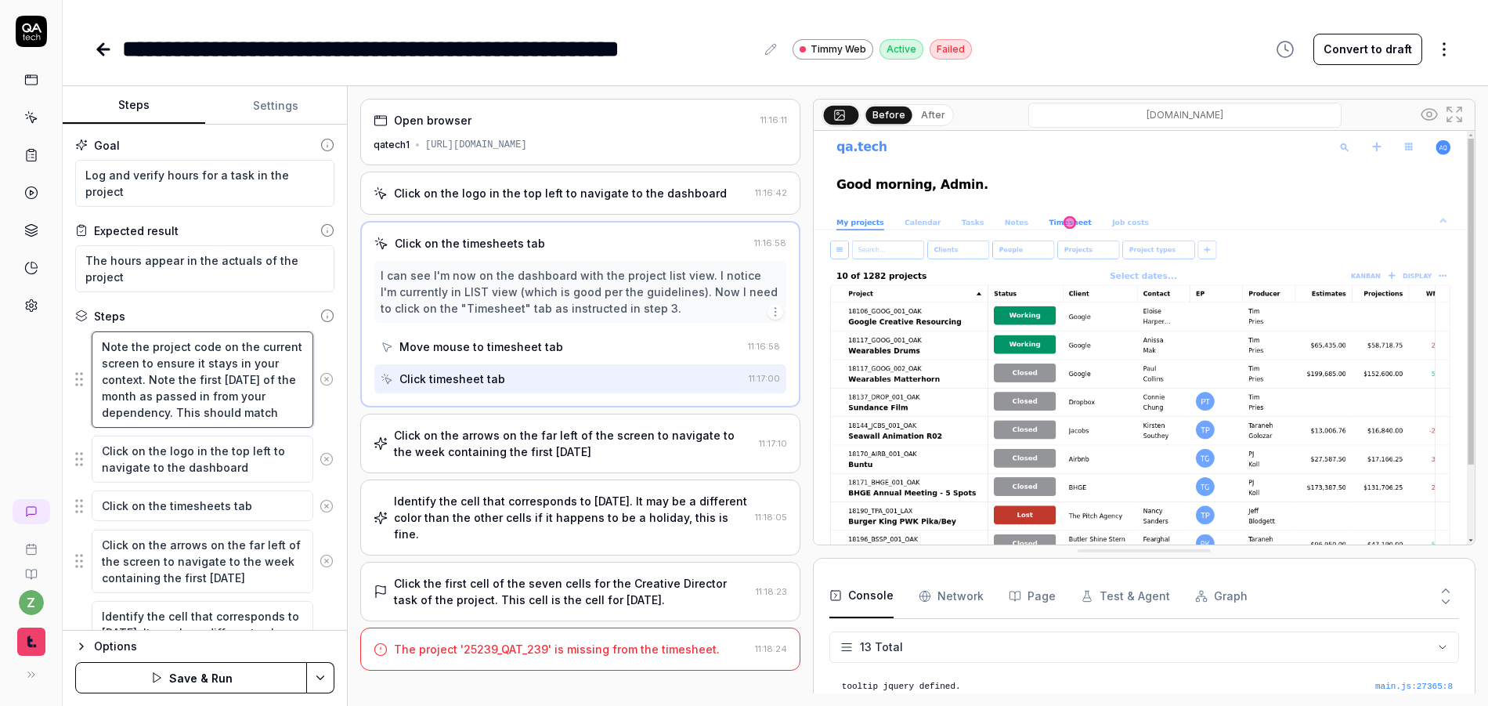
type textarea "Note the project code on the current screen to ensure it stays in your context.…"
type textarea "*"
type textarea "Note the project code on the current screen to ensure it stays in your context.…"
type textarea "*"
type textarea "Note the project code on the current screen to ensure it stays in your context.…"
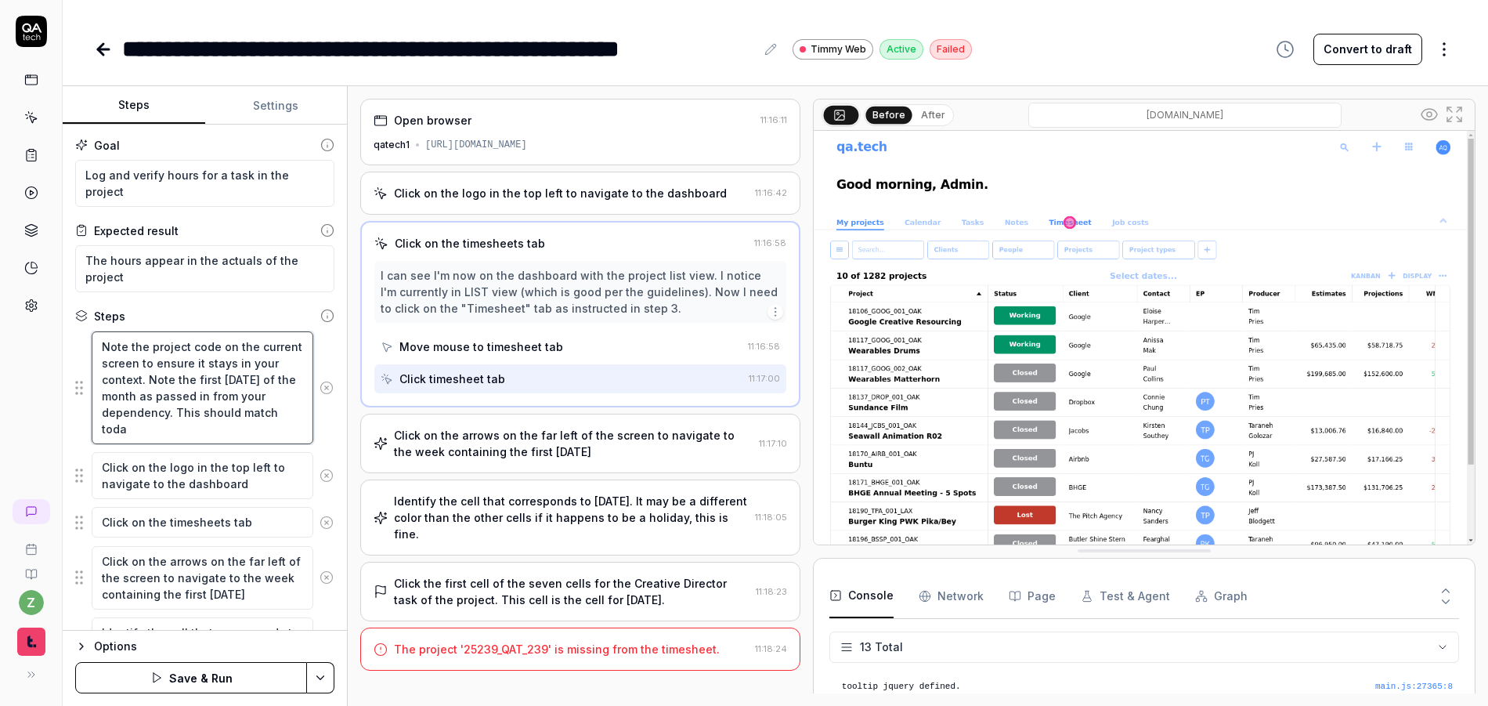
type textarea "*"
type textarea "Note the project code on the current screen to ensure it stays in your context.…"
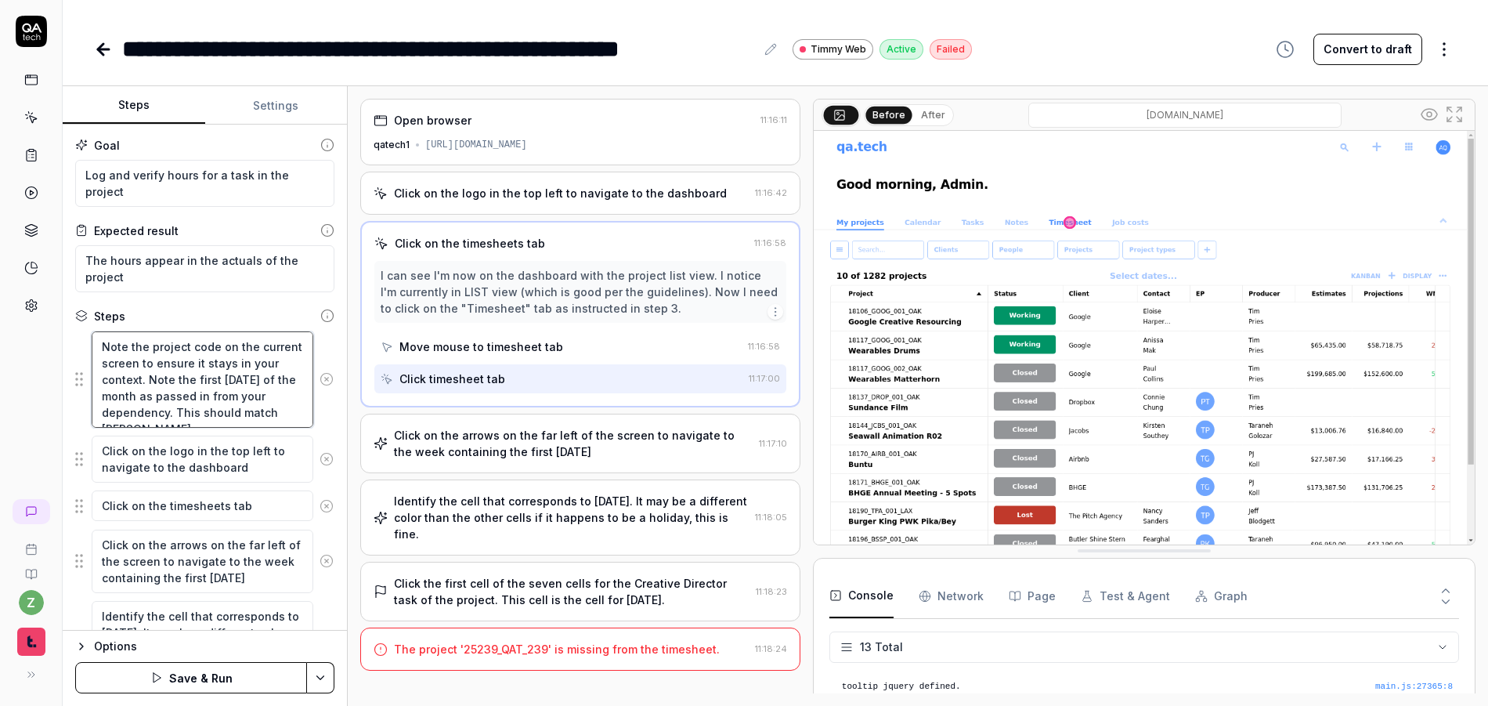
type textarea "*"
type textarea "Note the project code on the current screen to ensure it stays in your context.…"
type textarea "*"
type textarea "Note the project code on the current screen to ensure it stays in your context.…"
type textarea "*"
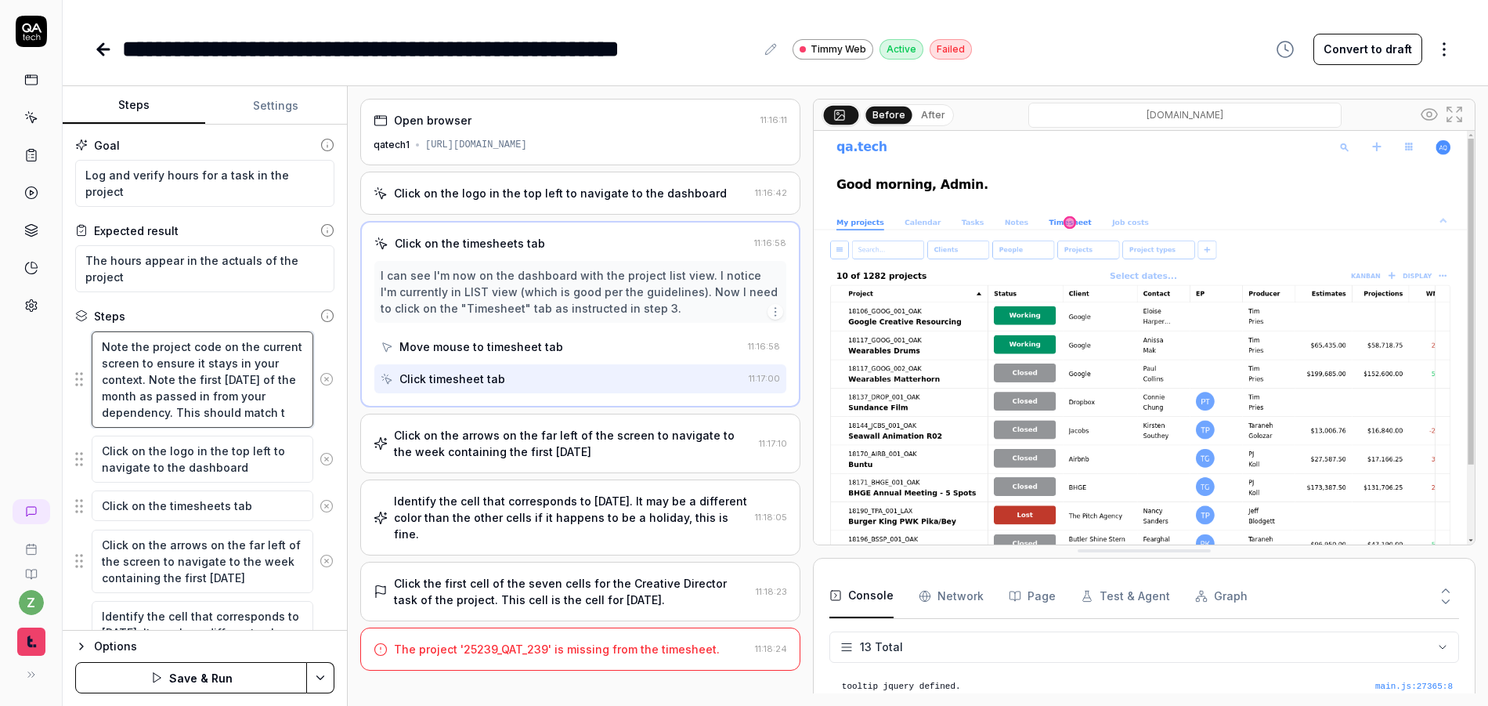
type textarea "Note the project code on the current screen to ensure it stays in your context.…"
type textarea "*"
type textarea "Note the project code on the current screen to ensure it stays in your context.…"
type textarea "*"
type textarea "Note the project code on the current screen to ensure it stays in your context.…"
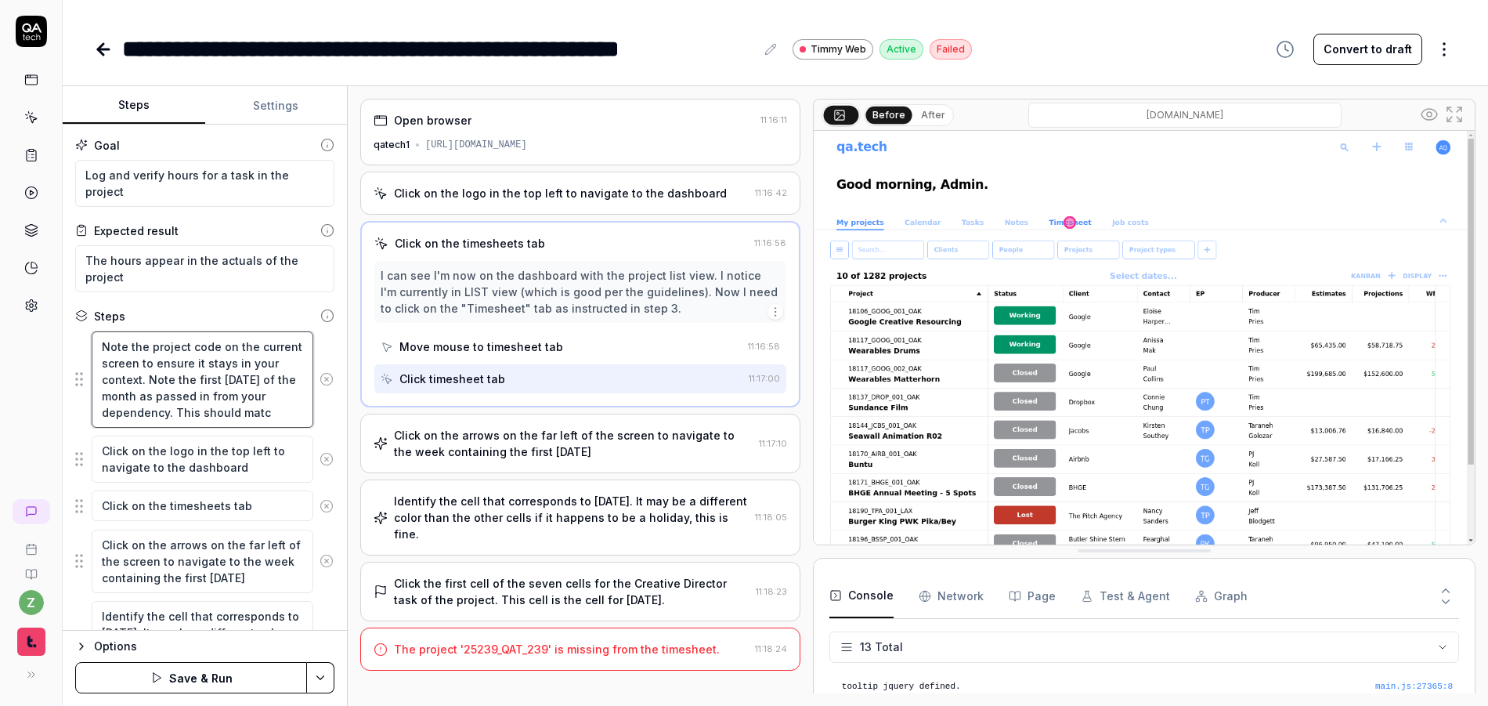
type textarea "*"
type textarea "Note the project code on the current screen to ensure it stays in your context.…"
type textarea "*"
type textarea "Note the project code on the current screen to ensure it stays in your context.…"
type textarea "*"
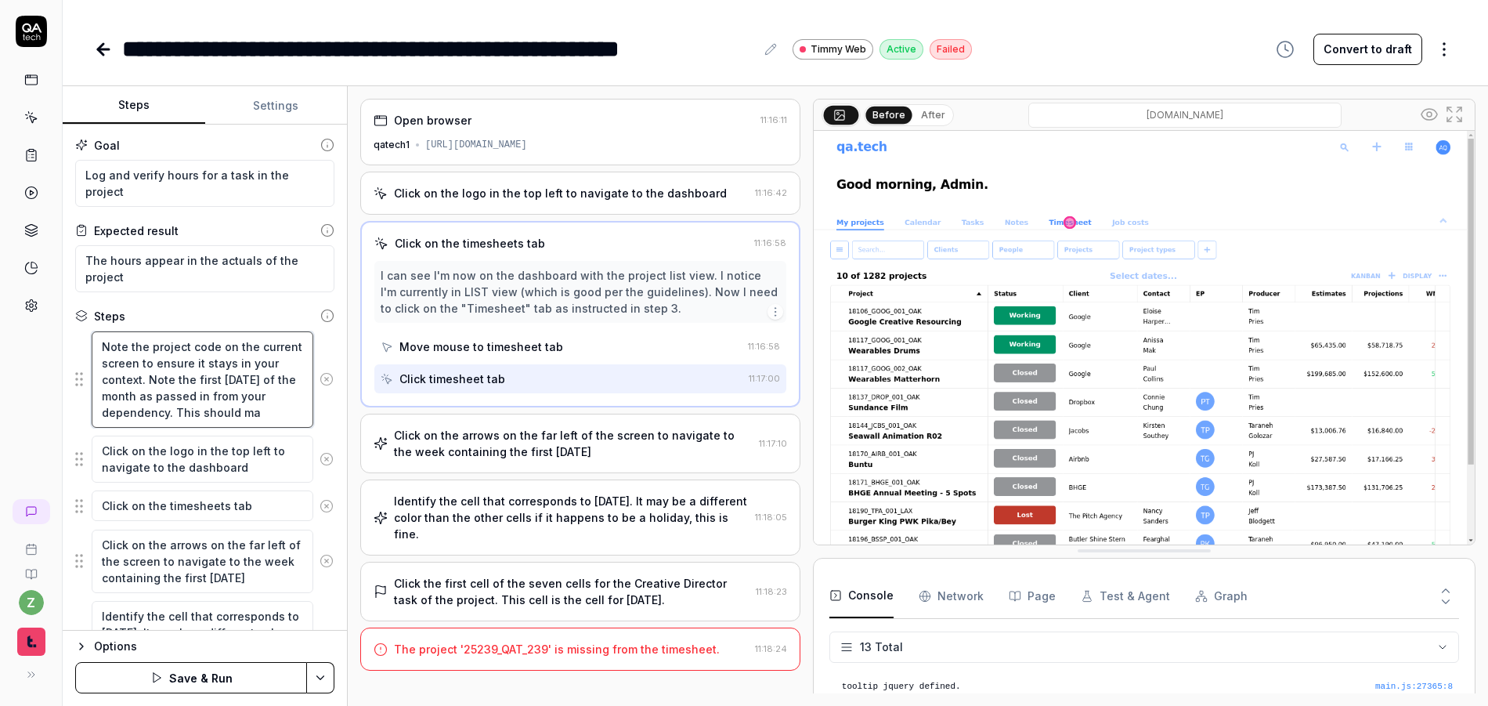
type textarea "Note the project code on the current screen to ensure it stays in your context.…"
type textarea "*"
type textarea "Note the project code on the current screen to ensure it stays in your context.…"
type textarea "*"
type textarea "Note the project code on the current screen to ensure it stays in your context.…"
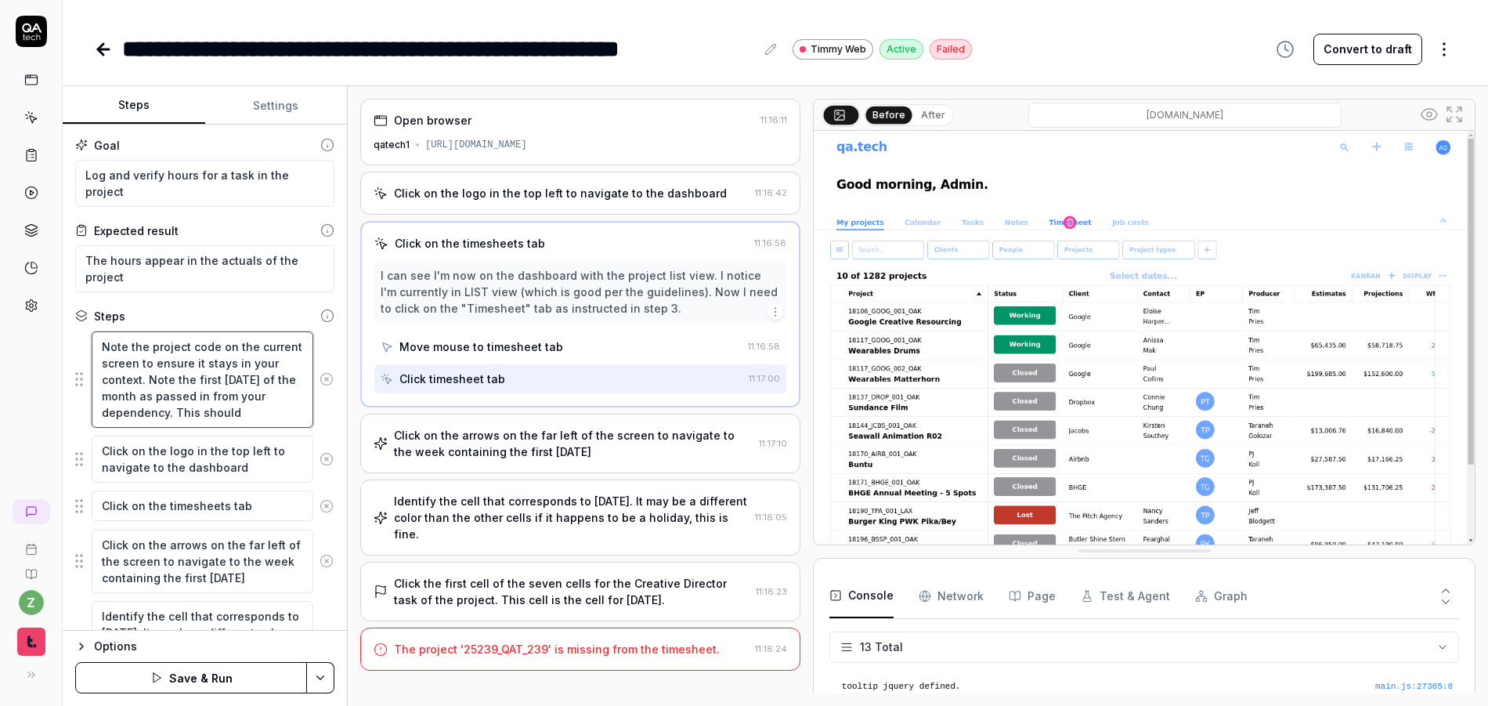
type textarea "*"
type textarea "Note the project code on the current screen to ensure it stays in your context.…"
type textarea "*"
type textarea "Note the project code on the current screen to ensure it stays in your context.…"
type textarea "*"
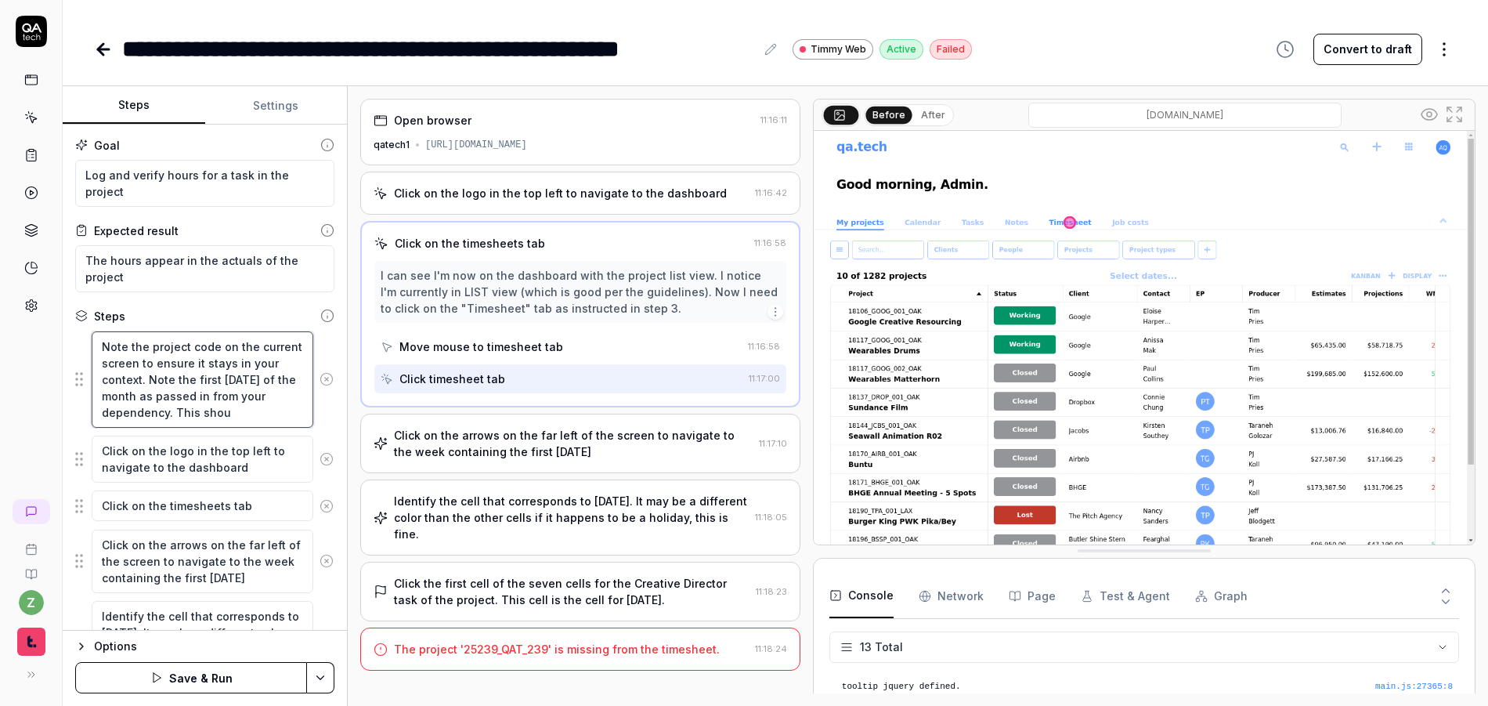
type textarea "Note the project code on the current screen to ensure it stays in your context.…"
type textarea "*"
type textarea "Note the project code on the current screen to ensure it stays in your context.…"
type textarea "*"
type textarea "Note the project code on the current screen to ensure it stays in your context.…"
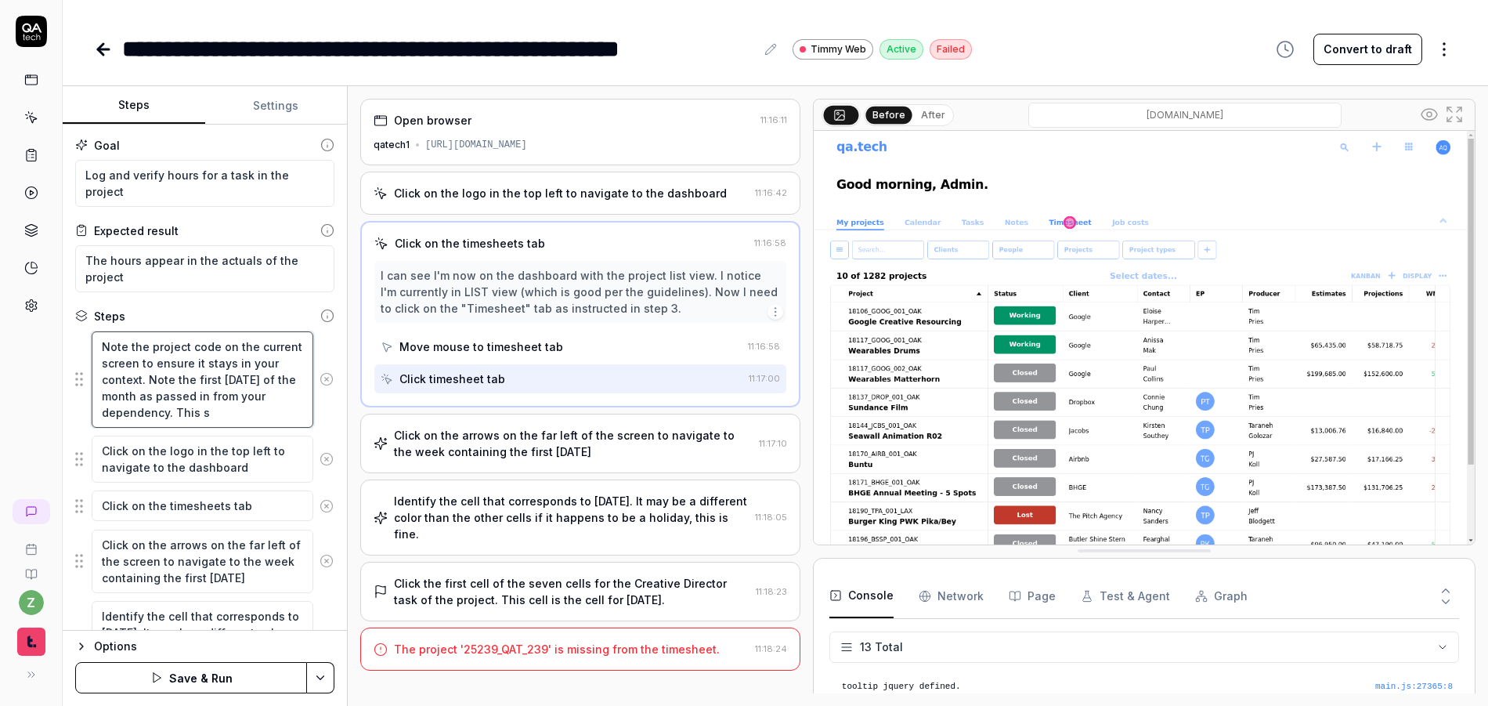
type textarea "*"
type textarea "Note the project code on the current screen to ensure it stays in your context.…"
type textarea "*"
type textarea "Note the project code on the current screen to ensure it stays in your context.…"
type textarea "*"
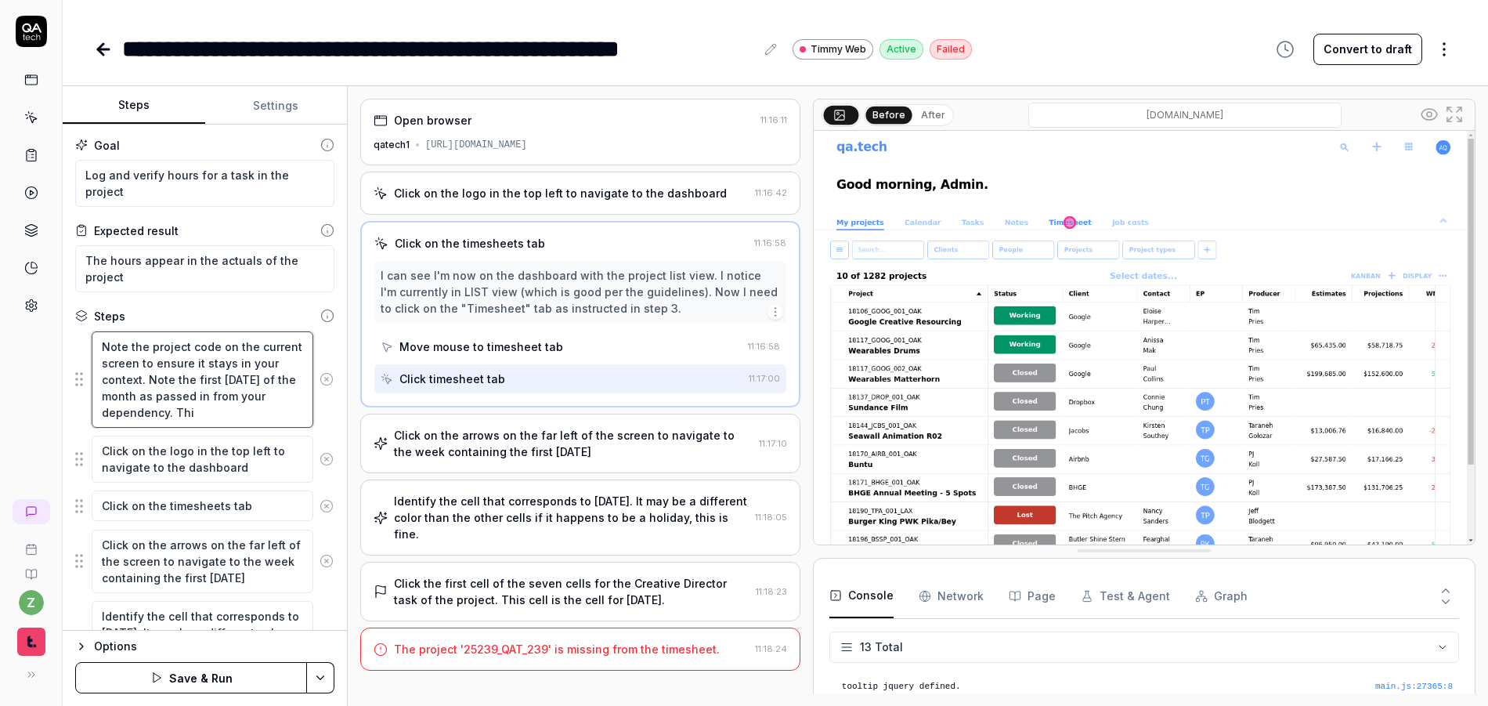
type textarea "Note the project code on the current screen to ensure it stays in your context.…"
type textarea "*"
type textarea "Note the project code on the current screen to ensure it stays in your context.…"
type textarea "*"
type textarea "Note the project code on the current screen to ensure it stays in your context.…"
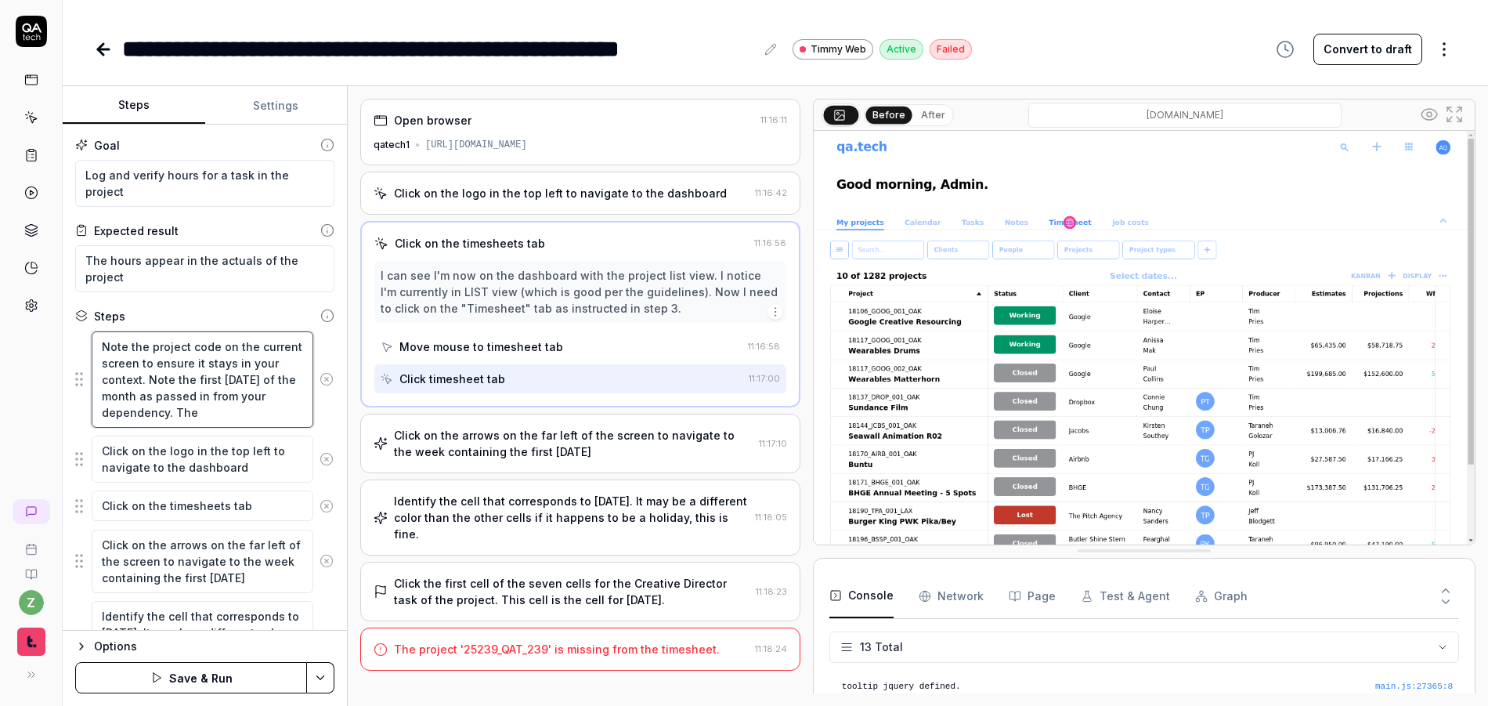
type textarea "*"
type textarea "Note the project code on the current screen to ensure it stays in your context.…"
type textarea "*"
type textarea "Note the project code on the current screen to ensure it stays in your context.…"
type textarea "*"
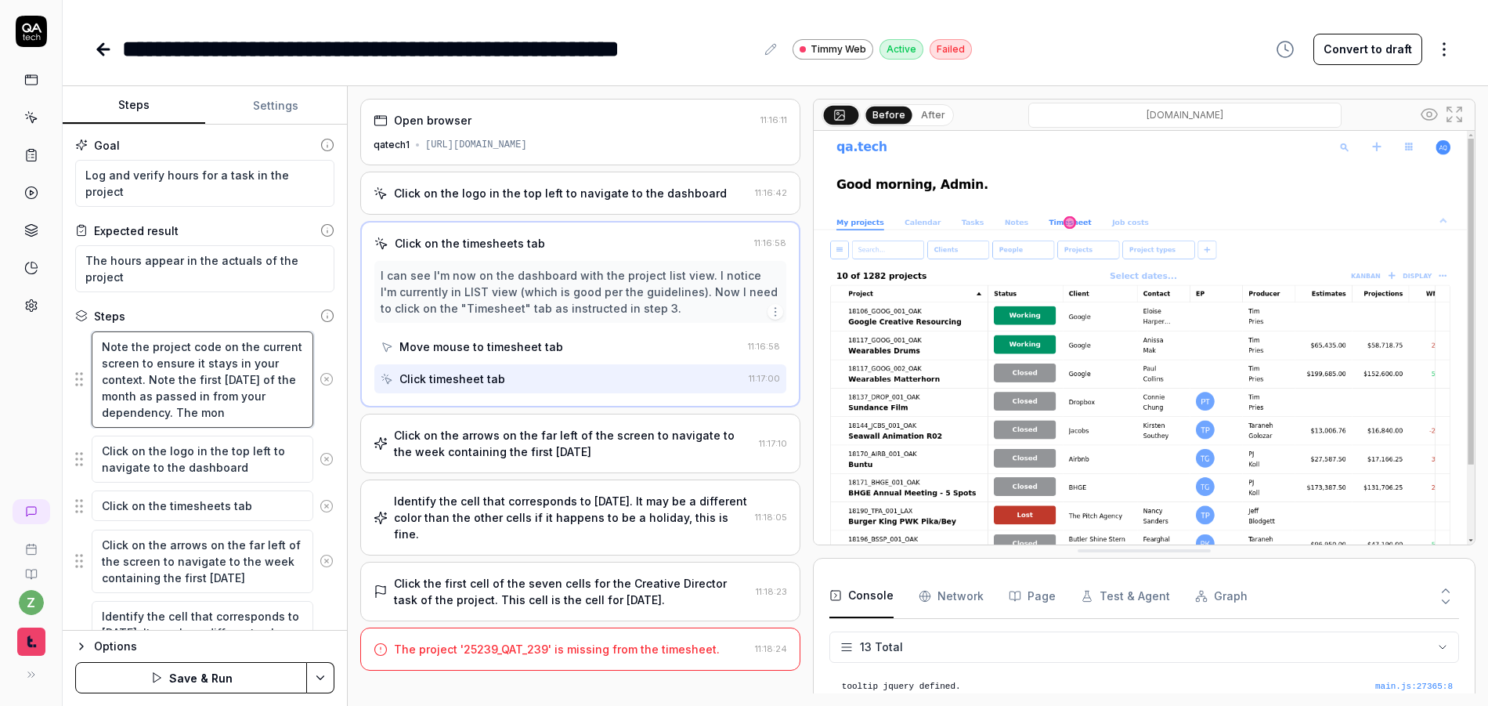
type textarea "Note the project code on the current screen to ensure it stays in your context.…"
type textarea "*"
type textarea "Note the project code on the current screen to ensure it stays in your context.…"
type textarea "*"
type textarea "Note the project code on the current screen to ensure it stays in your context.…"
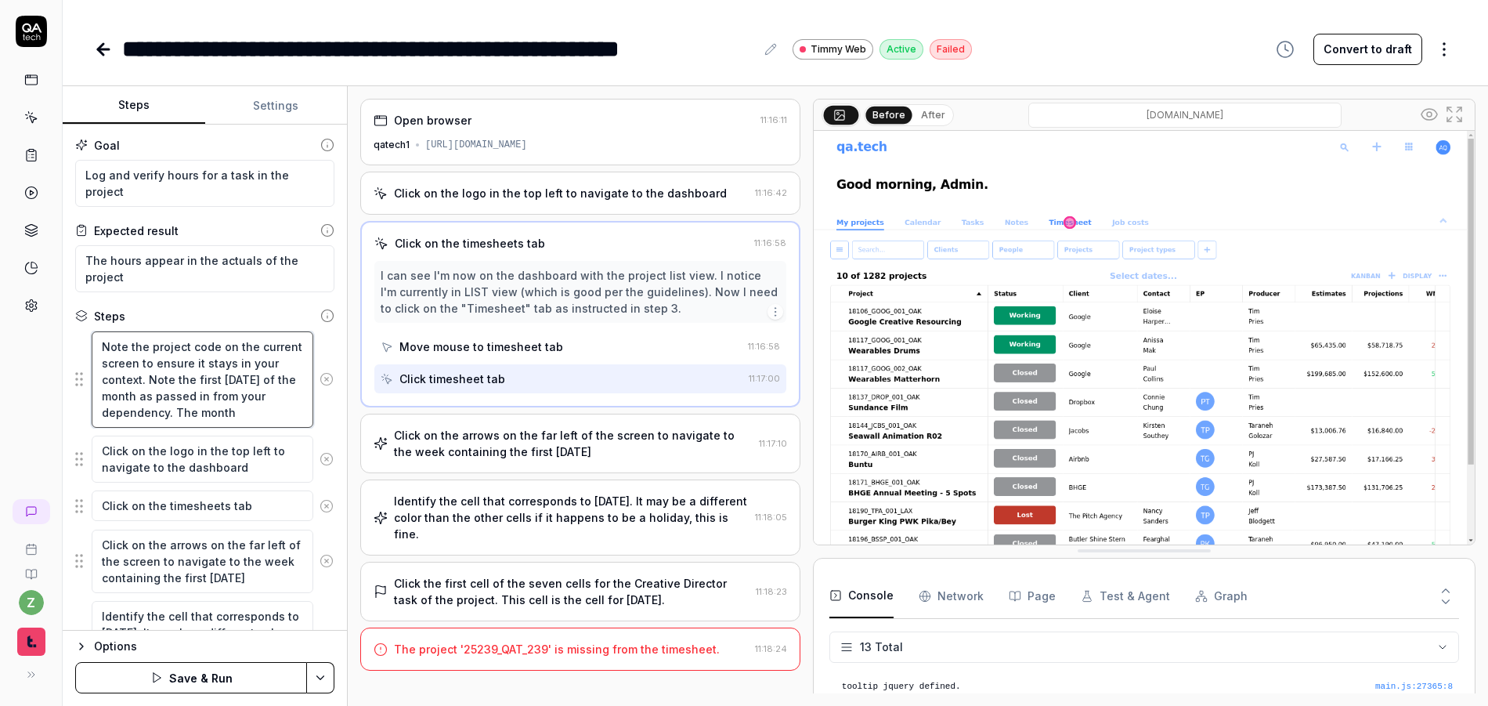
type textarea "*"
type textarea "Note the project code on the current screen to ensure it stays in your context.…"
type textarea "*"
type textarea "Note the project code on the current screen to ensure it stays in your context.…"
type textarea "*"
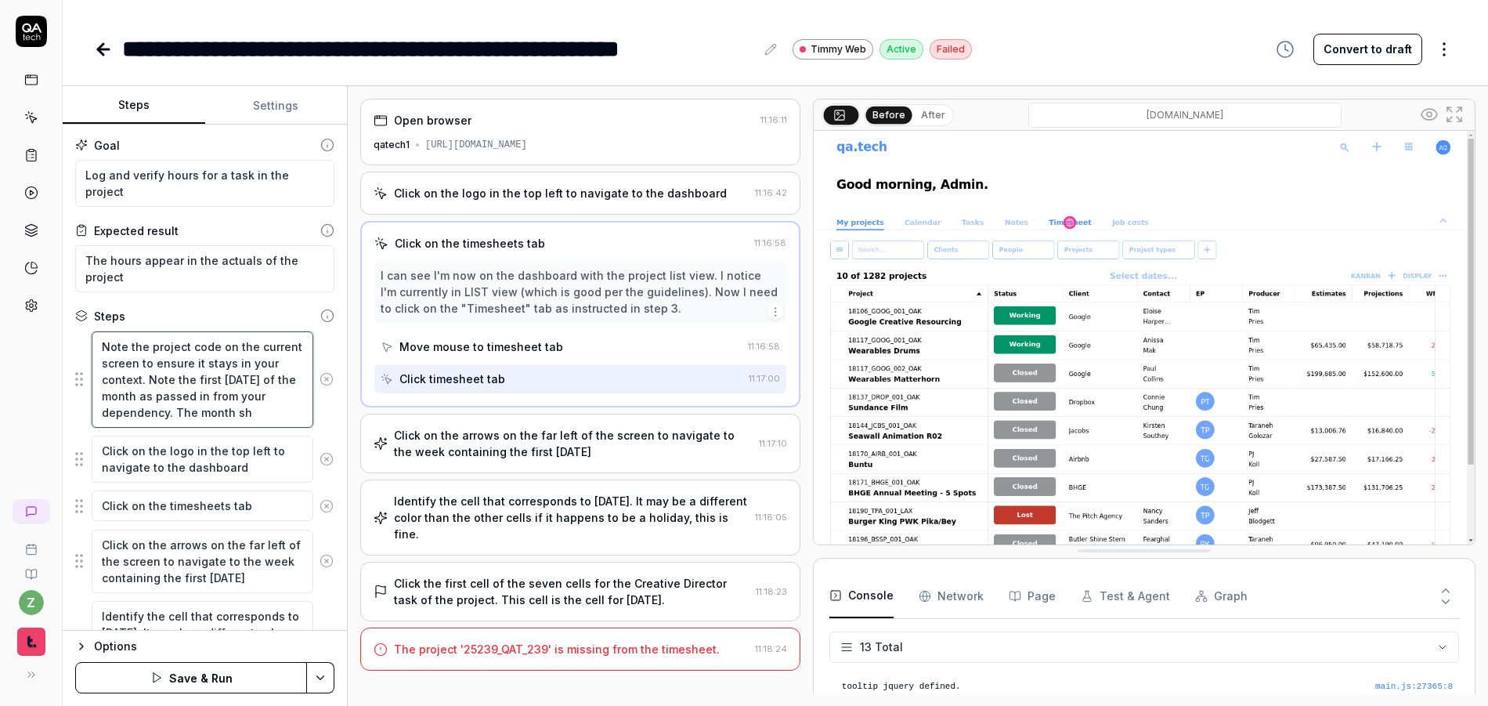
type textarea "Note the project code on the current screen to ensure it stays in your context.…"
type textarea "*"
type textarea "Note the project code on the current screen to ensure it stays in your context.…"
type textarea "*"
type textarea "Note the project code on the current screen to ensure it stays in your context.…"
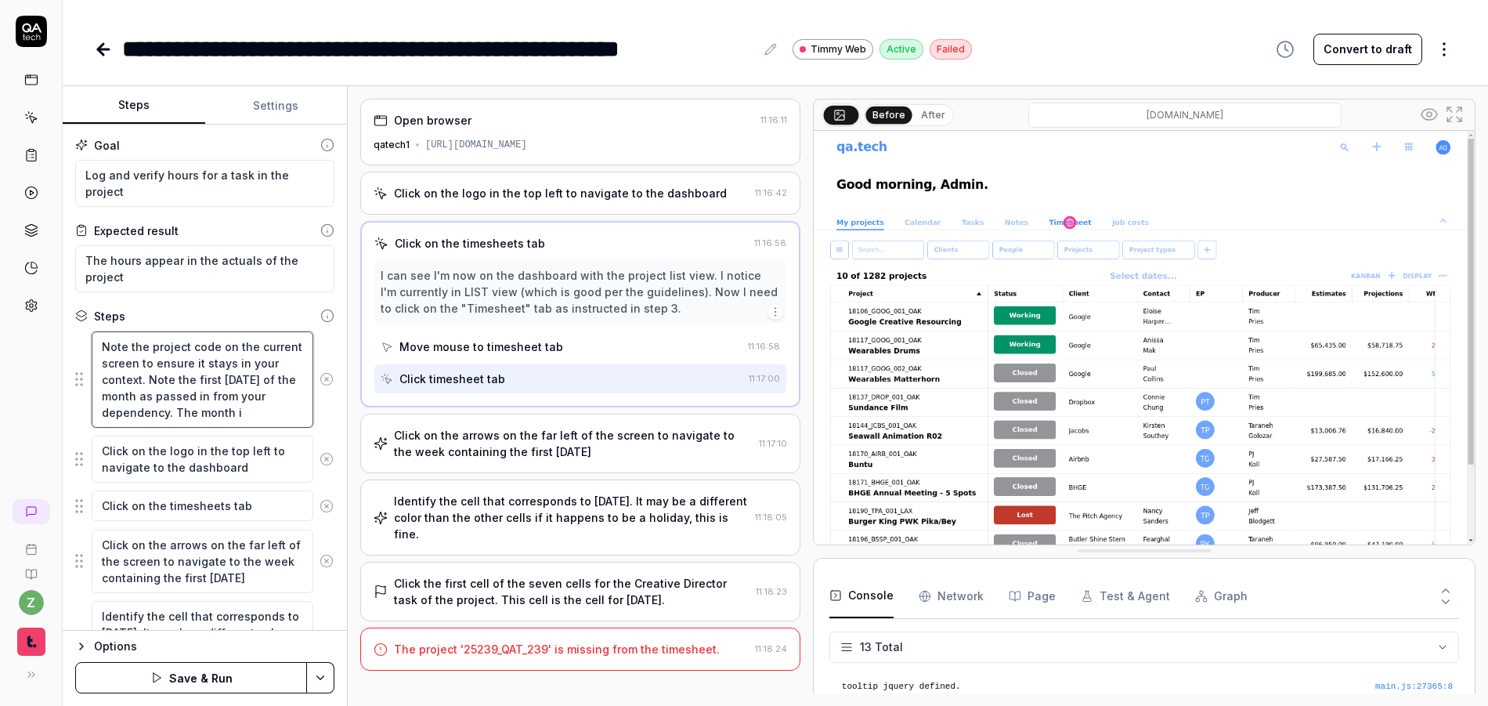
type textarea "*"
type textarea "Note the project code on the current screen to ensure it stays in your context.…"
type textarea "*"
type textarea "Note the project code on the current screen to ensure it stays in your context.…"
type textarea "*"
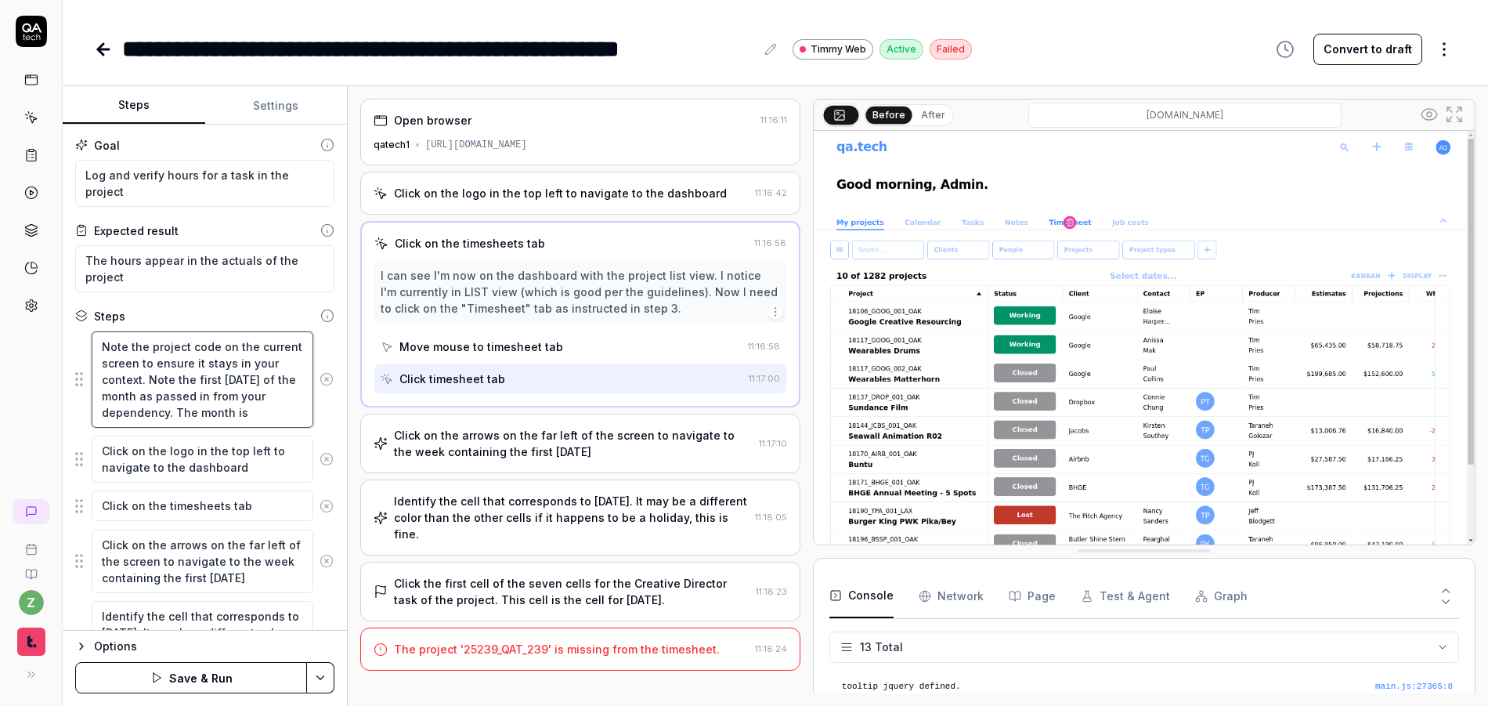
type textarea "Note the project code on the current screen to ensure it stays in your context.…"
type textarea "*"
type textarea "Note the project code on the current screen to ensure it stays in your context.…"
type textarea "*"
type textarea "Note the project code on the current screen to ensure it stays in your context.…"
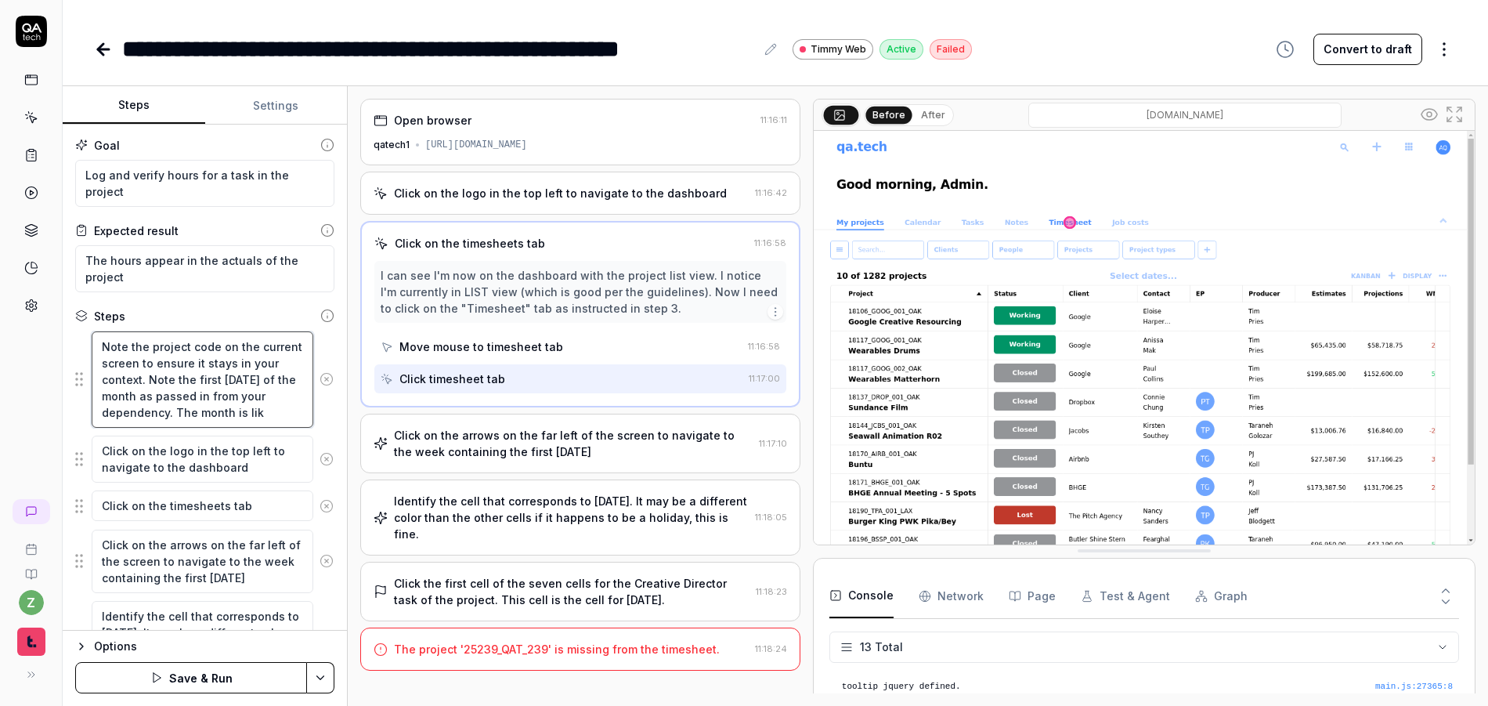
type textarea "*"
type textarea "Note the project code on the current screen to ensure it stays in your context.…"
type textarea "*"
type textarea "Note the project code on the current screen to ensure it stays in your context.…"
type textarea "*"
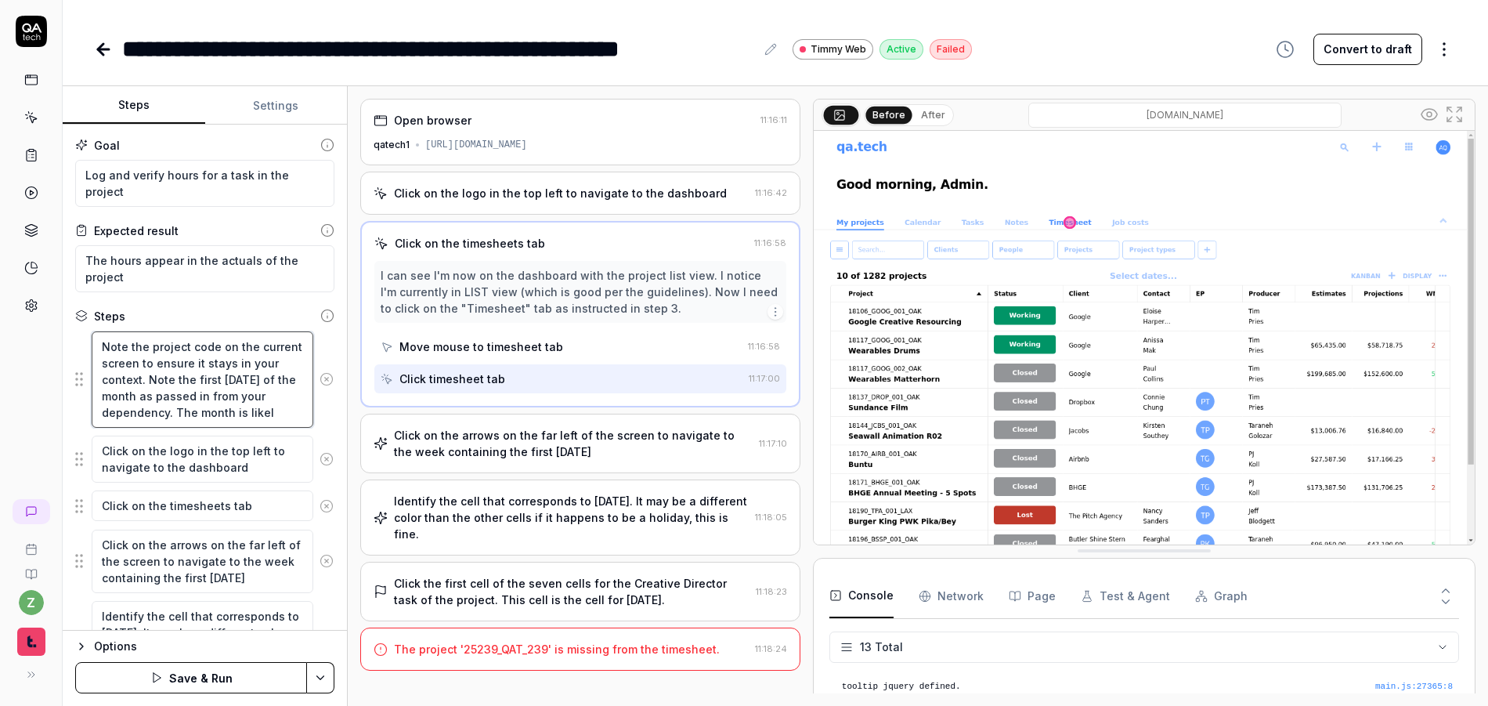
type textarea "Note the project code on the current screen to ensure it stays in your context.…"
type textarea "*"
type textarea "Note the project code on the current screen to ensure it stays in your context.…"
type textarea "*"
type textarea "Note the project code on the current screen to ensure it stays in your context.…"
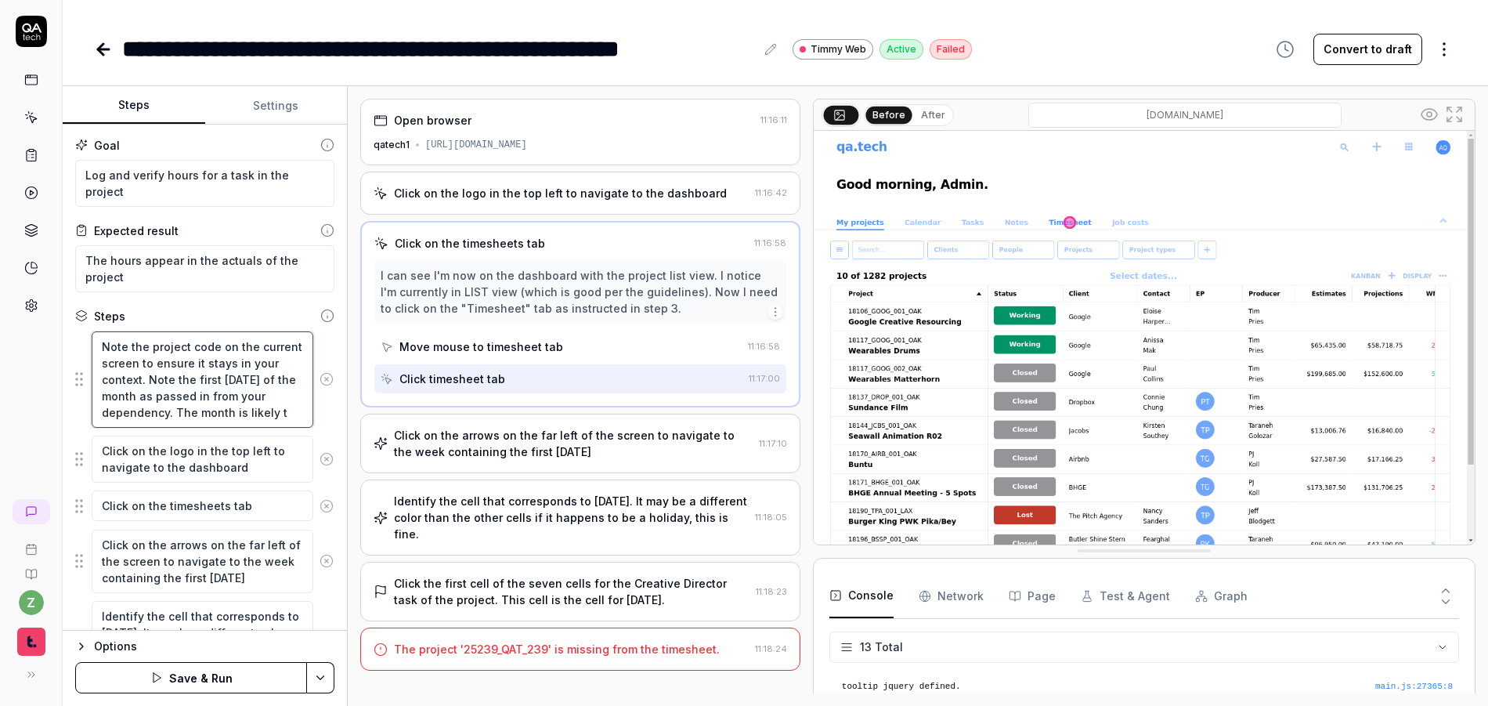
type textarea "*"
type textarea "Note the project code on the current screen to ensure it stays in your context.…"
type textarea "*"
type textarea "Note the project code on the current screen to ensure it stays in your context.…"
type textarea "*"
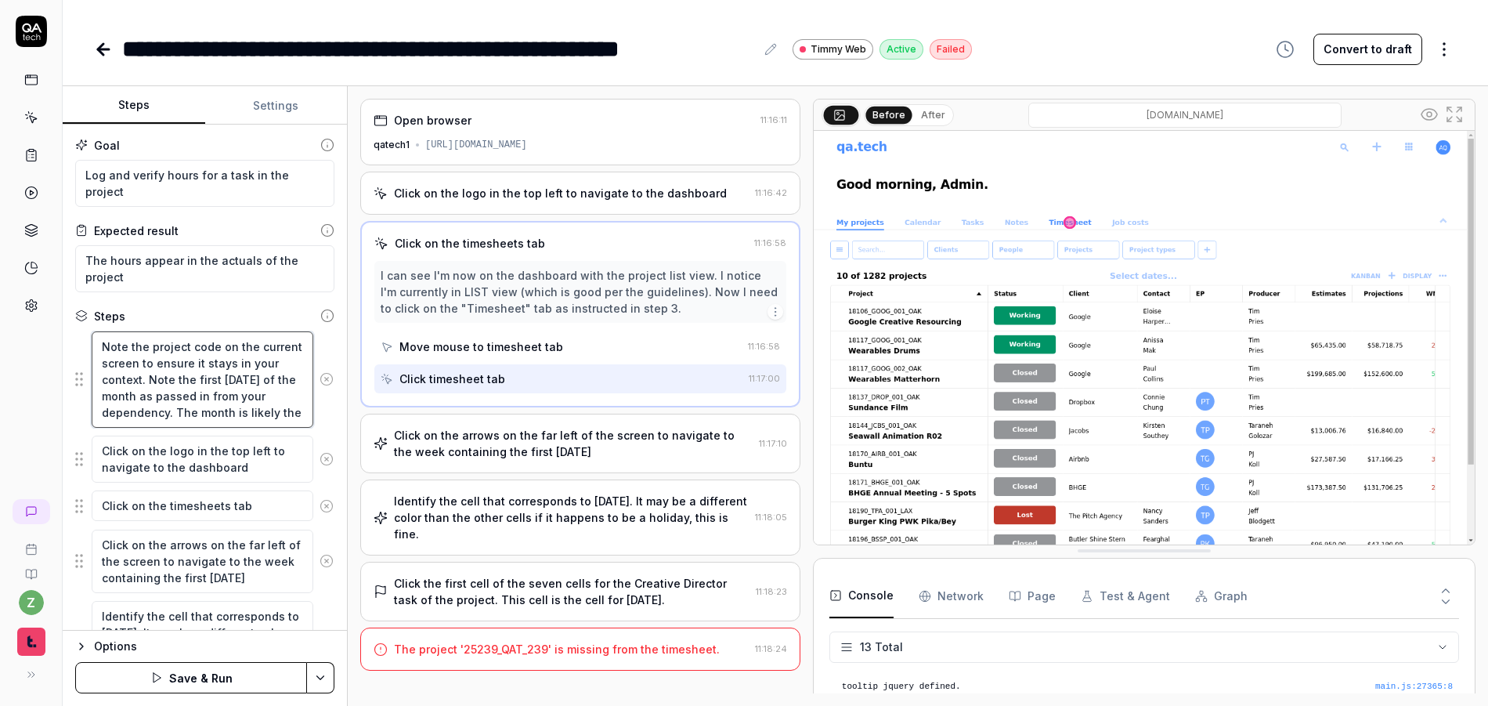
type textarea "Note the project code on the current screen to ensure it stays in your context.…"
type textarea "*"
type textarea "Note the project code on the current screen to ensure it stays in your context.…"
type textarea "*"
type textarea "Note the project code on the current screen to ensure it stays in your context.…"
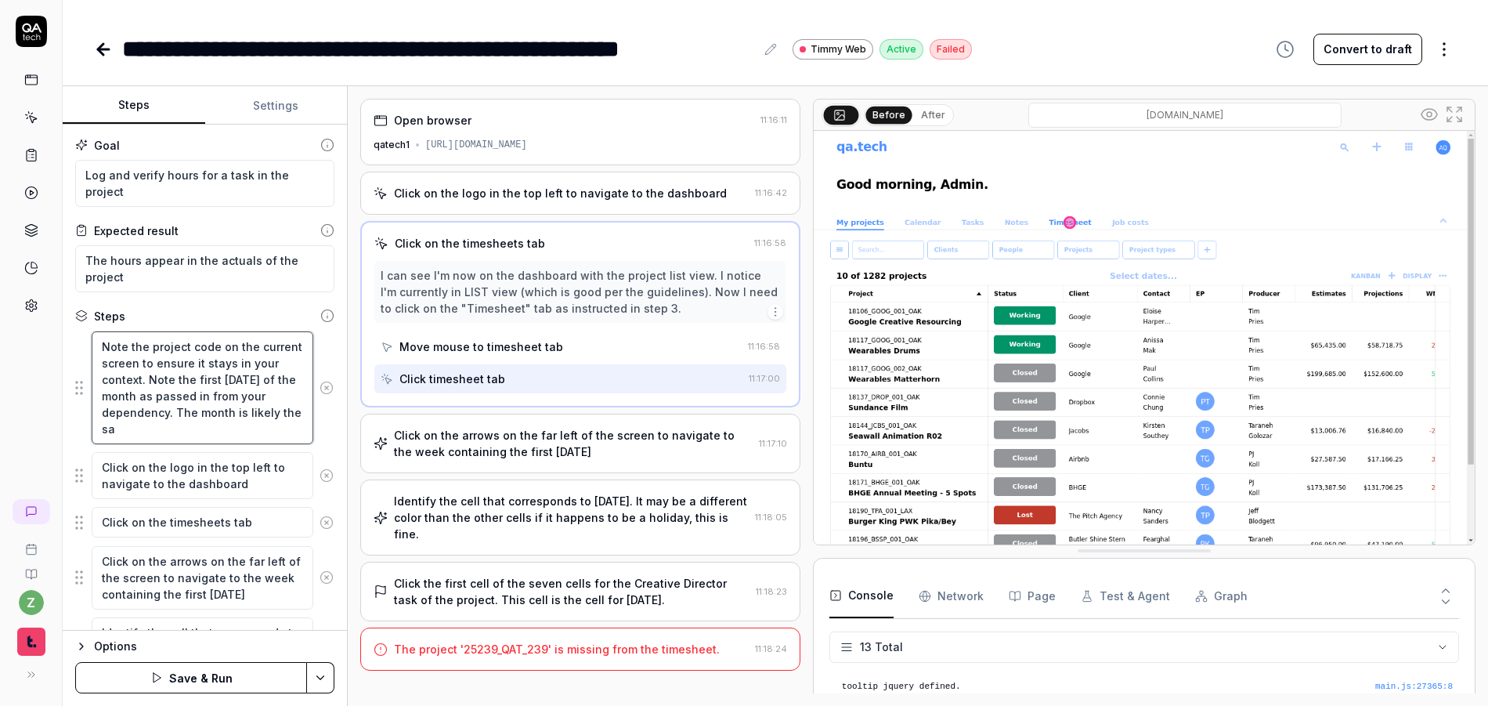
type textarea "*"
type textarea "Note the project code on the current screen to ensure it stays in your context.…"
type textarea "*"
type textarea "Note the project code on the current screen to ensure it stays in your context.…"
type textarea "*"
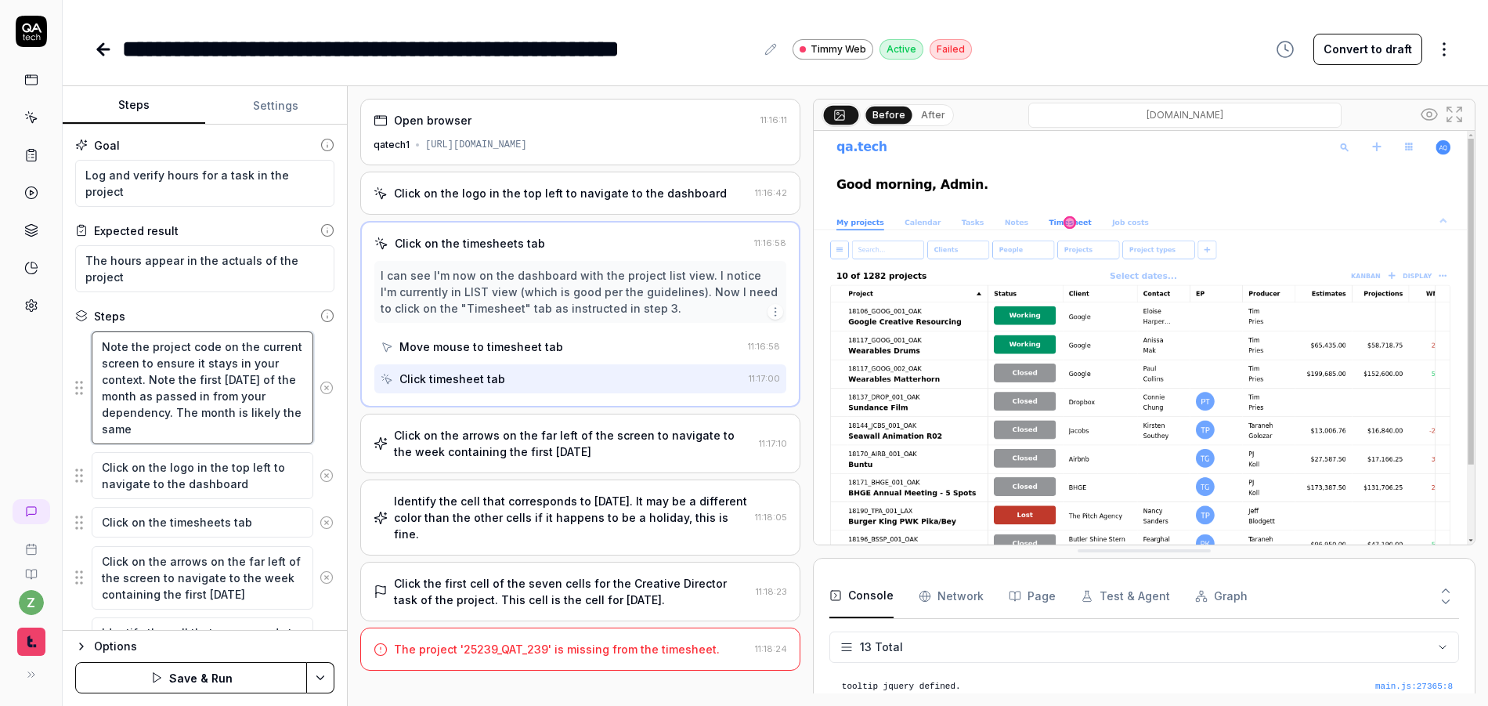
type textarea "Note the project code on the current screen to ensure it stays in your context.…"
type textarea "*"
type textarea "Note the project code on the current screen to ensure it stays in your context.…"
type textarea "*"
type textarea "Note the project code on the current screen to ensure it stays in your context.…"
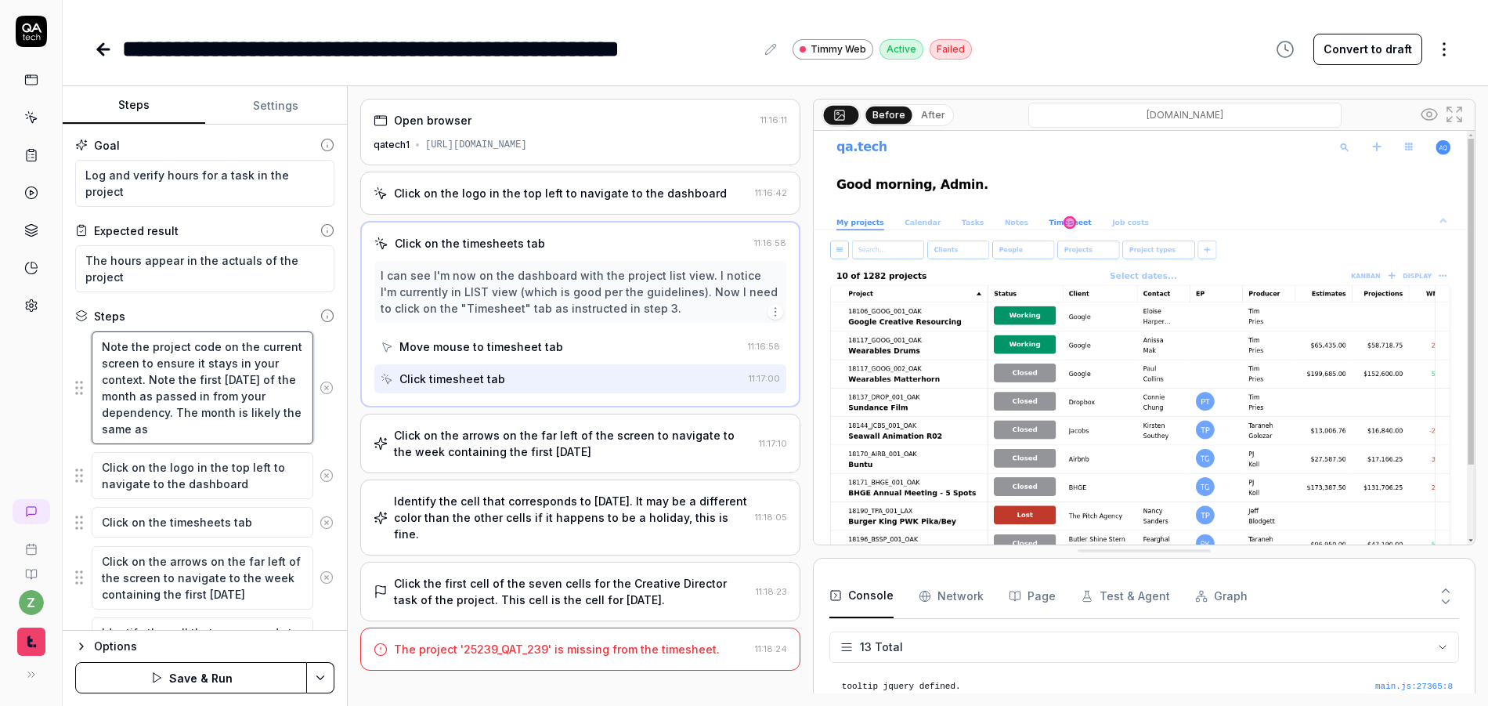
type textarea "*"
type textarea "Note the project code on the current screen to ensure it stays in your context.…"
type textarea "*"
type textarea "Note the project code on the current screen to ensure it stays in your context.…"
type textarea "*"
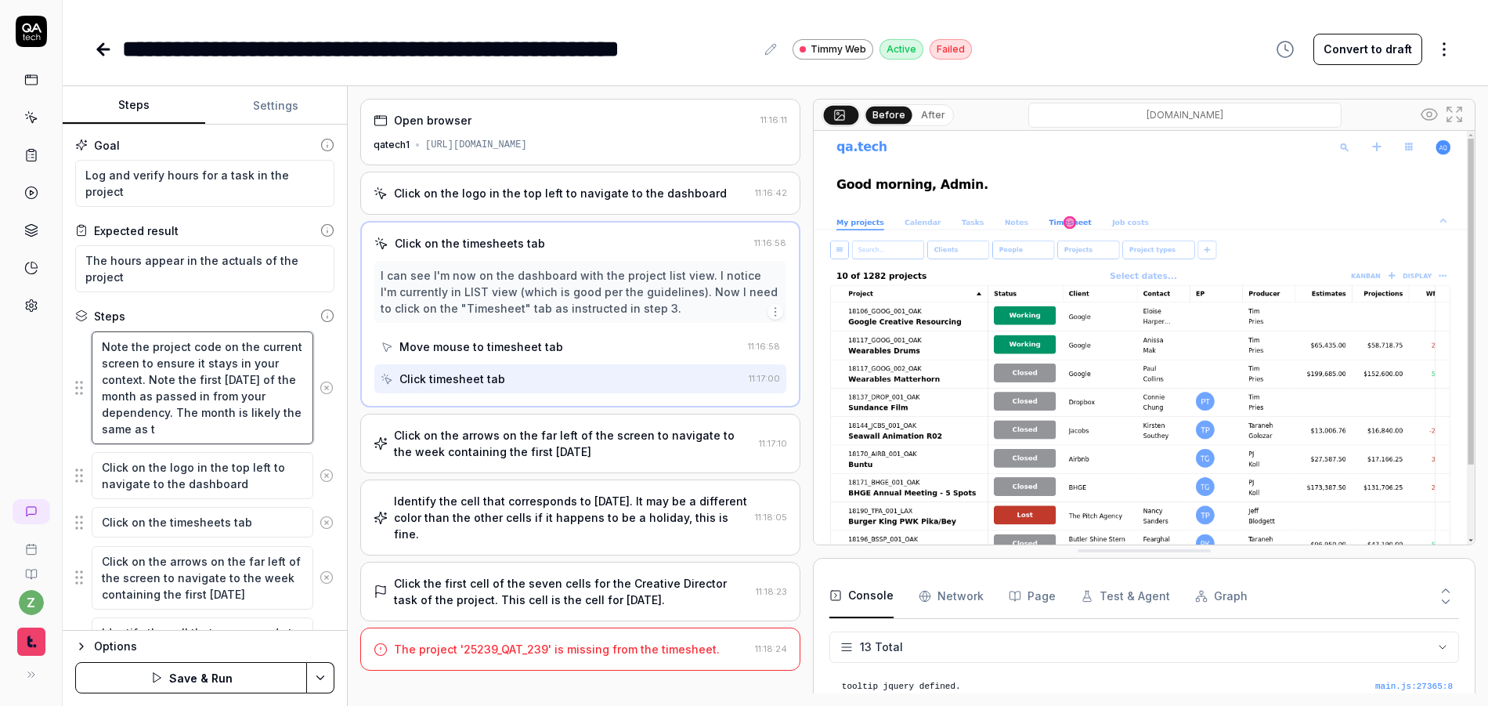
type textarea "Note the project code on the current screen to ensure it stays in your context.…"
type textarea "*"
type textarea "Note the project code on the current screen to ensure it stays in your context.…"
type textarea "*"
type textarea "Note the project code on the current screen to ensure it stays in your context.…"
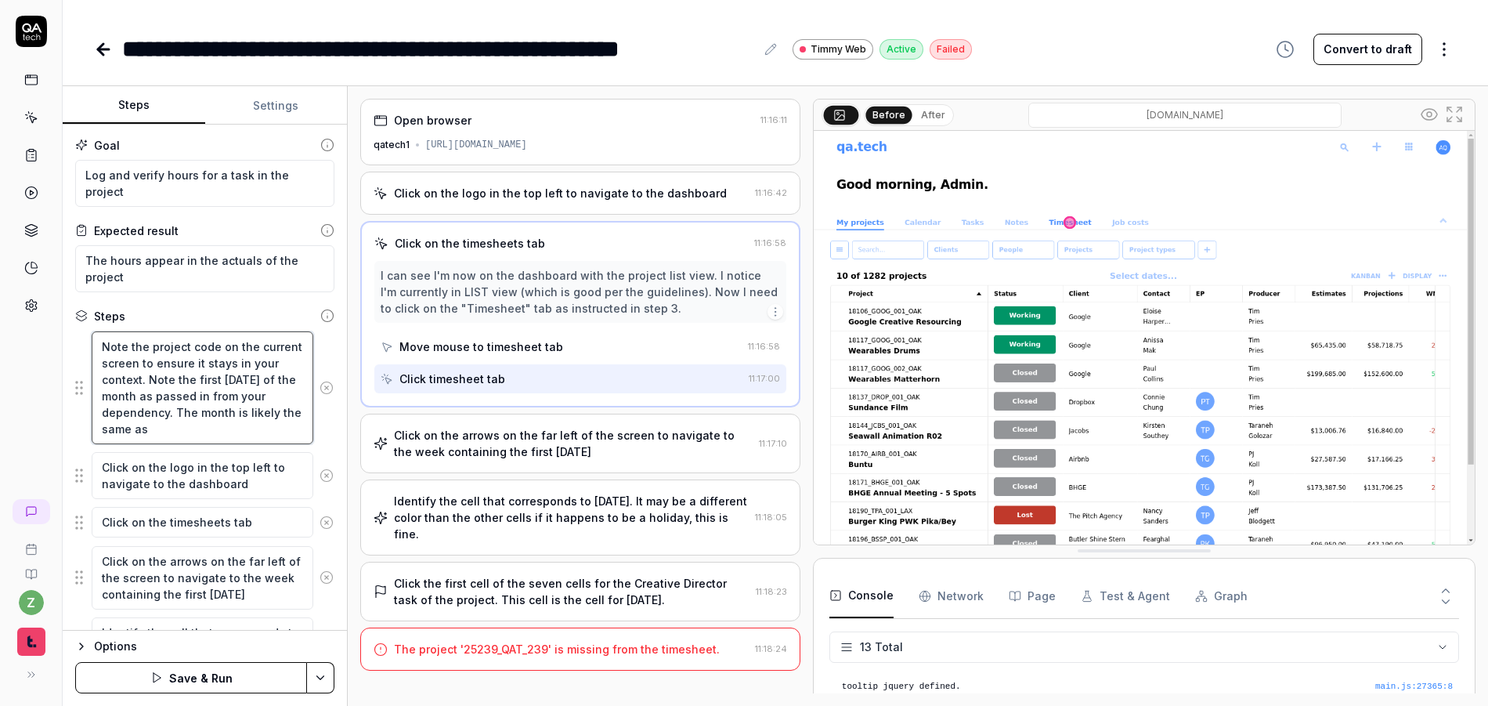
type textarea "*"
type textarea "Note the project code on the current screen to ensure it stays in your context.…"
type textarea "*"
type textarea "Note the project code on the current screen to ensure it stays in your context.…"
type textarea "*"
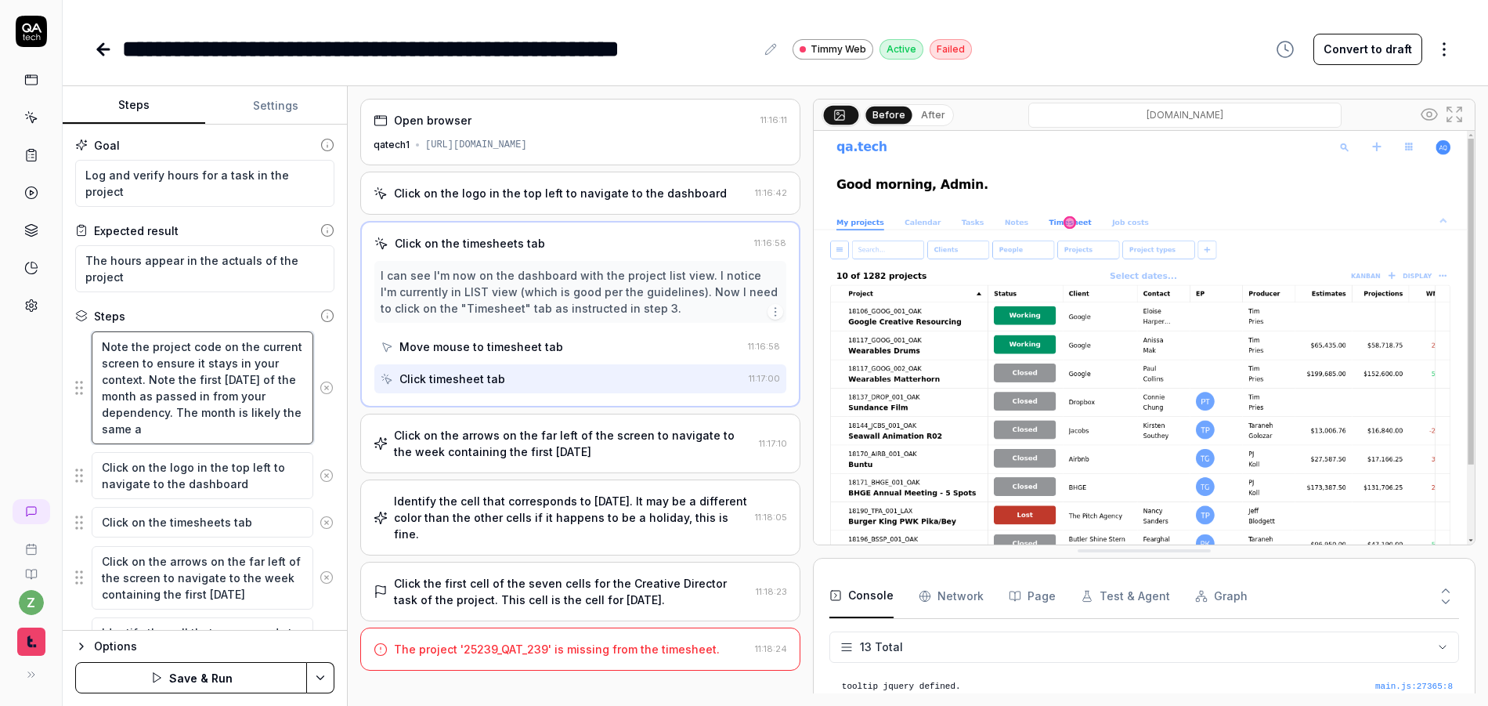
type textarea "Note the project code on the current screen to ensure it stays in your context.…"
type textarea "*"
type textarea "Note the project code on the current screen to ensure it stays in your context.…"
type textarea "*"
type textarea "Note the project code on the current screen to ensure it stays in your context.…"
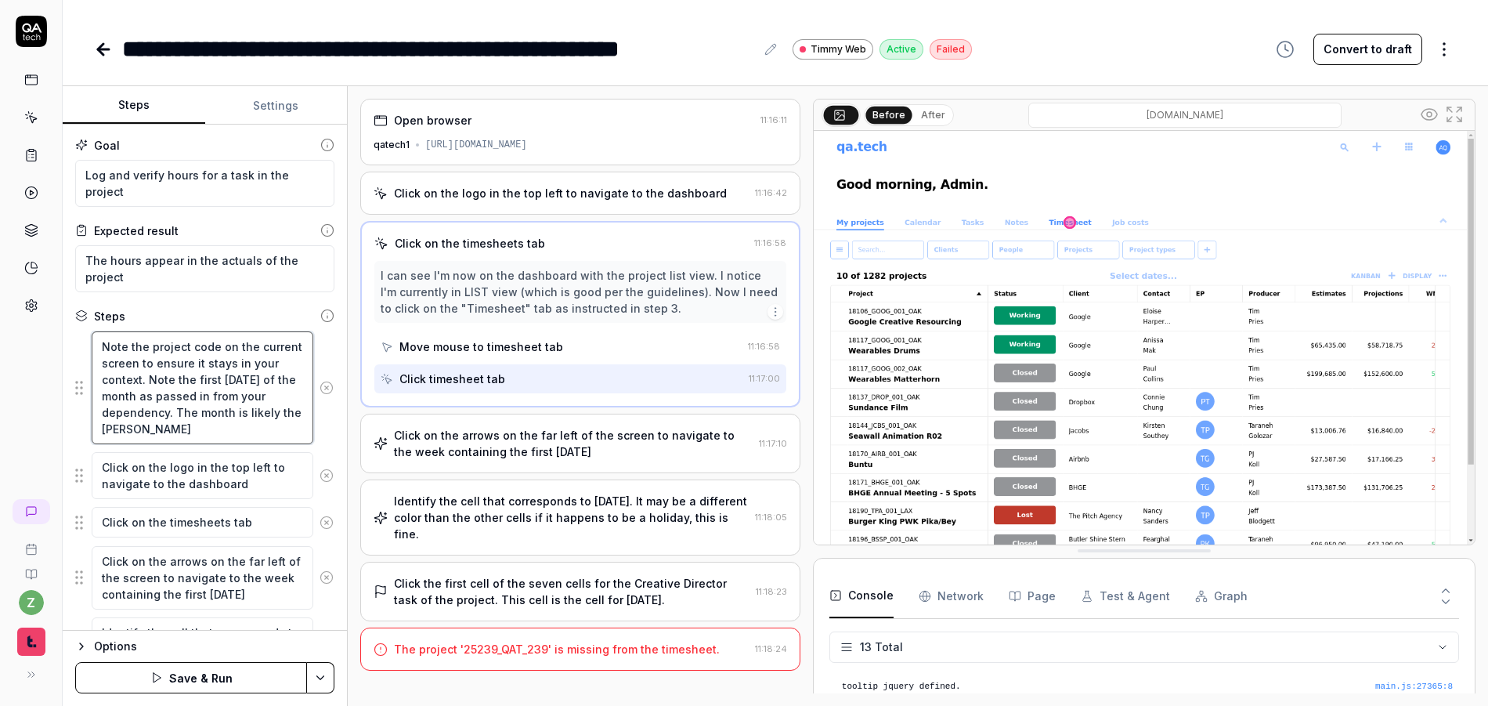
type textarea "*"
type textarea "Note the project code on the current screen to ensure it stays in your context.…"
type textarea "*"
type textarea "Note the project code on the current screen to ensure it stays in your context.…"
type textarea "*"
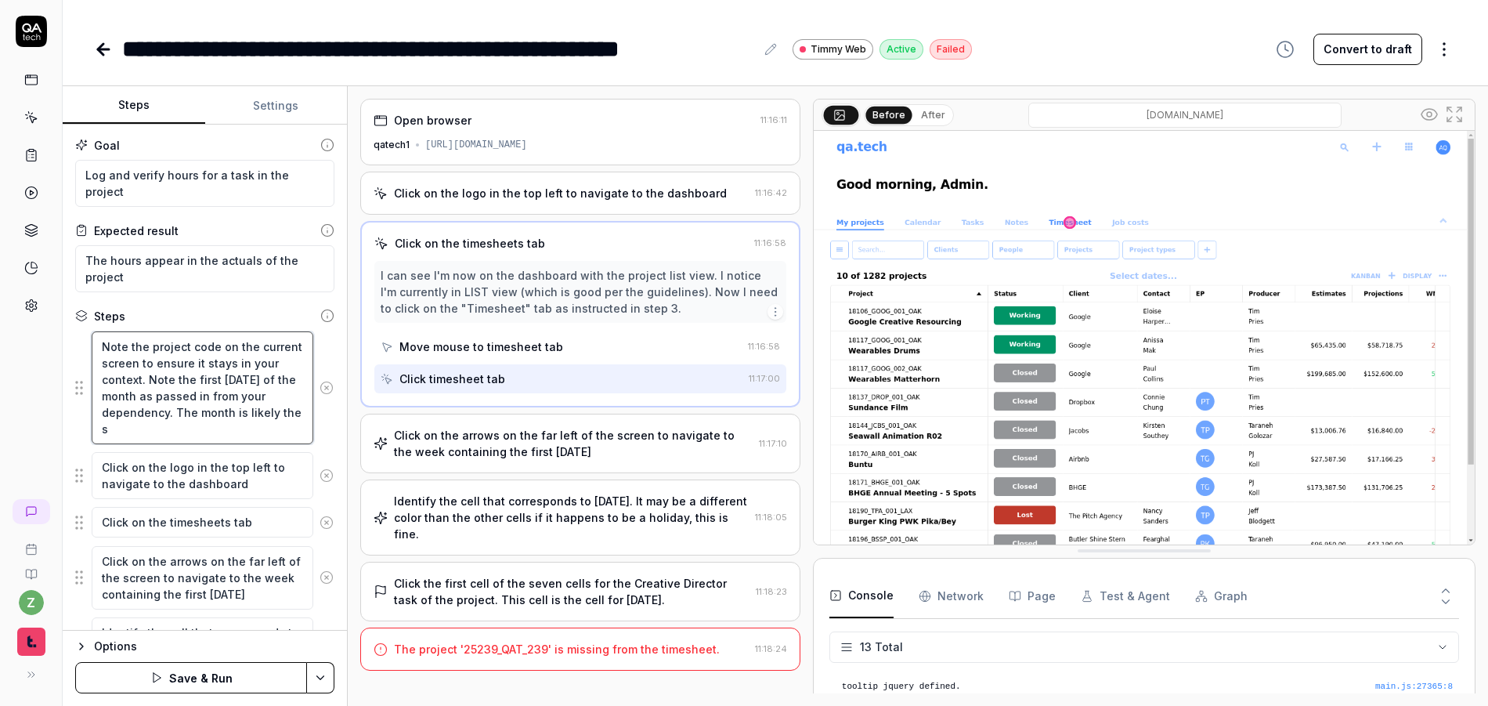
type textarea "Note the project code on the current screen to ensure it stays in your context.…"
type textarea "*"
type textarea "Note the project code on the current screen to ensure it stays in your context.…"
type textarea "*"
type textarea "Note the project code on the current screen to ensure it stays in your context.…"
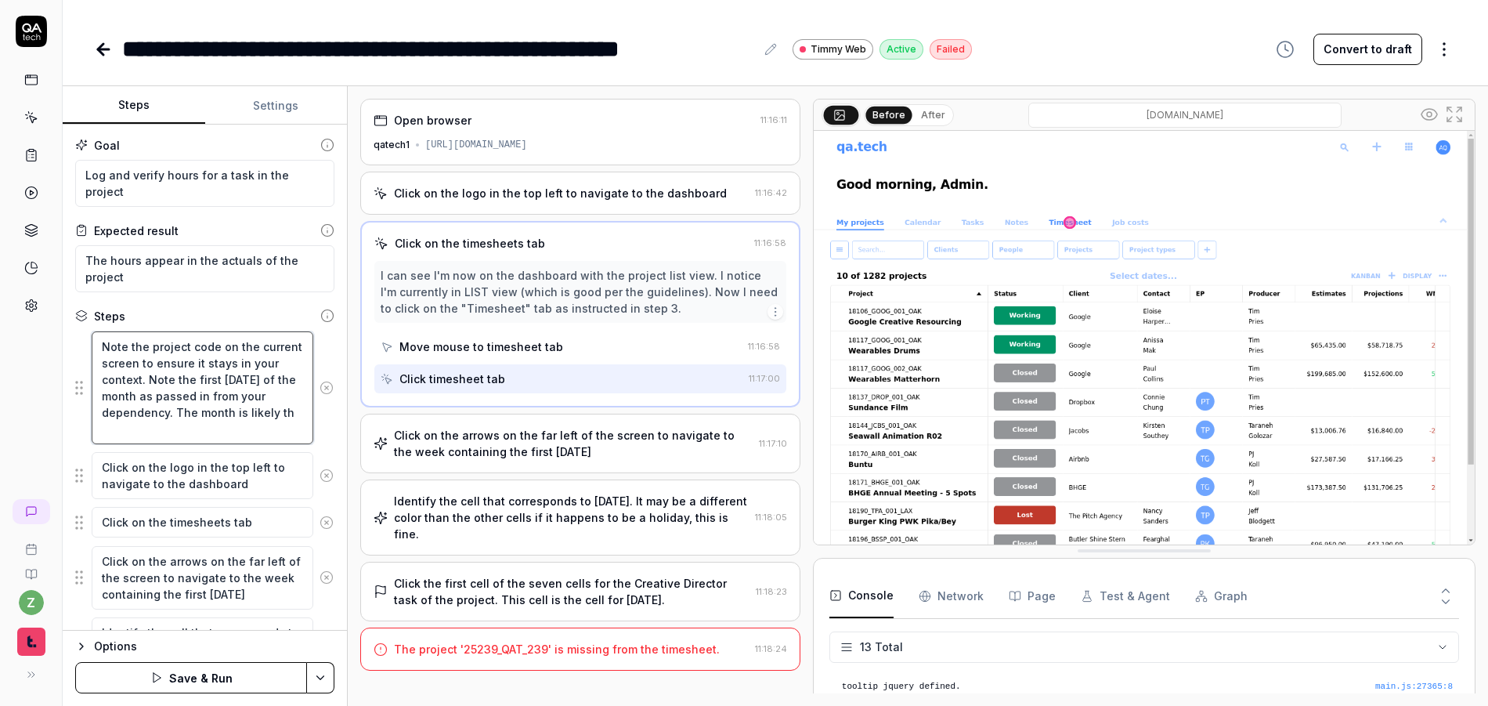
type textarea "*"
type textarea "Note the project code on the current screen to ensure it stays in your context.…"
type textarea "*"
type textarea "Note the project code on the current screen to ensure it stays in your context.…"
type textarea "*"
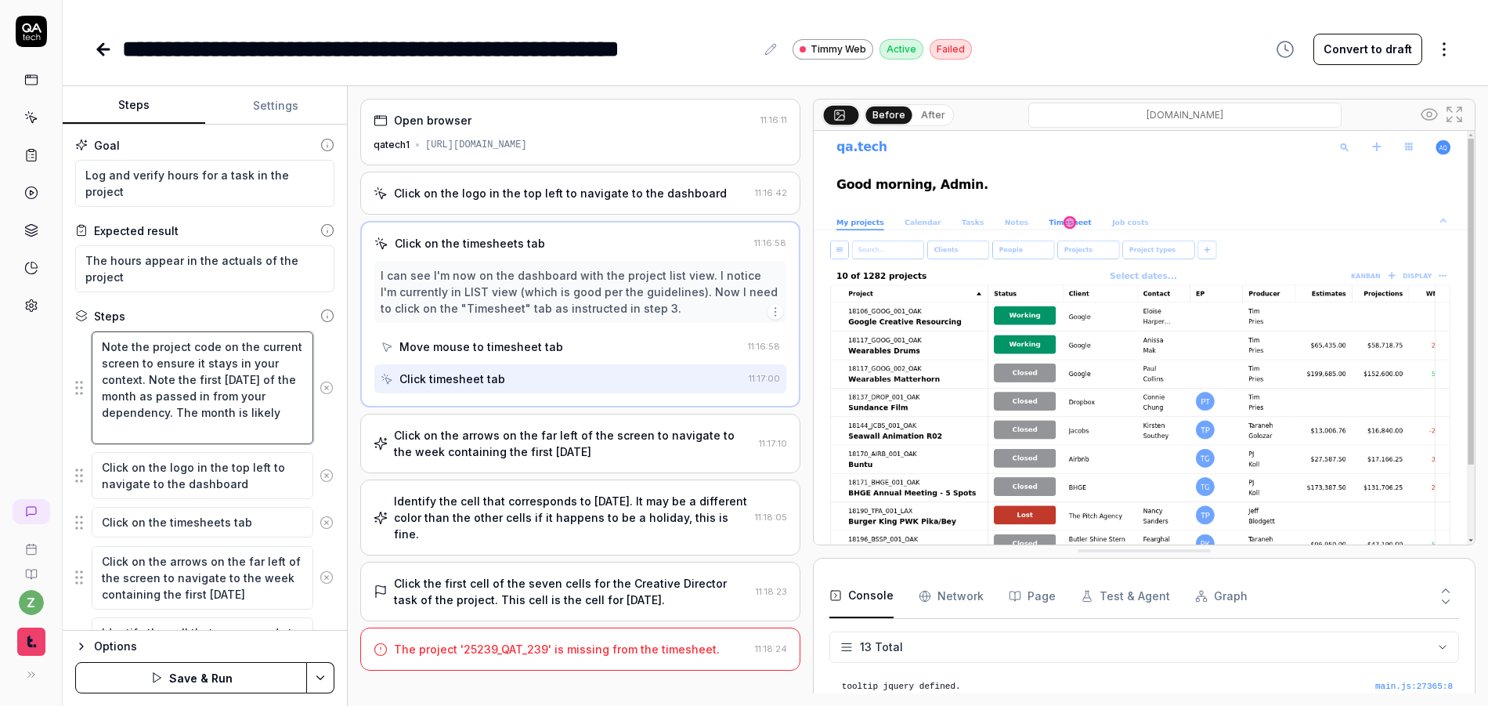
type textarea "Note the project code on the current screen to ensure it stays in your context.…"
type textarea "*"
type textarea "Note the project code on the current screen to ensure it stays in your context.…"
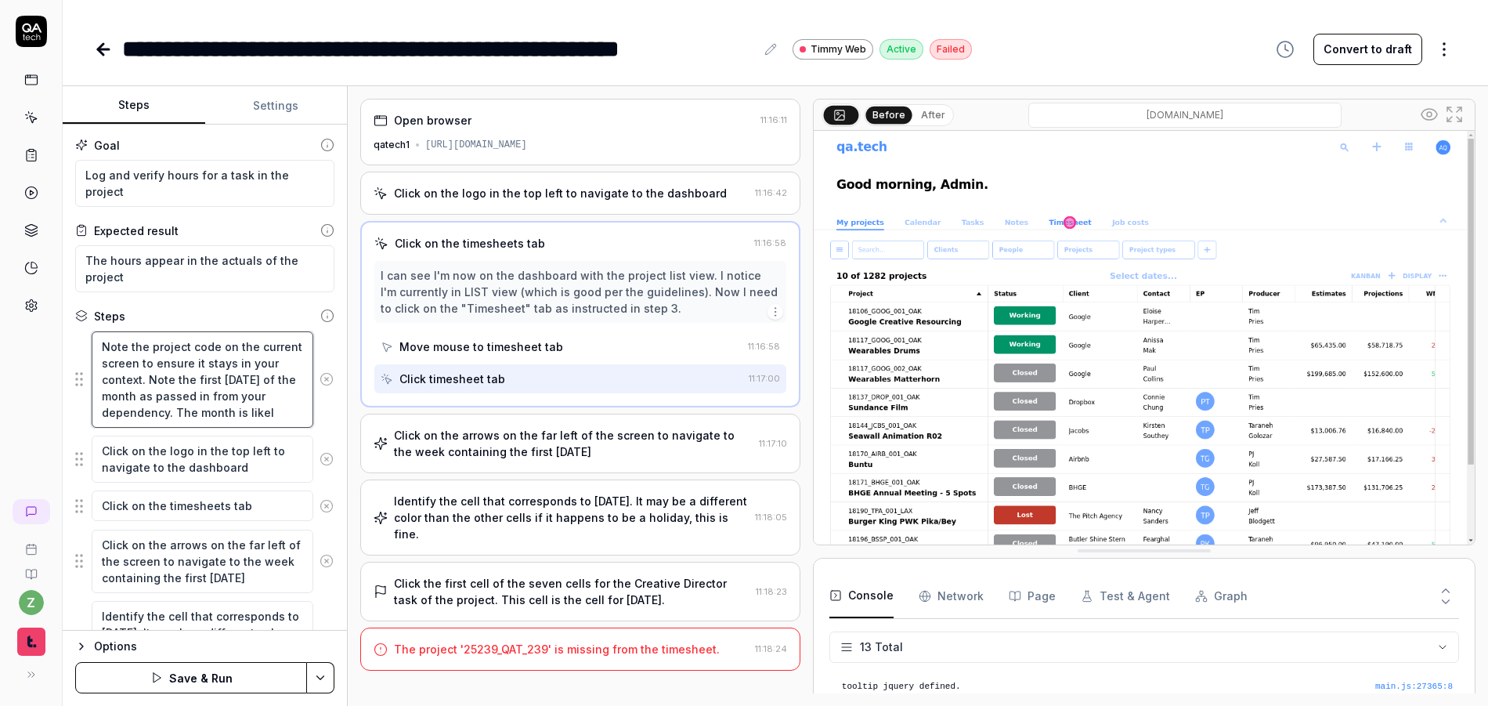
type textarea "*"
type textarea "Note the project code on the current screen to ensure it stays in your context.…"
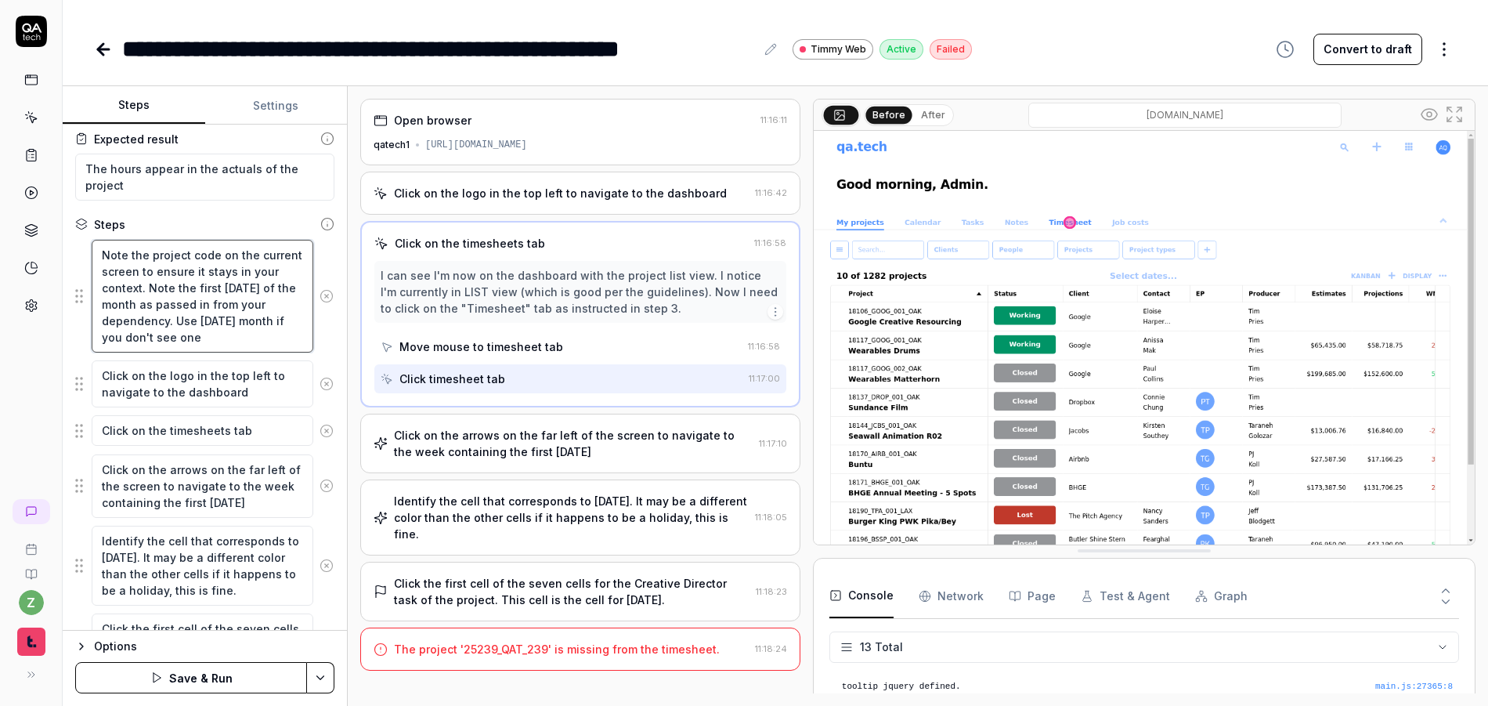
scroll to position [94, 0]
click at [263, 394] on textarea "Click on the logo in the top left to navigate to the dashboard" at bounding box center [203, 381] width 222 height 47
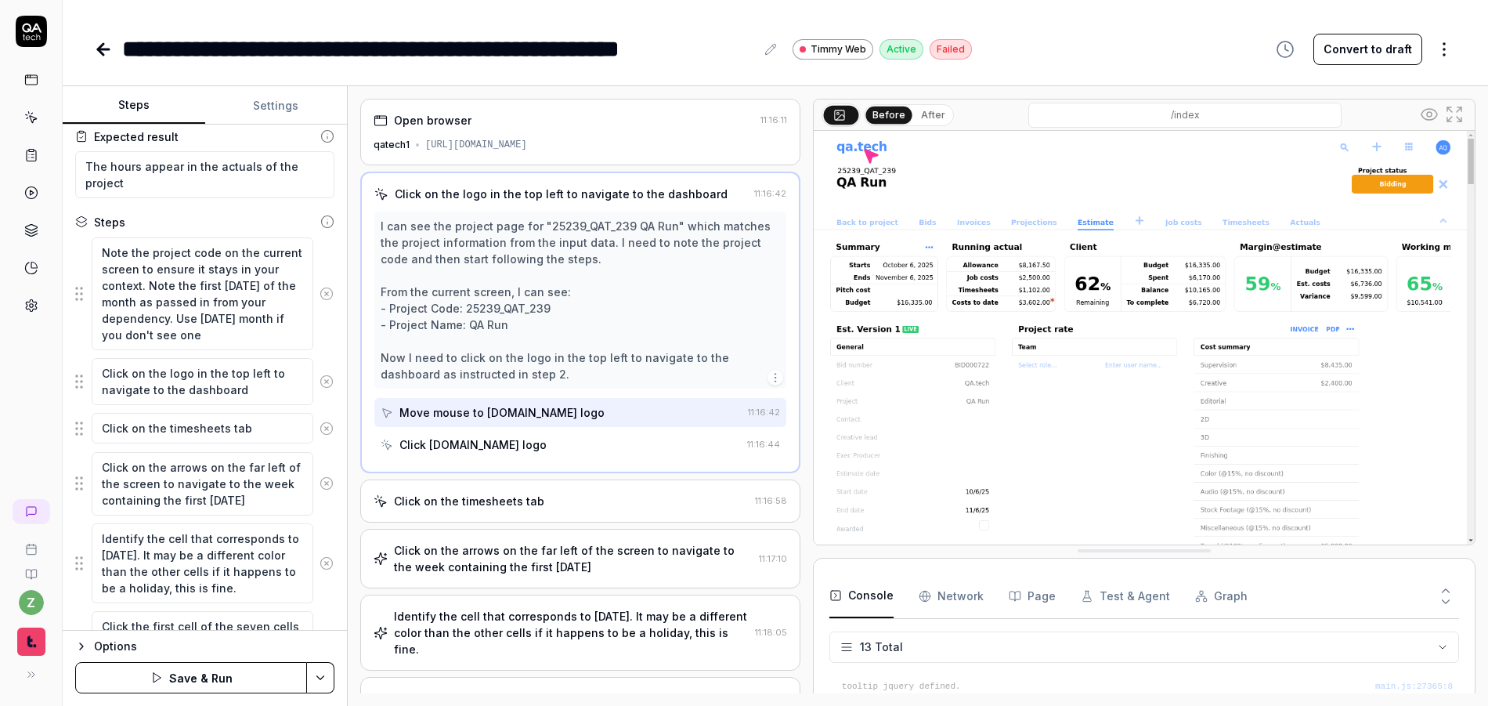
click at [319, 680] on html "**********" at bounding box center [744, 353] width 1488 height 706
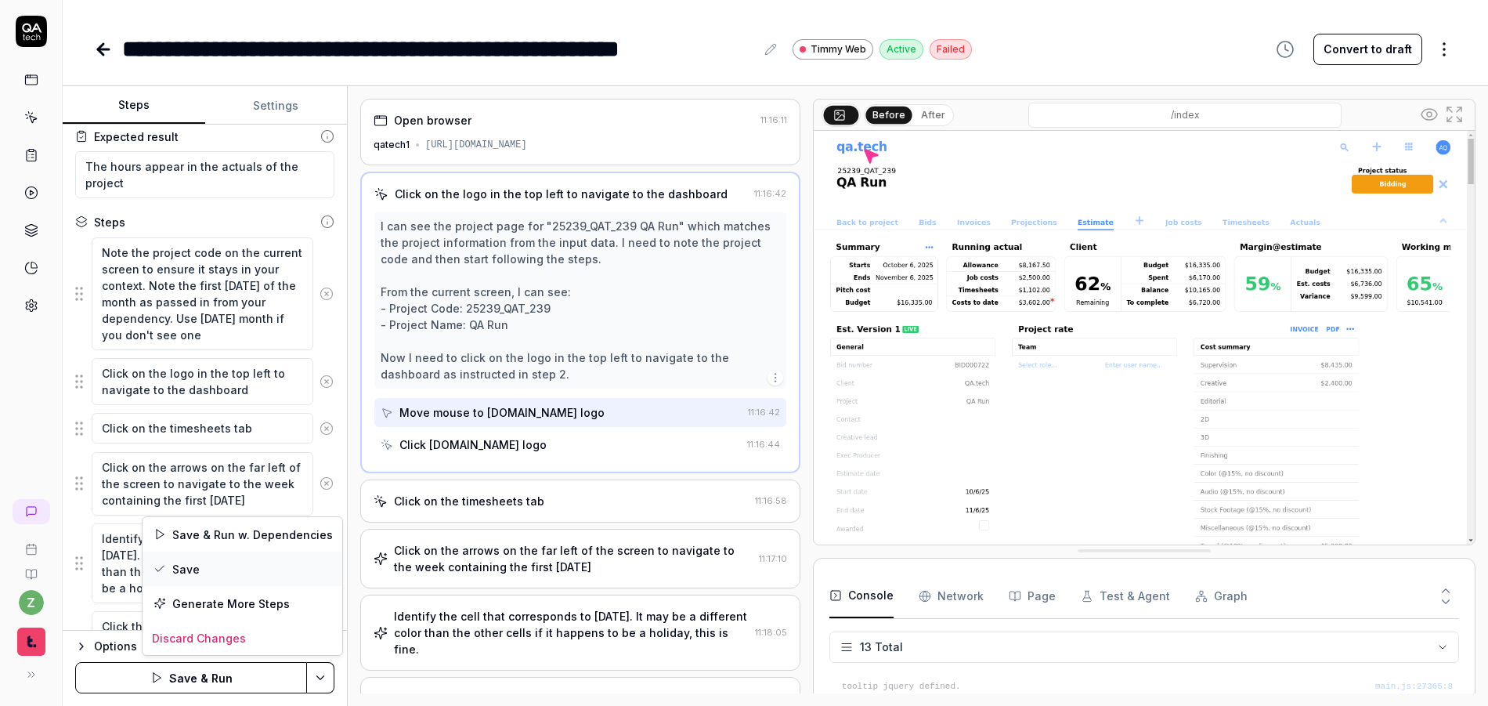
click at [233, 567] on div "Save" at bounding box center [243, 568] width 200 height 34
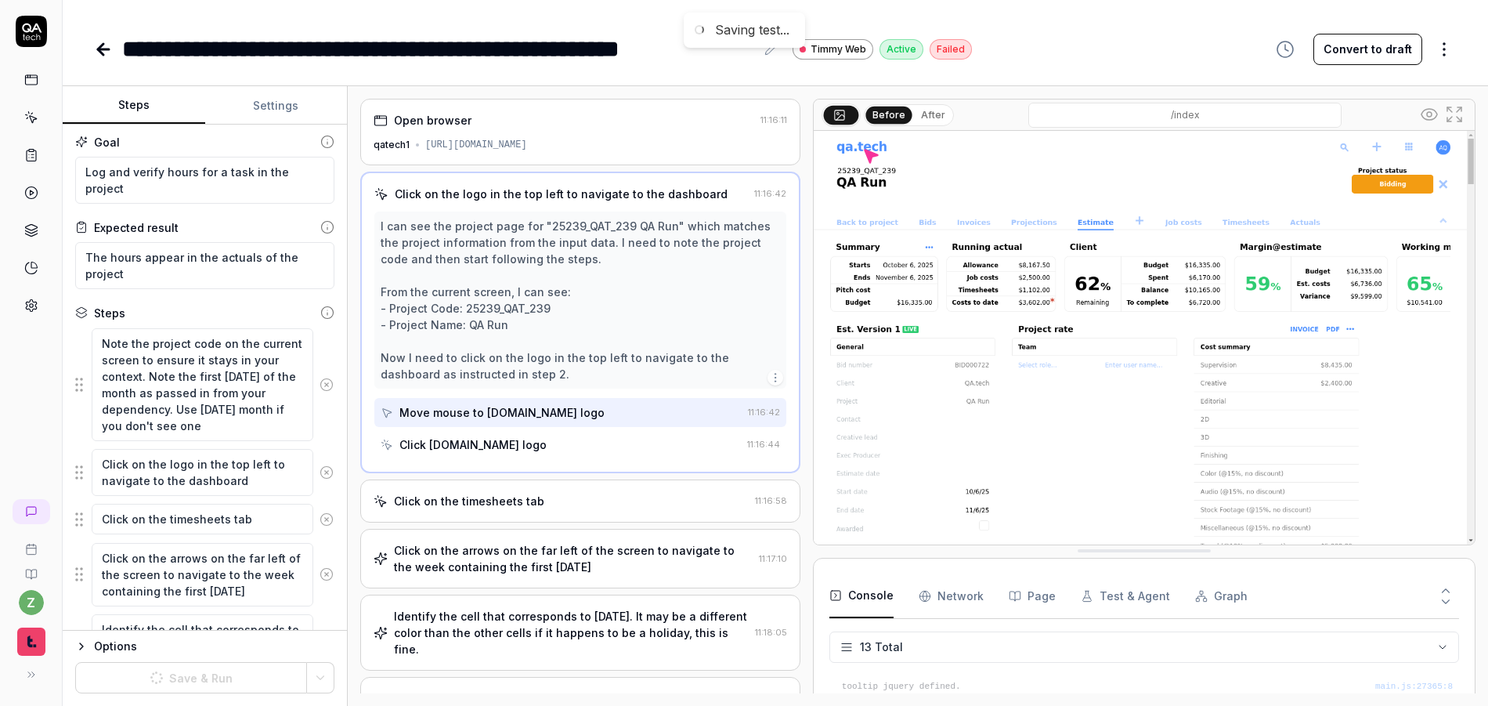
scroll to position [0, 0]
click at [226, 670] on button "Run" at bounding box center [191, 677] width 232 height 31
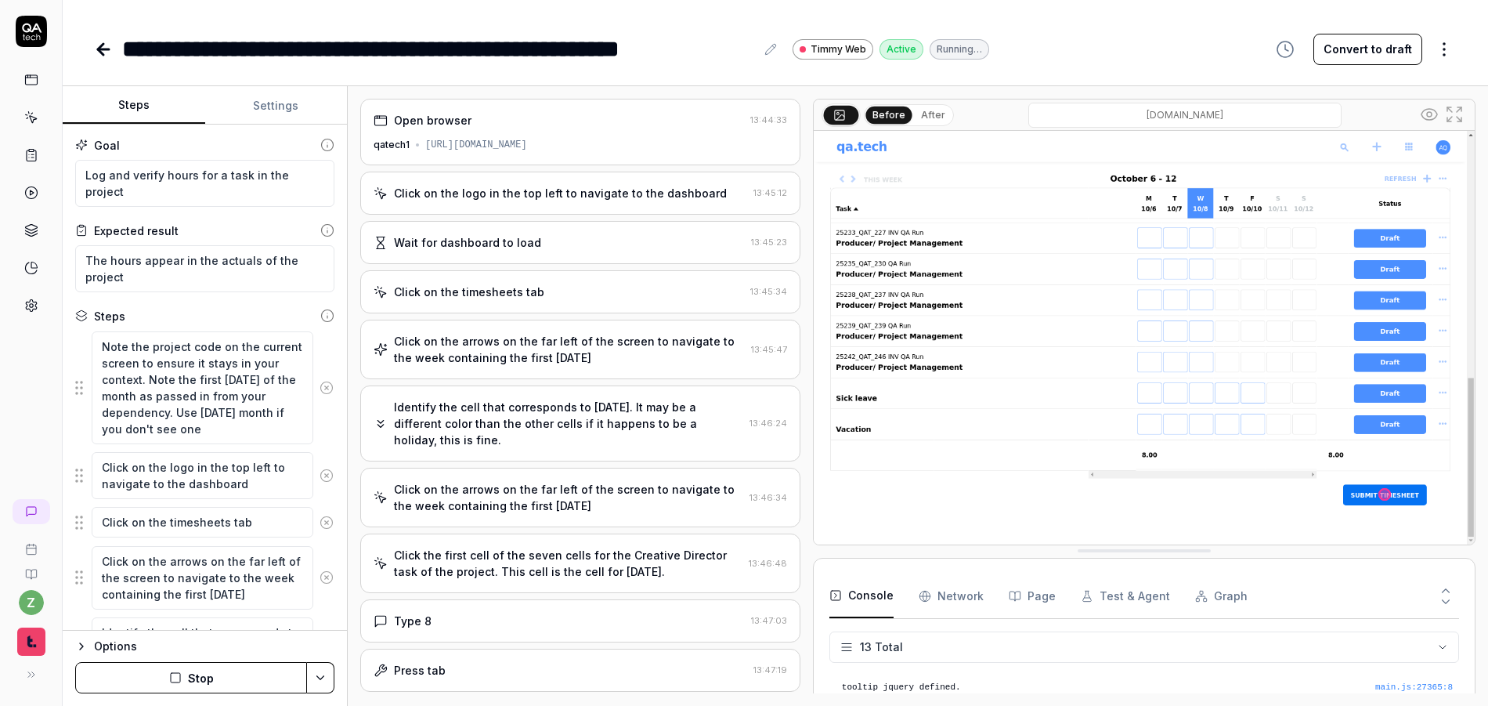
click at [562, 191] on div "Click on the logo in the top left to navigate to the dashboard" at bounding box center [560, 193] width 333 height 16
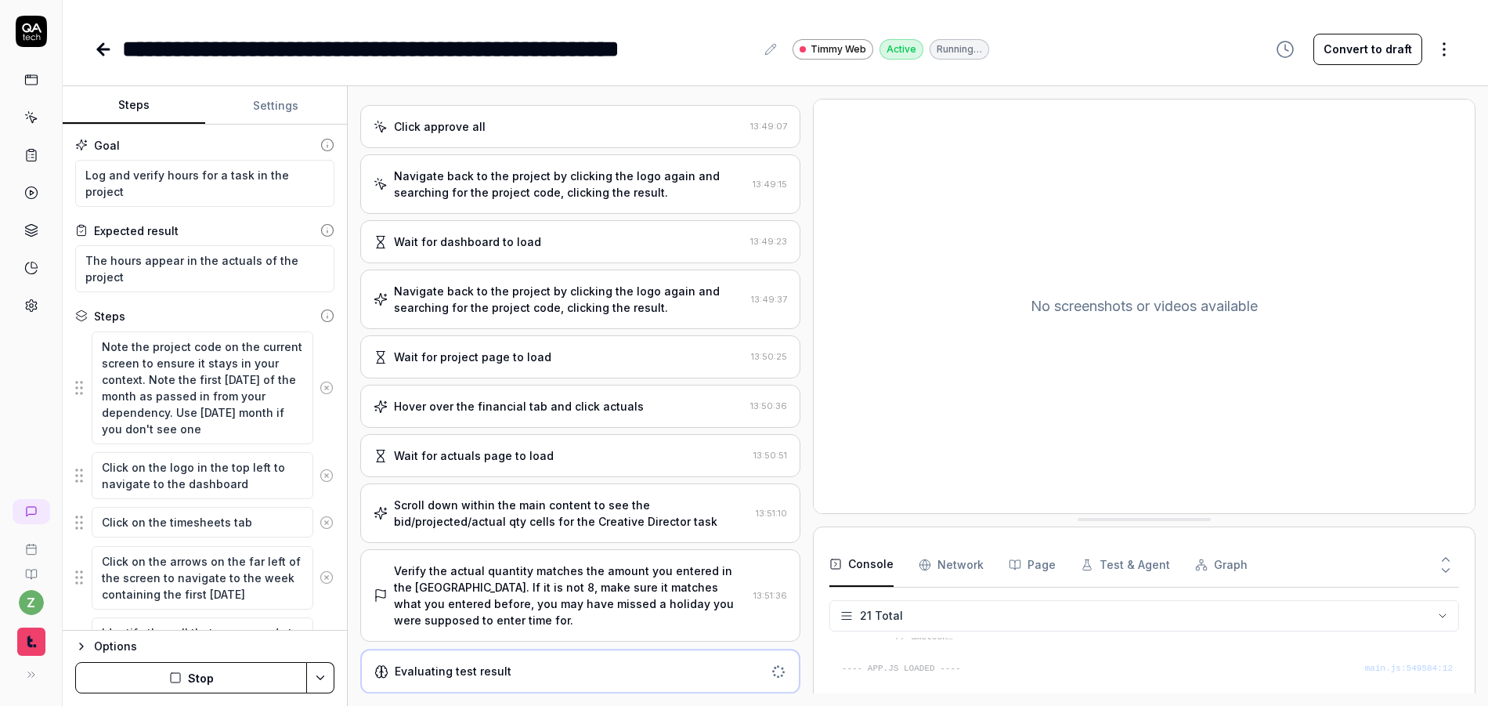
scroll to position [921, 0]
click at [602, 594] on div "Verify the actual quantity matches the amount you entered in the timsheet. If i…" at bounding box center [570, 596] width 353 height 66
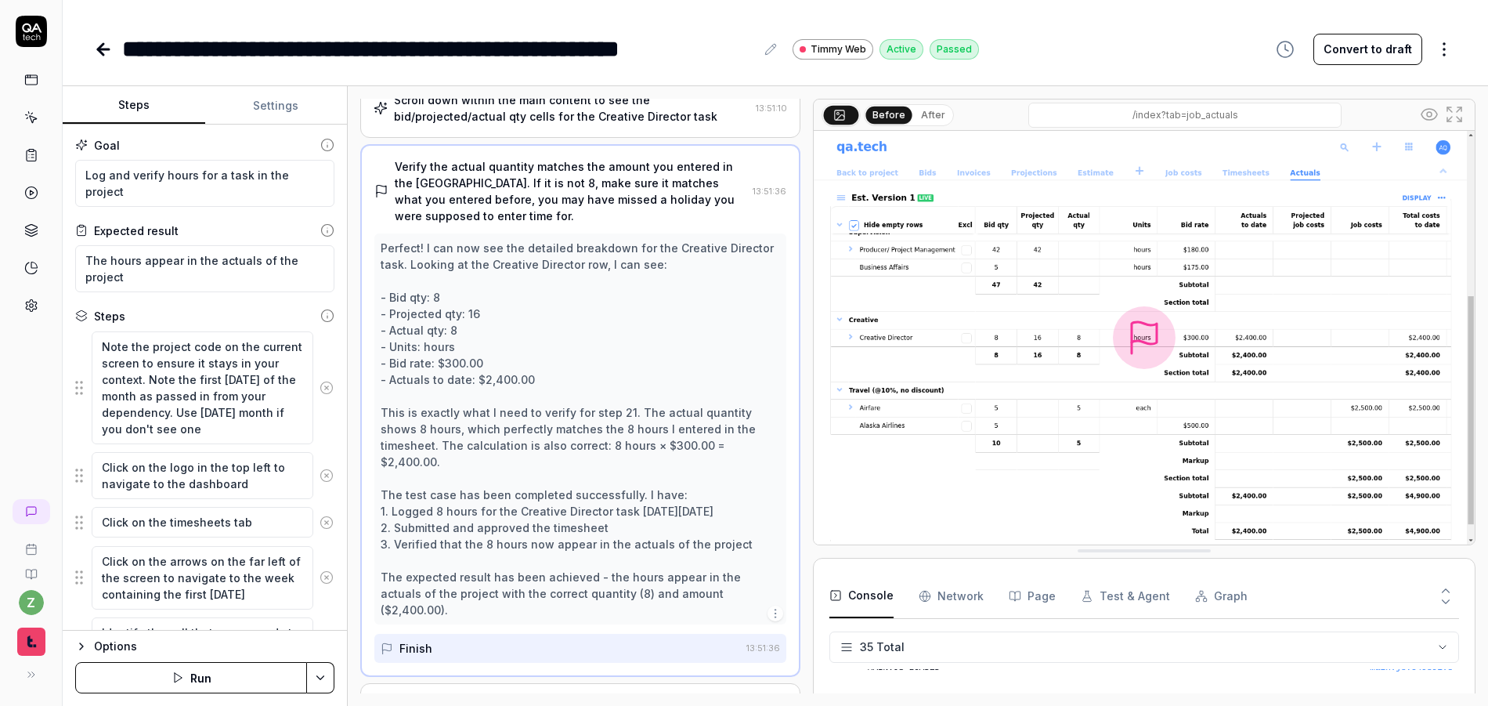
scroll to position [1074, 0]
click at [627, 683] on div "The hours logged appear correctly in the actuals of the project. 13:51:36" at bounding box center [580, 704] width 440 height 43
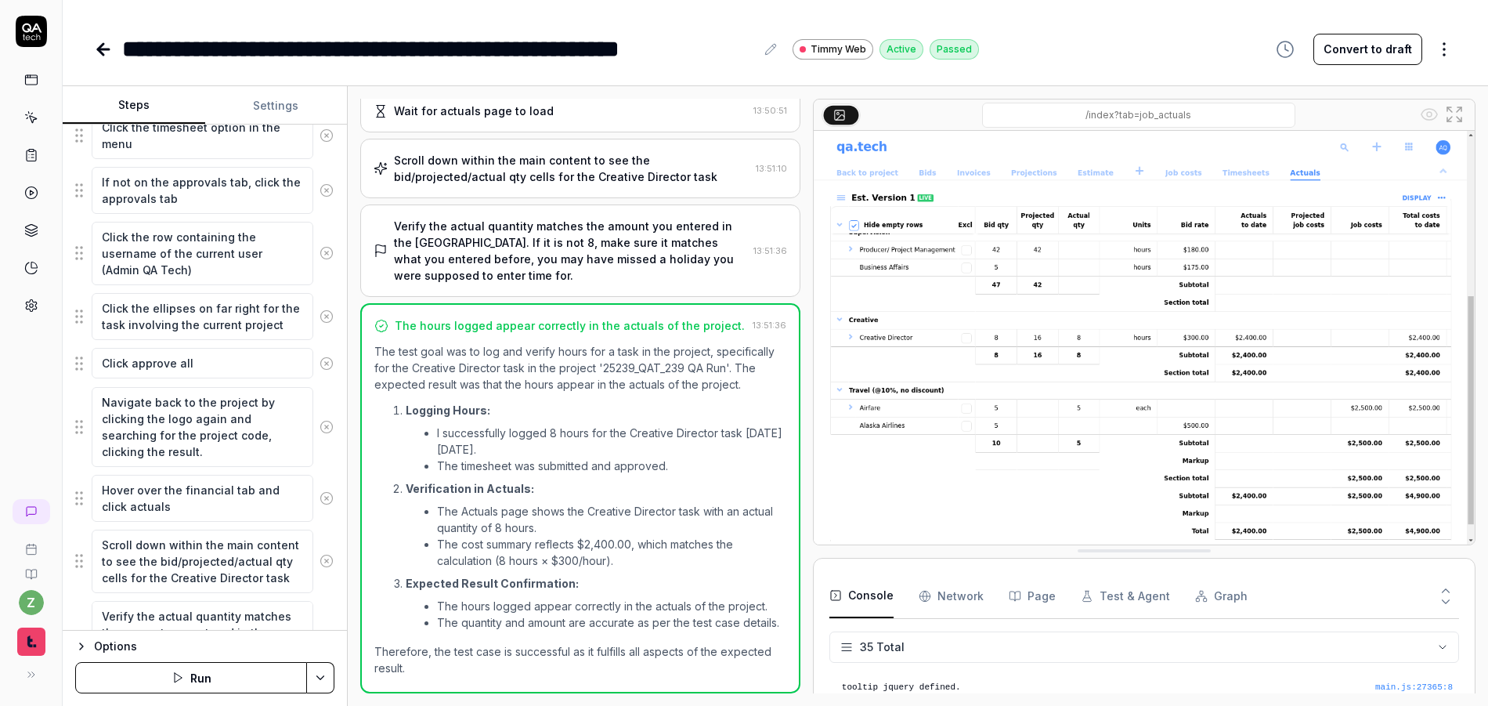
scroll to position [1161, 0]
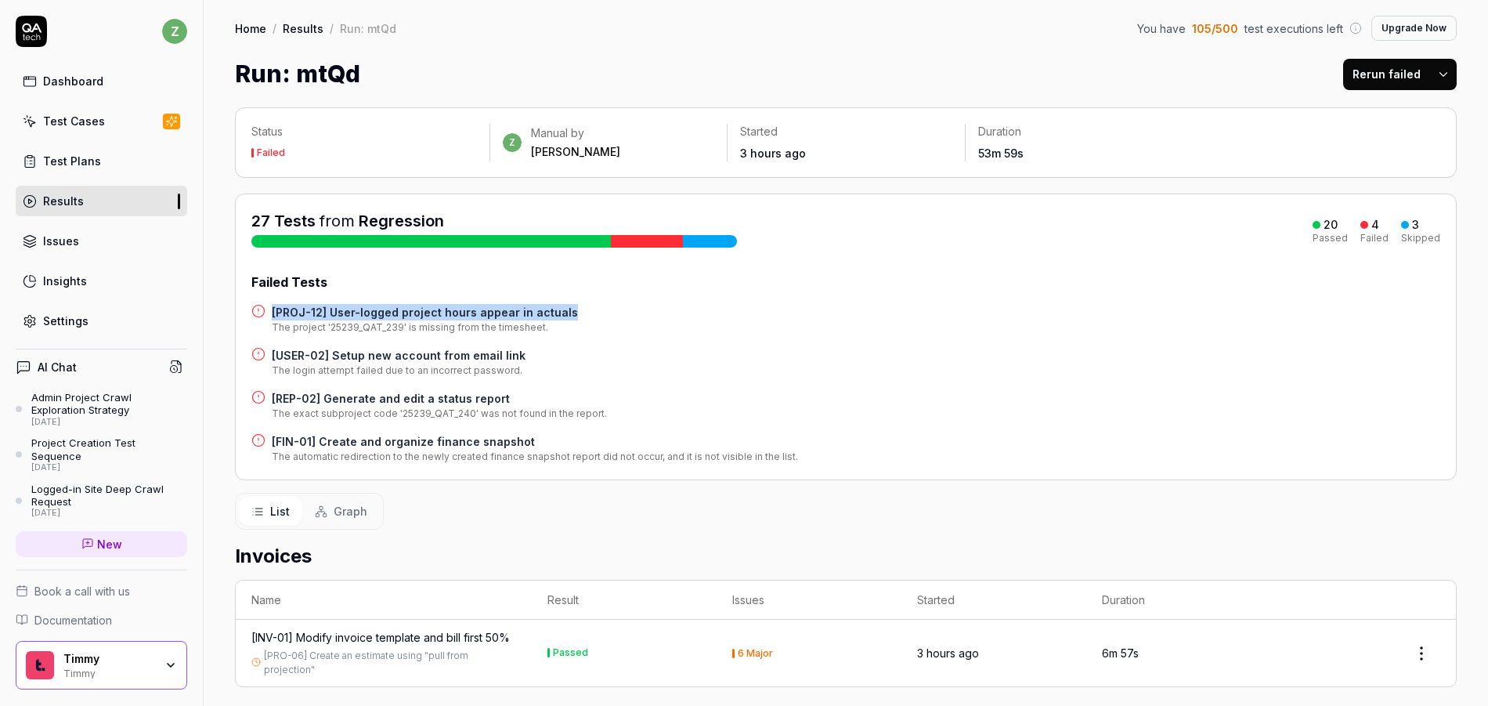
click at [1436, 74] on html "z Dashboard Test Cases Test Plans Results Issues Insights Settings AI Chat Admi…" at bounding box center [744, 353] width 1488 height 706
click at [1385, 114] on div "Rerun all" at bounding box center [1382, 114] width 124 height 34
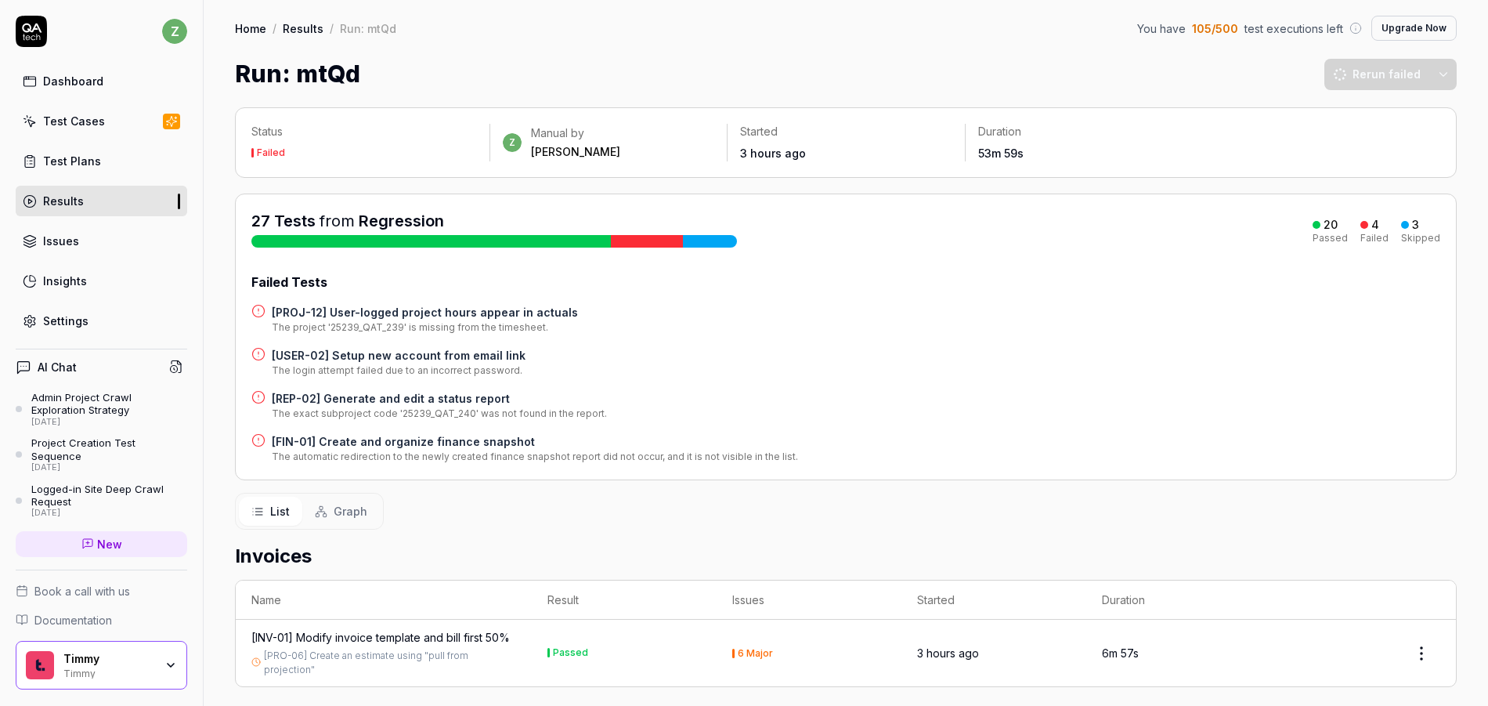
drag, startPoint x: 760, startPoint y: 65, endPoint x: 717, endPoint y: 103, distance: 57.7
click at [758, 66] on div "Run: mtQd Rerun failed" at bounding box center [846, 73] width 1222 height 35
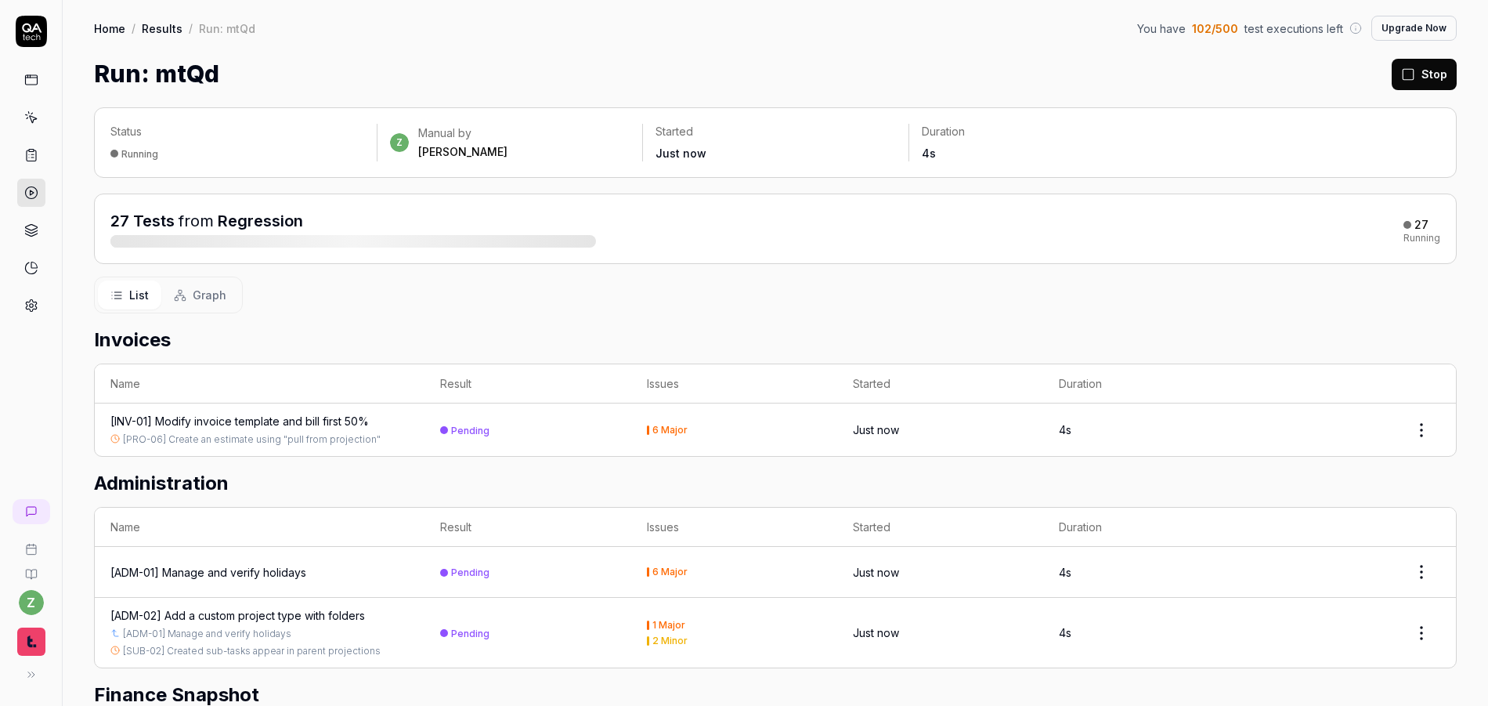
click at [1418, 74] on button "Stop" at bounding box center [1424, 74] width 65 height 31
click at [34, 148] on icon at bounding box center [31, 155] width 14 height 14
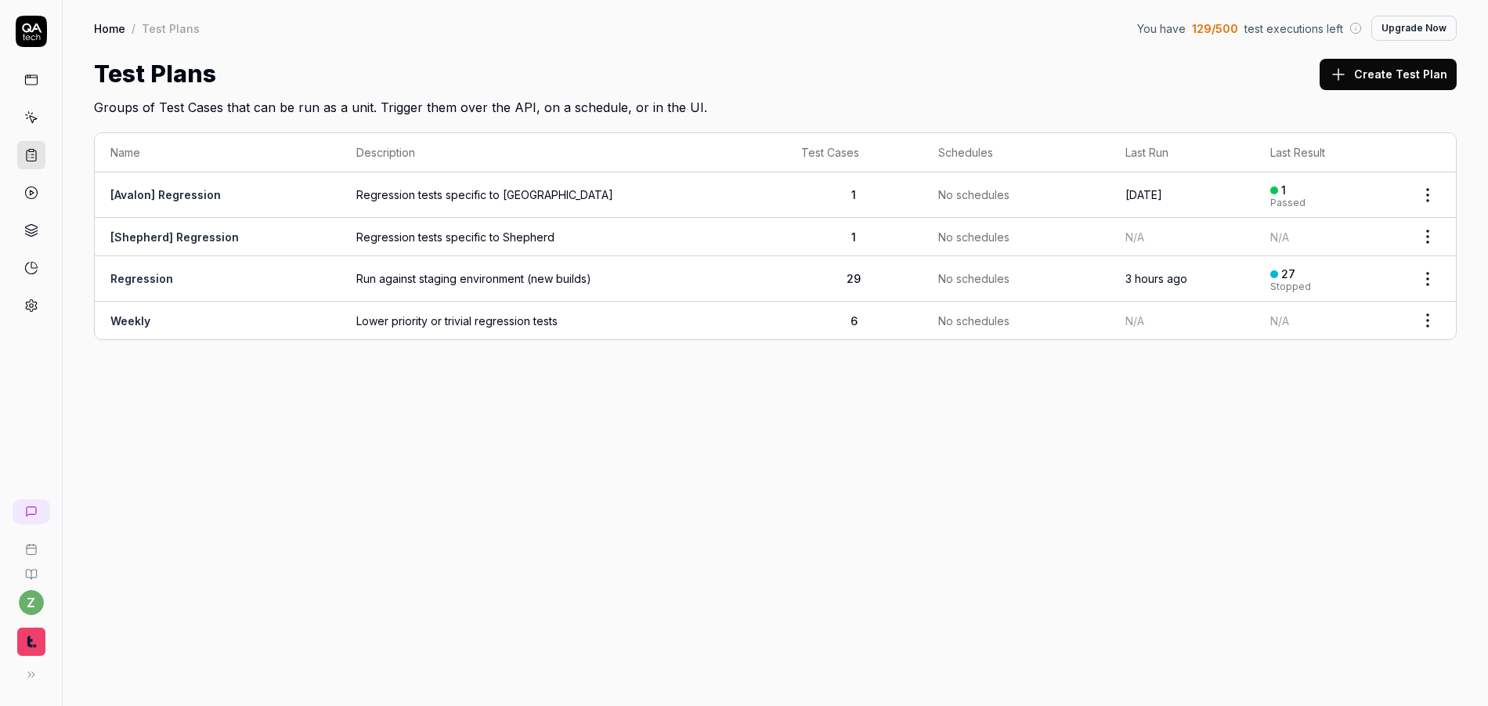
click at [332, 190] on td "[Avalon] Regression" at bounding box center [218, 194] width 246 height 45
click at [258, 269] on td "Regression" at bounding box center [218, 278] width 246 height 45
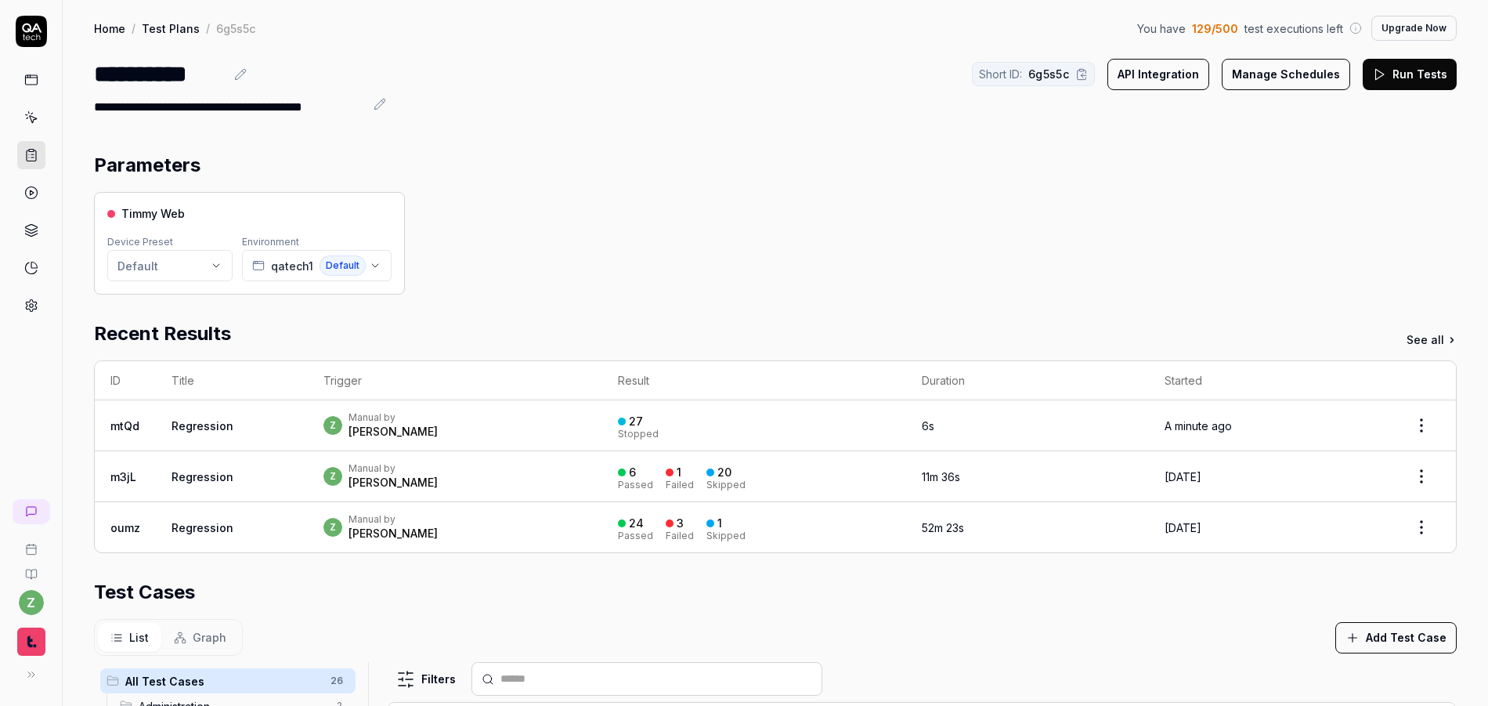
click at [1405, 70] on button "Run Tests" at bounding box center [1410, 74] width 94 height 31
click at [456, 415] on div "z Manual by zach" at bounding box center [454, 425] width 263 height 28
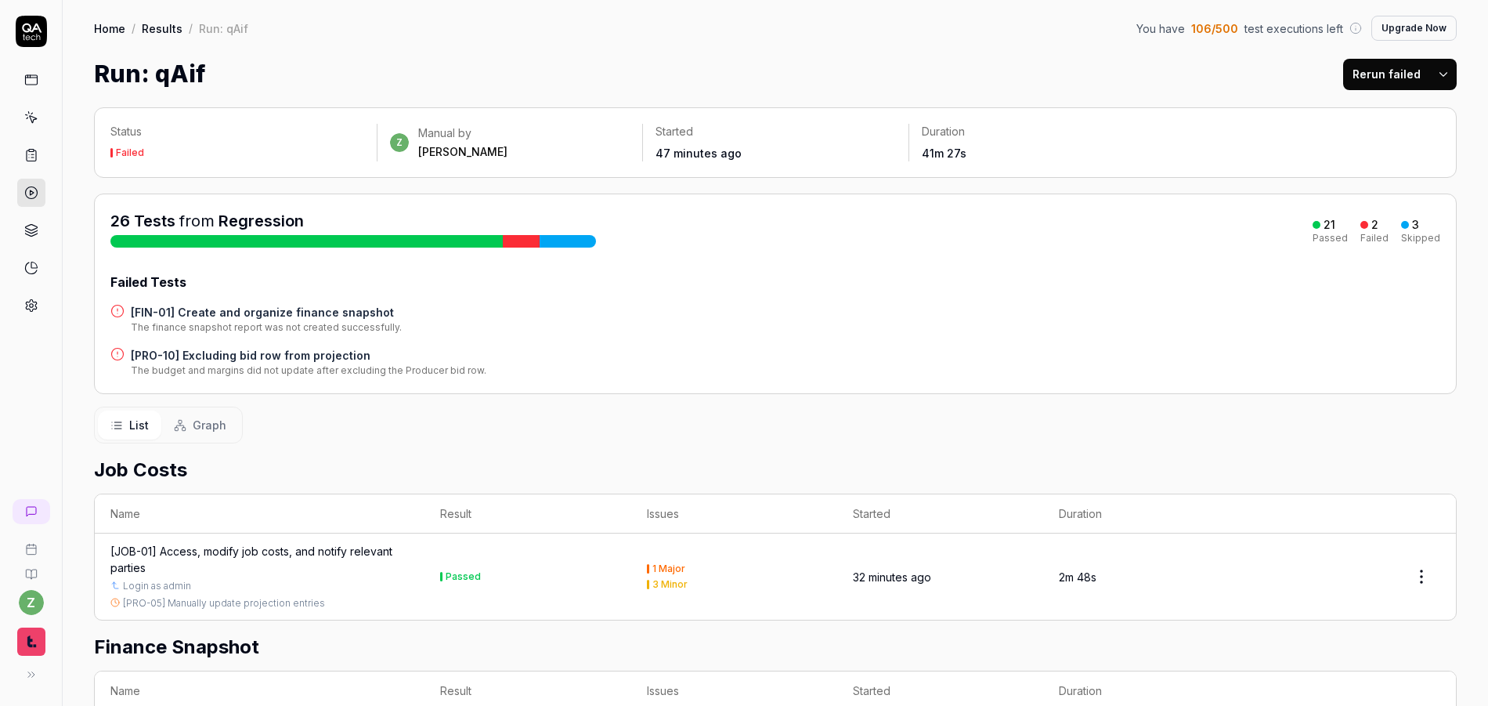
click at [109, 29] on link "Home" at bounding box center [109, 28] width 31 height 16
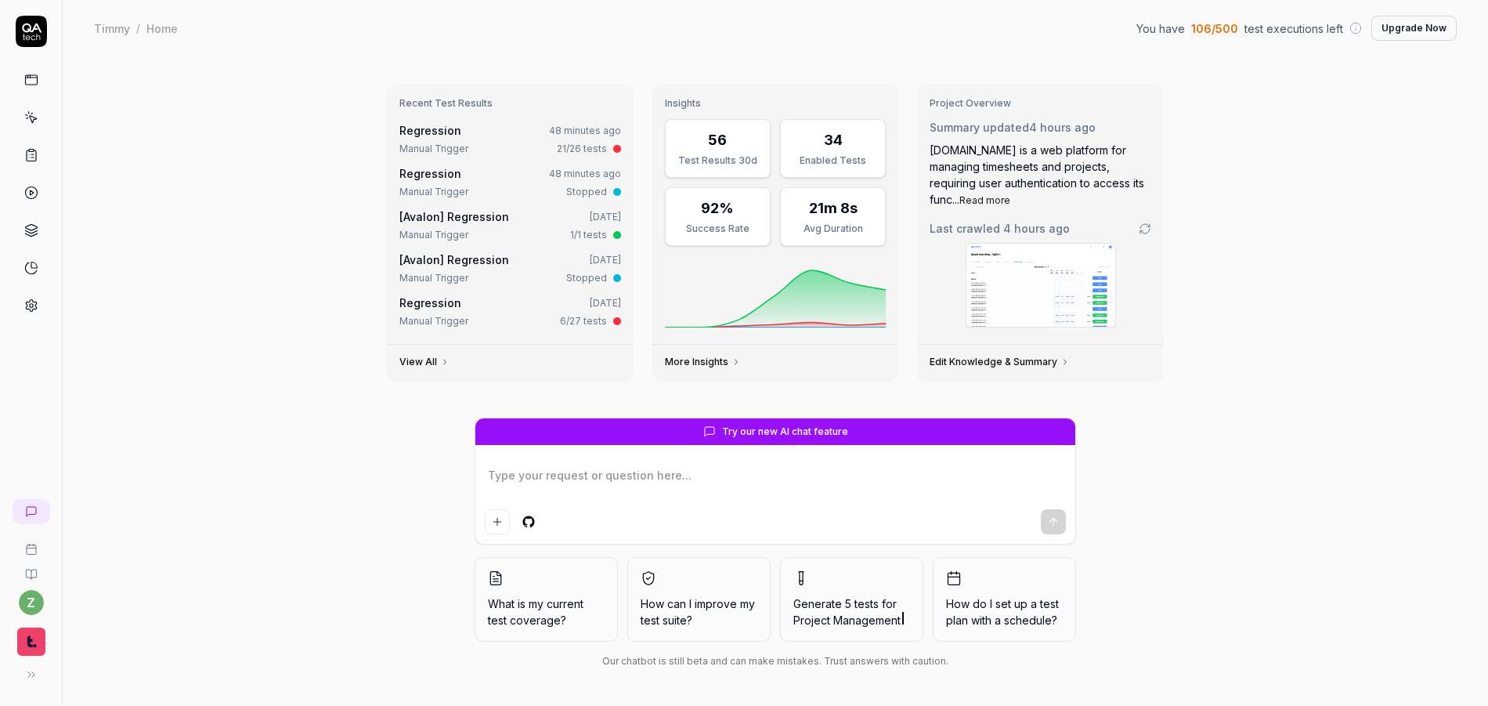
click at [1092, 92] on div "Project Overview Summary updated 4 hours ago qatech.timmy.io is a web platform …" at bounding box center [1040, 214] width 247 height 259
type textarea "*"
click at [125, 31] on div "Timmy" at bounding box center [112, 28] width 36 height 16
click at [110, 31] on div "Timmy" at bounding box center [112, 28] width 36 height 16
click at [37, 126] on link at bounding box center [31, 117] width 28 height 28
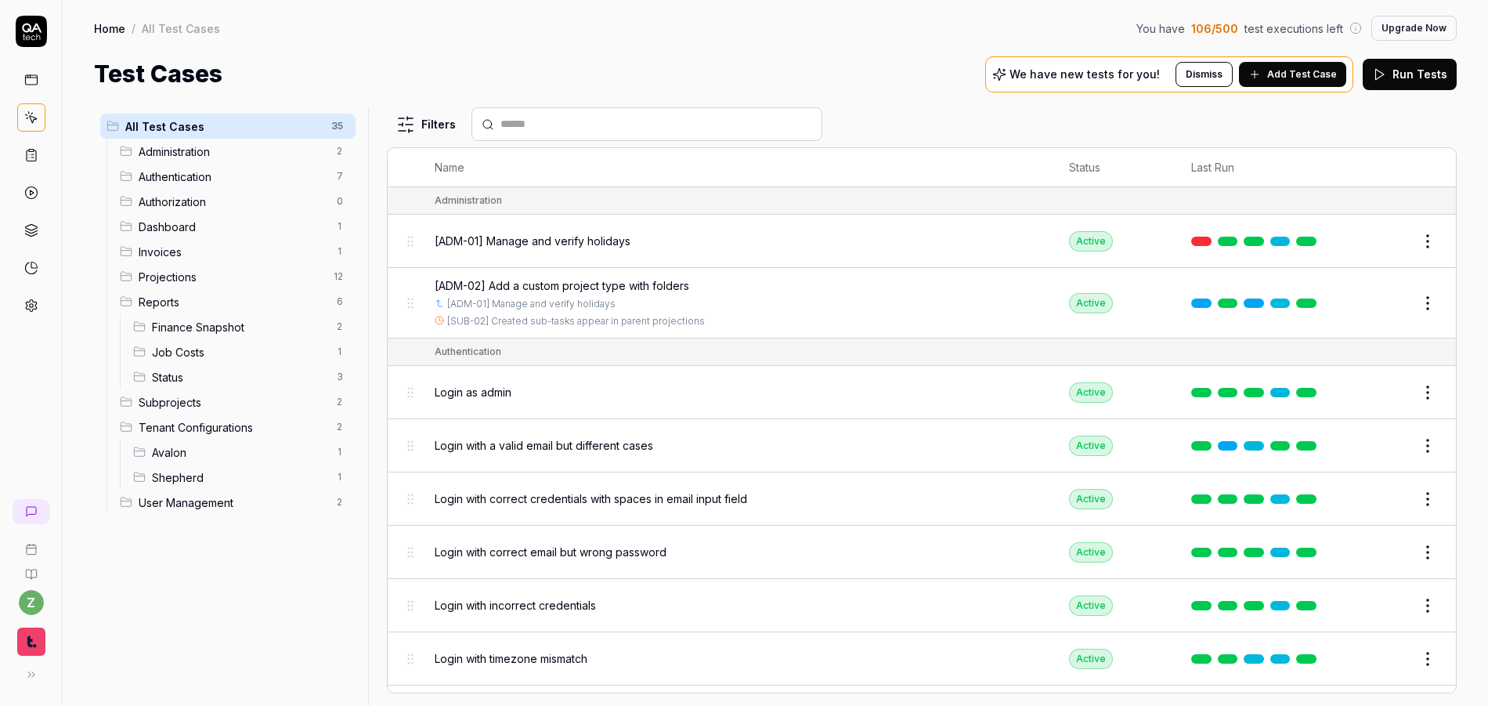
click at [1253, 132] on div "Filters" at bounding box center [922, 124] width 1070 height 34
click at [1301, 80] on span "Add Test Case" at bounding box center [1302, 74] width 70 height 14
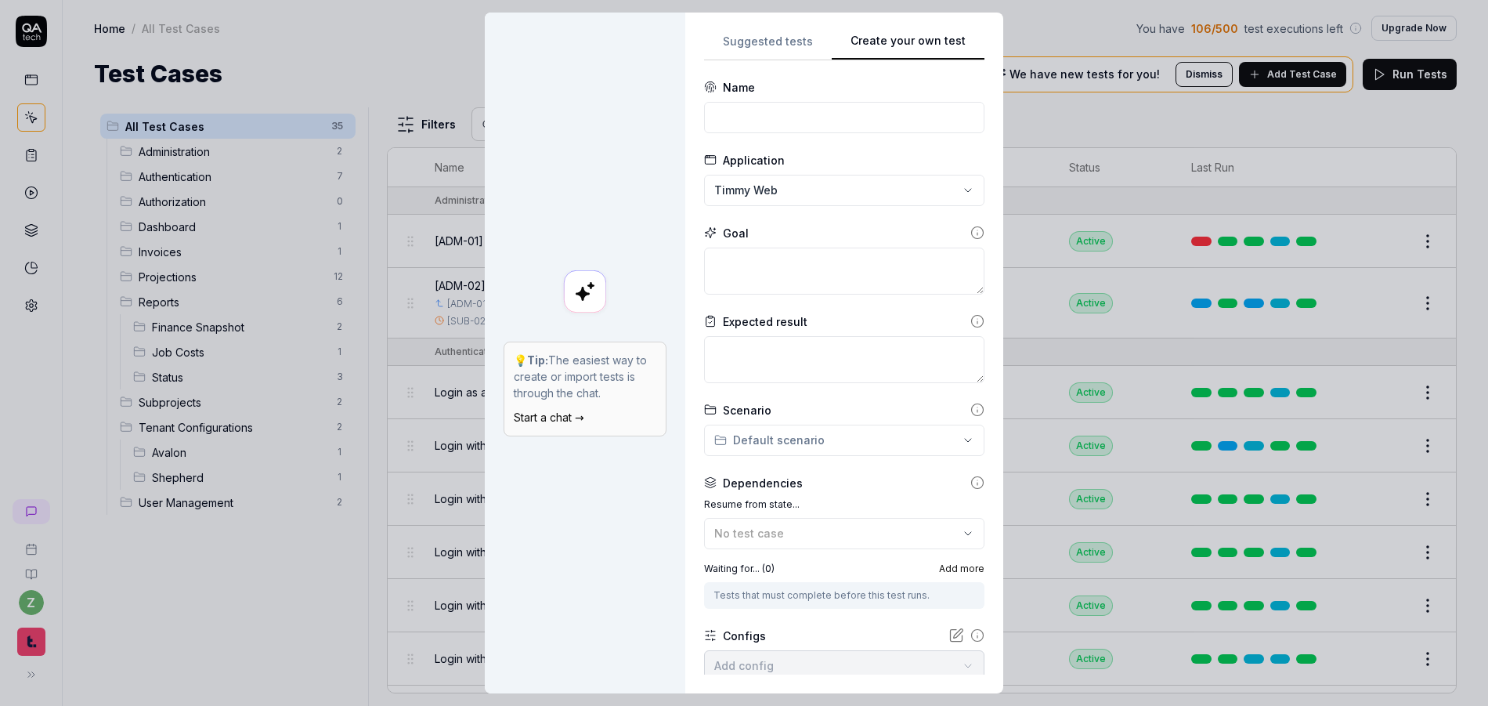
click at [935, 40] on button "Create your own test" at bounding box center [908, 46] width 153 height 28
click at [776, 114] on input at bounding box center [844, 117] width 280 height 31
drag, startPoint x: 810, startPoint y: 276, endPoint x: 807, endPoint y: 267, distance: 9.7
click at [807, 267] on textarea at bounding box center [844, 270] width 280 height 47
click at [766, 122] on input at bounding box center [844, 117] width 280 height 31
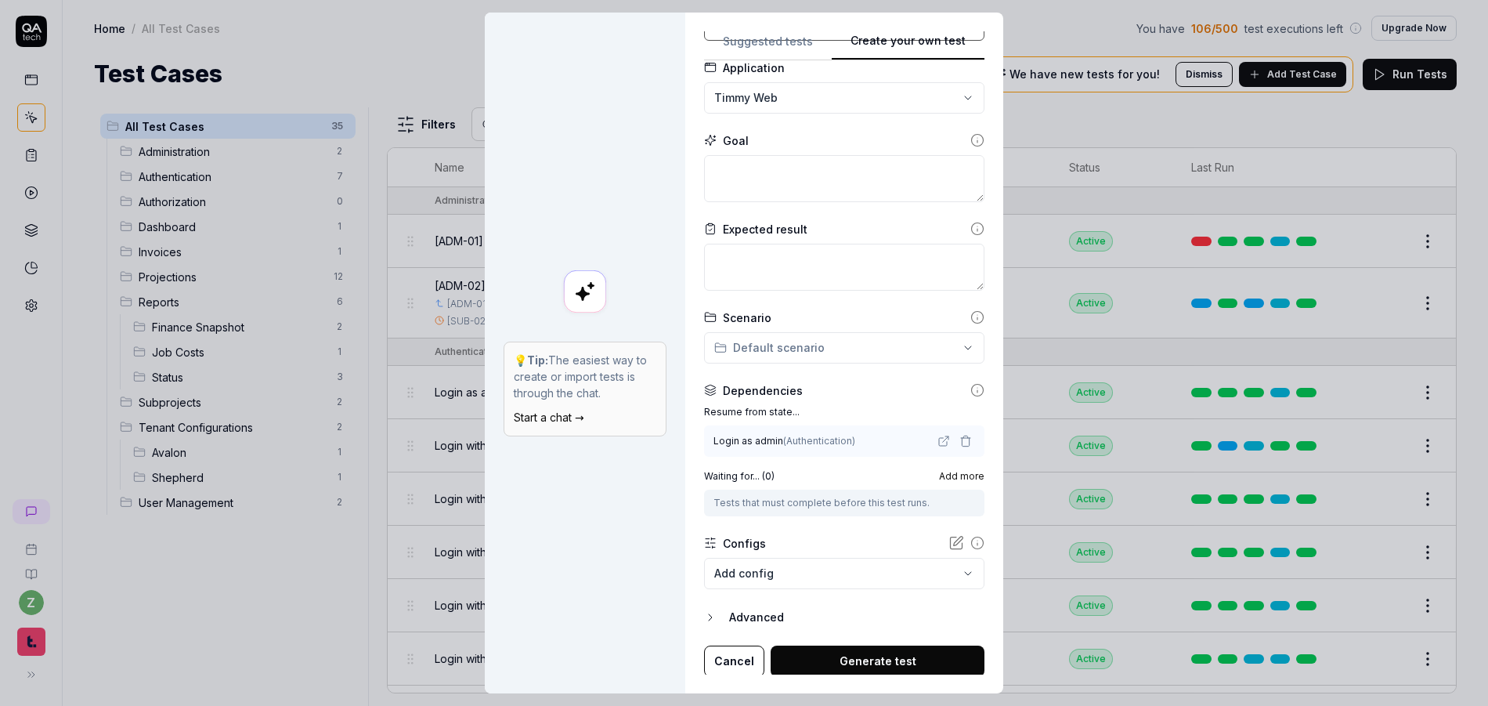
scroll to position [95, 0]
click at [716, 613] on button "Advanced" at bounding box center [844, 614] width 280 height 19
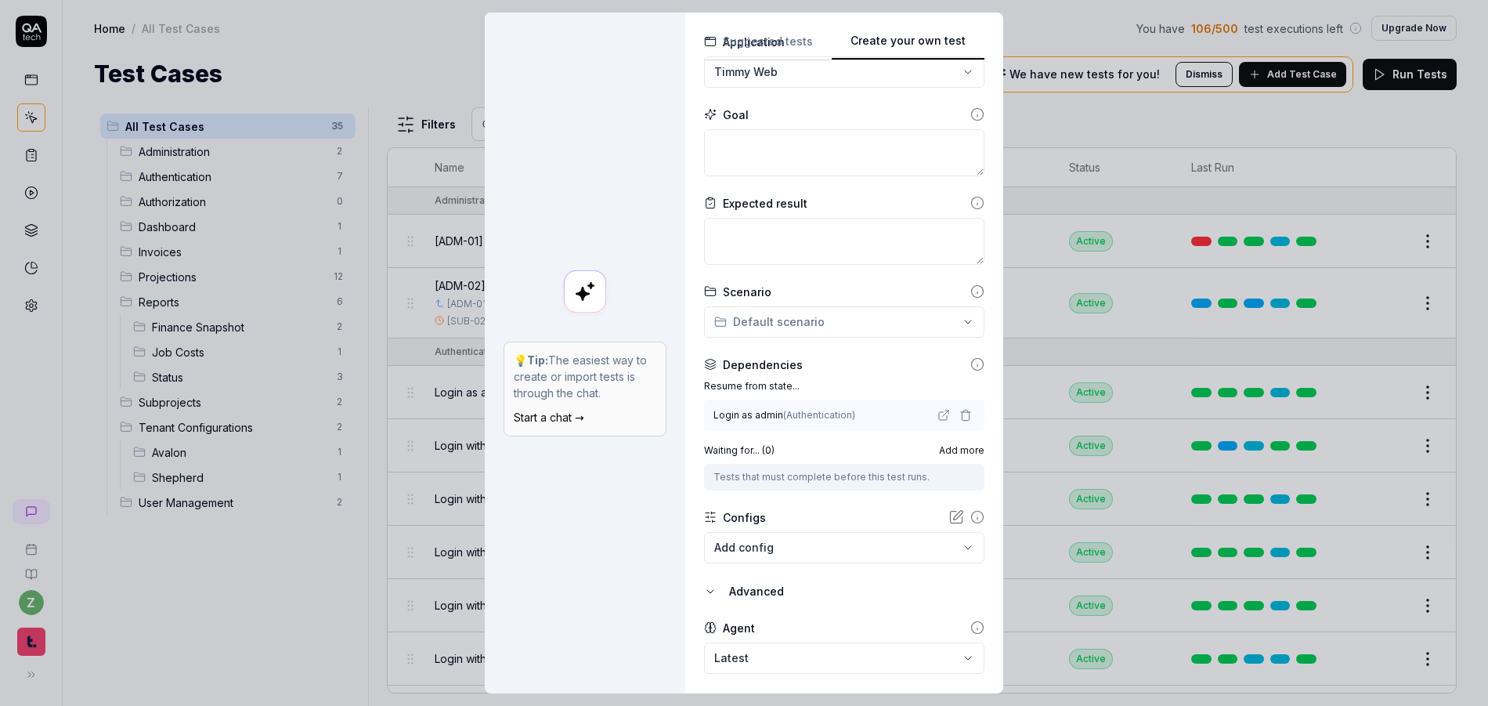
scroll to position [168, 0]
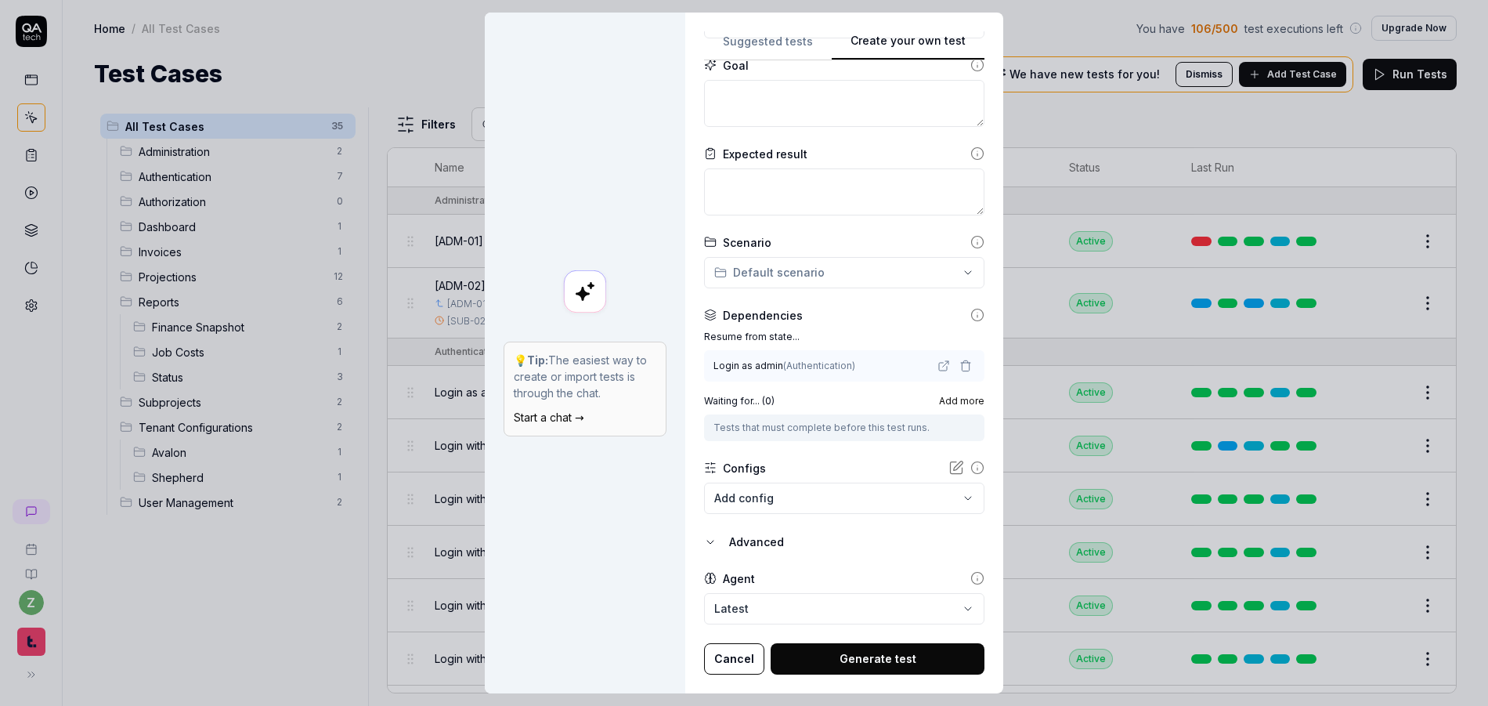
click at [746, 546] on div "Advanced" at bounding box center [856, 542] width 255 height 19
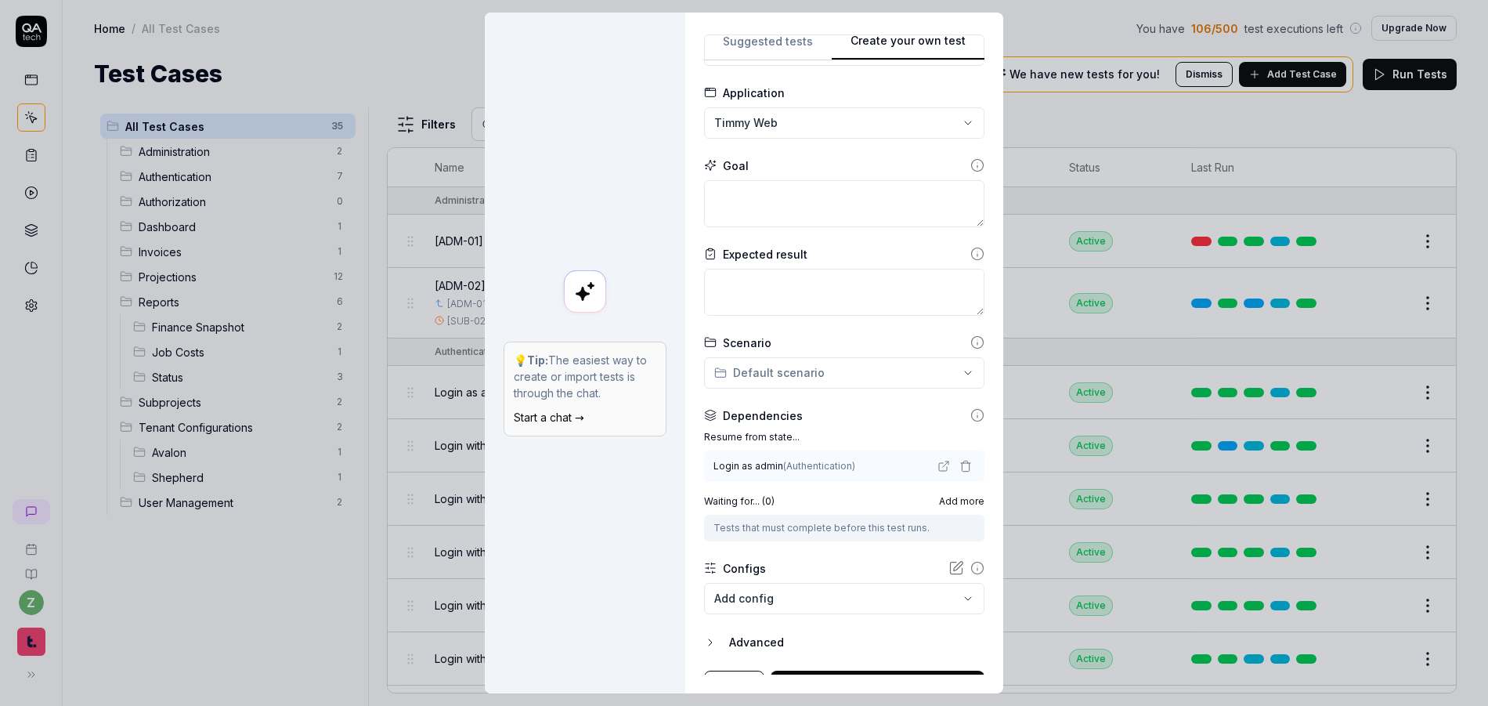
scroll to position [0, 0]
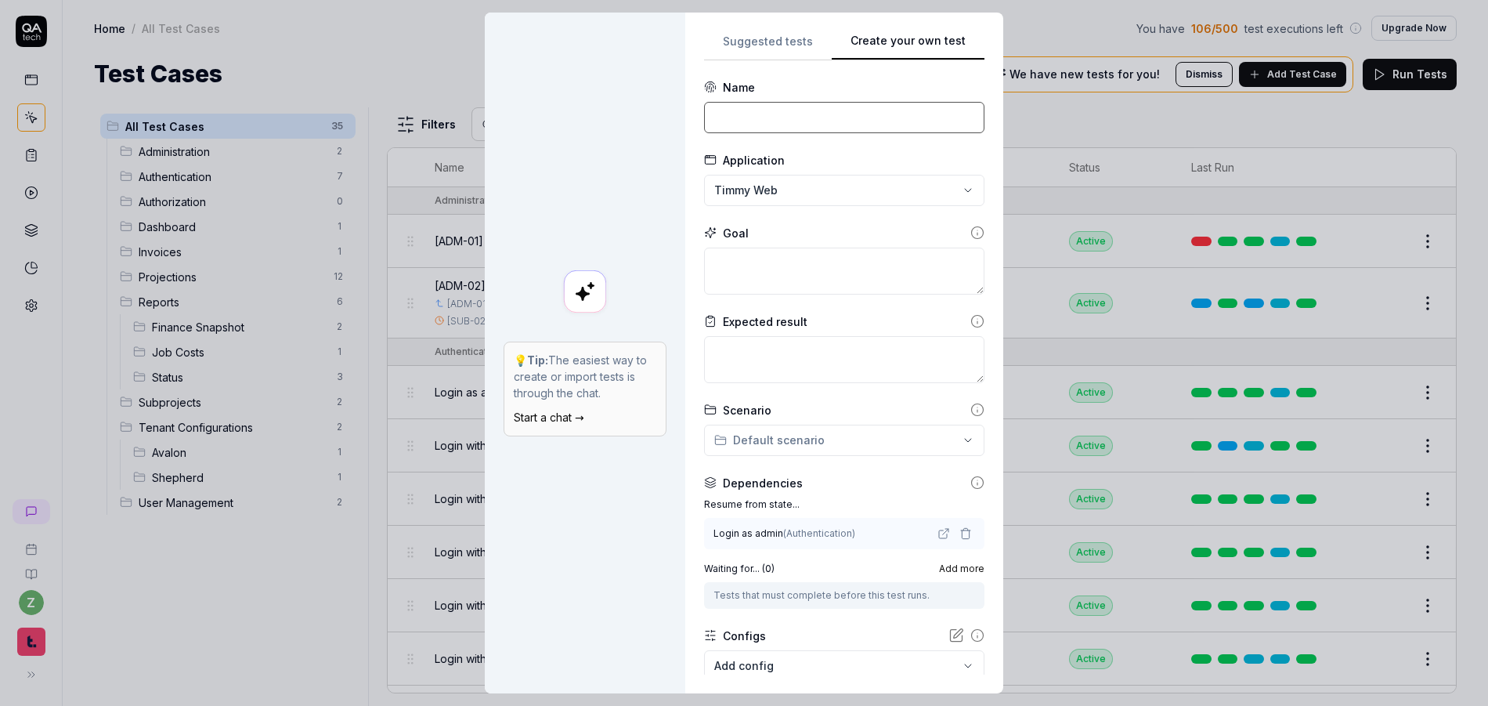
click at [736, 120] on input at bounding box center [844, 117] width 280 height 31
paste input "https://qatech1.timmyio.dev/reports/index/Site_stats"
type input "https://qatech1.timmyio.dev/reports/index/Site_stats"
click at [776, 118] on input at bounding box center [844, 117] width 280 height 31
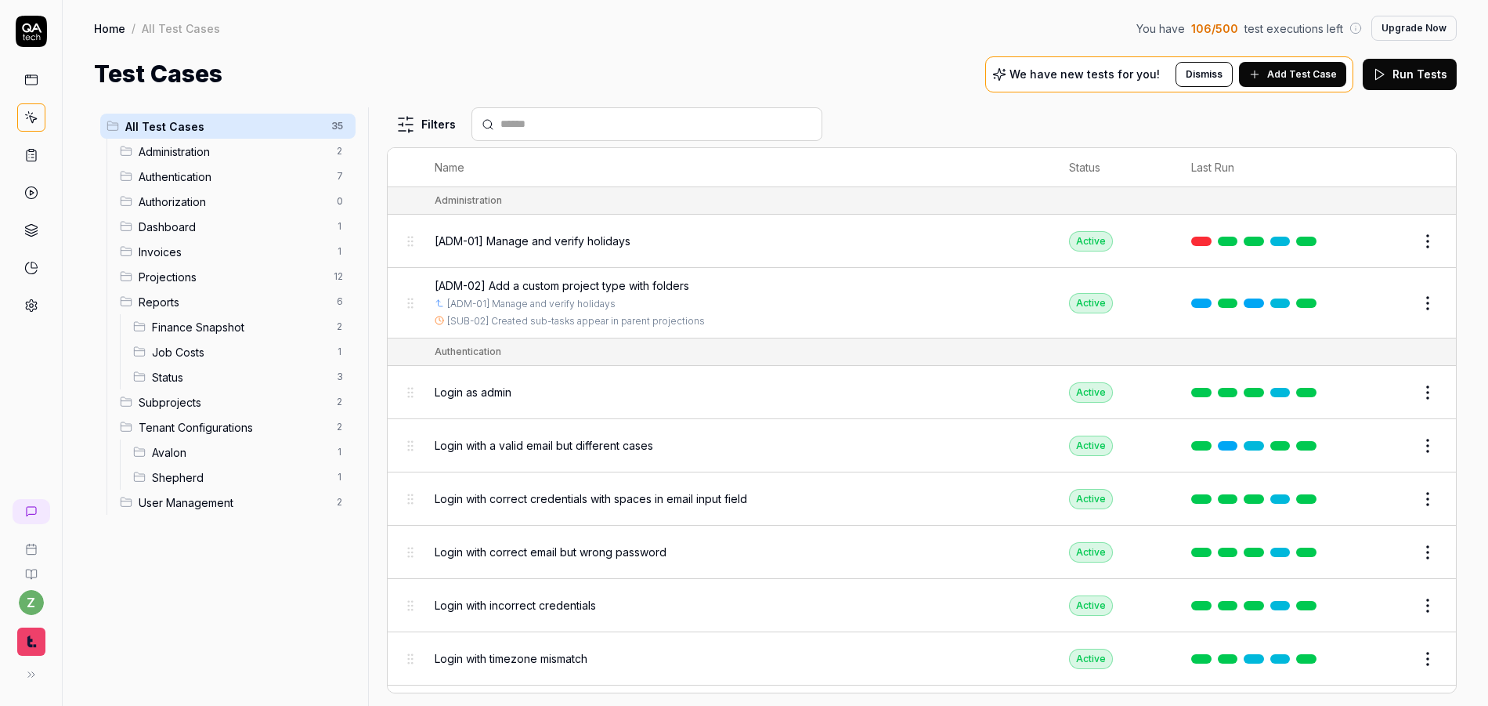
click at [338, 305] on html "z Home / All Test Cases You have 106 / 500 test executions left Upgrade Now Hom…" at bounding box center [744, 353] width 1488 height 706
click at [276, 363] on div "Add Scenario" at bounding box center [272, 367] width 157 height 34
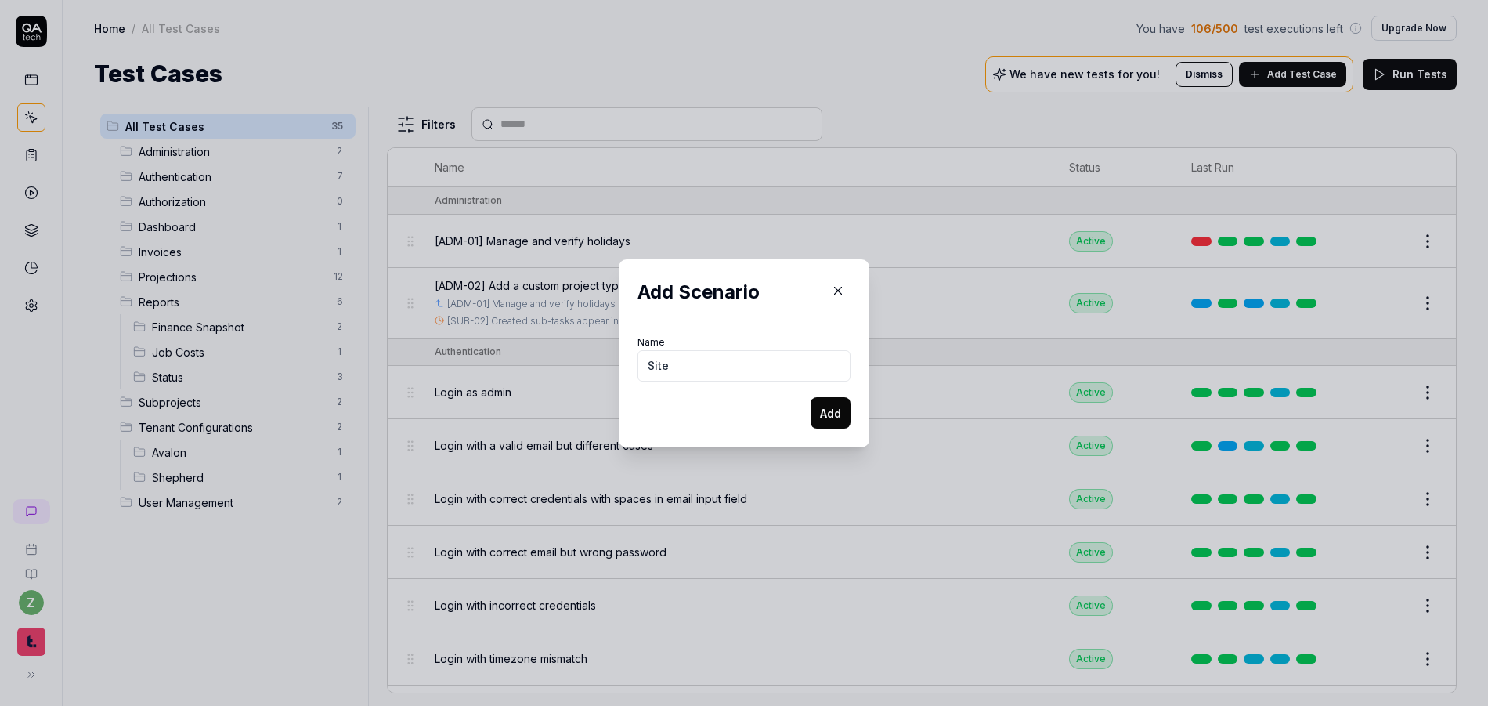
type input "Site"
click at [814, 410] on button "Add" at bounding box center [831, 412] width 40 height 31
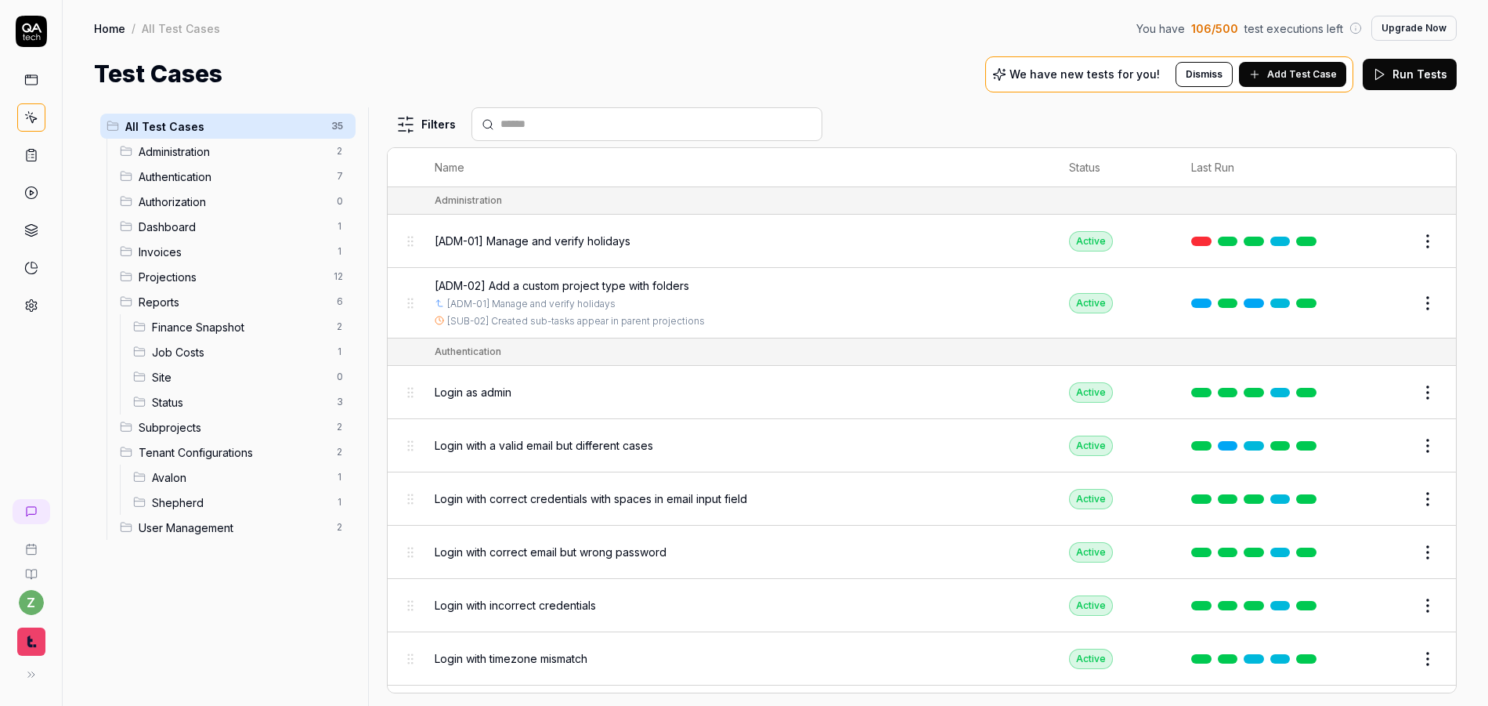
click at [349, 379] on div "Site 0" at bounding box center [241, 376] width 229 height 25
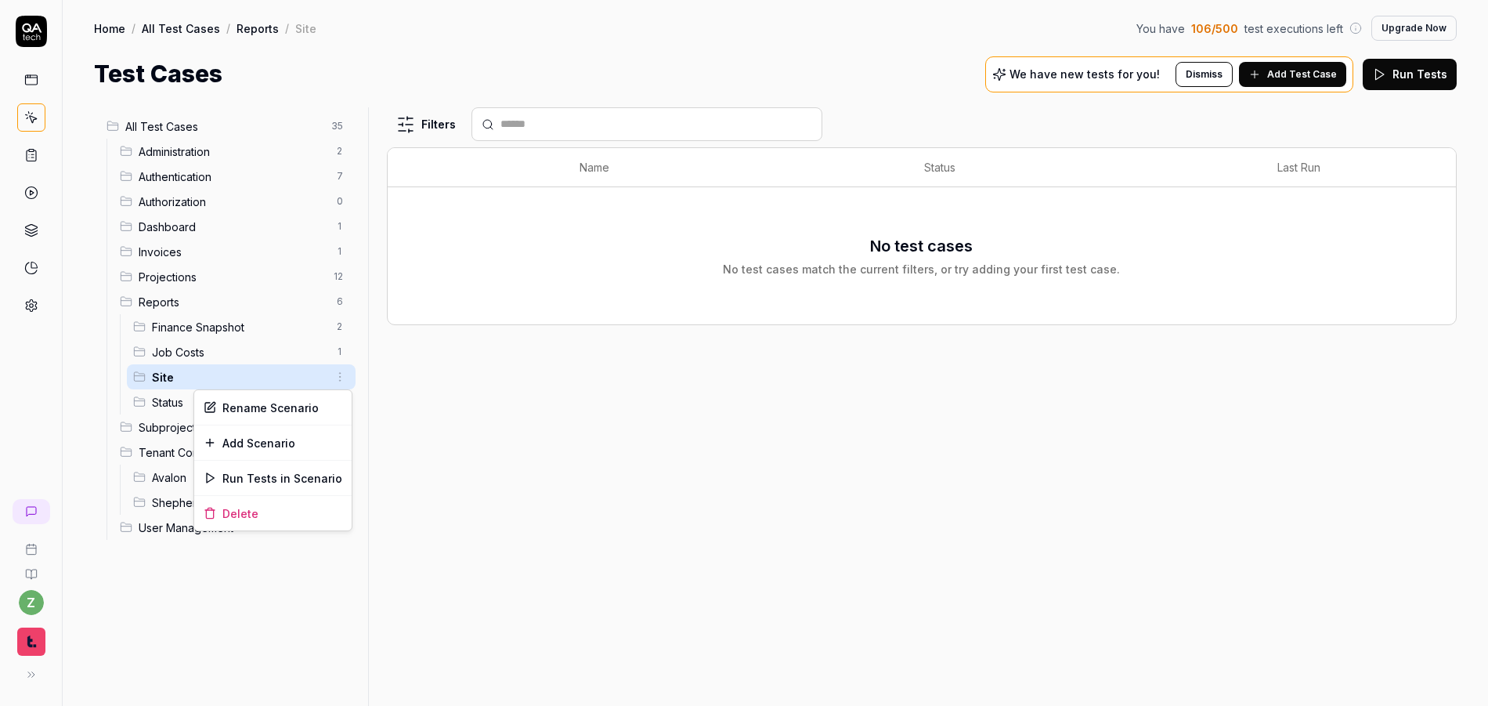
click at [342, 379] on html "z Home / All Test Cases / Reports / Site You have 106 / 500 test executions lef…" at bounding box center [744, 353] width 1488 height 706
click at [517, 472] on html "z Home / All Test Cases / Reports / Site You have 106 / 500 test executions lef…" at bounding box center [744, 353] width 1488 height 706
click at [212, 376] on span "Site" at bounding box center [239, 377] width 175 height 16
click at [1286, 70] on span "Add Test Case" at bounding box center [1302, 74] width 70 height 14
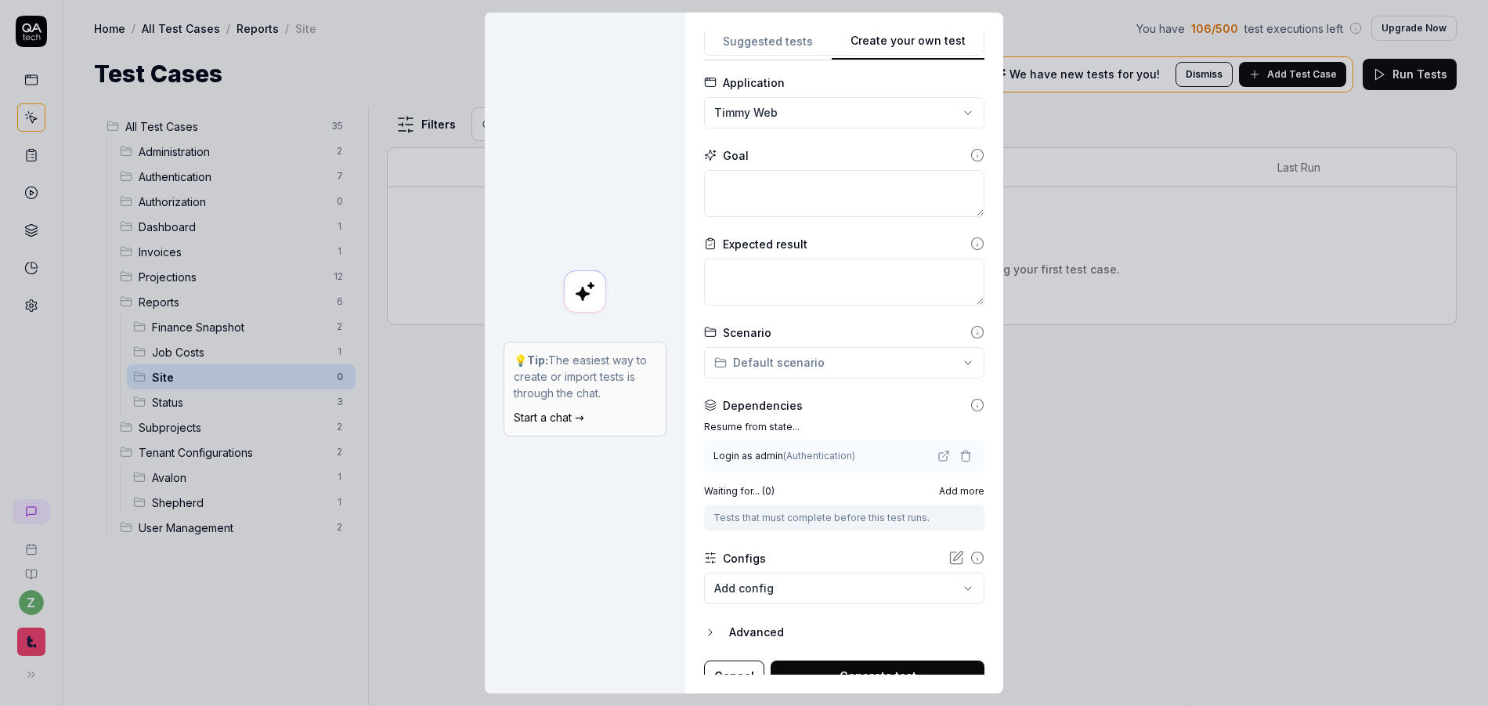
scroll to position [95, 0]
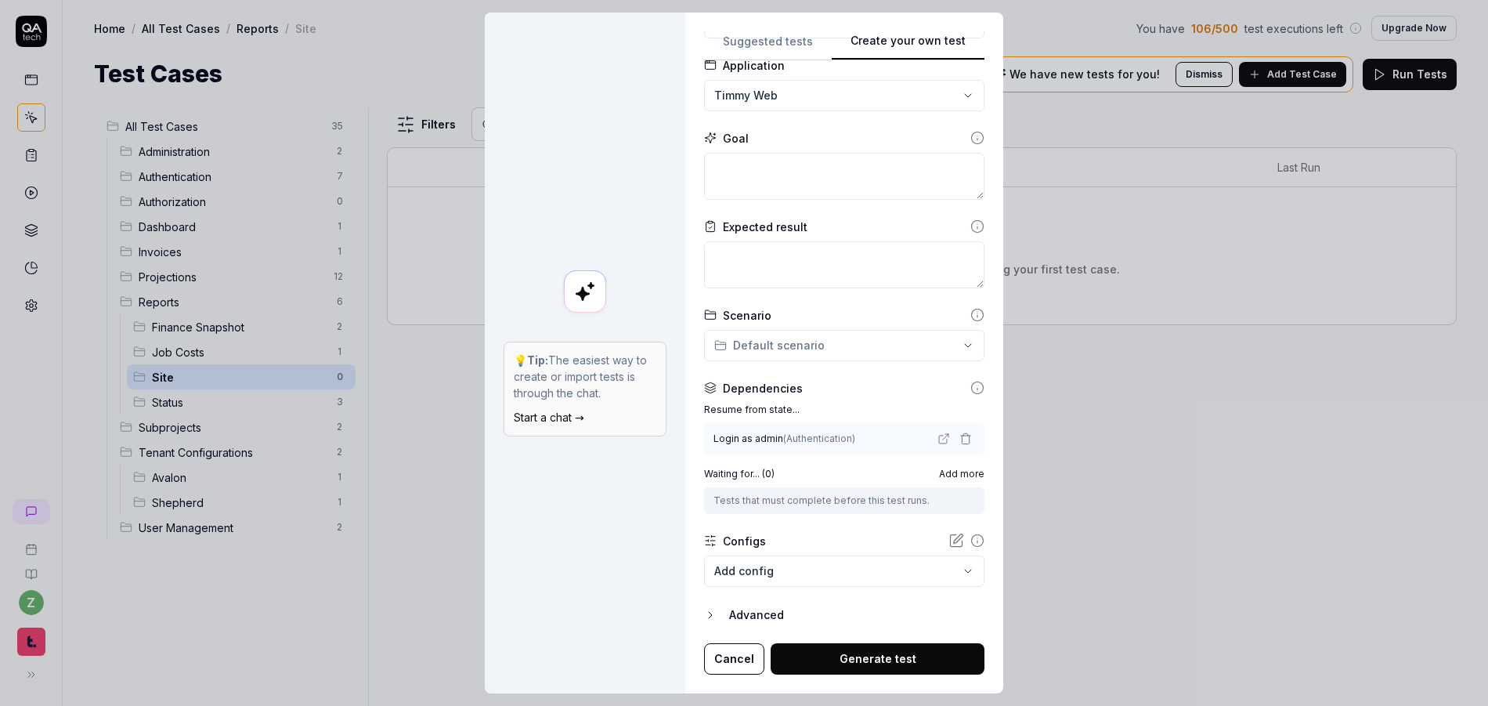
click at [773, 353] on div "**********" at bounding box center [744, 353] width 1488 height 706
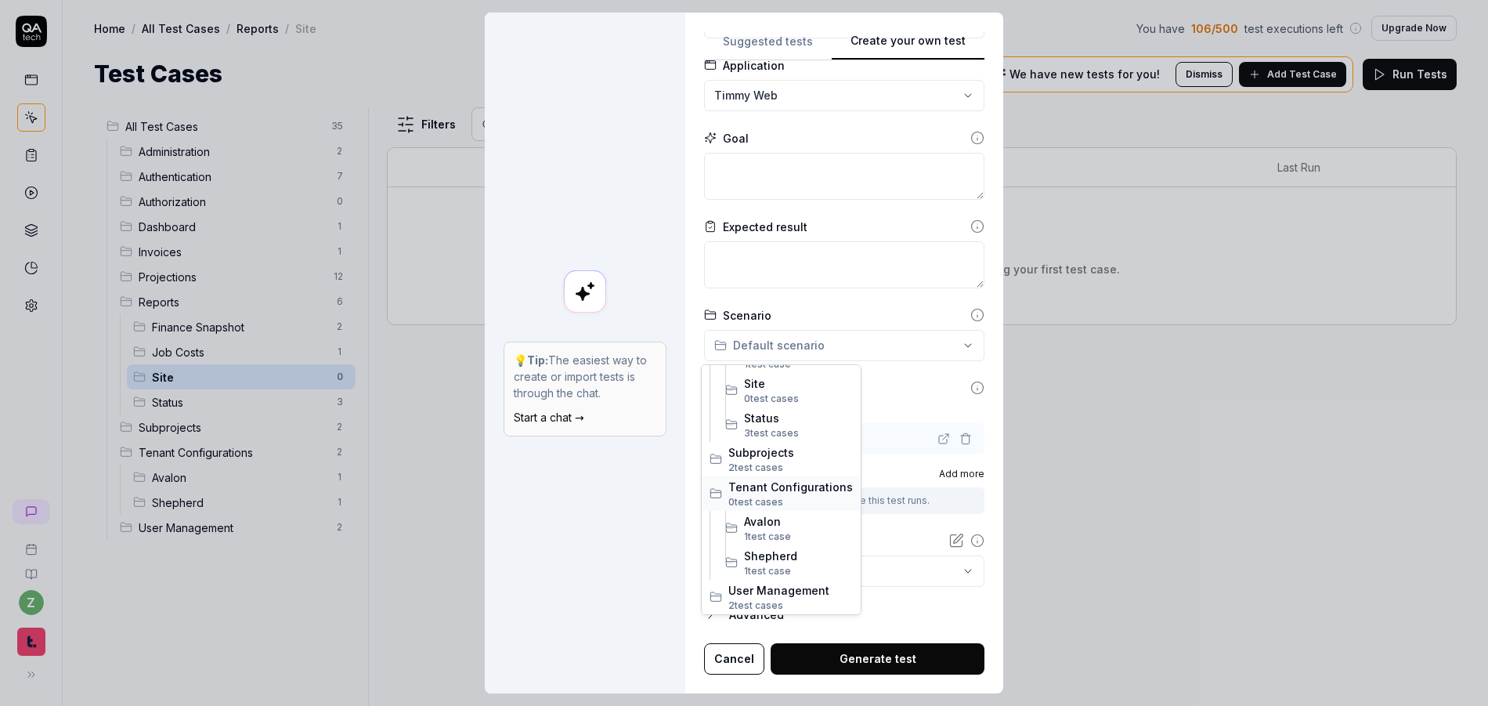
scroll to position [208, 0]
click at [767, 484] on span "Site" at bounding box center [798, 477] width 109 height 16
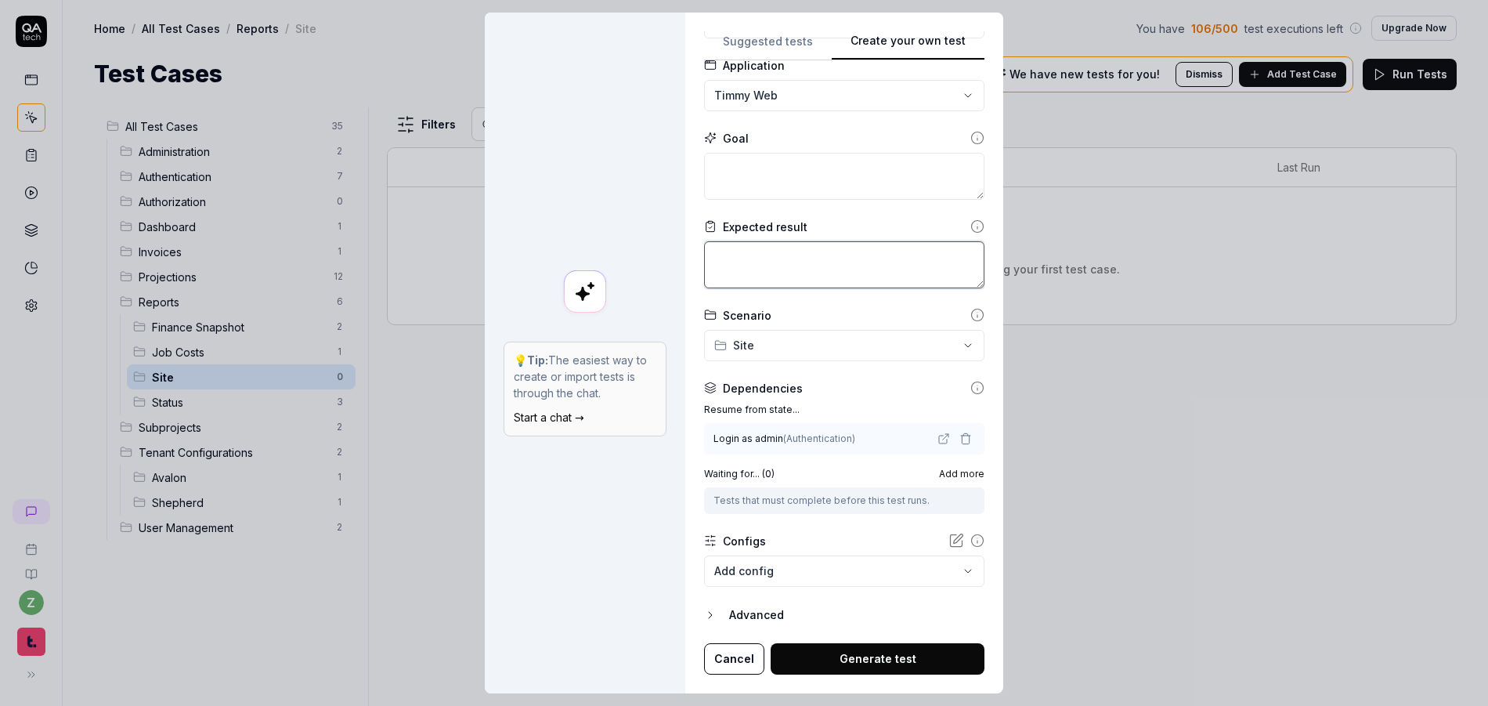
click at [816, 276] on textarea at bounding box center [844, 264] width 280 height 47
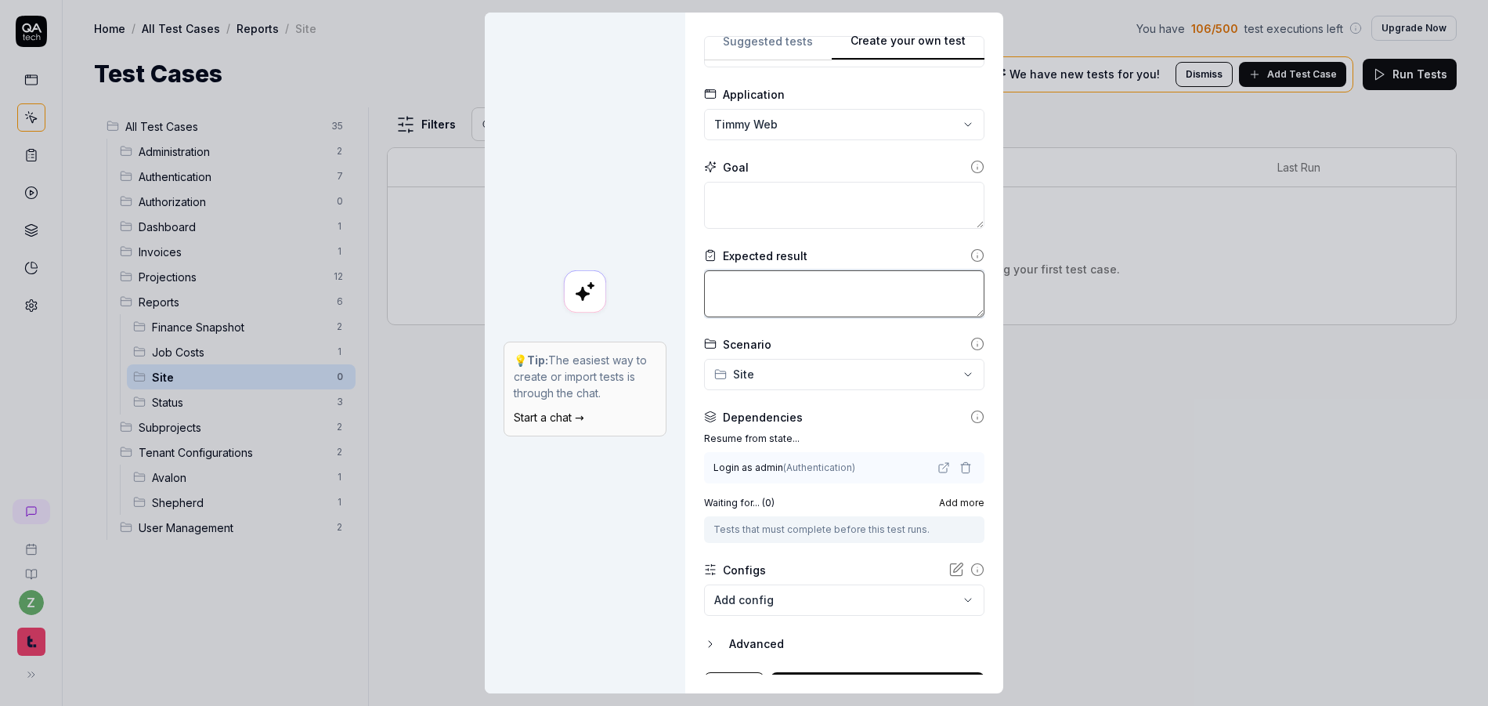
scroll to position [0, 0]
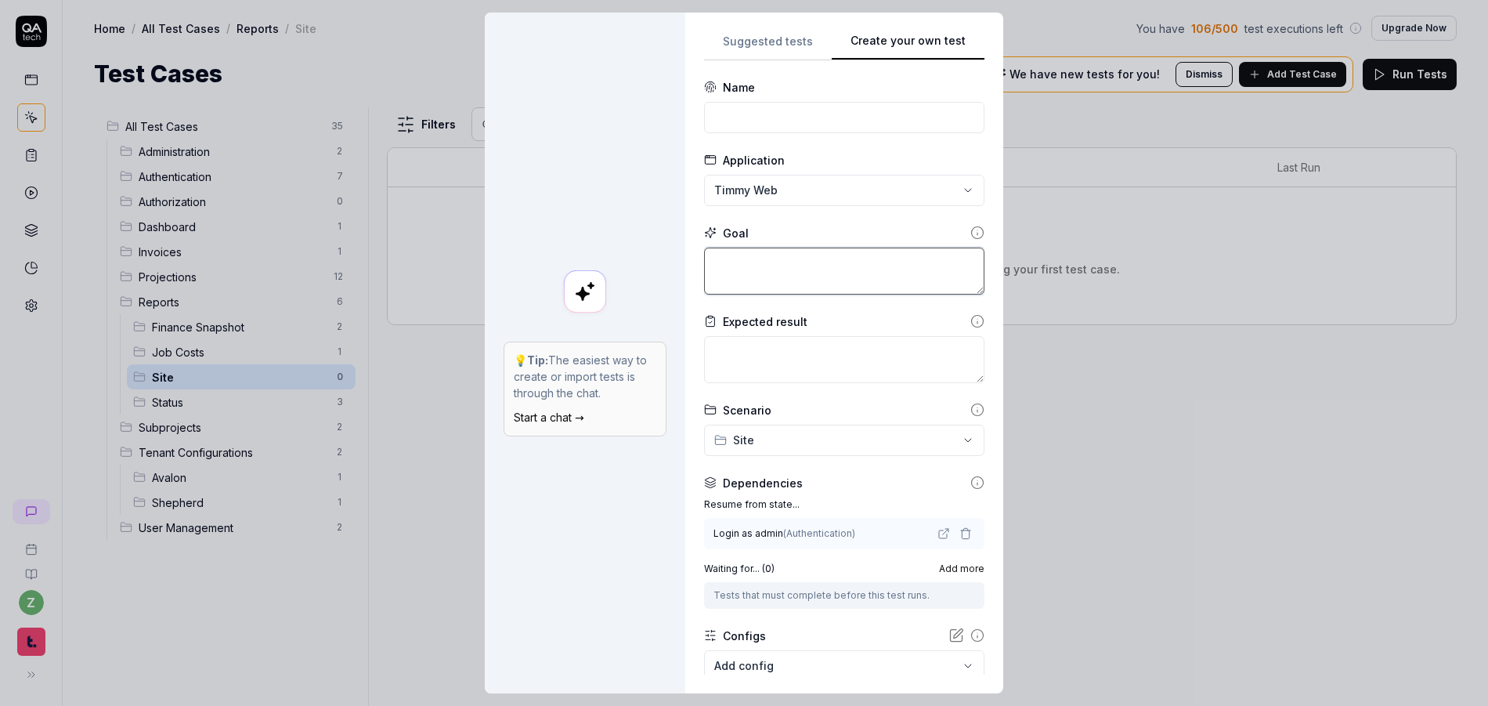
click at [763, 287] on textarea at bounding box center [844, 270] width 280 height 47
type textarea "*"
type textarea "C"
type textarea "*"
type textarea "V"
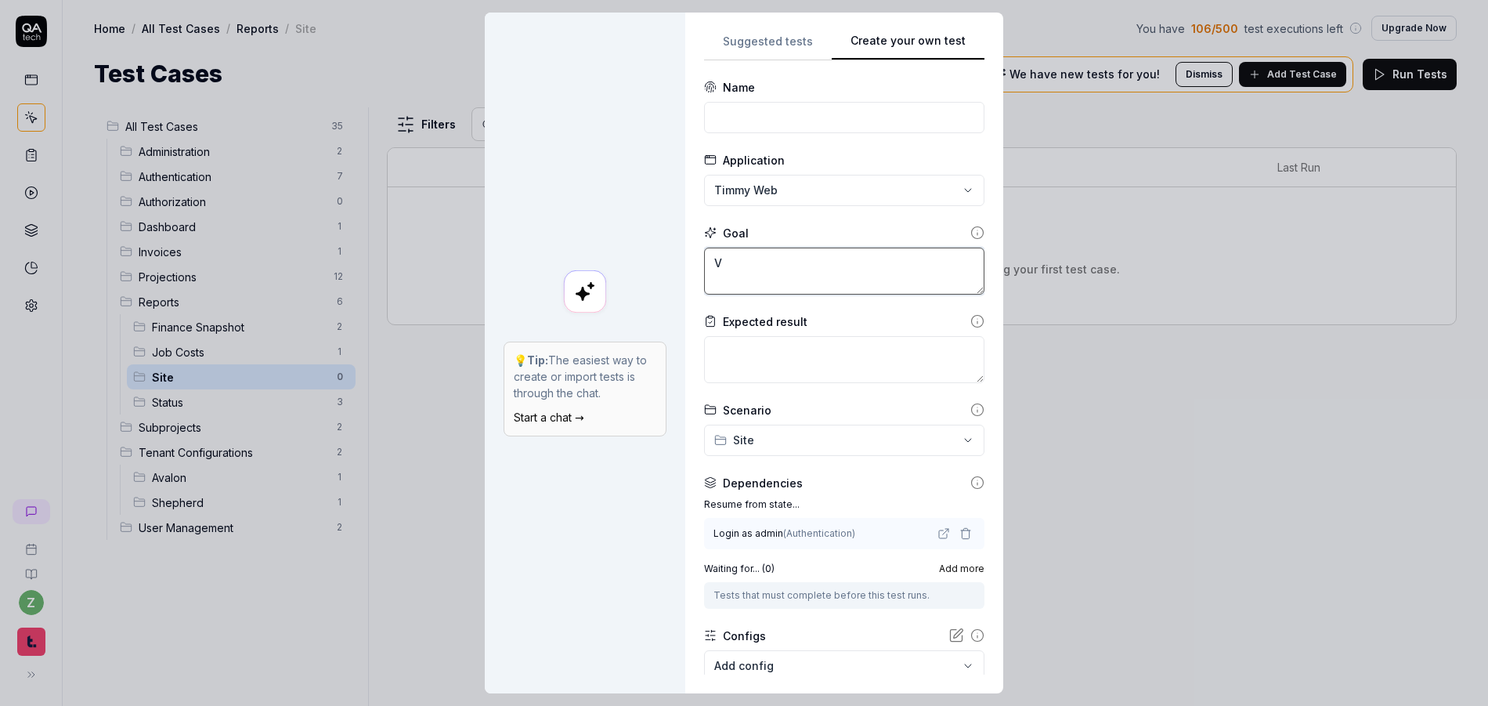
type textarea "*"
type textarea "Vi"
type textarea "*"
type textarea "Vie"
type textarea "*"
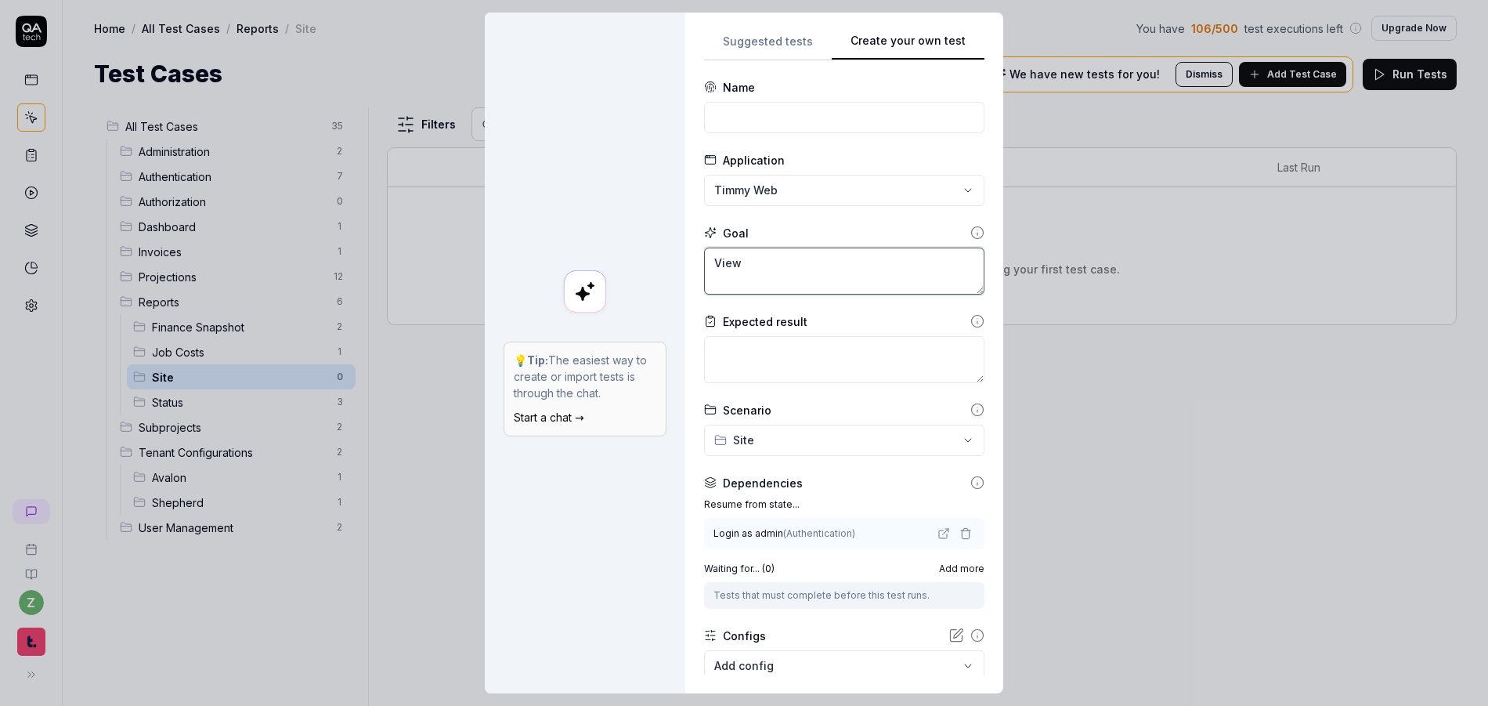
type textarea "View"
click at [789, 275] on textarea "View" at bounding box center [844, 270] width 280 height 47
type textarea "*"
type textarea "View"
type textarea "*"
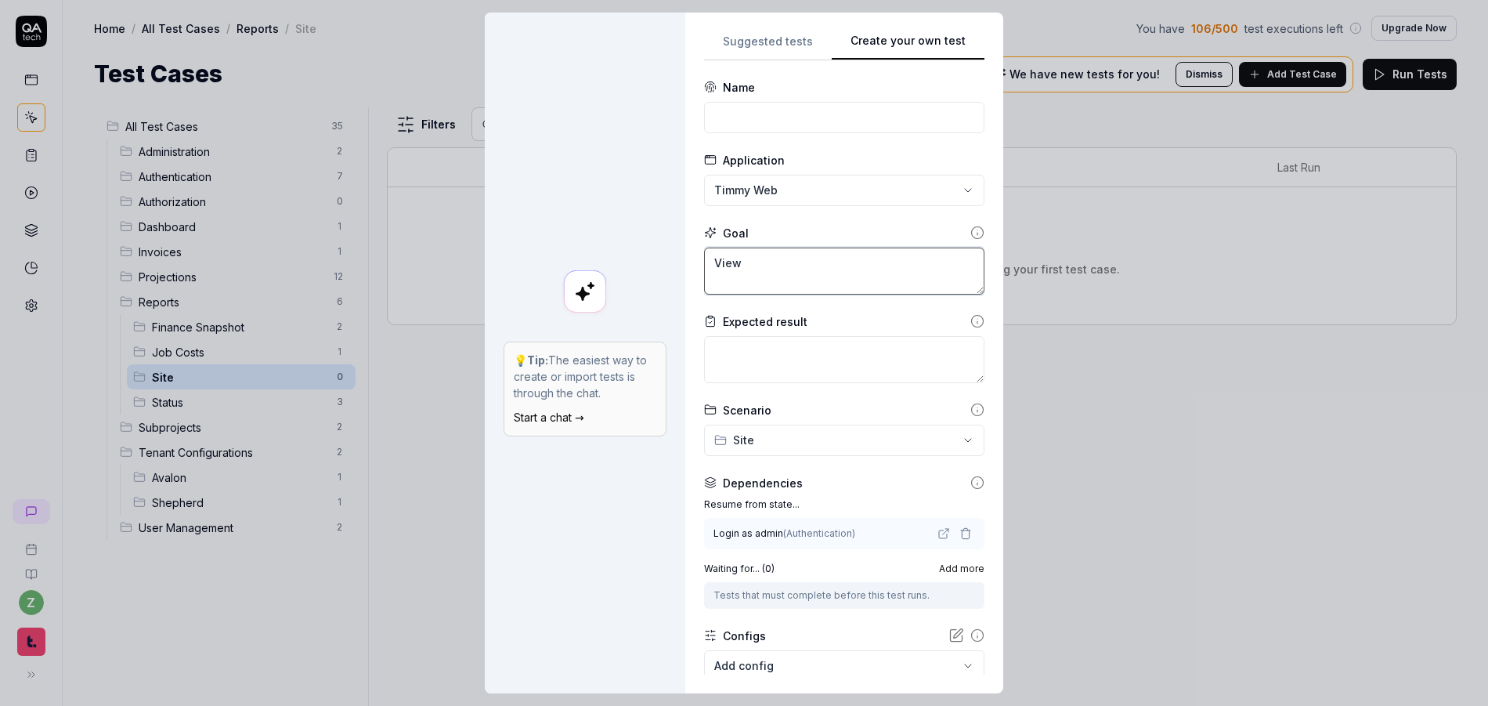
type textarea "View s"
type textarea "*"
type textarea "View si"
type textarea "*"
type textarea "View sit"
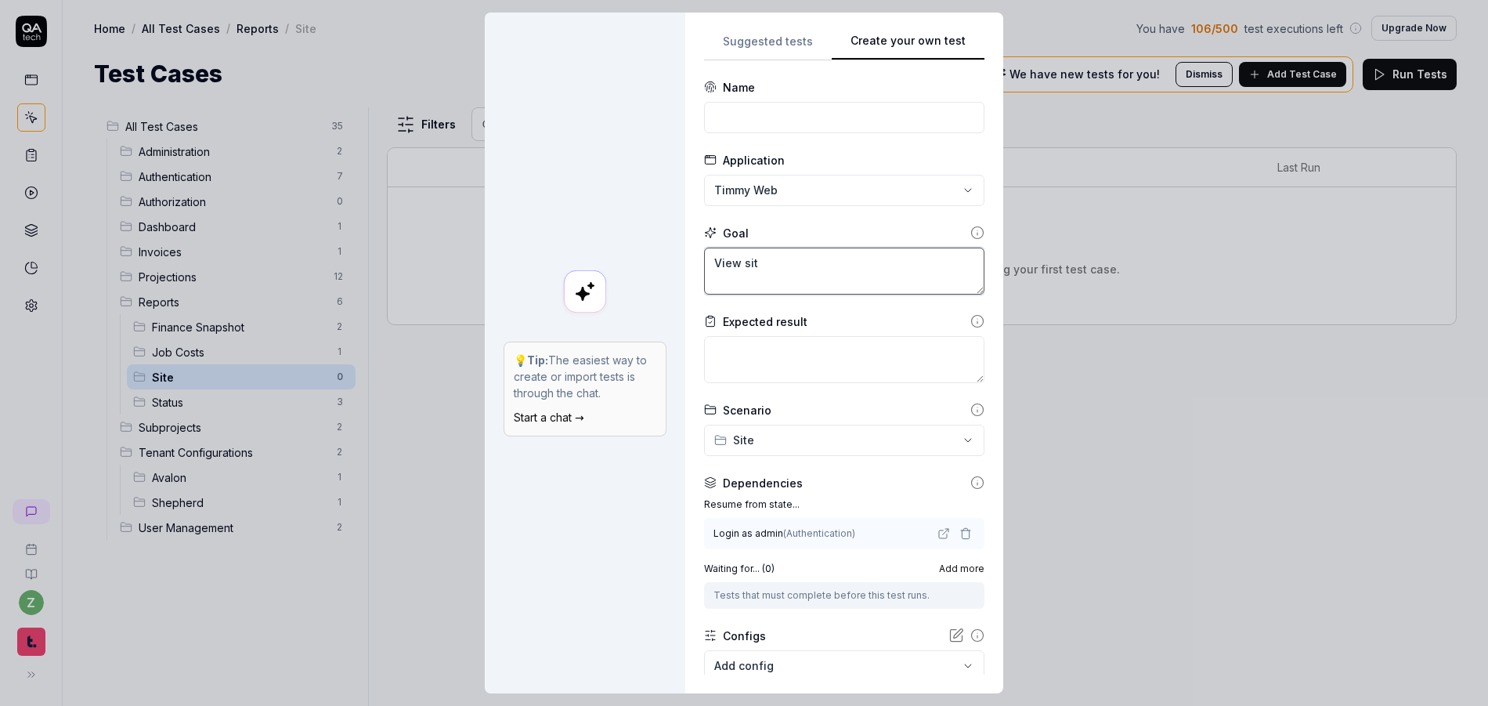
type textarea "*"
type textarea "View site"
type textarea "*"
type textarea "View site"
type textarea "*"
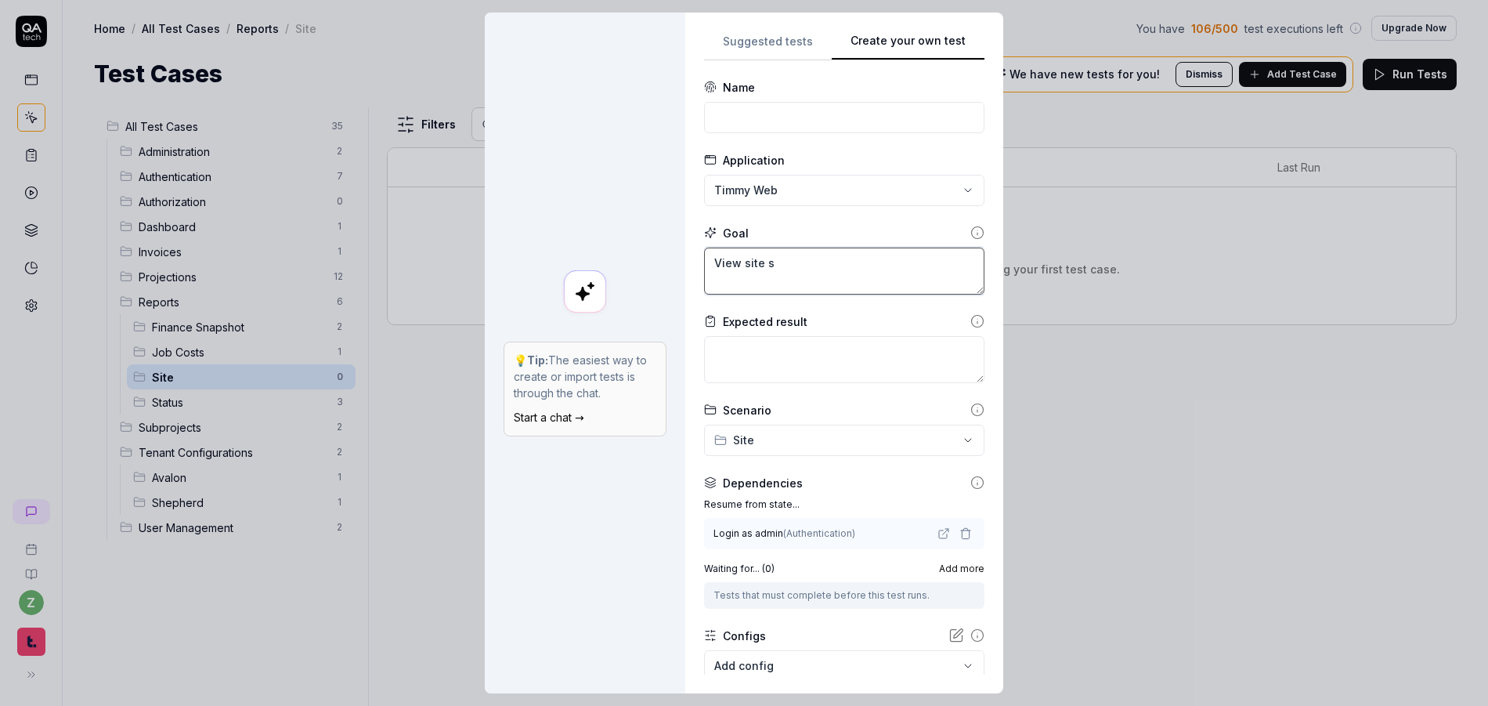
type textarea "View site st"
type textarea "*"
type textarea "View site sta"
type textarea "*"
type textarea "View site stat"
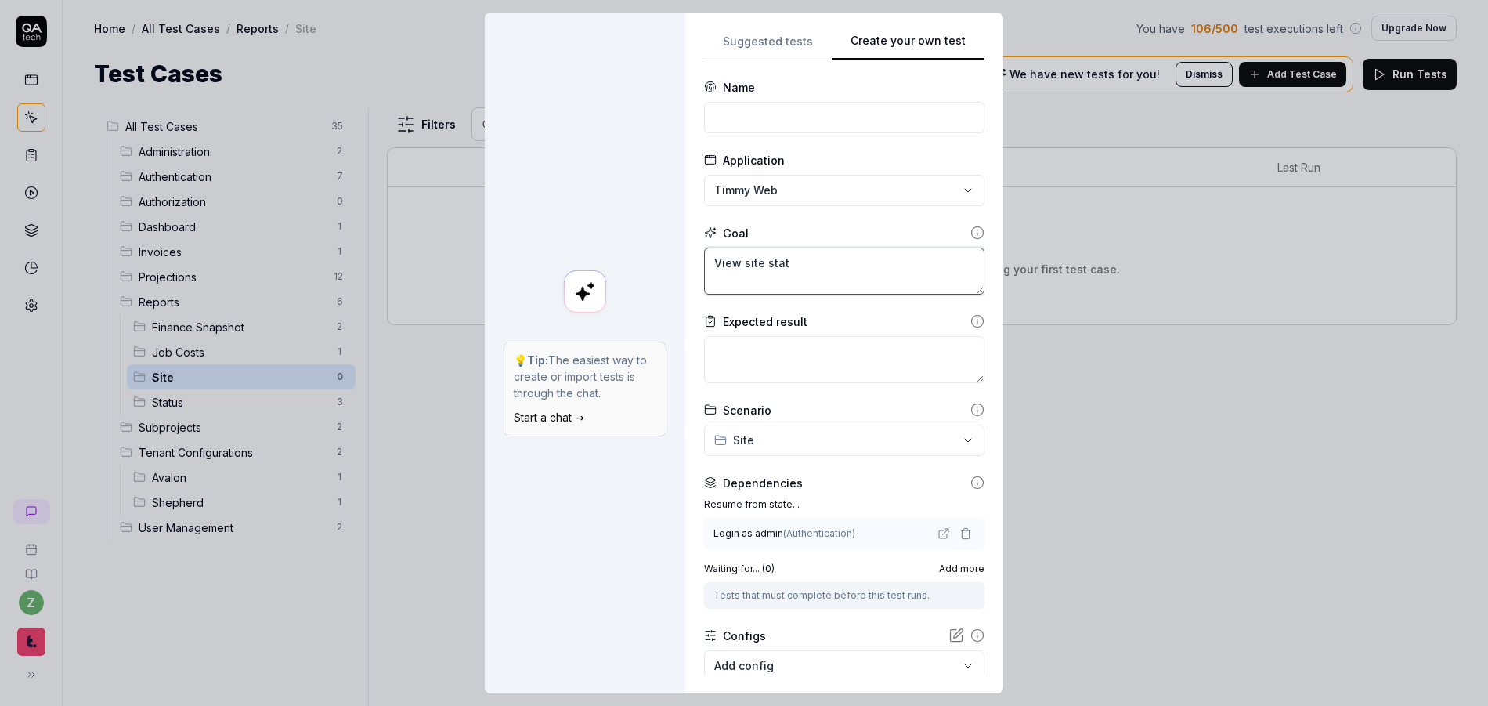
type textarea "*"
type textarea "View site statis"
type textarea "*"
type textarea "View site statis"
type textarea "*"
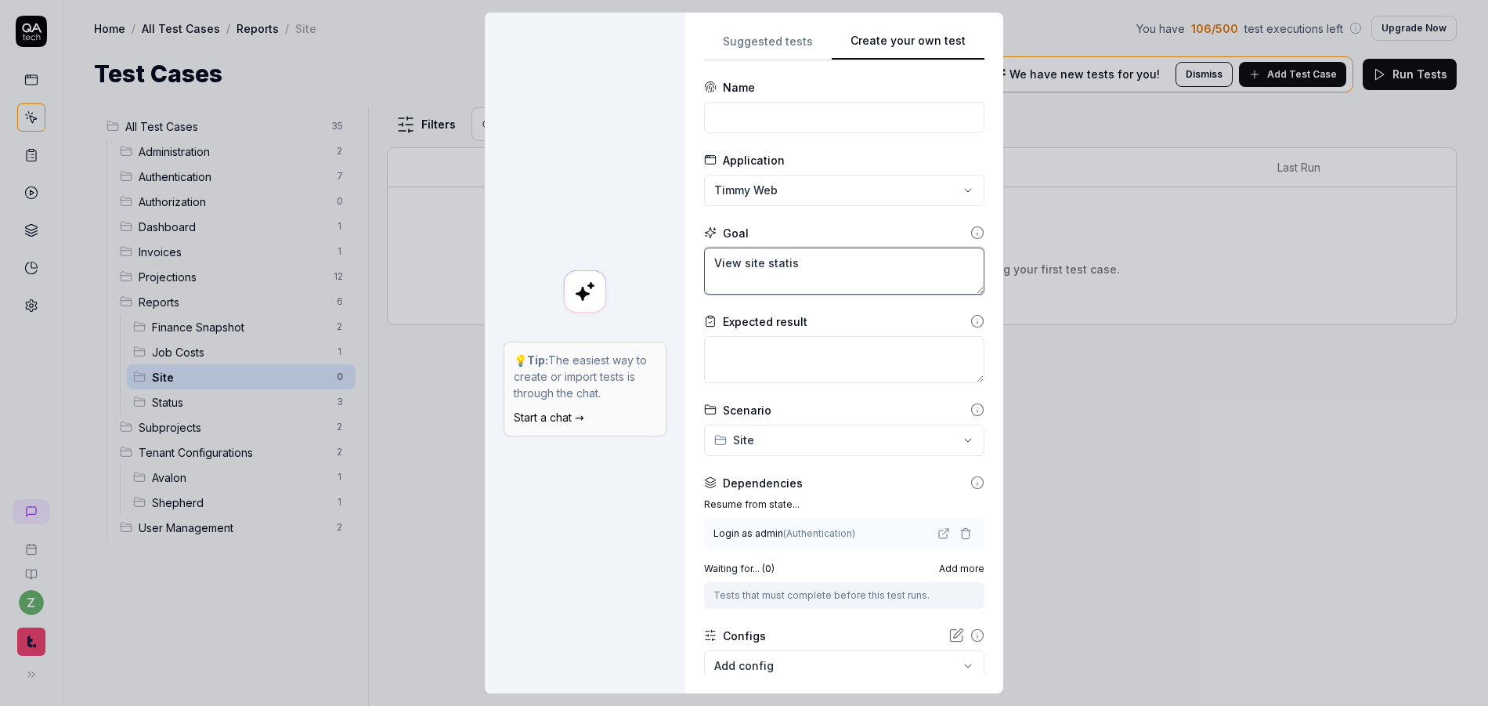
type textarea "View site statist"
type textarea "*"
type textarea "View site statisti"
type textarea "*"
type textarea "View site statistic"
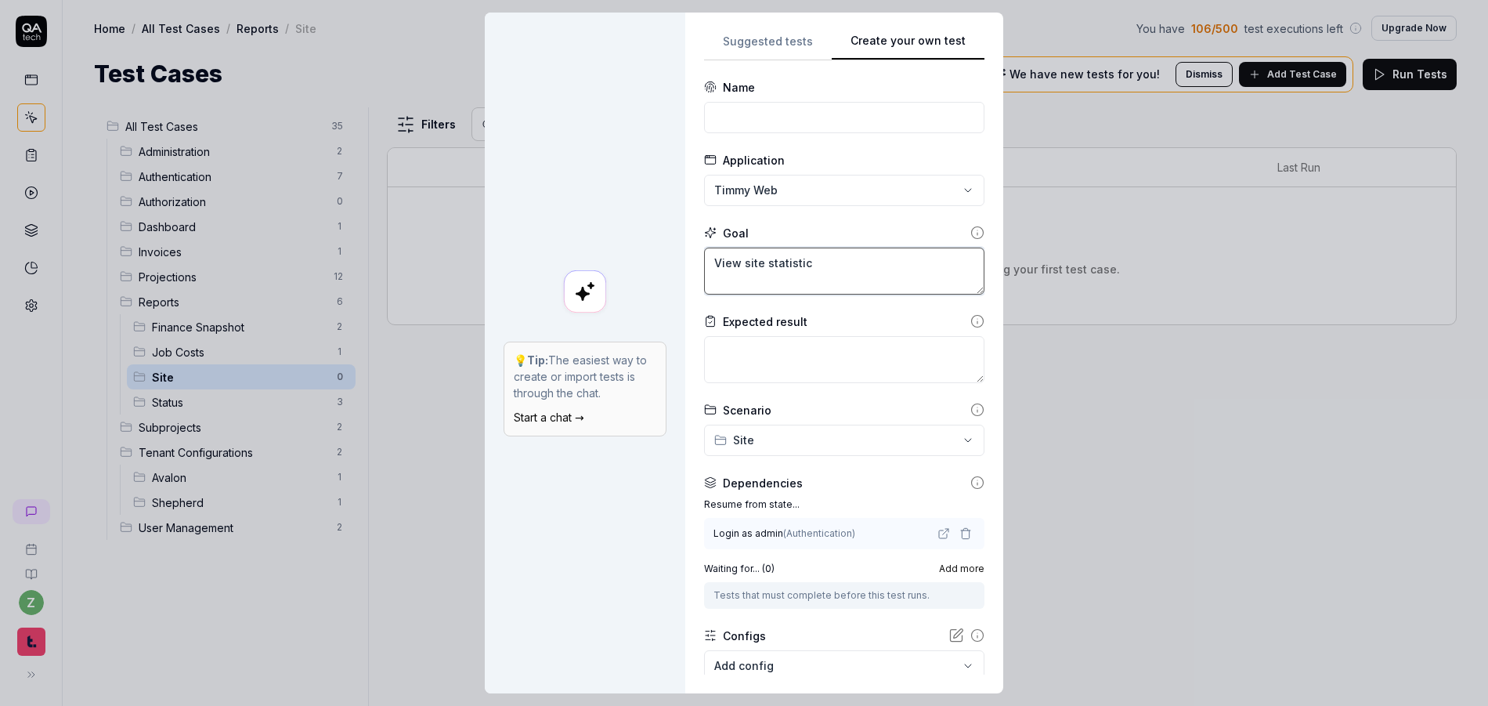
type textarea "*"
type textarea "View site statistics"
type textarea "*"
type textarea "View site statistics"
type textarea "*"
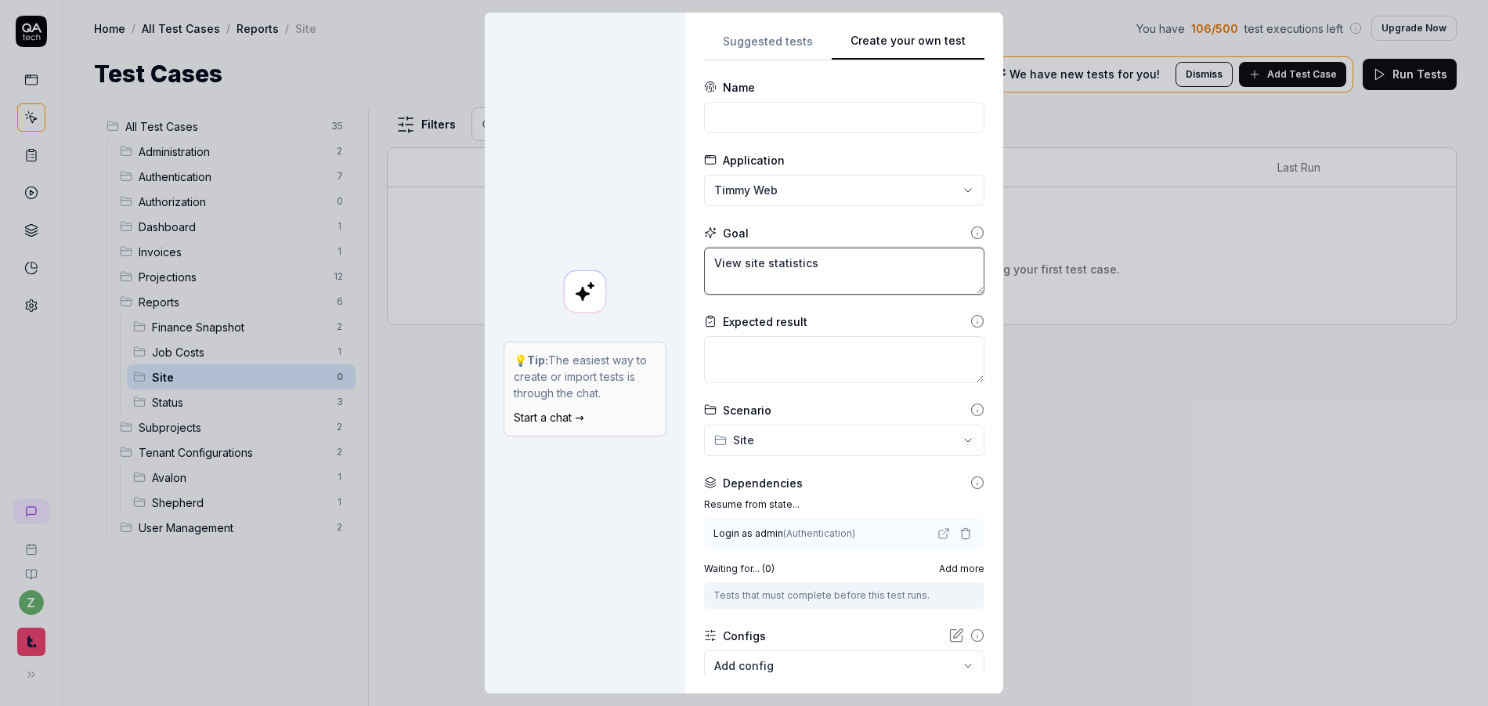
type textarea "View site statistics"
type textarea "*"
type textarea "View site statistics"
type textarea "*"
type textarea "View site statistics f"
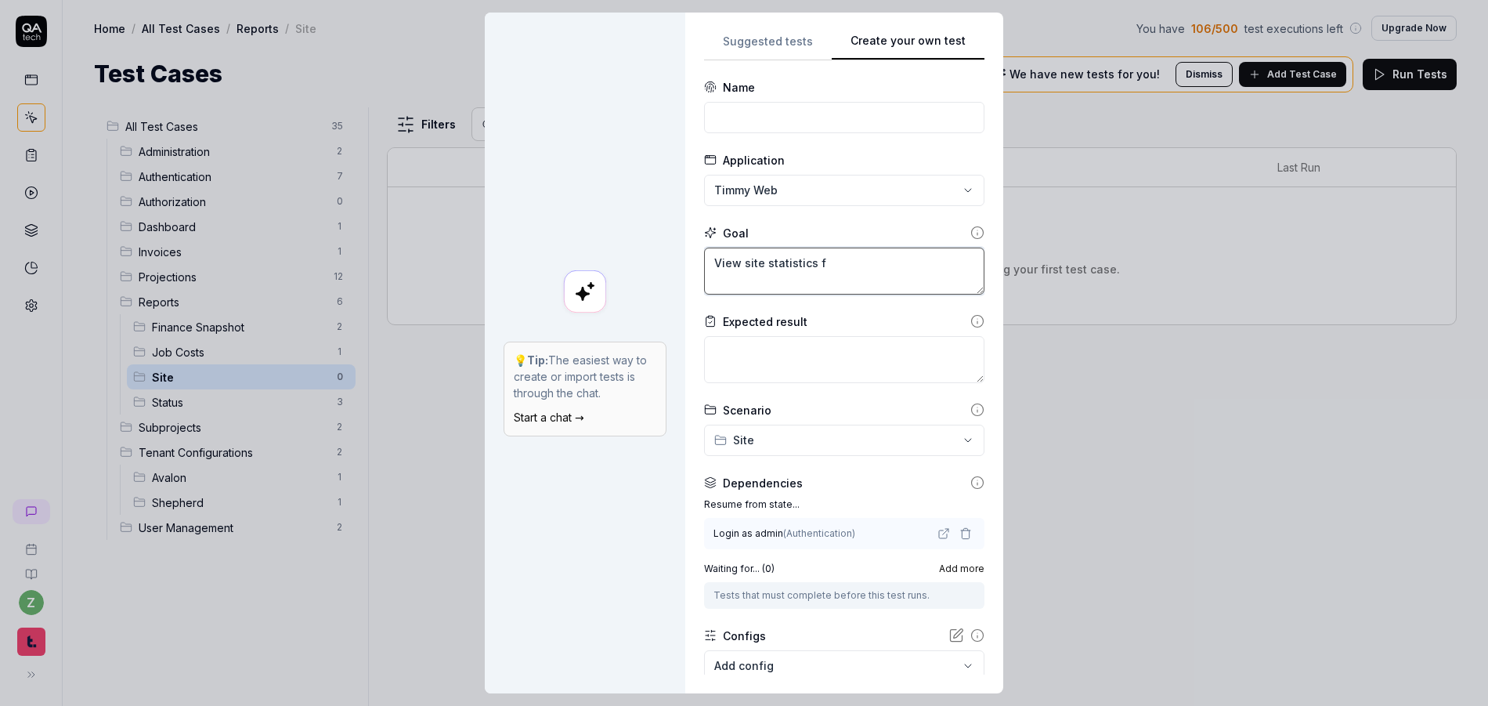
type textarea "*"
type textarea "View site statistics fo"
type textarea "*"
type textarea "View site statistics for"
type textarea "*"
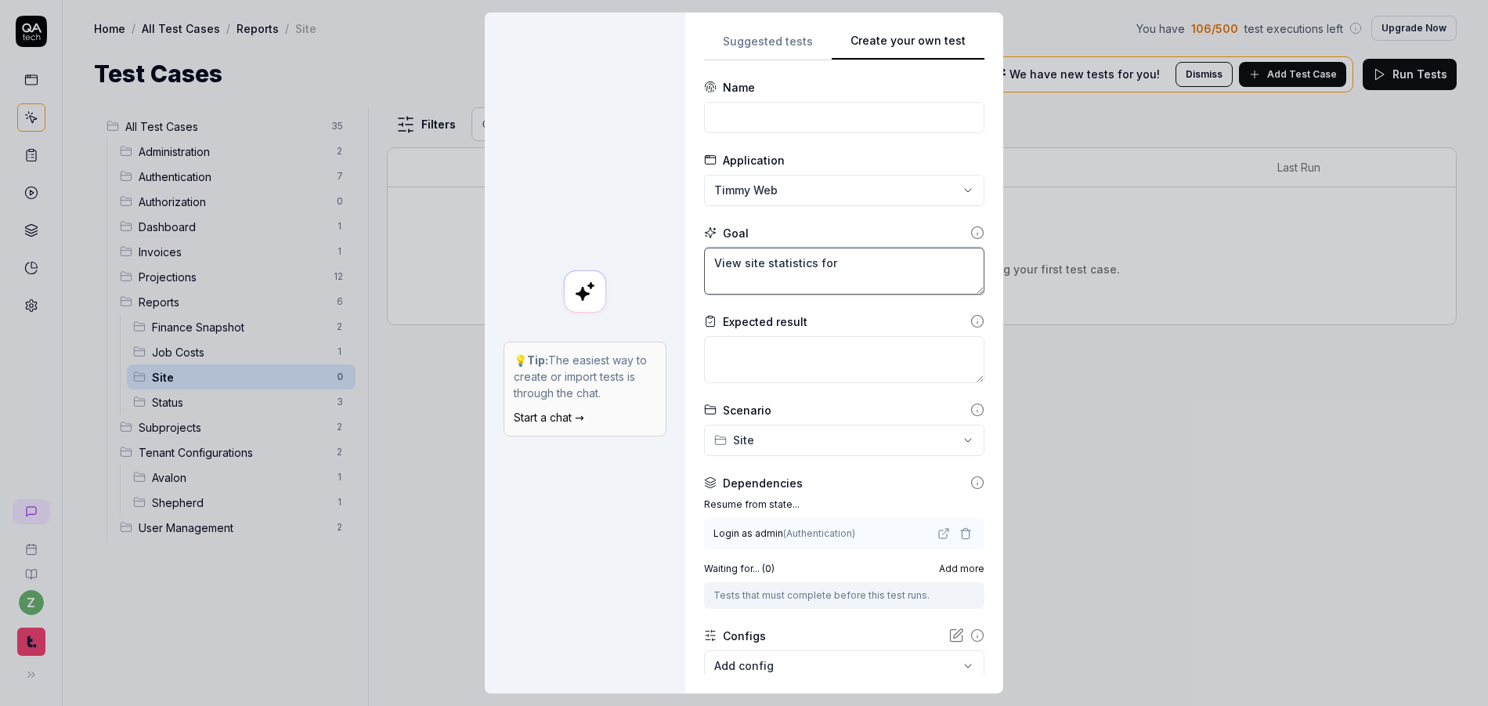
type textarea "View site statistics for"
type textarea "*"
type textarea "View site statistics for c"
type textarea "*"
type textarea "View site statistics for cp"
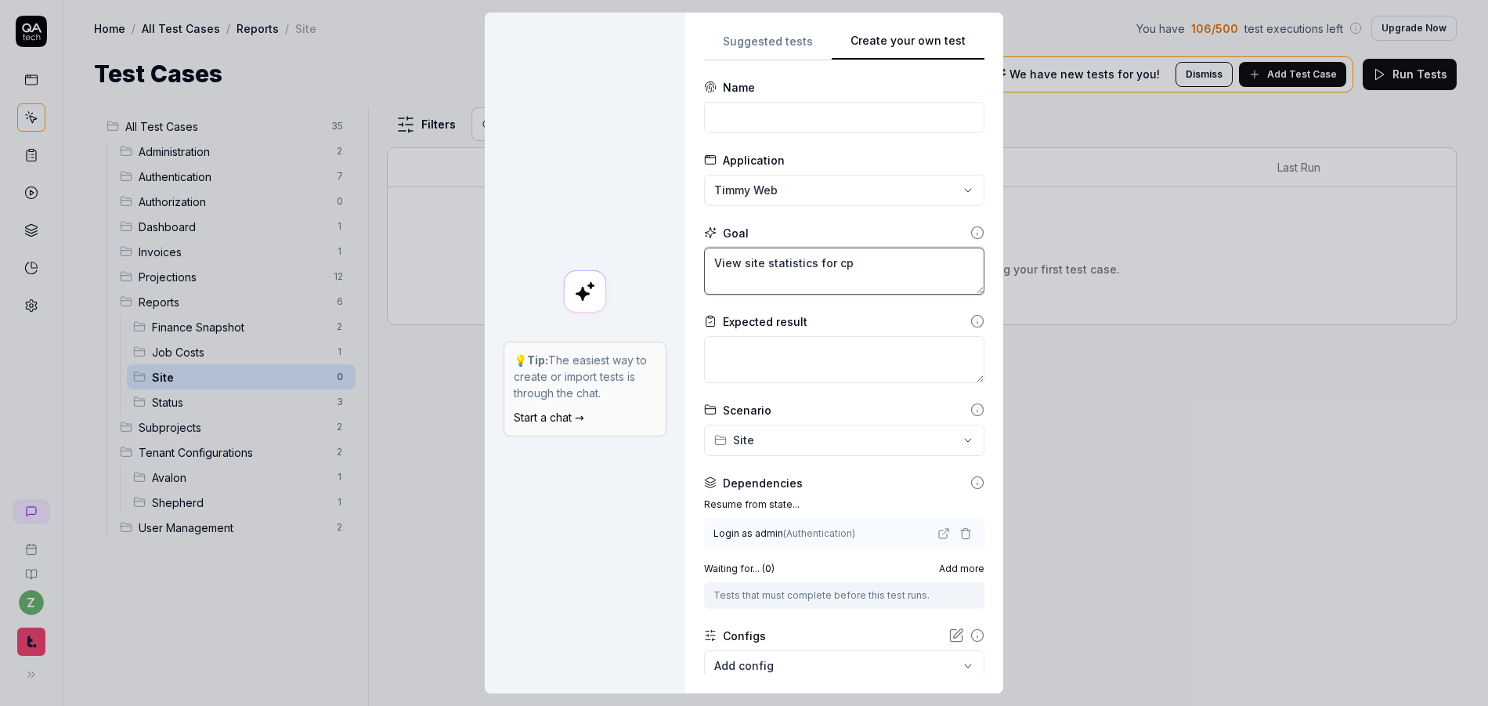
type textarea "*"
type textarea "View site statistics for c"
type textarea "*"
type textarea "View site statistics for co"
type textarea "*"
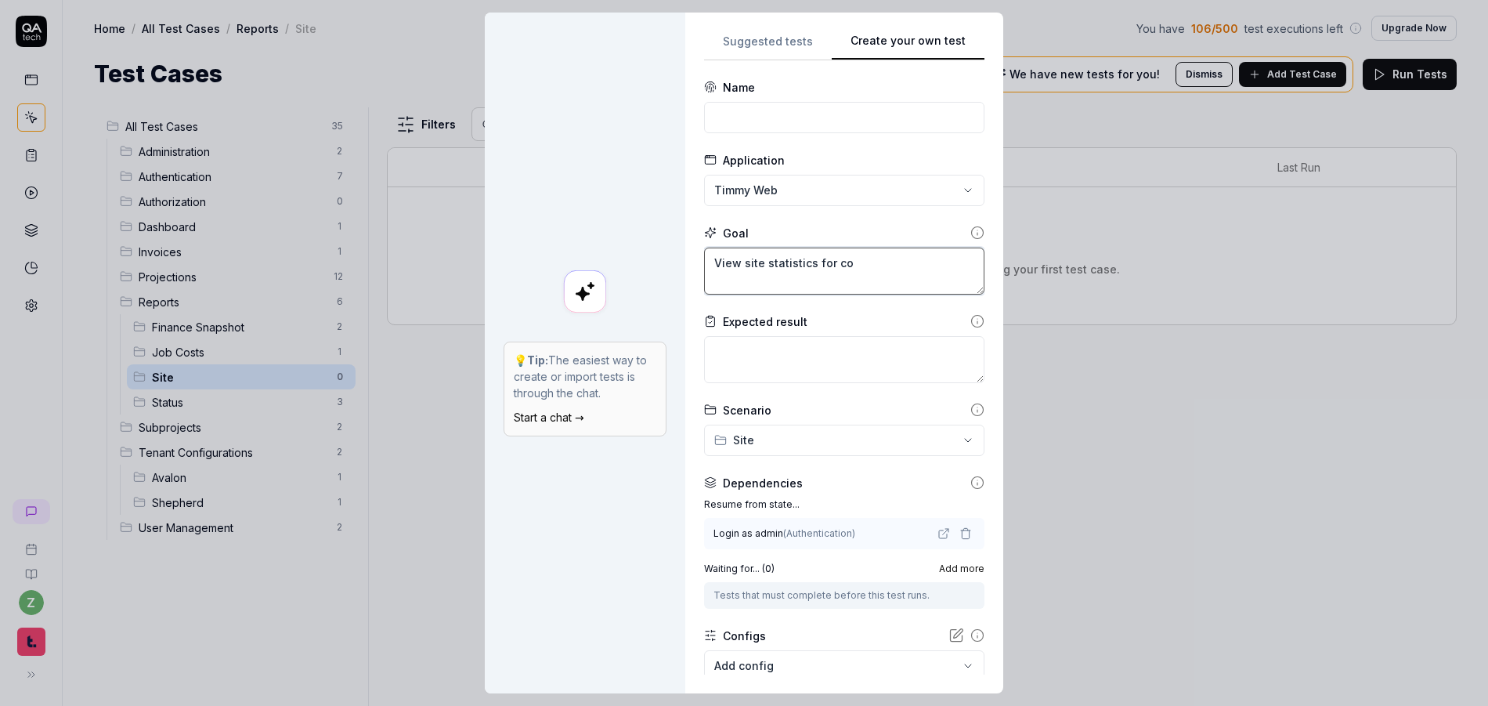
type textarea "View site statistics for c"
type textarea "*"
type textarea "View site statistics for"
type textarea "*"
type textarea "View site statistics for a"
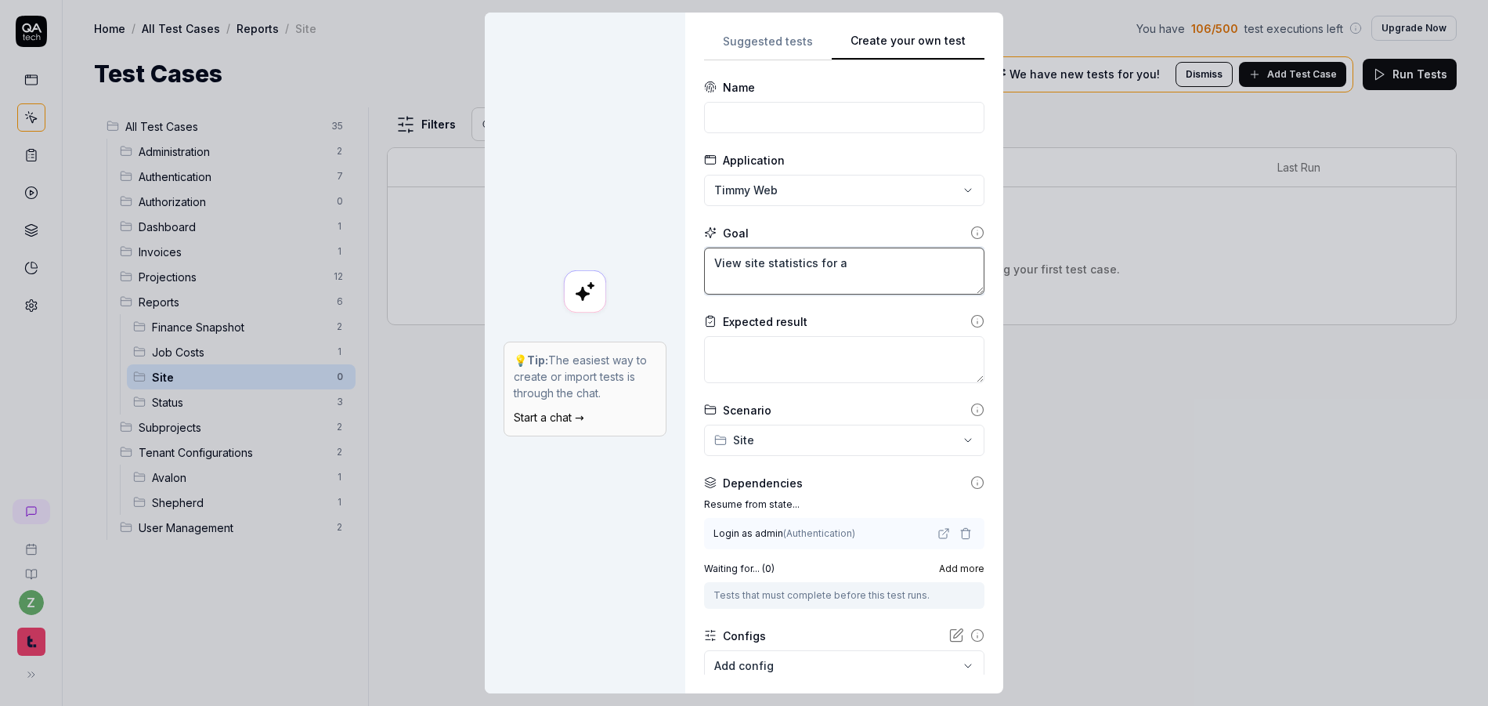
type textarea "*"
type textarea "View site statistics for am"
type textarea "*"
type textarea "View site statistics for amo"
type textarea "*"
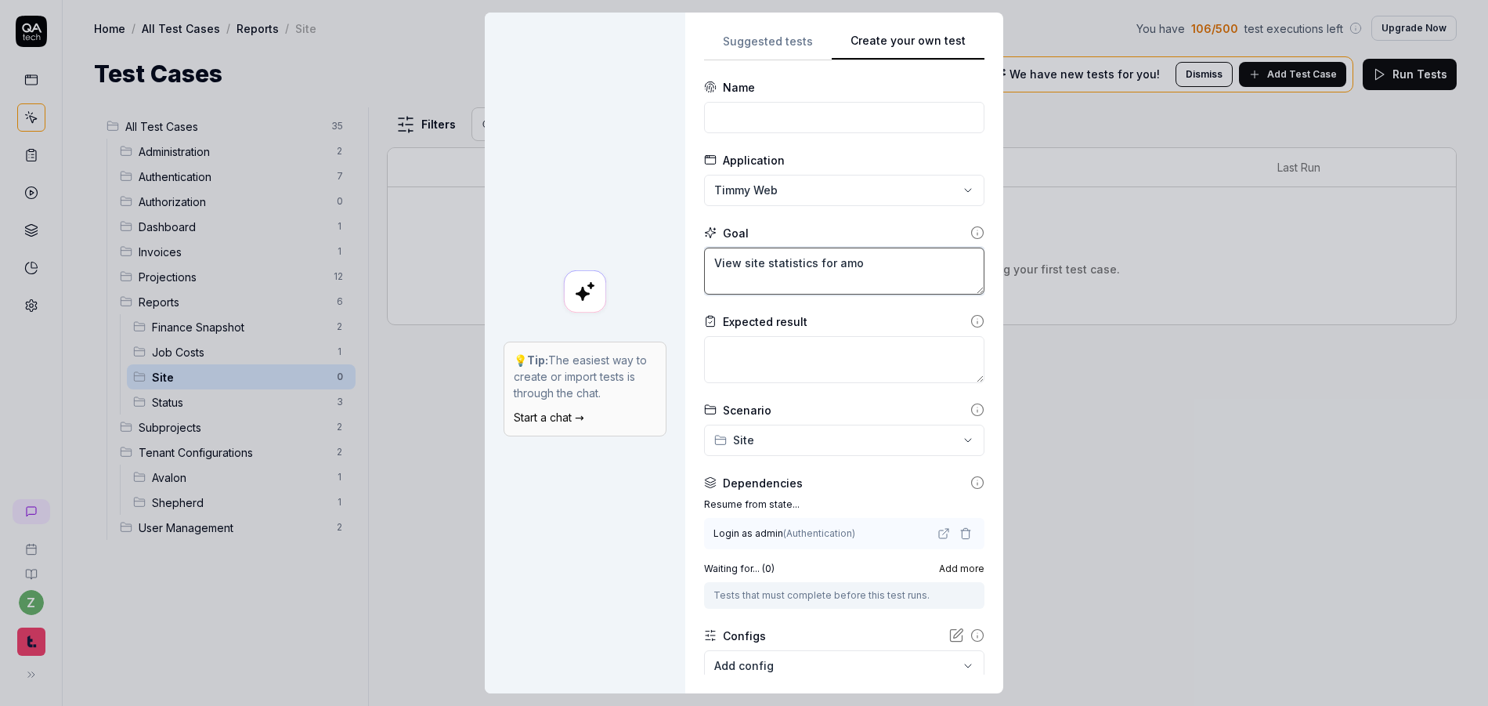
type textarea "View site statistics for amou"
type textarea "*"
type textarea "View site statistics for amoun"
type textarea "*"
type textarea "View site statistics for amount"
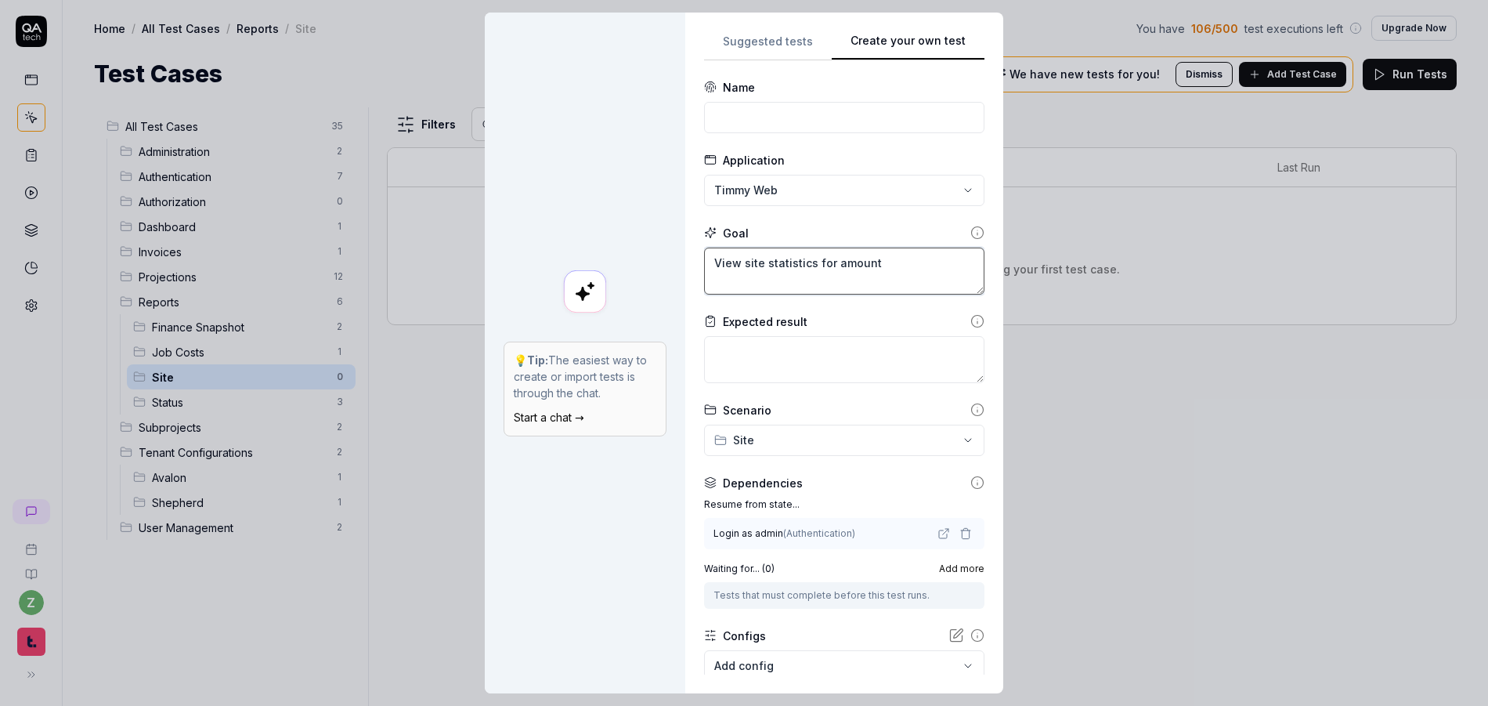
type textarea "*"
type textarea "View site statistics for amount"
type textarea "*"
type textarea "View site statistics for amount o"
type textarea "*"
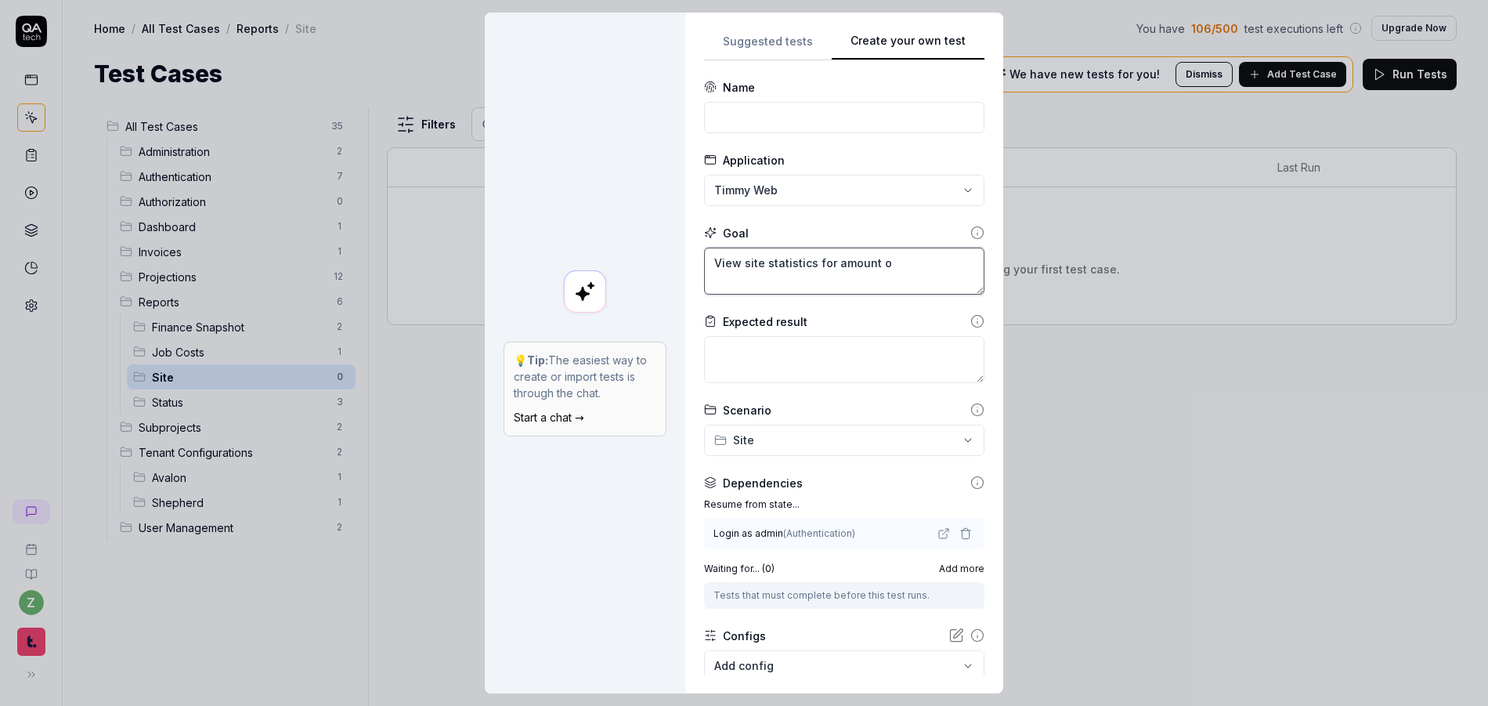
type textarea "View site statistics for amount of"
type textarea "*"
type textarea "View site statistics for amount of"
type textarea "*"
type textarea "View site statistics for amount of p"
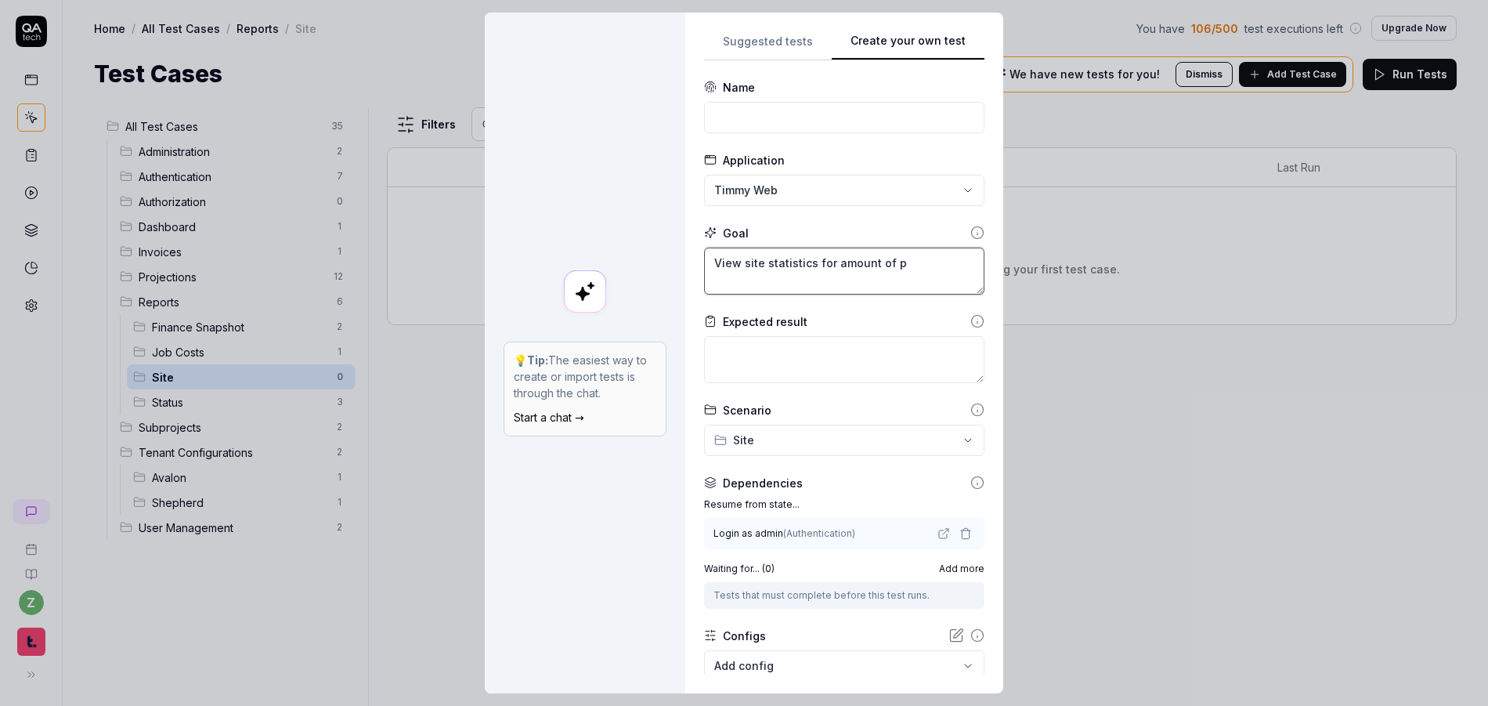
type textarea "*"
type textarea "View site statistics for amount of pr"
type textarea "*"
type textarea "View site statistics for amount of pro"
type textarea "*"
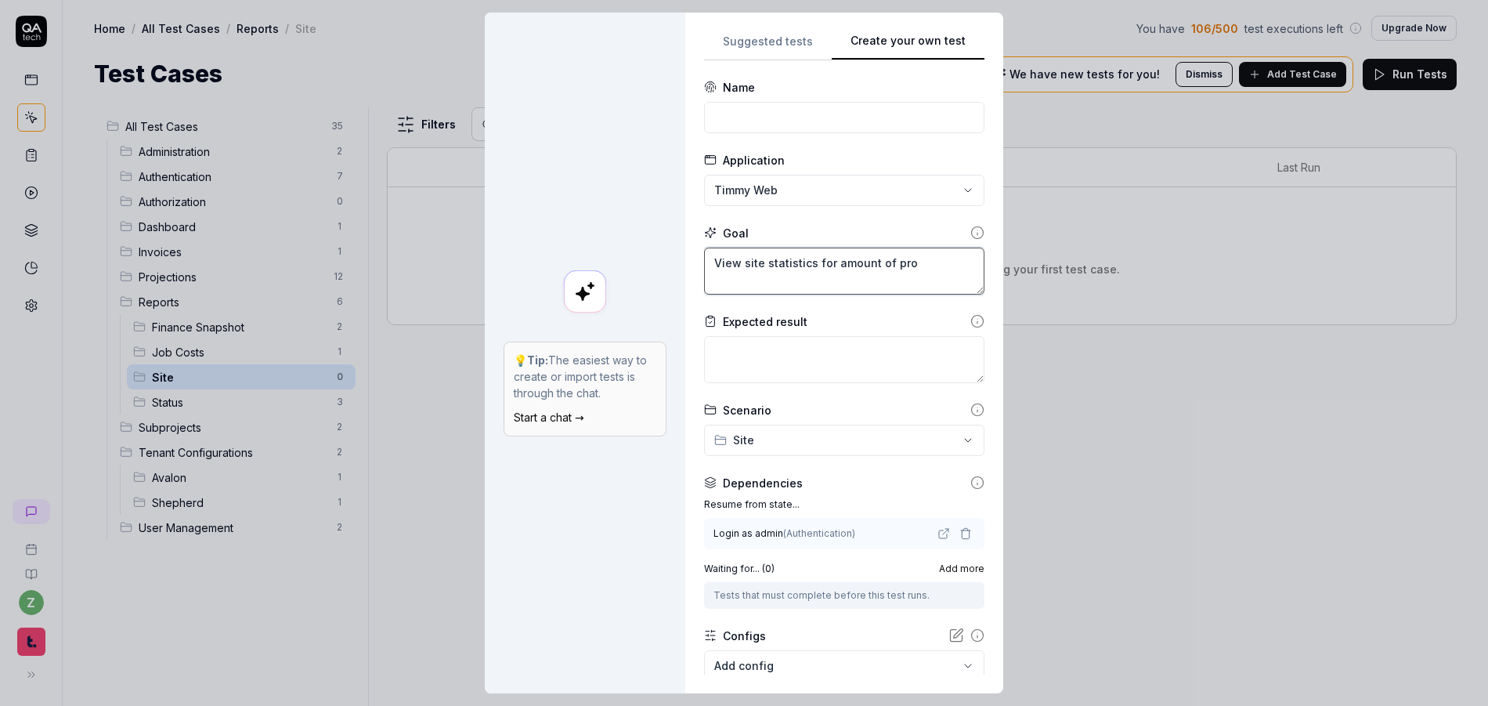
type textarea "View site statistics for amount of proj"
type textarea "*"
type textarea "View site statistics for amount of projec"
type textarea "*"
type textarea "View site statistics for amount of project"
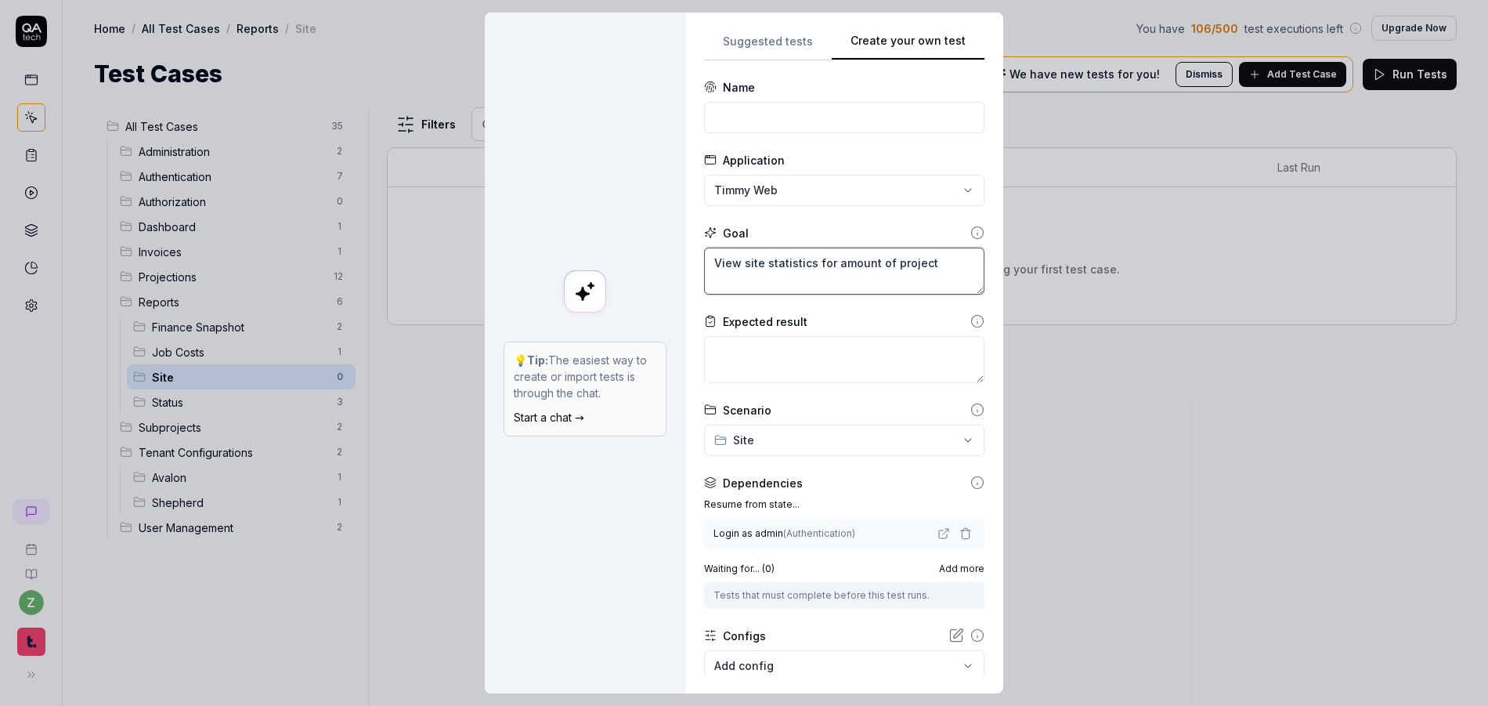
type textarea "*"
type textarea "View site statistics for amount of projects"
type textarea "*"
type textarea "View site statistics for amount of projects p"
type textarea "*"
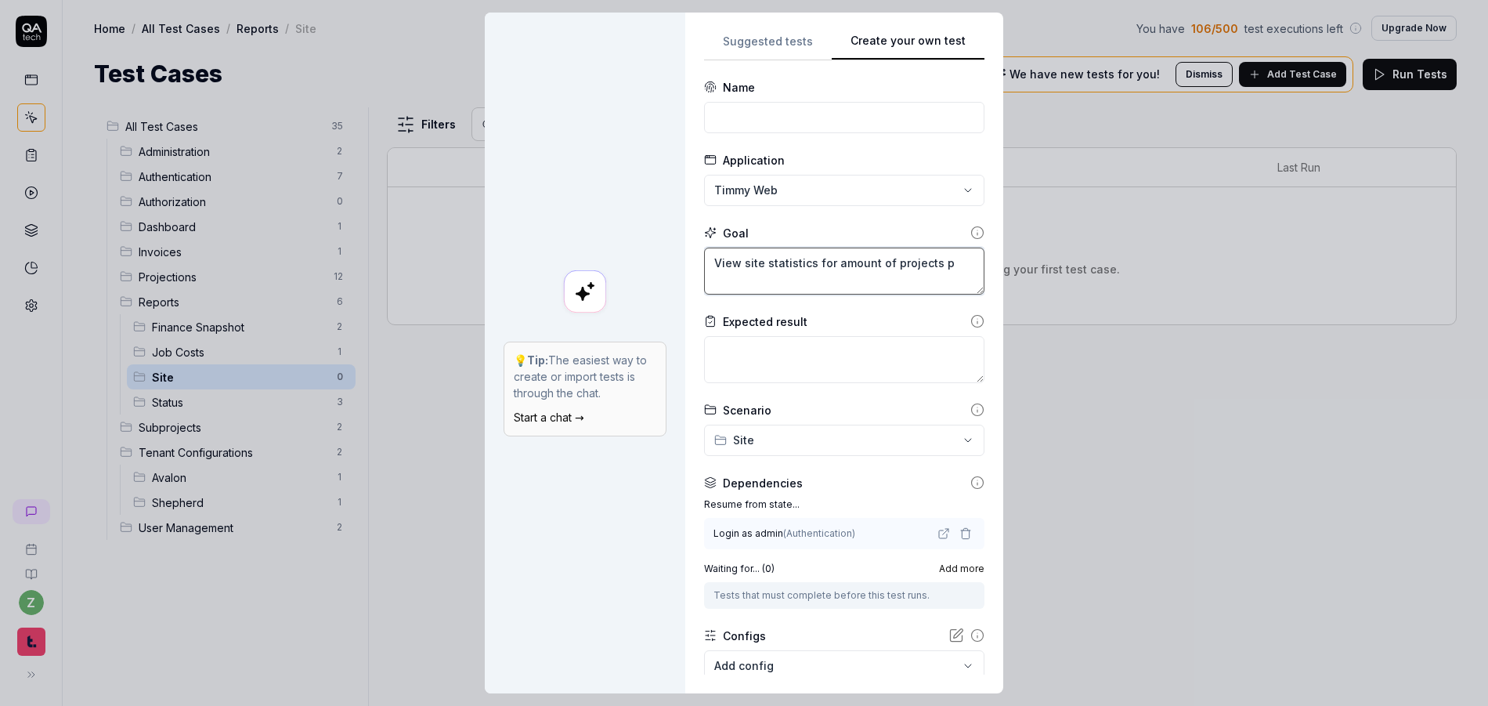
type textarea "View site statistics for amount of projects pe"
type textarea "*"
type textarea "View site statistics for amount of projects per"
type textarea "*"
type textarea "View site statistics for amount of projects per"
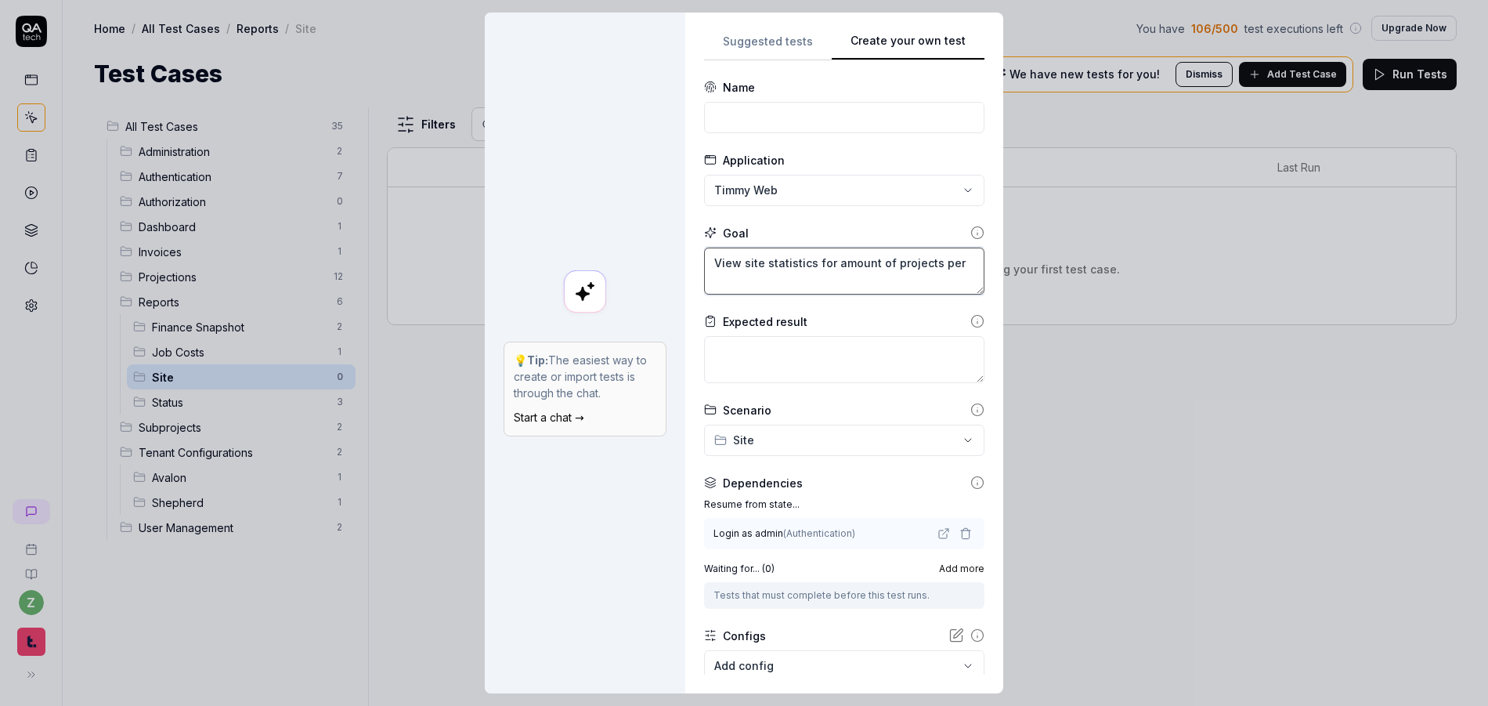
type textarea "*"
type textarea "View site statistics for amount of projects per c"
type textarea "*"
type textarea "View site statistics for amount of projects per co"
type textarea "*"
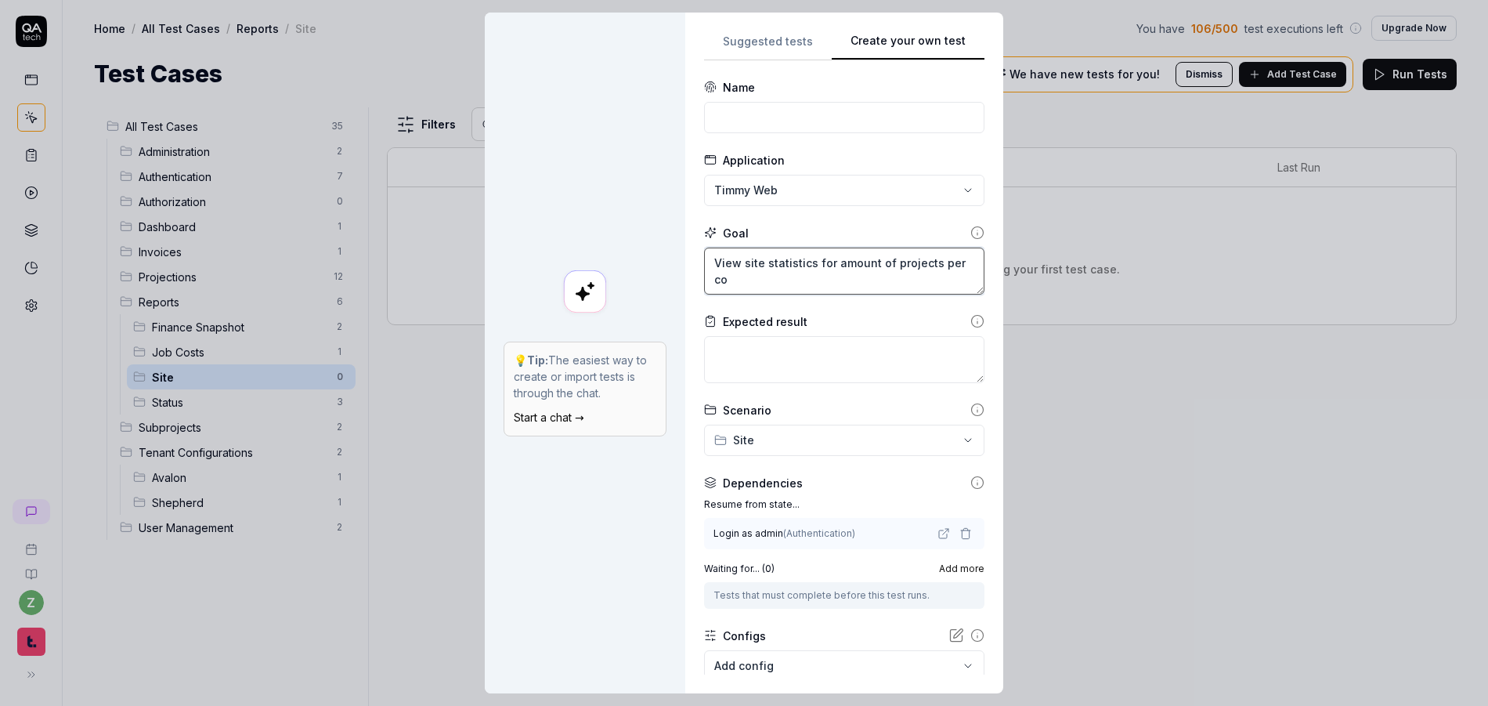
type textarea "View site statistics for amount of projects per com"
type textarea "*"
type textarea "View site statistics for amount of projects per comp"
type textarea "*"
type textarea "View site statistics for amount of projects per compa"
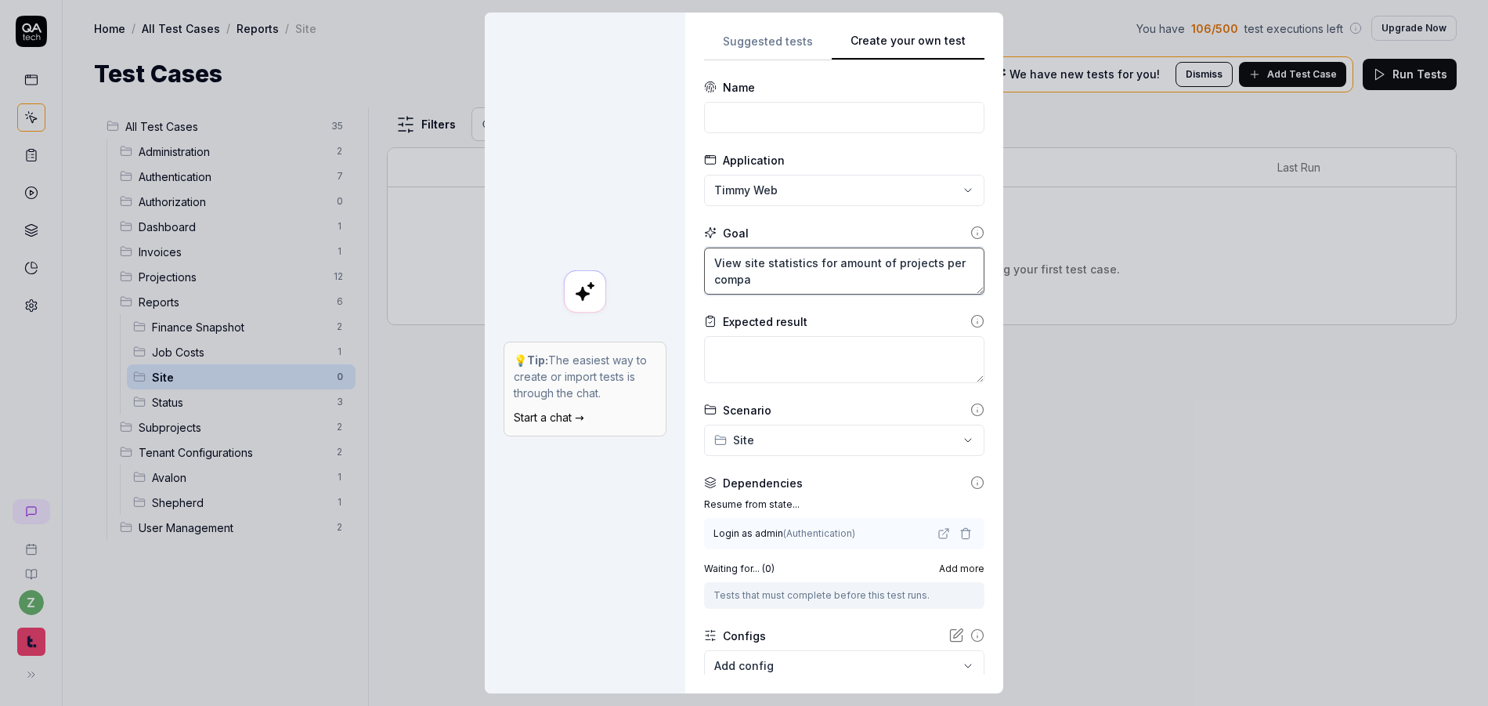
type textarea "*"
type textarea "View site statistics for amount of projects per compan"
type textarea "*"
type textarea "View site statistics for amount of projects per company"
type textarea "*"
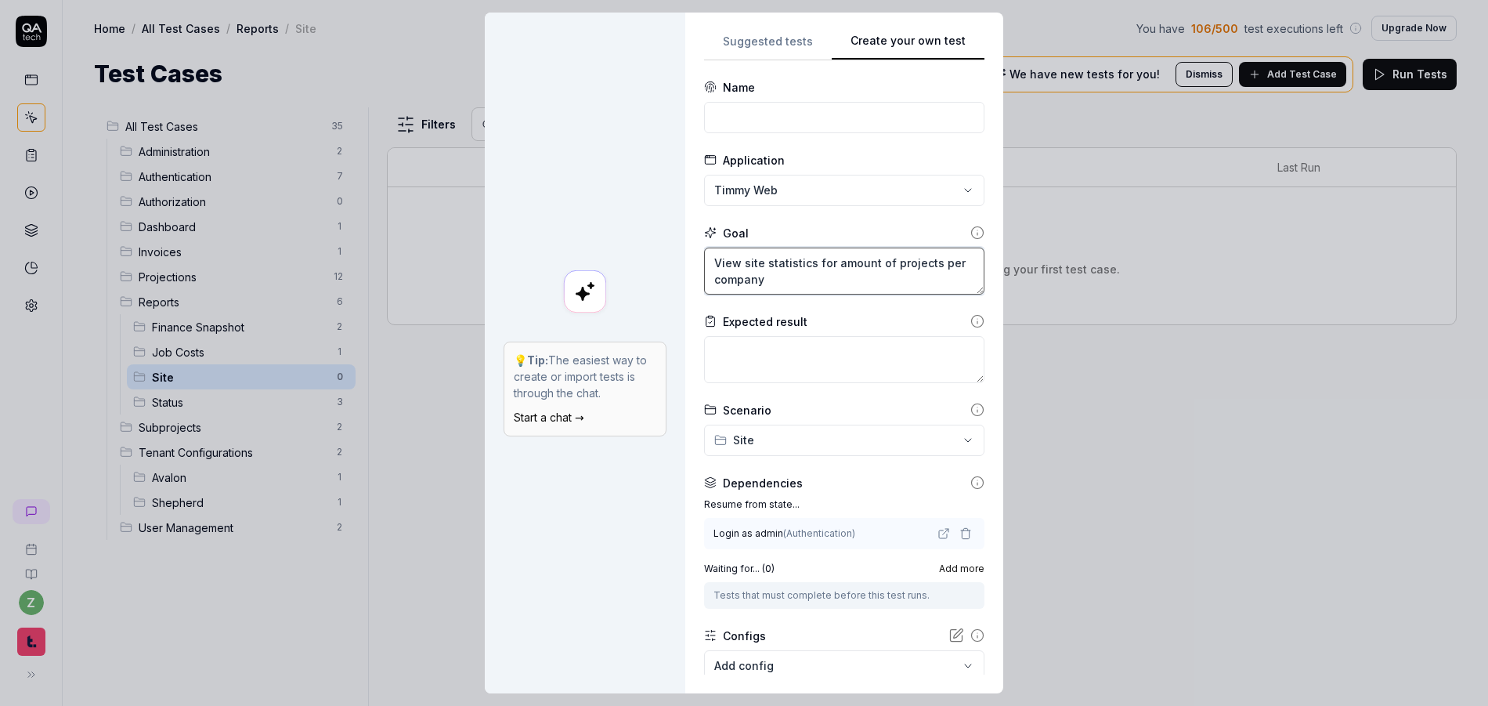
type textarea "View site statistics for amount of projects per company,"
type textarea "*"
type textarea "View site statistics for amount of projects per company,"
type textarea "*"
type textarea "View site statistics for amount of projects per company, f"
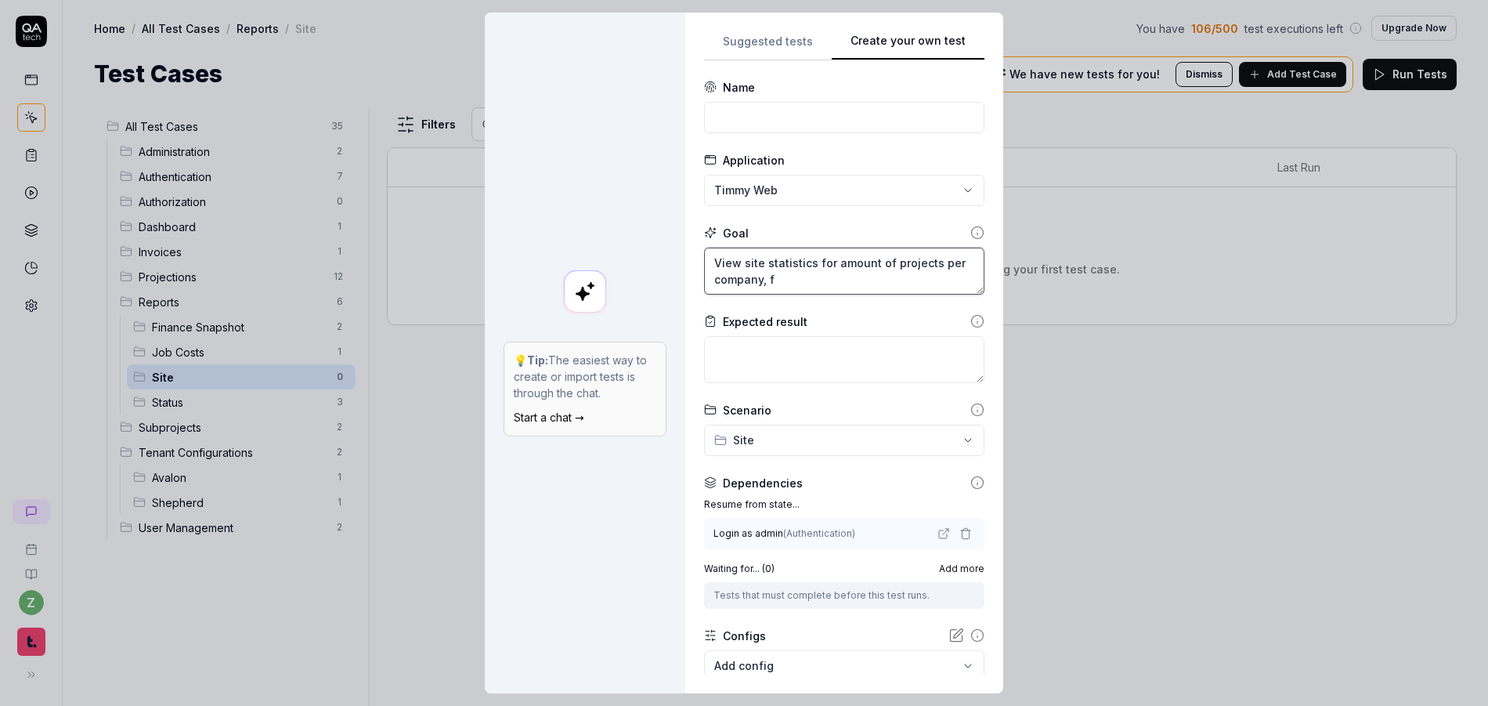
type textarea "*"
type textarea "View site statistics for amount of projects per company, fi"
type textarea "*"
type textarea "View site statistics for amount of projects per company, fil"
type textarea "*"
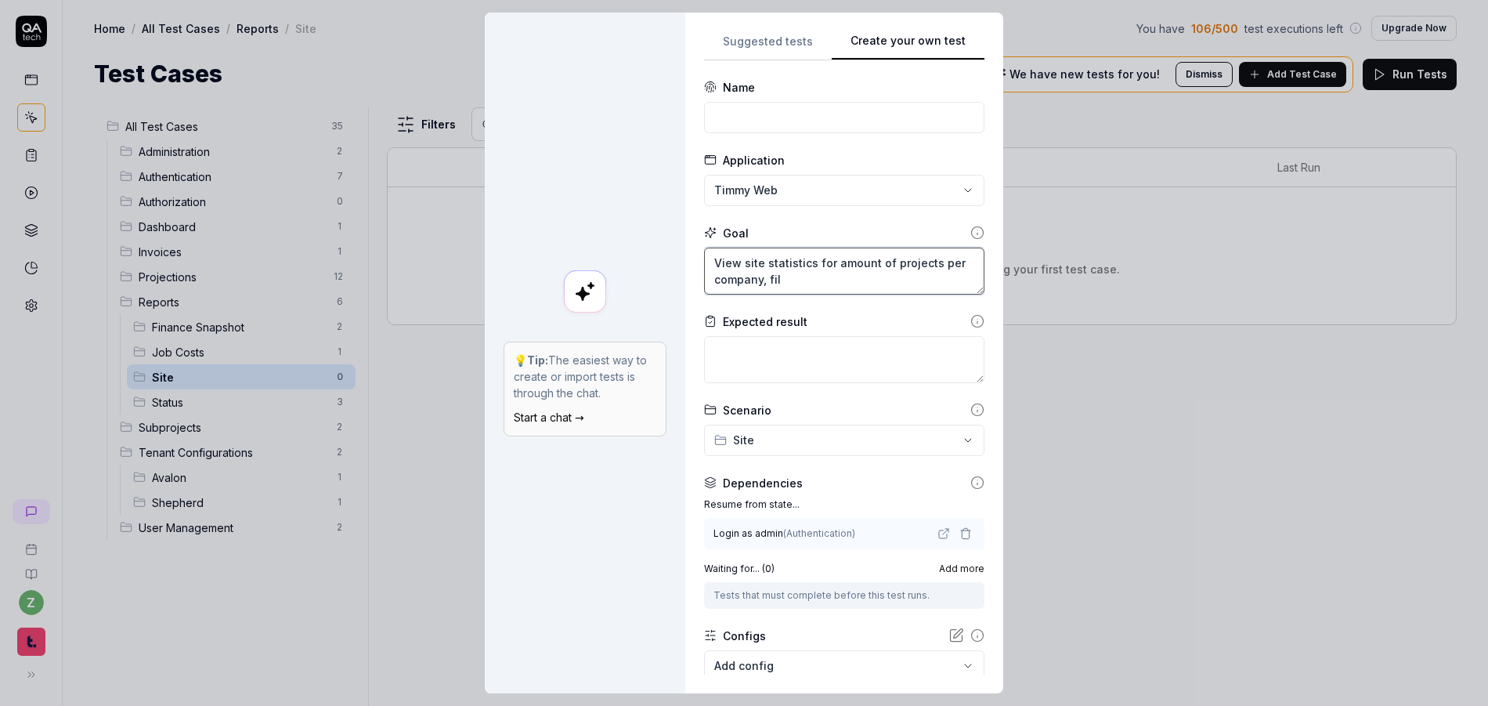
type textarea "View site statistics for amount of projects per company, filt"
type textarea "*"
type textarea "View site statistics for amount of projects per company, filte"
type textarea "*"
type textarea "View site statistics for amount of projects per company, filter"
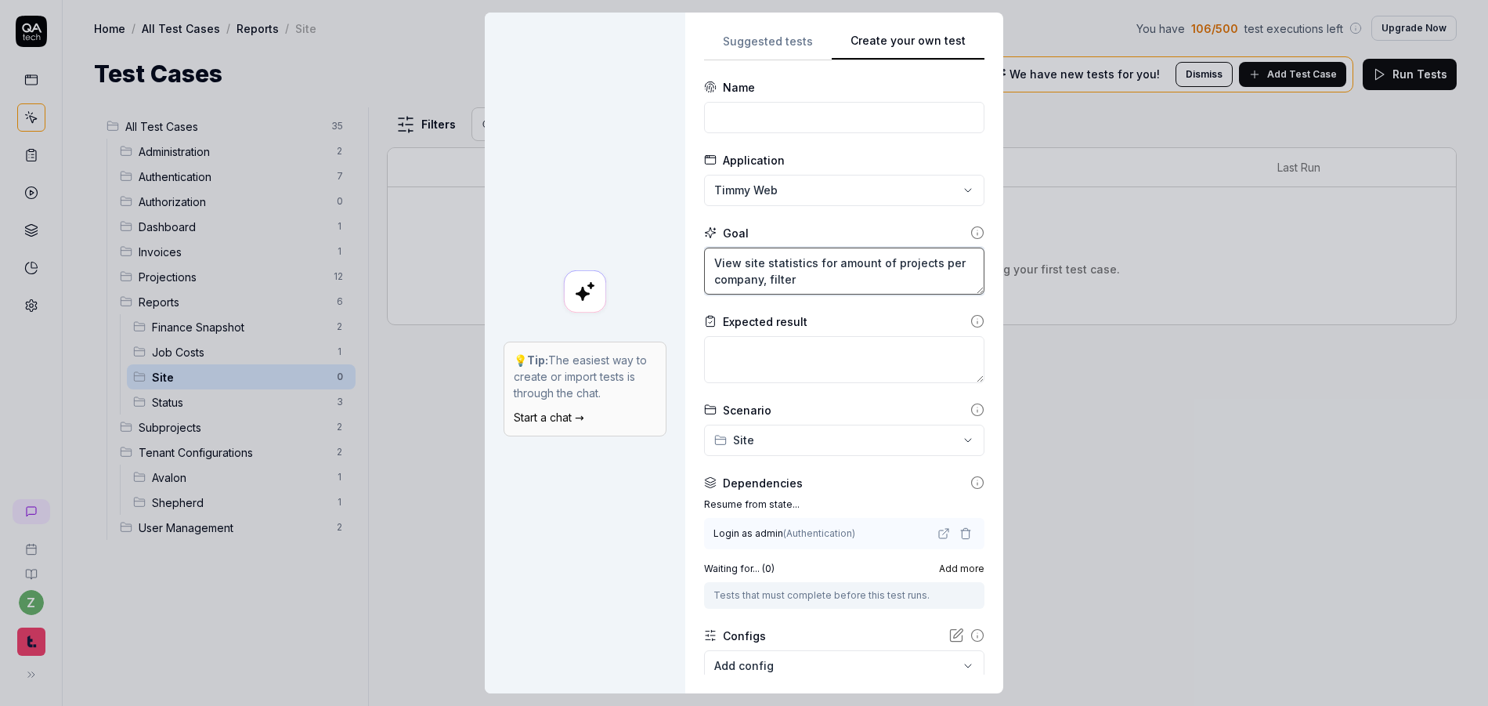
type textarea "*"
type textarea "View site statistics for amount of projects per company, filter"
type textarea "*"
type textarea "View site statistics for amount of projects per company, filter t"
type textarea "*"
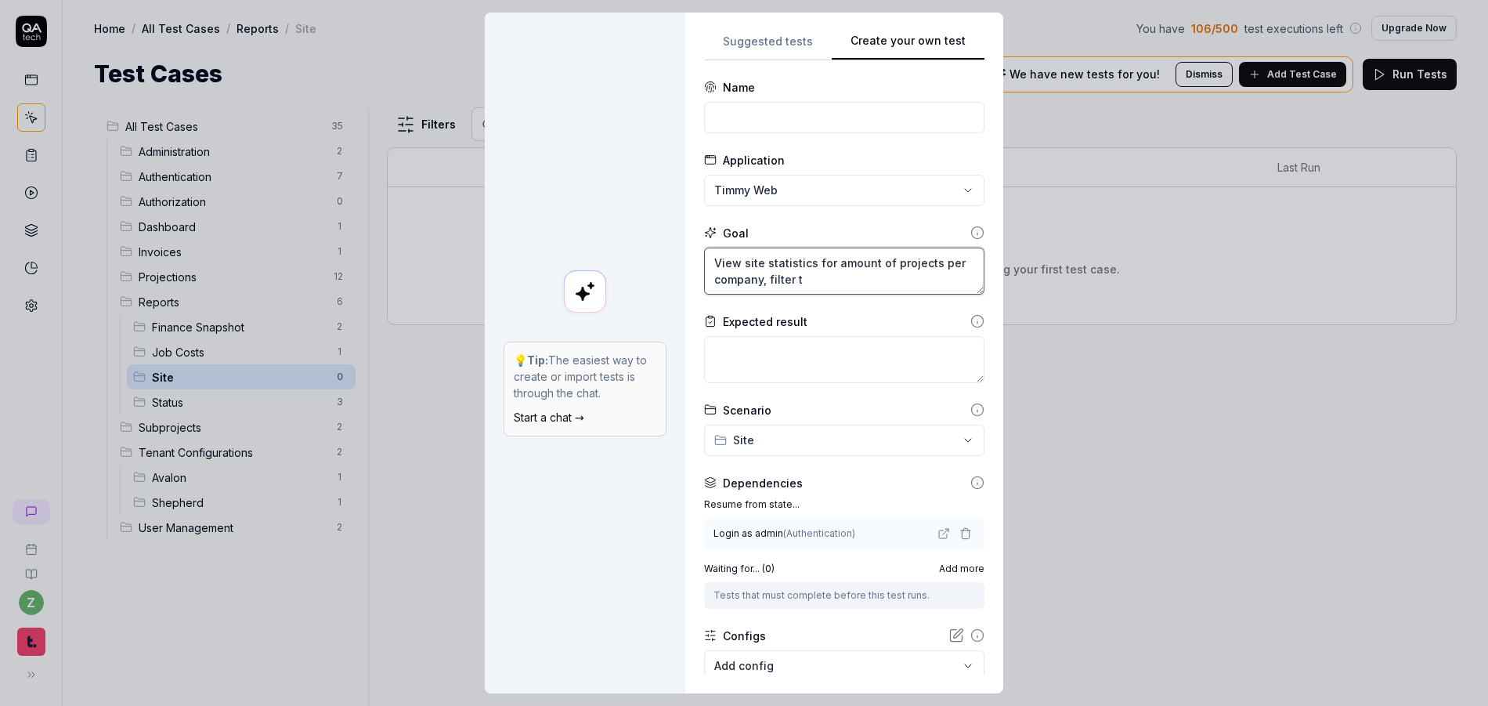
type textarea "View site statistics for amount of projects per company, filter to"
type textarea "*"
type textarea "View site statistics for amount of projects per company, filter to"
type textarea "*"
type textarea "View site statistics for amount of projects per company, filter to o"
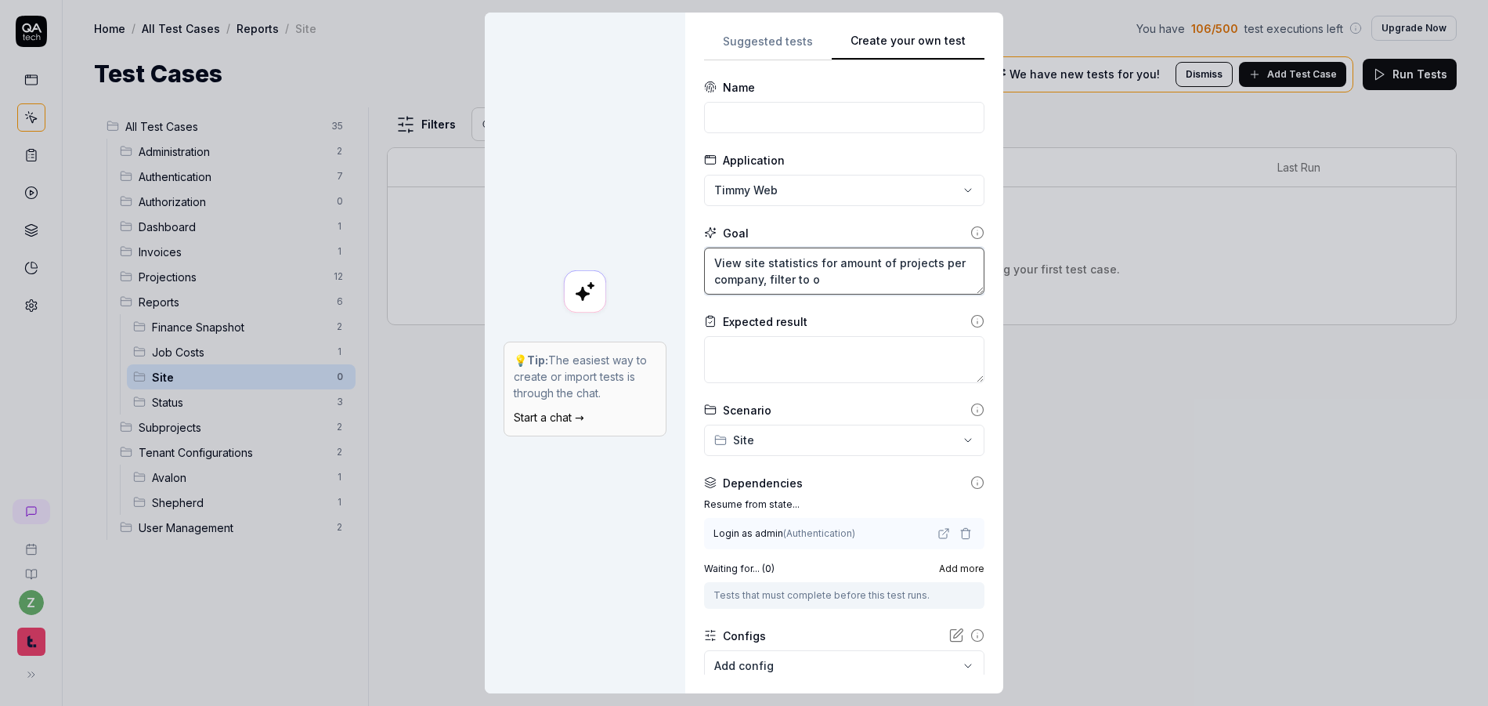
type textarea "*"
type textarea "View site statistics for amount of projects per company, filter to onl"
type textarea "*"
type textarea "View site statistics for amount of projects per company, filter to only"
type textarea "*"
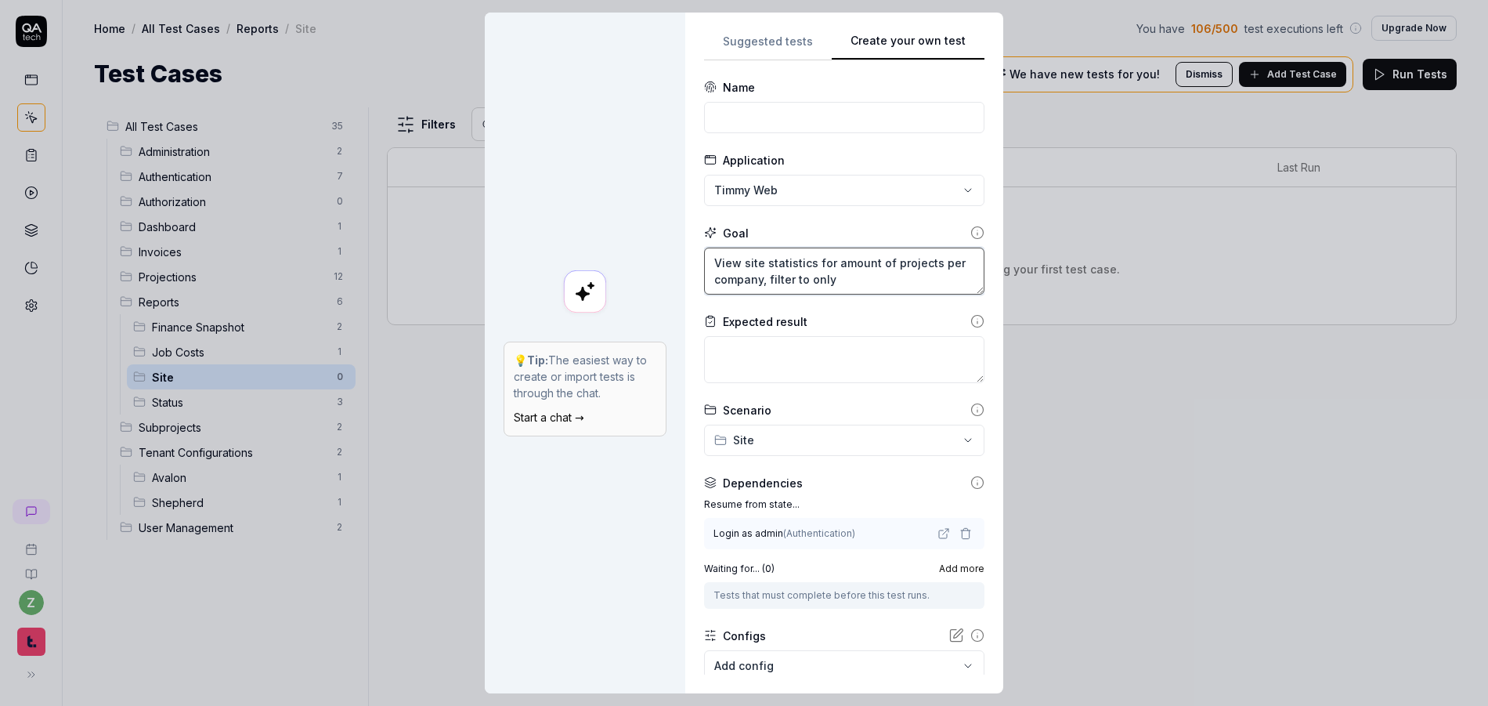
type textarea "View site statistics for amount of projects per company, filter to only"
type textarea "*"
type textarea "View site statistics for amount of projects per company, filter to only i"
type textarea "*"
type textarea "View site statistics for amount of projects per company, filter to only in"
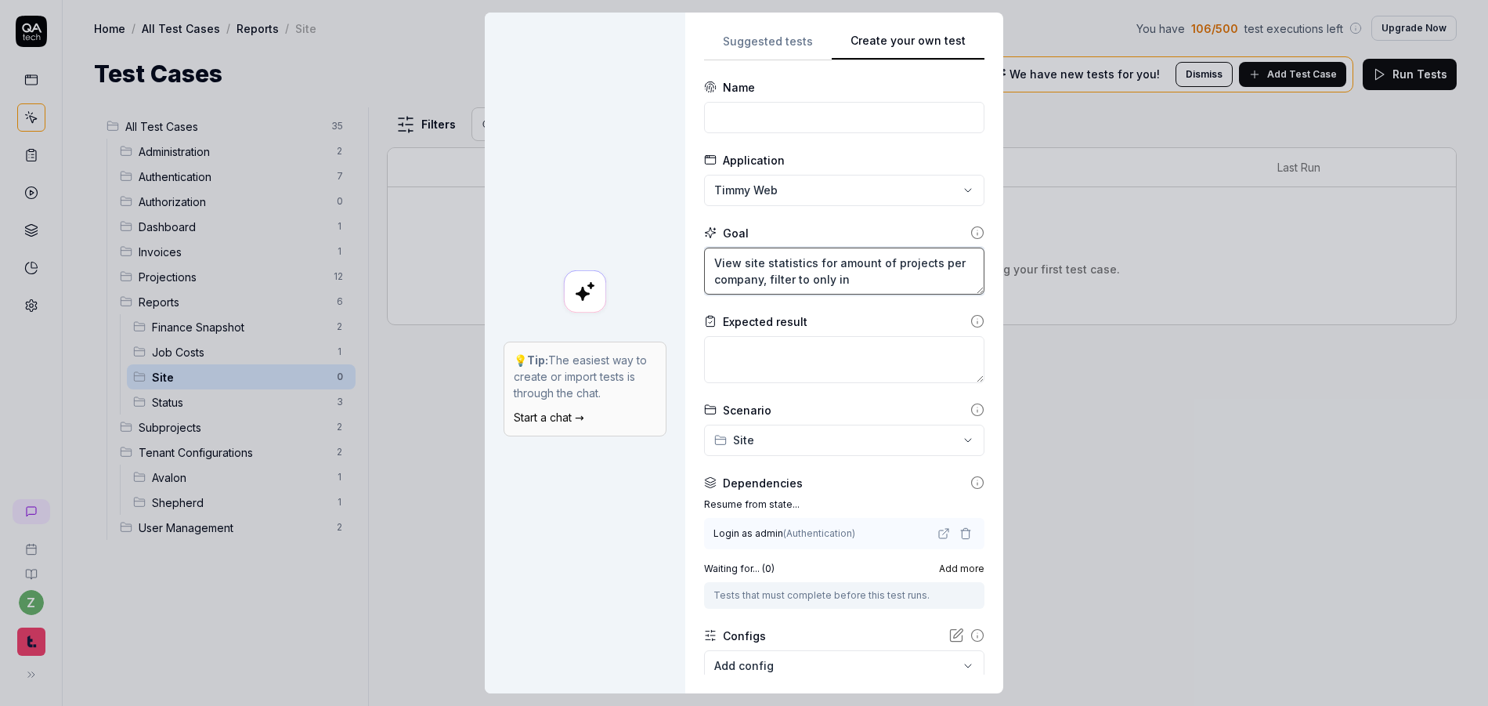
type textarea "*"
type textarea "View site statistics for amount of projects per company, filter to only int"
type textarea "*"
type textarea "View site statistics for amount of projects per company, filter to only inte"
type textarea "*"
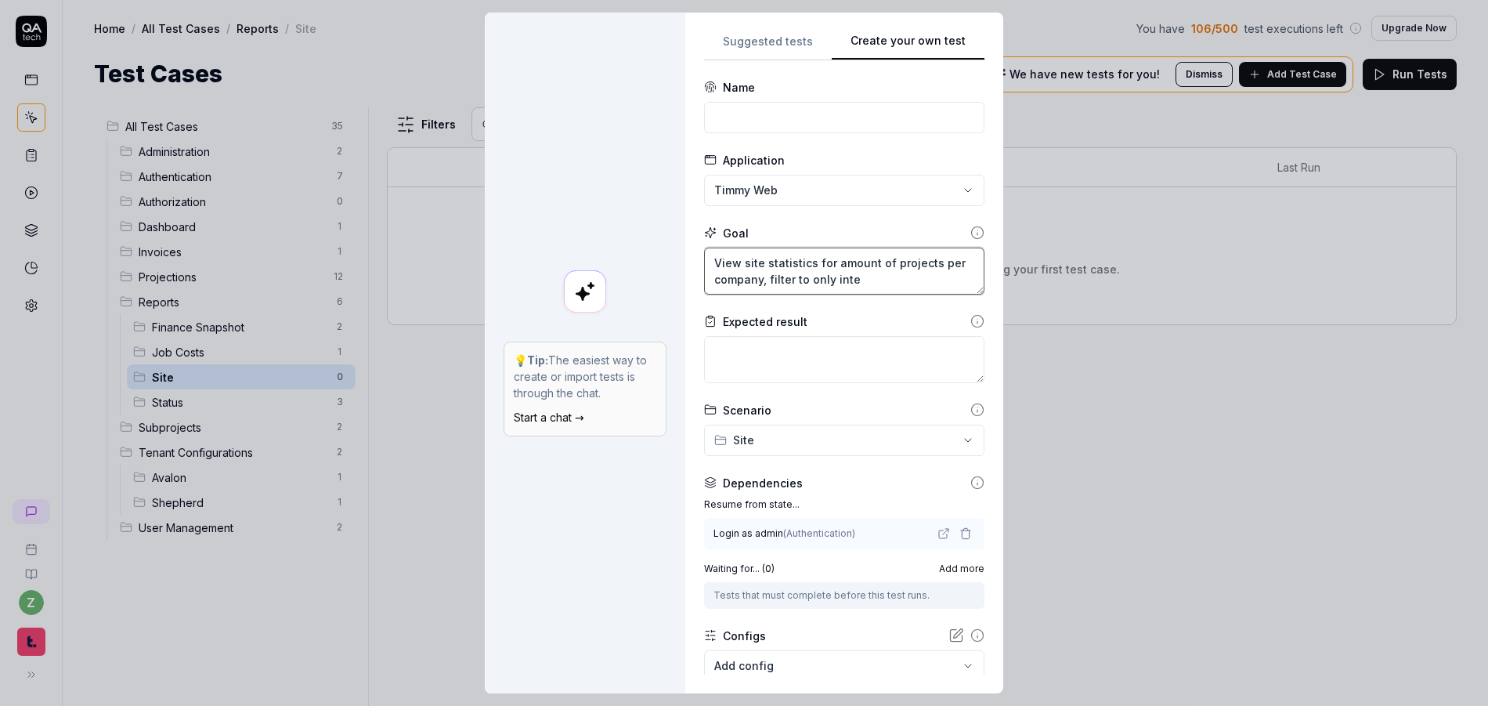
type textarea "View site statistics for amount of projects per company, filter to only inter"
type textarea "*"
type textarea "View site statistics for amount of projects per company, filter to only intern"
type textarea "*"
type textarea "View site statistics for amount of projects per company, filter to only internal"
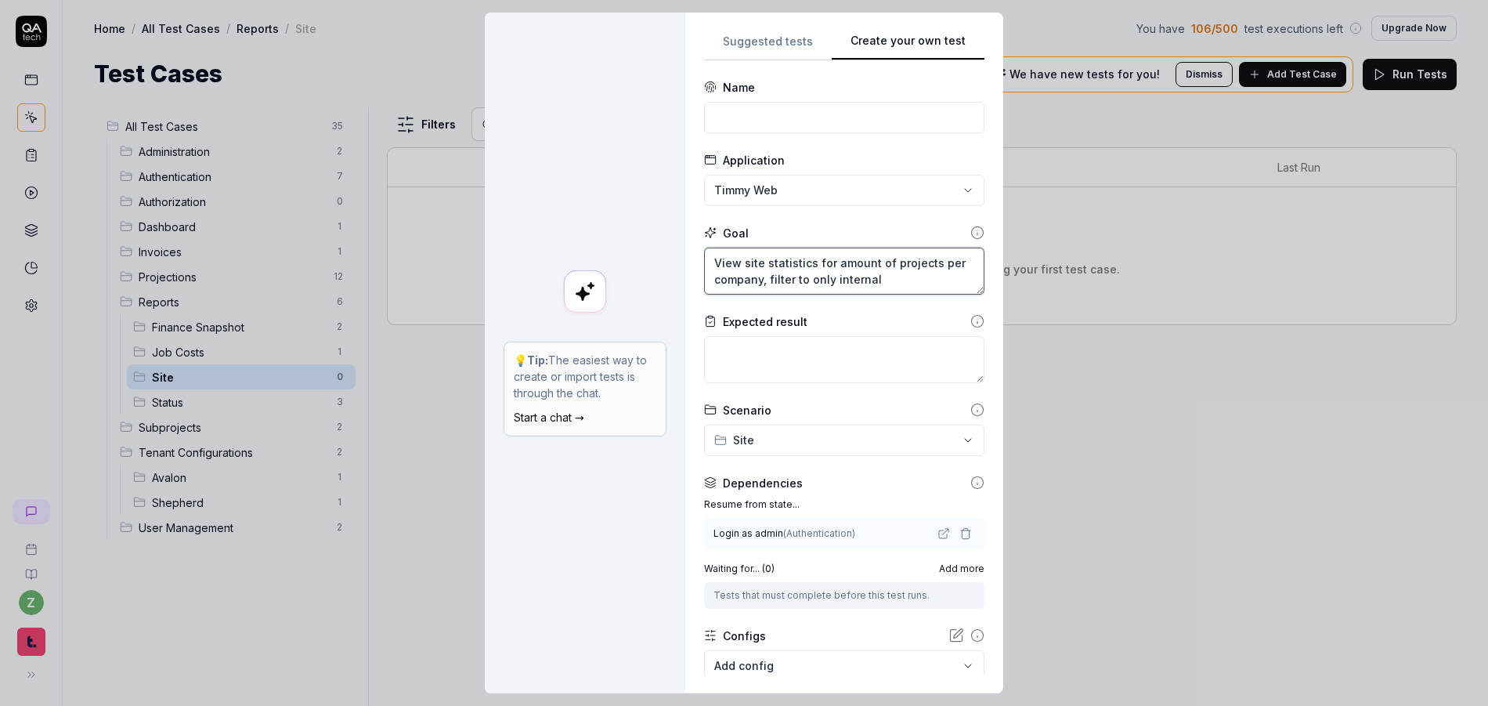
type textarea "*"
type textarea "View site statistics for amount of projects per company, filter to only internal"
type textarea "*"
type textarea "View site statistics for amount of projects per company, filter to only interna…"
type textarea "*"
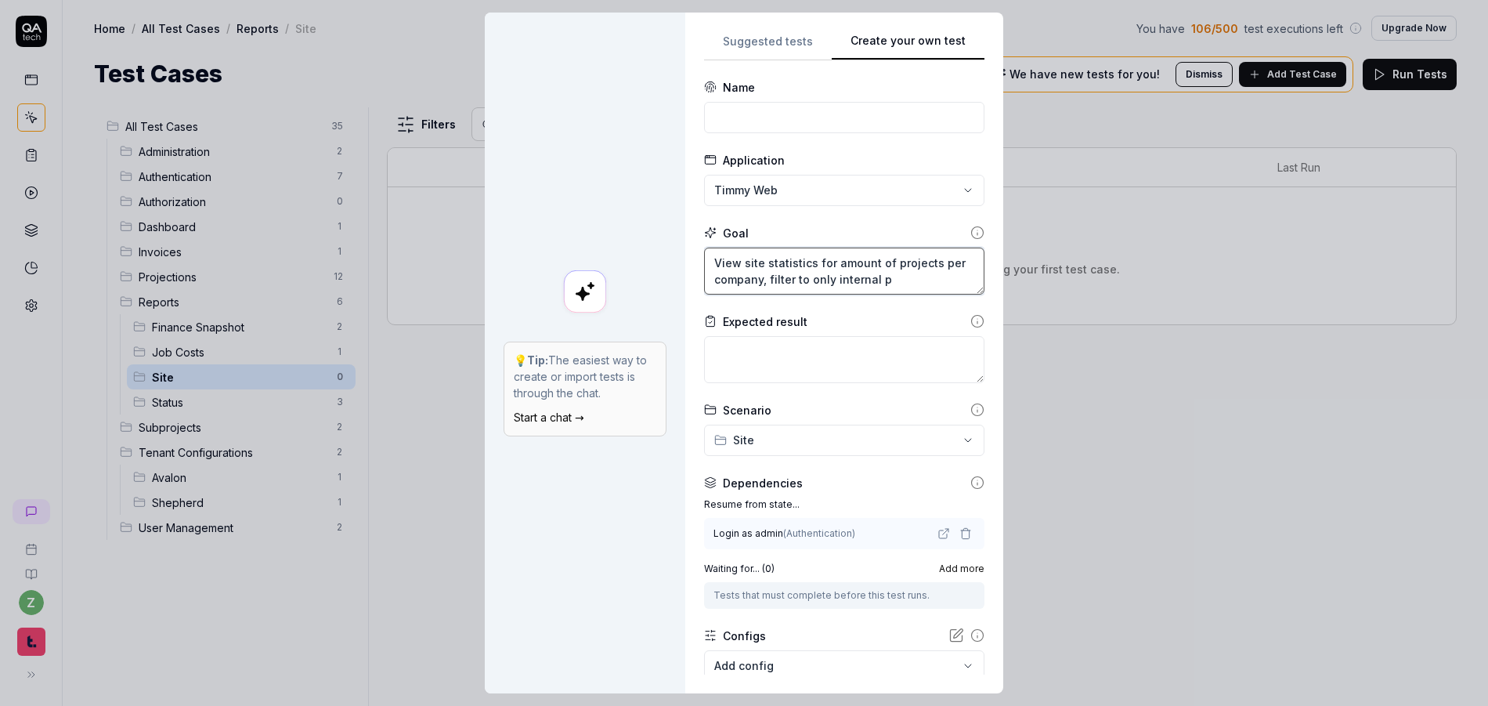
type textarea "View site statistics for amount of projects per company, filter to only interna…"
type textarea "*"
type textarea "View site statistics for amount of projects per company, filter to only interna…"
type textarea "*"
type textarea "View site statistics for amount of projects per company, filter to only interna…"
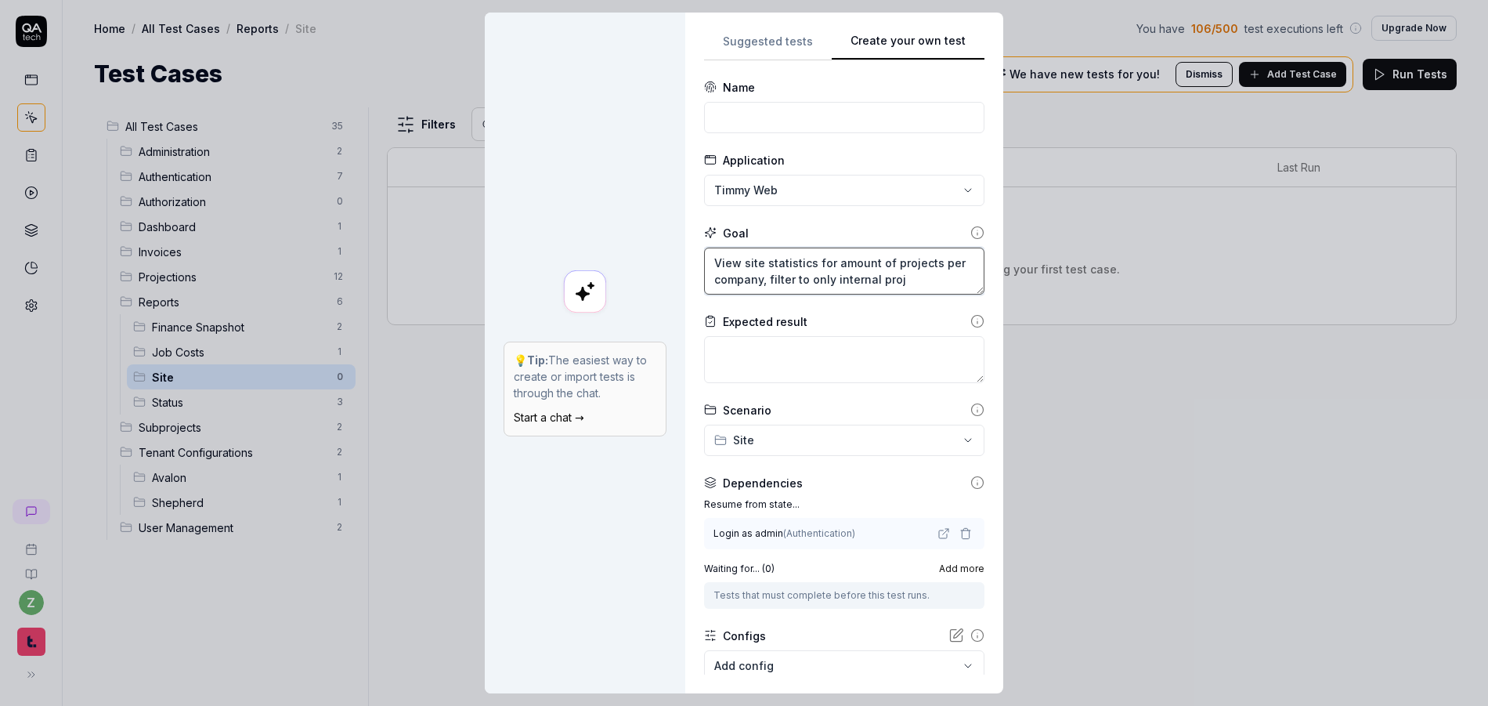
type textarea "*"
type textarea "View site statistics for amount of projects per company, filter to only interna…"
type textarea "*"
type textarea "View site statistics for amount of projects per company, filter to only interna…"
drag, startPoint x: 925, startPoint y: 274, endPoint x: 866, endPoint y: 284, distance: 59.5
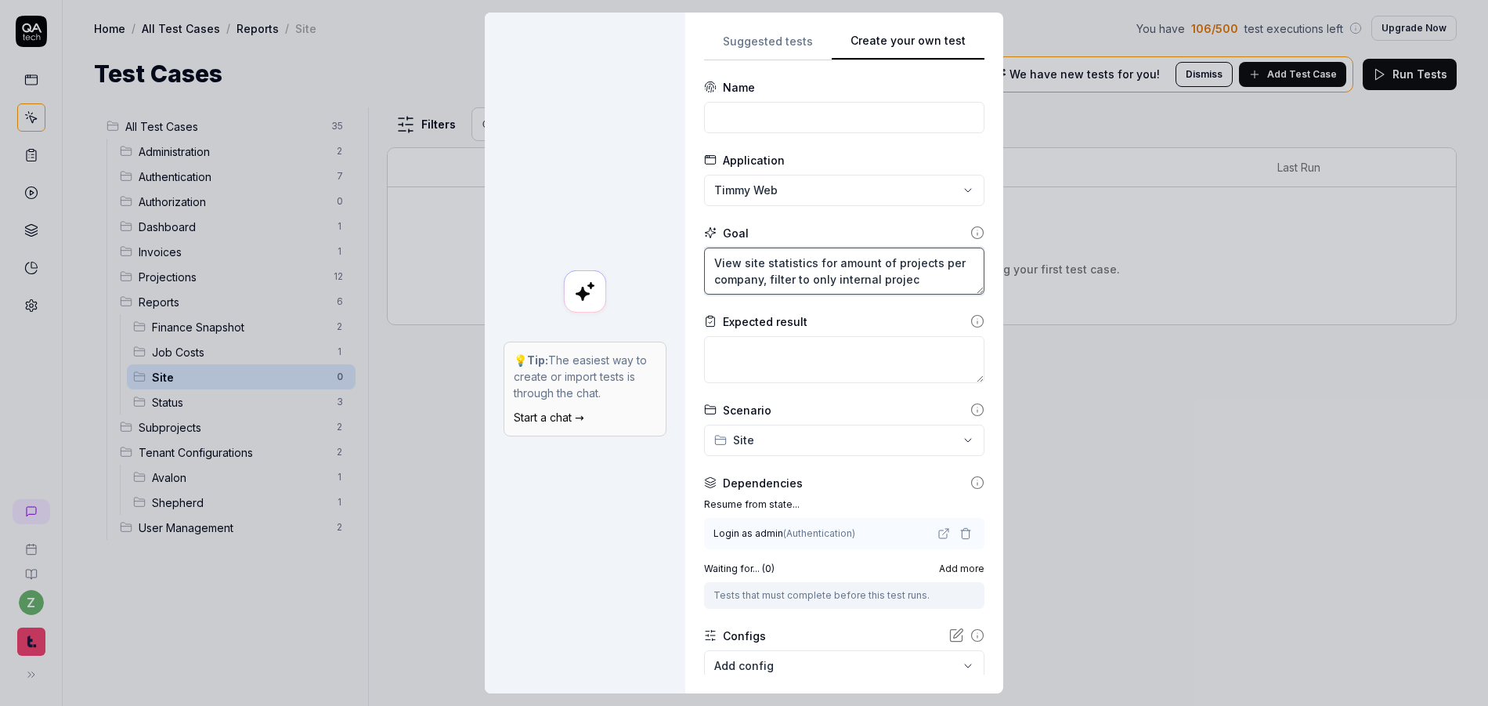
click at [866, 284] on textarea "View site statistics for amount of projects per company, filter to only interna…" at bounding box center [844, 270] width 280 height 47
click at [904, 287] on textarea "View site statistics for amount of projects per company, filter to only interna…" at bounding box center [844, 270] width 280 height 47
drag, startPoint x: 753, startPoint y: 279, endPoint x: 721, endPoint y: 290, distance: 33.9
click at [704, 280] on textarea "View site statistics for amount of projects per company, filter to only interna…" at bounding box center [844, 270] width 280 height 47
type textarea "*"
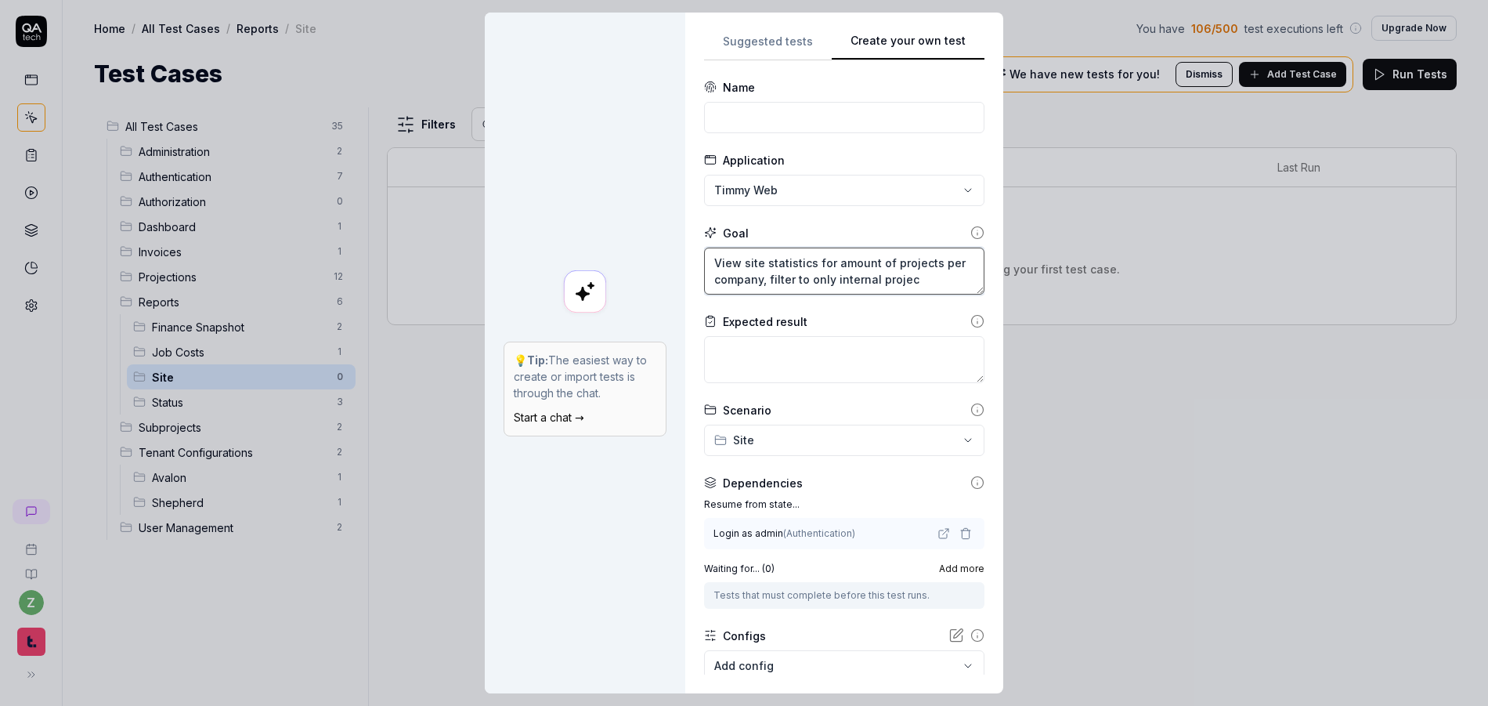
type textarea "View site statistics for amount of projects per c, filter to only internal proj…"
type textarea "*"
type textarea "View site statistics for amount of projects per cl, filter to only internal pro…"
type textarea "*"
type textarea "View site statistics for amount of projects per clie, filter to only internal p…"
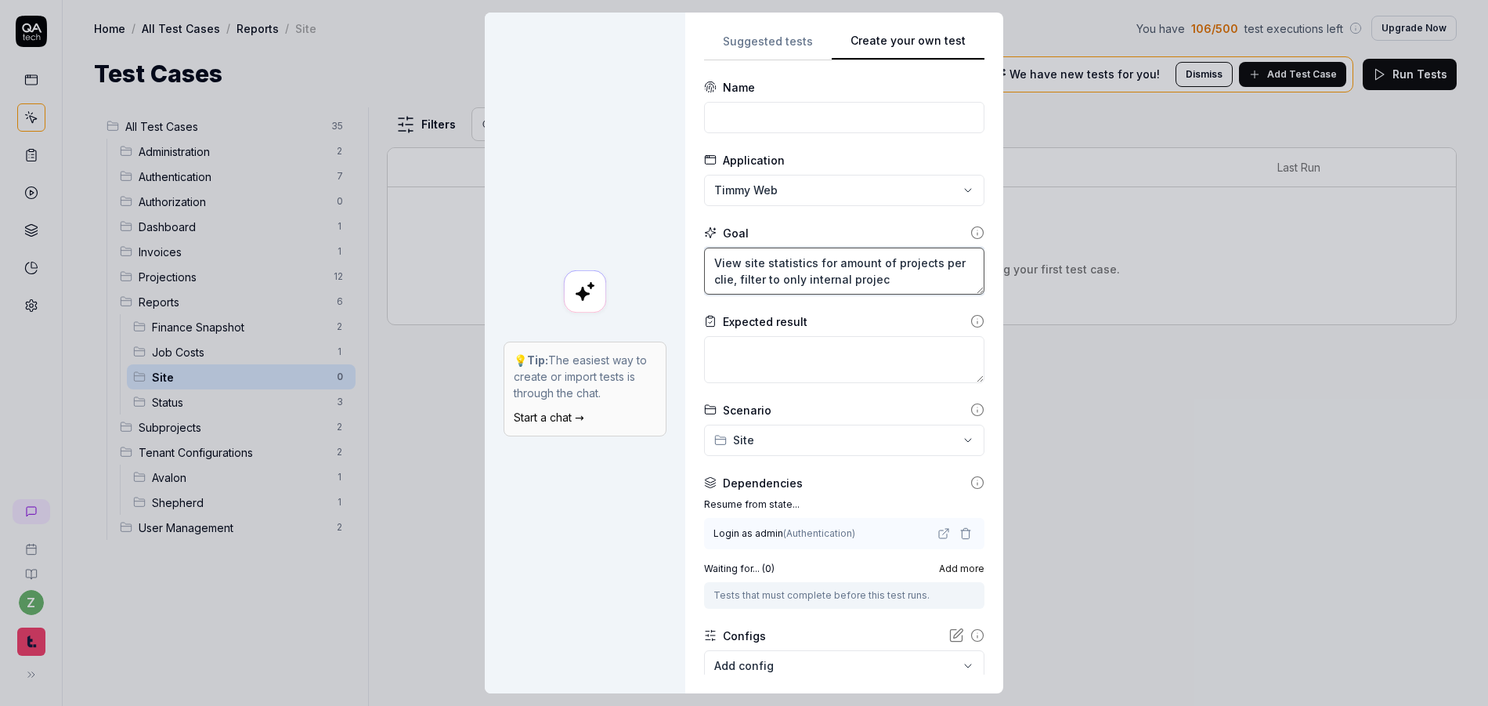
type textarea "*"
type textarea "View site statistics for amount of projects per clien, filter to only internal …"
type textarea "*"
type textarea "View site statistics for amount of projects per client, filter to only internal…"
drag, startPoint x: 921, startPoint y: 279, endPoint x: 780, endPoint y: 284, distance: 141.0
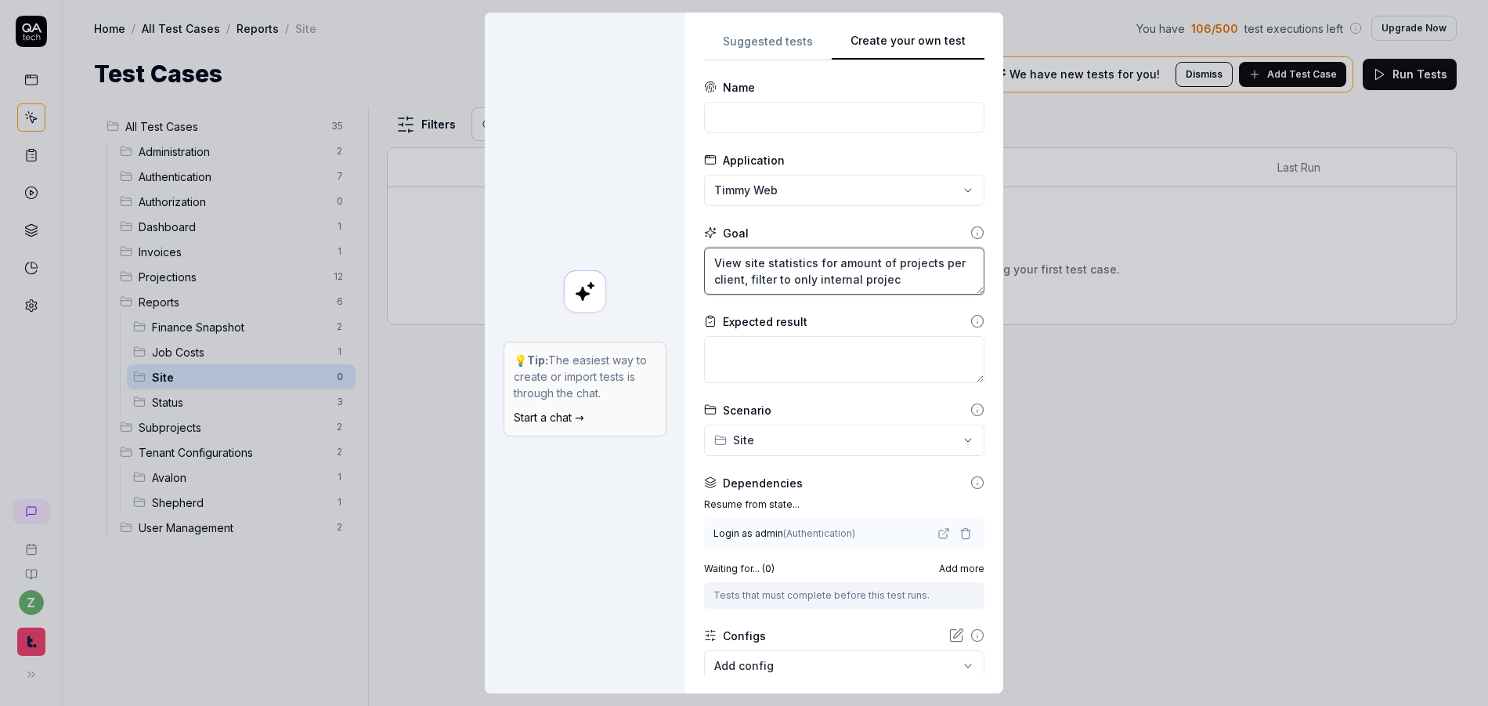
click at [780, 284] on textarea "View site statistics for amount of projects per client, filter to only internal…" at bounding box center [844, 270] width 280 height 47
type textarea "*"
type textarea "View site statistics for amount of projects per client, filter to"
type textarea "*"
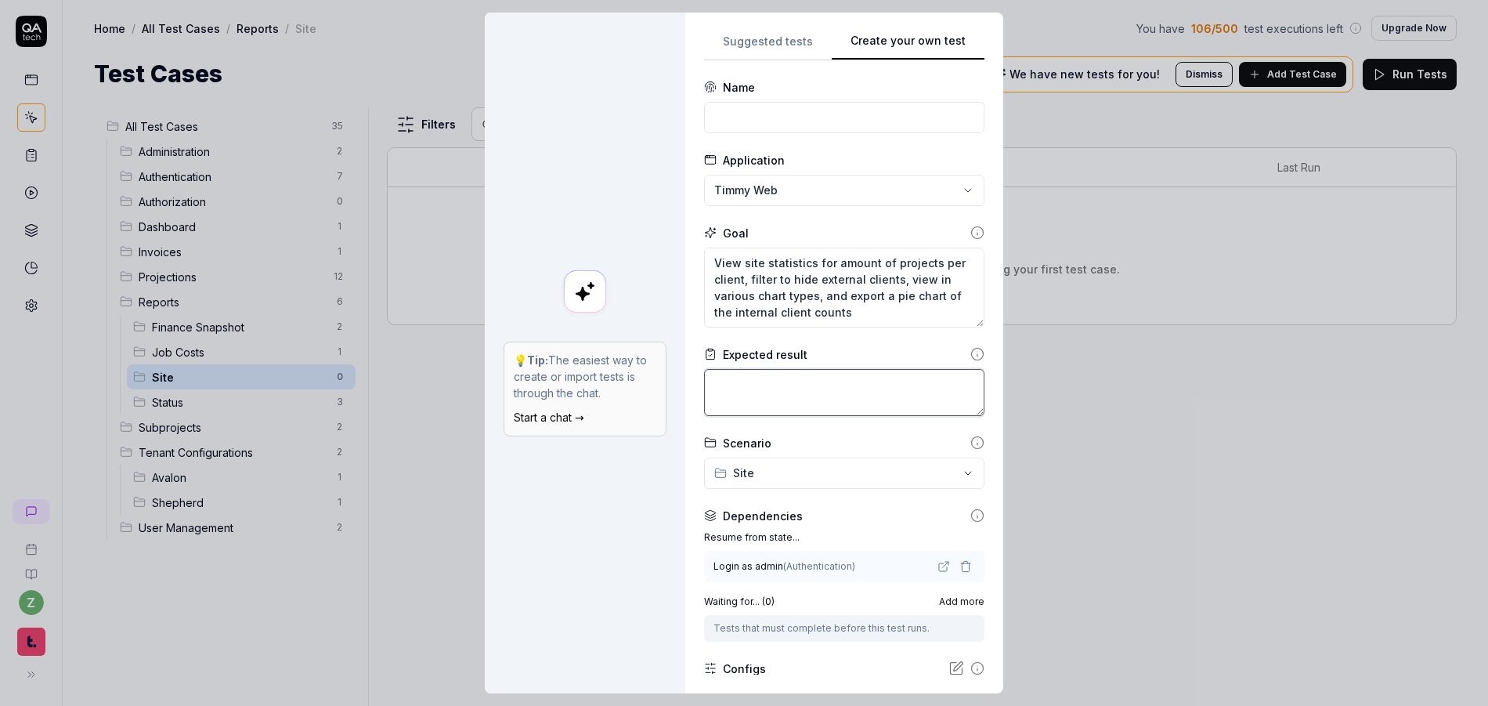
click at [806, 402] on textarea at bounding box center [844, 392] width 280 height 47
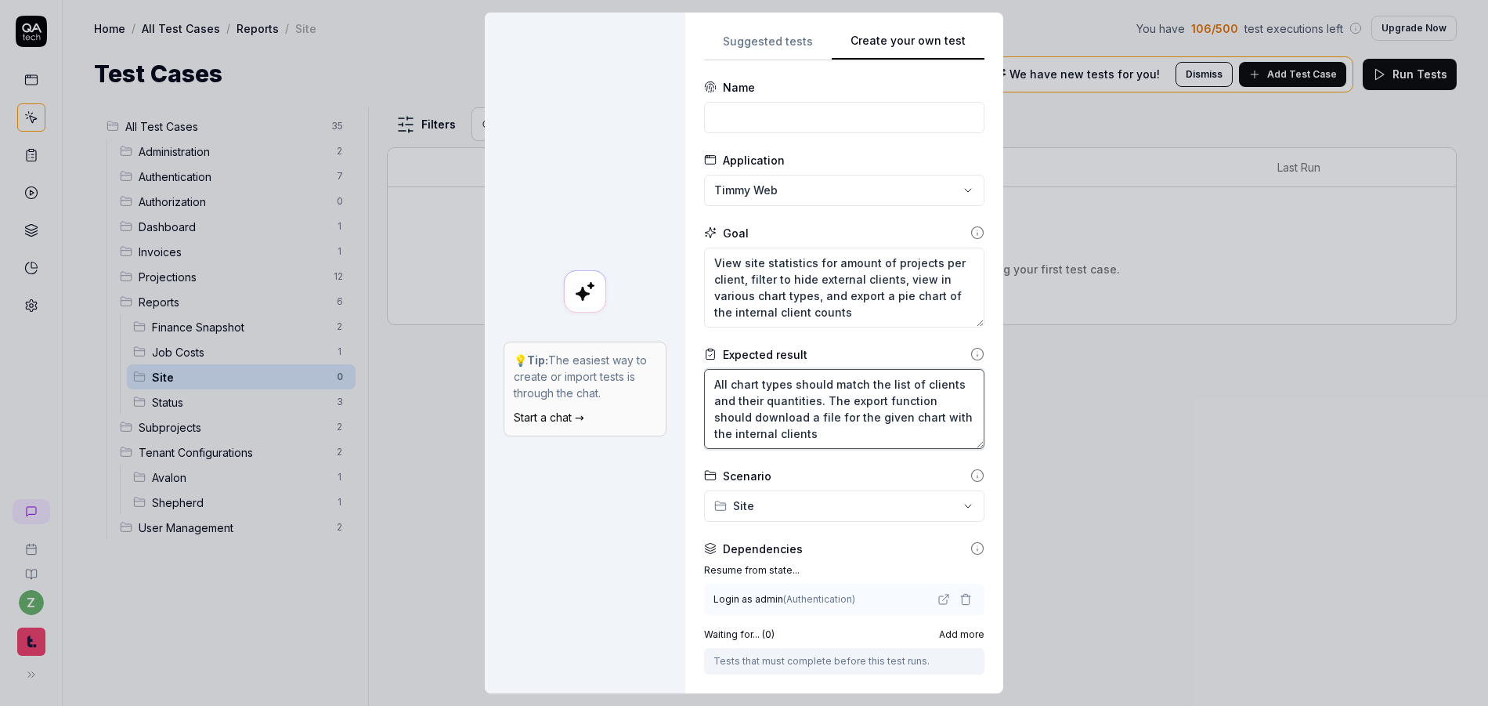
drag, startPoint x: 789, startPoint y: 438, endPoint x: 778, endPoint y: 437, distance: 10.2
click at [778, 437] on textarea "All chart types should match the list of clients and their quantities. The expo…" at bounding box center [844, 409] width 280 height 80
click at [826, 438] on textarea "All chart types should match the list of clients and their quantities. The expo…" at bounding box center [844, 409] width 280 height 80
click at [766, 109] on input at bounding box center [844, 117] width 280 height 31
click at [830, 86] on div "Name" at bounding box center [844, 87] width 280 height 16
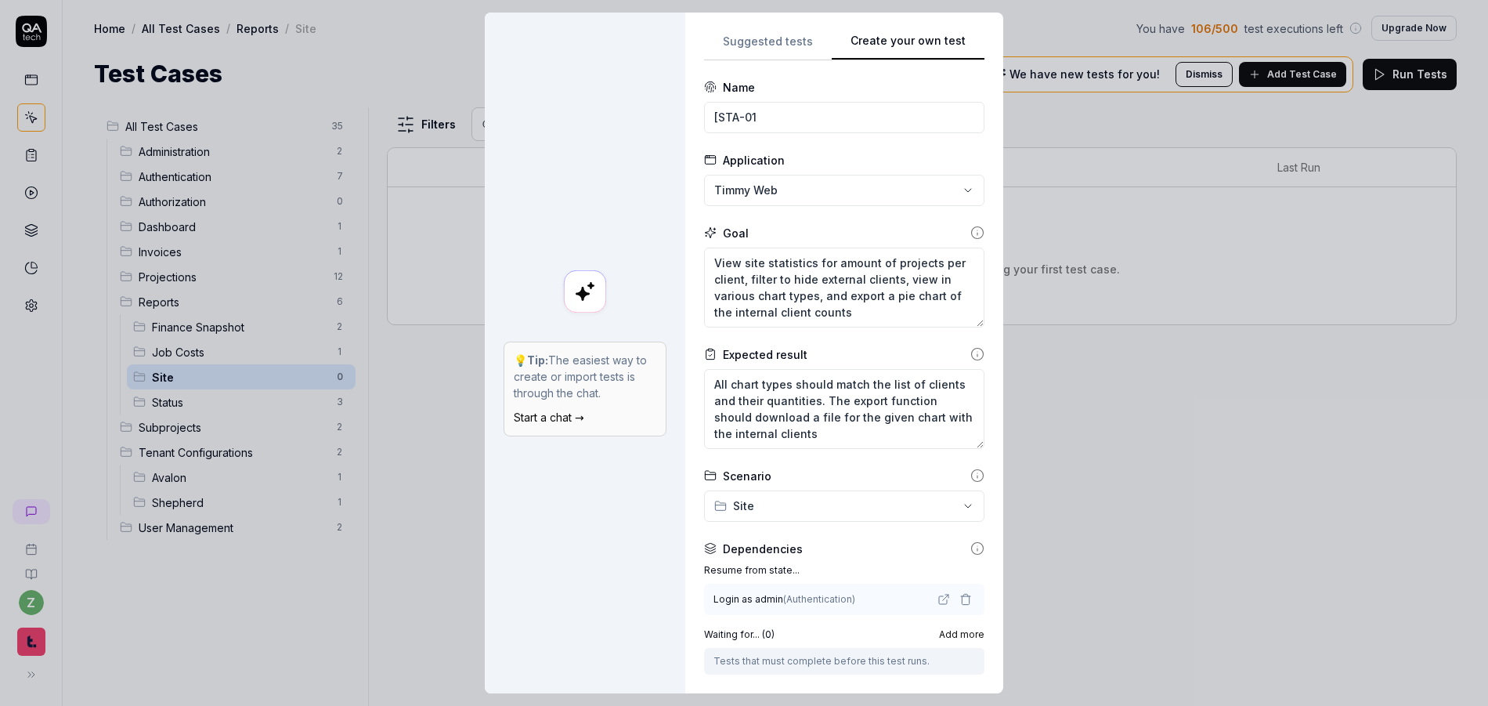
click at [832, 95] on div "Name" at bounding box center [844, 87] width 280 height 16
click at [847, 121] on input "[STA-01" at bounding box center [844, 117] width 280 height 31
click at [799, 122] on input "[STA-01]" at bounding box center [844, 117] width 280 height 31
paste input "View reports, edit content and columns, export. This is an in-progress page so …"
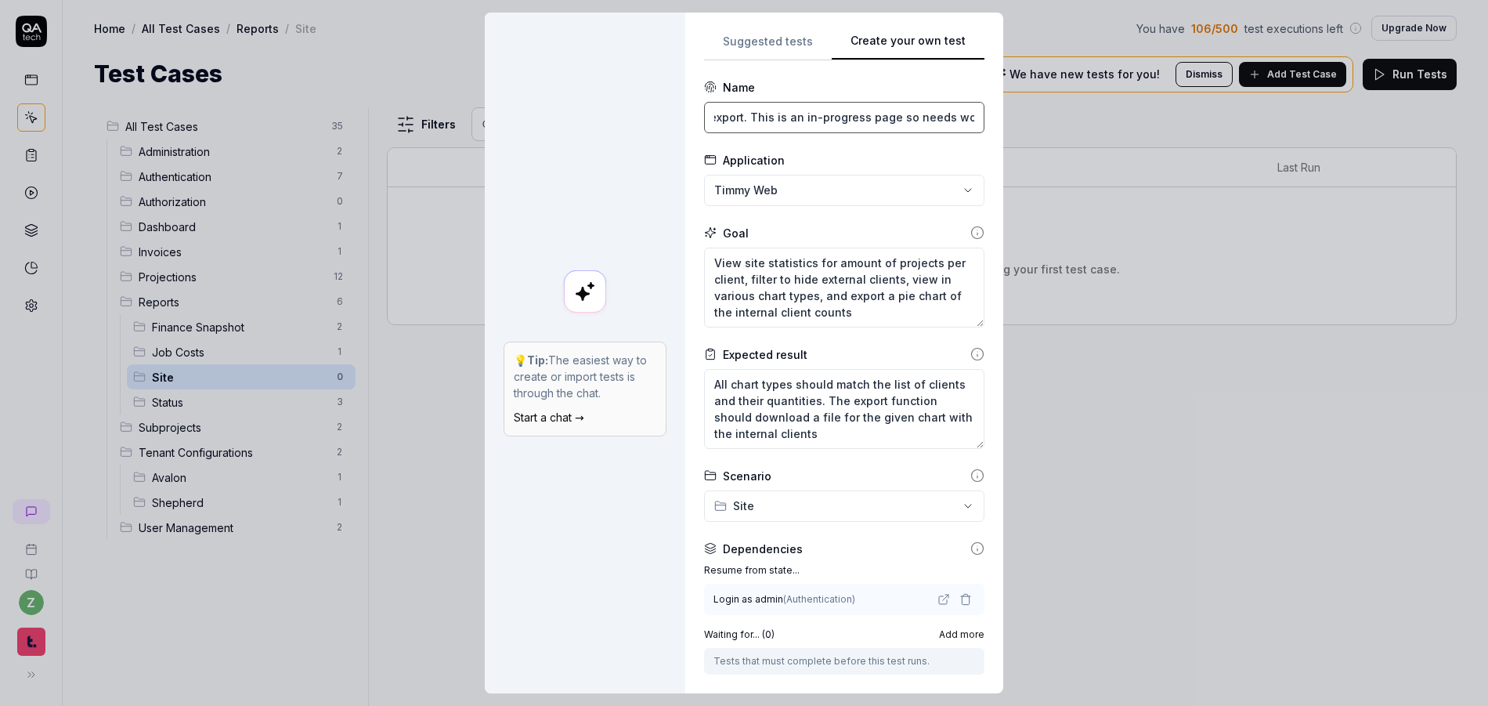
drag, startPoint x: 963, startPoint y: 121, endPoint x: 738, endPoint y: 117, distance: 224.8
click at [734, 119] on input "[STA-01] View reports, edit content and columns, export. This is an in-progress…" at bounding box center [844, 117] width 280 height 31
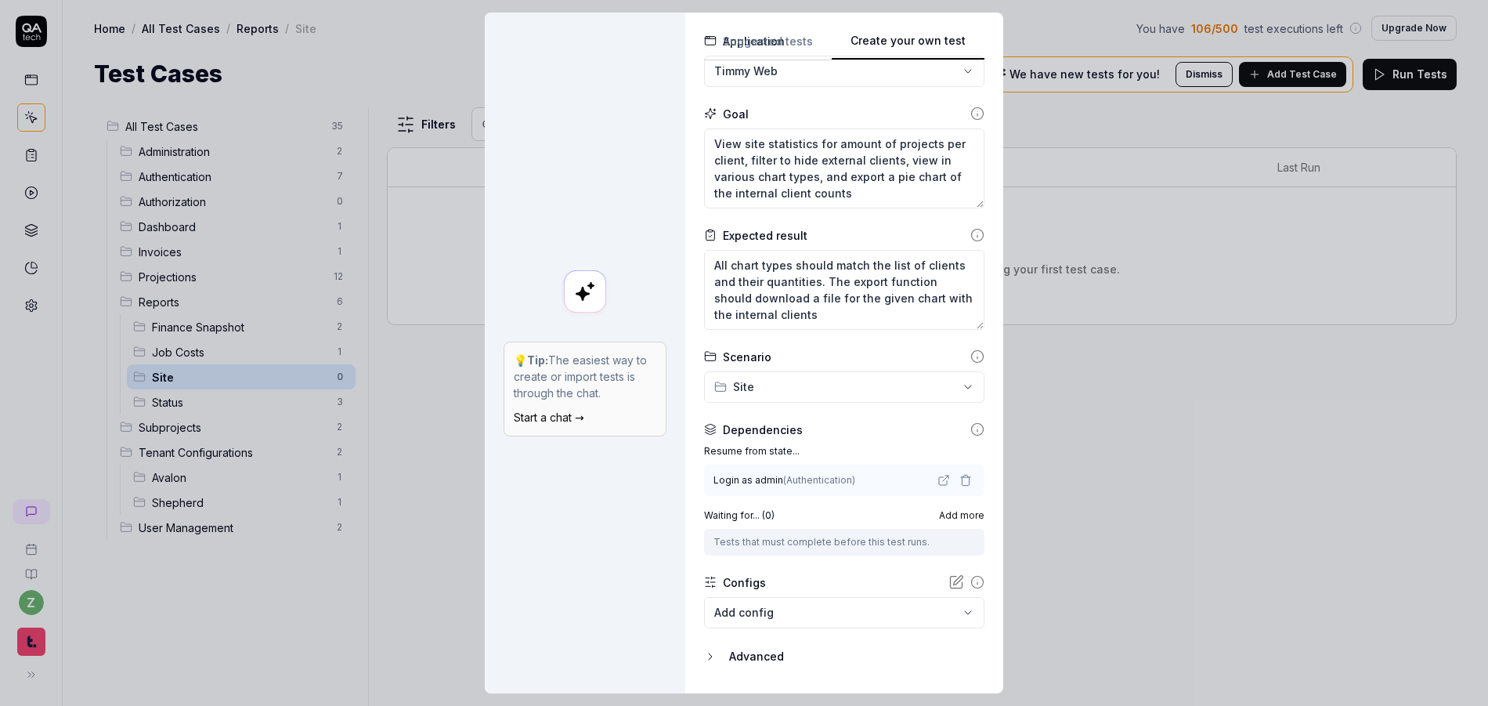
scroll to position [161, 0]
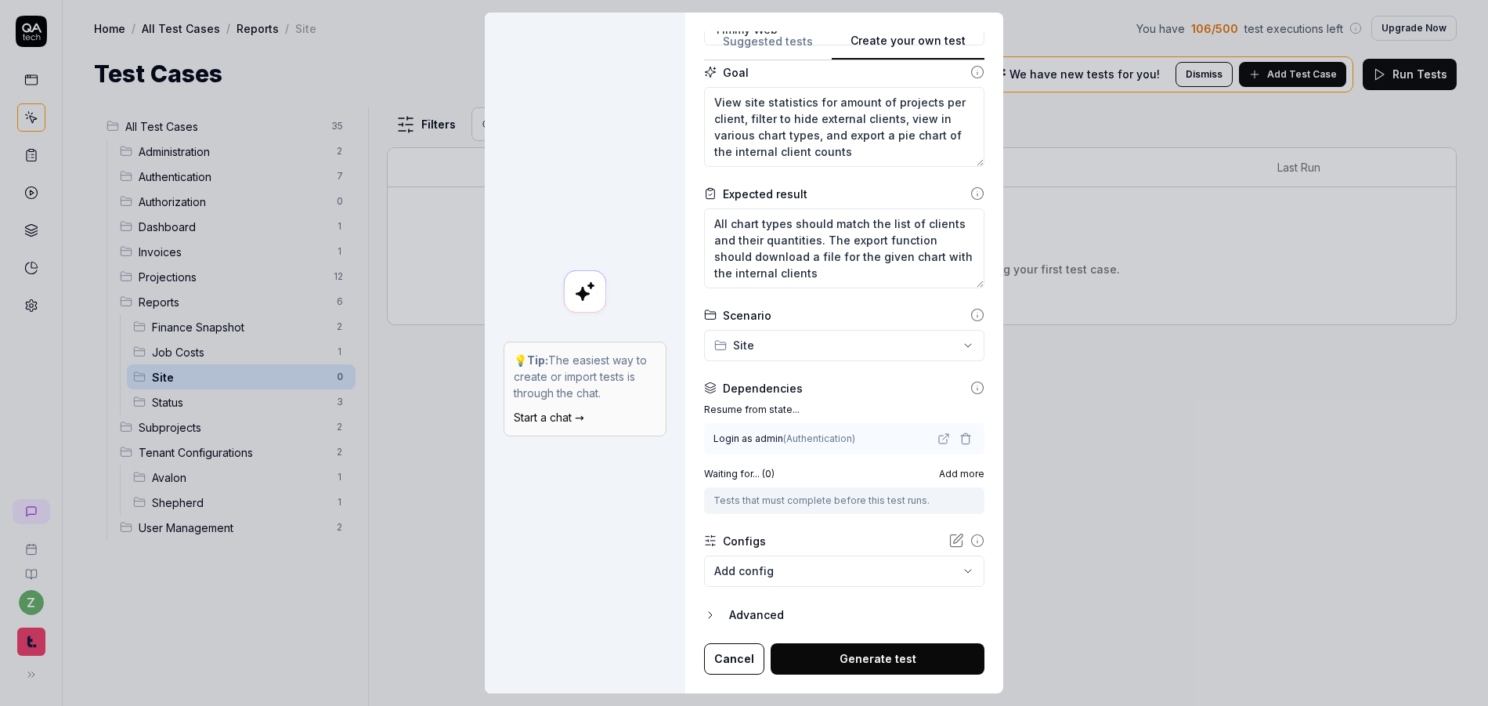
click at [858, 659] on button "Generate test" at bounding box center [878, 658] width 214 height 31
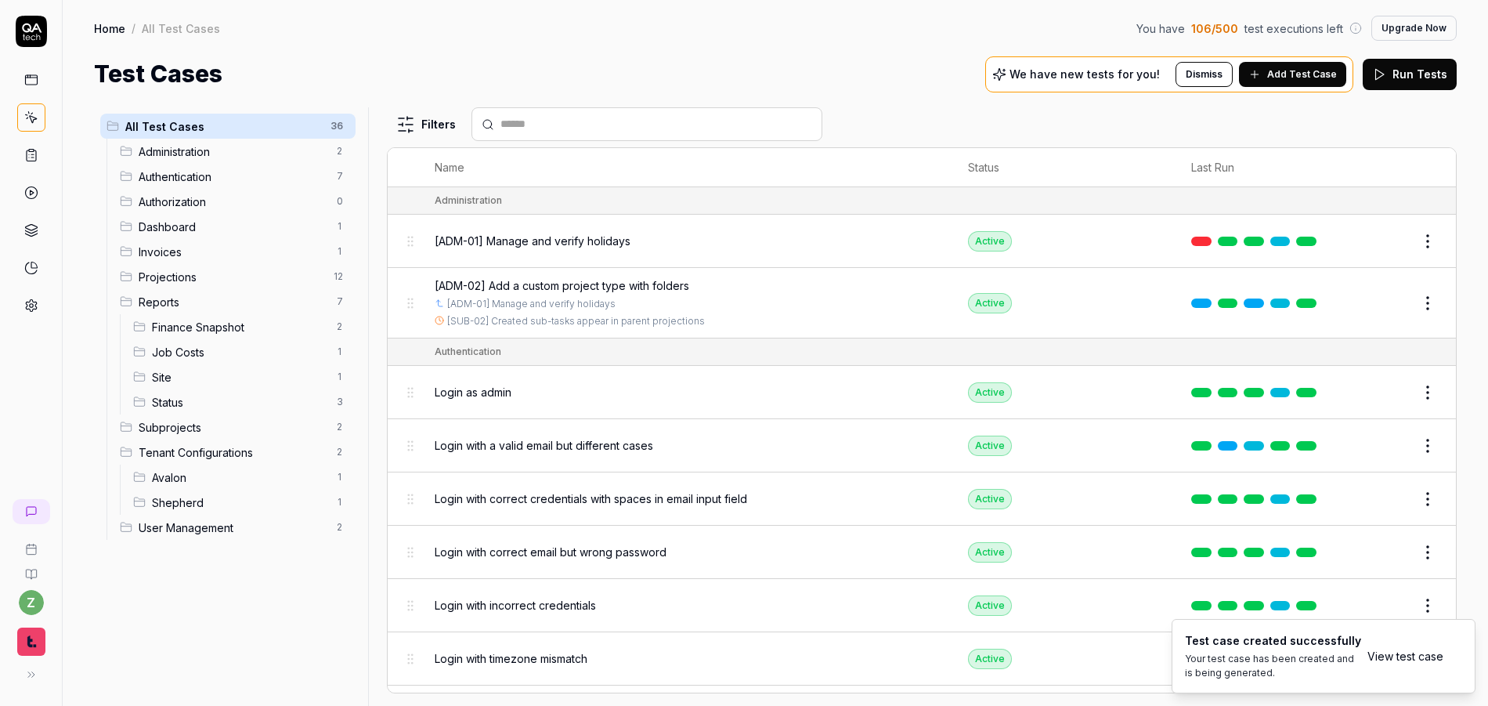
click at [1396, 652] on link "View test case" at bounding box center [1405, 656] width 76 height 16
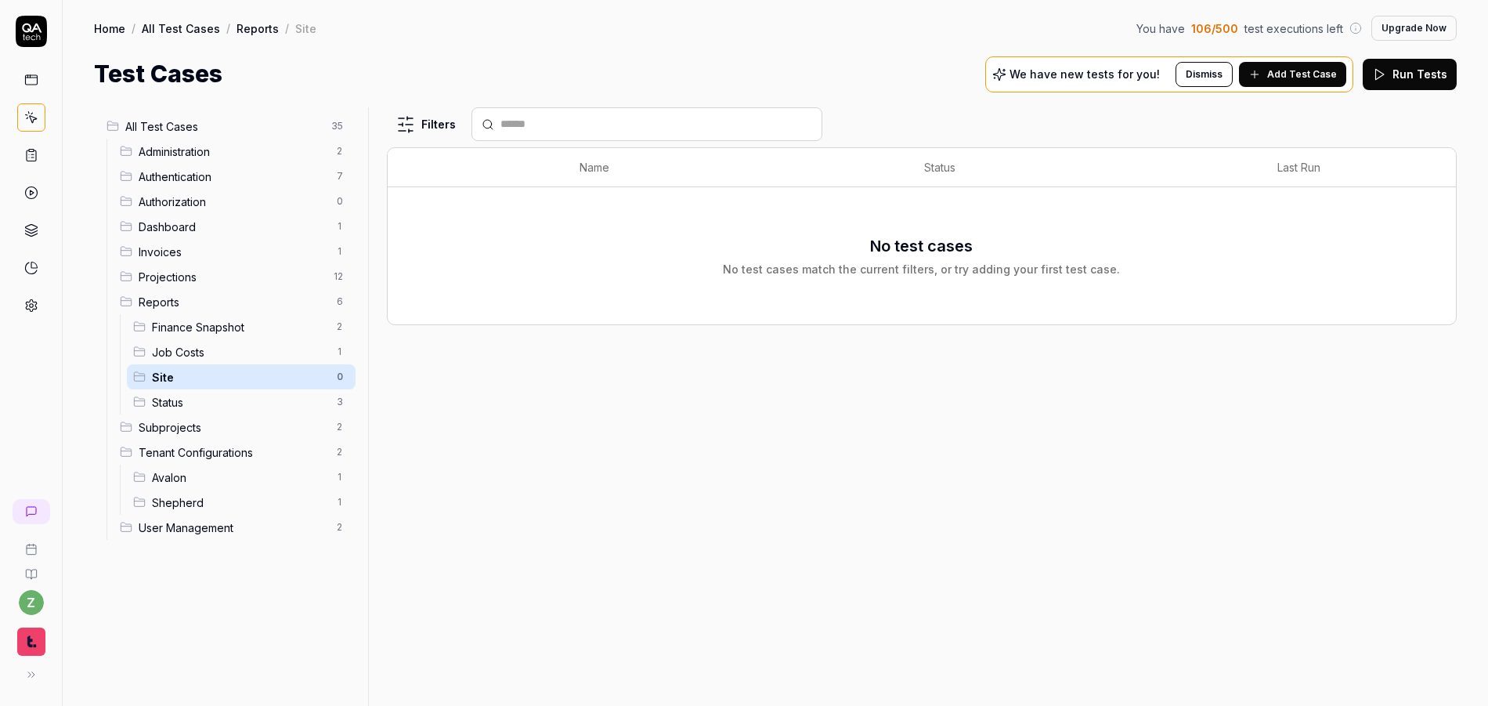
click at [135, 402] on body "z Home / All Test Cases / Reports / Site You have 106 / 500 test executions lef…" at bounding box center [744, 353] width 1488 height 706
click at [240, 403] on span "Status" at bounding box center [239, 402] width 175 height 16
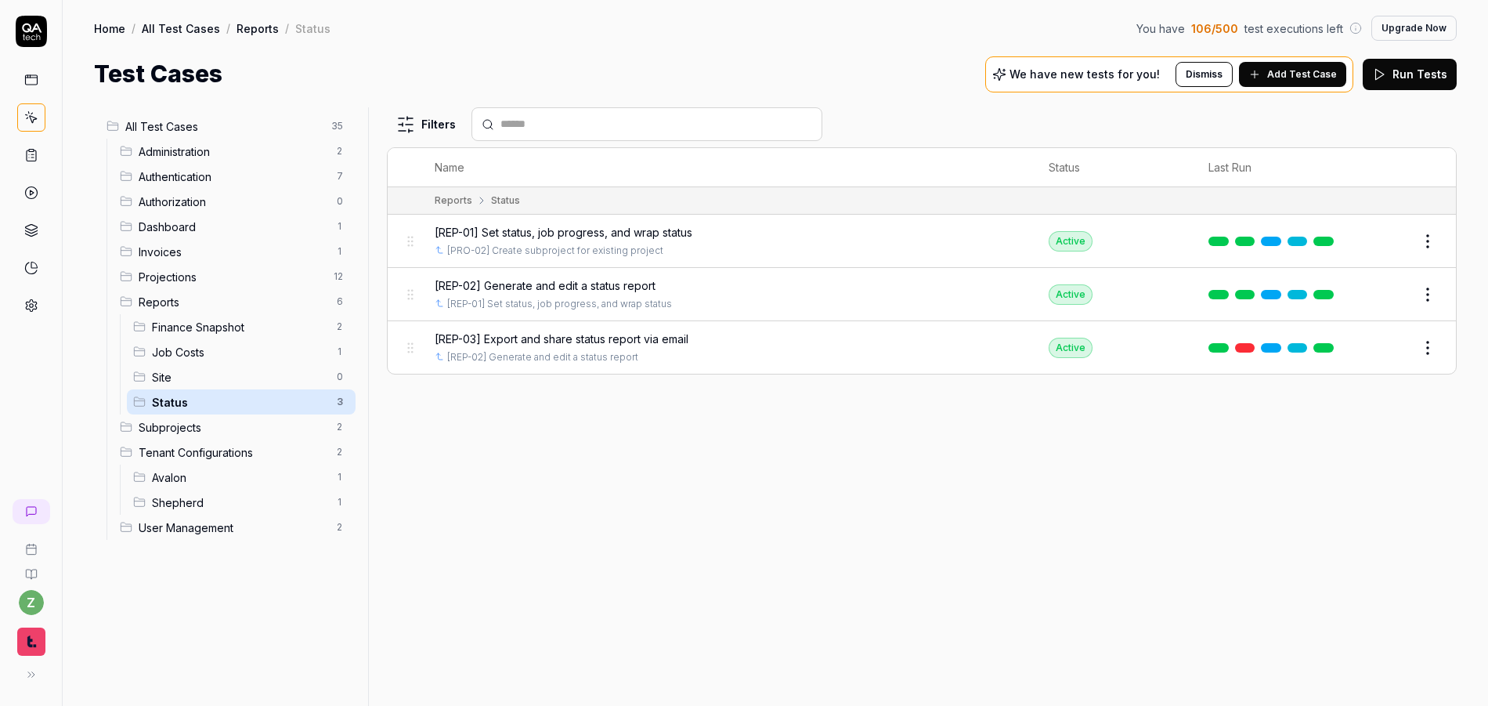
click at [256, 380] on span "Site" at bounding box center [239, 377] width 175 height 16
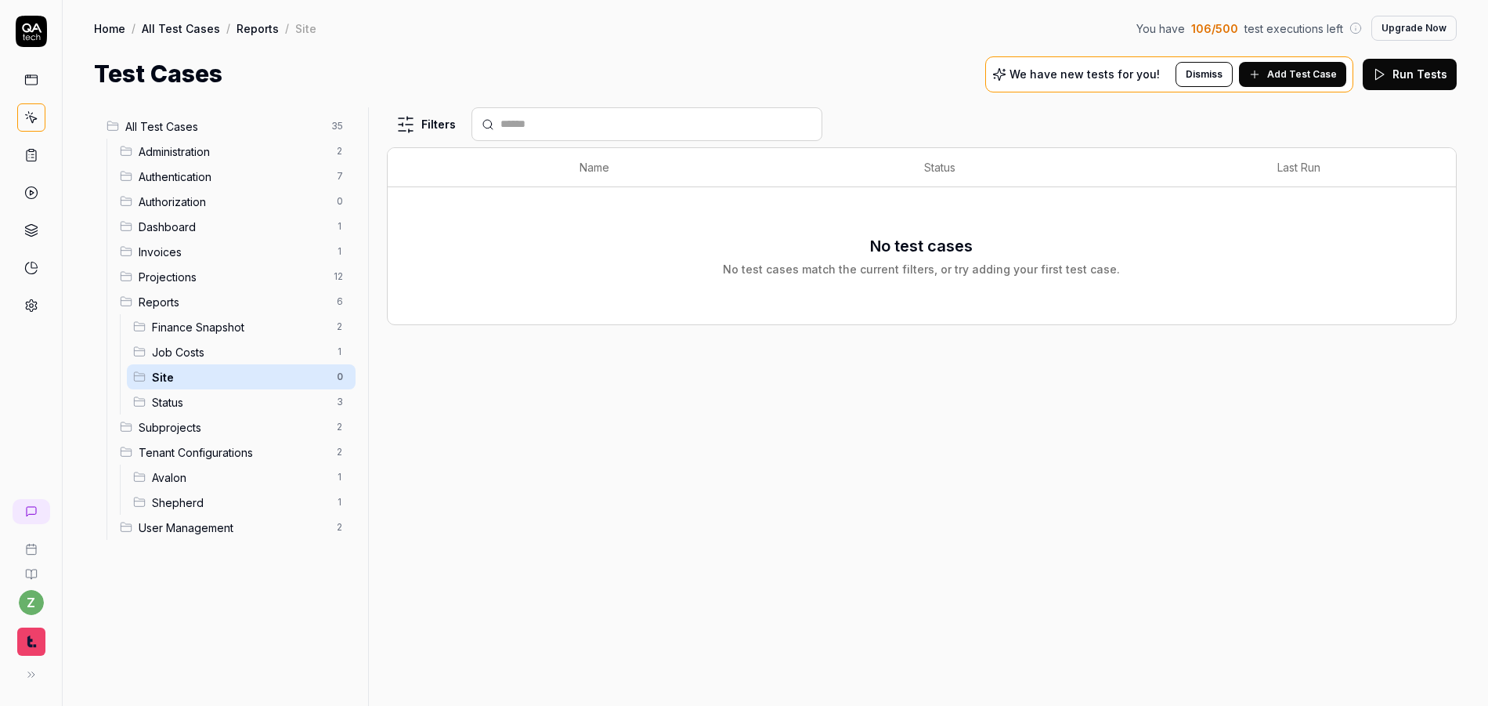
click at [258, 352] on span "Job Costs" at bounding box center [239, 352] width 175 height 16
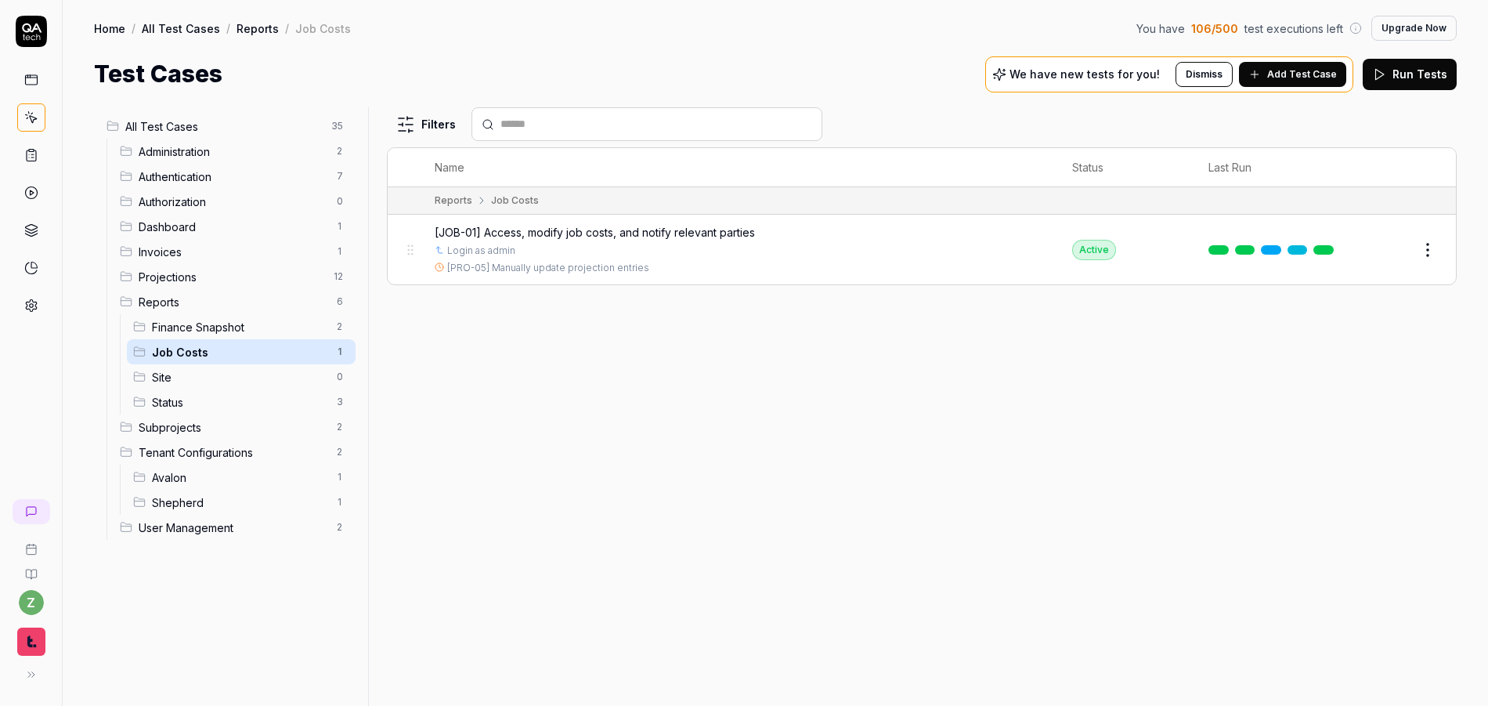
click at [193, 126] on span "All Test Cases" at bounding box center [223, 126] width 197 height 16
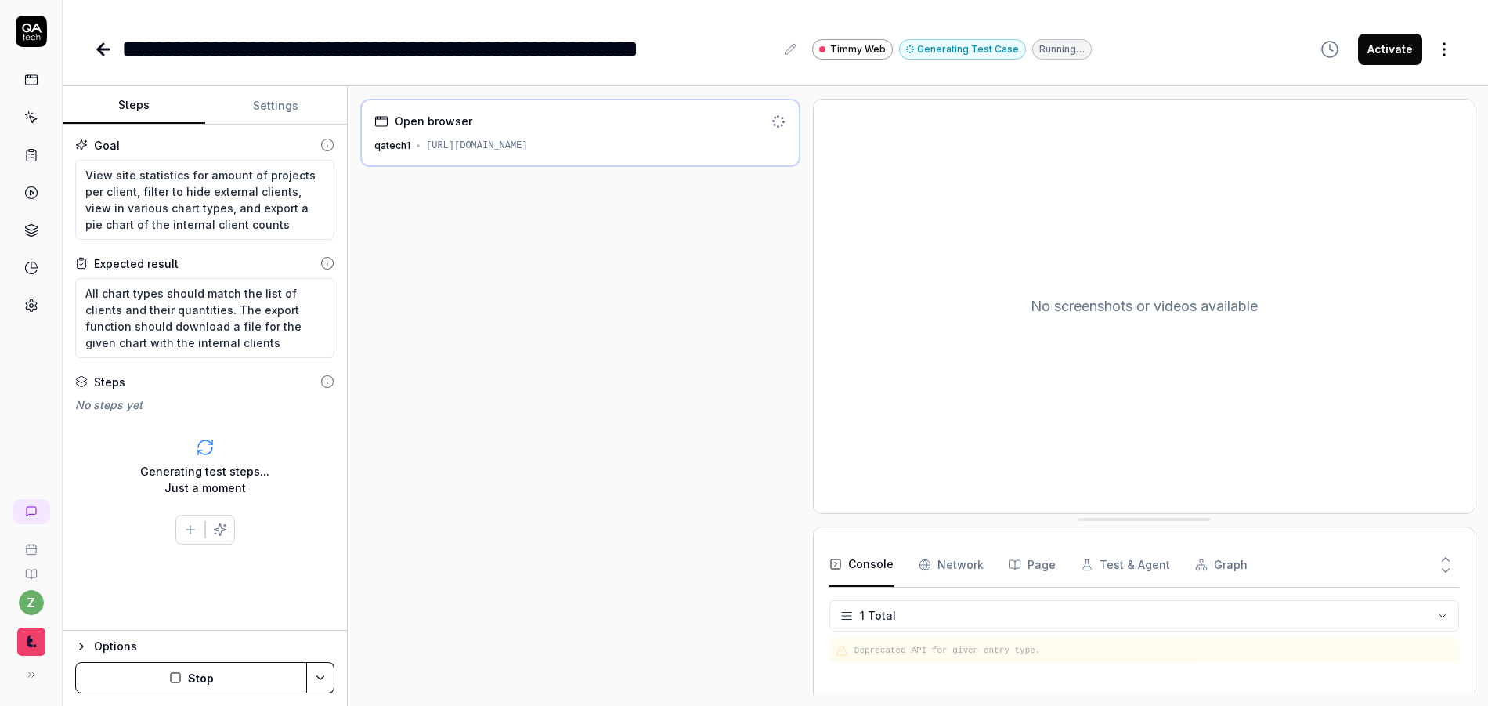
click at [208, 674] on button "Stop" at bounding box center [191, 677] width 232 height 31
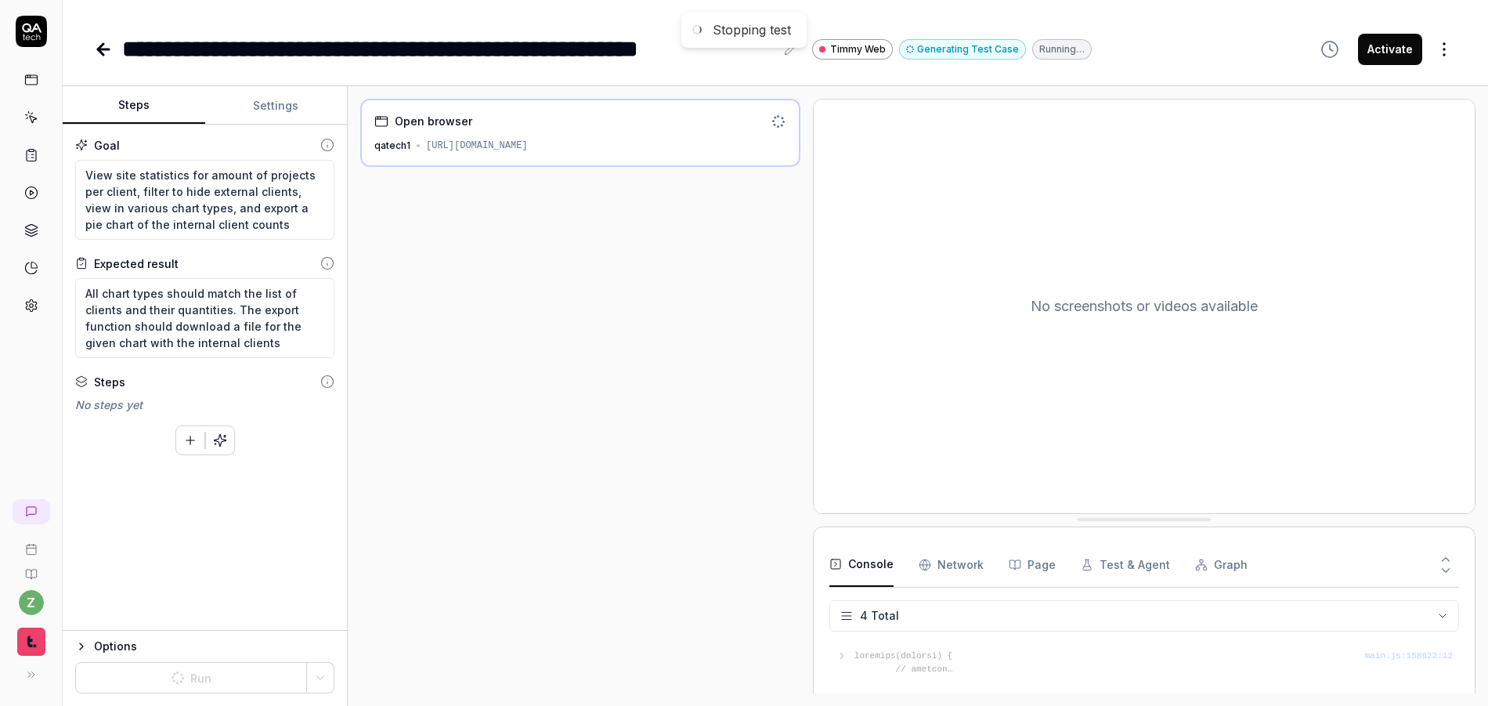
type textarea "*"
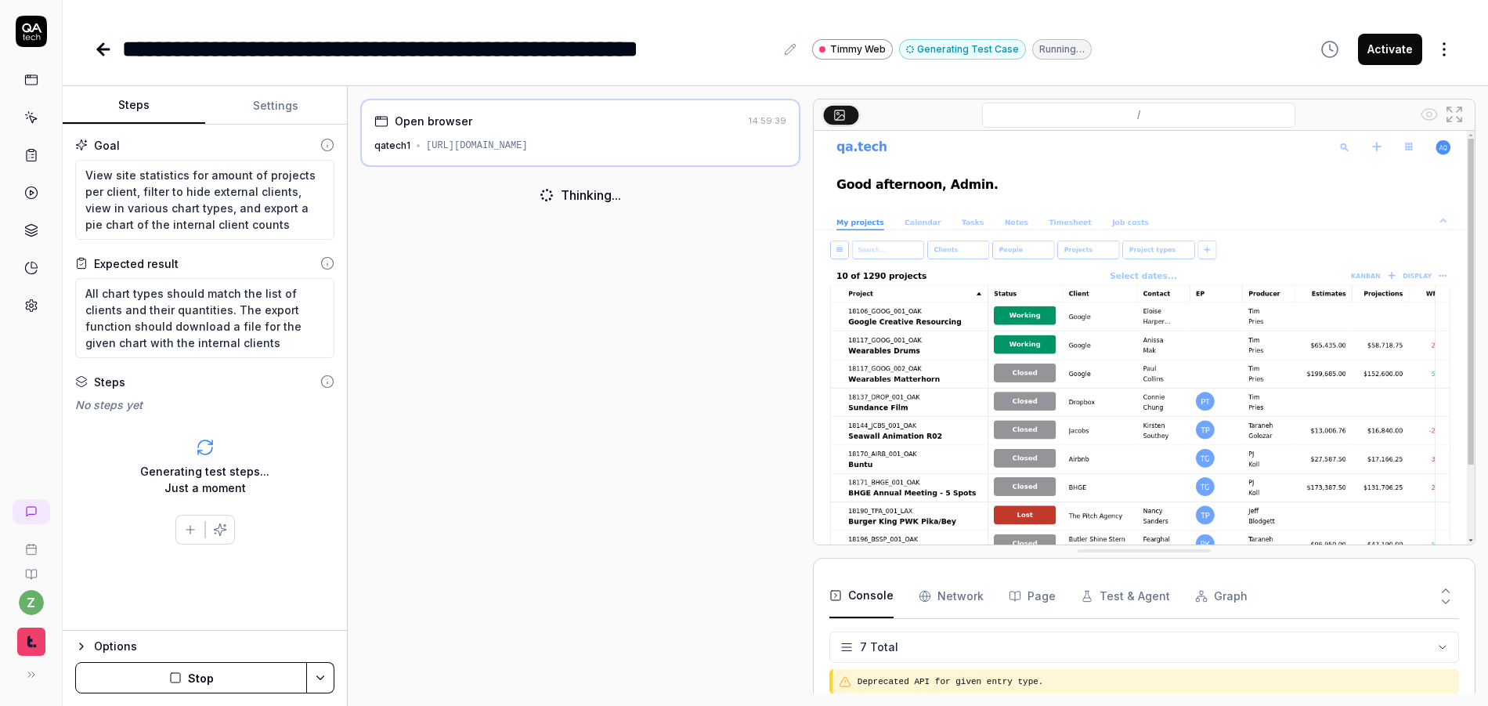
scroll to position [121, 0]
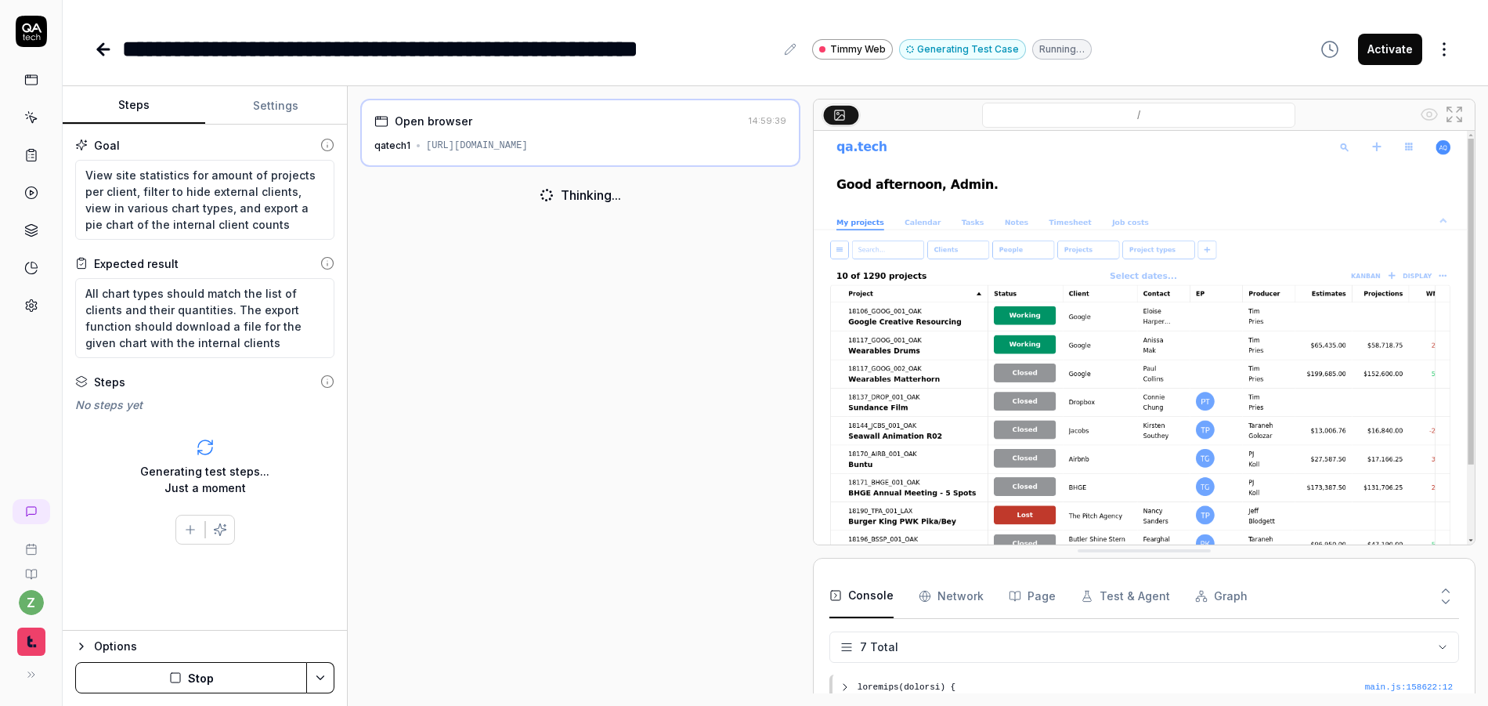
click at [230, 681] on button "Stop" at bounding box center [191, 677] width 232 height 31
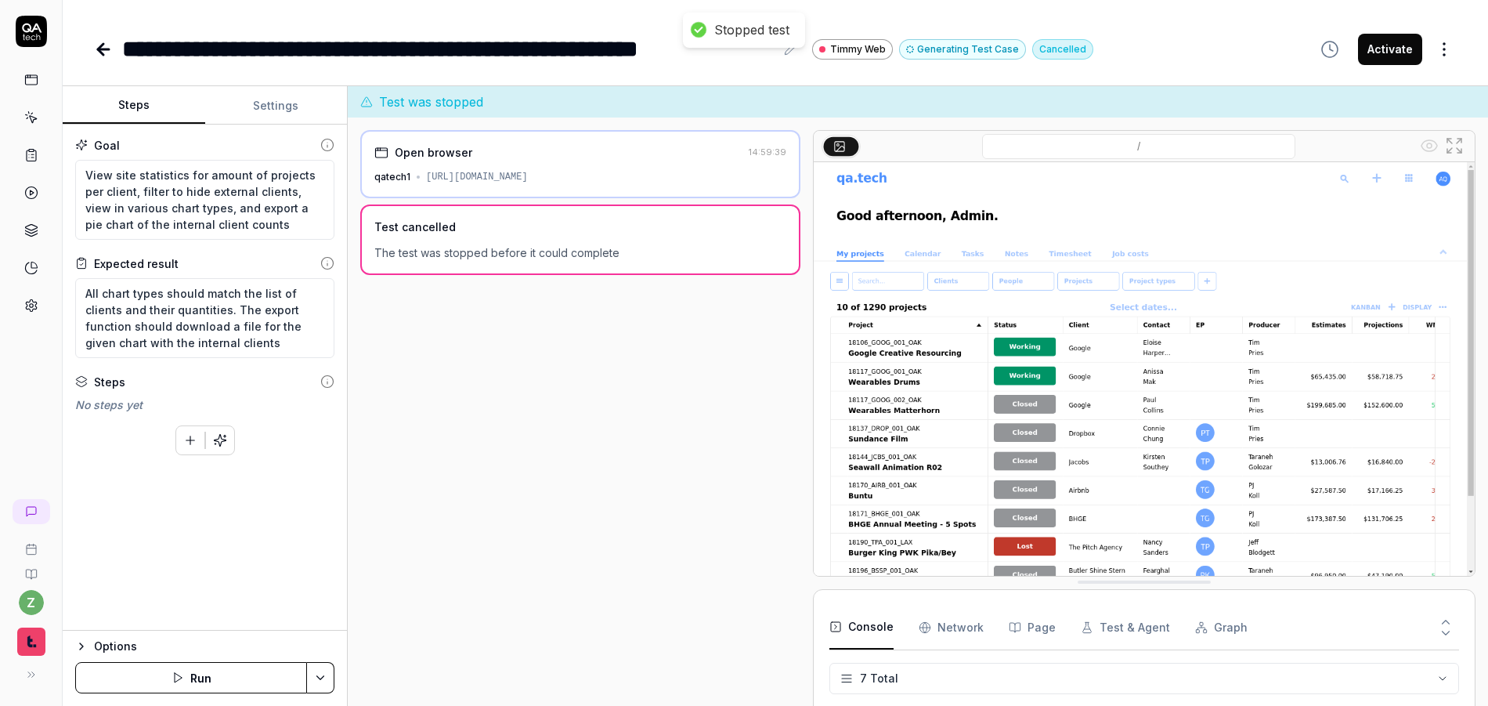
type textarea "*"
click at [275, 114] on button "Settings" at bounding box center [276, 106] width 143 height 38
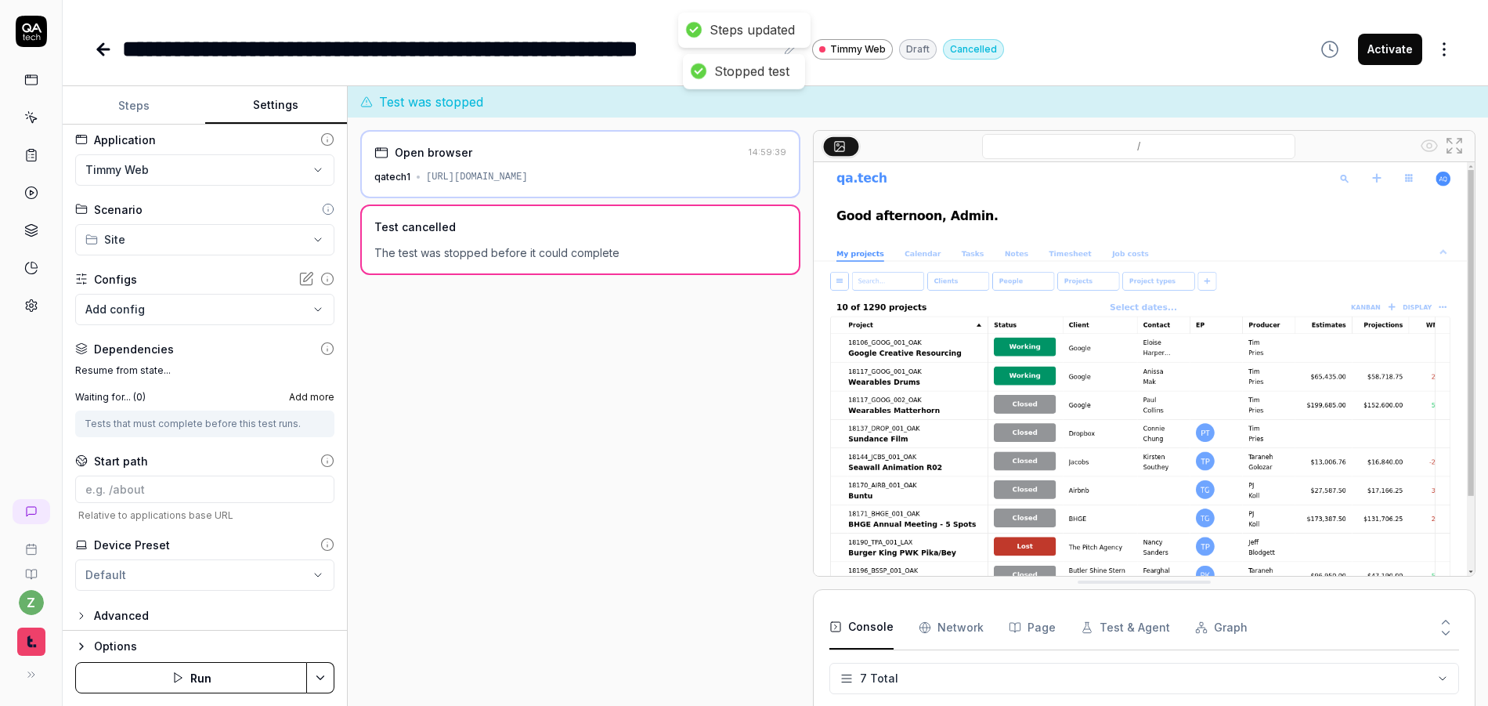
scroll to position [13, 0]
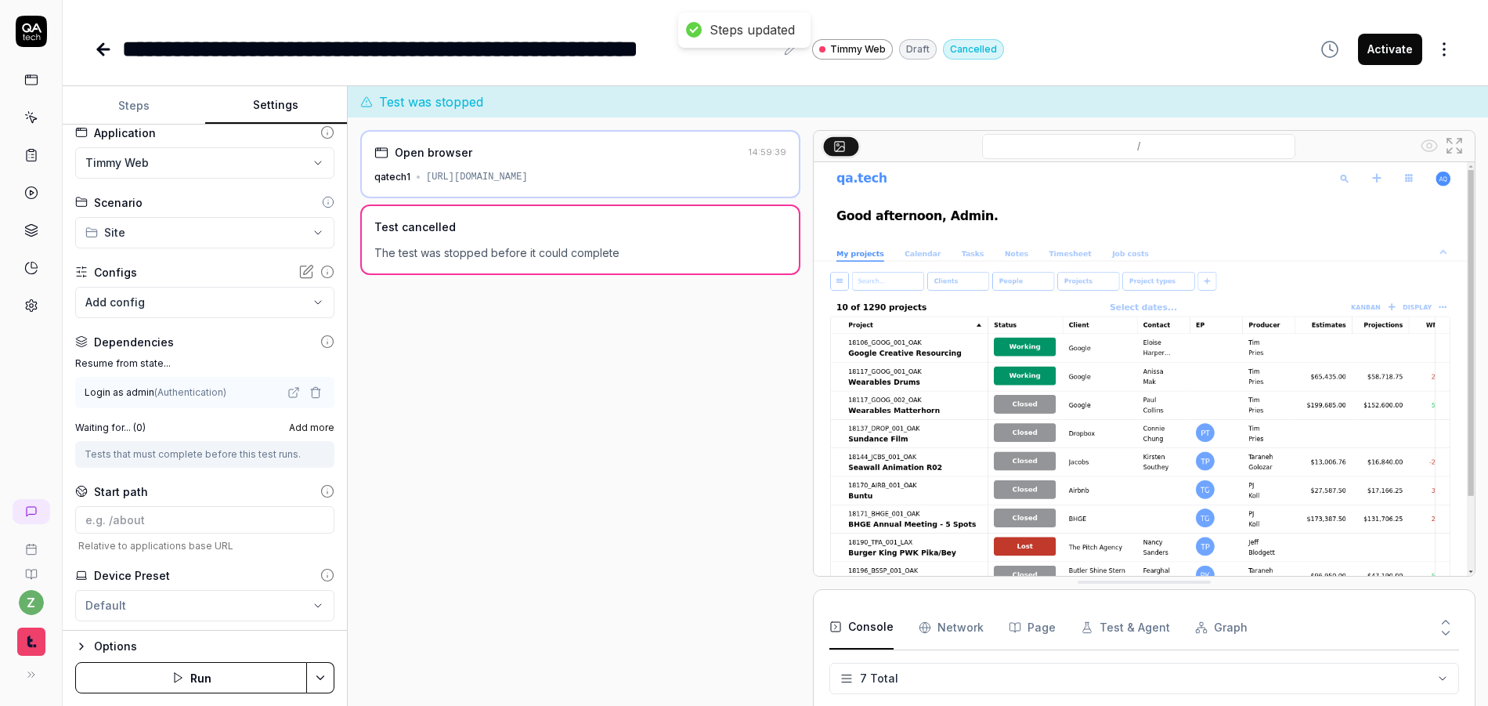
click at [167, 471] on div "**********" at bounding box center [205, 378] width 284 height 506
click at [158, 524] on input at bounding box center [204, 519] width 259 height 27
paste input "View reports, edit content and columns, export. This is an in-progress page so …"
type input "View reports, edit content and columns, export. This is an in-progress page so …"
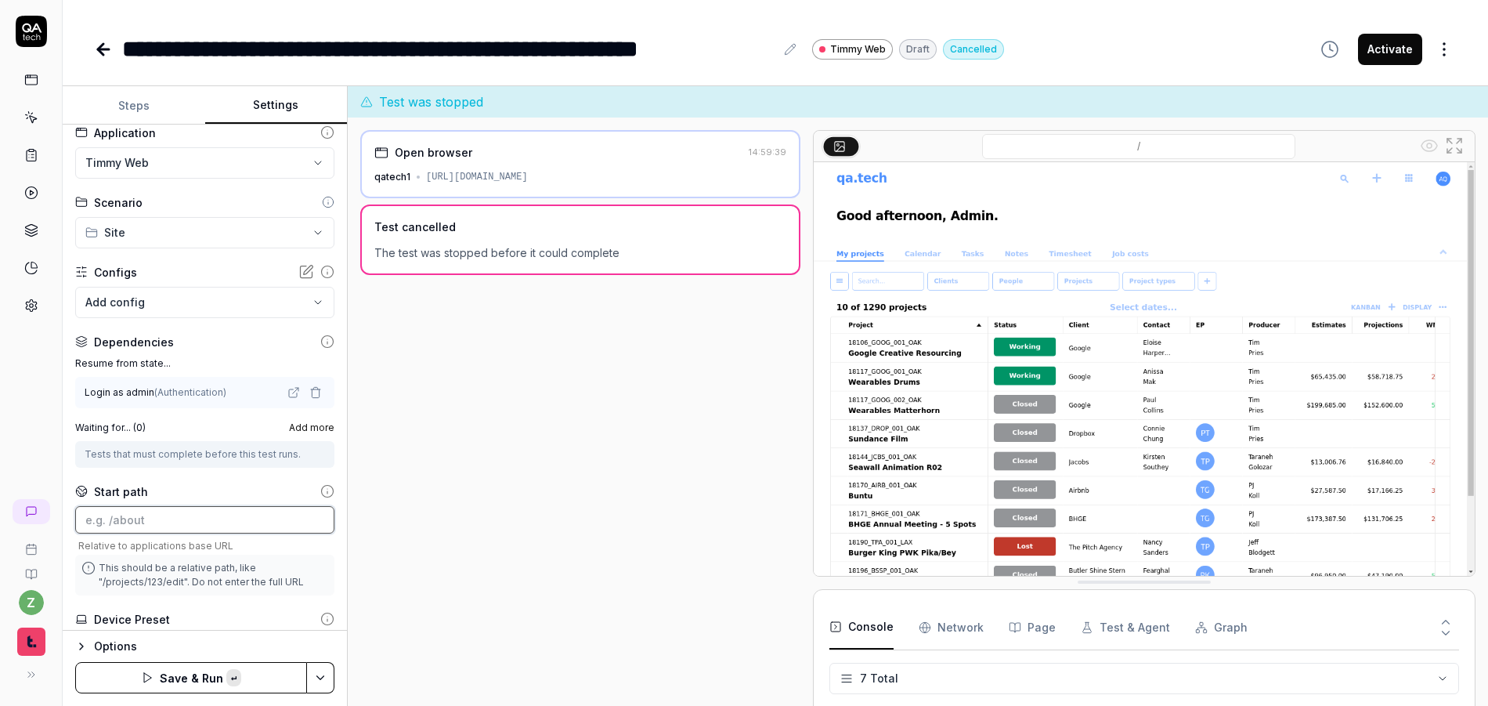
scroll to position [0, 0]
click at [236, 520] on input at bounding box center [204, 519] width 259 height 27
paste input "[URL][DOMAIN_NAME]"
type input "/reports/index/Site_stats"
click at [264, 543] on span "Relative to applications base URL" at bounding box center [204, 546] width 259 height 12
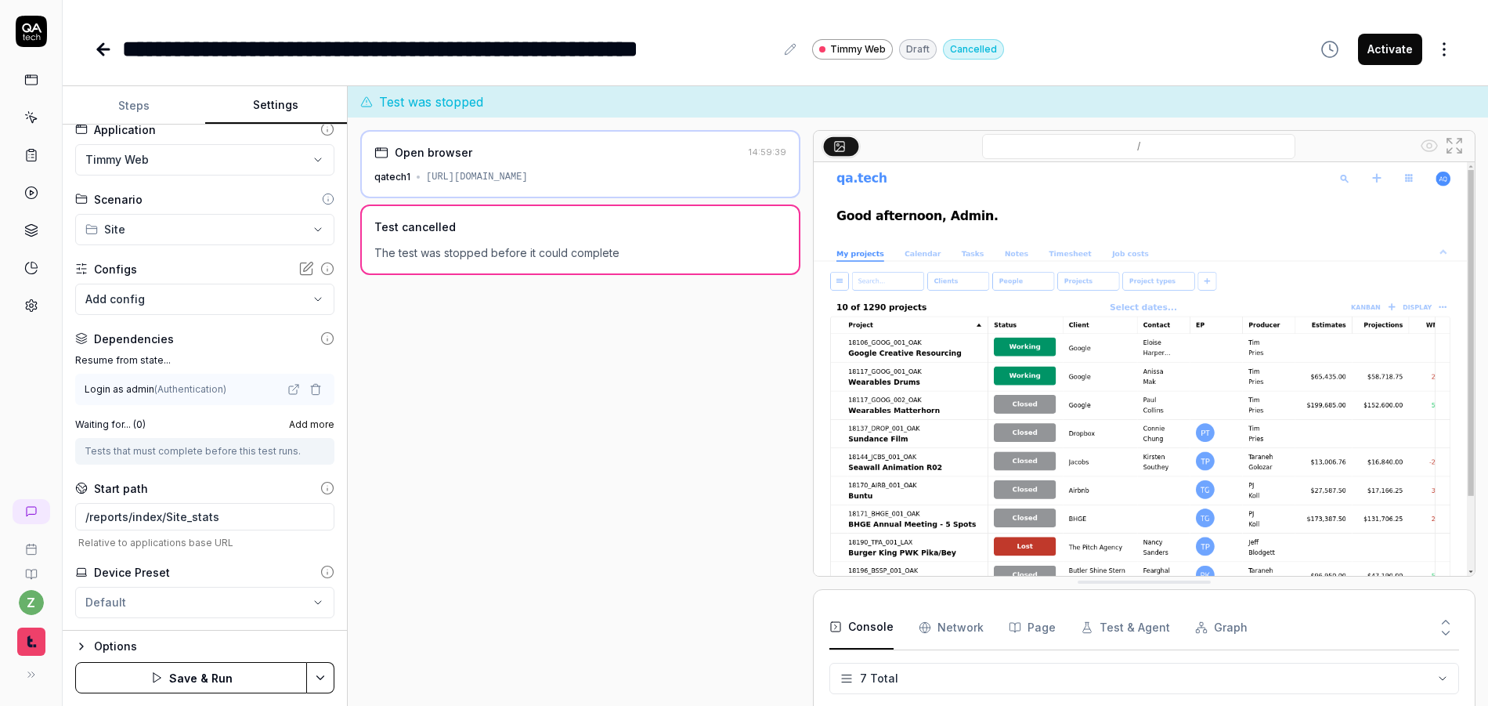
scroll to position [50, 0]
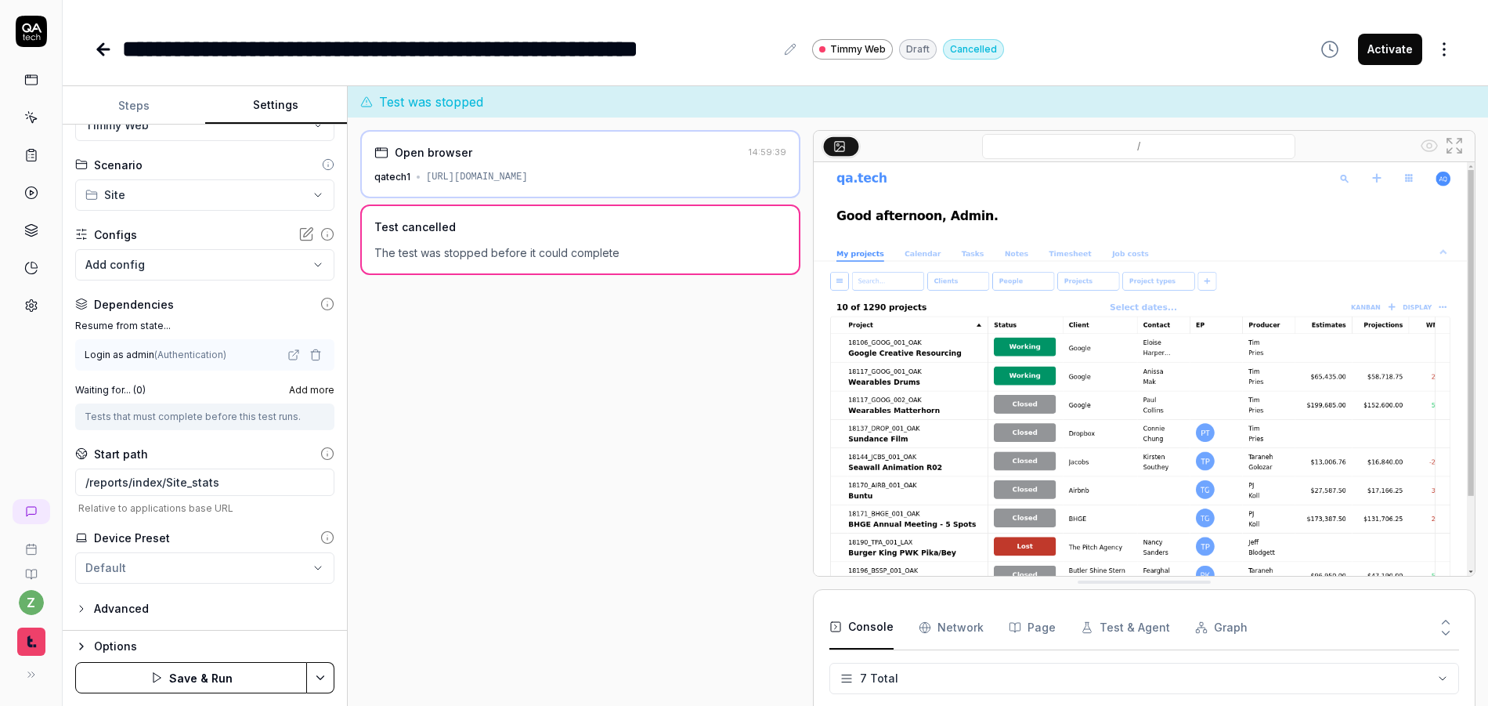
click at [327, 672] on html "**********" at bounding box center [744, 353] width 1488 height 706
click at [210, 567] on div "Save" at bounding box center [243, 568] width 200 height 34
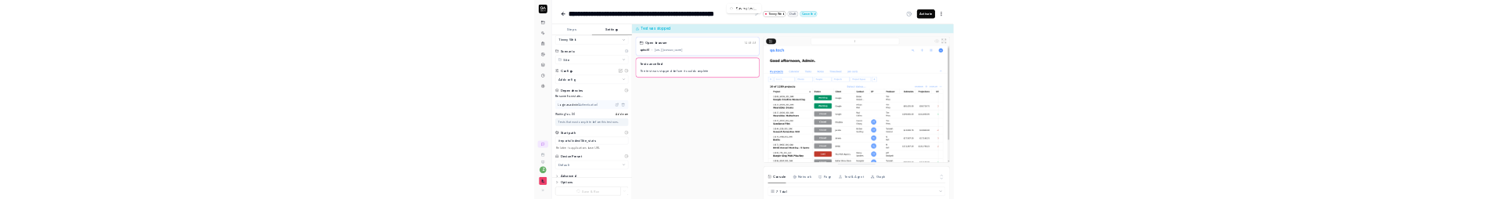
scroll to position [0, 0]
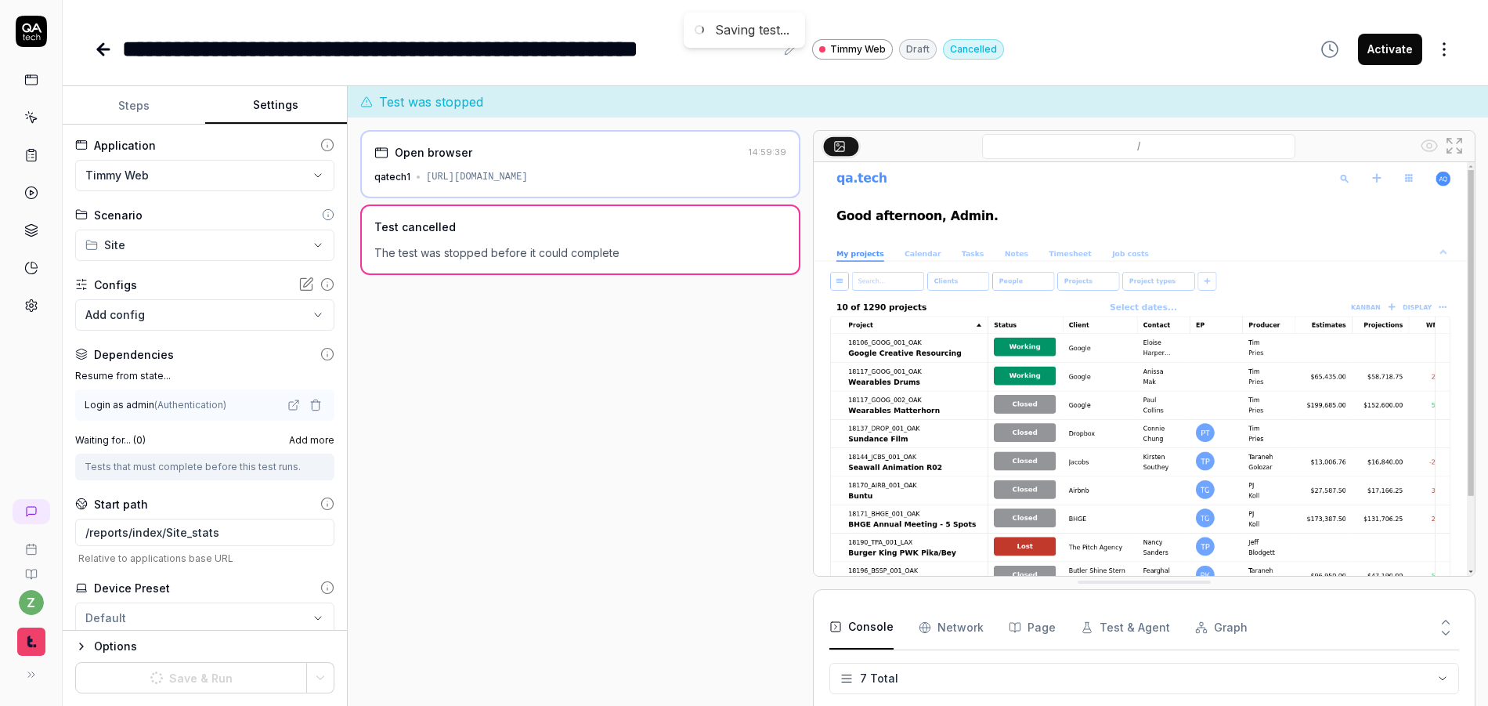
click at [133, 114] on button "Steps" at bounding box center [134, 106] width 143 height 38
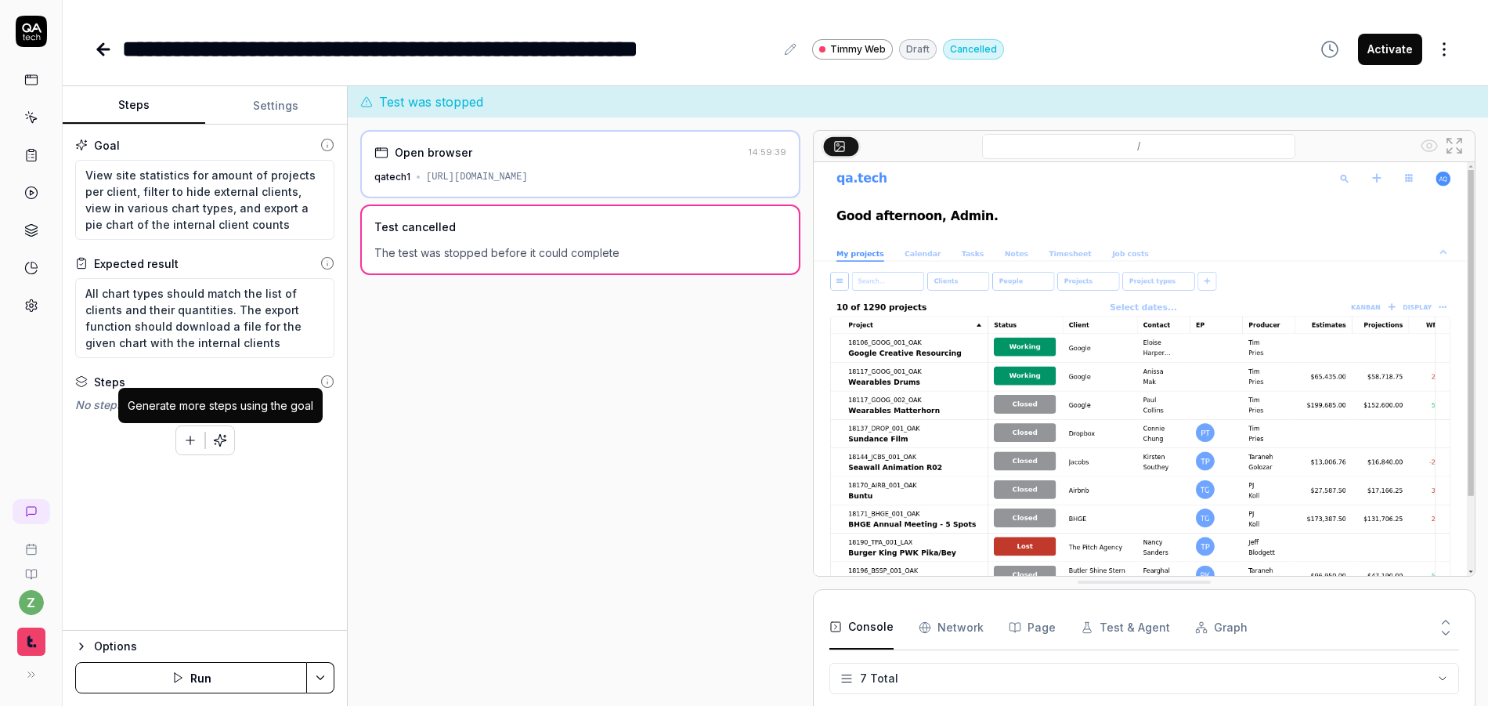
click at [228, 438] on button "button" at bounding box center [220, 440] width 28 height 28
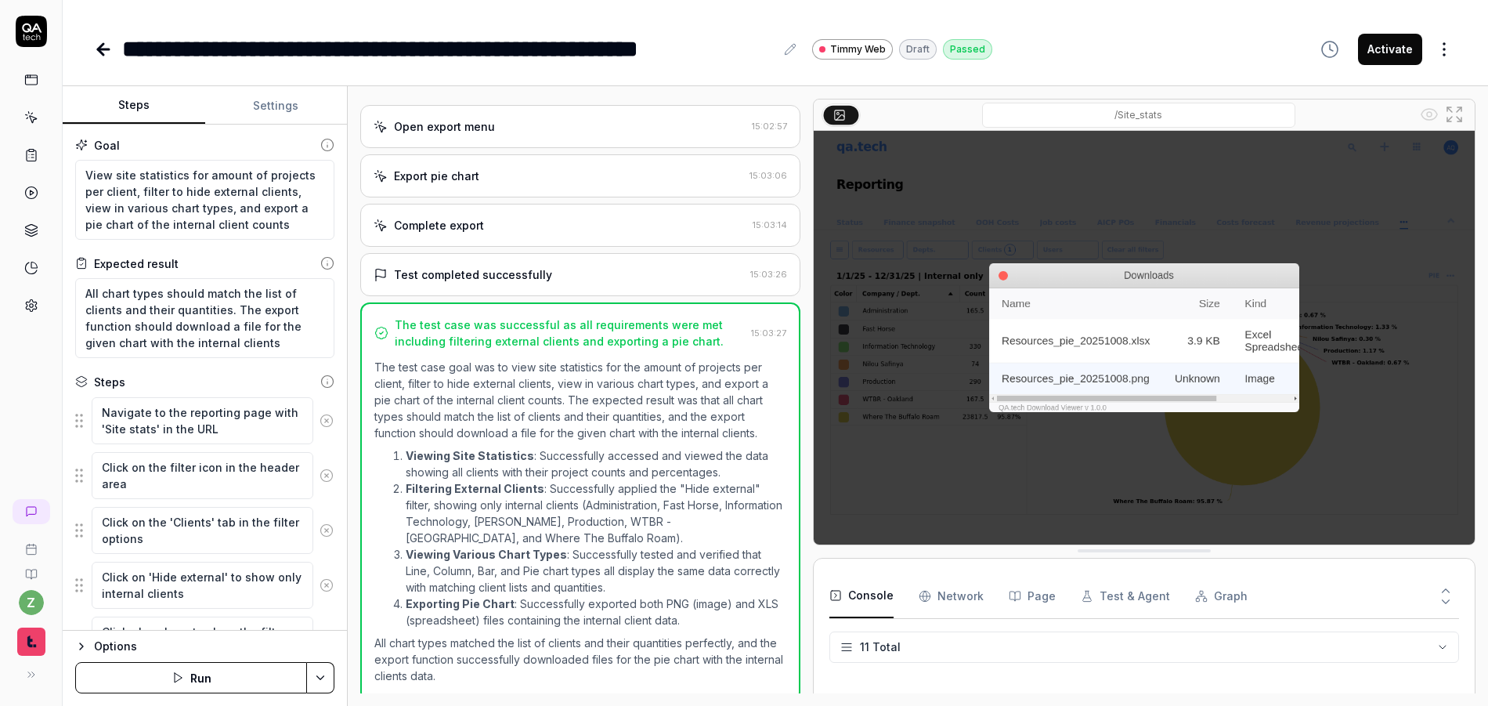
scroll to position [248, 0]
click at [1378, 51] on button "Activate" at bounding box center [1390, 49] width 64 height 31
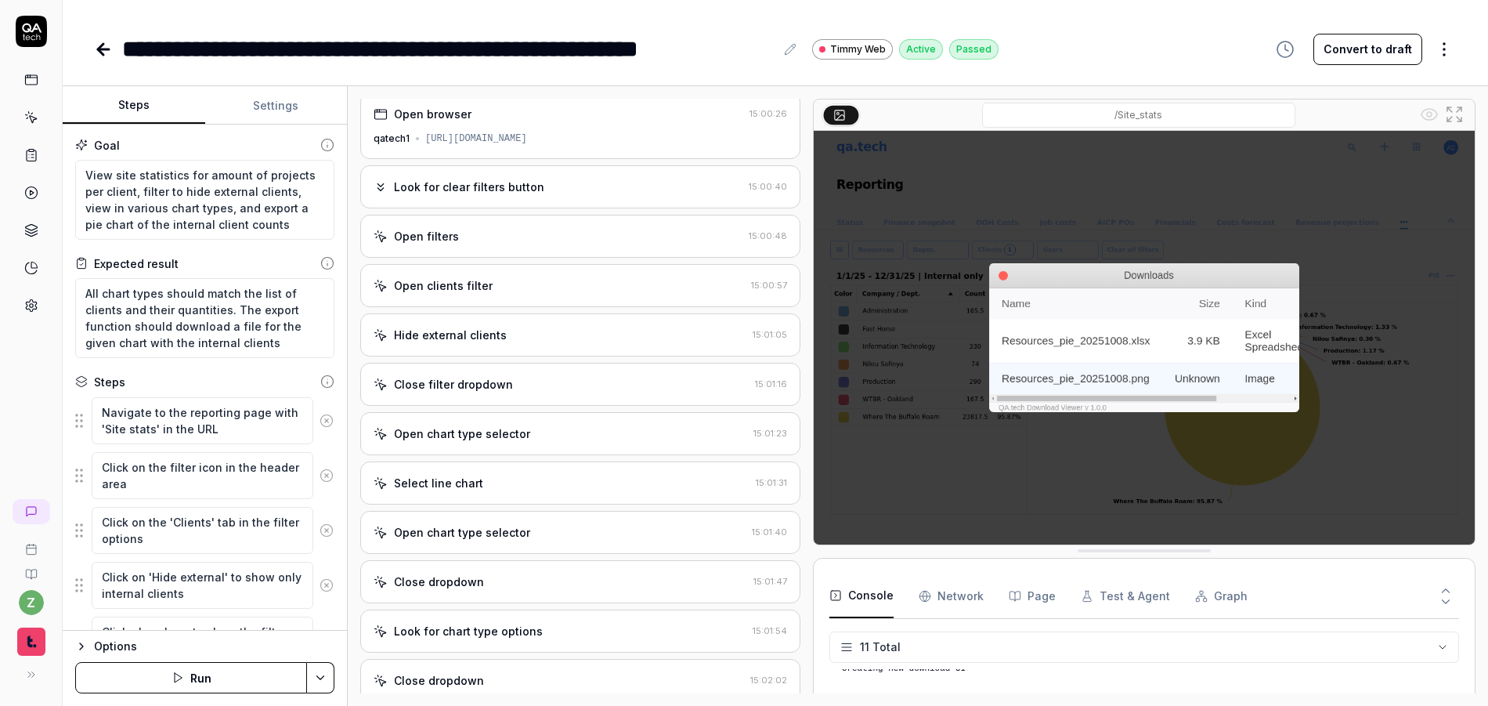
scroll to position [0, 0]
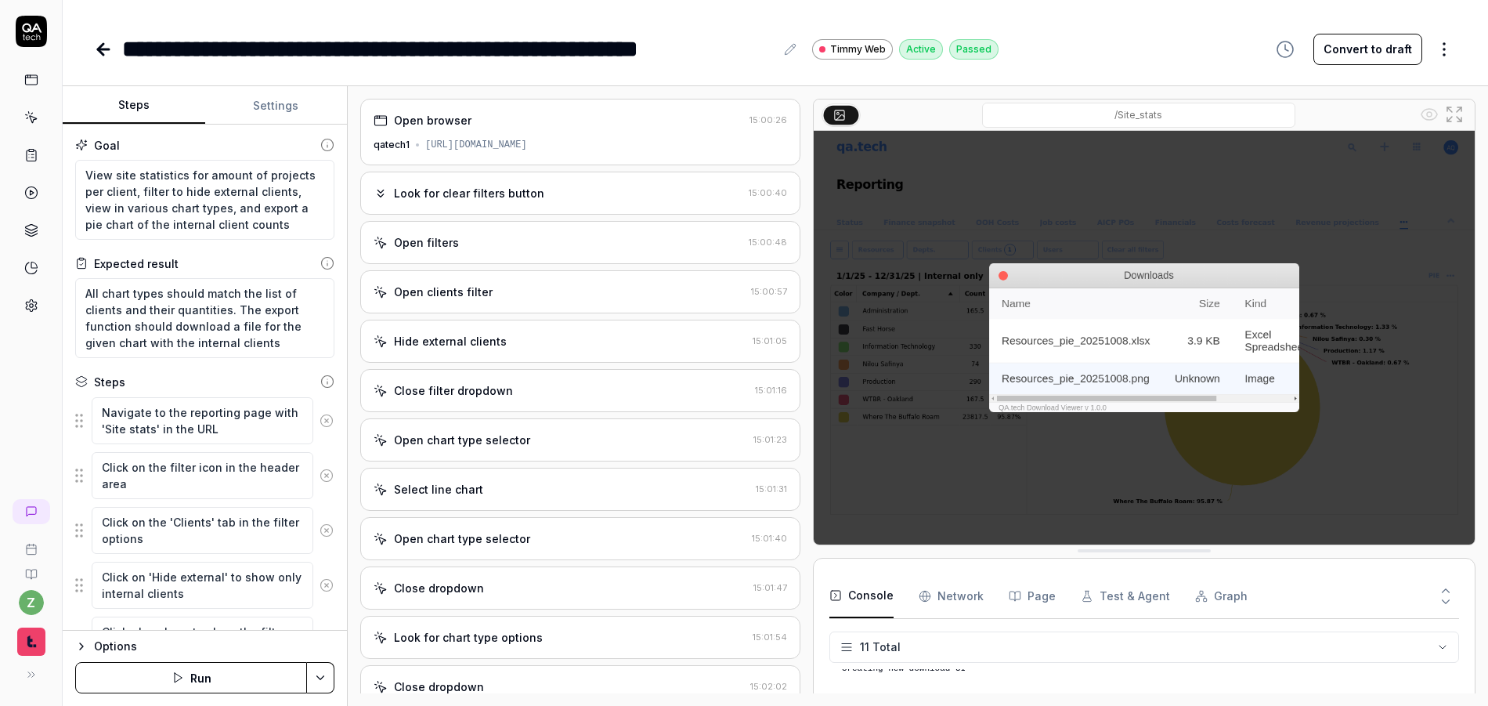
click at [508, 210] on div "Look for clear filters button 15:00:40" at bounding box center [580, 193] width 440 height 43
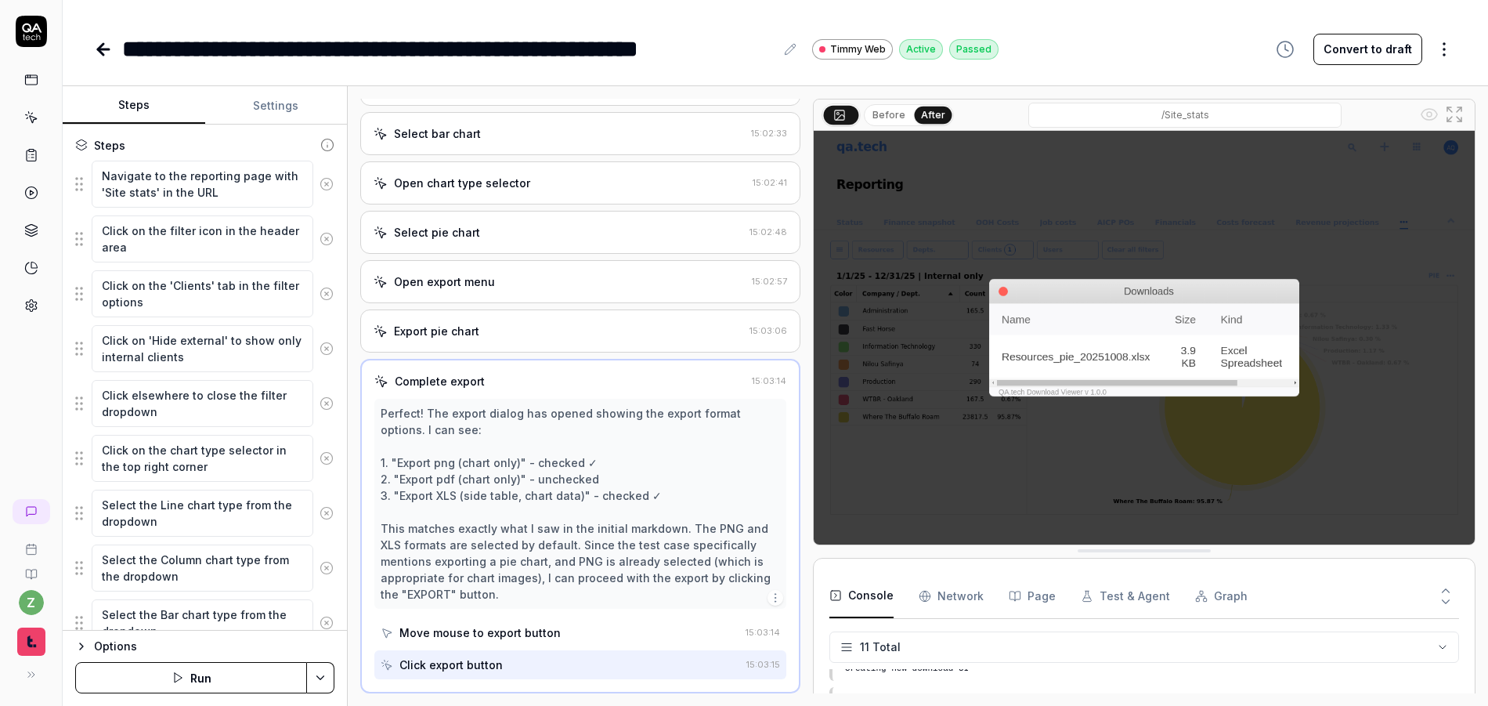
scroll to position [466, 0]
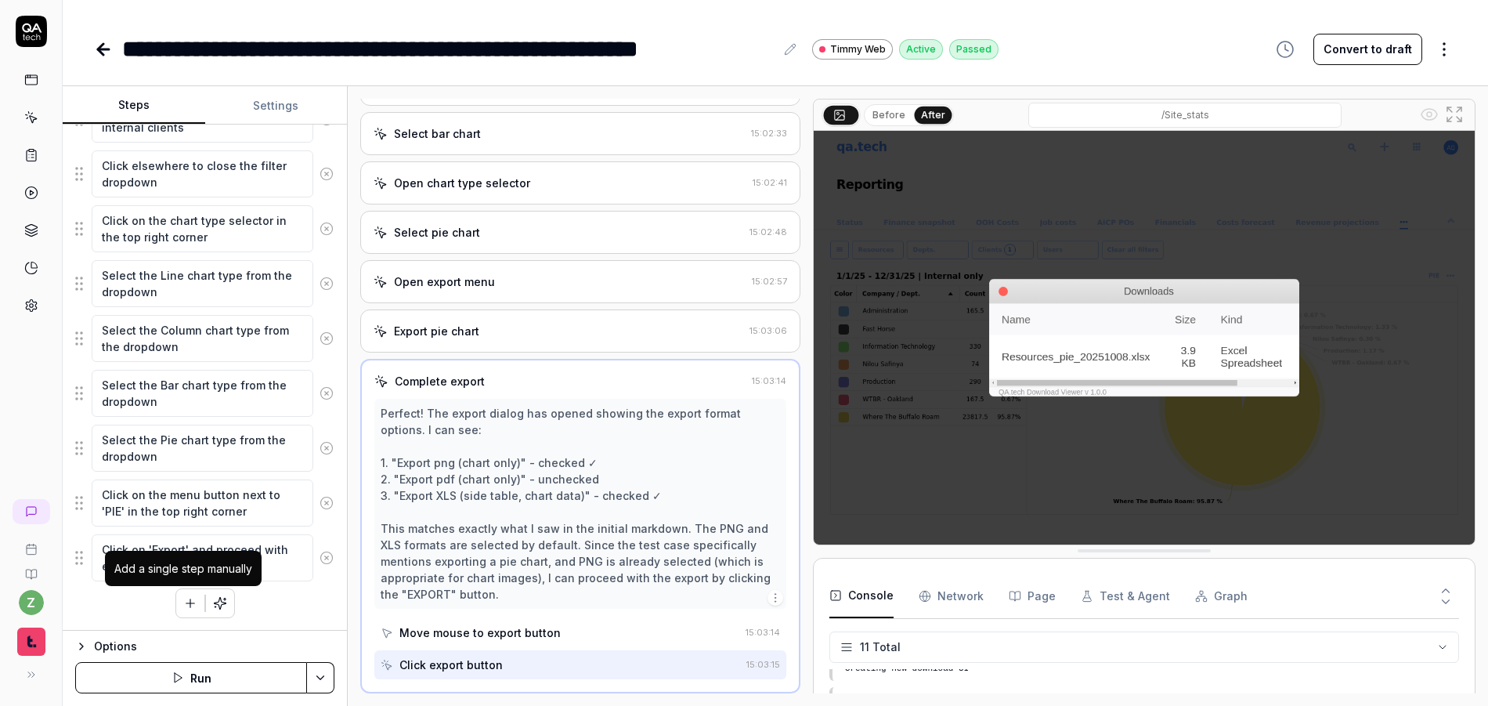
click at [176, 607] on button "button" at bounding box center [190, 603] width 28 height 28
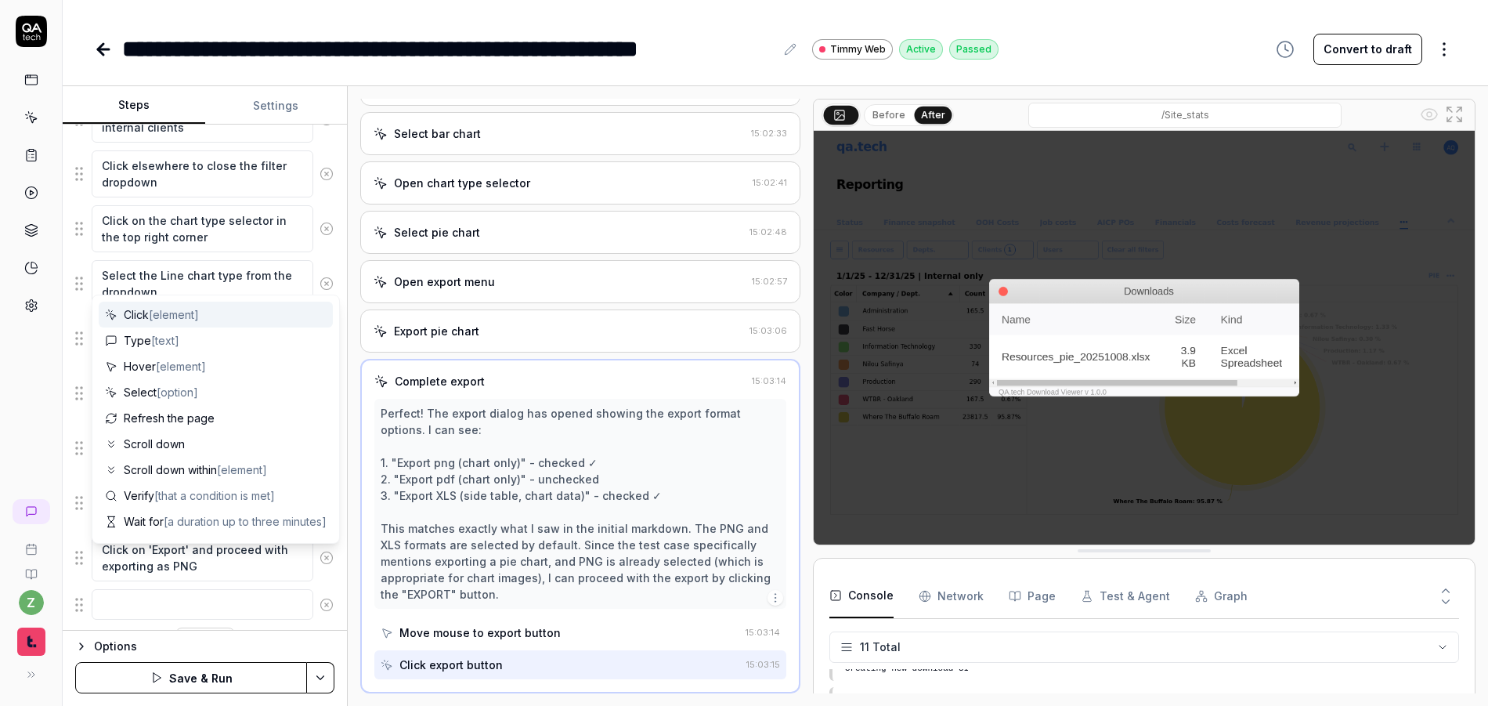
scroll to position [505, 0]
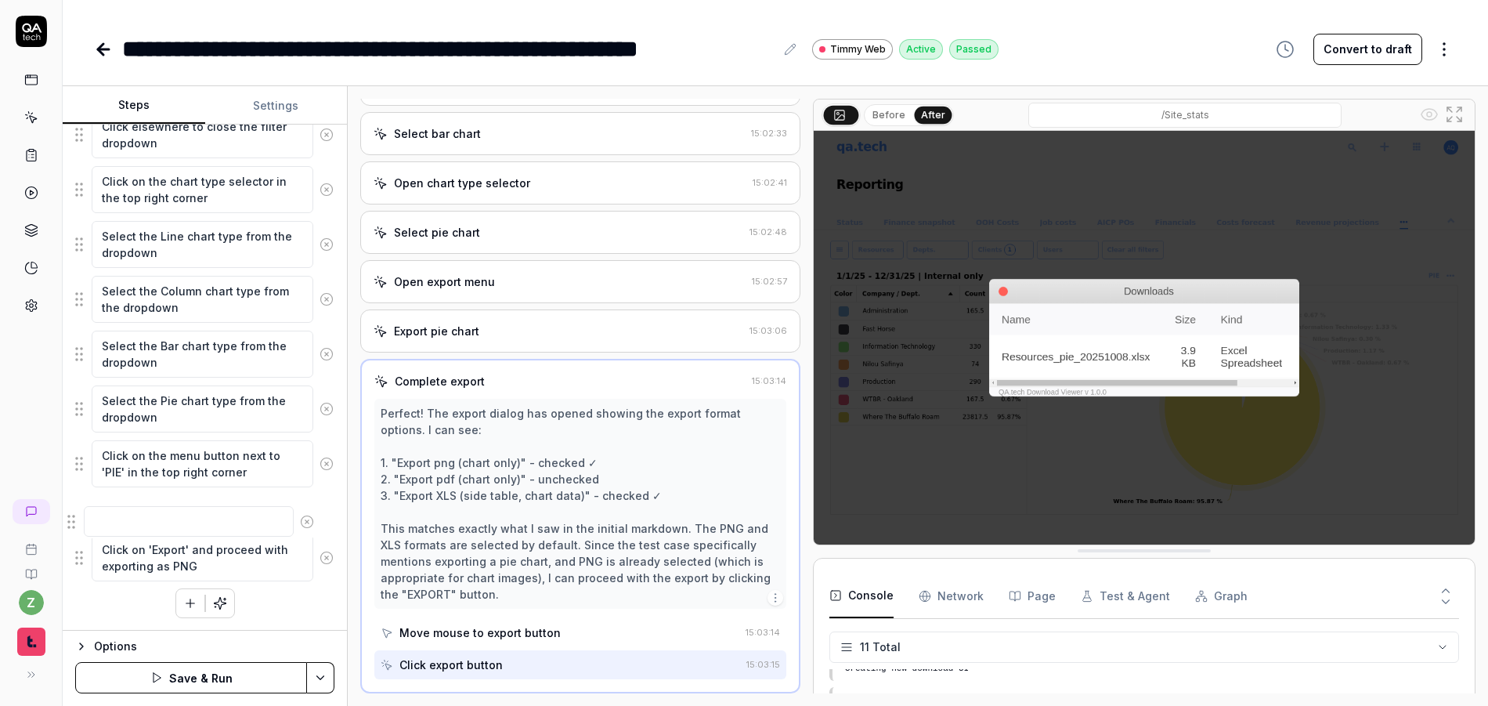
drag, startPoint x: 87, startPoint y: 566, endPoint x: 97, endPoint y: 518, distance: 49.6
click at [80, 519] on fieldset "Navigate to the reporting page with 'Site stats' in the URL Click on the filter…" at bounding box center [204, 236] width 259 height 691
click at [149, 515] on textarea at bounding box center [203, 510] width 222 height 31
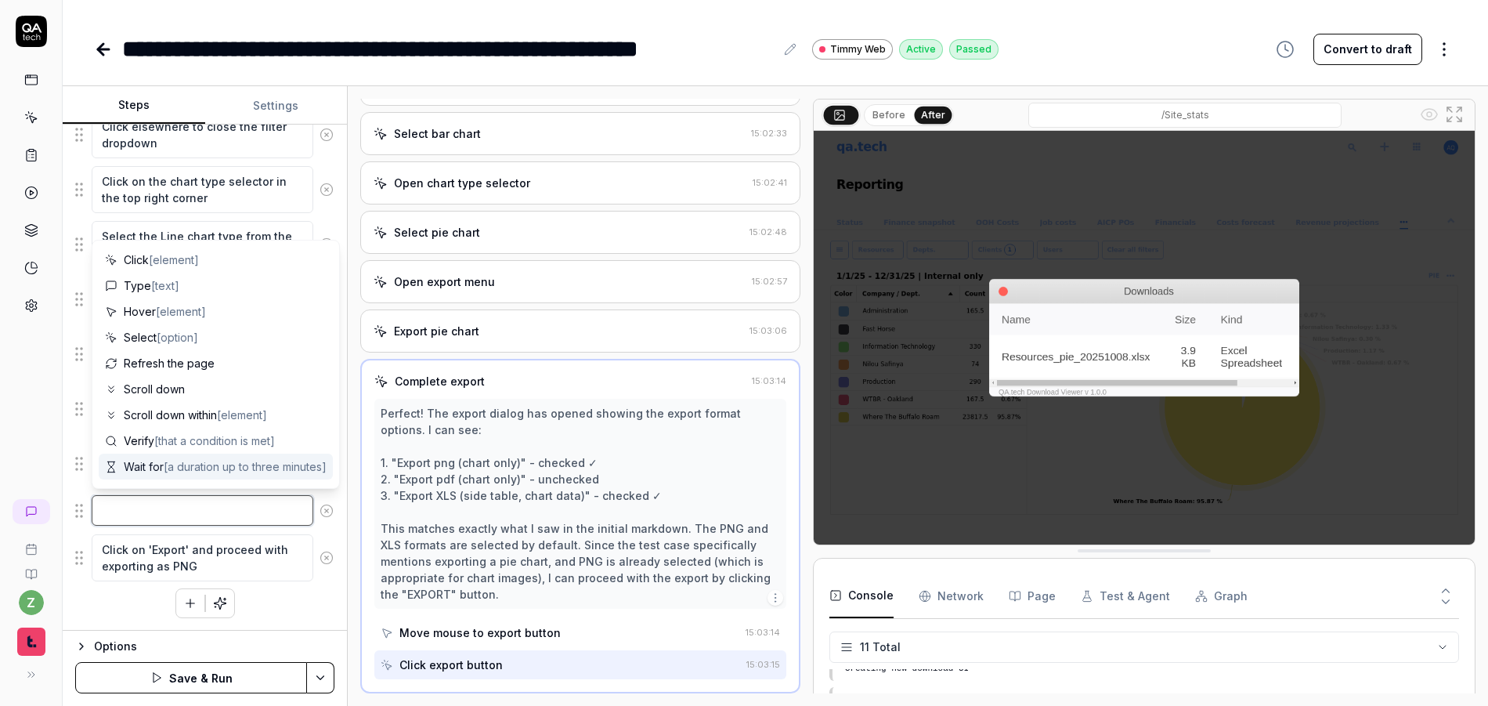
type textarea "*"
type textarea "C"
type textarea "*"
type textarea "Ch"
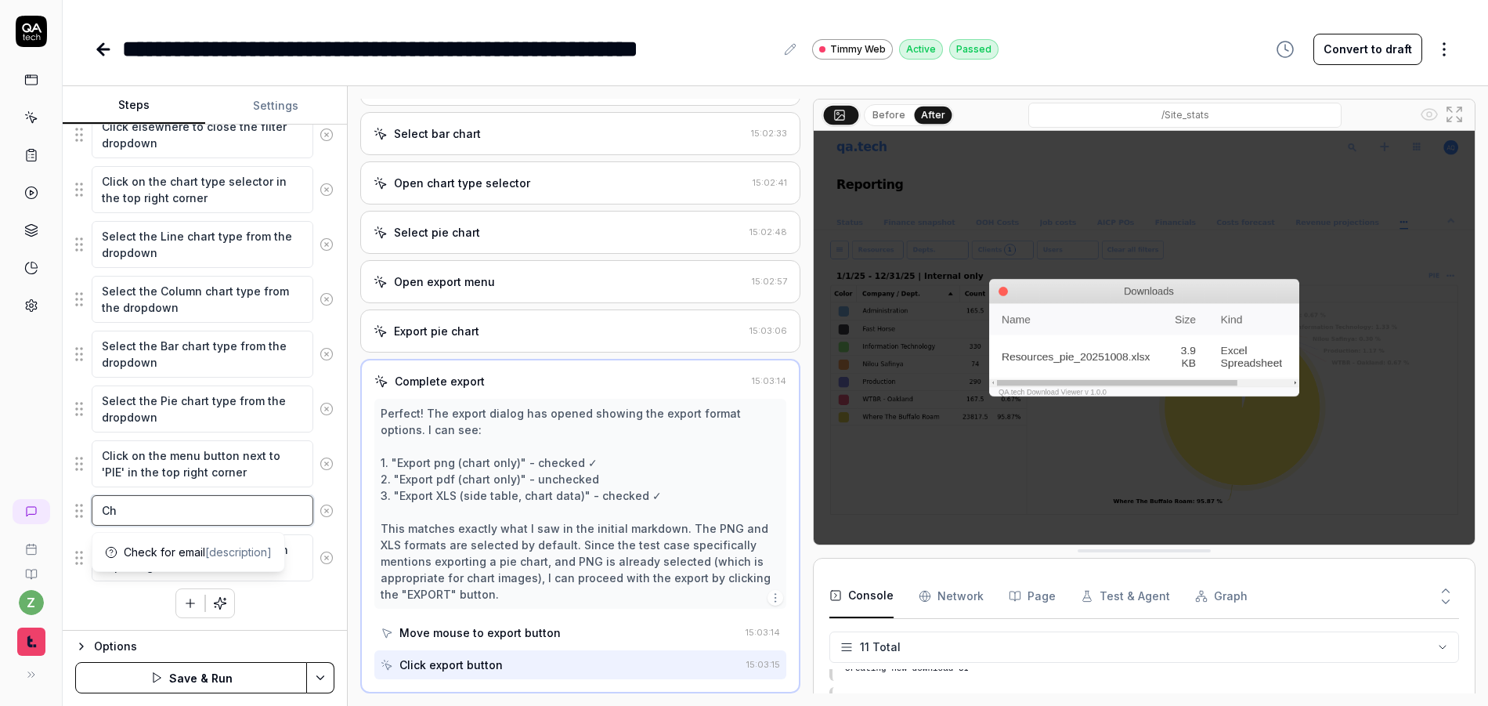
type textarea "*"
type textarea "Che"
type textarea "*"
type textarea "Chec"
type textarea "*"
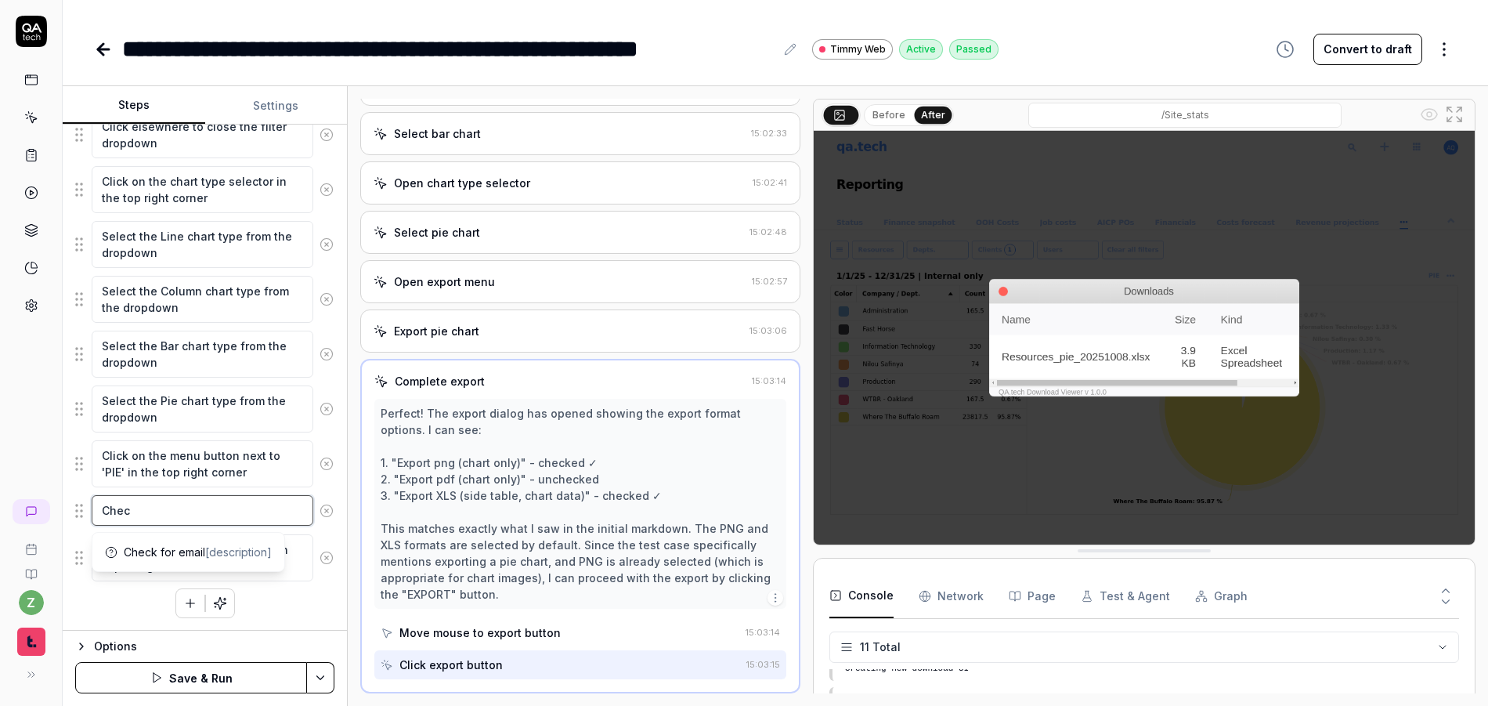
type textarea "Check"
type textarea "*"
type textarea "Chec"
type textarea "*"
type textarea "Che"
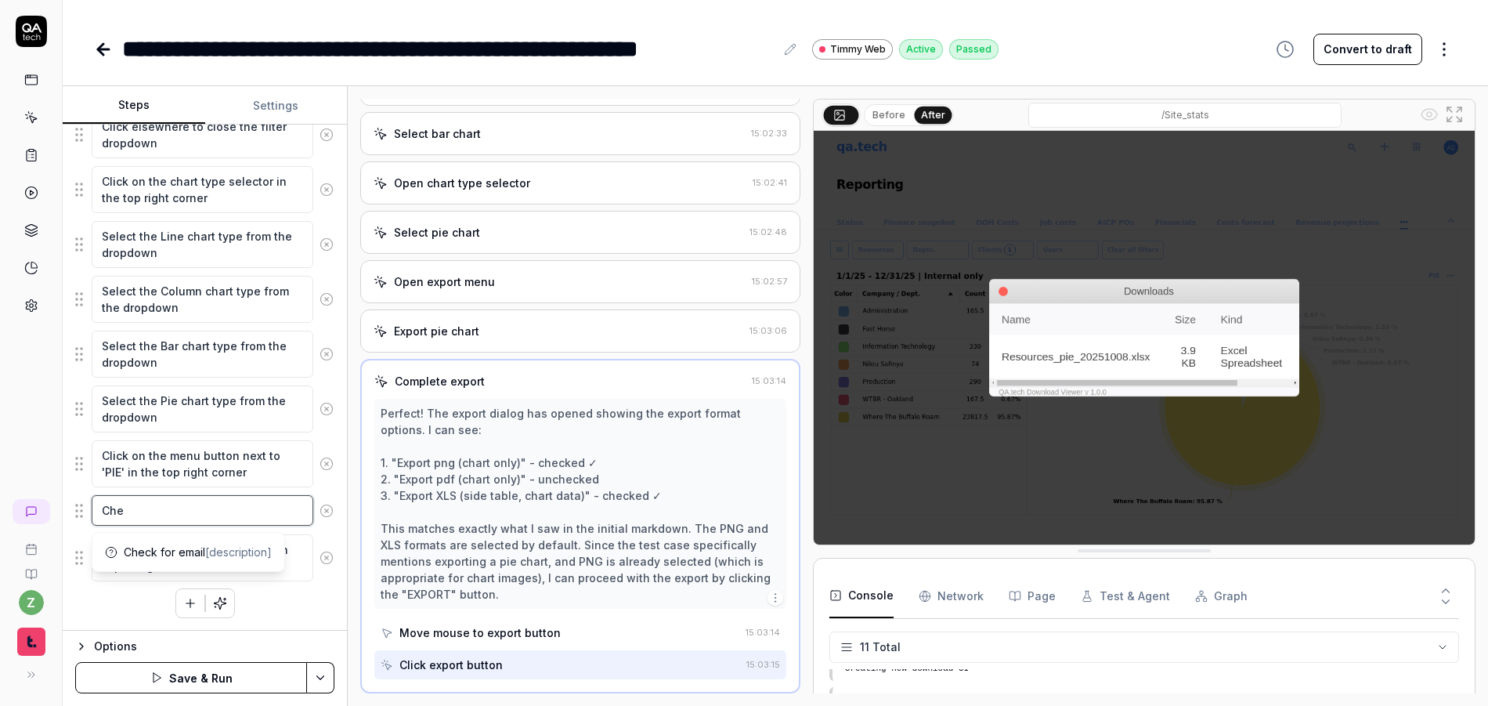
type textarea "*"
type textarea "Ch"
type textarea "*"
type textarea "C"
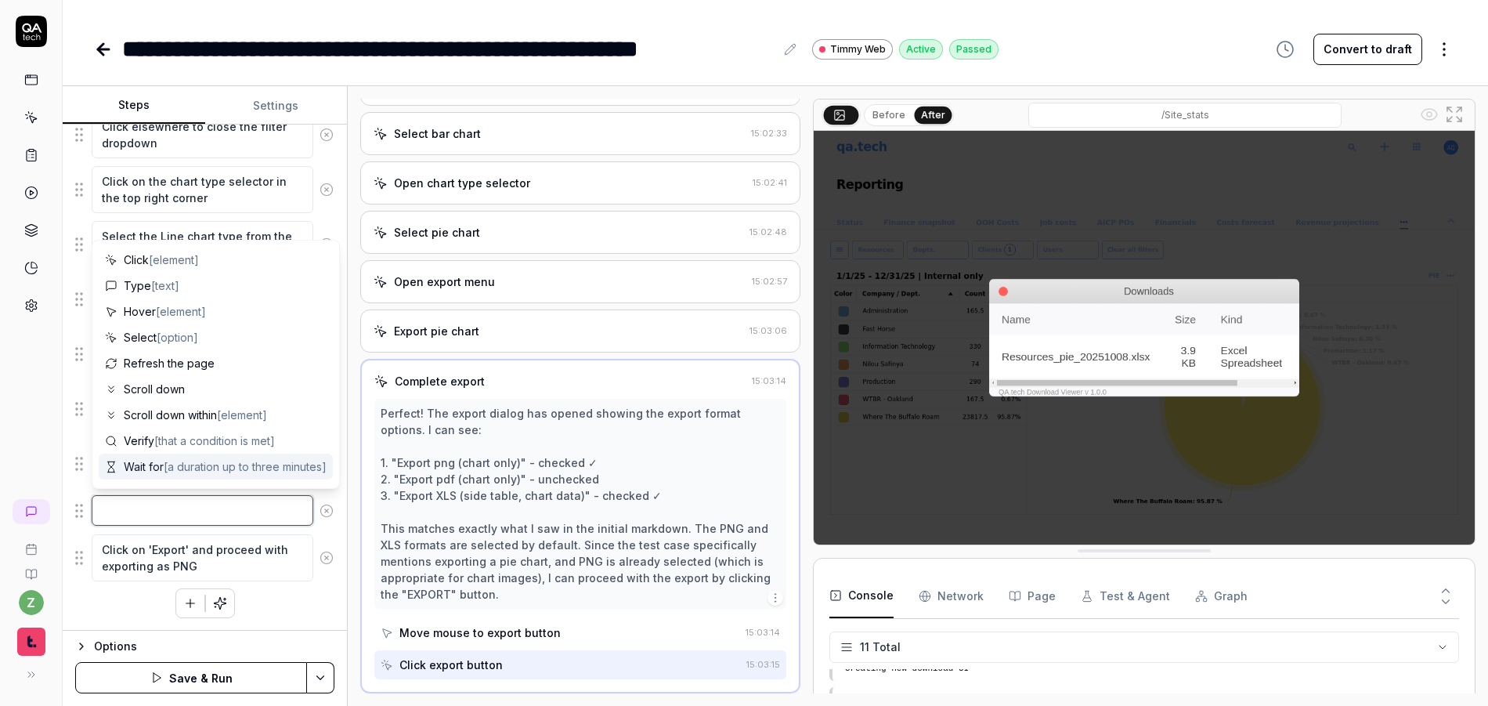
type textarea "*"
type textarea "C"
type textarea "*"
type textarea "Cl"
type textarea "*"
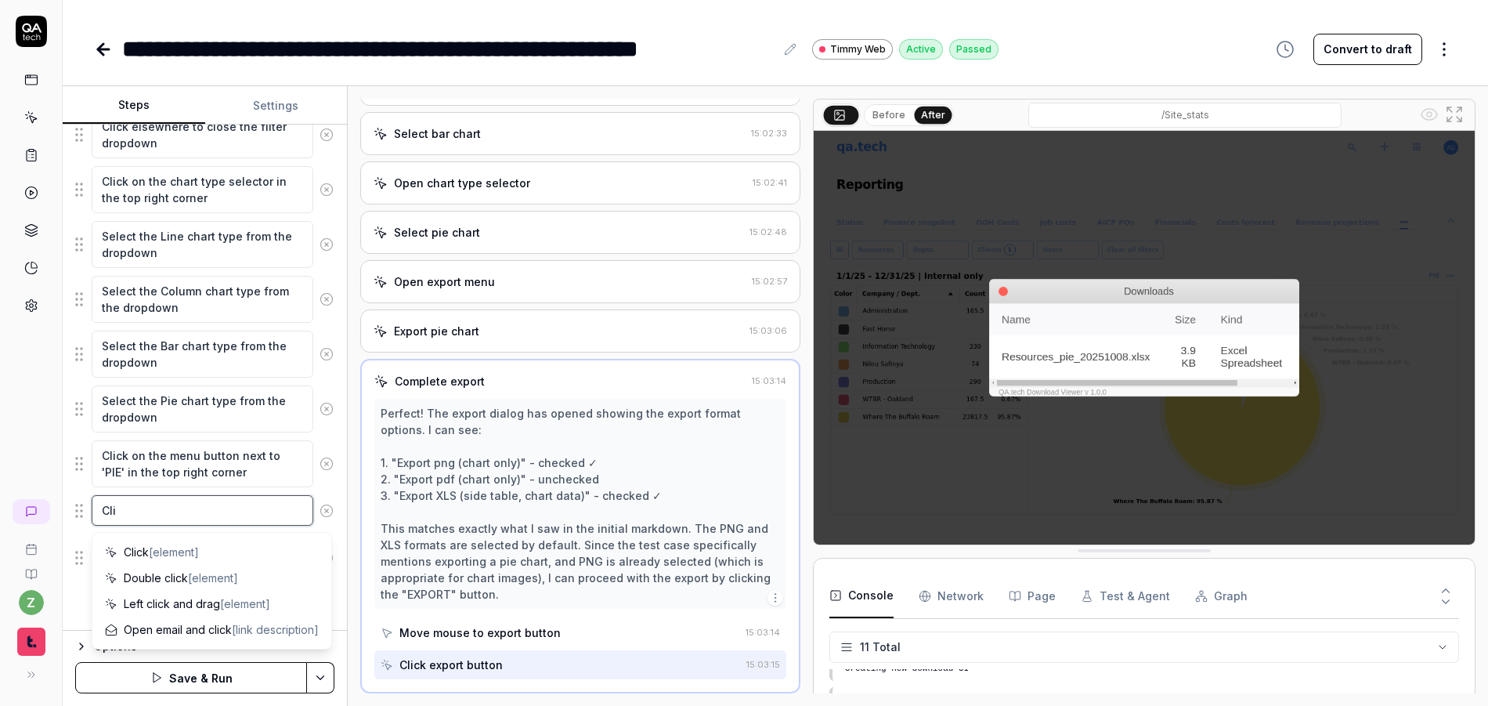
type textarea "Clic"
type textarea "*"
type textarea "Cli"
type textarea "*"
type textarea "Cl"
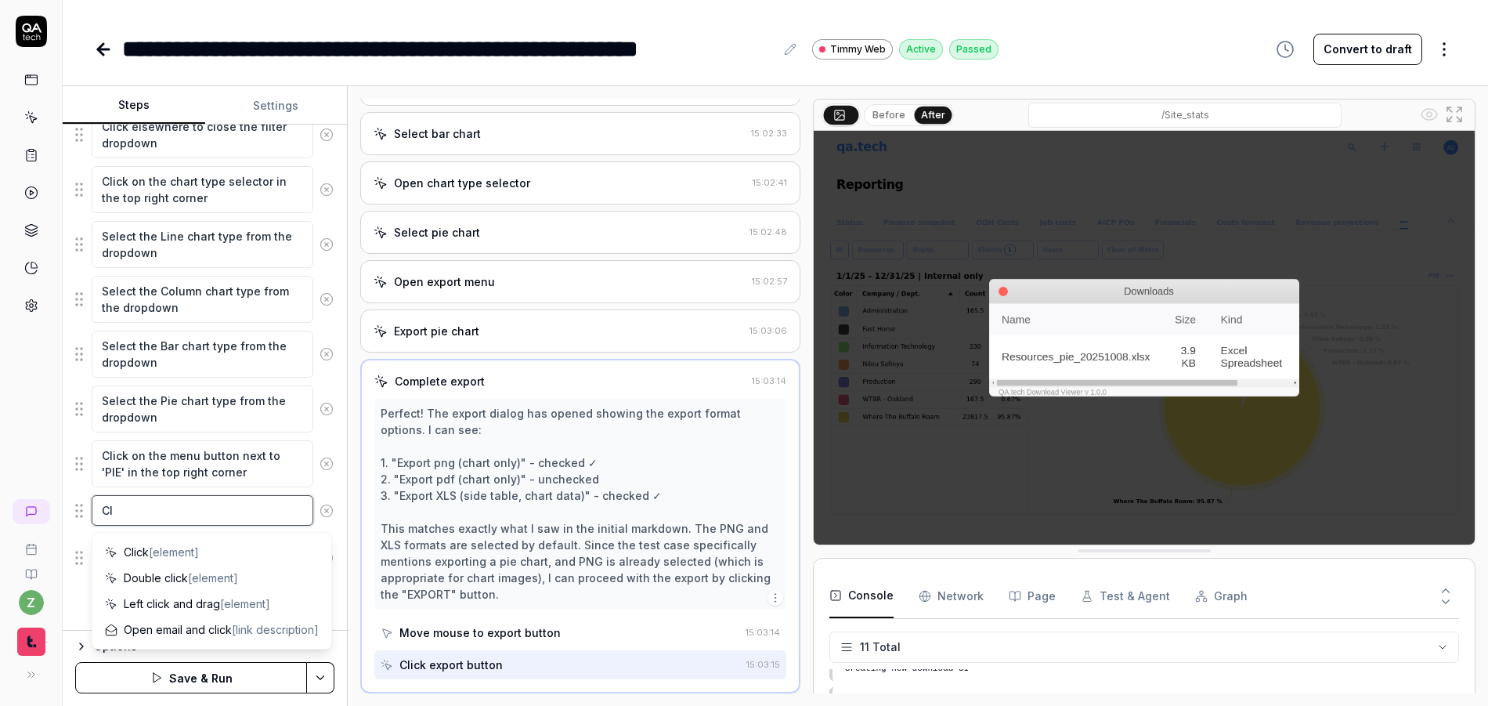
type textarea "*"
type textarea "C"
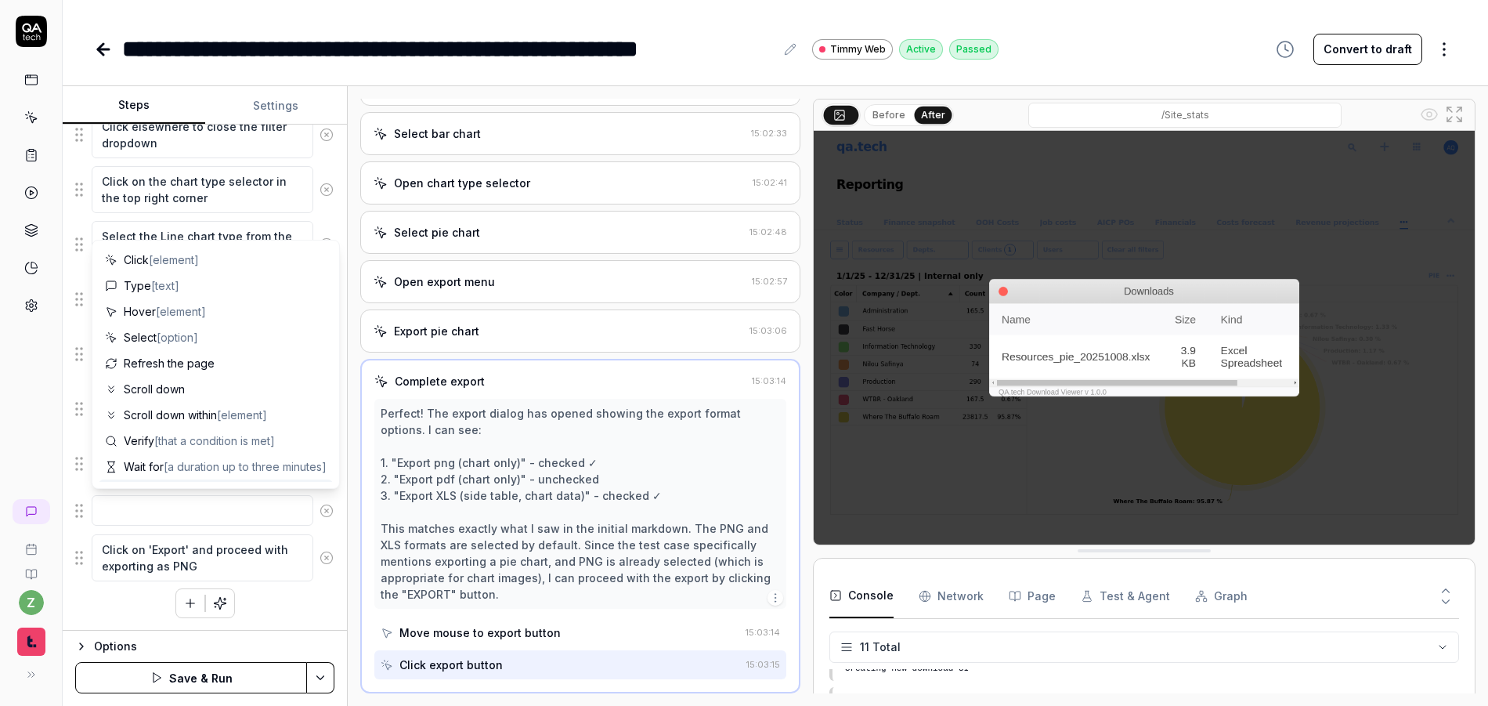
click at [321, 507] on button at bounding box center [326, 510] width 27 height 31
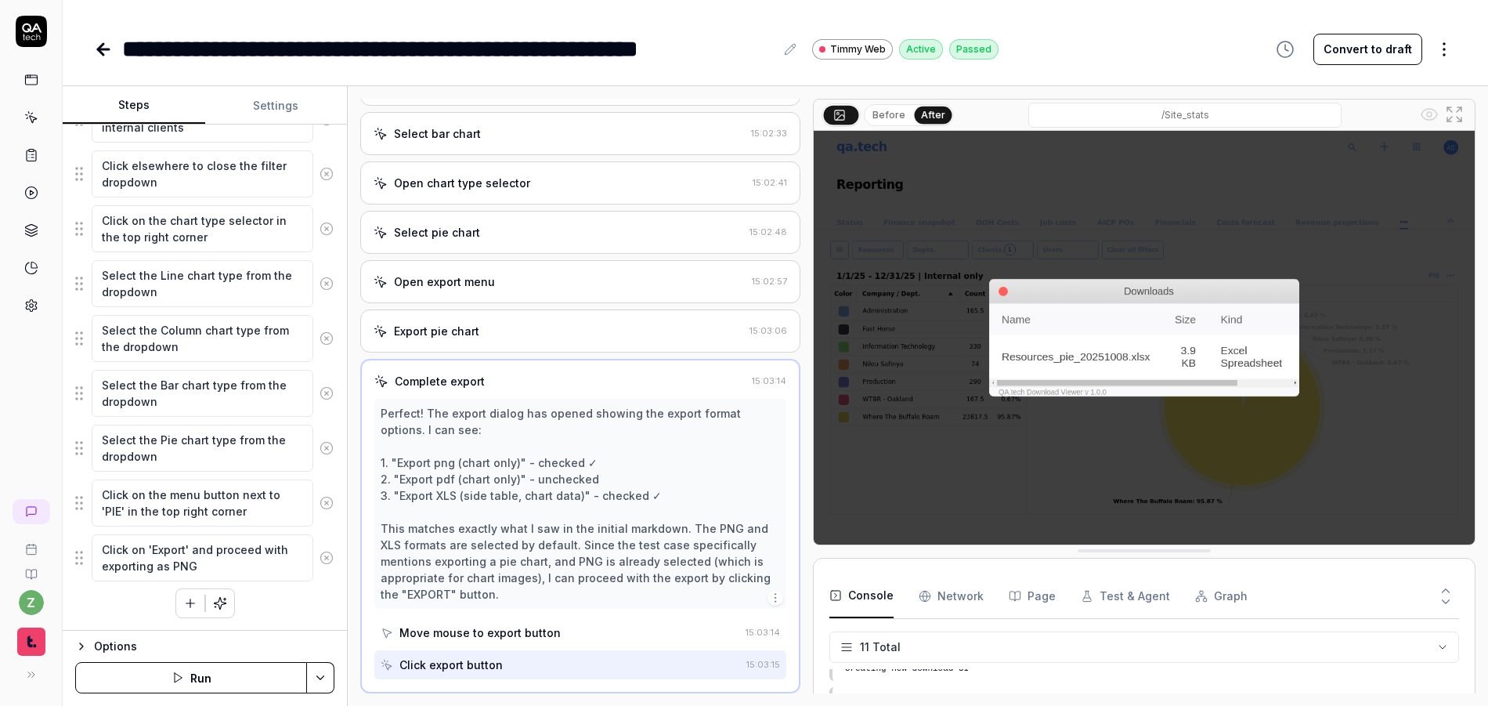
scroll to position [466, 0]
drag, startPoint x: 212, startPoint y: 576, endPoint x: 207, endPoint y: 554, distance: 23.4
click at [207, 554] on textarea "Click on 'Export' and proceed with exporting as PNG" at bounding box center [203, 557] width 222 height 47
type textarea "*"
type textarea "Click on 'Export' and"
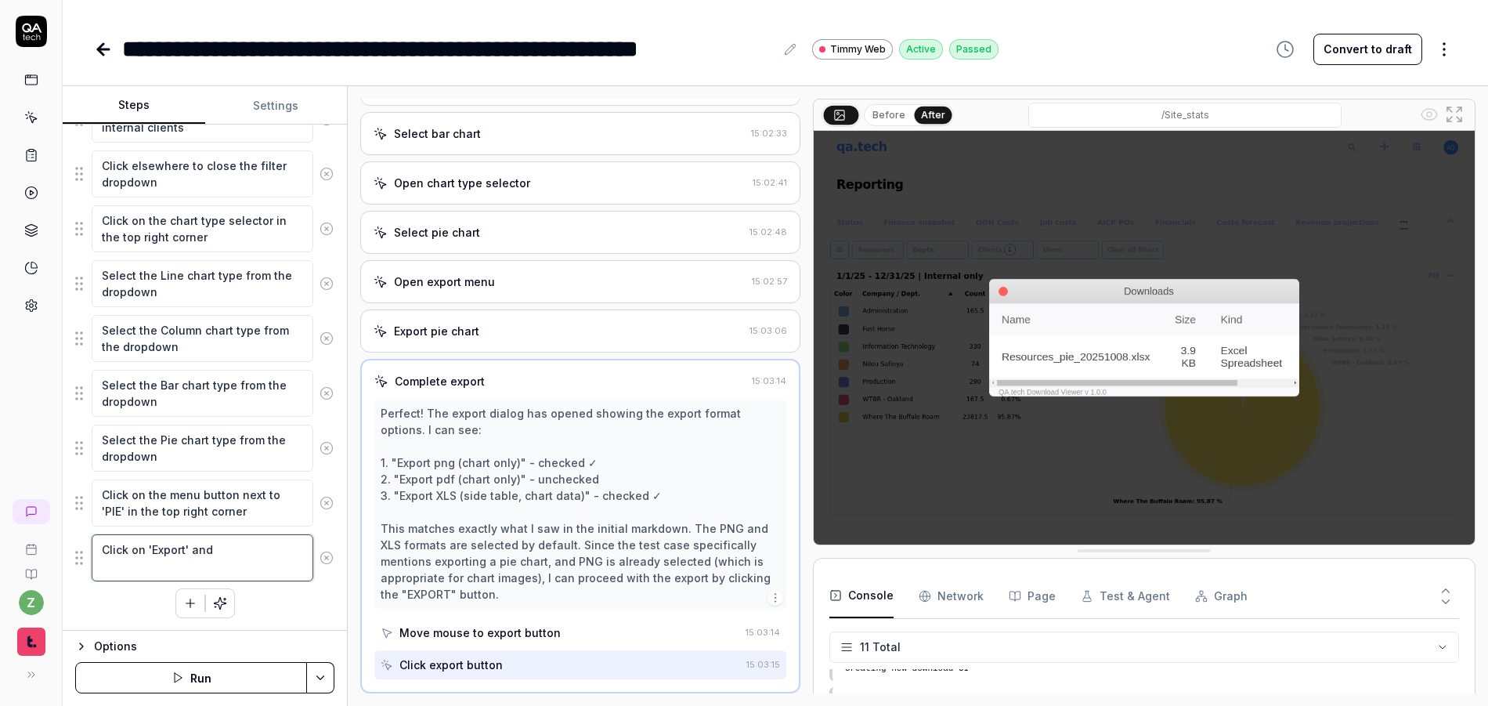
scroll to position [450, 0]
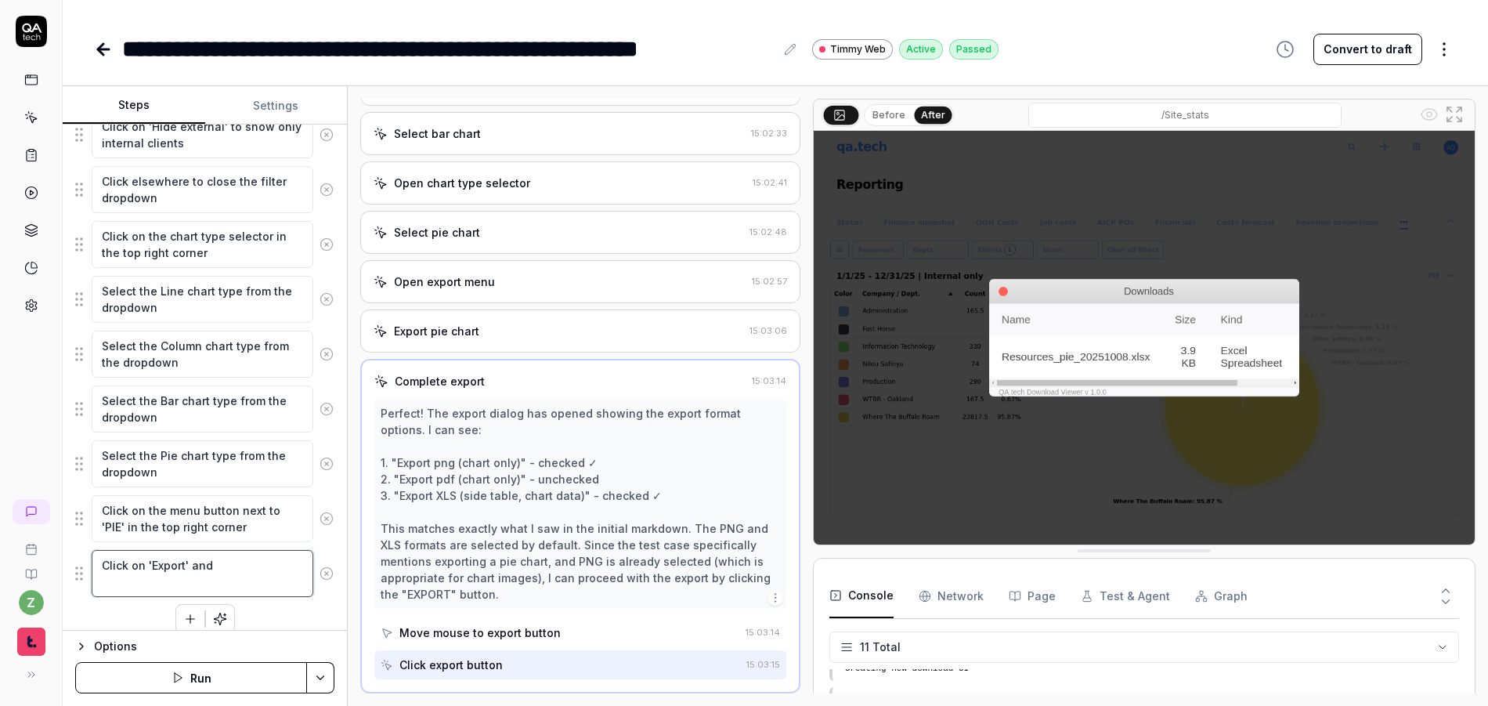
type textarea "*"
type textarea "Click on 'Export' and"
type textarea "*"
type textarea "Click on 'Export' and c"
type textarea "*"
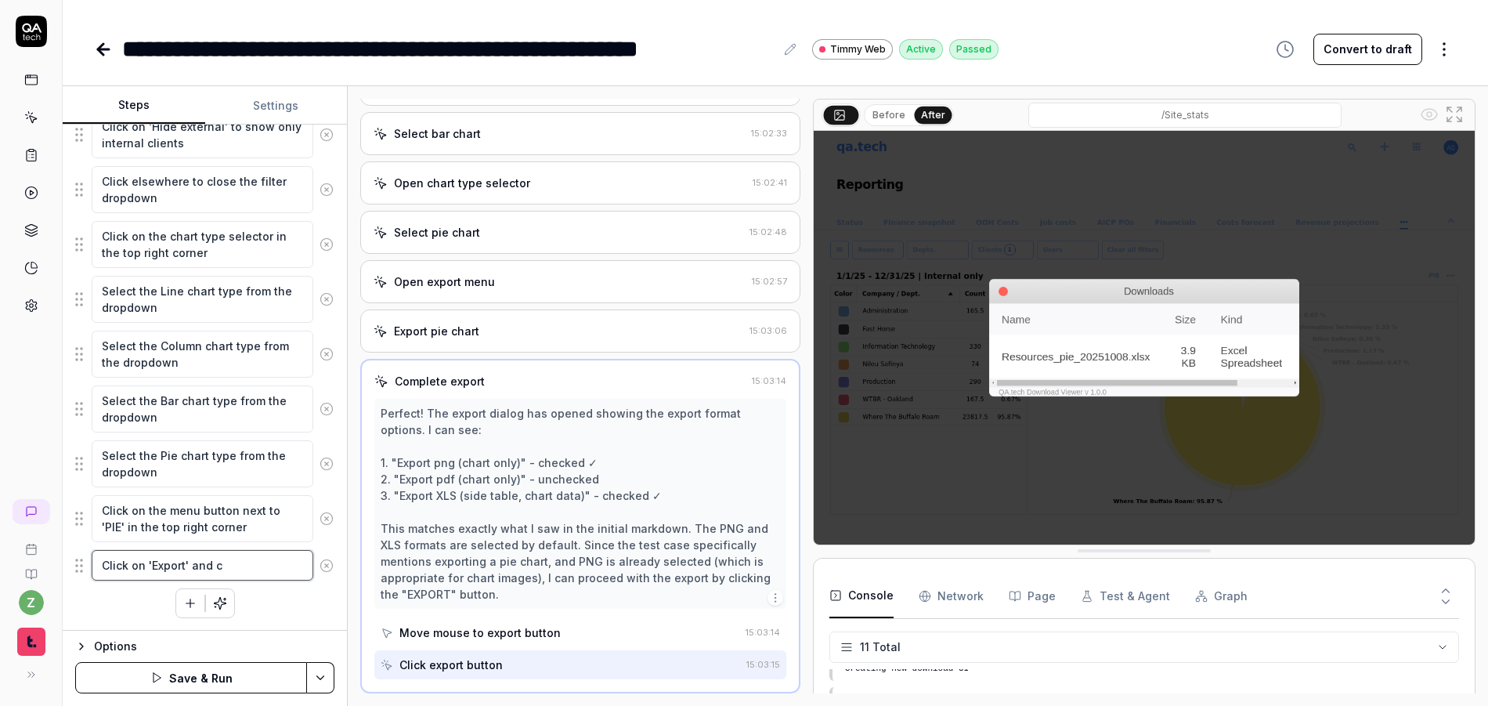
type textarea "Click on 'Export' and ch"
type textarea "*"
type textarea "Click on 'Export' and che"
type textarea "*"
type textarea "Click on 'Export' and chec"
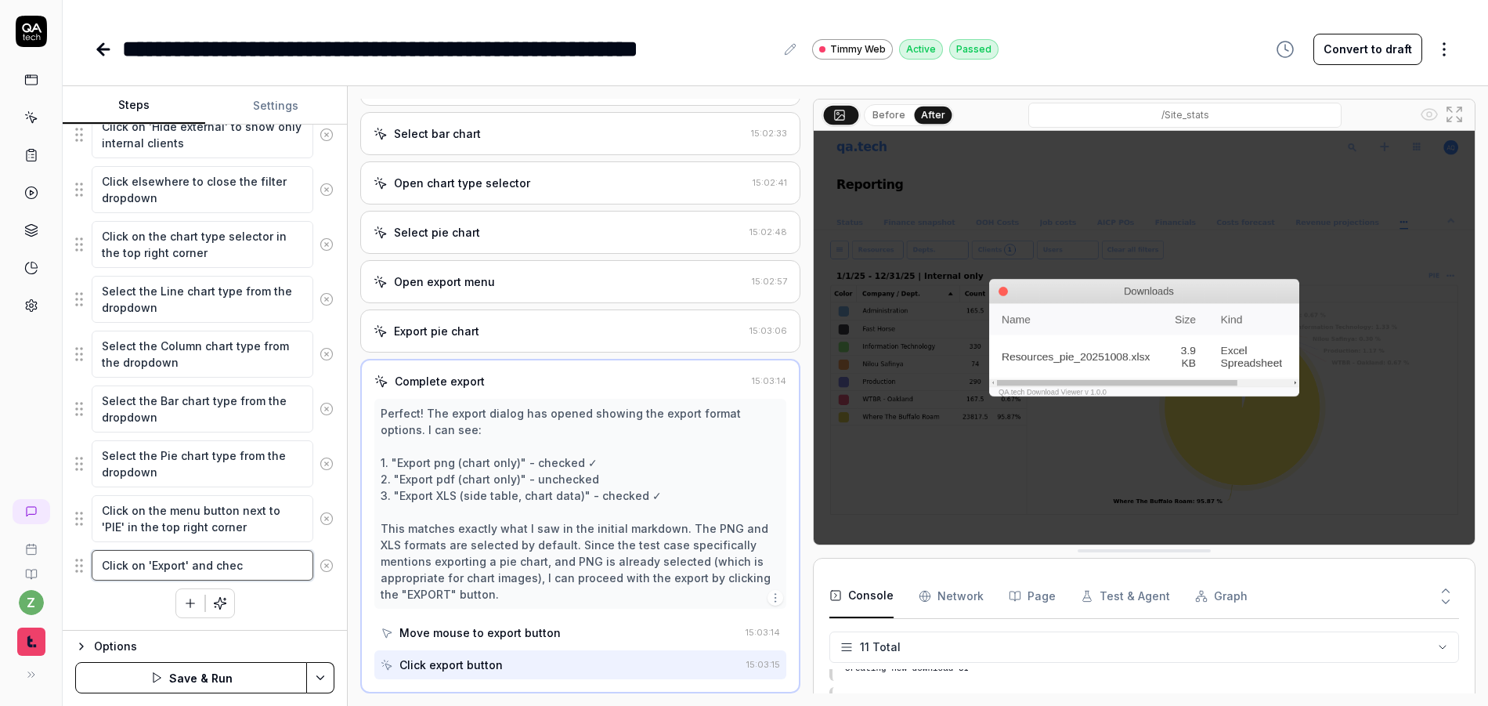
type textarea "*"
type textarea "Click on 'Export' and check"
type textarea "*"
type textarea "Click on 'Export' and check"
type textarea "*"
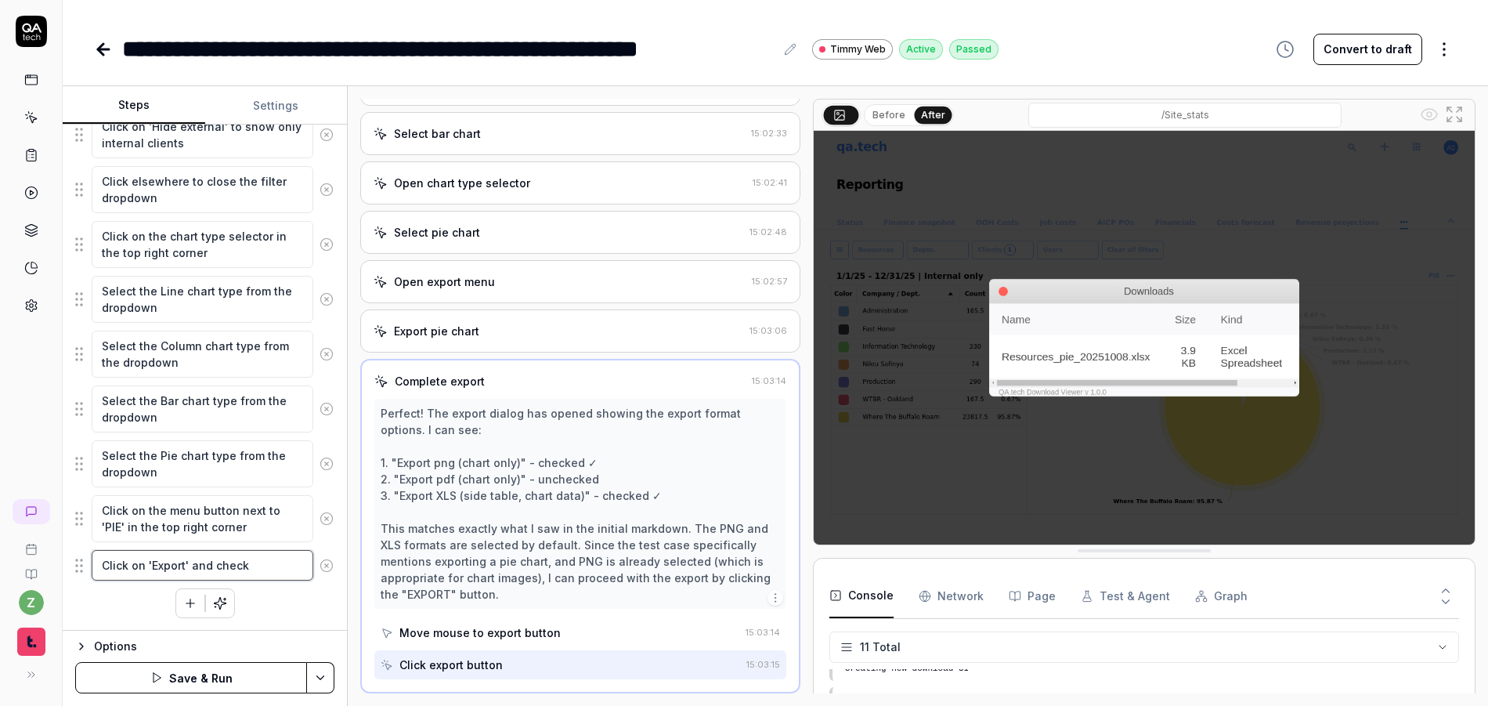
type textarea "Click on 'Export' and check a"
type textarea "*"
type textarea "Click on 'Export' and check al"
type textarea "*"
type textarea "Click on 'Export' and check all"
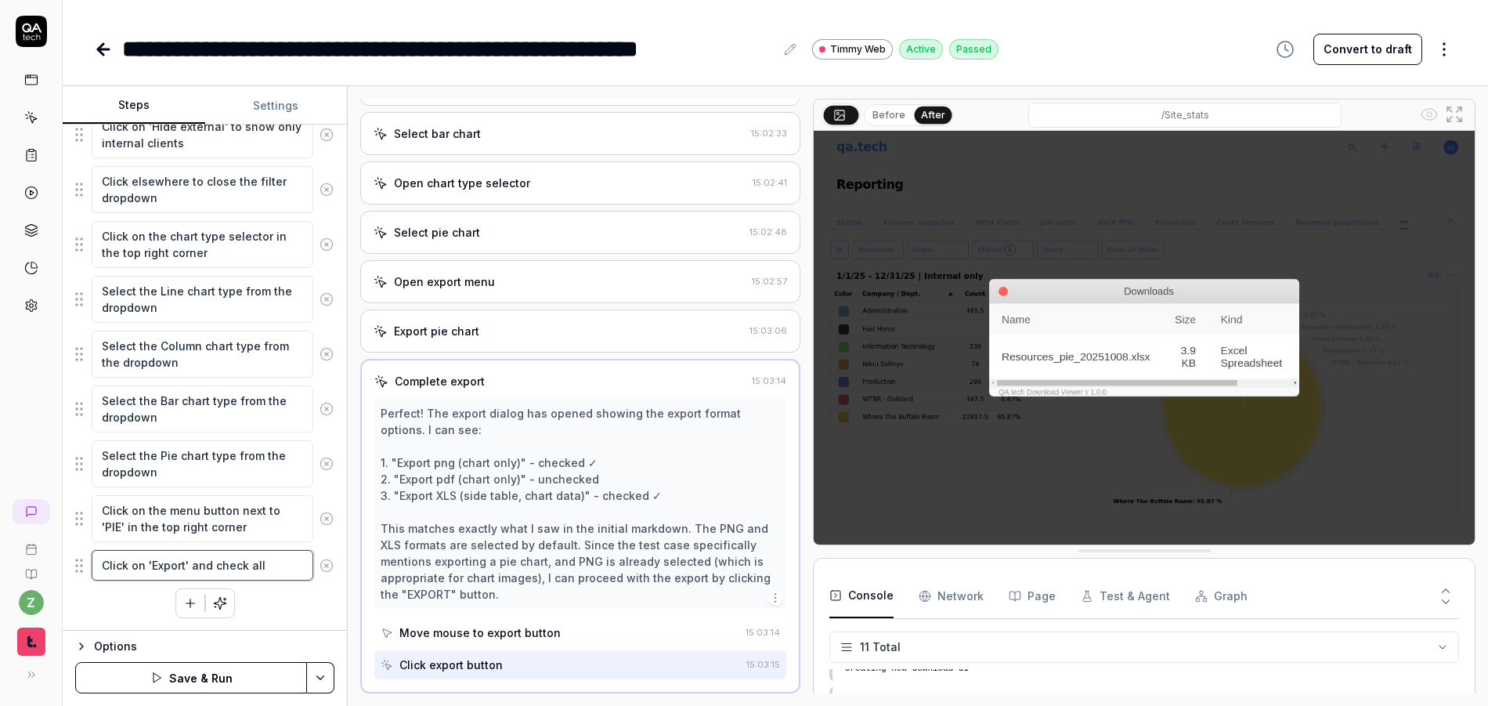
type textarea "*"
type textarea "Click on 'Export' and check all"
type textarea "*"
type textarea "Click on 'Export' and check all fo"
type textarea "*"
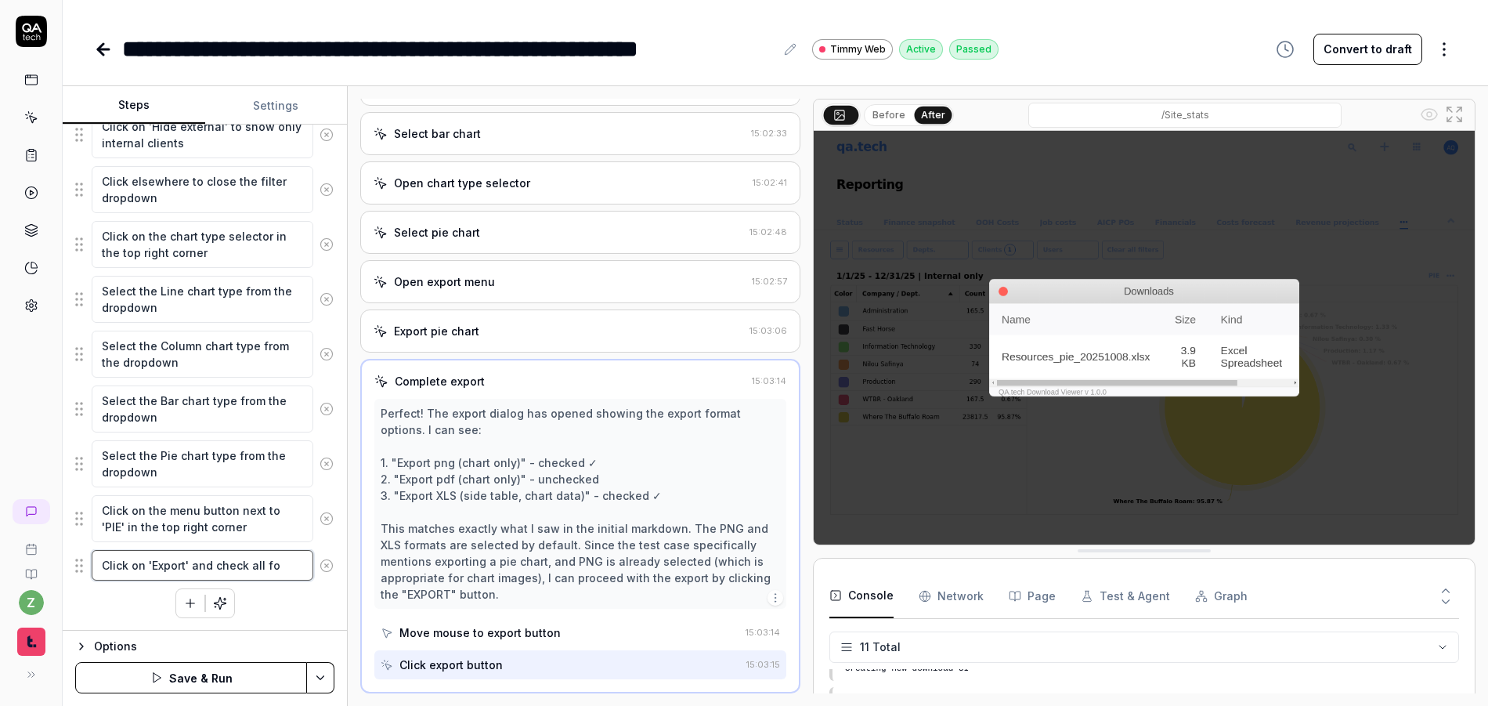
type textarea "Click on 'Export' and check all for"
type textarea "*"
type textarea "Click on 'Export' and check all form"
type textarea "*"
type textarea "Click on 'Export' and check all forma"
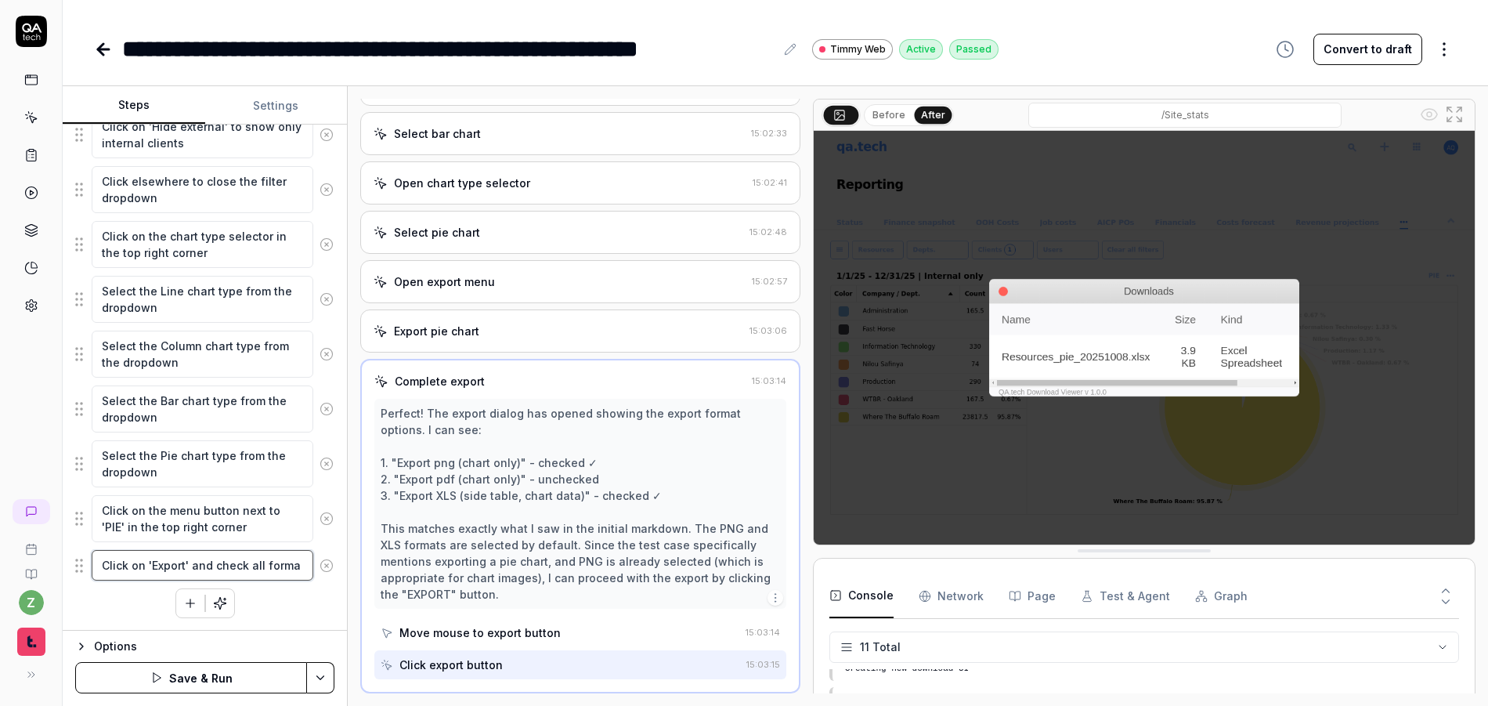
scroll to position [466, 0]
type textarea "*"
type textarea "Click on 'Export' and check all format"
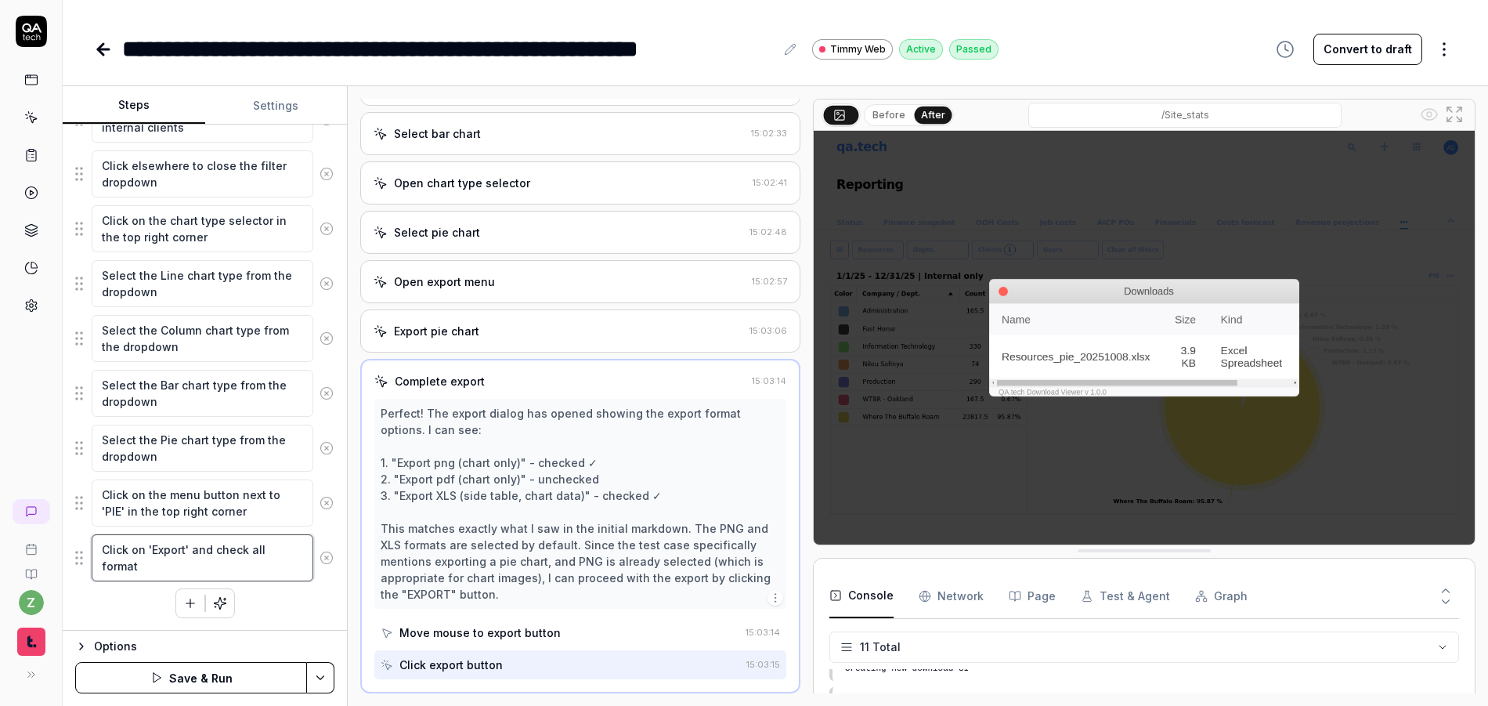
type textarea "*"
type textarea "Click on 'Export' and check all formats"
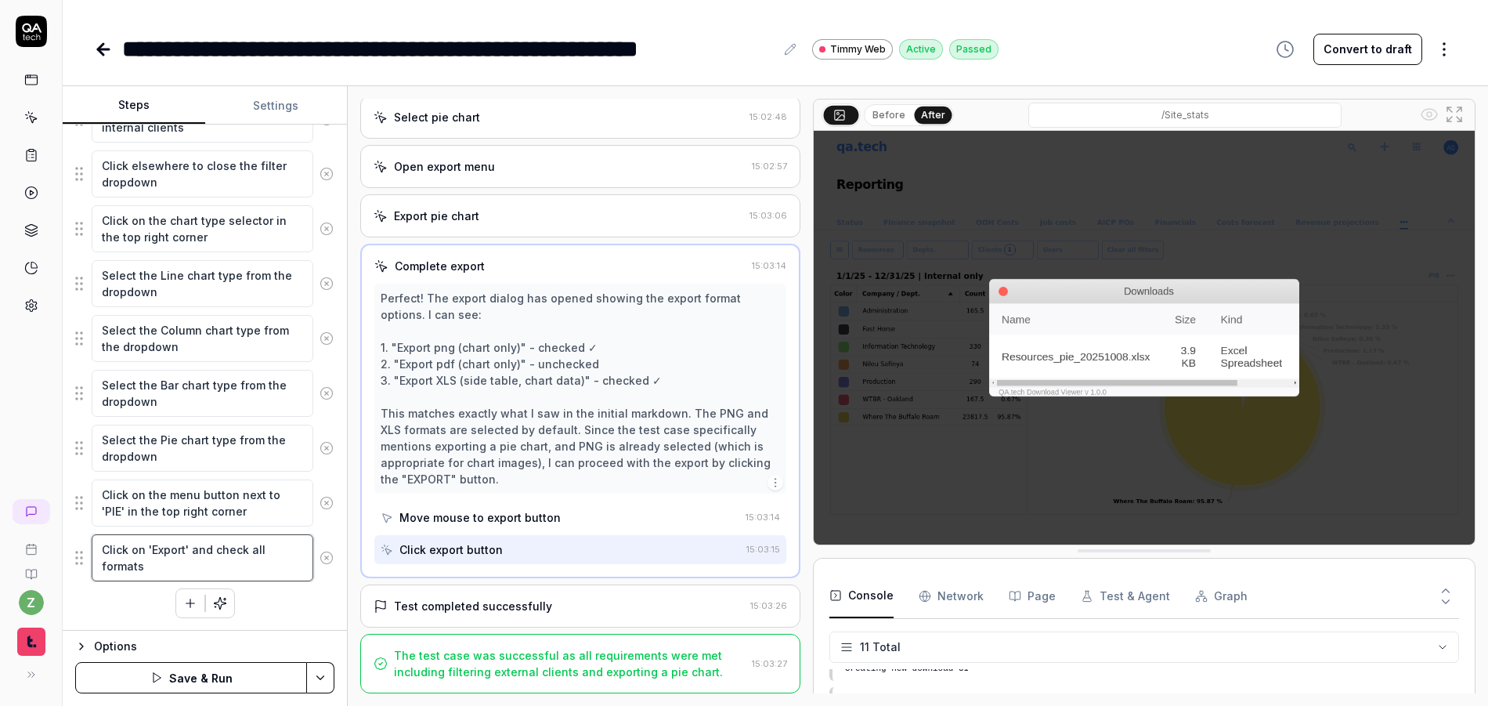
type textarea "*"
type textarea "Click on 'Export' and check all formats"
type textarea "*"
type textarea "Click on 'Export' and check all formats f"
type textarea "*"
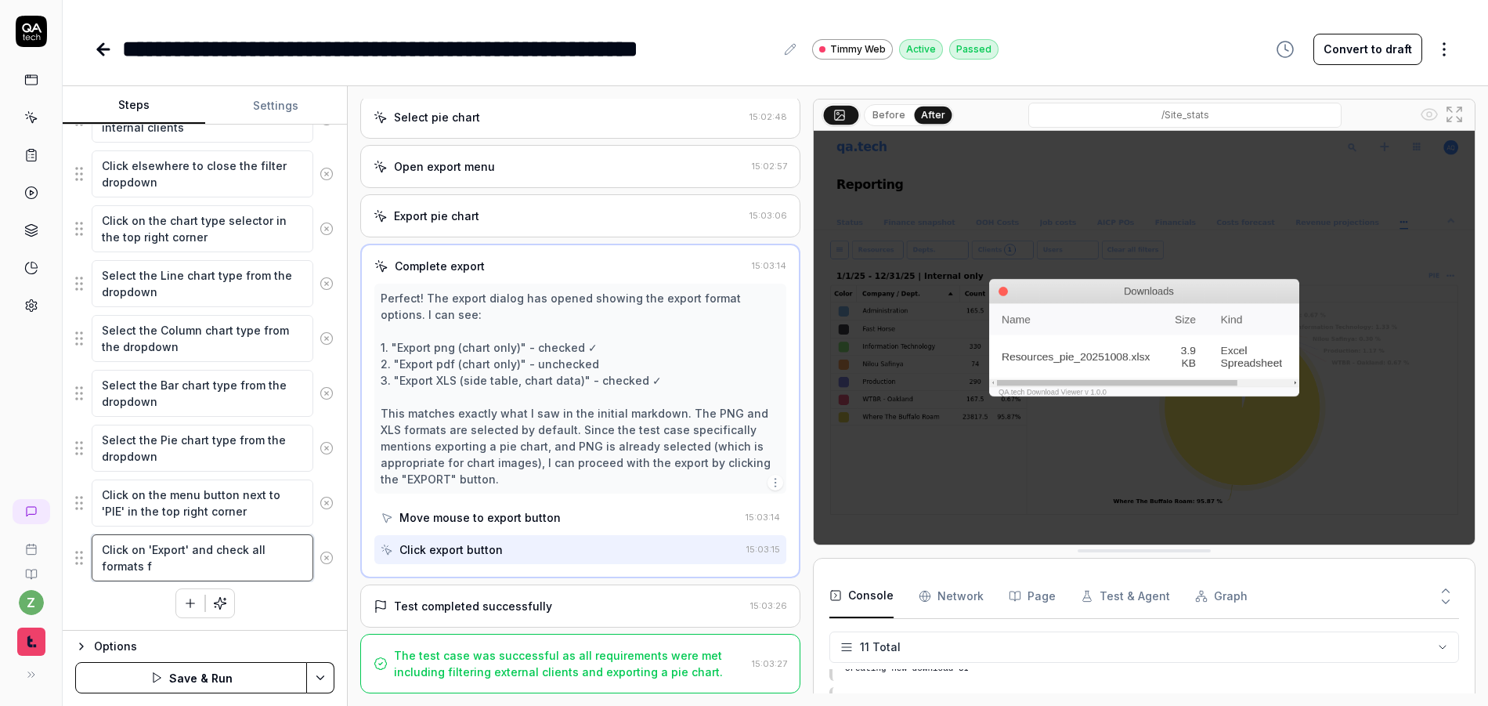
type textarea "Click on 'Export' and check all formats fo"
type textarea "*"
type textarea "Click on 'Export' and check all formats for"
type textarea "*"
type textarea "Click on 'Export' and check all formats for"
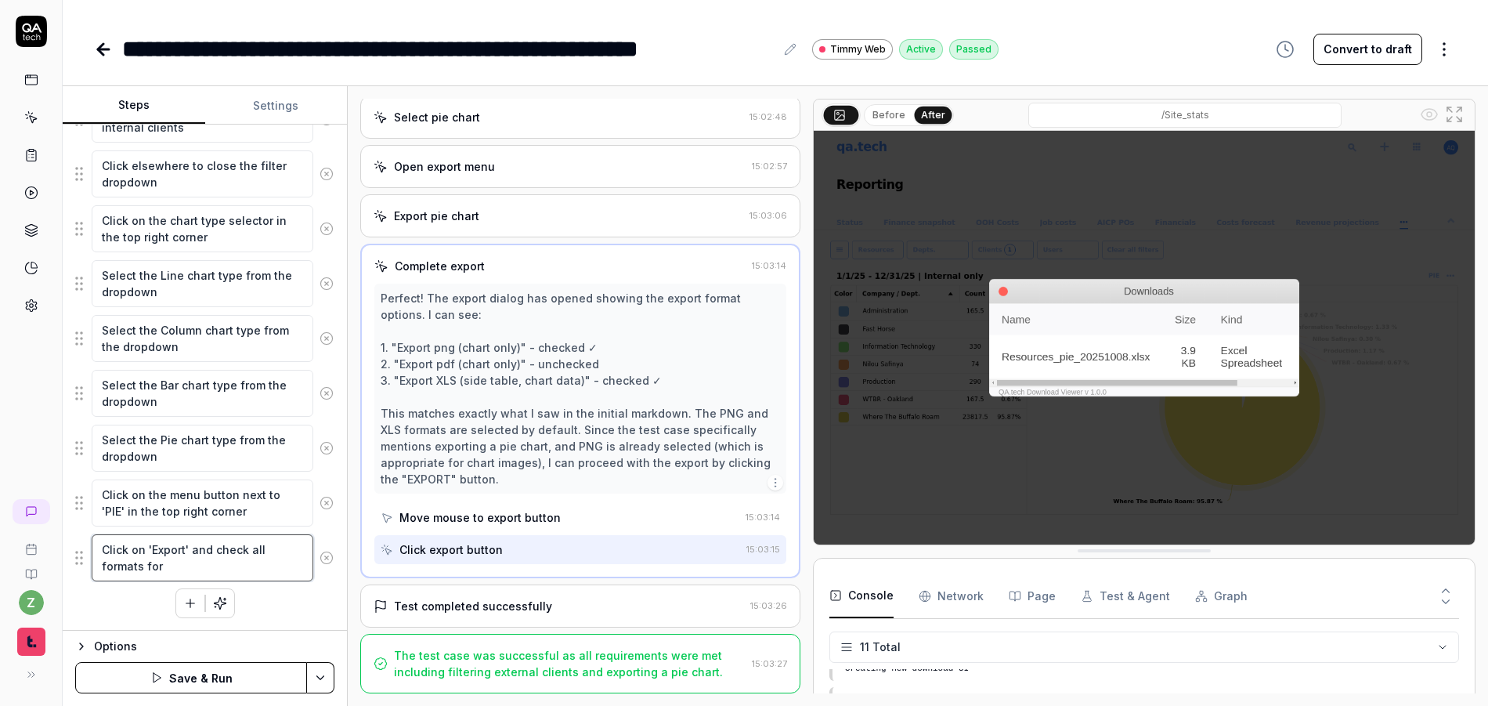
type textarea "*"
type textarea "Click on 'Export' and check all formats for e"
type textarea "*"
type textarea "Click on 'Export' and check all formats for ex"
type textarea "*"
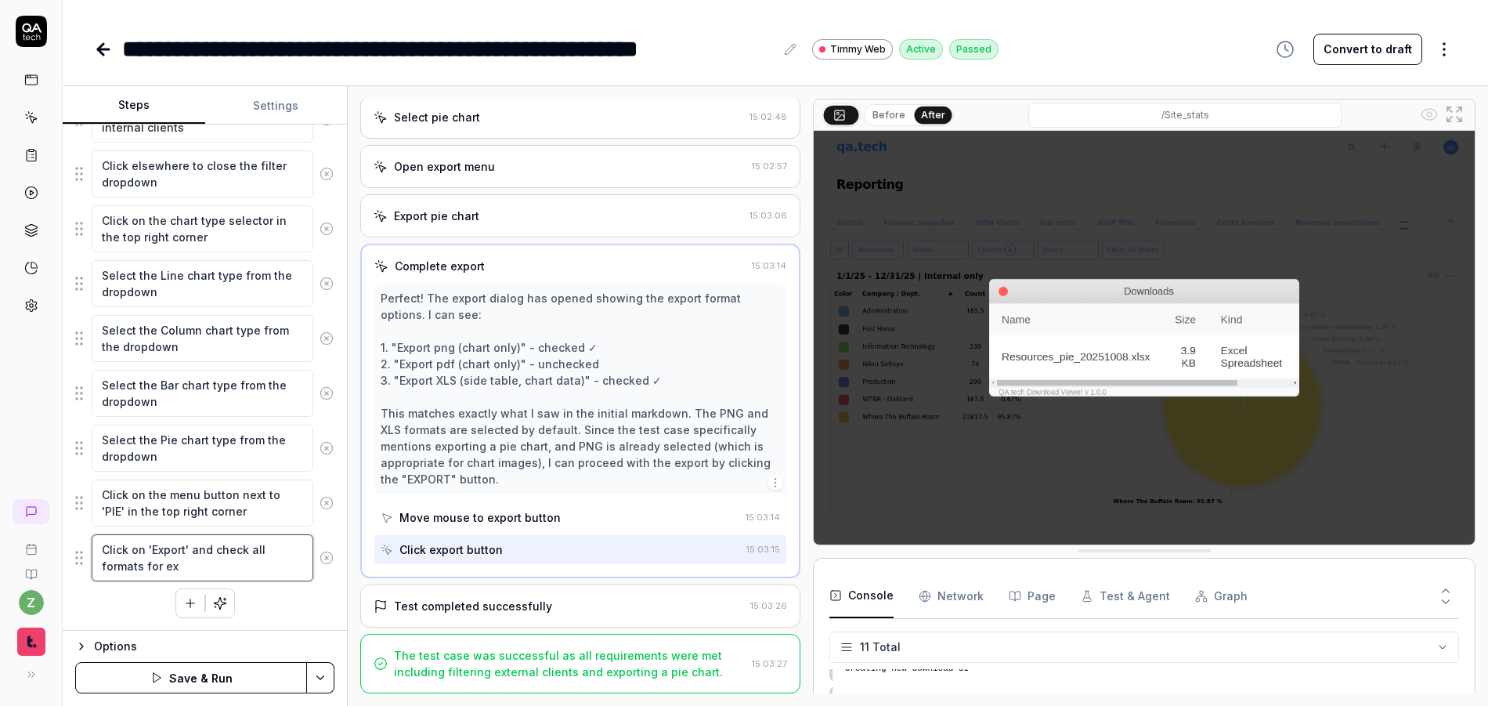
type textarea "Click on 'Export' and check all formats for exp"
type textarea "*"
type textarea "Click on 'Export' and check all formats for expo"
type textarea "*"
type textarea "Click on 'Export' and check all formats for expor"
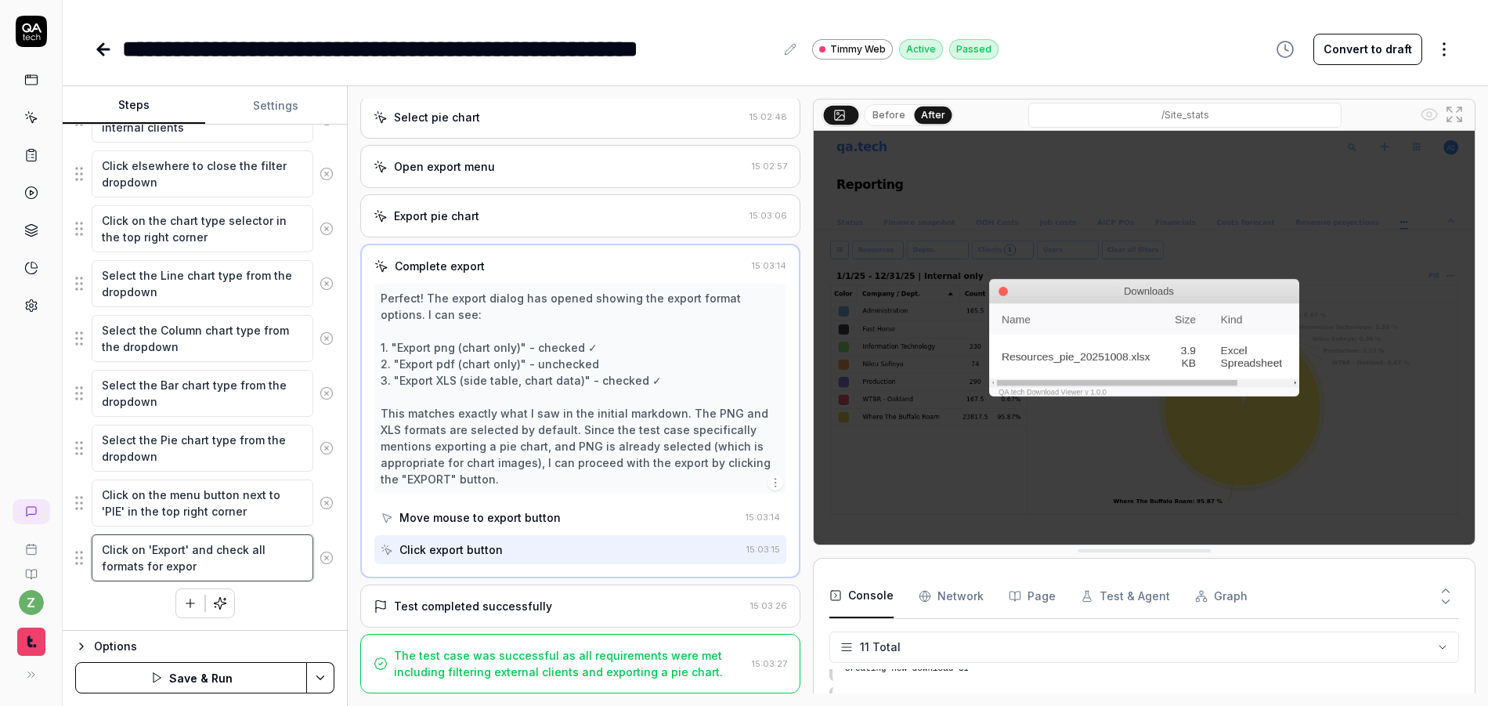
type textarea "*"
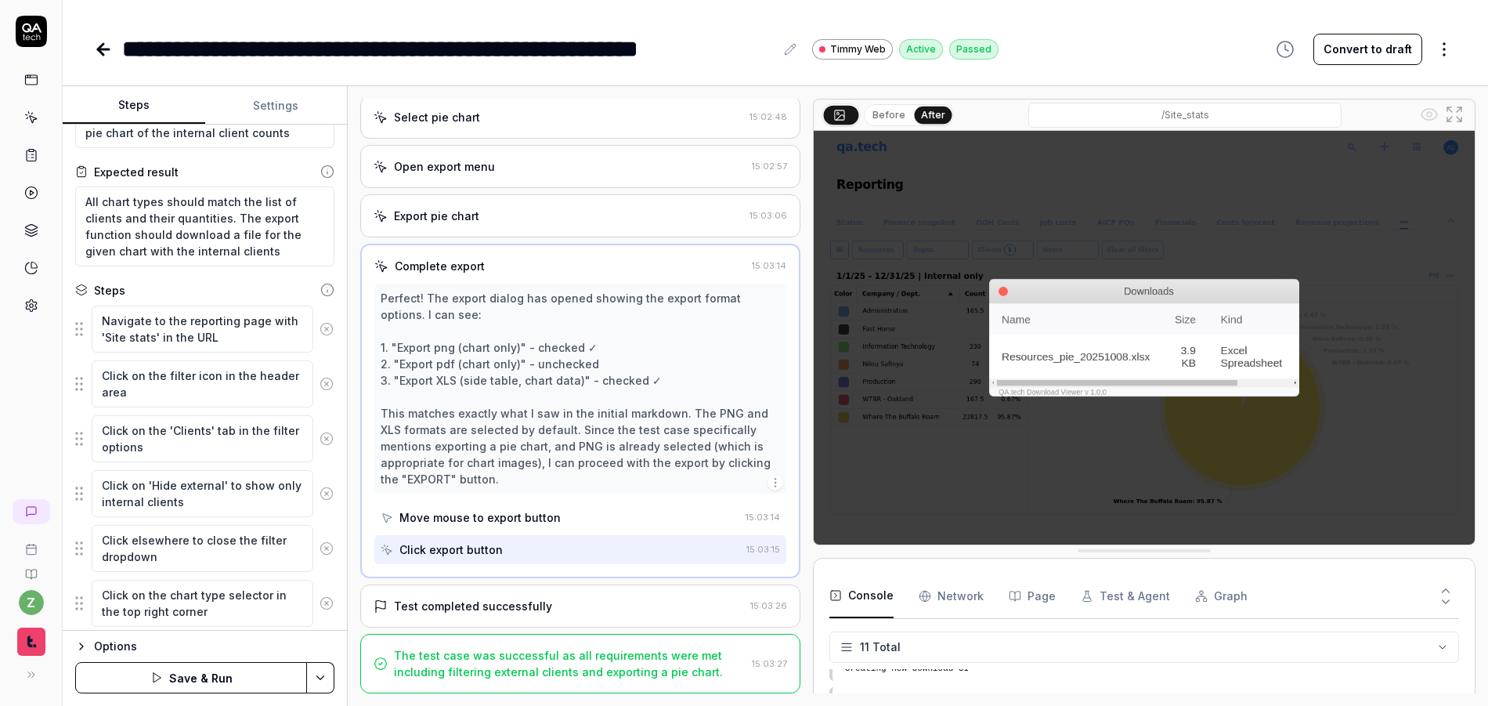
scroll to position [94, 0]
type textarea "Click on 'Export' and check all formats for export"
click at [284, 252] on textarea "All chart types should match the list of clients and their quantities. The expo…" at bounding box center [204, 224] width 259 height 80
drag, startPoint x: 280, startPoint y: 251, endPoint x: 262, endPoint y: 237, distance: 22.3
click at [262, 237] on textarea "All chart types should match the list of clients and their quantities. The expo…" at bounding box center [204, 224] width 259 height 80
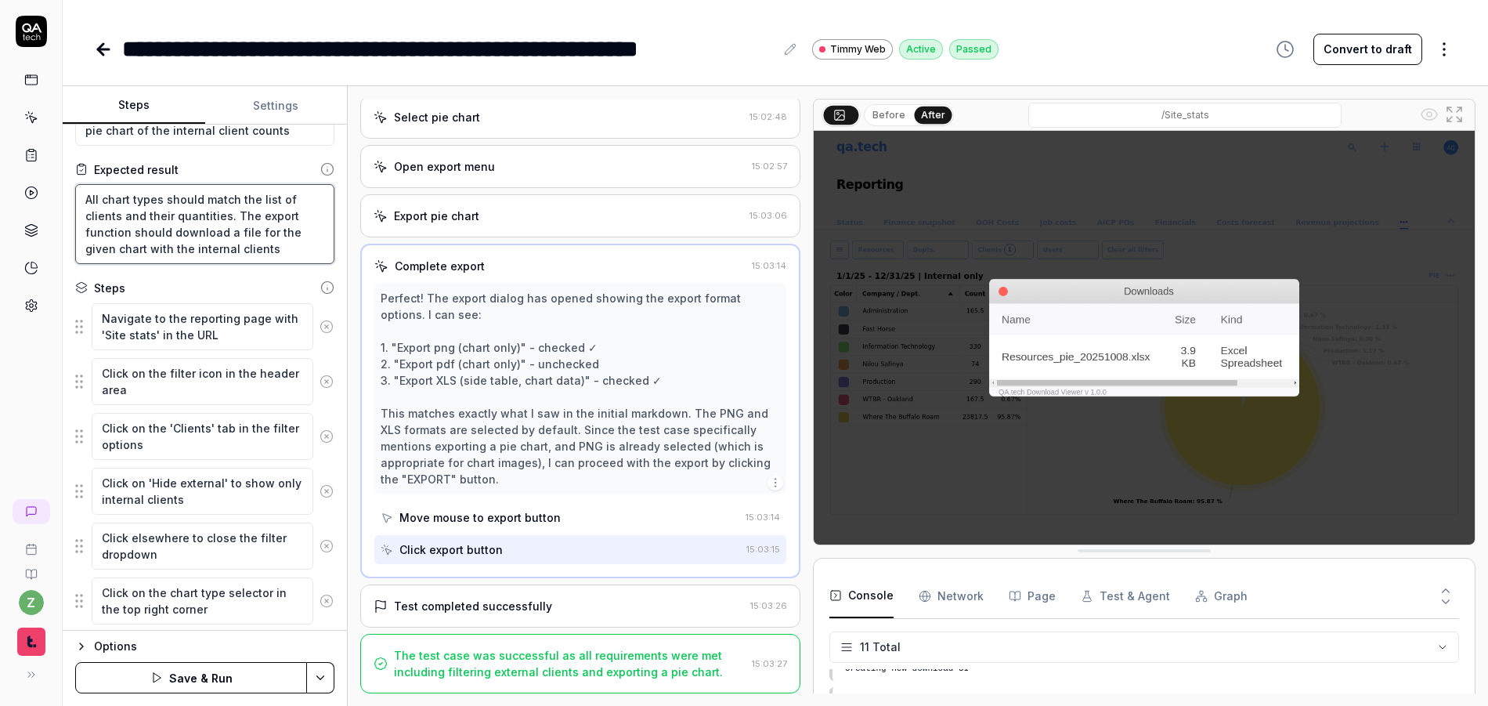
click at [270, 236] on textarea "All chart types should match the list of clients and their quantities. The expo…" at bounding box center [204, 224] width 259 height 80
click at [284, 247] on textarea "All chart types should match the list of clients and their quantities. The expo…" at bounding box center [204, 224] width 259 height 80
click at [252, 231] on textarea "All chart types should match the list of clients and their quantities. The expo…" at bounding box center [204, 224] width 259 height 80
type textarea "*"
type textarea "All chart types should match the list of clients and their quantities. The expo…"
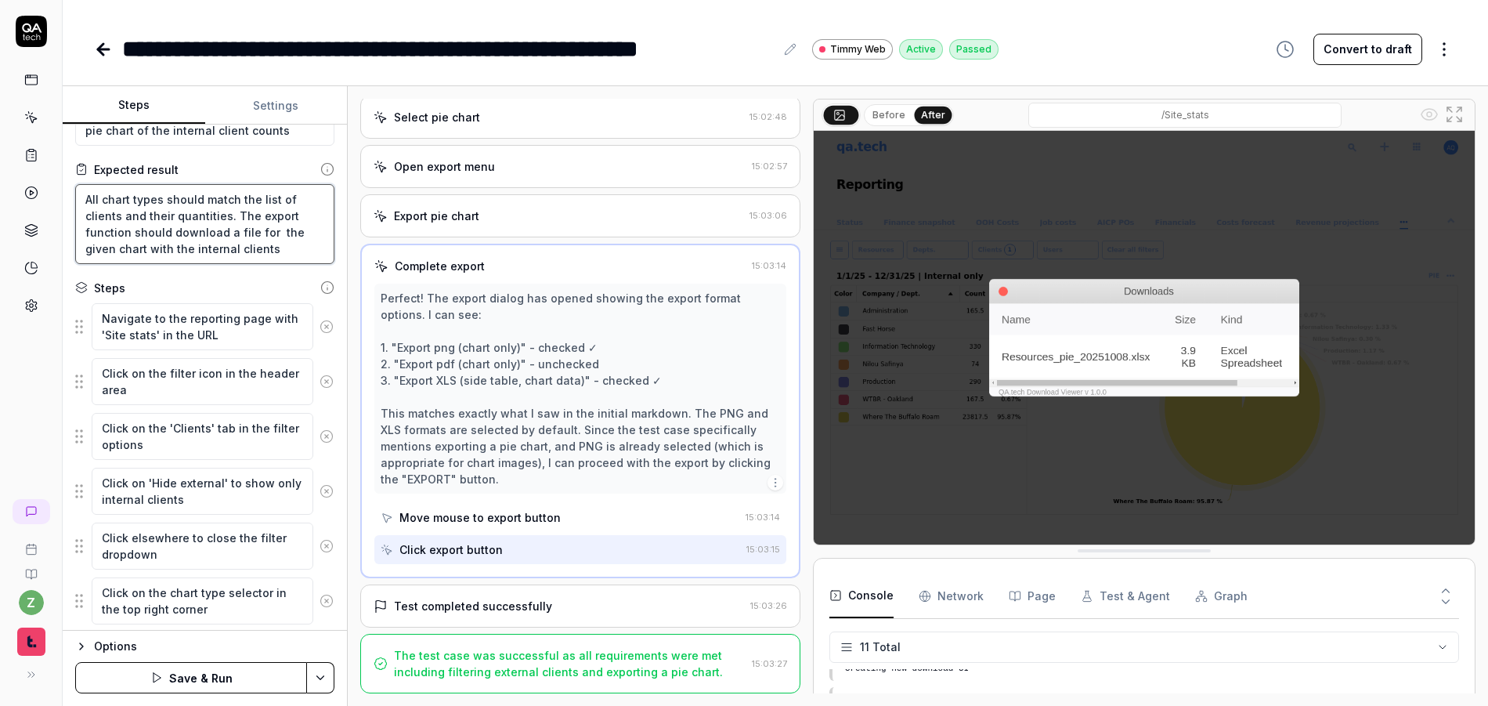
type textarea "*"
type textarea "All chart types should match the list of clients and their quantities. The expo…"
type textarea "*"
type textarea "All chart types should match the list of clients and their quantities. The expo…"
type textarea "*"
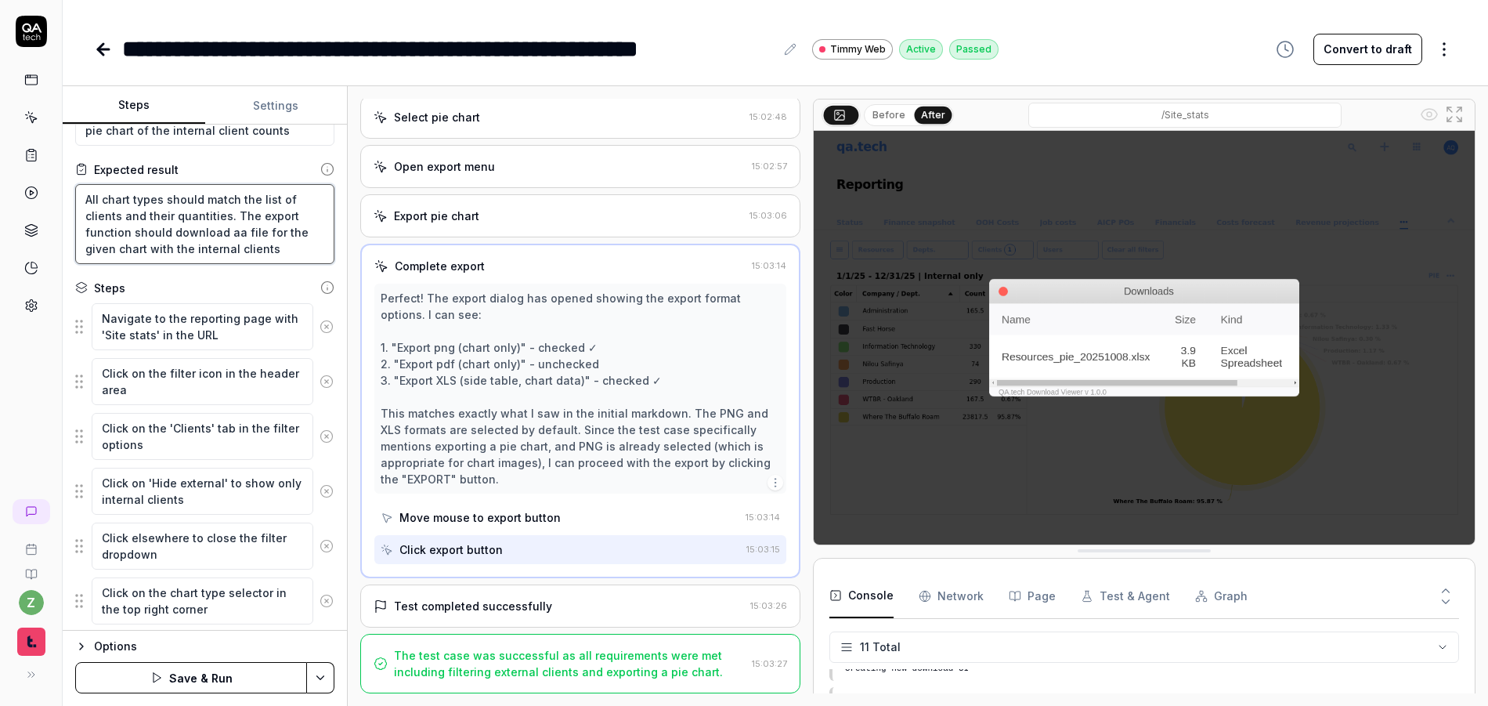
type textarea "All chart types should match the list of clients and their quantities. The expo…"
type textarea "*"
type textarea "All chart types should match the list of clients and their quantities. The expo…"
type textarea "*"
type textarea "All chart types should match the list of clients and their quantities. The expo…"
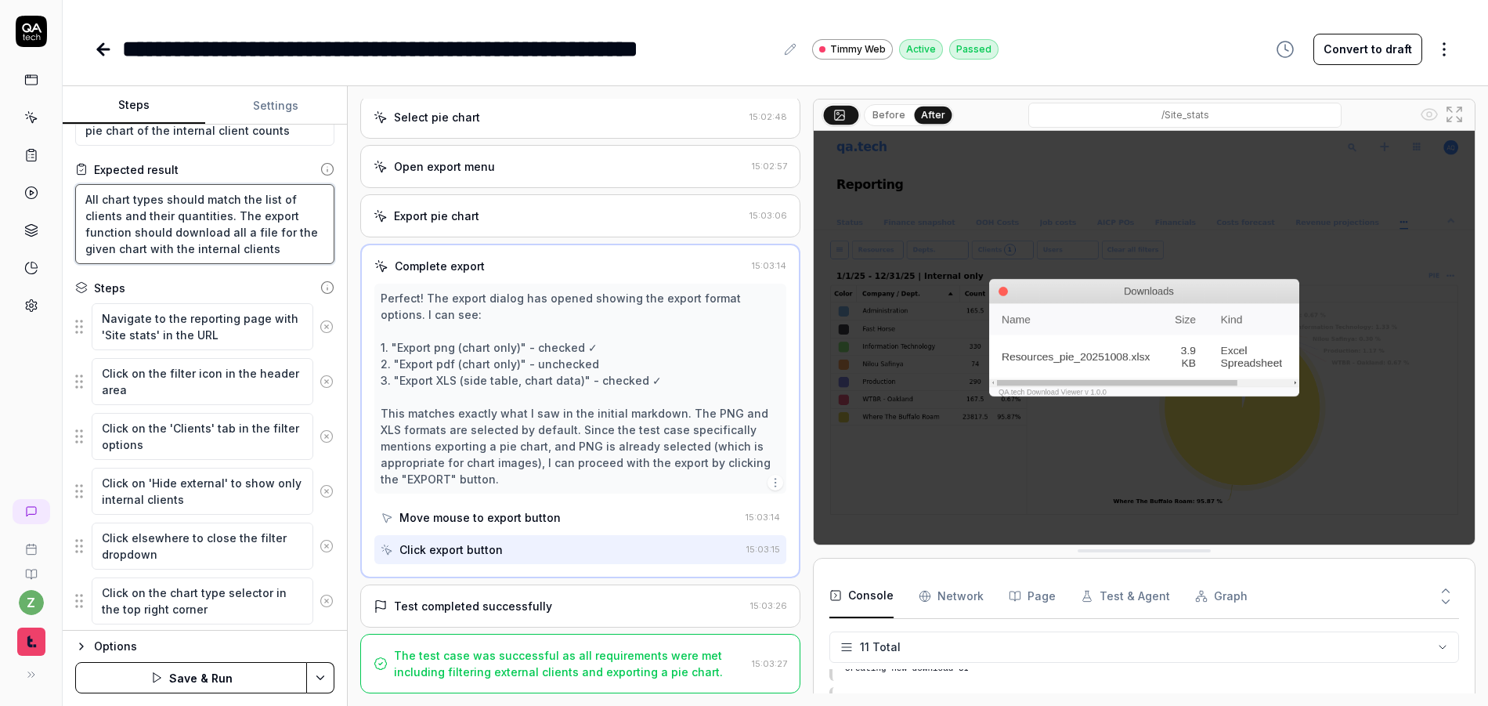
type textarea "*"
type textarea "All chart types should match the list of clients and their quantities. The expo…"
type textarea "*"
type textarea "All chart types should match the list of clients and their quantities. The expo…"
type textarea "*"
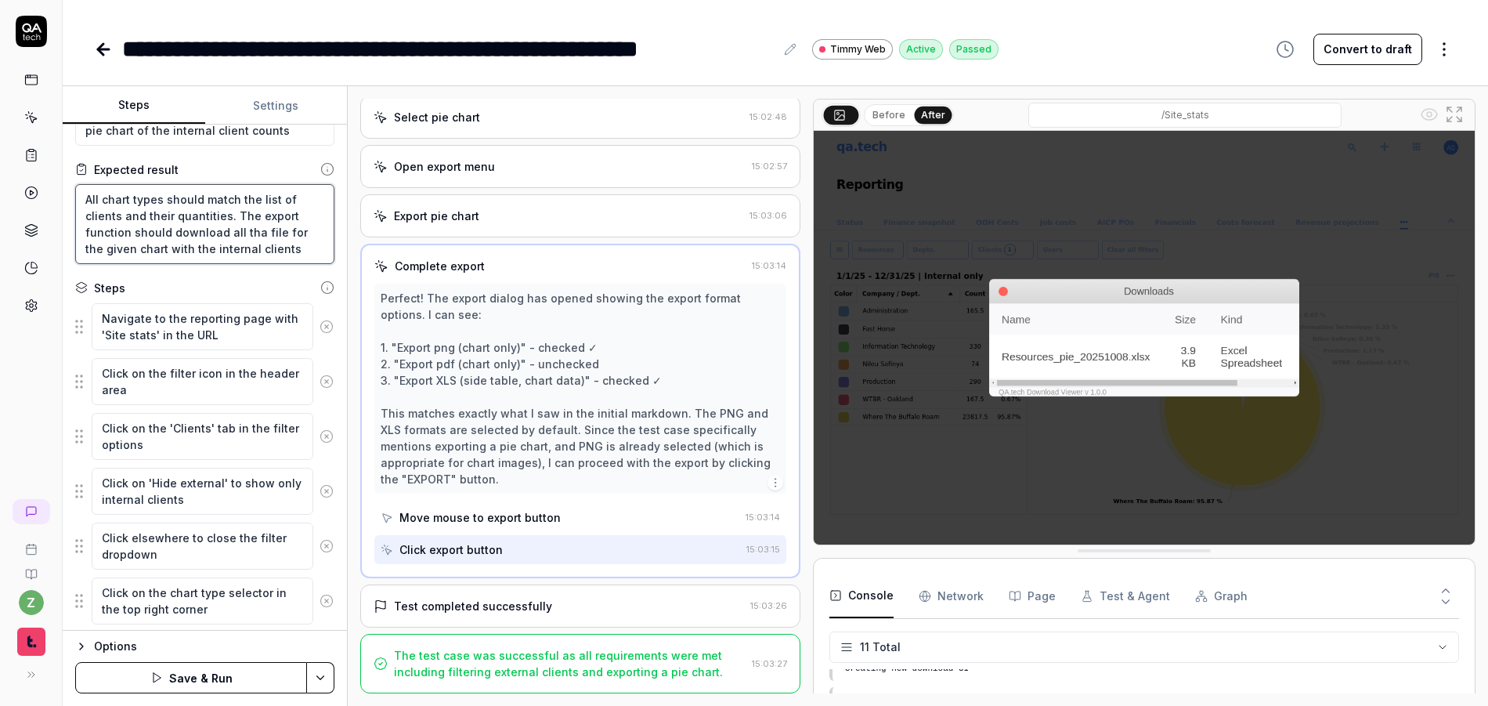
type textarea "All chart types should match the list of clients and their quantities. The expo…"
type textarea "*"
type textarea "All chart types should match the list of clients and their quantities. The expo…"
type textarea "*"
type textarea "All chart types should match the list of clients and their quantities. The expo…"
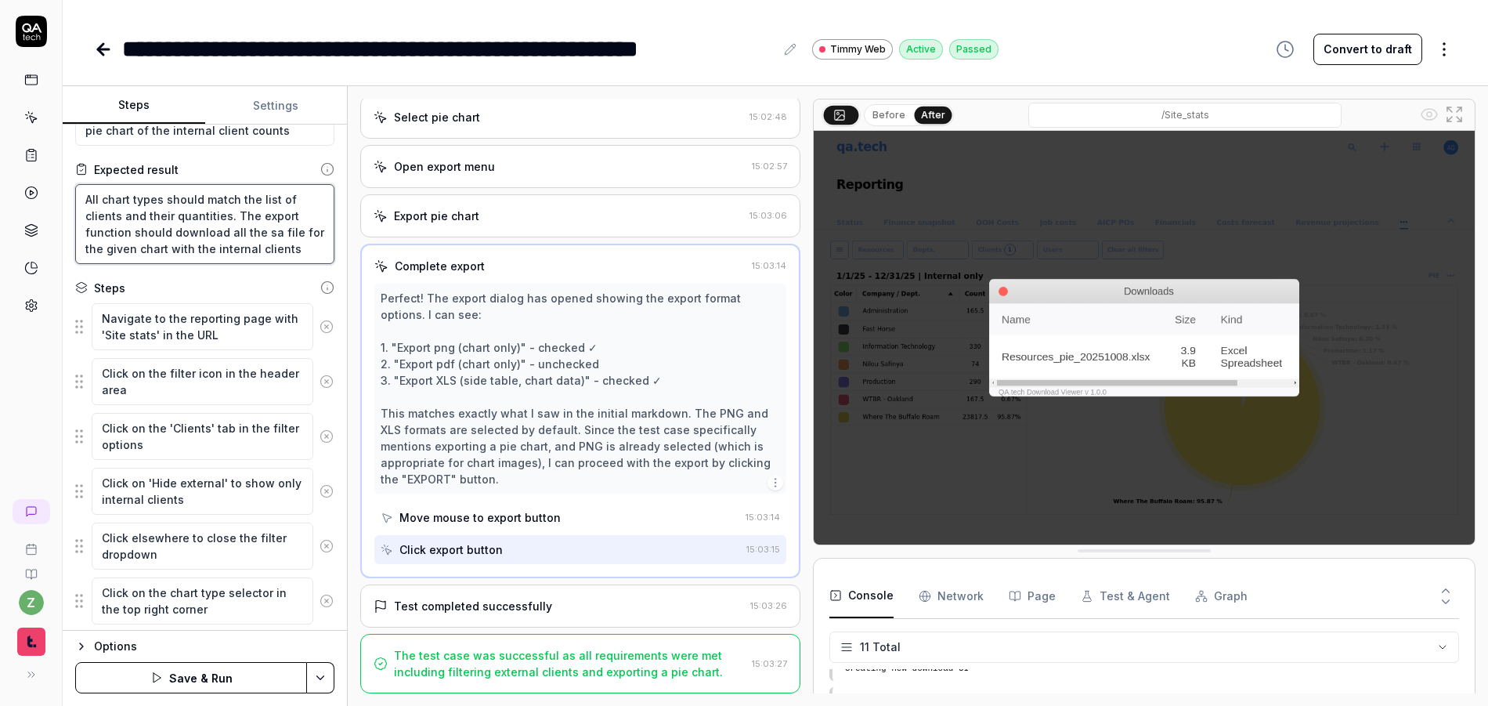
type textarea "*"
type textarea "All chart types should match the list of clients and their quantities. The expo…"
type textarea "*"
type textarea "All chart types should match the list of clients and their quantities. The expo…"
type textarea "*"
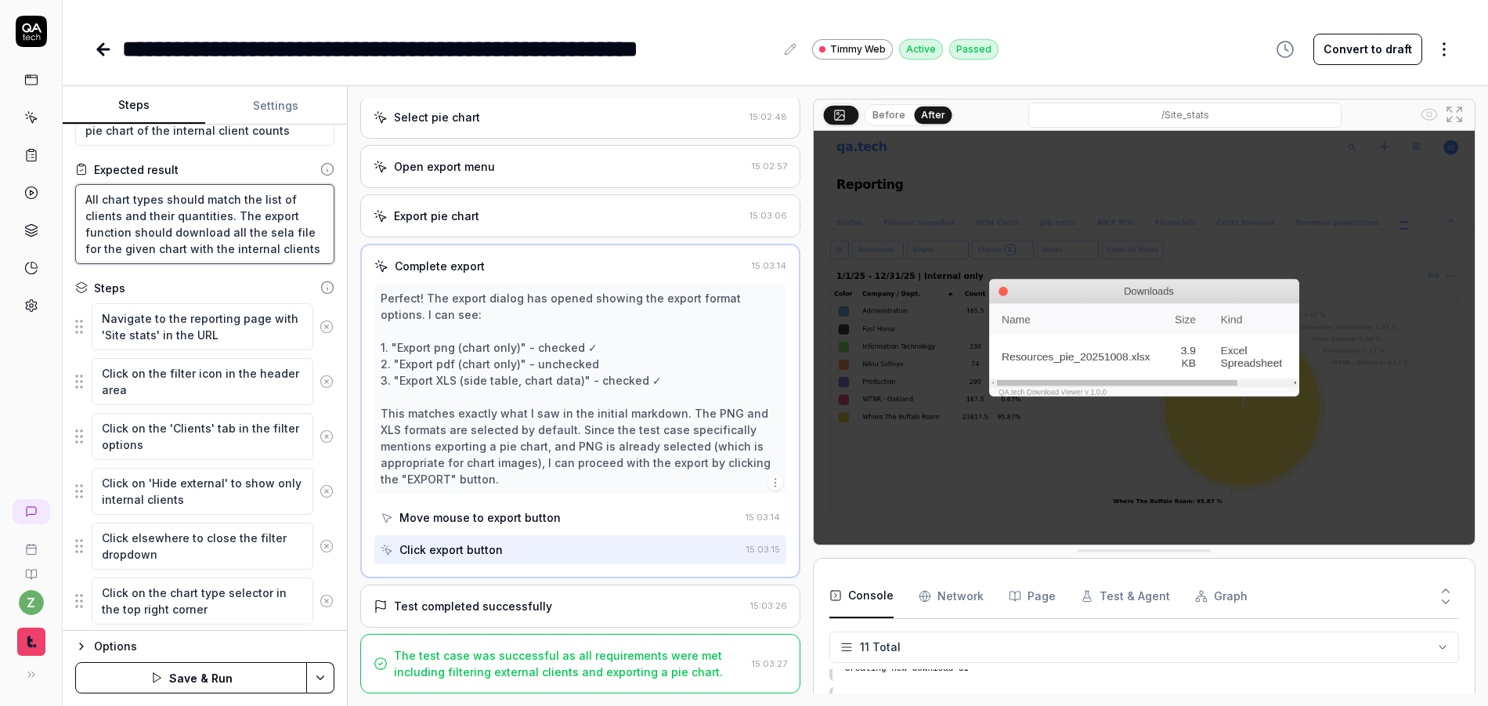
type textarea "All chart types should match the list of clients and their quantities. The expo…"
type textarea "*"
type textarea "All chart types should match the list of clients and their quantities. The expo…"
type textarea "*"
type textarea "All chart types should match the list of clients and their quantities. The expo…"
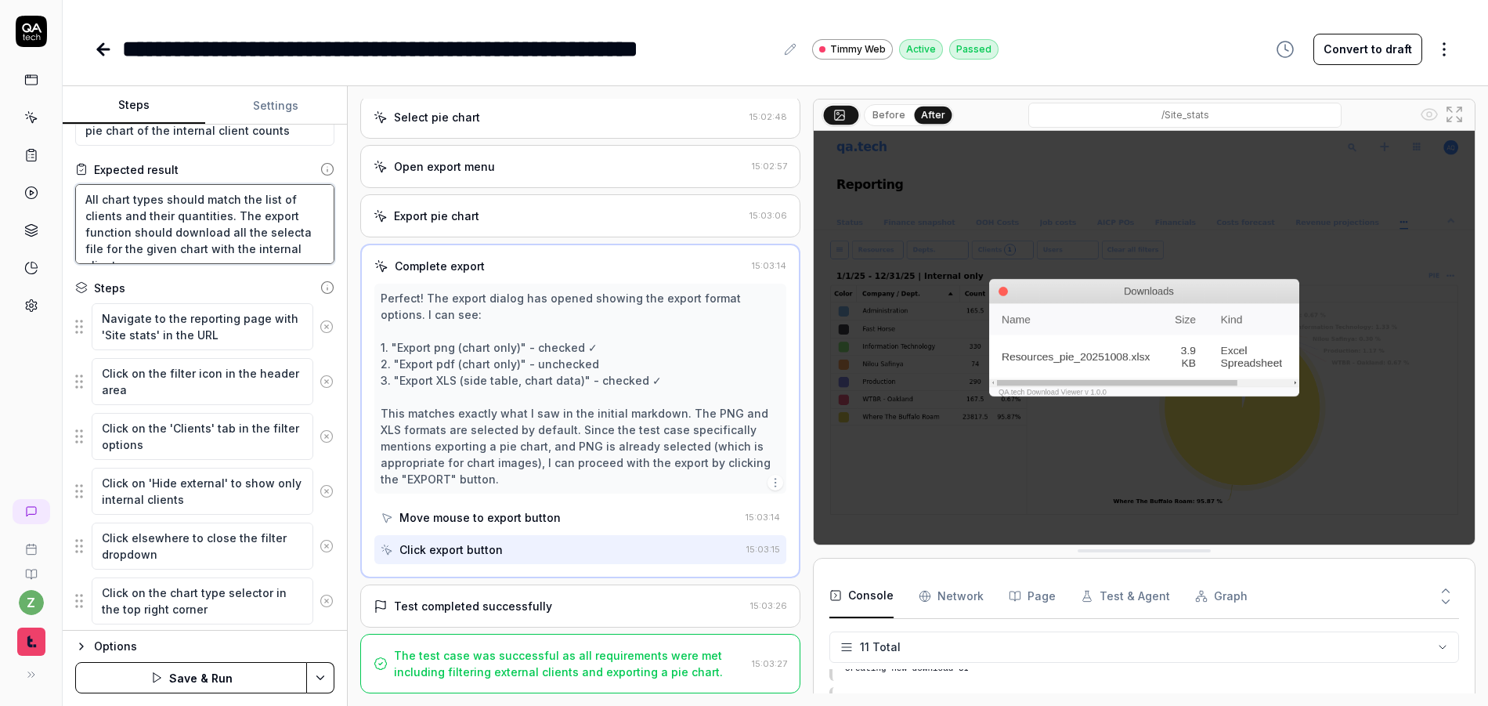
type textarea "*"
type textarea "All chart types should match the list of clients and their quantities. The expo…"
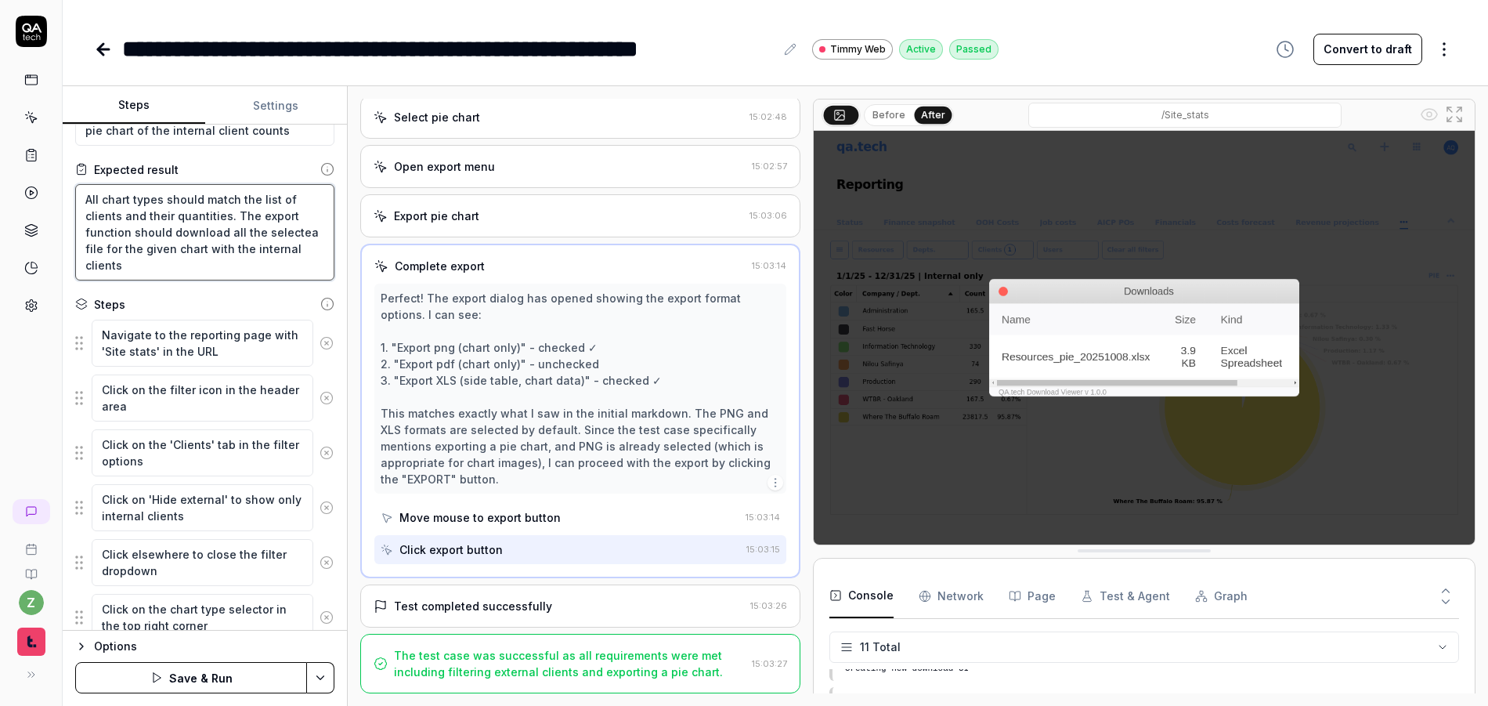
type textarea "*"
type textarea "All chart types should match the list of clients and their quantities. The expo…"
type textarea "*"
type textarea "All chart types should match the list of clients and their quantities. The expo…"
type textarea "*"
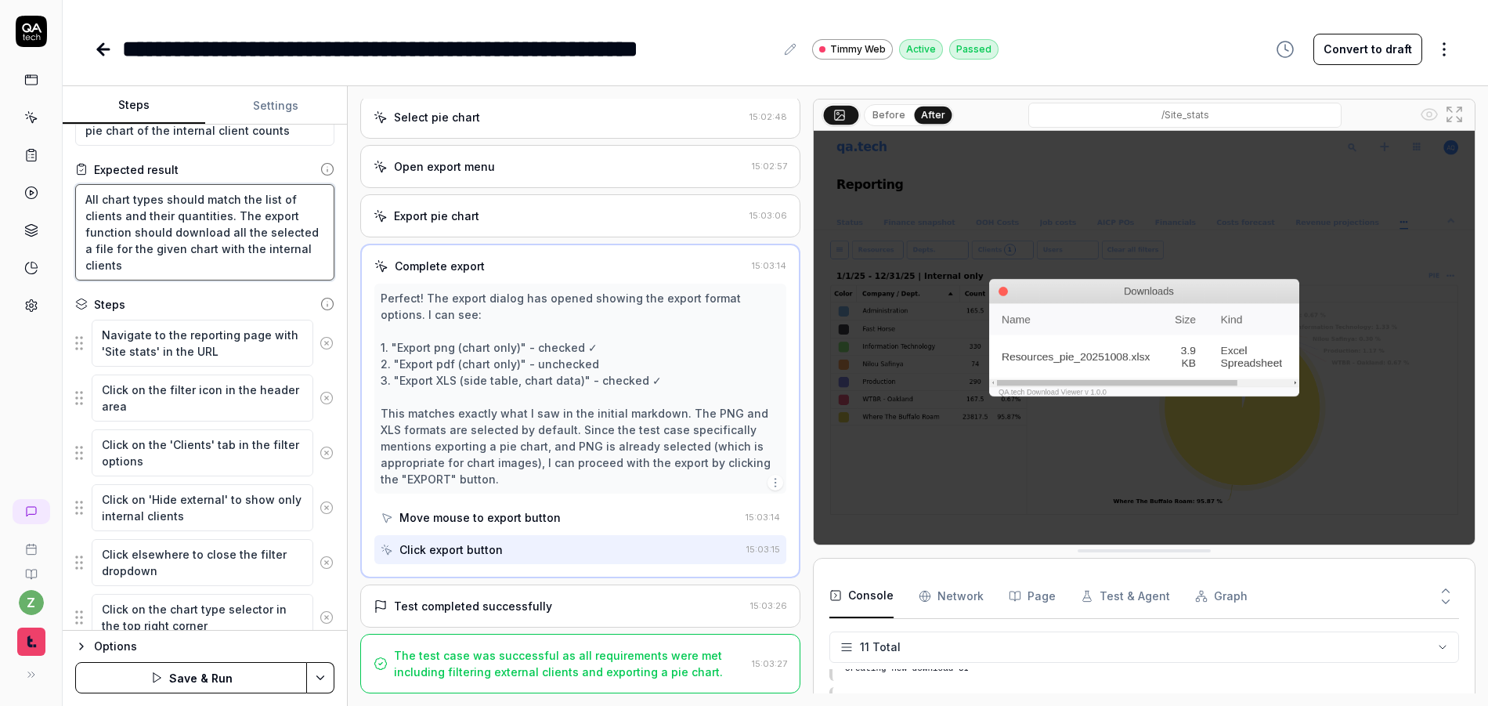
type textarea "All chart types should match the list of clients and their quantities. The expo…"
type textarea "*"
type textarea "All chart types should match the list of clients and their quantities. The expo…"
type textarea "*"
type textarea "All chart types should match the list of clients and their quantities. The expo…"
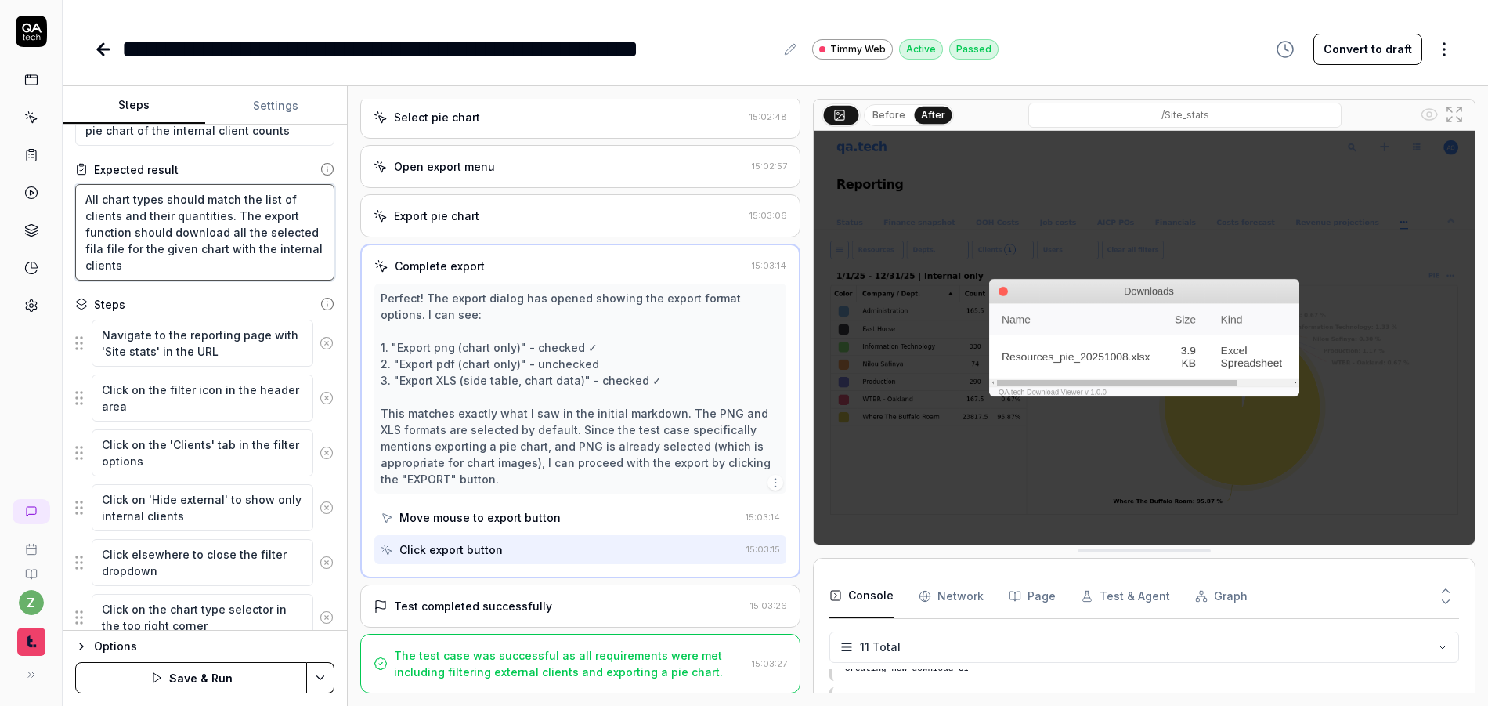
type textarea "*"
type textarea "All chart types should match the list of clients and their quantities. The expo…"
type textarea "*"
type textarea "All chart types should match the list of clients and their quantities. The expo…"
type textarea "*"
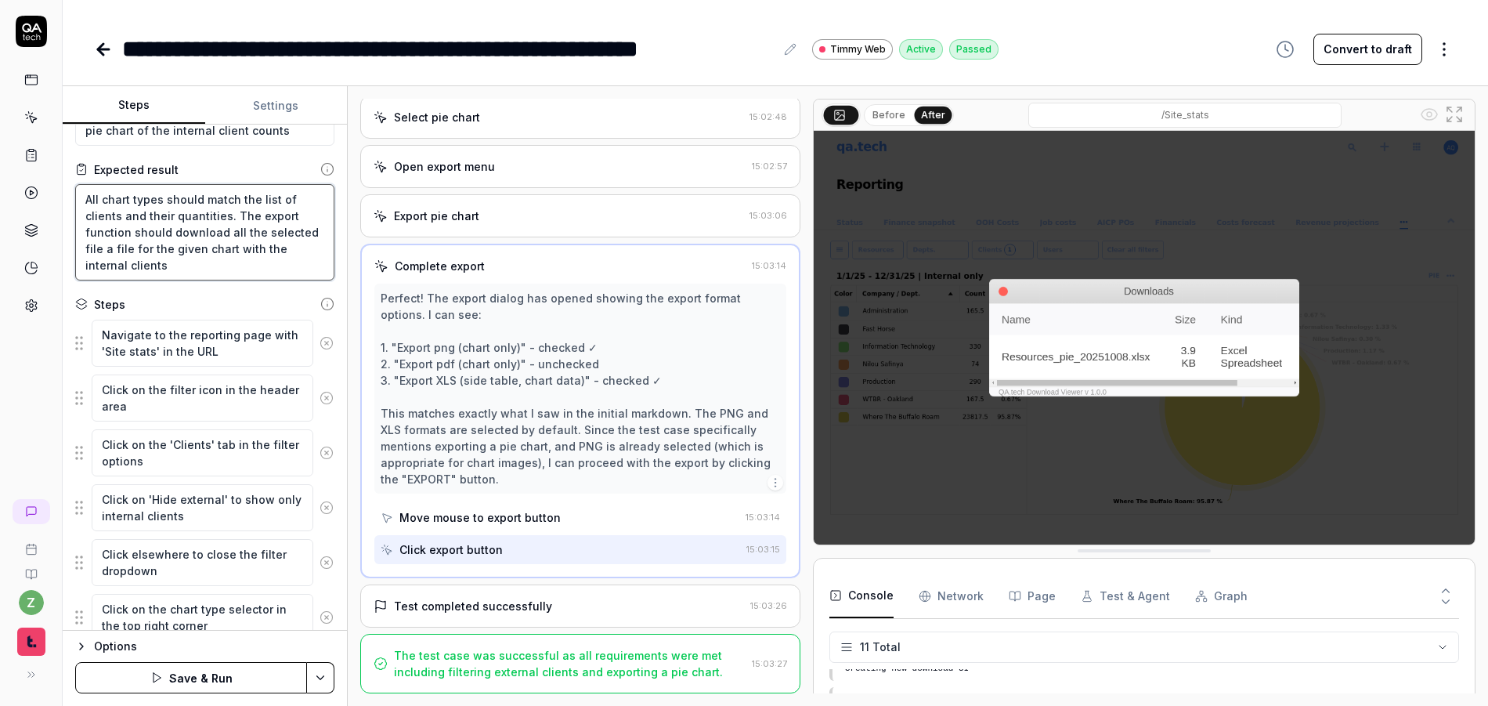
type textarea "All chart types should match the list of clients and their quantities. The expo…"
type textarea "*"
type textarea "All chart types should match the list of clients and their quantities. The expo…"
type textarea "*"
type textarea "All chart types should match the list of clients and their quantities. The expo…"
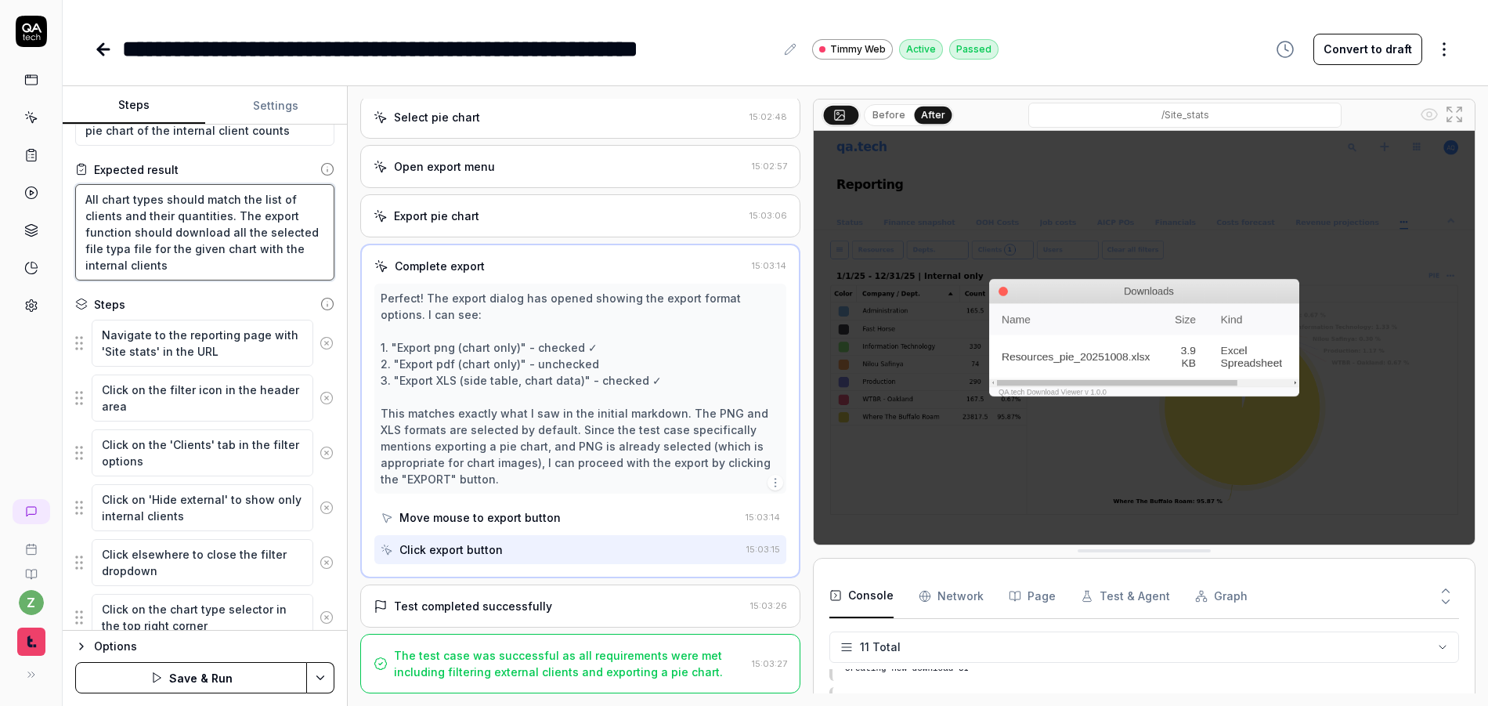
type textarea "*"
type textarea "All chart types should match the list of clients and their quantities. The expo…"
type textarea "*"
type textarea "All chart types should match the list of clients and their quantities. The expo…"
type textarea "*"
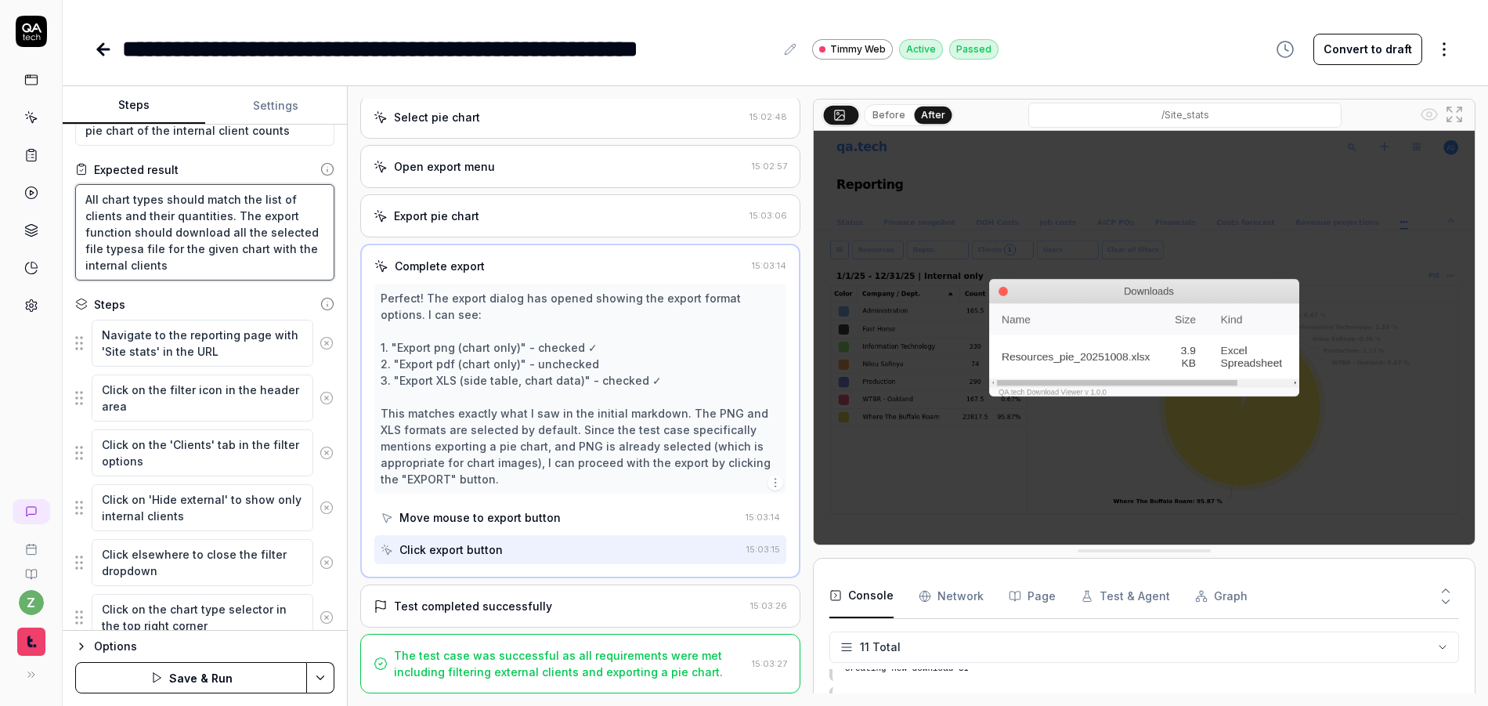
type textarea "All chart types should match the list of clients and their quantities. The expo…"
type textarea "*"
type textarea "All chart types should match the list of clients and their quantities. The expo…"
type textarea "*"
type textarea "All chart types should match the list of clients and their quantities. The expo…"
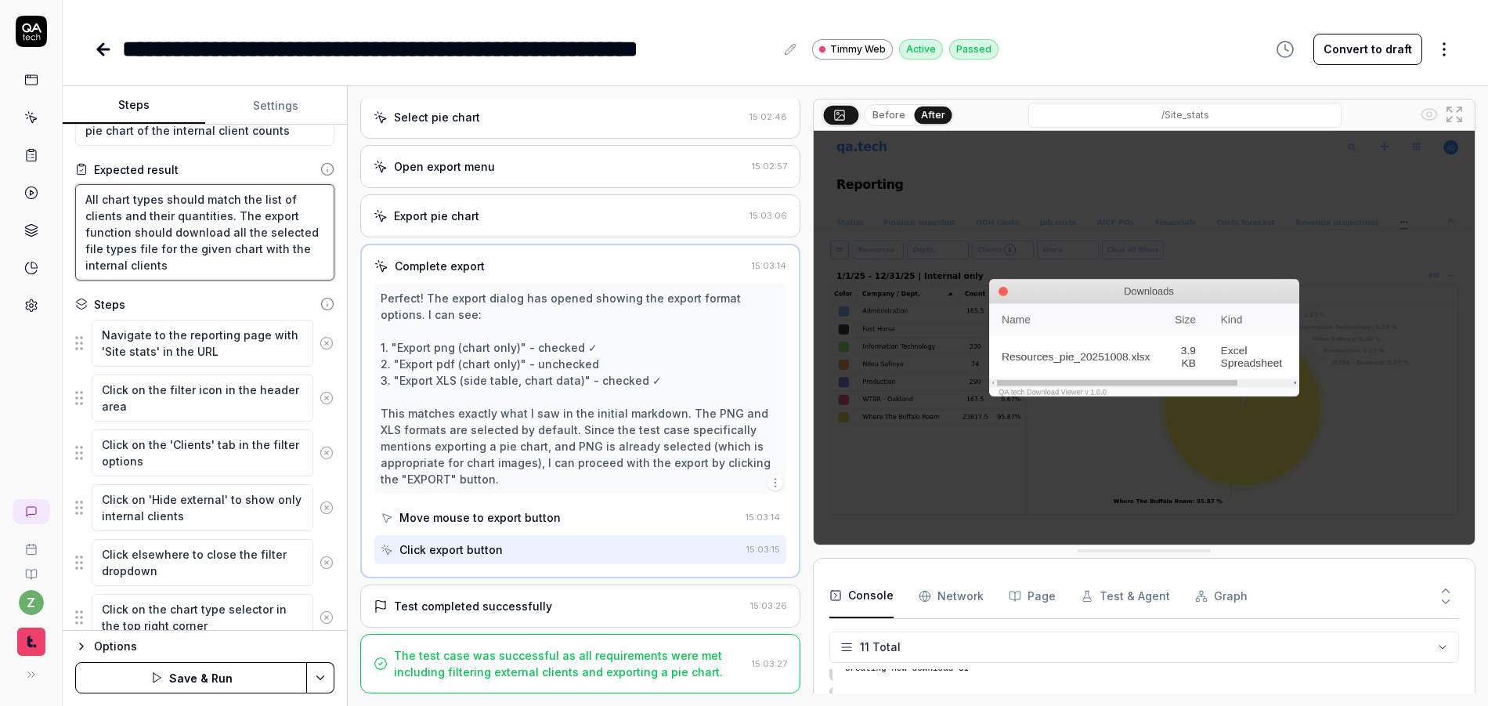
type textarea "*"
type textarea "All chart types should match the list of clients and their quantities. The expo…"
type textarea "*"
type textarea "All chart types should match the list of clients and their quantities. The expo…"
type textarea "*"
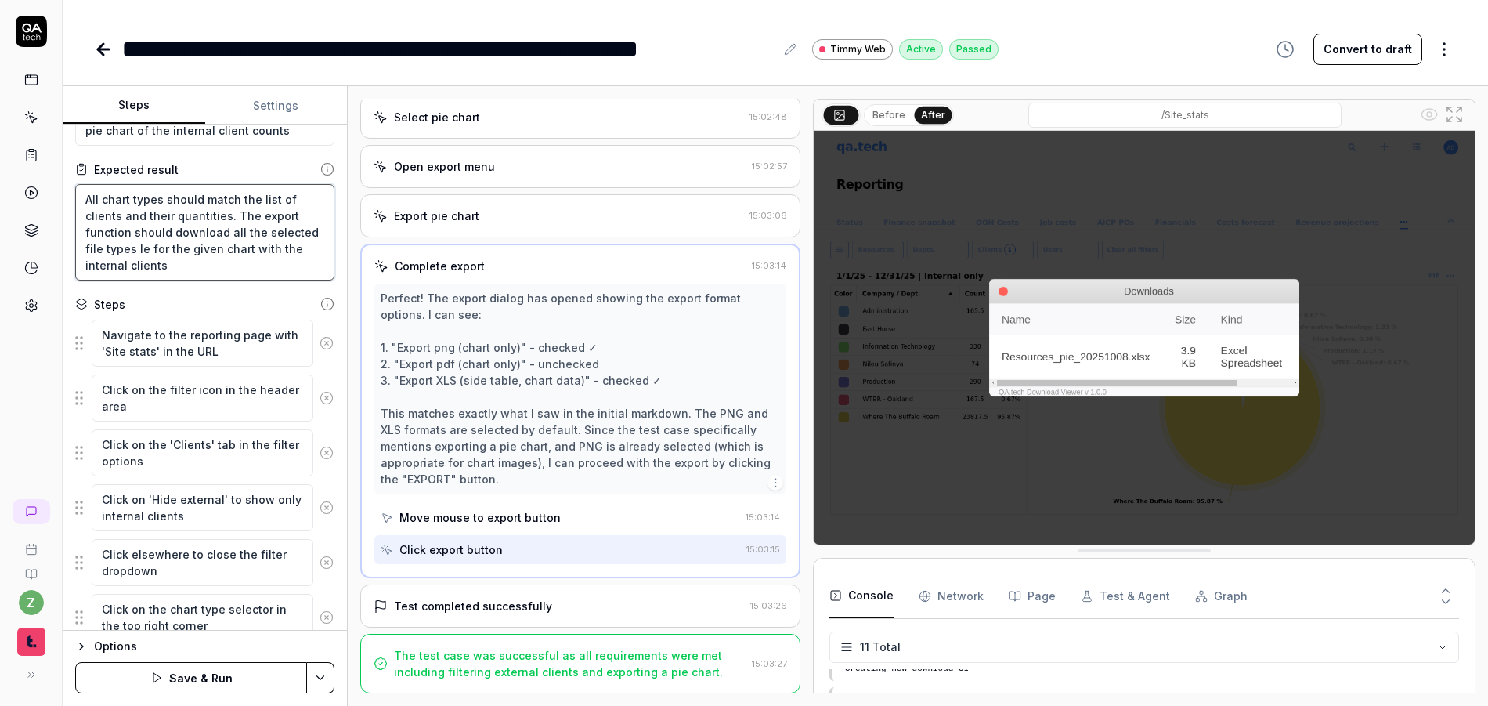
type textarea "All chart types should match the list of clients and their quantities. The expo…"
type textarea "*"
type textarea "All chart types should match the list of clients and their quantities. The expo…"
type textarea "*"
type textarea "All chart types should match the list of clients and their quantities. The expo…"
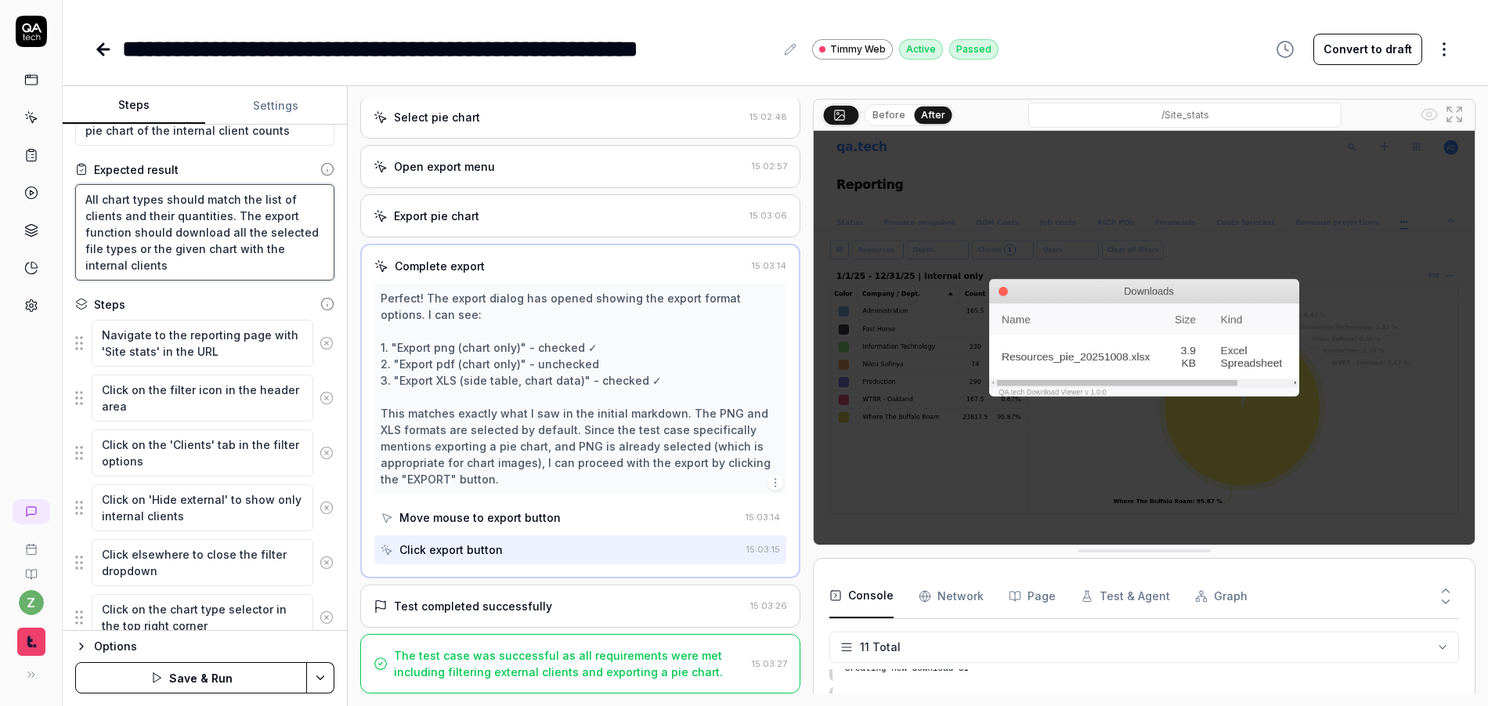
type textarea "*"
click at [221, 247] on textarea "All chart types should match the list of clients and their quantities. The expo…" at bounding box center [204, 232] width 259 height 96
click at [212, 273] on textarea "All chart types should match the list of clients and their quantities. The expo…" at bounding box center [204, 232] width 259 height 96
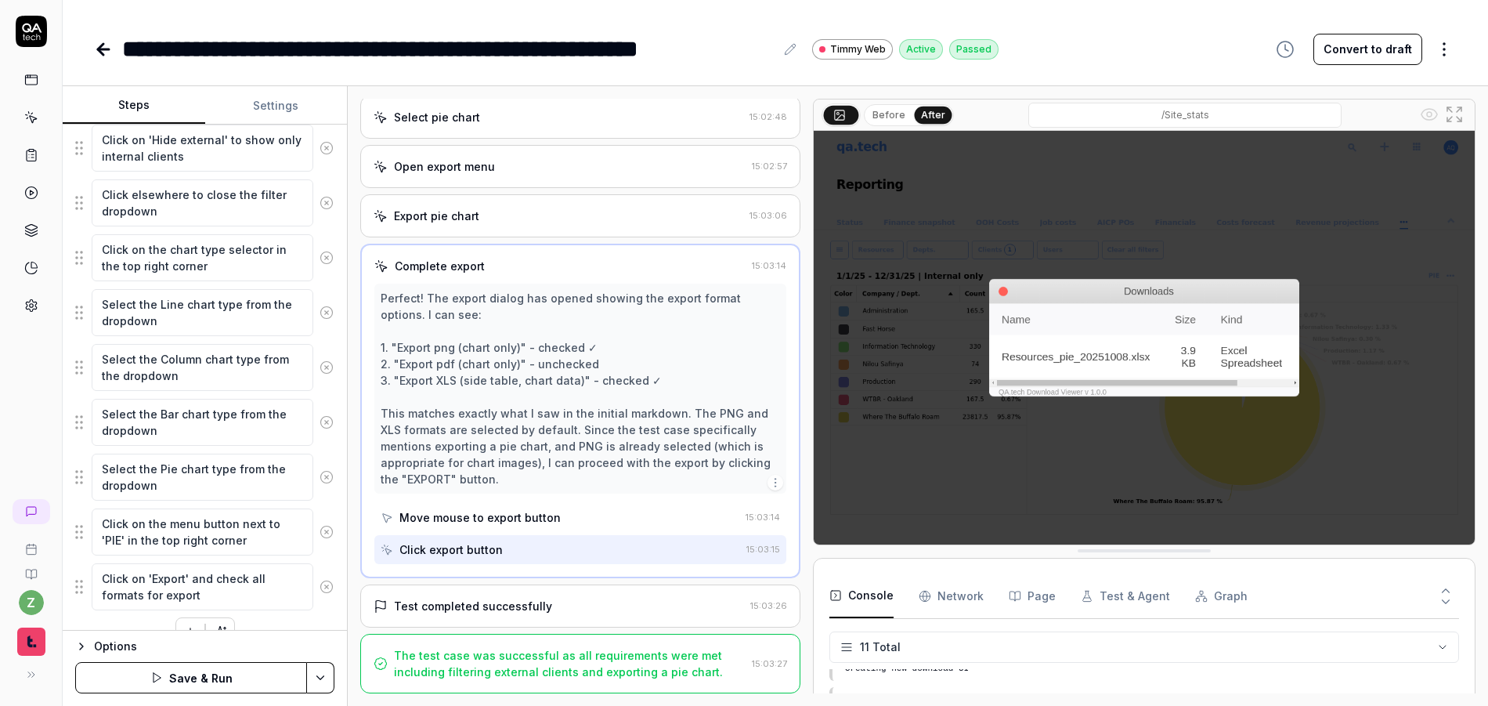
scroll to position [482, 0]
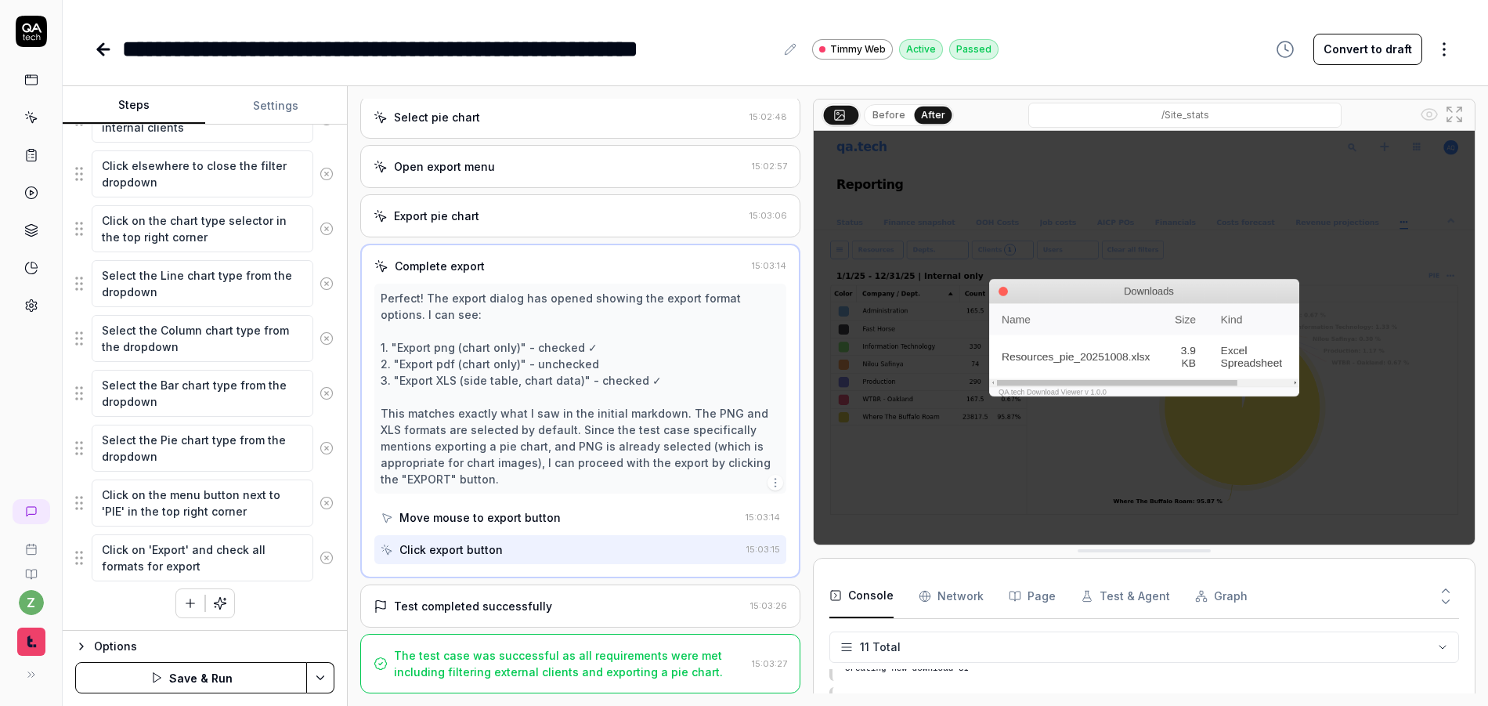
type textarea "All chart types should match the list of clients and their quantities. The expo…"
click at [233, 680] on button "Save & Run" at bounding box center [191, 677] width 232 height 31
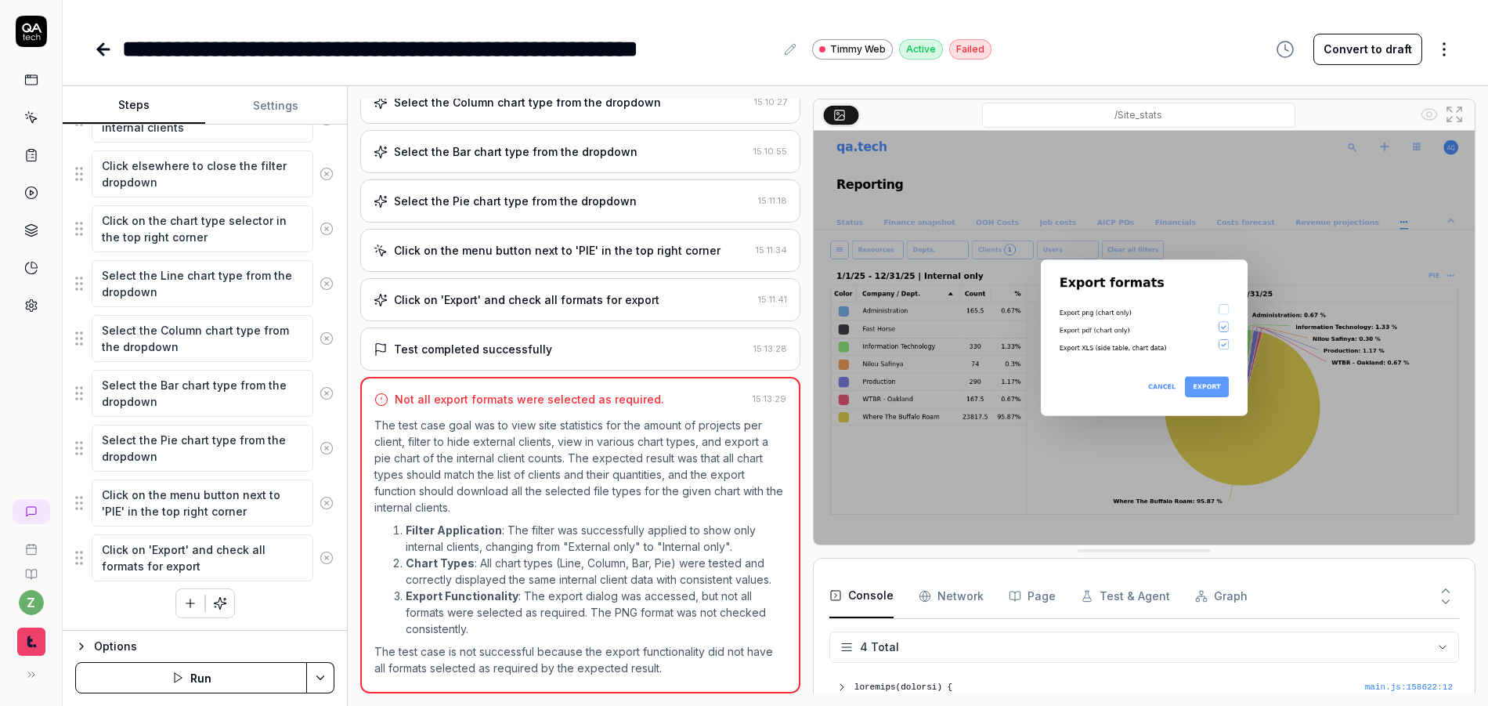
scroll to position [121, 0]
click at [625, 291] on div "Click on 'Export' and check all formats for export" at bounding box center [526, 299] width 265 height 16
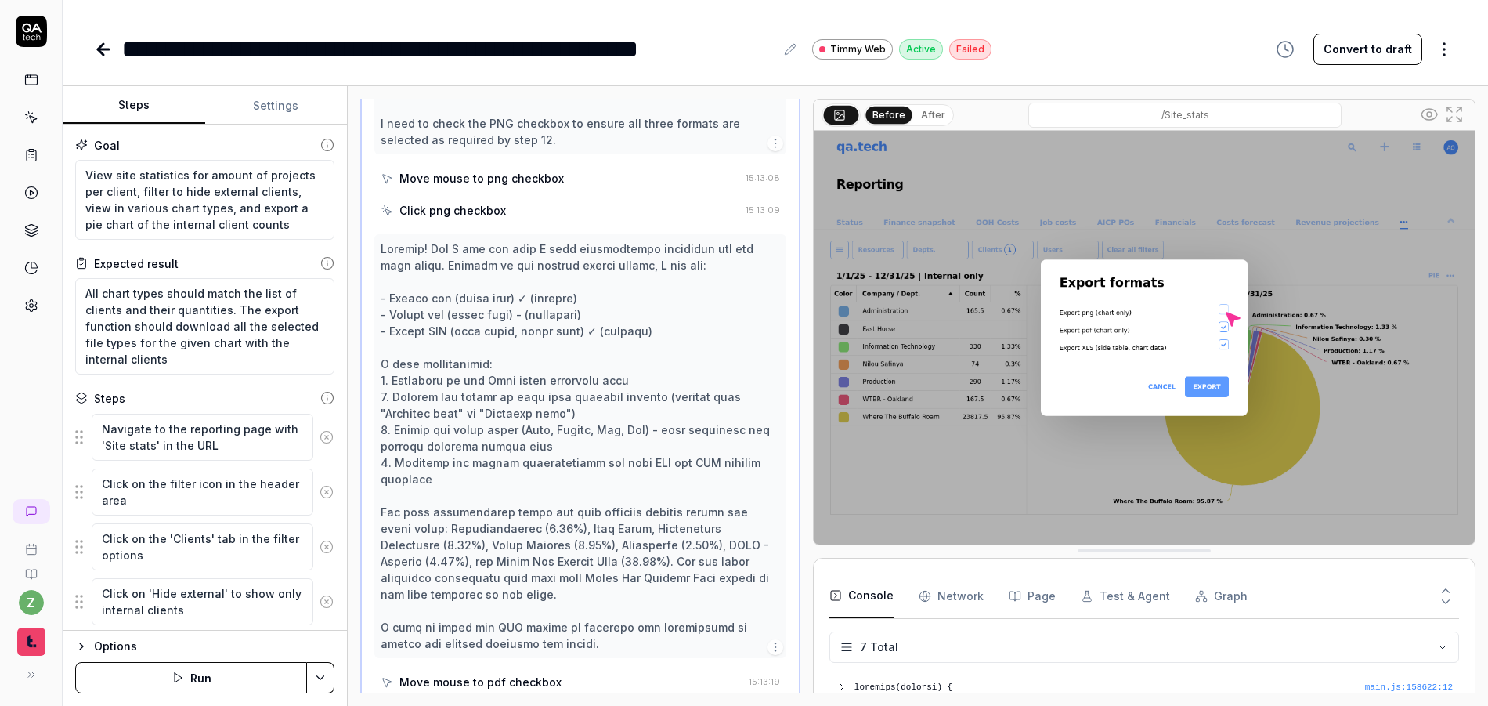
scroll to position [482, 0]
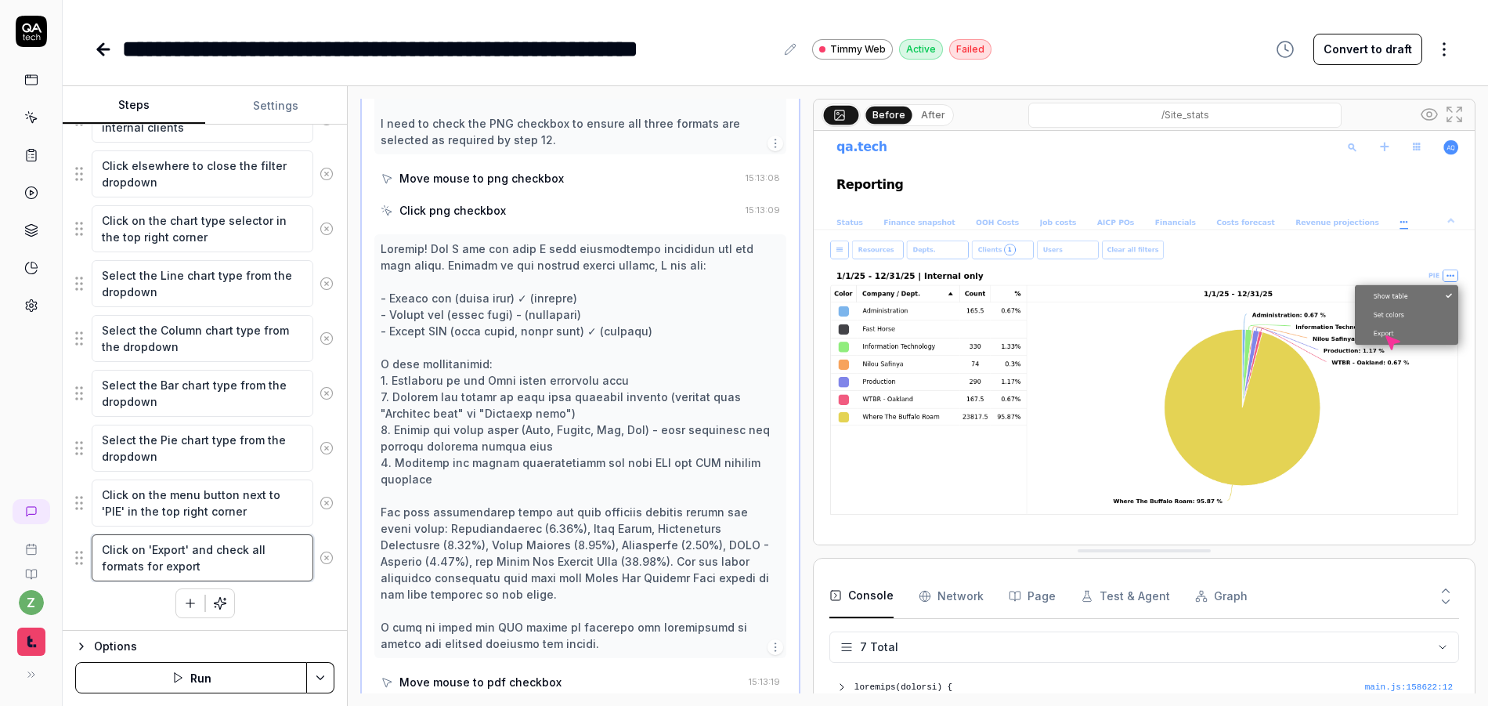
drag, startPoint x: 265, startPoint y: 554, endPoint x: 249, endPoint y: 550, distance: 16.4
click at [246, 554] on textarea "Click on 'Export' and check all formats for export" at bounding box center [203, 557] width 222 height 47
click at [249, 550] on textarea "Click on 'Export' and check all formats for export" at bounding box center [203, 557] width 222 height 47
type textarea "*"
type textarea "Click on 'Export' and check al formats for export"
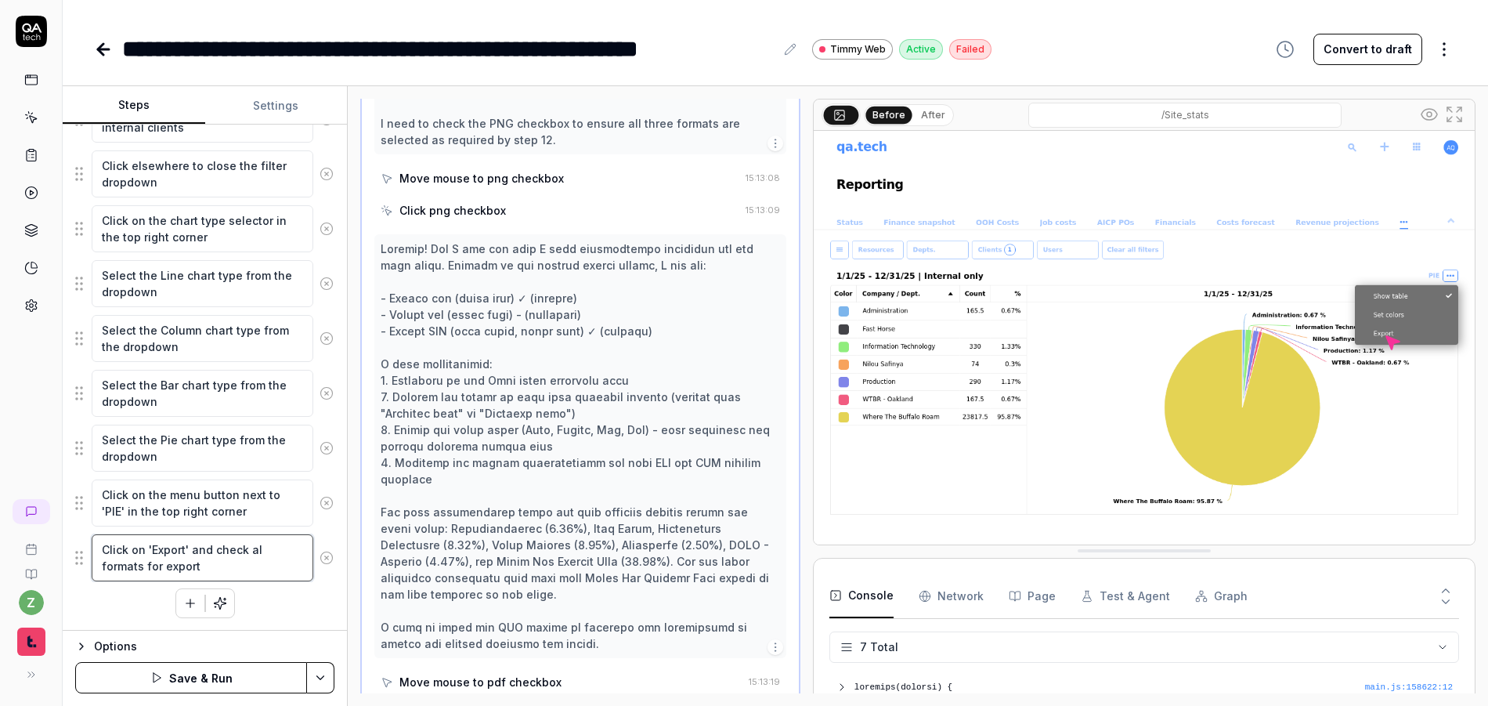
type textarea "*"
type textarea "Click on 'Export' and check a formats for export"
type textarea "*"
type textarea "Click on 'Export' and check formats for export"
type textarea "*"
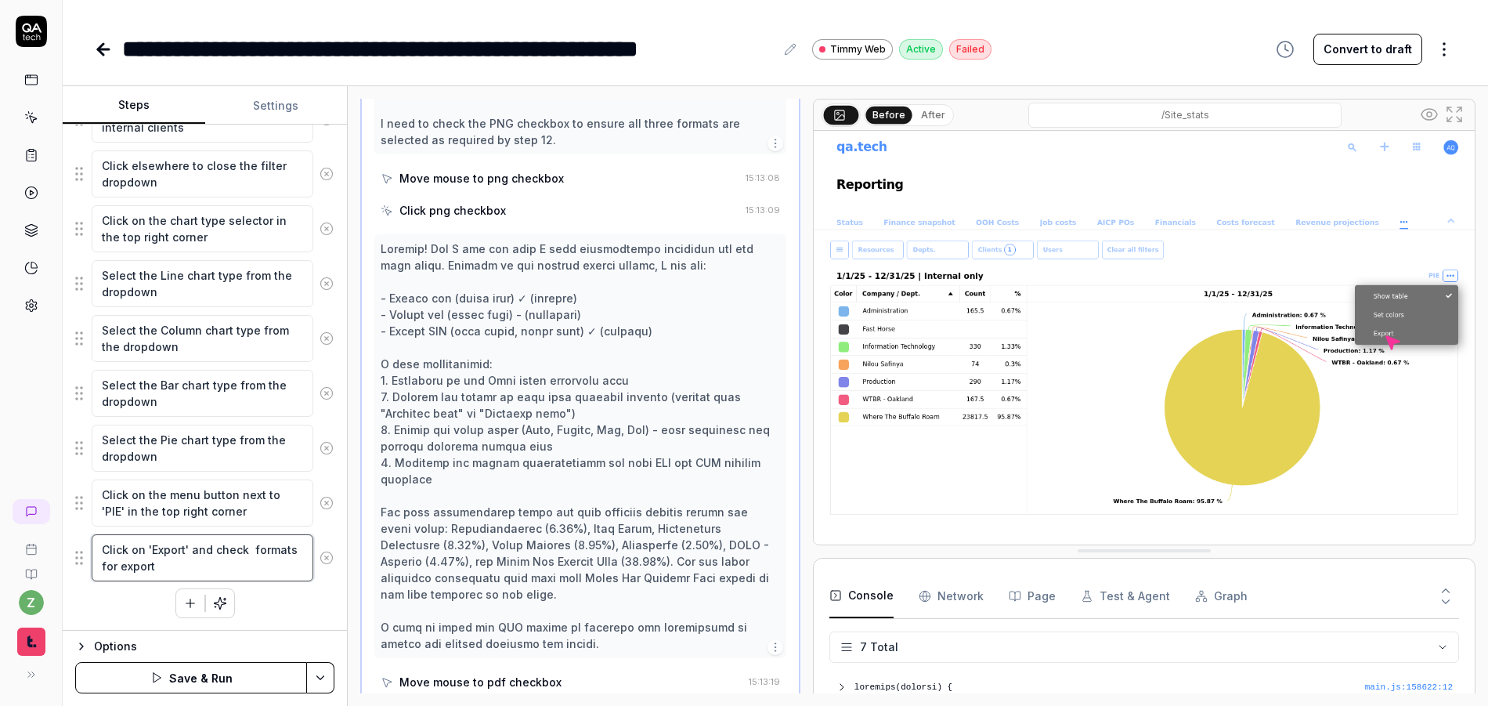
type textarea "Click on 'Export' and check p formats for export"
type textarea "*"
type textarea "Click on 'Export' and check png formats for export"
type textarea "*"
type textarea "Click on 'Export' and check png a formats for export"
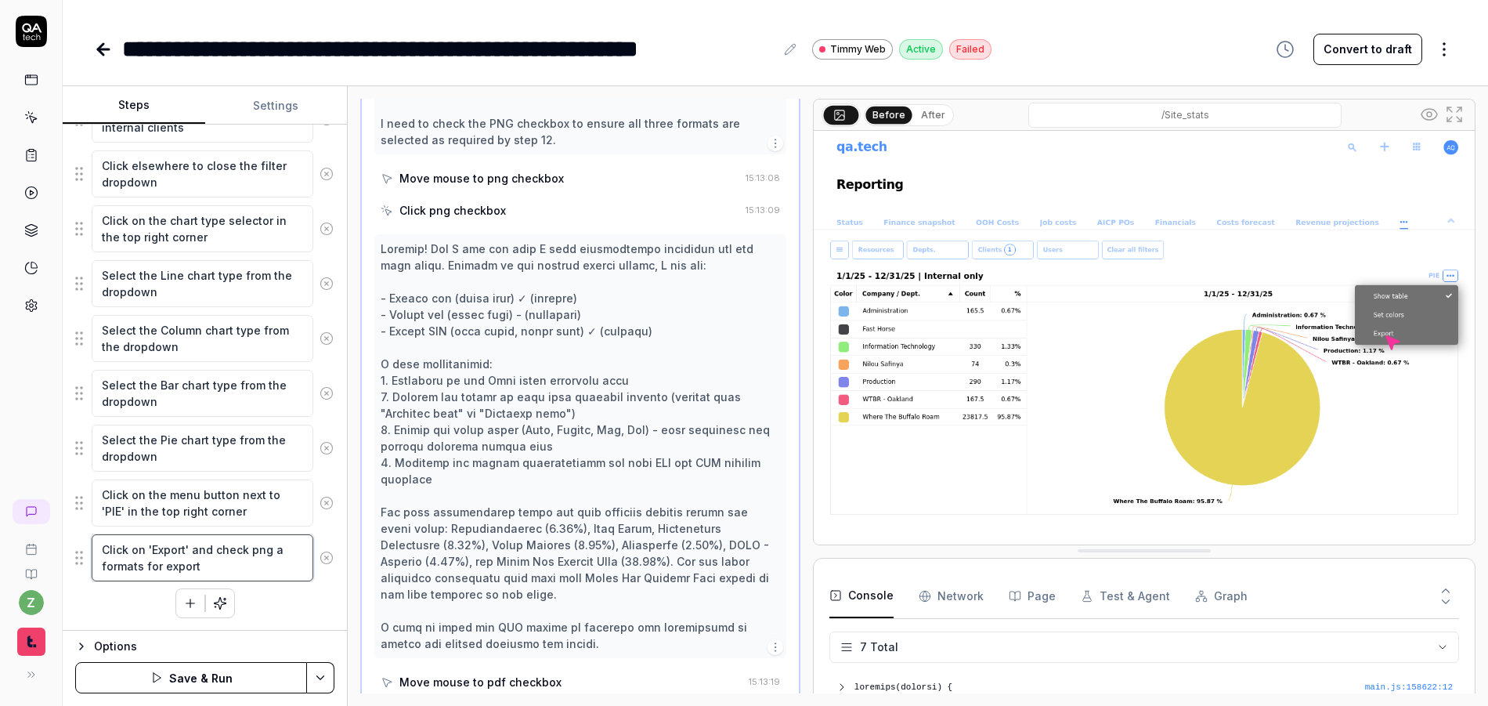
type textarea "*"
type textarea "Click on 'Export' and check png an formats for export"
type textarea "*"
type textarea "Click on 'Export' and check png and formats for export"
type textarea "*"
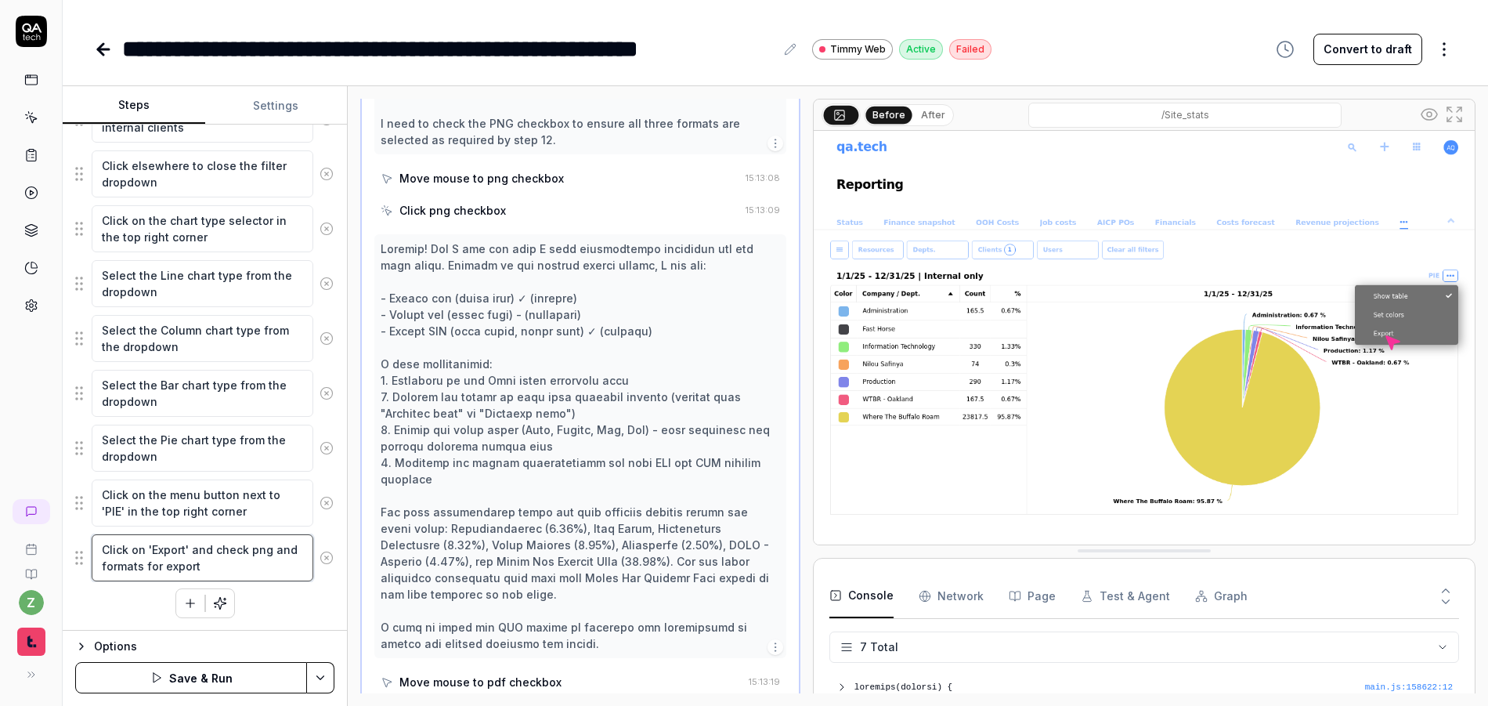
type textarea "Click on 'Export' and check png and formats for export"
type textarea "*"
type textarea "Click on 'Export' and check png and e formats for export"
type textarea "*"
type textarea "Click on 'Export' and check png and ex formats for export"
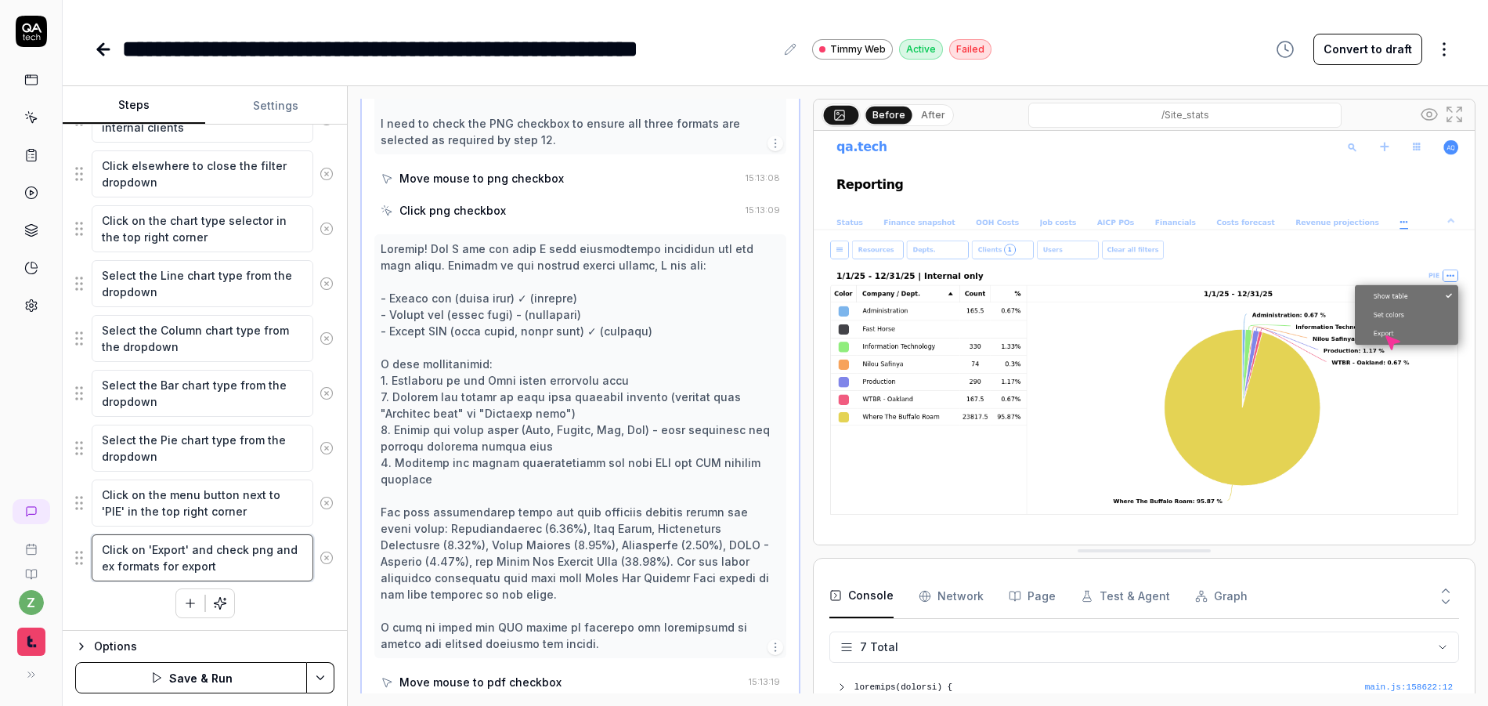
type textarea "*"
type textarea "Click on 'Export' and check png and exc formats for export"
type textarea "*"
type textarea "Click on 'Export' and check png and excel formats for export"
type textarea "*"
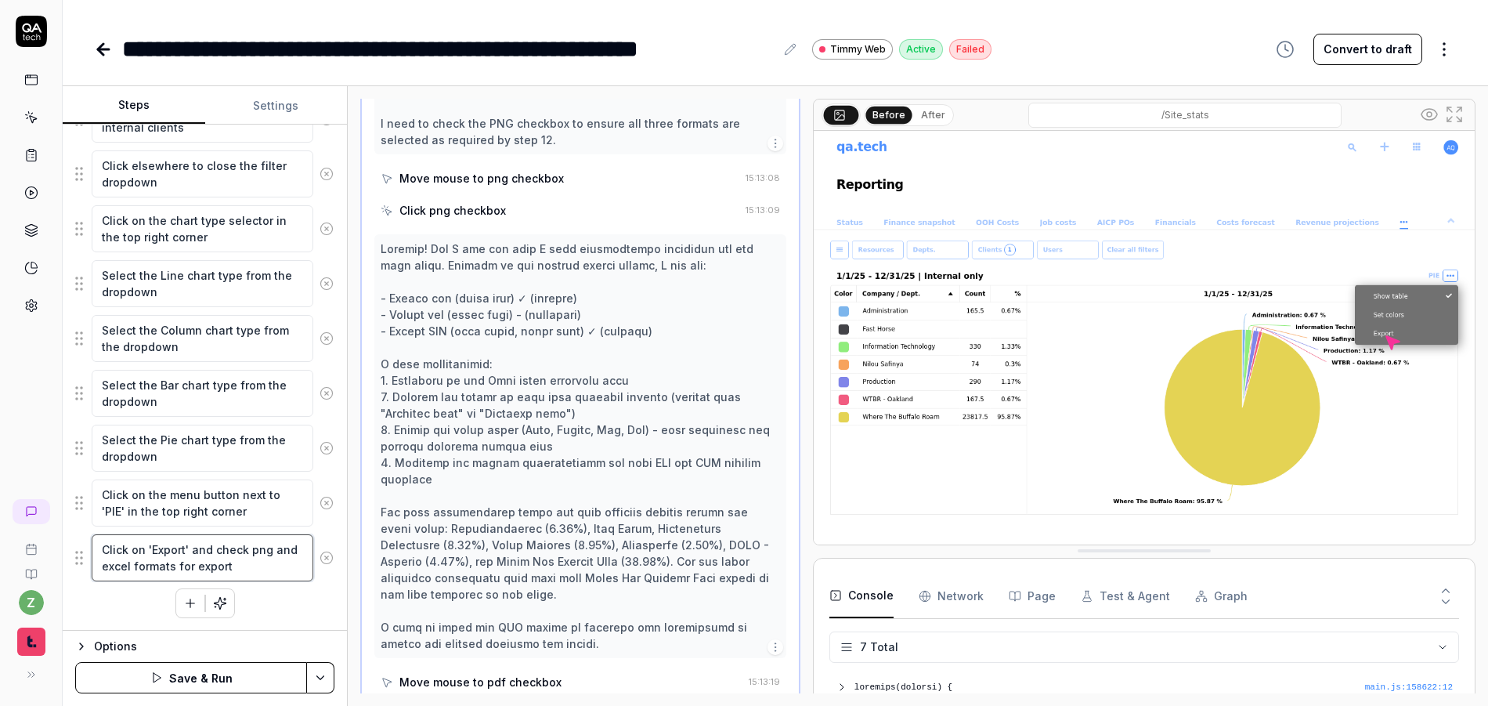
type textarea "Click on 'Export' and check png and excel formats for export"
click at [299, 596] on div "Navigate to the reporting page with 'Site stats' in the URL Click on the filter…" at bounding box center [204, 274] width 259 height 688
click at [316, 679] on html "**********" at bounding box center [744, 353] width 1488 height 706
click at [99, 599] on html "**********" at bounding box center [744, 353] width 1488 height 706
click at [196, 682] on button "Save & Run" at bounding box center [191, 677] width 232 height 31
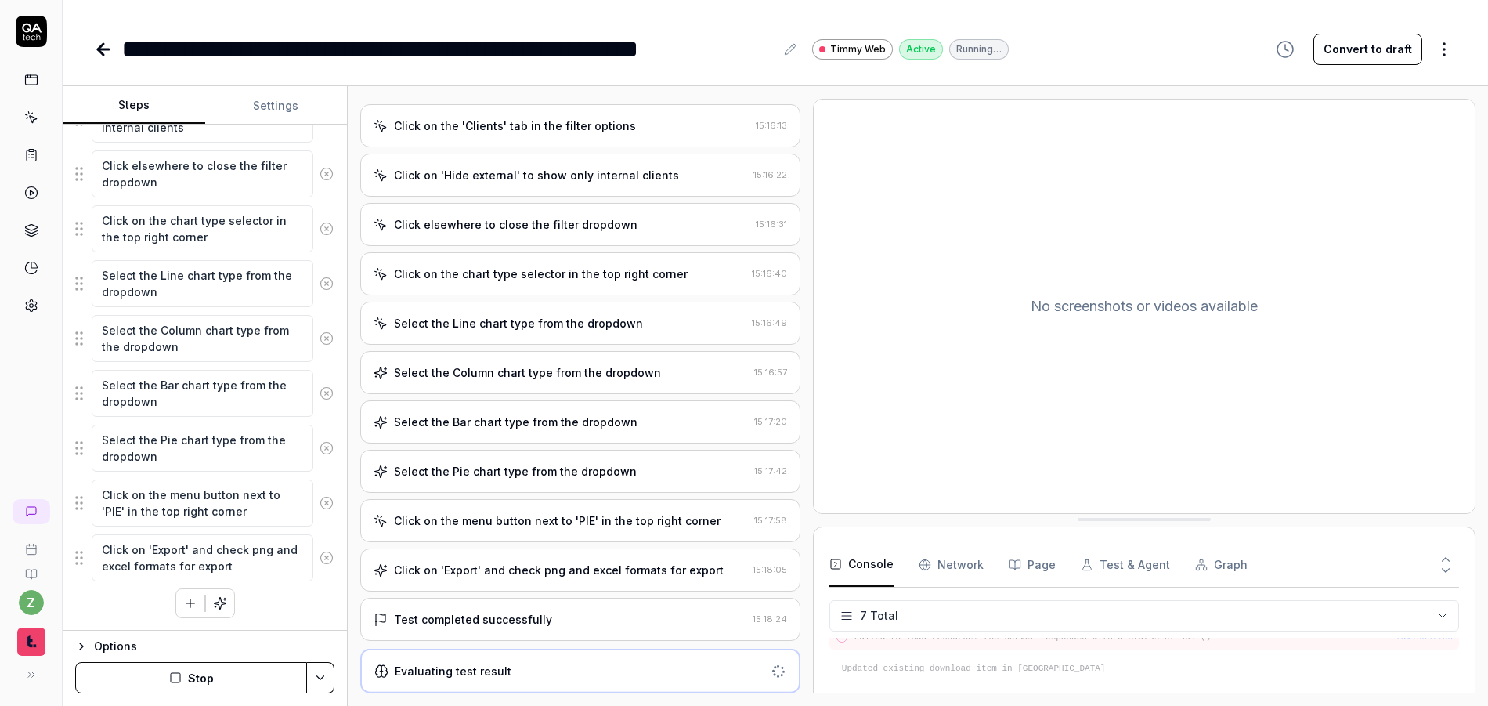
scroll to position [115, 0]
click at [425, 622] on div "Test completed successfully" at bounding box center [473, 620] width 158 height 16
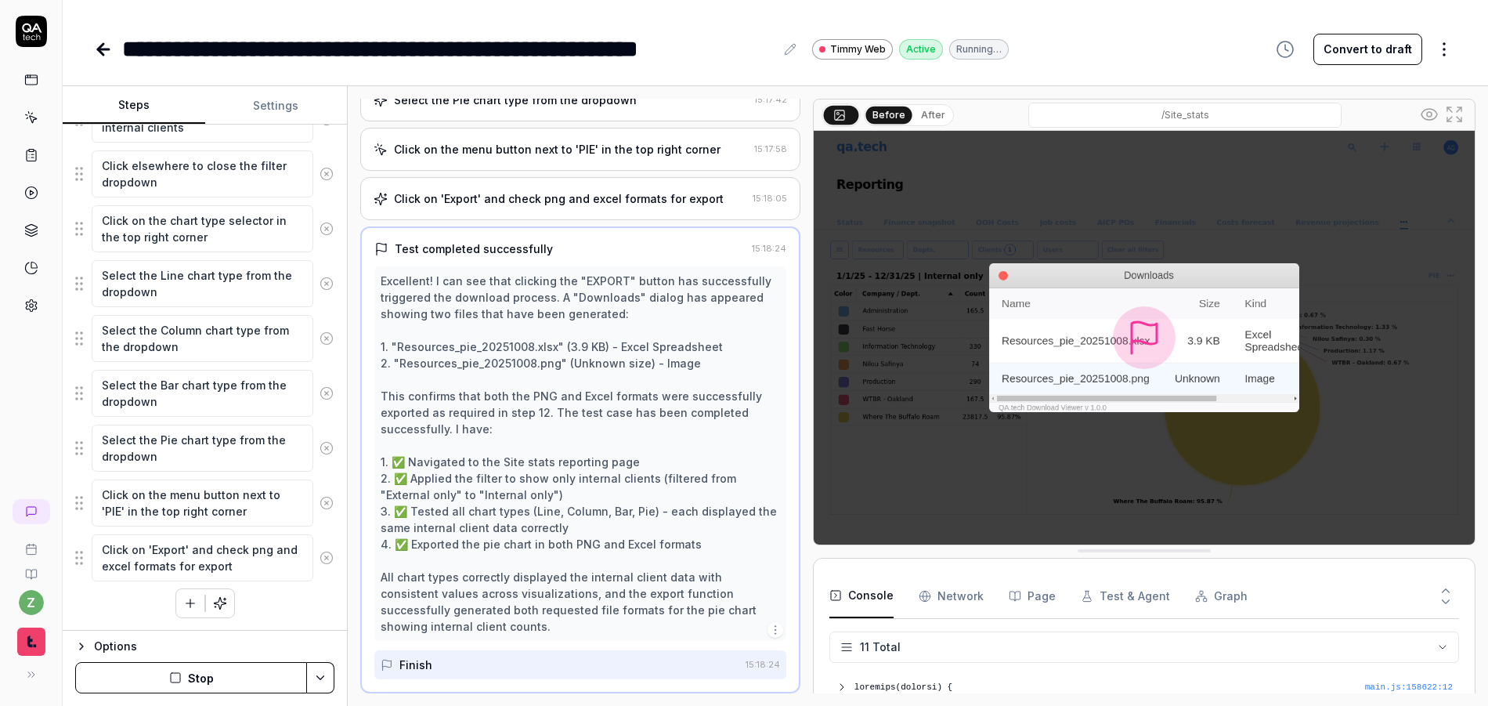
scroll to position [248, 0]
drag, startPoint x: 1106, startPoint y: 396, endPoint x: 601, endPoint y: 0, distance: 642.0
click at [29, 78] on icon at bounding box center [31, 80] width 14 height 14
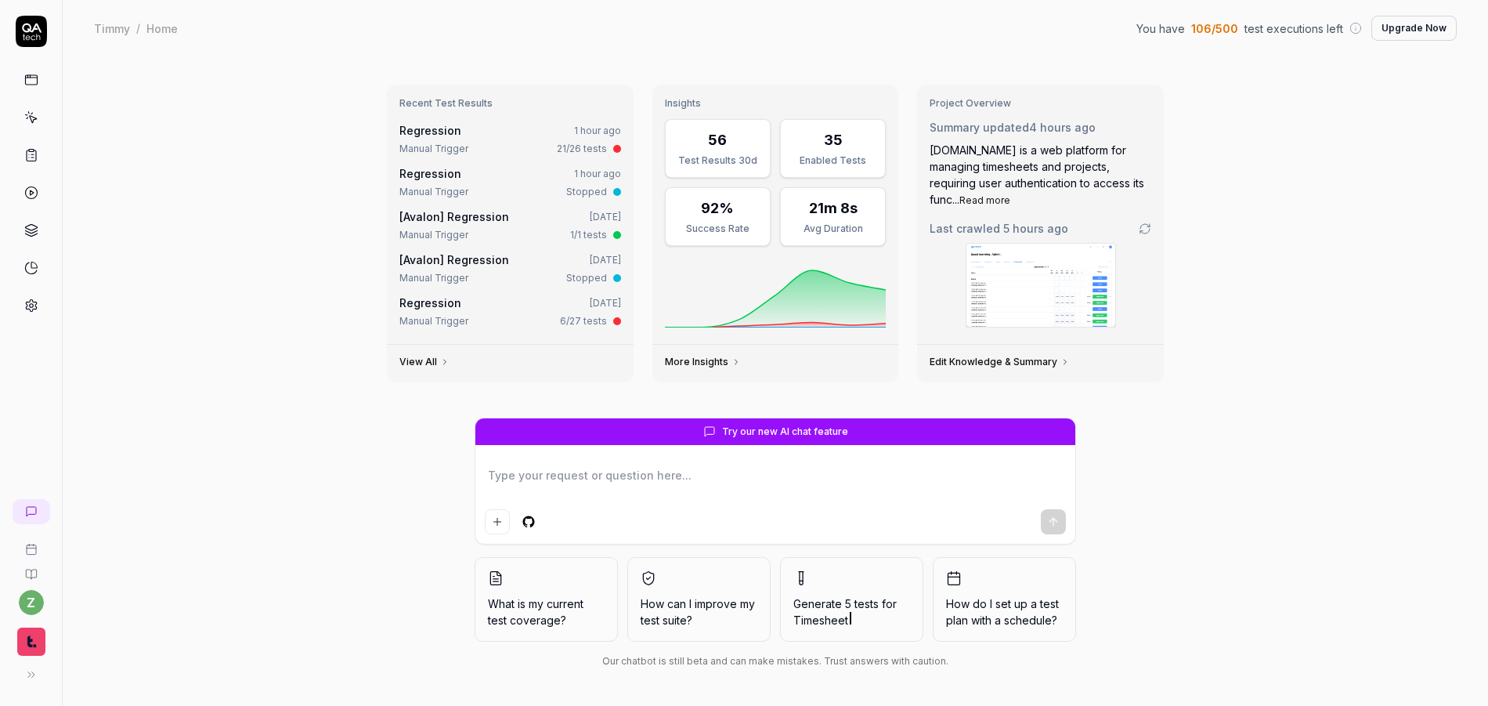
type textarea "*"
click at [445, 132] on link "Regression" at bounding box center [430, 130] width 62 height 13
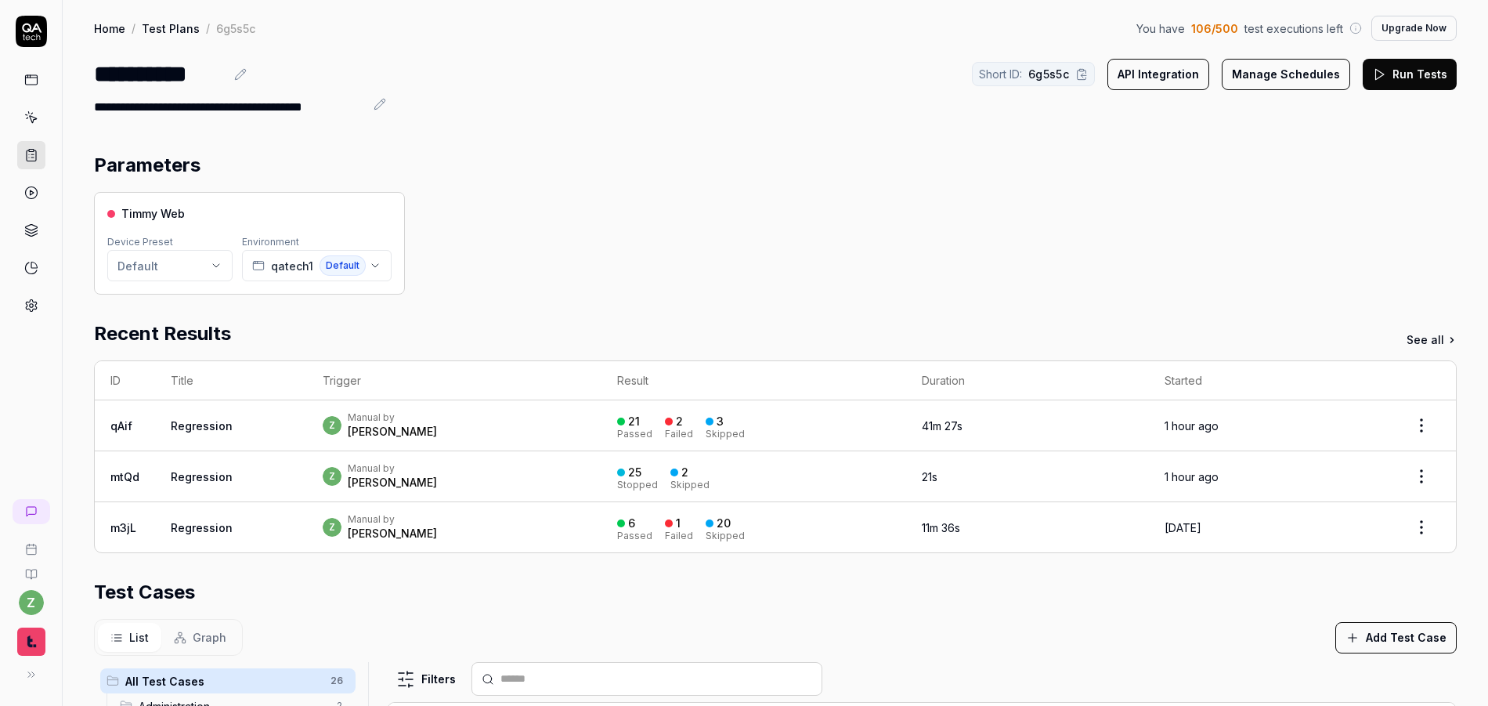
click at [1404, 74] on button "Run Tests" at bounding box center [1410, 74] width 94 height 31
click at [200, 419] on link "Regression" at bounding box center [202, 425] width 62 height 13
click at [458, 426] on div "z Manual by [PERSON_NAME]" at bounding box center [454, 425] width 263 height 28
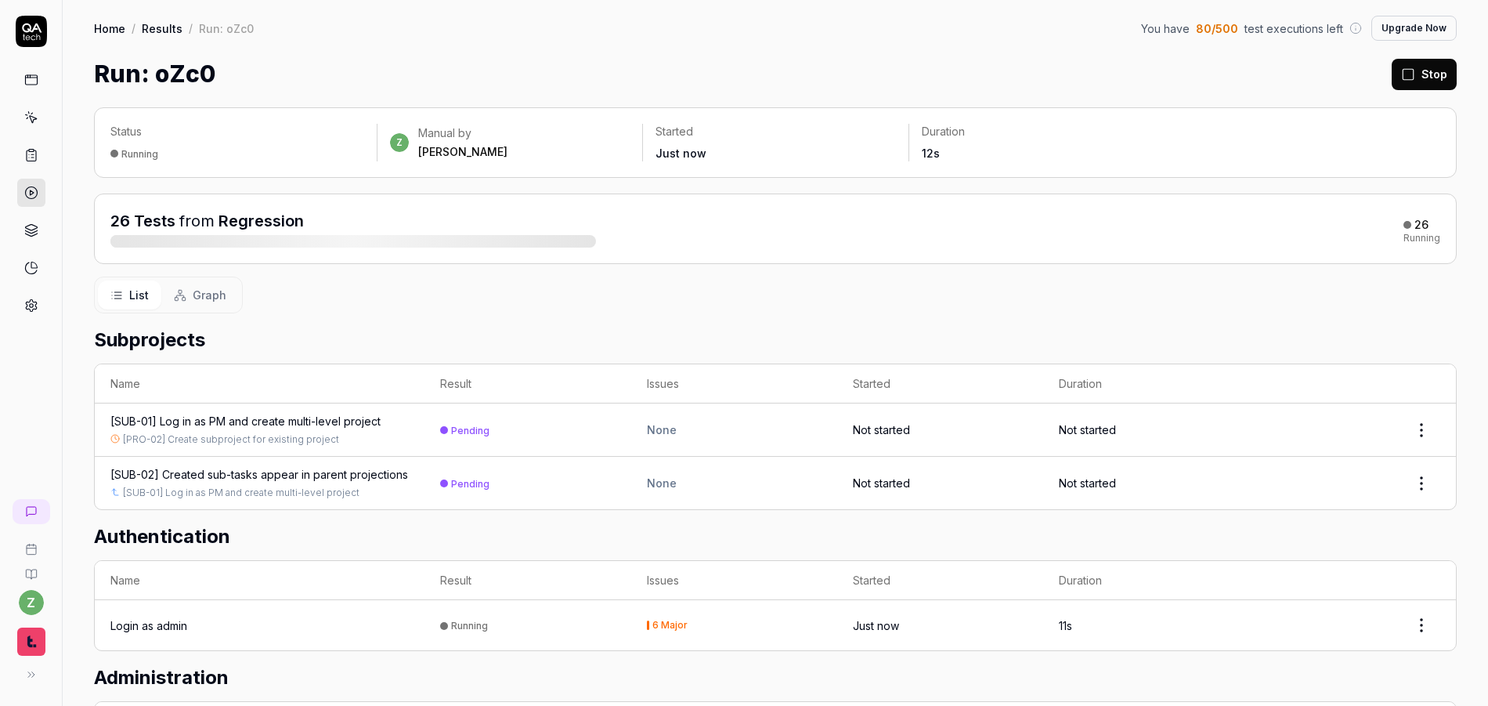
click at [1428, 76] on button "Stop" at bounding box center [1424, 74] width 65 height 31
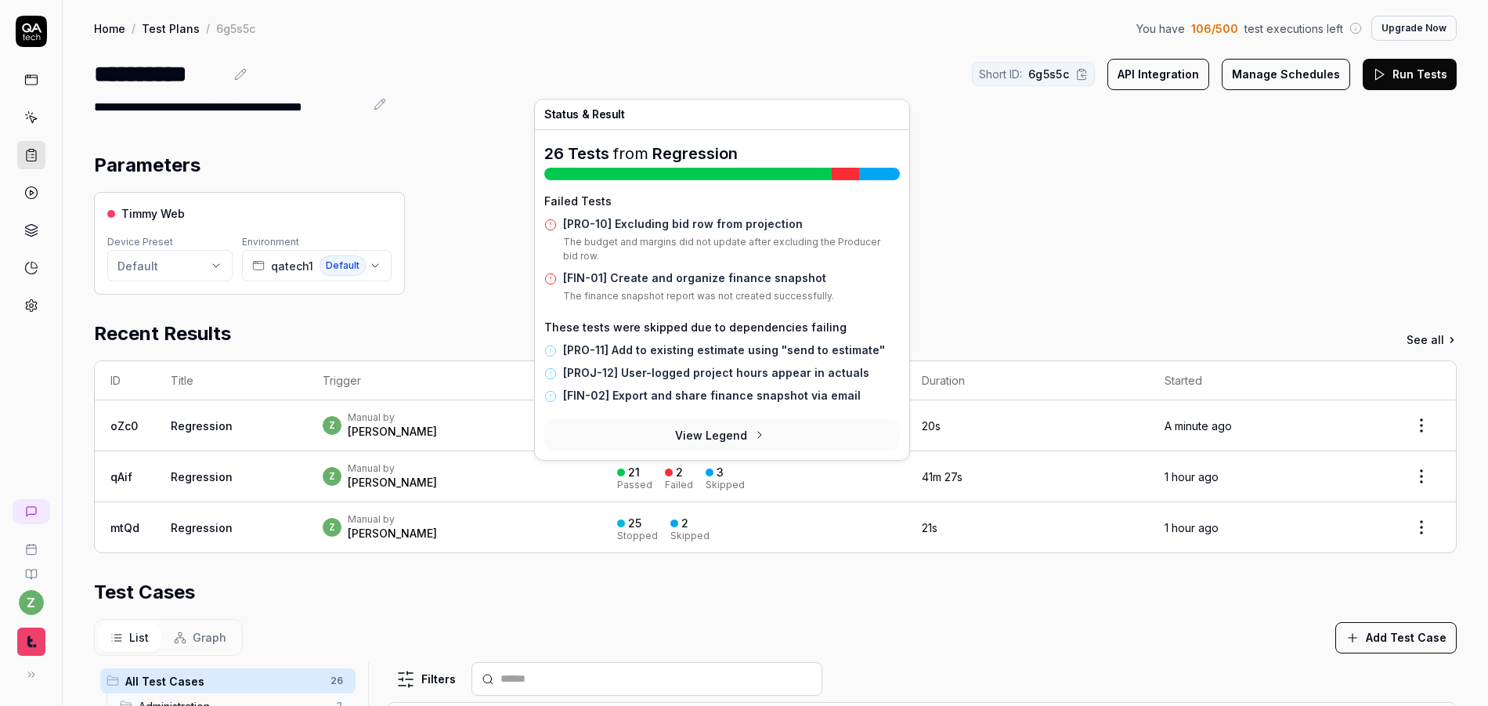
click at [824, 467] on div "21 Passed 2 Failed 3 Skipped" at bounding box center [753, 477] width 273 height 26
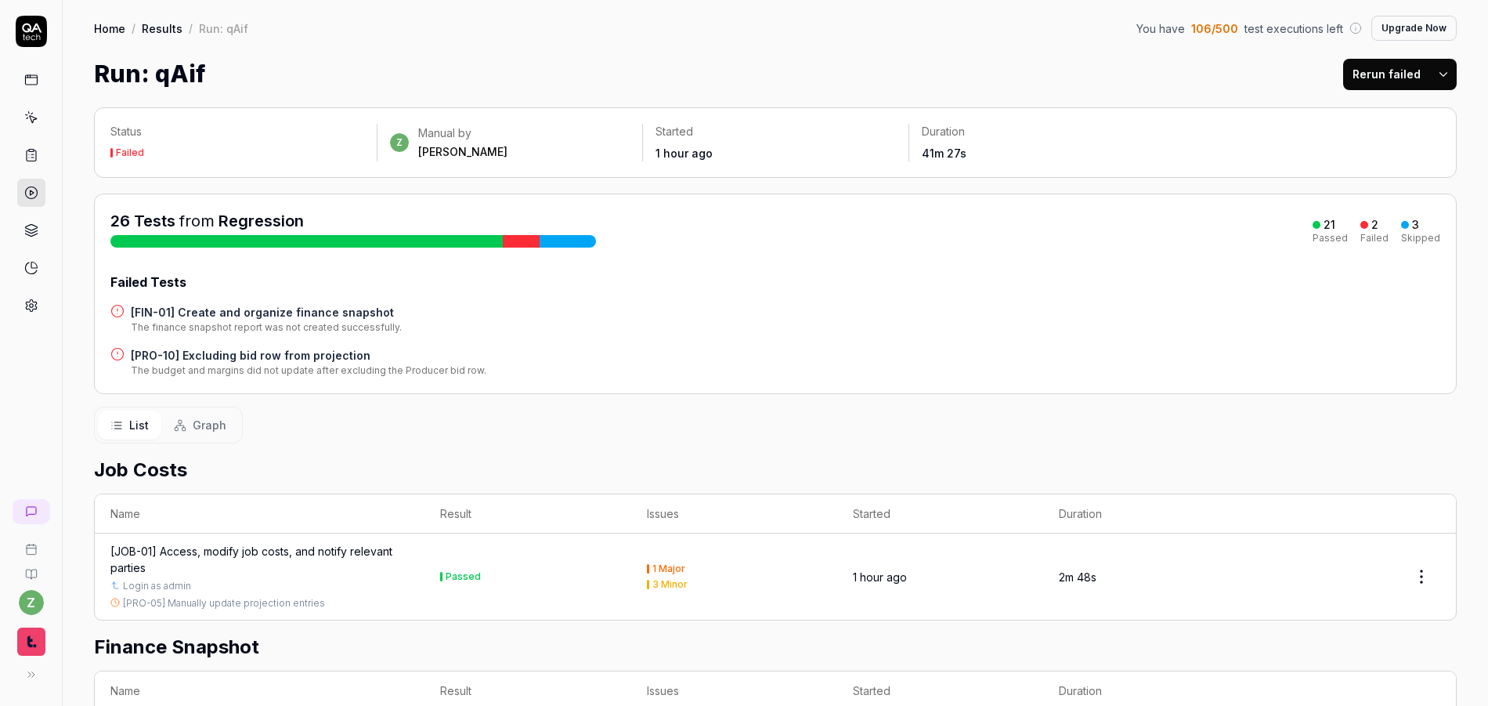
click at [1391, 69] on button "Rerun failed" at bounding box center [1386, 74] width 87 height 31
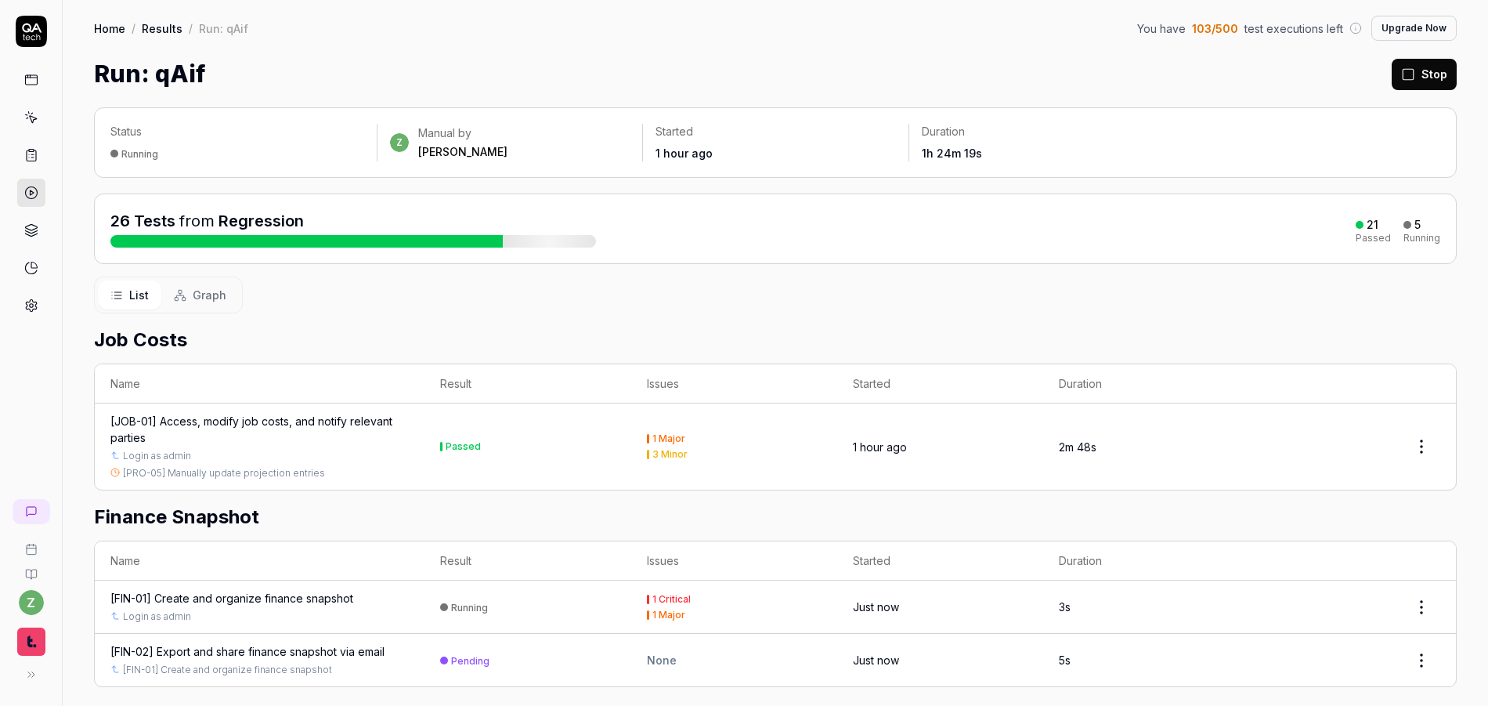
drag, startPoint x: 1418, startPoint y: 76, endPoint x: 1390, endPoint y: 81, distance: 27.8
click at [1418, 76] on button "Stop" at bounding box center [1424, 74] width 65 height 31
click at [103, 32] on link "Home" at bounding box center [109, 28] width 31 height 16
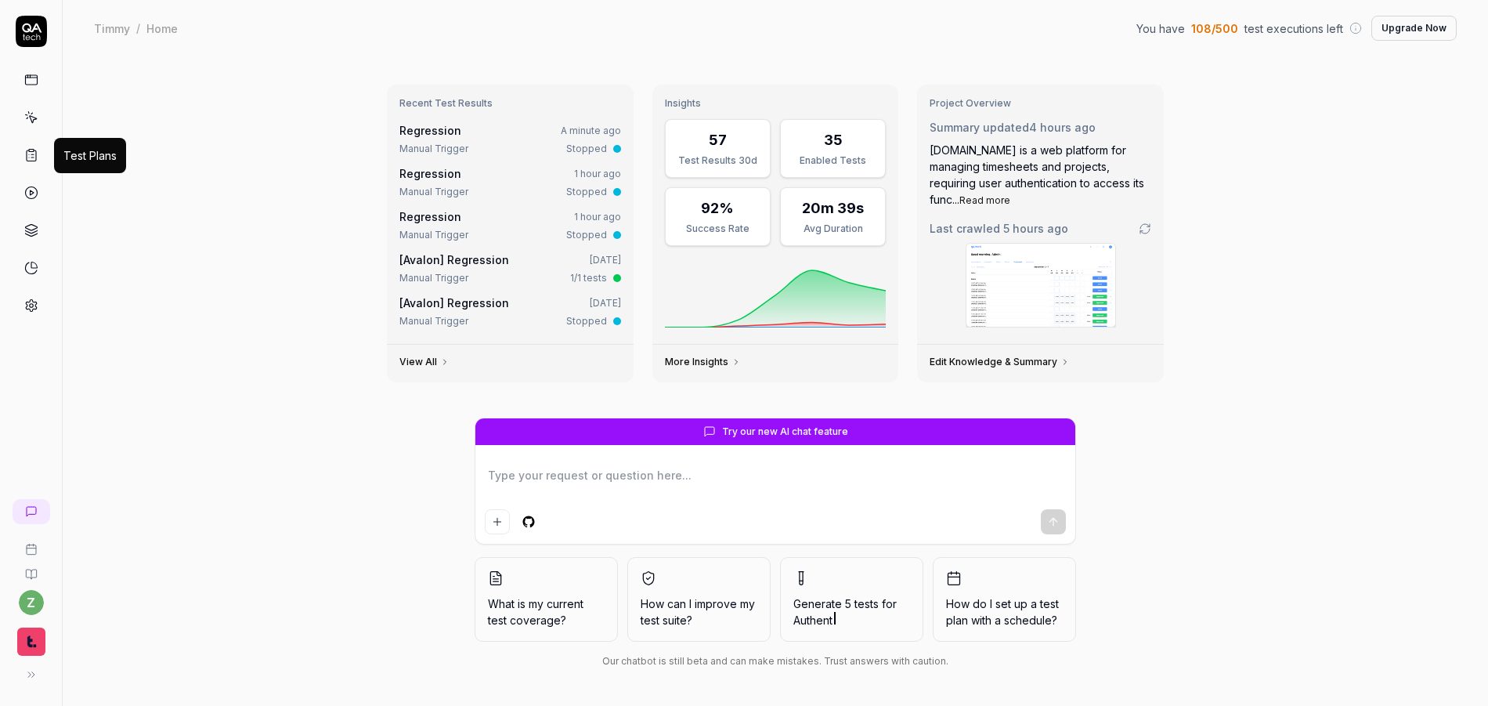
click at [29, 154] on icon at bounding box center [29, 154] width 0 height 0
type textarea "*"
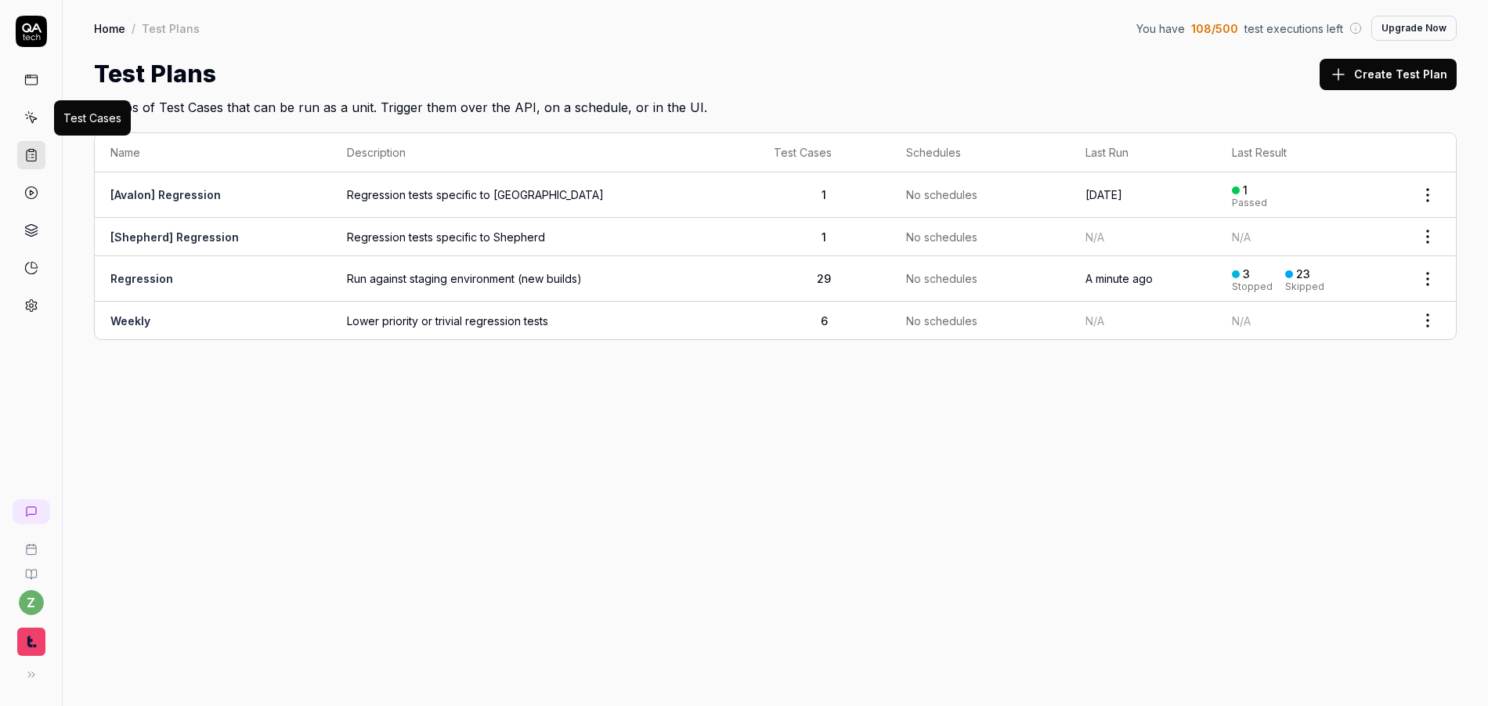
click at [31, 118] on icon at bounding box center [31, 117] width 14 height 14
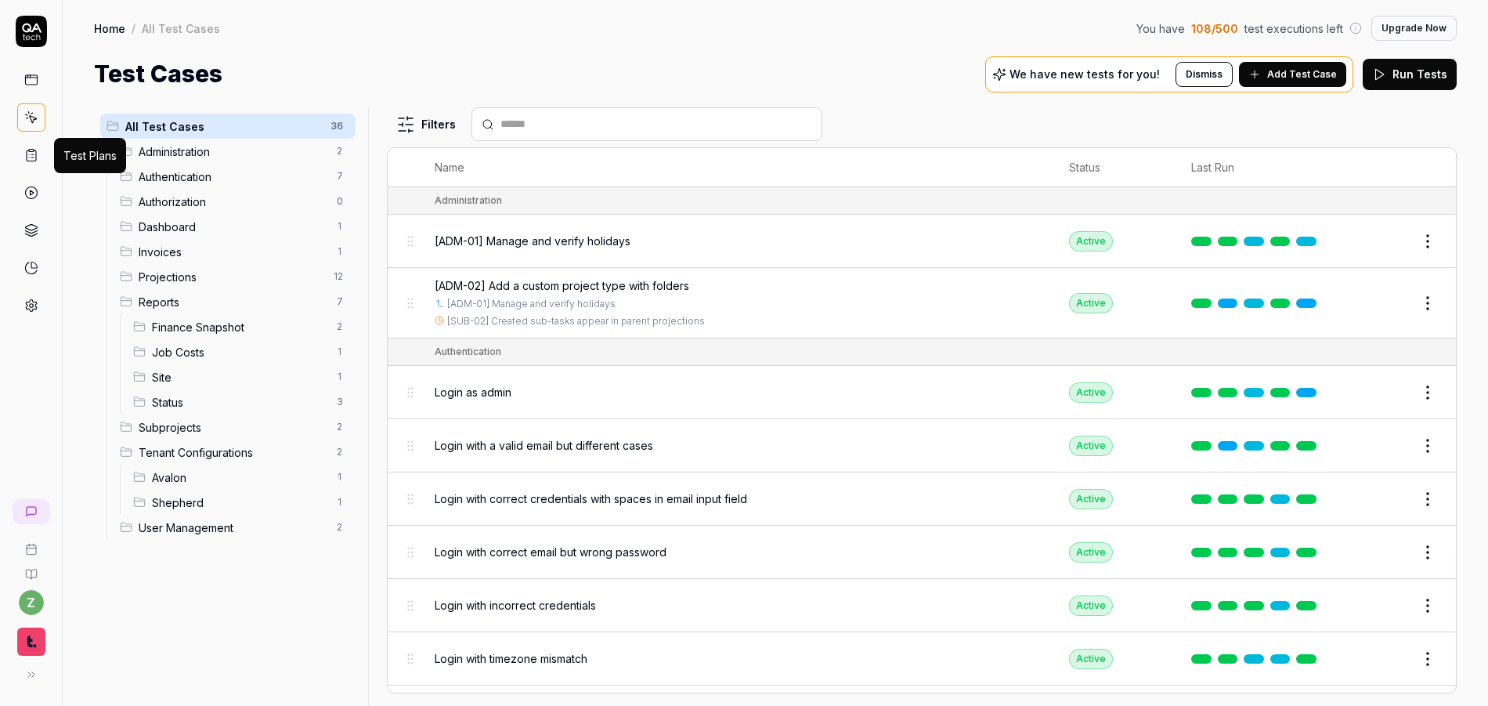
click at [38, 152] on icon at bounding box center [31, 155] width 14 height 14
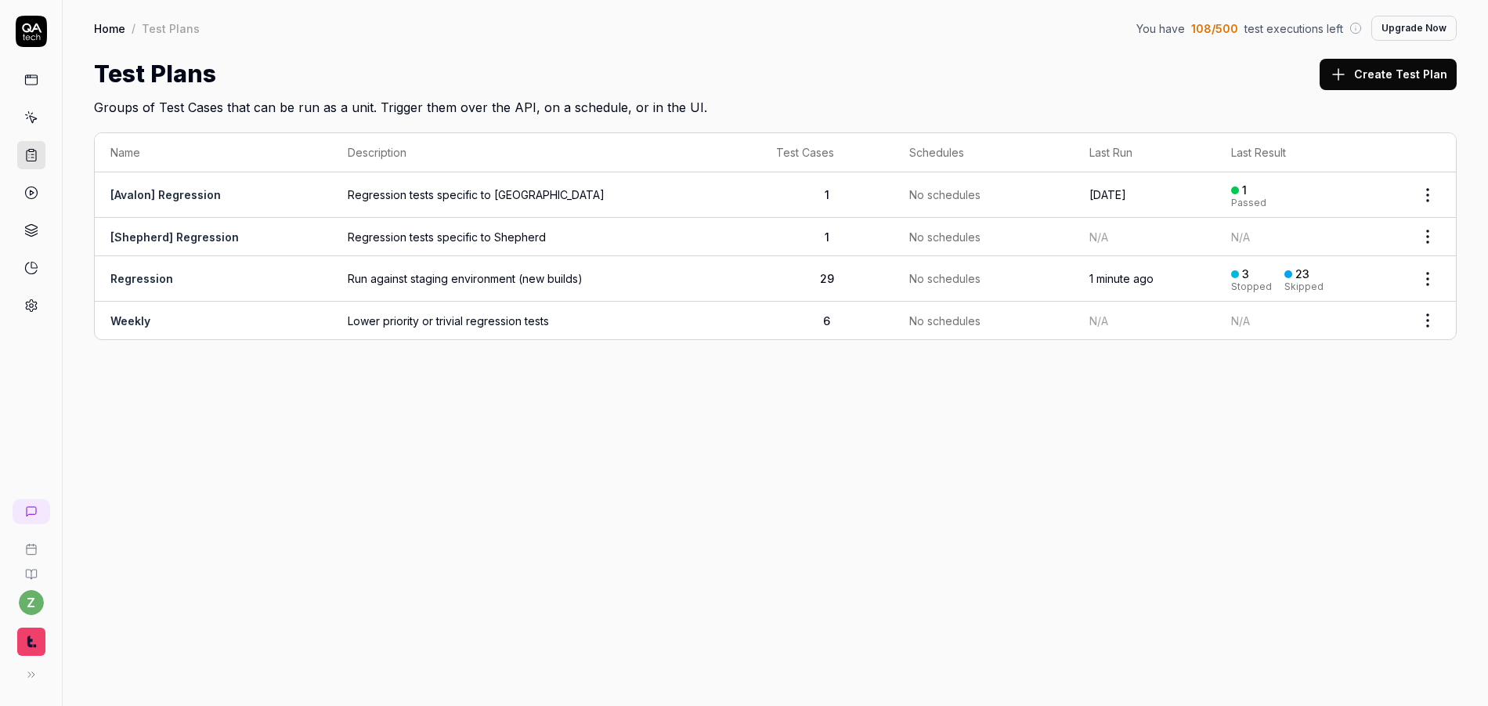
click at [143, 273] on link "Regression" at bounding box center [141, 278] width 63 height 13
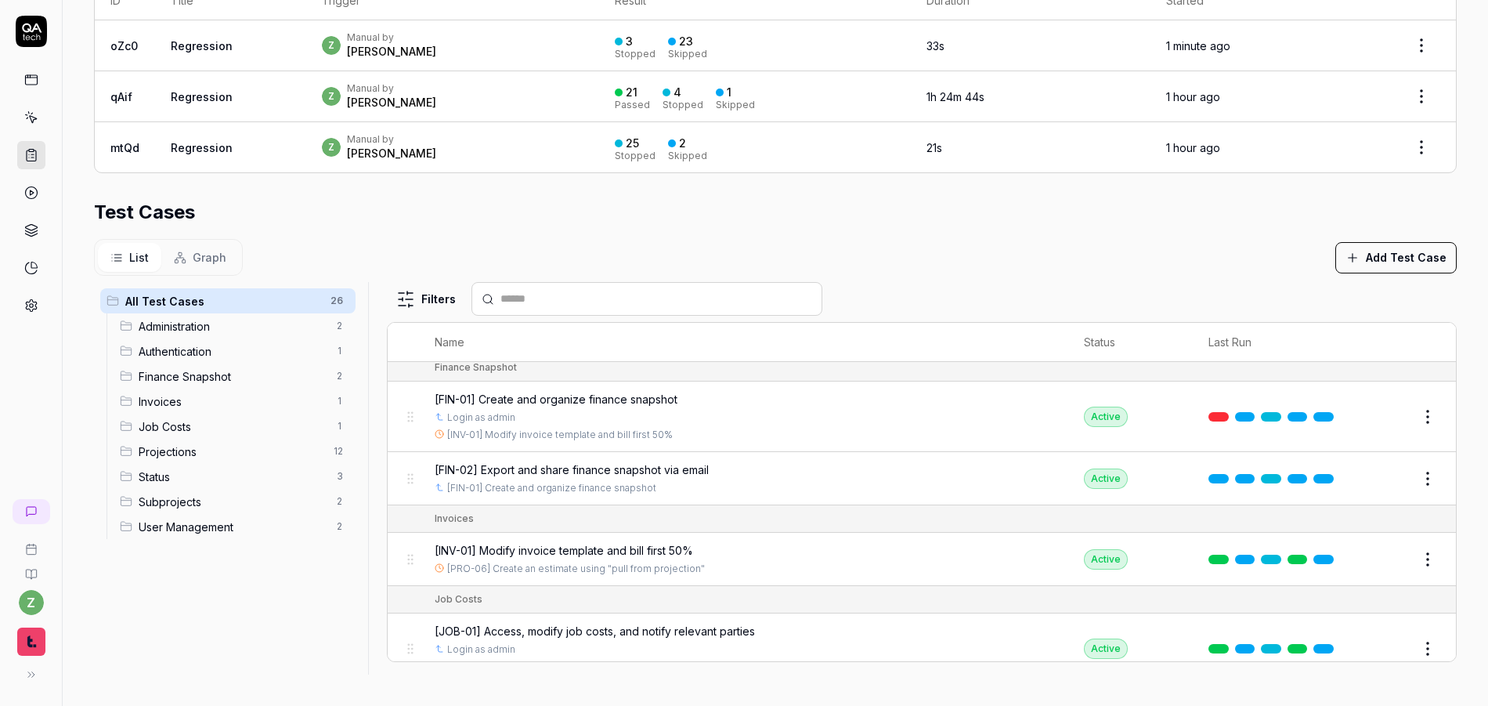
scroll to position [282, 0]
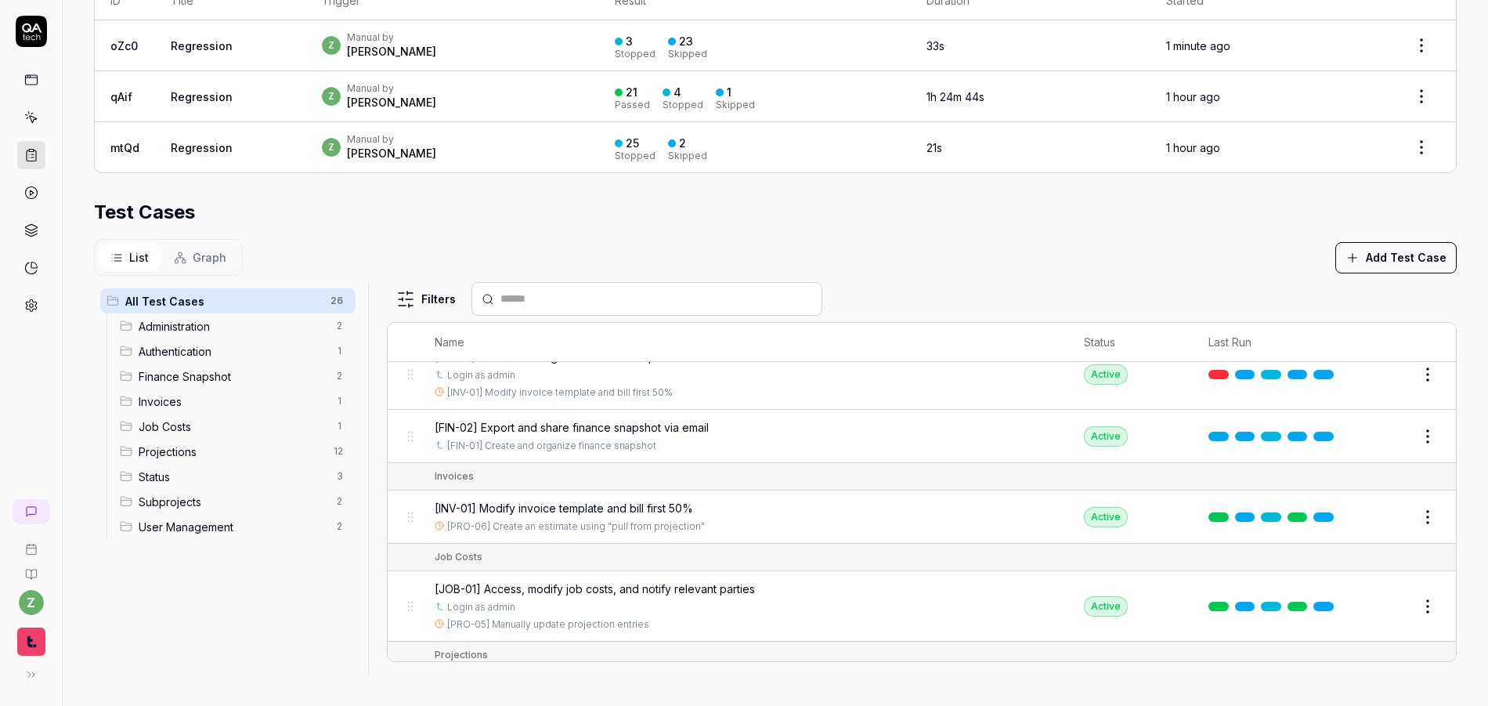
click at [1423, 254] on button "Add Test Case" at bounding box center [1395, 257] width 121 height 31
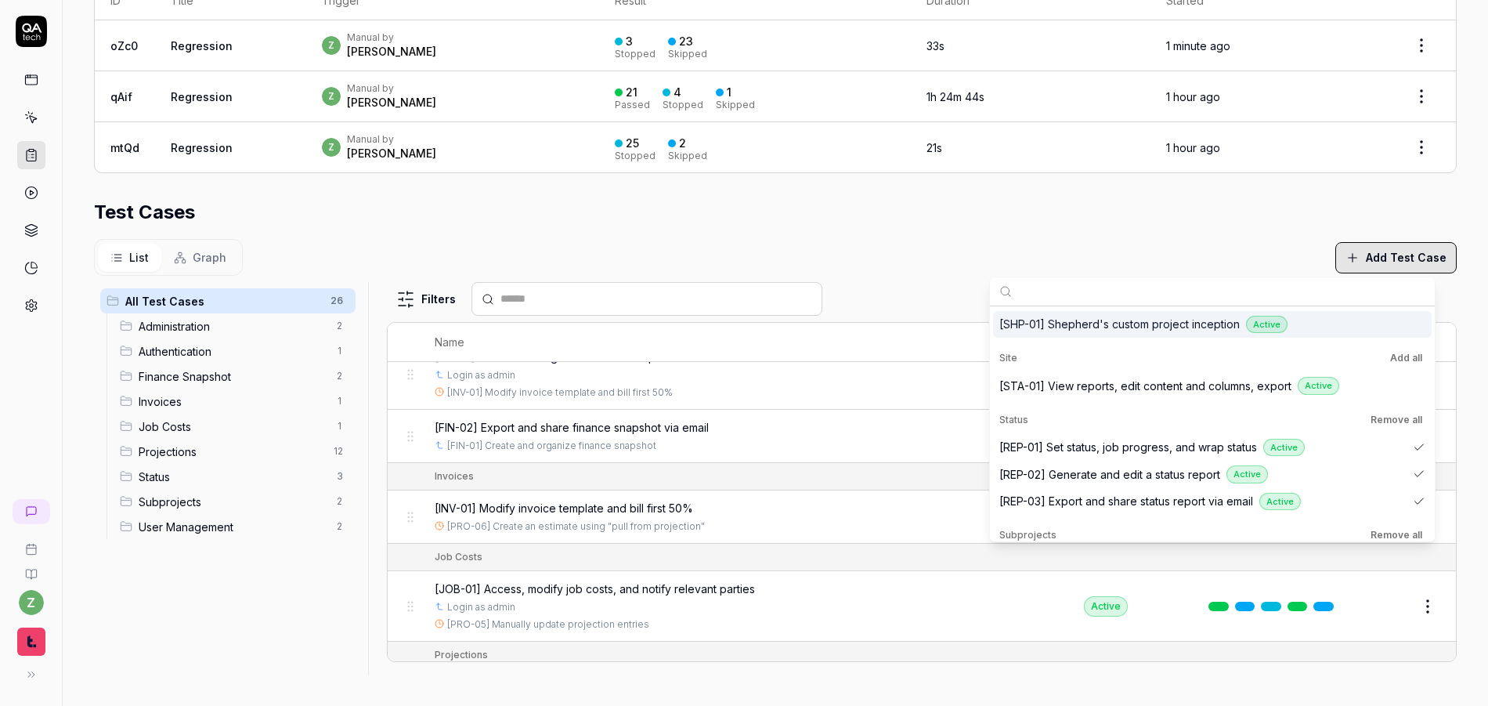
scroll to position [1034, 0]
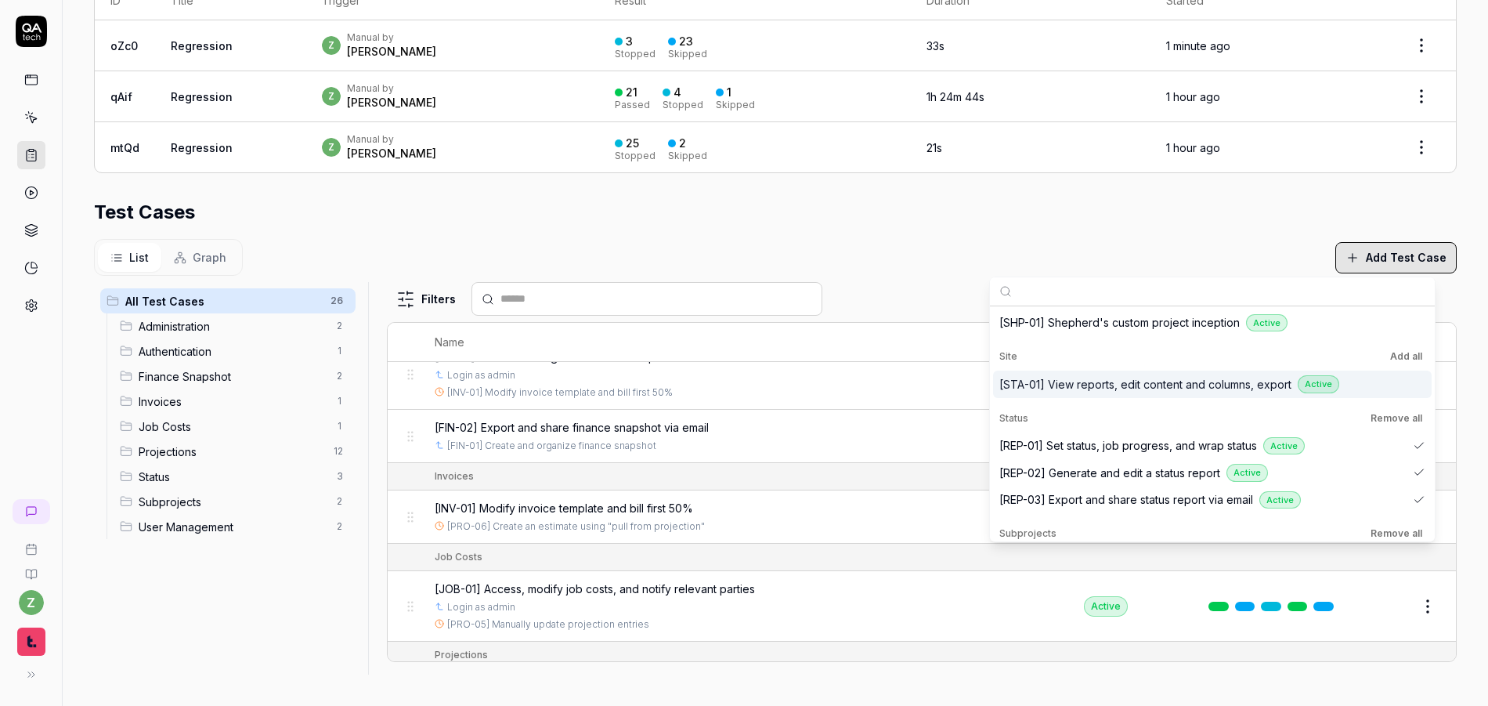
click at [1379, 387] on div "[STA-01] View reports, edit content and columns, export Active" at bounding box center [1202, 384] width 407 height 18
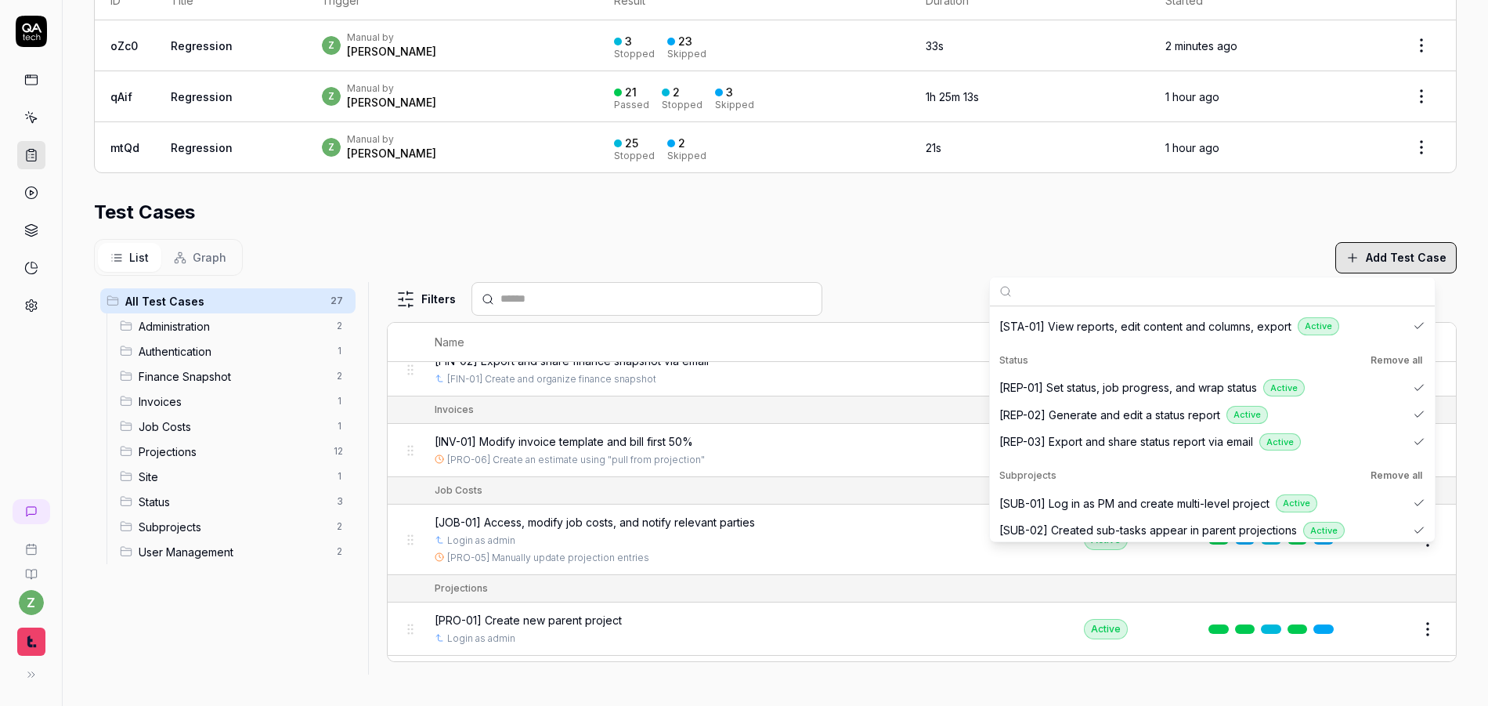
scroll to position [282, 0]
